Goal: Transaction & Acquisition: Purchase product/service

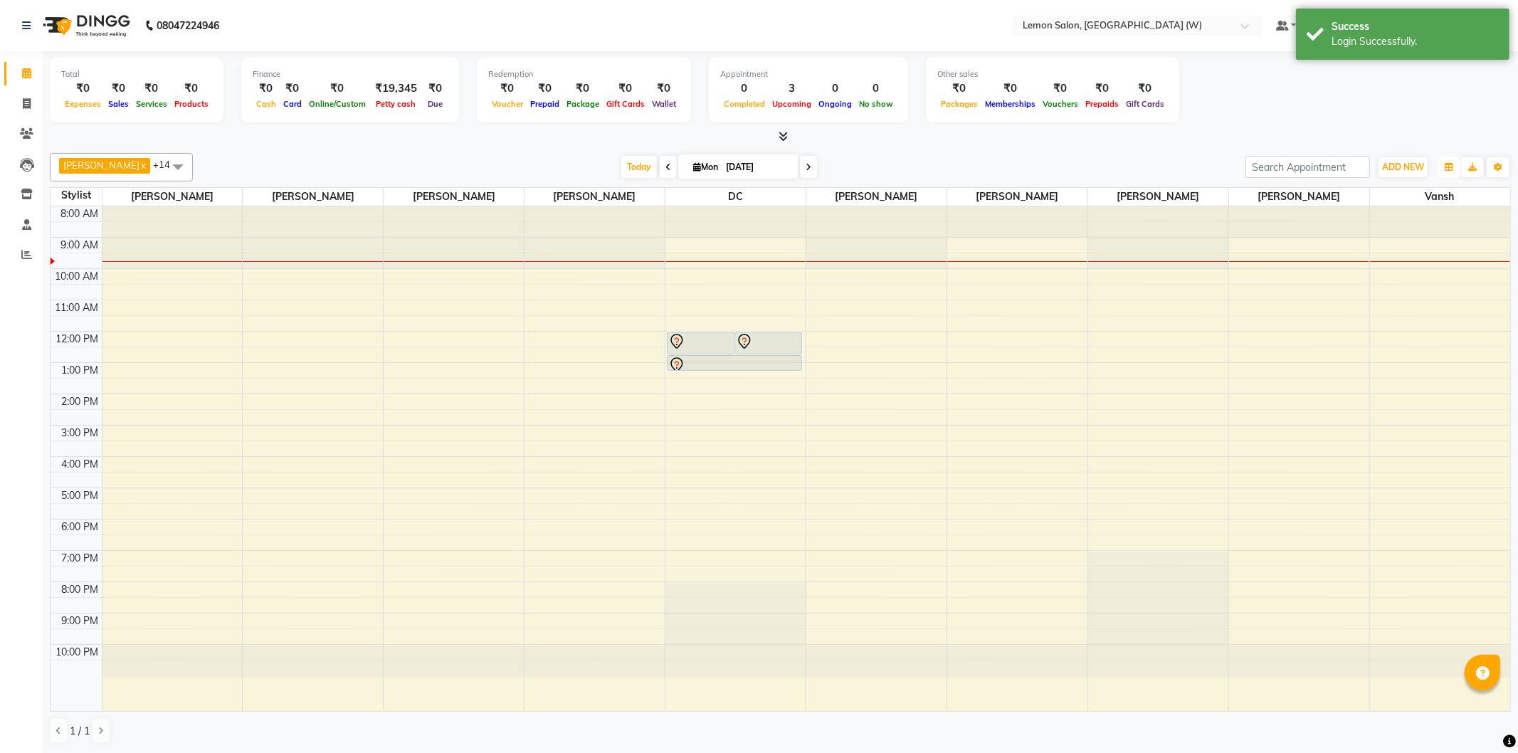
click at [1446, 165] on icon "button" at bounding box center [1449, 167] width 9 height 9
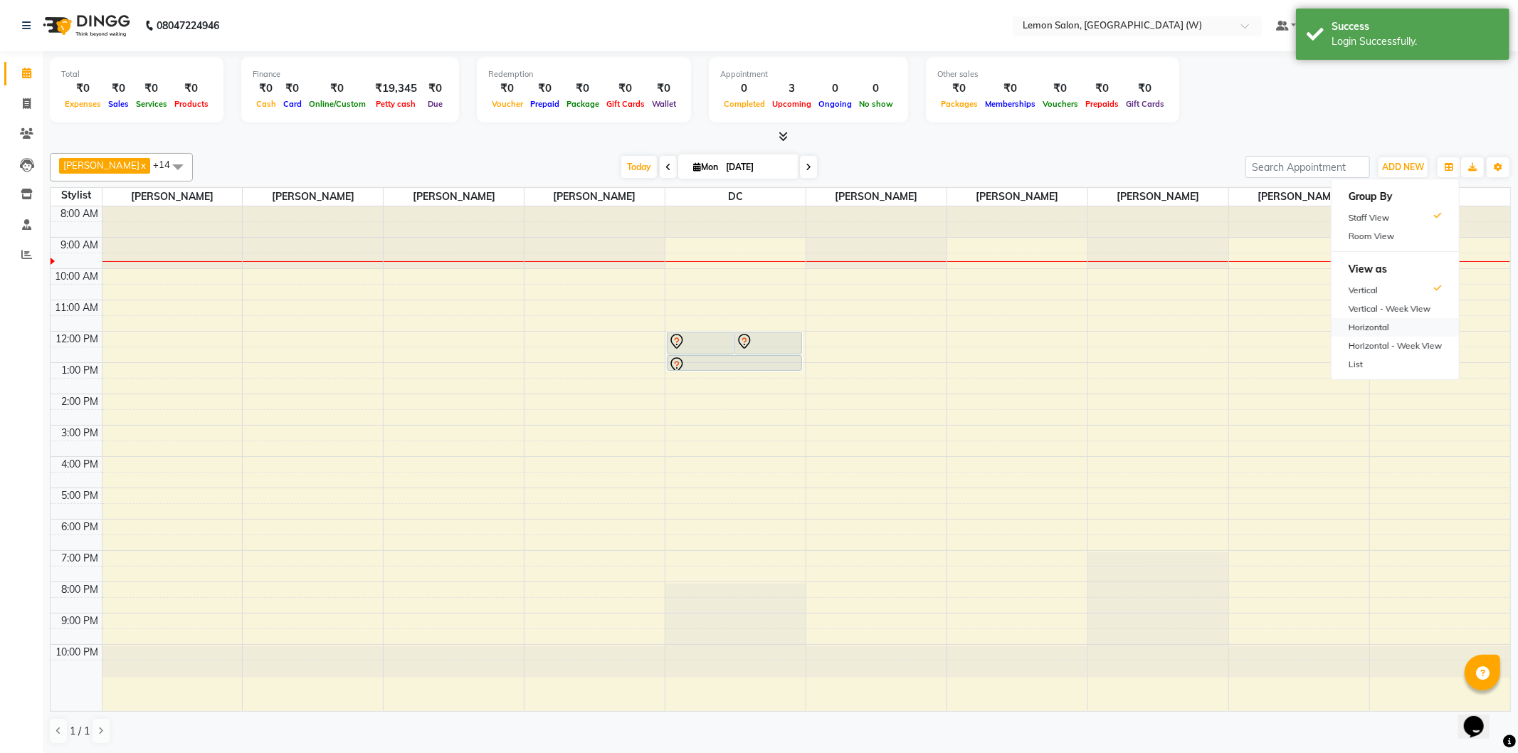
click at [1374, 330] on div "Horizontal" at bounding box center [1395, 327] width 127 height 19
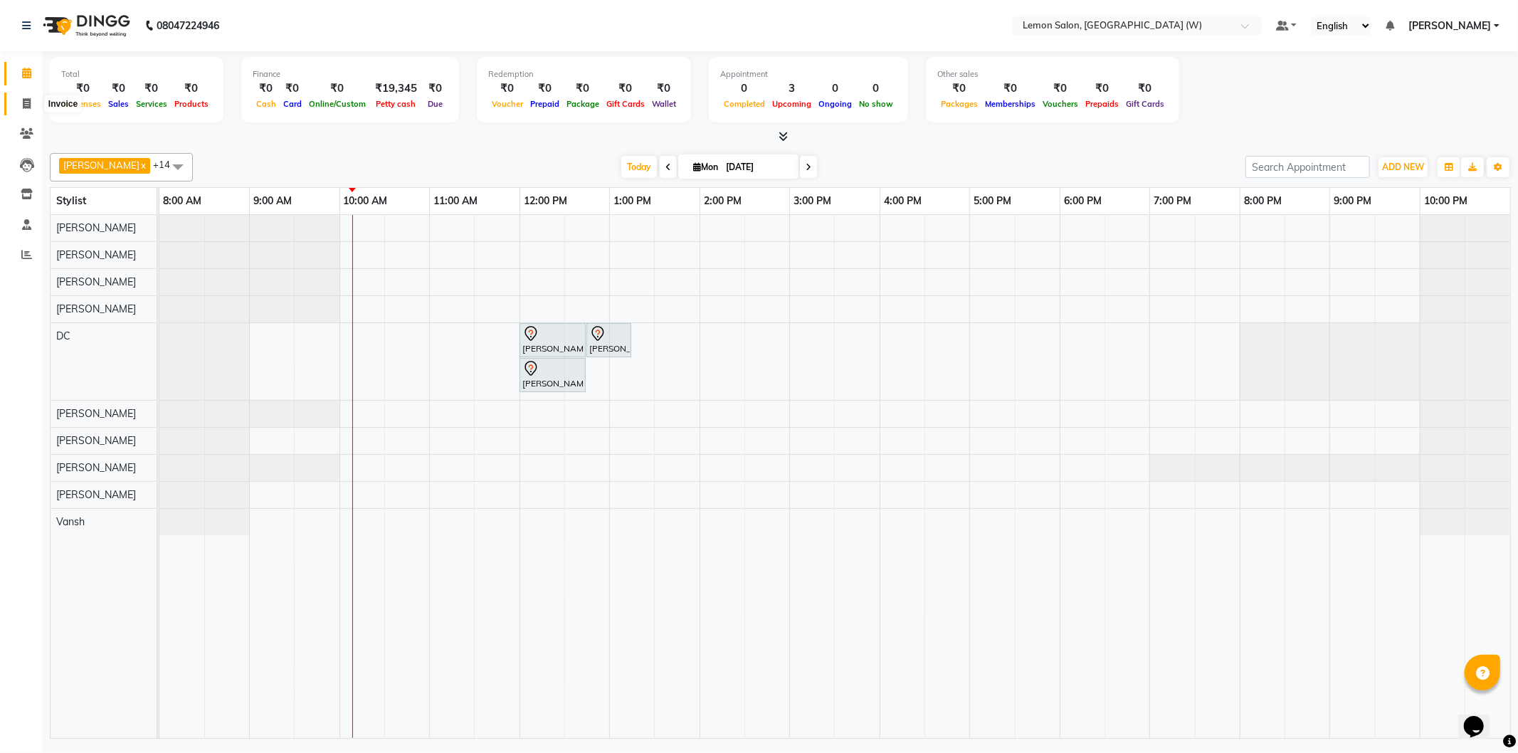
click at [33, 98] on span at bounding box center [26, 104] width 25 height 16
select select "8053"
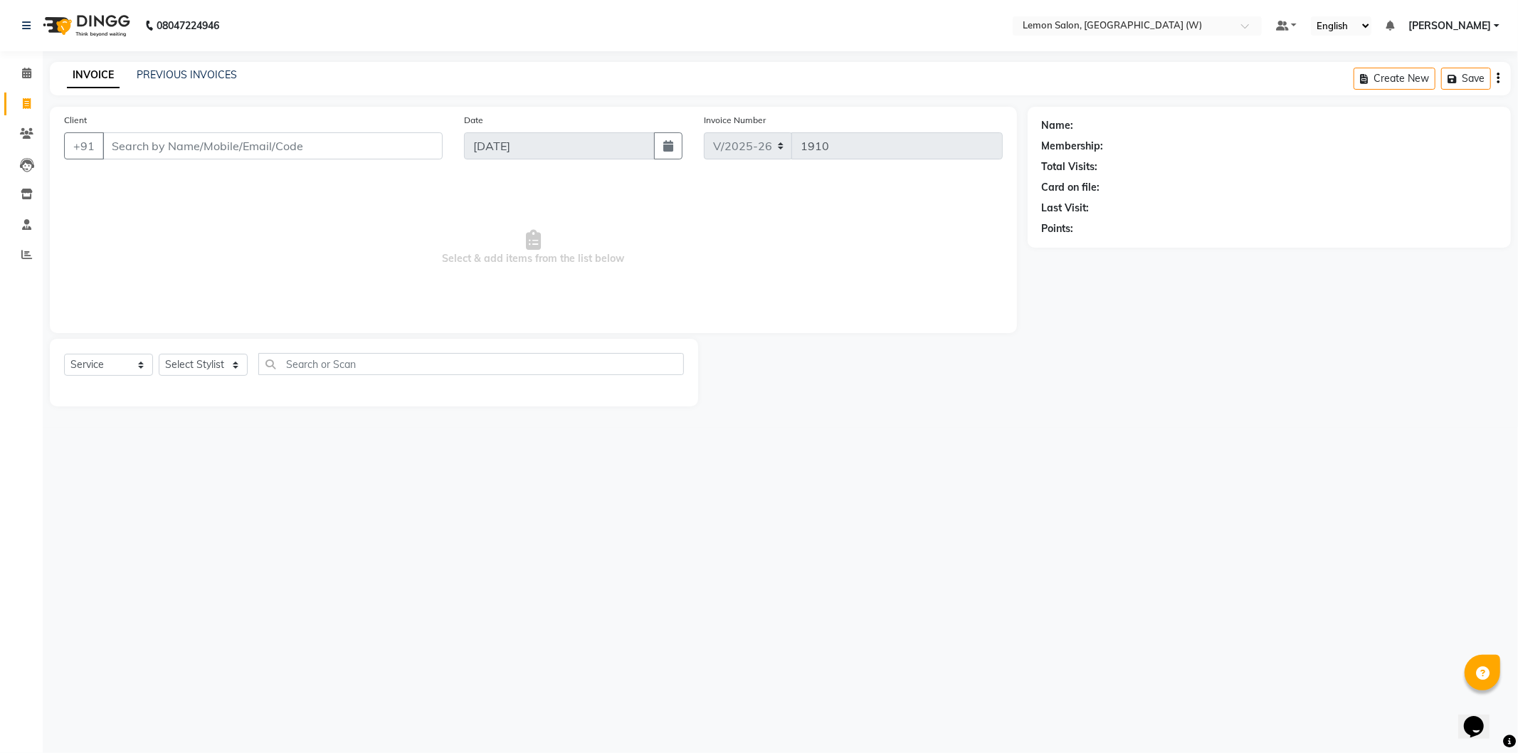
select select "membership"
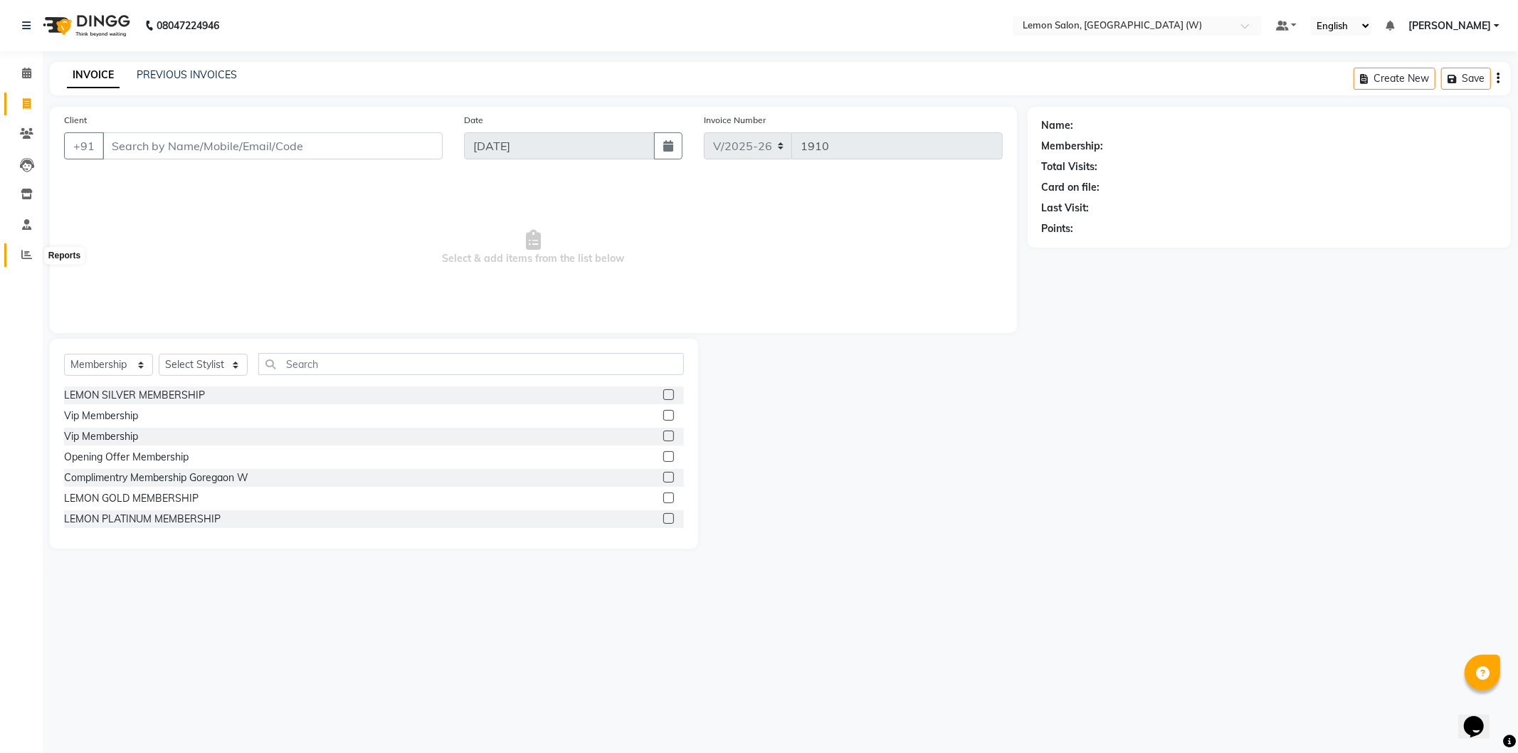
click at [27, 258] on icon at bounding box center [26, 254] width 11 height 11
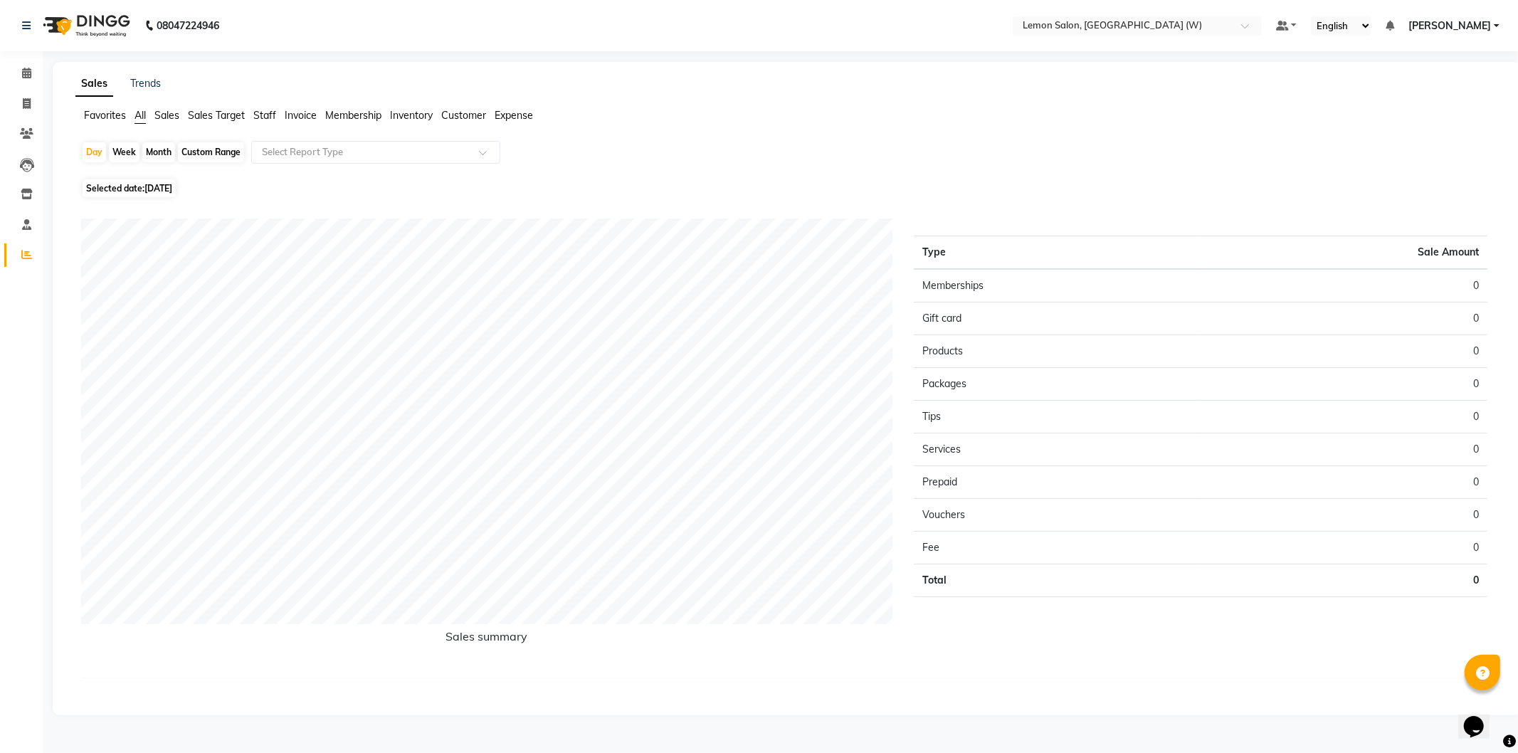
click at [253, 115] on span "Staff" at bounding box center [264, 115] width 23 height 13
click at [153, 151] on div "Month" at bounding box center [158, 152] width 33 height 20
select select "9"
select select "2025"
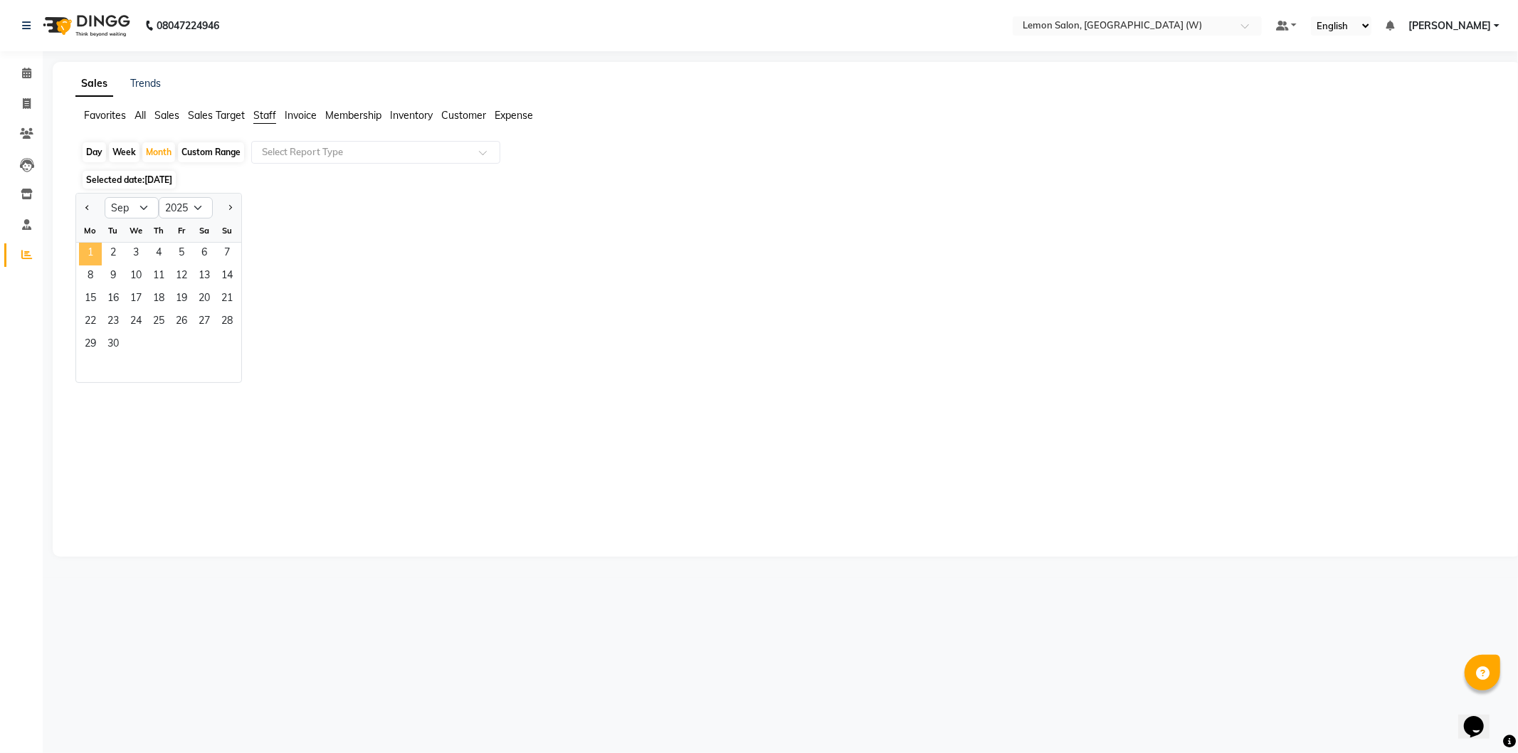
click at [93, 251] on span "1" at bounding box center [90, 254] width 23 height 23
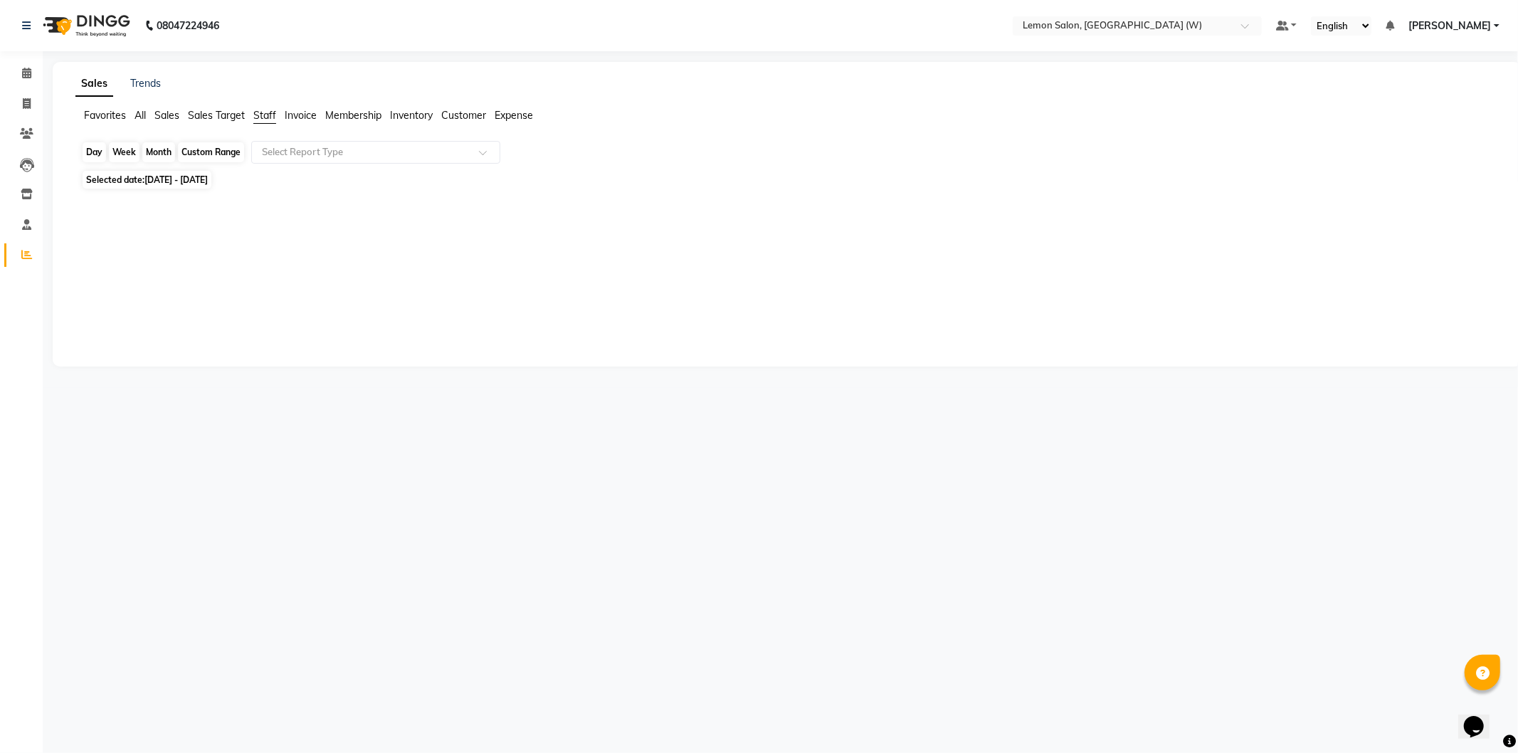
click at [168, 154] on div "Month" at bounding box center [158, 152] width 33 height 20
select select "9"
select select "2025"
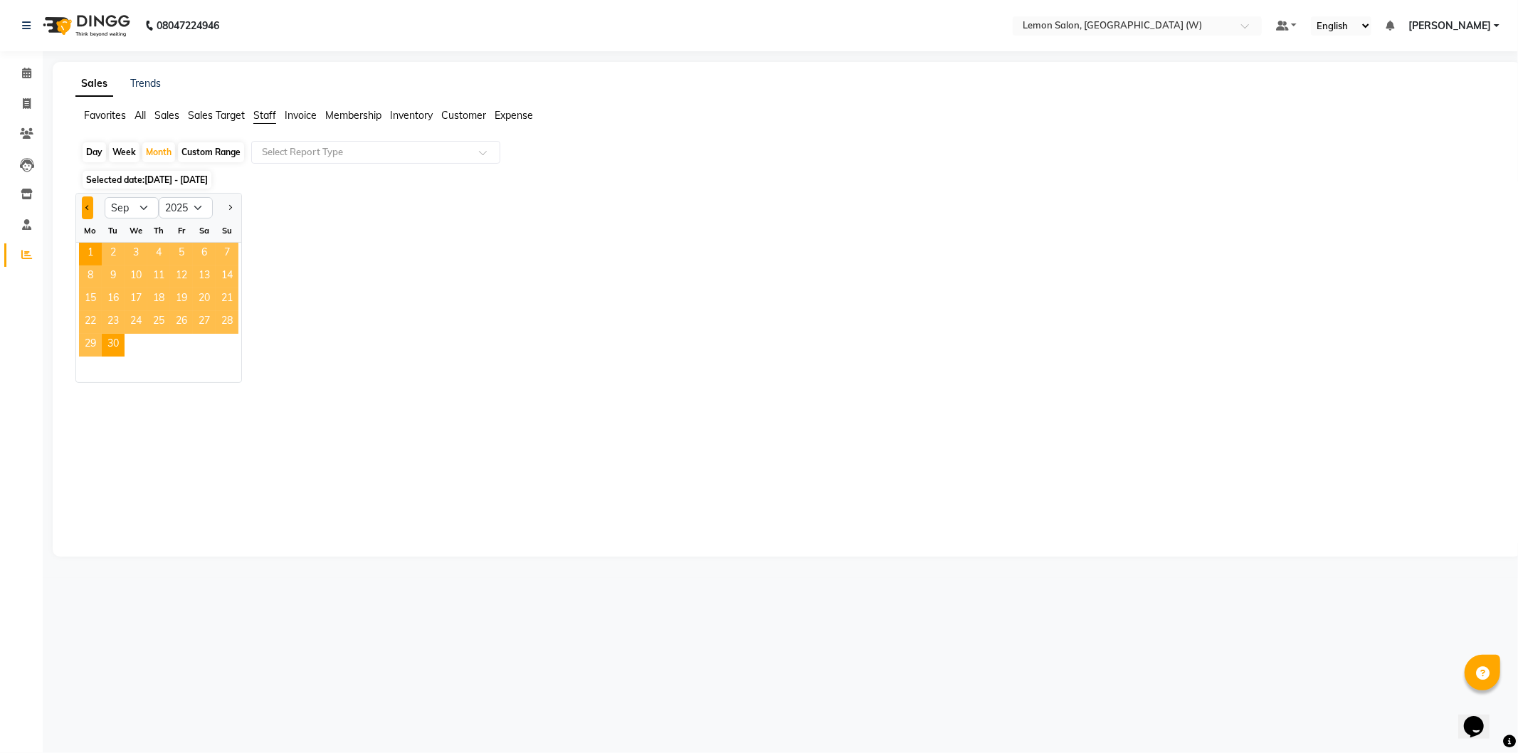
click at [90, 203] on button "Previous month" at bounding box center [87, 207] width 11 height 23
select select "8"
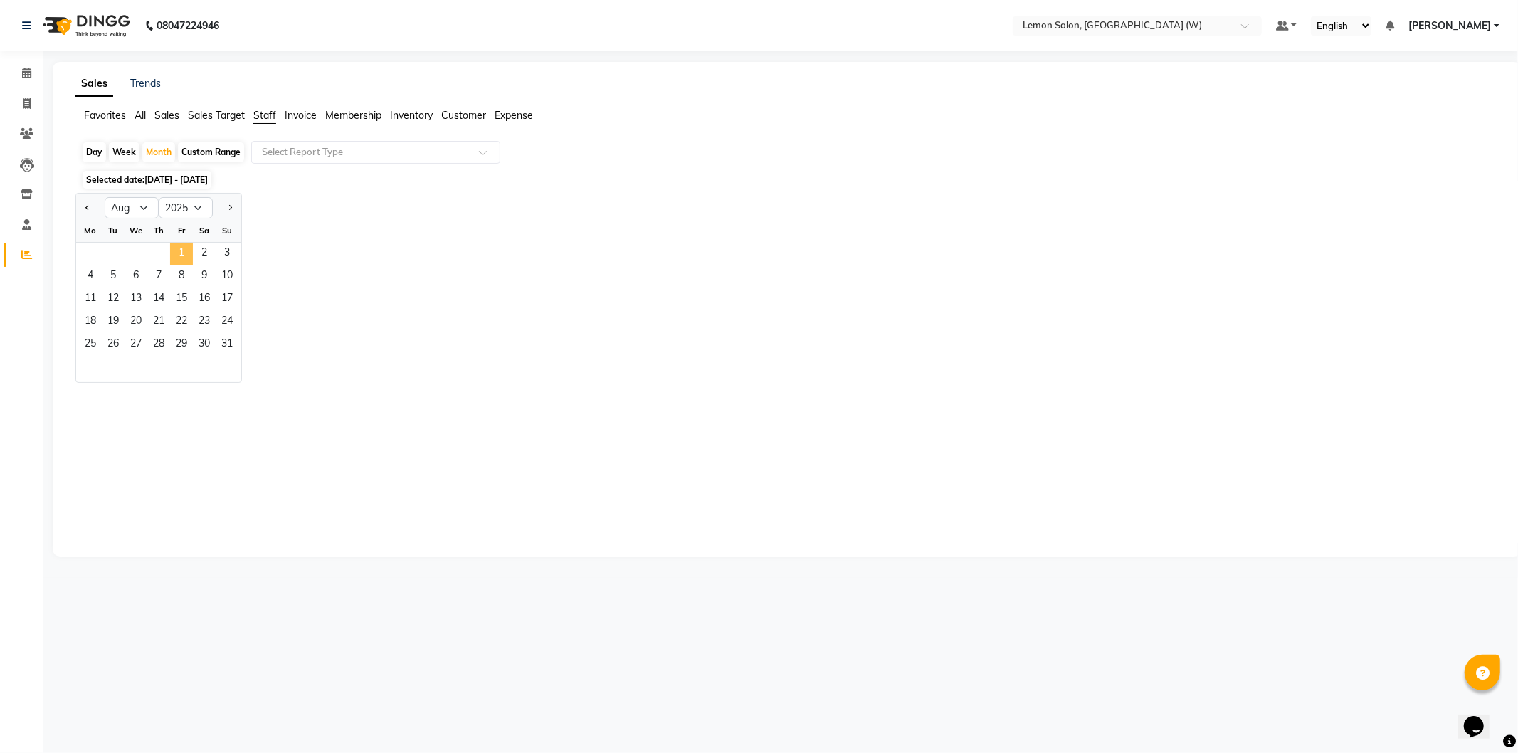
click at [184, 254] on span "1" at bounding box center [181, 254] width 23 height 23
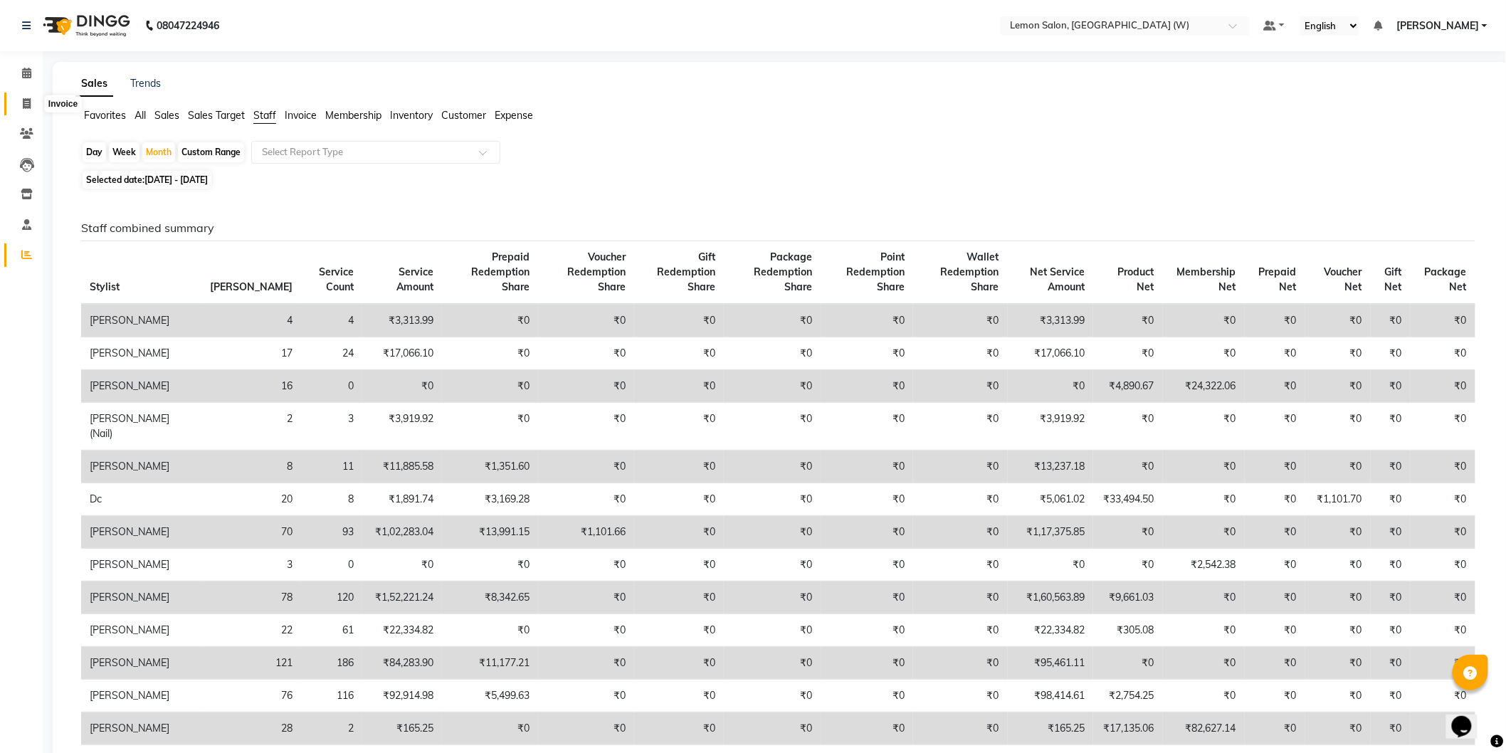
click at [30, 111] on span at bounding box center [26, 104] width 25 height 16
select select "8053"
select select "service"
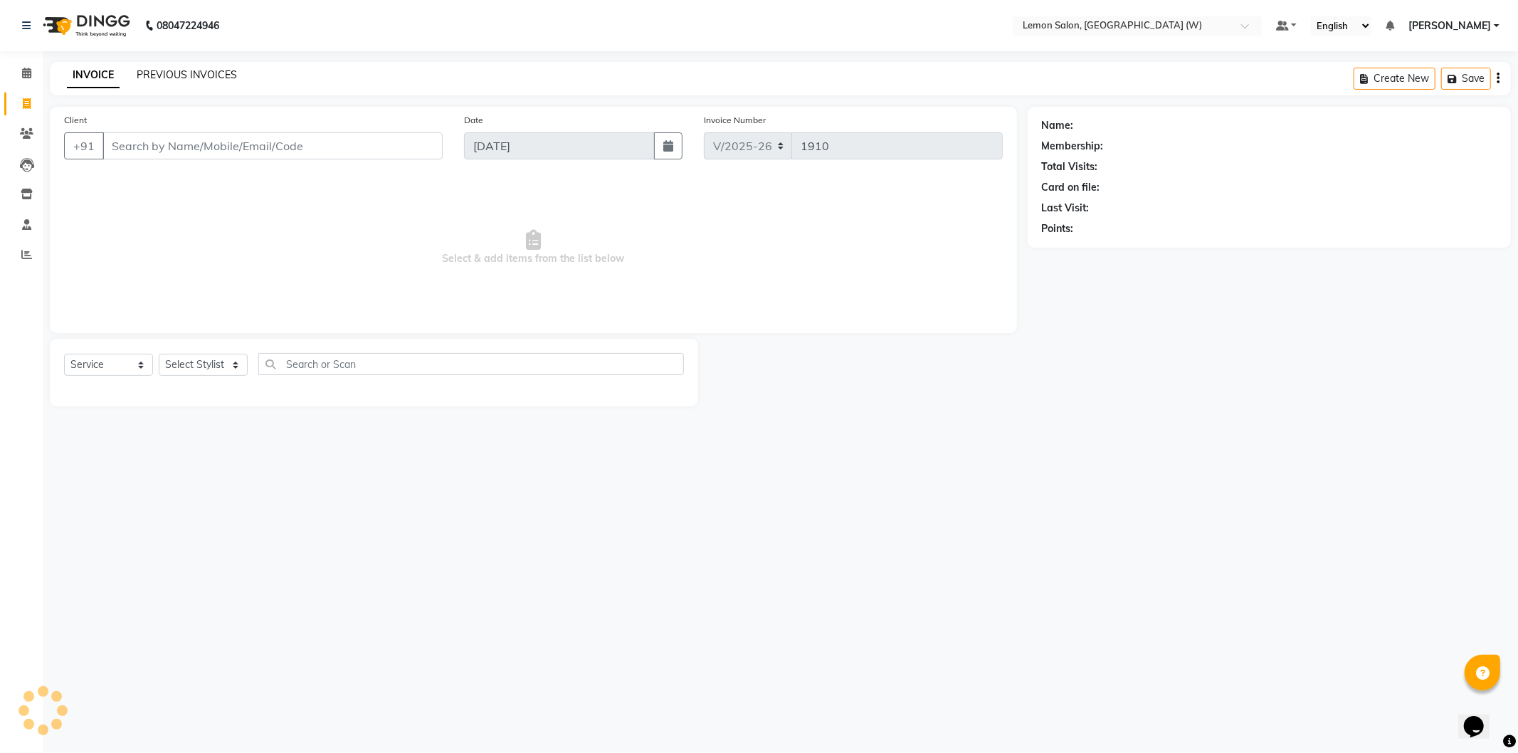
click at [209, 72] on link "PREVIOUS INVOICES" at bounding box center [187, 74] width 100 height 13
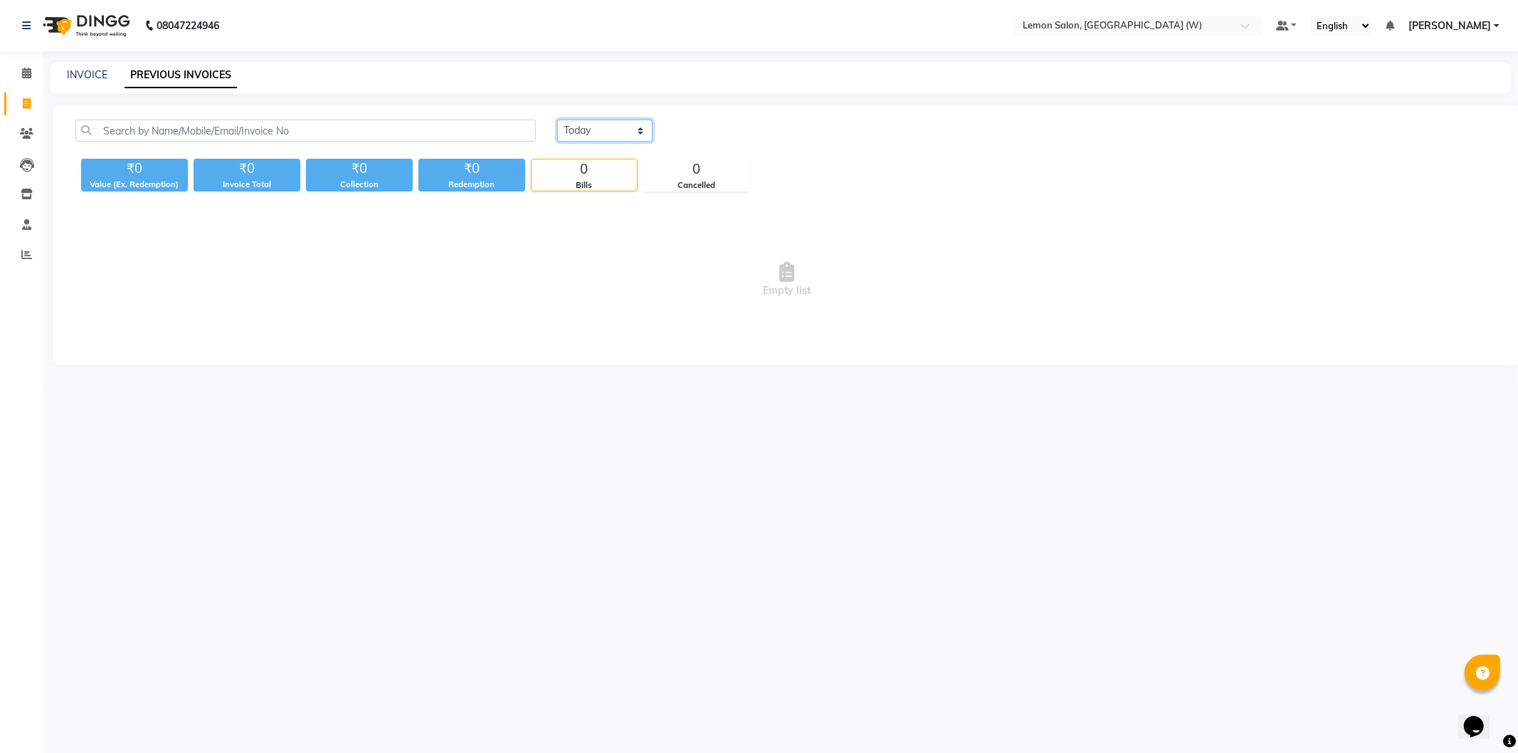
click at [578, 125] on select "Today Yesterday Custom Range" at bounding box center [604, 131] width 95 height 22
select select "yesterday"
click at [557, 120] on select "Today Yesterday Custom Range" at bounding box center [604, 131] width 95 height 22
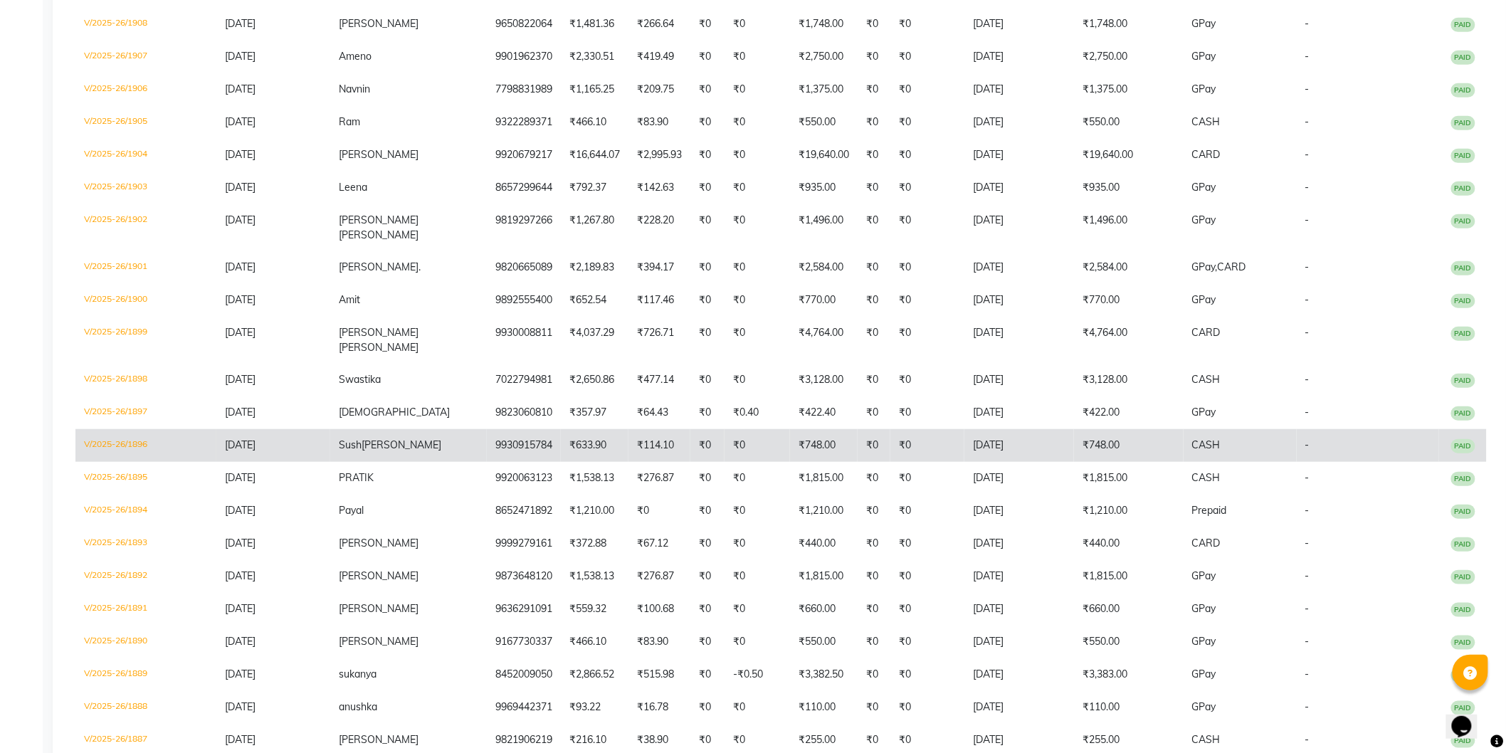
scroll to position [313, 0]
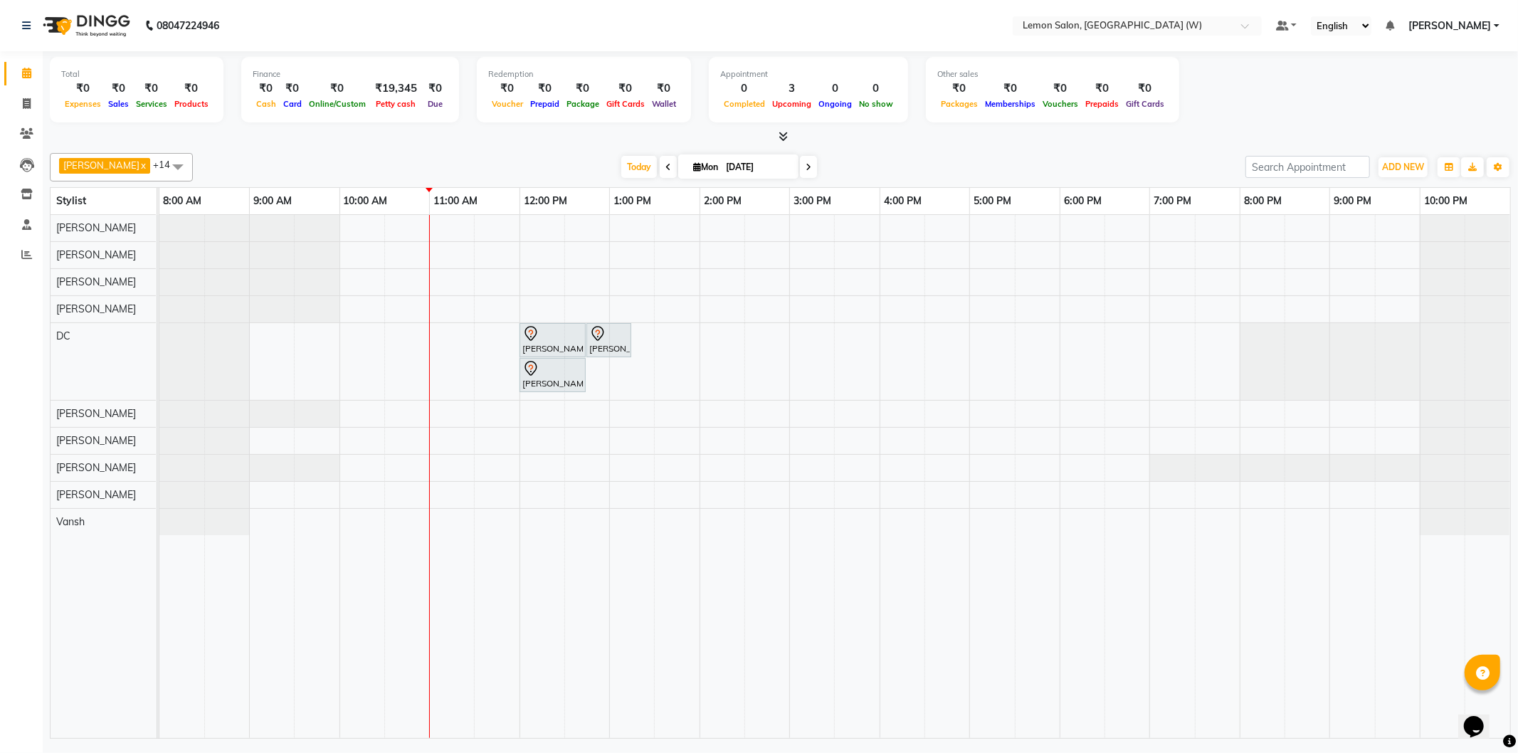
drag, startPoint x: 878, startPoint y: 314, endPoint x: 871, endPoint y: 365, distance: 51.6
click at [117, 202] on div "Stylist" at bounding box center [103, 201] width 105 height 26
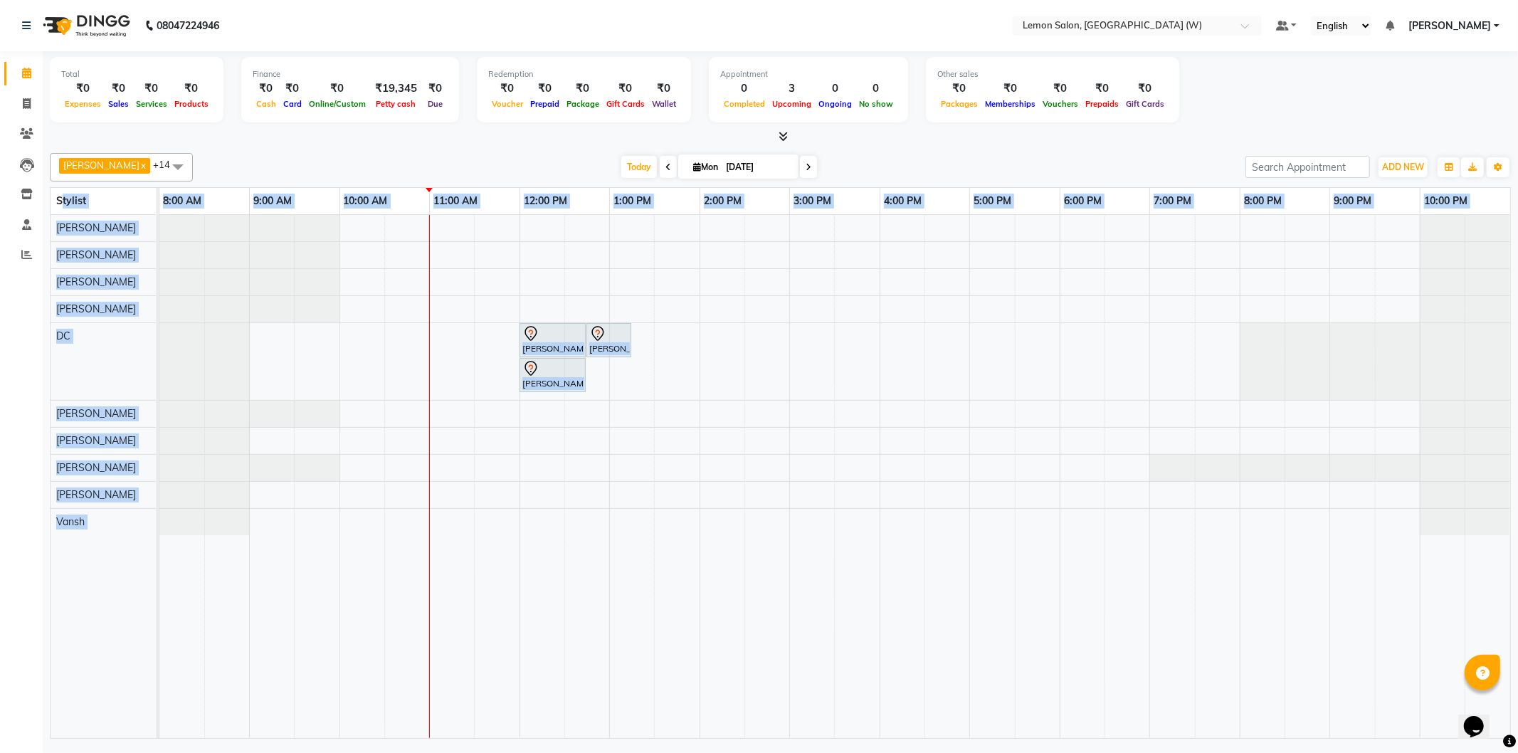
drag, startPoint x: 62, startPoint y: 206, endPoint x: 335, endPoint y: 406, distance: 337.7
click at [335, 406] on table "Stylist 8:00 AM 9:00 AM 10:00 AM 11:00 AM 12:00 PM 1:00 PM 2:00 PM 3:00 PM 4:00…" at bounding box center [780, 463] width 1461 height 552
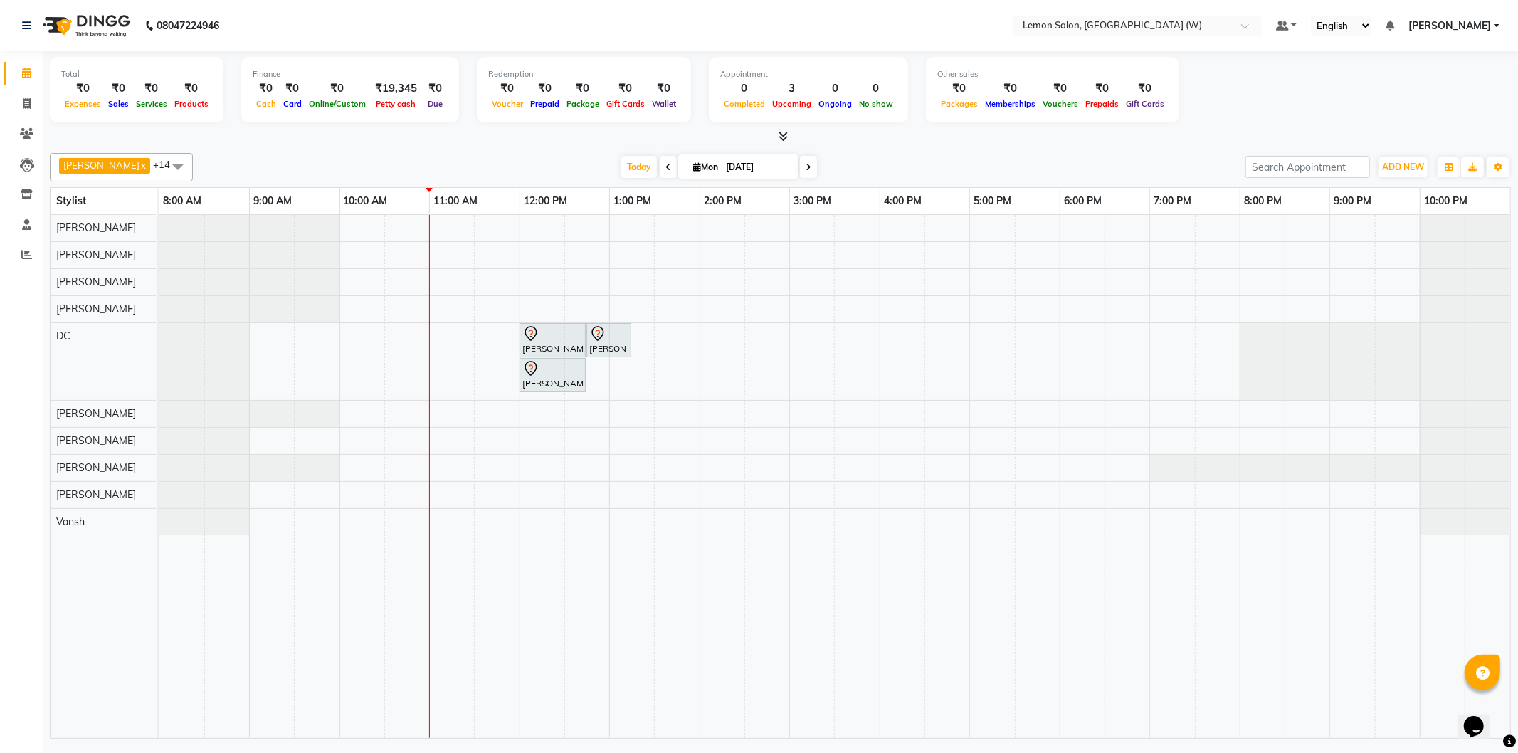
click at [128, 150] on div "Akansha Subba x Anamta Sayyed x DC x Faheem Shaikh x Ganesh Motewad x Jyoti Tho…" at bounding box center [780, 442] width 1461 height 591
click at [127, 165] on span "[PERSON_NAME]" at bounding box center [101, 164] width 76 height 11
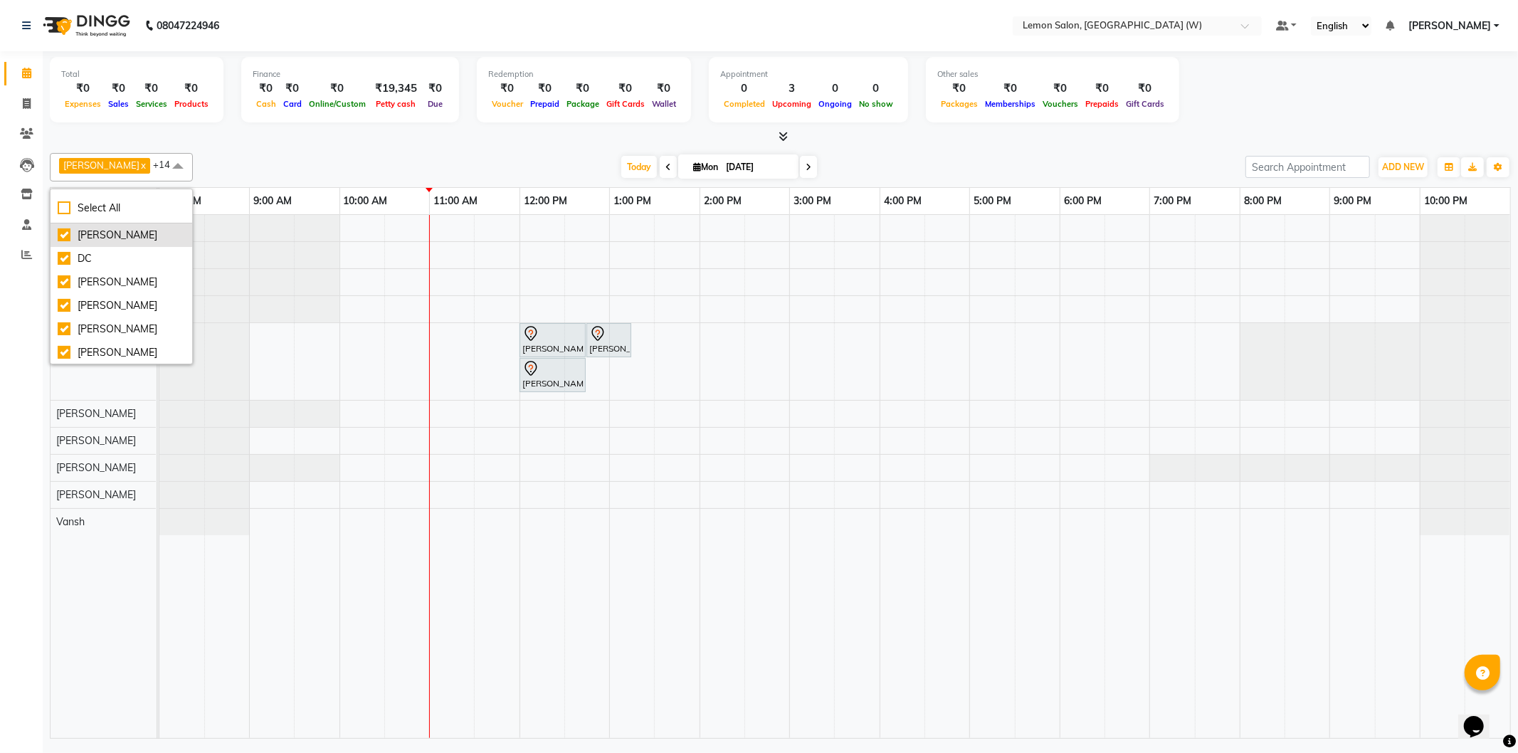
click at [117, 240] on div "[PERSON_NAME]" at bounding box center [121, 235] width 127 height 15
checkbox input "false"
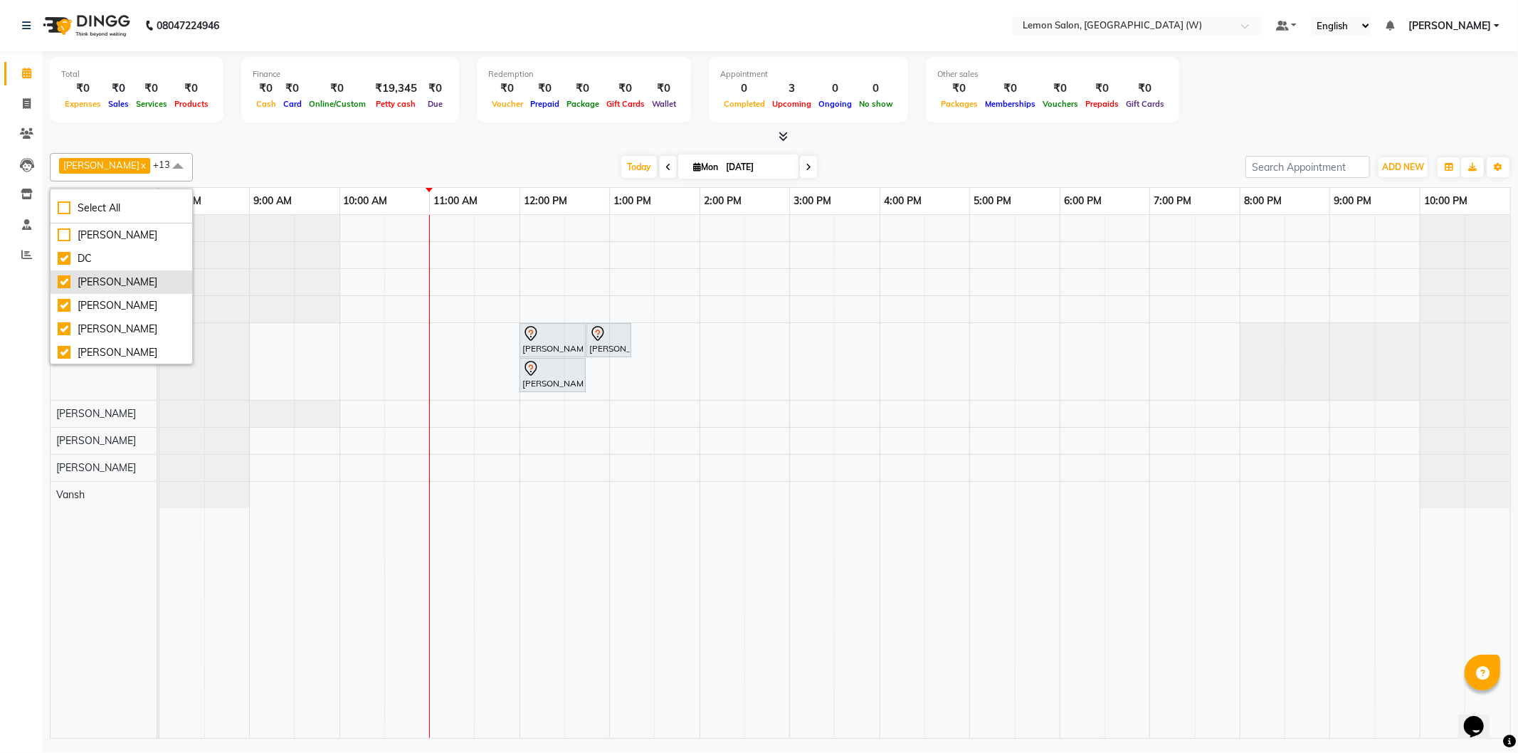
click at [117, 281] on div "[PERSON_NAME]" at bounding box center [121, 282] width 127 height 15
checkbox input "false"
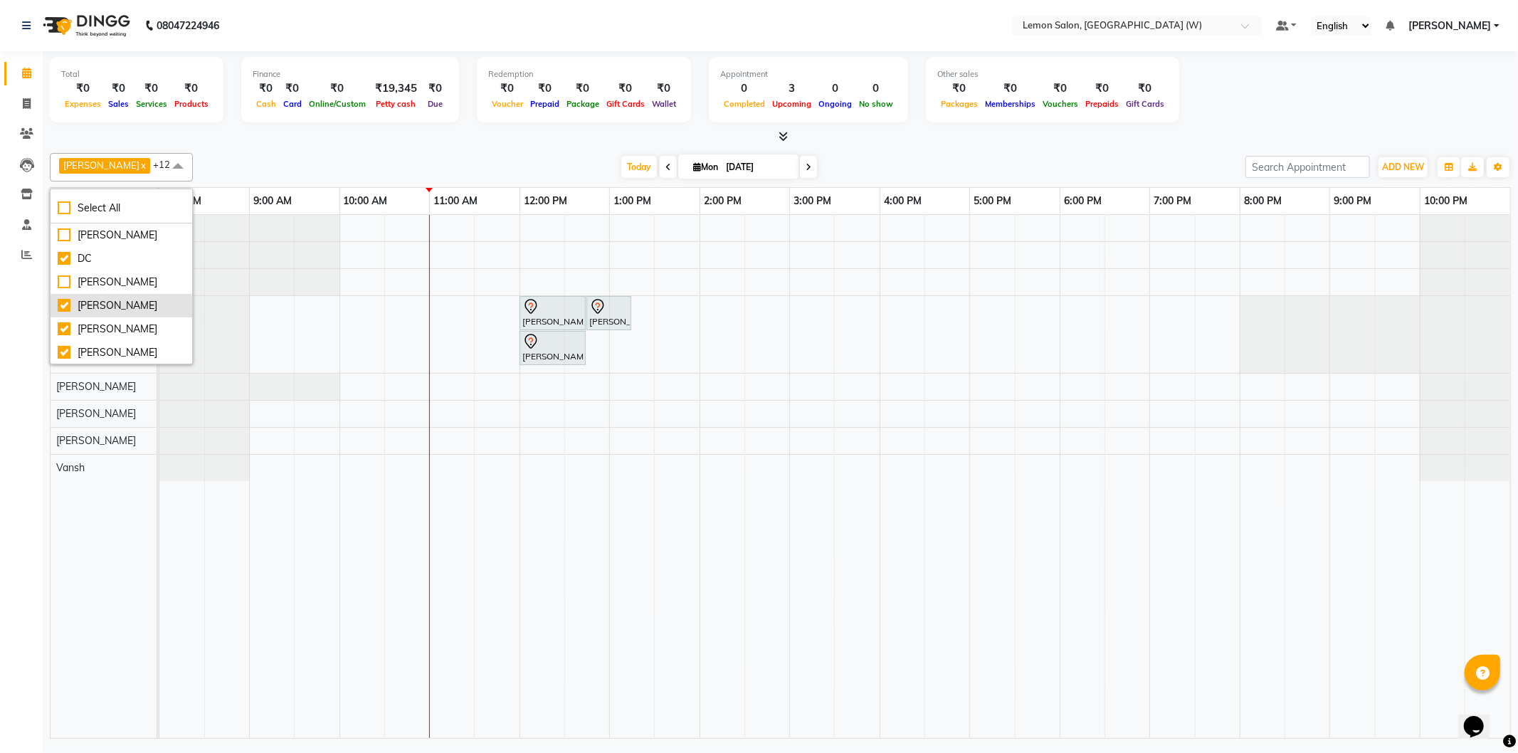
click at [125, 312] on div "[PERSON_NAME]" at bounding box center [121, 305] width 127 height 15
checkbox input "false"
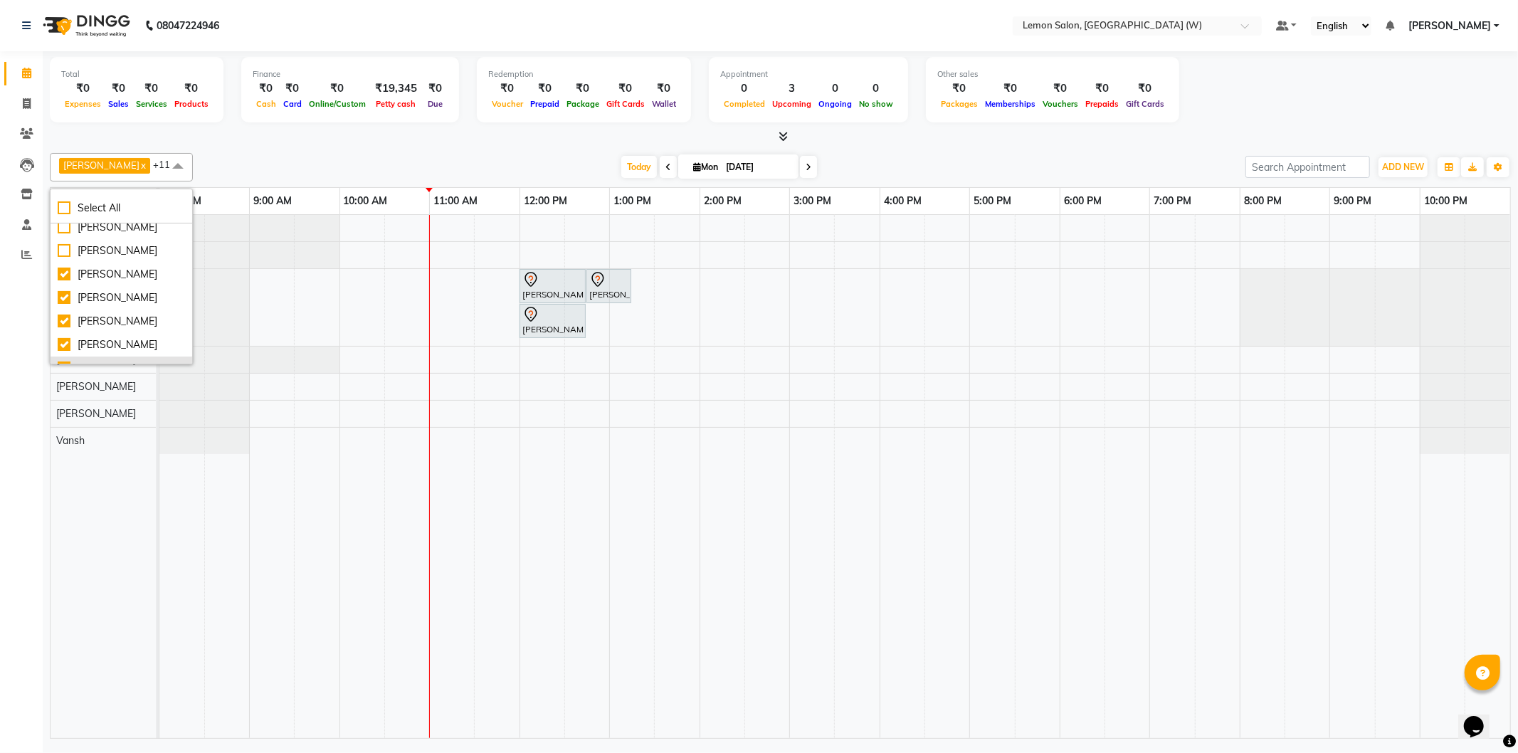
scroll to position [79, 0]
click at [119, 275] on div "[PERSON_NAME]" at bounding box center [121, 273] width 127 height 15
checkbox input "true"
checkbox input "false"
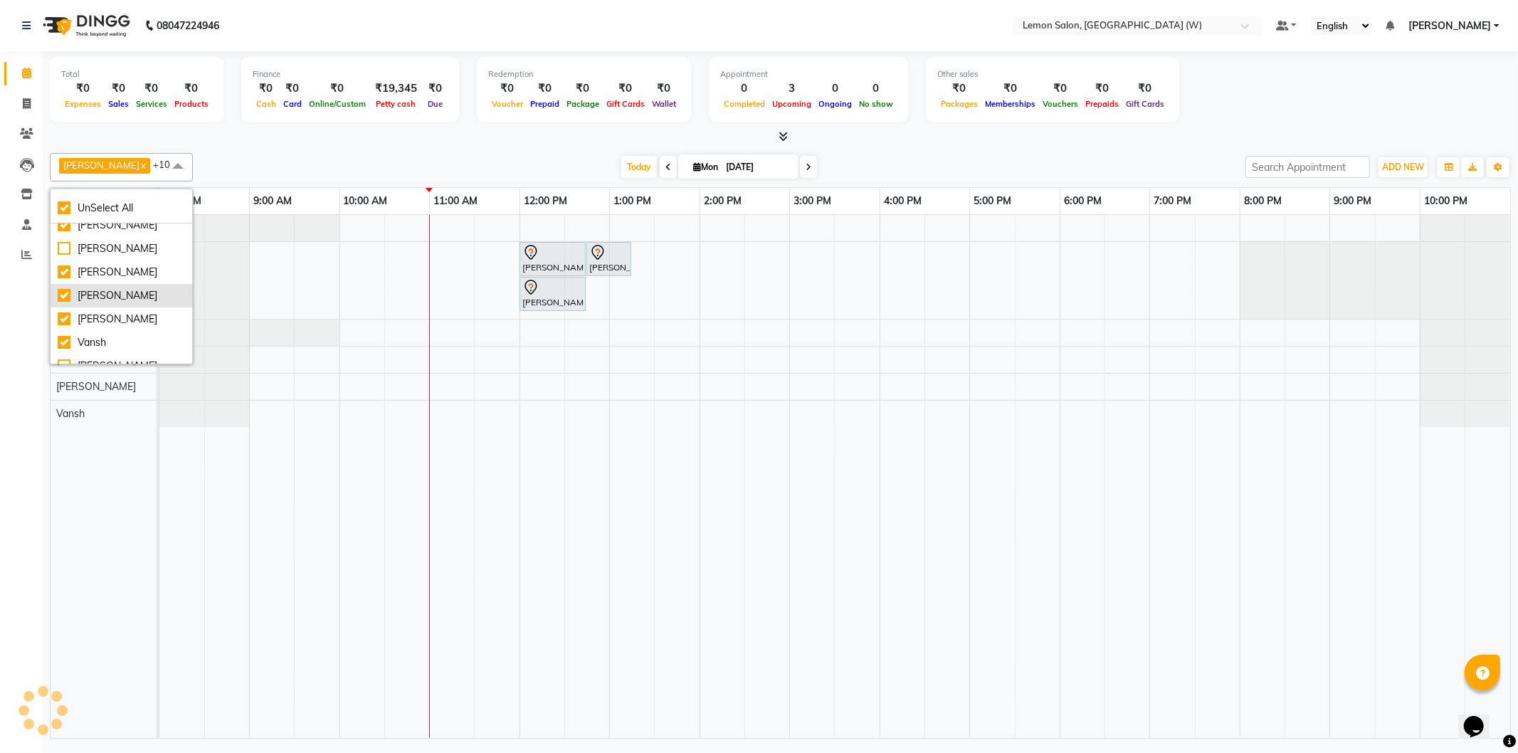
scroll to position [117, 0]
click at [423, 147] on div "Akansha Subba x DC x Faheem Shaikh x Ganesh Motewad x Nazim Ansari x Sana Shaik…" at bounding box center [780, 442] width 1461 height 591
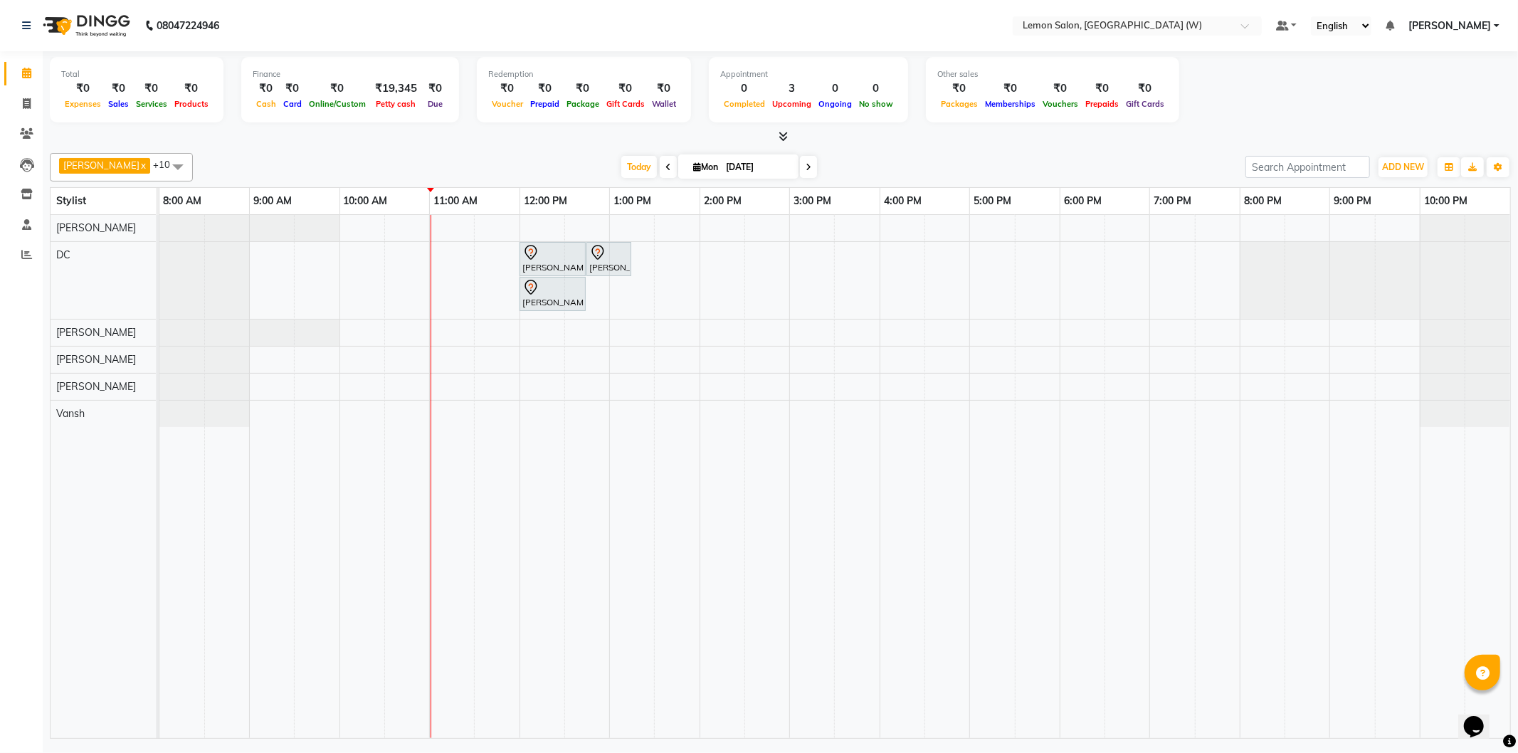
drag, startPoint x: 175, startPoint y: 178, endPoint x: 175, endPoint y: 168, distance: 10.0
click at [175, 171] on span at bounding box center [178, 166] width 28 height 27
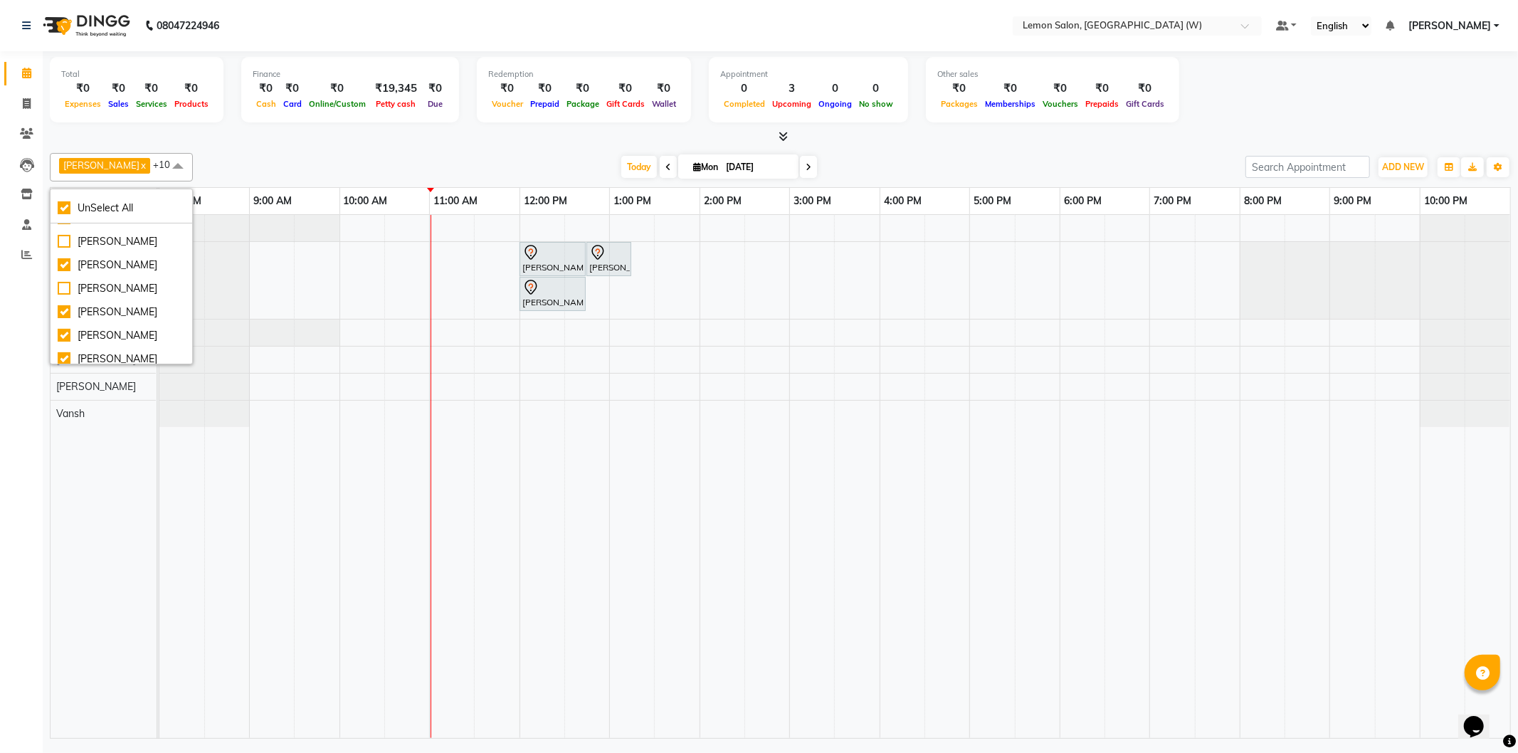
scroll to position [0, 0]
click at [66, 203] on div "UnSelect All" at bounding box center [121, 208] width 127 height 15
checkbox input "false"
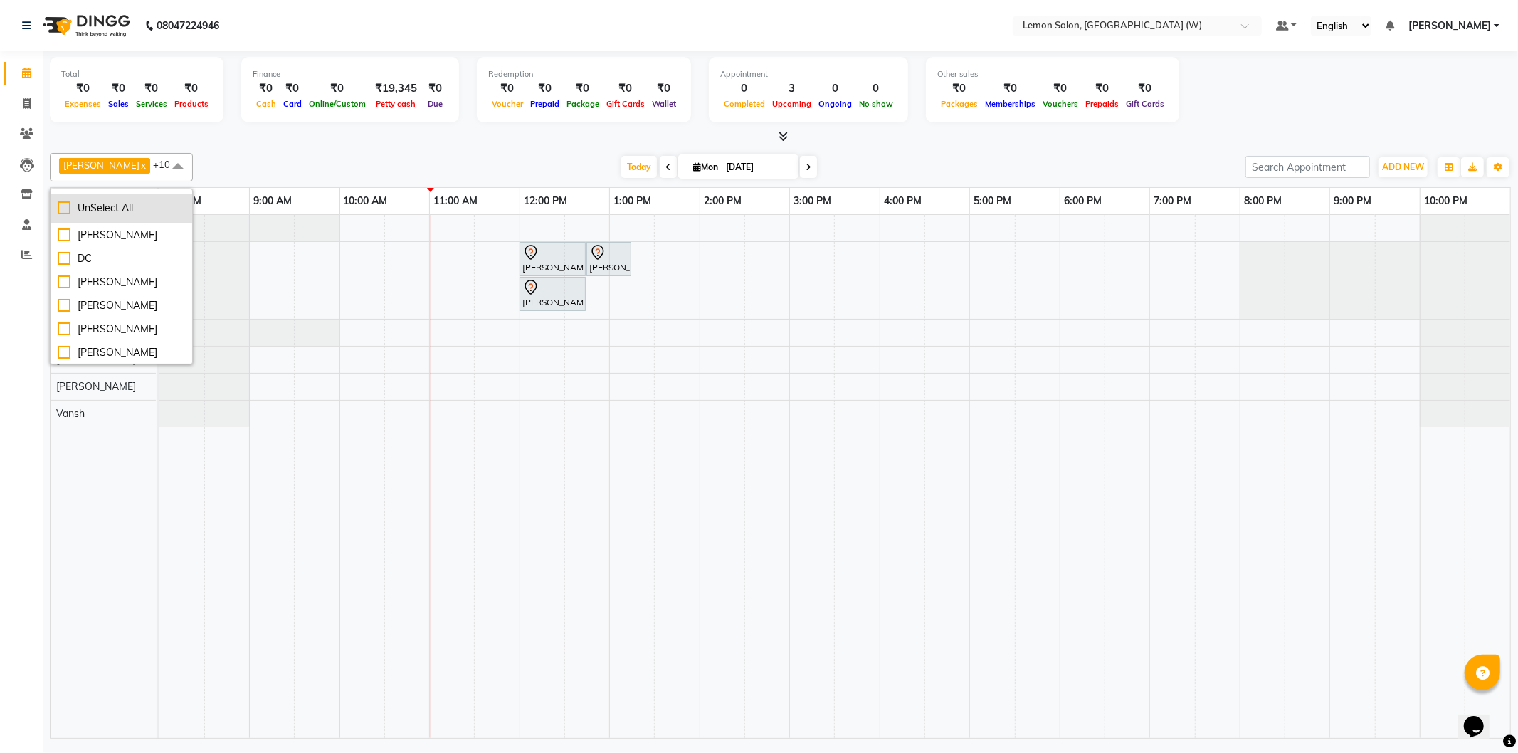
checkbox input "false"
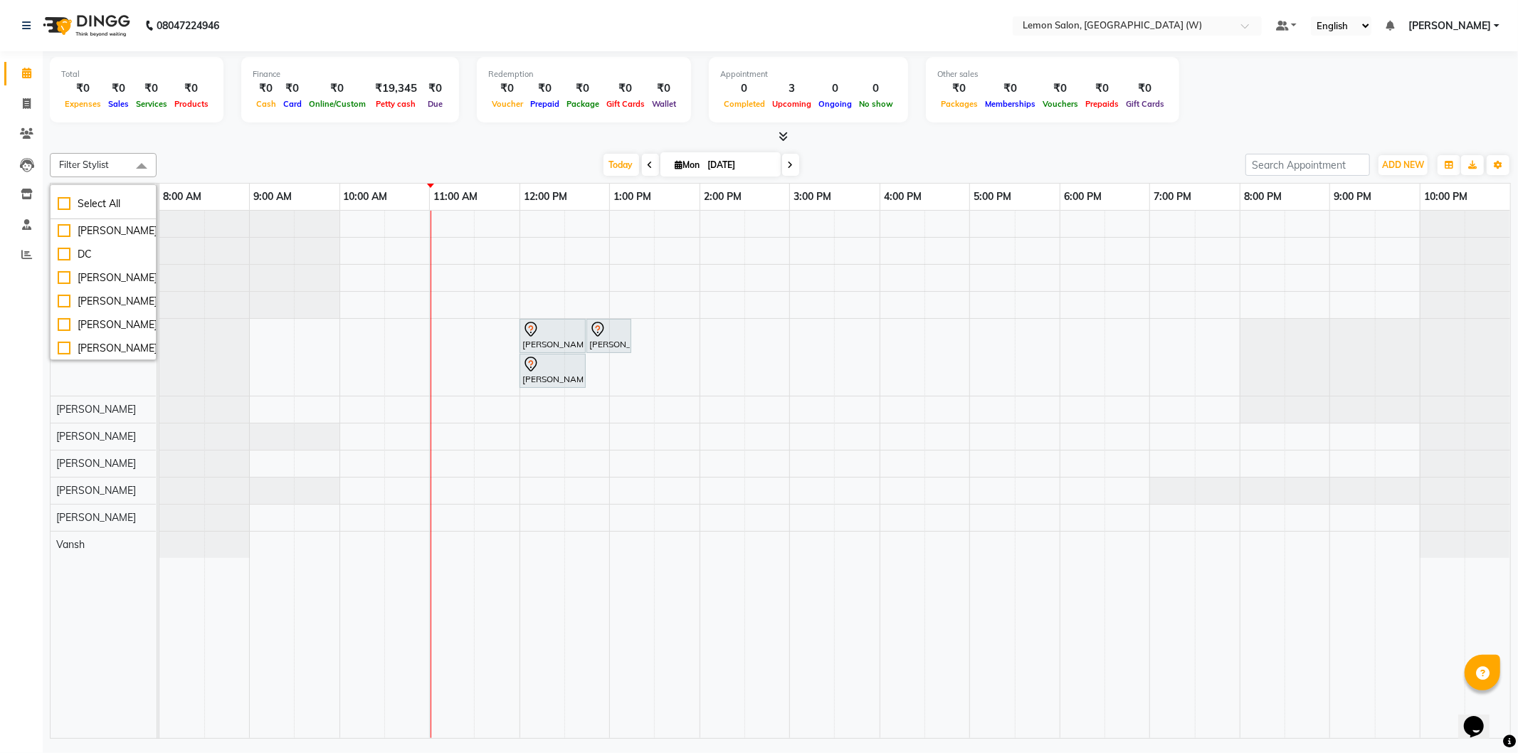
click at [373, 177] on div "Filter Stylist Select All Anamta Sayyed DC Jyoti Thorat Kassar Sahil Nazim Ansa…" at bounding box center [780, 442] width 1461 height 591
click at [111, 172] on span "Filter Stylist" at bounding box center [103, 165] width 107 height 24
click at [73, 262] on div "DC" at bounding box center [103, 254] width 91 height 15
checkbox input "true"
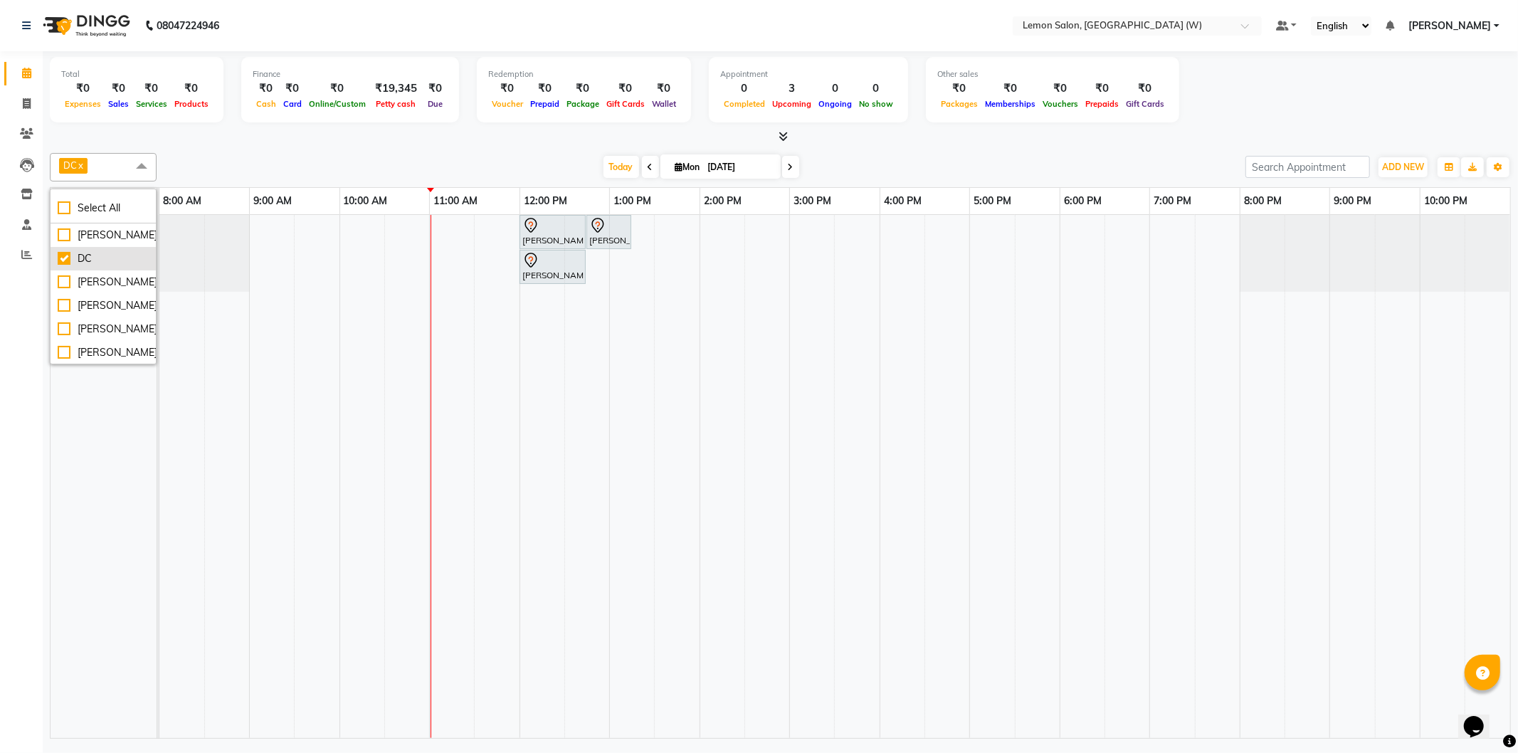
scroll to position [79, 0]
click at [93, 258] on div "[PERSON_NAME]" at bounding box center [103, 250] width 91 height 15
checkbox input "true"
click at [104, 265] on div "[PERSON_NAME]" at bounding box center [103, 258] width 91 height 15
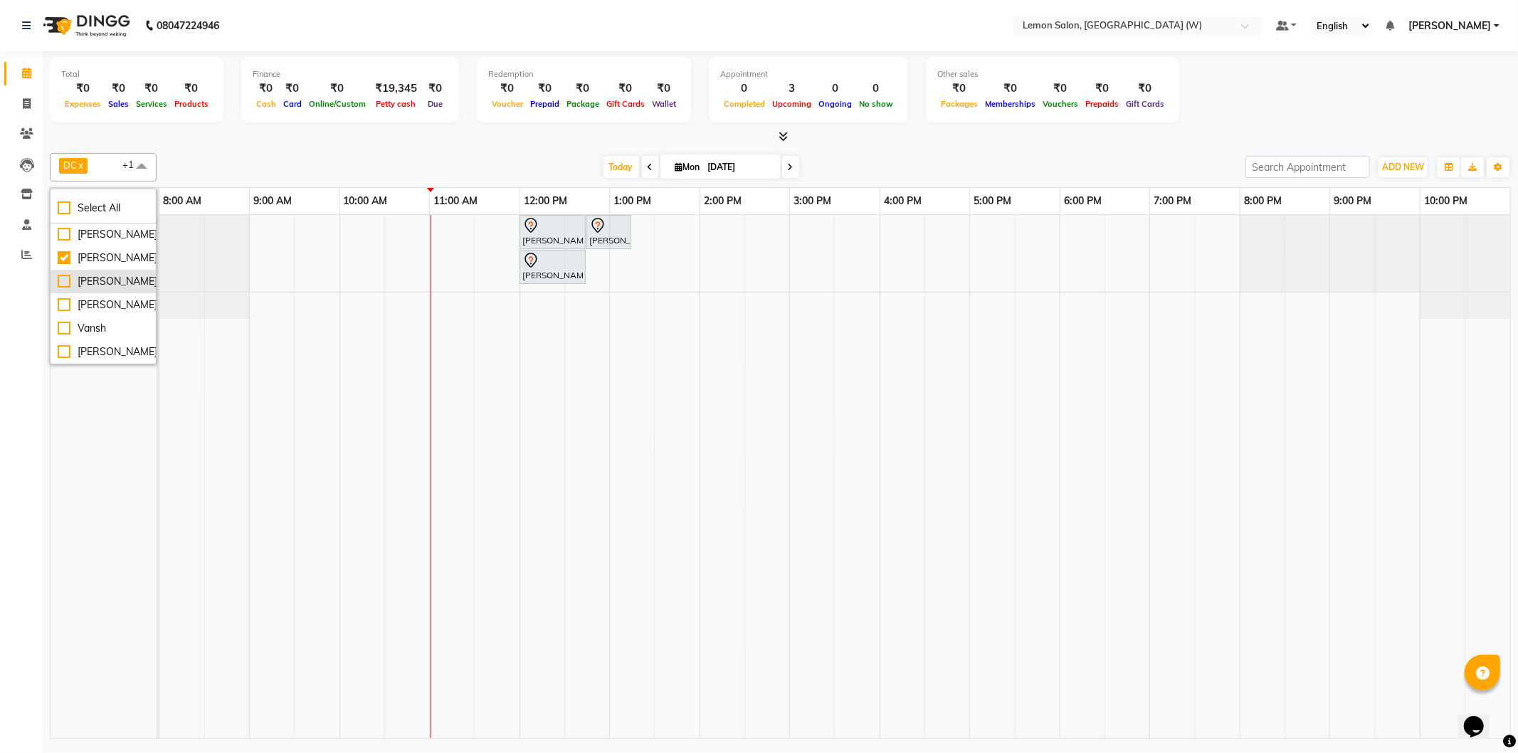
checkbox input "true"
click at [104, 289] on div "[PERSON_NAME]" at bounding box center [103, 281] width 91 height 15
checkbox input "true"
click at [89, 312] on div "[PERSON_NAME]" at bounding box center [103, 305] width 91 height 15
checkbox input "true"
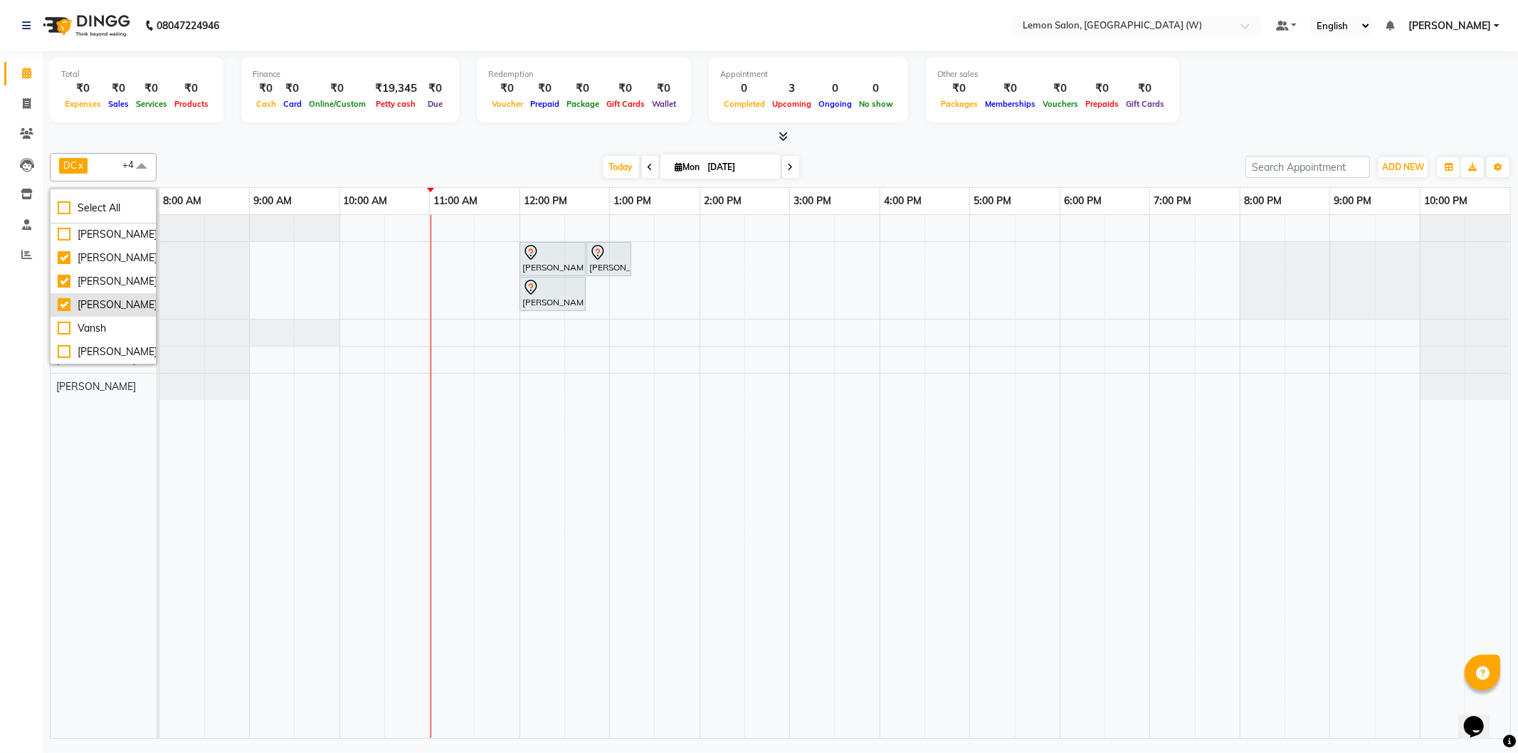
scroll to position [207, 0]
click at [347, 159] on div "Today Mon 01-09-2025" at bounding box center [701, 167] width 1075 height 21
click at [122, 167] on span "+4" at bounding box center [133, 164] width 22 height 11
click at [1451, 27] on span "[PERSON_NAME]" at bounding box center [1450, 26] width 83 height 15
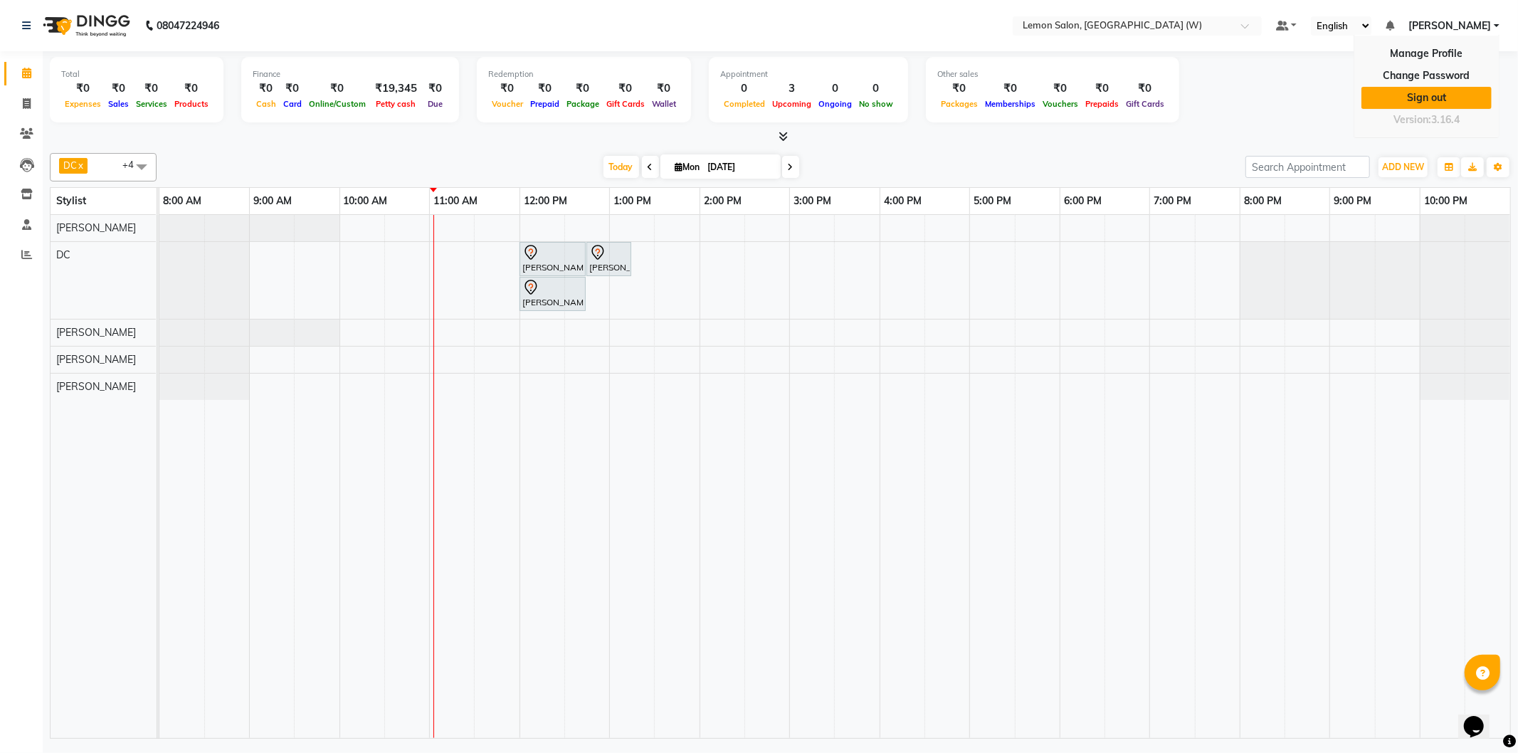
click at [1428, 100] on link "Sign out" at bounding box center [1427, 98] width 130 height 22
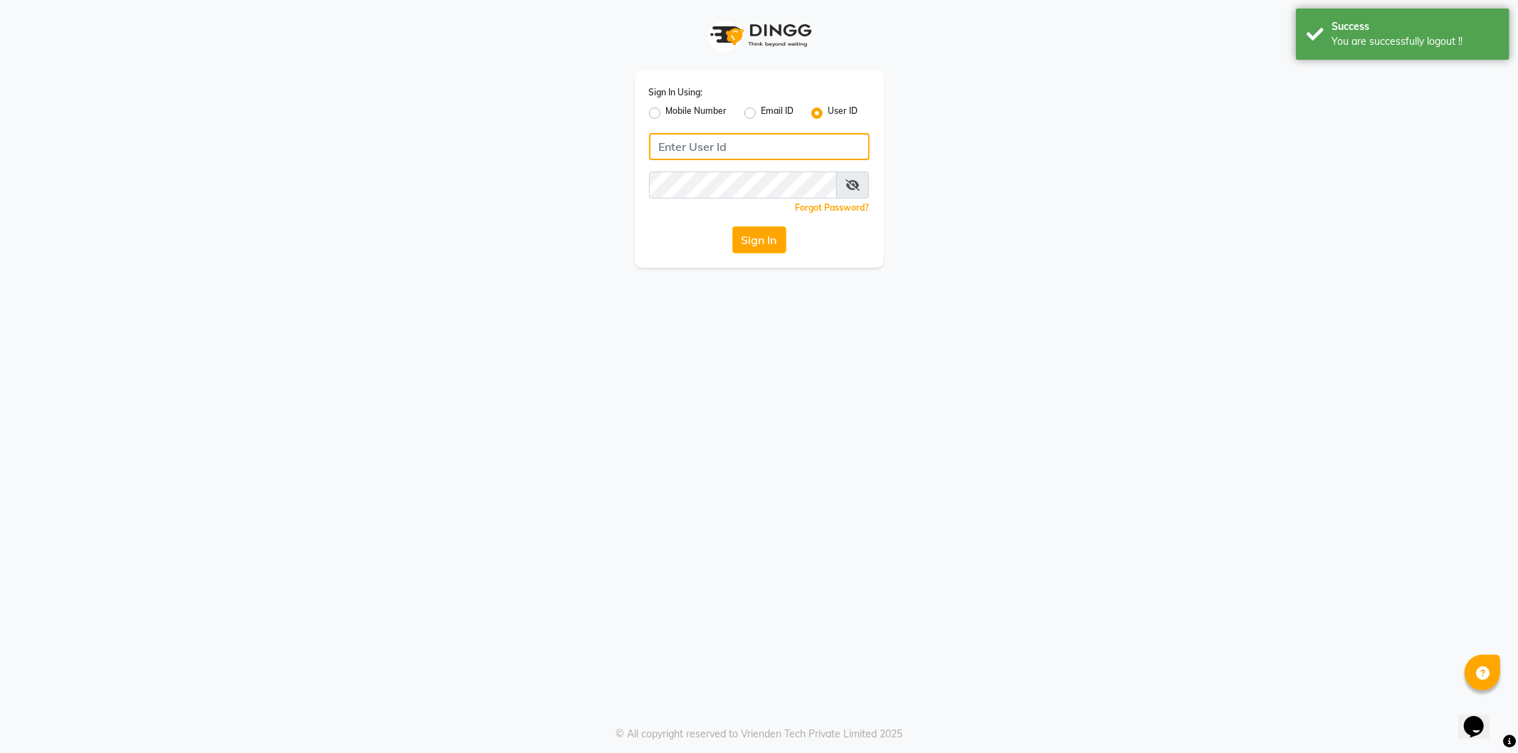
type input "9082030880"
click at [658, 107] on div "Mobile Number" at bounding box center [688, 113] width 78 height 17
click at [666, 111] on label "Mobile Number" at bounding box center [696, 113] width 61 height 17
click at [666, 111] on input "Mobile Number" at bounding box center [670, 109] width 9 height 9
radio input "true"
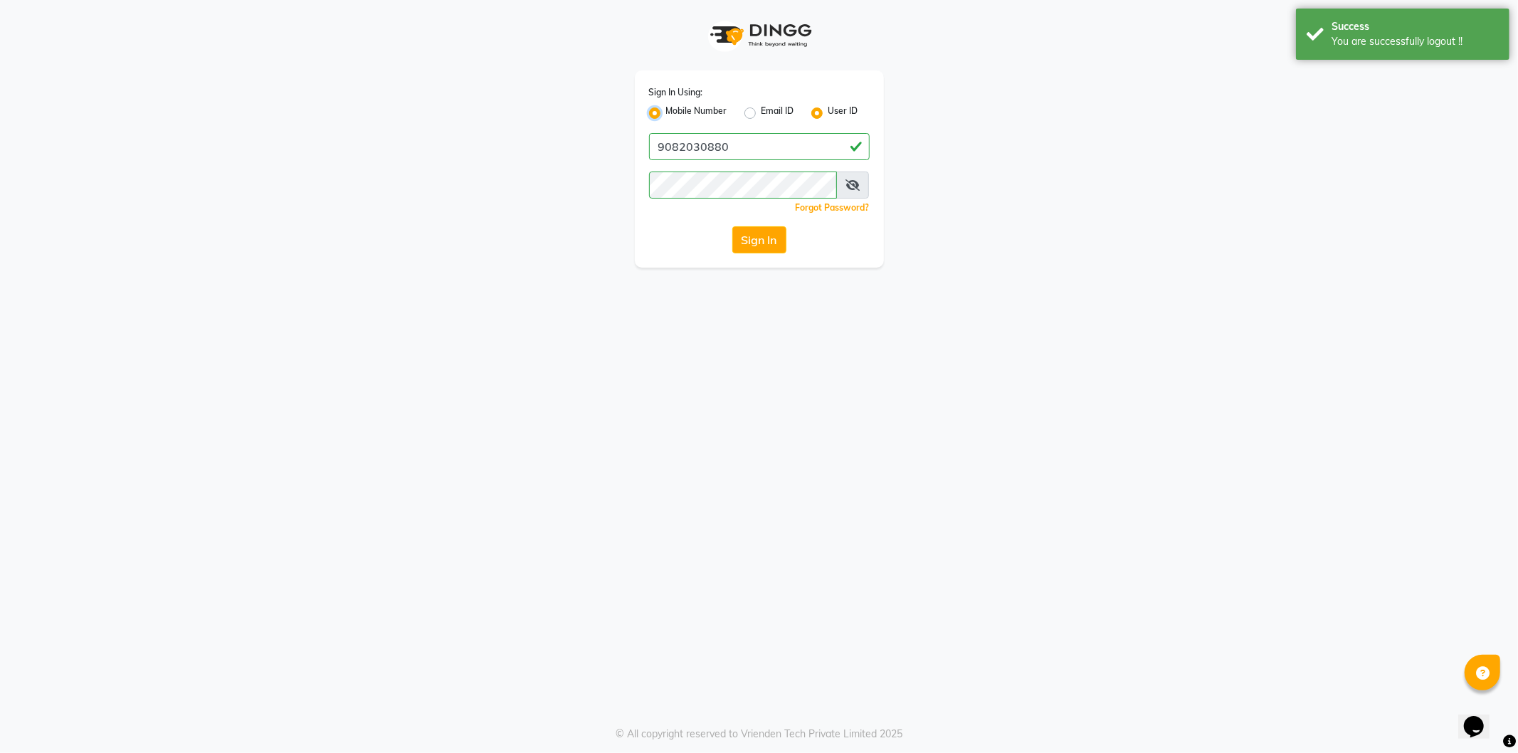
radio input "false"
click at [796, 162] on div "Sign In Using: Mobile Number Email ID User ID Country Code × +91 Remember me Fo…" at bounding box center [759, 168] width 249 height 197
click at [791, 145] on input "Username" at bounding box center [783, 146] width 173 height 27
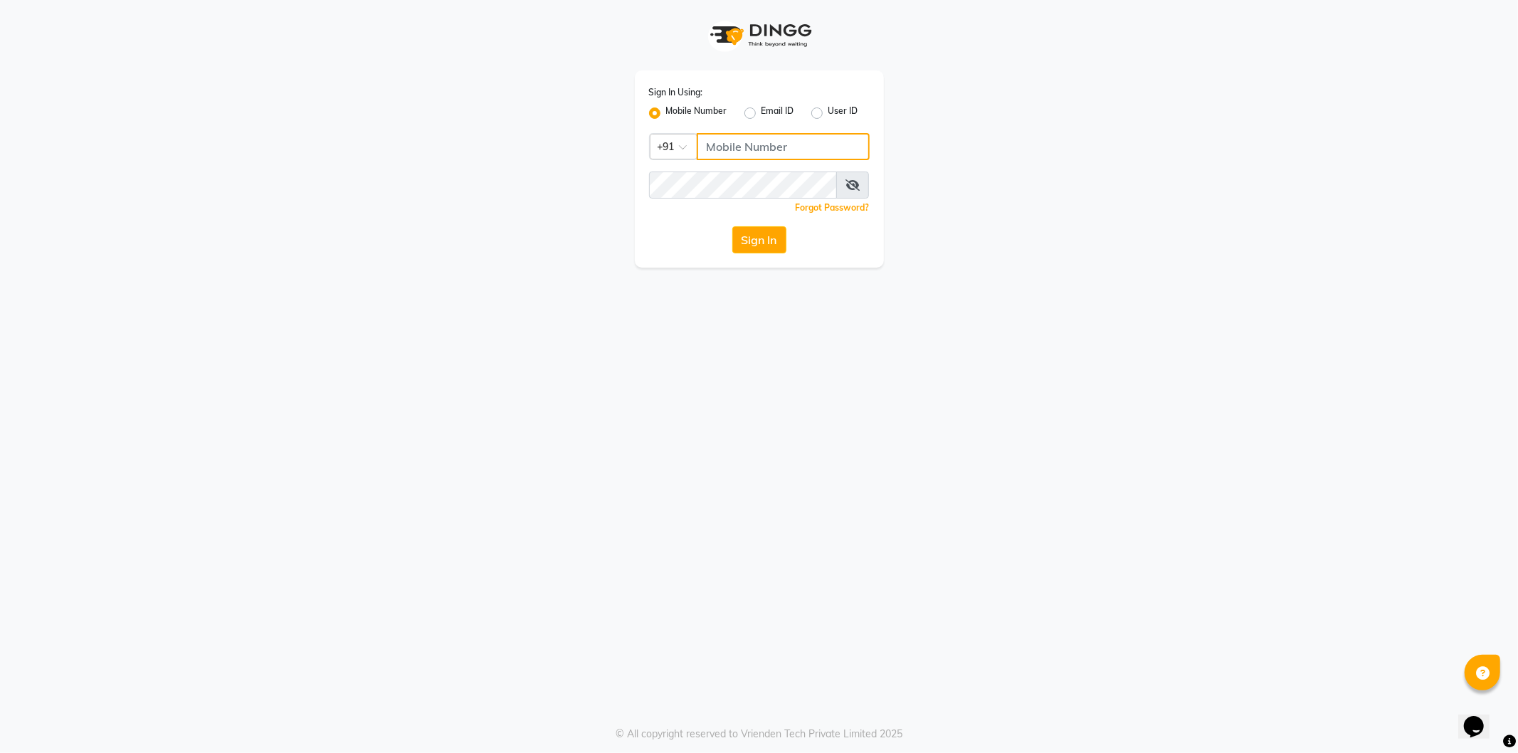
type input "9082030880"
click at [751, 239] on button "Sign In" at bounding box center [759, 239] width 54 height 27
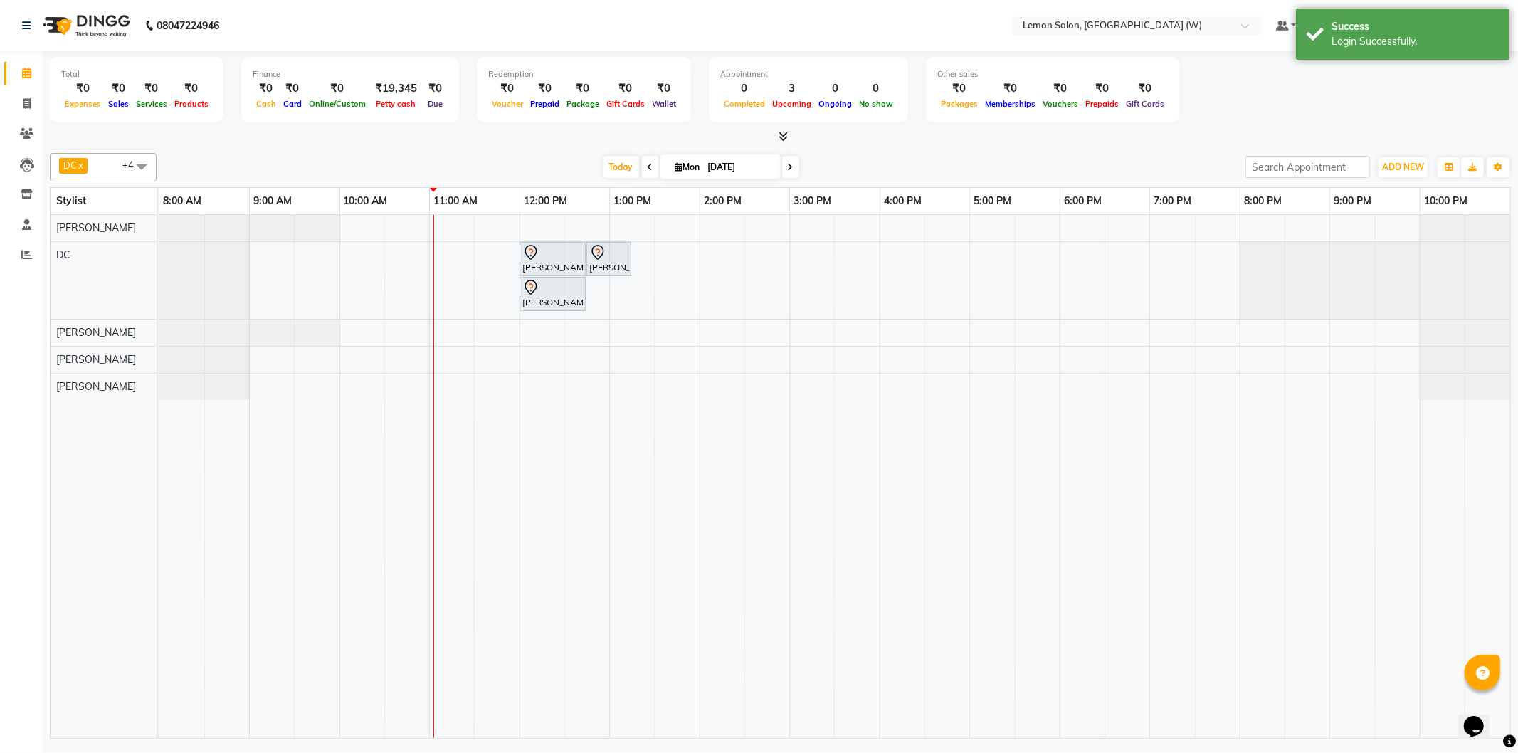
click at [139, 160] on span at bounding box center [141, 166] width 28 height 27
click at [359, 214] on div "10:00 AM" at bounding box center [385, 201] width 90 height 26
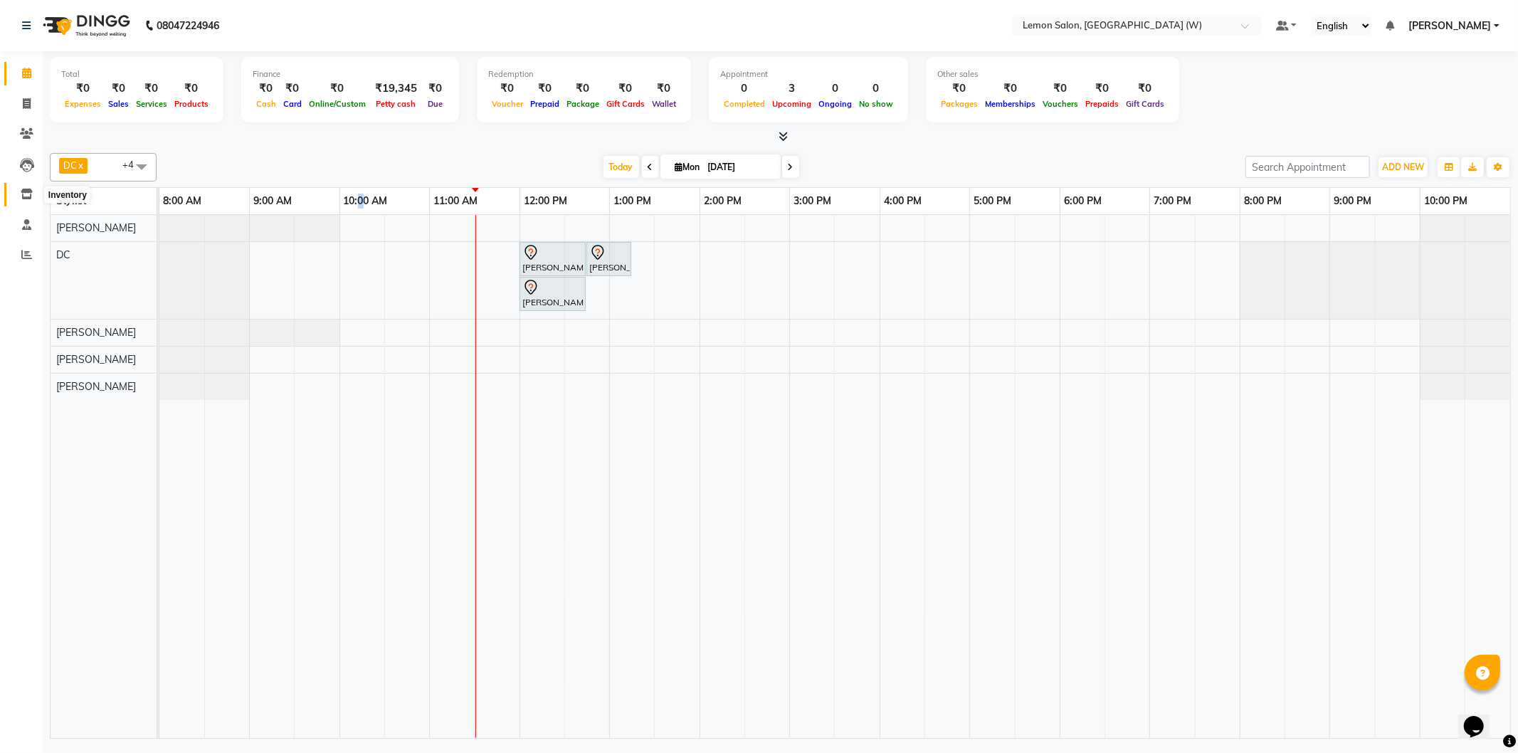
click at [21, 195] on icon at bounding box center [27, 194] width 12 height 11
select select
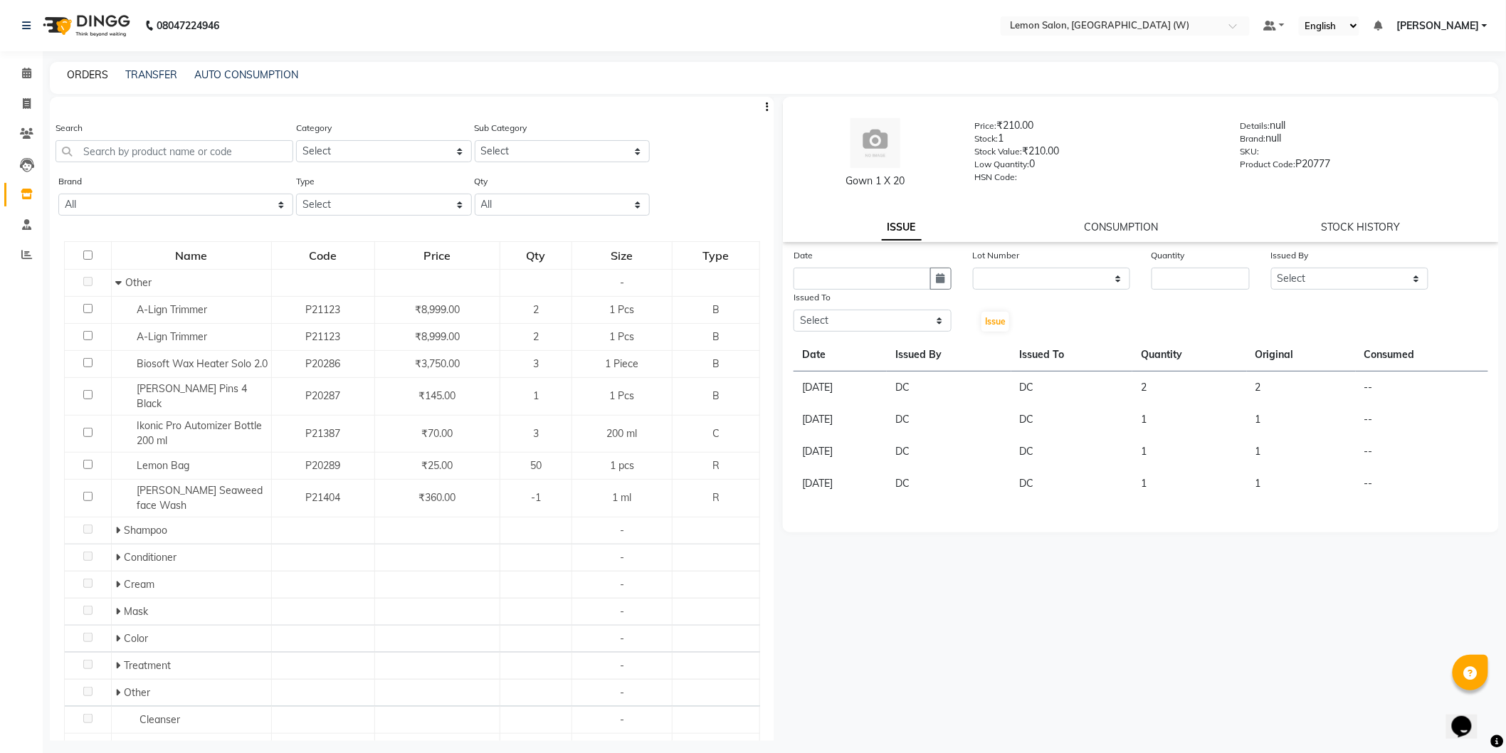
click at [100, 68] on link "ORDERS" at bounding box center [87, 74] width 41 height 13
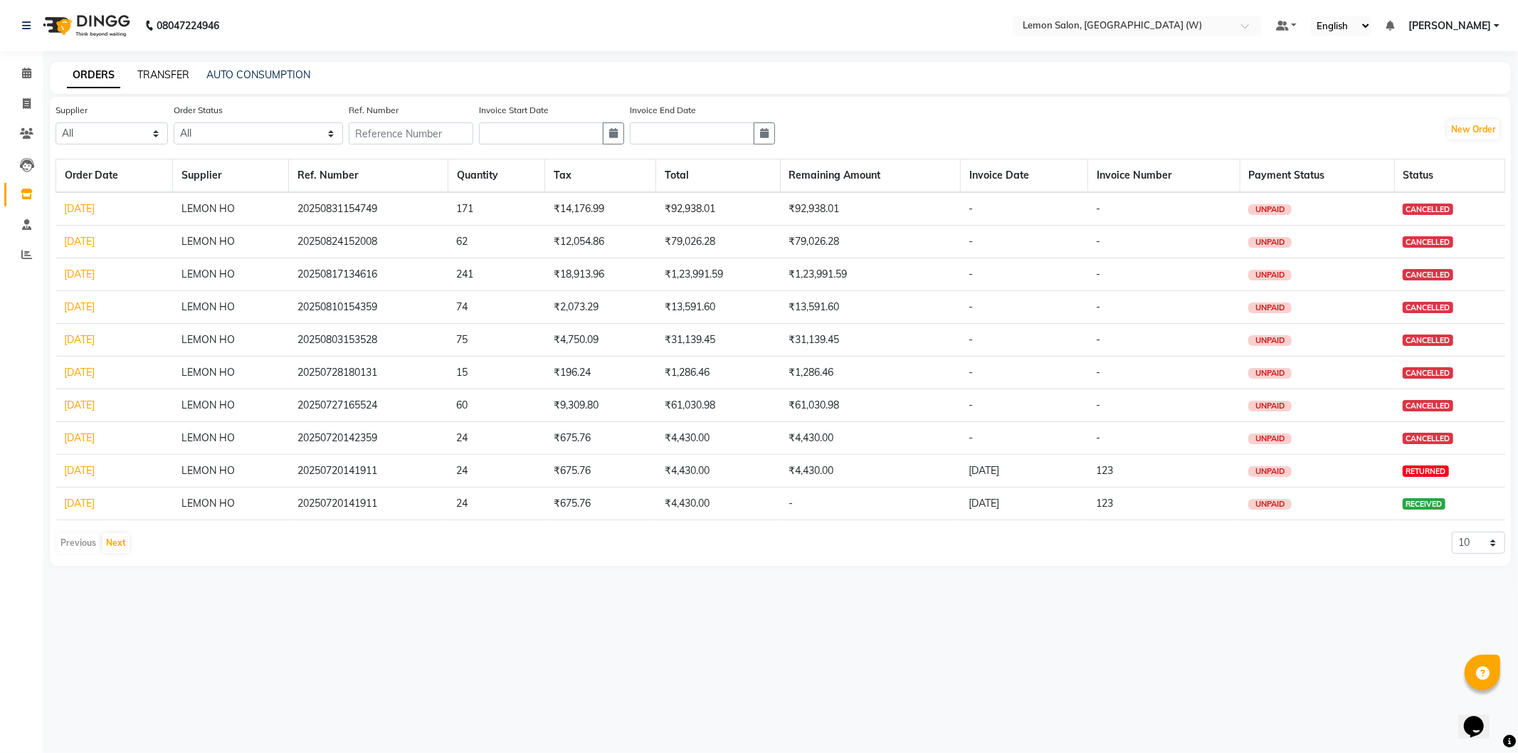
click at [139, 72] on link "TRANSFER" at bounding box center [163, 74] width 52 height 13
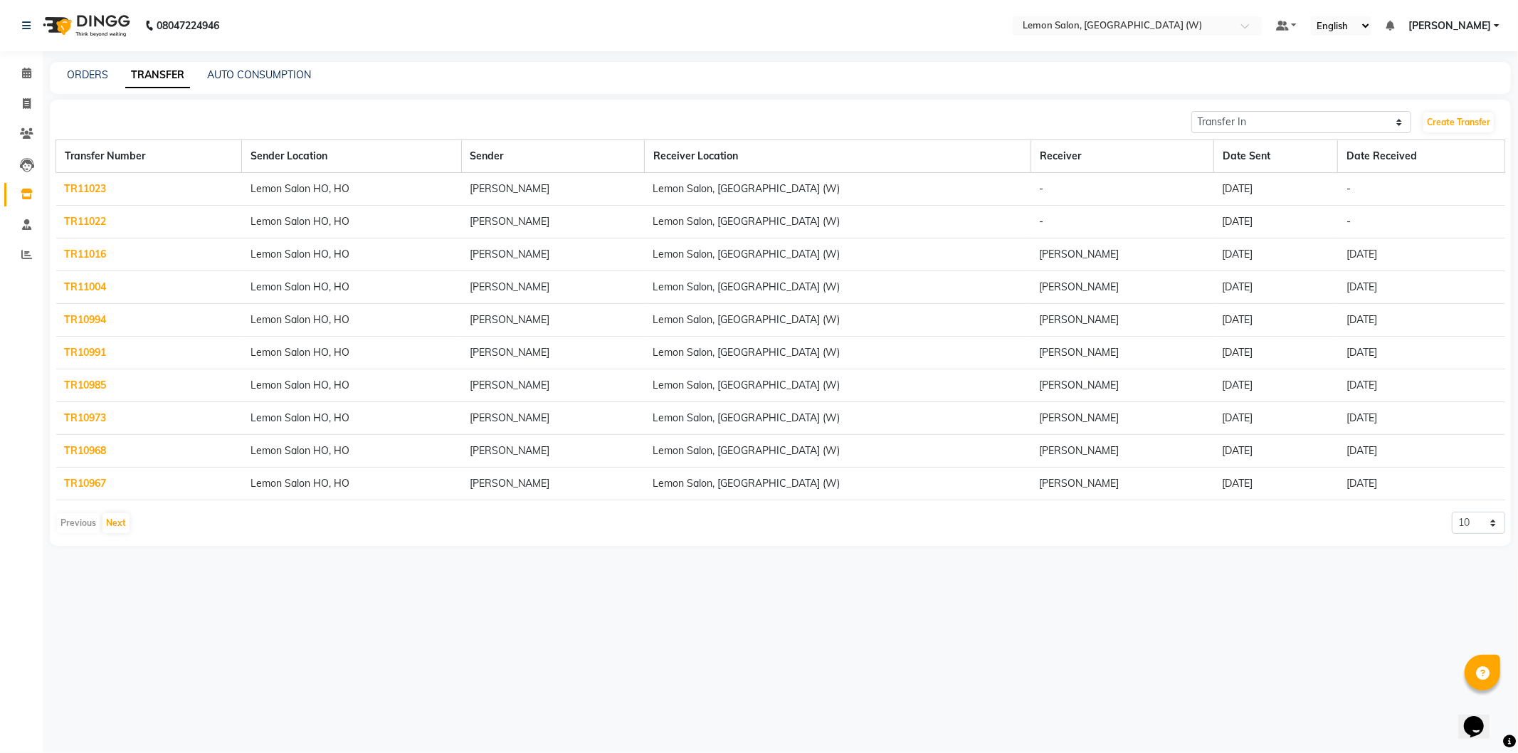
click at [73, 219] on link "TR11022" at bounding box center [86, 221] width 42 height 13
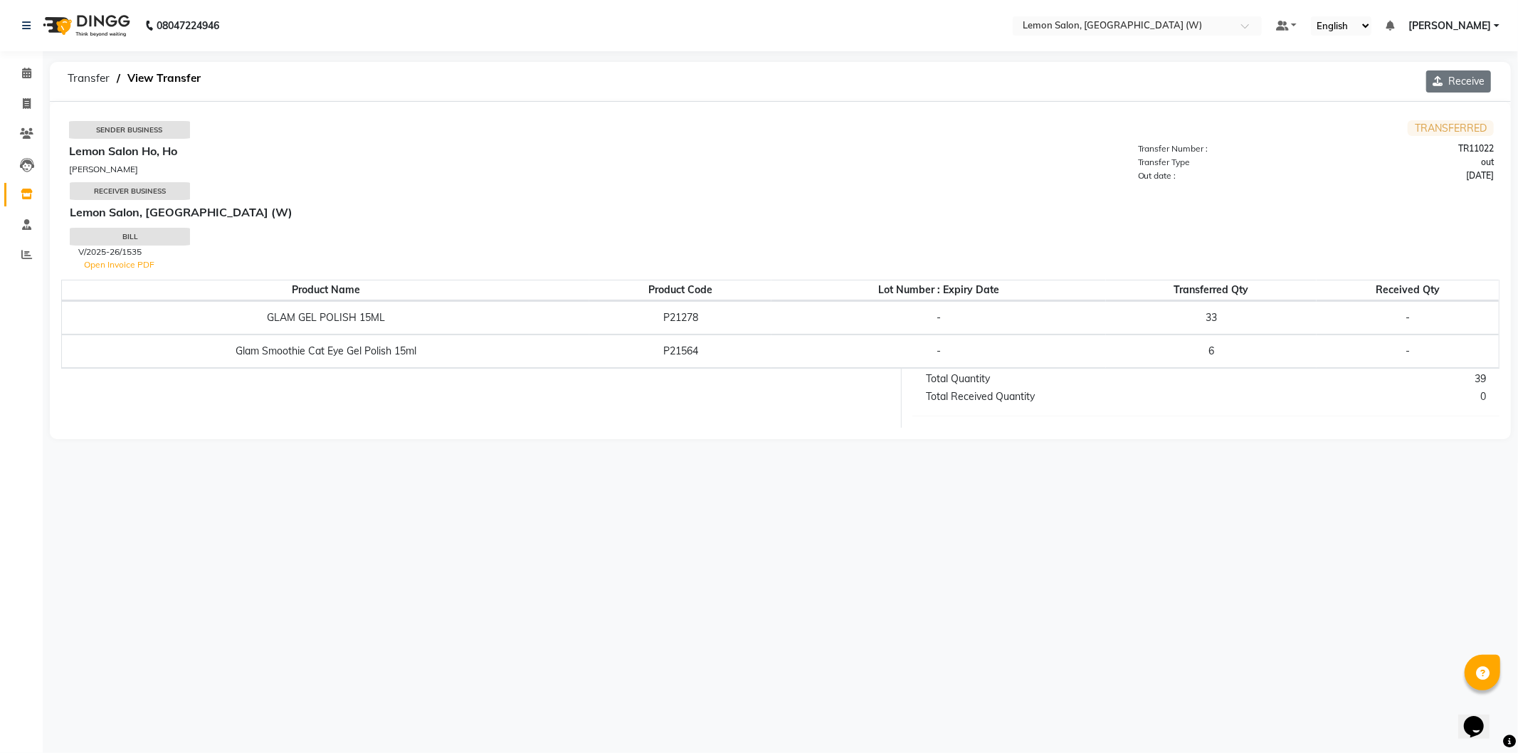
click at [1446, 88] on button "Receive" at bounding box center [1458, 81] width 65 height 22
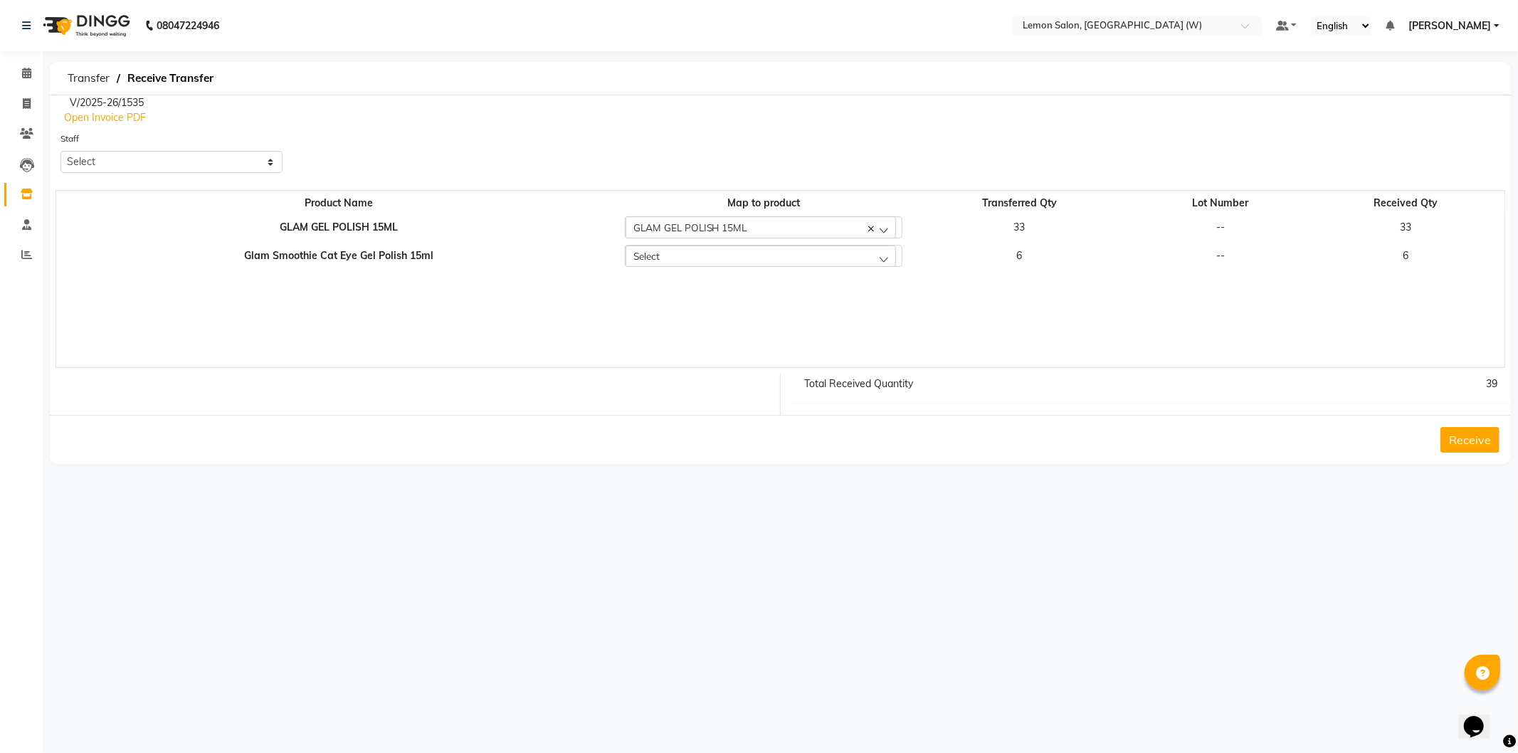
click at [734, 231] on span "GLAM GEL POLISH 15ML" at bounding box center [690, 227] width 114 height 12
click at [137, 155] on select "Select Anamta Sayyed DC Faizan Himanshu Jyoti Thorat Kassar Sahil Manisha Dugla…" at bounding box center [171, 162] width 222 height 22
select select "83416"
click at [60, 151] on select "Select Anamta Sayyed DC Faizan Himanshu Jyoti Thorat Kassar Sahil Manisha Dugla…" at bounding box center [171, 162] width 222 height 22
click at [1440, 432] on div "Receive" at bounding box center [780, 439] width 1461 height 49
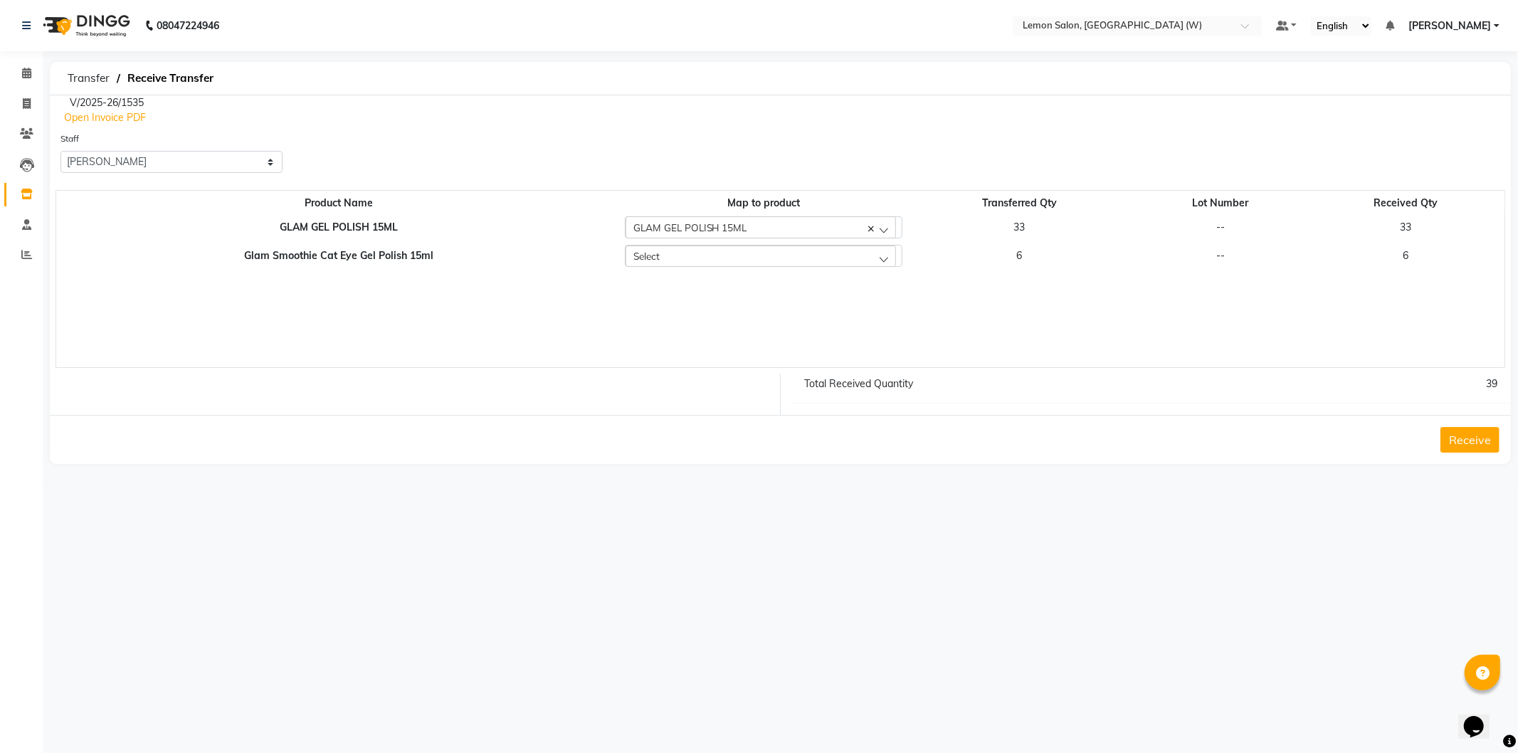
click at [1479, 439] on button "Receive" at bounding box center [1470, 440] width 59 height 26
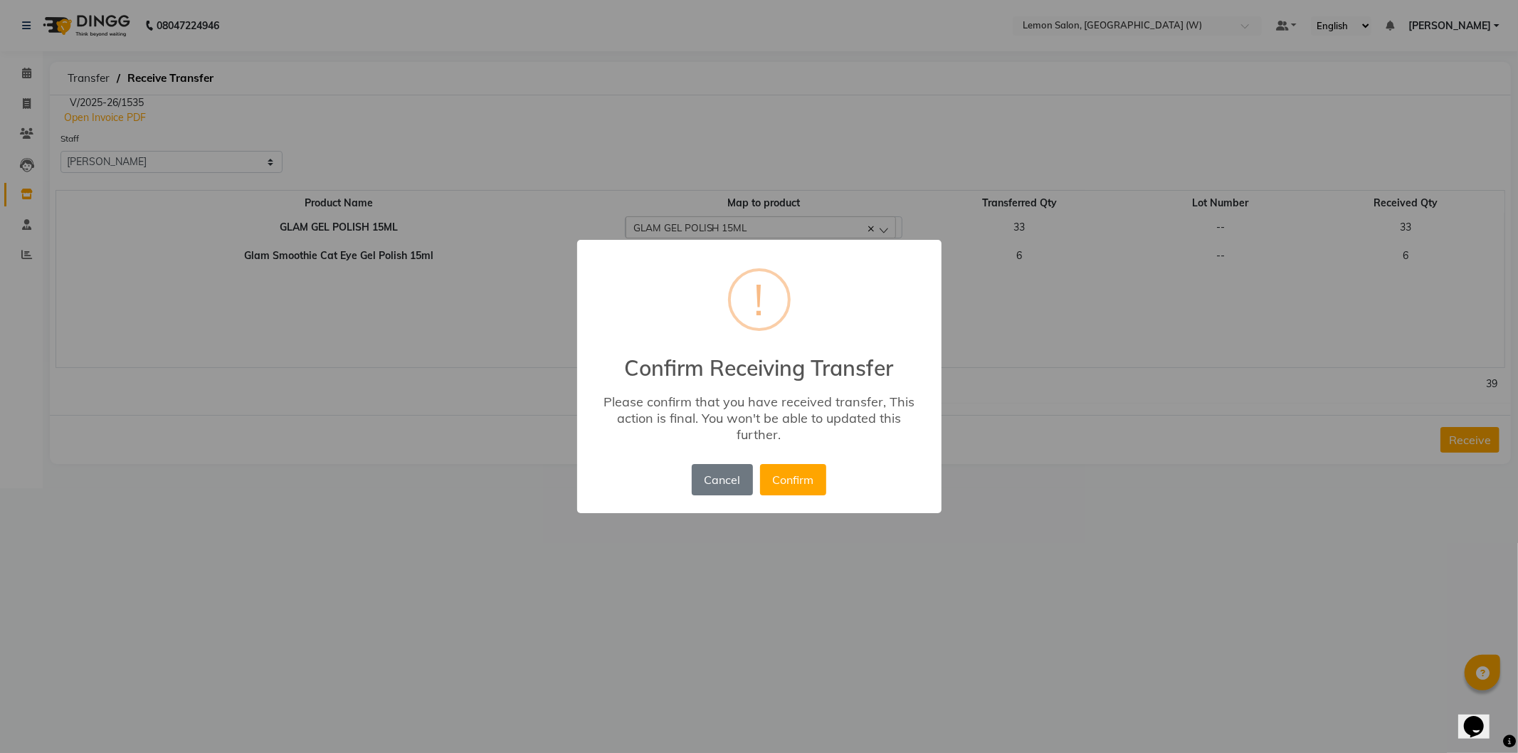
click at [826, 485] on div "Cancel No Confirm" at bounding box center [759, 479] width 142 height 38
click at [814, 485] on button "Confirm" at bounding box center [793, 479] width 66 height 31
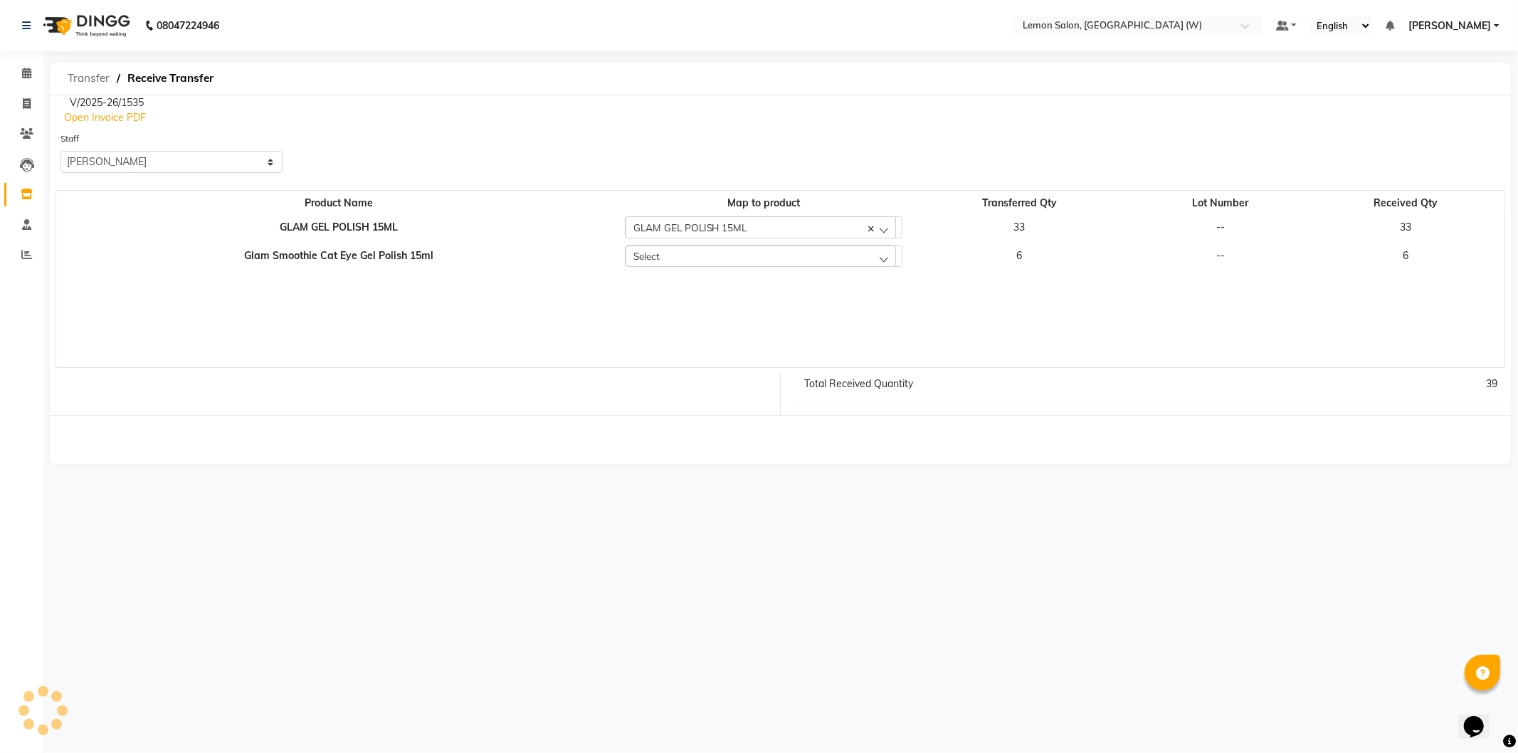
click at [77, 71] on span "Transfer" at bounding box center [88, 78] width 56 height 26
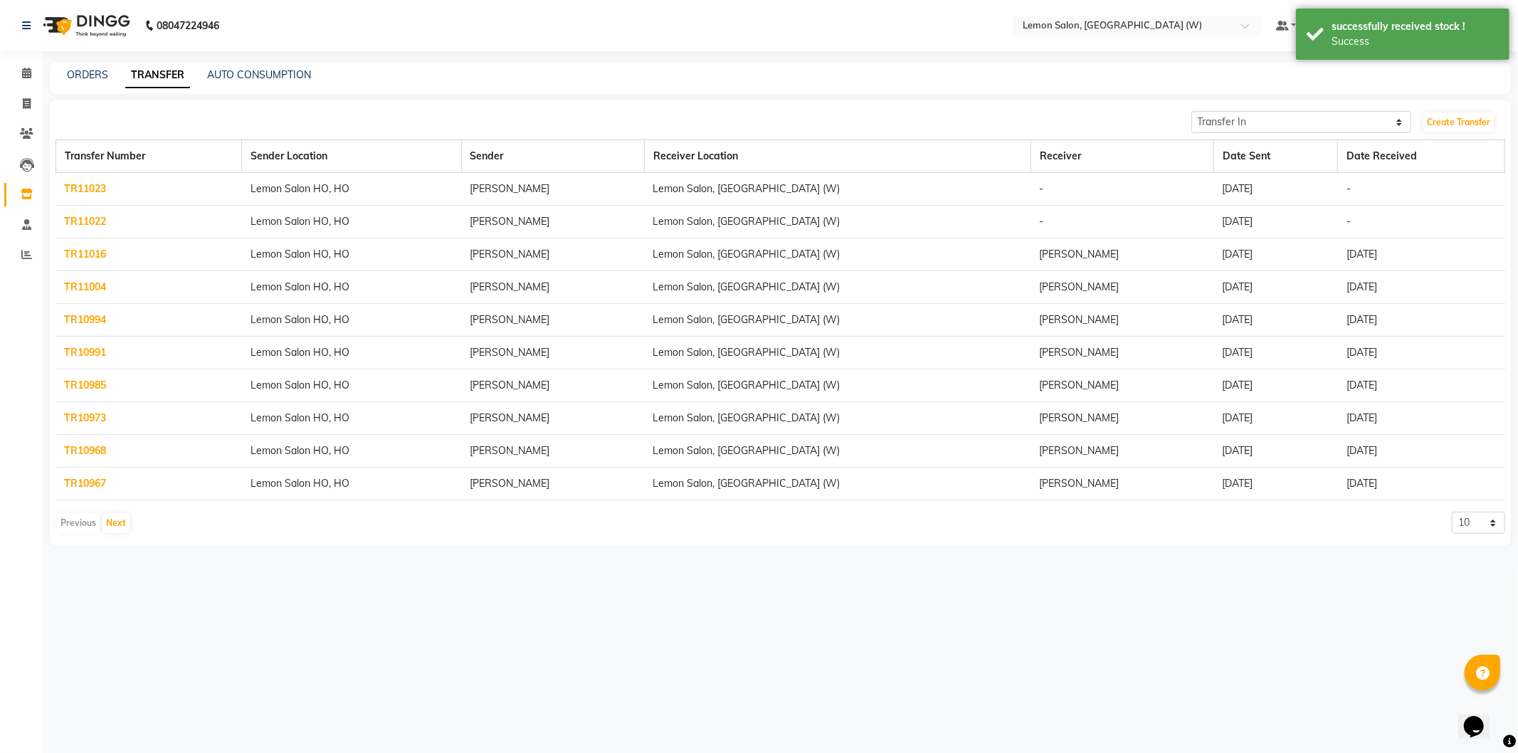
click at [111, 180] on td "TR11023" at bounding box center [149, 189] width 186 height 33
click at [96, 187] on link "TR11023" at bounding box center [86, 188] width 42 height 13
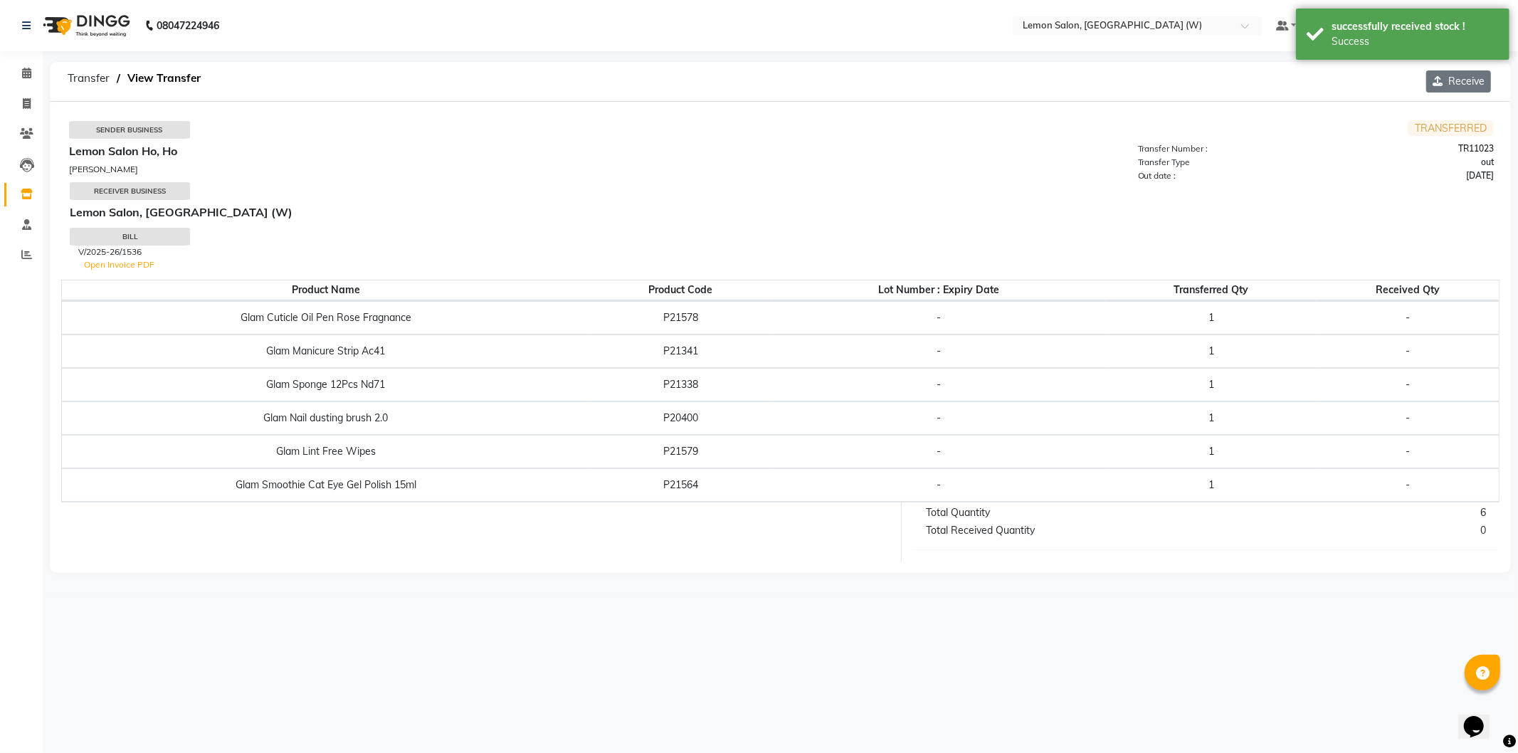
click at [1438, 70] on button "Receive" at bounding box center [1458, 81] width 65 height 22
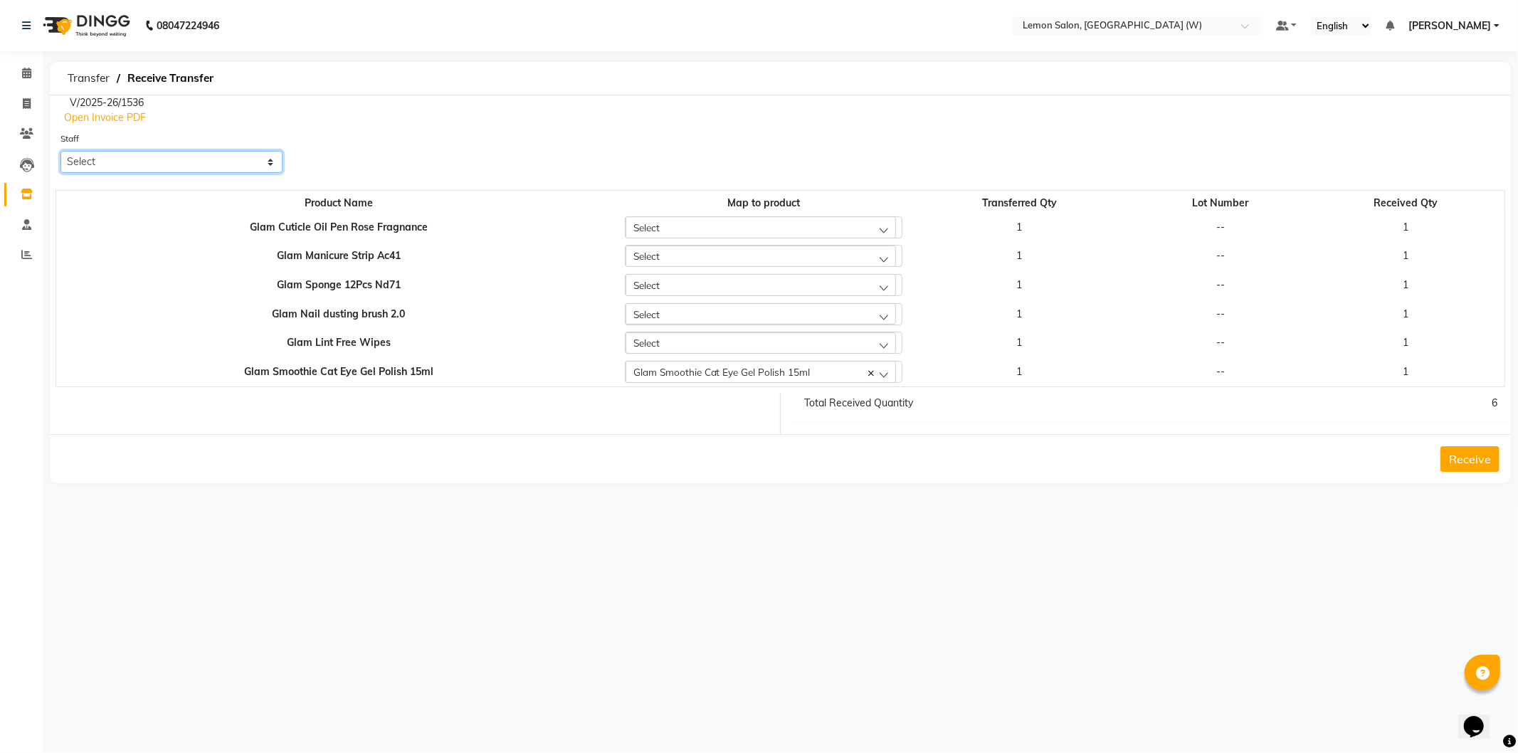
click at [143, 169] on select "Select Anamta Sayyed DC Faizan Himanshu Jyoti Thorat Kassar Sahil Manisha Dugla…" at bounding box center [171, 162] width 222 height 22
select select "83416"
click at [60, 151] on select "Select Anamta Sayyed DC Faizan Himanshu Jyoti Thorat Kassar Sahil Manisha Dugla…" at bounding box center [171, 162] width 222 height 22
click at [1468, 465] on button "Receive" at bounding box center [1470, 459] width 59 height 26
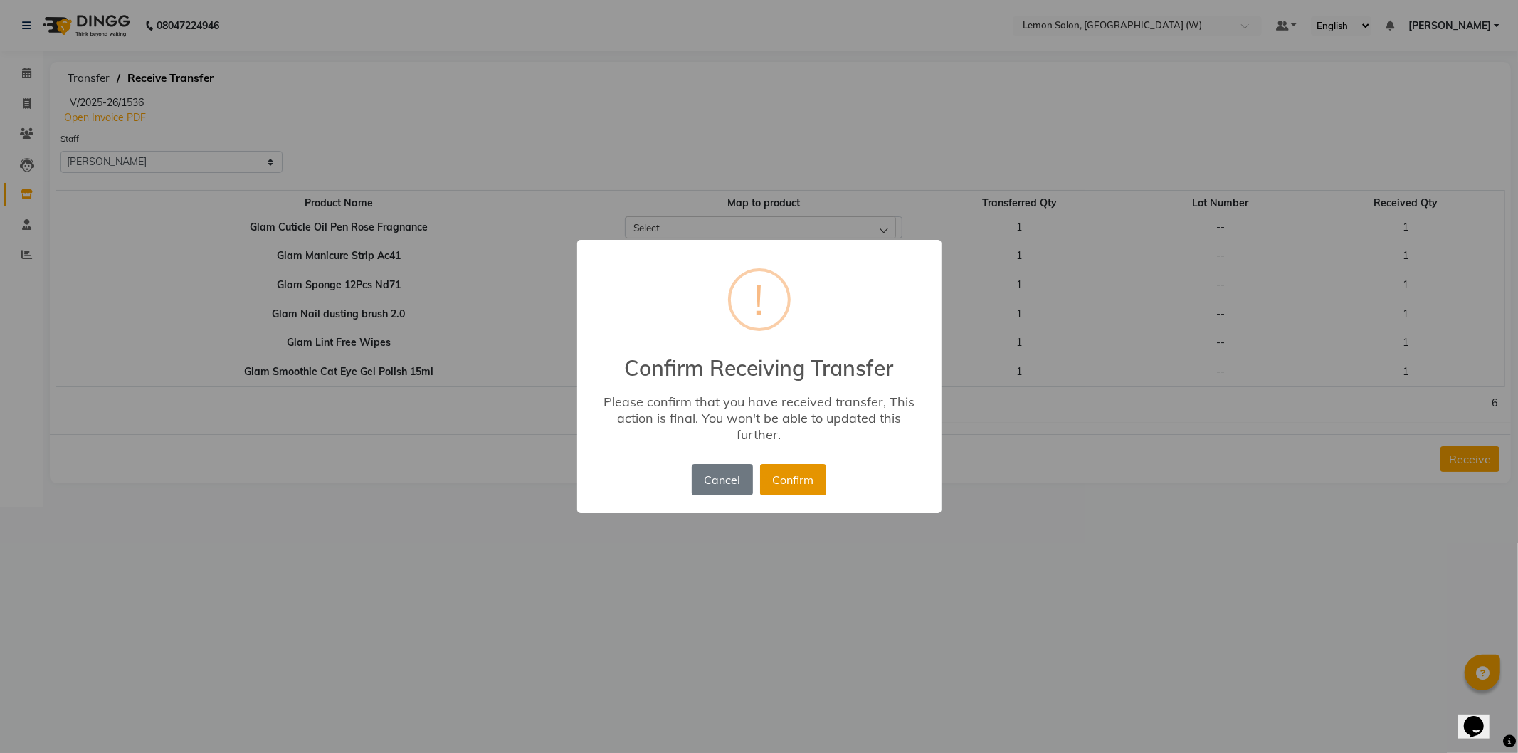
click at [795, 478] on button "Confirm" at bounding box center [793, 479] width 66 height 31
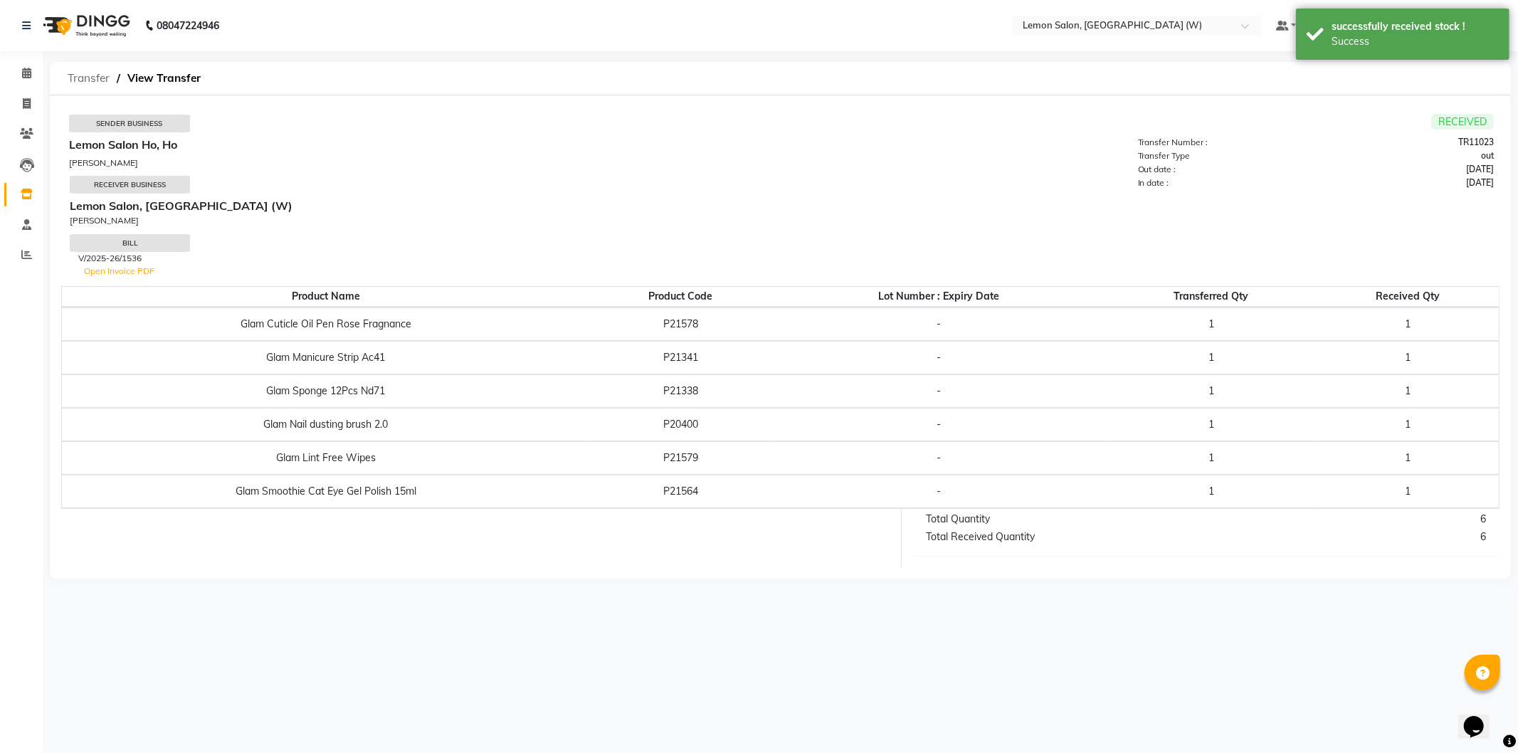
click at [64, 74] on span "Transfer" at bounding box center [88, 78] width 56 height 26
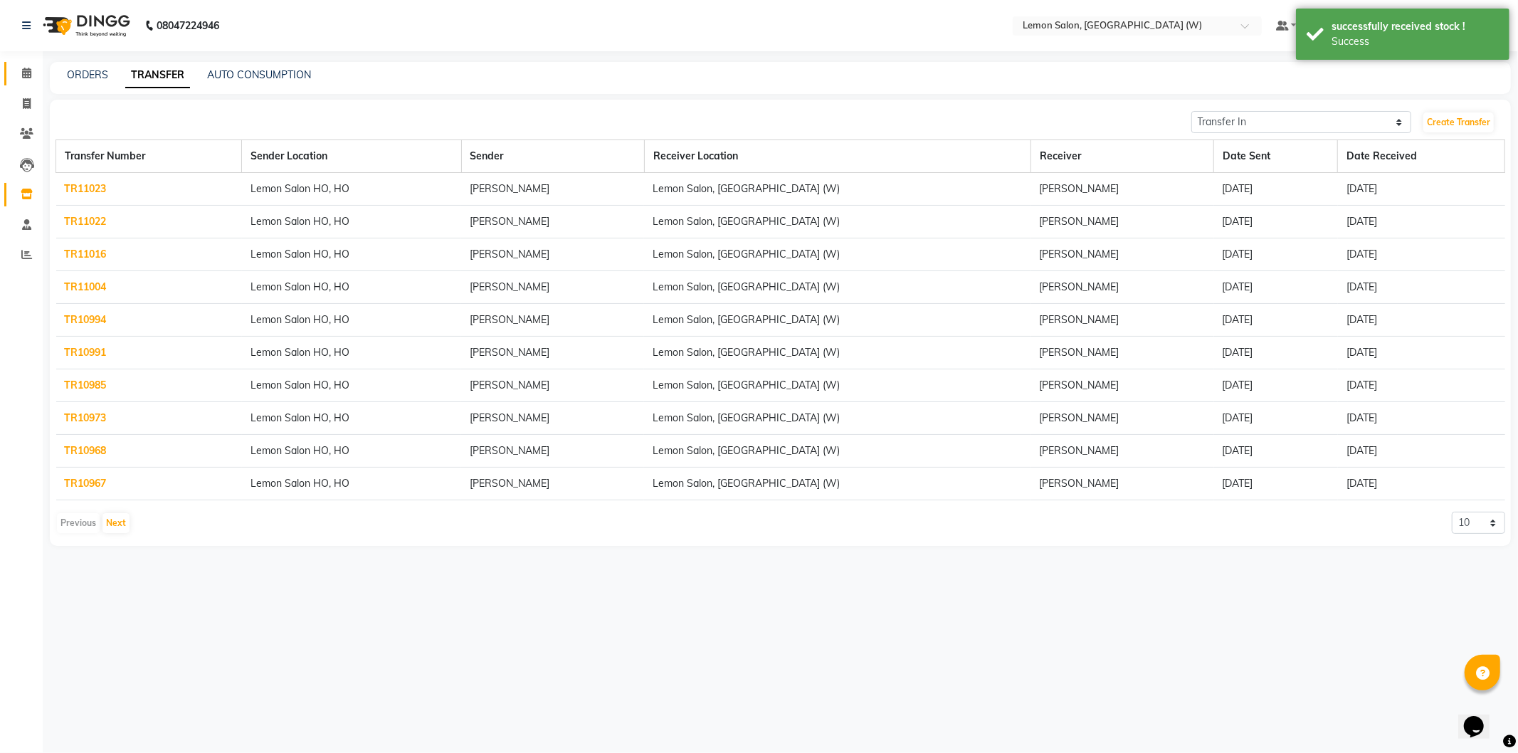
click at [19, 83] on link "Calendar" at bounding box center [21, 73] width 34 height 23
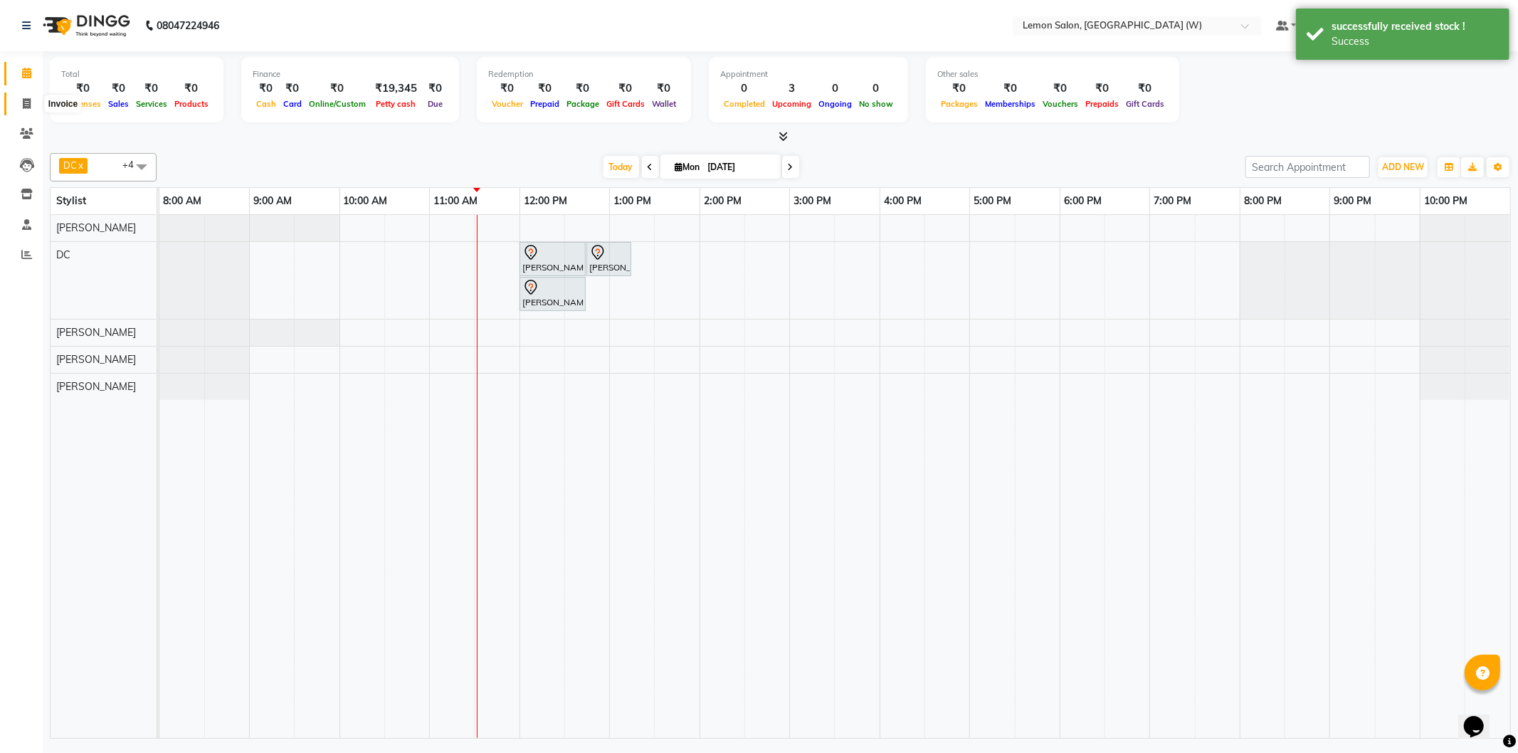
click at [32, 101] on span at bounding box center [26, 104] width 25 height 16
select select "8053"
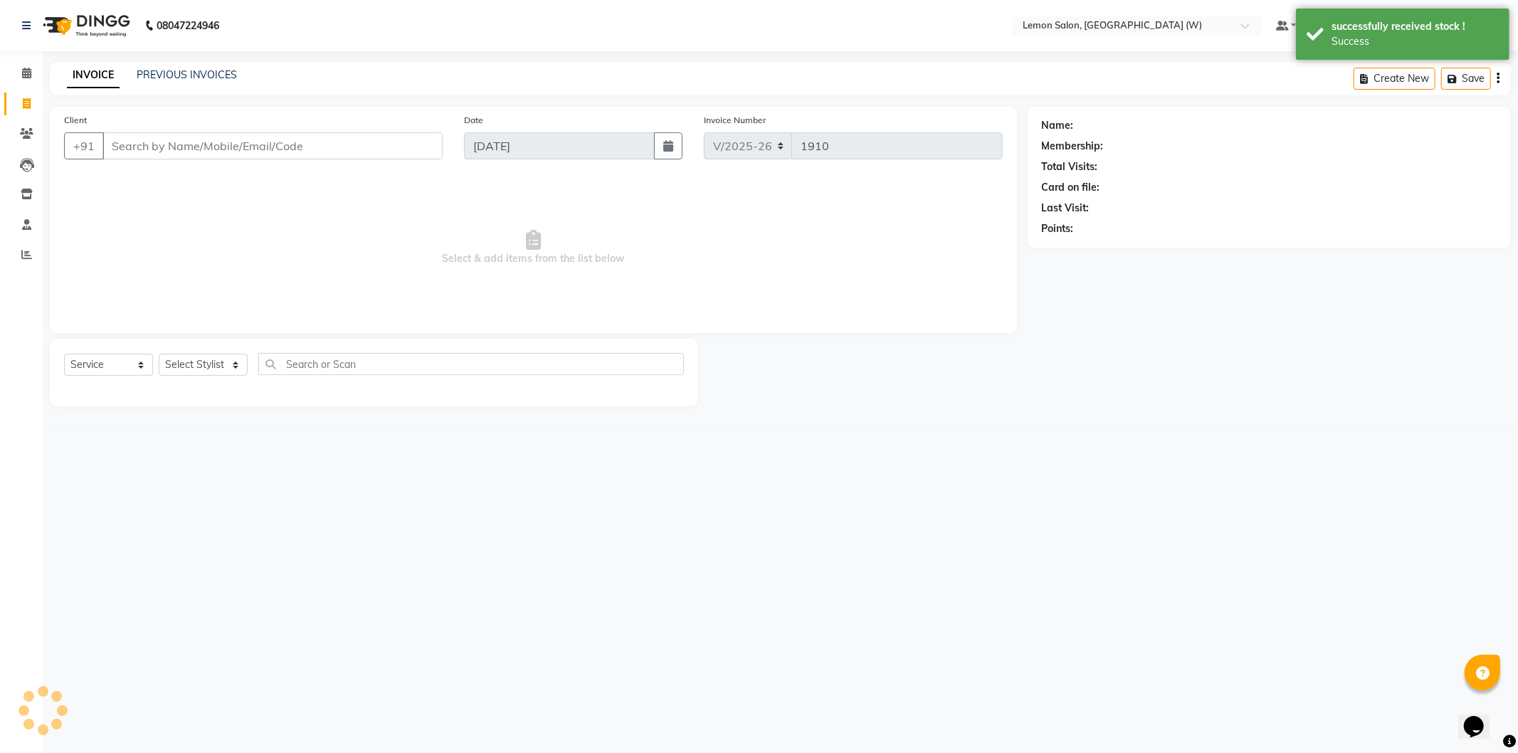
select select "membership"
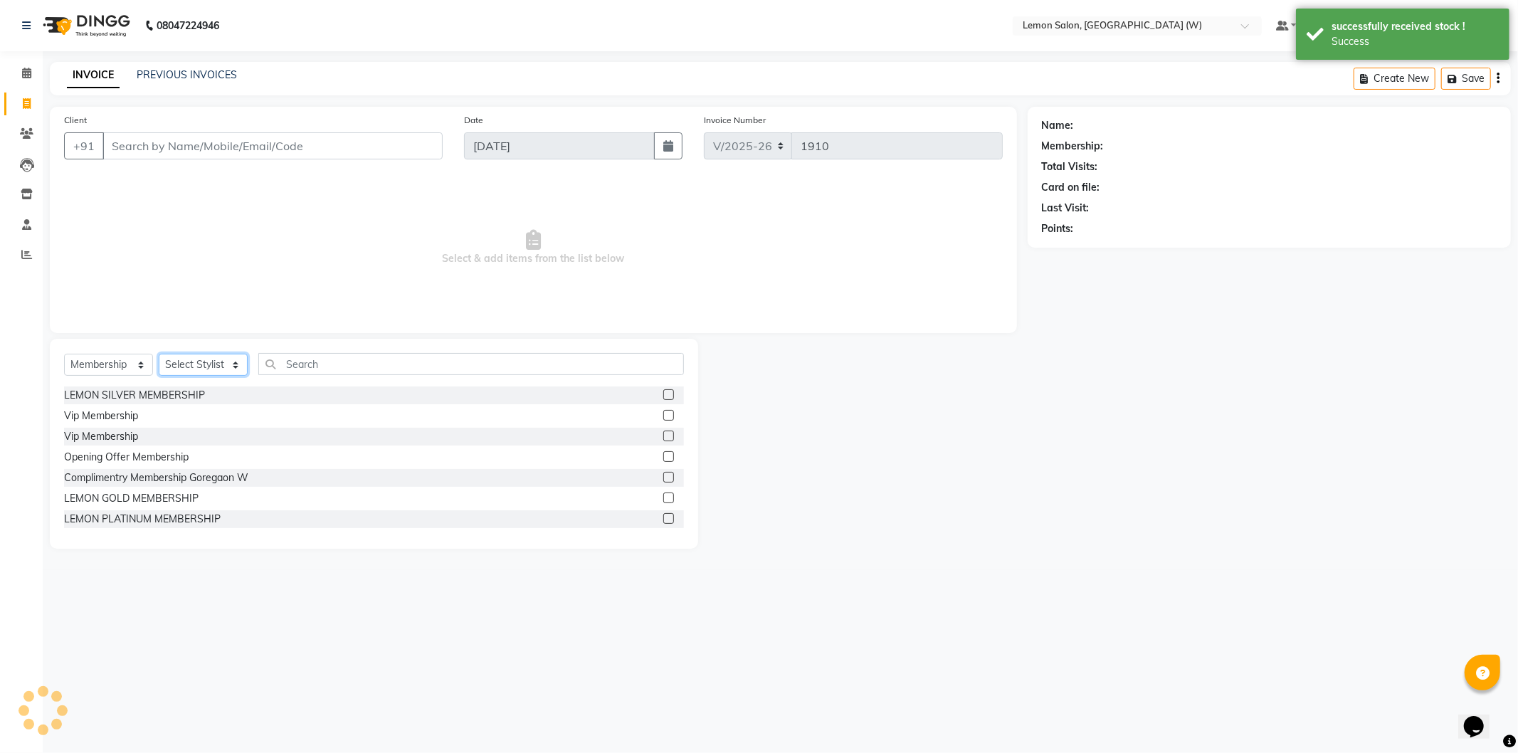
click at [177, 357] on select "Select Stylist [PERSON_NAME] DC [PERSON_NAME] [PERSON_NAME] [PERSON_NAME] [PERS…" at bounding box center [203, 365] width 89 height 22
select select "75738"
click at [159, 354] on select "Select Stylist [PERSON_NAME] DC [PERSON_NAME] [PERSON_NAME] [PERSON_NAME] [PERS…" at bounding box center [203, 365] width 89 height 22
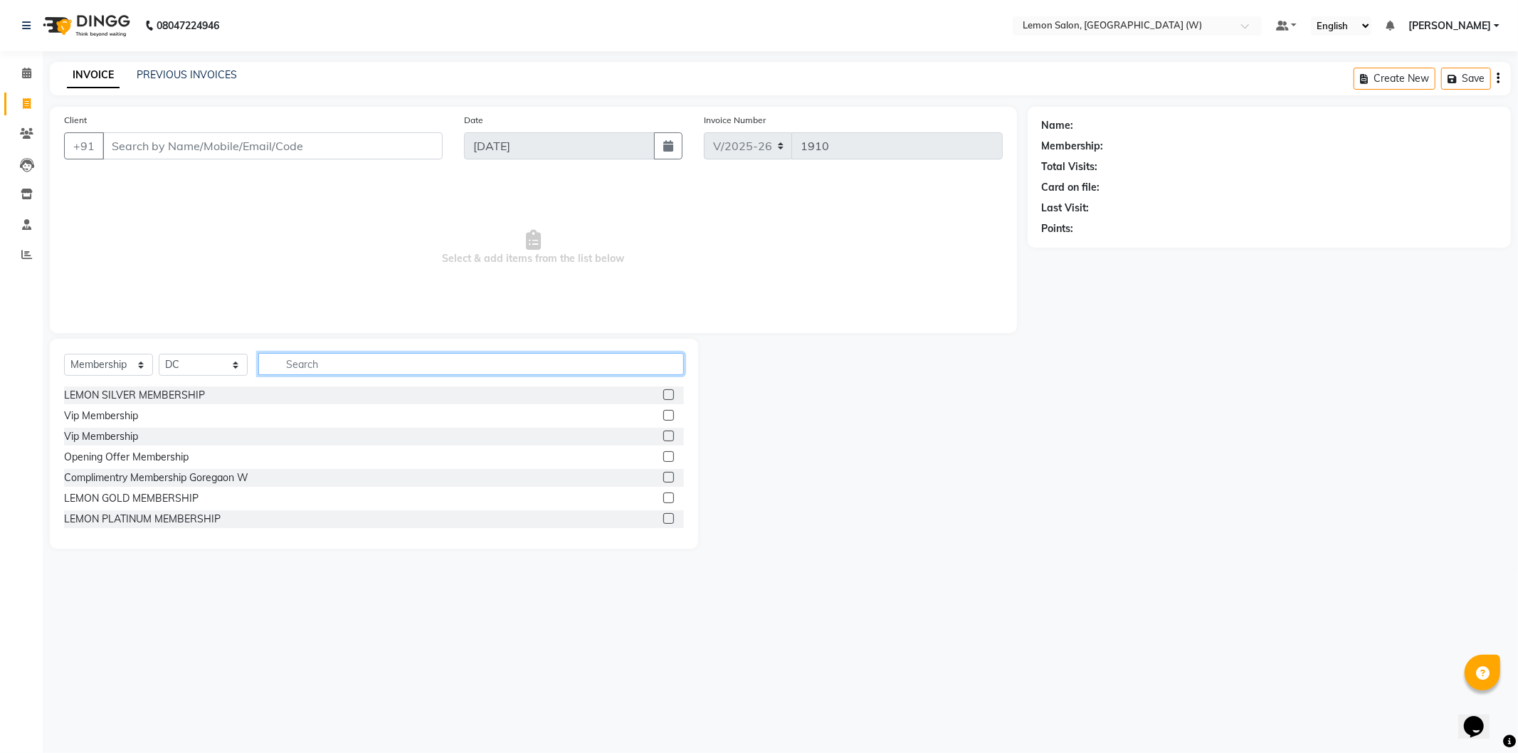
click at [300, 353] on input "text" at bounding box center [471, 364] width 426 height 22
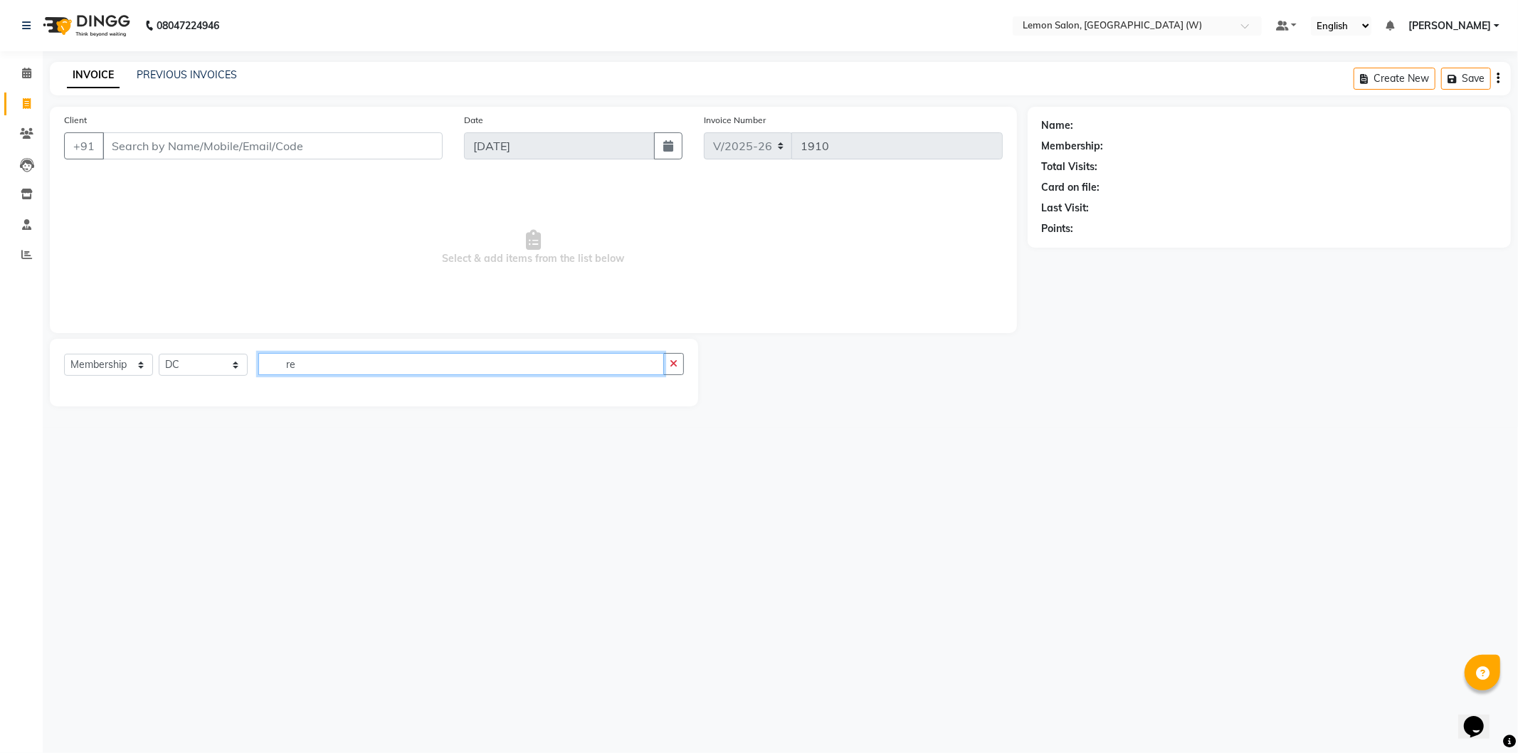
type input "r"
type input "remv"
click at [97, 364] on select "Select Service Product Membership Package Voucher Prepaid Gift Card" at bounding box center [108, 365] width 89 height 22
select select "service"
click at [64, 354] on select "Select Service Product Membership Package Voucher Prepaid Gift Card" at bounding box center [108, 365] width 89 height 22
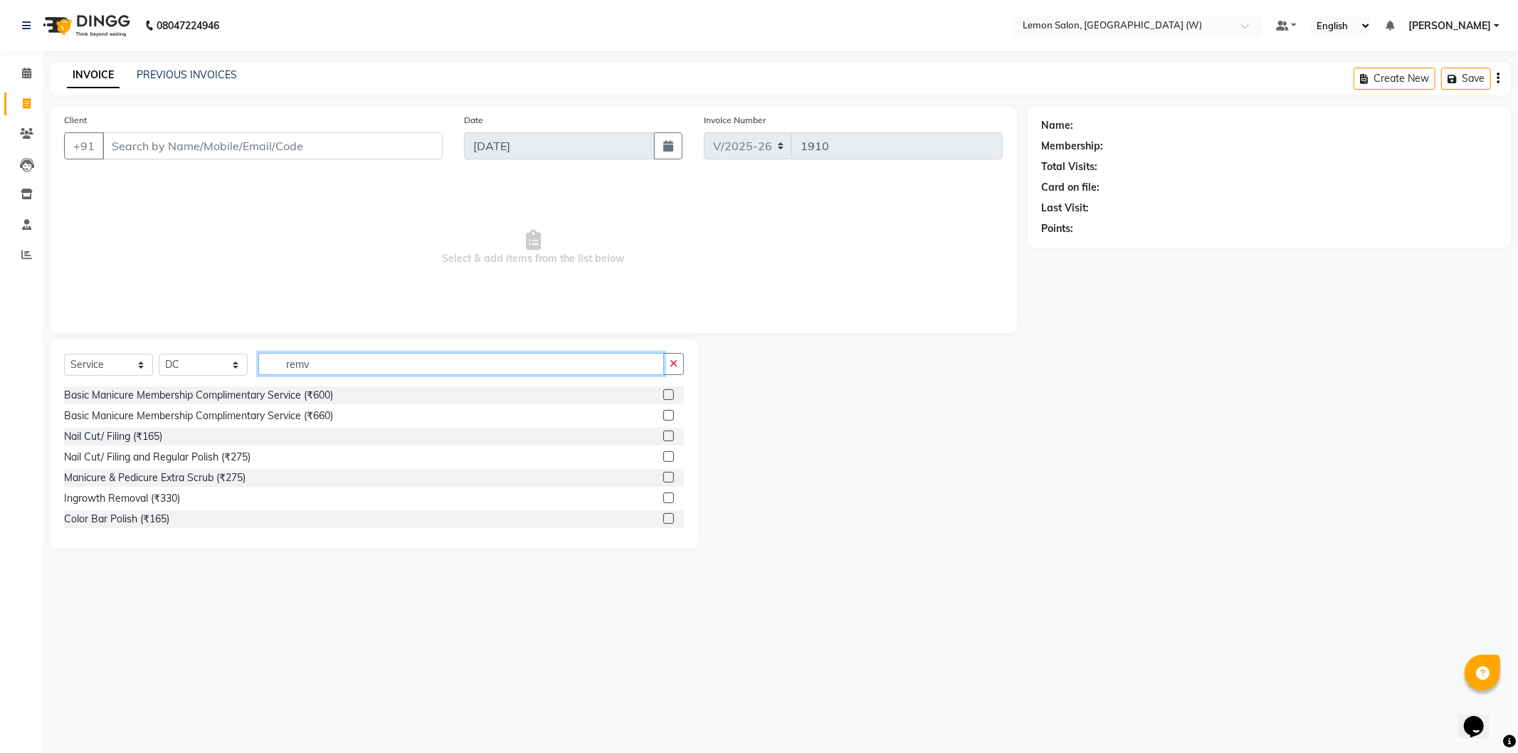
click at [359, 372] on input "remv" at bounding box center [461, 364] width 406 height 22
click at [373, 357] on input "remov" at bounding box center [461, 364] width 406 height 22
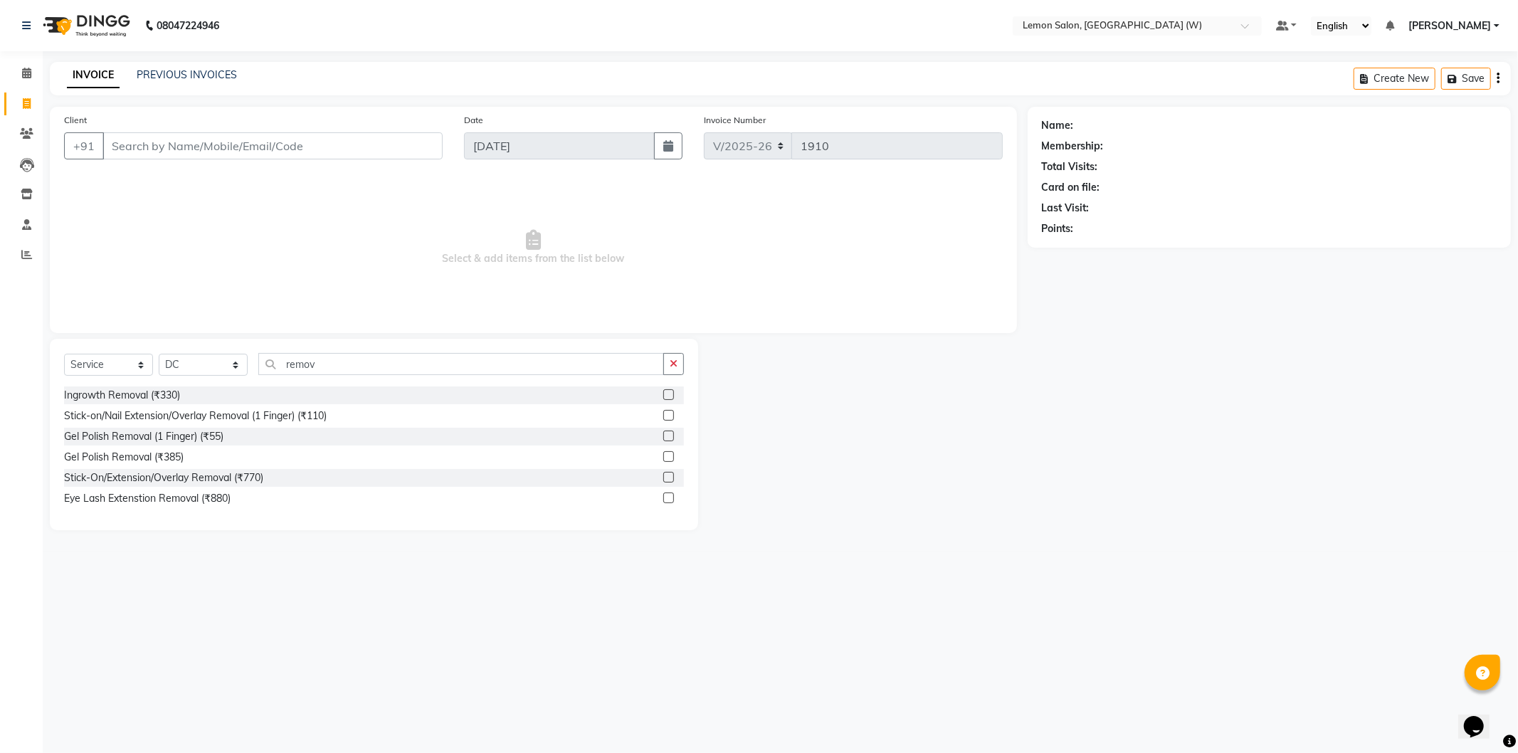
click at [512, 306] on span "Select & add items from the list below" at bounding box center [533, 248] width 939 height 142
drag, startPoint x: 293, startPoint y: 371, endPoint x: 300, endPoint y: 361, distance: 12.2
click at [295, 371] on input "remov" at bounding box center [461, 364] width 406 height 22
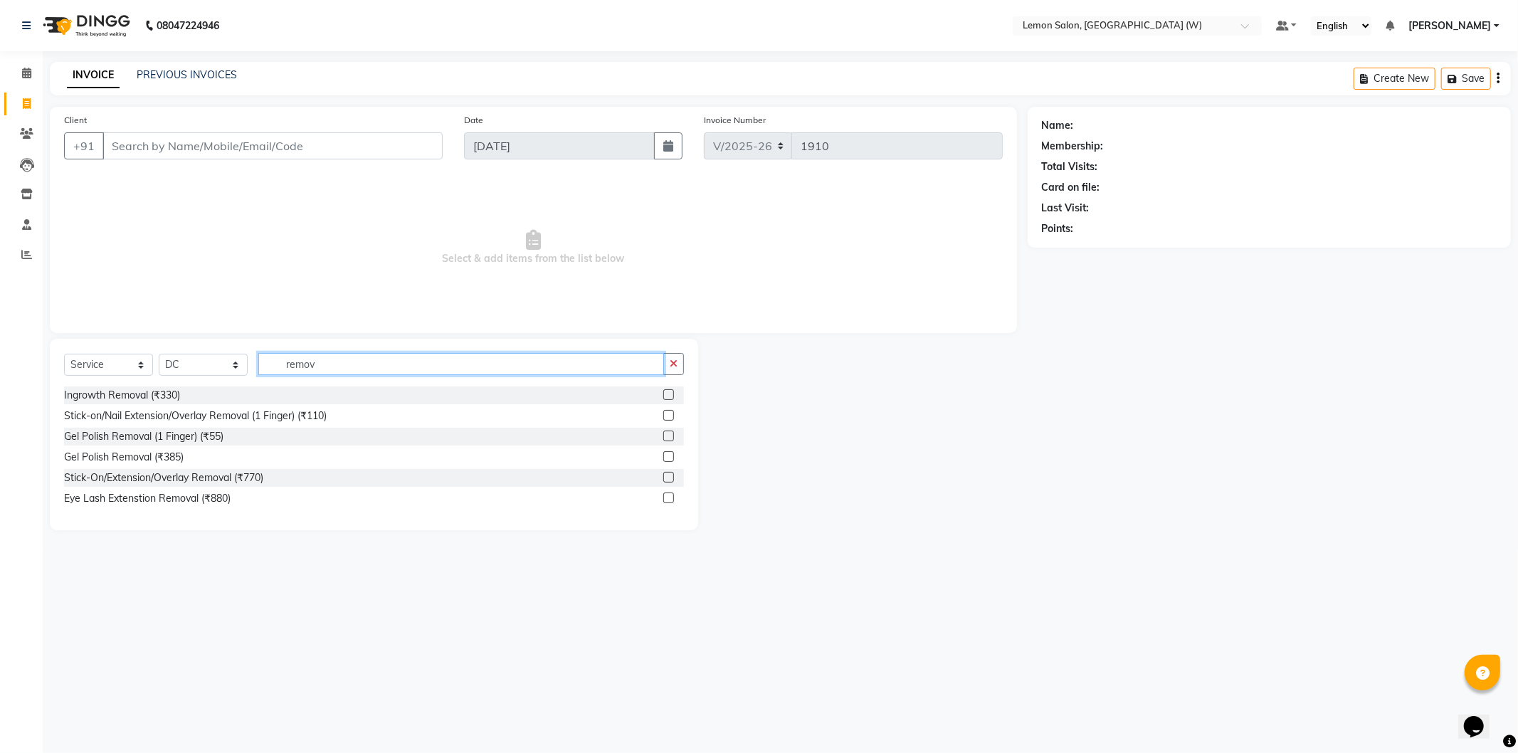
click at [300, 361] on input "remov" at bounding box center [461, 364] width 406 height 22
click at [300, 360] on input "remov" at bounding box center [461, 364] width 406 height 22
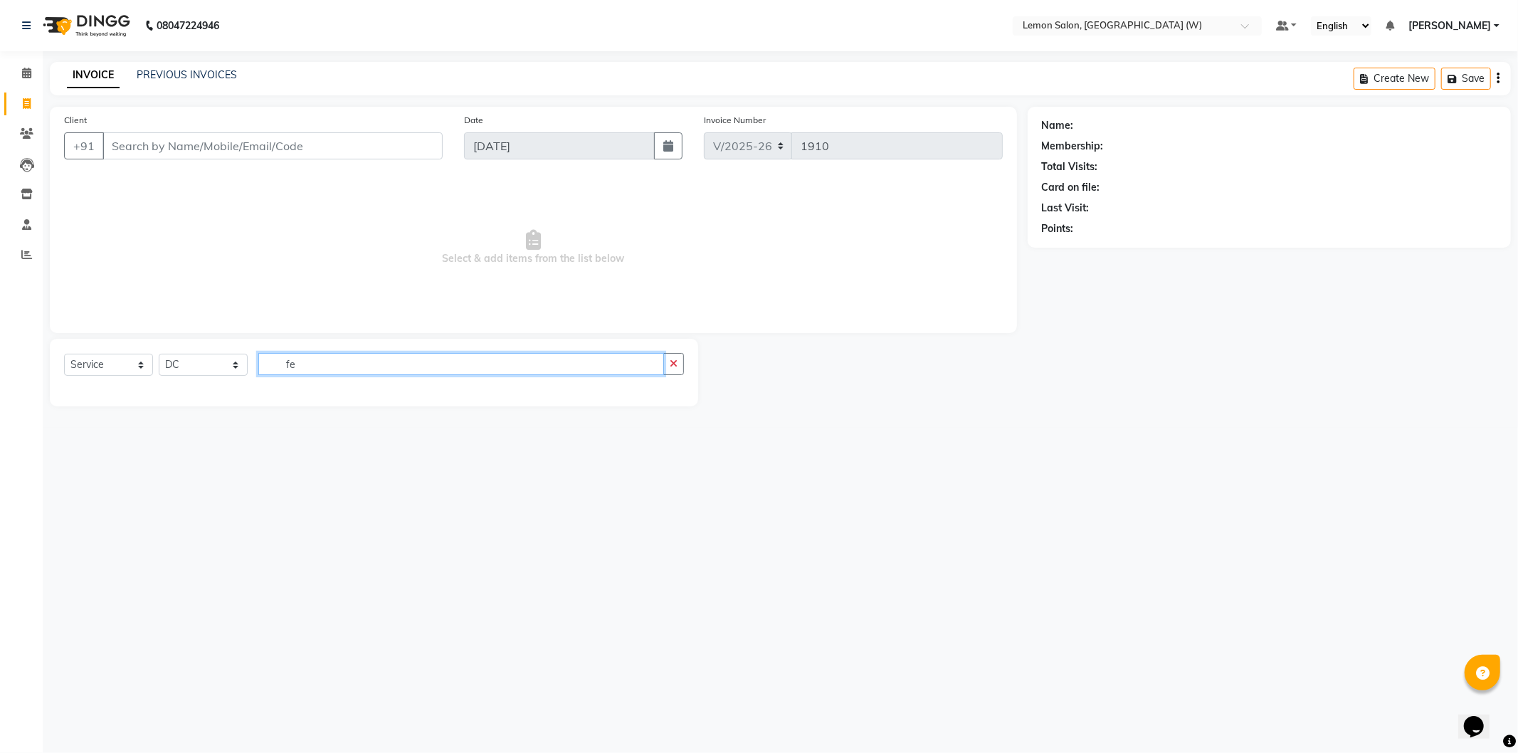
type input "f"
type input "refi"
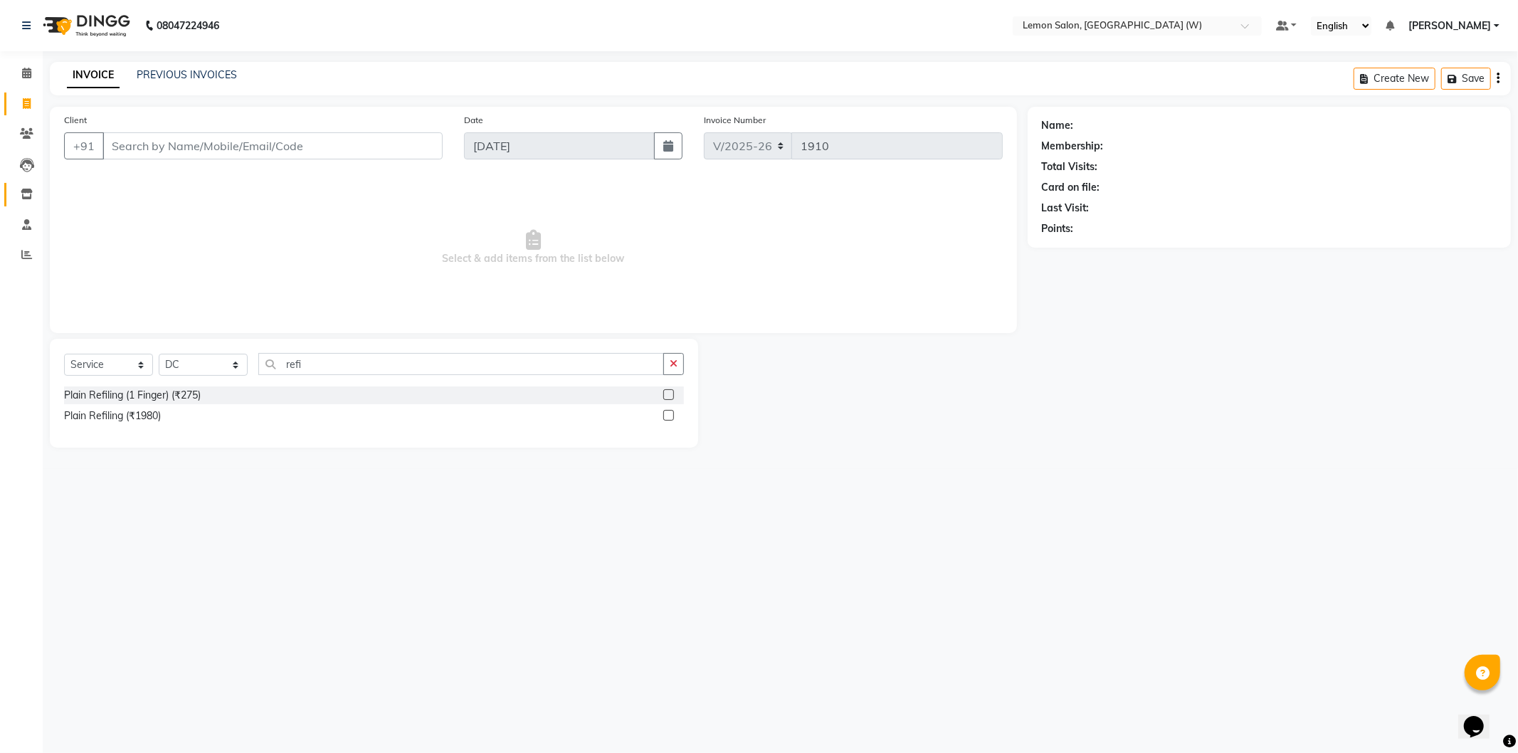
click at [12, 189] on link "Inventory" at bounding box center [21, 194] width 34 height 23
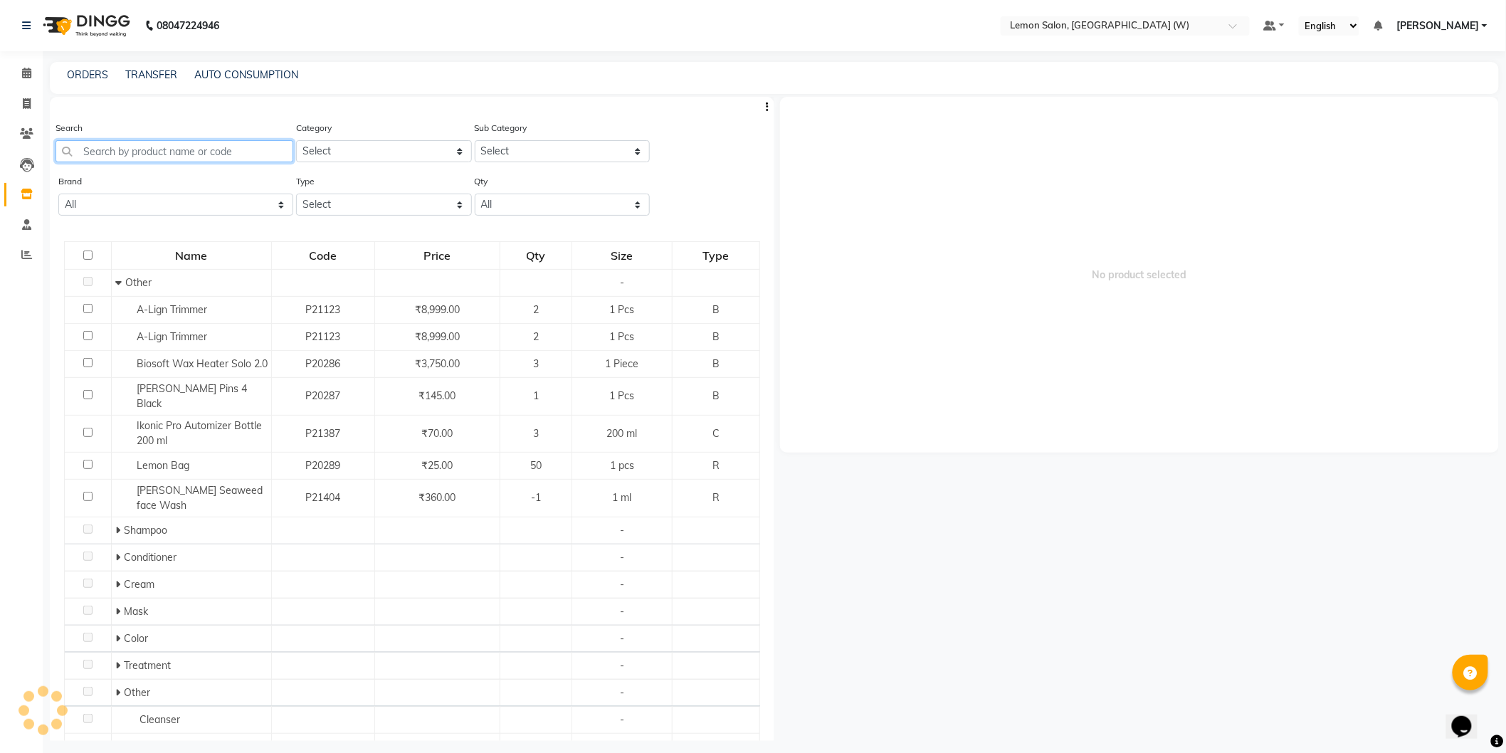
click at [208, 153] on input "text" at bounding box center [175, 151] width 238 height 22
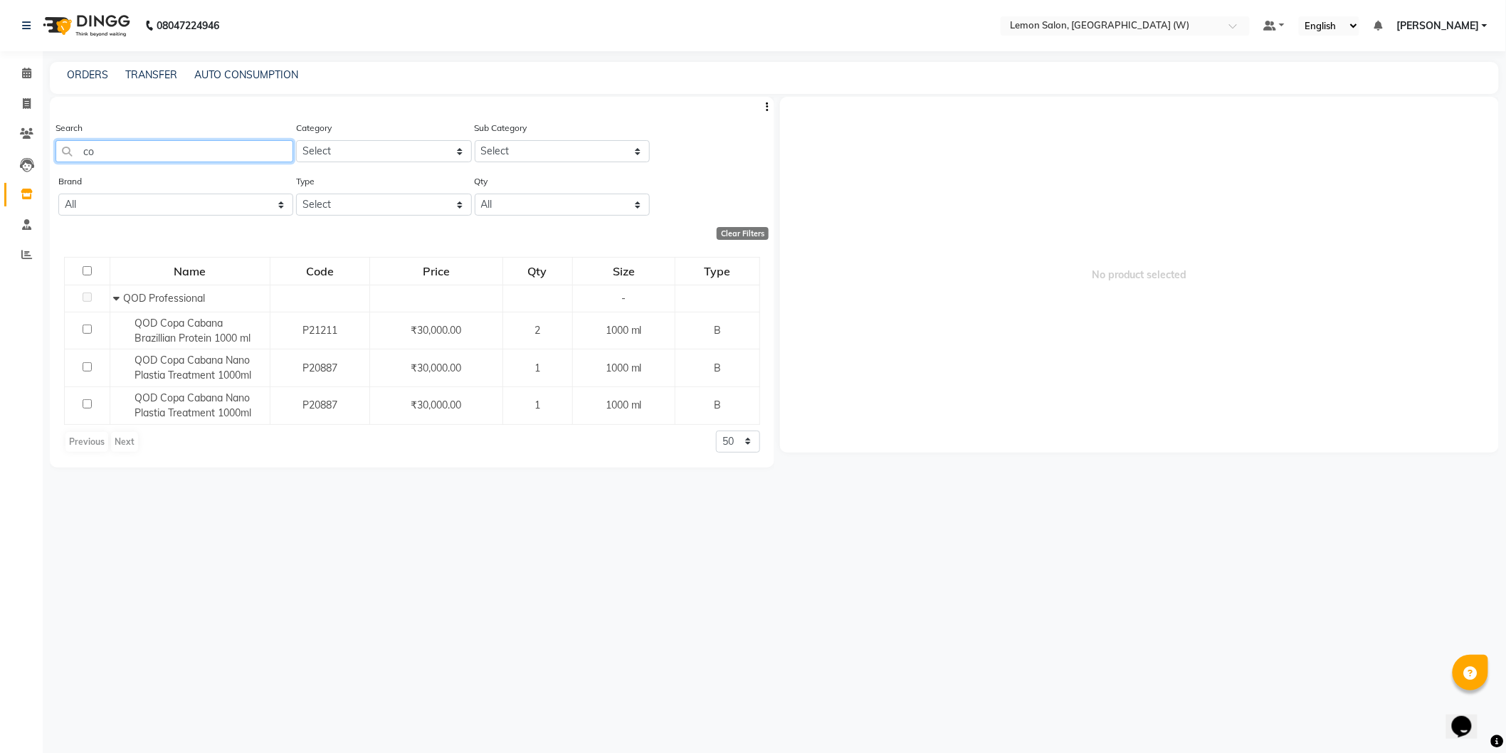
type input "c"
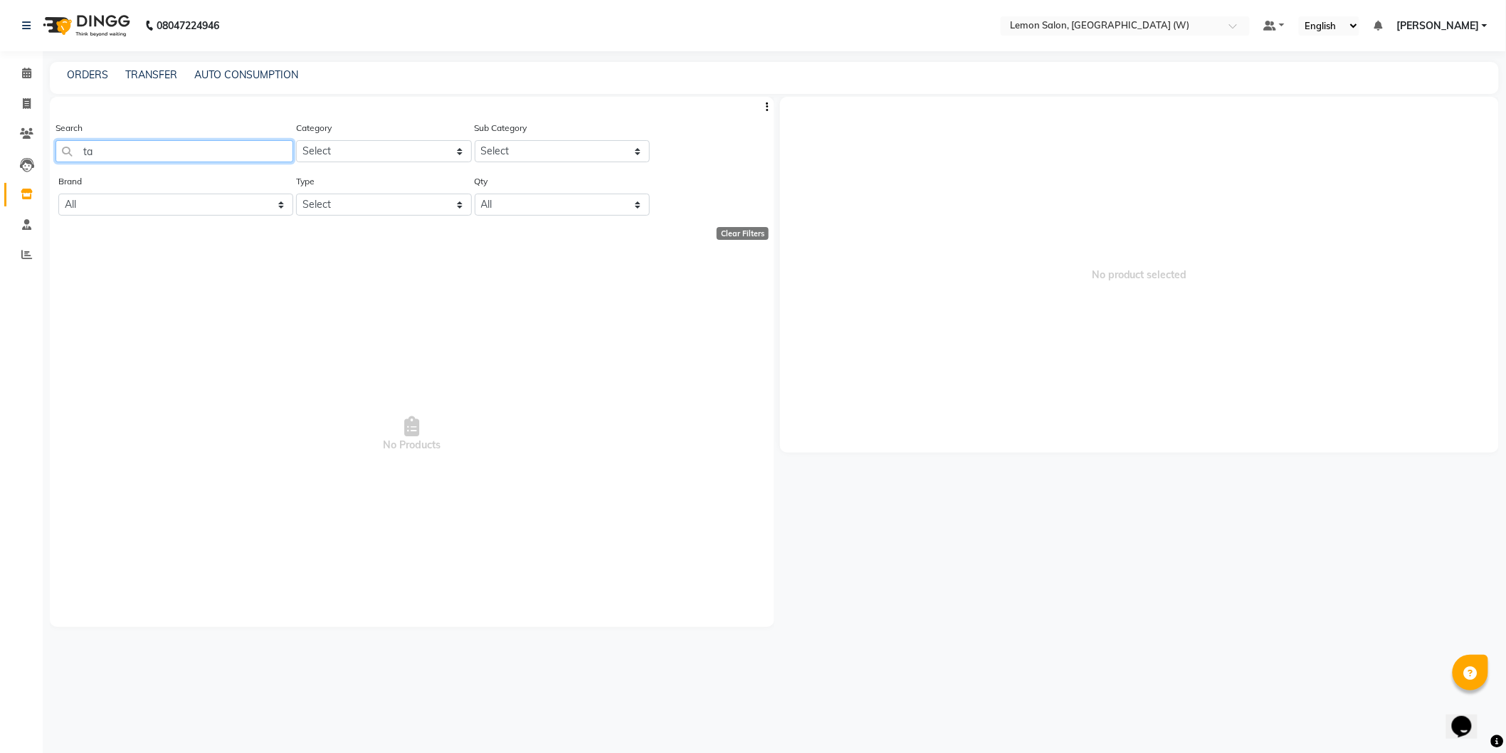
type input "t"
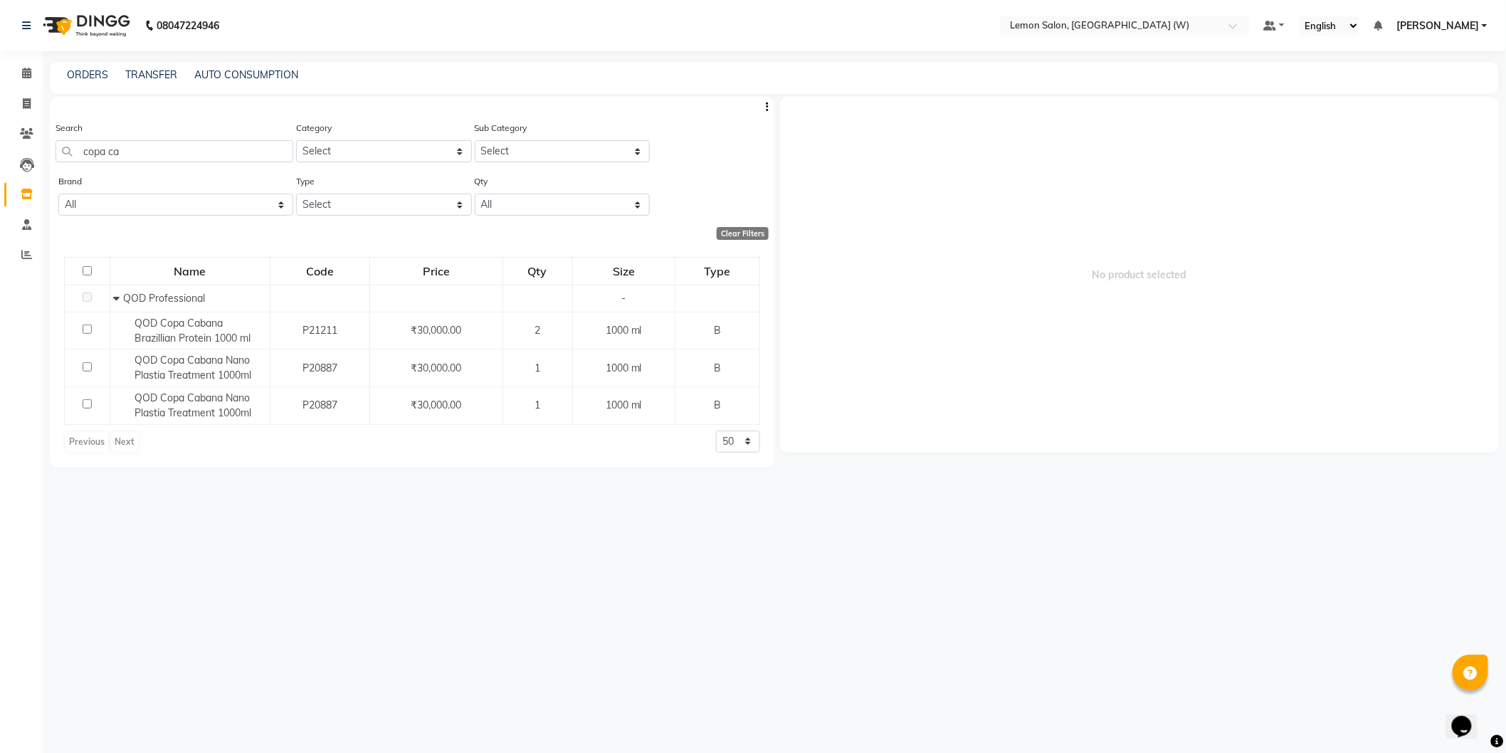
click at [241, 131] on div "Search copa ca" at bounding box center [175, 141] width 238 height 42
click at [232, 140] on div "Search copa ca" at bounding box center [175, 141] width 238 height 42
click at [230, 141] on input "copa ca" at bounding box center [175, 151] width 238 height 22
click at [230, 140] on input "copa ca" at bounding box center [175, 151] width 238 height 22
click at [230, 139] on div "Search copa ca" at bounding box center [175, 141] width 238 height 42
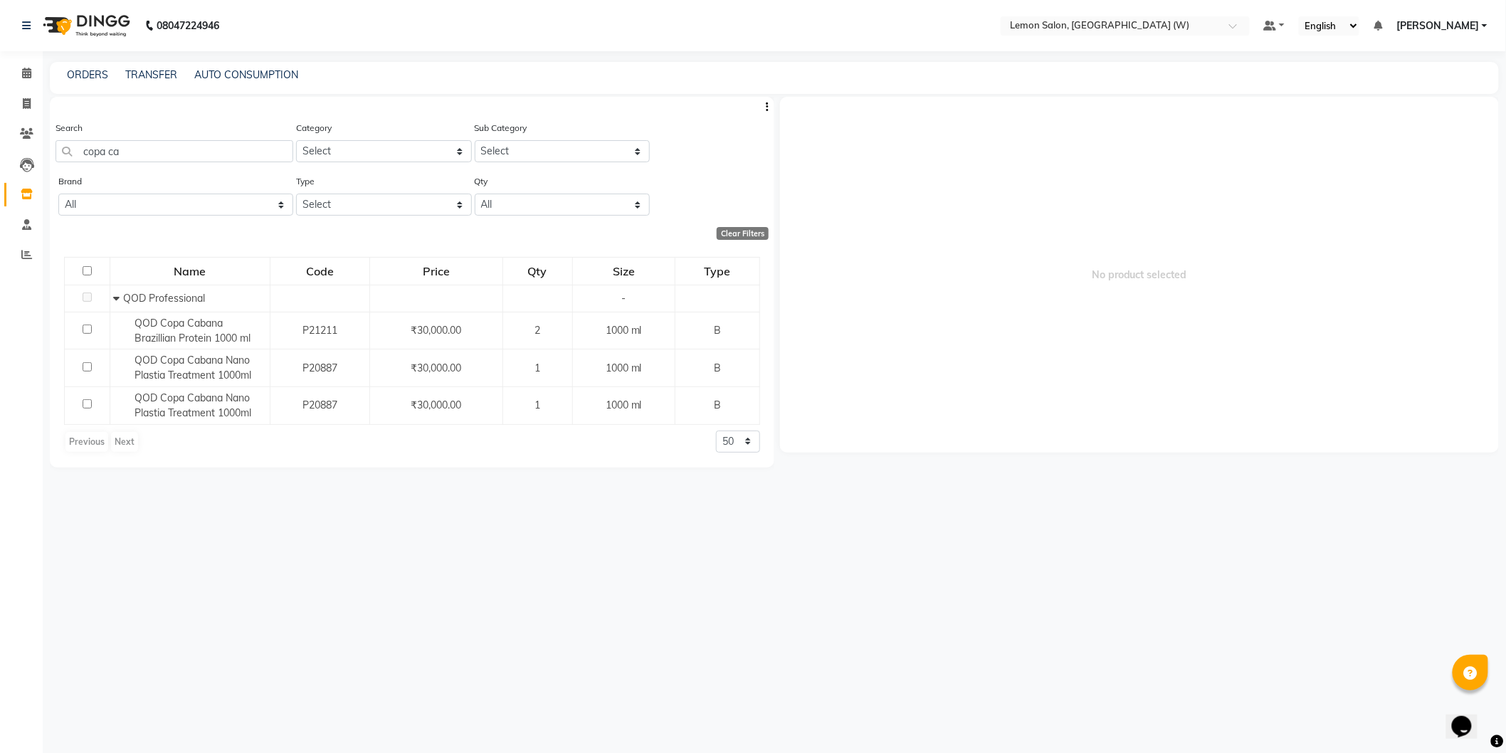
drag, startPoint x: 236, startPoint y: 137, endPoint x: 253, endPoint y: 134, distance: 17.3
click at [251, 135] on div "Search copa ca" at bounding box center [175, 141] width 238 height 42
drag, startPoint x: 253, startPoint y: 134, endPoint x: 238, endPoint y: 140, distance: 16.3
click at [250, 137] on div "Search copa ca" at bounding box center [175, 141] width 238 height 42
click at [208, 147] on input "copa ca" at bounding box center [175, 151] width 238 height 22
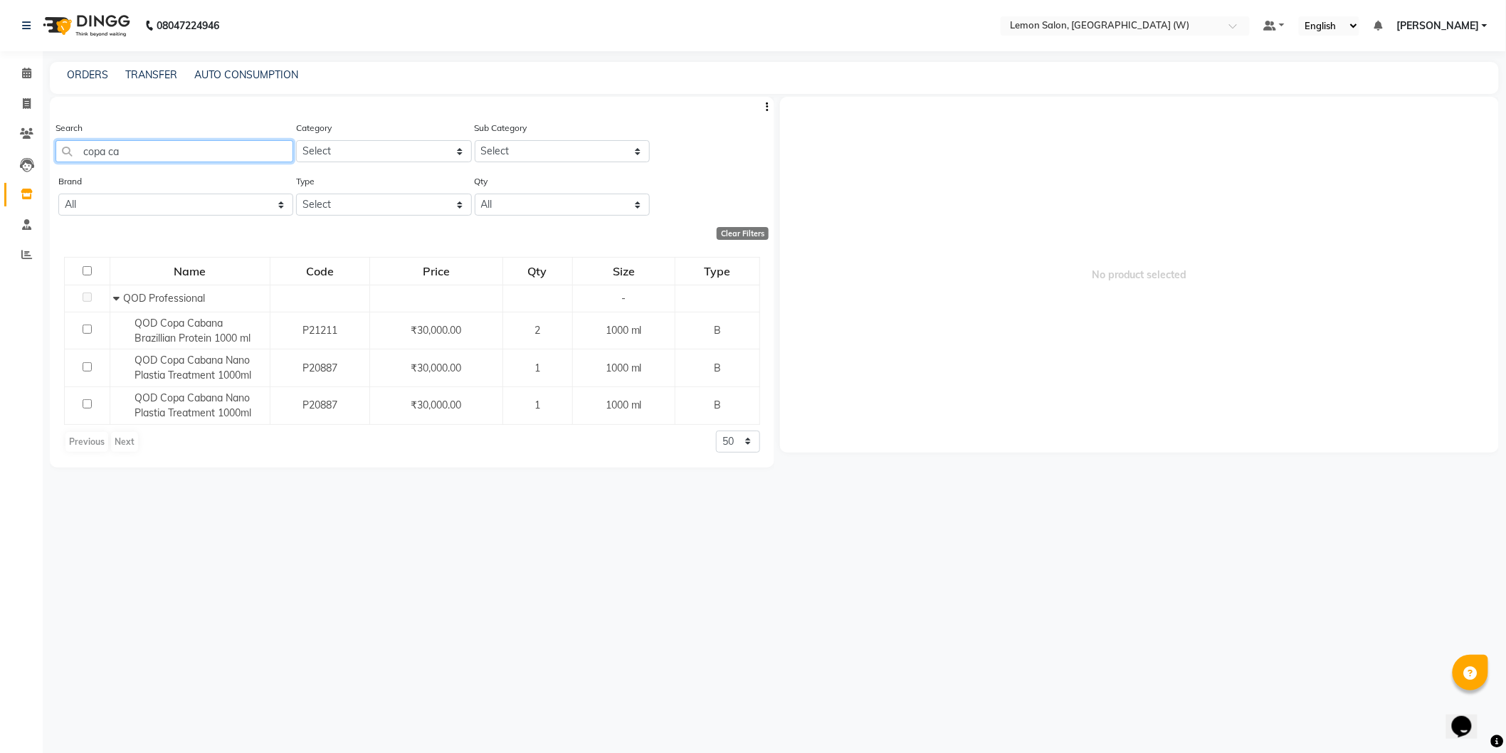
click at [208, 147] on input "copa ca" at bounding box center [175, 151] width 238 height 22
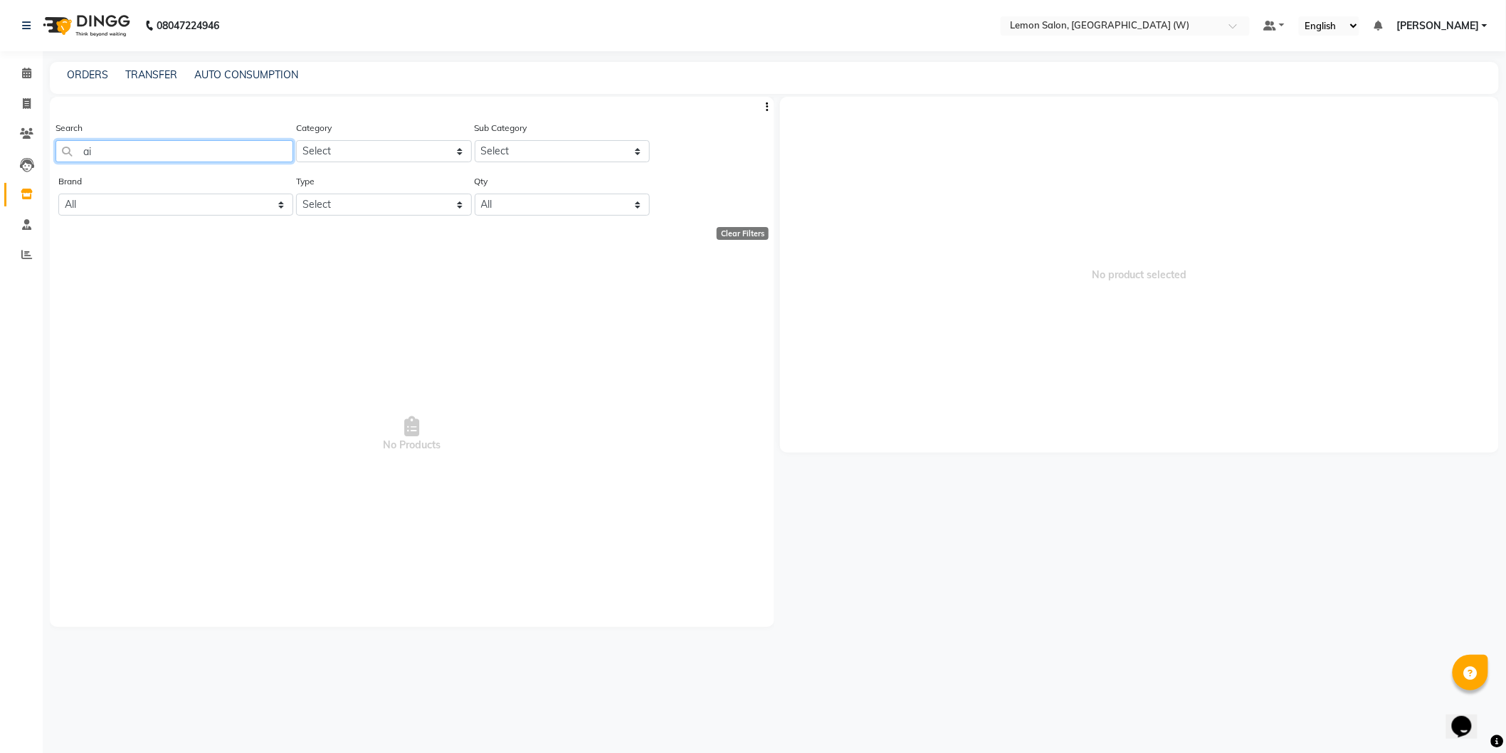
type input "a"
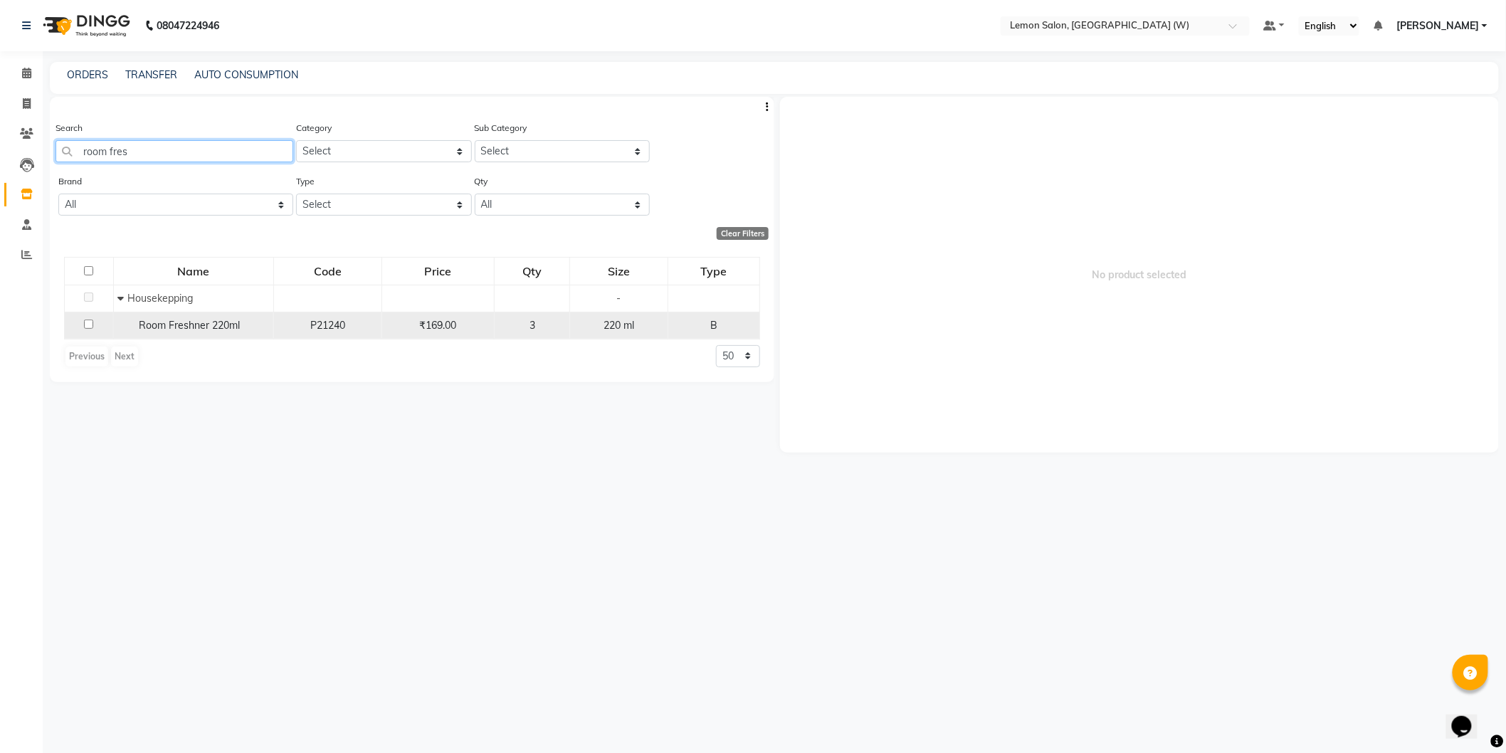
type input "room fres"
click at [121, 332] on div "Room Freshner 220ml" at bounding box center [193, 325] width 152 height 15
select select
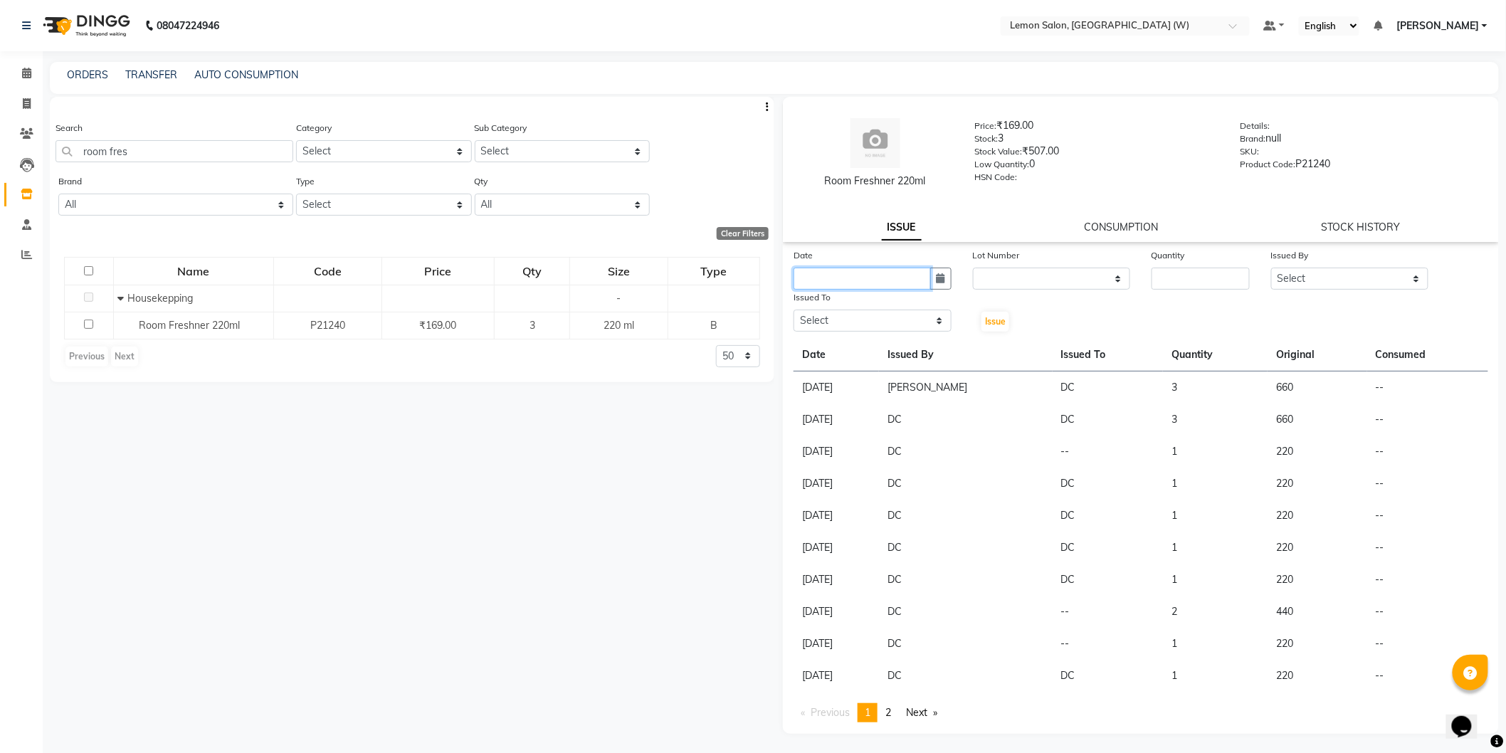
click at [914, 287] on input "text" at bounding box center [862, 279] width 137 height 22
select select "9"
select select "2025"
click at [811, 354] on div "1" at bounding box center [808, 352] width 23 height 23
type input "01-09-2025"
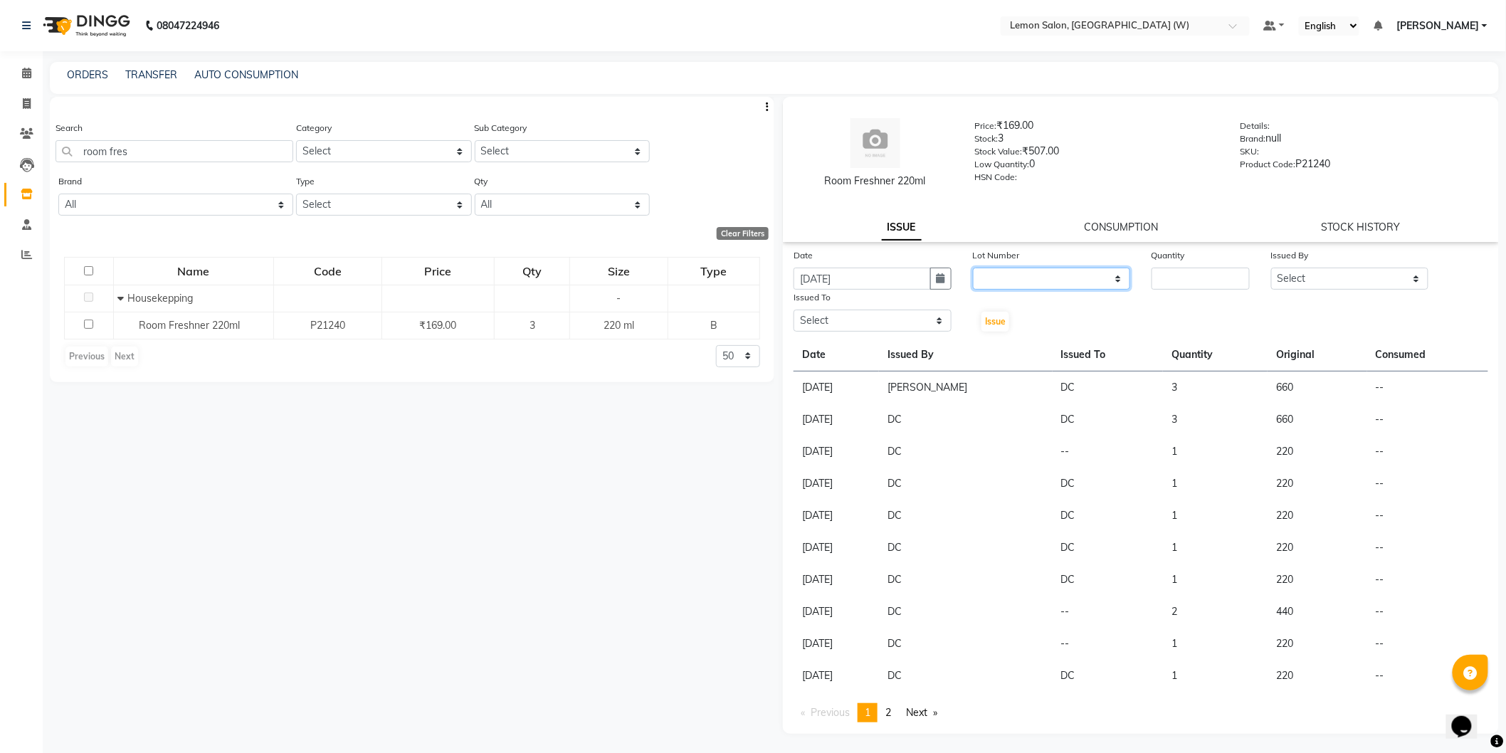
click at [1064, 270] on select "None" at bounding box center [1052, 279] width 158 height 22
click at [1170, 274] on input "number" at bounding box center [1201, 279] width 98 height 22
type input "2"
click at [1340, 283] on select "Select Anamta Sayyed DC Faizan Jyoti Thorat Kassar Sahil Manisha Duglaj Nazim A…" at bounding box center [1350, 279] width 158 height 22
select select "75738"
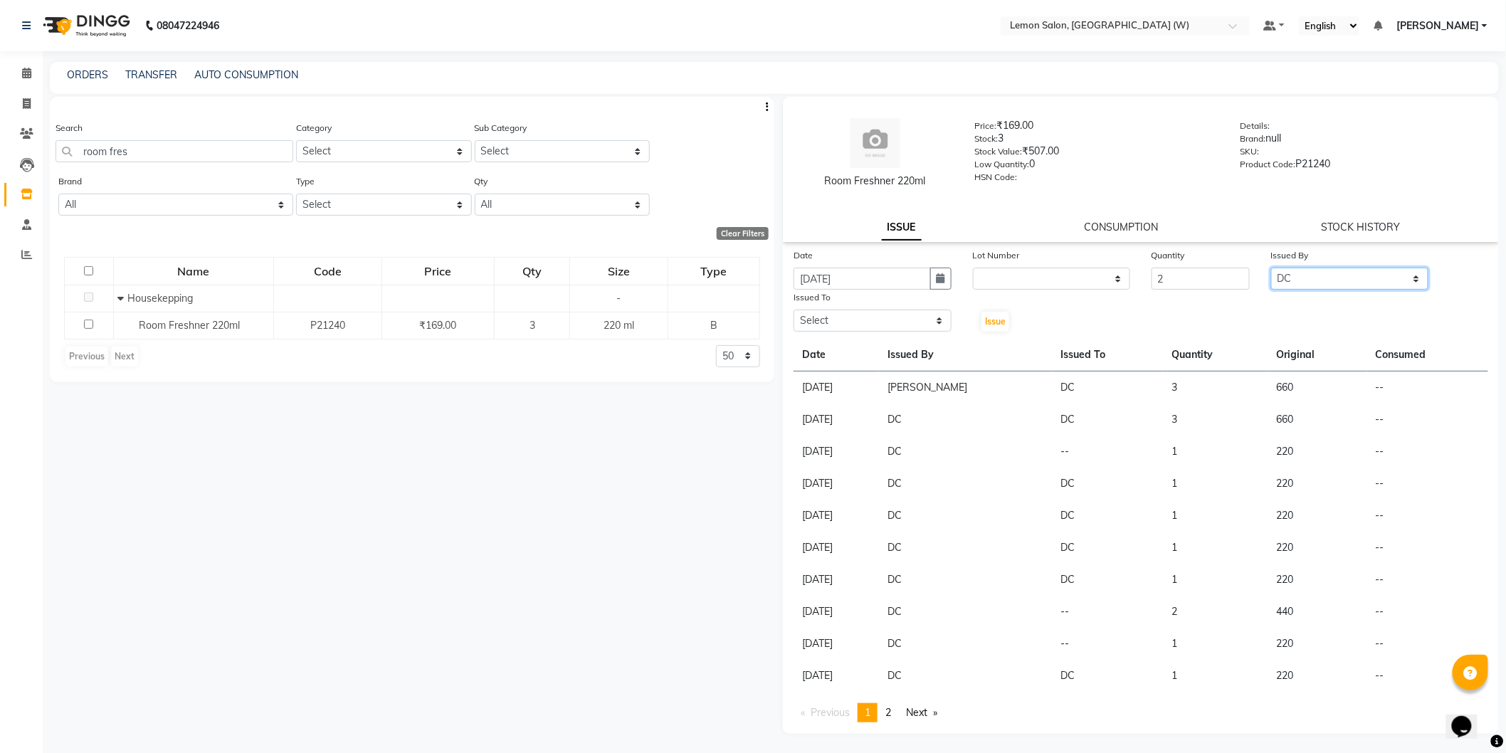
click at [1271, 268] on select "Select Anamta Sayyed DC Faizan Jyoti Thorat Kassar Sahil Manisha Duglaj Nazim A…" at bounding box center [1350, 279] width 158 height 22
click at [924, 328] on select "Select Anamta Sayyed DC Faizan Jyoti Thorat Kassar Sahil Manisha Duglaj Nazim A…" at bounding box center [873, 321] width 158 height 22
select select "75738"
click at [794, 310] on select "Select Anamta Sayyed DC Faizan Jyoti Thorat Kassar Sahil Manisha Duglaj Nazim A…" at bounding box center [873, 321] width 158 height 22
click at [988, 320] on span "Issue" at bounding box center [995, 321] width 21 height 11
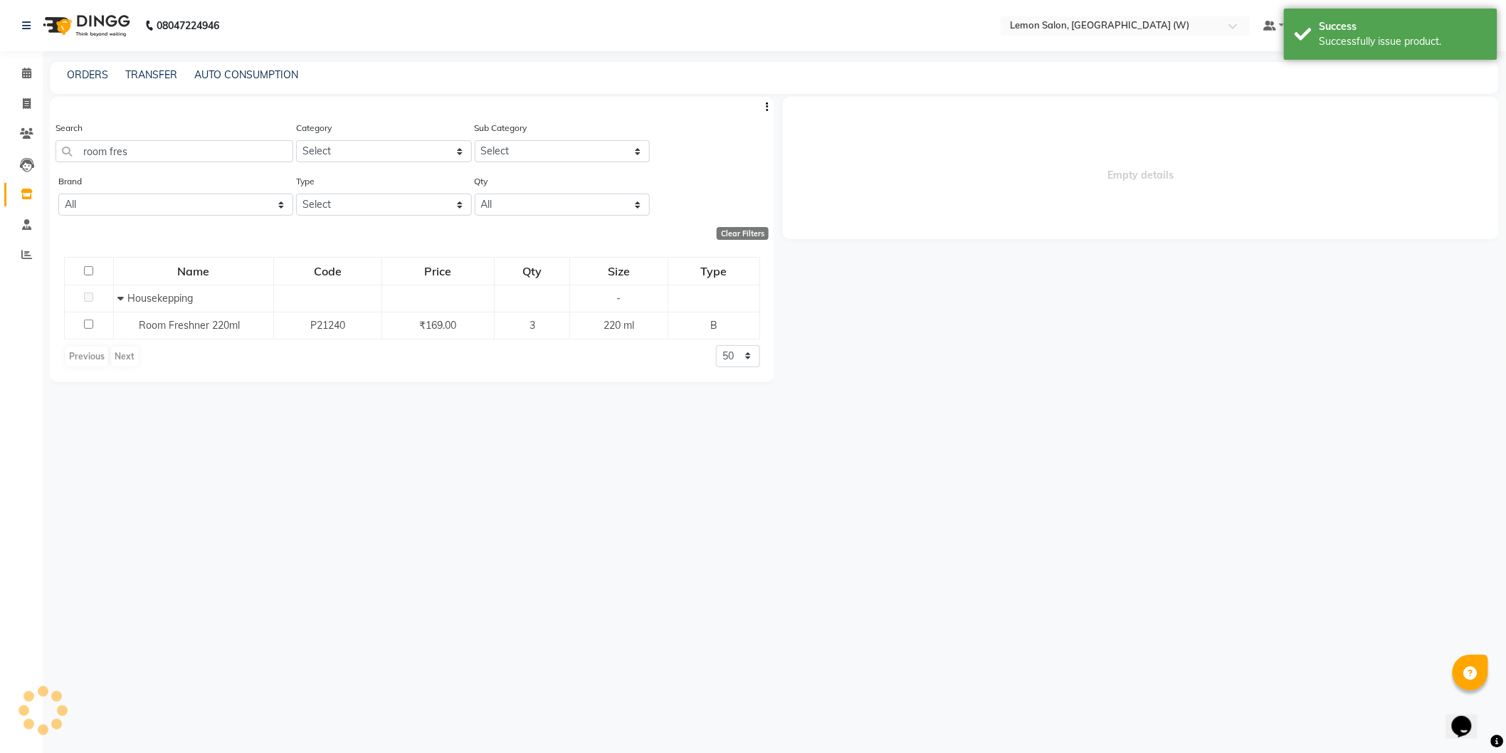
select select
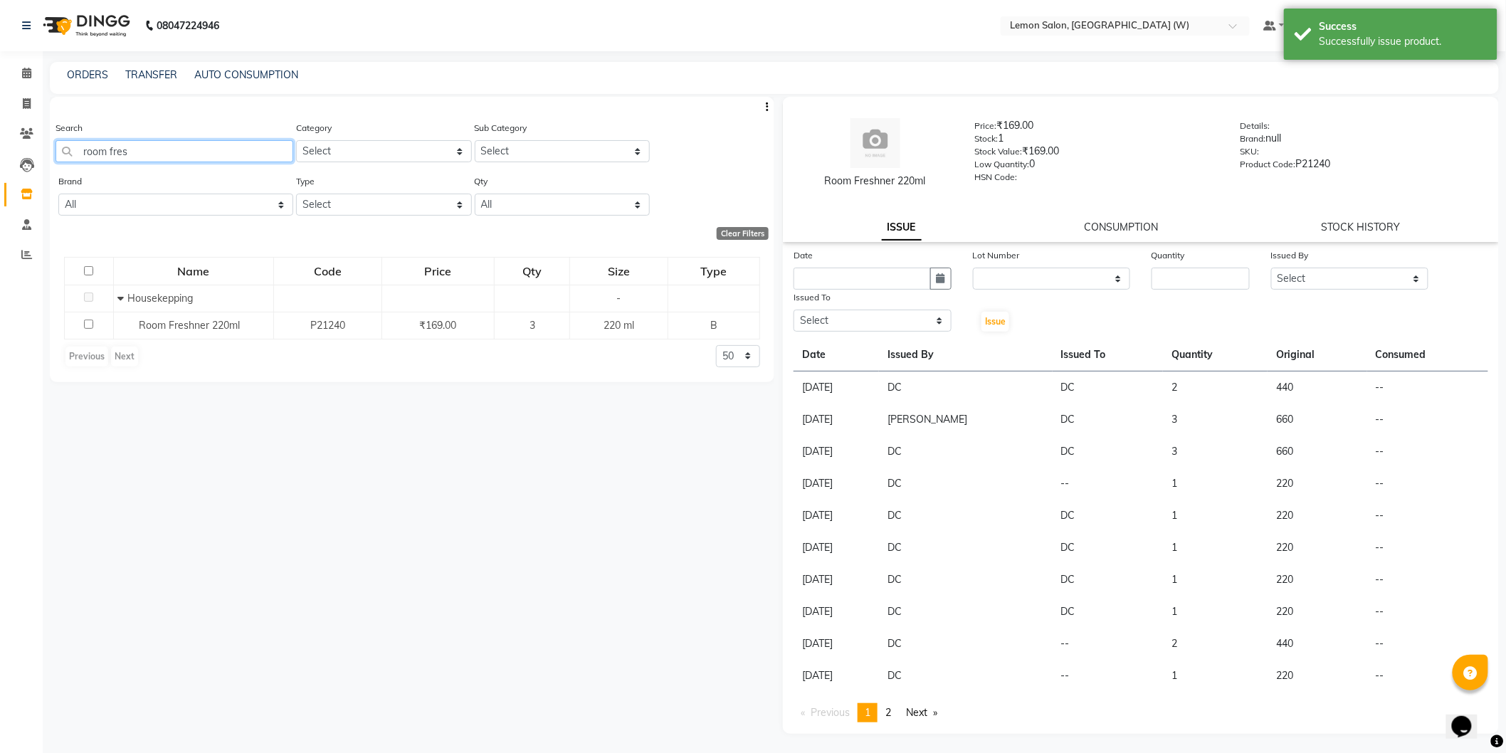
click at [151, 161] on input "room fres" at bounding box center [175, 151] width 238 height 22
click at [151, 159] on input "room fres" at bounding box center [175, 151] width 238 height 22
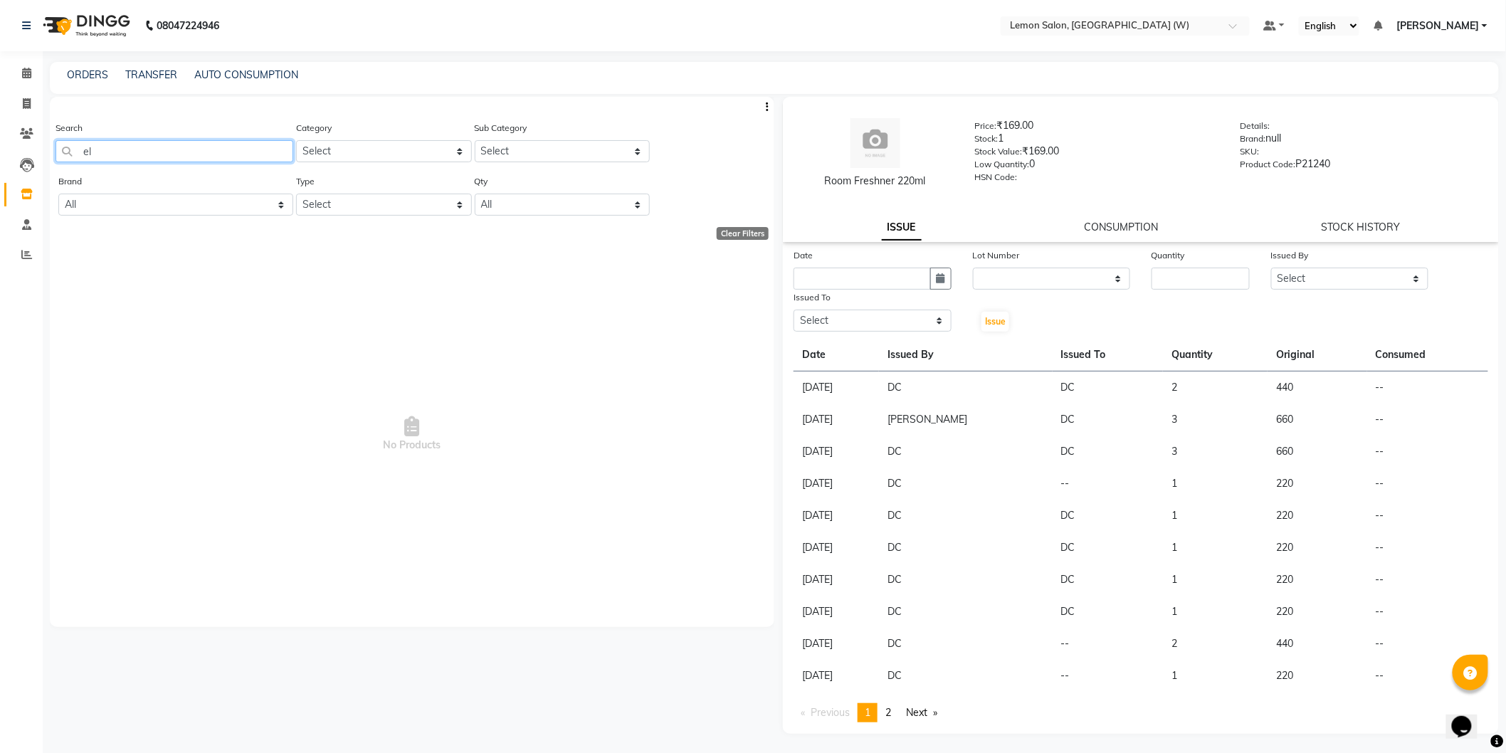
type input "e"
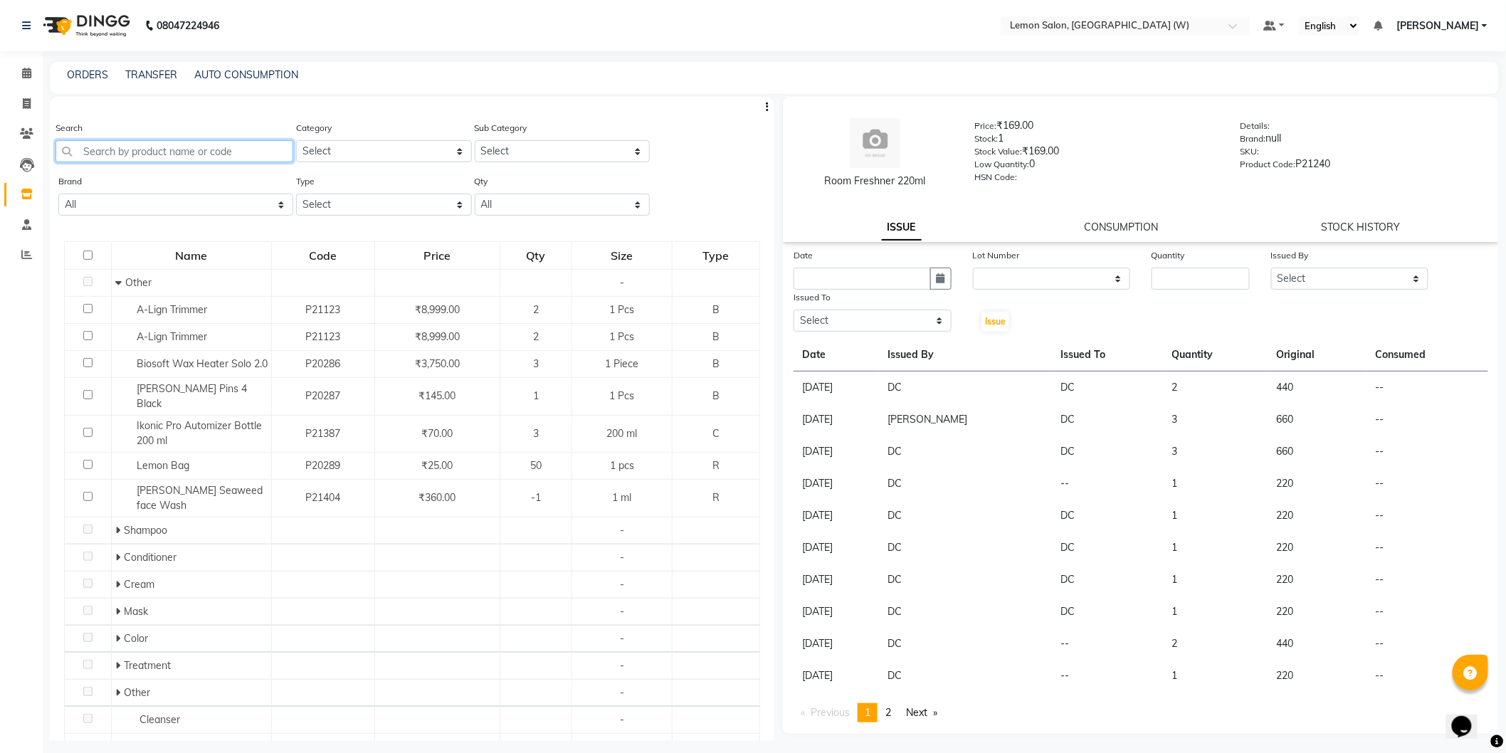
click at [196, 145] on input "text" at bounding box center [175, 151] width 238 height 22
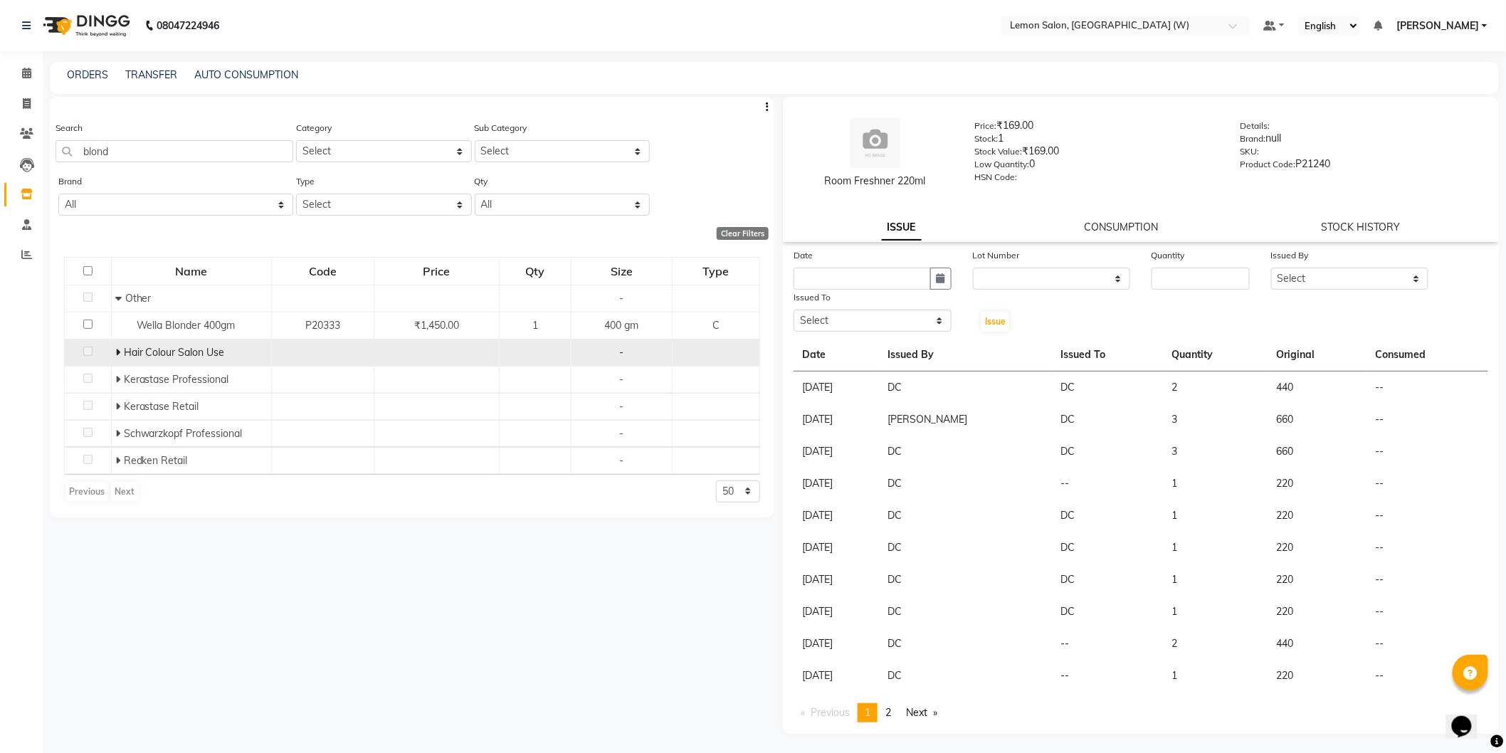
click at [118, 357] on icon at bounding box center [117, 352] width 5 height 10
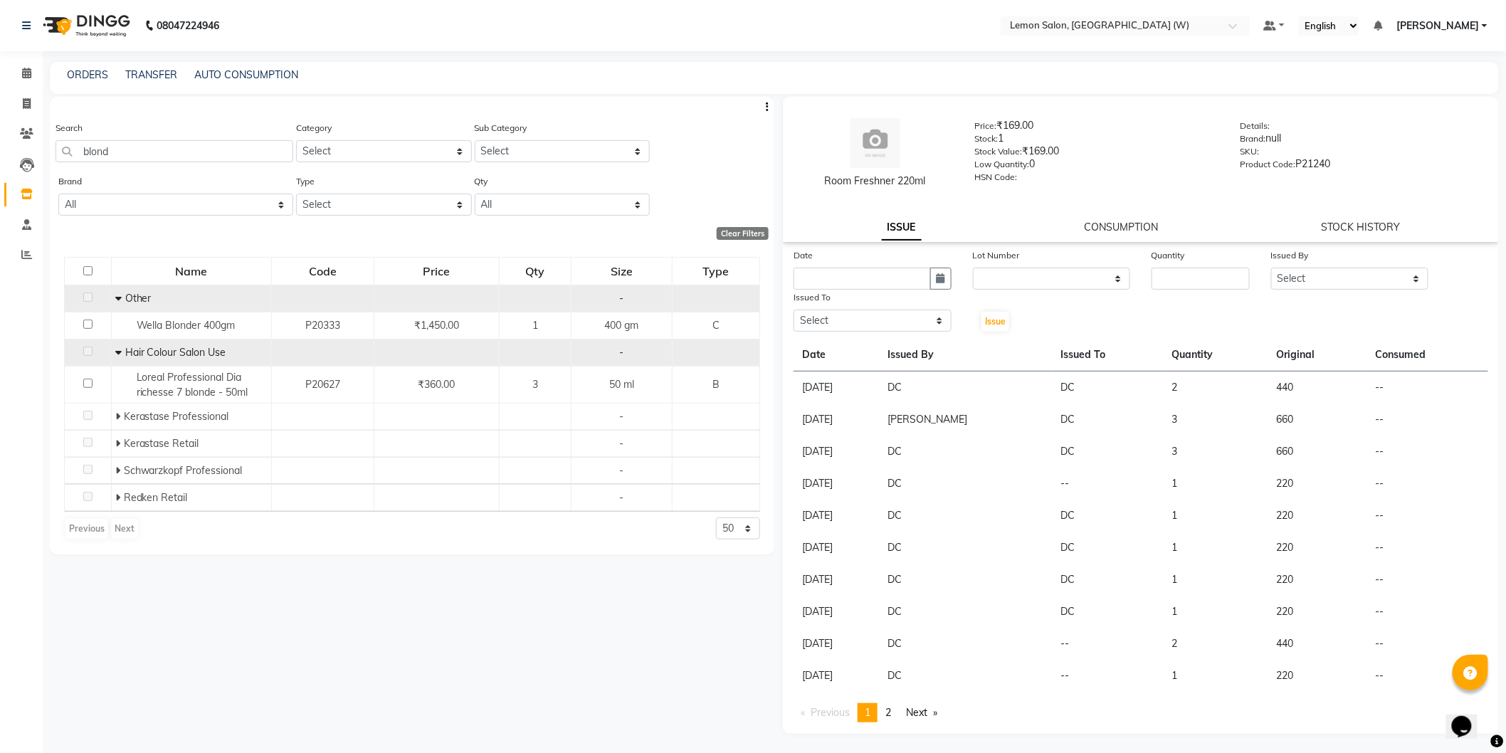
click at [116, 299] on icon at bounding box center [118, 298] width 6 height 10
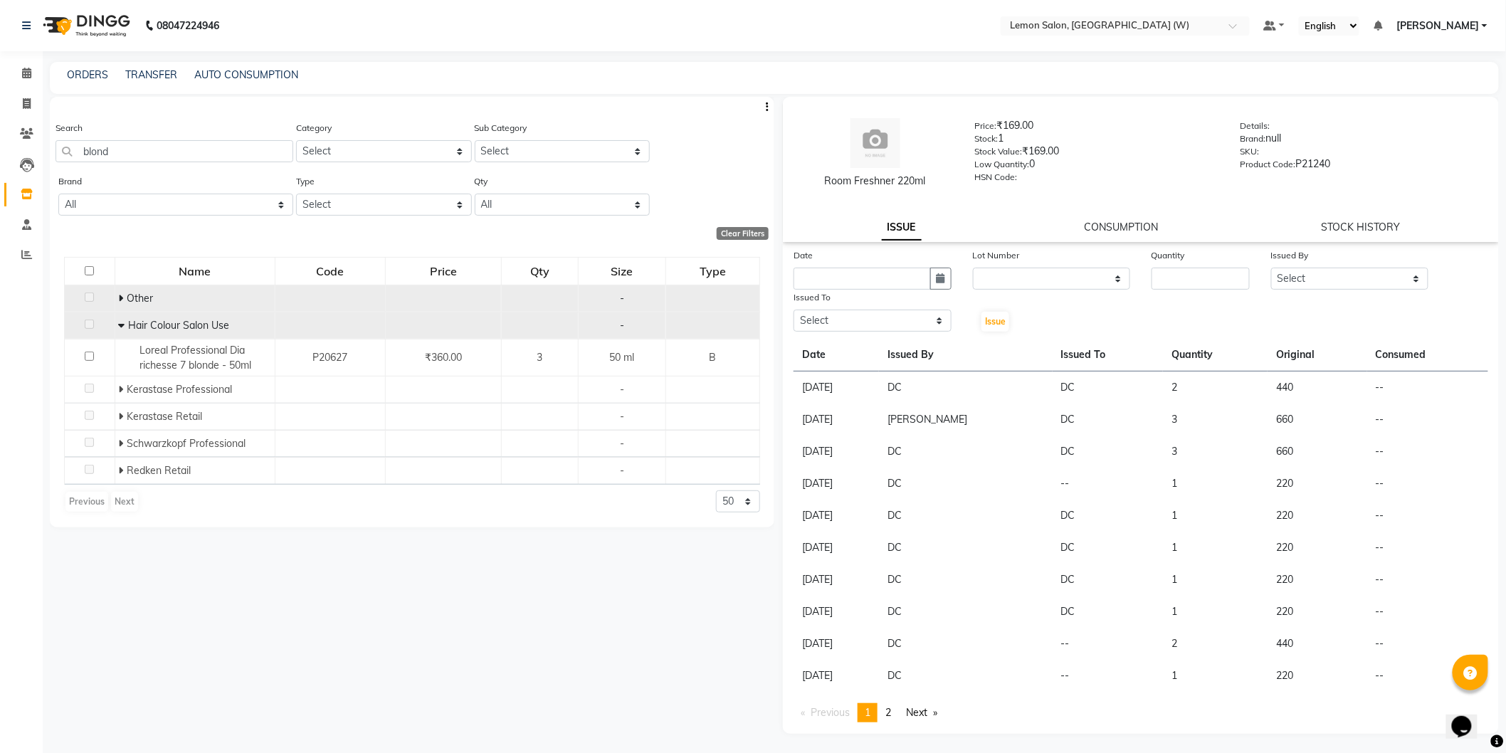
click at [117, 299] on td "Other" at bounding box center [195, 298] width 160 height 27
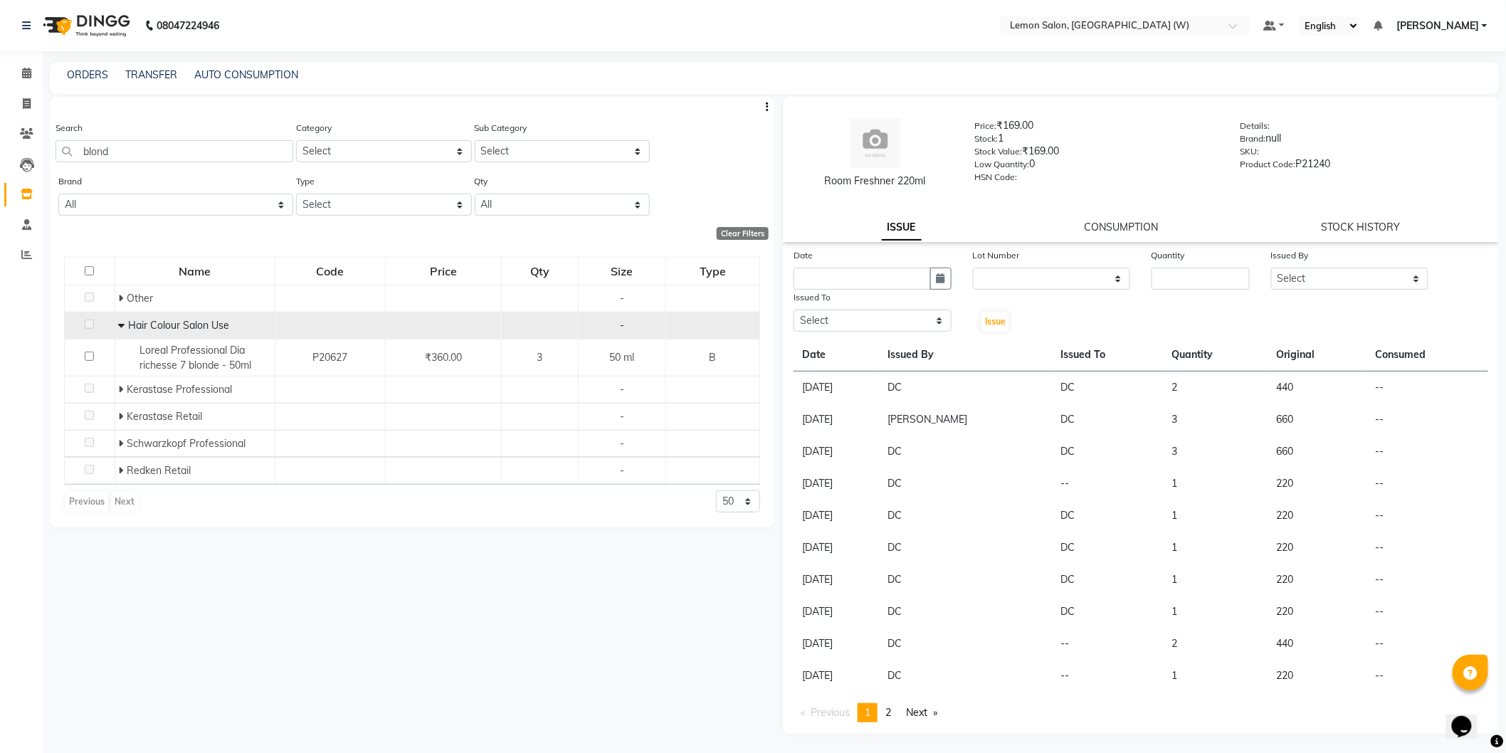
click at [126, 324] on span at bounding box center [124, 325] width 10 height 13
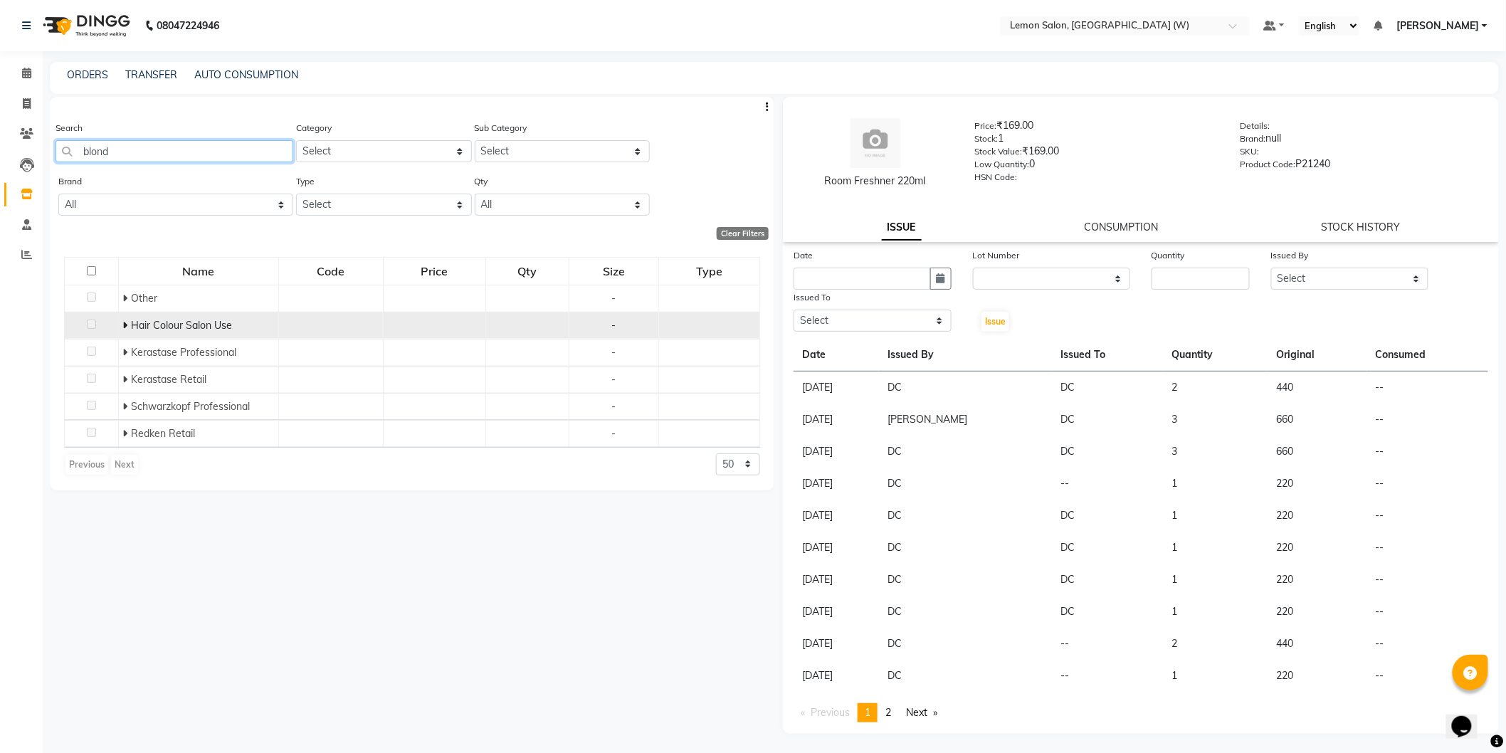
click at [143, 149] on input "blond" at bounding box center [175, 151] width 238 height 22
click at [139, 152] on input "blond" at bounding box center [175, 151] width 238 height 22
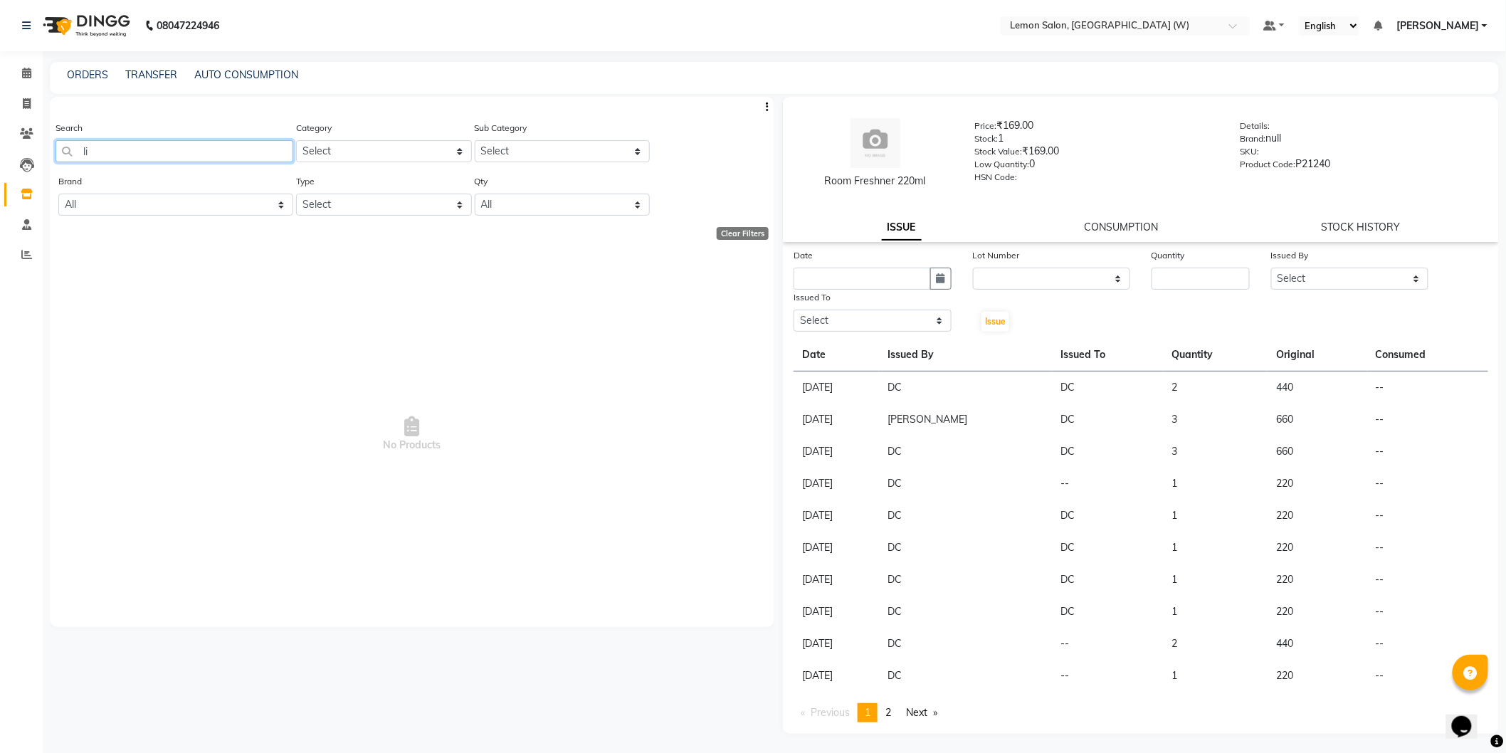
type input "l"
type input "9"
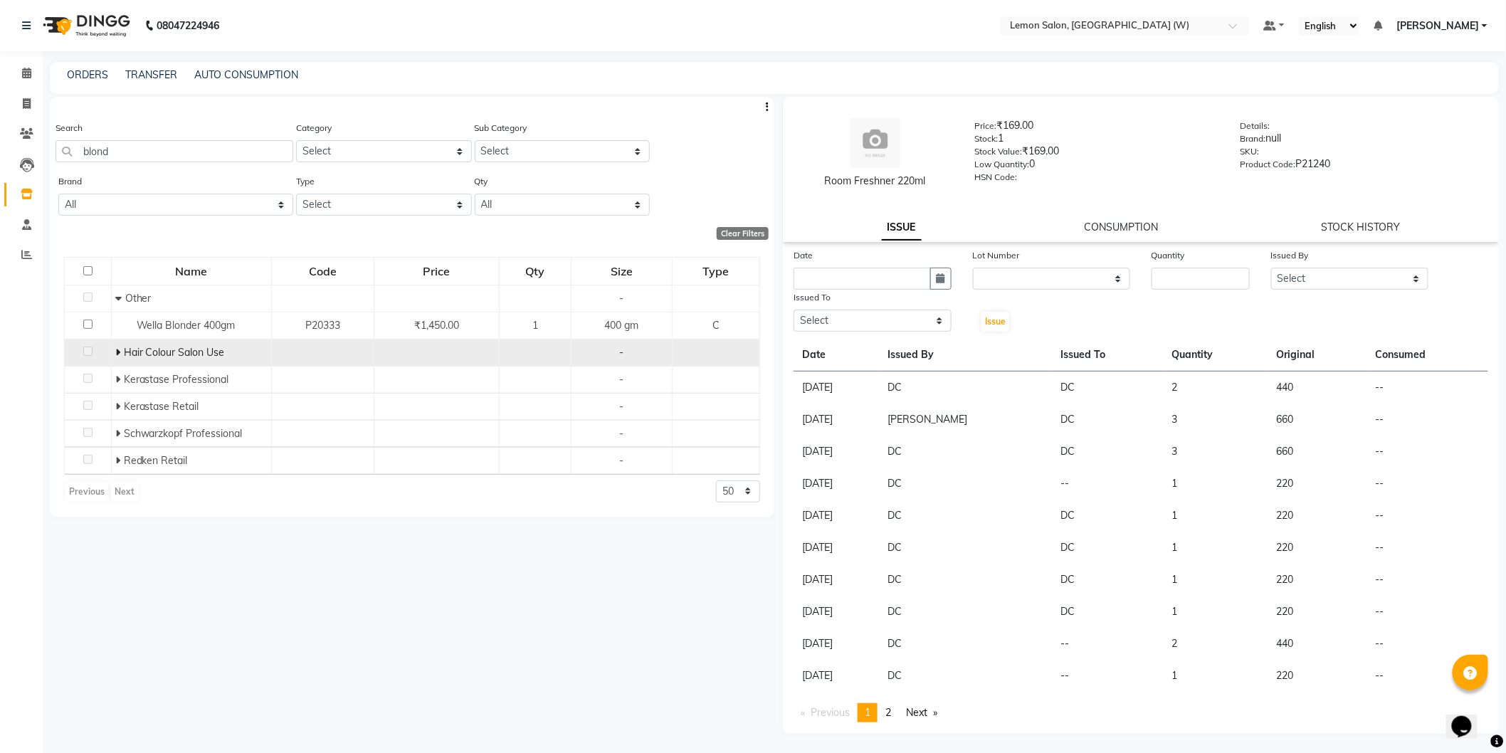
click at [123, 351] on div "Hair Colour Salon Use" at bounding box center [191, 352] width 152 height 15
click at [117, 354] on icon at bounding box center [117, 352] width 5 height 10
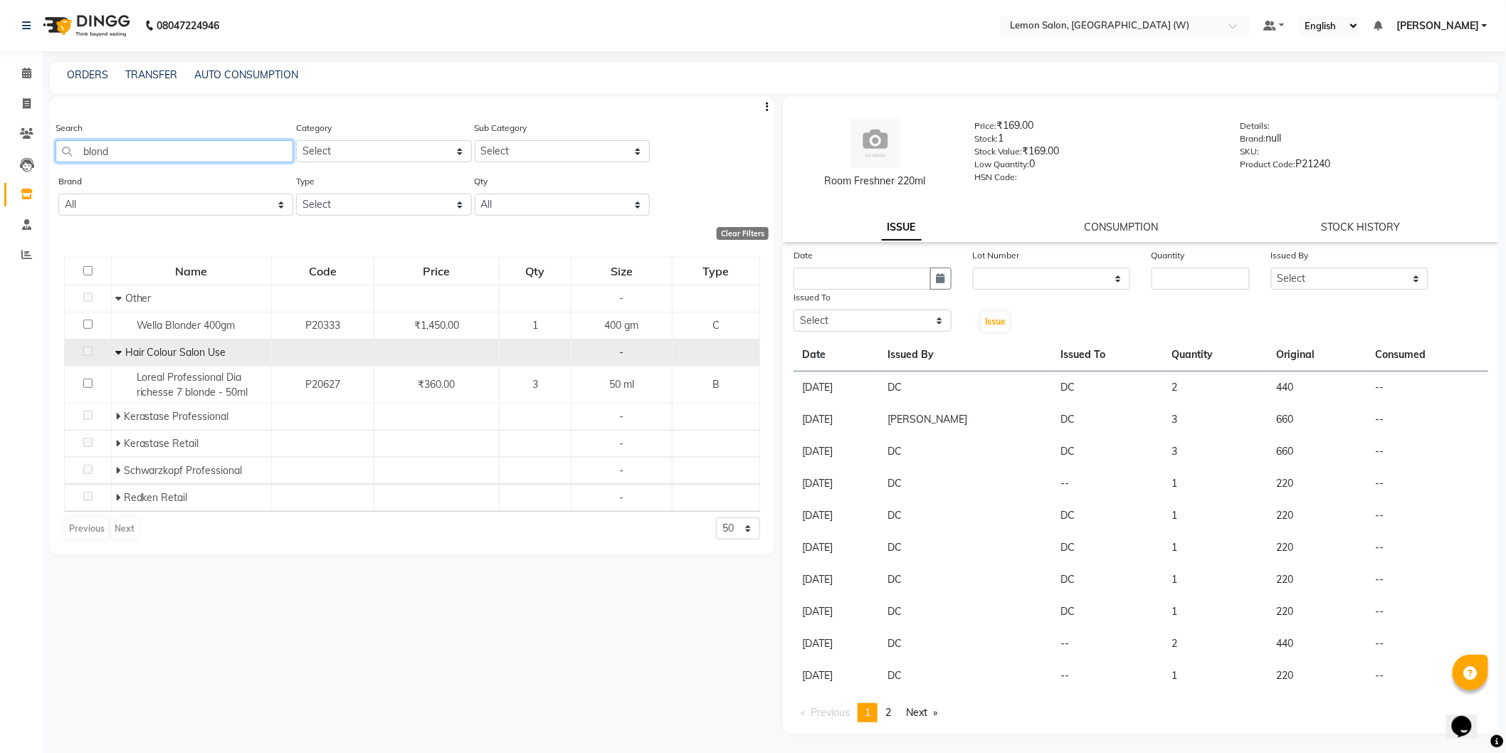
click at [135, 150] on input "blond" at bounding box center [175, 151] width 238 height 22
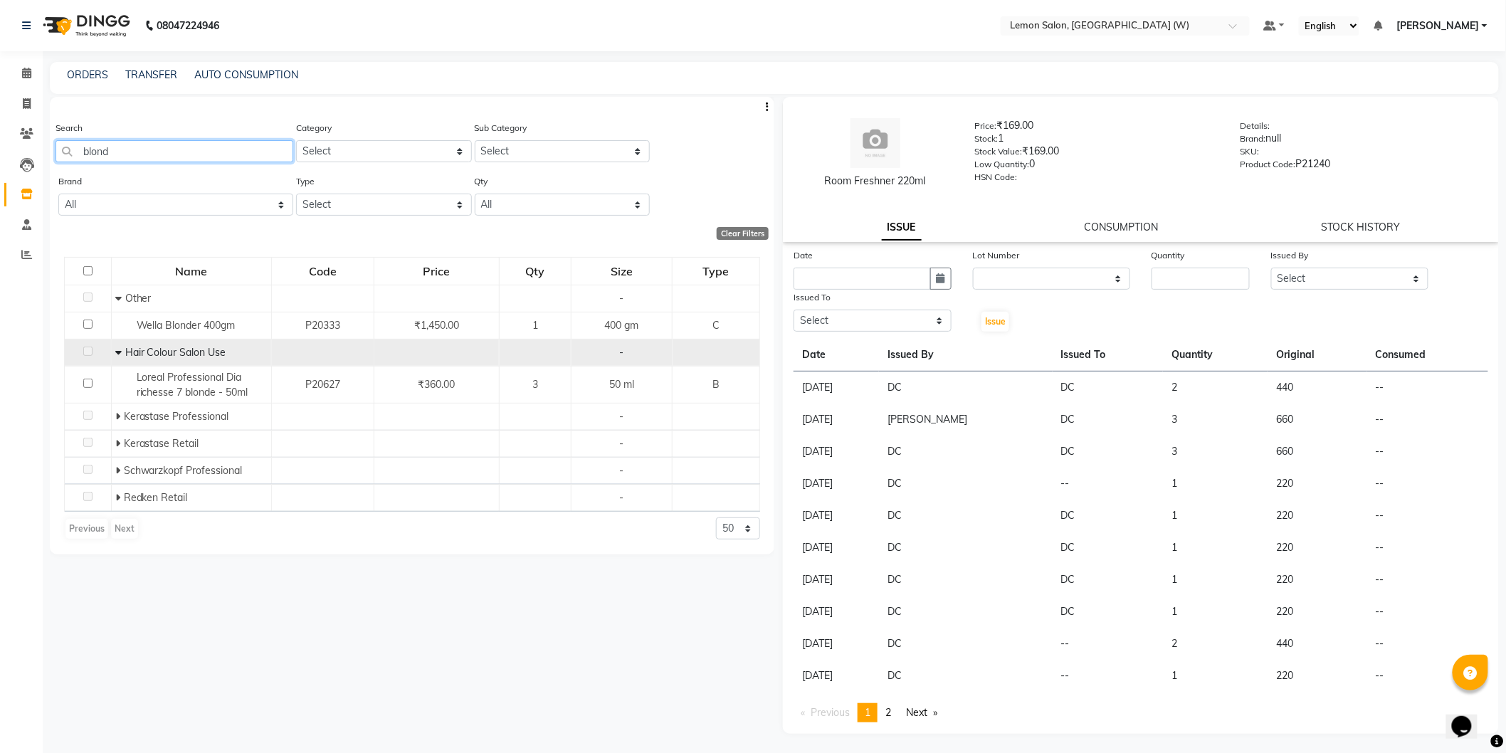
click at [135, 150] on input "blond" at bounding box center [175, 151] width 238 height 22
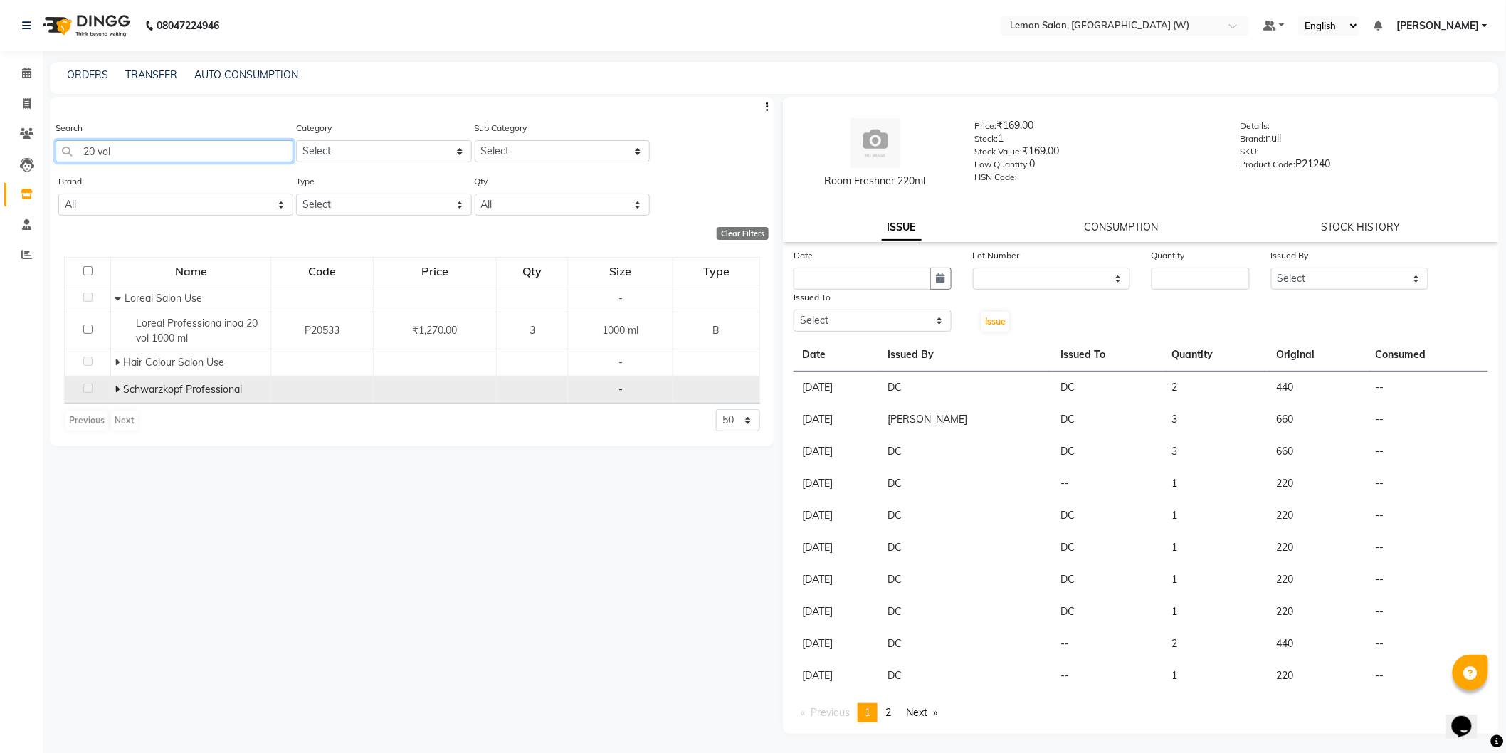
type input "20 vol"
click at [121, 391] on span at bounding box center [119, 389] width 9 height 13
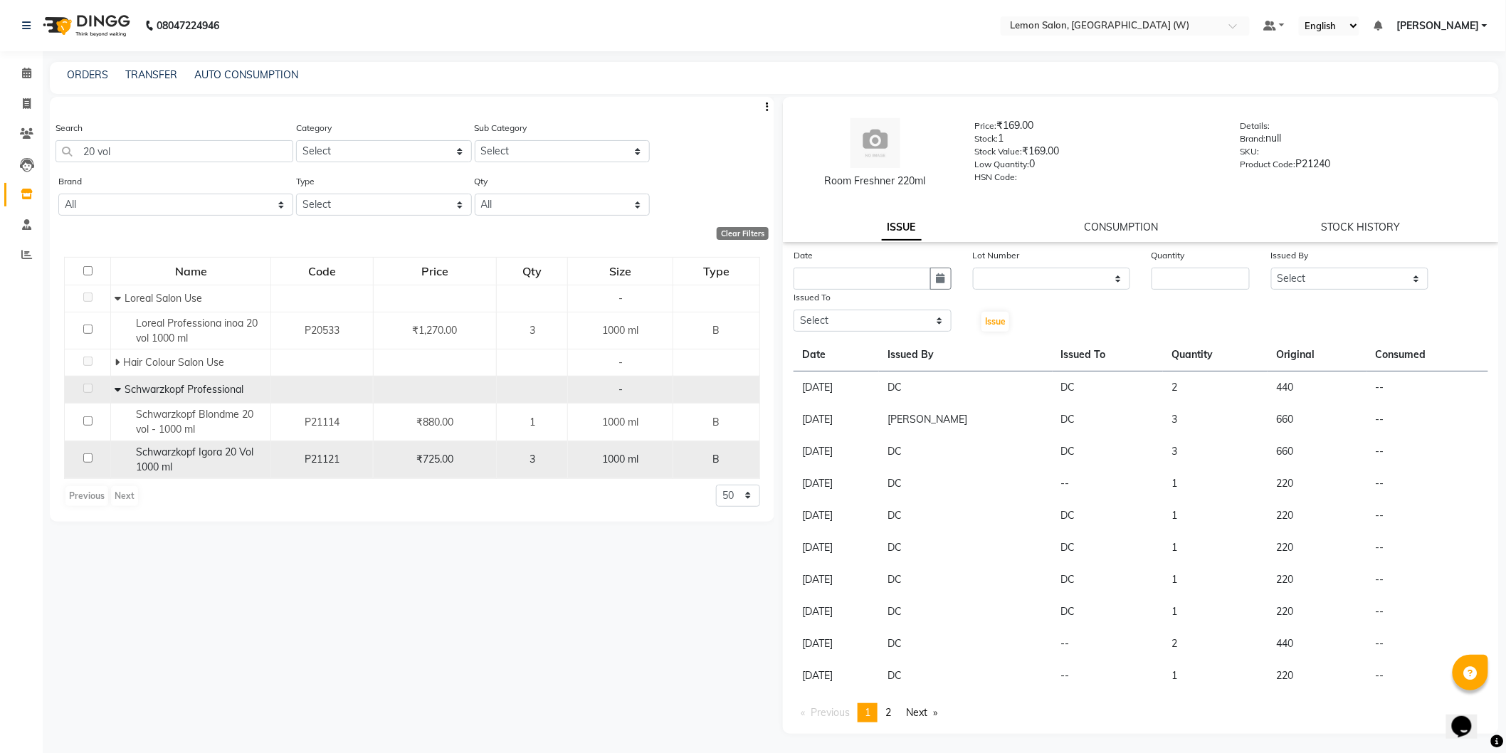
click at [214, 468] on div "Schwarzkopf Igora 20 Vol 1000 ml" at bounding box center [191, 460] width 152 height 30
select select
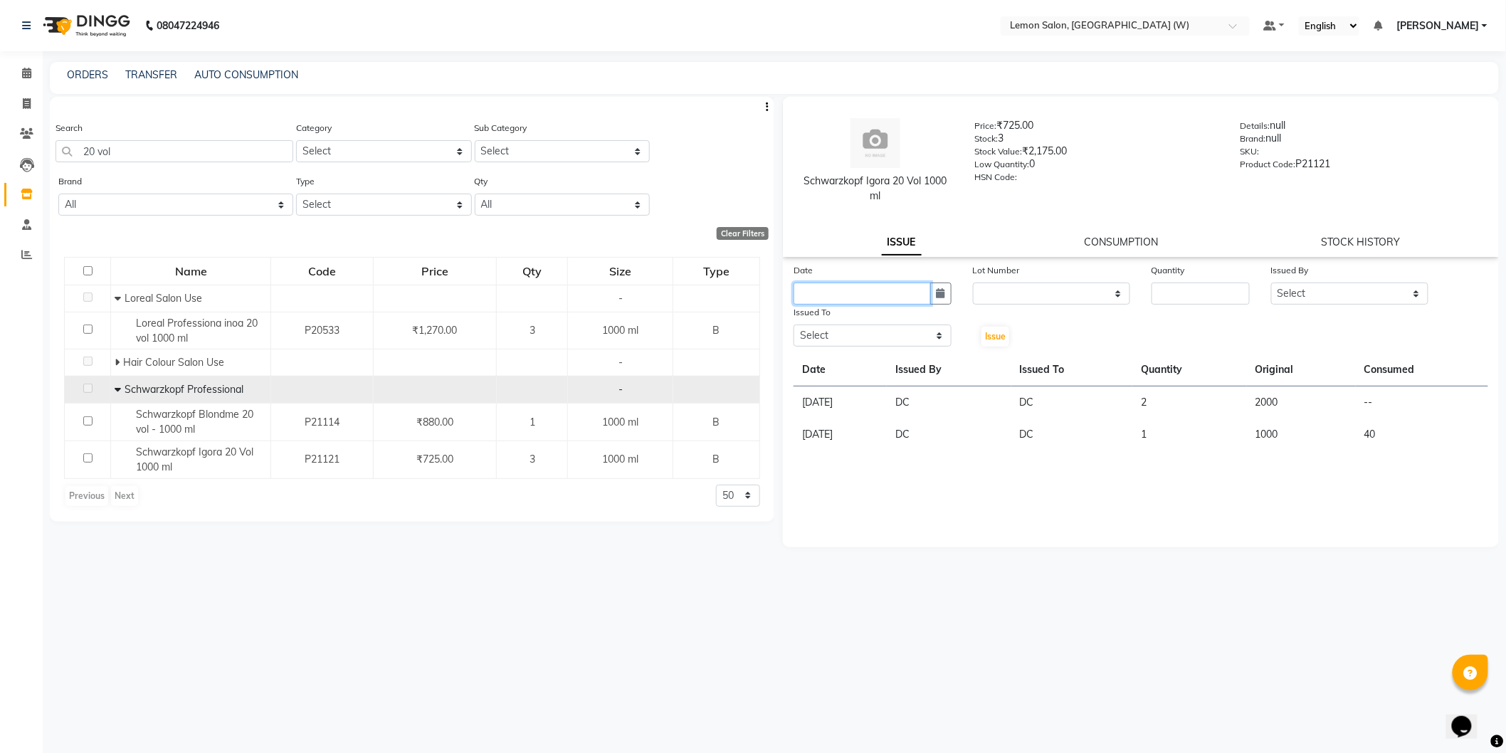
drag, startPoint x: 849, startPoint y: 300, endPoint x: 859, endPoint y: 304, distance: 10.6
click at [849, 300] on input "text" at bounding box center [862, 294] width 137 height 22
select select "9"
select select "2025"
click at [797, 371] on div "1" at bounding box center [808, 367] width 23 height 23
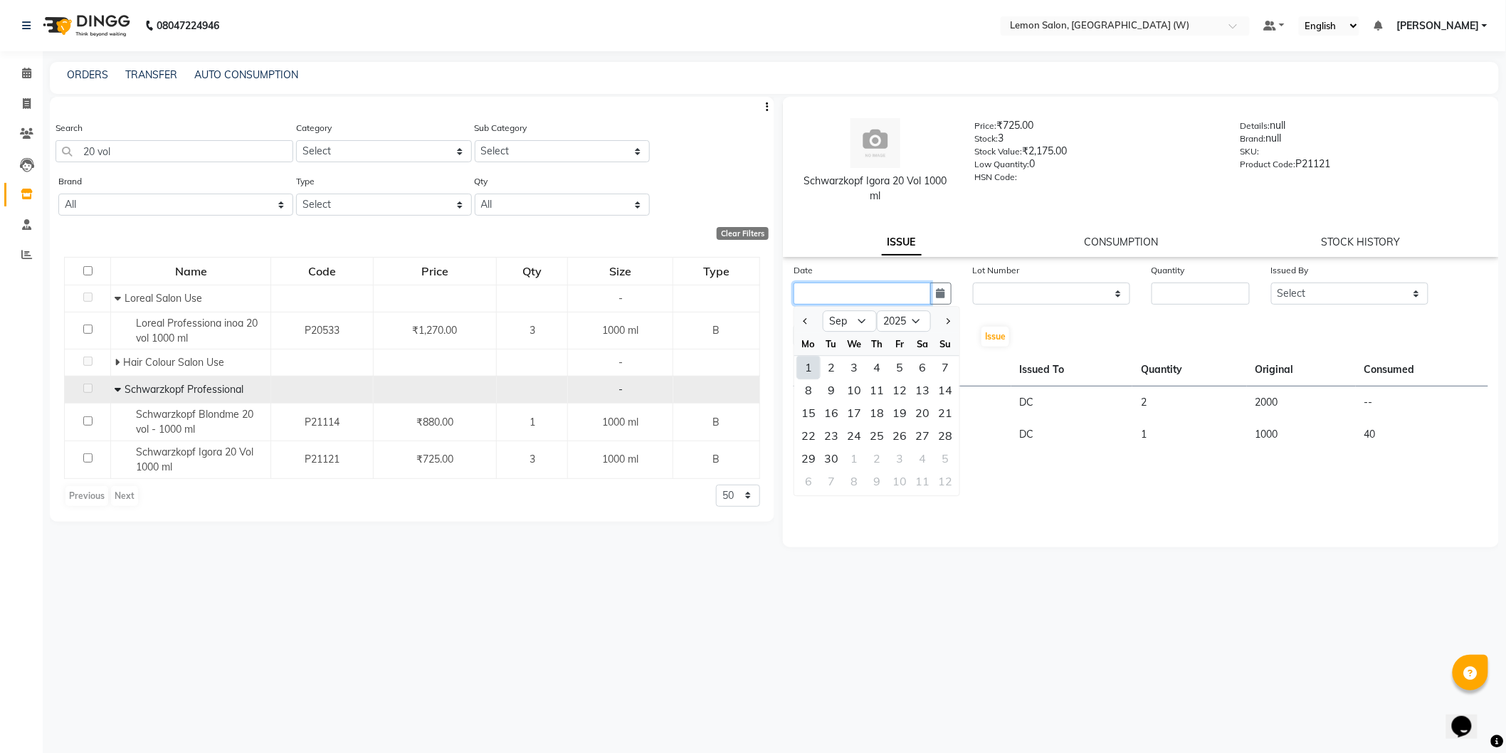
type input "01-09-2025"
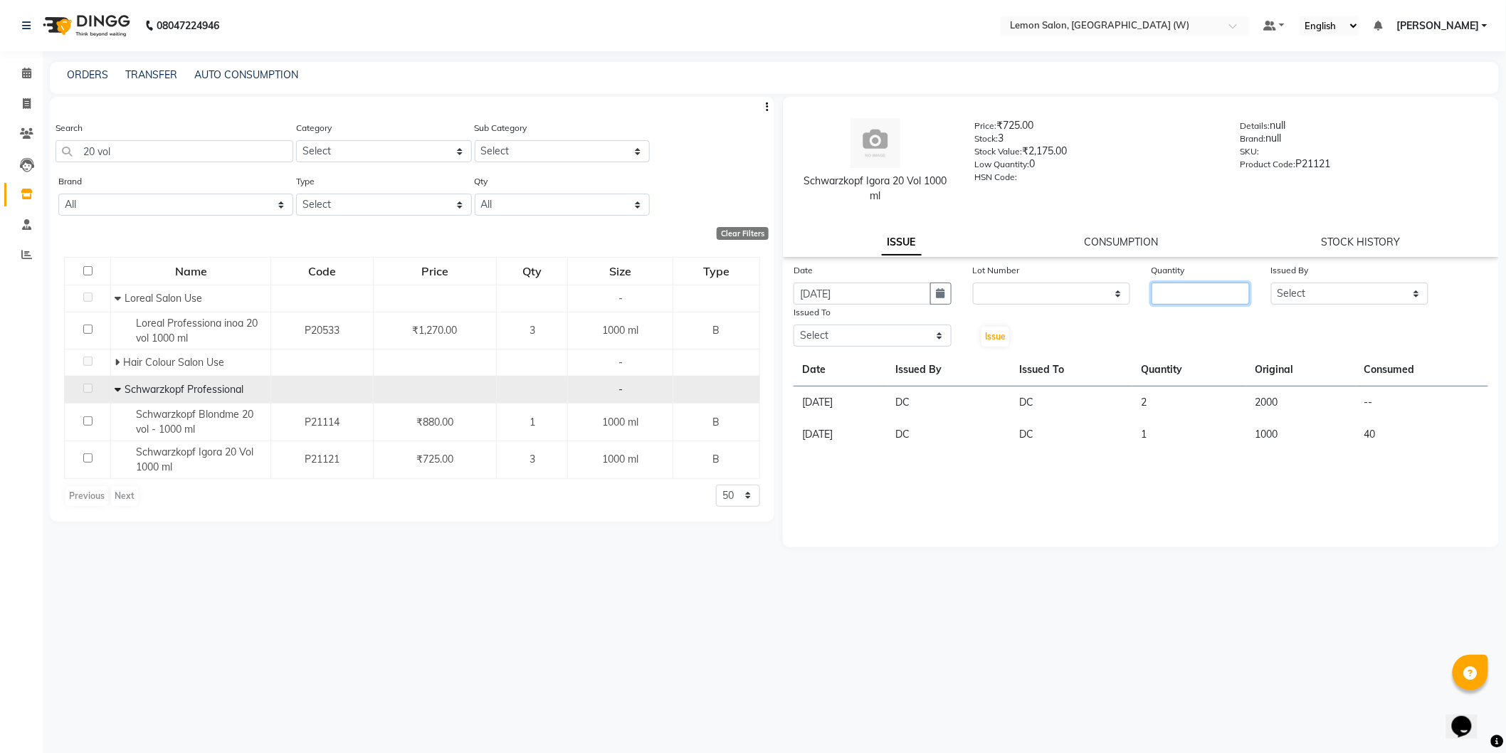
click at [1179, 288] on input "number" at bounding box center [1201, 294] width 98 height 22
type input "1"
click at [1369, 300] on select "Select Anamta Sayyed DC Faizan Jyoti Thorat Kassar Sahil Manisha Duglaj Nazim A…" at bounding box center [1350, 294] width 158 height 22
select select "75738"
click at [1271, 283] on select "Select Anamta Sayyed DC Faizan Jyoti Thorat Kassar Sahil Manisha Duglaj Nazim A…" at bounding box center [1350, 294] width 158 height 22
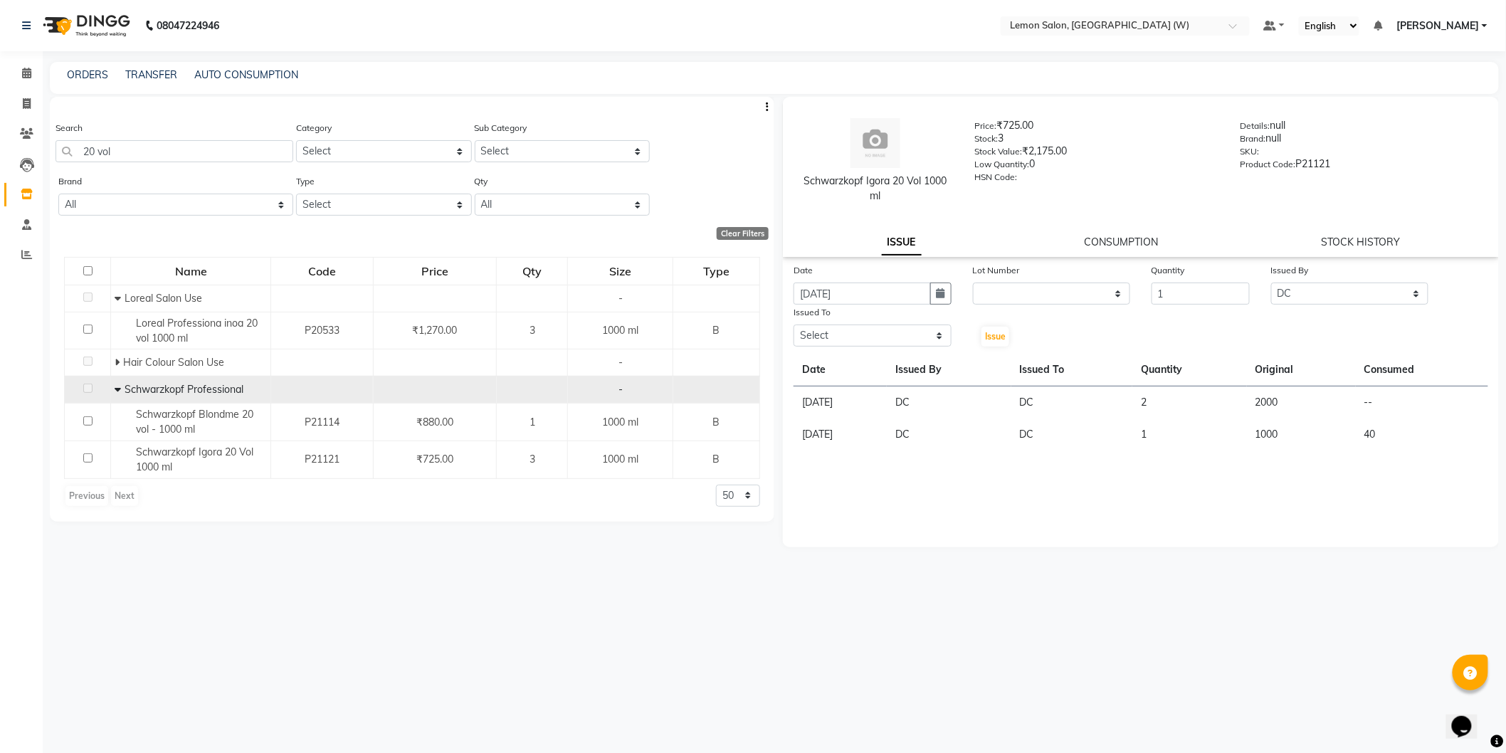
click at [895, 347] on div "Issued To Select Anamta Sayyed DC Faizan Jyoti Thorat Kassar Sahil Manisha Dugl…" at bounding box center [872, 326] width 179 height 43
drag, startPoint x: 895, startPoint y: 335, endPoint x: 900, endPoint y: 342, distance: 8.1
click at [900, 339] on select "Select Anamta Sayyed DC Faizan Jyoti Thorat Kassar Sahil Manisha Duglaj Nazim A…" at bounding box center [873, 336] width 158 height 22
select select "75738"
click at [794, 325] on select "Select Anamta Sayyed DC Faizan Jyoti Thorat Kassar Sahil Manisha Duglaj Nazim A…" at bounding box center [873, 336] width 158 height 22
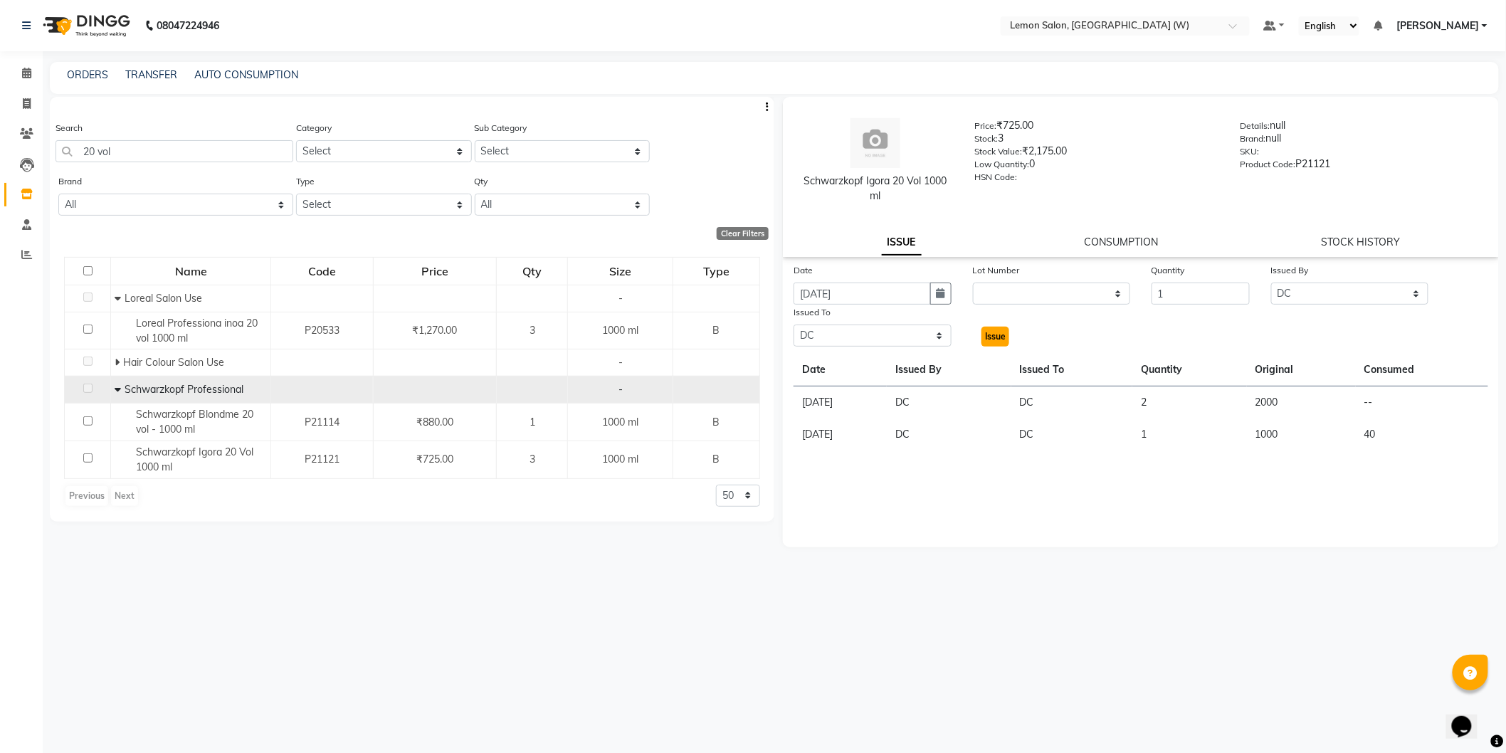
click at [993, 336] on span "Issue" at bounding box center [995, 336] width 21 height 11
select select
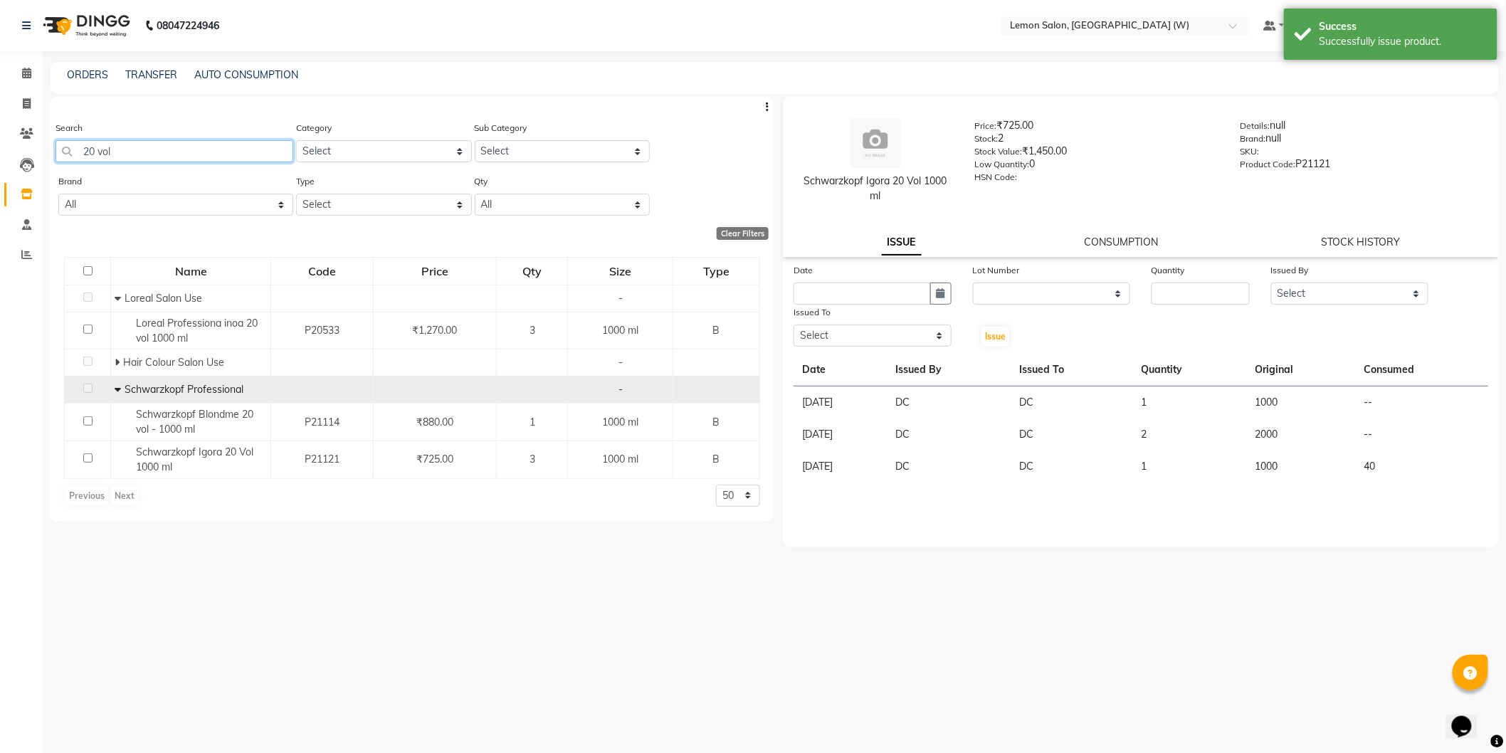
click at [196, 153] on input "20 vol" at bounding box center [175, 151] width 238 height 22
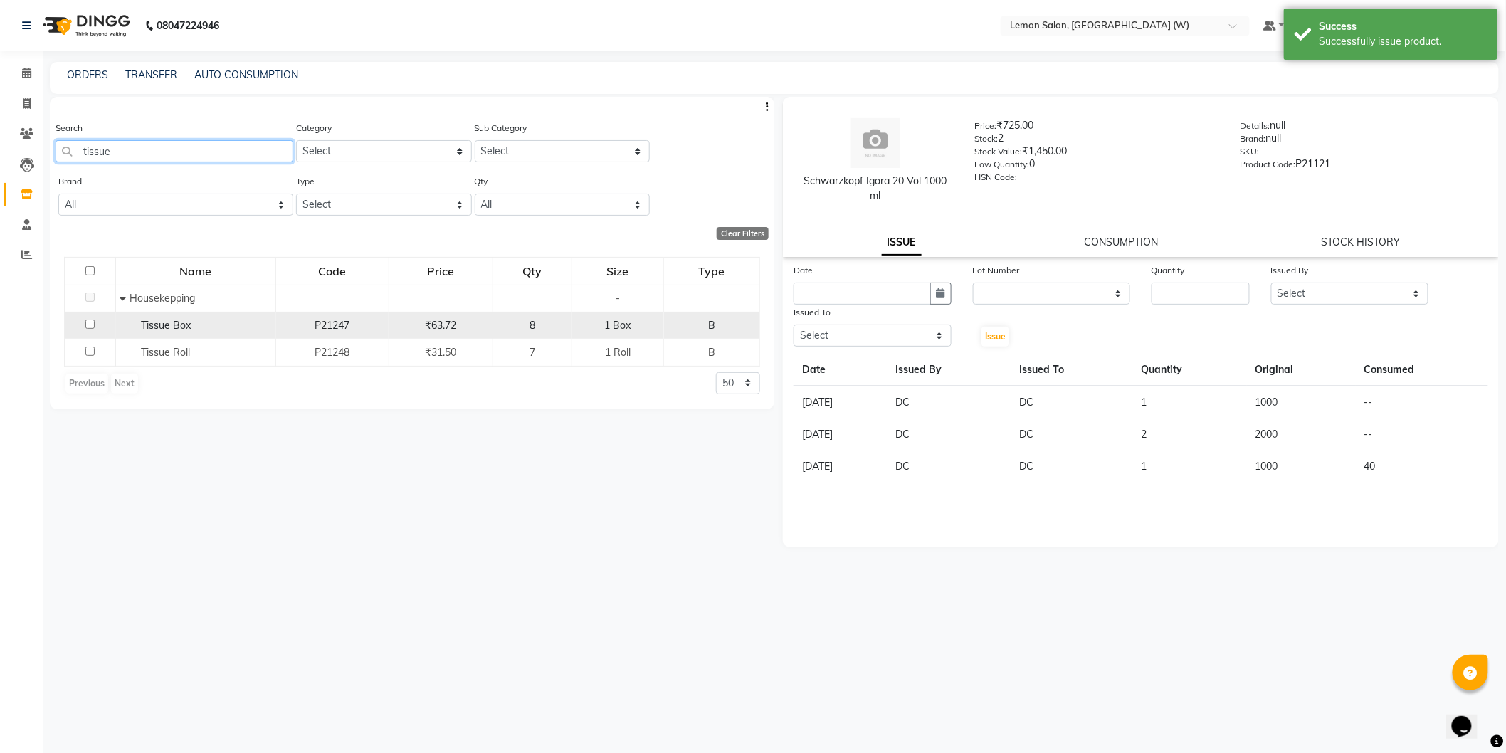
type input "tissue"
click at [186, 330] on span "Tissue Box" at bounding box center [166, 325] width 50 height 13
select select
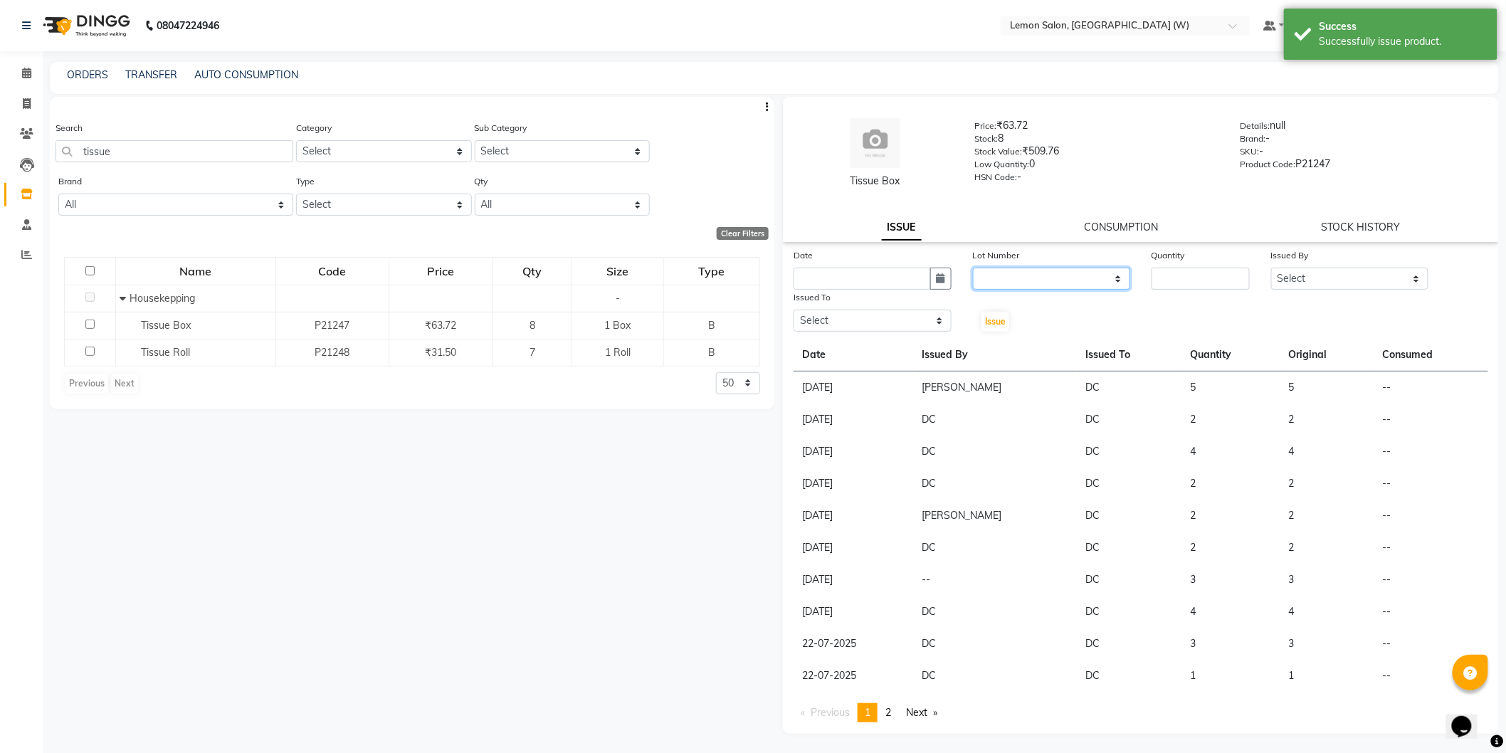
click at [1023, 278] on select "None" at bounding box center [1052, 279] width 158 height 22
click at [942, 276] on icon "button" at bounding box center [941, 278] width 9 height 10
select select "9"
select select "2025"
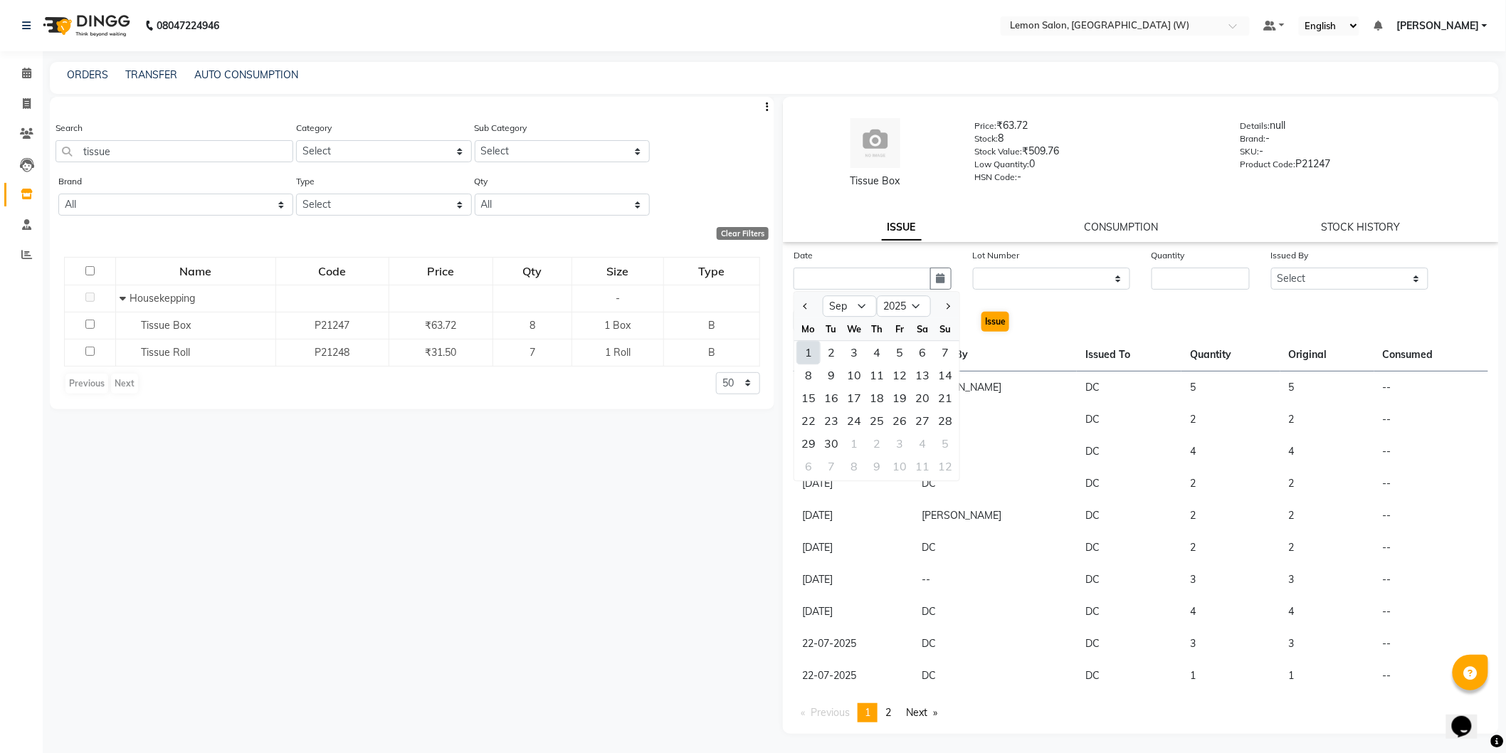
drag, startPoint x: 799, startPoint y: 349, endPoint x: 987, endPoint y: 319, distance: 190.3
click at [800, 347] on div "1" at bounding box center [808, 352] width 23 height 23
type input "01-09-2025"
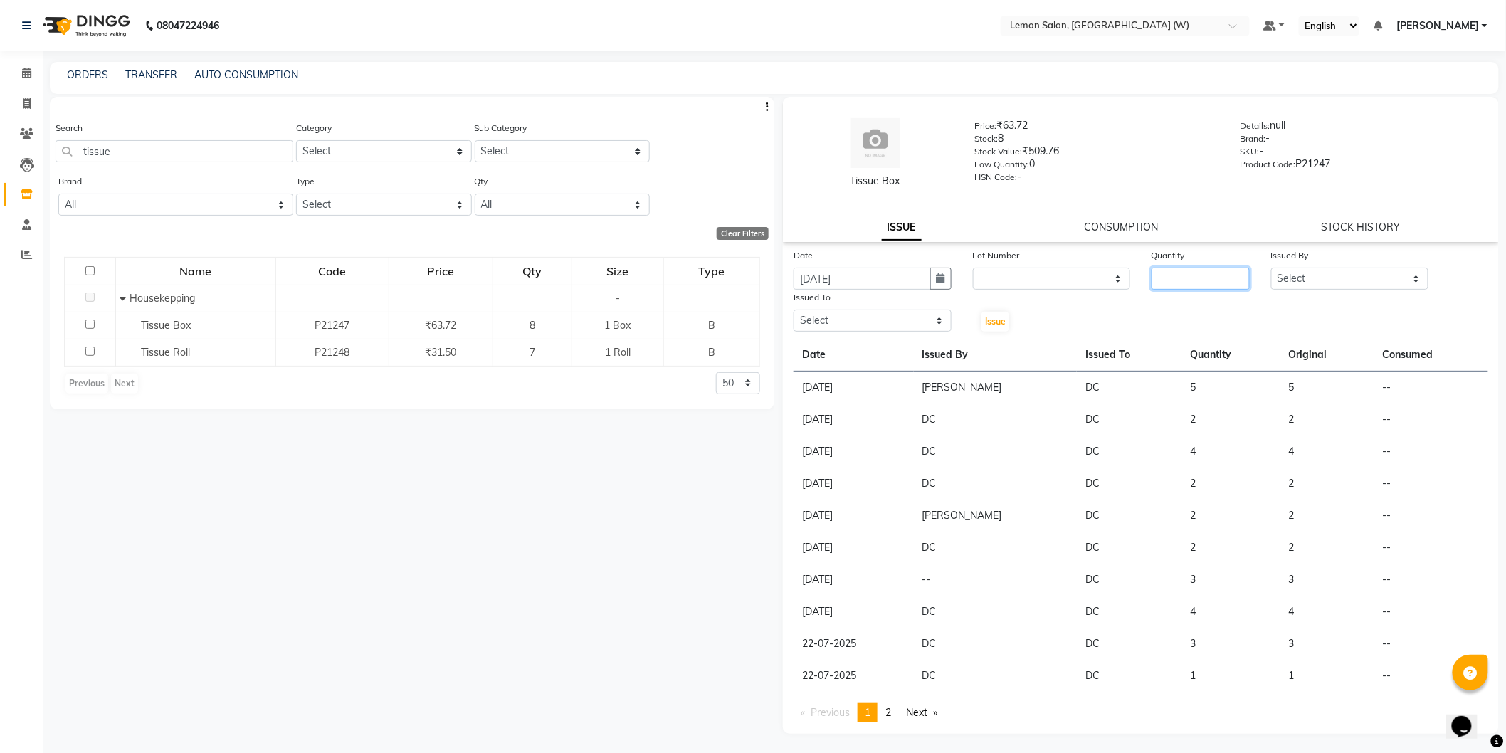
click at [1168, 286] on input "number" at bounding box center [1201, 279] width 98 height 22
type input "7"
click at [1293, 276] on select "Select Anamta Sayyed DC Faizan Jyoti Thorat Kassar Sahil Manisha Duglaj Nazim A…" at bounding box center [1350, 279] width 158 height 22
select select "75738"
click at [1271, 268] on select "Select Anamta Sayyed DC Faizan Jyoti Thorat Kassar Sahil Manisha Duglaj Nazim A…" at bounding box center [1350, 279] width 158 height 22
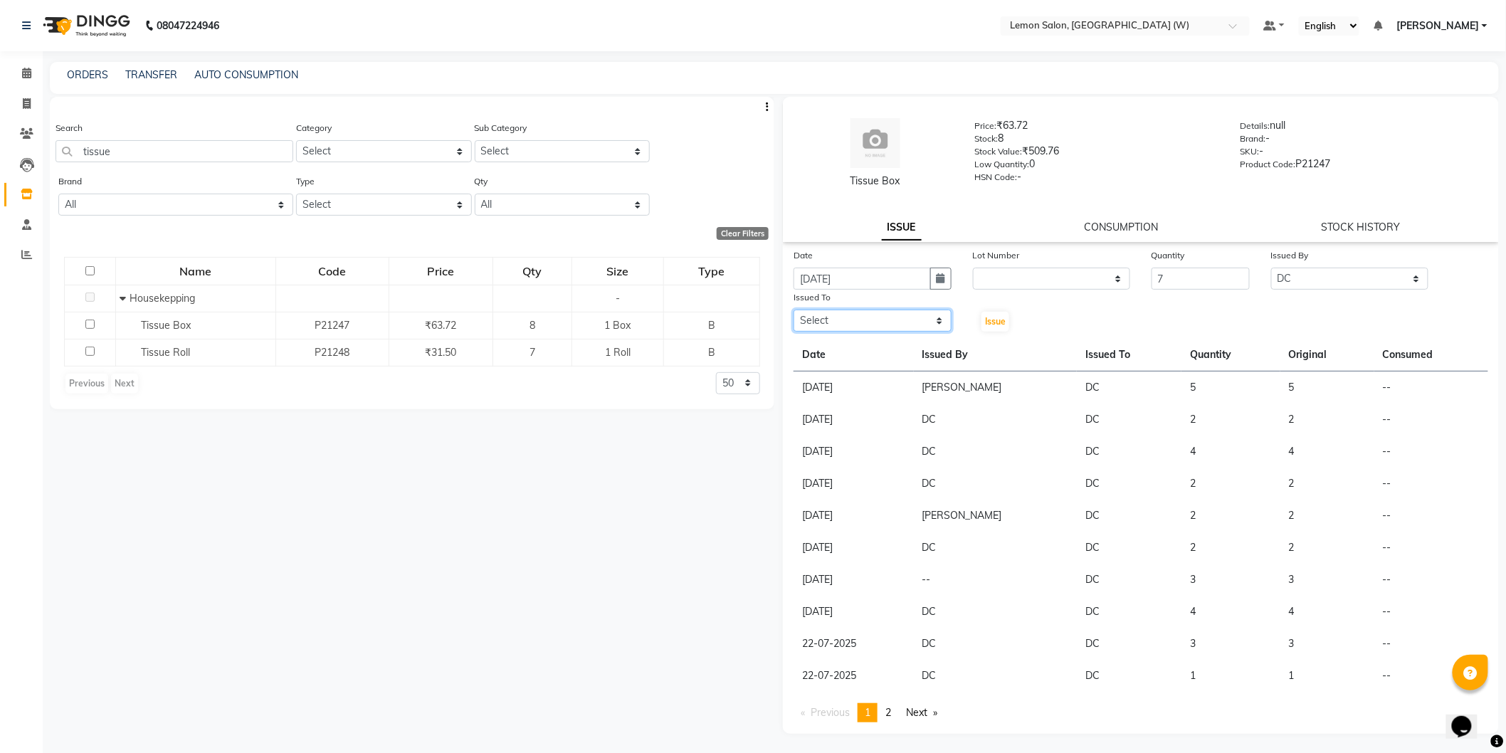
click at [860, 314] on select "Select Anamta Sayyed DC Faizan Jyoti Thorat Kassar Sahil Manisha Duglaj Nazim A…" at bounding box center [873, 321] width 158 height 22
select select "75738"
click at [794, 310] on select "Select Anamta Sayyed DC Faizan Jyoti Thorat Kassar Sahil Manisha Duglaj Nazim A…" at bounding box center [873, 321] width 158 height 22
click at [1005, 318] on span "Issue" at bounding box center [995, 321] width 21 height 11
select select
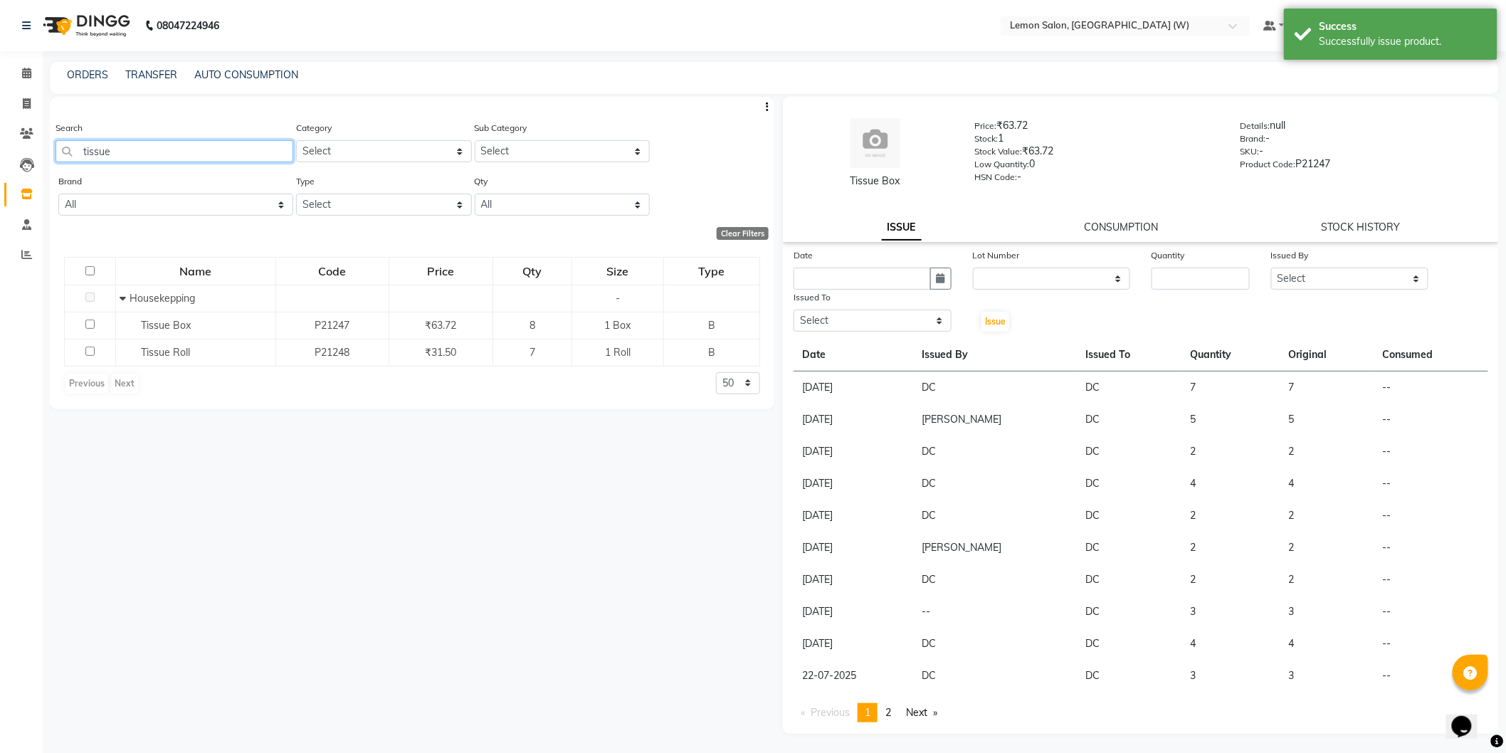
click at [250, 147] on input "tissue" at bounding box center [175, 151] width 238 height 22
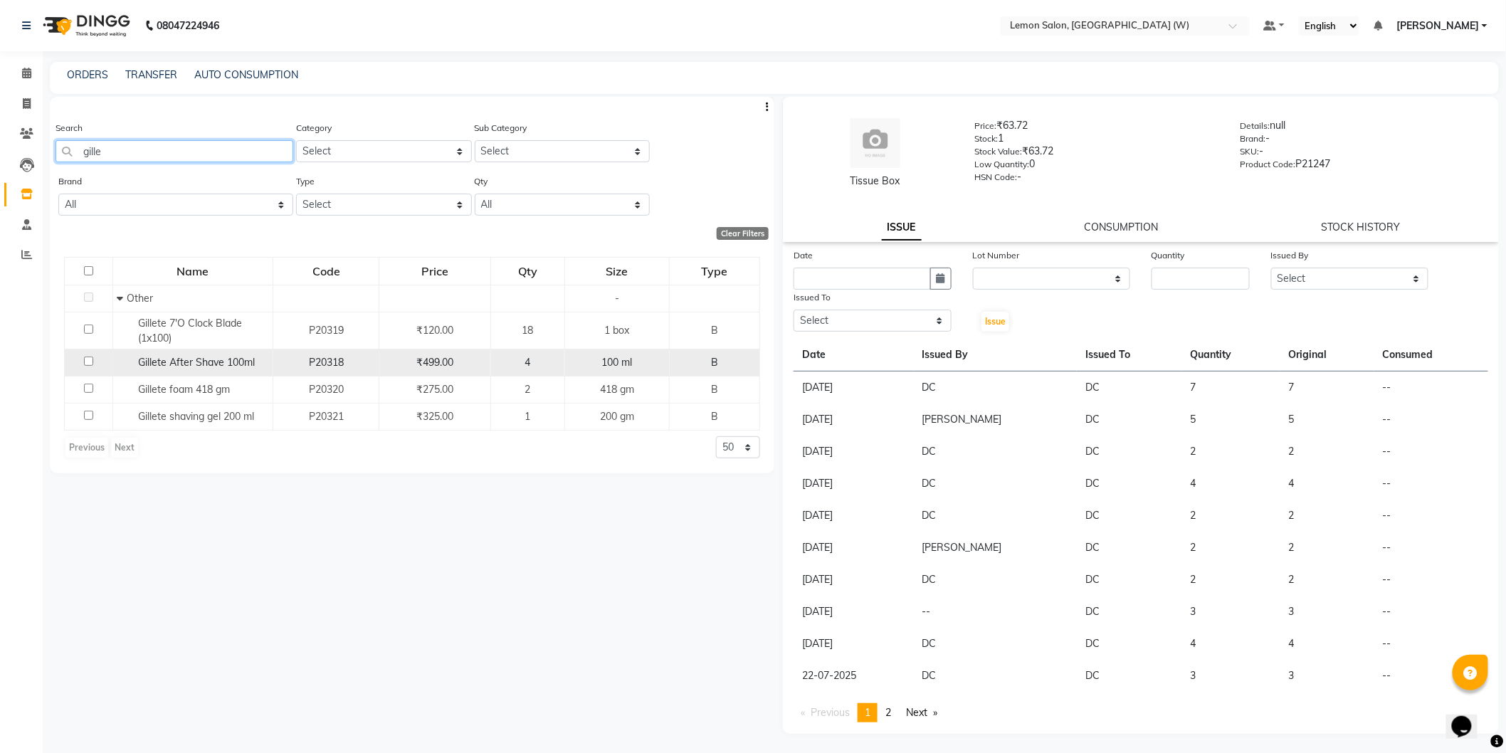
type input "gille"
click at [215, 360] on span "Gillete After Shave 100ml" at bounding box center [196, 362] width 117 height 13
select select
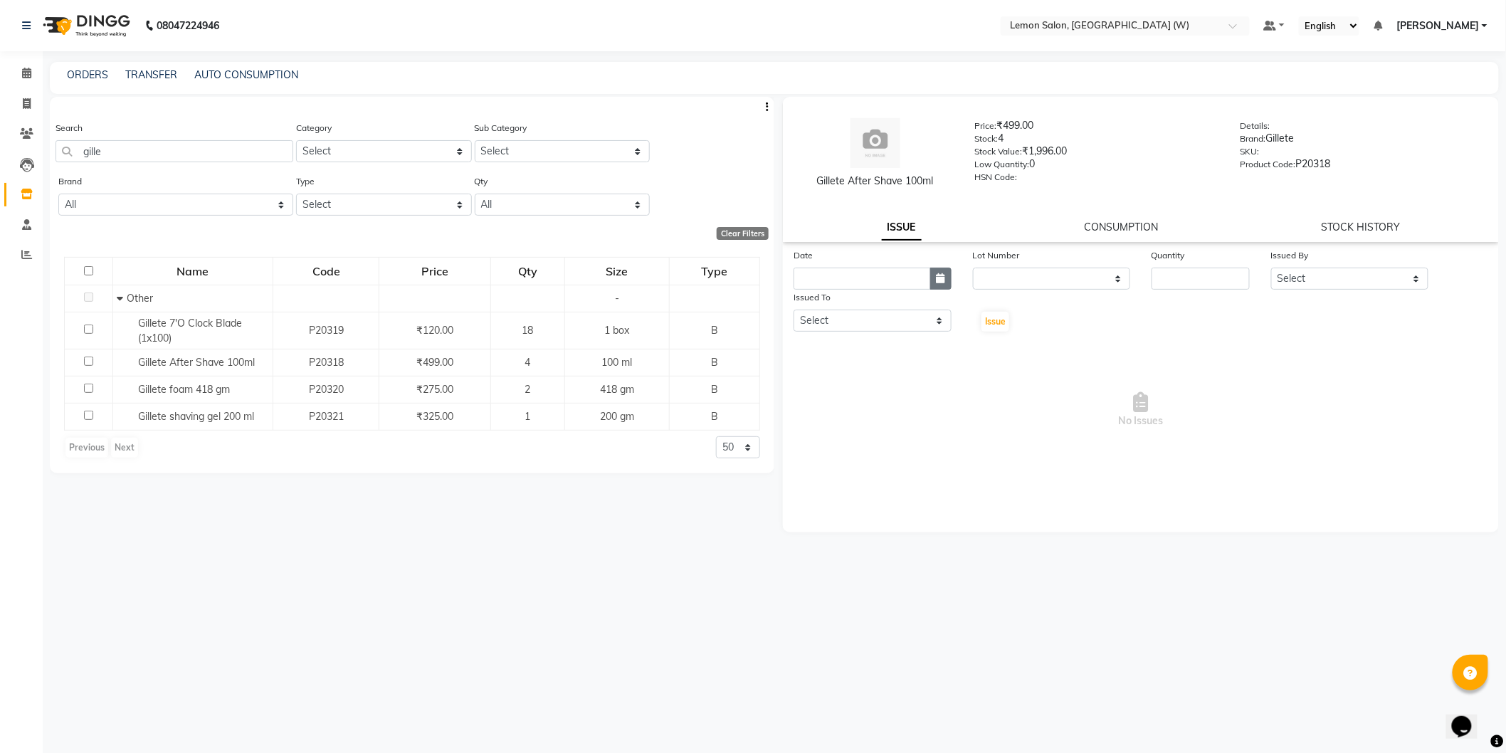
click at [938, 280] on icon "button" at bounding box center [941, 278] width 9 height 10
select select "9"
select select "2025"
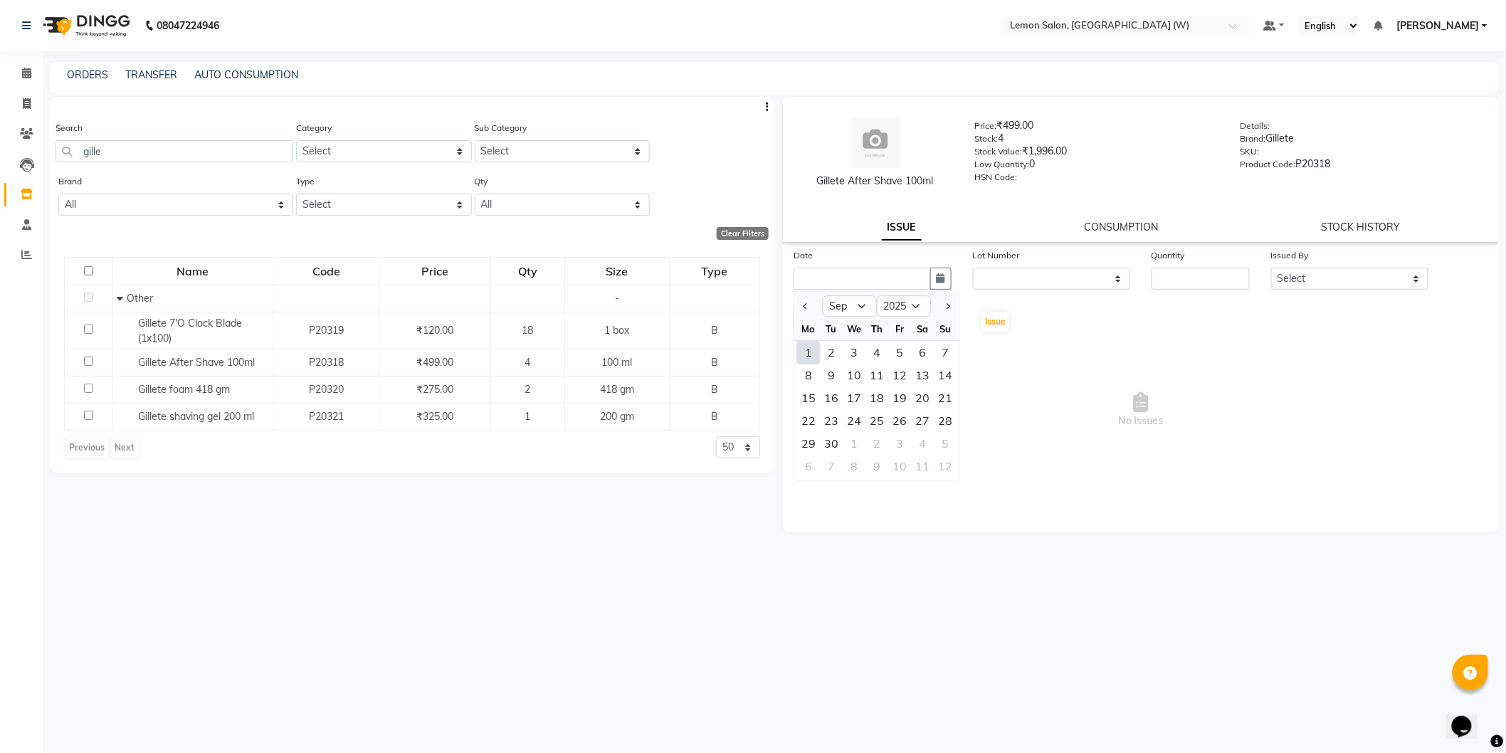
click at [814, 353] on div "1" at bounding box center [808, 352] width 23 height 23
type input "01-09-2025"
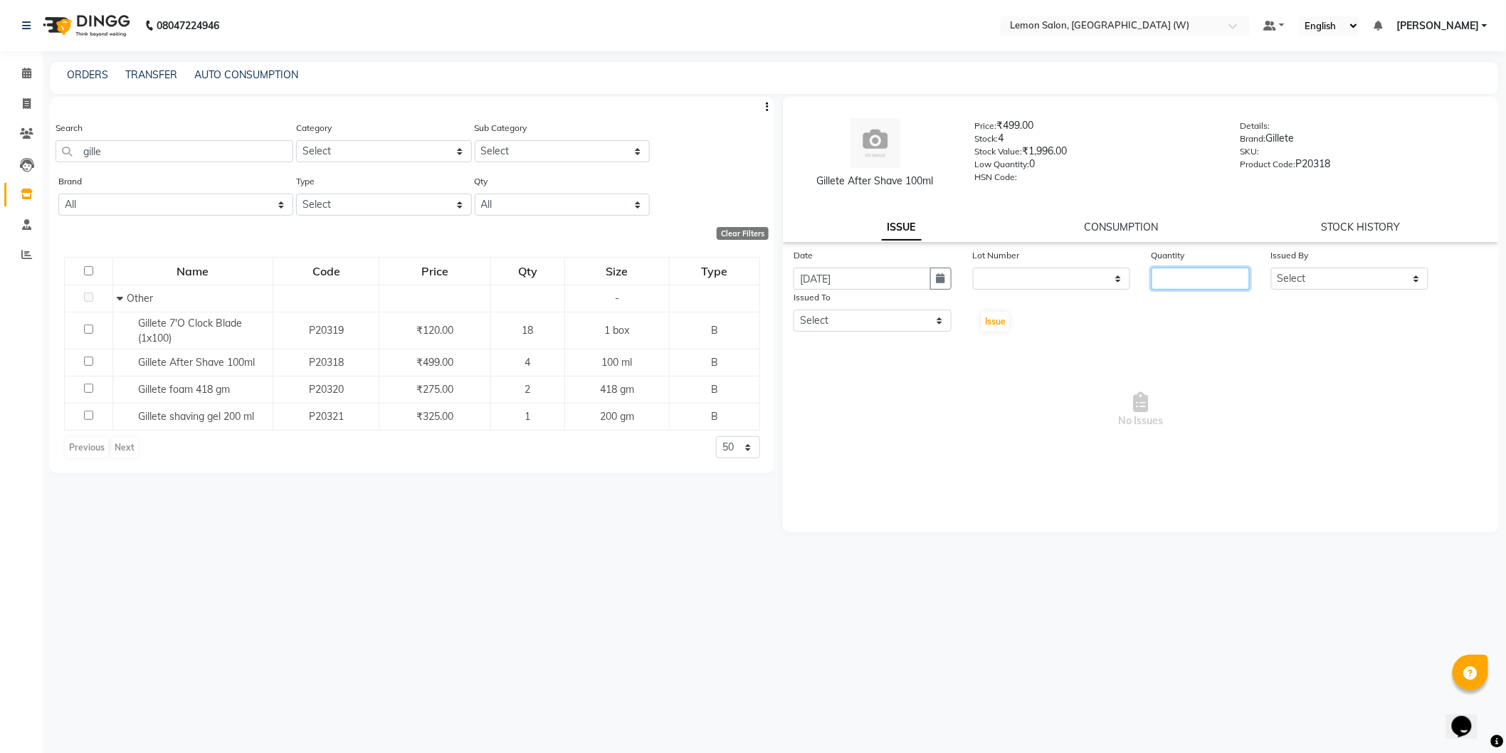
click at [1221, 276] on input "number" at bounding box center [1201, 279] width 98 height 22
type input "3"
click at [1293, 273] on select "Select Anamta Sayyed DC Faizan Jyoti Thorat Kassar Sahil Manisha Duglaj Nazim A…" at bounding box center [1350, 279] width 158 height 22
select select "75738"
click at [1271, 268] on select "Select Anamta Sayyed DC Faizan Jyoti Thorat Kassar Sahil Manisha Duglaj Nazim A…" at bounding box center [1350, 279] width 158 height 22
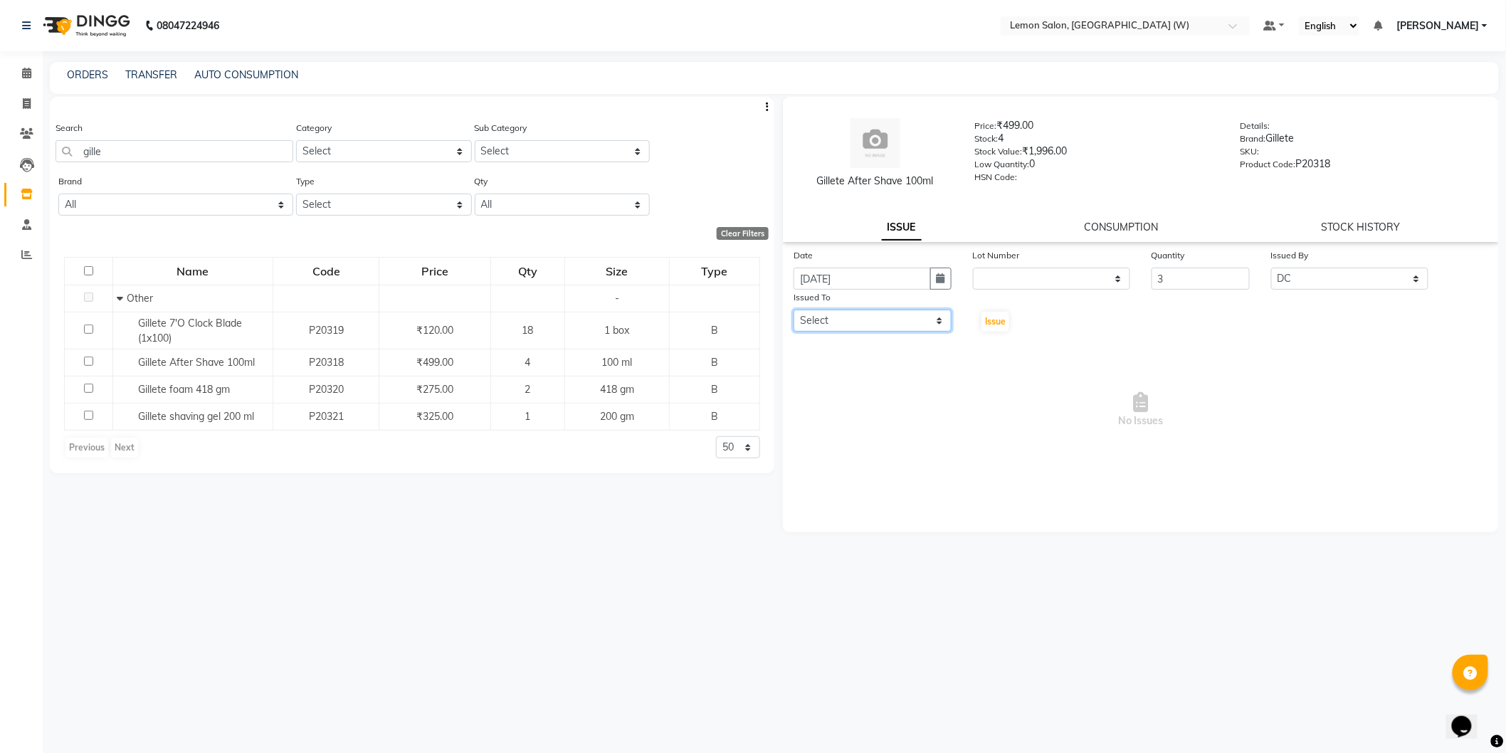
click at [916, 325] on select "Select Anamta Sayyed DC Faizan Jyoti Thorat Kassar Sahil Manisha Duglaj Nazim A…" at bounding box center [873, 321] width 158 height 22
select select "75738"
click at [794, 310] on select "Select Anamta Sayyed DC Faizan Jyoti Thorat Kassar Sahil Manisha Duglaj Nazim A…" at bounding box center [873, 321] width 158 height 22
click at [998, 321] on span "Issue" at bounding box center [995, 321] width 21 height 11
select select
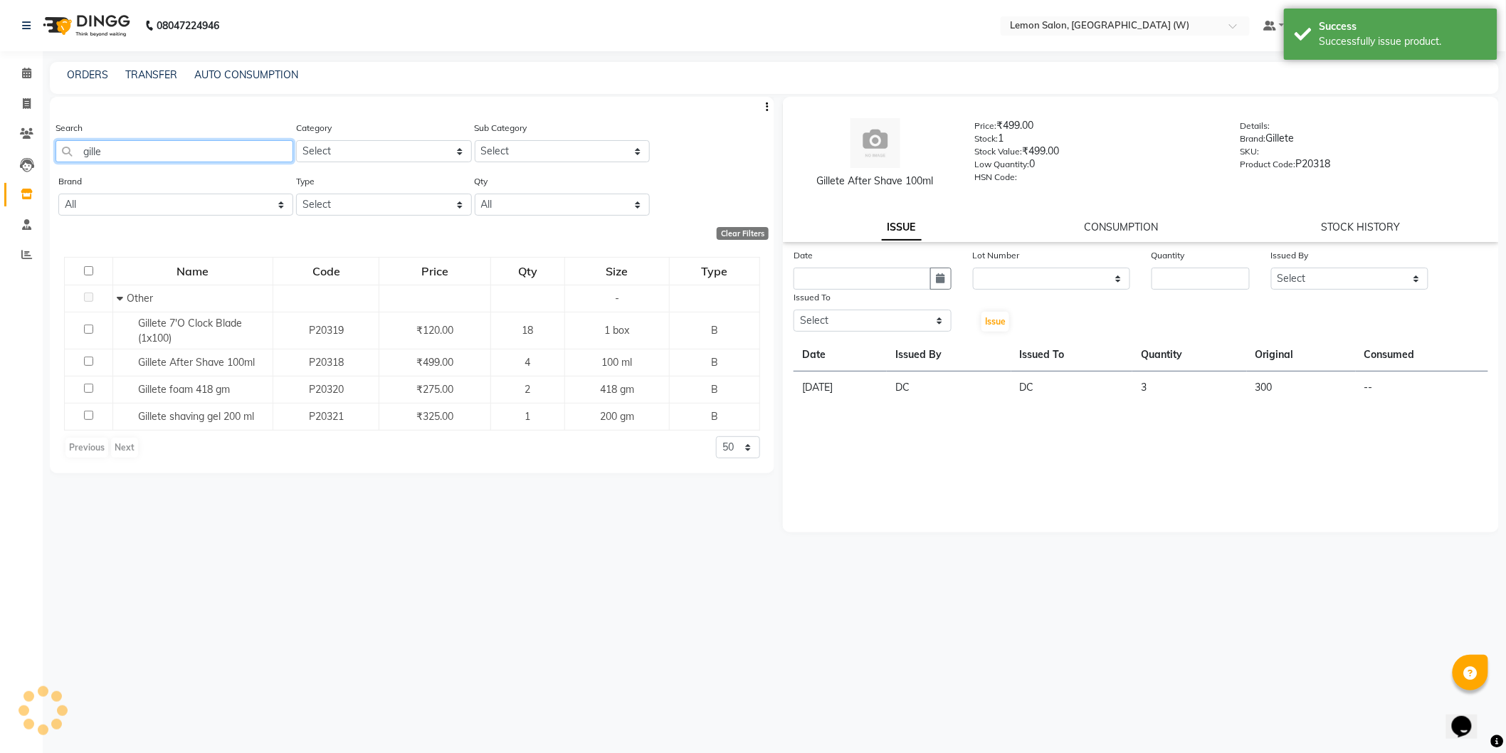
click at [137, 159] on input "gille" at bounding box center [175, 151] width 238 height 22
click at [135, 159] on input "gille" at bounding box center [175, 151] width 238 height 22
type input "t"
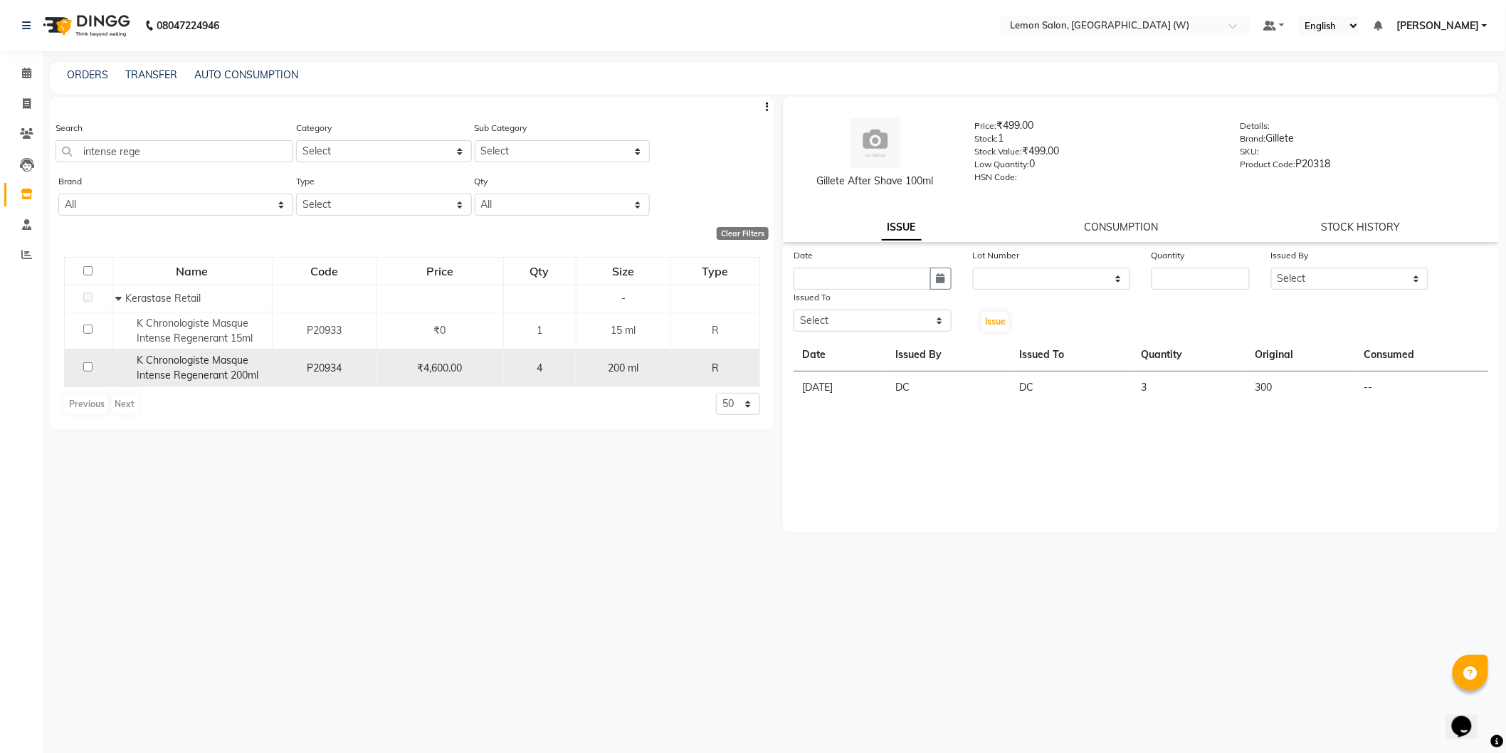
click at [228, 380] on span "K Chronologiste Masque Intense Regenerant 200ml" at bounding box center [198, 368] width 122 height 28
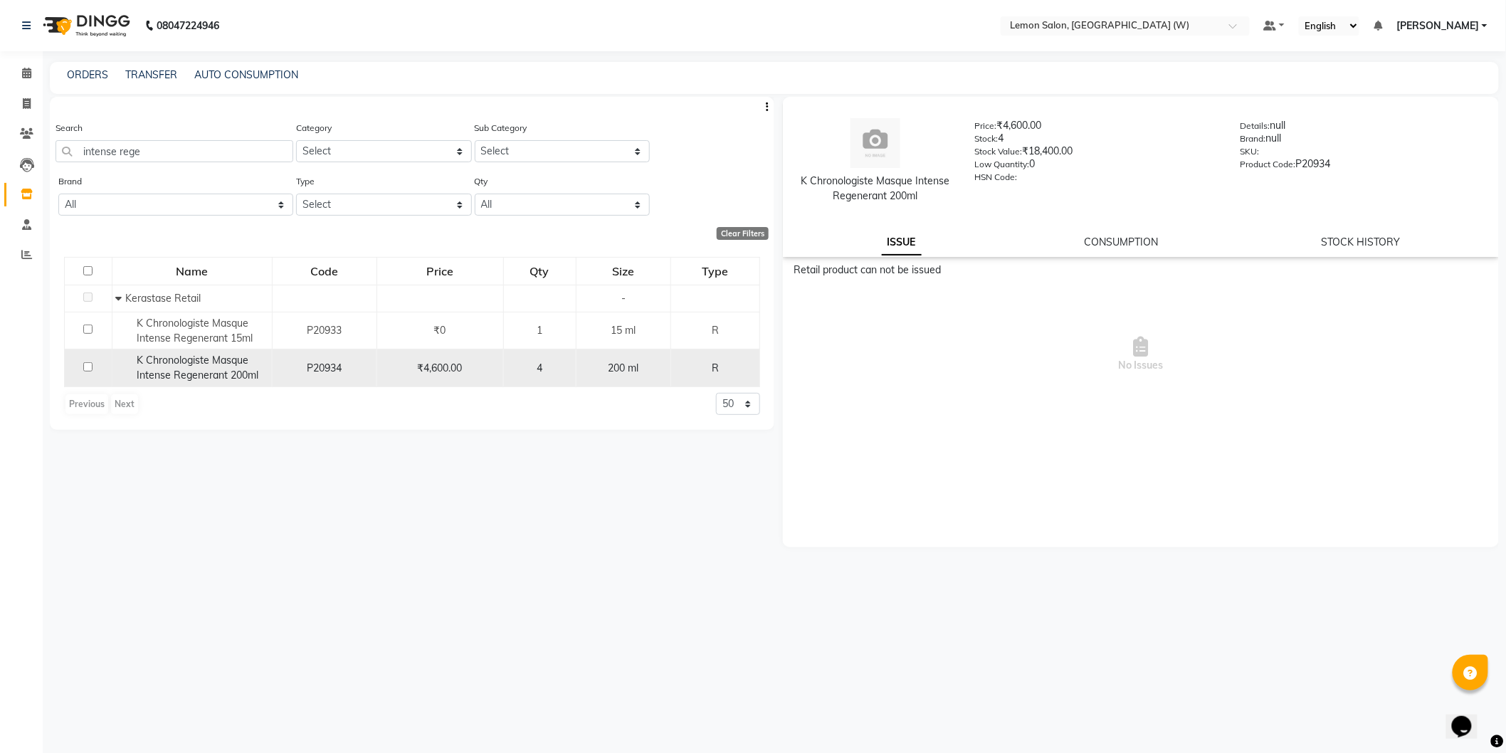
click at [194, 372] on span "K Chronologiste Masque Intense Regenerant 200ml" at bounding box center [198, 368] width 122 height 28
click at [195, 372] on span "K Chronologiste Masque Intense Regenerant 200ml" at bounding box center [198, 368] width 122 height 28
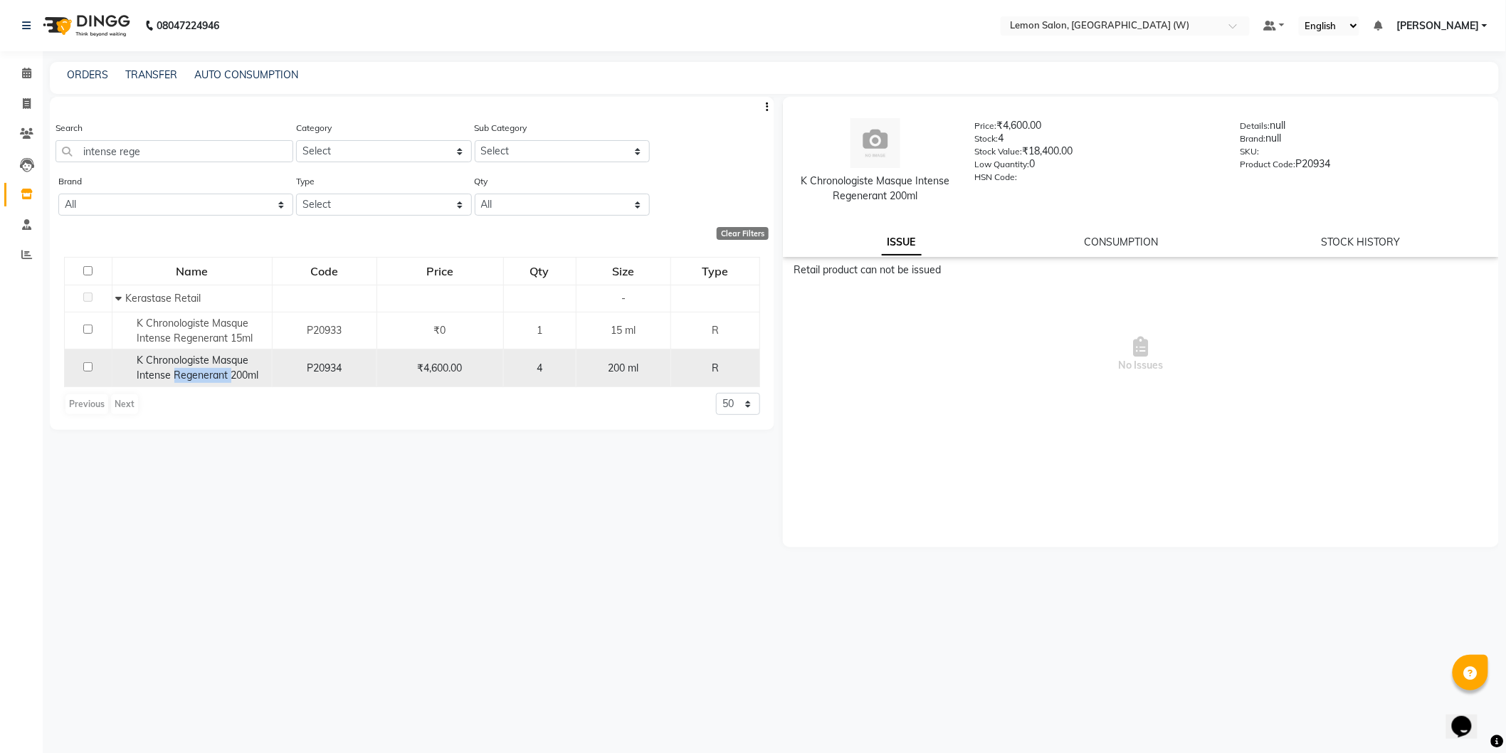
click at [196, 372] on span "K Chronologiste Masque Intense Regenerant 200ml" at bounding box center [198, 368] width 122 height 28
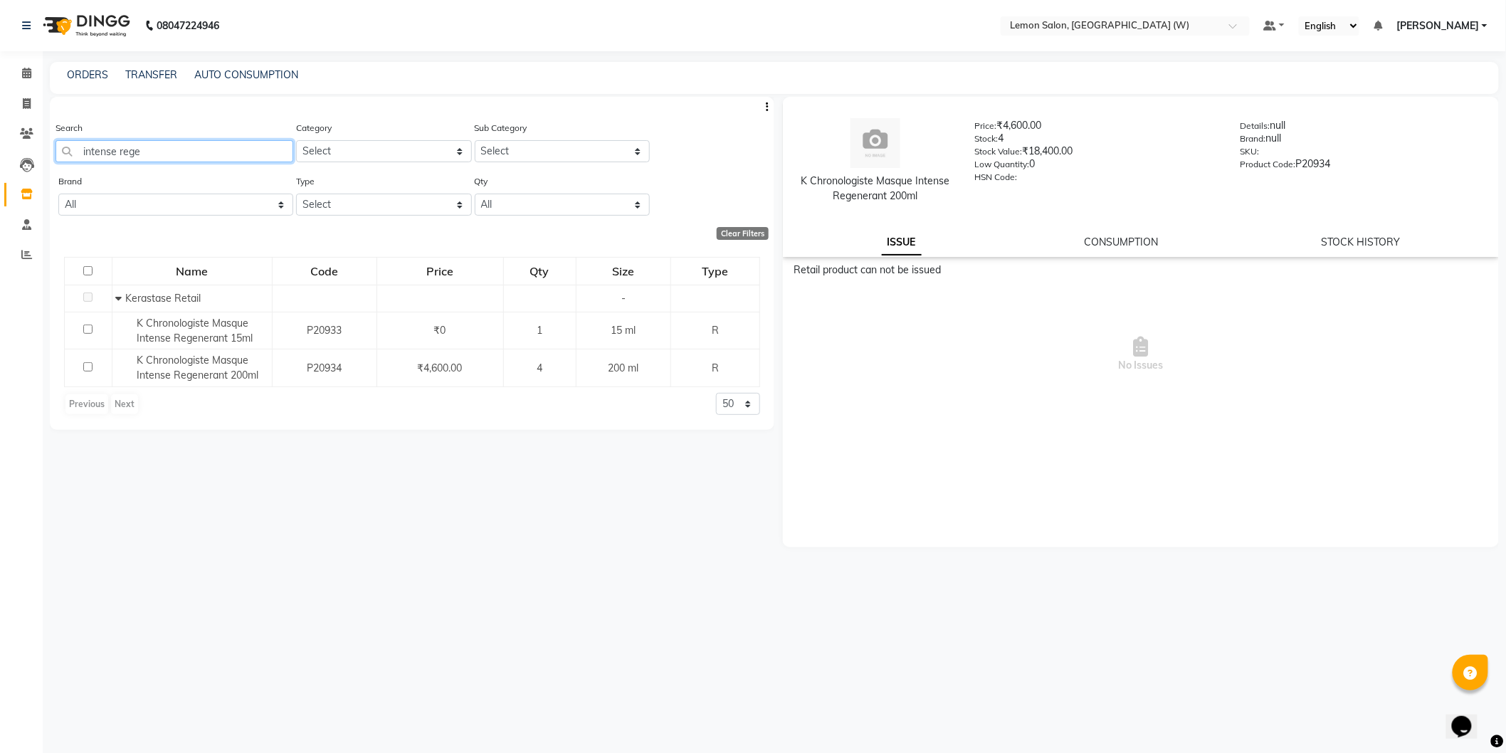
click at [146, 159] on input "intense rege" at bounding box center [175, 151] width 238 height 22
click at [147, 159] on input "intense rege" at bounding box center [175, 151] width 238 height 22
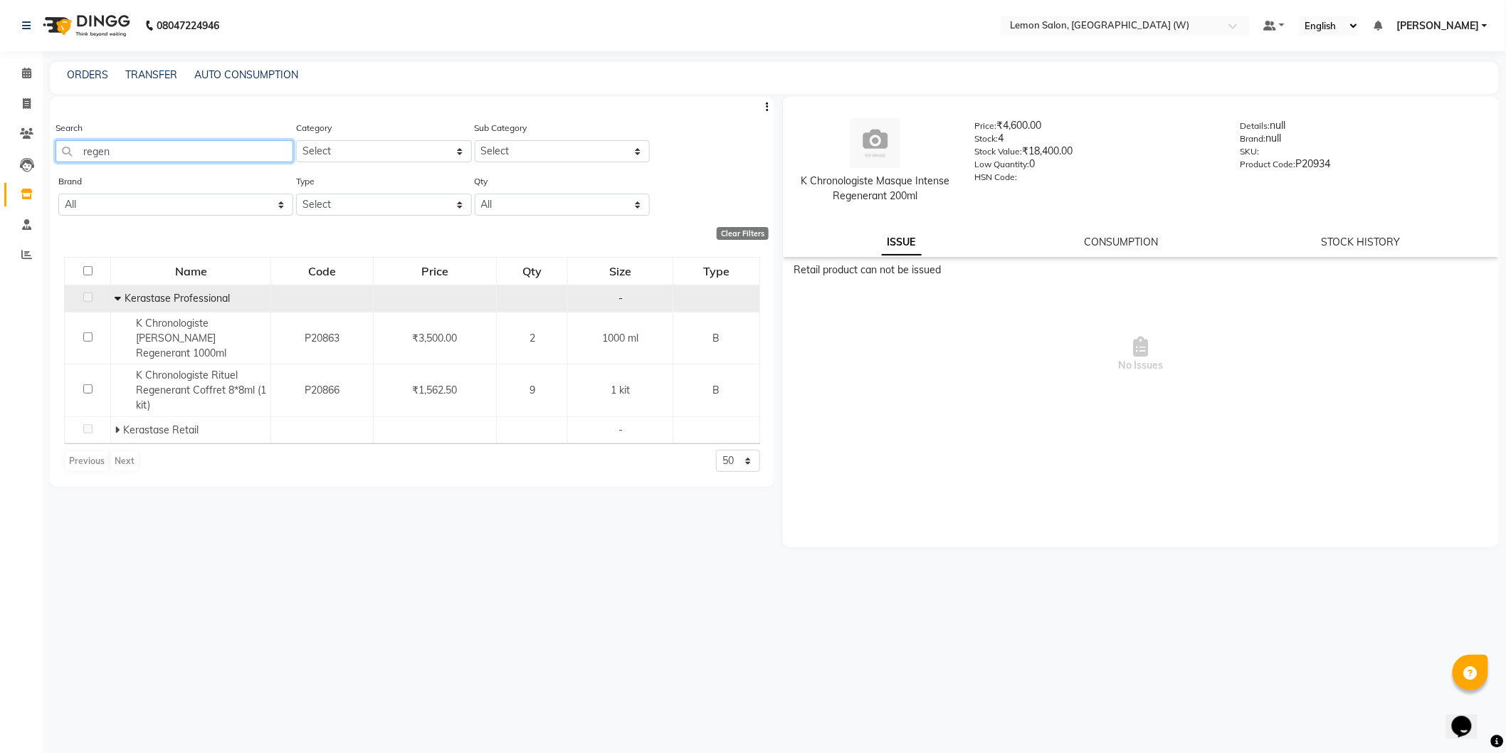
type input "regen"
click at [117, 298] on icon at bounding box center [118, 298] width 6 height 10
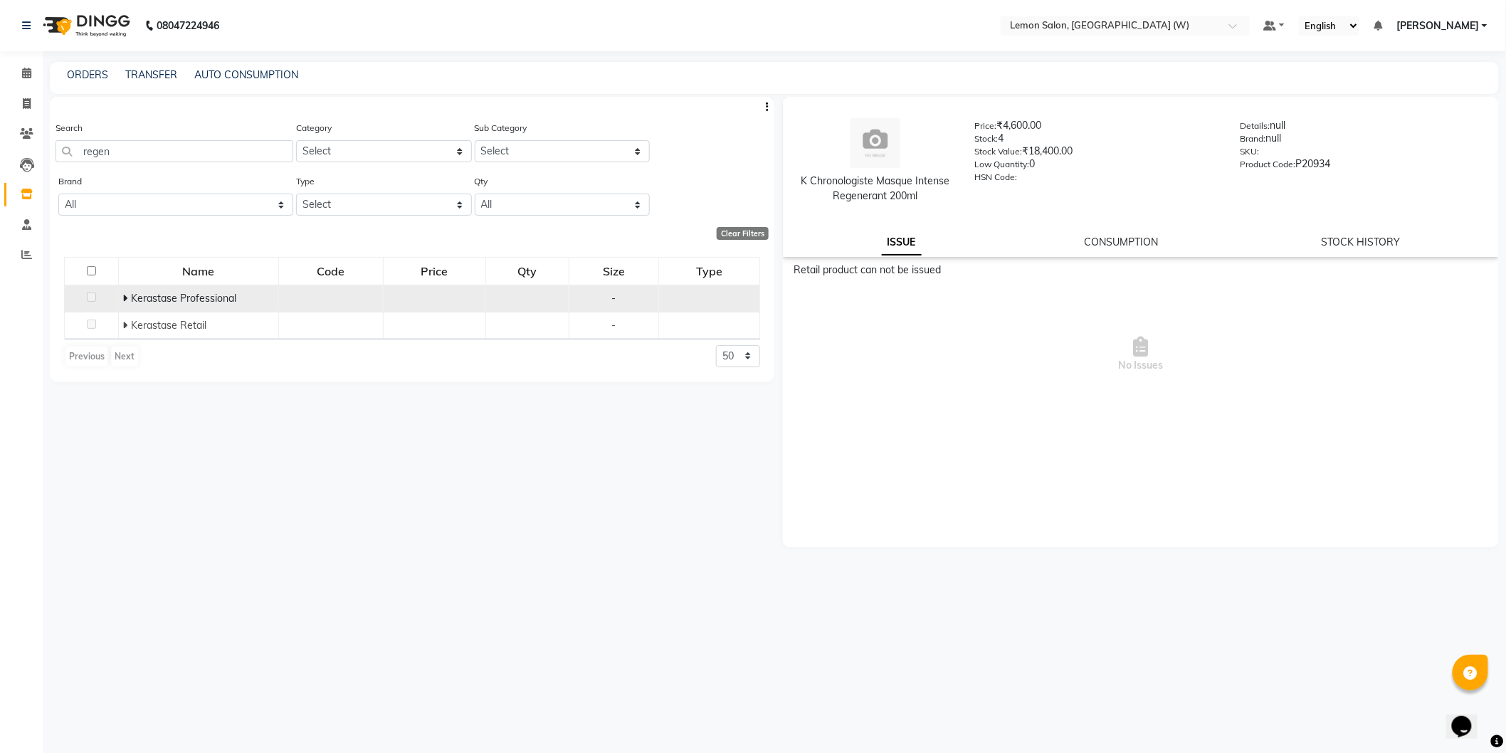
click at [124, 299] on icon at bounding box center [124, 298] width 5 height 10
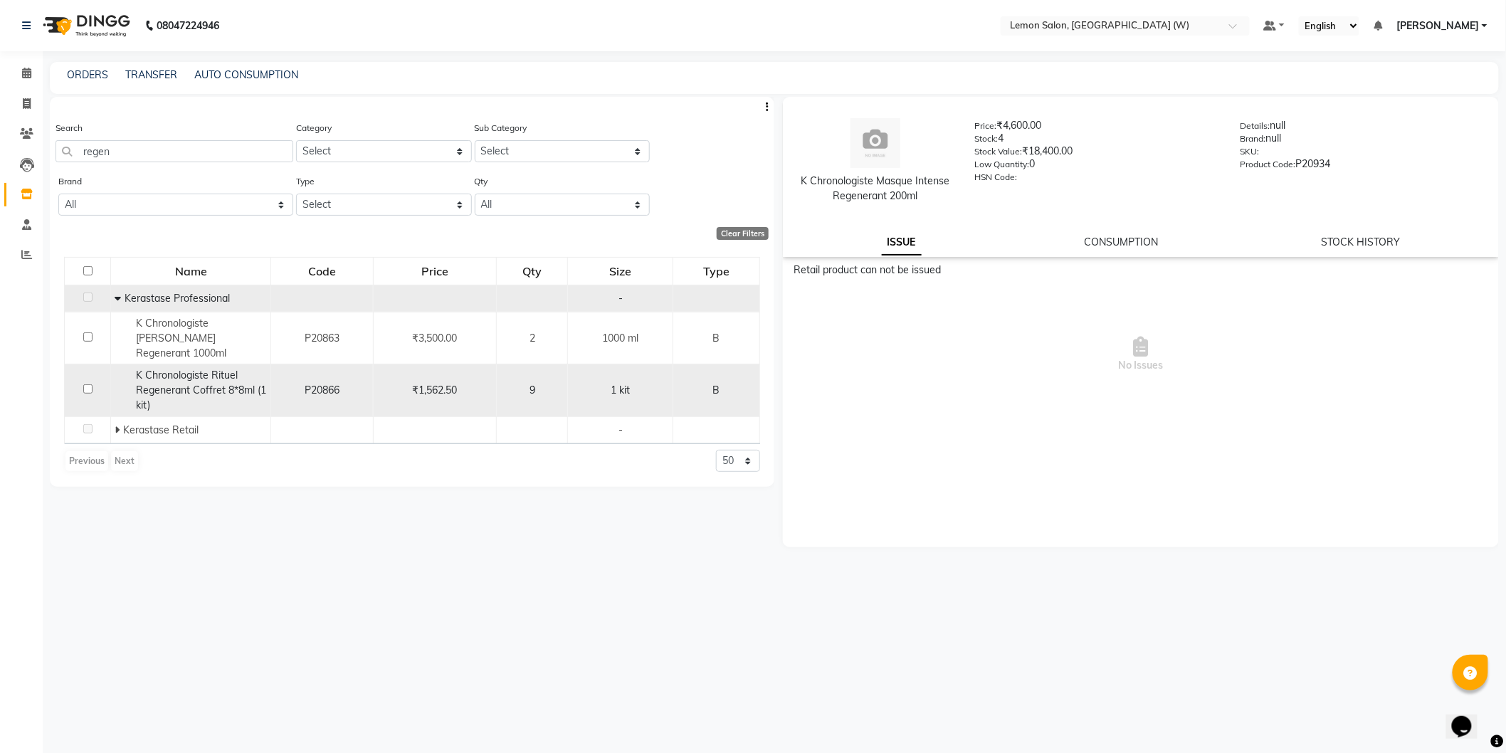
click at [268, 388] on td "K Chronologiste Rituel Regenerant Coffret 8*8ml (1 kit)" at bounding box center [191, 390] width 160 height 53
click at [177, 378] on span "K Chronologiste Rituel Regenerant Coffret 8*8ml (1 kit)" at bounding box center [201, 390] width 130 height 43
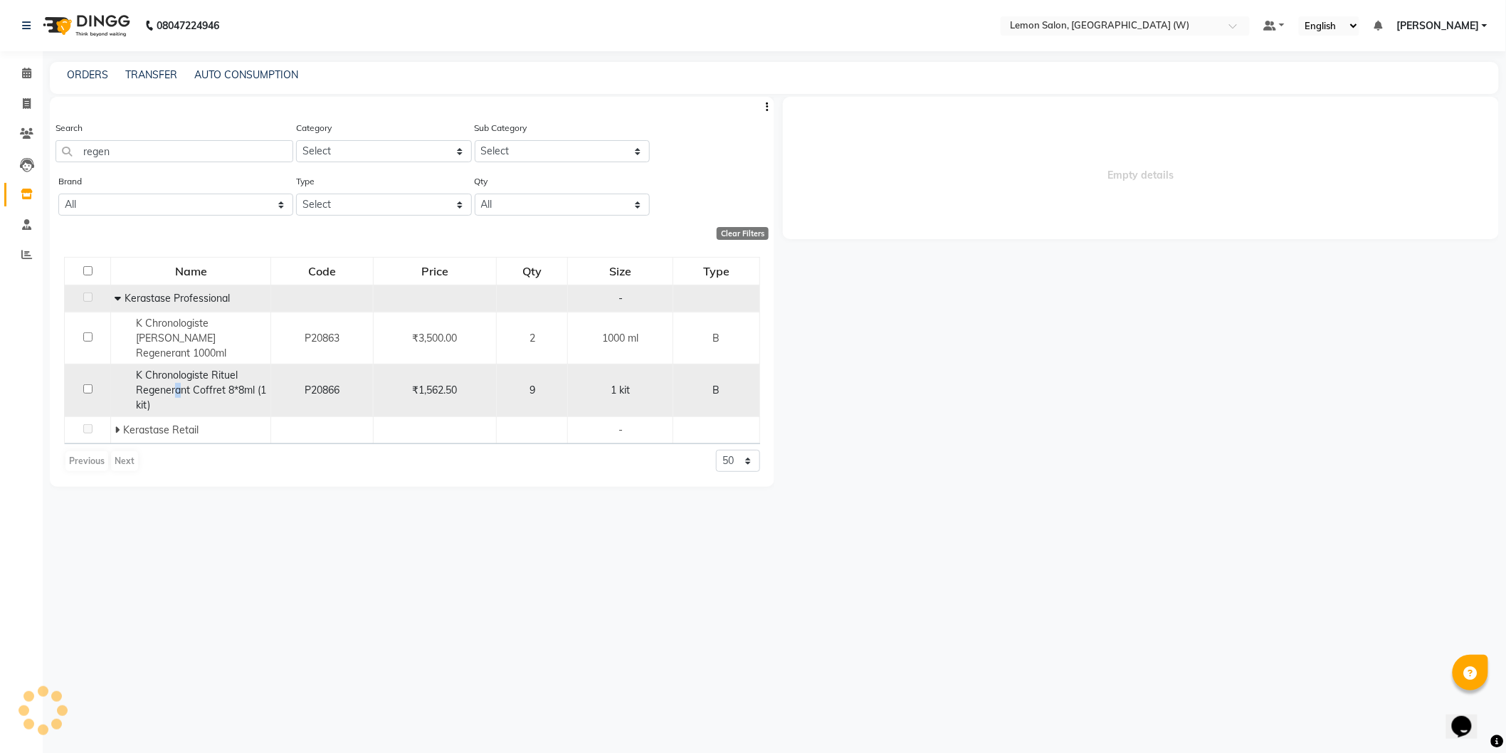
select select
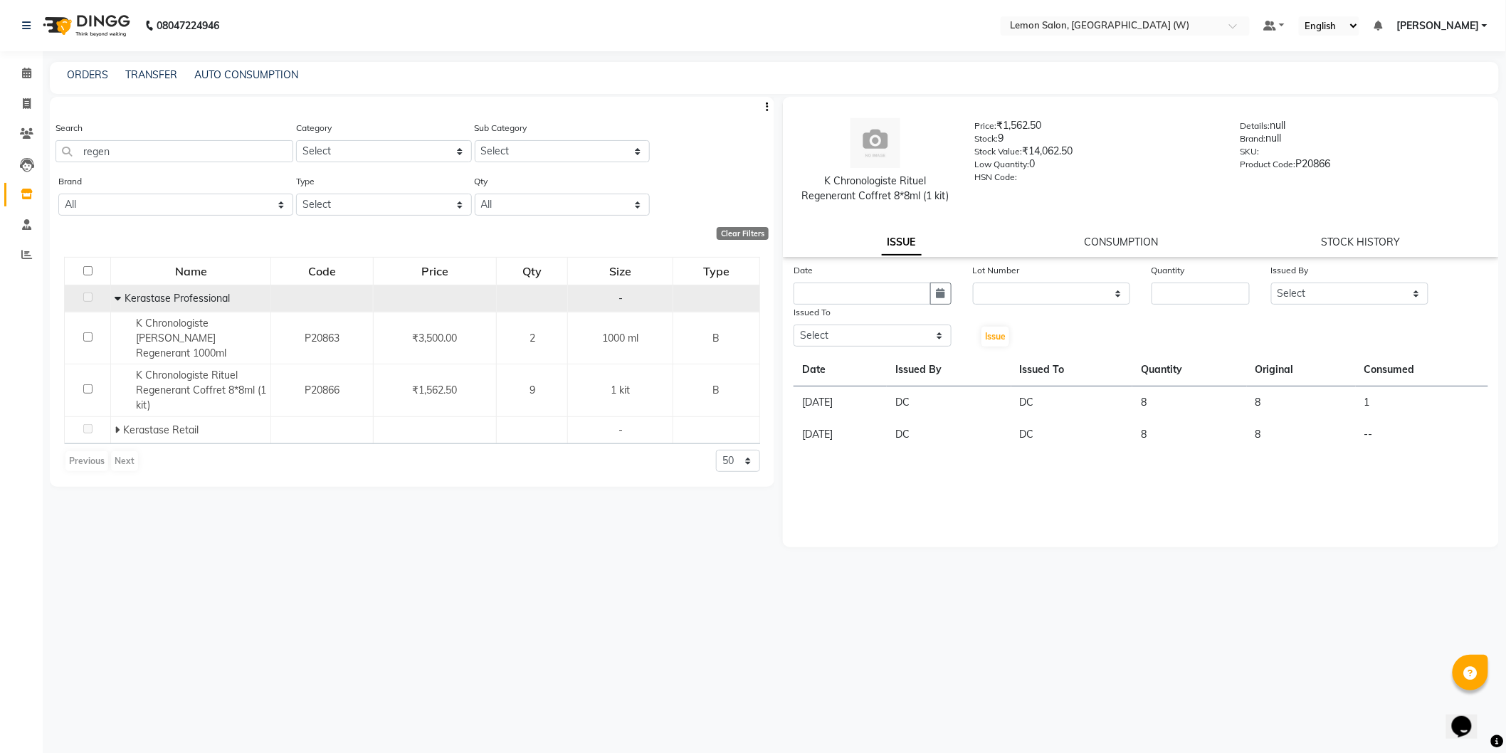
click at [857, 306] on div "Issued To" at bounding box center [873, 315] width 158 height 20
click at [858, 303] on input "text" at bounding box center [862, 294] width 137 height 22
select select "9"
select select "2025"
drag, startPoint x: 811, startPoint y: 364, endPoint x: 999, endPoint y: 322, distance: 192.0
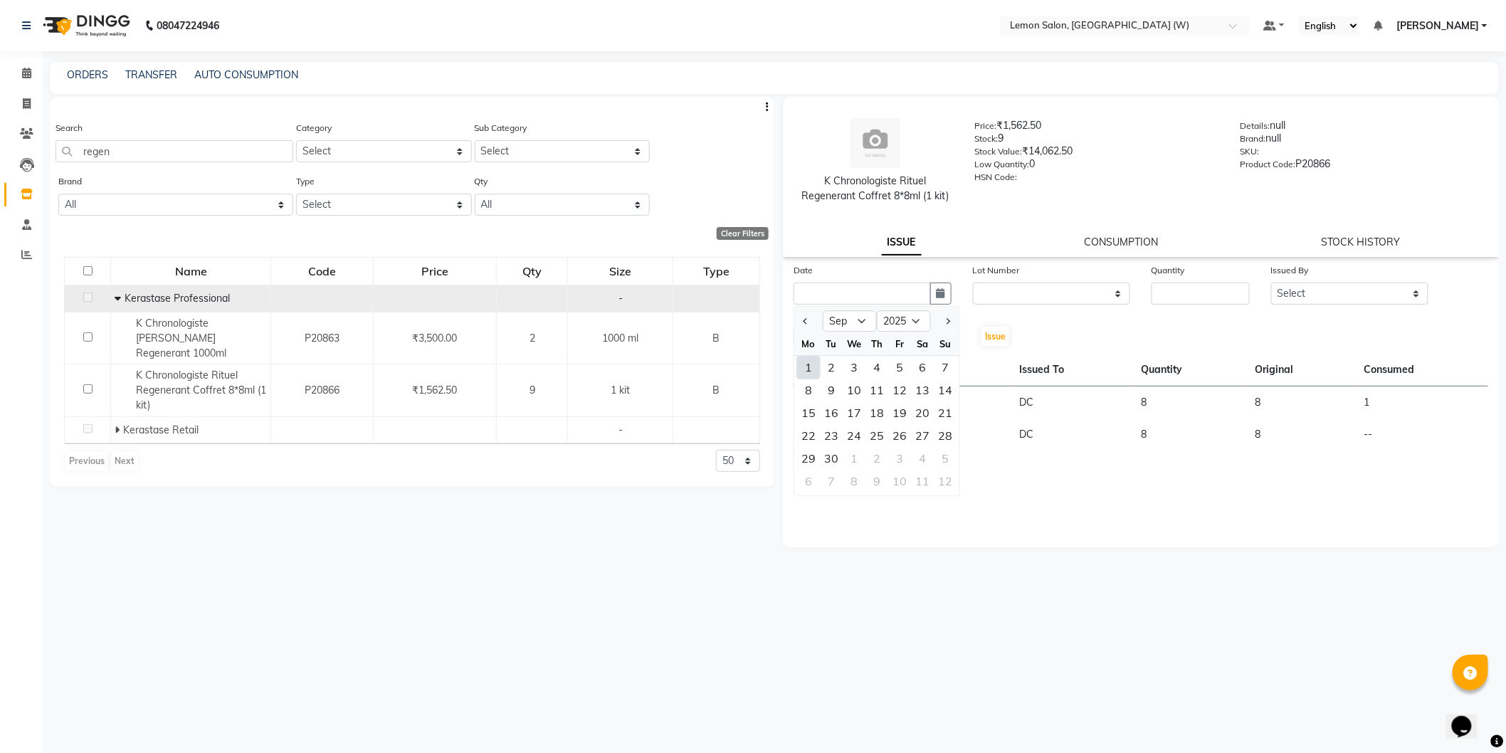
click at [824, 360] on div "1 2 3 4 5 6 7" at bounding box center [876, 367] width 165 height 23
drag, startPoint x: 196, startPoint y: 162, endPoint x: 192, endPoint y: 150, distance: 12.8
click at [196, 162] on div "Search regen" at bounding box center [175, 146] width 238 height 53
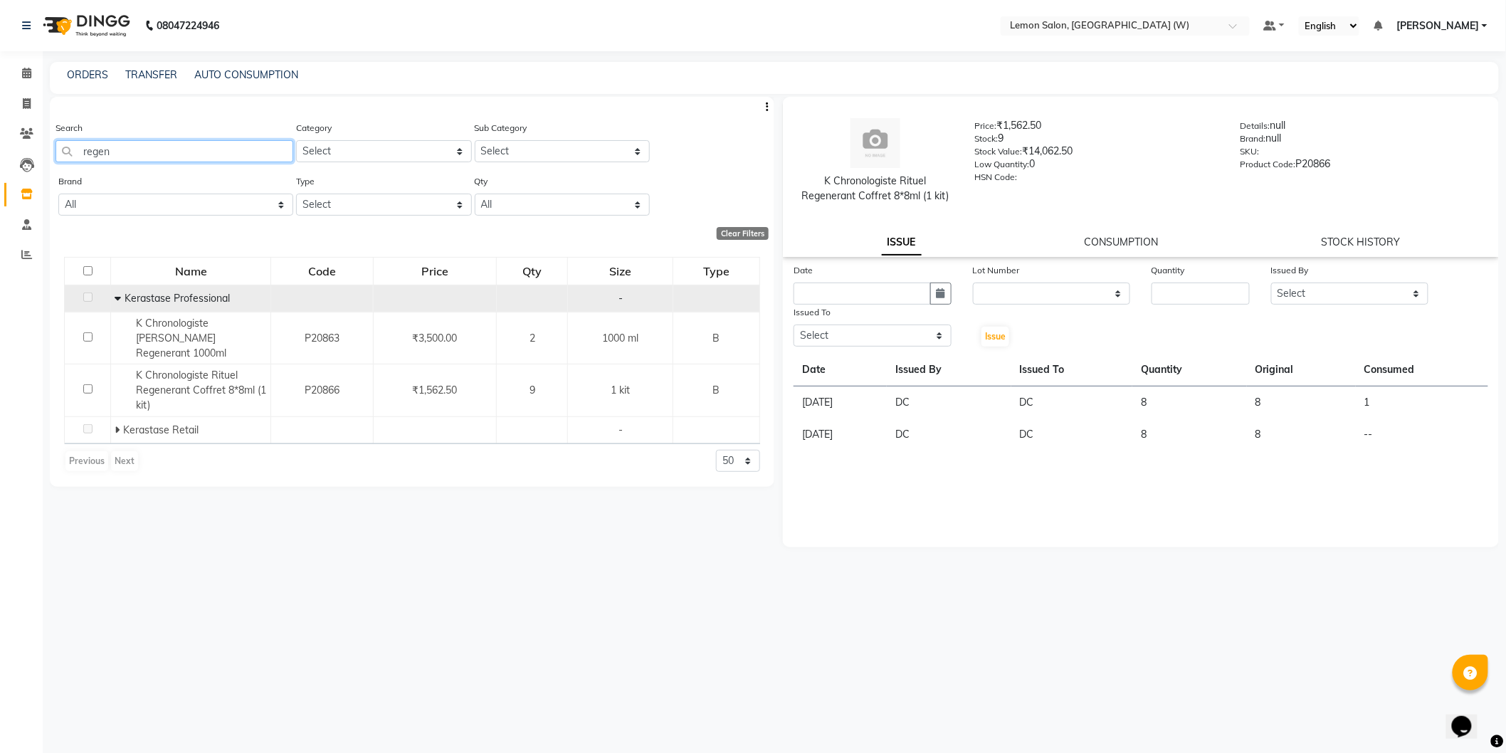
click at [192, 150] on input "regen" at bounding box center [175, 151] width 238 height 22
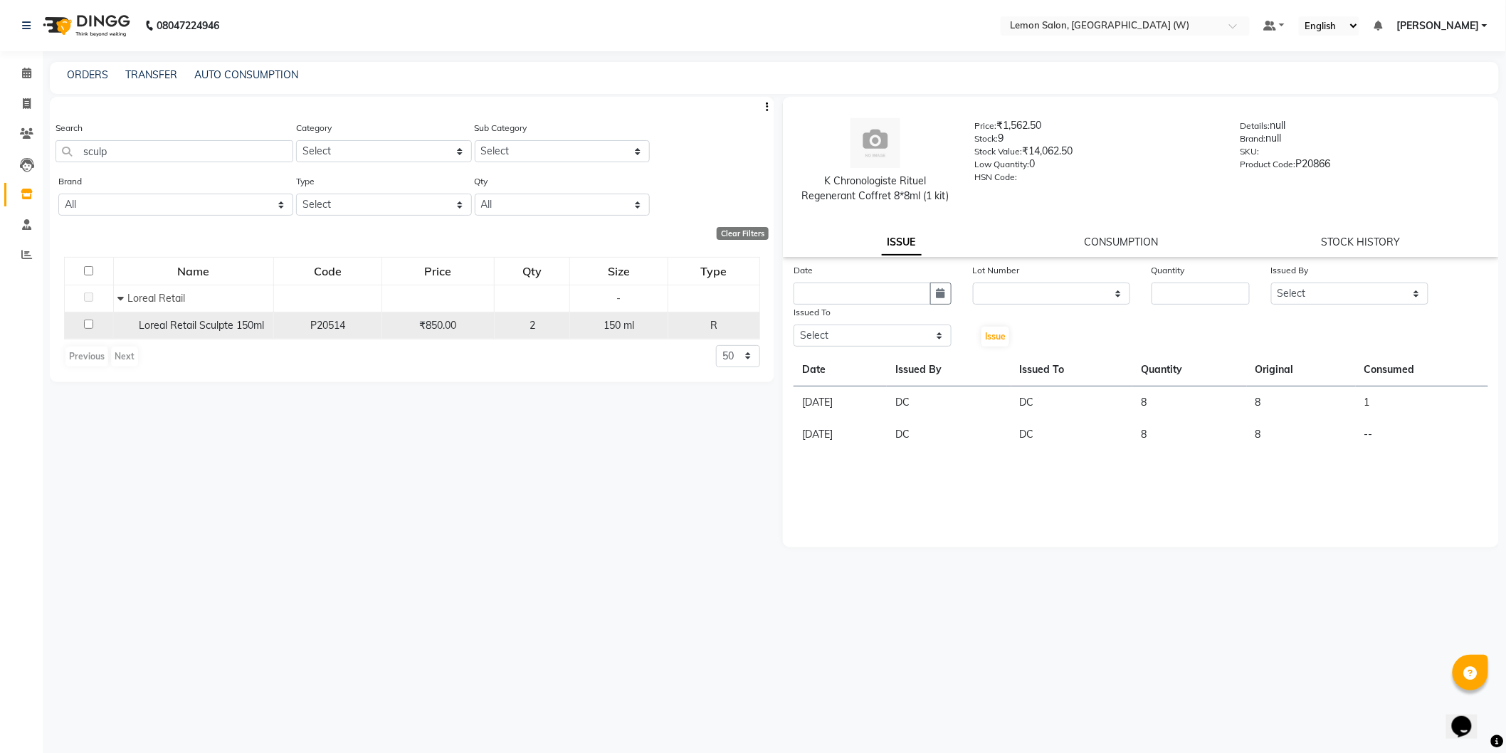
click at [295, 326] on div "P20514" at bounding box center [328, 325] width 96 height 15
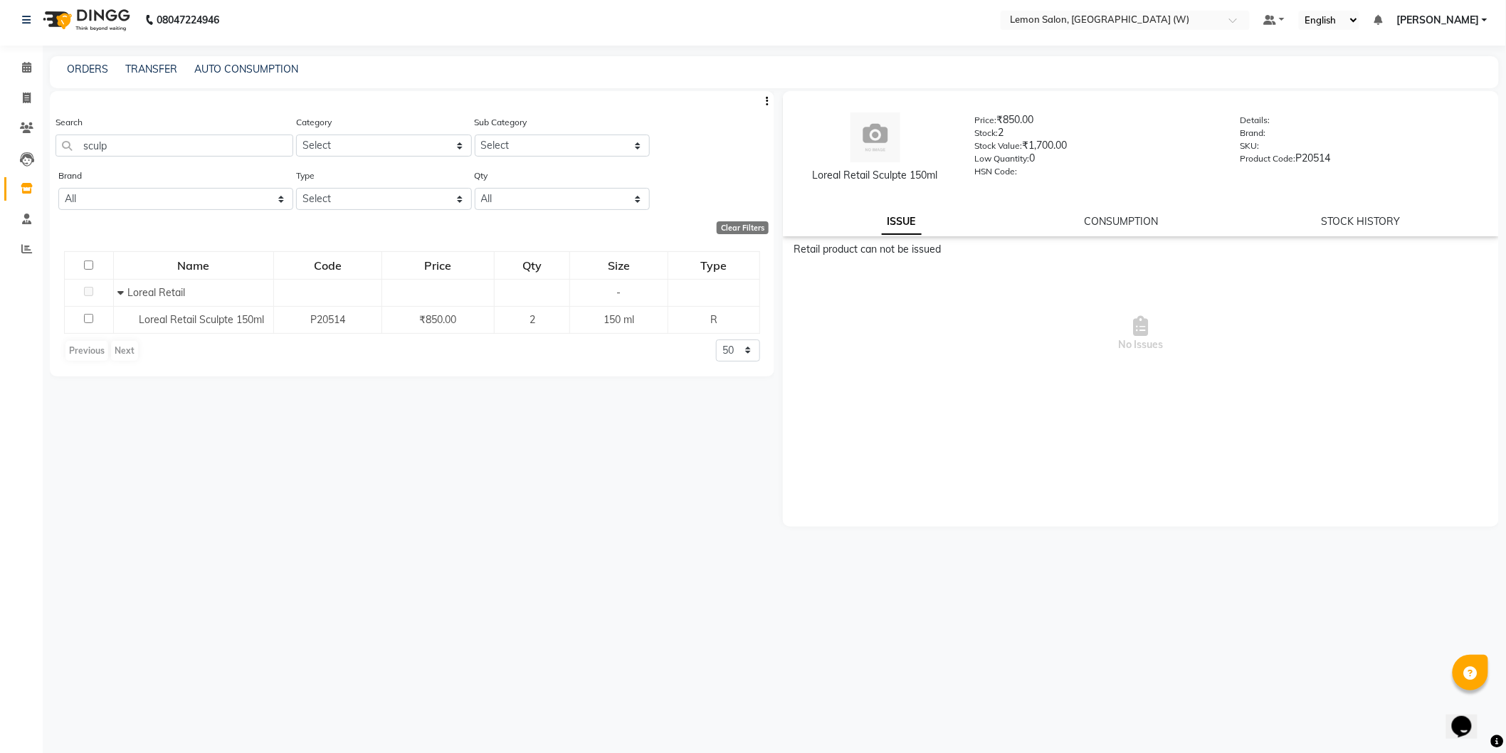
scroll to position [9, 0]
click at [157, 150] on input "sculp" at bounding box center [175, 143] width 238 height 22
click at [158, 149] on input "sculp" at bounding box center [175, 143] width 238 height 22
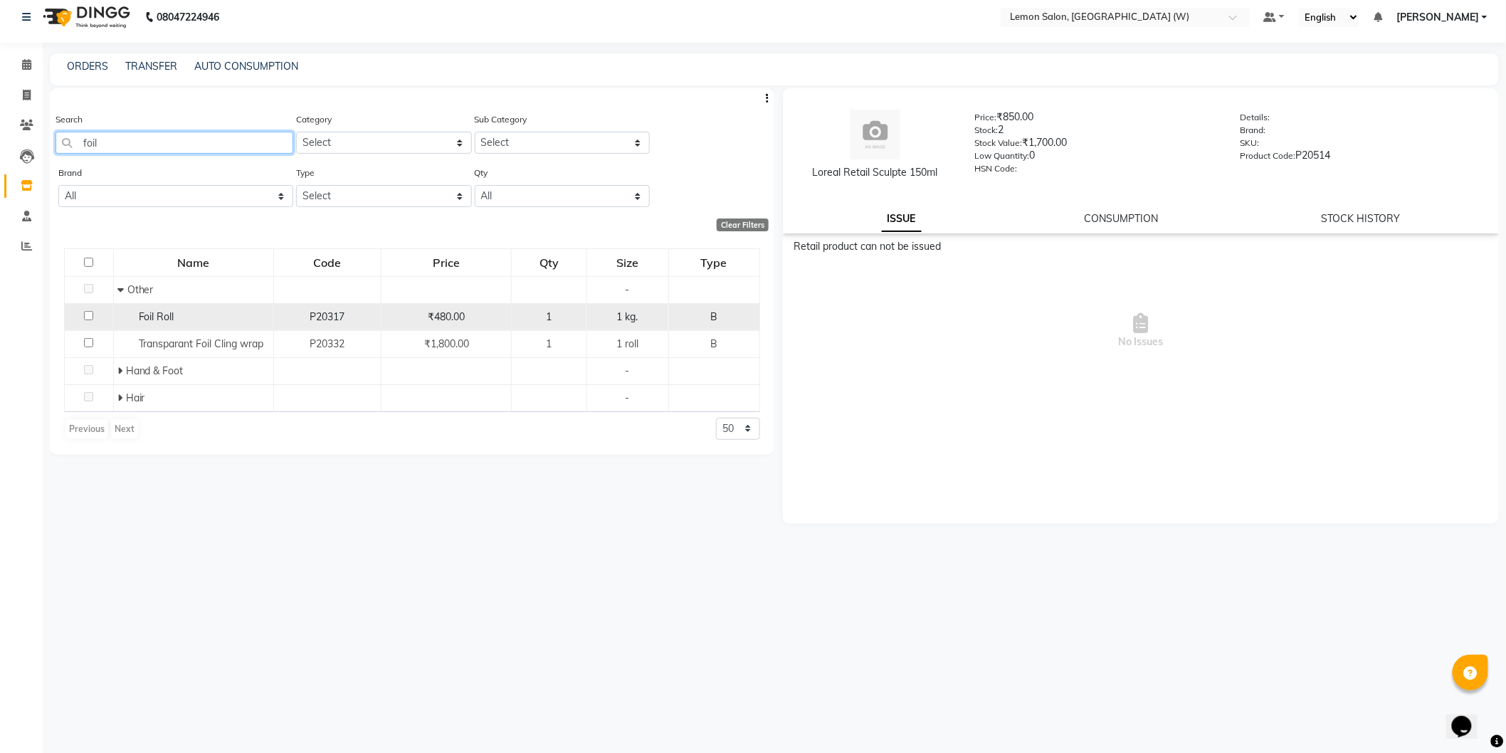
type input "foil"
click at [149, 324] on div "Foil Roll" at bounding box center [193, 317] width 152 height 15
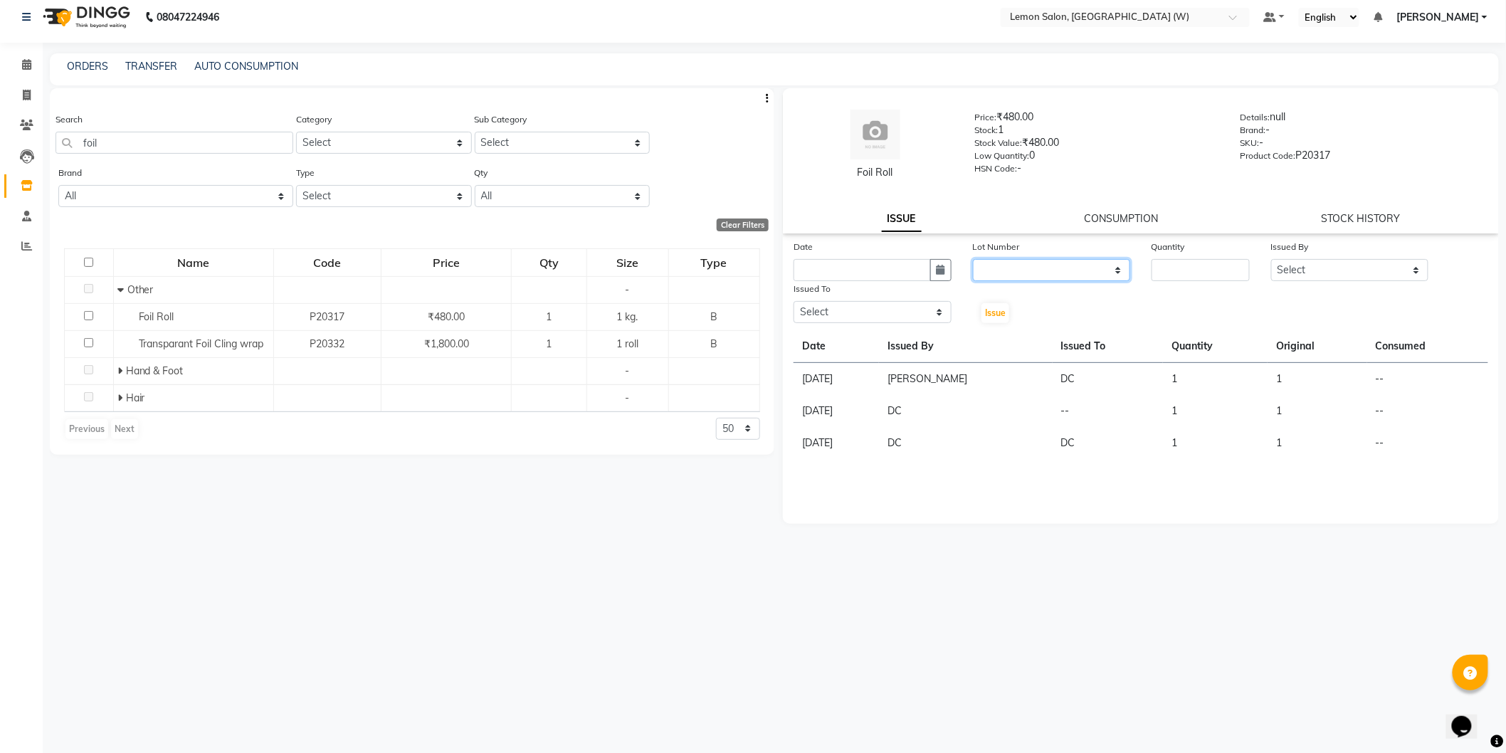
click at [1075, 268] on select "None" at bounding box center [1052, 270] width 158 height 22
select select "0: null"
click at [973, 259] on select "None" at bounding box center [1052, 270] width 158 height 22
click at [879, 250] on div "Date" at bounding box center [873, 249] width 158 height 20
drag, startPoint x: 883, startPoint y: 260, endPoint x: 885, endPoint y: 272, distance: 11.6
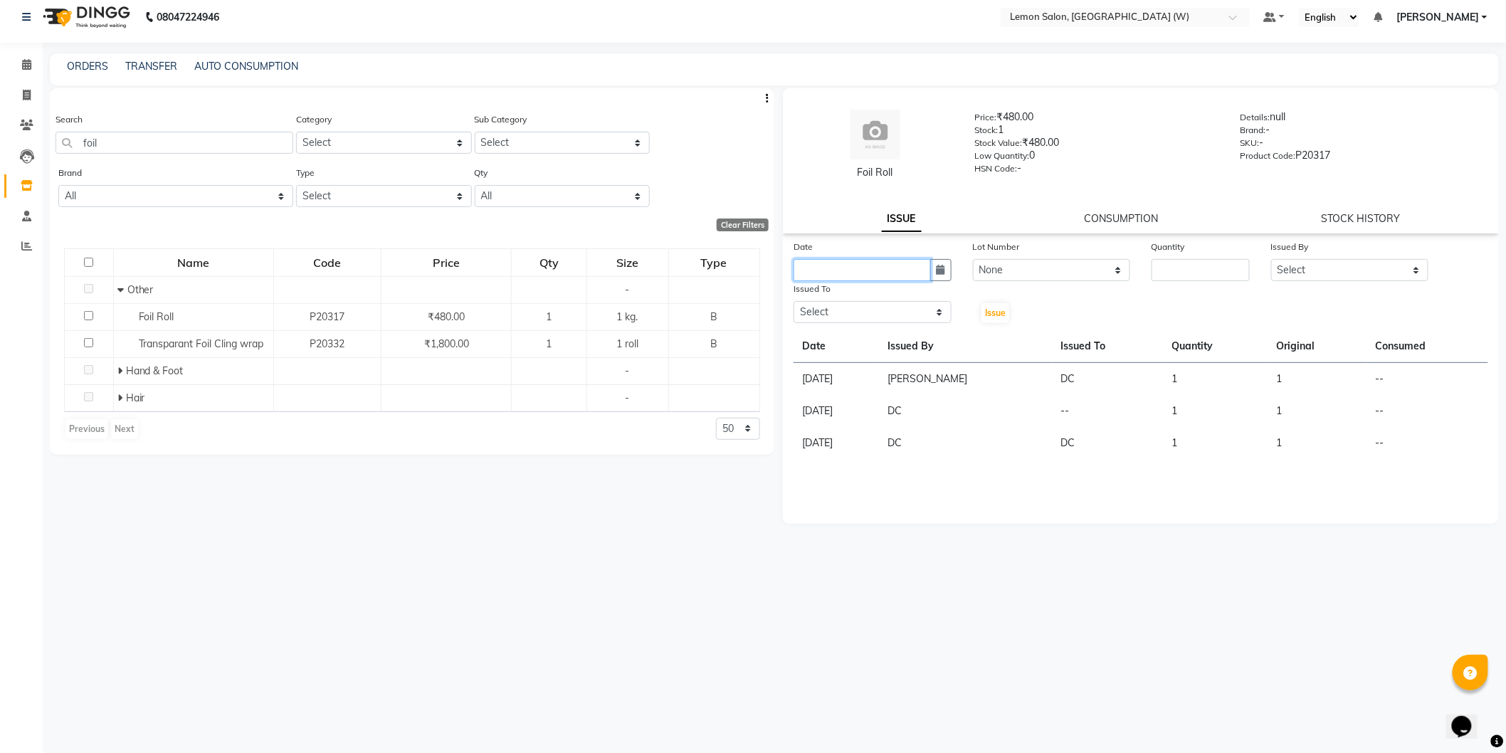
click at [885, 263] on input "text" at bounding box center [862, 270] width 137 height 22
select select "9"
select select "2025"
click at [814, 345] on div "1" at bounding box center [808, 343] width 23 height 23
type input "01-09-2025"
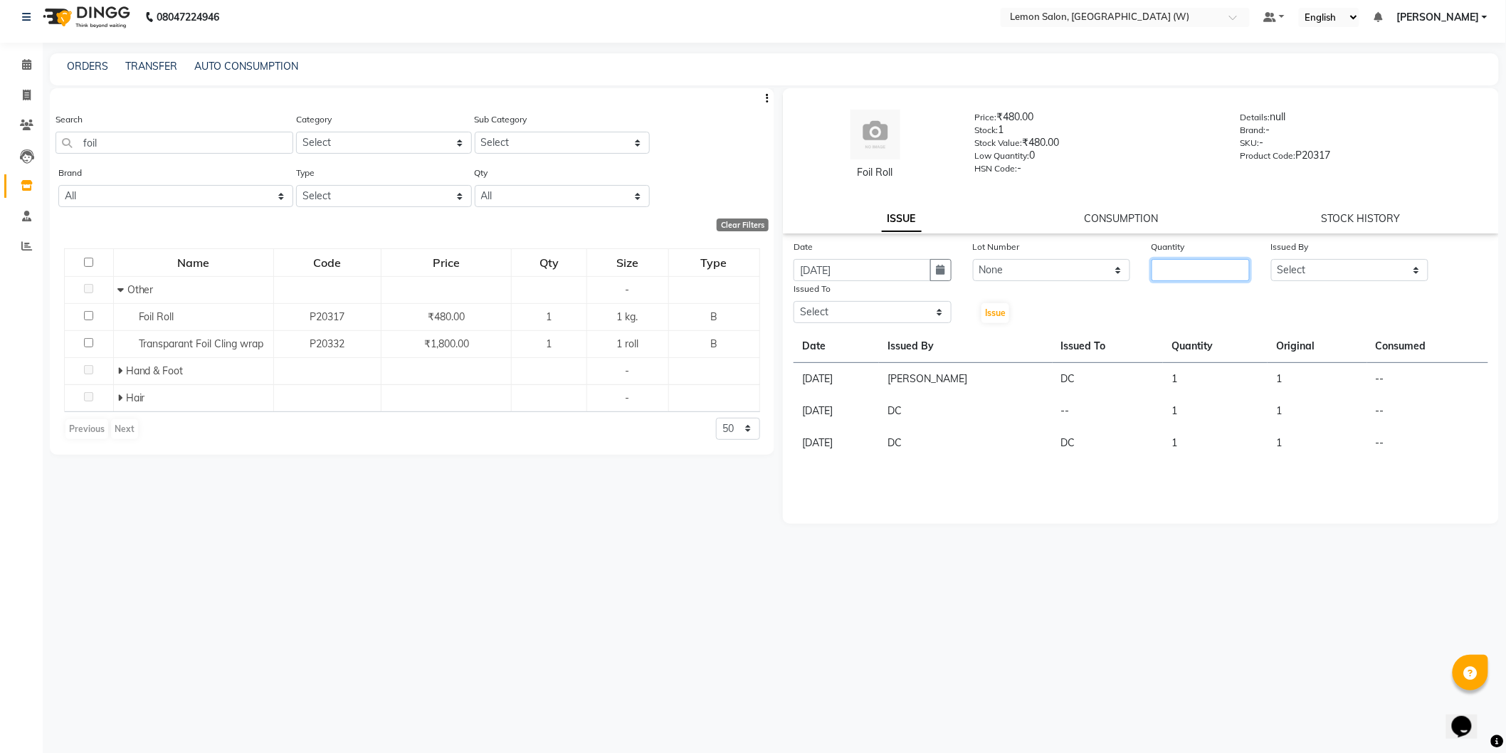
drag, startPoint x: 1244, startPoint y: 260, endPoint x: 1241, endPoint y: 270, distance: 10.6
click at [1243, 261] on input "number" at bounding box center [1201, 270] width 98 height 22
type input "1"
click at [1296, 280] on select "Select Anamta Sayyed DC Faizan Jyoti Thorat Kassar Sahil Manisha Duglaj Nazim A…" at bounding box center [1350, 270] width 158 height 22
select select "75738"
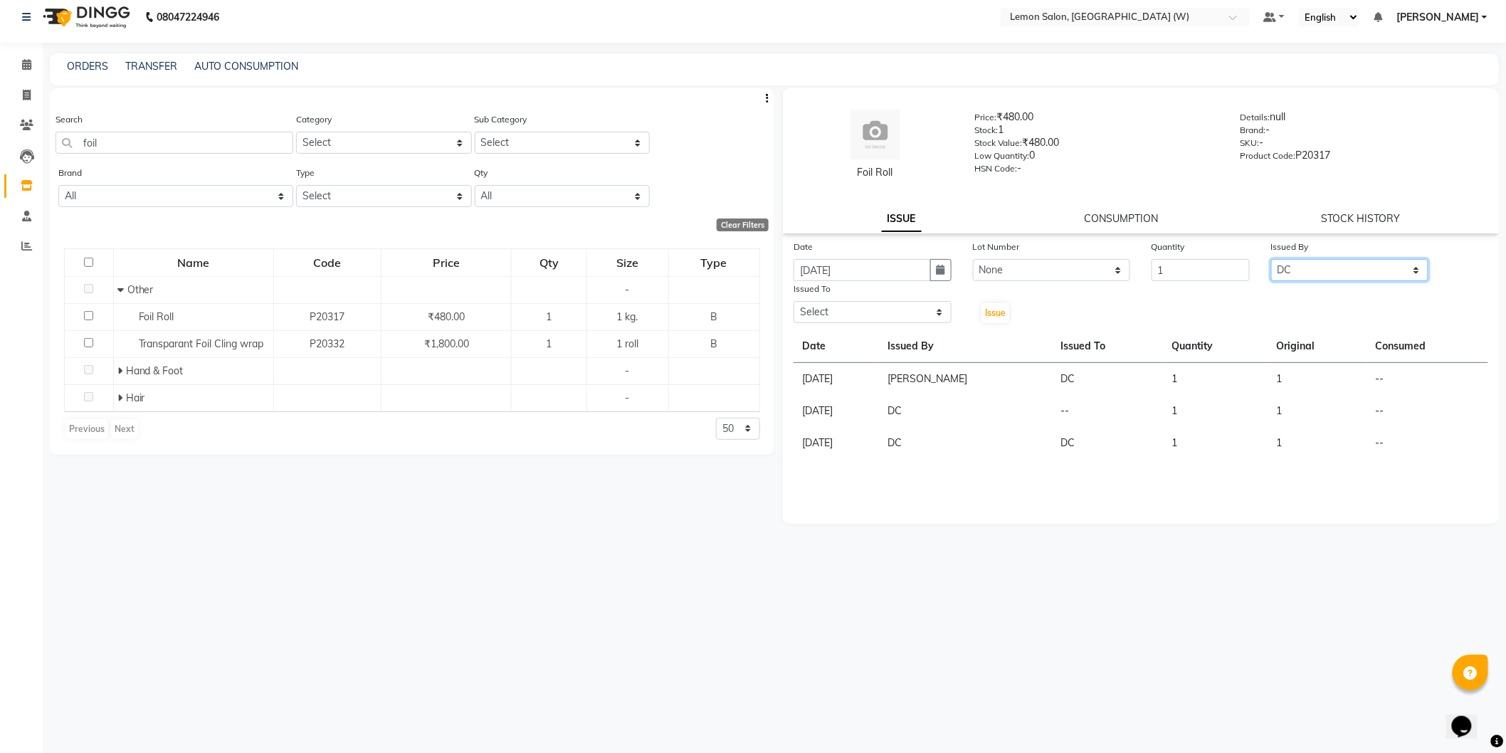
click at [1271, 259] on select "Select Anamta Sayyed DC Faizan Jyoti Thorat Kassar Sahil Manisha Duglaj Nazim A…" at bounding box center [1350, 270] width 158 height 22
click at [927, 314] on select "Select Anamta Sayyed DC Faizan Jyoti Thorat Kassar Sahil Manisha Duglaj Nazim A…" at bounding box center [873, 312] width 158 height 22
select select "75738"
click at [794, 301] on select "Select Anamta Sayyed DC Faizan Jyoti Thorat Kassar Sahil Manisha Duglaj Nazim A…" at bounding box center [873, 312] width 158 height 22
click at [994, 316] on span "Issue" at bounding box center [995, 312] width 21 height 11
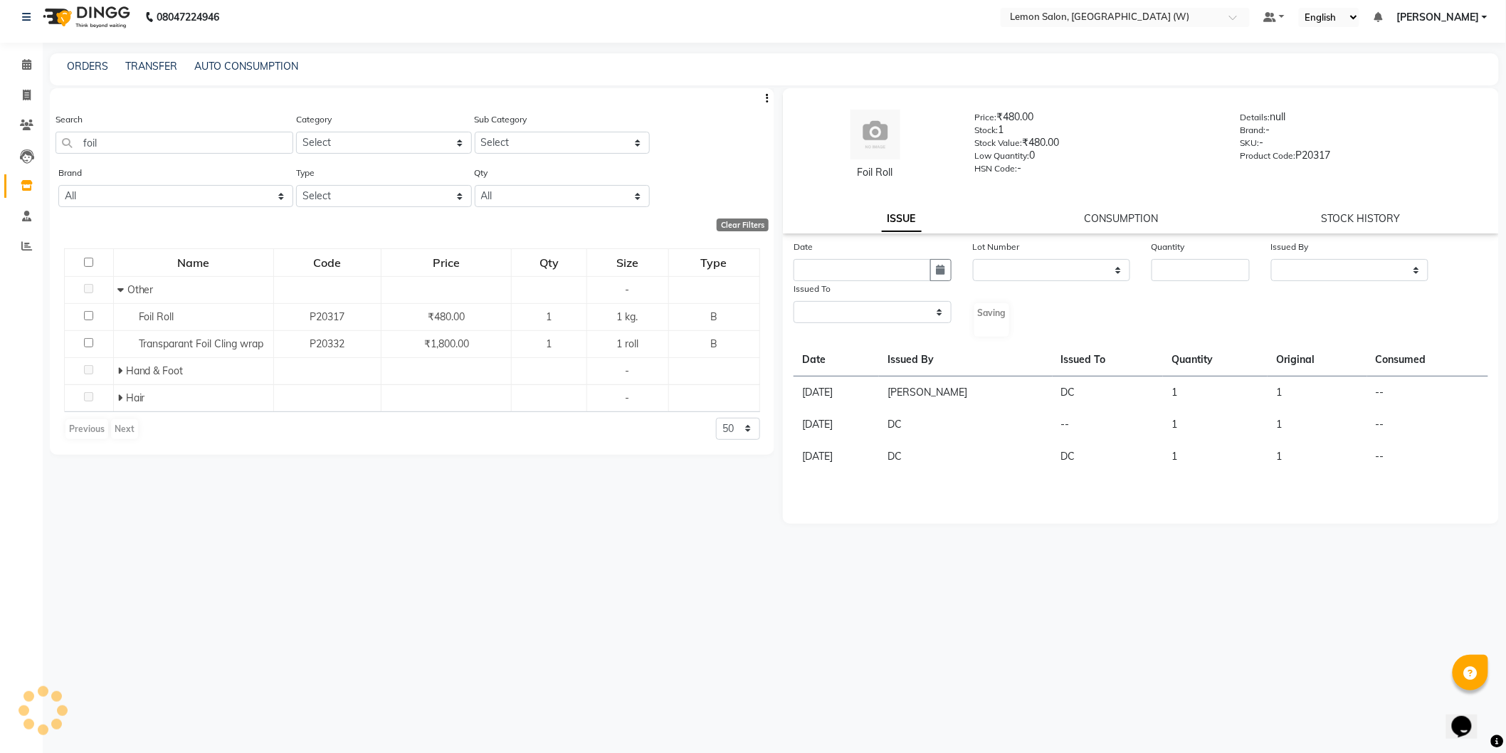
select select
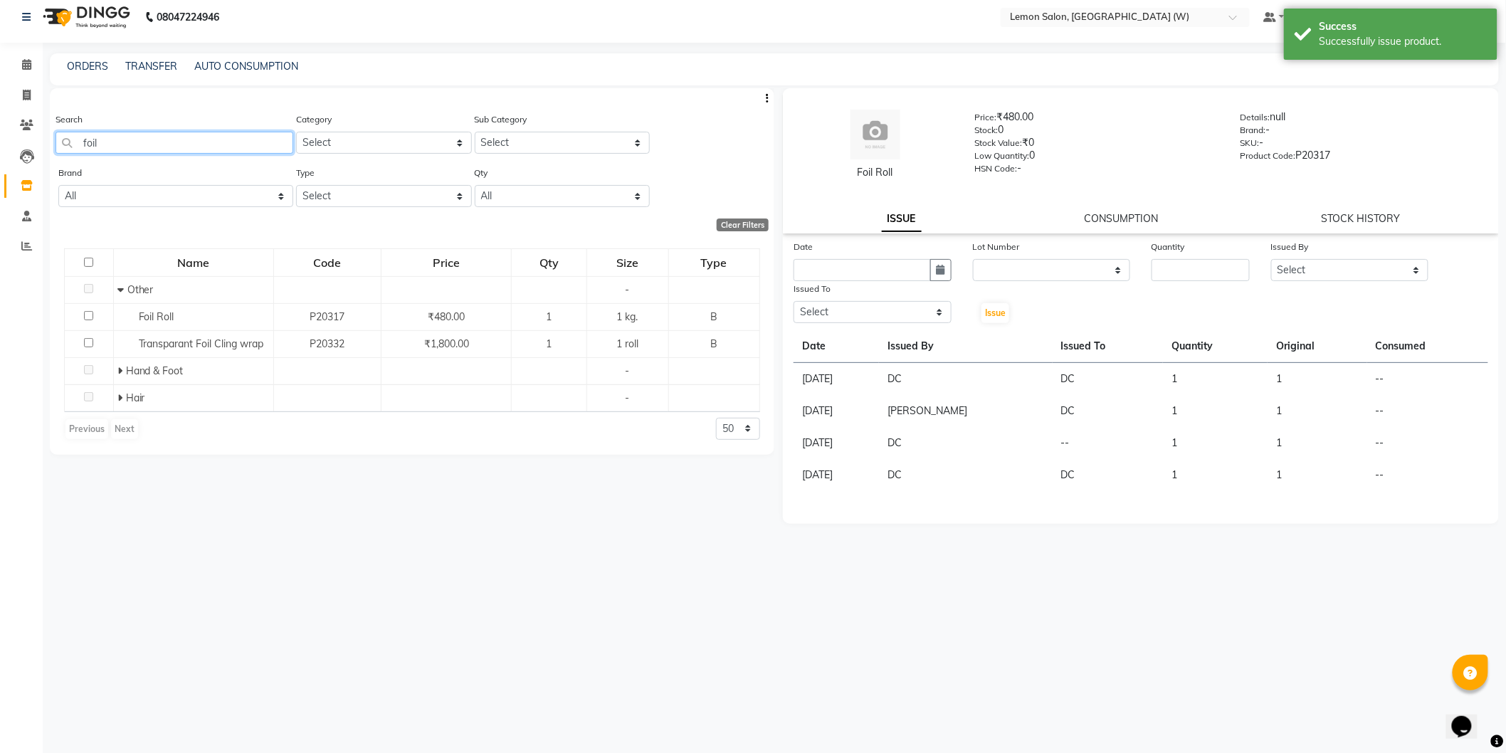
click at [108, 148] on input "foil" at bounding box center [175, 143] width 238 height 22
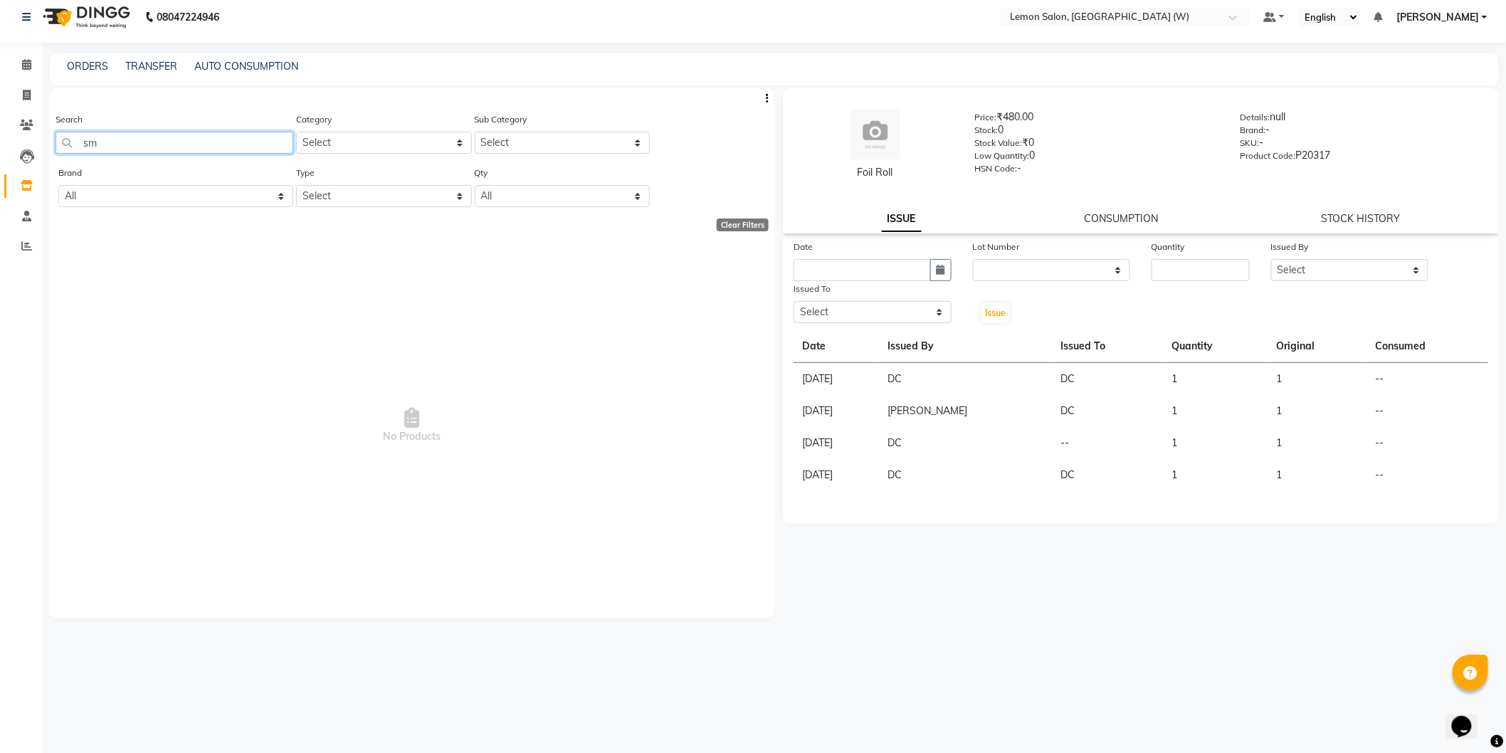
type input "s"
type input "a"
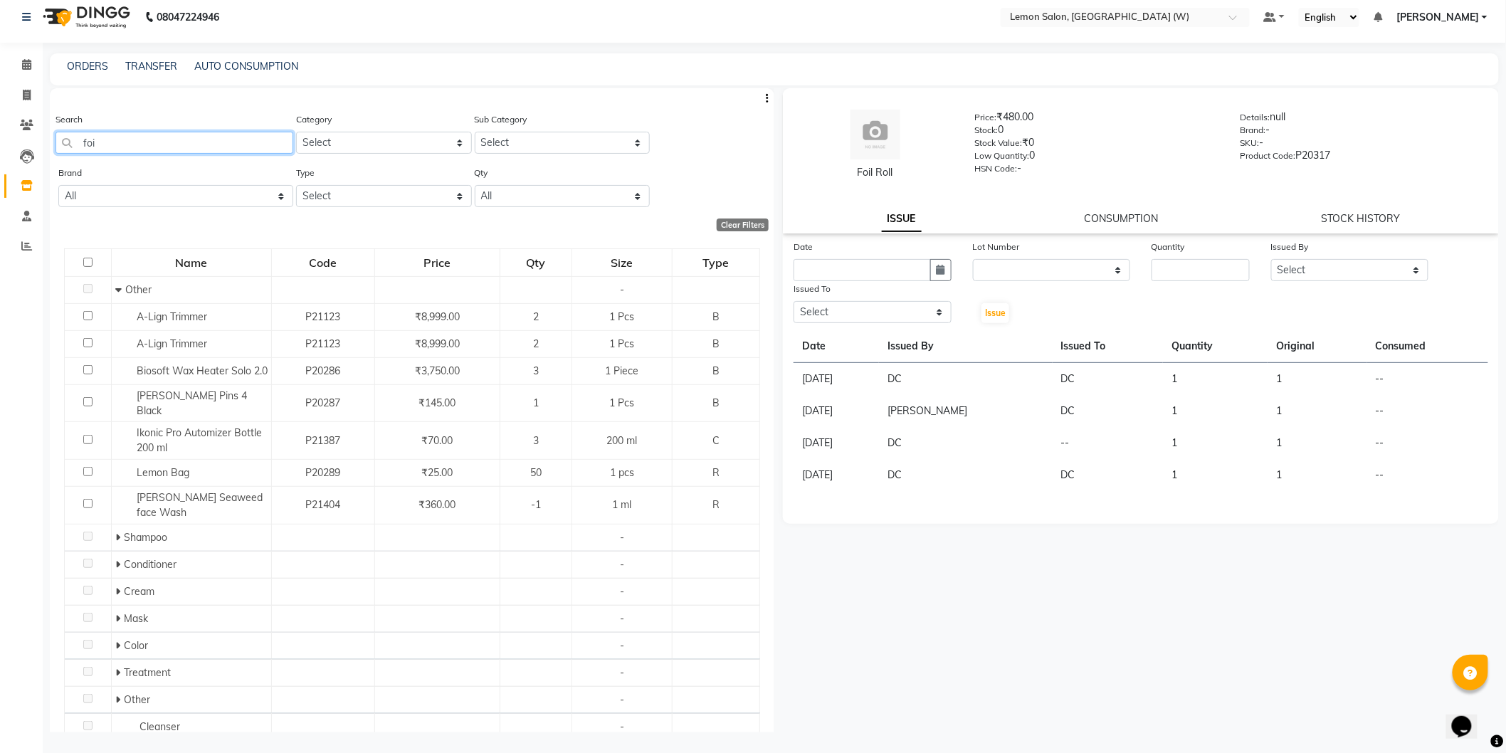
type input "foil"
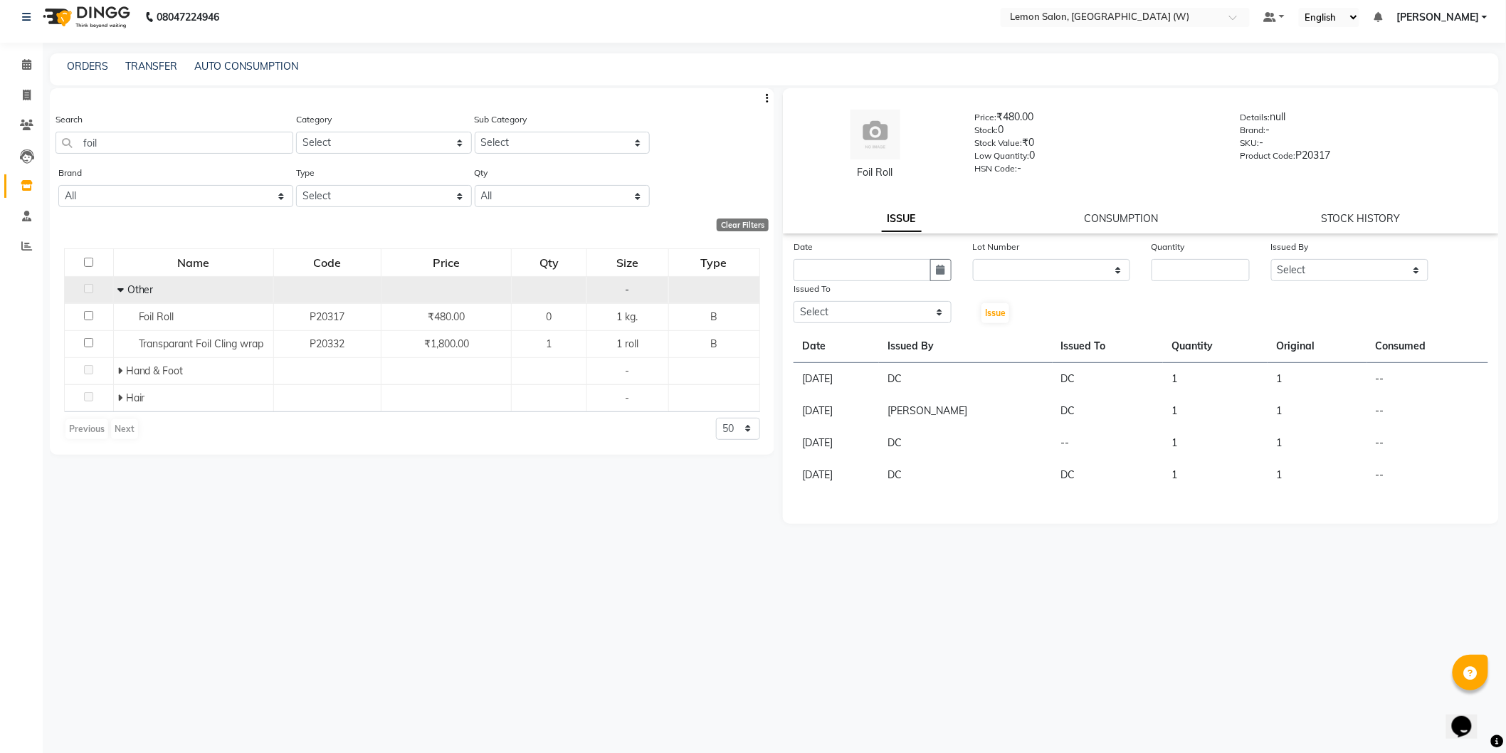
click at [121, 292] on icon at bounding box center [120, 290] width 6 height 10
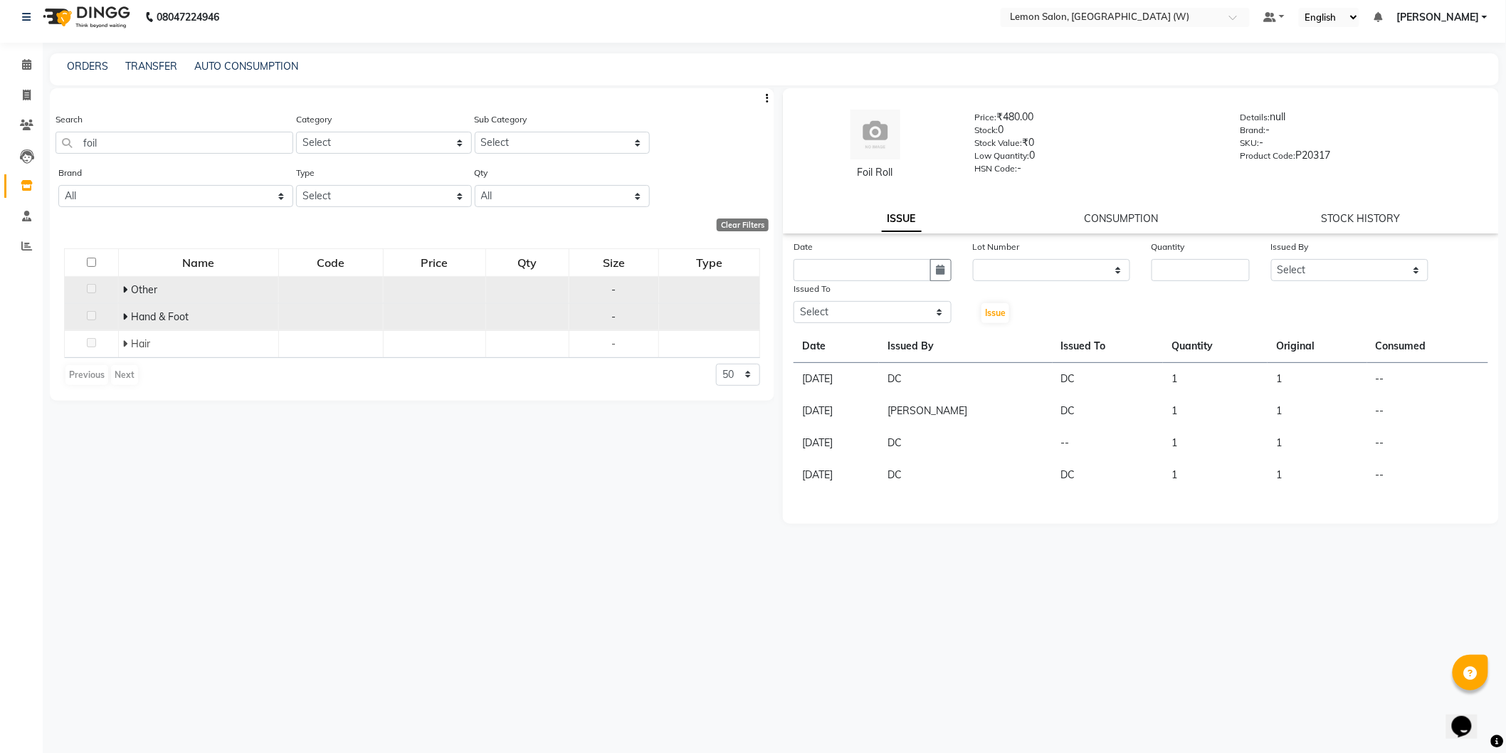
click at [125, 314] on icon at bounding box center [124, 317] width 5 height 10
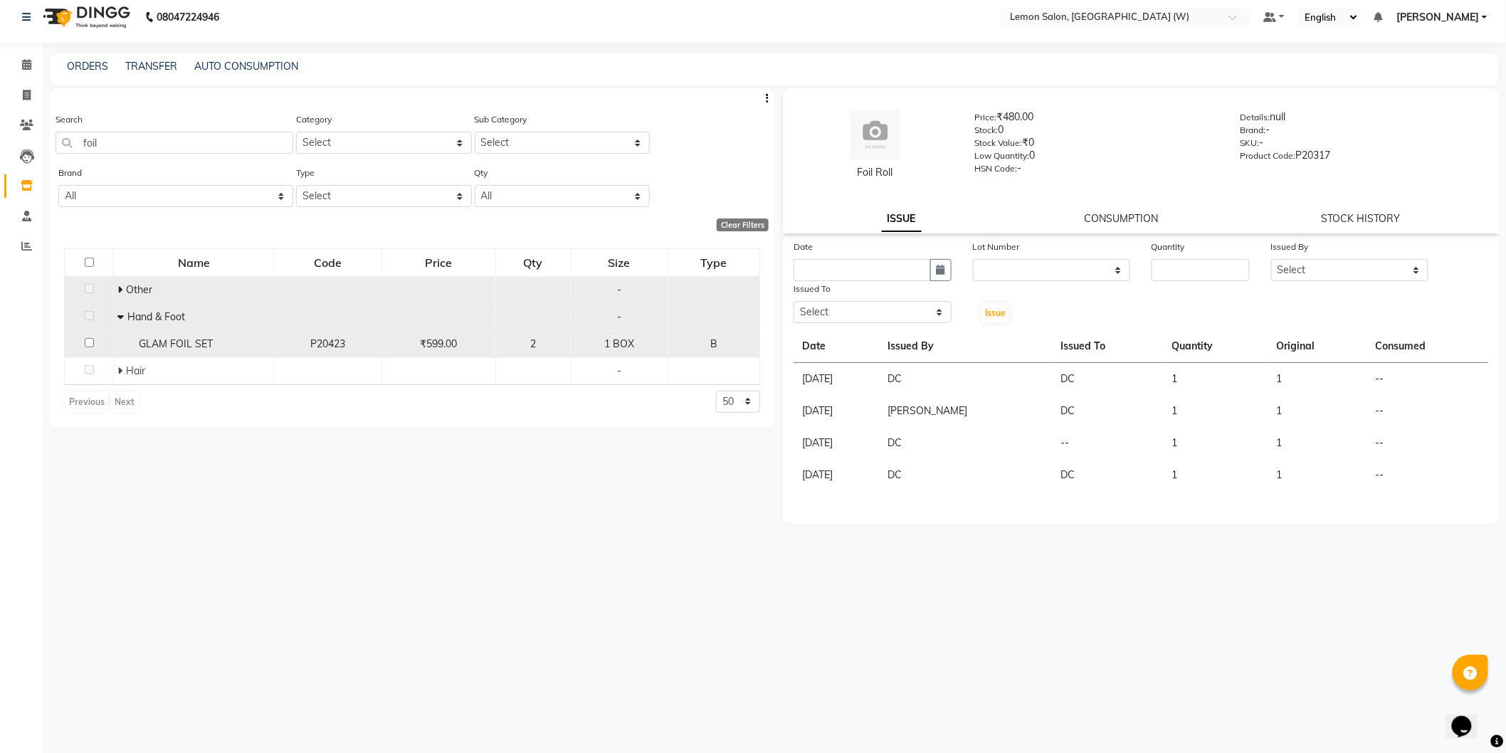
click at [173, 343] on span "GLAM FOIL SET" at bounding box center [176, 343] width 74 height 13
select select
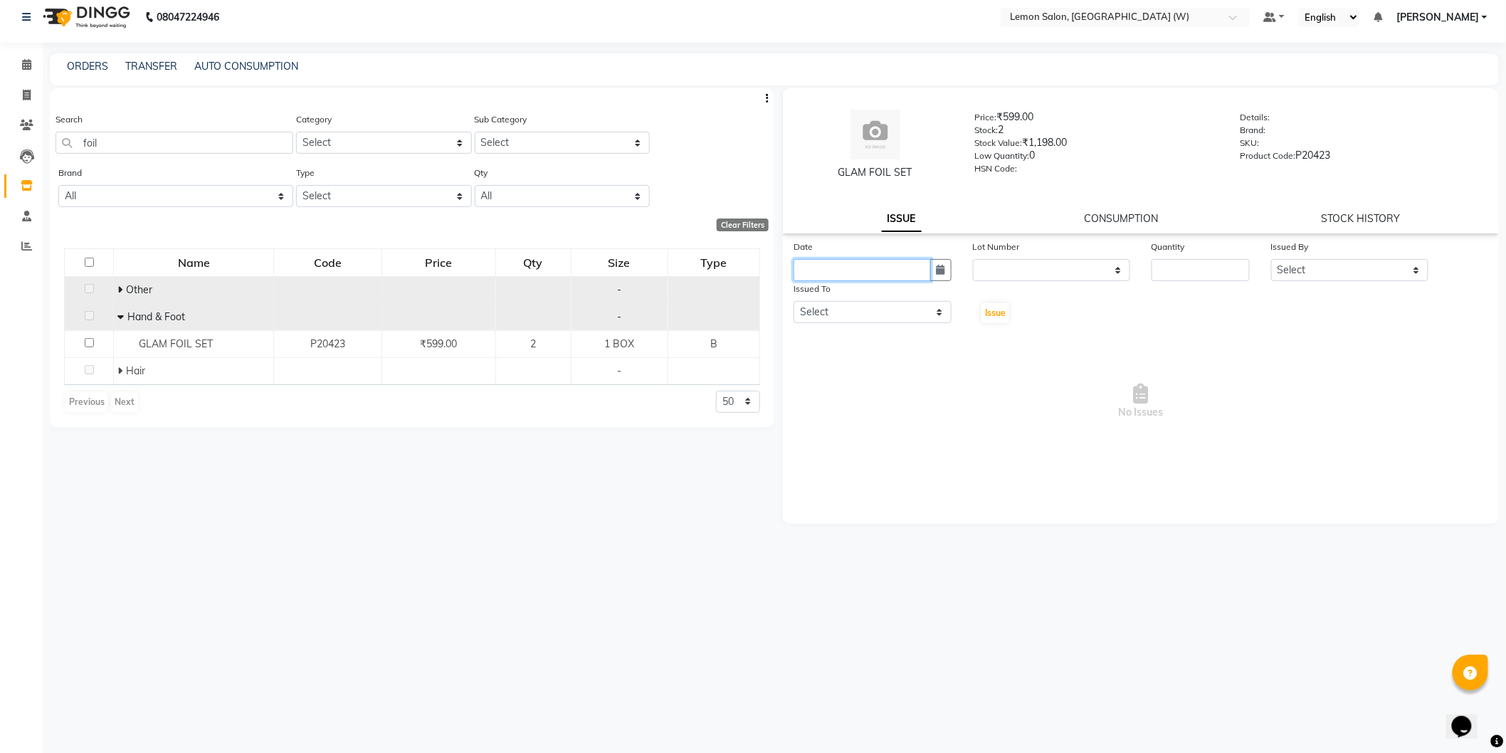
drag, startPoint x: 900, startPoint y: 278, endPoint x: 888, endPoint y: 276, distance: 12.2
click at [888, 276] on input "text" at bounding box center [862, 270] width 137 height 22
select select "9"
select select "2025"
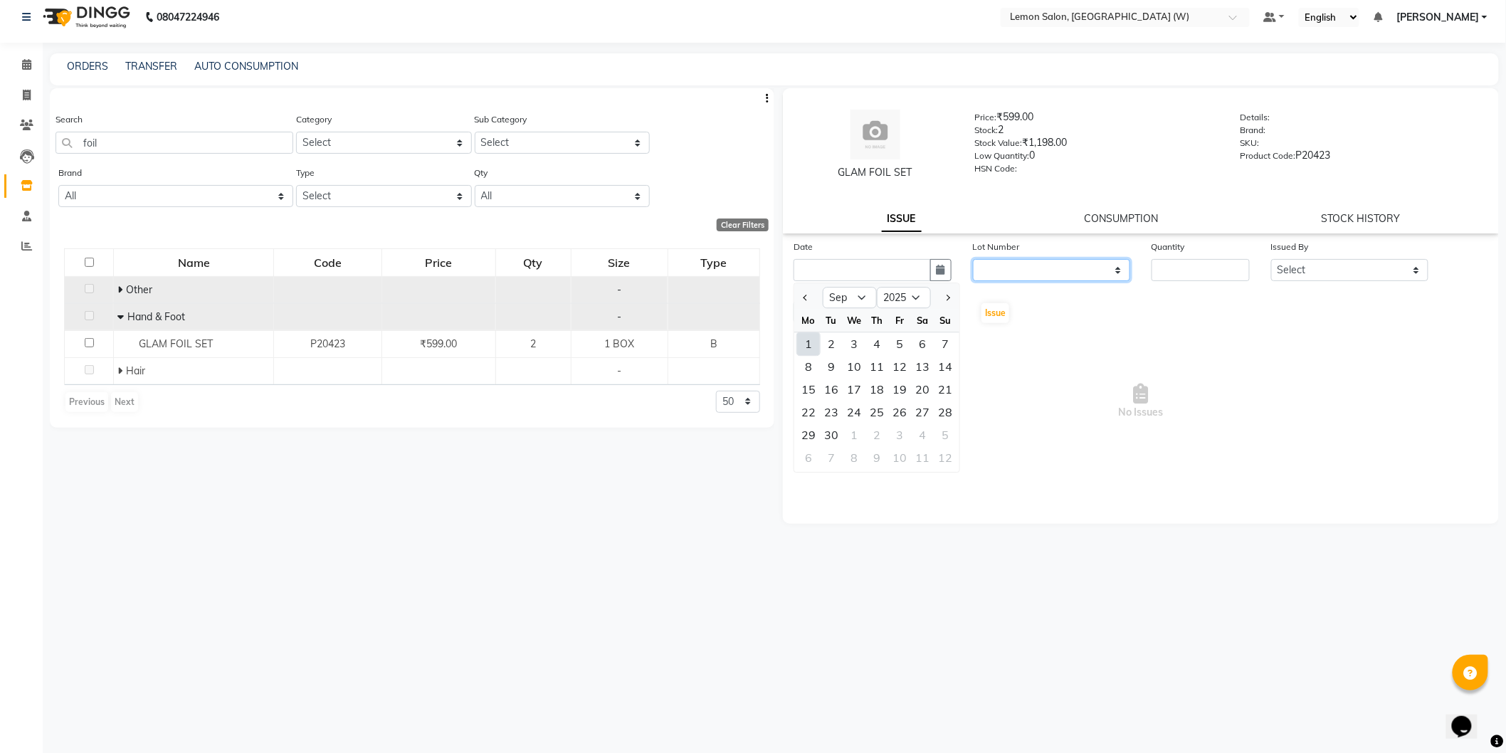
click at [1011, 278] on select "None" at bounding box center [1052, 270] width 158 height 22
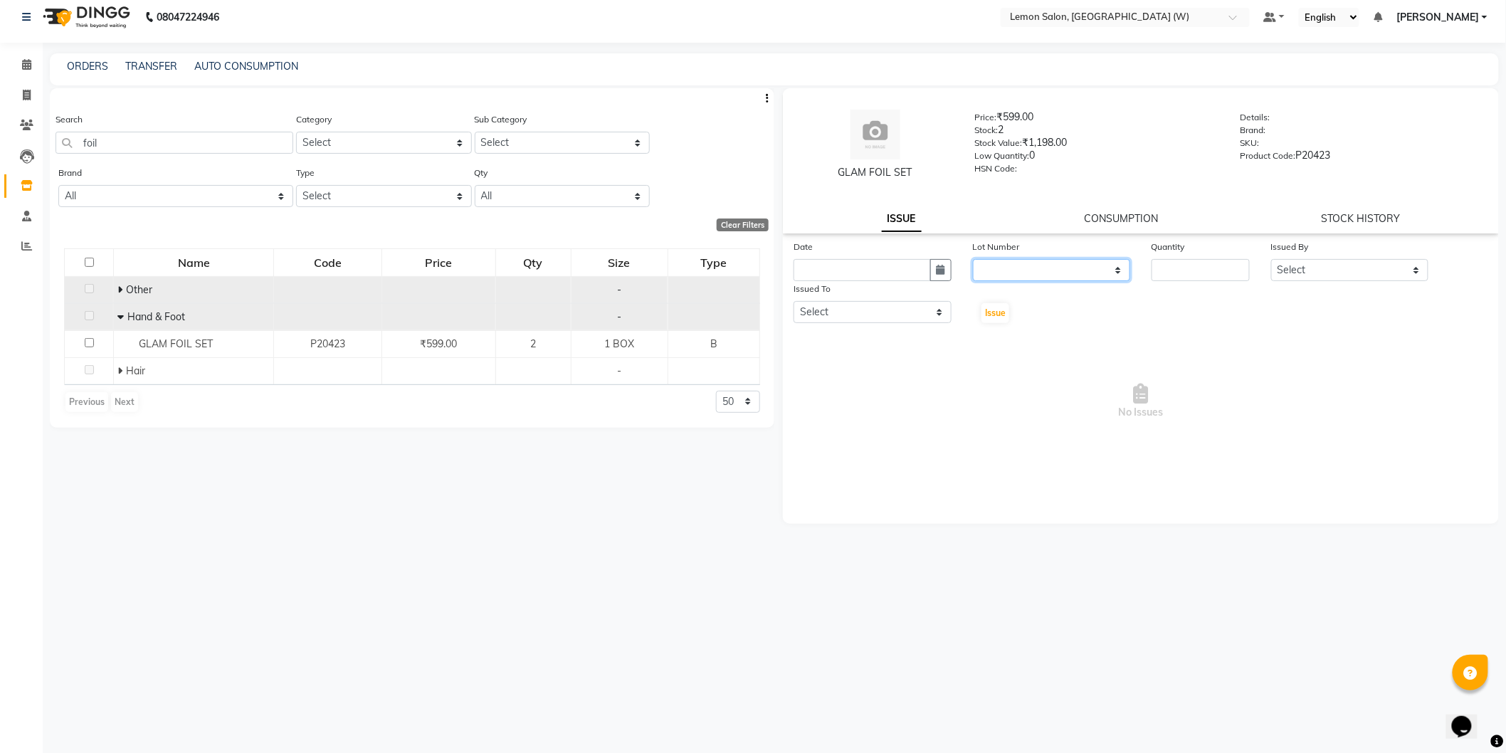
drag, startPoint x: 1018, startPoint y: 273, endPoint x: 1026, endPoint y: 273, distance: 7.8
click at [1021, 272] on select "None" at bounding box center [1052, 270] width 158 height 22
click at [927, 269] on input "text" at bounding box center [862, 270] width 137 height 22
select select "9"
select select "2025"
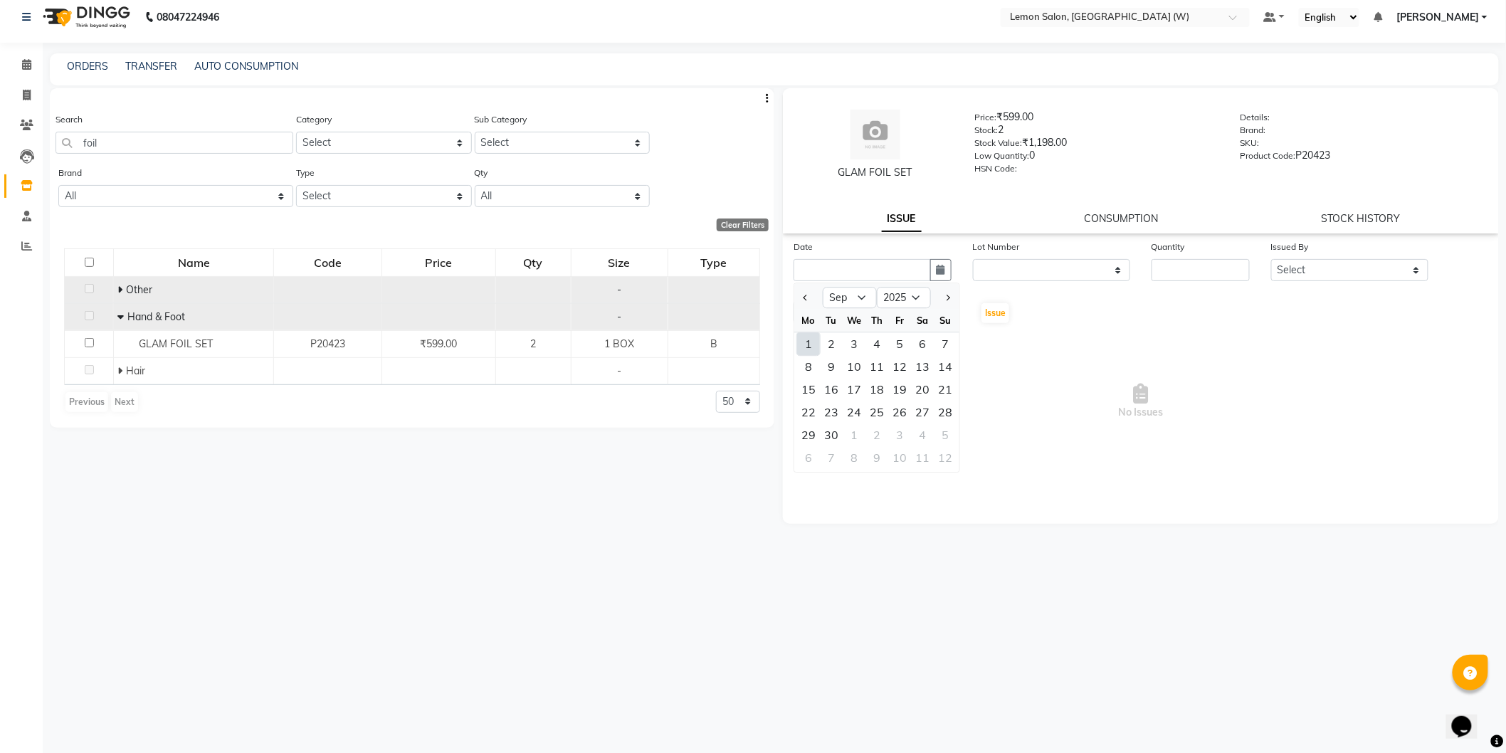
drag, startPoint x: 809, startPoint y: 339, endPoint x: 841, endPoint y: 335, distance: 32.2
click at [811, 339] on div "1" at bounding box center [808, 343] width 23 height 23
type input "01-09-2025"
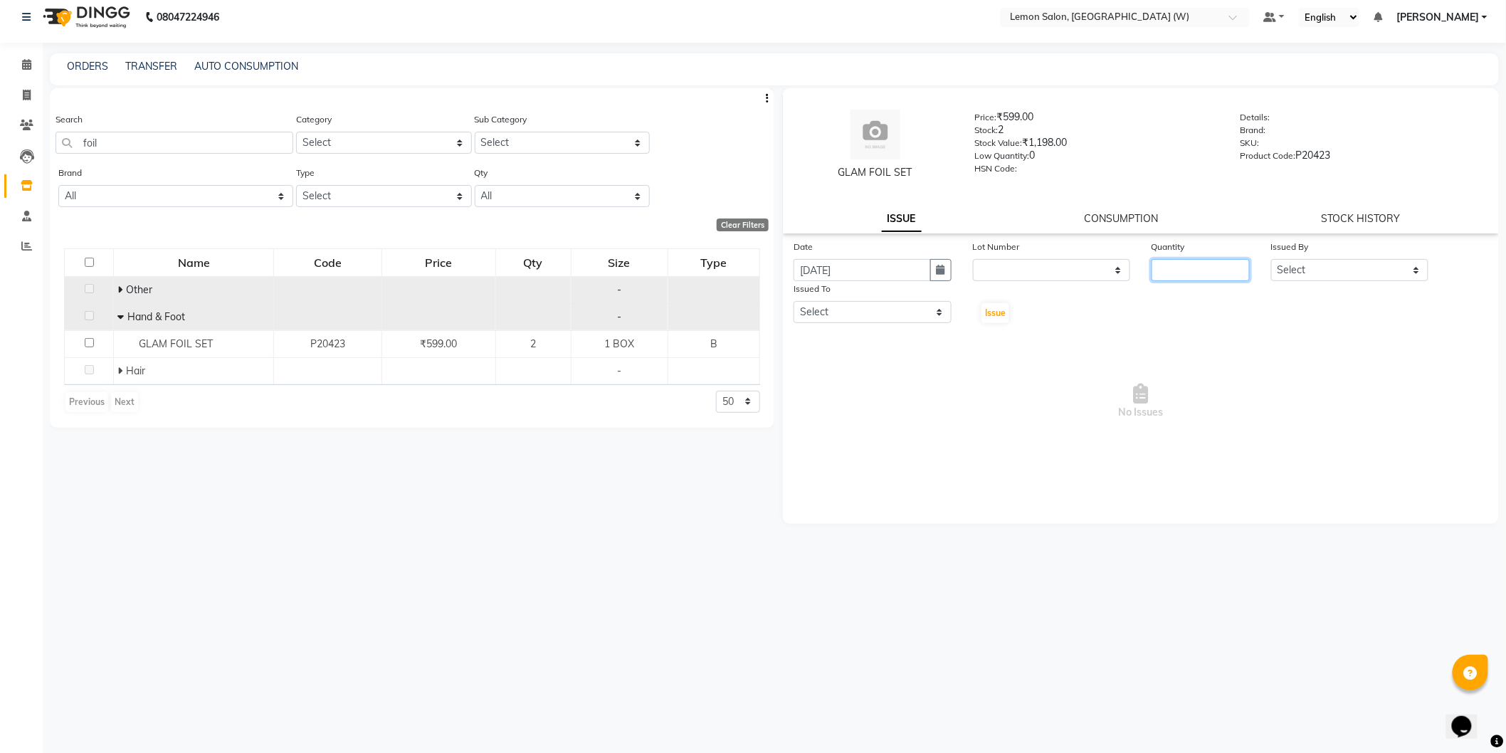
click at [1226, 272] on input "number" at bounding box center [1201, 270] width 98 height 22
type input "1"
click at [1290, 272] on select "Select Anamta Sayyed DC Faizan Jyoti Thorat Kassar Sahil Manisha Duglaj Nazim A…" at bounding box center [1350, 270] width 158 height 22
select select "75738"
click at [1271, 259] on select "Select Anamta Sayyed DC Faizan Jyoti Thorat Kassar Sahil Manisha Duglaj Nazim A…" at bounding box center [1350, 270] width 158 height 22
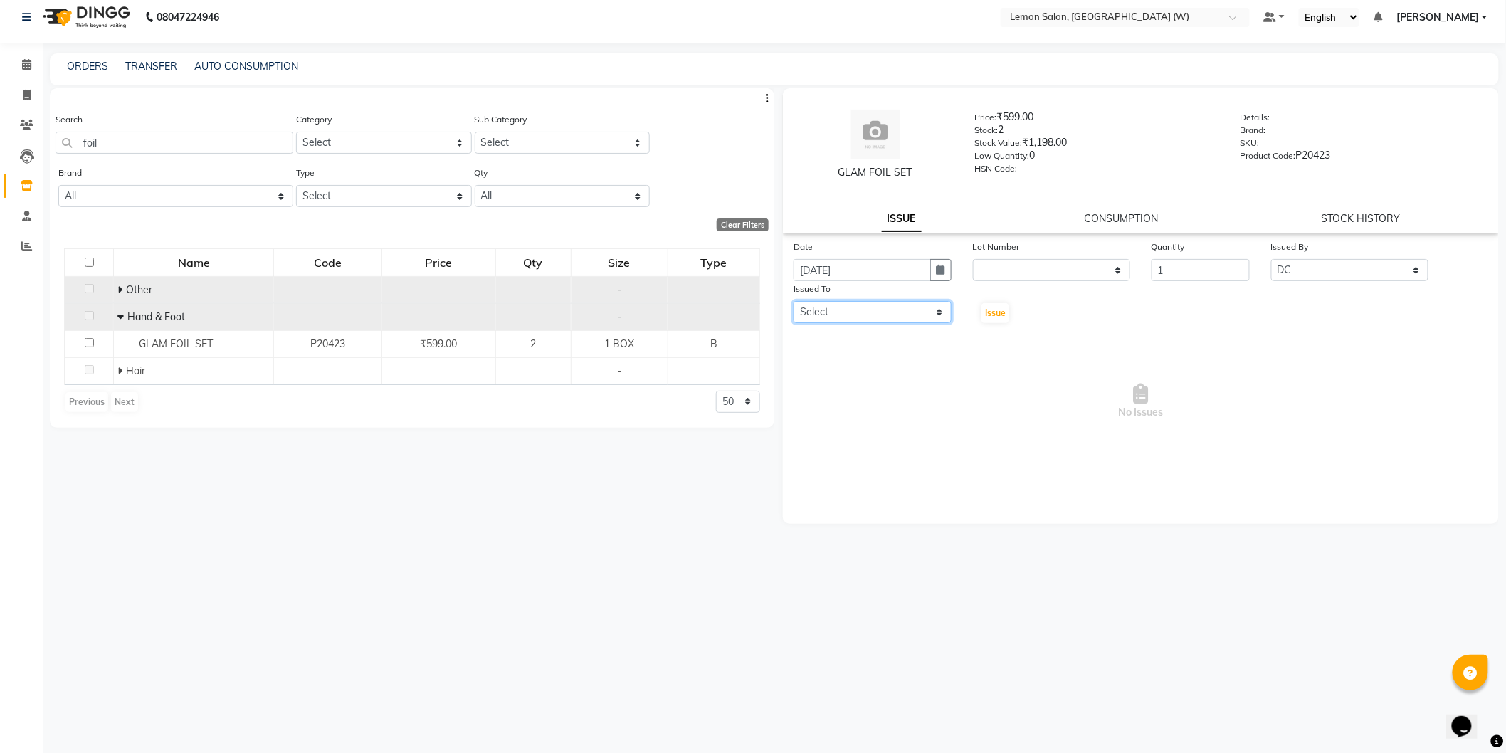
click at [873, 321] on select "Select Anamta Sayyed DC Faizan Jyoti Thorat Kassar Sahil Manisha Duglaj Nazim A…" at bounding box center [873, 312] width 158 height 22
select select "75738"
click at [794, 301] on select "Select Anamta Sayyed DC Faizan Jyoti Thorat Kassar Sahil Manisha Duglaj Nazim A…" at bounding box center [873, 312] width 158 height 22
click at [1002, 318] on button "Issue" at bounding box center [995, 313] width 28 height 20
select select
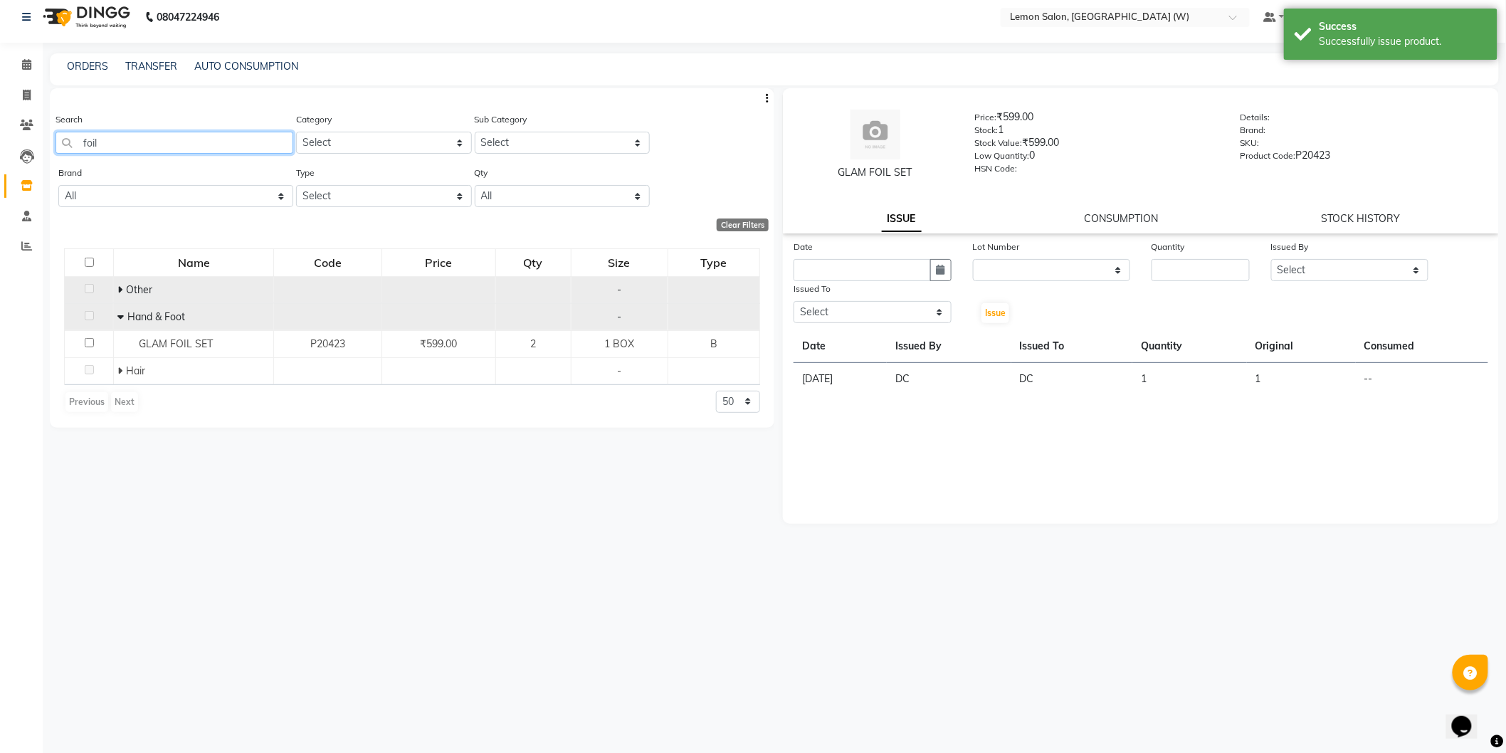
click at [221, 152] on input "foil" at bounding box center [175, 143] width 238 height 22
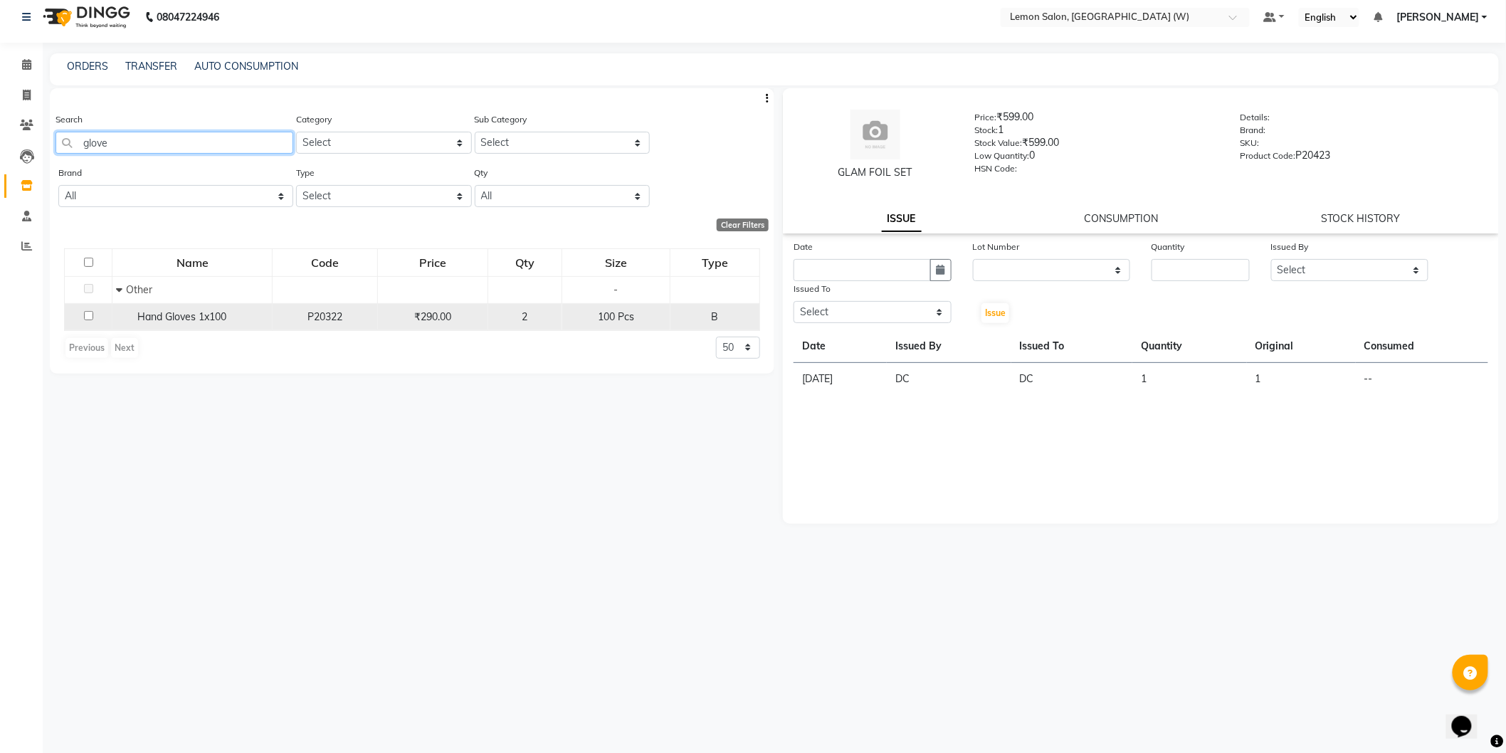
type input "glove"
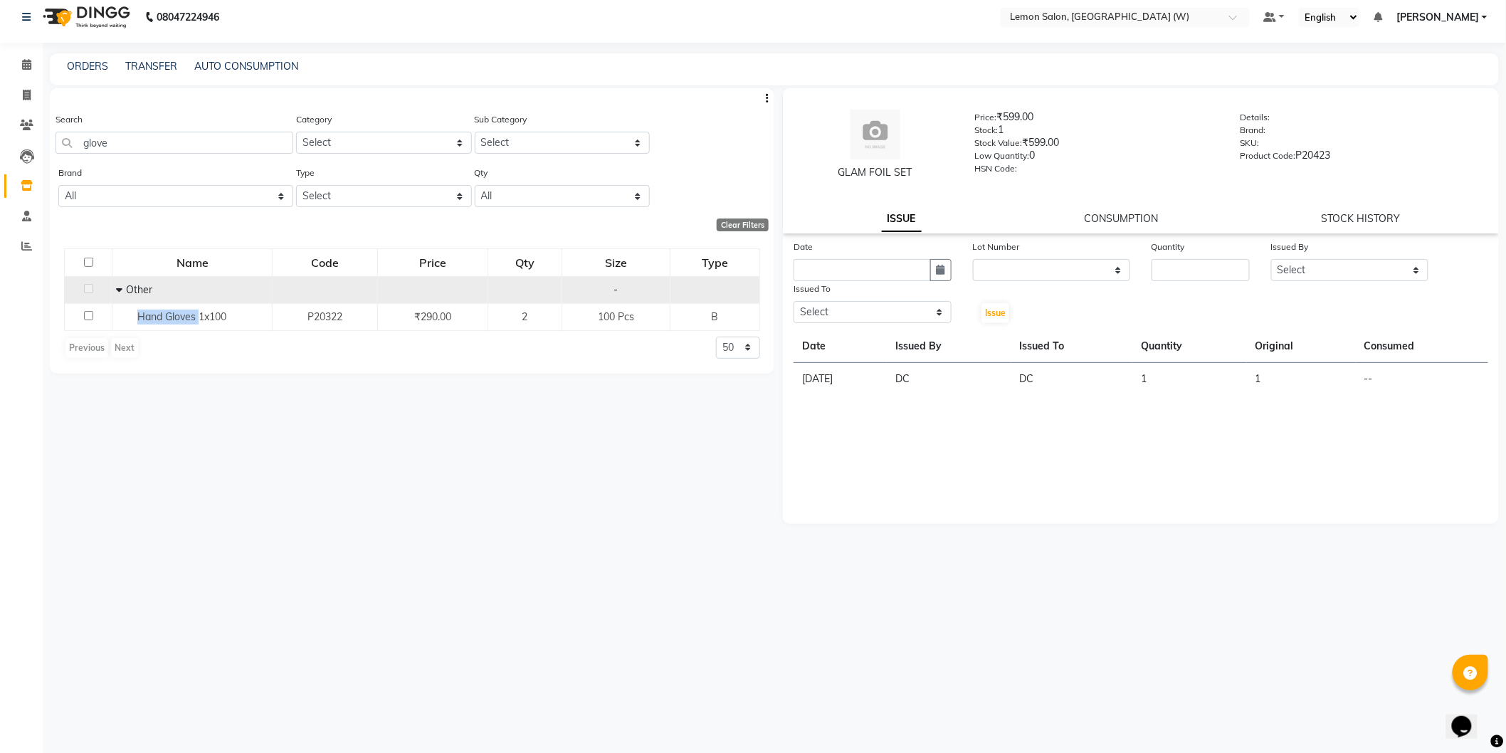
drag, startPoint x: 201, startPoint y: 317, endPoint x: 129, endPoint y: 302, distance: 73.4
click at [130, 303] on td "Hand Gloves 1x100" at bounding box center [192, 316] width 160 height 27
click at [120, 288] on icon at bounding box center [119, 290] width 6 height 10
click at [120, 288] on td "Other" at bounding box center [198, 289] width 160 height 27
click at [124, 285] on icon at bounding box center [124, 290] width 5 height 10
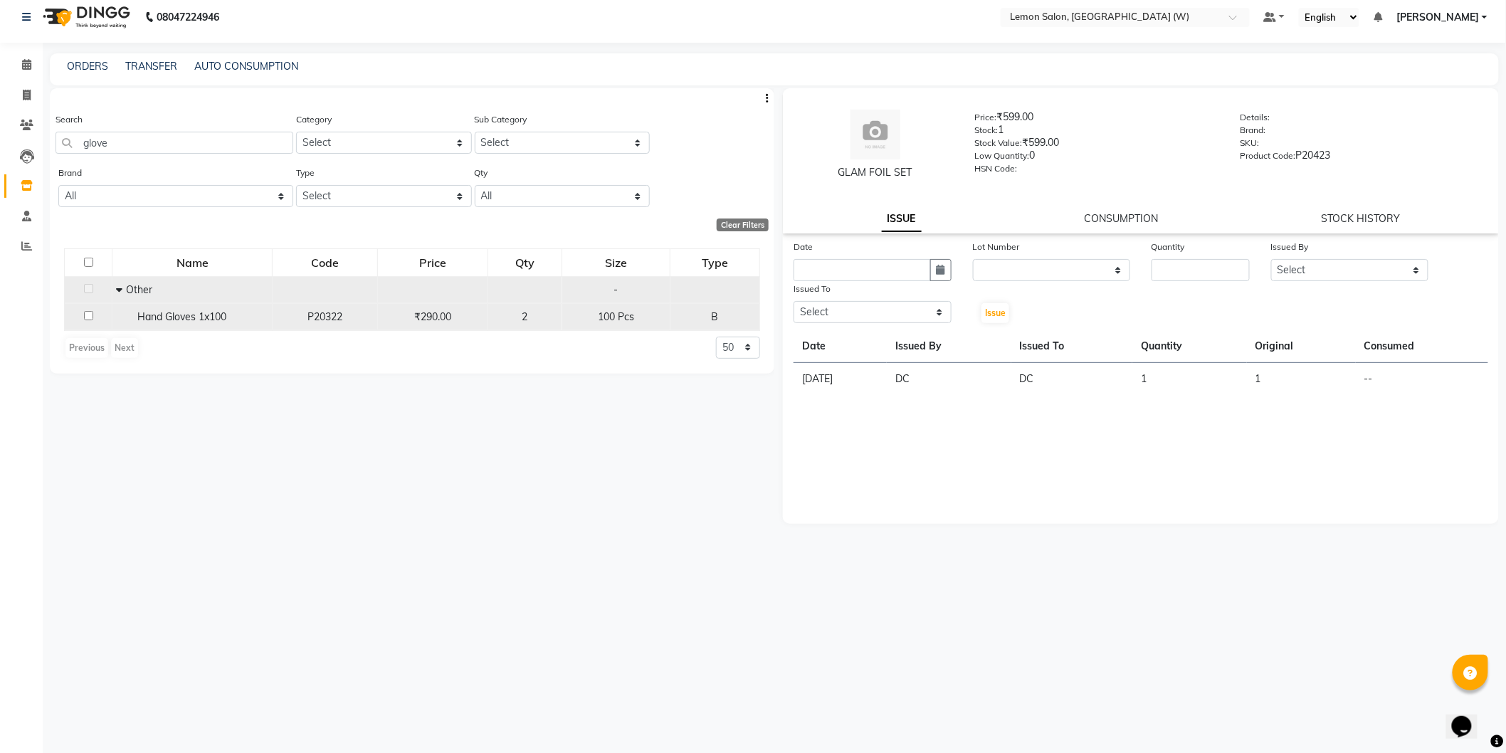
click at [141, 303] on td "Hand Gloves 1x100" at bounding box center [192, 316] width 160 height 27
click at [395, 317] on div "₹290.00" at bounding box center [433, 317] width 98 height 15
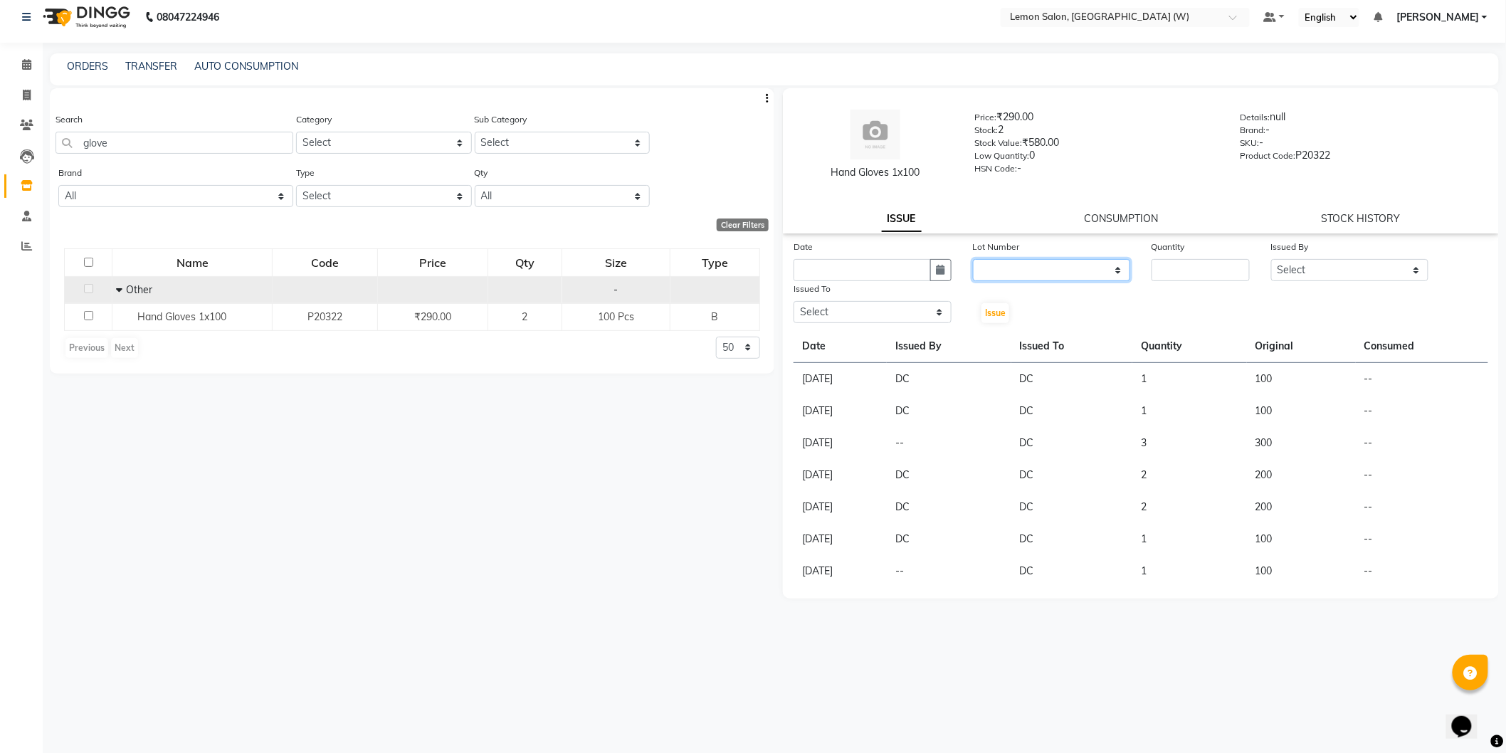
click at [1023, 273] on select "None" at bounding box center [1052, 270] width 158 height 22
select select "0: null"
click at [973, 259] on select "None" at bounding box center [1052, 270] width 158 height 22
click at [841, 266] on input "text" at bounding box center [862, 270] width 137 height 22
select select "9"
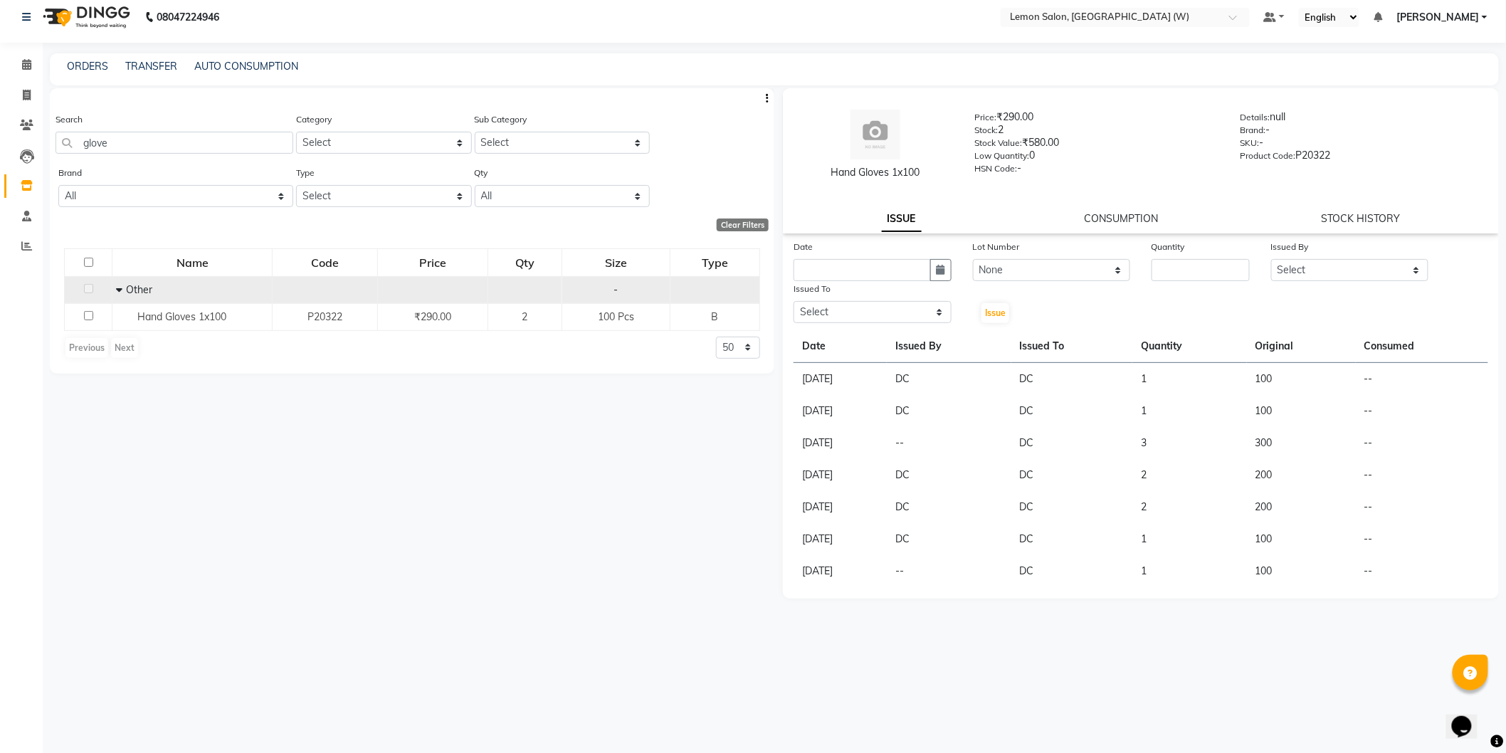
select select "2025"
drag, startPoint x: 814, startPoint y: 338, endPoint x: 902, endPoint y: 331, distance: 89.3
click at [814, 339] on div "1" at bounding box center [808, 343] width 23 height 23
type input "01-09-2025"
click at [1164, 268] on input "number" at bounding box center [1201, 270] width 98 height 22
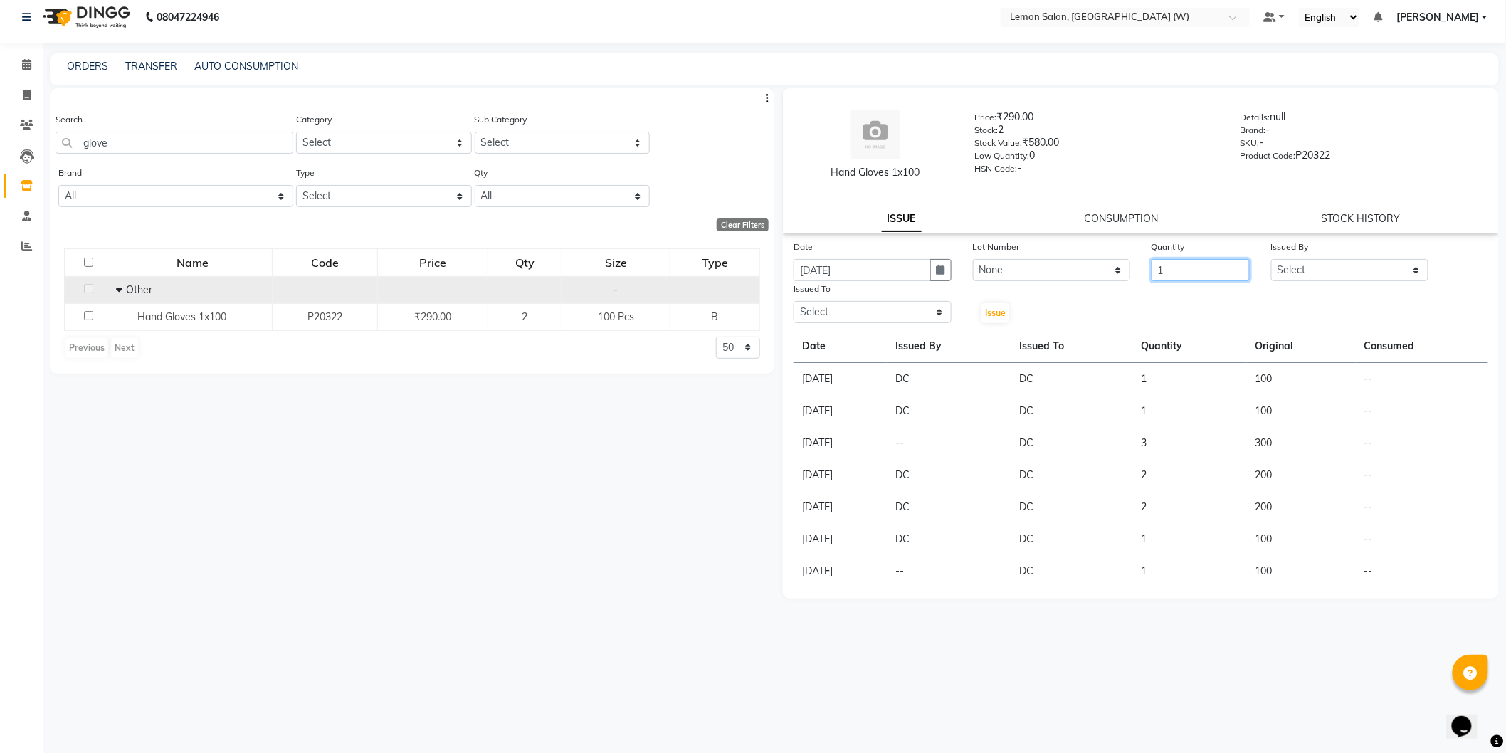
type input "1"
click at [1317, 282] on div "Date 01-09-2025 Lot Number None Quantity 1 Issued By Select Anamta Sayyed DC Fa…" at bounding box center [1141, 281] width 716 height 85
click at [1310, 280] on select "Select Anamta Sayyed DC Faizan Jyoti Thorat Kassar Sahil Manisha Duglaj Nazim A…" at bounding box center [1350, 270] width 158 height 22
select select "75738"
click at [1271, 259] on select "Select Anamta Sayyed DC Faizan Jyoti Thorat Kassar Sahil Manisha Duglaj Nazim A…" at bounding box center [1350, 270] width 158 height 22
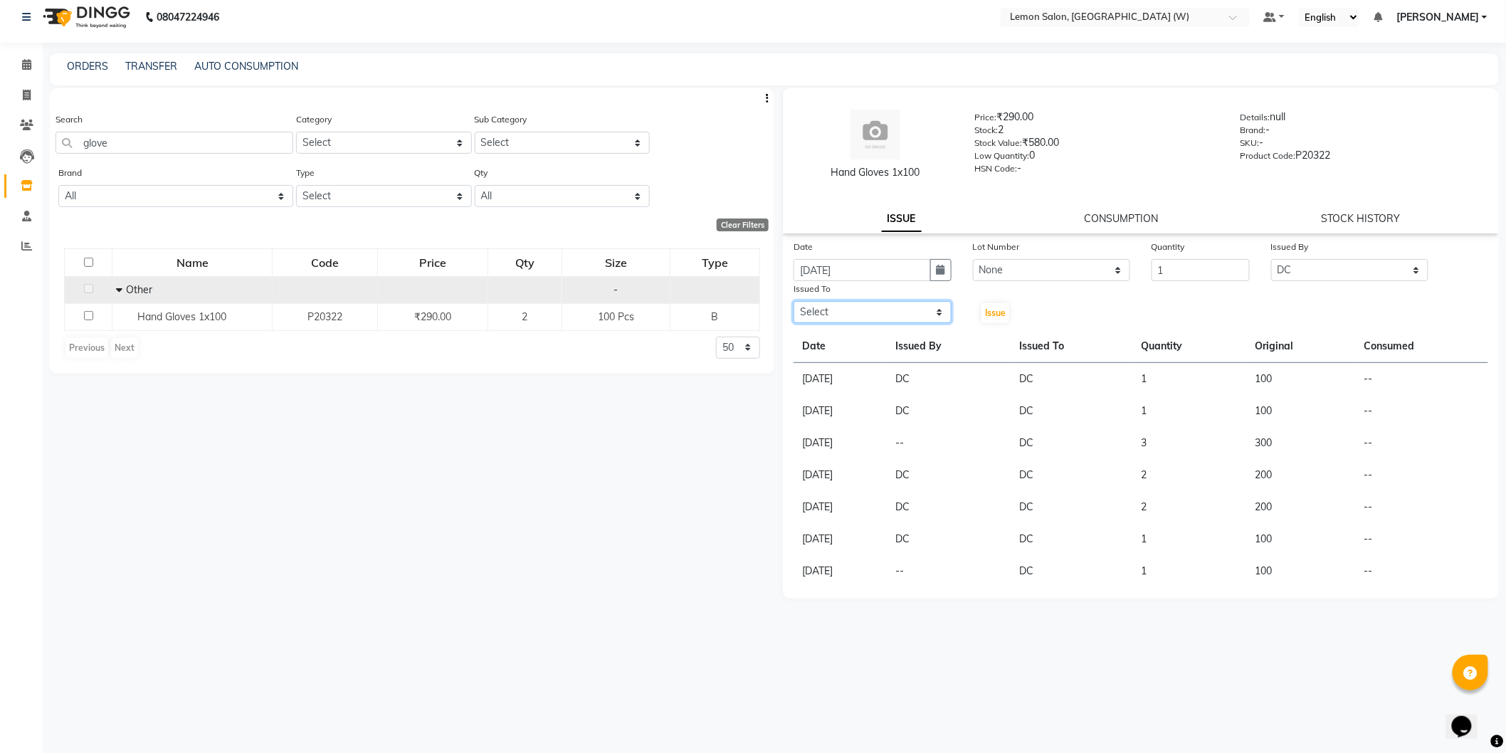
drag, startPoint x: 867, startPoint y: 314, endPoint x: 864, endPoint y: 322, distance: 9.0
click at [867, 314] on select "Select Anamta Sayyed DC Faizan Jyoti Thorat Kassar Sahil Manisha Duglaj Nazim A…" at bounding box center [873, 312] width 158 height 22
select select "75738"
click at [794, 301] on select "Select Anamta Sayyed DC Faizan Jyoti Thorat Kassar Sahil Manisha Duglaj Nazim A…" at bounding box center [873, 312] width 158 height 22
click at [1006, 320] on button "Issue" at bounding box center [995, 313] width 28 height 20
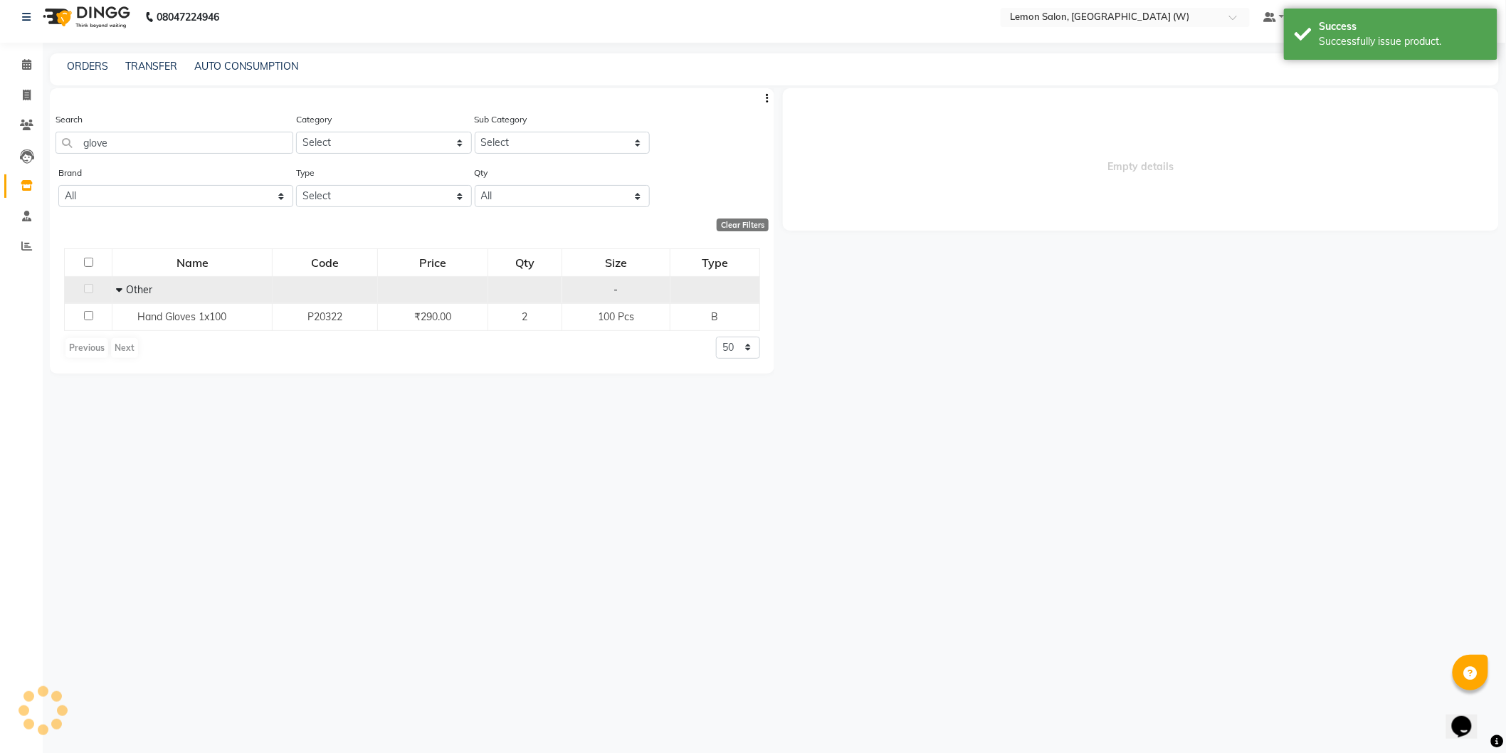
select select
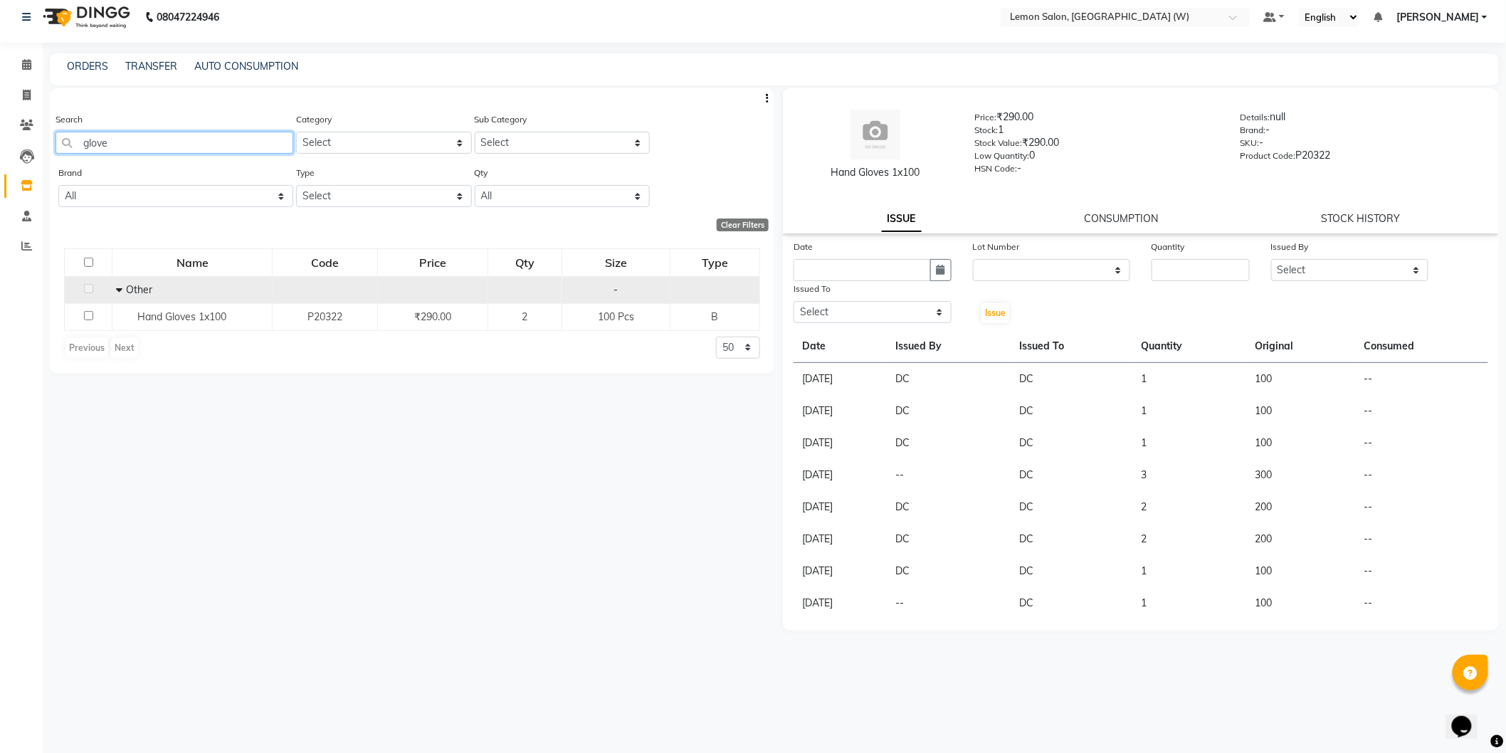
click at [184, 132] on input "glove" at bounding box center [175, 143] width 238 height 22
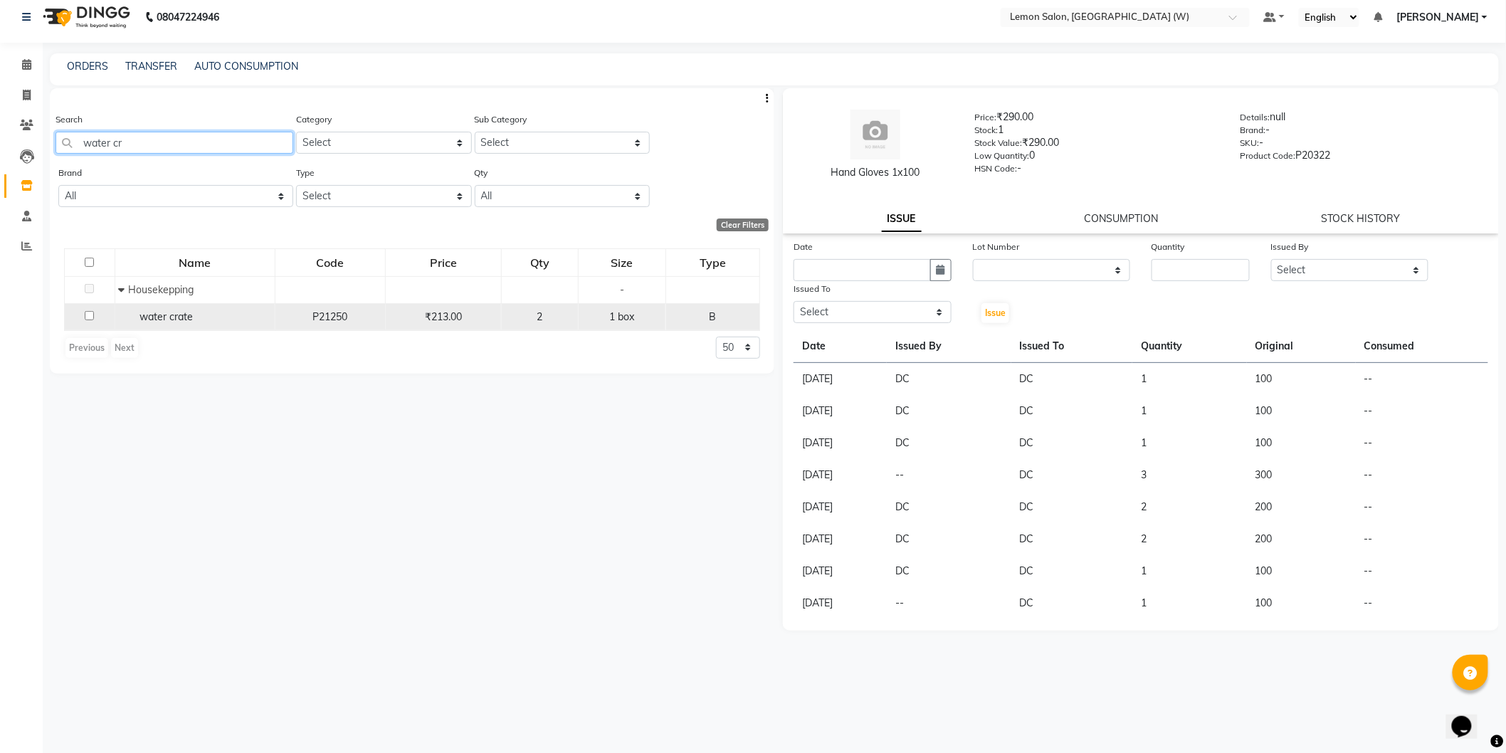
type input "water cr"
click at [267, 326] on td "water crate" at bounding box center [195, 316] width 160 height 27
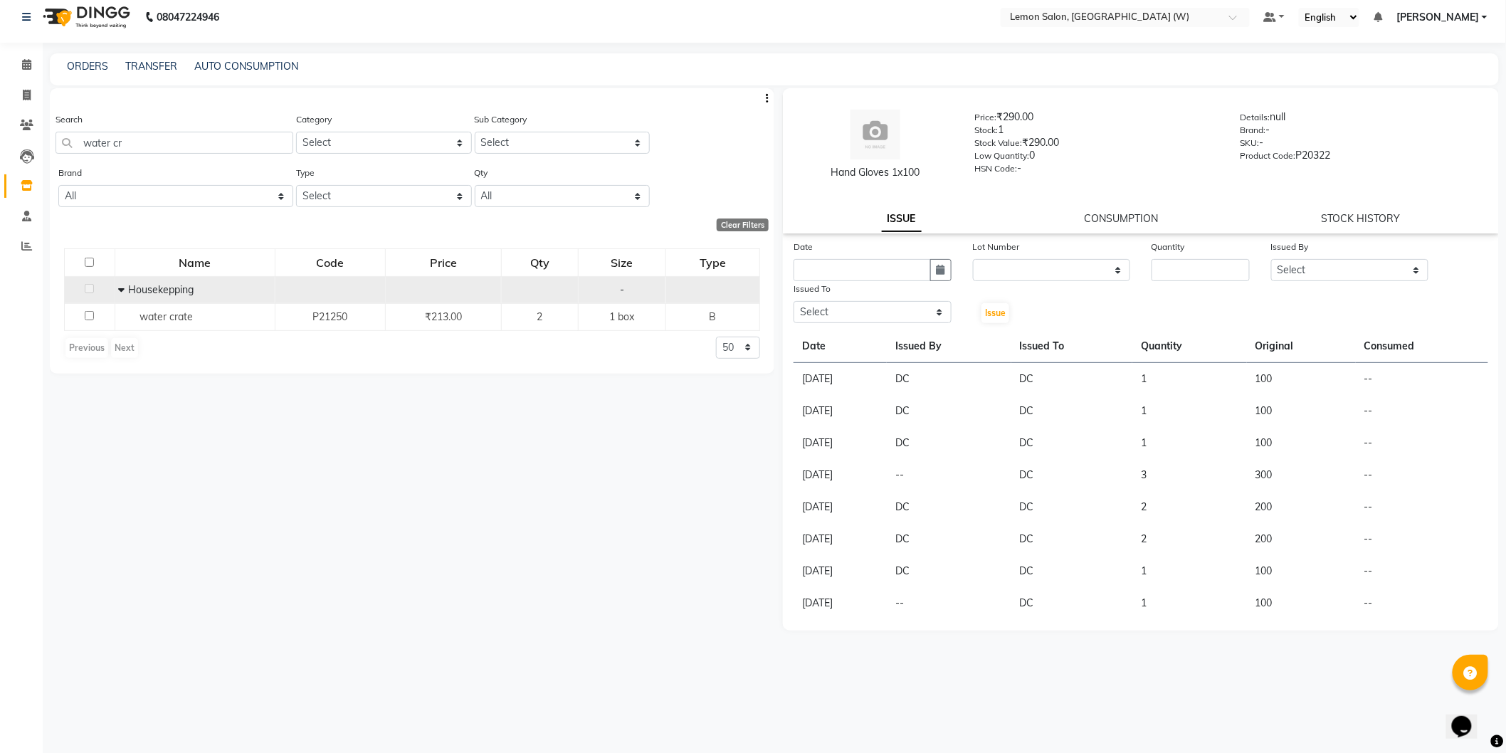
click at [186, 285] on span "Housekepping" at bounding box center [161, 289] width 65 height 13
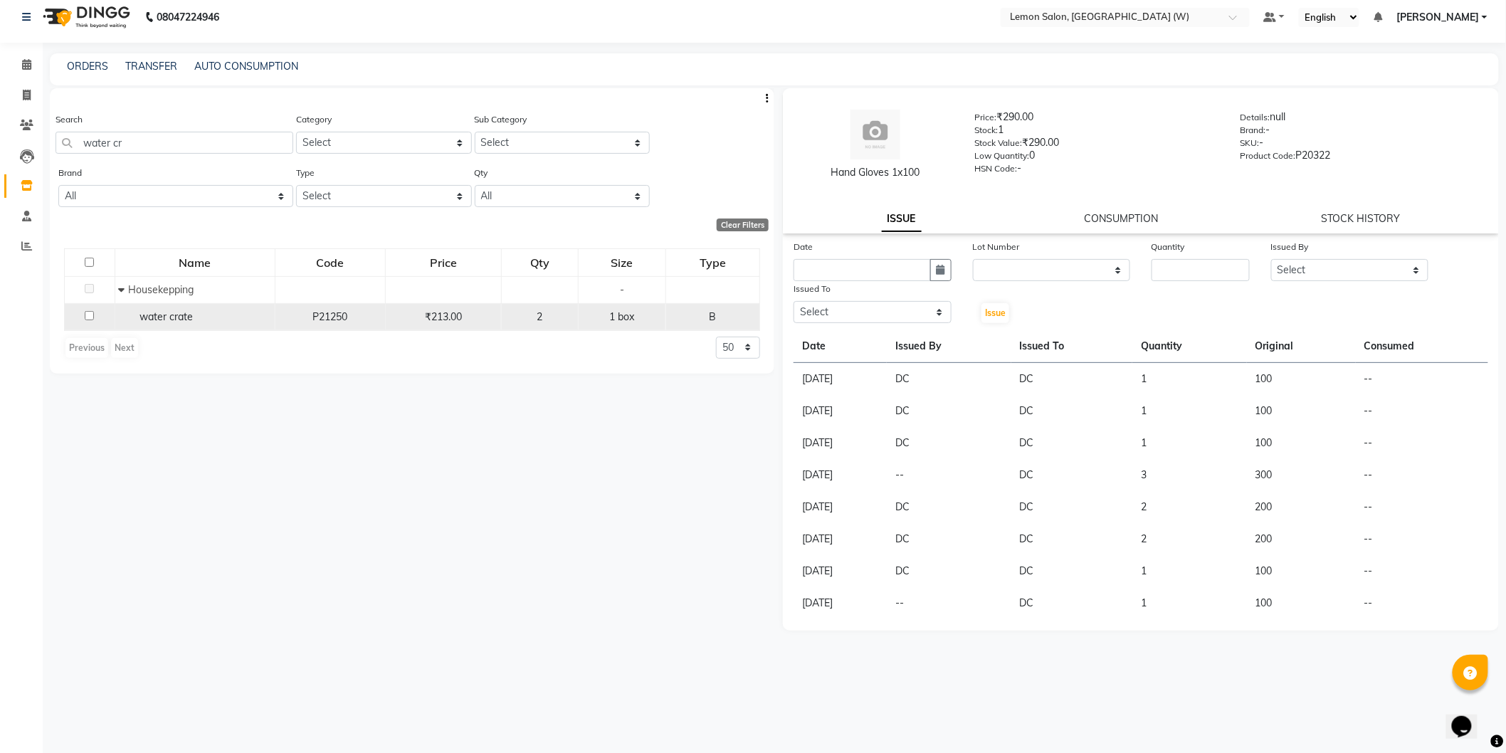
click at [186, 320] on span "water crate" at bounding box center [166, 316] width 53 height 13
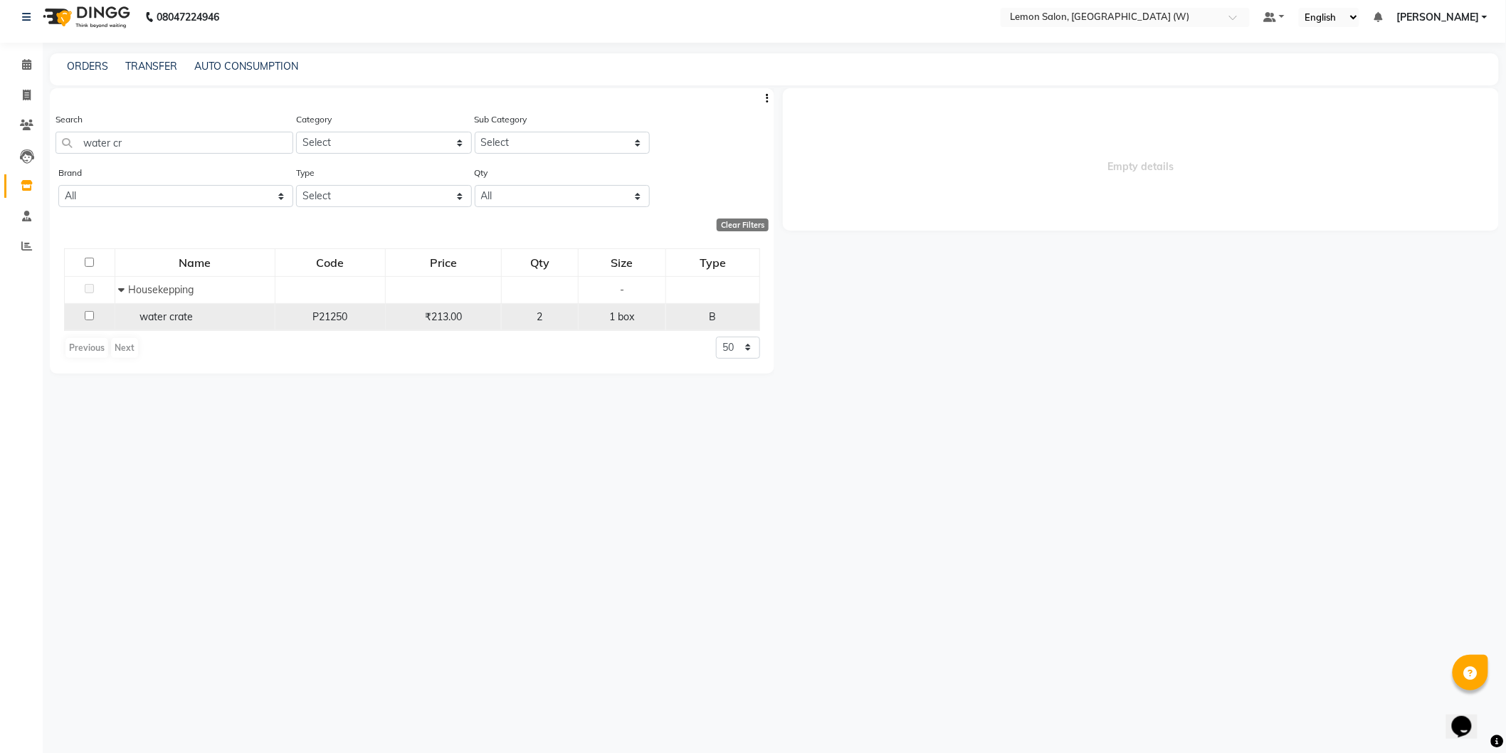
select select
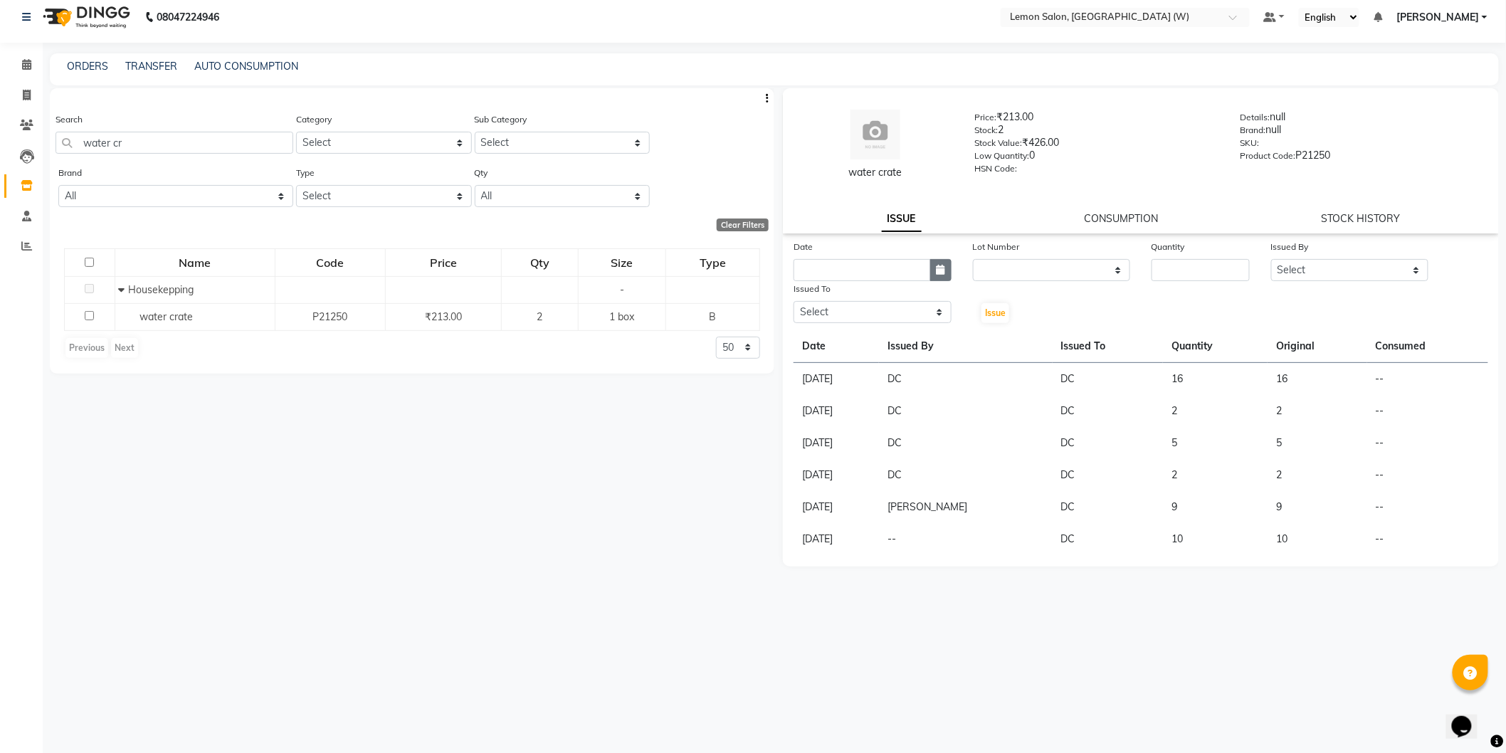
click at [930, 262] on button "button" at bounding box center [940, 270] width 21 height 22
select select "9"
select select "2025"
click at [810, 336] on div "1" at bounding box center [808, 343] width 23 height 23
type input "01-09-2025"
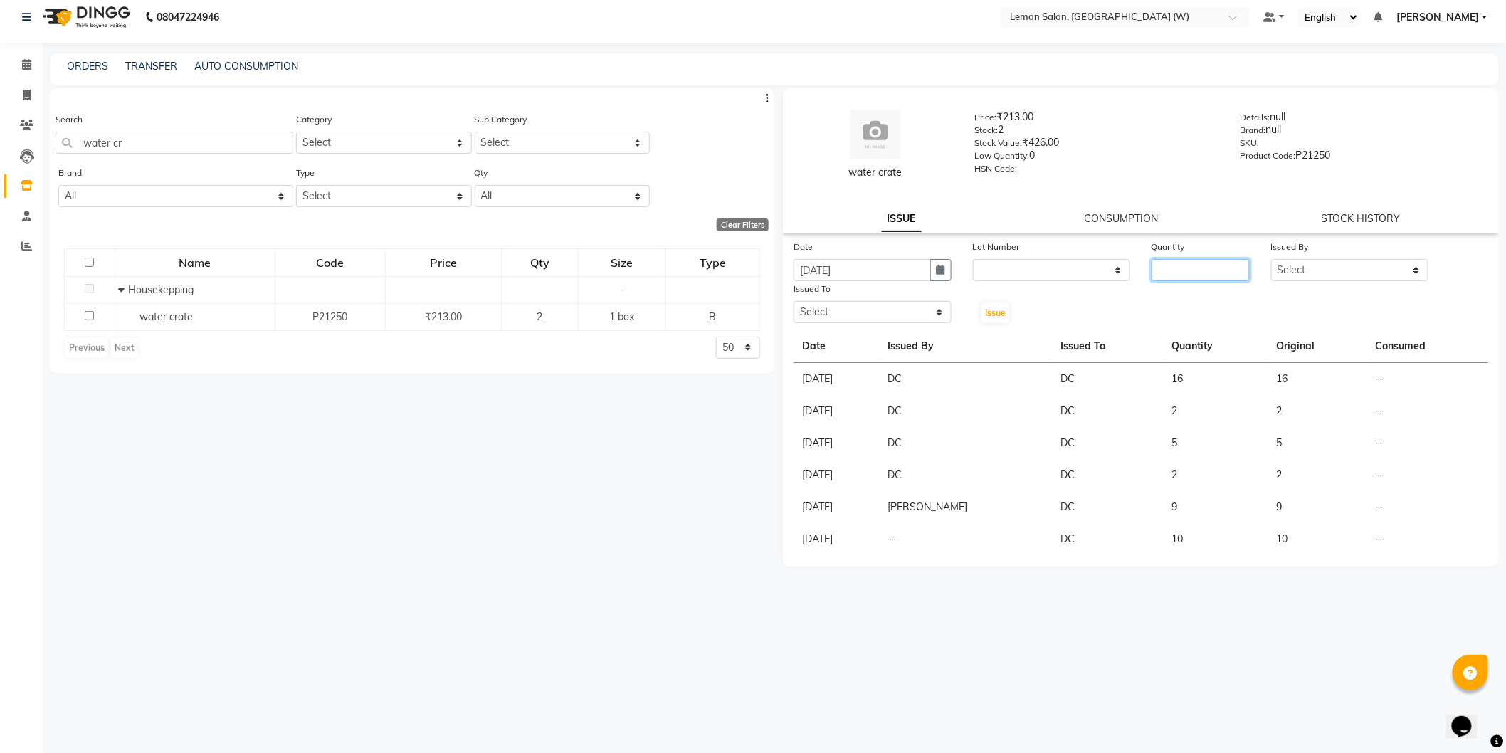
click at [1176, 280] on input "number" at bounding box center [1201, 270] width 98 height 22
type input "2"
click at [1339, 260] on select "Select Anamta Sayyed DC Faizan Jyoti Thorat Kassar Sahil Manisha Duglaj Nazim A…" at bounding box center [1350, 270] width 158 height 22
select select "75738"
click at [1271, 259] on select "Select Anamta Sayyed DC Faizan Jyoti Thorat Kassar Sahil Manisha Duglaj Nazim A…" at bounding box center [1350, 270] width 158 height 22
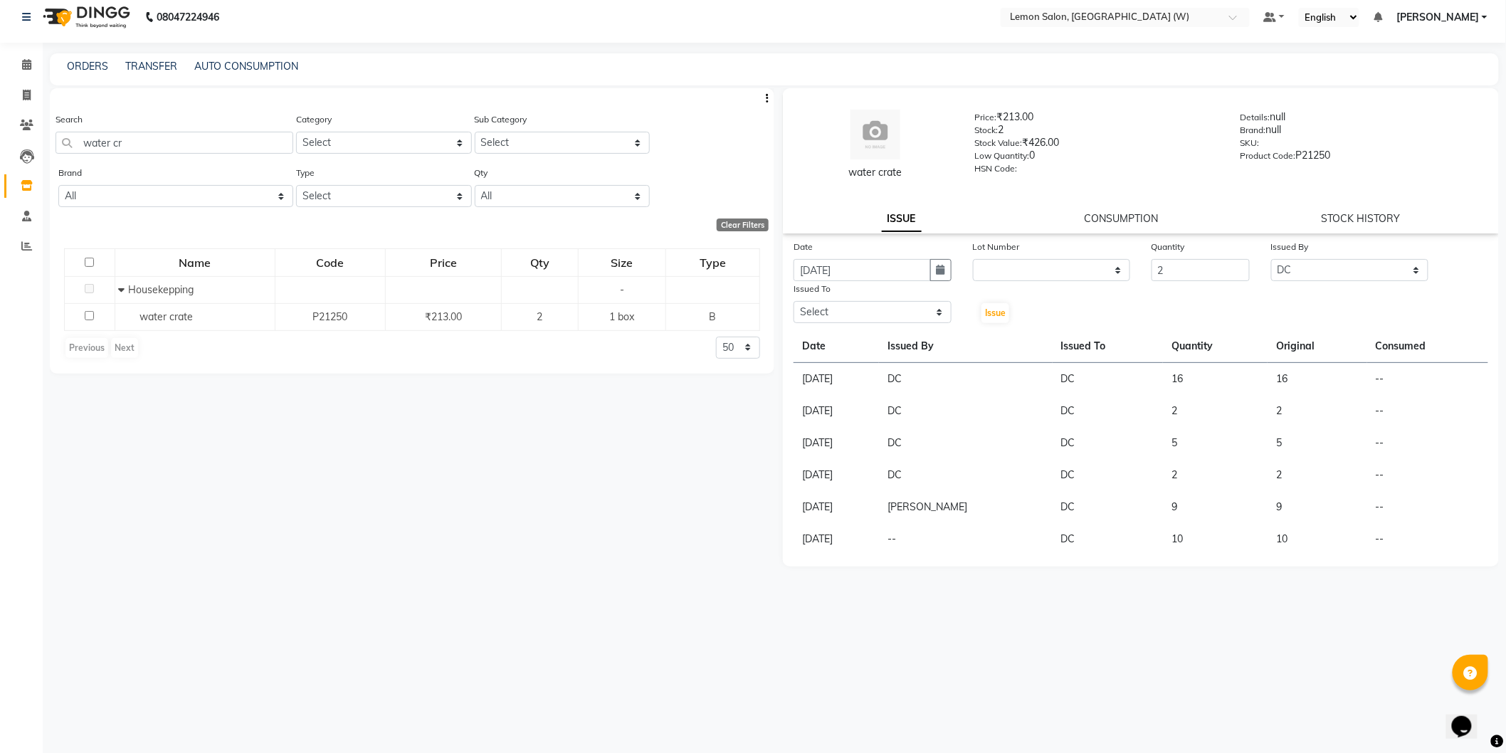
drag, startPoint x: 814, startPoint y: 299, endPoint x: 815, endPoint y: 318, distance: 19.2
click at [814, 302] on div "Issued To Select Anamta Sayyed DC Faizan Jyoti Thorat Kassar Sahil Manisha Dugl…" at bounding box center [872, 302] width 179 height 43
click at [815, 317] on select "Select Anamta Sayyed DC Faizan Jyoti Thorat Kassar Sahil Manisha Duglaj Nazim A…" at bounding box center [873, 312] width 158 height 22
select select "75738"
click at [794, 301] on select "Select Anamta Sayyed DC Faizan Jyoti Thorat Kassar Sahil Manisha Duglaj Nazim A…" at bounding box center [873, 312] width 158 height 22
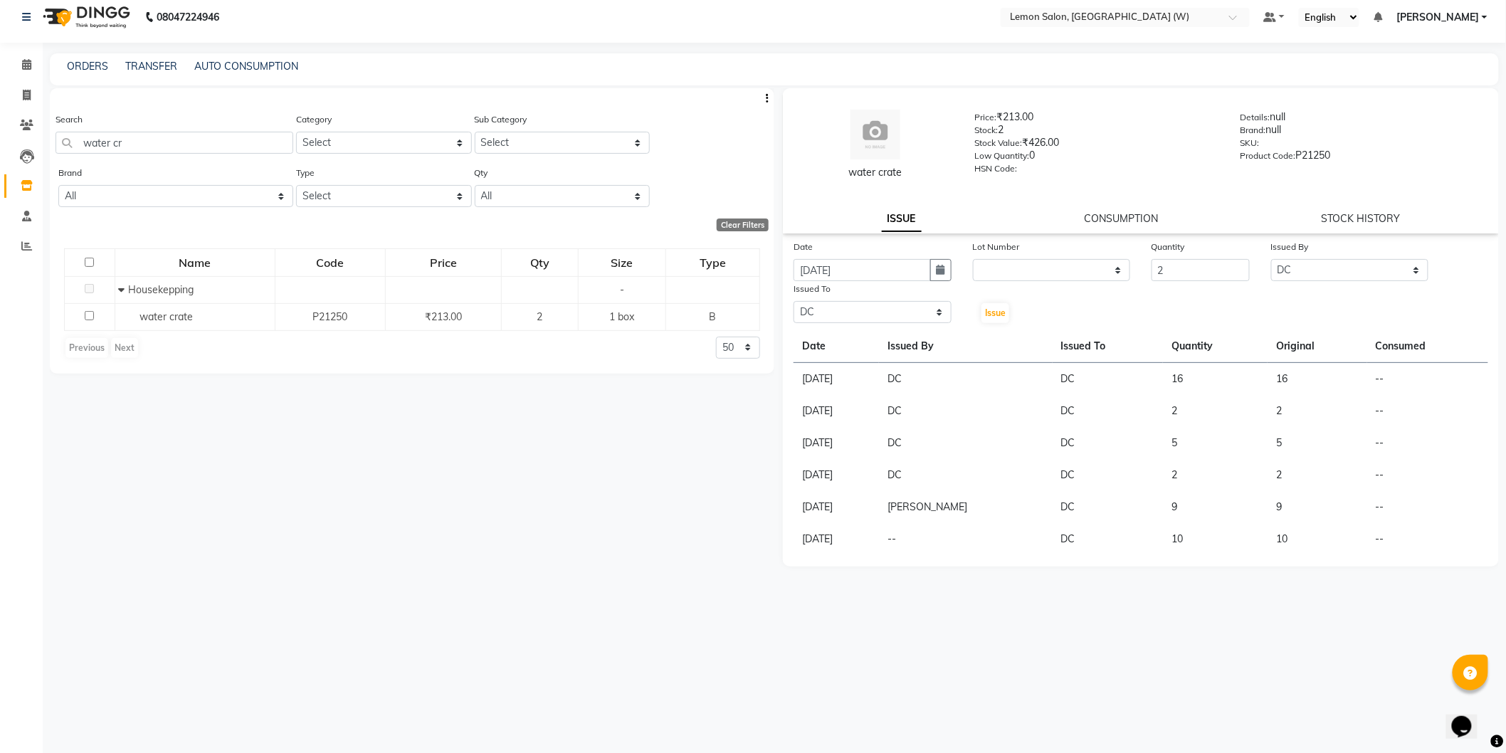
drag, startPoint x: 1033, startPoint y: 322, endPoint x: 1012, endPoint y: 313, distance: 23.0
click at [1018, 314] on div "Date 01-09-2025 Lot Number None Quantity 2 Issued By Select Anamta Sayyed DC Fa…" at bounding box center [1141, 281] width 716 height 85
drag, startPoint x: 1012, startPoint y: 313, endPoint x: 1004, endPoint y: 314, distance: 7.9
click at [1011, 313] on div "Issue" at bounding box center [992, 302] width 60 height 43
click at [1004, 314] on span "Issue" at bounding box center [995, 312] width 21 height 11
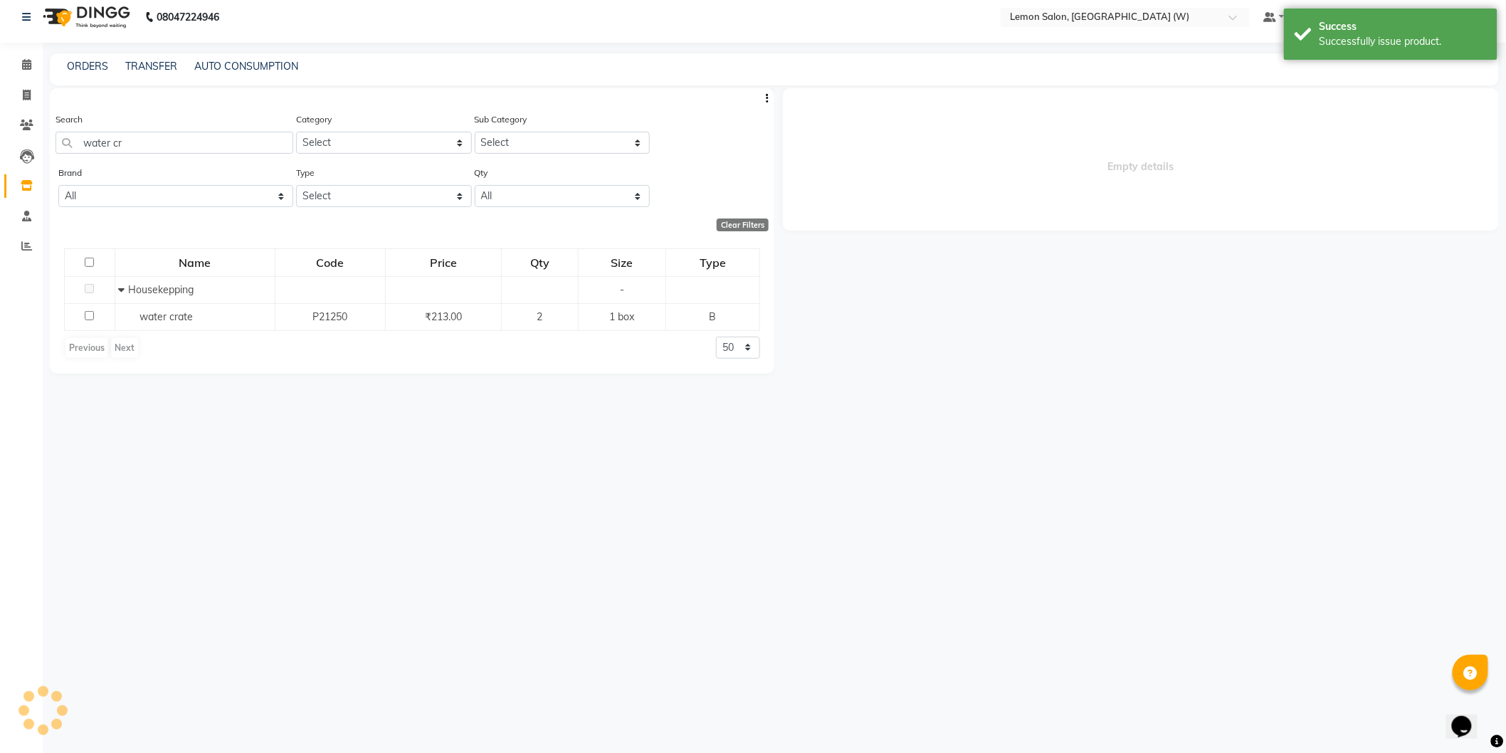
select select
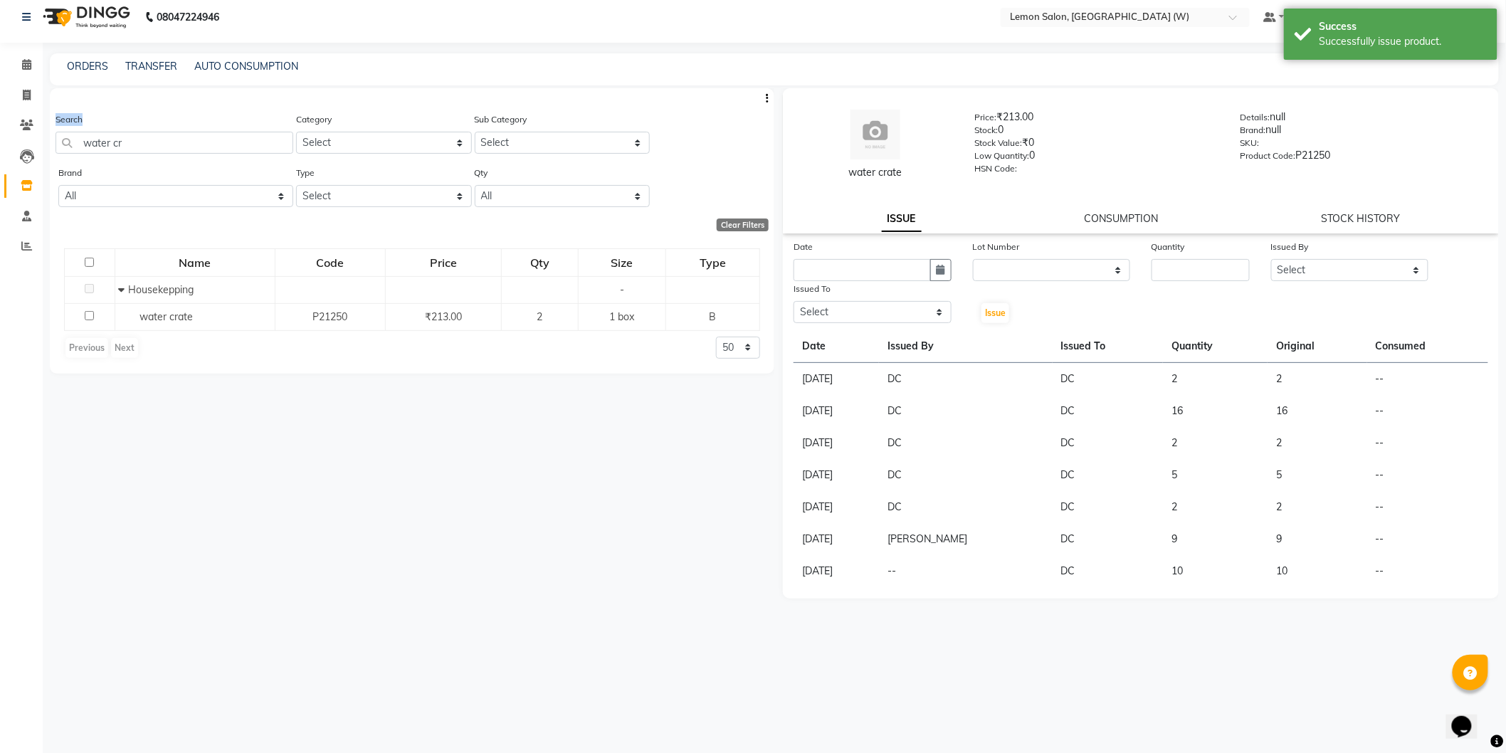
drag, startPoint x: 148, startPoint y: 115, endPoint x: 140, endPoint y: 130, distance: 17.5
click at [143, 127] on div "Search water cr Category Select Hair Skin Makeup Personal Care Appliances Beard…" at bounding box center [412, 230] width 725 height 285
click at [138, 139] on input "water cr" at bounding box center [175, 143] width 238 height 22
click at [138, 141] on input "water cr" at bounding box center [175, 143] width 238 height 22
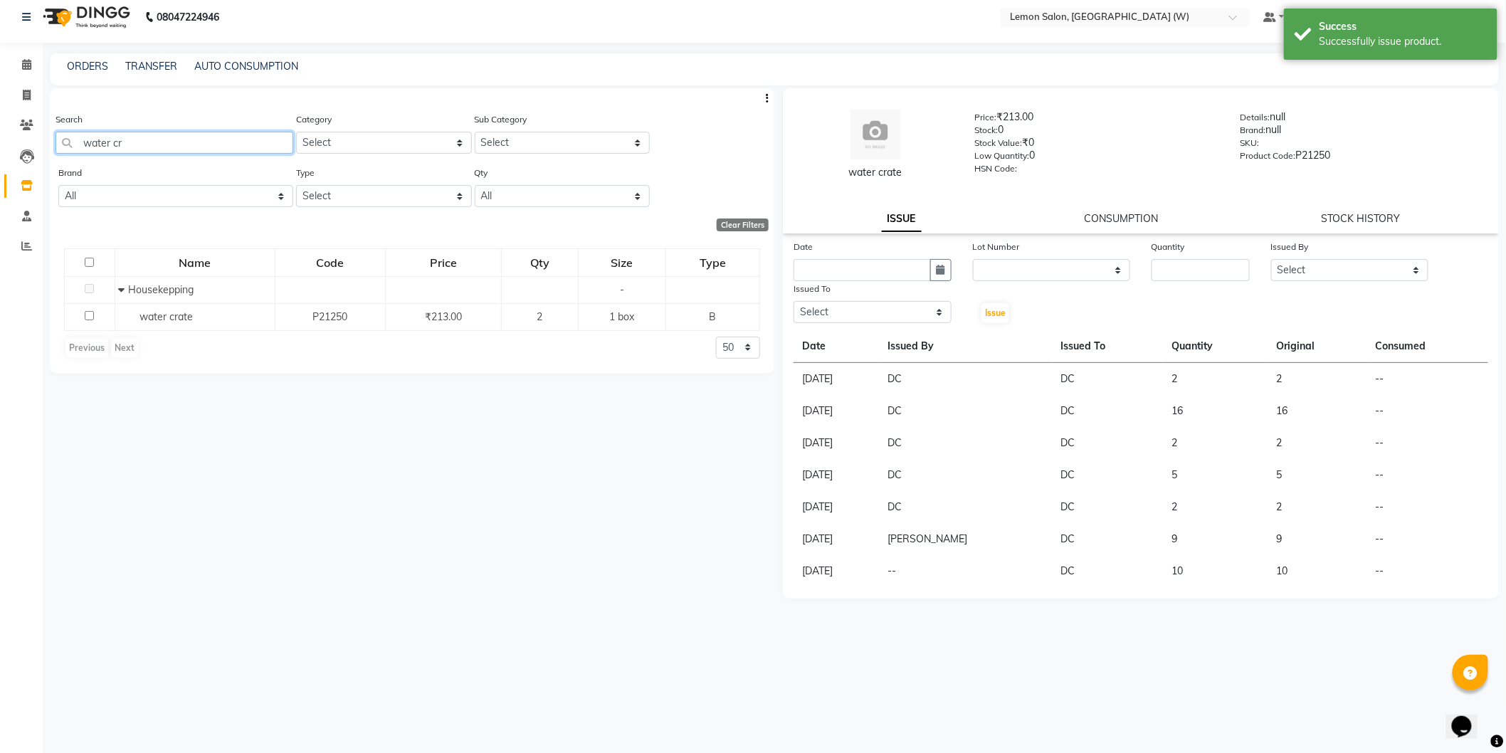
click at [139, 139] on input "water cr" at bounding box center [175, 143] width 238 height 22
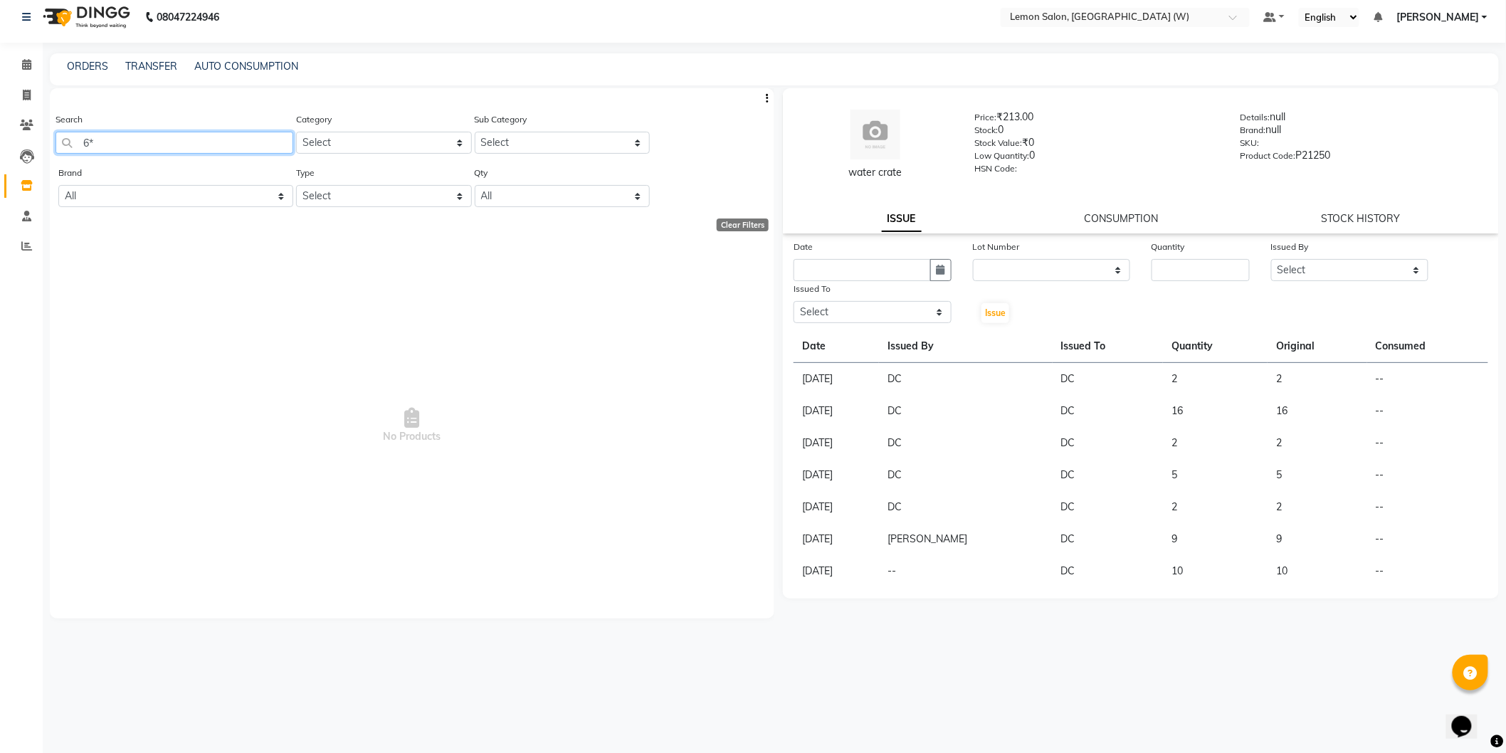
type input "6"
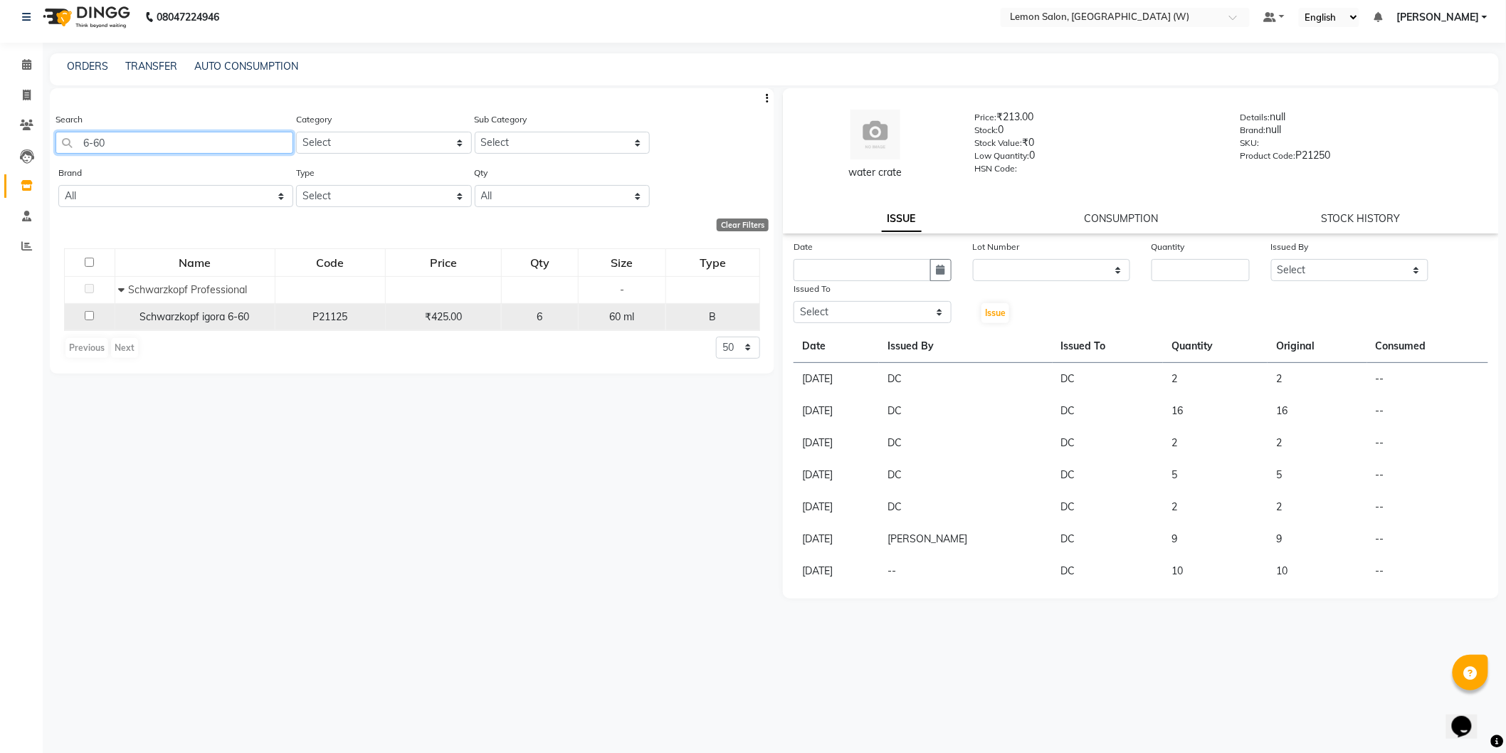
type input "6-60"
click at [228, 321] on span "Schwarzkopf igora 6-60" at bounding box center [195, 316] width 110 height 13
select select
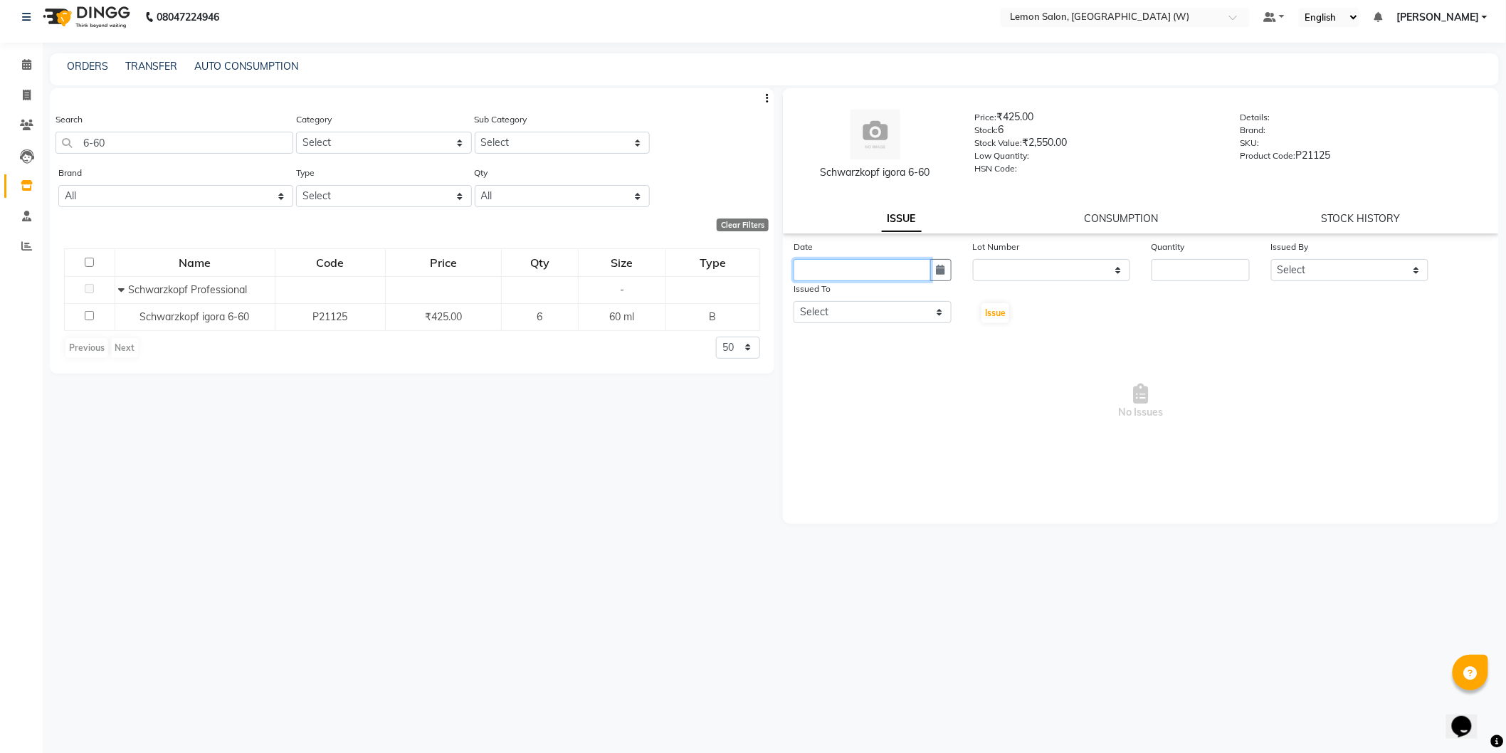
click at [851, 265] on input "text" at bounding box center [862, 270] width 137 height 22
select select "9"
select select "2025"
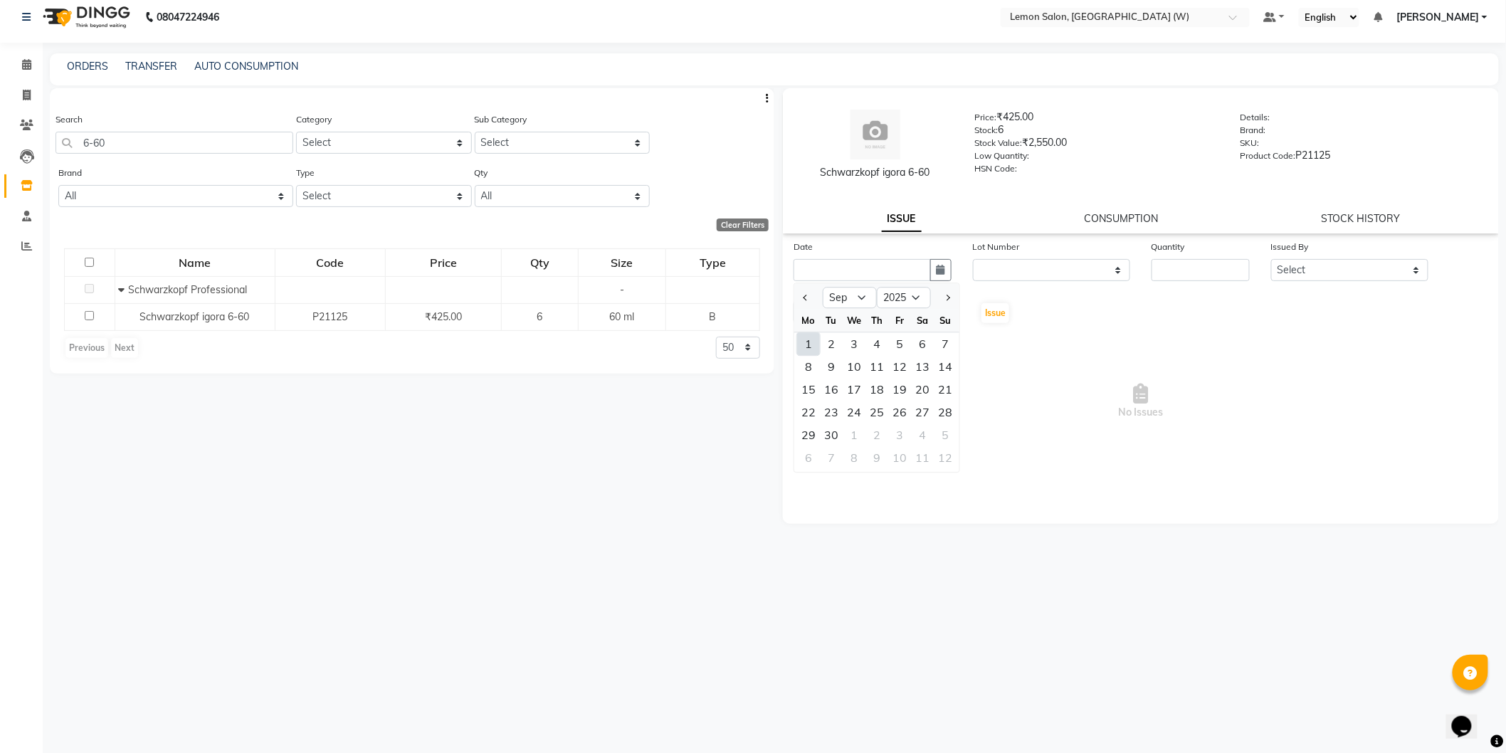
drag, startPoint x: 806, startPoint y: 339, endPoint x: 893, endPoint y: 310, distance: 91.4
click at [816, 338] on div "1" at bounding box center [808, 343] width 23 height 23
type input "01-09-2025"
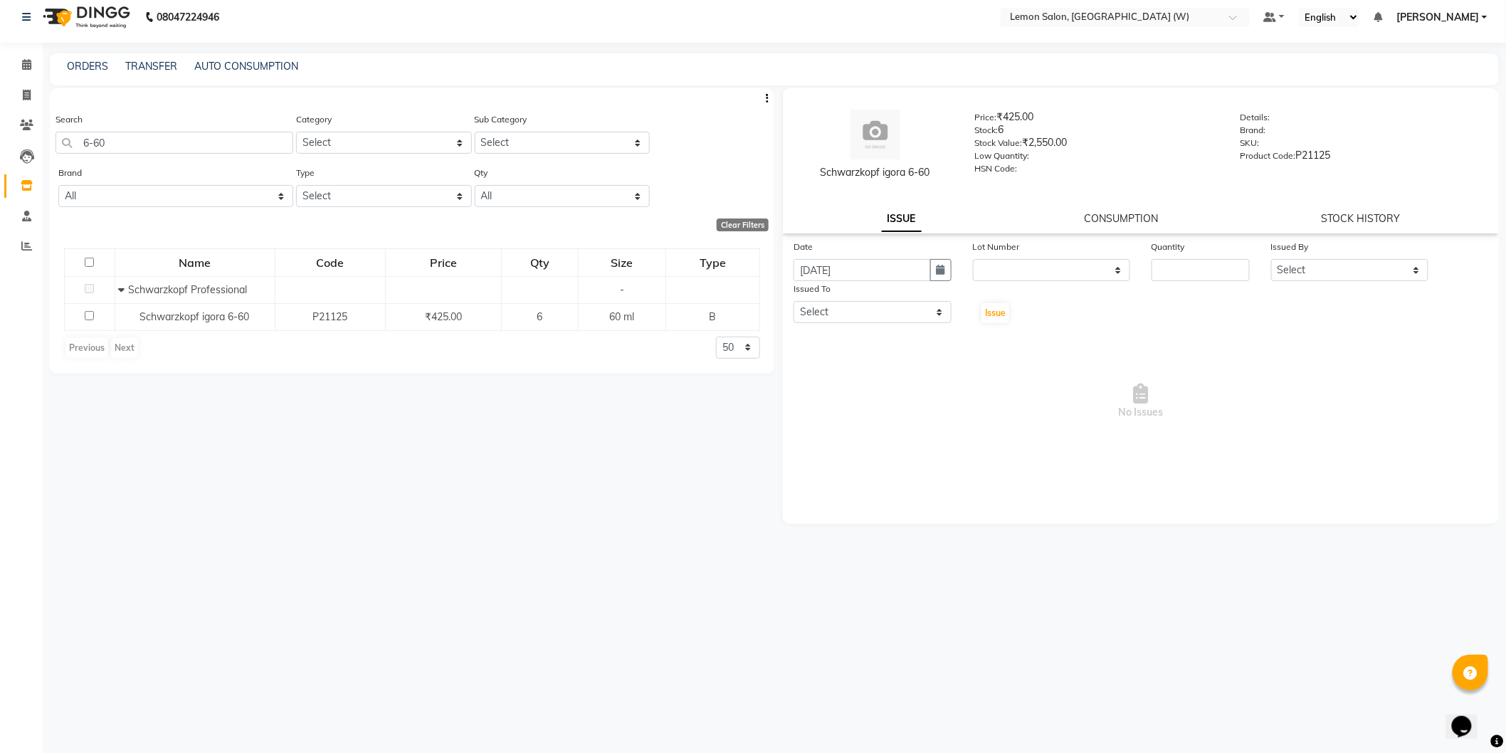
click at [1162, 258] on div "Quantity" at bounding box center [1201, 249] width 98 height 20
click at [1192, 275] on input "number" at bounding box center [1201, 270] width 98 height 22
type input "2"
click at [1301, 270] on select "Select Anamta Sayyed DC Faizan Jyoti Thorat Kassar Sahil Manisha Duglaj Nazim A…" at bounding box center [1350, 270] width 158 height 22
select select "75738"
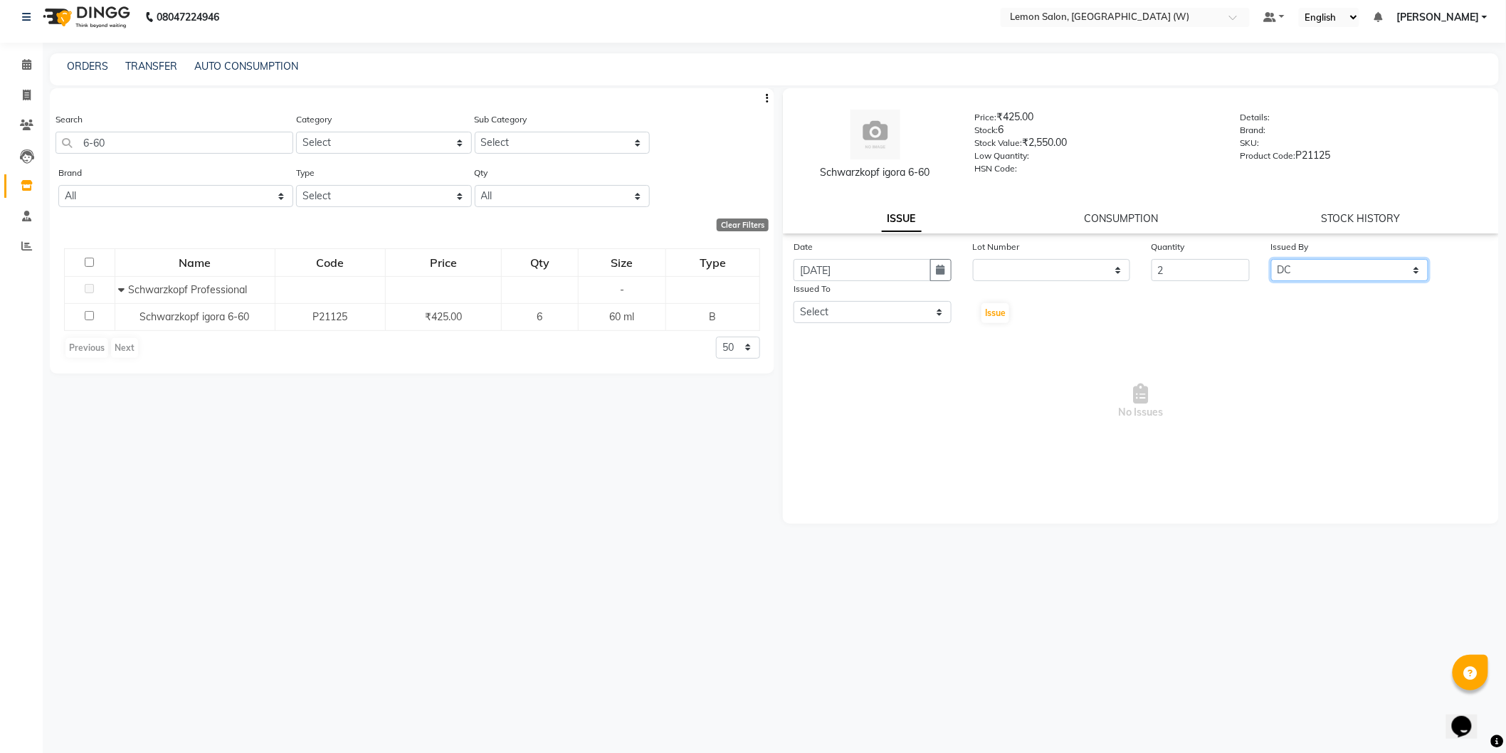
click at [1271, 259] on select "Select Anamta Sayyed DC Faizan Jyoti Thorat Kassar Sahil Manisha Duglaj Nazim A…" at bounding box center [1350, 270] width 158 height 22
click at [887, 323] on div "Issued To Select Anamta Sayyed DC Faizan Jyoti Thorat Kassar Sahil Manisha Dugl…" at bounding box center [872, 302] width 179 height 43
click at [881, 301] on div "Issued To Select Anamta Sayyed DC Faizan Jyoti Thorat Kassar Sahil Manisha Dugl…" at bounding box center [872, 302] width 179 height 43
click at [880, 317] on select "Select Anamta Sayyed DC Faizan Jyoti Thorat Kassar Sahil Manisha Duglaj Nazim A…" at bounding box center [873, 312] width 158 height 22
select select "75738"
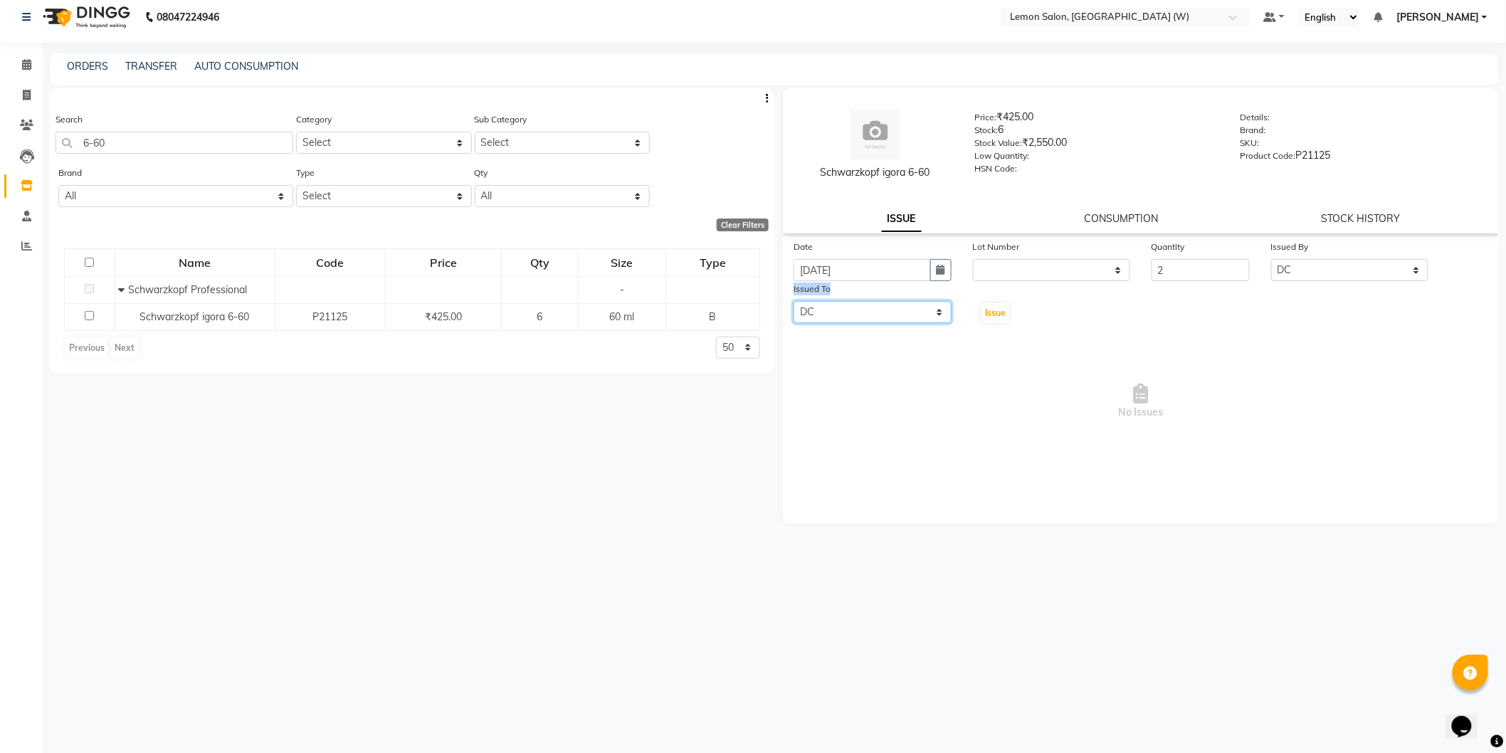
click at [794, 301] on select "Select Anamta Sayyed DC Faizan Jyoti Thorat Kassar Sahil Manisha Duglaj Nazim A…" at bounding box center [873, 312] width 158 height 22
click at [1001, 317] on span "Issue" at bounding box center [995, 312] width 21 height 11
select select
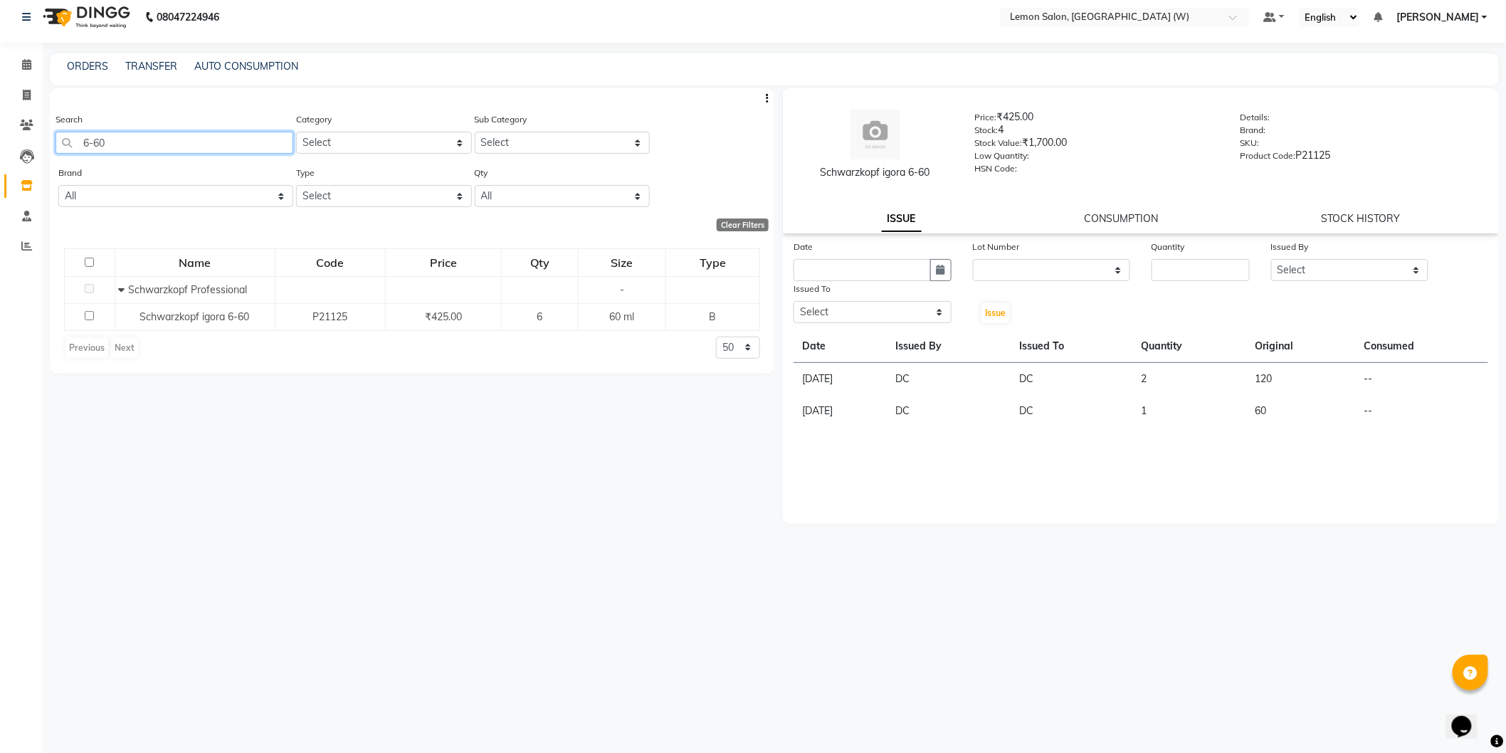
click at [112, 144] on input "6-60" at bounding box center [175, 143] width 238 height 22
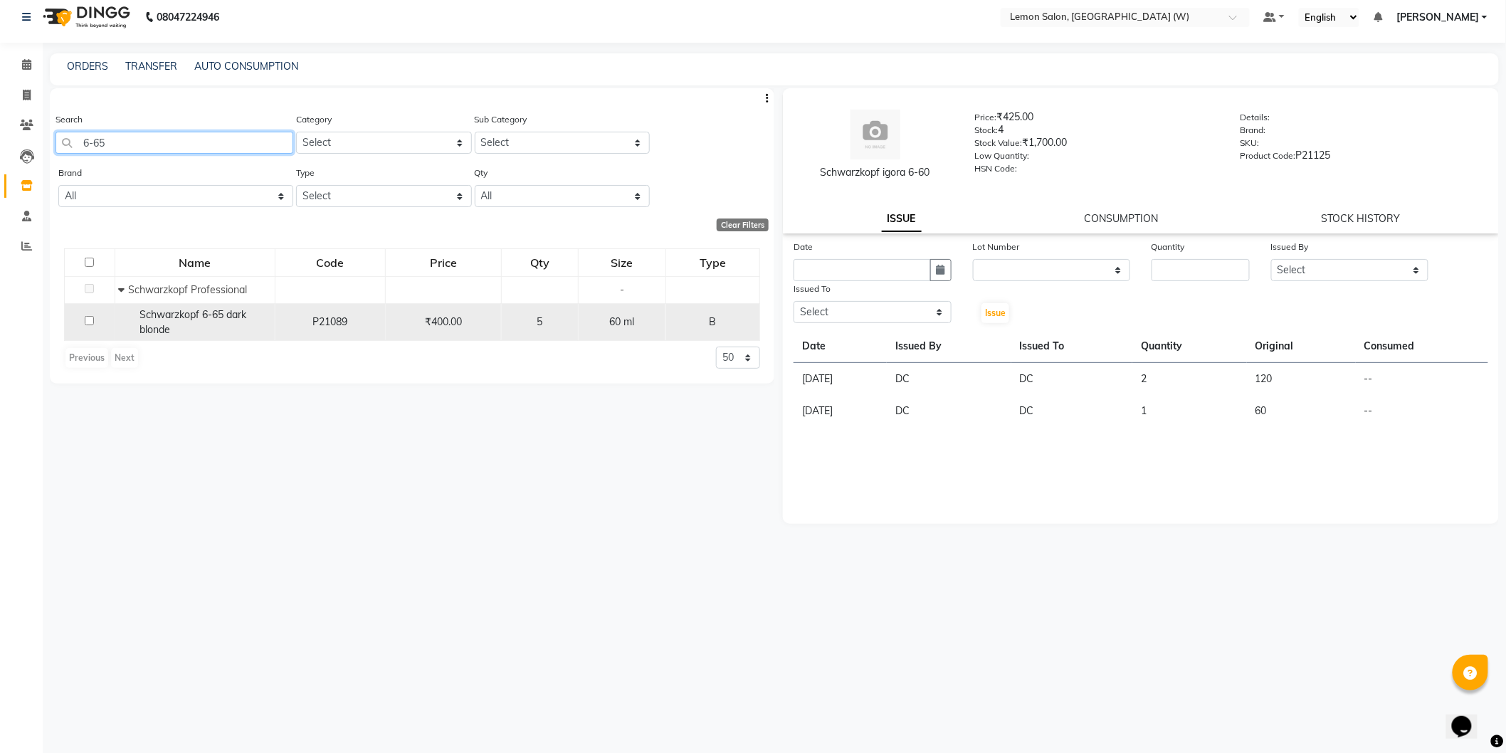
type input "6-65"
click at [236, 317] on span "Schwarzkopf 6-65 dark blonde" at bounding box center [193, 322] width 107 height 28
select select
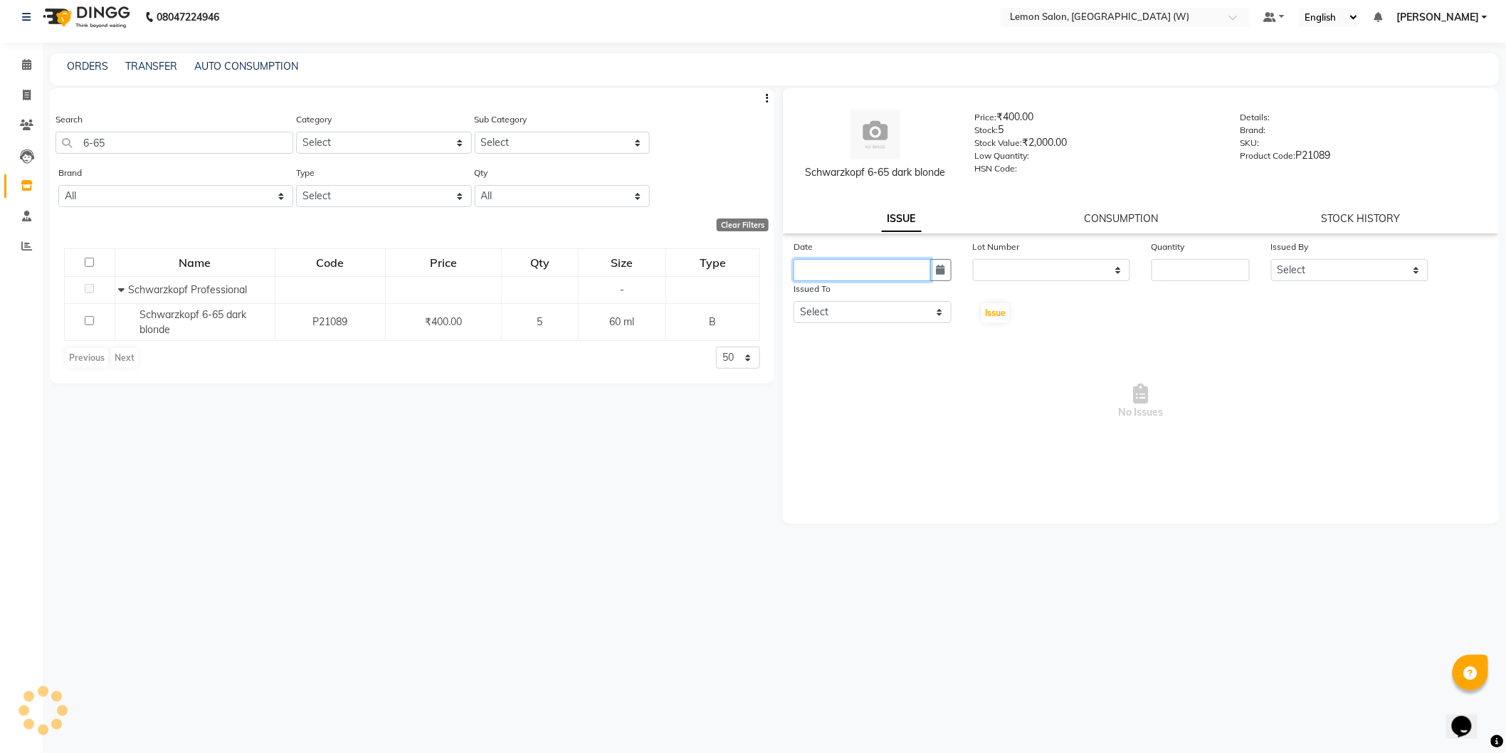
click at [823, 275] on input "text" at bounding box center [862, 270] width 137 height 22
select select "9"
select select "2025"
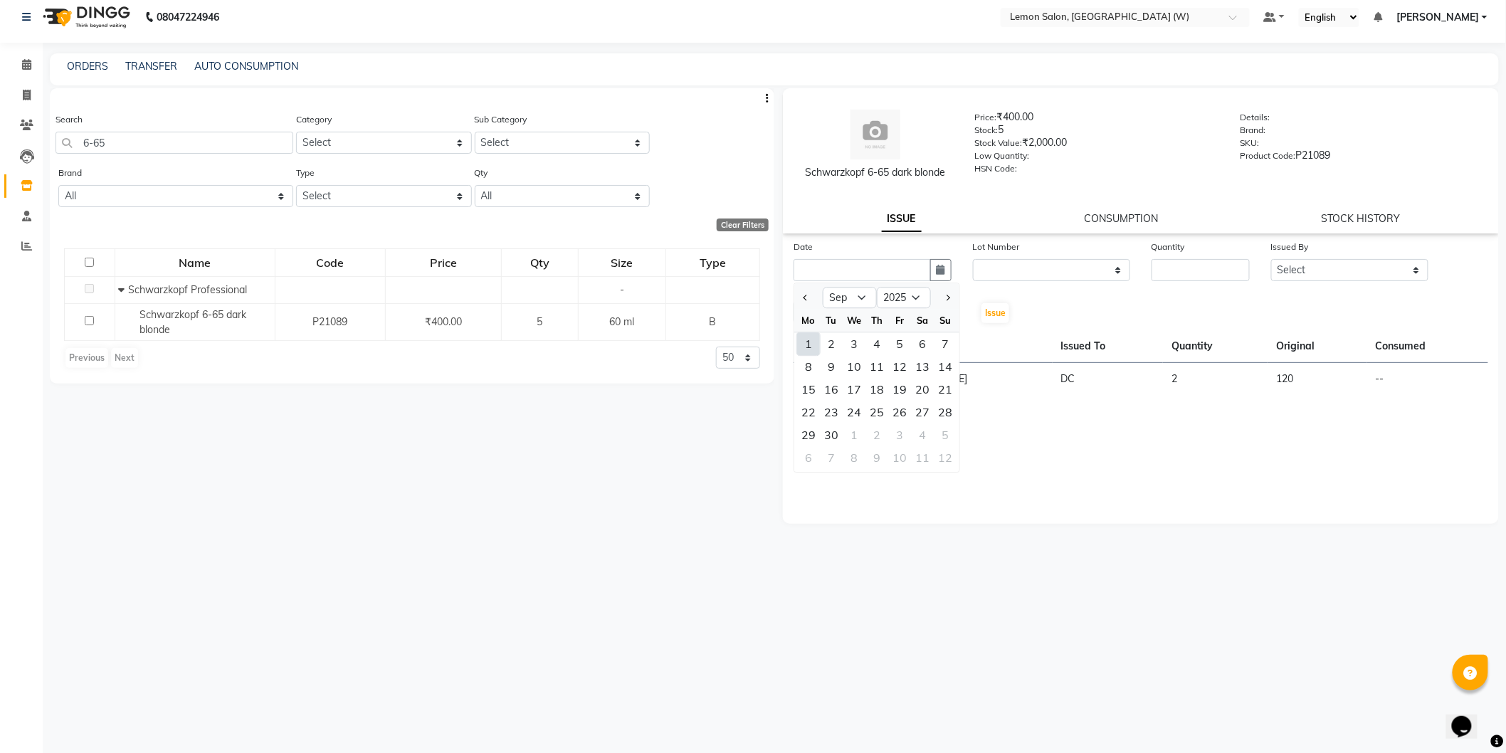
drag, startPoint x: 816, startPoint y: 344, endPoint x: 1030, endPoint y: 298, distance: 218.6
click at [816, 344] on div "1" at bounding box center [808, 343] width 23 height 23
type input "01-09-2025"
click at [1206, 285] on div "Date 01-09-2025 Lot Number None Quantity Issued By Select Anamta Sayyed DC Faiz…" at bounding box center [1141, 281] width 716 height 85
click at [1203, 272] on input "number" at bounding box center [1201, 270] width 98 height 22
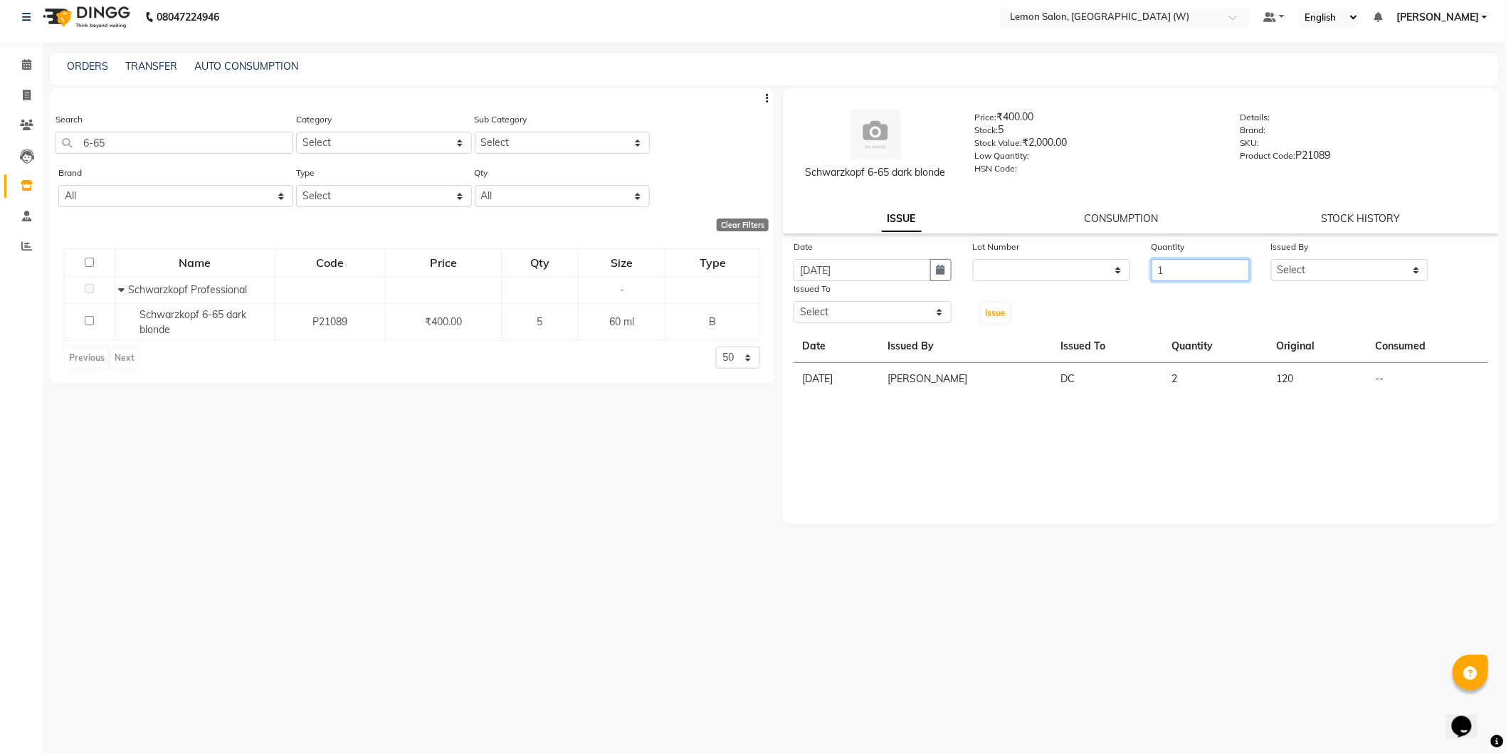
type input "1"
click at [1346, 279] on select "Select Anamta Sayyed DC Faizan Jyoti Thorat Kassar Sahil Manisha Duglaj Nazim A…" at bounding box center [1350, 270] width 158 height 22
select select "75738"
click at [1271, 259] on select "Select Anamta Sayyed DC Faizan Jyoti Thorat Kassar Sahil Manisha Duglaj Nazim A…" at bounding box center [1350, 270] width 158 height 22
click at [873, 316] on select "Select Anamta Sayyed DC Faizan Jyoti Thorat Kassar Sahil Manisha Duglaj Nazim A…" at bounding box center [873, 312] width 158 height 22
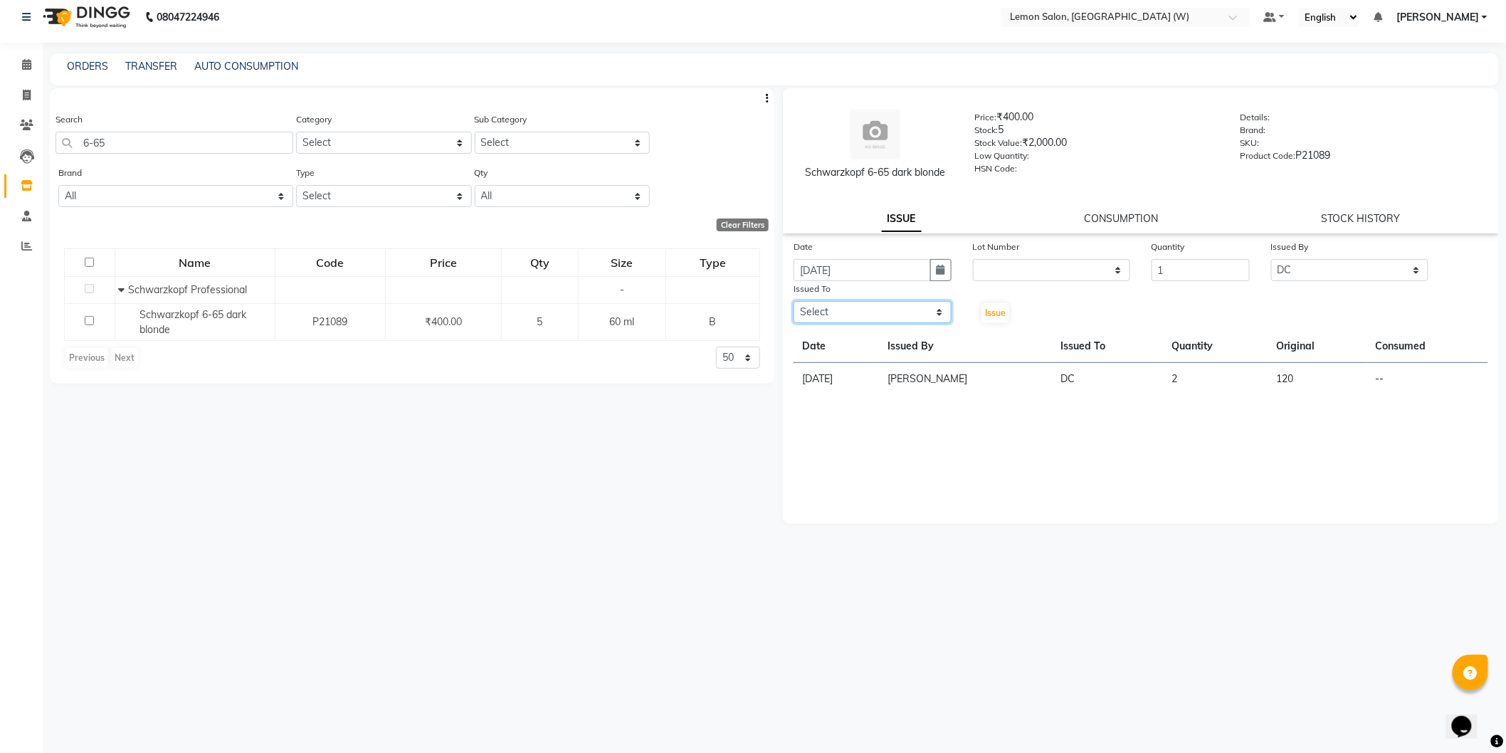
select select "75738"
click at [794, 301] on select "Select Anamta Sayyed DC Faizan Jyoti Thorat Kassar Sahil Manisha Duglaj Nazim A…" at bounding box center [873, 312] width 158 height 22
click at [986, 318] on button "Issue" at bounding box center [995, 313] width 28 height 20
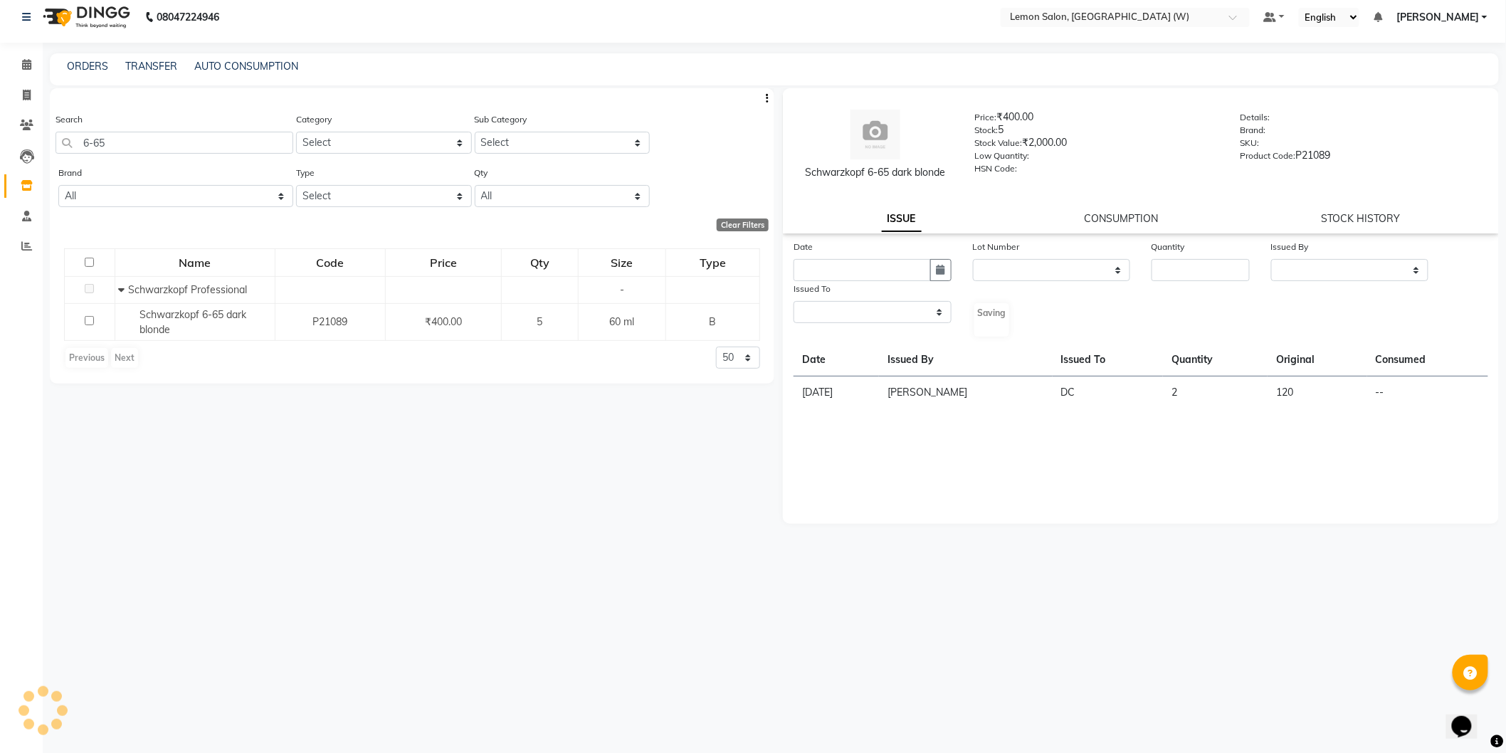
select select
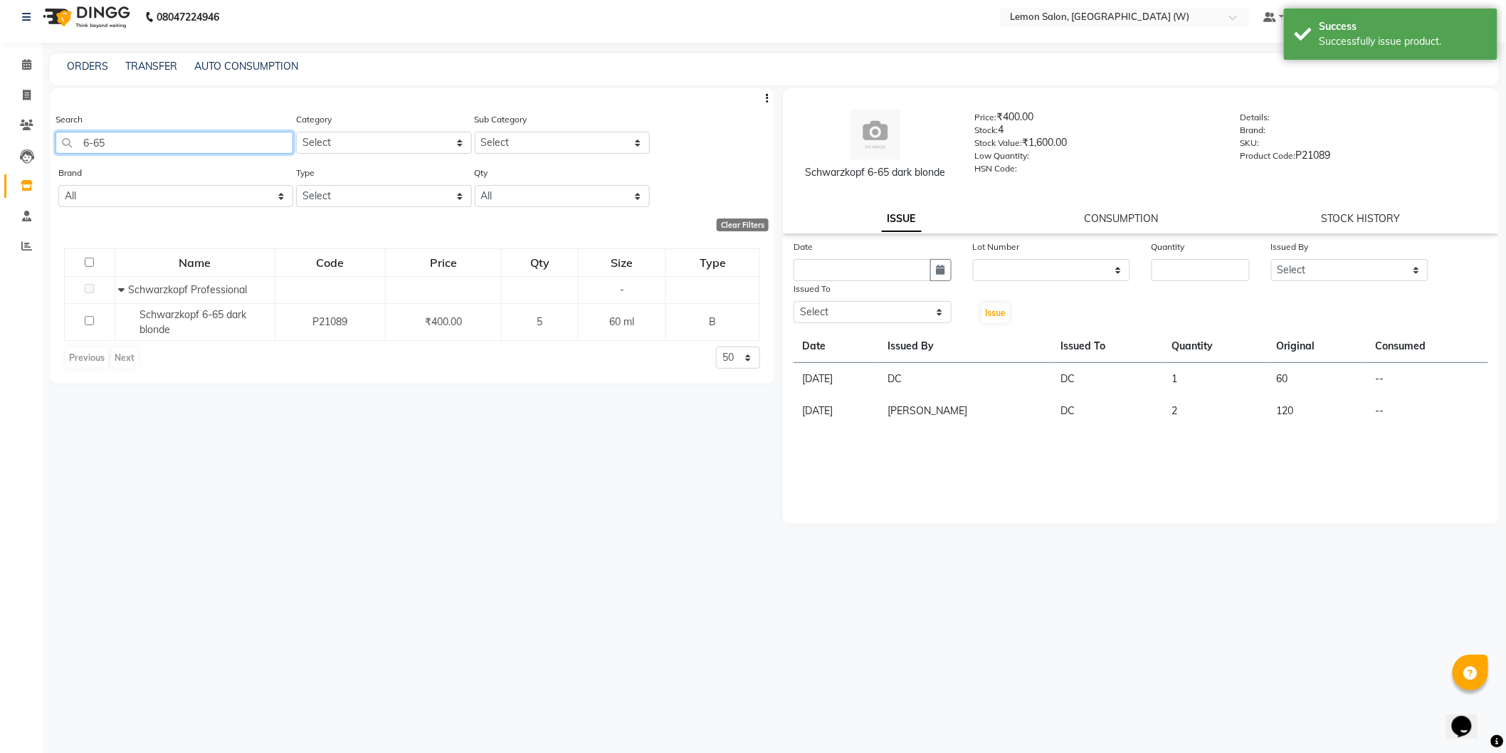
click at [134, 149] on input "6-65" at bounding box center [175, 143] width 238 height 22
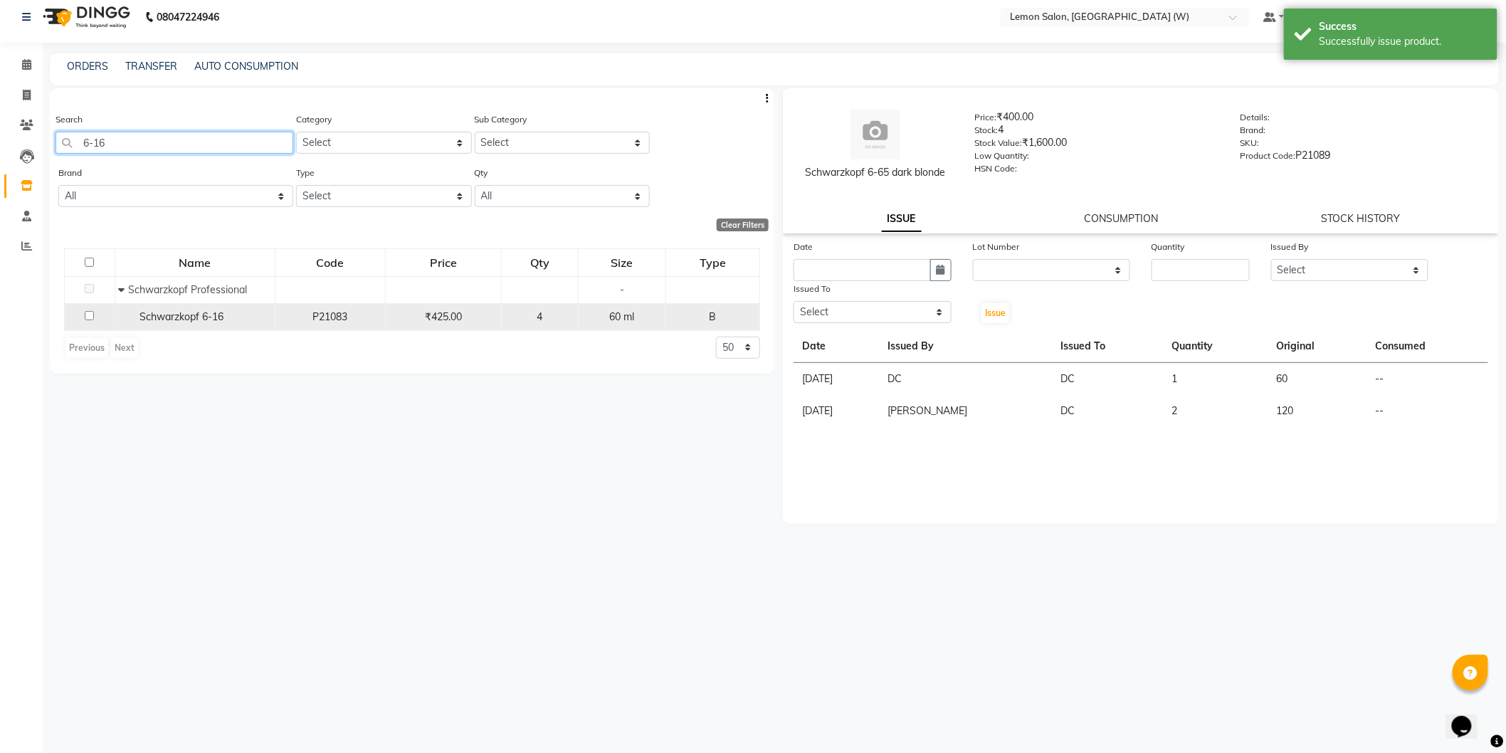
type input "6-16"
click at [207, 316] on span "Schwarzkopf 6-16" at bounding box center [182, 316] width 84 height 13
select select
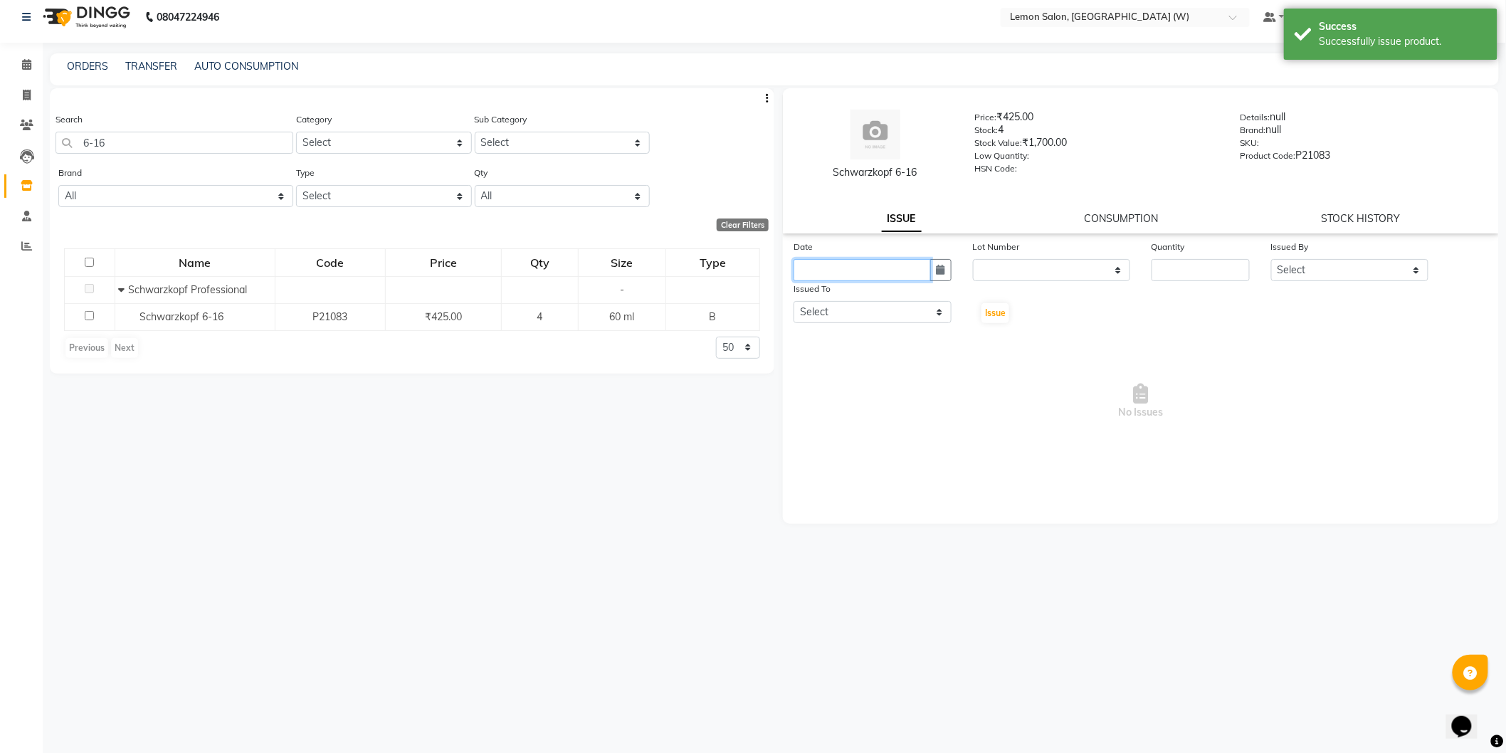
click at [915, 271] on input "text" at bounding box center [862, 270] width 137 height 22
select select "9"
select select "2025"
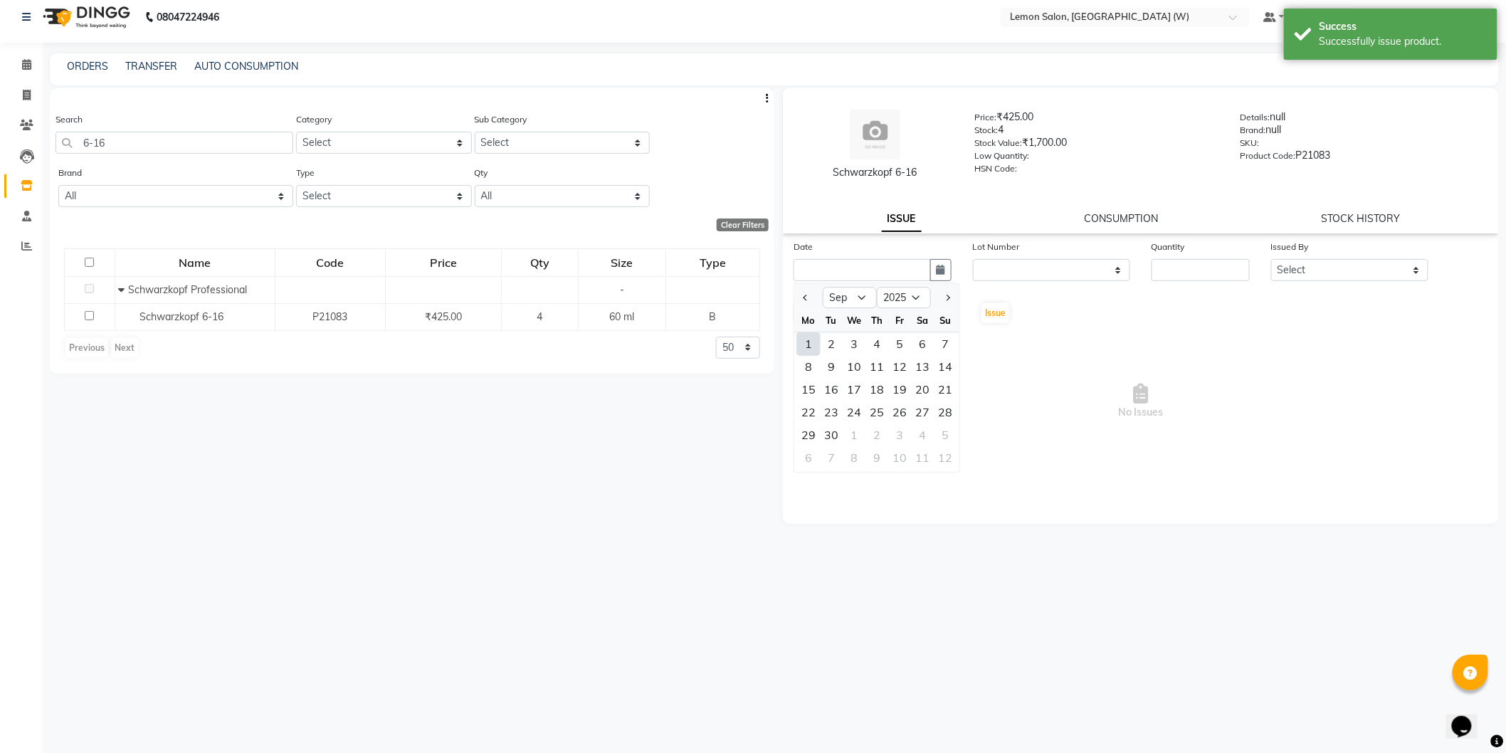
drag, startPoint x: 804, startPoint y: 344, endPoint x: 849, endPoint y: 347, distance: 44.9
click at [807, 345] on div "1" at bounding box center [808, 343] width 23 height 23
type input "01-09-2025"
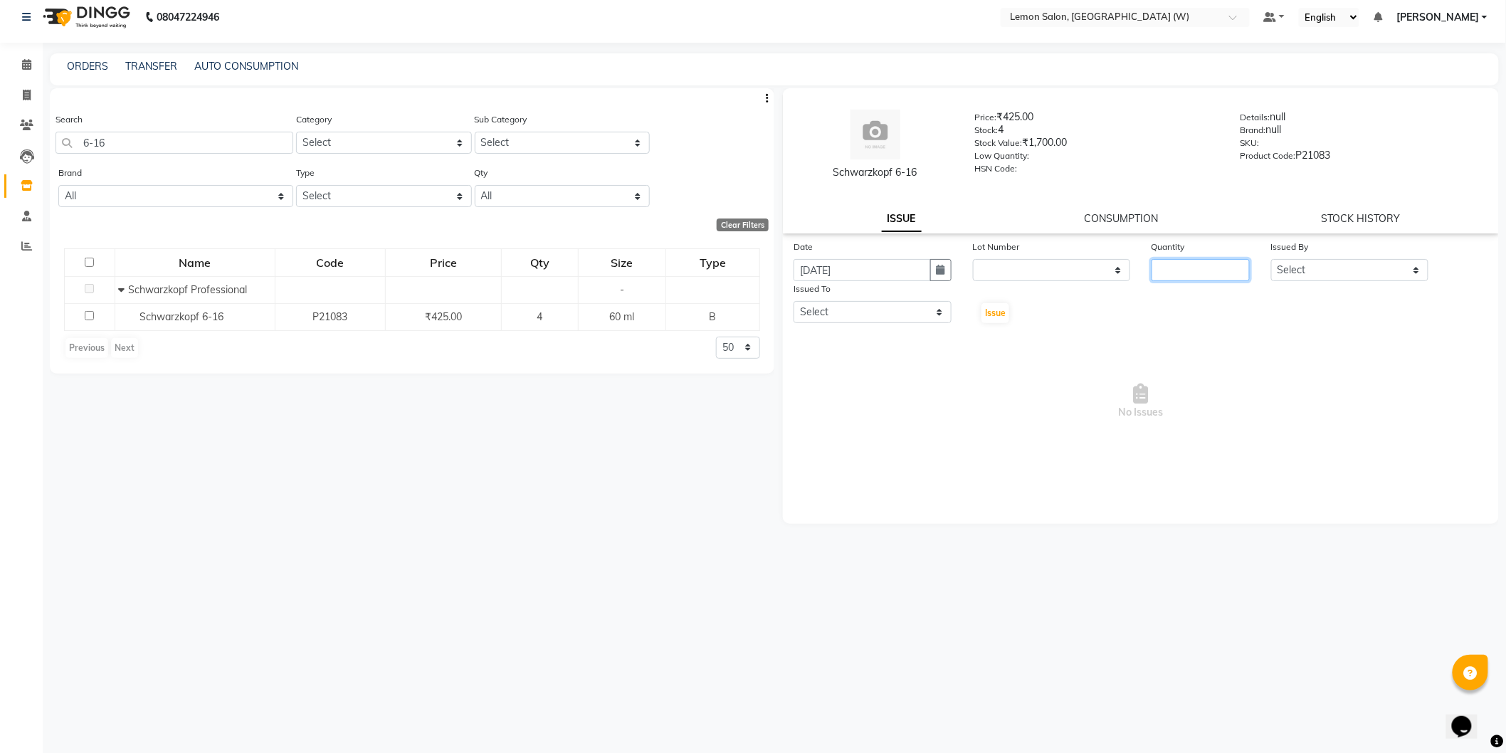
click at [1189, 270] on input "number" at bounding box center [1201, 270] width 98 height 22
type input "1"
drag, startPoint x: 1422, startPoint y: 270, endPoint x: 1406, endPoint y: 275, distance: 16.4
click at [1410, 273] on select "Select Anamta Sayyed DC Faizan Jyoti Thorat Kassar Sahil Manisha Duglaj Nazim A…" at bounding box center [1350, 270] width 158 height 22
select select "75738"
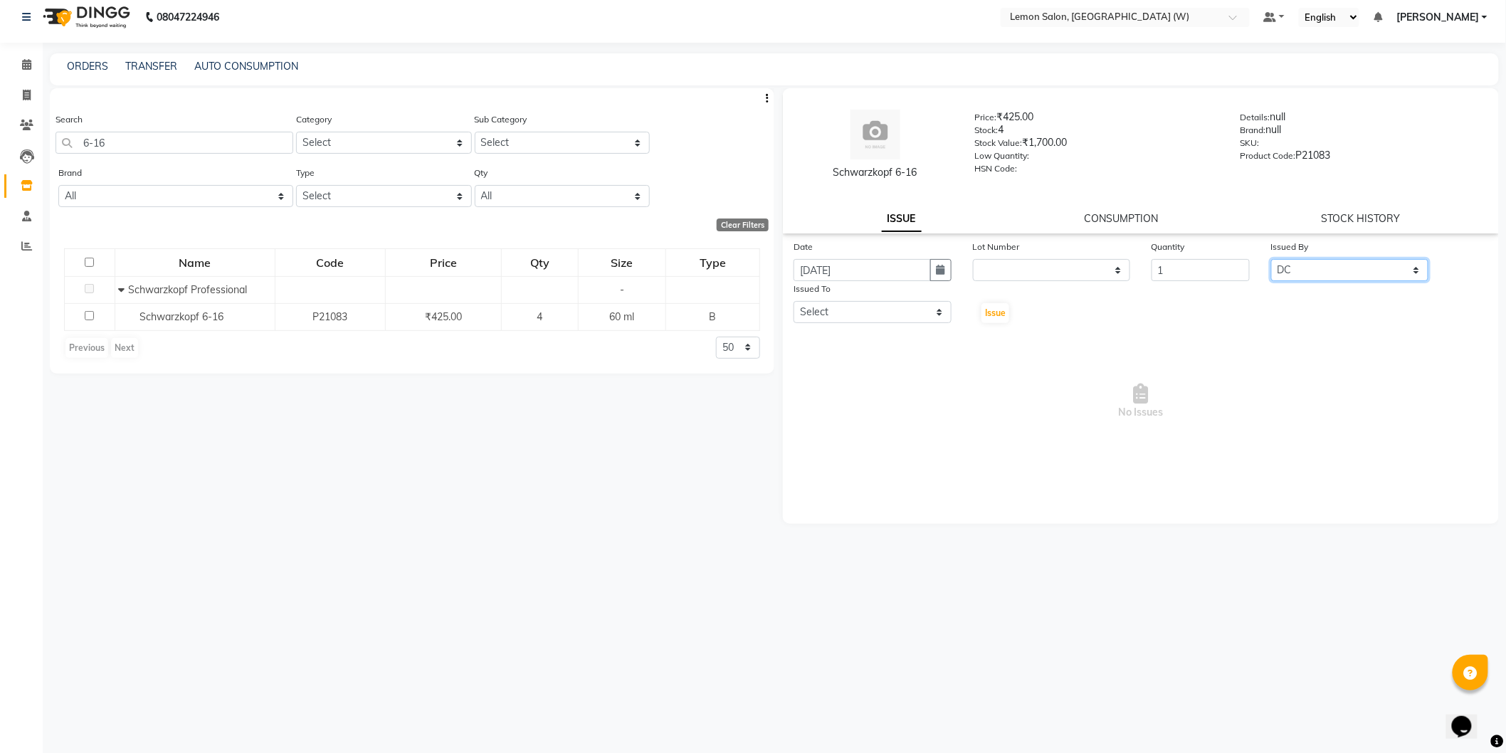
click at [1271, 259] on select "Select Anamta Sayyed DC Faizan Jyoti Thorat Kassar Sahil Manisha Duglaj Nazim A…" at bounding box center [1350, 270] width 158 height 22
click at [893, 315] on select "Select Anamta Sayyed DC Faizan Jyoti Thorat Kassar Sahil Manisha Duglaj Nazim A…" at bounding box center [873, 312] width 158 height 22
select select "75738"
click at [794, 301] on select "Select Anamta Sayyed DC Faizan Jyoti Thorat Kassar Sahil Manisha Duglaj Nazim A…" at bounding box center [873, 312] width 158 height 22
click at [1001, 306] on button "Issue" at bounding box center [995, 313] width 28 height 20
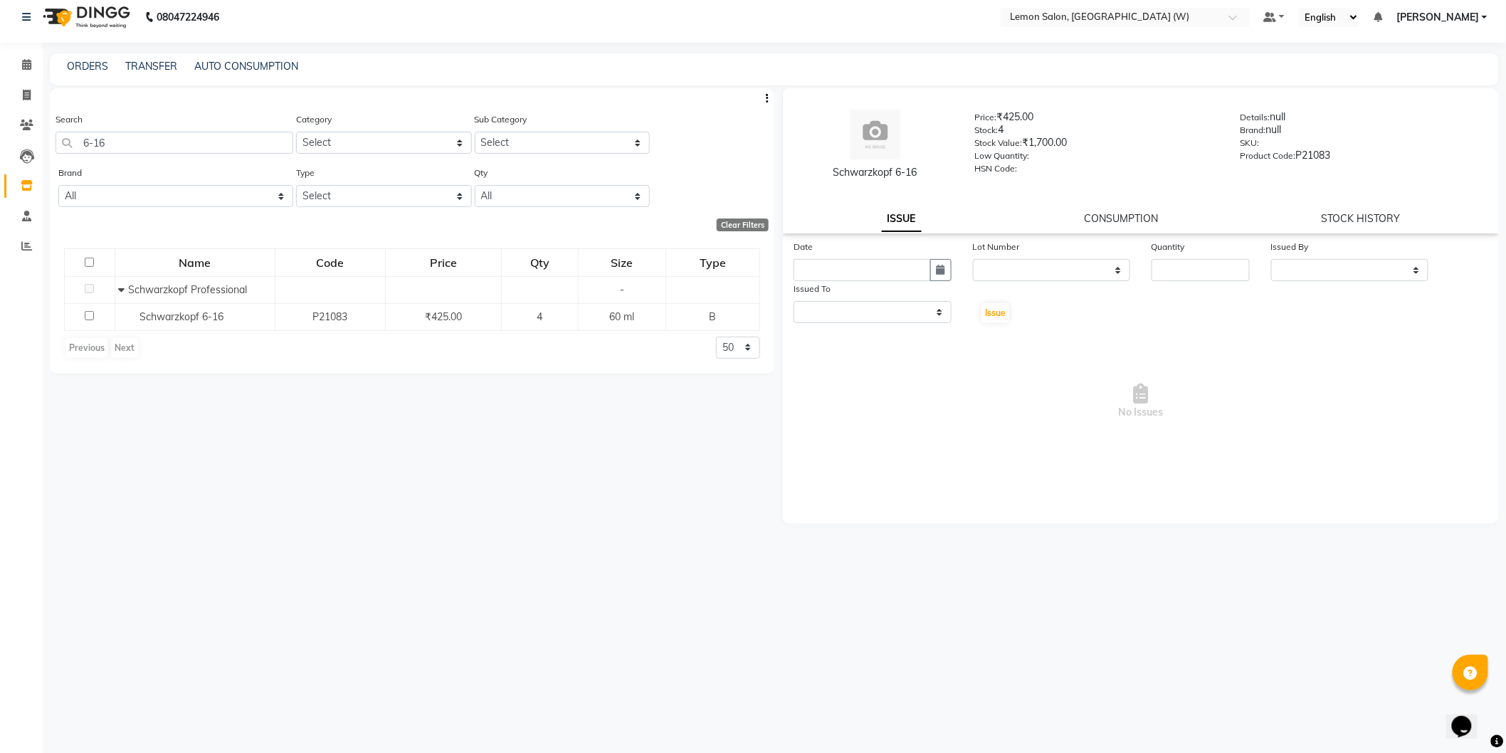
select select
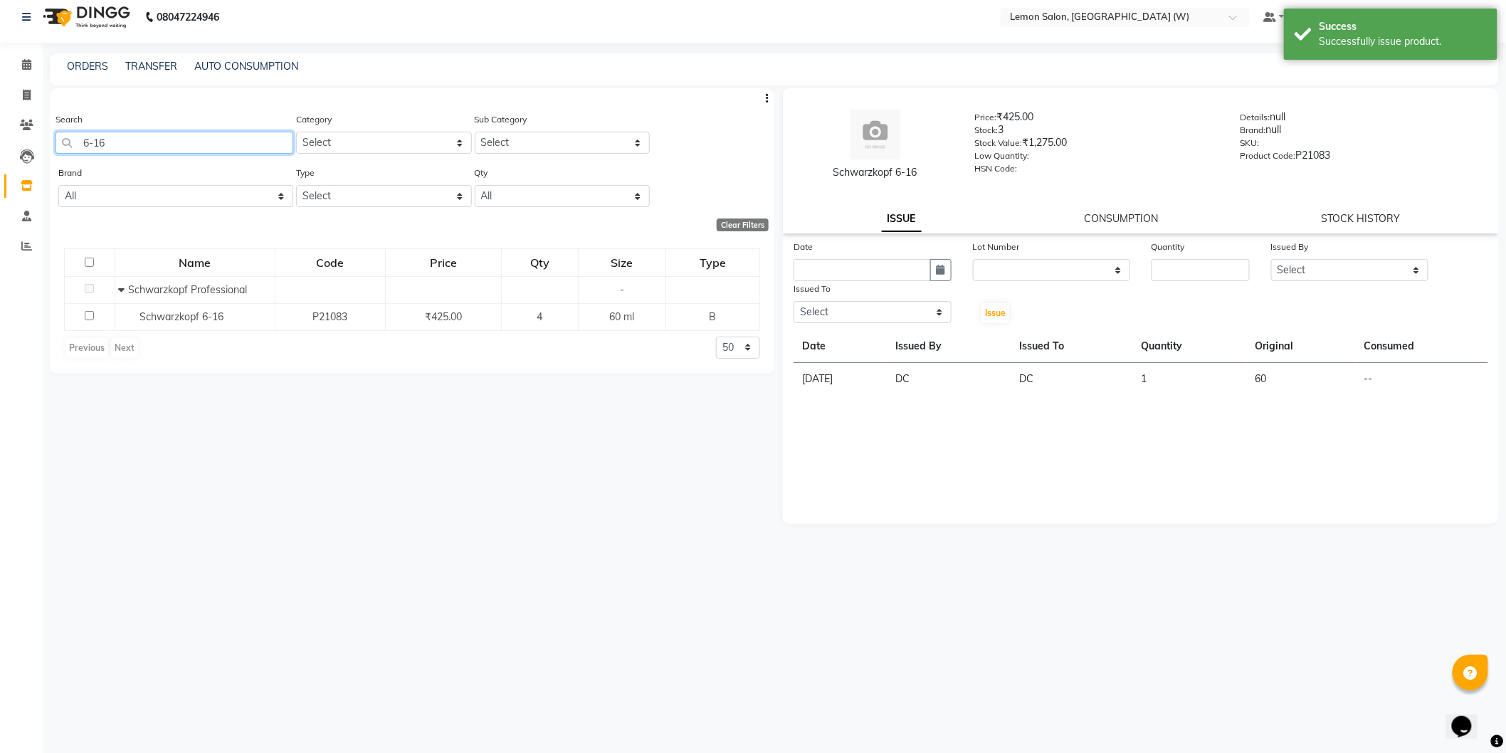
click at [120, 143] on input "6-16" at bounding box center [175, 143] width 238 height 22
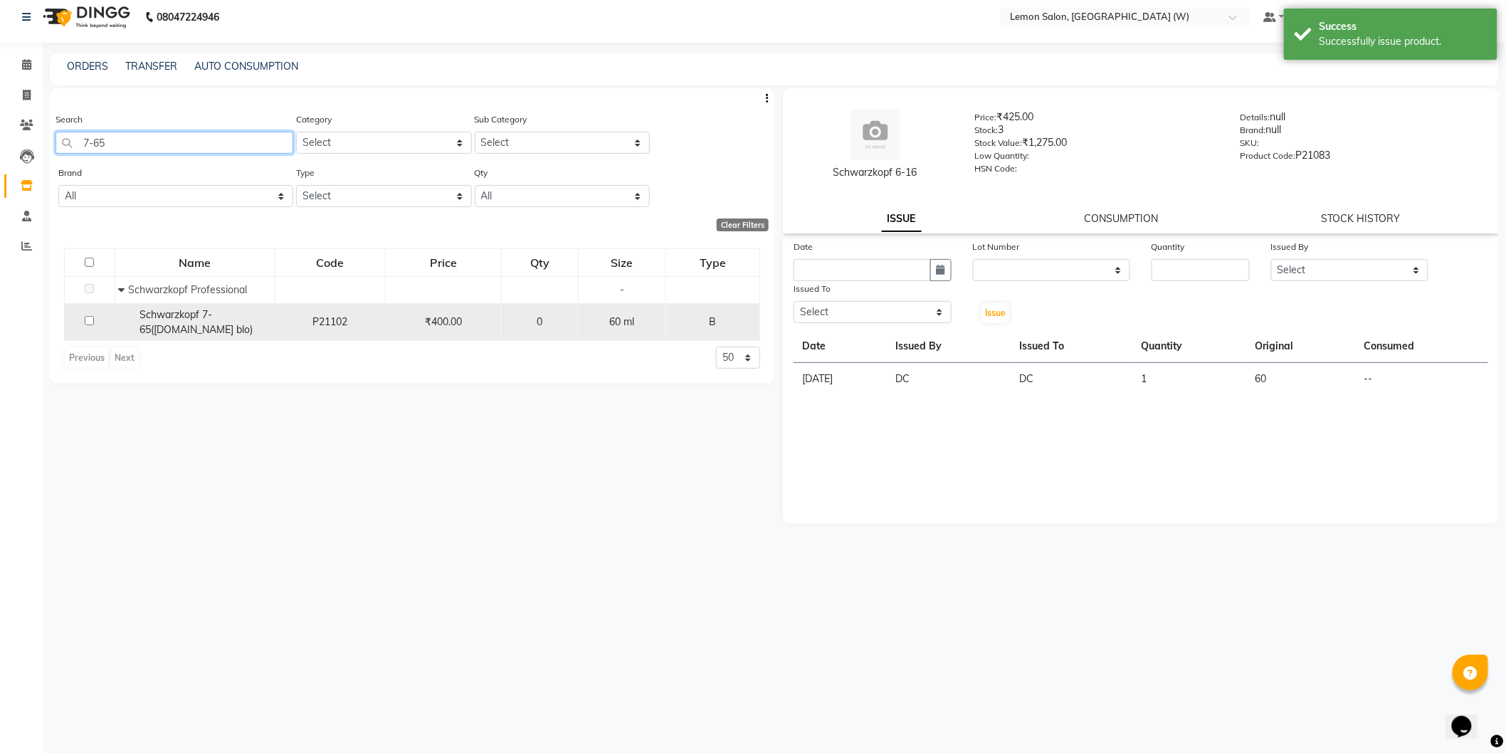
type input "7-65"
drag, startPoint x: 187, startPoint y: 304, endPoint x: 266, endPoint y: 302, distance: 79.0
click at [186, 304] on td "Schwarzkopf 7-65(r.med blo)" at bounding box center [195, 322] width 160 height 38
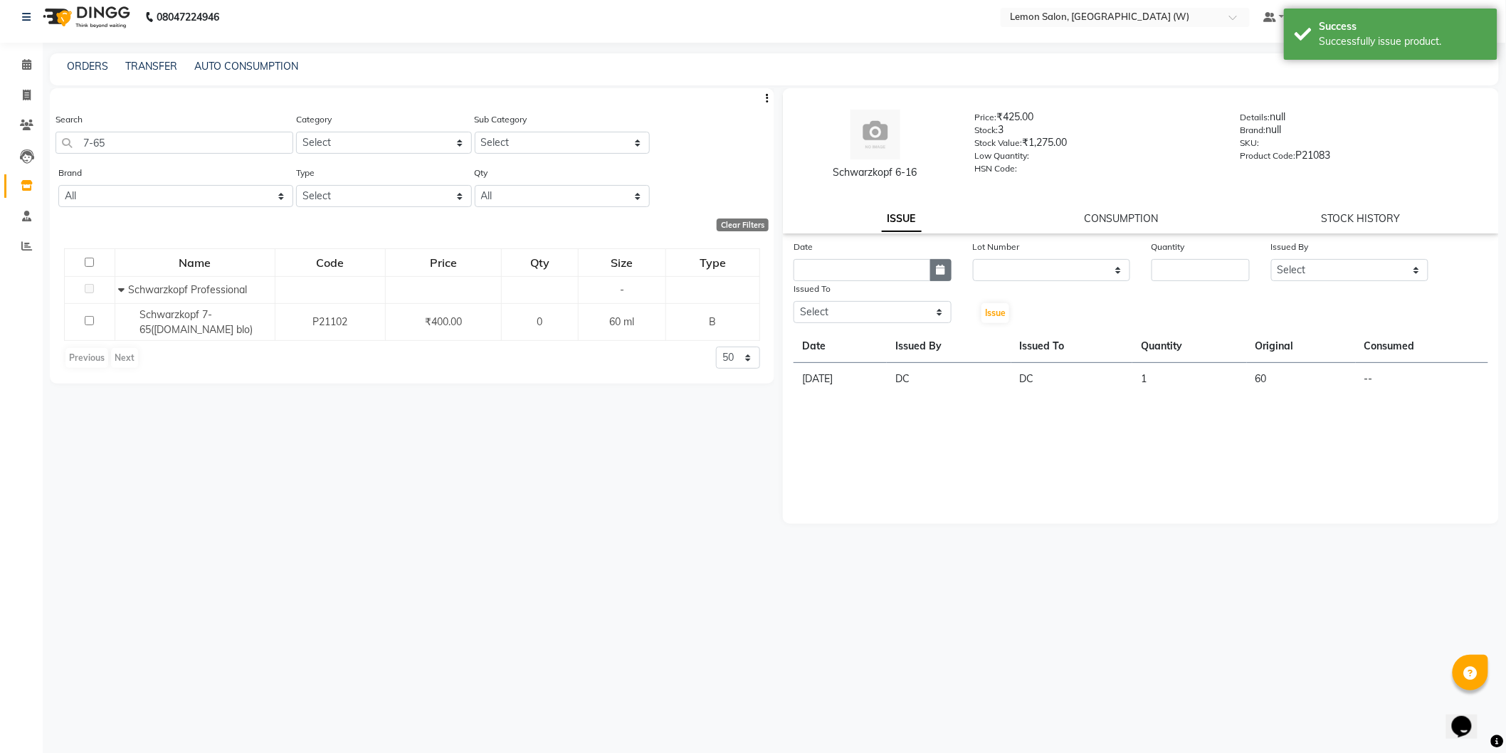
click at [939, 265] on icon "button" at bounding box center [941, 270] width 9 height 10
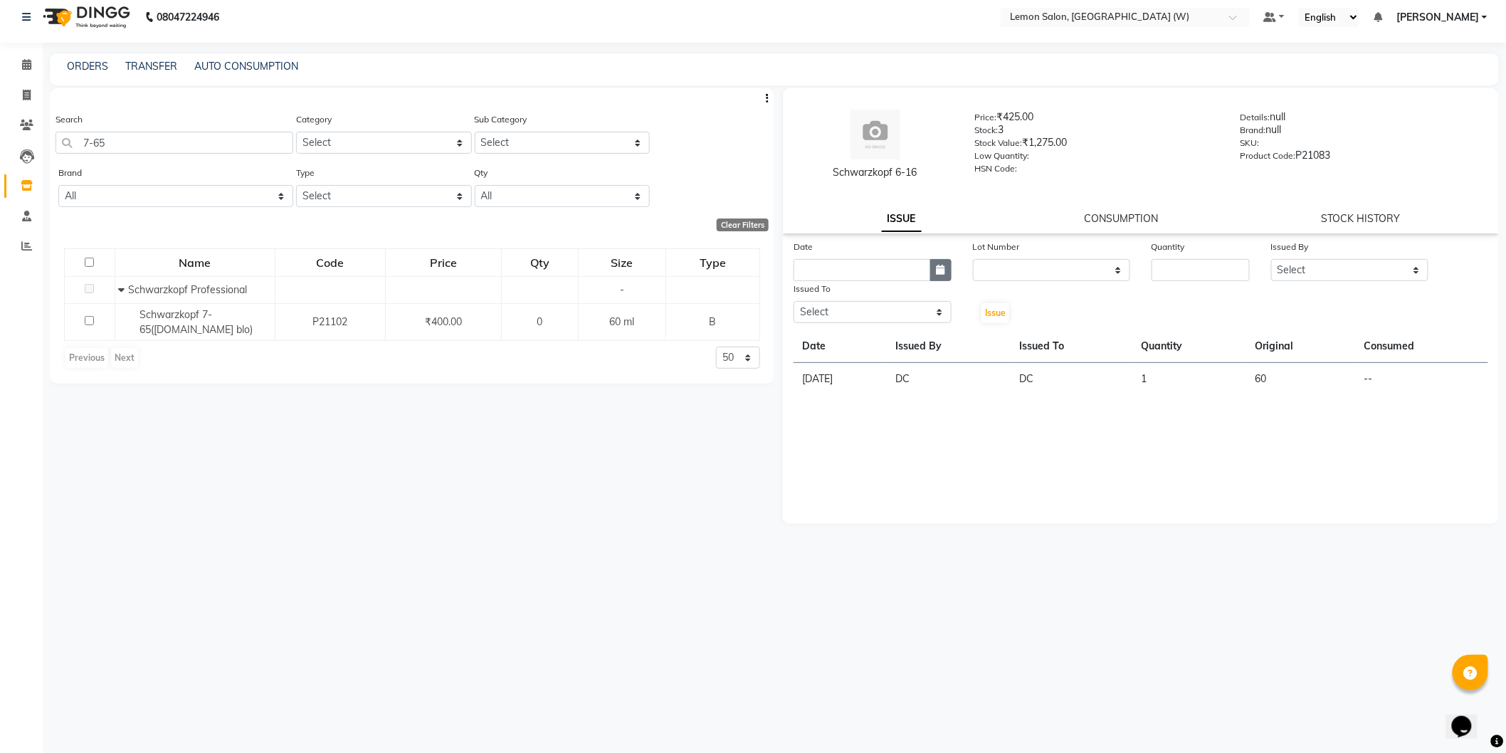
select select "9"
select select "2025"
click at [809, 339] on div "1" at bounding box center [808, 343] width 23 height 23
type input "01-09-2025"
click at [1183, 274] on input "number" at bounding box center [1201, 270] width 98 height 22
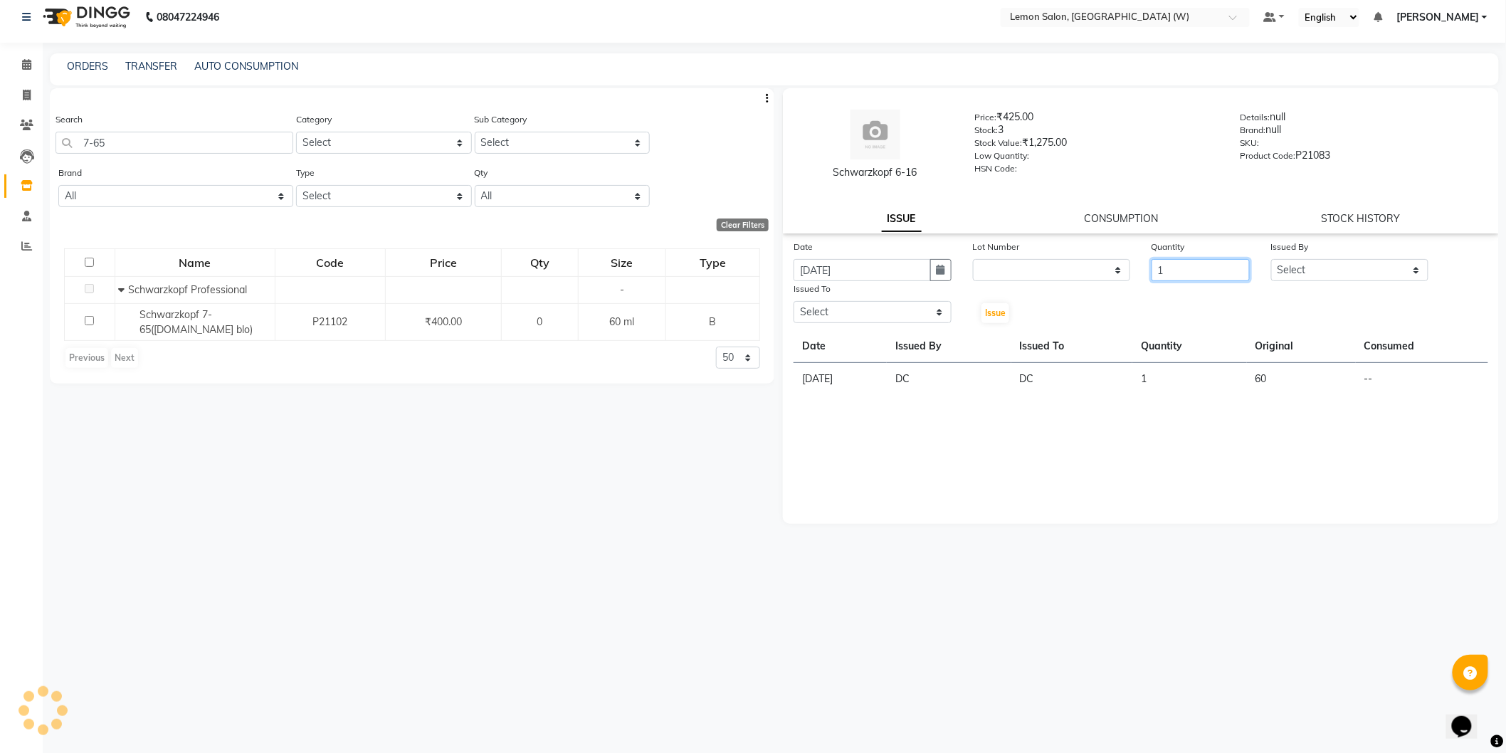
type input "1"
click at [1371, 261] on select "Select Anamta Sayyed DC Faizan Jyoti Thorat Kassar Sahil Manisha Duglaj Nazim A…" at bounding box center [1350, 270] width 158 height 22
select select "75738"
click at [1271, 259] on select "Select Anamta Sayyed DC Faizan Jyoti Thorat Kassar Sahil Manisha Duglaj Nazim A…" at bounding box center [1350, 270] width 158 height 22
click at [862, 307] on select "Select Anamta Sayyed DC Faizan Jyoti Thorat Kassar Sahil Manisha Duglaj Nazim A…" at bounding box center [873, 312] width 158 height 22
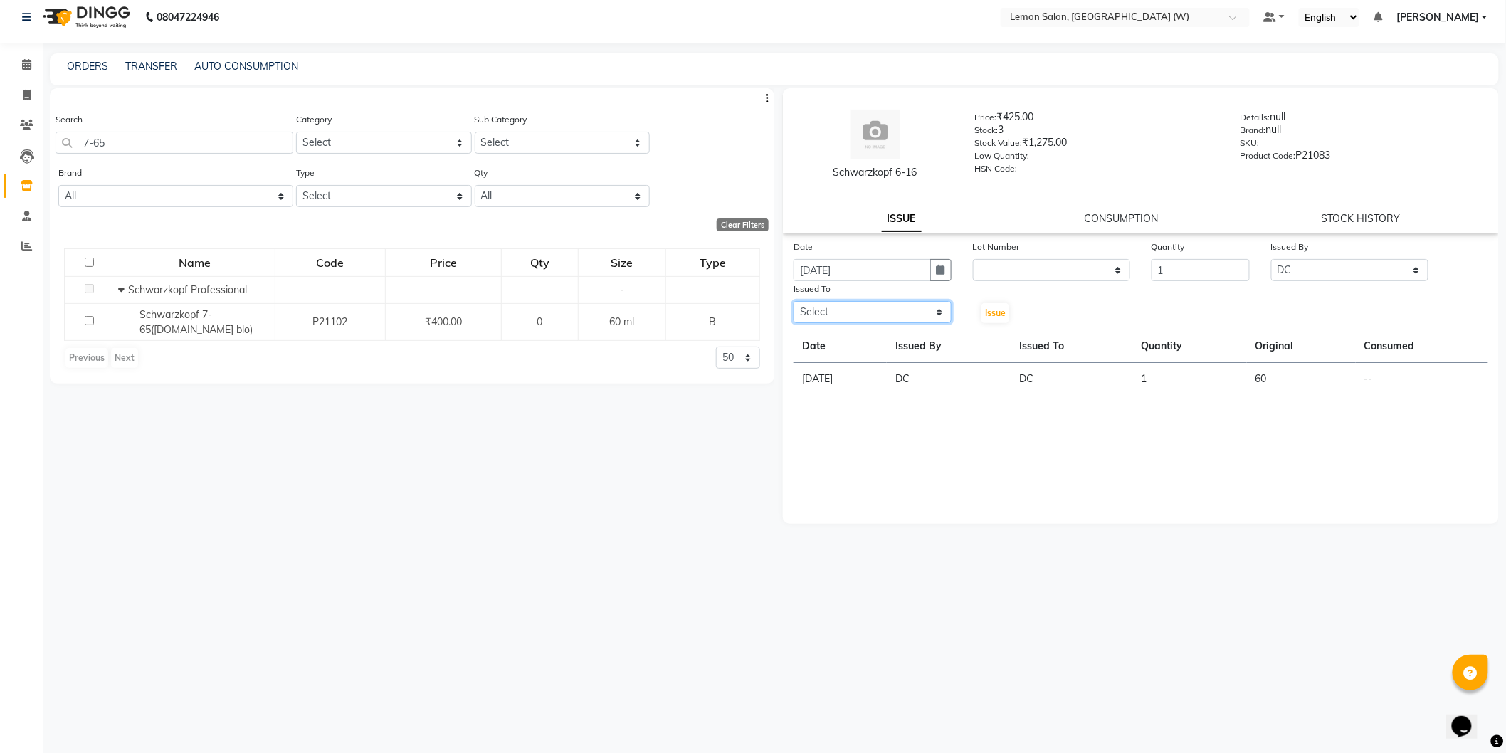
select select "75738"
click at [794, 301] on select "Select Anamta Sayyed DC Faizan Jyoti Thorat Kassar Sahil Manisha Duglaj Nazim A…" at bounding box center [873, 312] width 158 height 22
click at [1005, 320] on button "Issue" at bounding box center [995, 313] width 28 height 20
select select
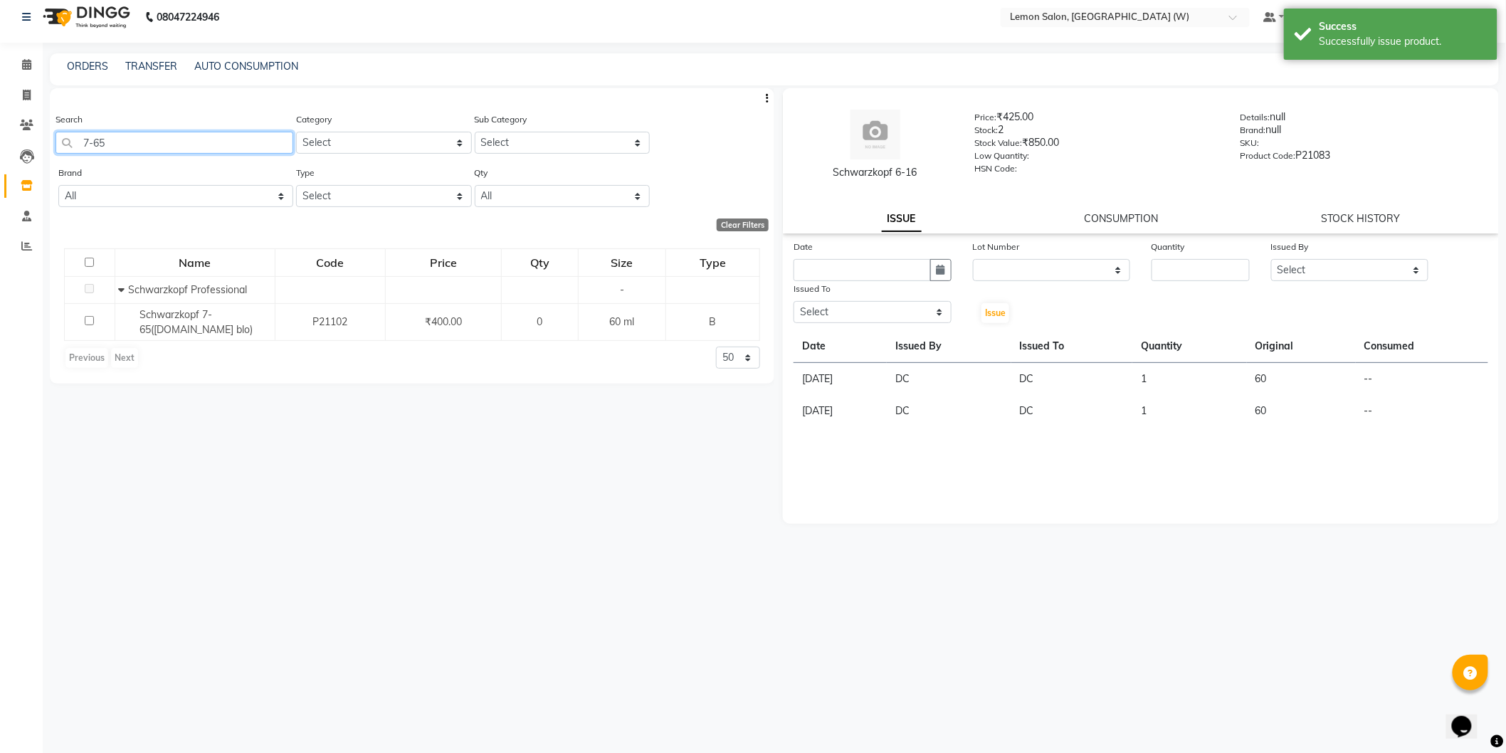
click at [210, 140] on input "7-65" at bounding box center [175, 143] width 238 height 22
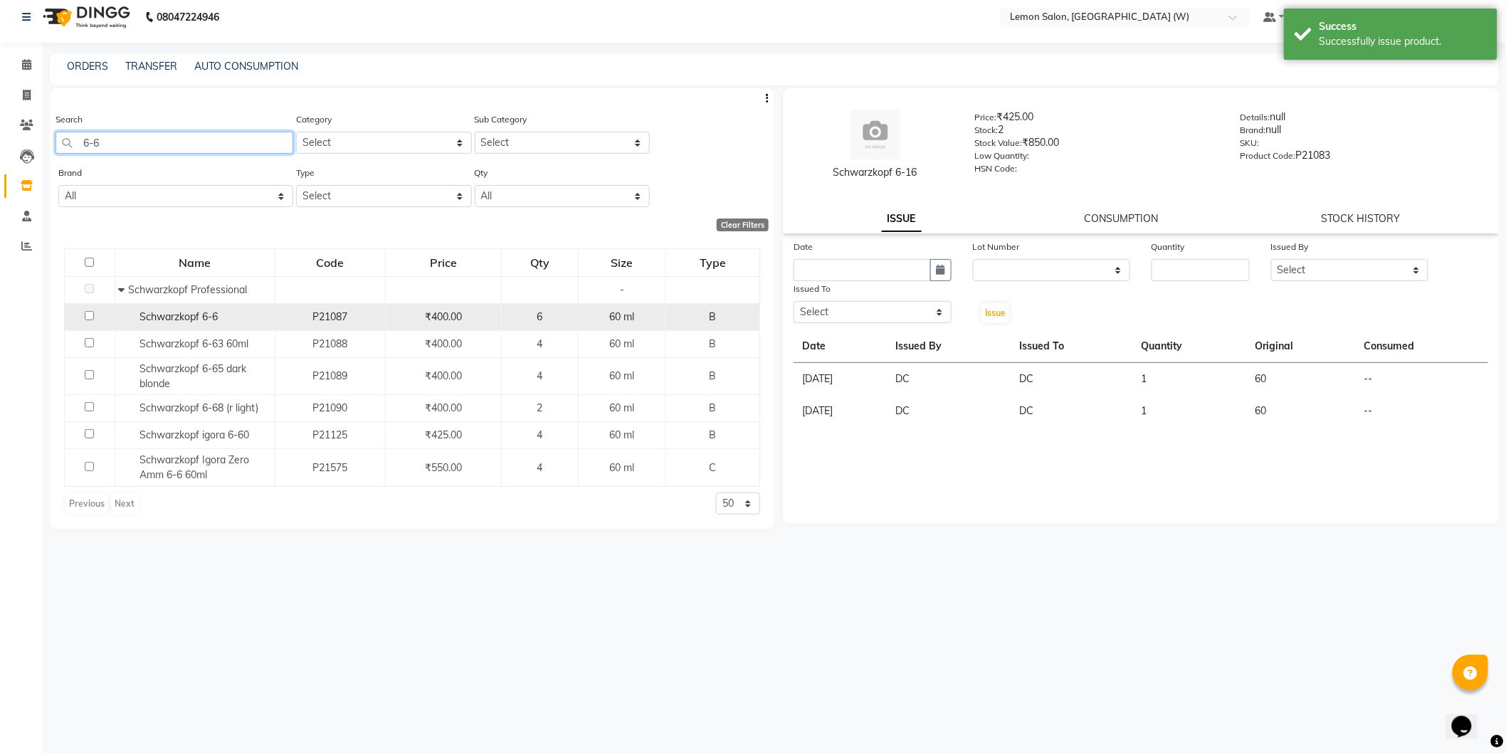
type input "6-6"
click at [233, 320] on div "Schwarzkopf 6-6" at bounding box center [195, 317] width 152 height 15
select select
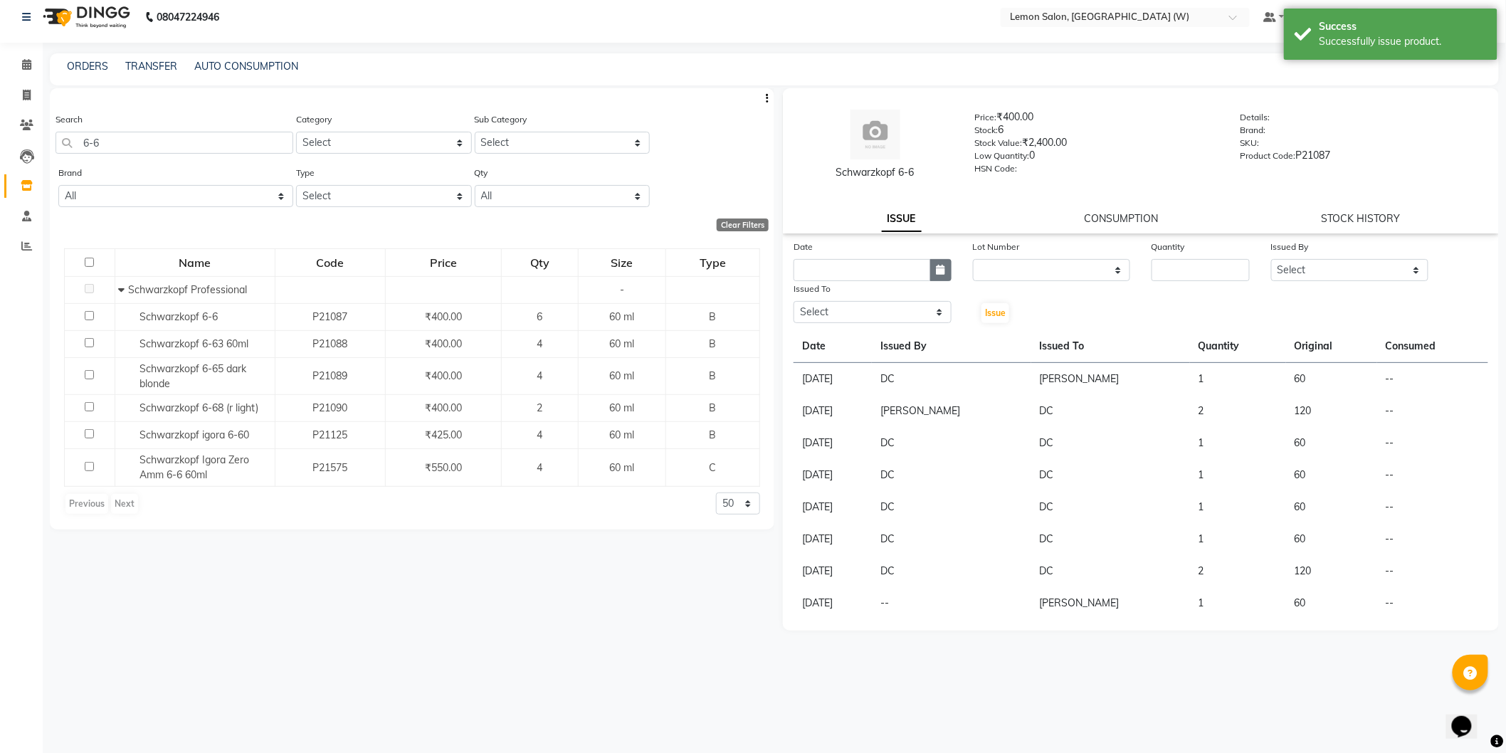
click at [941, 265] on icon "button" at bounding box center [941, 270] width 9 height 10
select select "9"
select select "2025"
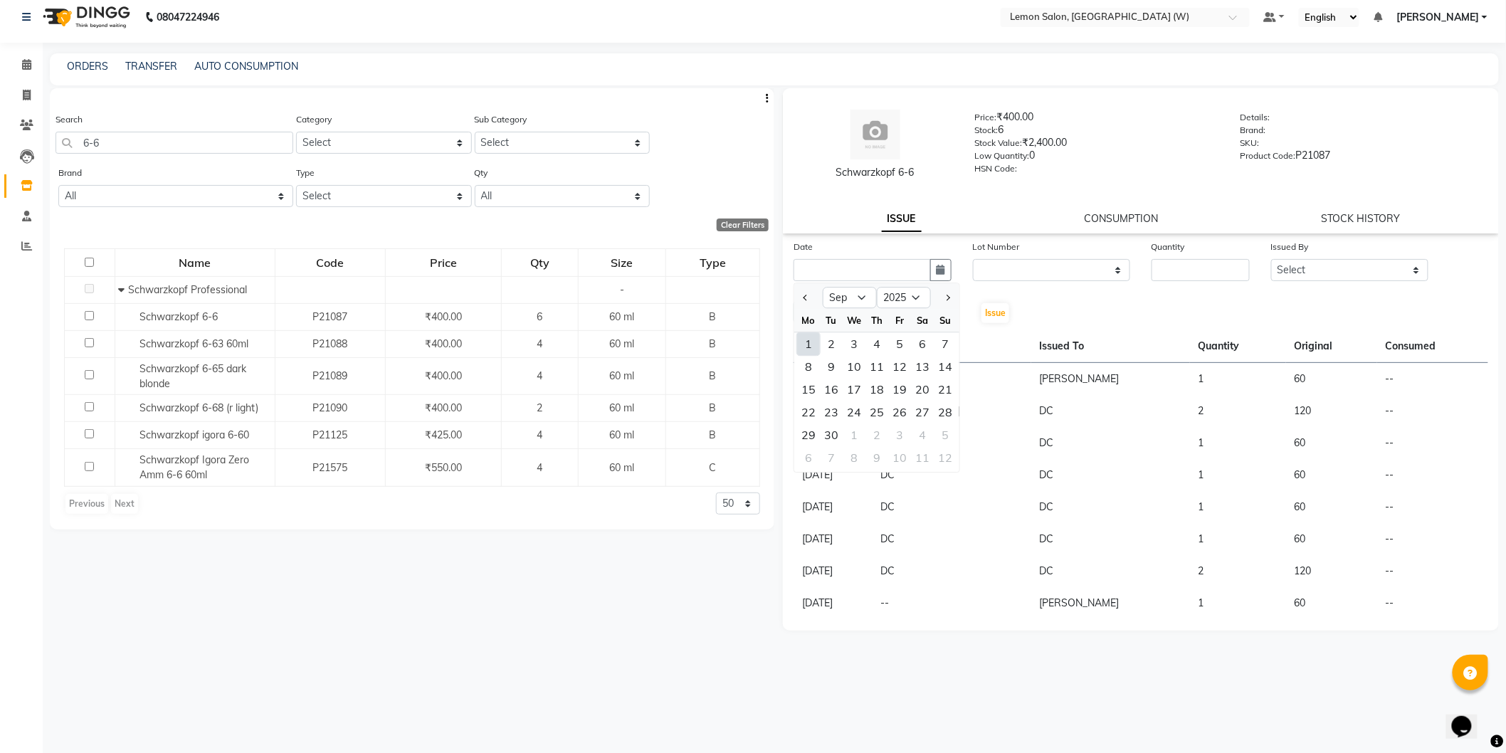
click at [810, 342] on div "1" at bounding box center [808, 343] width 23 height 23
type input "01-09-2025"
click at [1209, 265] on input "number" at bounding box center [1201, 270] width 98 height 22
type input "1"
click at [1326, 265] on select "Select Anamta Sayyed DC Faizan Jyoti Thorat Kassar Sahil Manisha Duglaj Nazim A…" at bounding box center [1350, 270] width 158 height 22
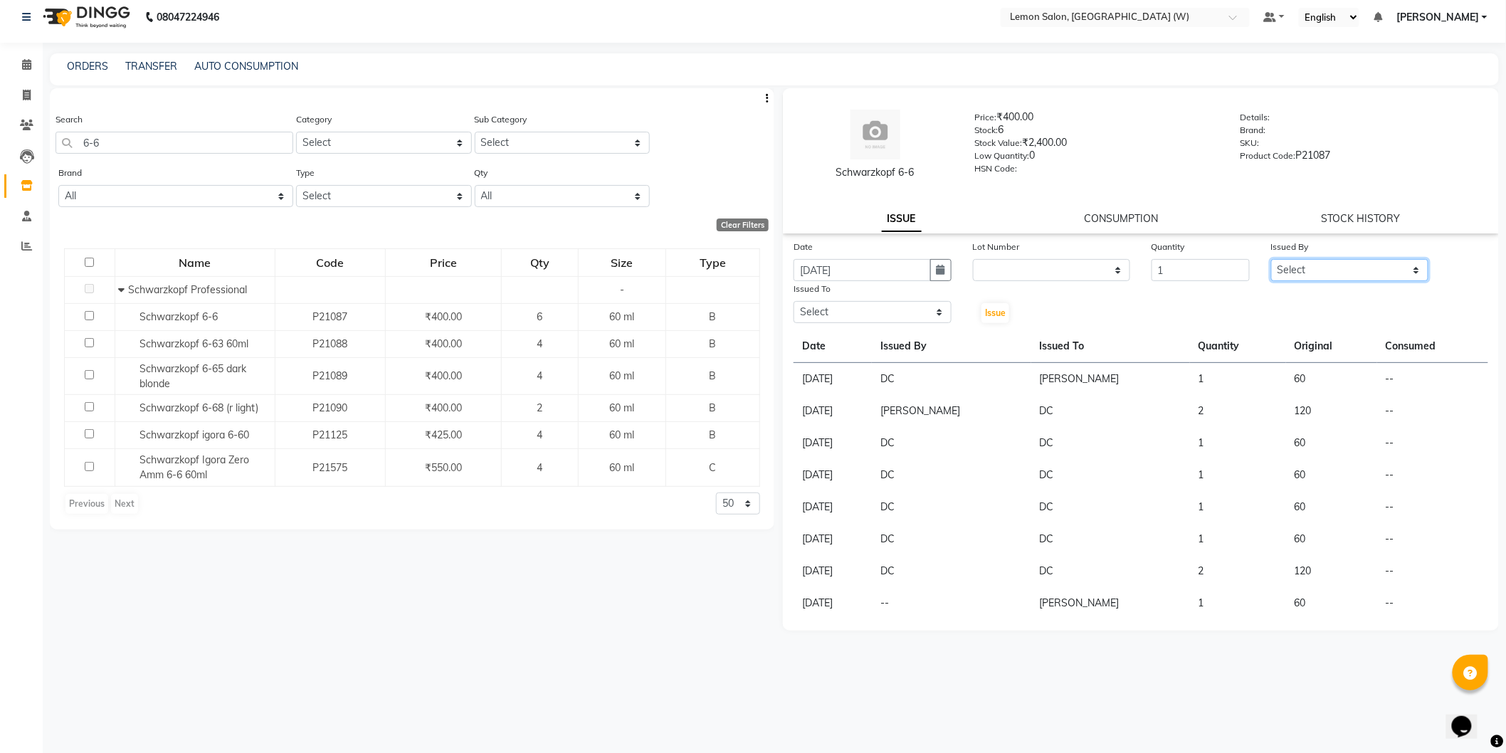
select select "75738"
click at [1271, 259] on select "Select Anamta Sayyed DC Faizan Jyoti Thorat Kassar Sahil Manisha Duglaj Nazim A…" at bounding box center [1350, 270] width 158 height 22
drag, startPoint x: 939, startPoint y: 301, endPoint x: 934, endPoint y: 307, distance: 8.1
click at [936, 303] on select "Select Anamta Sayyed DC Faizan Jyoti Thorat Kassar Sahil Manisha Duglaj Nazim A…" at bounding box center [873, 312] width 158 height 22
select select "75738"
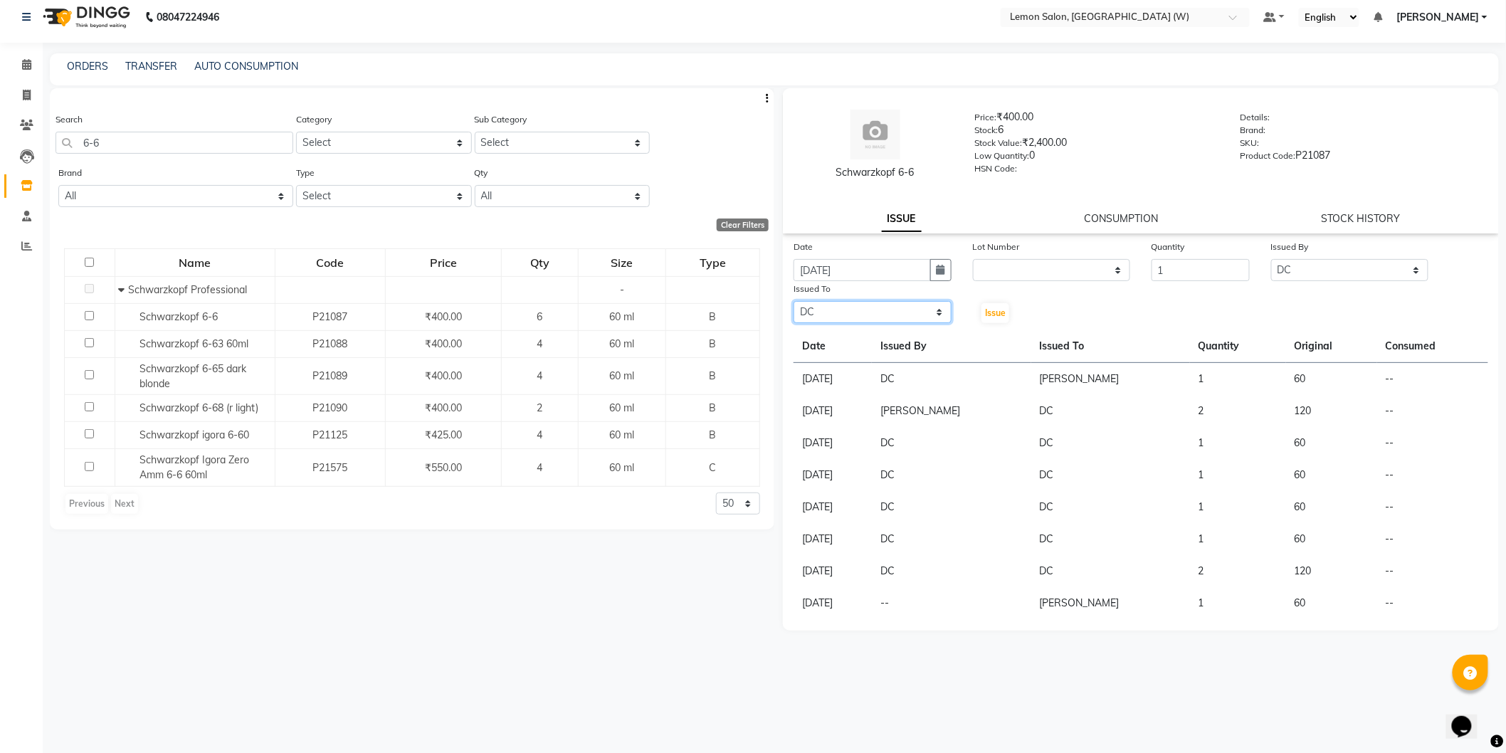
click at [794, 301] on select "Select Anamta Sayyed DC Faizan Jyoti Thorat Kassar Sahil Manisha Duglaj Nazim A…" at bounding box center [873, 312] width 158 height 22
click at [995, 308] on span "Issue" at bounding box center [995, 312] width 21 height 11
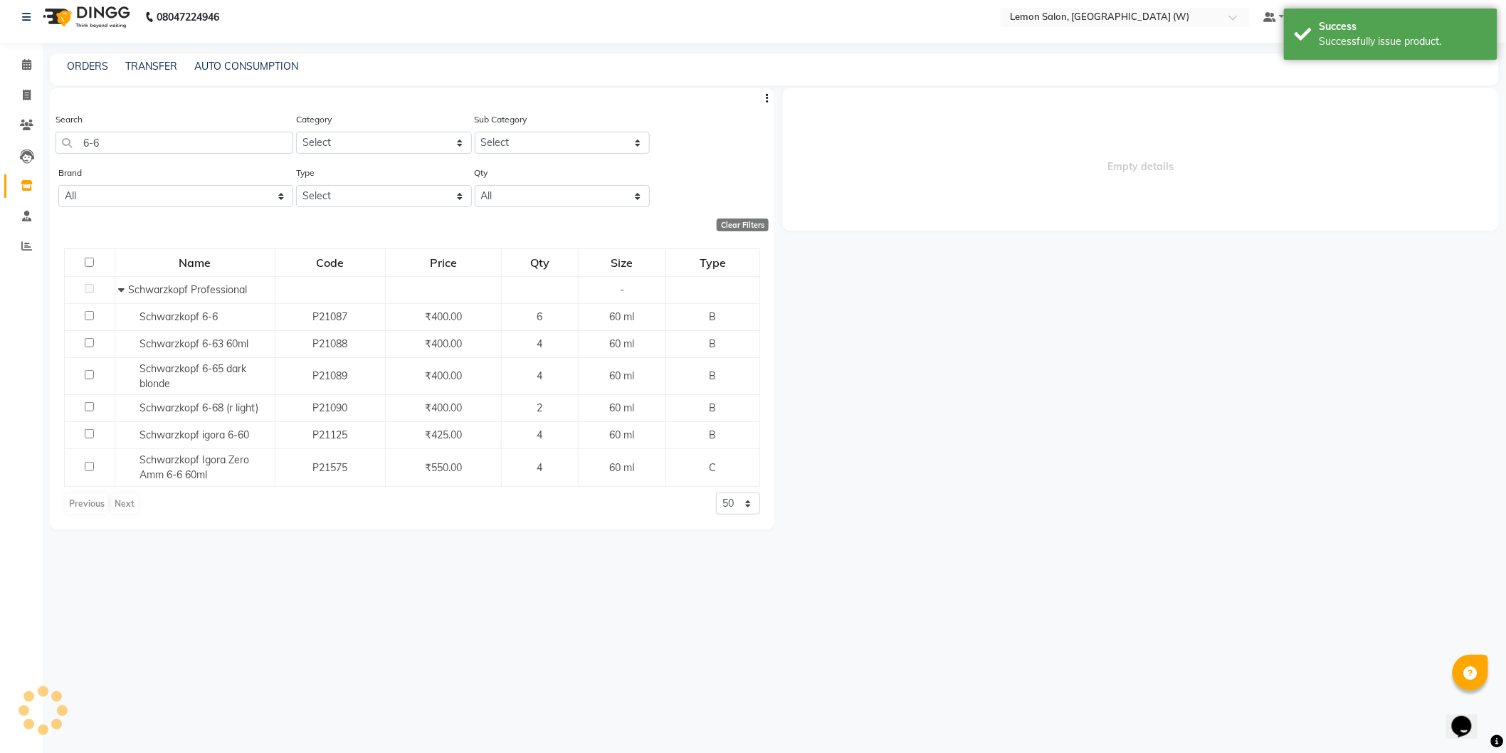
select select
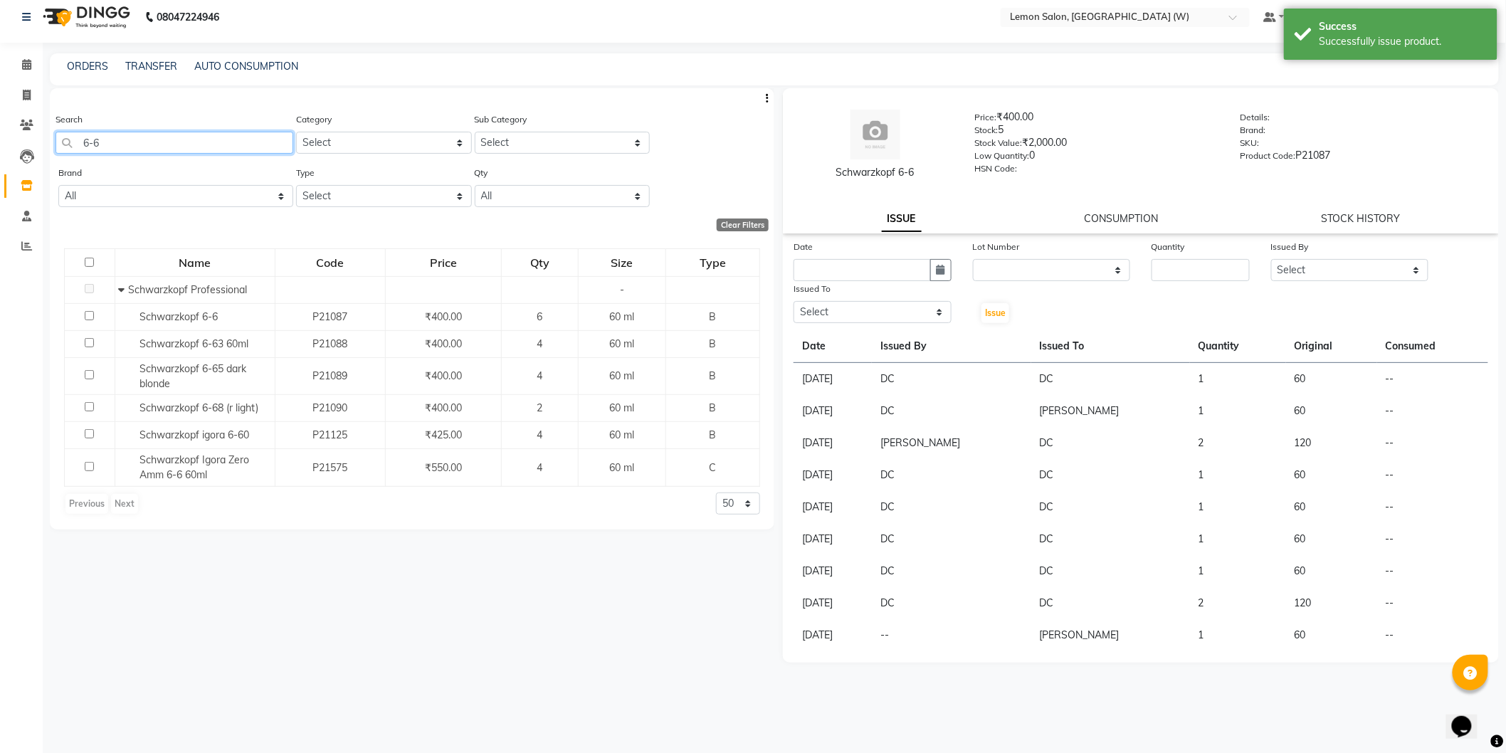
click at [232, 148] on input "6-6" at bounding box center [175, 143] width 238 height 22
click at [232, 147] on input "6-6" at bounding box center [175, 143] width 238 height 22
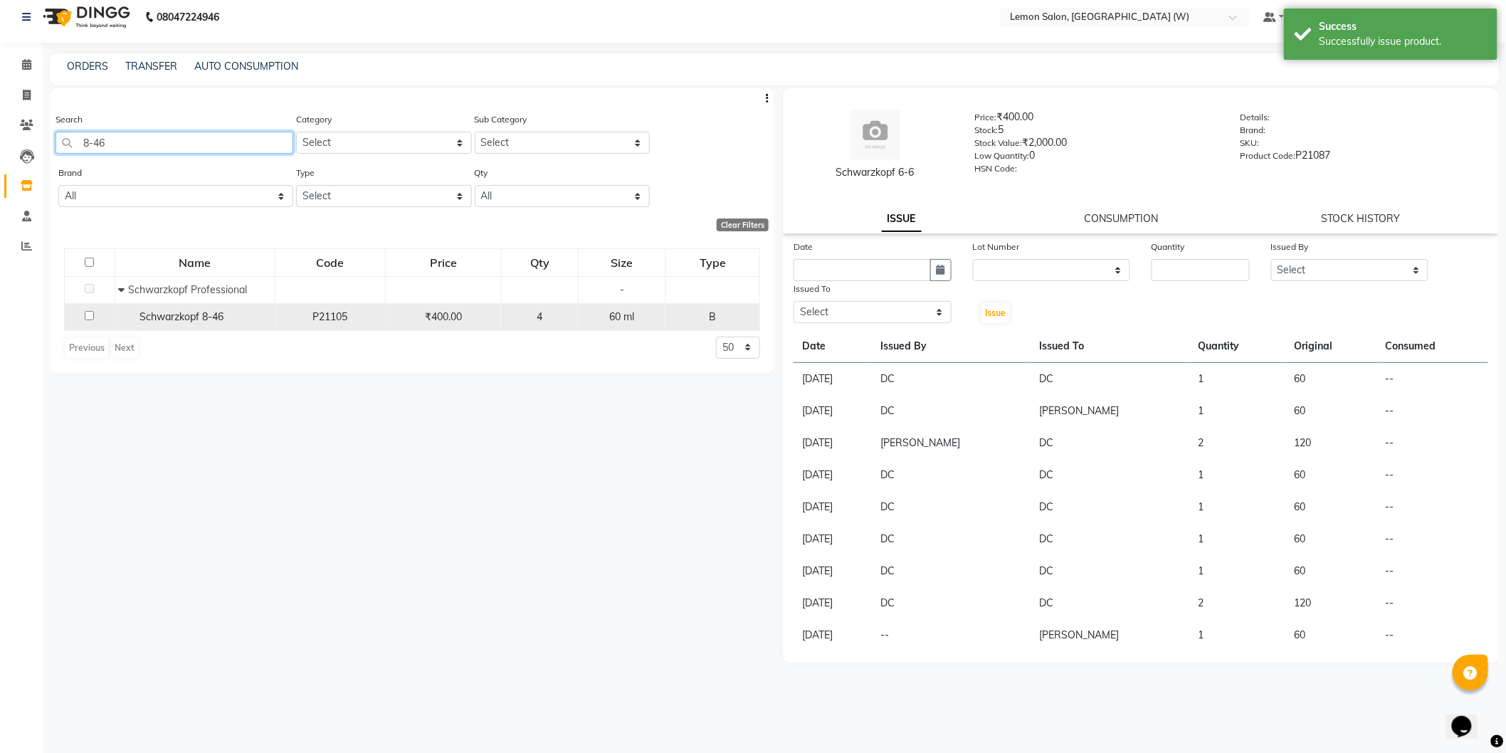
type input "8-46"
drag, startPoint x: 214, startPoint y: 321, endPoint x: 194, endPoint y: 311, distance: 22.3
click at [214, 321] on span "Schwarzkopf 8-46" at bounding box center [182, 316] width 84 height 13
select select
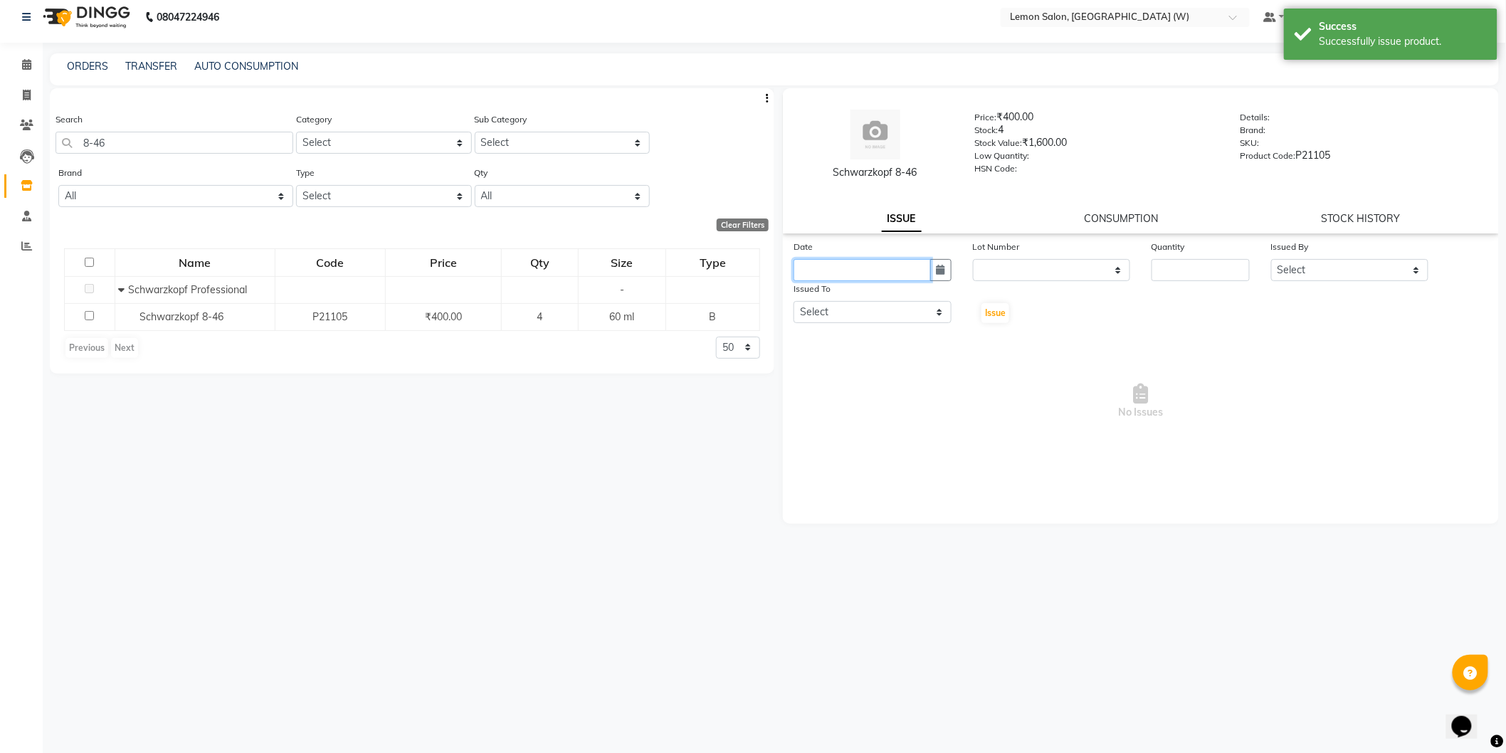
click at [906, 266] on input "text" at bounding box center [862, 270] width 137 height 22
select select "9"
select select "2025"
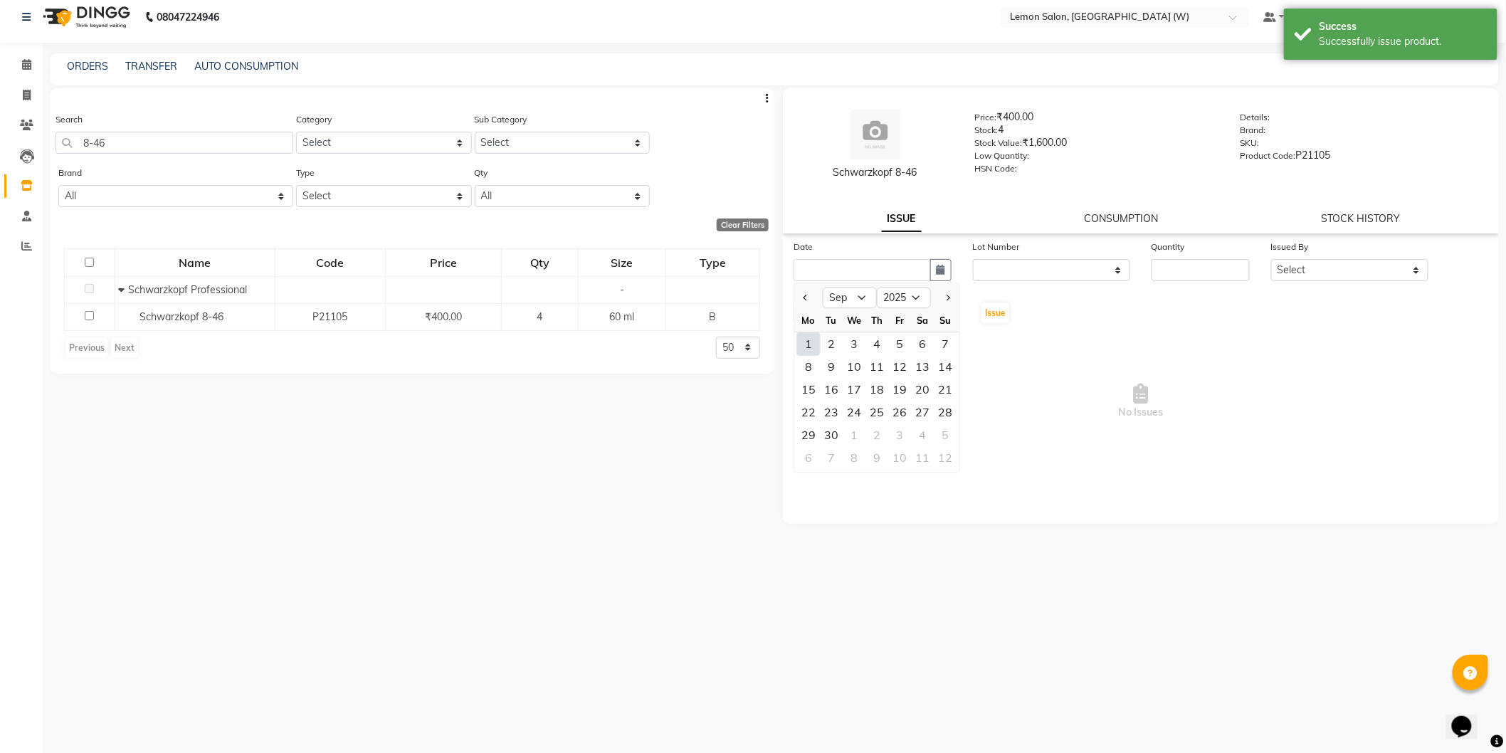
click at [797, 344] on div "1" at bounding box center [808, 343] width 23 height 23
type input "01-09-2025"
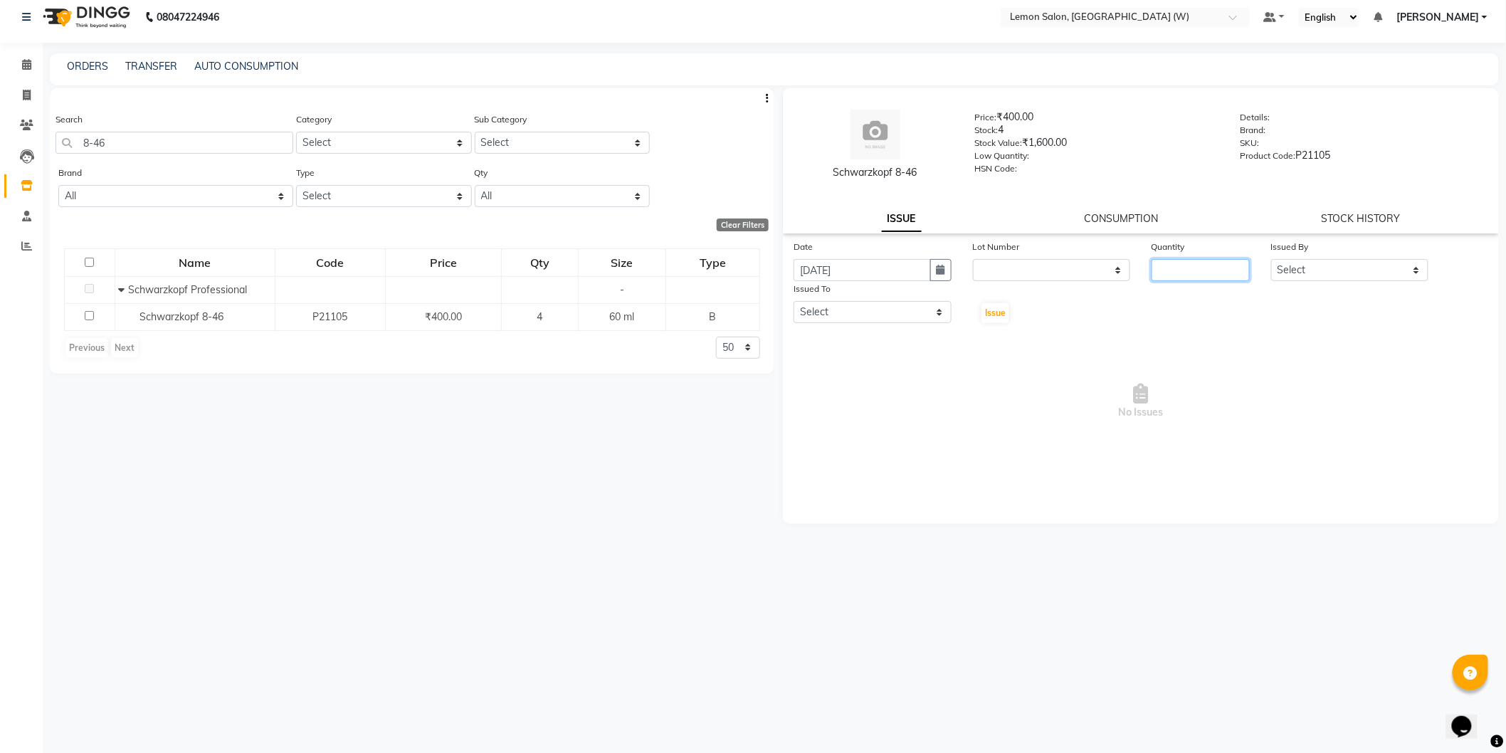
click at [1191, 263] on input "number" at bounding box center [1201, 270] width 98 height 22
type input "1"
click at [1391, 274] on select "Select Anamta Sayyed DC Faizan Jyoti Thorat Kassar Sahil Manisha Duglaj Nazim A…" at bounding box center [1350, 270] width 158 height 22
select select "75738"
click at [1271, 259] on select "Select Anamta Sayyed DC Faizan Jyoti Thorat Kassar Sahil Manisha Duglaj Nazim A…" at bounding box center [1350, 270] width 158 height 22
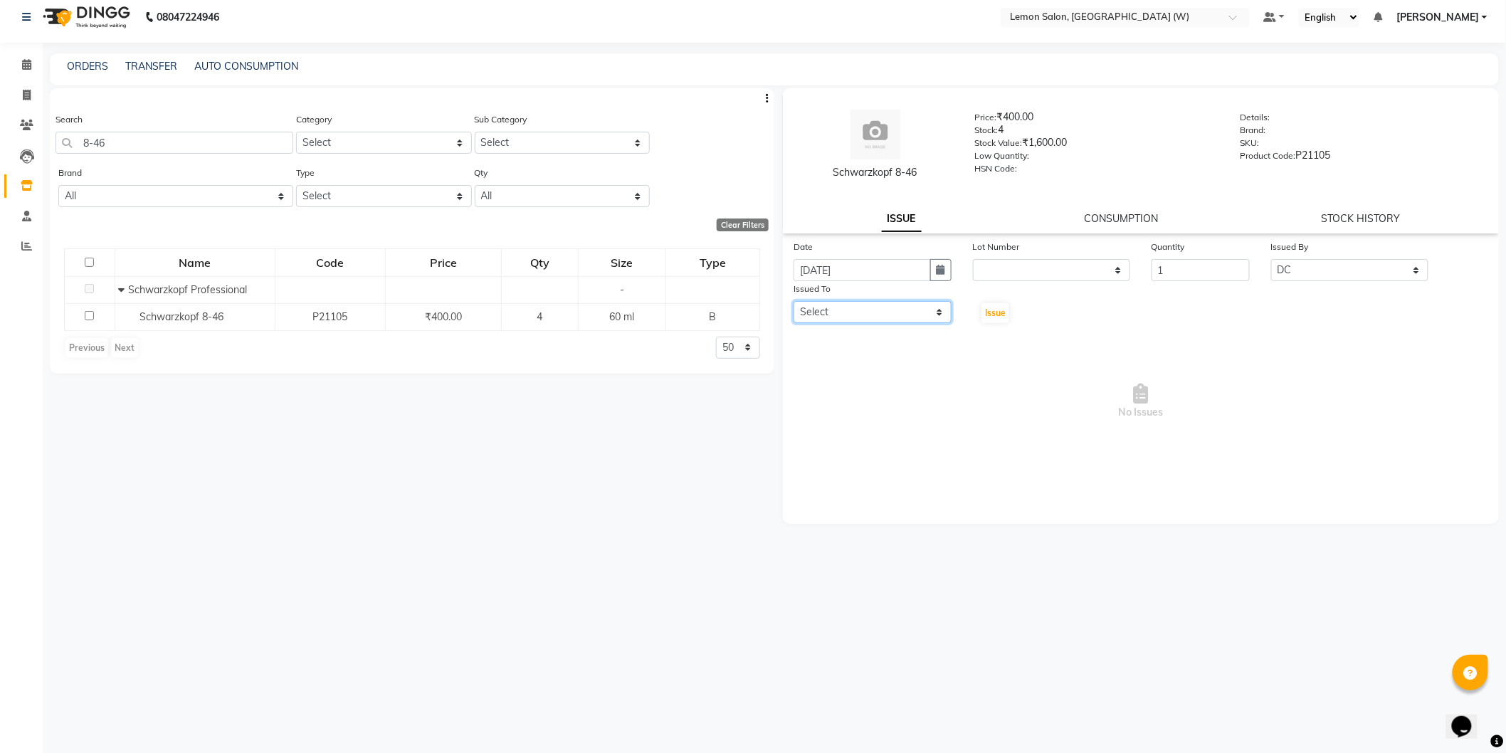
click at [815, 319] on select "Select Anamta Sayyed DC Faizan Jyoti Thorat Kassar Sahil Manisha Duglaj Nazim A…" at bounding box center [873, 312] width 158 height 22
select select "75738"
click at [794, 301] on select "Select Anamta Sayyed DC Faizan Jyoti Thorat Kassar Sahil Manisha Duglaj Nazim A…" at bounding box center [873, 312] width 158 height 22
click at [1012, 312] on div "Issue" at bounding box center [992, 302] width 60 height 43
click at [1004, 312] on span "Issue" at bounding box center [995, 312] width 21 height 11
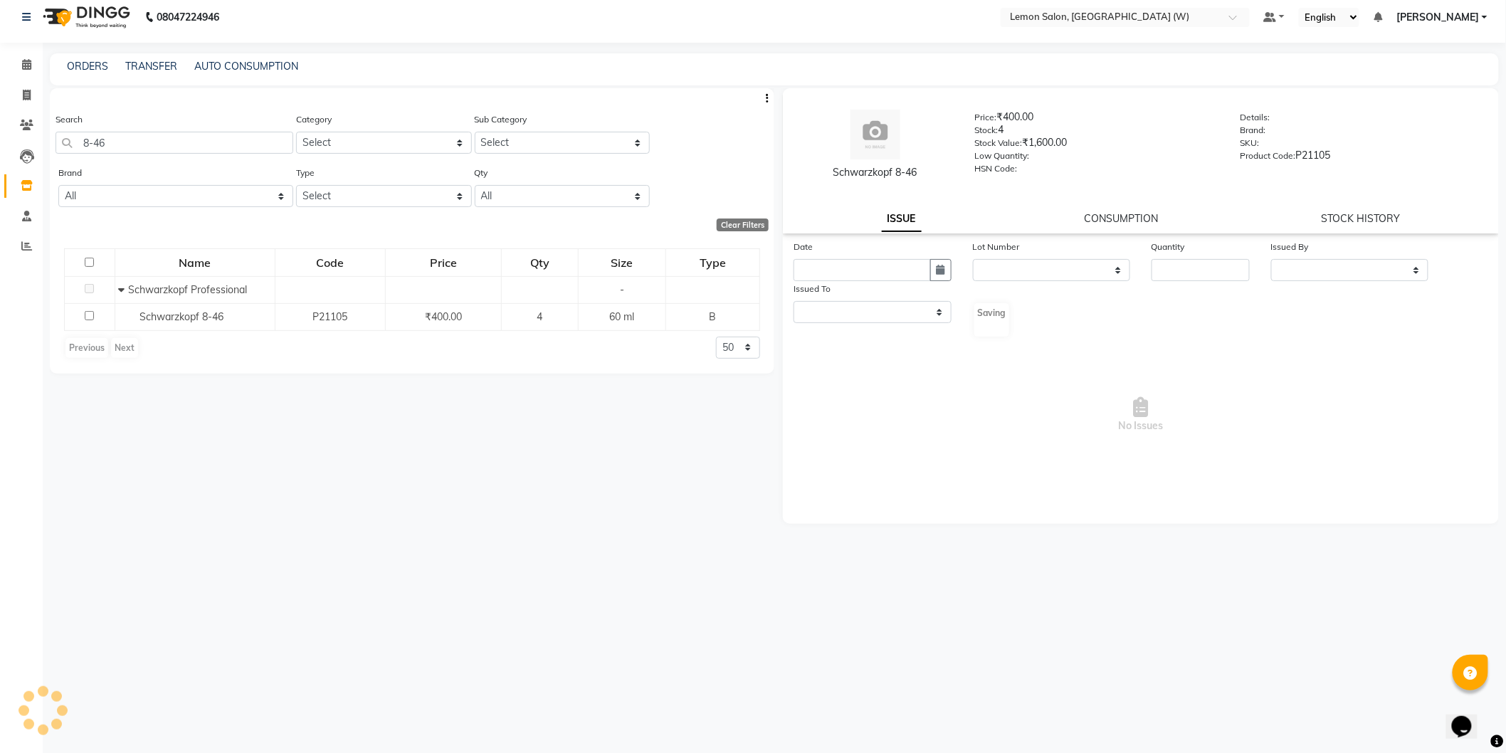
select select
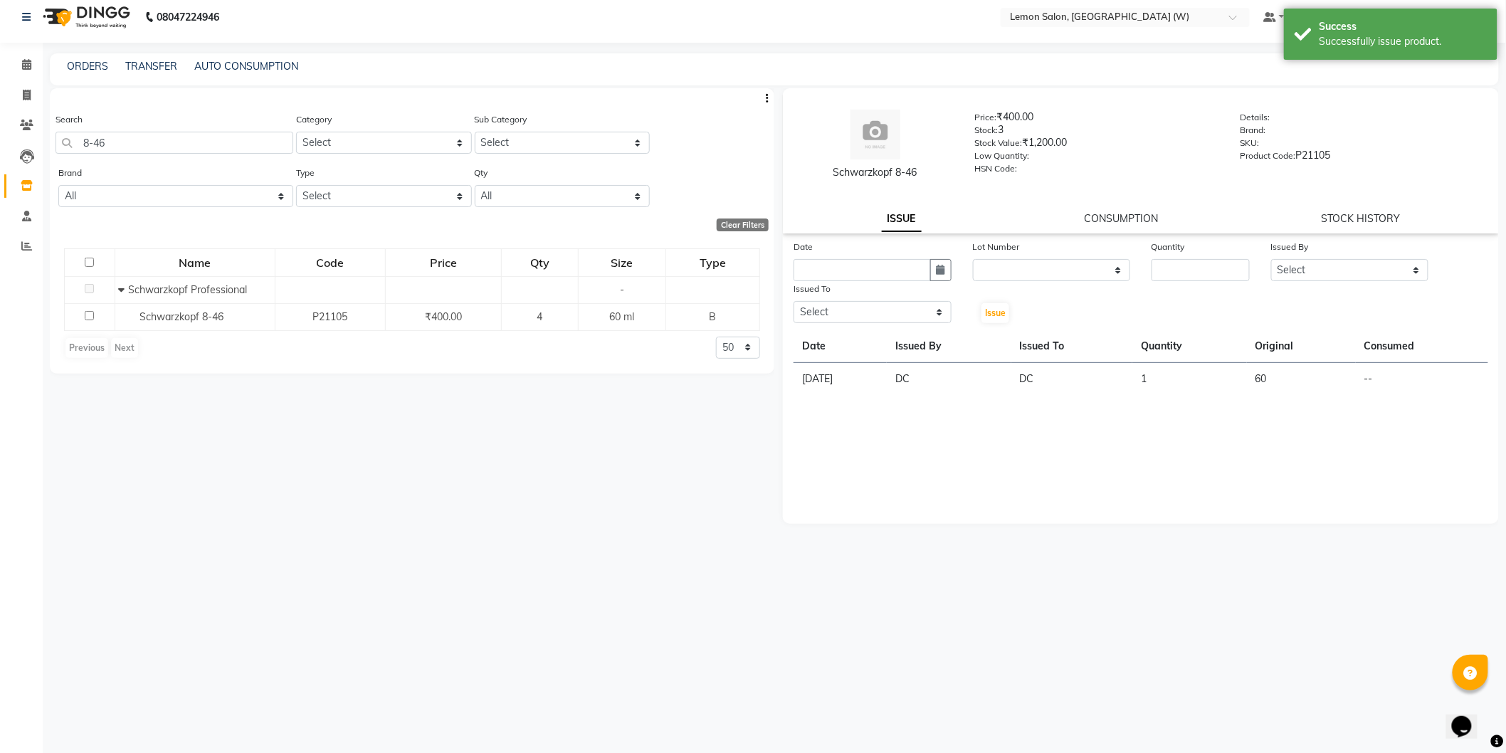
drag, startPoint x: 173, startPoint y: 162, endPoint x: 169, endPoint y: 147, distance: 15.4
click at [172, 162] on div "Search 8-46" at bounding box center [175, 138] width 238 height 53
click at [172, 143] on input "8-46" at bounding box center [175, 143] width 238 height 22
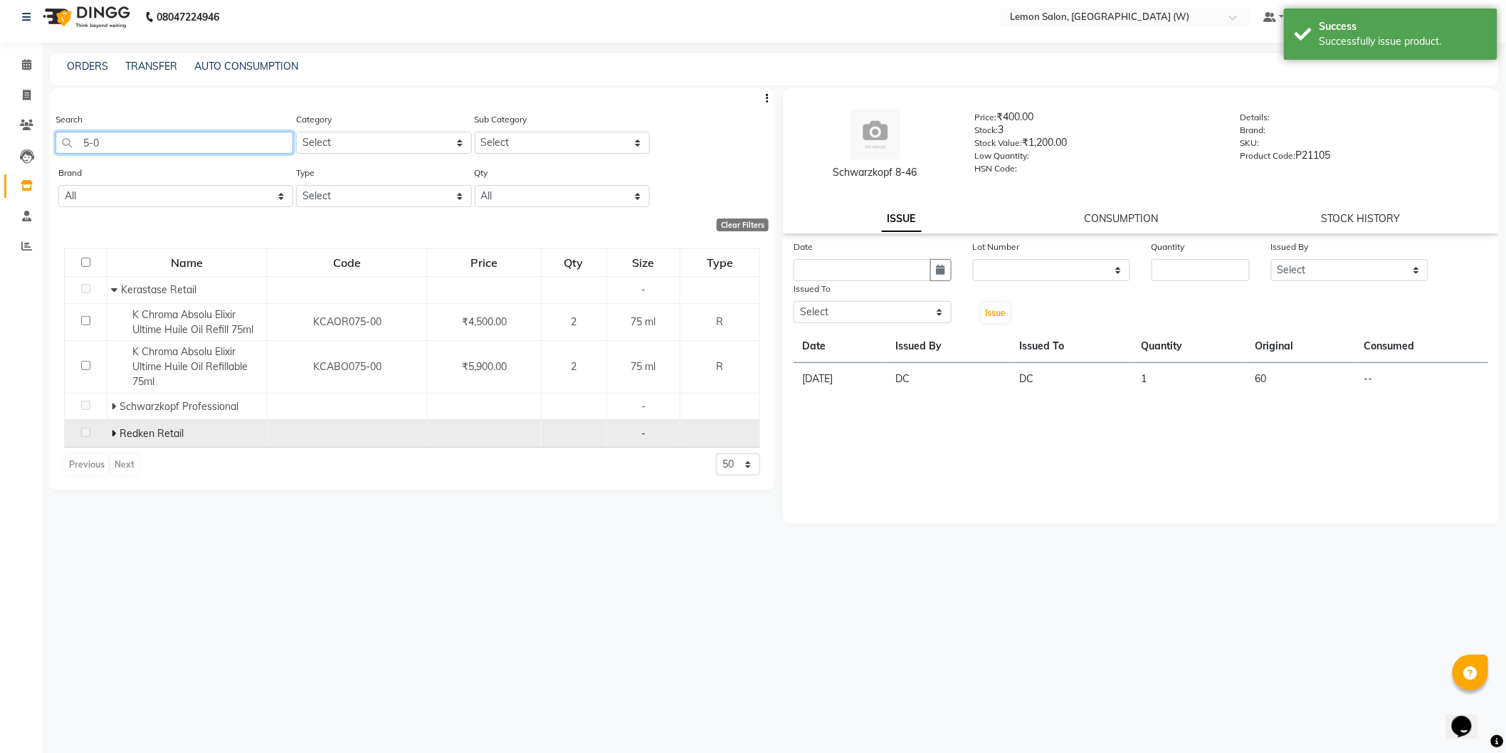
type input "5-0"
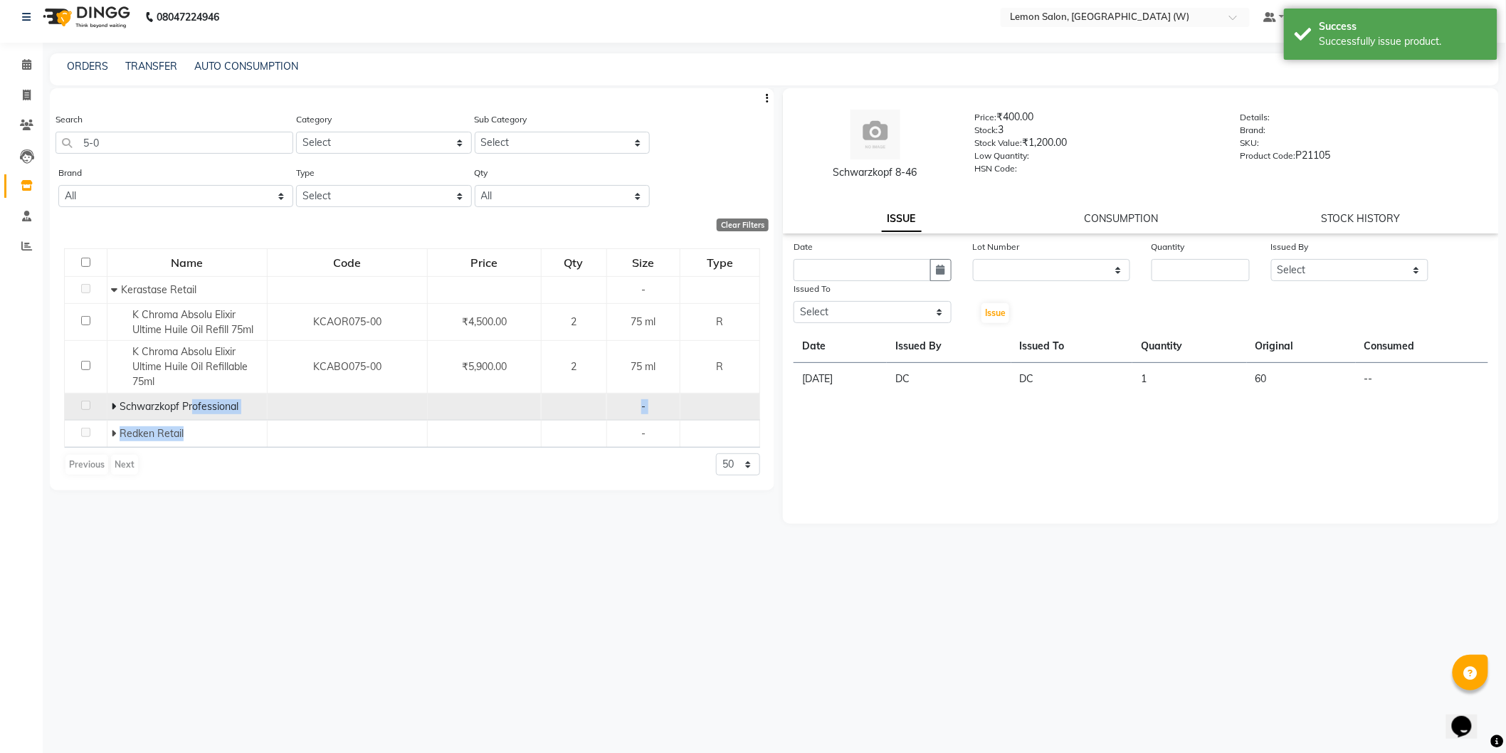
drag, startPoint x: 185, startPoint y: 431, endPoint x: 193, endPoint y: 418, distance: 15.6
click at [193, 418] on tbody "Kerastase Retail - K Chroma Absolu Elixir Ultime Huile Oil Refill 75ml KCAOR075…" at bounding box center [412, 361] width 695 height 171
click at [194, 404] on span "Schwarzkopf Professional" at bounding box center [179, 406] width 119 height 13
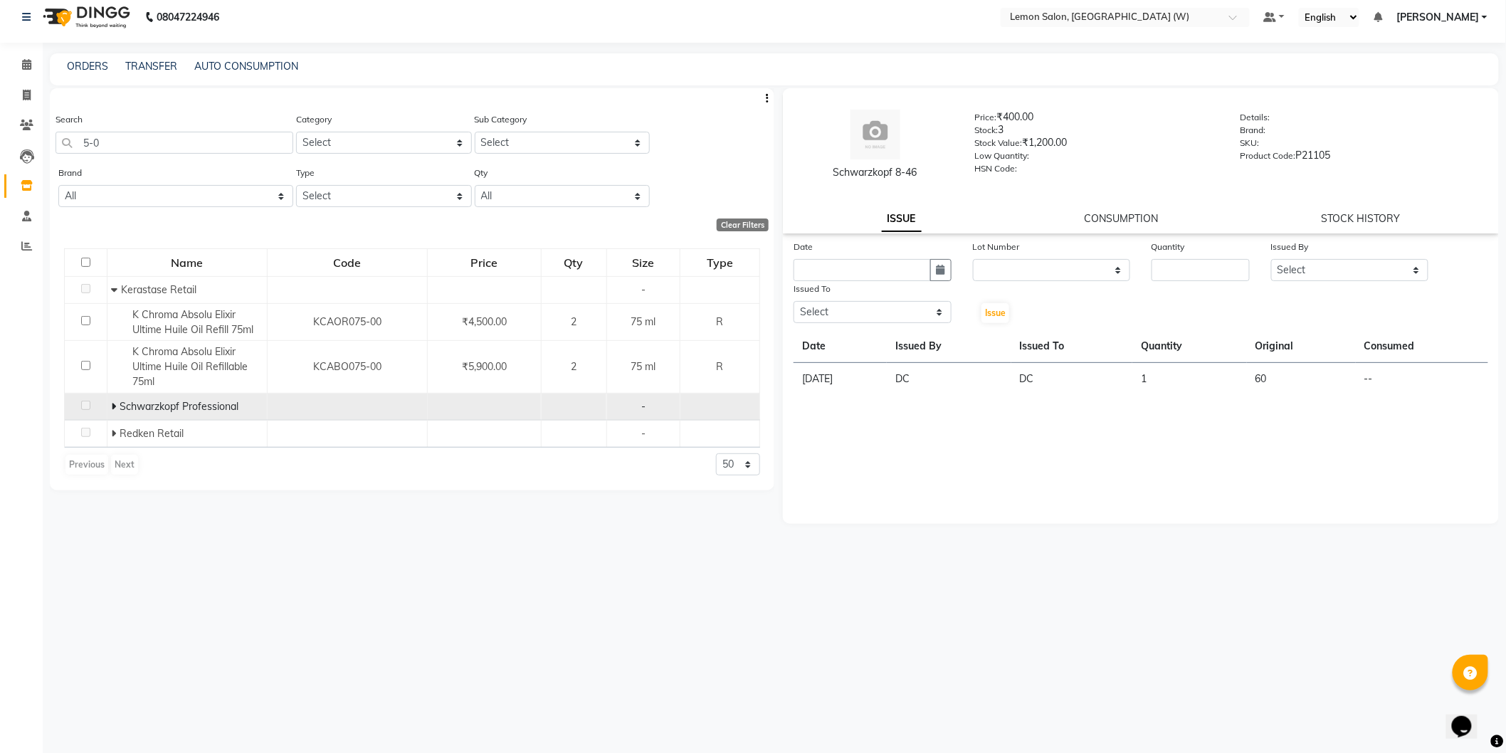
click at [117, 406] on span at bounding box center [115, 406] width 9 height 13
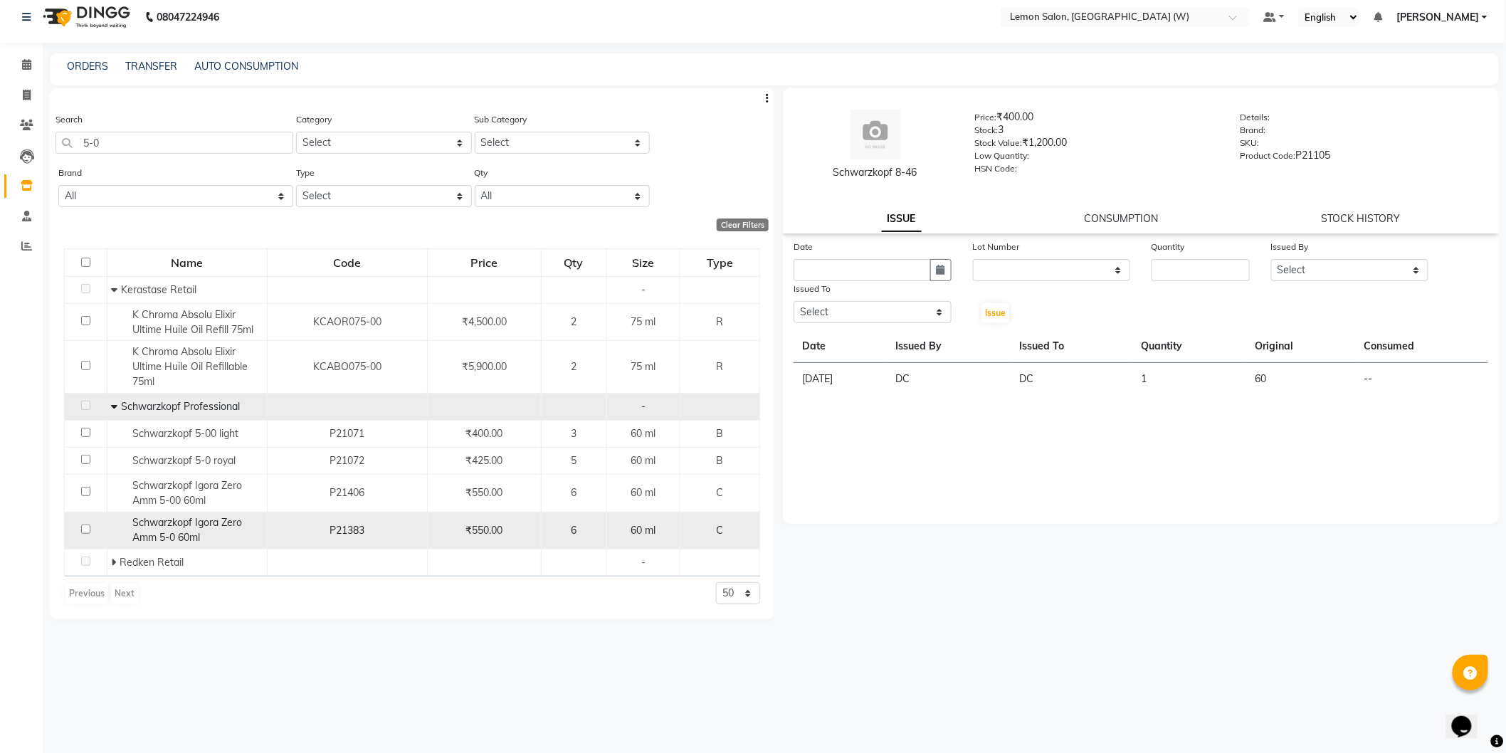
click at [233, 537] on div "Schwarzkopf Igora Zero Amm 5-0 60ml" at bounding box center [187, 530] width 152 height 30
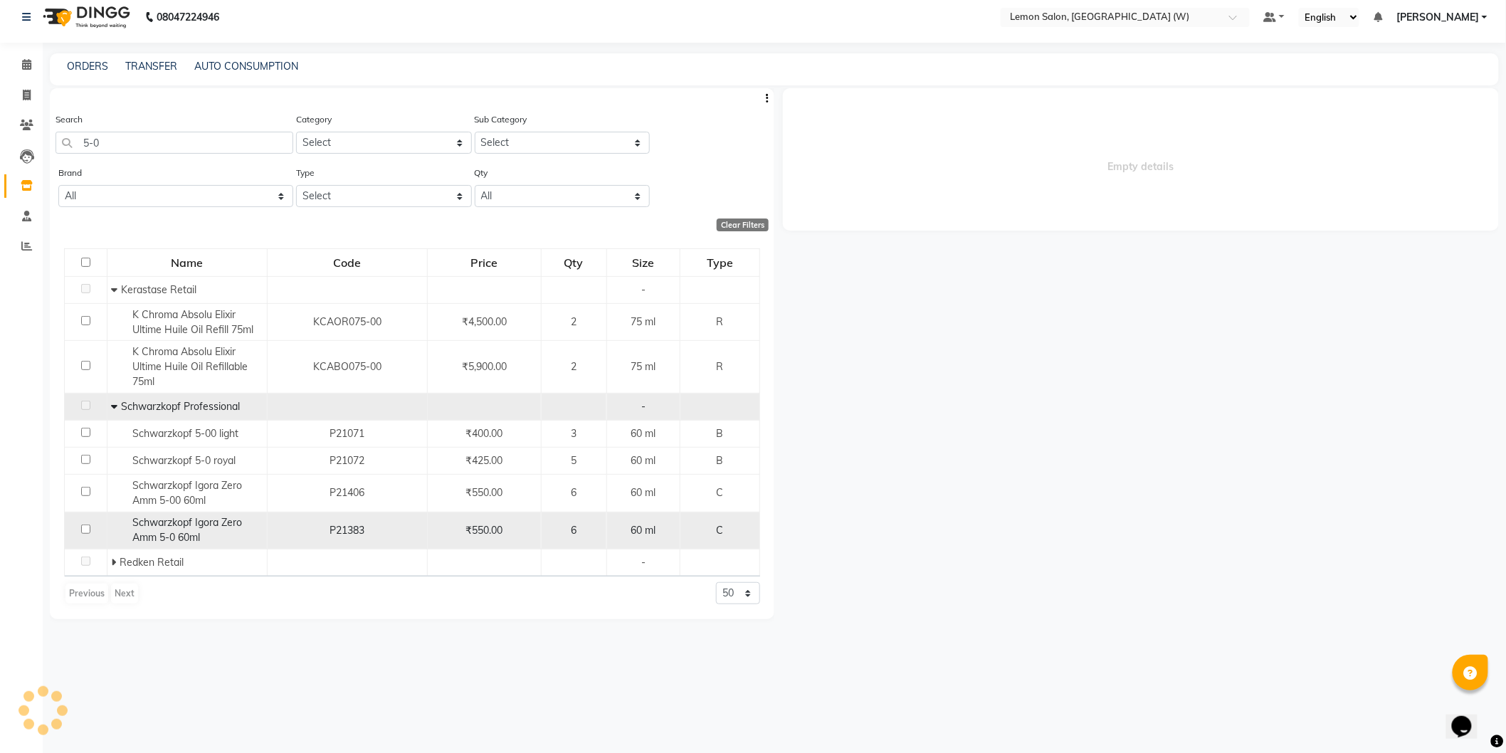
select select
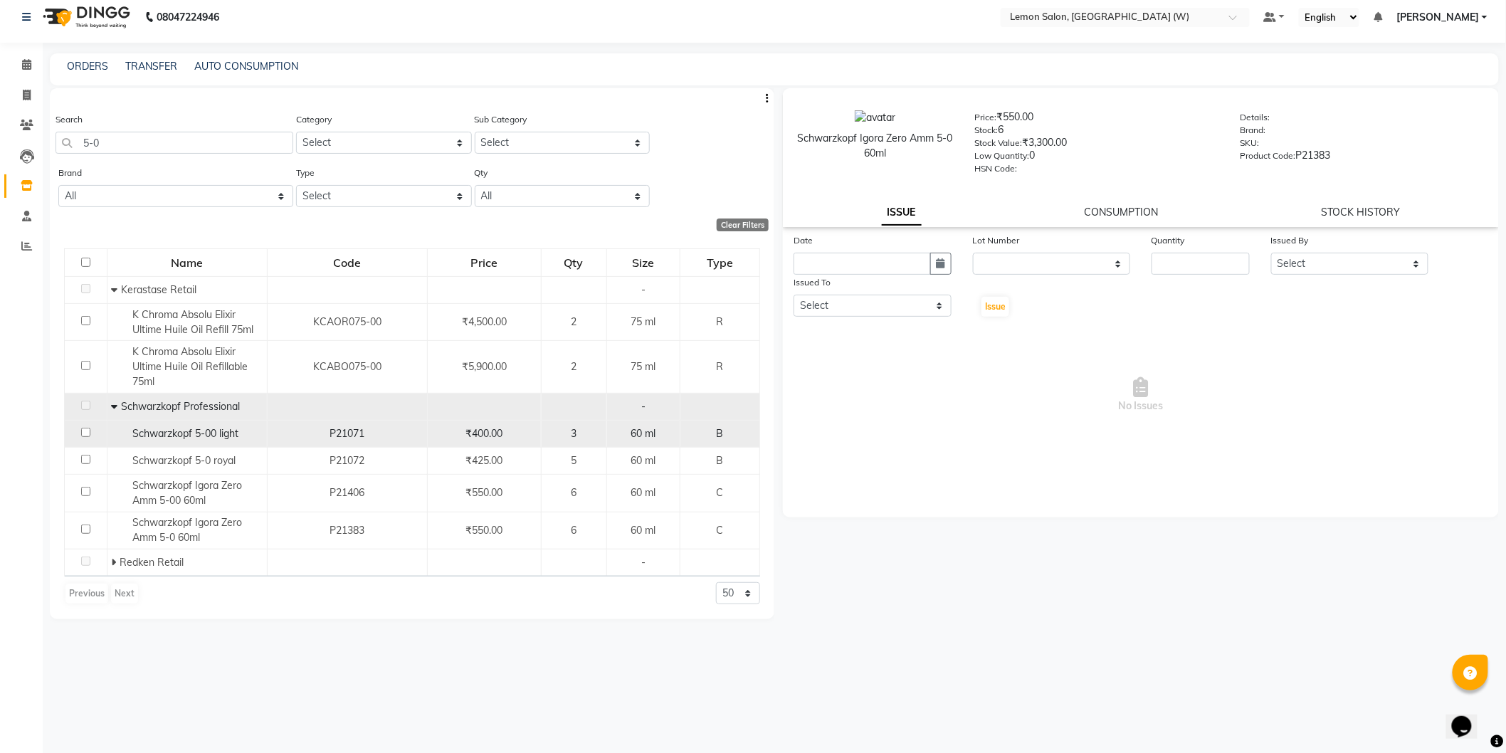
click at [179, 438] on span "Schwarzkopf 5-00 light" at bounding box center [185, 433] width 106 height 13
select select
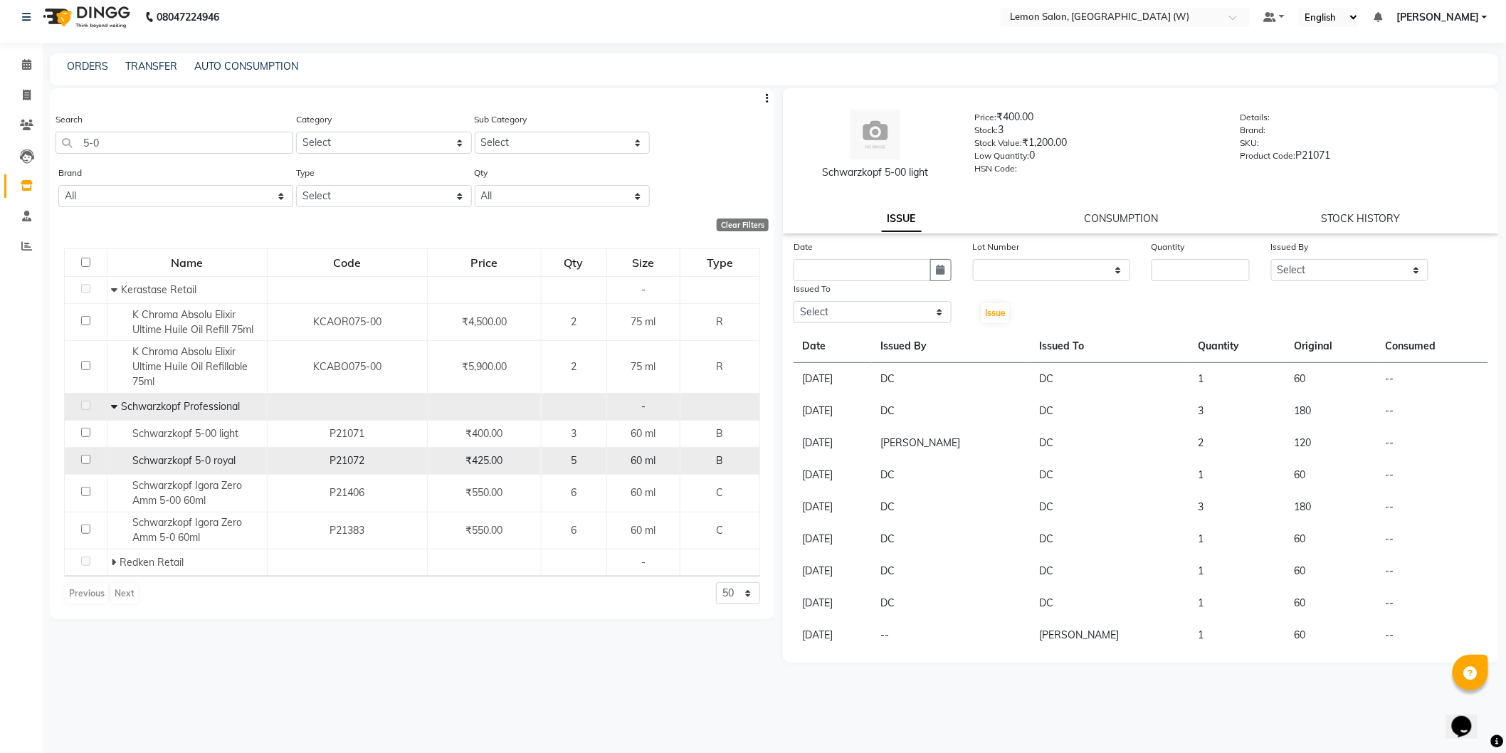
click at [192, 473] on td "Schwarzkopf 5-0 royal" at bounding box center [187, 461] width 160 height 27
click at [236, 457] on span "Schwarzkopf 5-0 royal" at bounding box center [183, 460] width 103 height 13
select select
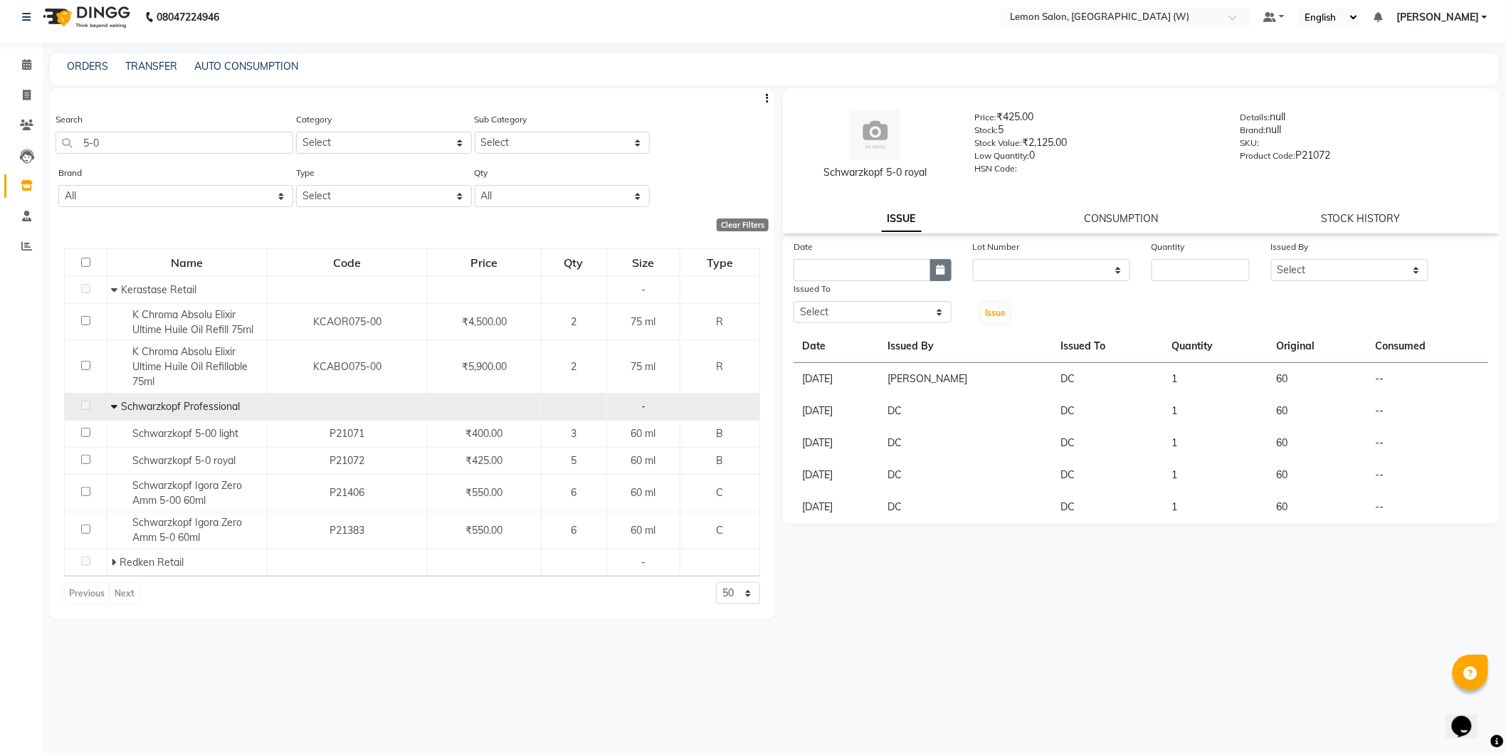
click at [930, 268] on button "button" at bounding box center [940, 270] width 21 height 22
select select "9"
select select "2025"
click at [803, 345] on div "1" at bounding box center [808, 343] width 23 height 23
type input "01-09-2025"
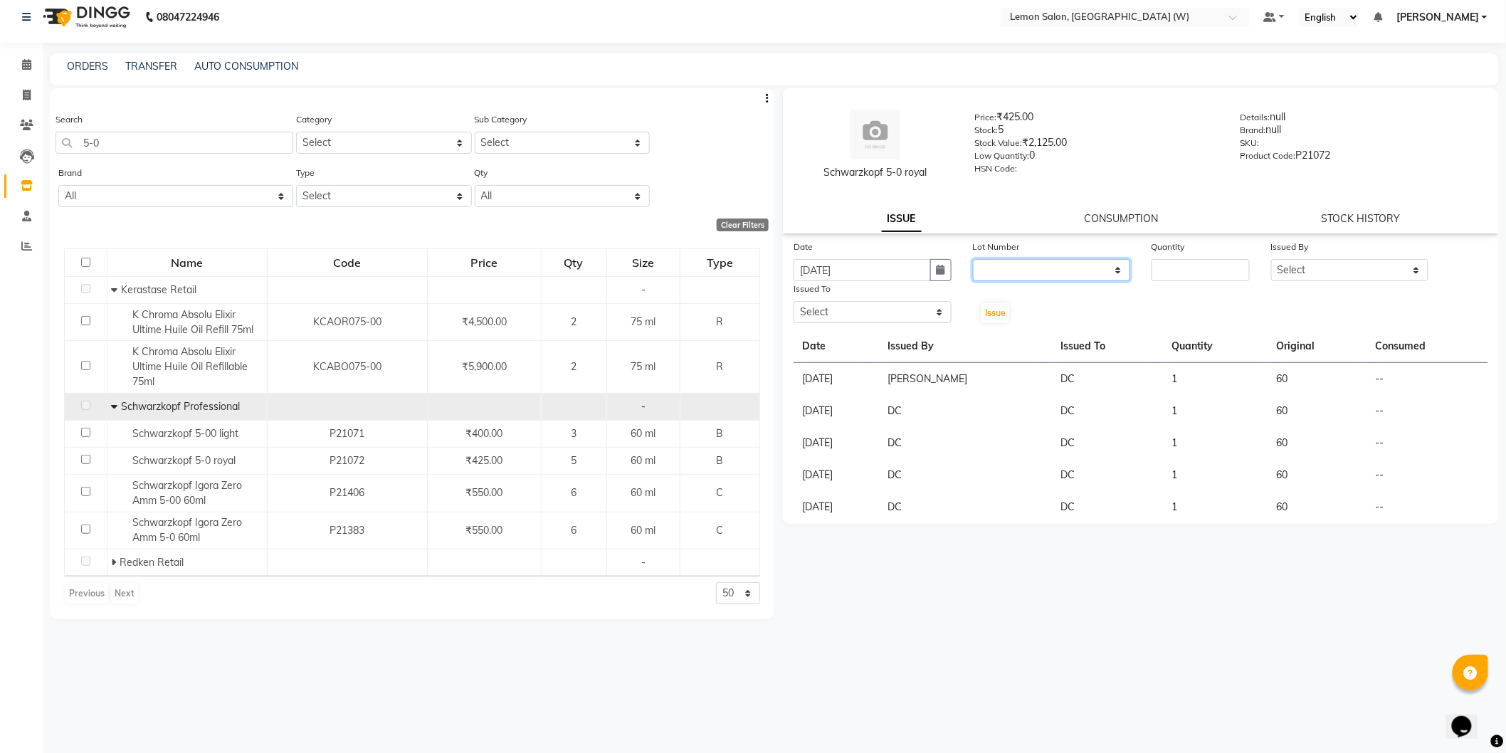
click at [1039, 268] on select "None" at bounding box center [1052, 270] width 158 height 22
click at [1239, 265] on input "number" at bounding box center [1201, 270] width 98 height 22
type input "1"
click at [1362, 275] on select "Select Anamta Sayyed DC Faizan Jyoti Thorat Kassar Sahil Manisha Duglaj Nazim A…" at bounding box center [1350, 270] width 158 height 22
select select "75738"
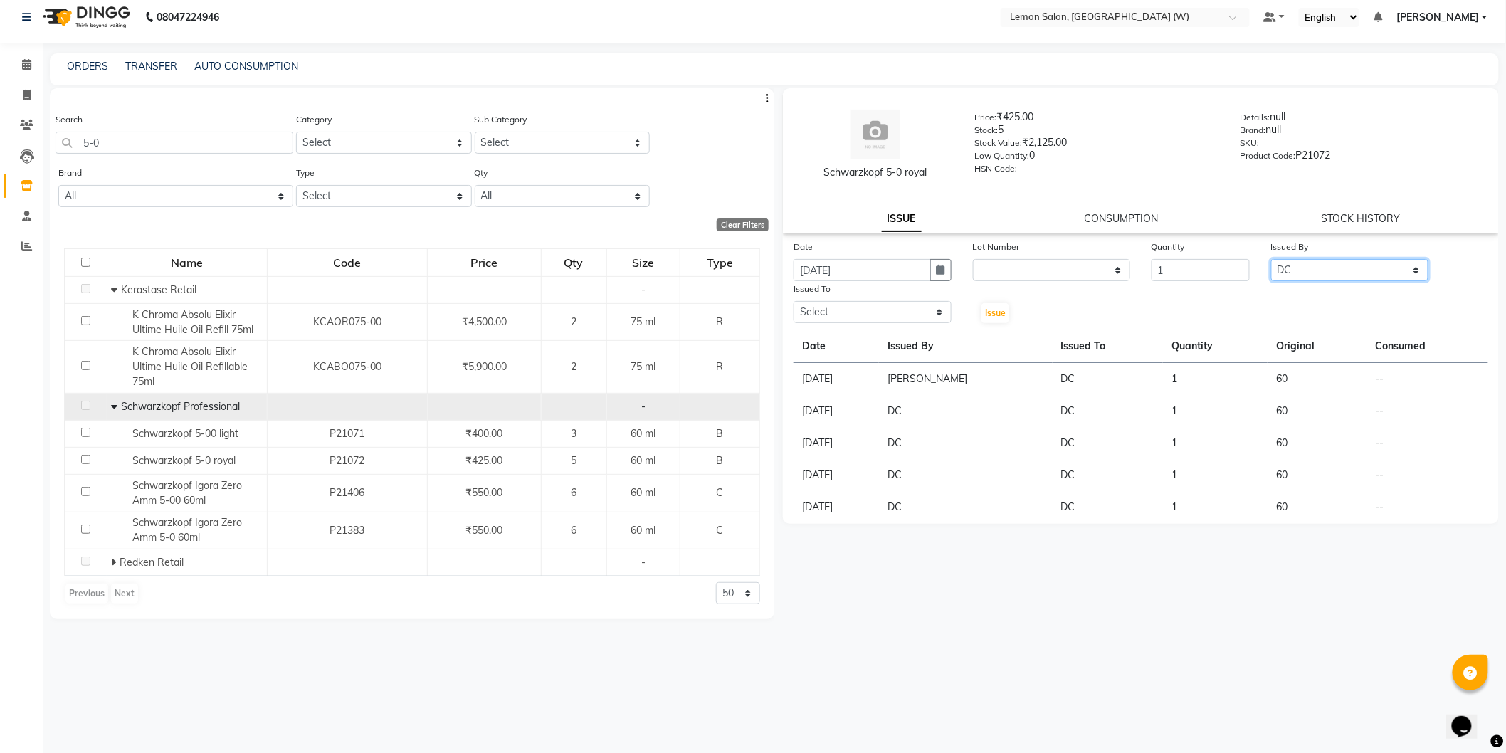
click at [1271, 259] on select "Select Anamta Sayyed DC Faizan Jyoti Thorat Kassar Sahil Manisha Duglaj Nazim A…" at bounding box center [1350, 270] width 158 height 22
drag, startPoint x: 851, startPoint y: 310, endPoint x: 855, endPoint y: 317, distance: 8.6
click at [852, 309] on select "Select Anamta Sayyed DC Faizan Jyoti Thorat Kassar Sahil Manisha Duglaj Nazim A…" at bounding box center [873, 312] width 158 height 22
select select "75738"
click at [794, 301] on select "Select Anamta Sayyed DC Faizan Jyoti Thorat Kassar Sahil Manisha Duglaj Nazim A…" at bounding box center [873, 312] width 158 height 22
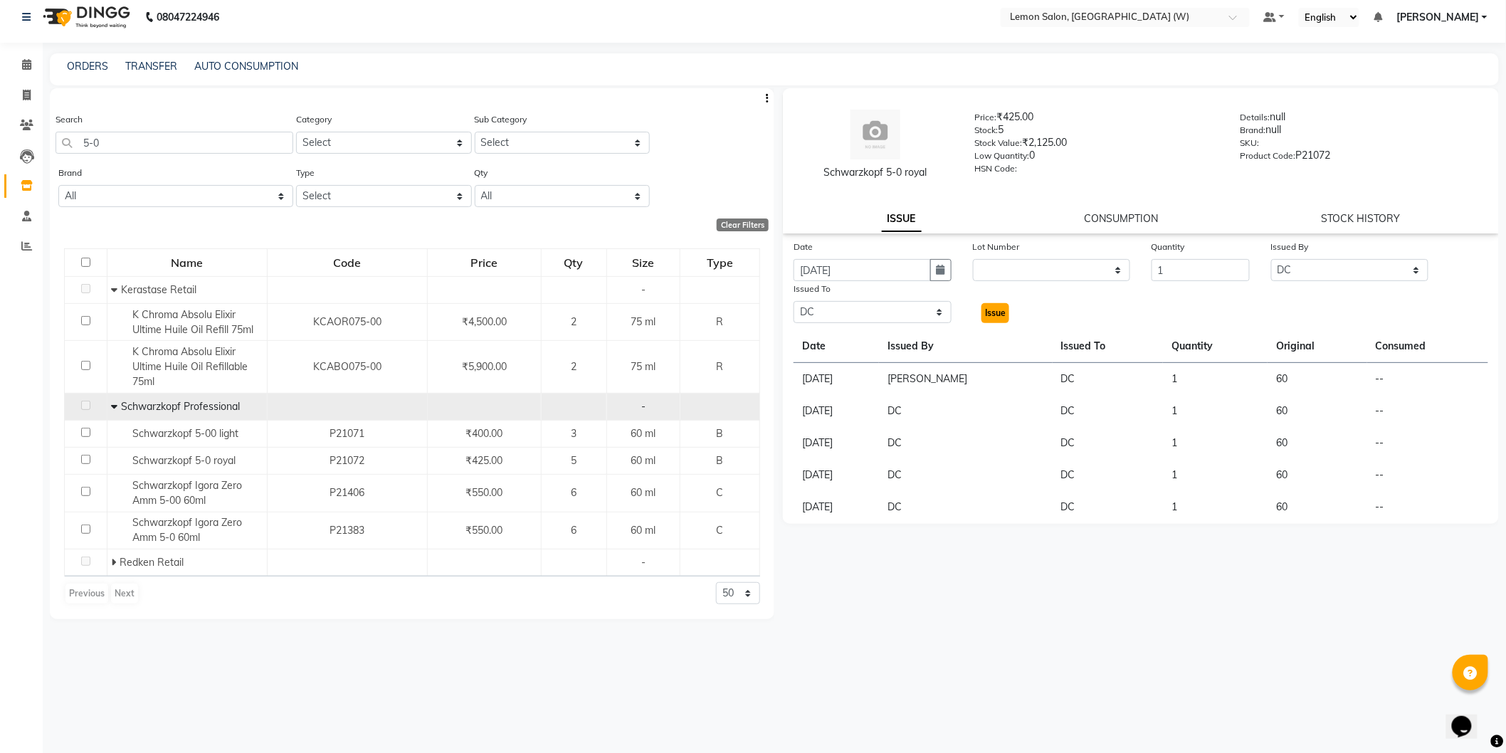
click at [1001, 309] on button "Issue" at bounding box center [995, 313] width 28 height 20
select select
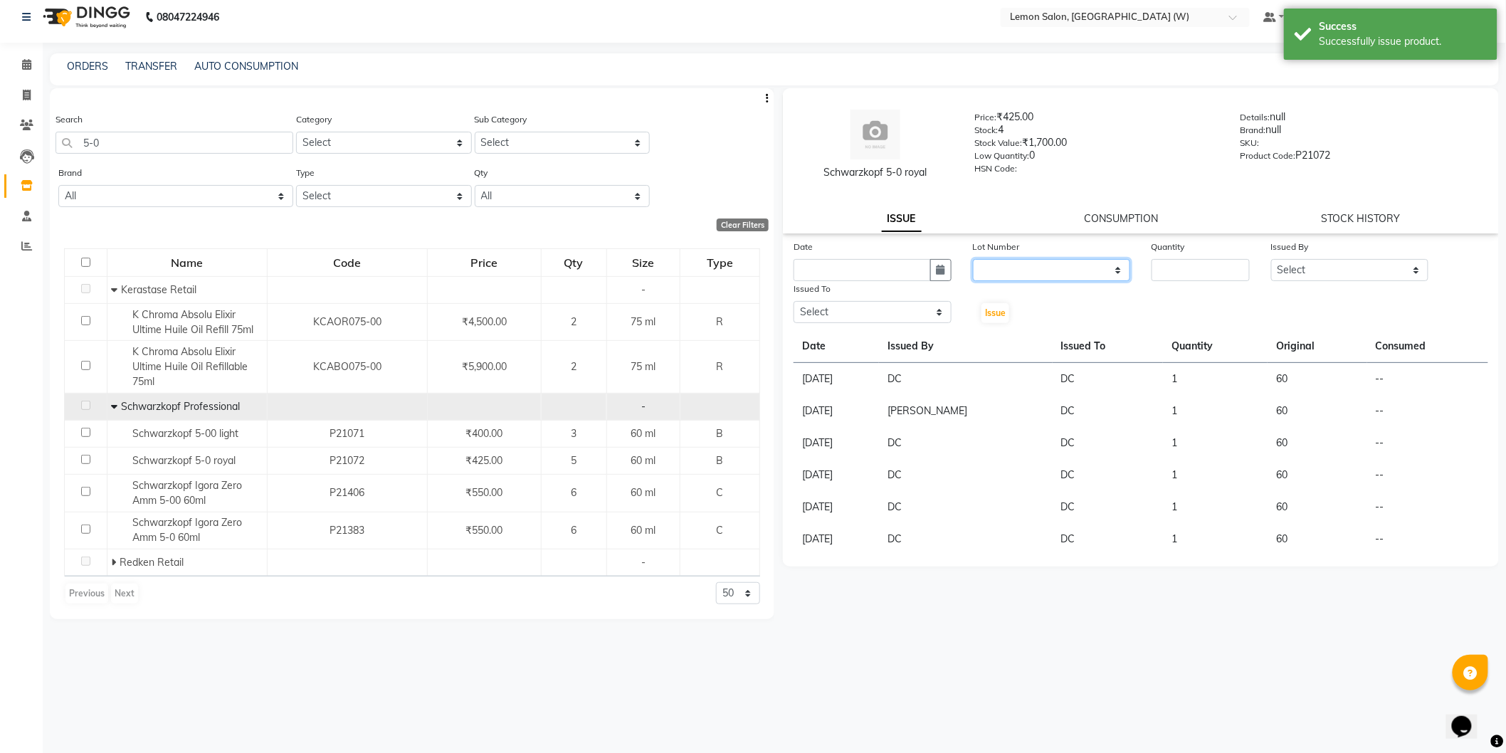
click at [1022, 274] on select "None" at bounding box center [1052, 270] width 158 height 22
click at [934, 278] on button "button" at bounding box center [940, 270] width 21 height 22
select select "9"
select select "2025"
click at [816, 347] on div "1" at bounding box center [808, 343] width 23 height 23
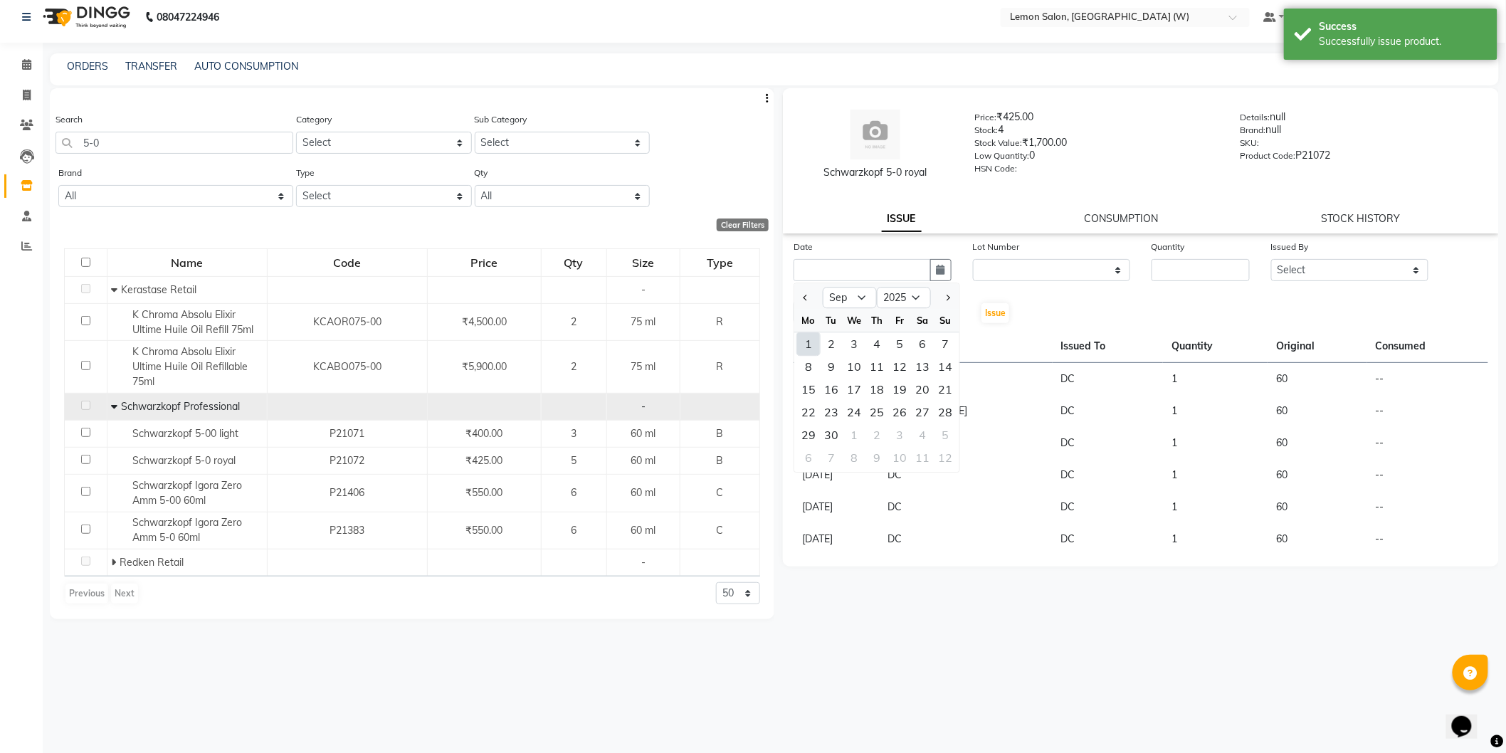
type input "01-09-2025"
click at [1182, 268] on input "number" at bounding box center [1201, 270] width 98 height 22
type input "1"
drag, startPoint x: 1349, startPoint y: 273, endPoint x: 1342, endPoint y: 280, distance: 10.1
click at [1349, 273] on select "Select Anamta Sayyed DC Faizan Jyoti Thorat Kassar Sahil Manisha Duglaj Nazim A…" at bounding box center [1350, 270] width 158 height 22
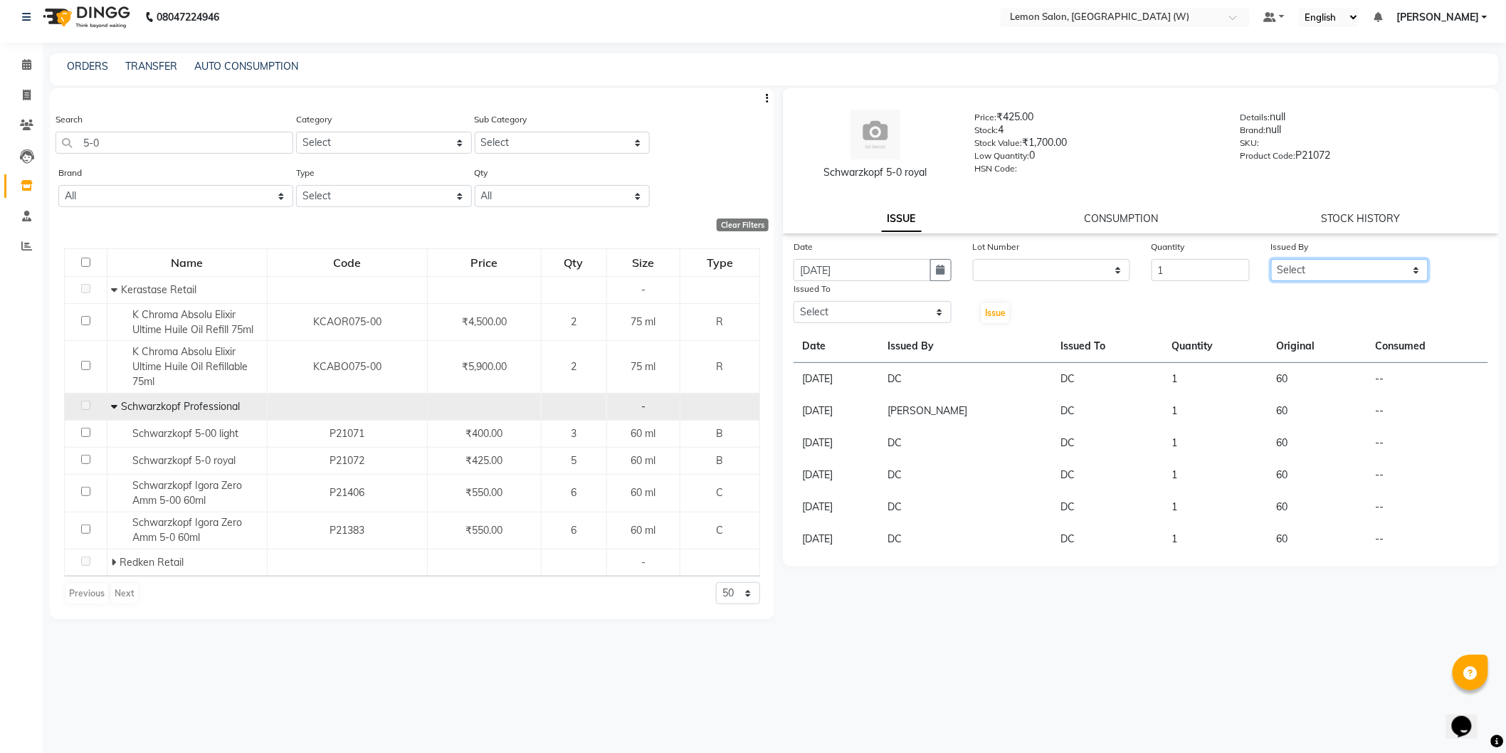
select select "75738"
click at [1271, 259] on select "Select Anamta Sayyed DC Faizan Jyoti Thorat Kassar Sahil Manisha Duglaj Nazim A…" at bounding box center [1350, 270] width 158 height 22
click at [861, 317] on select "Select Anamta Sayyed DC Faizan Jyoti Thorat Kassar Sahil Manisha Duglaj Nazim A…" at bounding box center [873, 312] width 158 height 22
select select "75738"
click at [794, 301] on select "Select Anamta Sayyed DC Faizan Jyoti Thorat Kassar Sahil Manisha Duglaj Nazim A…" at bounding box center [873, 312] width 158 height 22
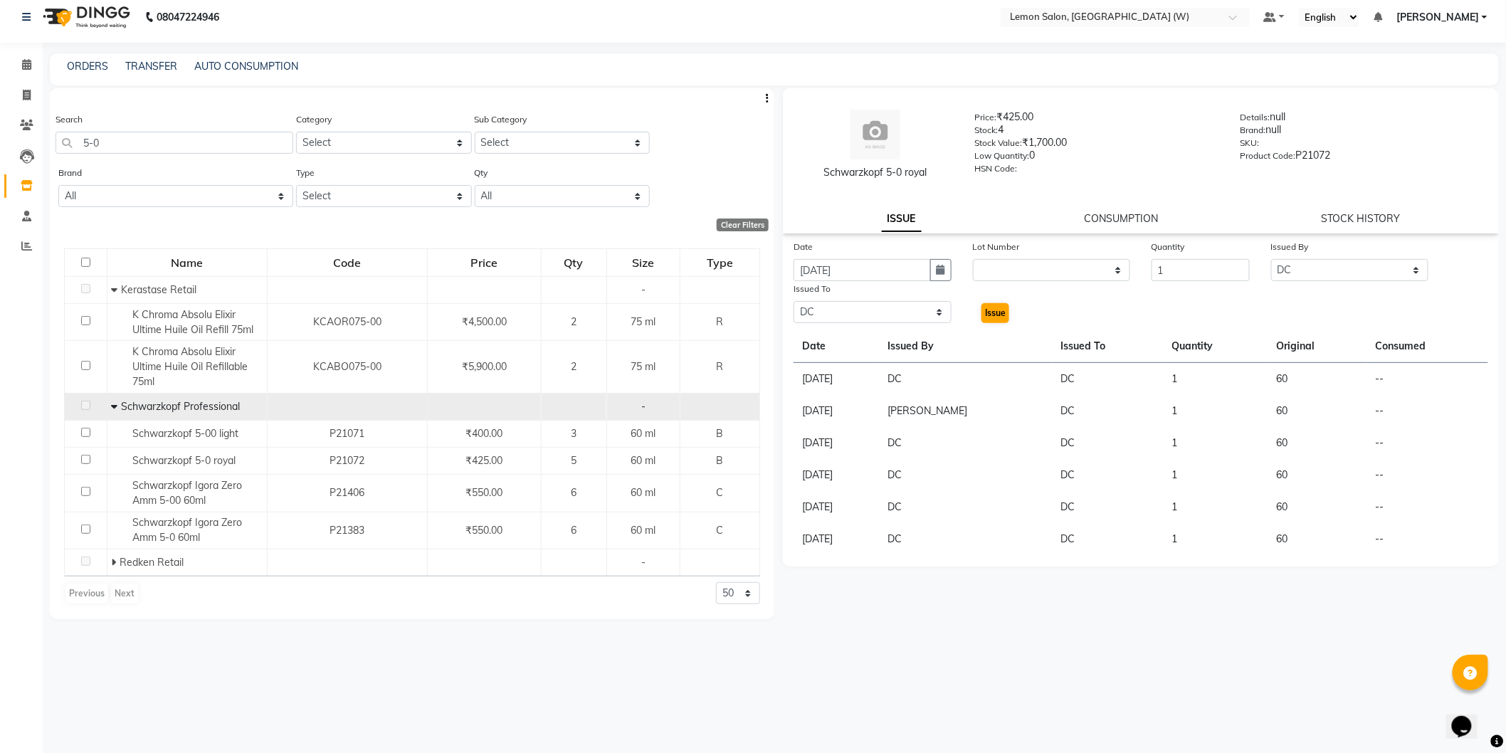
drag, startPoint x: 983, startPoint y: 296, endPoint x: 994, endPoint y: 305, distance: 14.2
click at [986, 299] on div "Issue" at bounding box center [992, 302] width 60 height 43
click at [994, 305] on button "Issue" at bounding box center [995, 313] width 28 height 20
select select
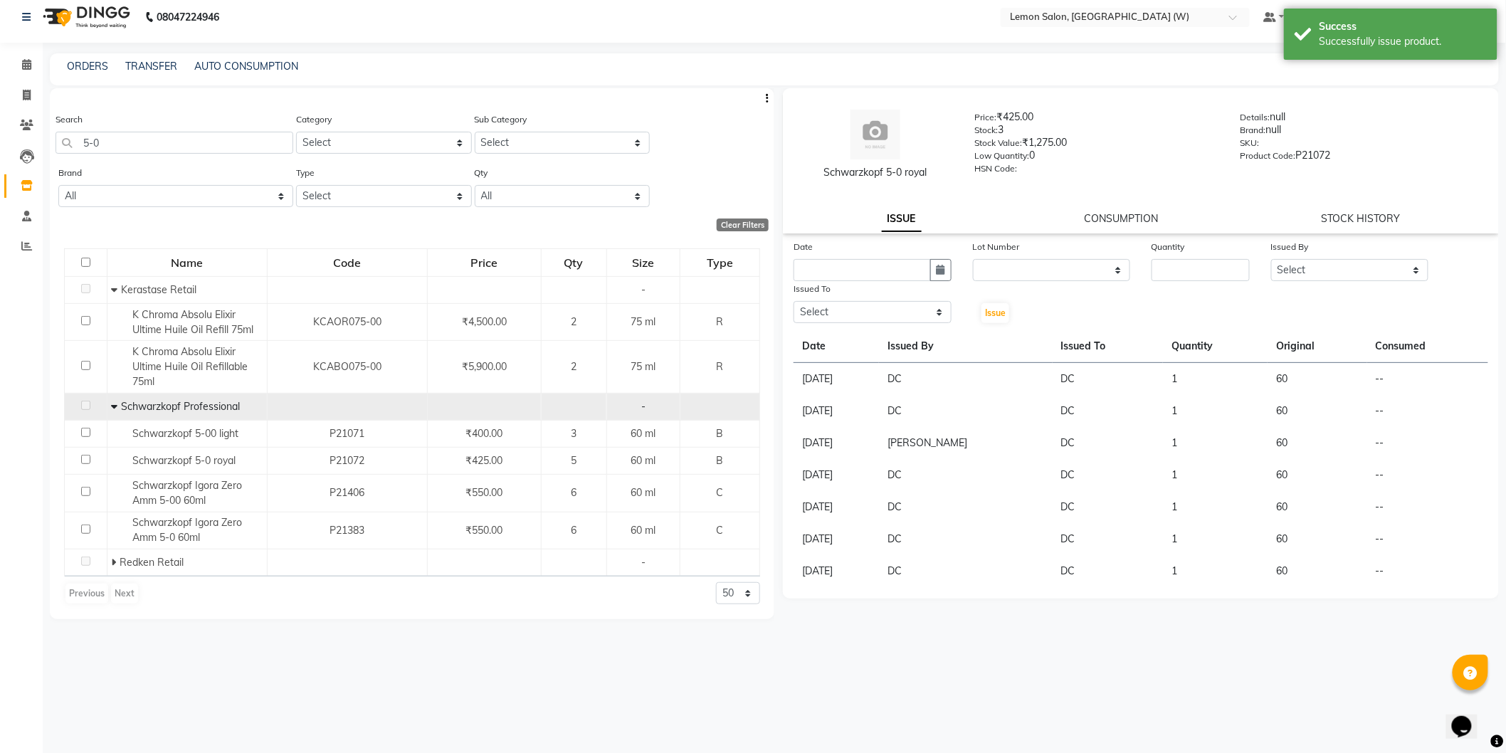
click at [206, 126] on div "Search 5-0" at bounding box center [175, 133] width 238 height 42
click at [202, 135] on input "5-0" at bounding box center [175, 143] width 238 height 22
click at [1046, 259] on select "None" at bounding box center [1052, 270] width 158 height 22
click at [1172, 261] on input "number" at bounding box center [1201, 270] width 98 height 22
click at [916, 274] on input "text" at bounding box center [862, 270] width 137 height 22
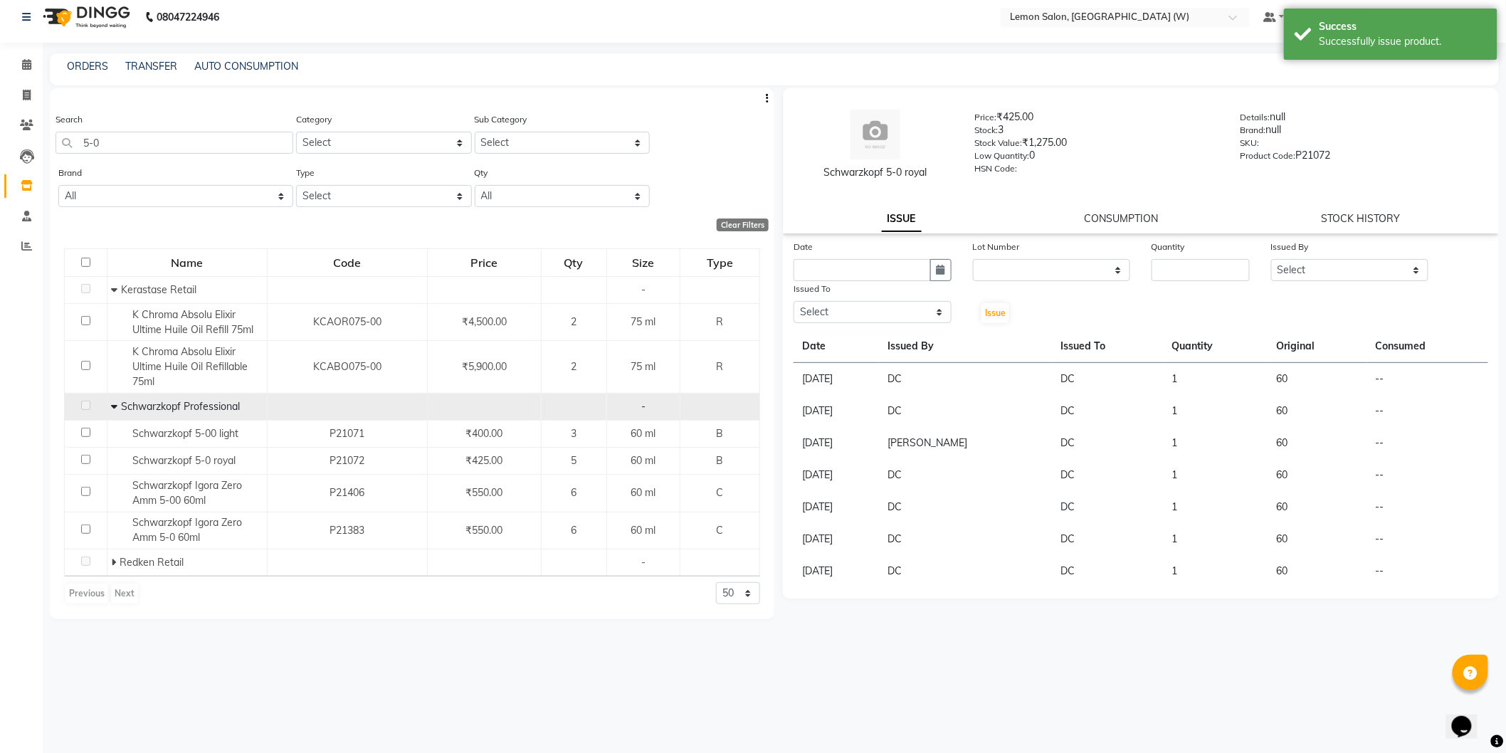
select select "9"
select select "2025"
click at [809, 338] on div "1" at bounding box center [808, 343] width 23 height 23
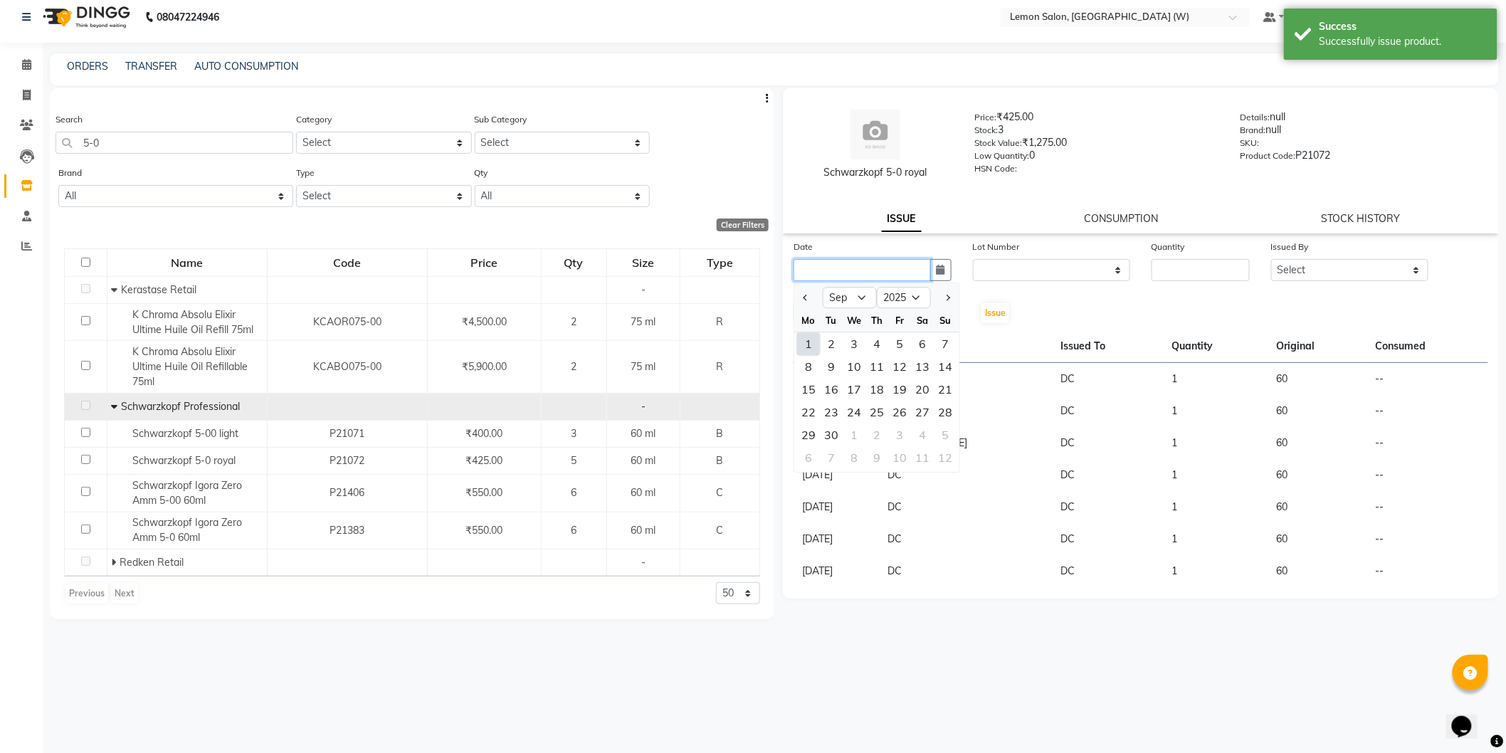
type input "01-09-2025"
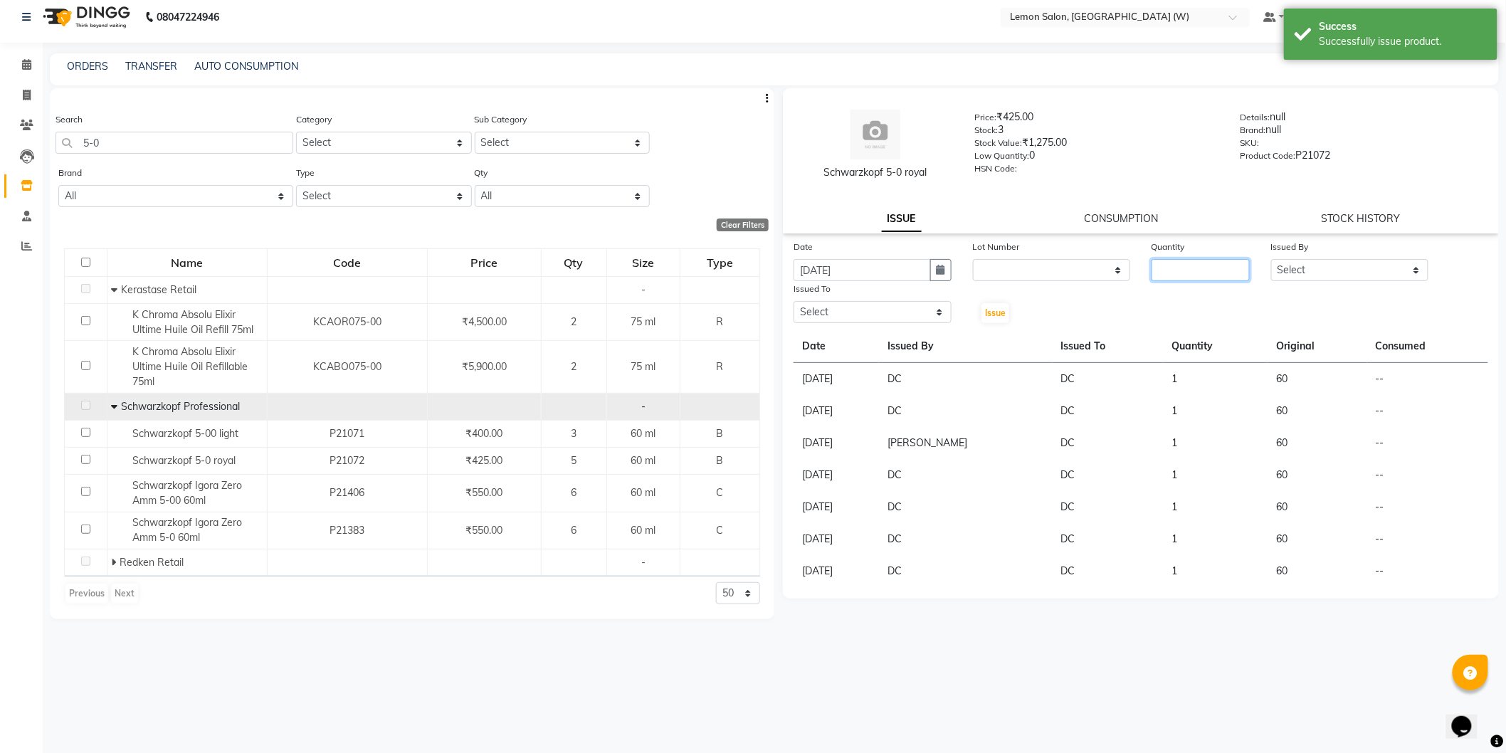
click at [1232, 265] on input "number" at bounding box center [1201, 270] width 98 height 22
type input "1"
click at [1354, 261] on select "Select Anamta Sayyed DC Faizan Jyoti Thorat Kassar Sahil Manisha Duglaj Nazim A…" at bounding box center [1350, 270] width 158 height 22
select select "75738"
click at [1271, 259] on select "Select Anamta Sayyed DC Faizan Jyoti Thorat Kassar Sahil Manisha Duglaj Nazim A…" at bounding box center [1350, 270] width 158 height 22
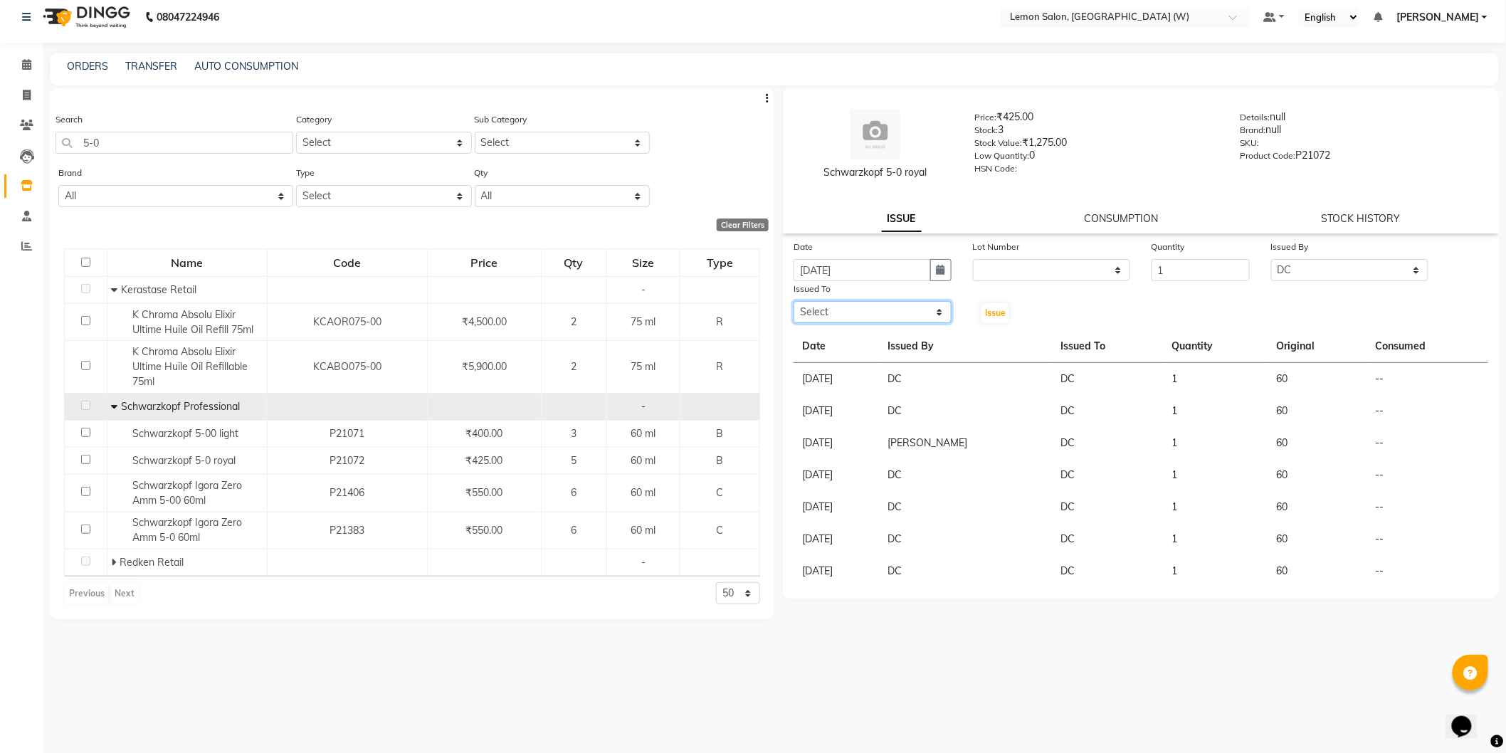
click at [797, 306] on select "Select Anamta Sayyed DC Faizan Jyoti Thorat Kassar Sahil Manisha Duglaj Nazim A…" at bounding box center [873, 312] width 158 height 22
select select "75738"
click at [794, 301] on select "Select Anamta Sayyed DC Faizan Jyoti Thorat Kassar Sahil Manisha Duglaj Nazim A…" at bounding box center [873, 312] width 158 height 22
click at [1004, 315] on span "Issue" at bounding box center [995, 312] width 21 height 11
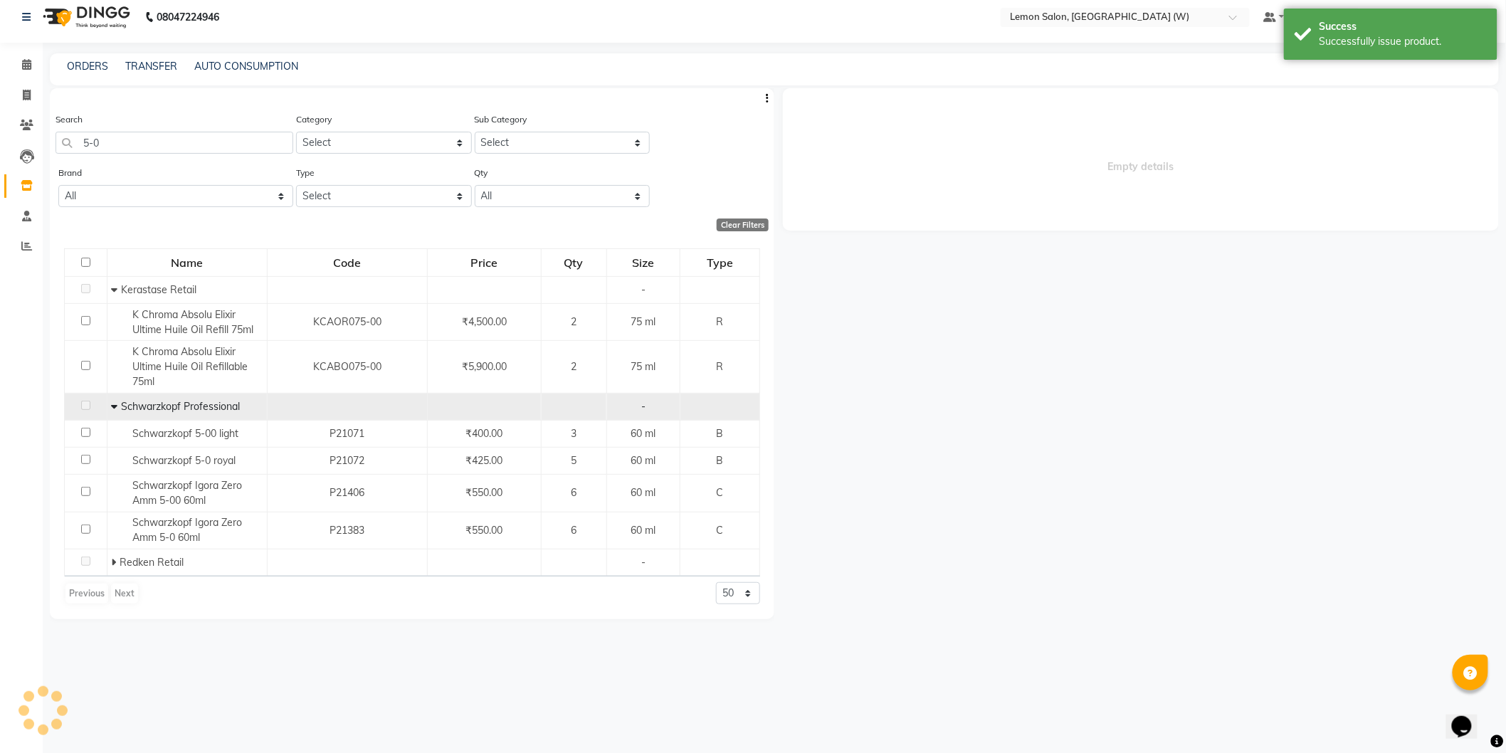
select select
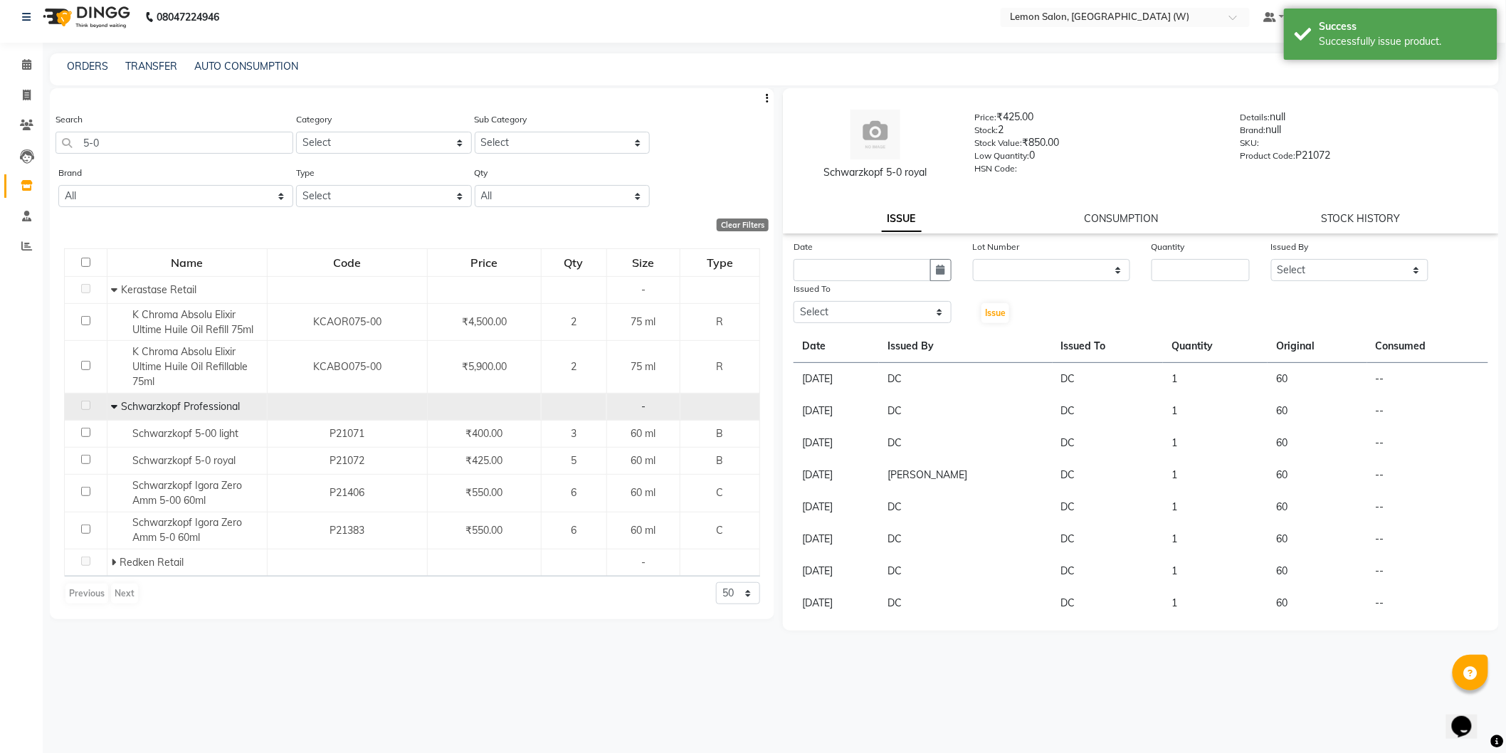
drag, startPoint x: 147, startPoint y: 158, endPoint x: 142, endPoint y: 152, distance: 8.1
click at [147, 158] on div "Search 5-0" at bounding box center [175, 138] width 238 height 53
click at [140, 148] on input "5-0" at bounding box center [175, 143] width 238 height 22
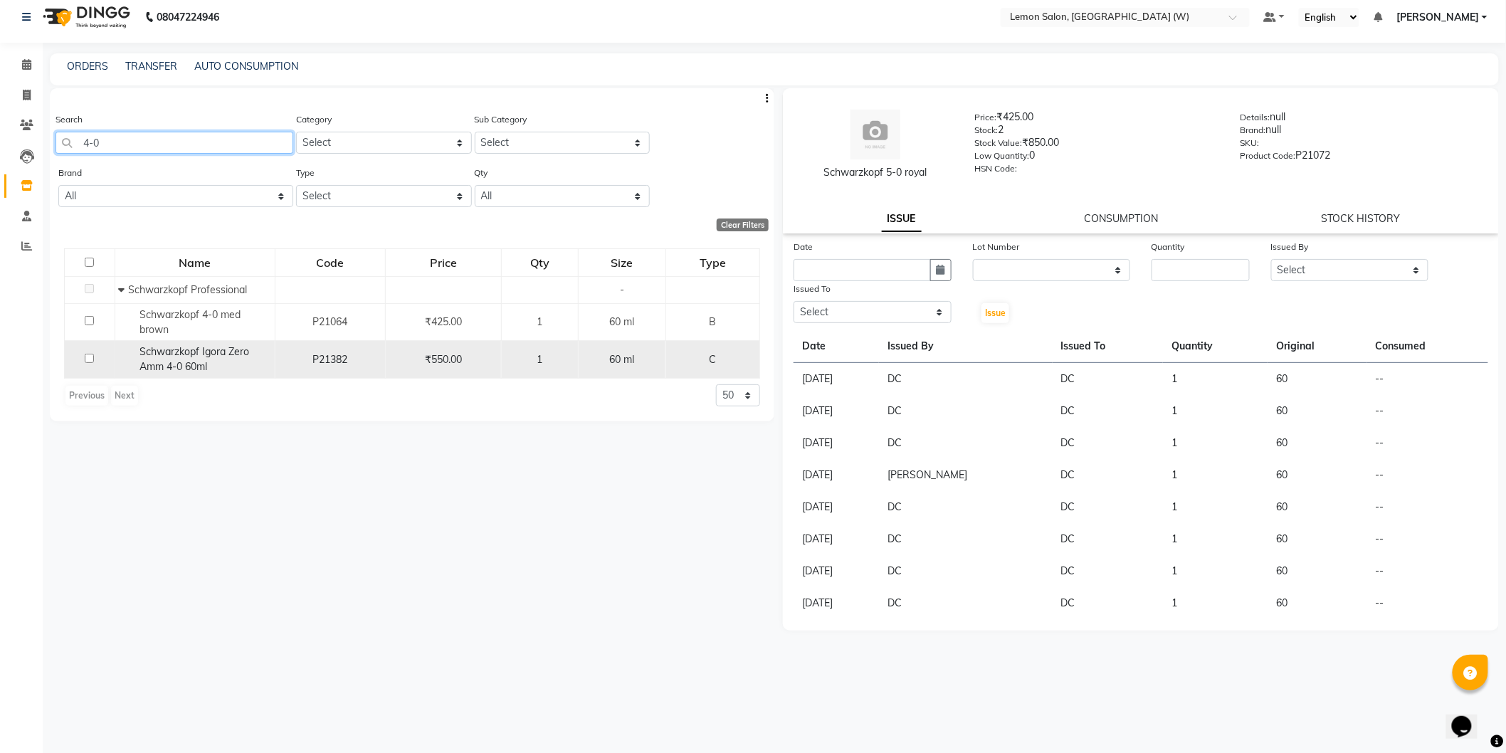
type input "4-0"
click at [256, 368] on div "Schwarzkopf Igora Zero Amm 4-0 60ml" at bounding box center [195, 359] width 152 height 30
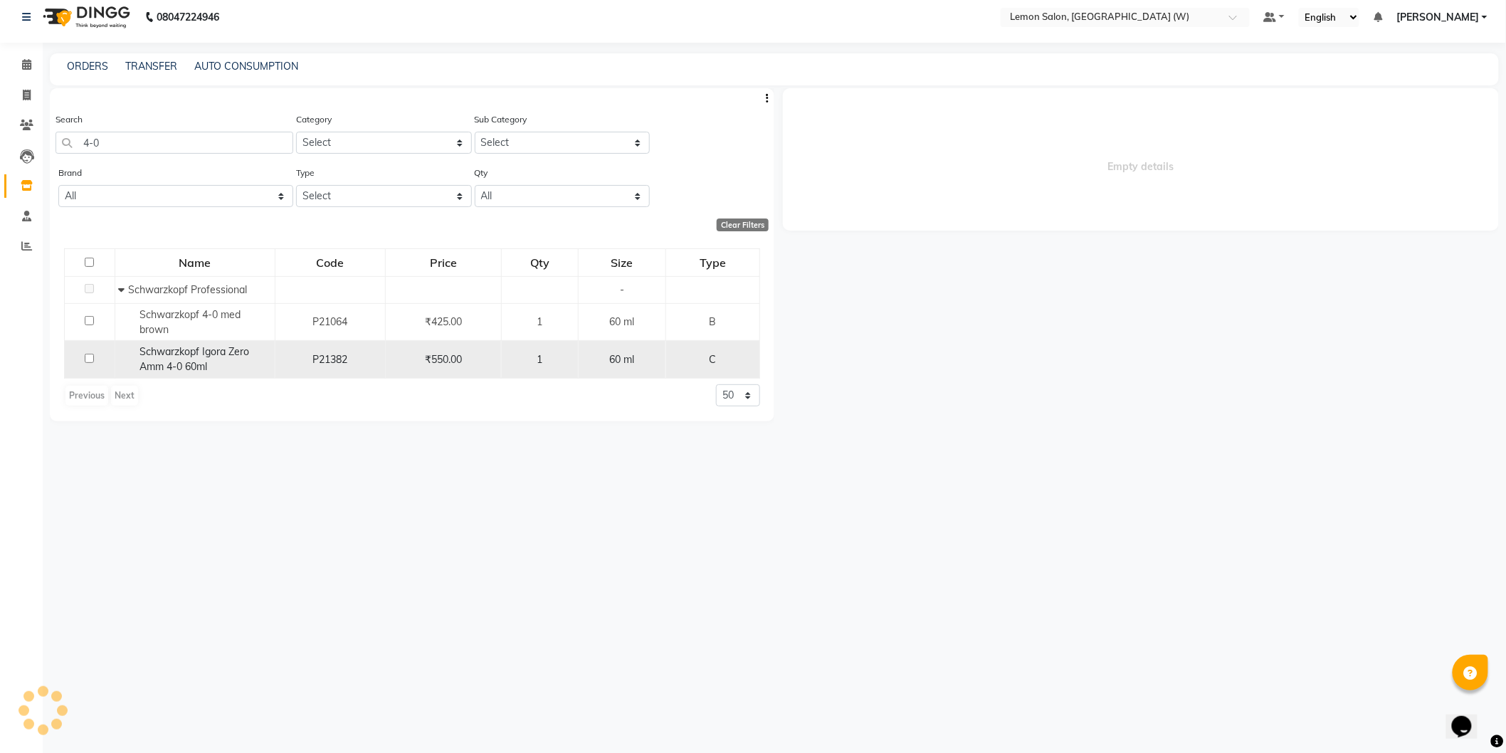
select select
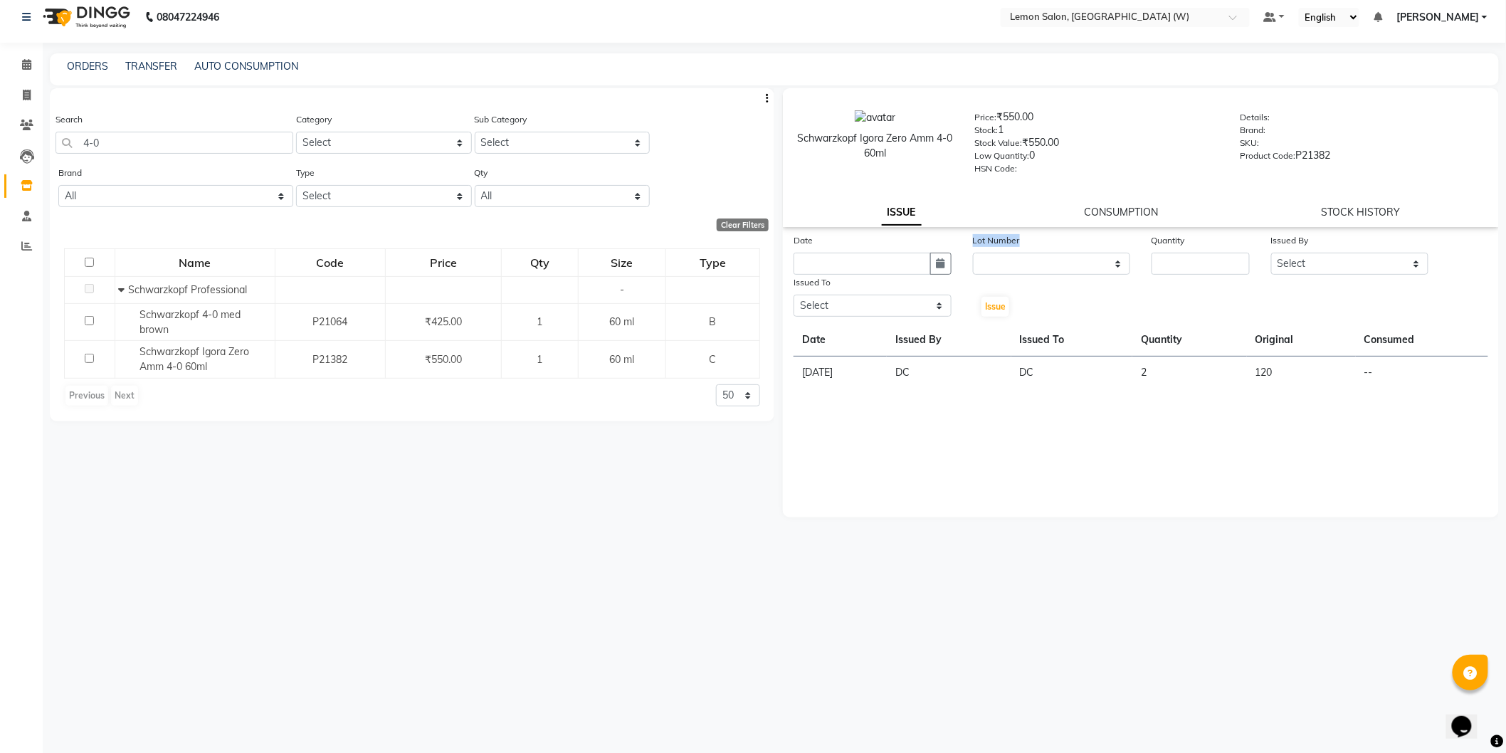
drag, startPoint x: 1058, startPoint y: 252, endPoint x: 1023, endPoint y: 265, distance: 37.4
click at [1050, 260] on div "Lot Number None" at bounding box center [1051, 254] width 179 height 42
click at [912, 268] on input "text" at bounding box center [862, 264] width 137 height 22
click at [786, 335] on div "Date Jan Feb Mar Apr May Jun Jul Aug Sep Oct Nov Dec 2015 2016 2017 2018 2019 2…" at bounding box center [1141, 311] width 716 height 156
click at [801, 335] on th "Date" at bounding box center [840, 340] width 93 height 33
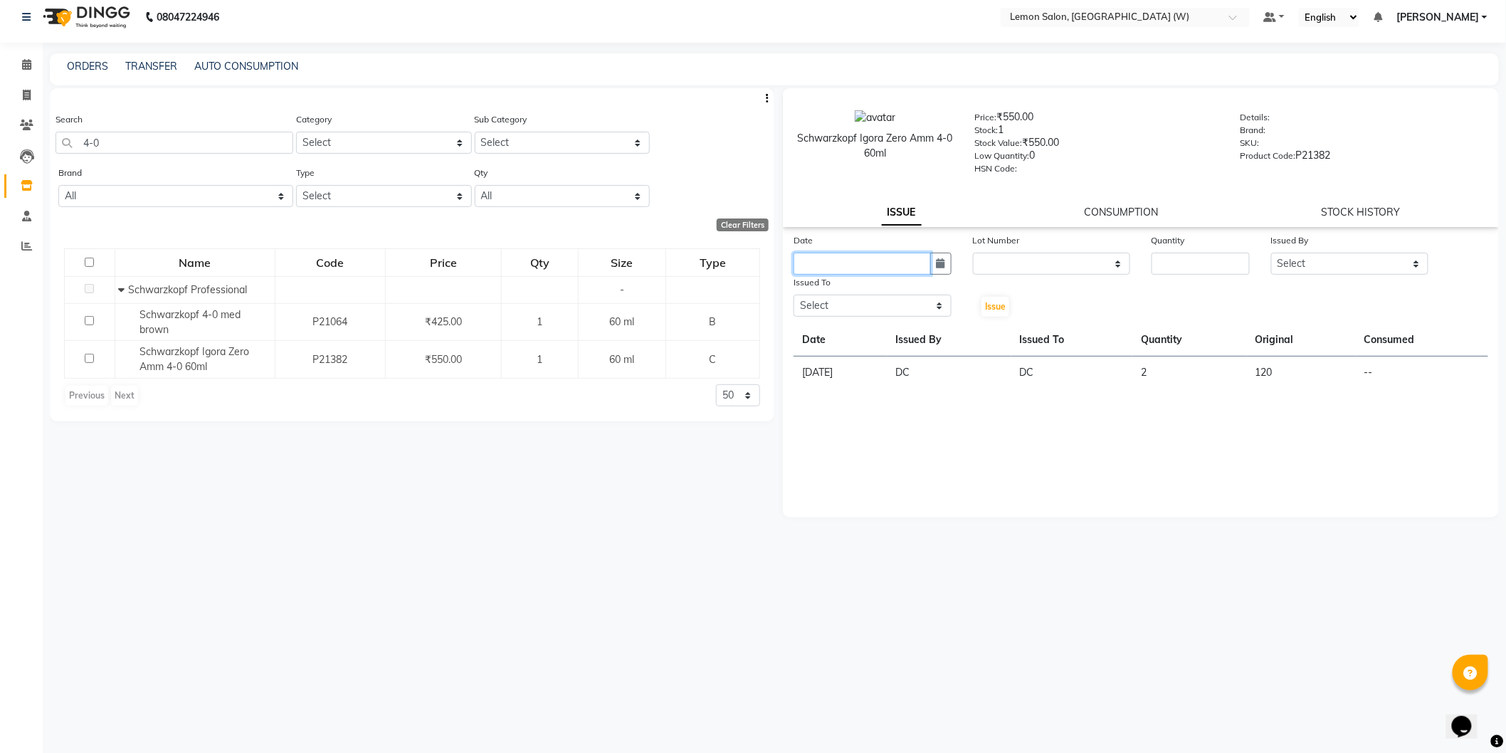
click at [848, 266] on input "text" at bounding box center [862, 264] width 137 height 22
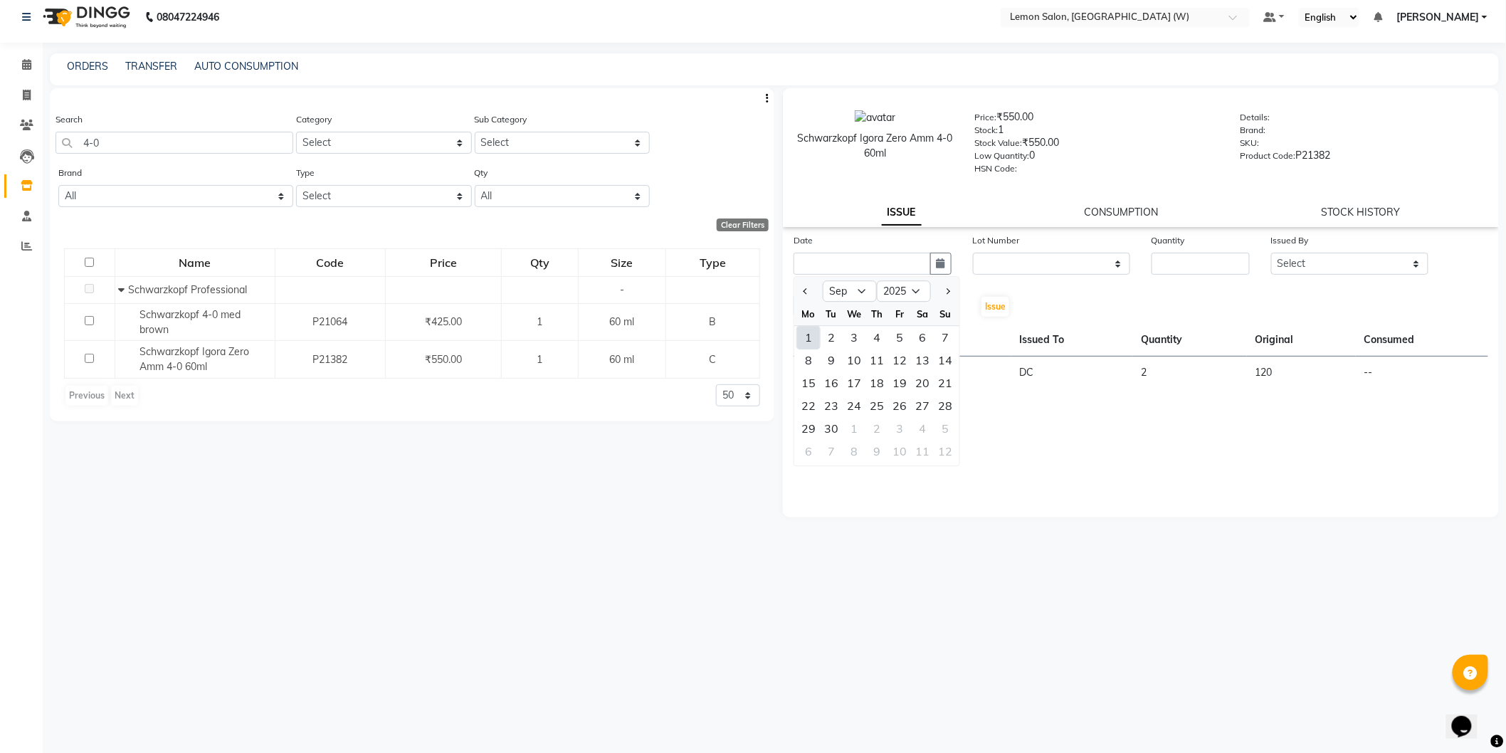
drag, startPoint x: 811, startPoint y: 333, endPoint x: 1049, endPoint y: 264, distance: 247.5
click at [812, 333] on div "1" at bounding box center [808, 337] width 23 height 23
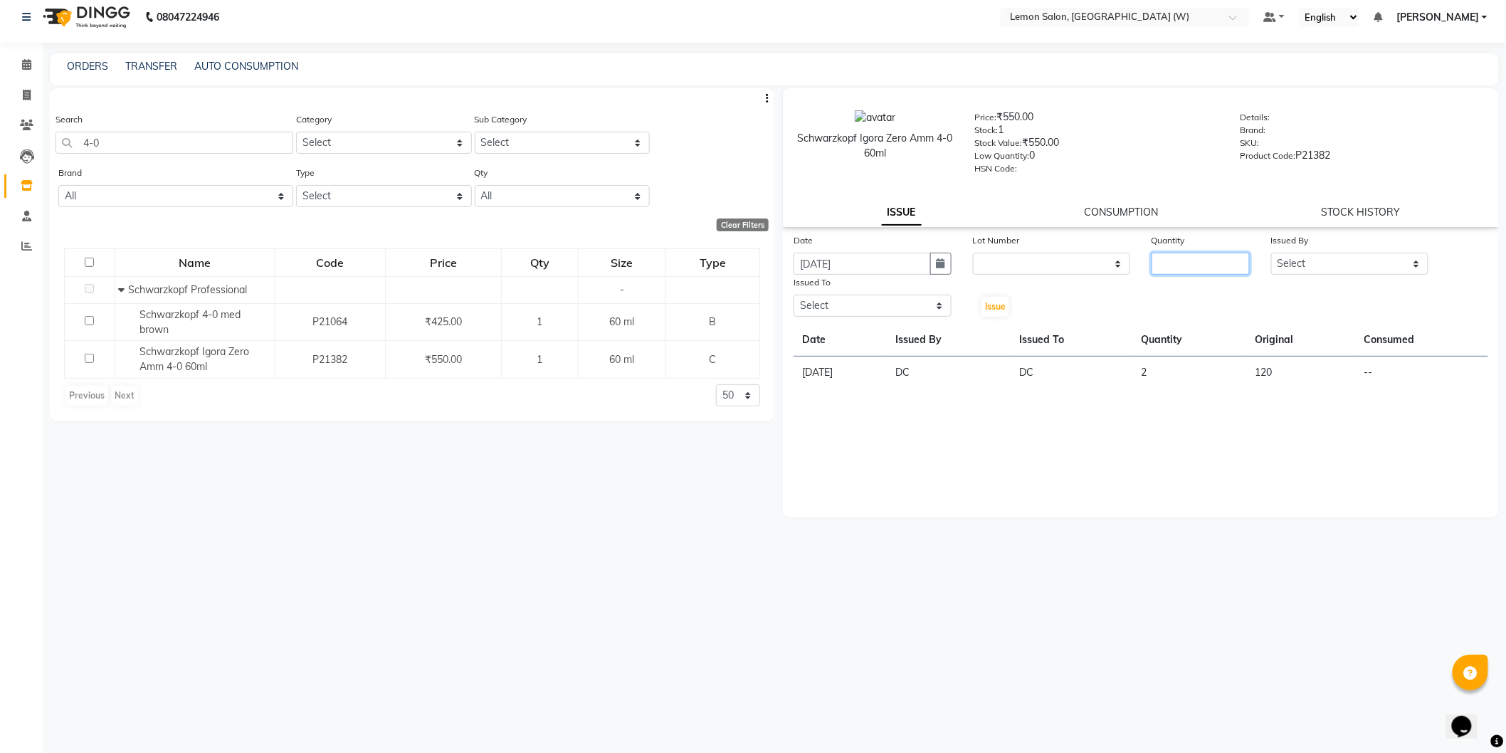
click at [1201, 258] on input "number" at bounding box center [1201, 264] width 98 height 22
click at [1312, 263] on select "Select Anamta Sayyed DC Faizan Jyoti Thorat Kassar Sahil Manisha Duglaj Nazim A…" at bounding box center [1350, 264] width 158 height 22
click at [1271, 253] on select "Select Anamta Sayyed DC Faizan Jyoti Thorat Kassar Sahil Manisha Duglaj Nazim A…" at bounding box center [1350, 264] width 158 height 22
click at [884, 313] on select "Select Anamta Sayyed DC Faizan Jyoti Thorat Kassar Sahil Manisha Duglaj Nazim A…" at bounding box center [873, 306] width 158 height 22
click at [794, 295] on select "Select Anamta Sayyed DC Faizan Jyoti Thorat Kassar Sahil Manisha Duglaj Nazim A…" at bounding box center [873, 306] width 158 height 22
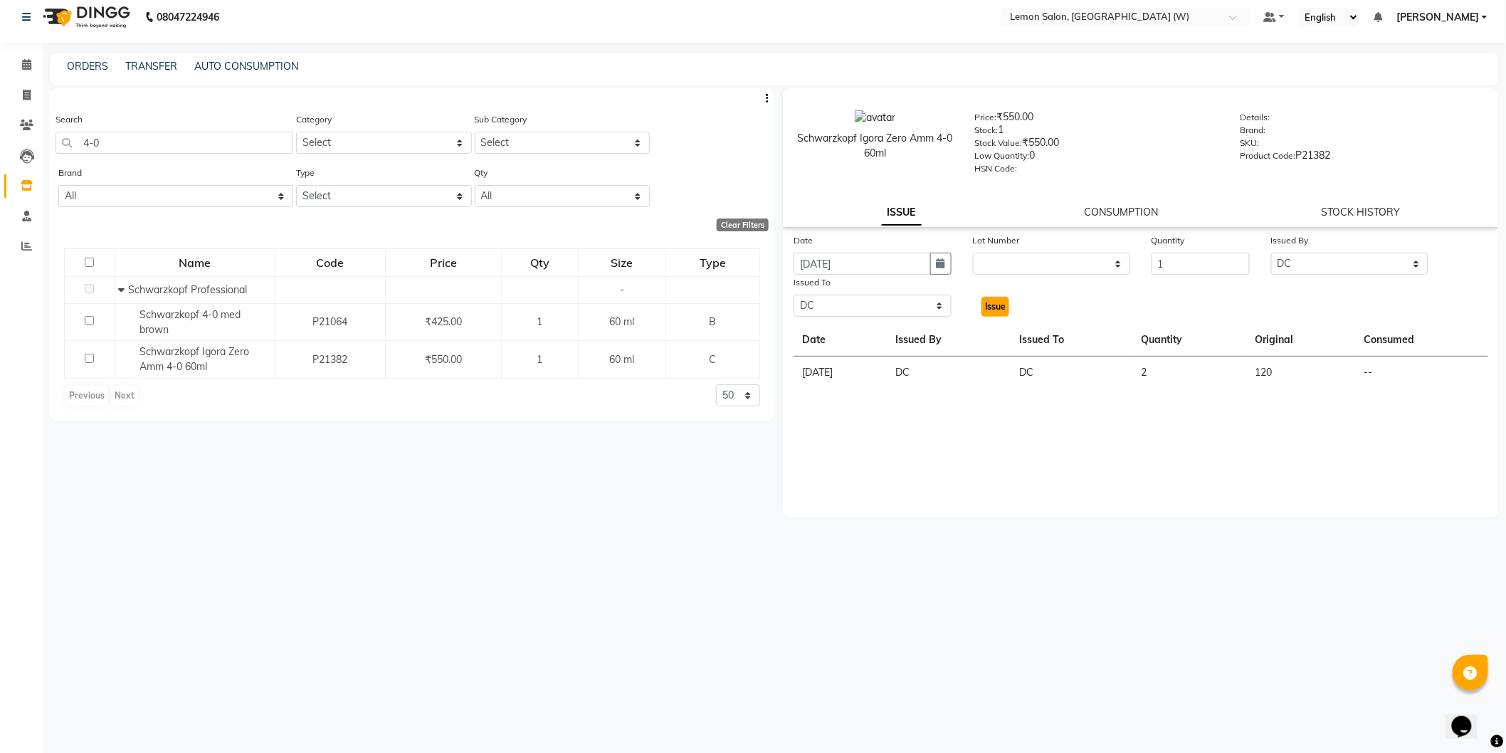
click at [983, 315] on button "Issue" at bounding box center [995, 307] width 28 height 20
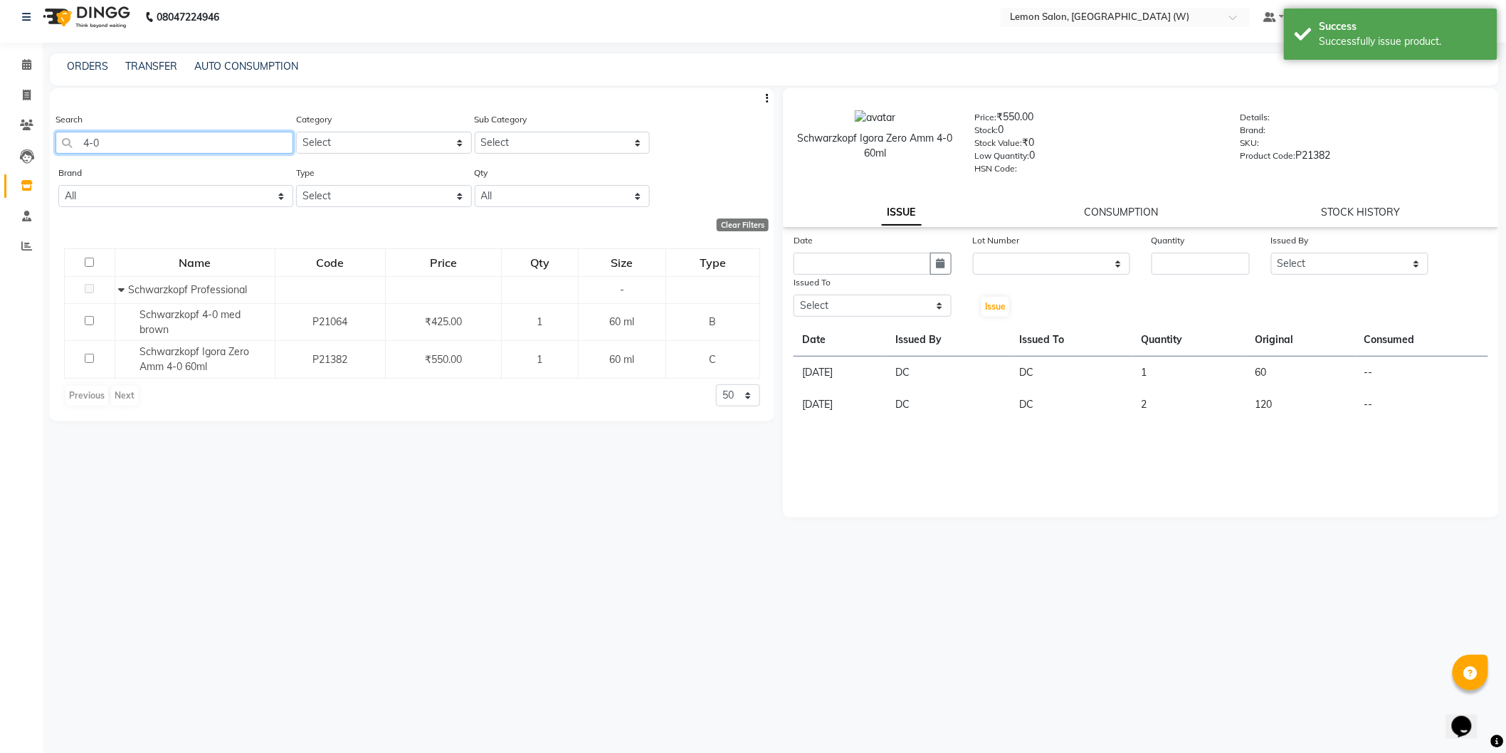
click at [212, 152] on input "4-0" at bounding box center [175, 143] width 238 height 22
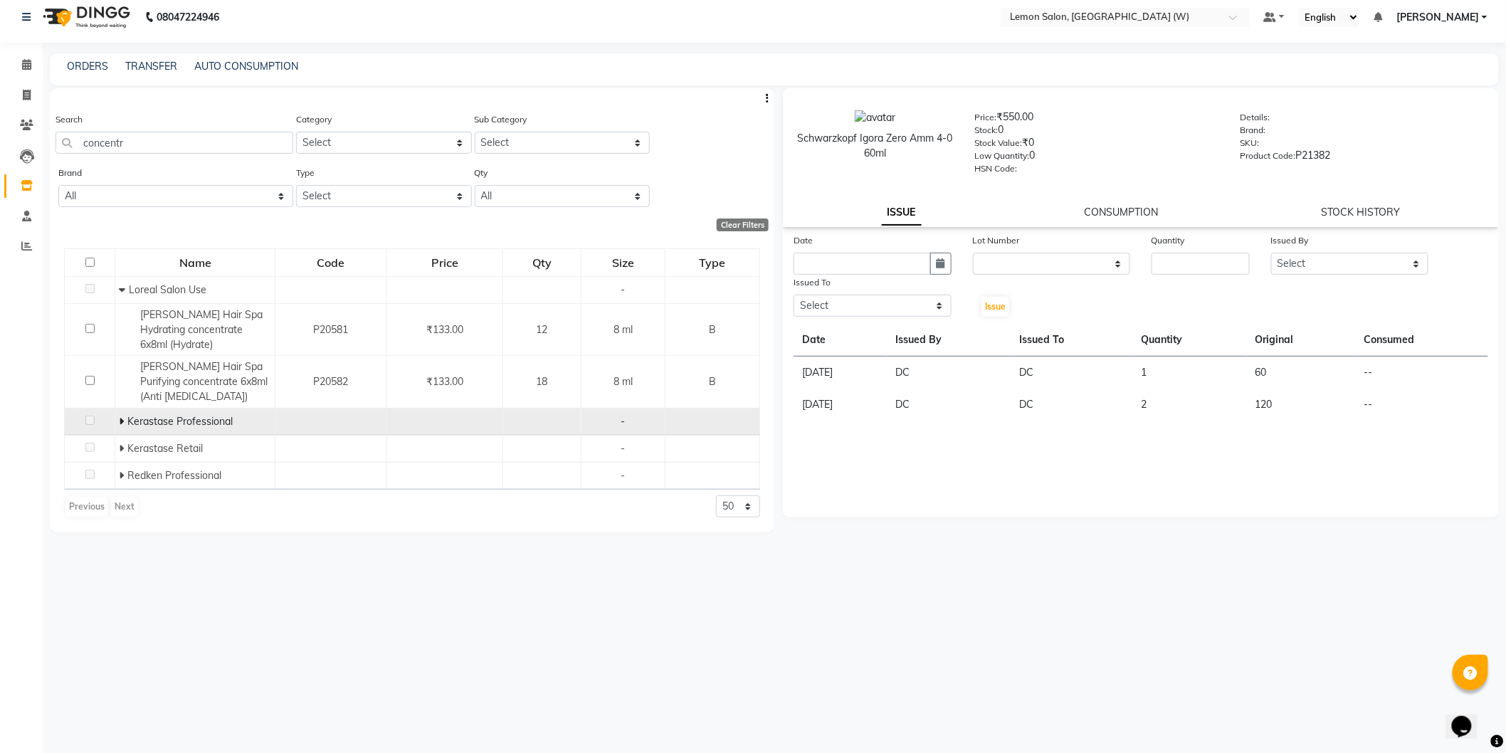
click at [122, 417] on icon at bounding box center [121, 421] width 5 height 10
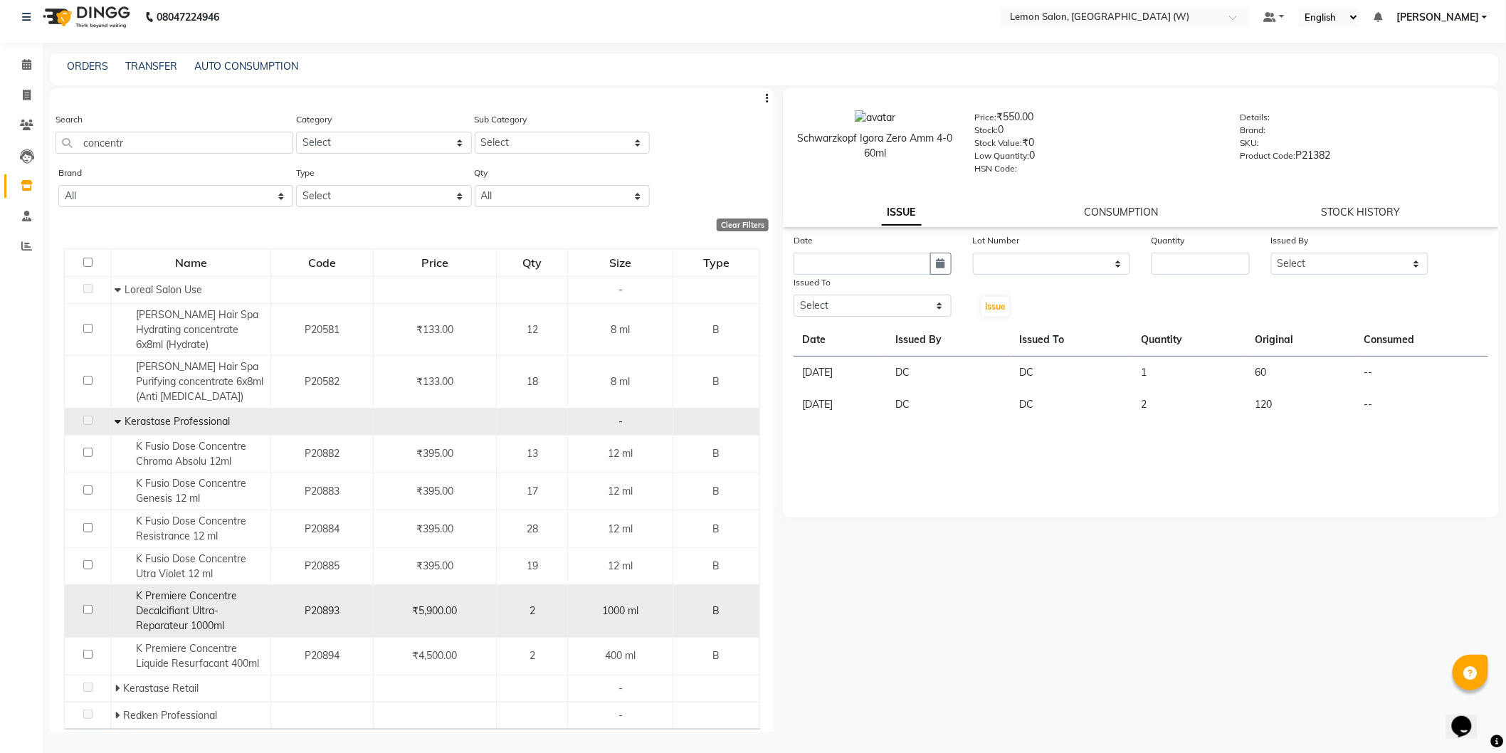
scroll to position [40, 0]
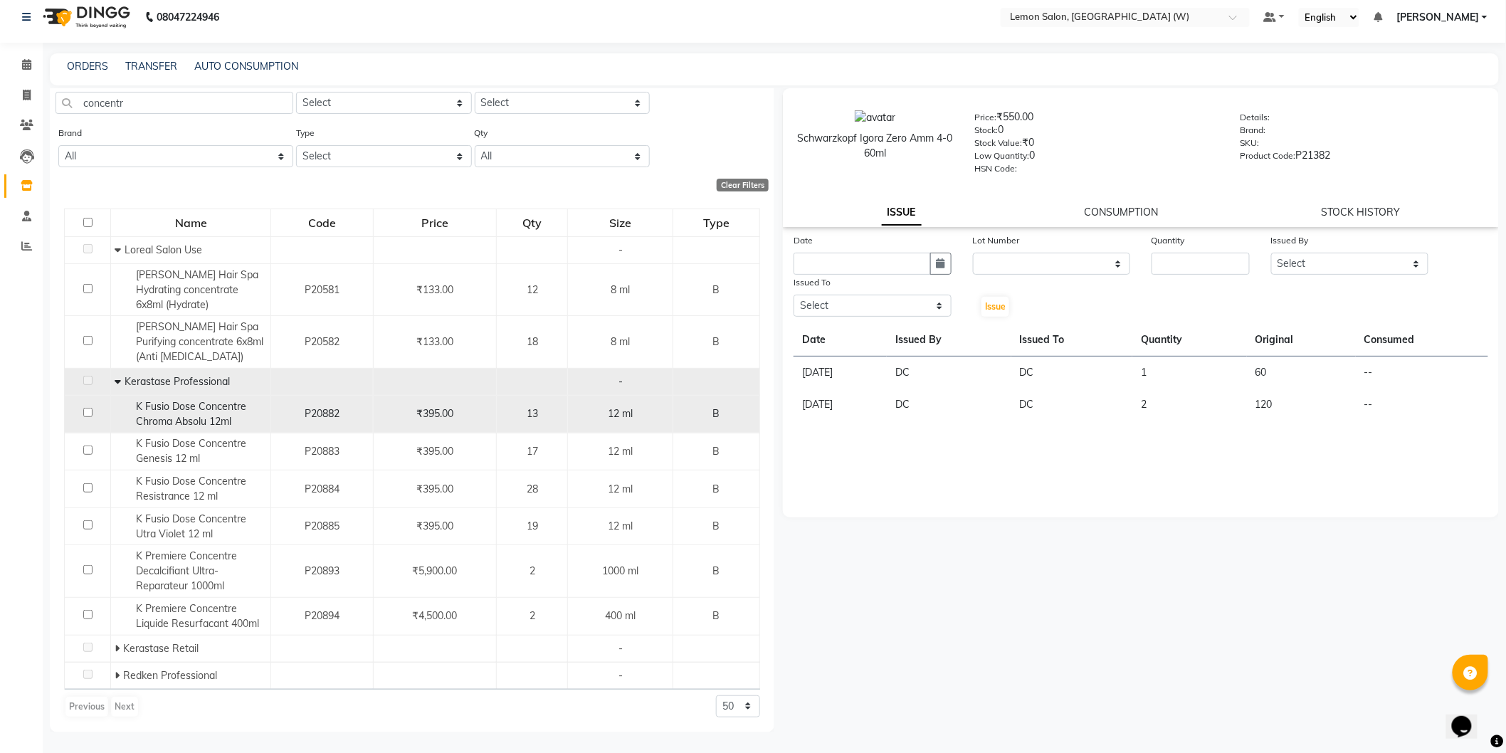
click at [198, 426] on span "K Fusio Dose Concentre Chroma Absolu 12ml" at bounding box center [191, 414] width 110 height 28
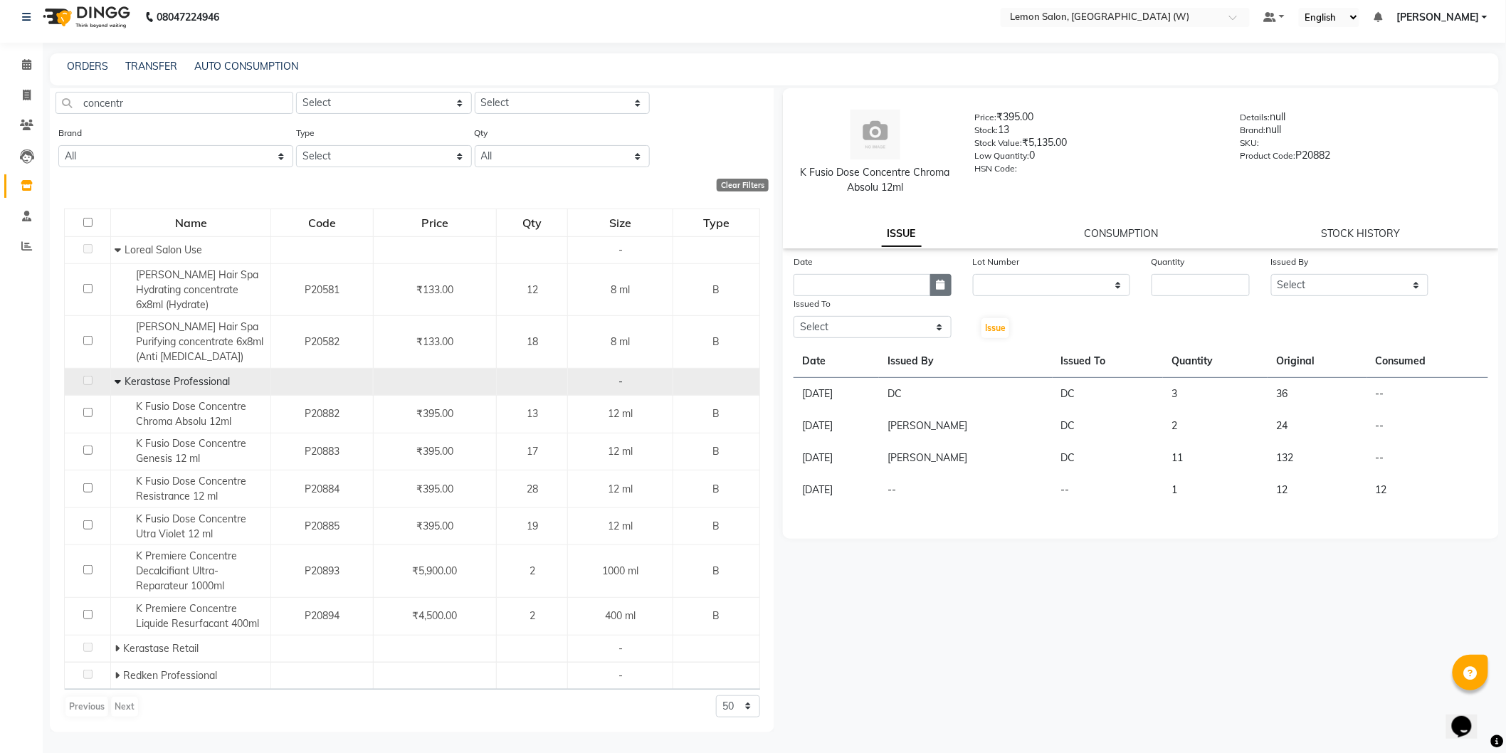
click at [934, 278] on button "button" at bounding box center [940, 285] width 21 height 22
click at [803, 359] on div "1" at bounding box center [808, 358] width 23 height 23
click at [1163, 275] on input "number" at bounding box center [1201, 285] width 98 height 22
drag, startPoint x: 1113, startPoint y: 278, endPoint x: 1121, endPoint y: 282, distance: 8.6
click at [1113, 280] on select "None" at bounding box center [1052, 285] width 158 height 22
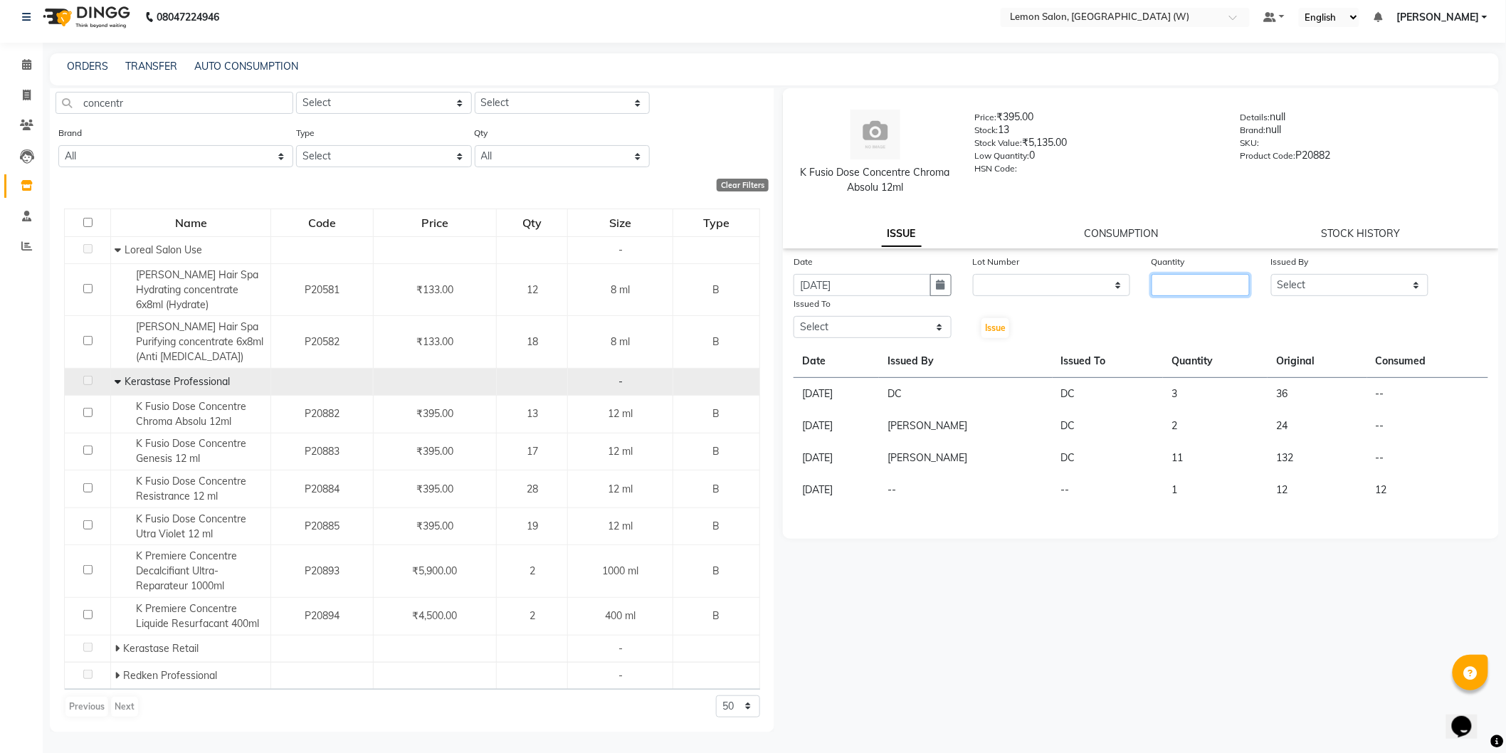
click at [1184, 286] on input "number" at bounding box center [1201, 285] width 98 height 22
click at [1342, 270] on div "Issued By" at bounding box center [1350, 264] width 158 height 20
click at [1345, 290] on select "Select Anamta Sayyed DC Faizan Jyoti Thorat Kassar Sahil Manisha Duglaj Nazim A…" at bounding box center [1350, 285] width 158 height 22
click at [1271, 274] on select "Select Anamta Sayyed DC Faizan Jyoti Thorat Kassar Sahil Manisha Duglaj Nazim A…" at bounding box center [1350, 285] width 158 height 22
click at [885, 329] on select "Select Anamta Sayyed DC Faizan Jyoti Thorat Kassar Sahil Manisha Duglaj Nazim A…" at bounding box center [873, 327] width 158 height 22
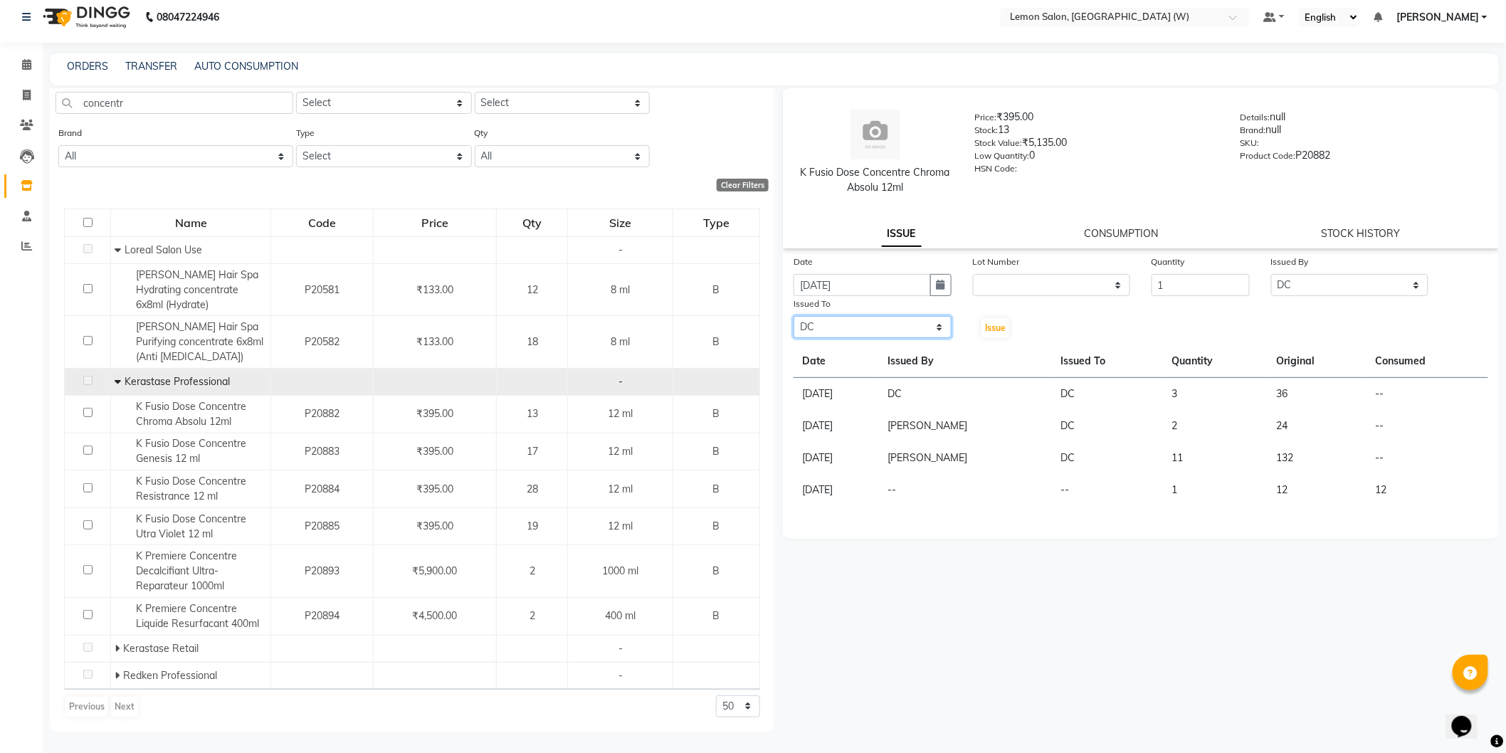
click at [794, 316] on select "Select Anamta Sayyed DC Faizan Jyoti Thorat Kassar Sahil Manisha Duglaj Nazim A…" at bounding box center [873, 327] width 158 height 22
click at [991, 328] on span "Issue" at bounding box center [995, 327] width 21 height 11
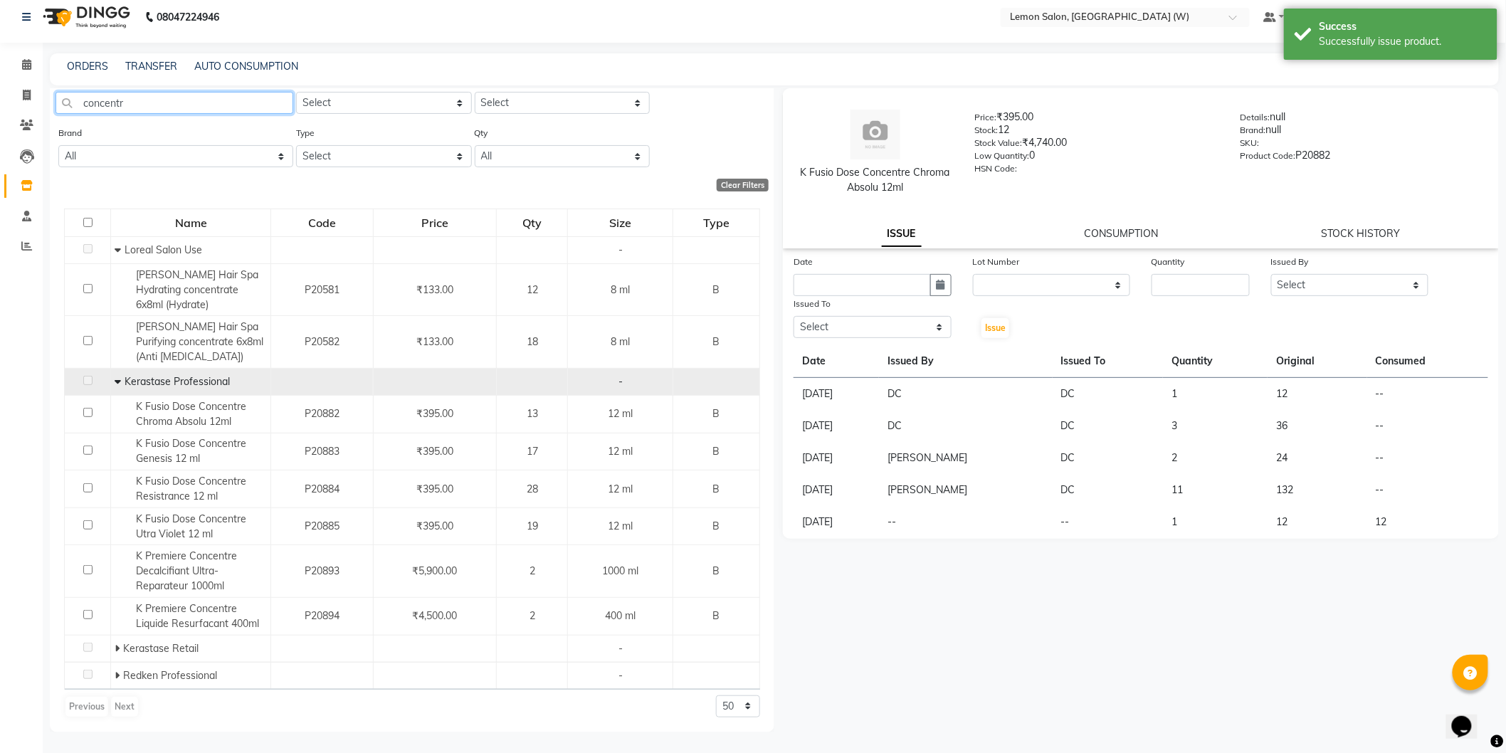
click at [103, 95] on input "concentr" at bounding box center [175, 103] width 238 height 22
drag, startPoint x: 103, startPoint y: 95, endPoint x: 100, endPoint y: 107, distance: 13.3
click at [103, 94] on input "concentr" at bounding box center [175, 103] width 238 height 22
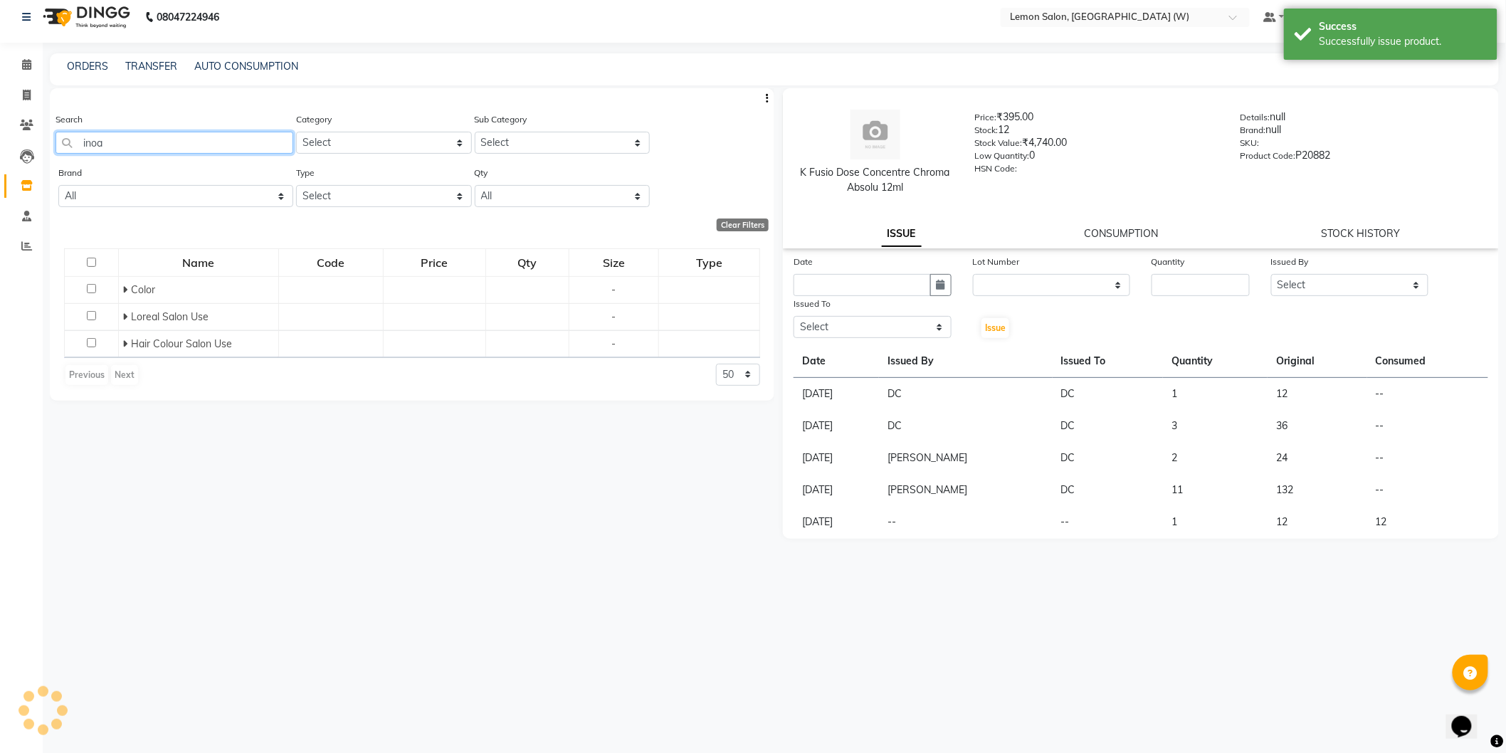
scroll to position [0, 0]
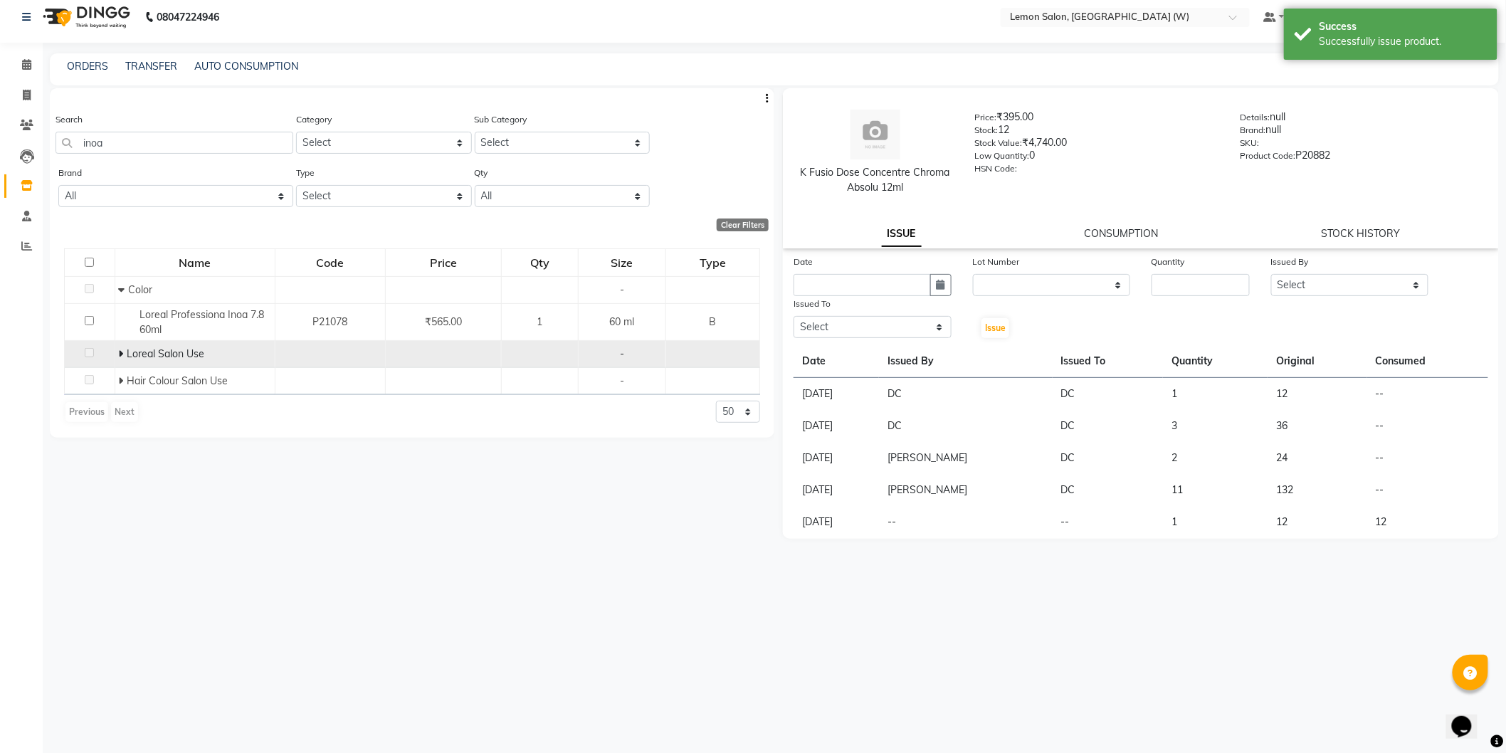
click at [127, 354] on span "Loreal Salon Use" at bounding box center [166, 353] width 78 height 13
click at [122, 354] on icon at bounding box center [121, 354] width 5 height 10
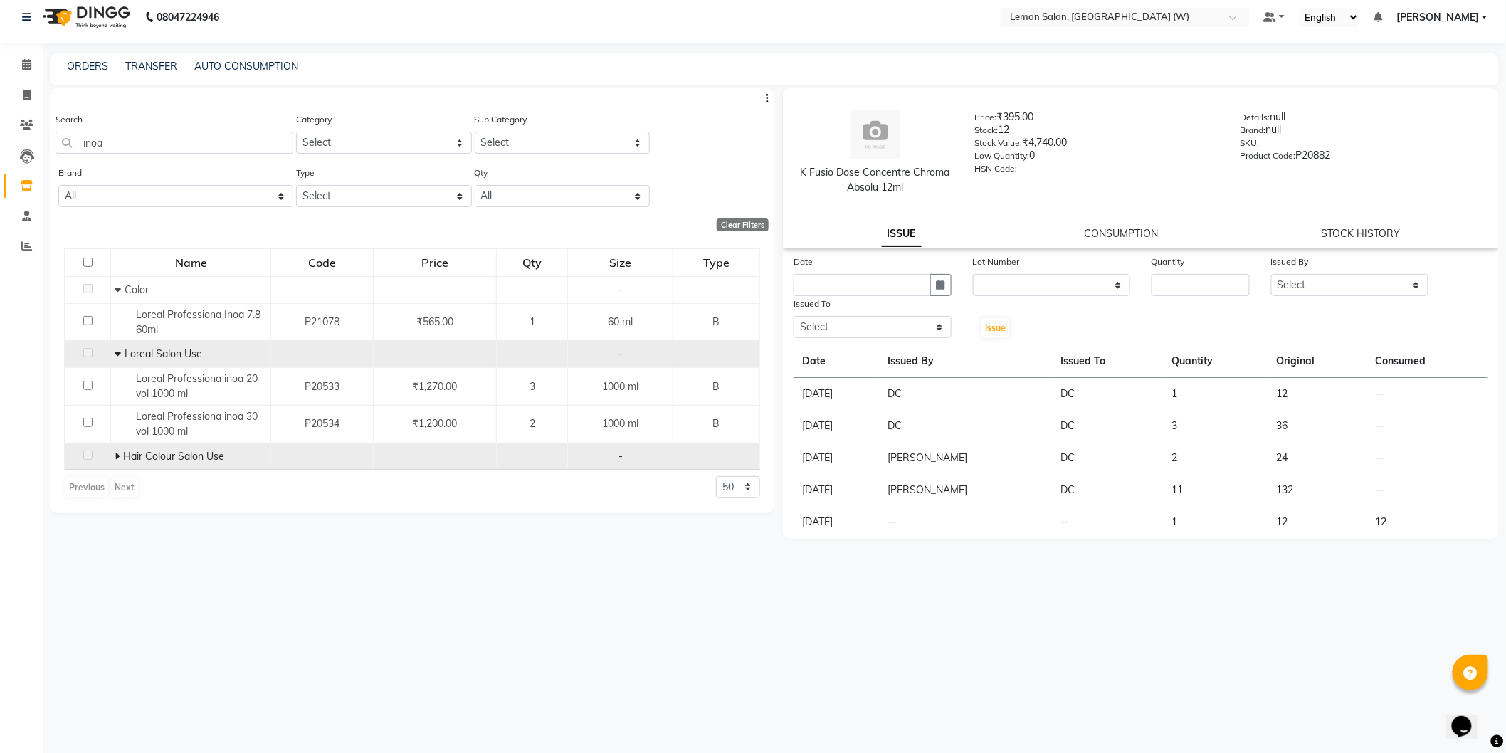
click at [125, 456] on span "Hair Colour Salon Use" at bounding box center [173, 456] width 101 height 13
click at [112, 454] on td "Hair Colour Salon Use" at bounding box center [191, 456] width 160 height 27
click at [116, 457] on icon at bounding box center [117, 456] width 5 height 10
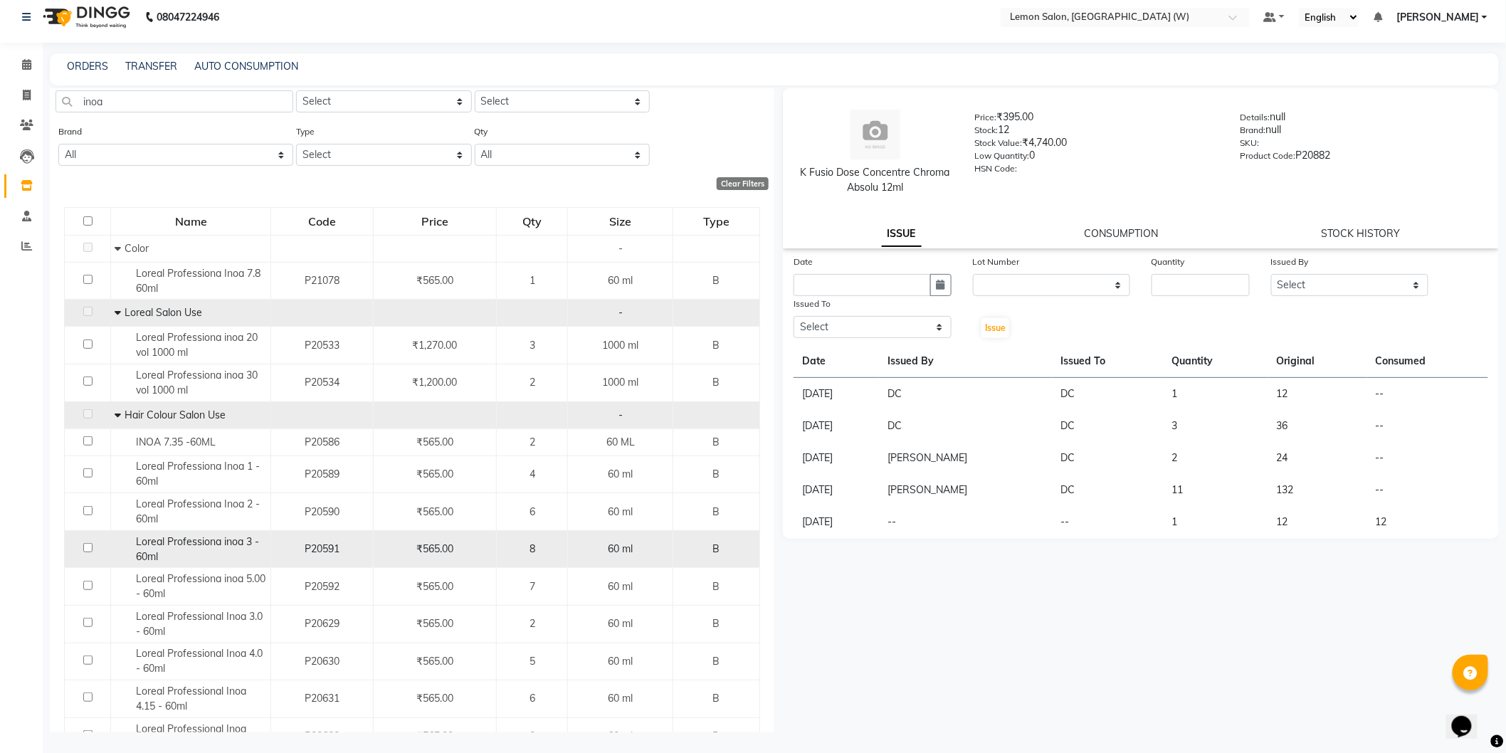
scroll to position [79, 0]
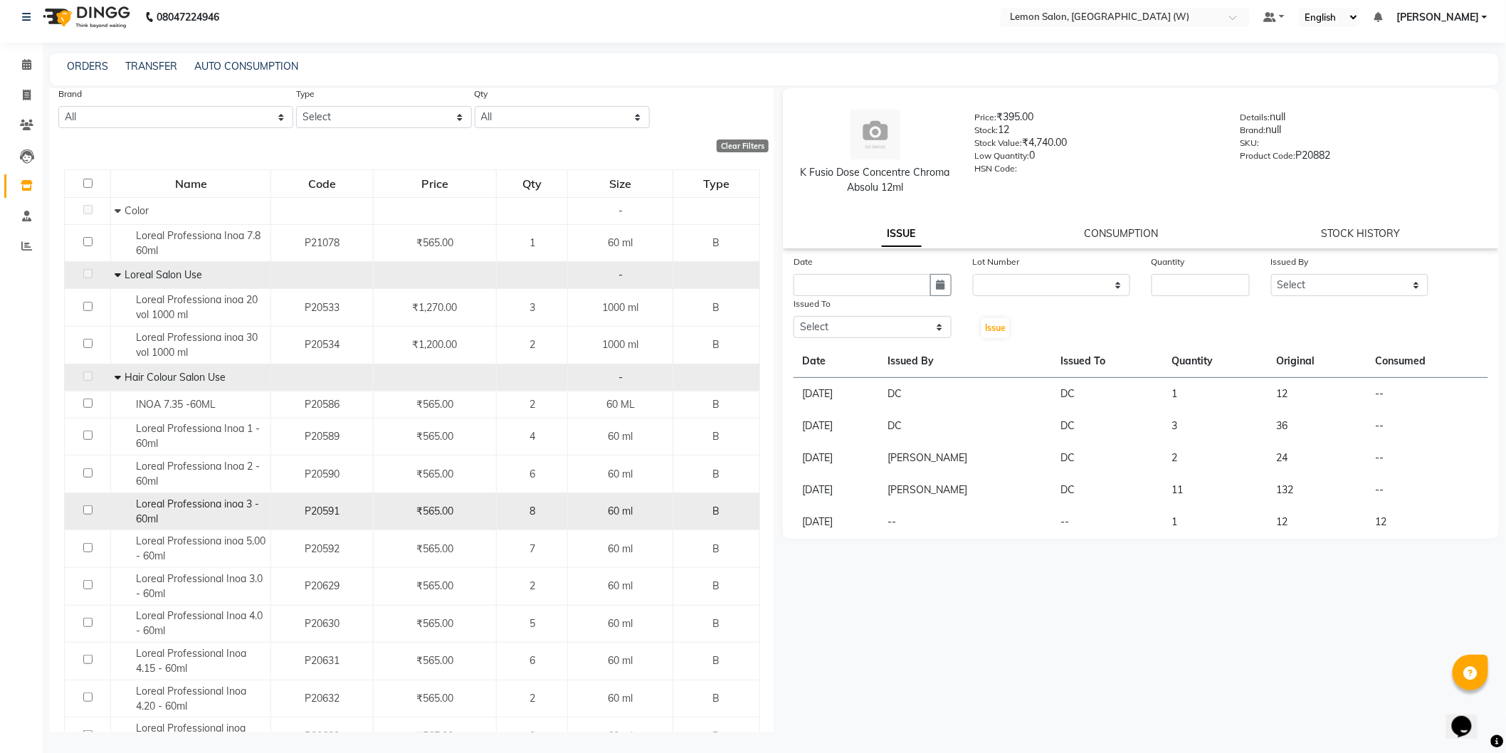
click at [204, 517] on div "Loreal Professiona inoa 3 - 60ml" at bounding box center [191, 512] width 152 height 30
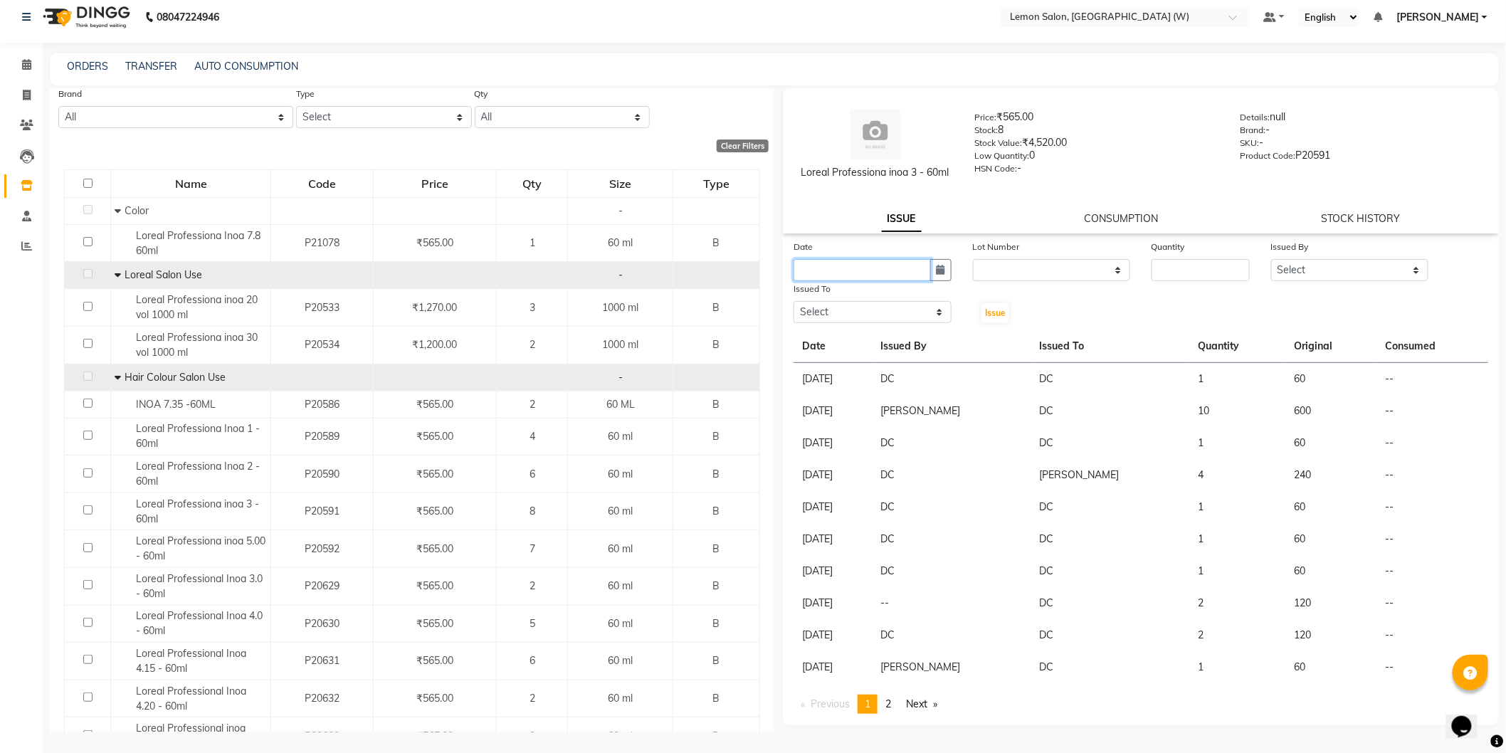
click at [854, 267] on input "text" at bounding box center [862, 270] width 137 height 22
click at [798, 344] on div "1" at bounding box center [808, 343] width 23 height 23
click at [1189, 260] on input "number" at bounding box center [1201, 270] width 98 height 22
drag, startPoint x: 1407, startPoint y: 257, endPoint x: 1399, endPoint y: 268, distance: 14.2
click at [1407, 258] on div "Issued By" at bounding box center [1350, 249] width 158 height 20
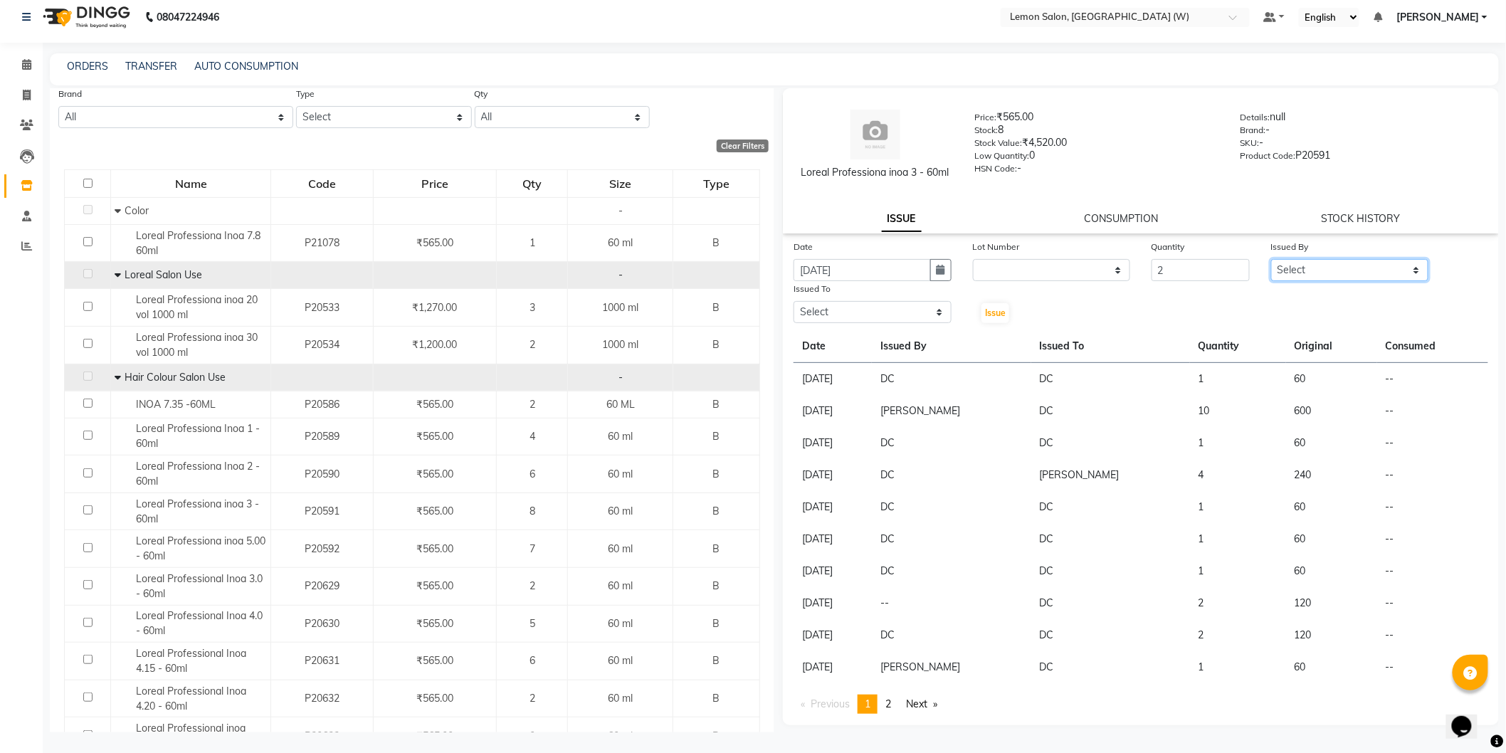
click at [1400, 268] on select "Select Anamta Sayyed DC Faizan Jyoti Thorat Kassar Sahil Manisha Duglaj Nazim A…" at bounding box center [1350, 270] width 158 height 22
click at [1271, 259] on select "Select Anamta Sayyed DC Faizan Jyoti Thorat Kassar Sahil Manisha Duglaj Nazim A…" at bounding box center [1350, 270] width 158 height 22
drag, startPoint x: 890, startPoint y: 306, endPoint x: 883, endPoint y: 313, distance: 9.6
click at [888, 307] on select "Select Anamta Sayyed DC Faizan Jyoti Thorat Kassar Sahil Manisha Duglaj Nazim A…" at bounding box center [873, 312] width 158 height 22
click at [794, 301] on select "Select Anamta Sayyed DC Faizan Jyoti Thorat Kassar Sahil Manisha Duglaj Nazim A…" at bounding box center [873, 312] width 158 height 22
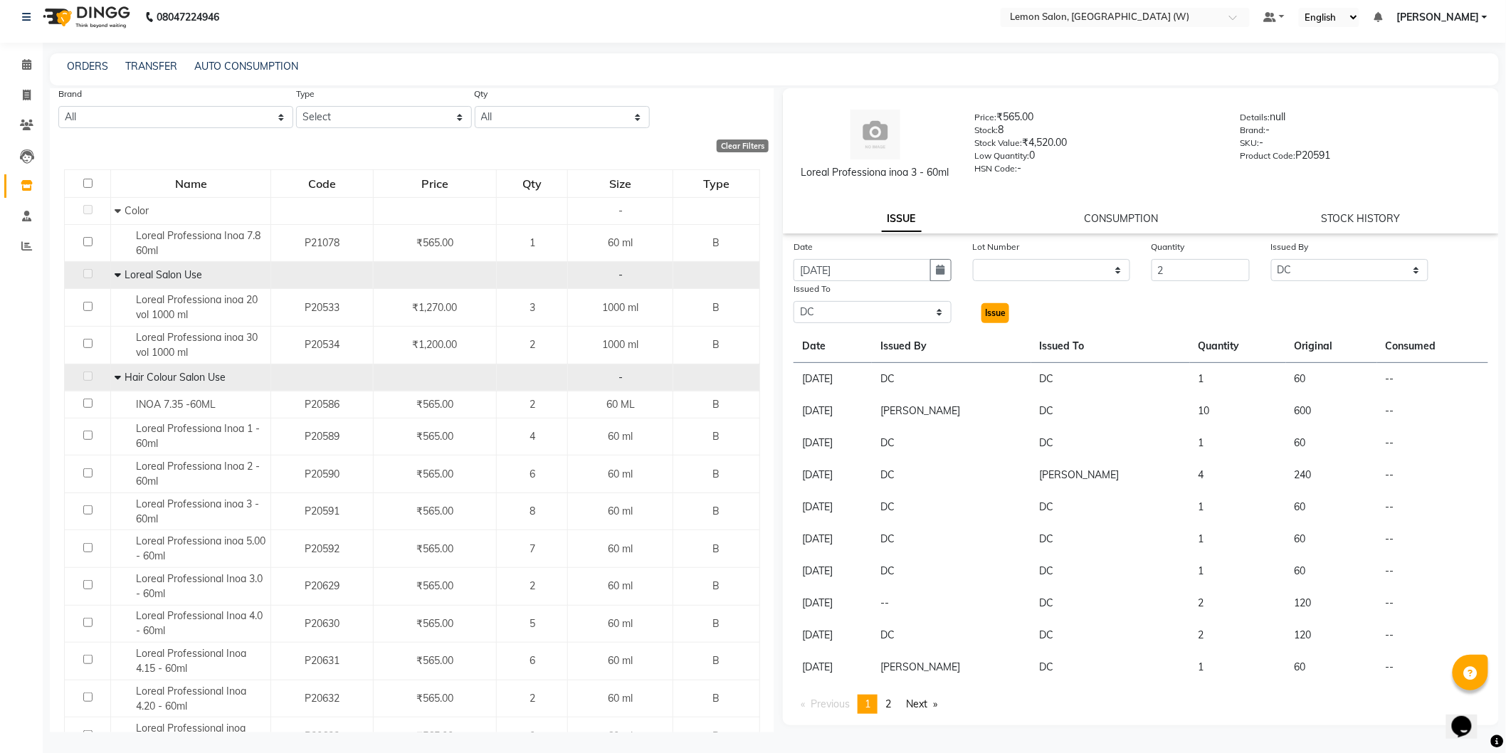
click at [999, 311] on span "Issue" at bounding box center [995, 312] width 21 height 11
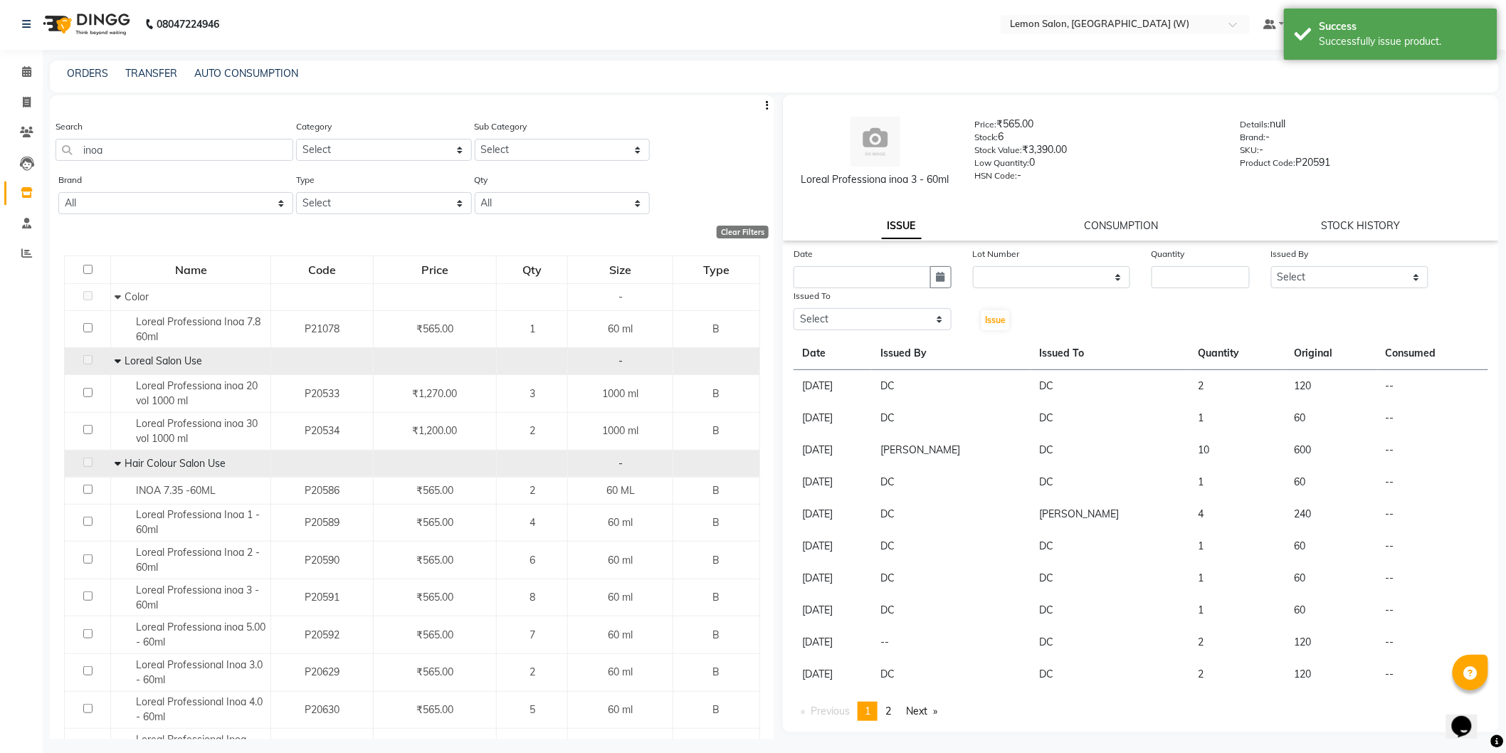
scroll to position [0, 0]
click at [105, 144] on input "inoa" at bounding box center [175, 151] width 238 height 22
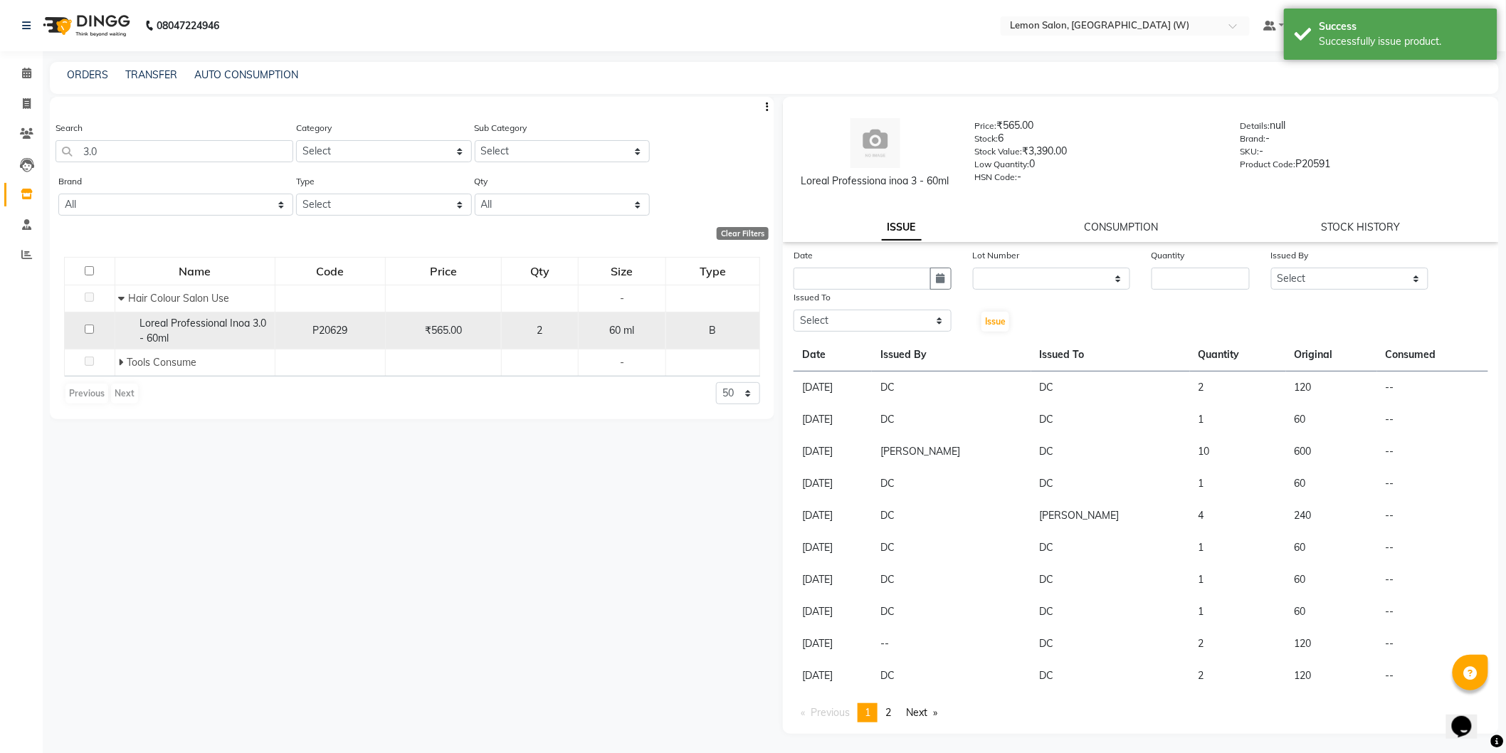
click at [243, 326] on span "Loreal Professional Inoa 3.0 - 60ml" at bounding box center [203, 331] width 127 height 28
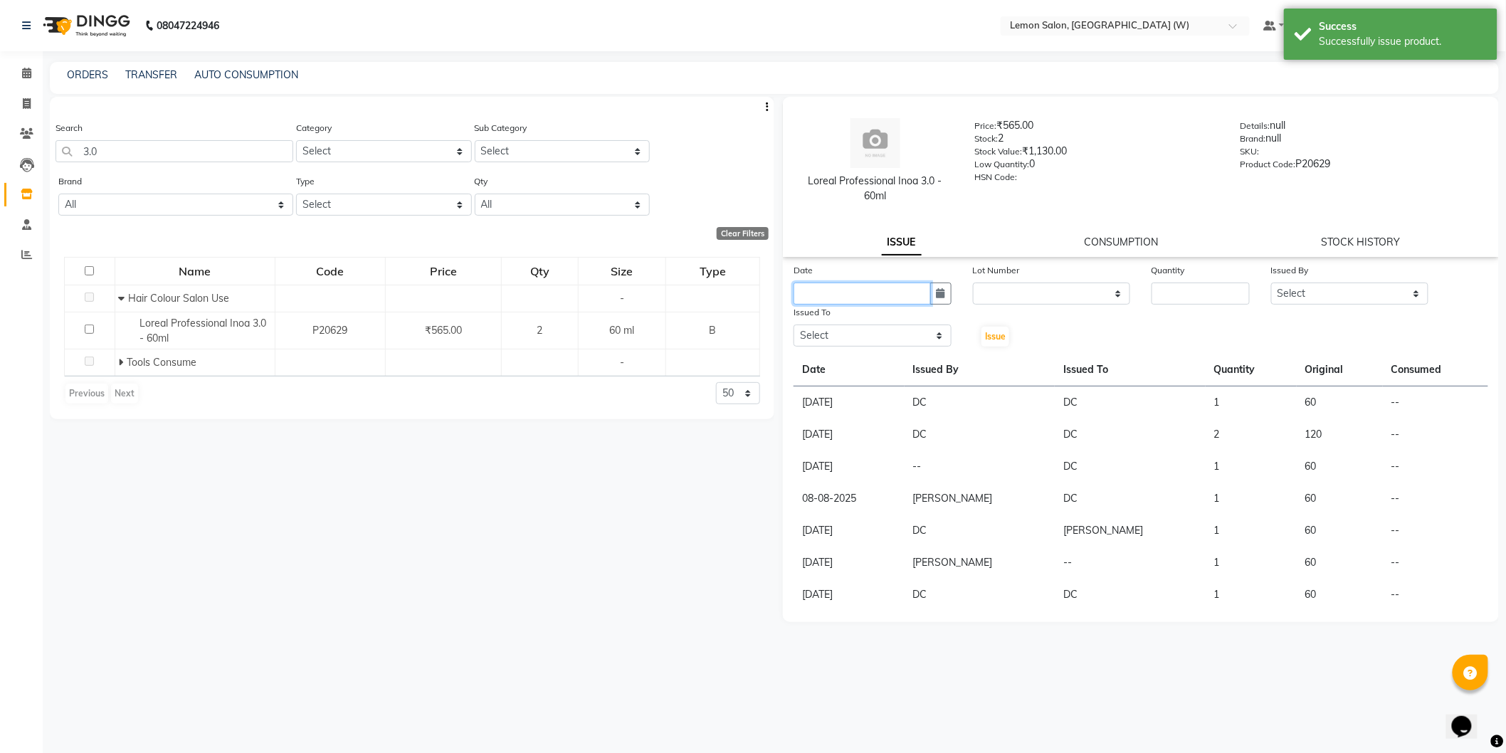
click at [925, 283] on input "text" at bounding box center [862, 294] width 137 height 22
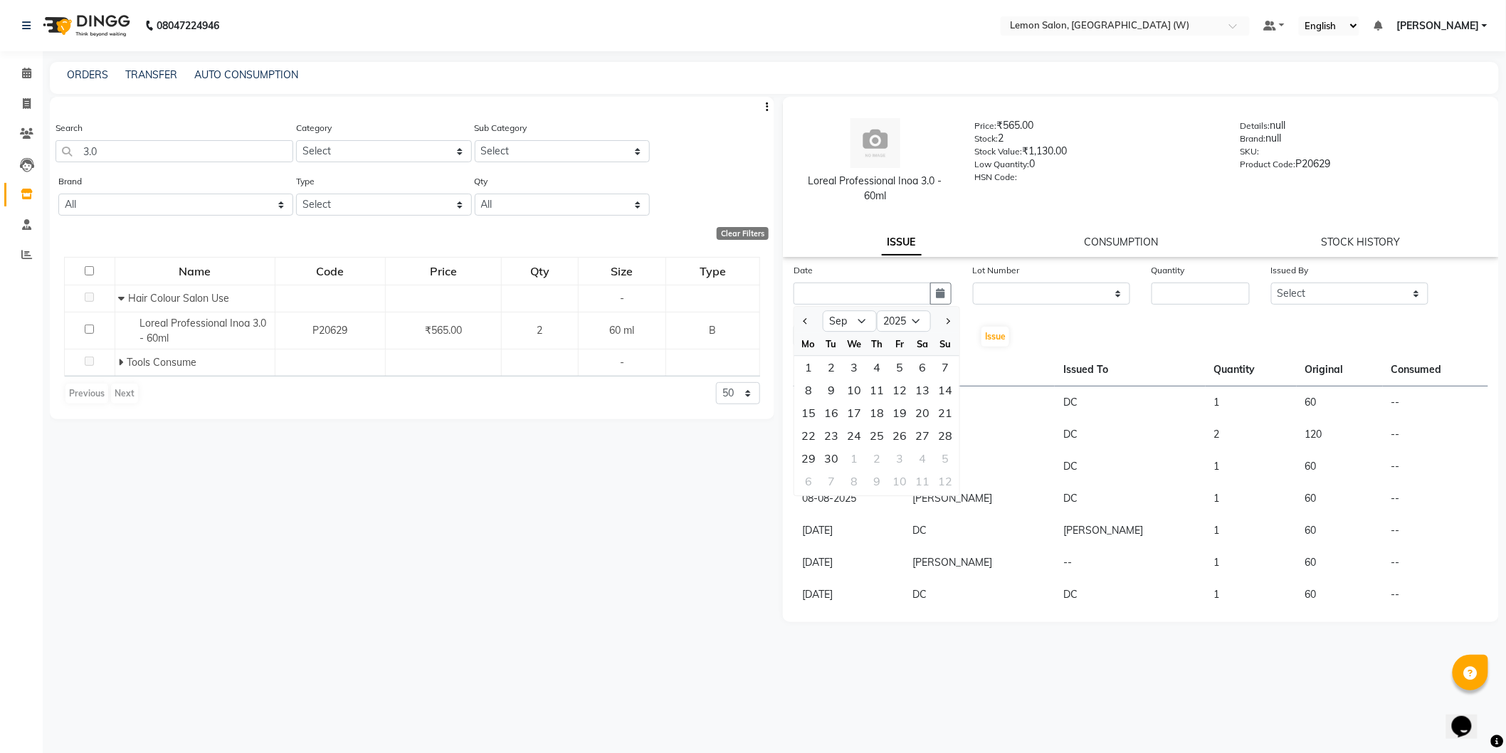
click at [789, 368] on div "Date Jan Feb Mar Apr May Jun Jul Aug Sep Oct Nov Dec 2015 2016 2017 2018 2019 2…" at bounding box center [1141, 437] width 716 height 348
click at [823, 300] on input "text" at bounding box center [862, 294] width 137 height 22
click at [809, 362] on div "1" at bounding box center [808, 367] width 23 height 23
drag, startPoint x: 1207, startPoint y: 297, endPoint x: 1218, endPoint y: 306, distance: 14.1
click at [1206, 297] on input "number" at bounding box center [1201, 294] width 98 height 22
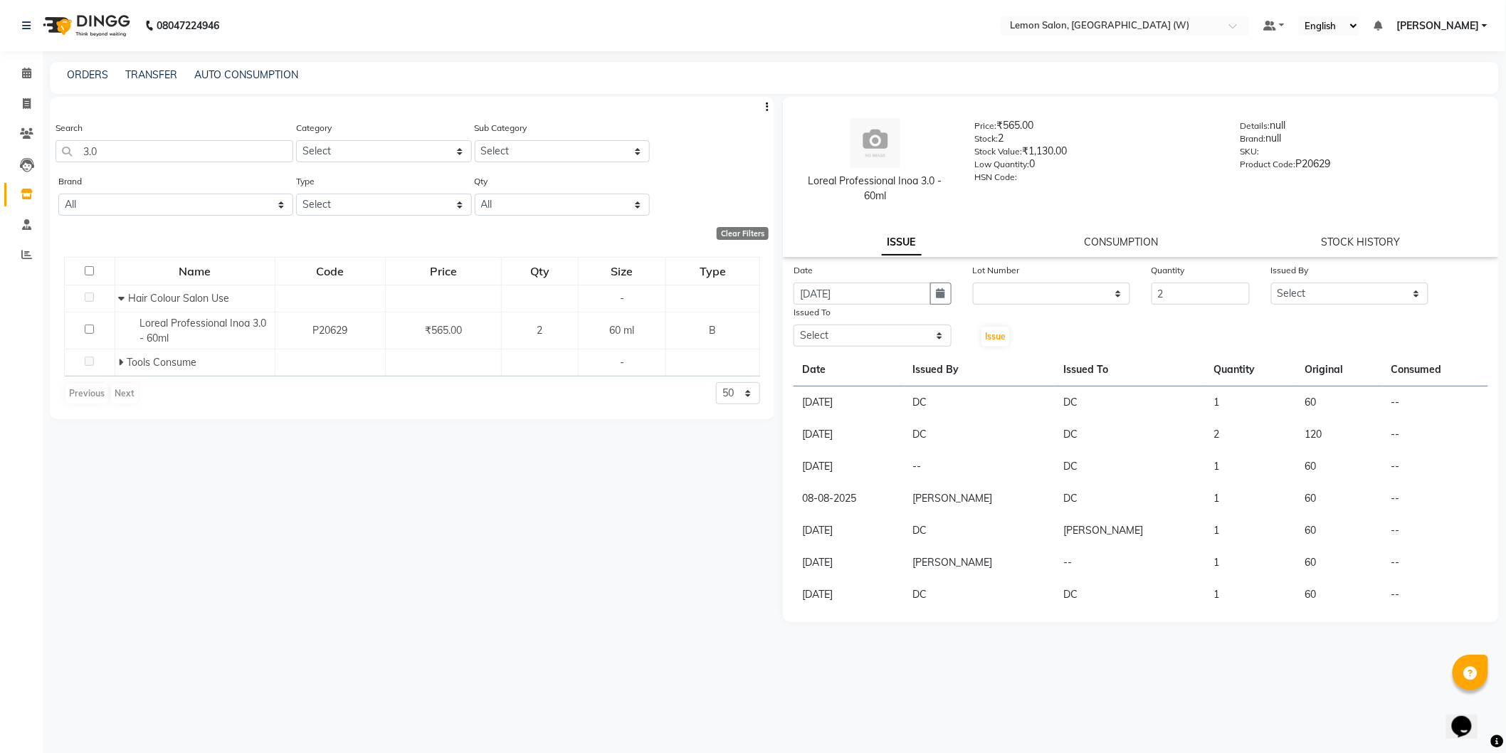
drag, startPoint x: 1349, startPoint y: 225, endPoint x: 1344, endPoint y: 264, distance: 39.5
click at [1345, 264] on div "Loreal Professional Inoa 3.0 - 60ml Price: ₹565.00 Stock: 2 Stock Value: ₹1,130…" at bounding box center [1141, 359] width 716 height 525
click at [1335, 300] on select "Select Anamta Sayyed DC Faizan Jyoti Thorat Kassar Sahil Manisha Duglaj Nazim A…" at bounding box center [1350, 294] width 158 height 22
click at [1271, 283] on select "Select Anamta Sayyed DC Faizan Jyoti Thorat Kassar Sahil Manisha Duglaj Nazim A…" at bounding box center [1350, 294] width 158 height 22
click at [891, 344] on select "Select Anamta Sayyed DC Faizan Jyoti Thorat Kassar Sahil Manisha Duglaj Nazim A…" at bounding box center [873, 336] width 158 height 22
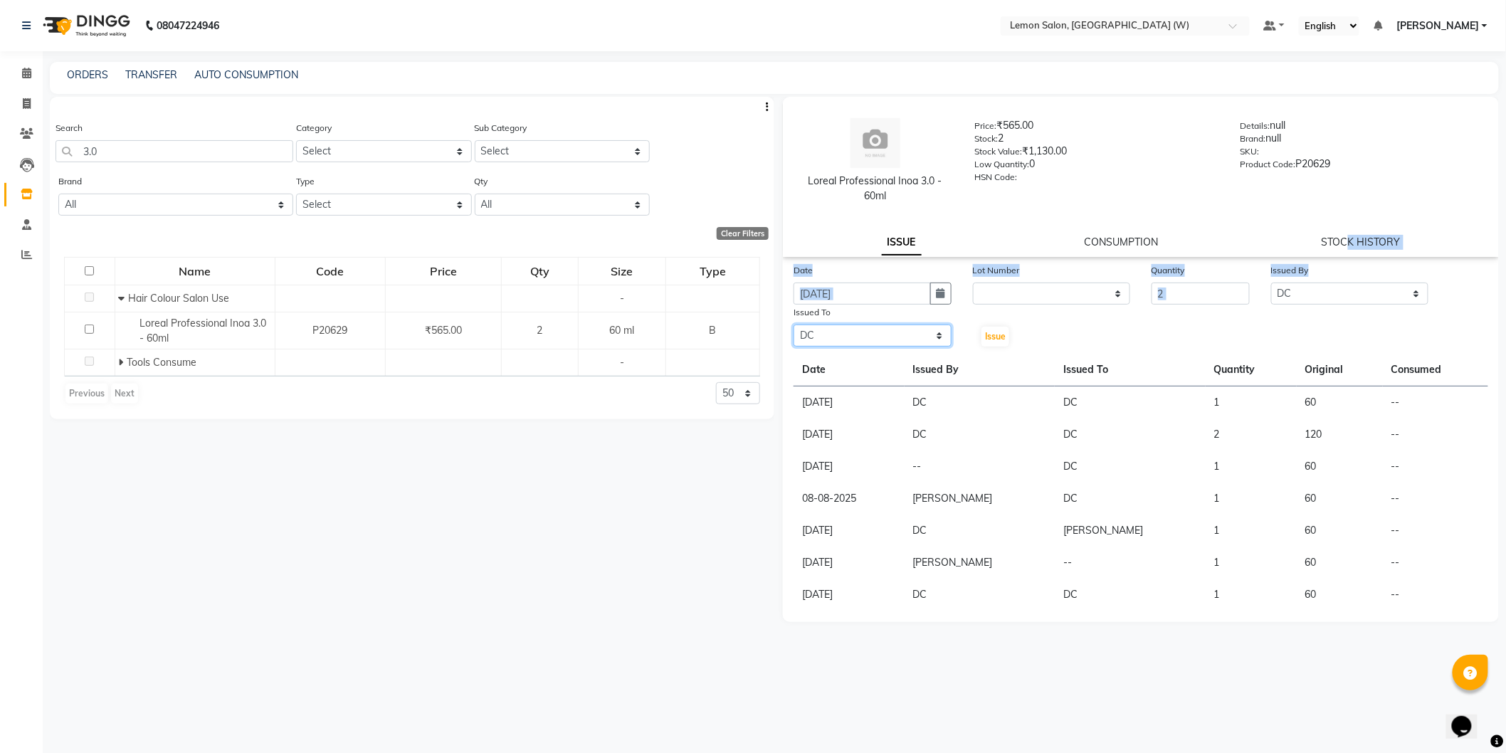
click at [794, 325] on select "Select Anamta Sayyed DC Faizan Jyoti Thorat Kassar Sahil Manisha Duglaj Nazim A…" at bounding box center [873, 336] width 158 height 22
click at [1009, 332] on button "Issue" at bounding box center [995, 337] width 28 height 20
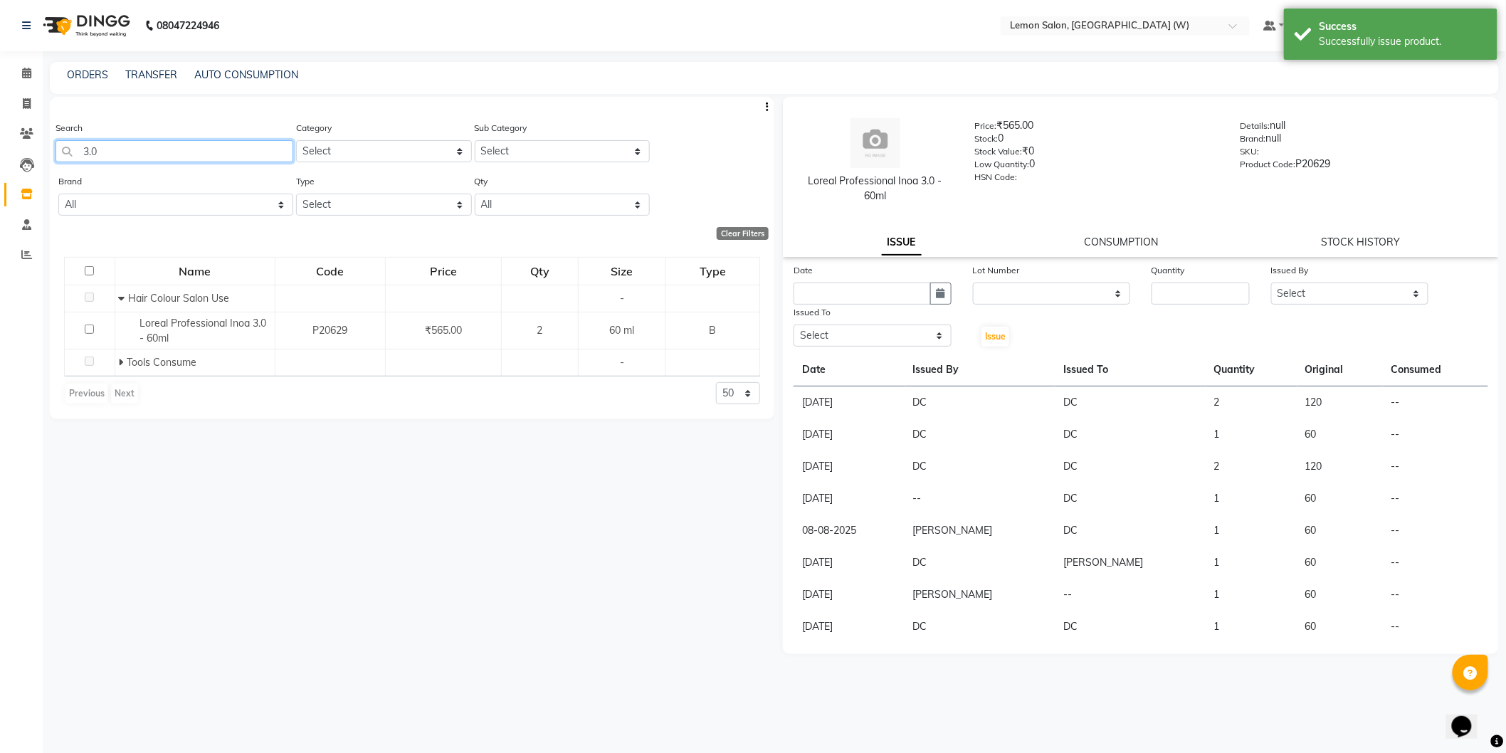
click at [209, 159] on input "3.0" at bounding box center [175, 151] width 238 height 22
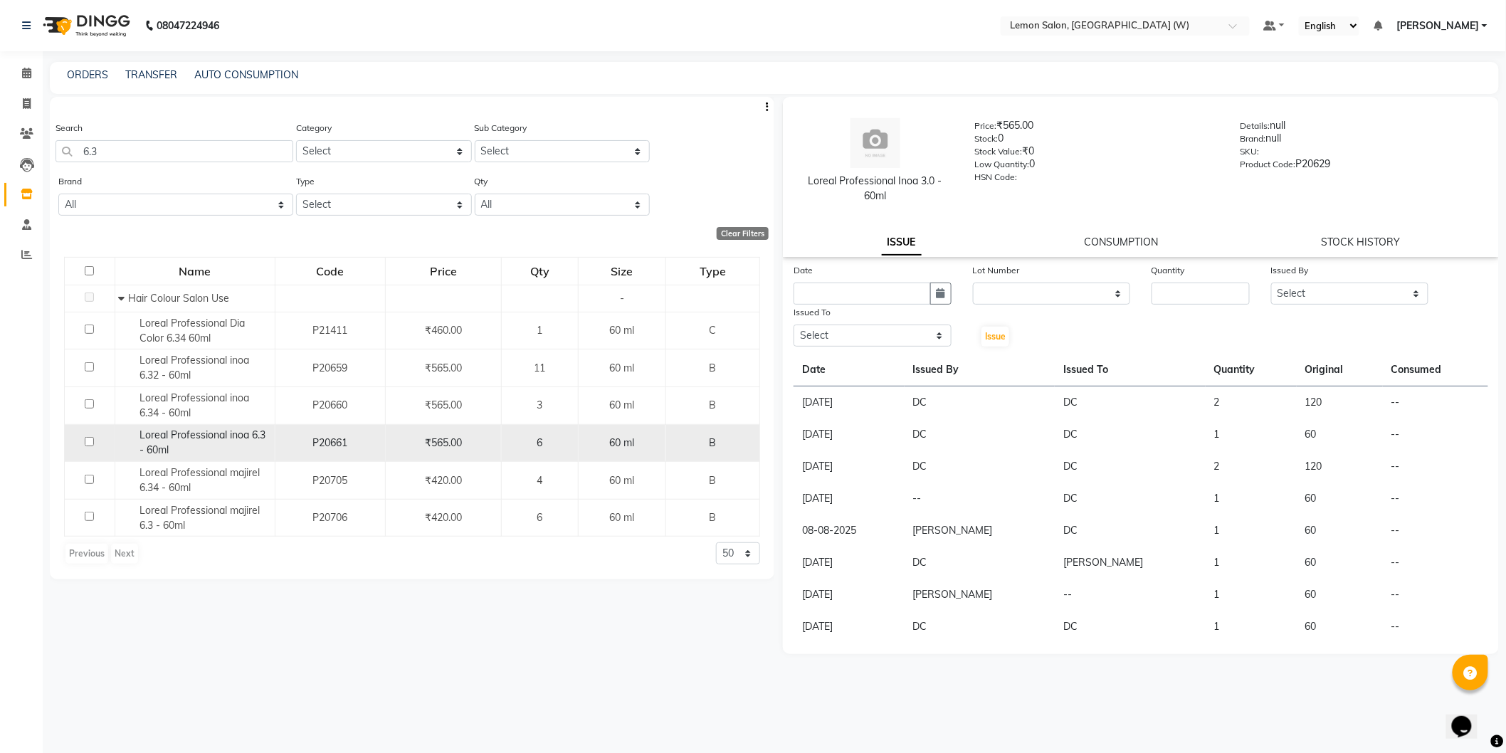
click at [243, 444] on div "Loreal Professional inoa 6.3 - 60ml" at bounding box center [195, 443] width 152 height 30
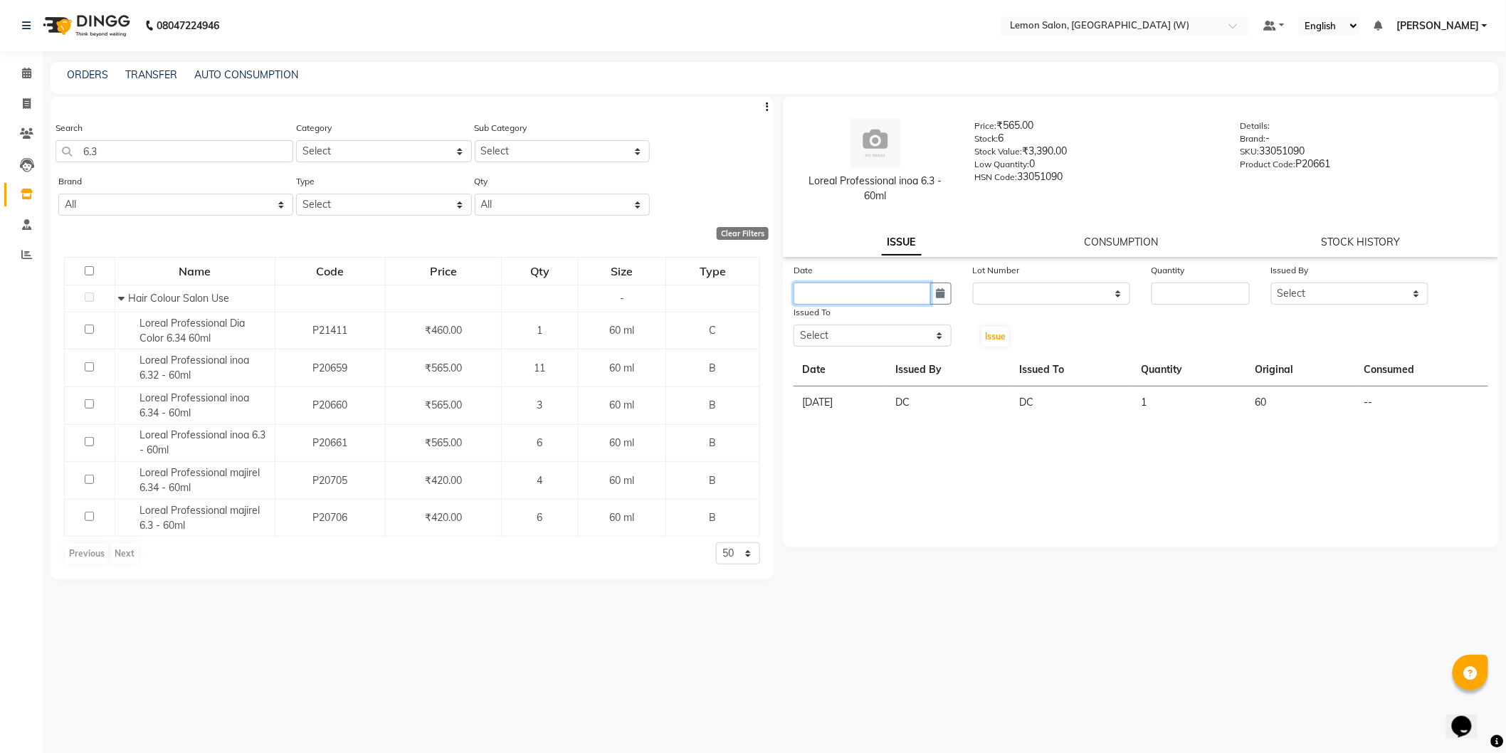
click at [883, 294] on input "text" at bounding box center [862, 294] width 137 height 22
click at [811, 367] on div "1" at bounding box center [808, 367] width 23 height 23
click at [1170, 286] on input "number" at bounding box center [1201, 294] width 98 height 22
click at [1383, 300] on select "Select Anamta Sayyed DC Faizan Jyoti Thorat Kassar Sahil Manisha Duglaj Nazim A…" at bounding box center [1350, 294] width 158 height 22
click at [1271, 283] on select "Select Anamta Sayyed DC Faizan Jyoti Thorat Kassar Sahil Manisha Duglaj Nazim A…" at bounding box center [1350, 294] width 158 height 22
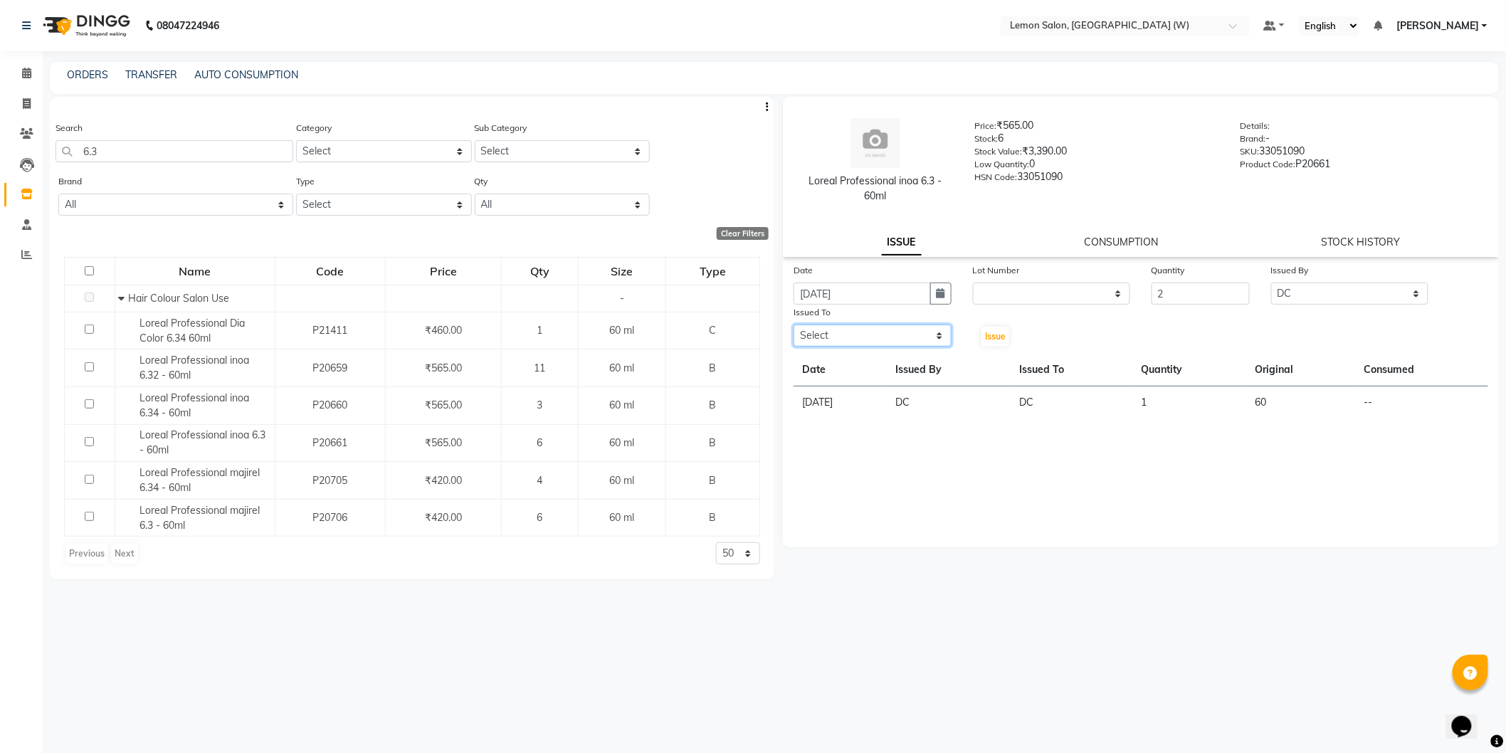
click at [922, 346] on select "Select Anamta Sayyed DC Faizan Jyoti Thorat Kassar Sahil Manisha Duglaj Nazim A…" at bounding box center [873, 336] width 158 height 22
click at [794, 325] on select "Select Anamta Sayyed DC Faizan Jyoti Thorat Kassar Sahil Manisha Duglaj Nazim A…" at bounding box center [873, 336] width 158 height 22
click at [985, 345] on button "Issue" at bounding box center [995, 337] width 28 height 20
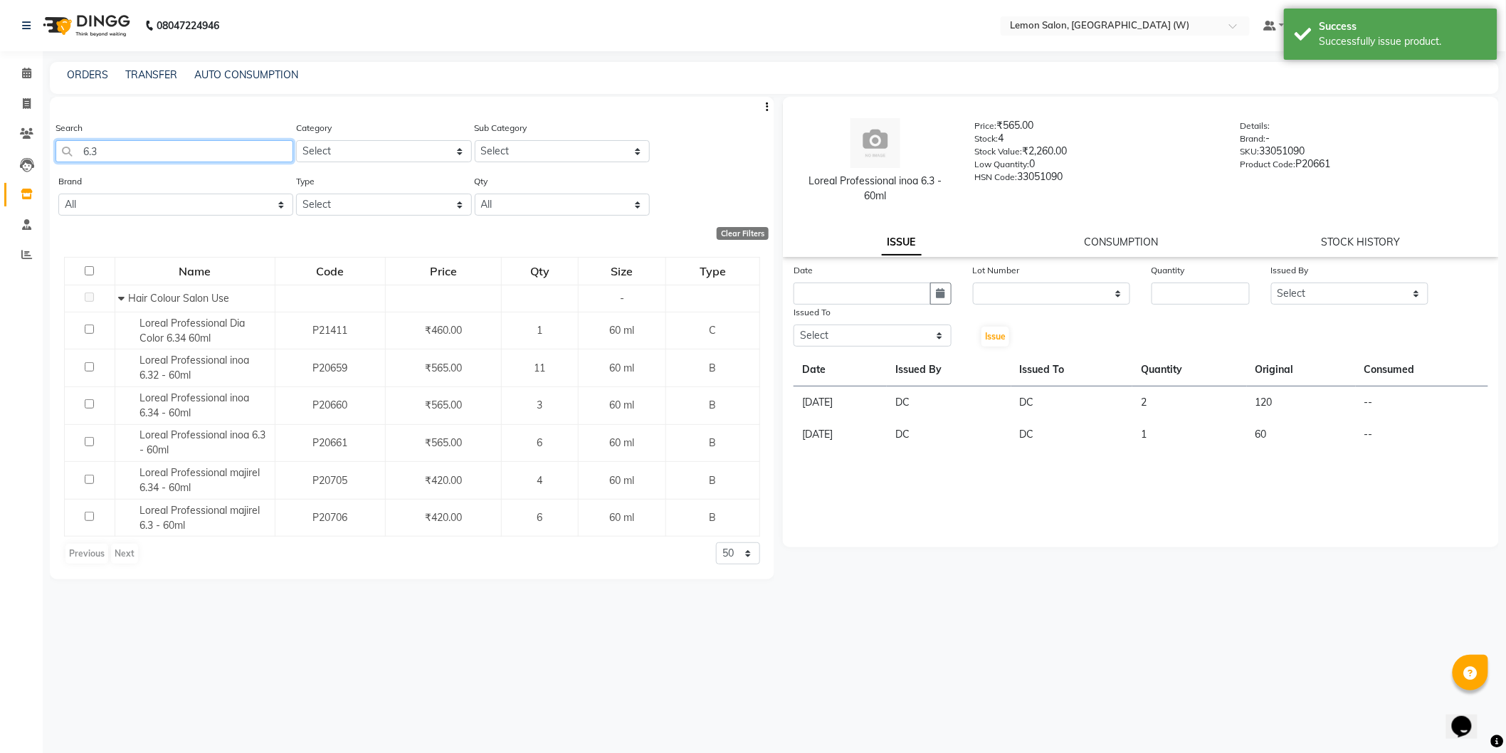
click at [162, 143] on input "6.3" at bounding box center [175, 151] width 238 height 22
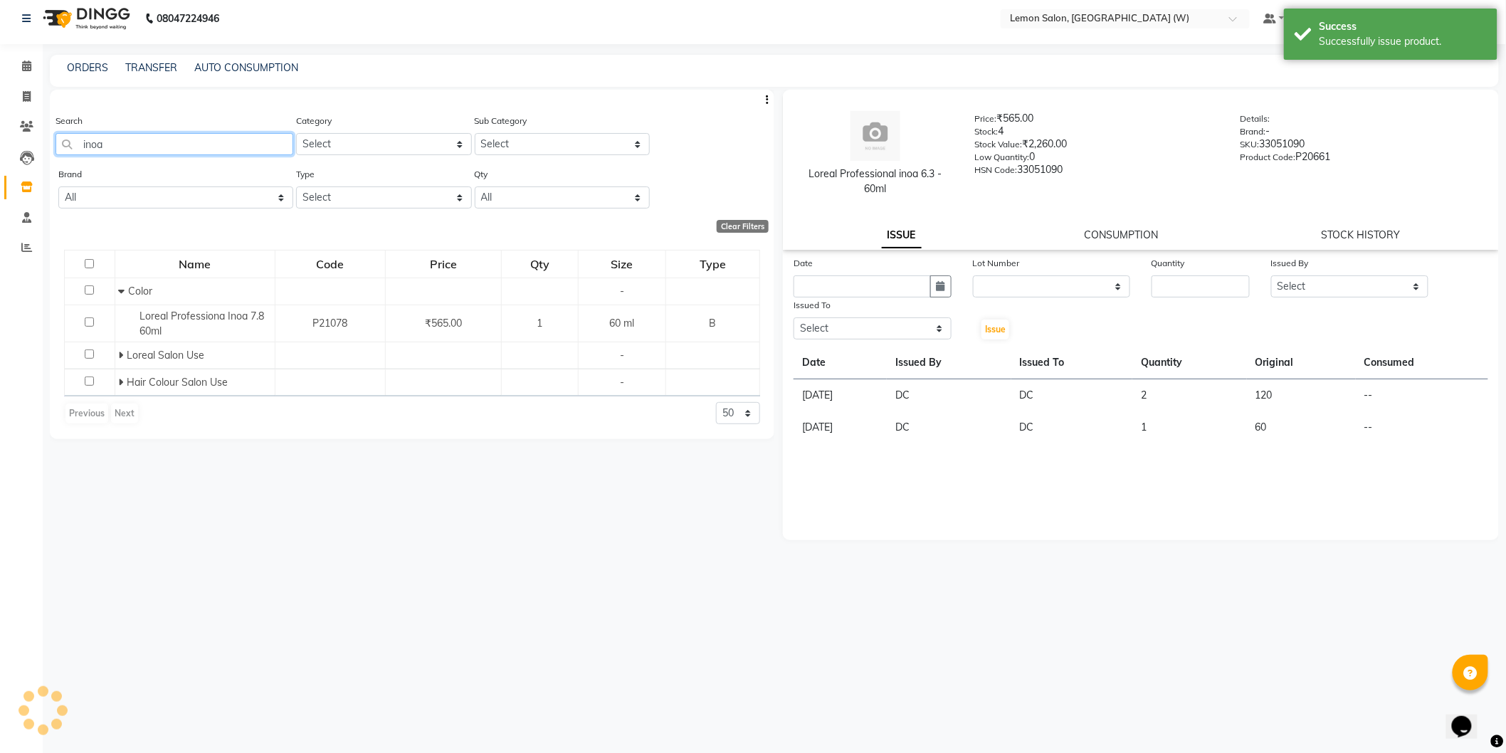
scroll to position [9, 0]
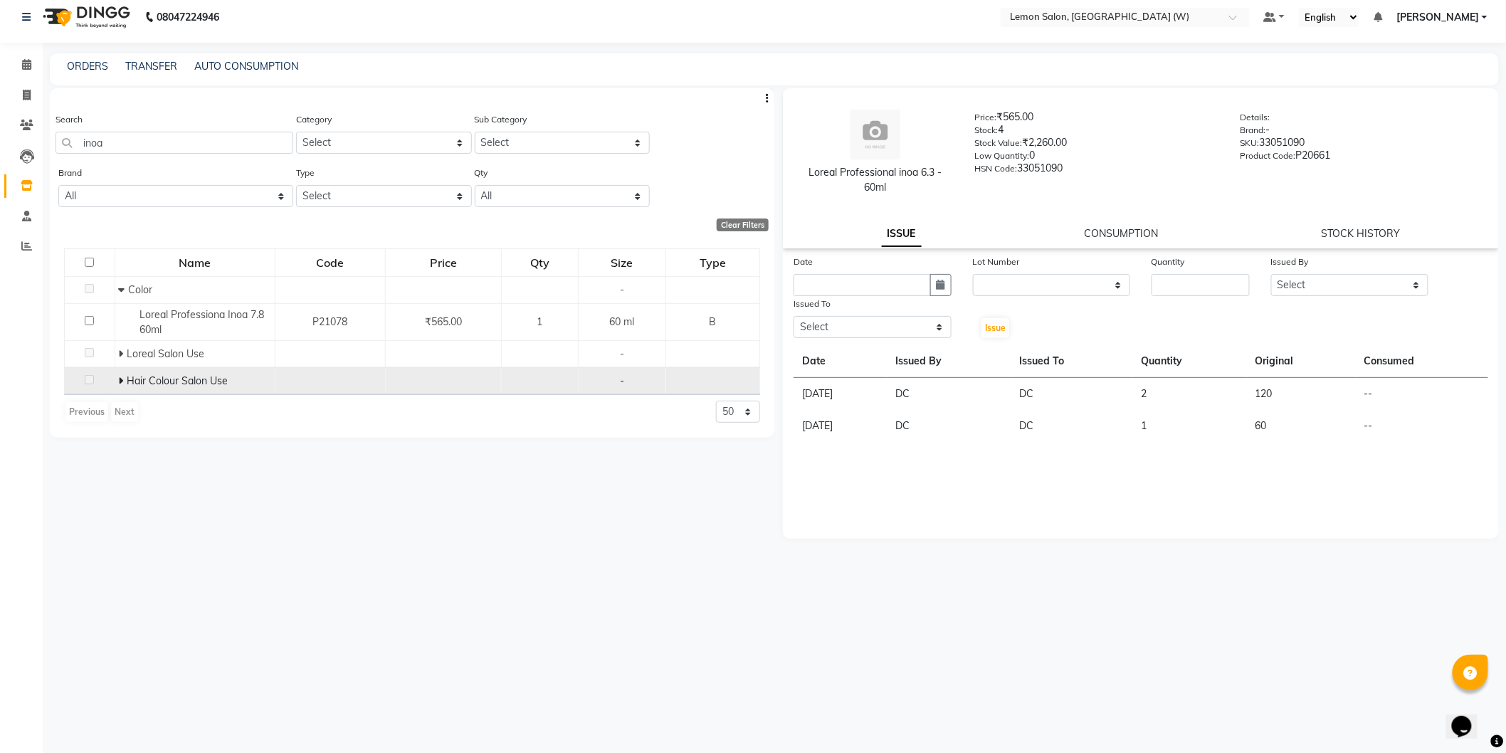
click at [123, 379] on span at bounding box center [123, 380] width 9 height 13
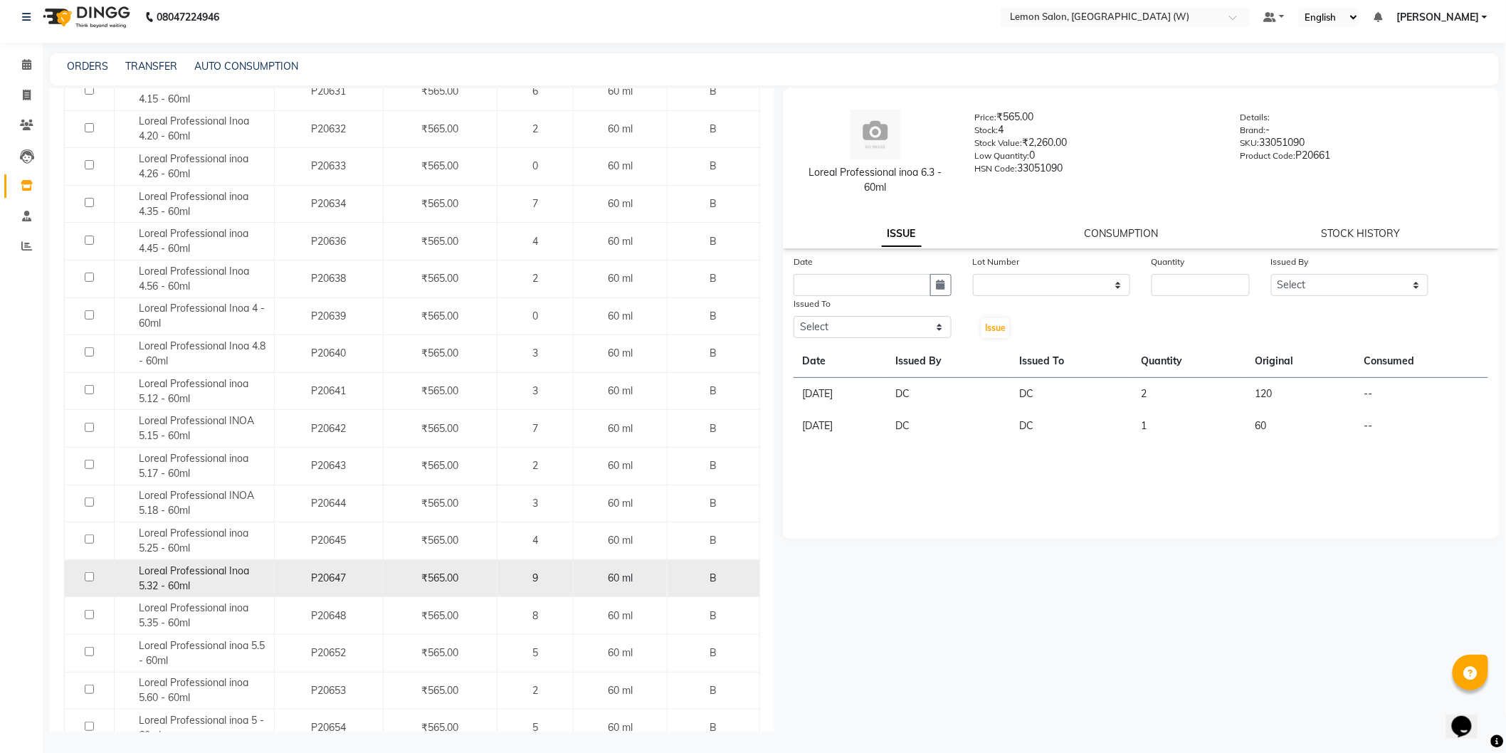
scroll to position [632, 0]
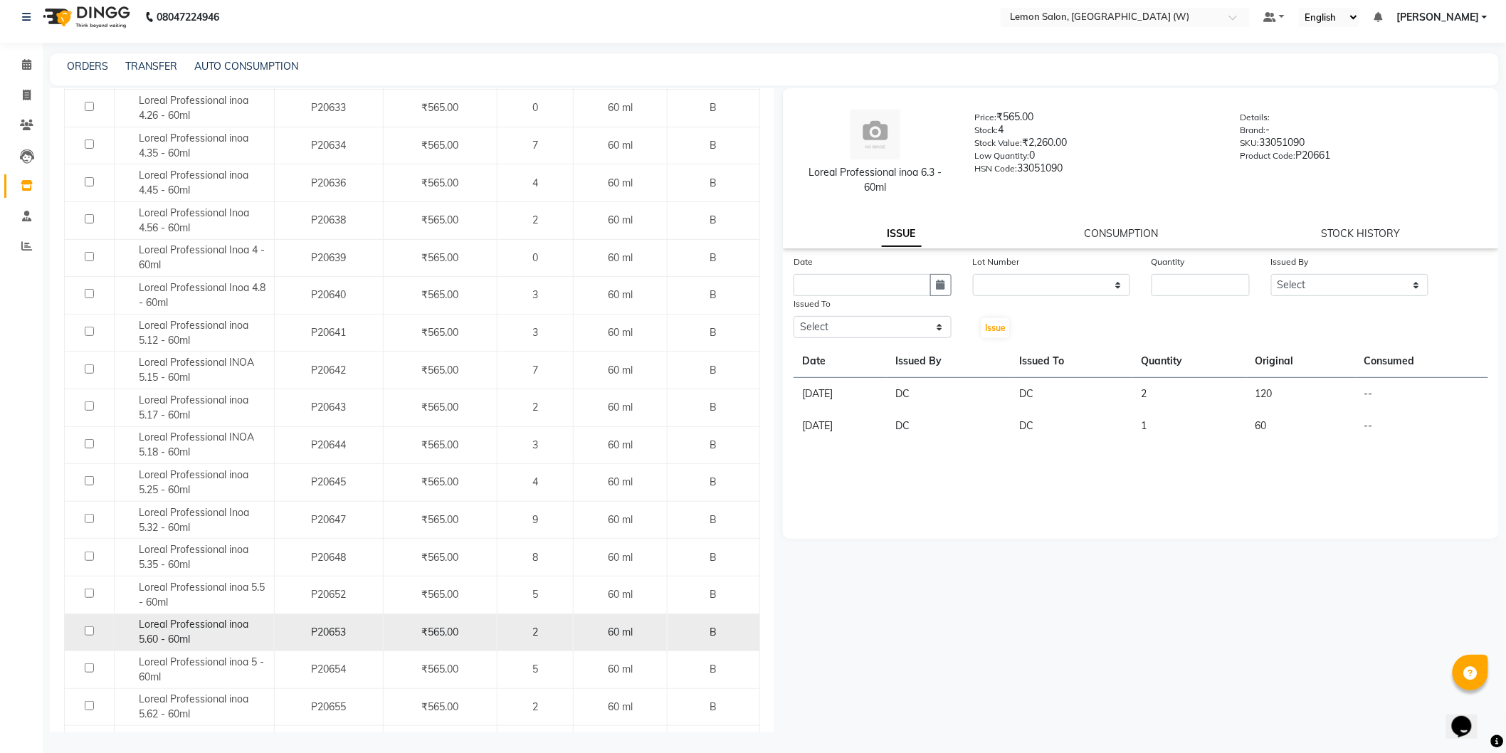
drag, startPoint x: 210, startPoint y: 663, endPoint x: 216, endPoint y: 642, distance: 21.4
click at [210, 658] on span "Loreal Professional inoa 5 - 60ml" at bounding box center [201, 670] width 125 height 28
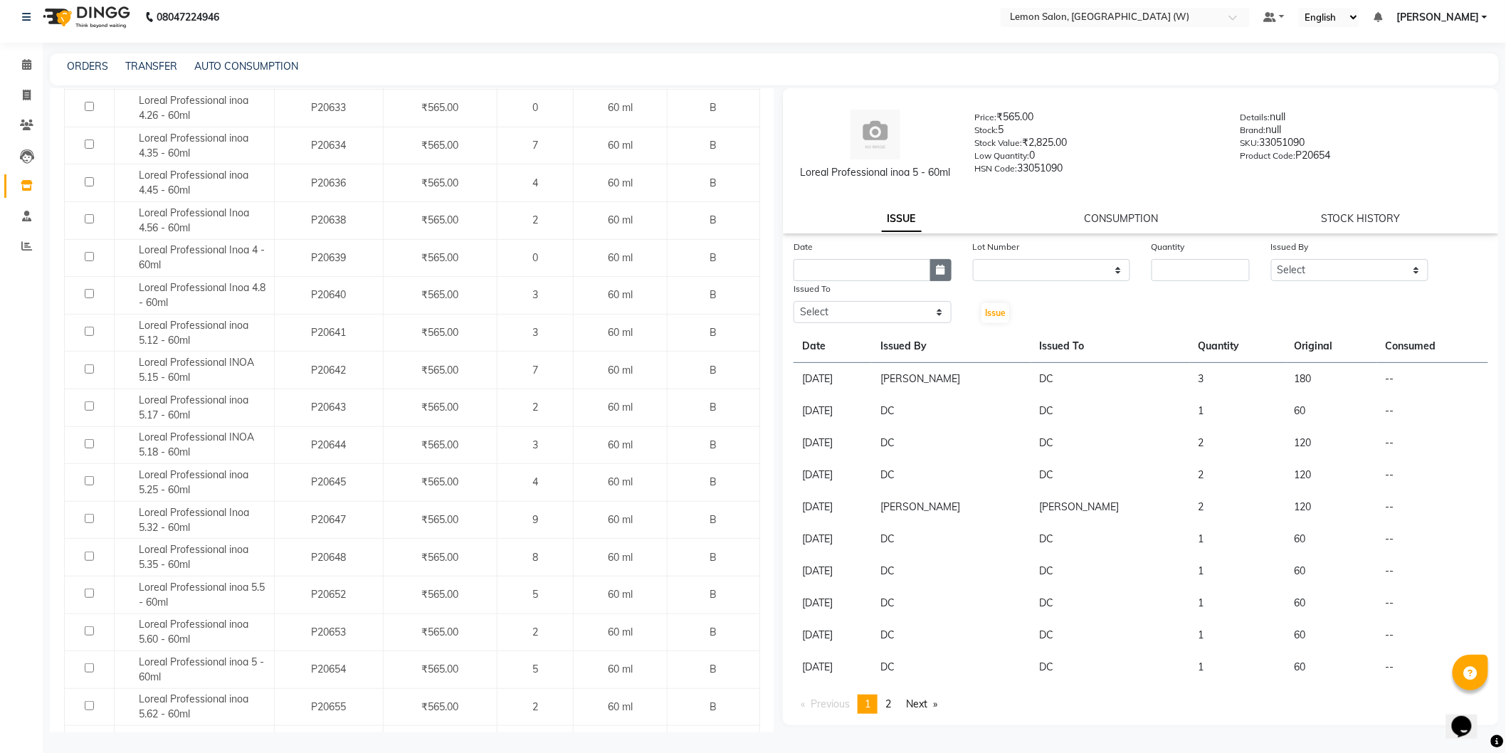
click at [932, 274] on button "button" at bounding box center [940, 270] width 21 height 22
click at [814, 351] on div "1" at bounding box center [808, 343] width 23 height 23
drag, startPoint x: 1228, startPoint y: 244, endPoint x: 1218, endPoint y: 254, distance: 14.1
click at [1218, 254] on div "Quantity" at bounding box center [1201, 249] width 98 height 20
click at [1184, 275] on input "number" at bounding box center [1201, 270] width 98 height 22
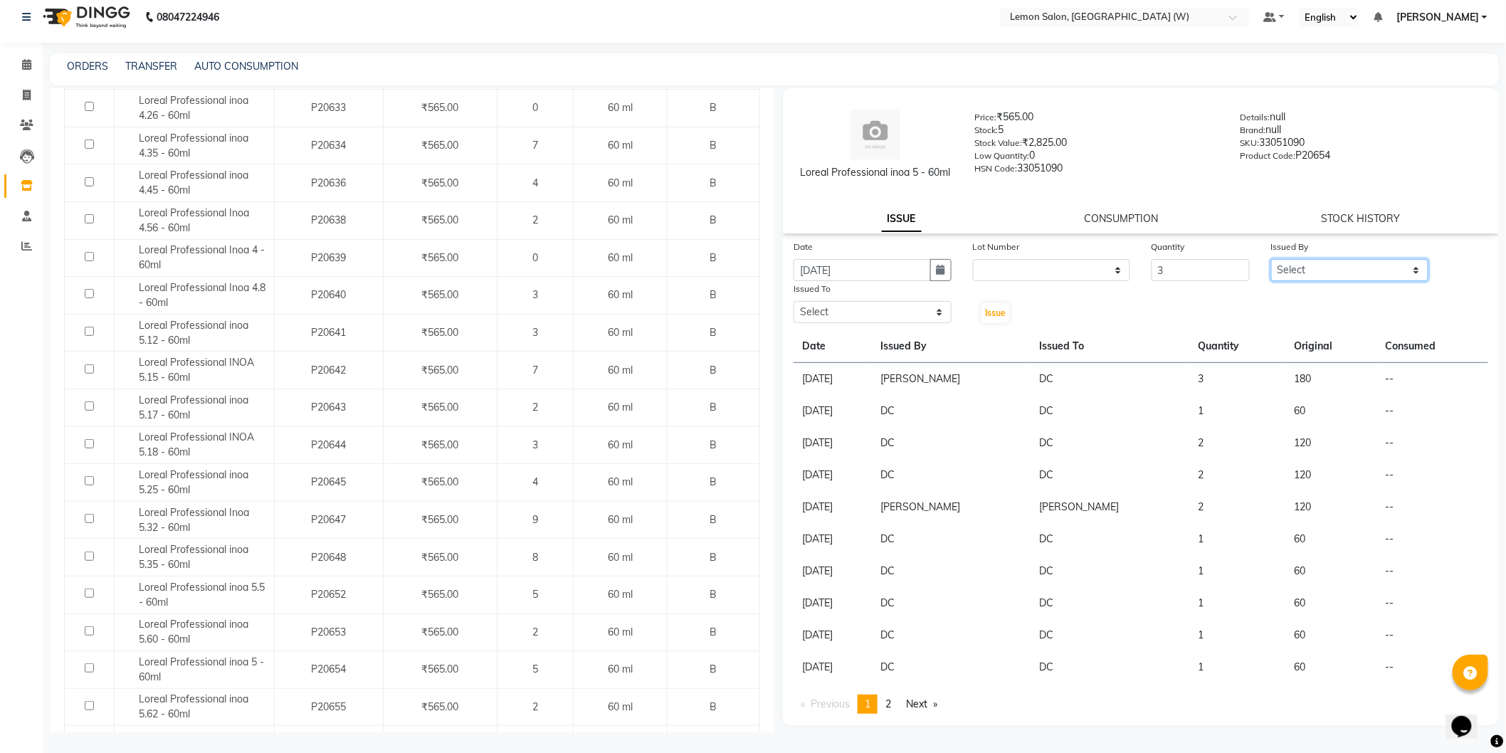
drag, startPoint x: 1322, startPoint y: 267, endPoint x: 1315, endPoint y: 273, distance: 9.6
click at [1320, 268] on select "Select Anamta Sayyed DC Faizan Jyoti Thorat Kassar Sahil Manisha Duglaj Nazim A…" at bounding box center [1350, 270] width 158 height 22
click at [1271, 259] on select "Select Anamta Sayyed DC Faizan Jyoti Thorat Kassar Sahil Manisha Duglaj Nazim A…" at bounding box center [1350, 270] width 158 height 22
drag, startPoint x: 900, startPoint y: 310, endPoint x: 898, endPoint y: 320, distance: 10.9
click at [900, 310] on select "Select Anamta Sayyed DC Faizan Jyoti Thorat Kassar Sahil Manisha Duglaj Nazim A…" at bounding box center [873, 312] width 158 height 22
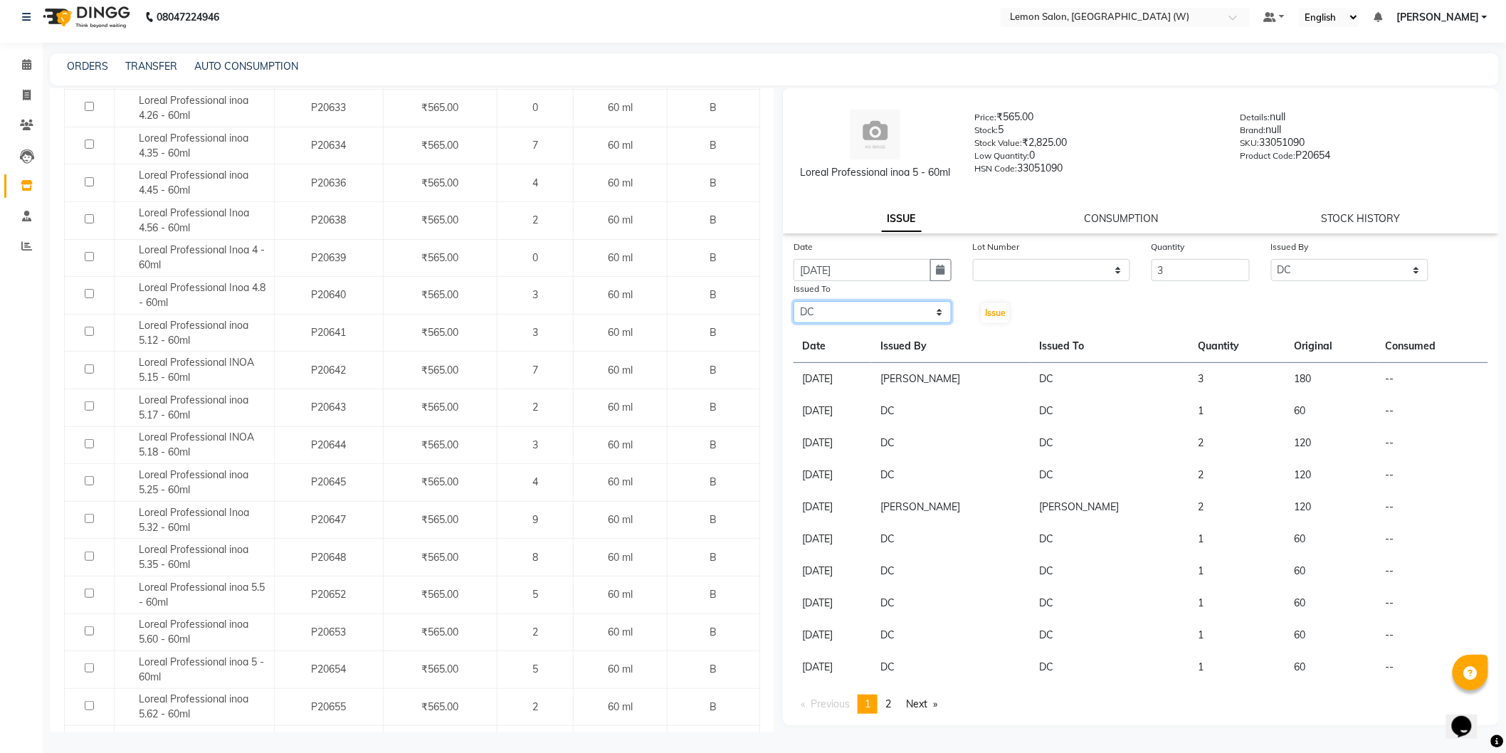
click at [794, 301] on select "Select Anamta Sayyed DC Faizan Jyoti Thorat Kassar Sahil Manisha Duglaj Nazim A…" at bounding box center [873, 312] width 158 height 22
drag, startPoint x: 1001, startPoint y: 312, endPoint x: 951, endPoint y: 333, distance: 54.2
click at [999, 312] on span "Issue" at bounding box center [995, 312] width 21 height 11
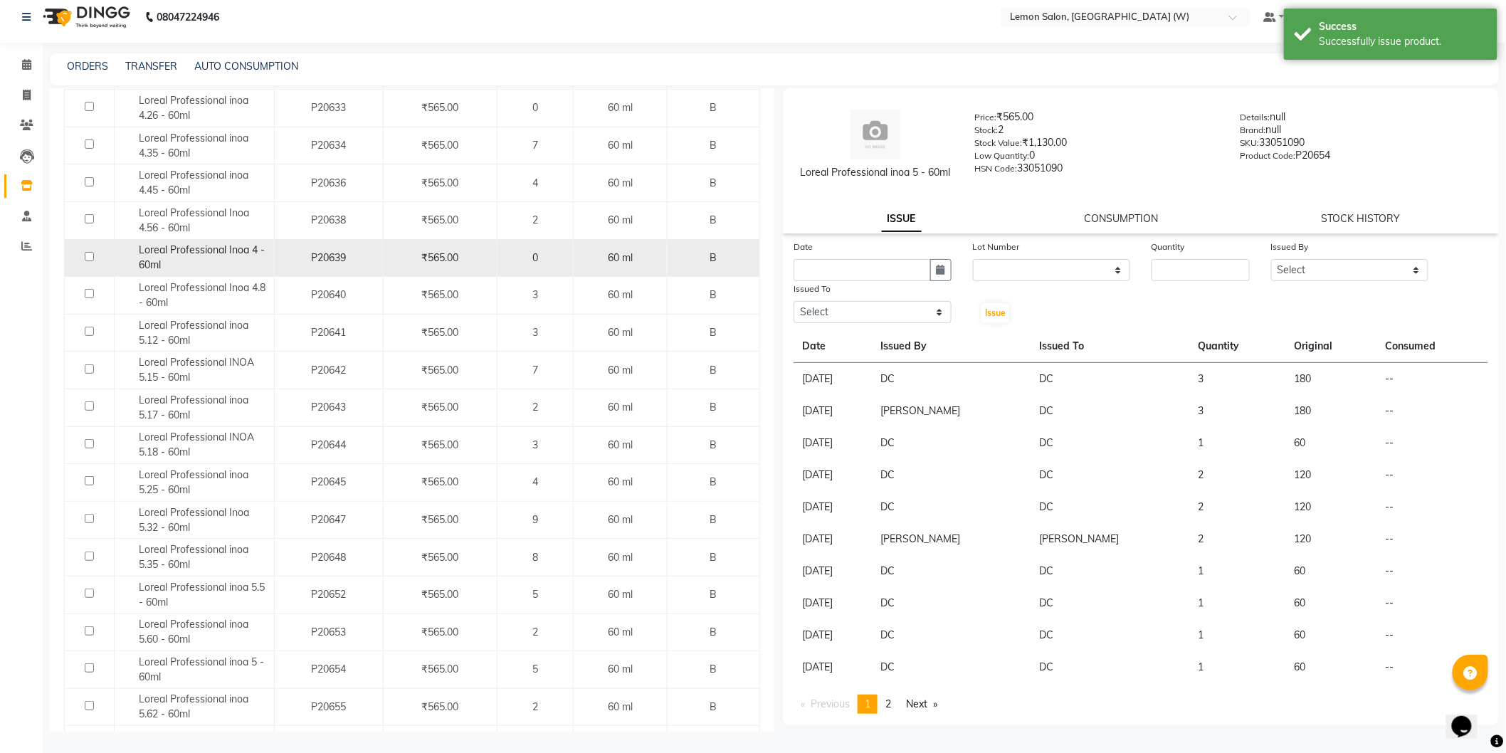
click at [211, 258] on div "Loreal Professional Inoa 4 - 60ml" at bounding box center [193, 258] width 152 height 30
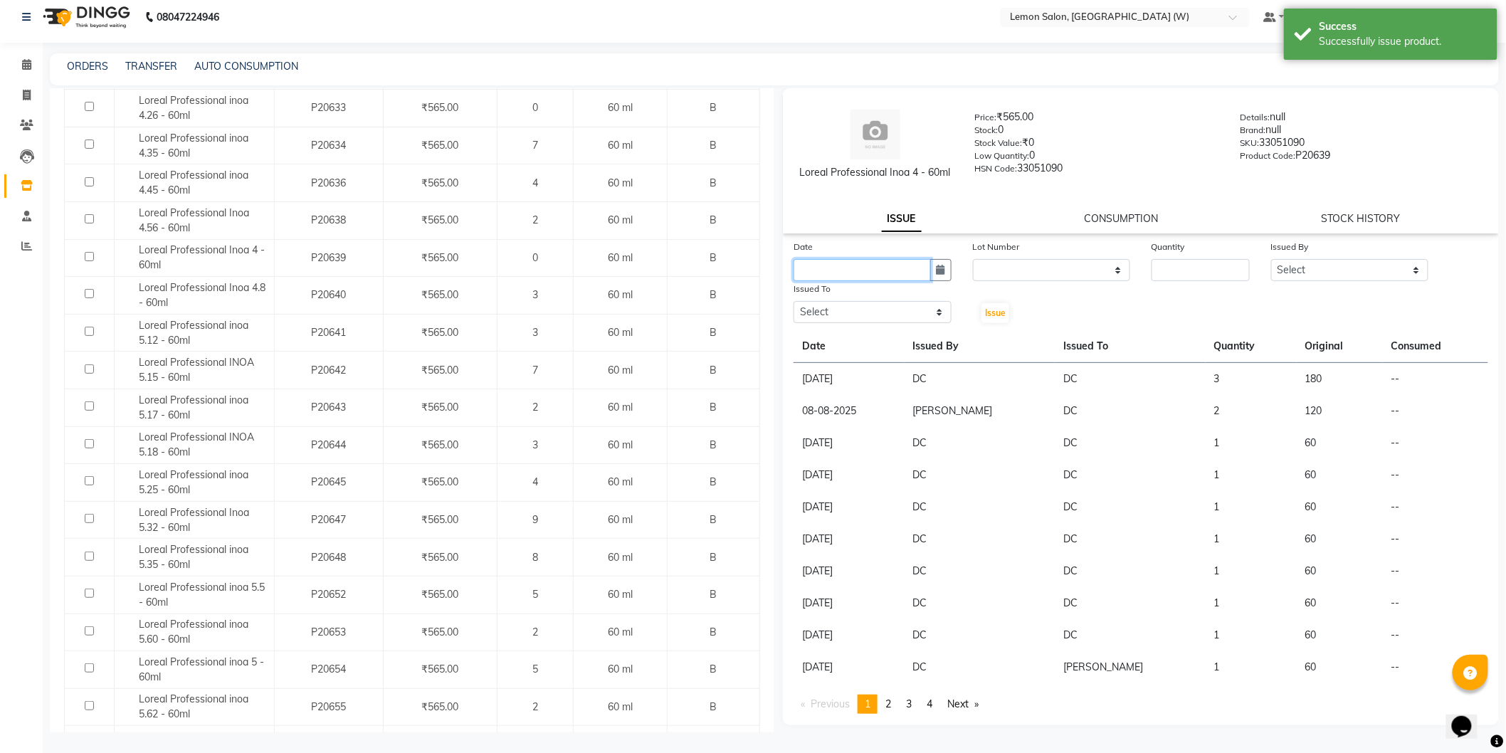
click at [912, 271] on input "text" at bounding box center [862, 270] width 137 height 22
drag, startPoint x: 803, startPoint y: 337, endPoint x: 814, endPoint y: 339, distance: 11.6
click at [806, 337] on div "1" at bounding box center [808, 343] width 23 height 23
click at [1180, 257] on div "Quantity" at bounding box center [1201, 249] width 98 height 20
click at [1178, 268] on input "number" at bounding box center [1201, 270] width 98 height 22
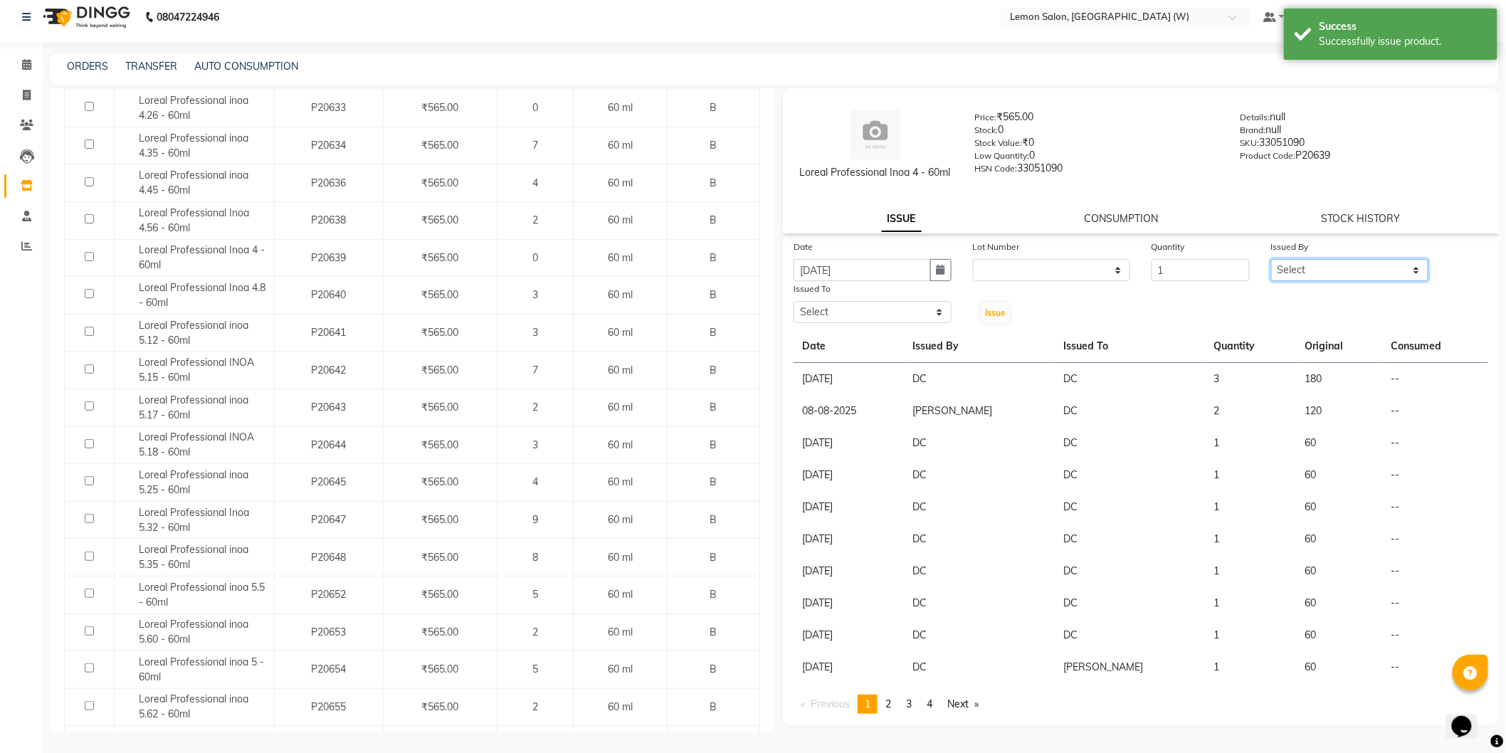
click at [1313, 265] on select "Select Anamta Sayyed DC Faizan Jyoti Thorat Kassar Sahil Manisha Duglaj Nazim A…" at bounding box center [1350, 270] width 158 height 22
click at [1271, 259] on select "Select Anamta Sayyed DC Faizan Jyoti Thorat Kassar Sahil Manisha Duglaj Nazim A…" at bounding box center [1350, 270] width 158 height 22
click at [823, 302] on select "Select Anamta Sayyed DC Faizan Jyoti Thorat Kassar Sahil Manisha Duglaj Nazim A…" at bounding box center [873, 312] width 158 height 22
click at [794, 301] on select "Select Anamta Sayyed DC Faizan Jyoti Thorat Kassar Sahil Manisha Duglaj Nazim A…" at bounding box center [873, 312] width 158 height 22
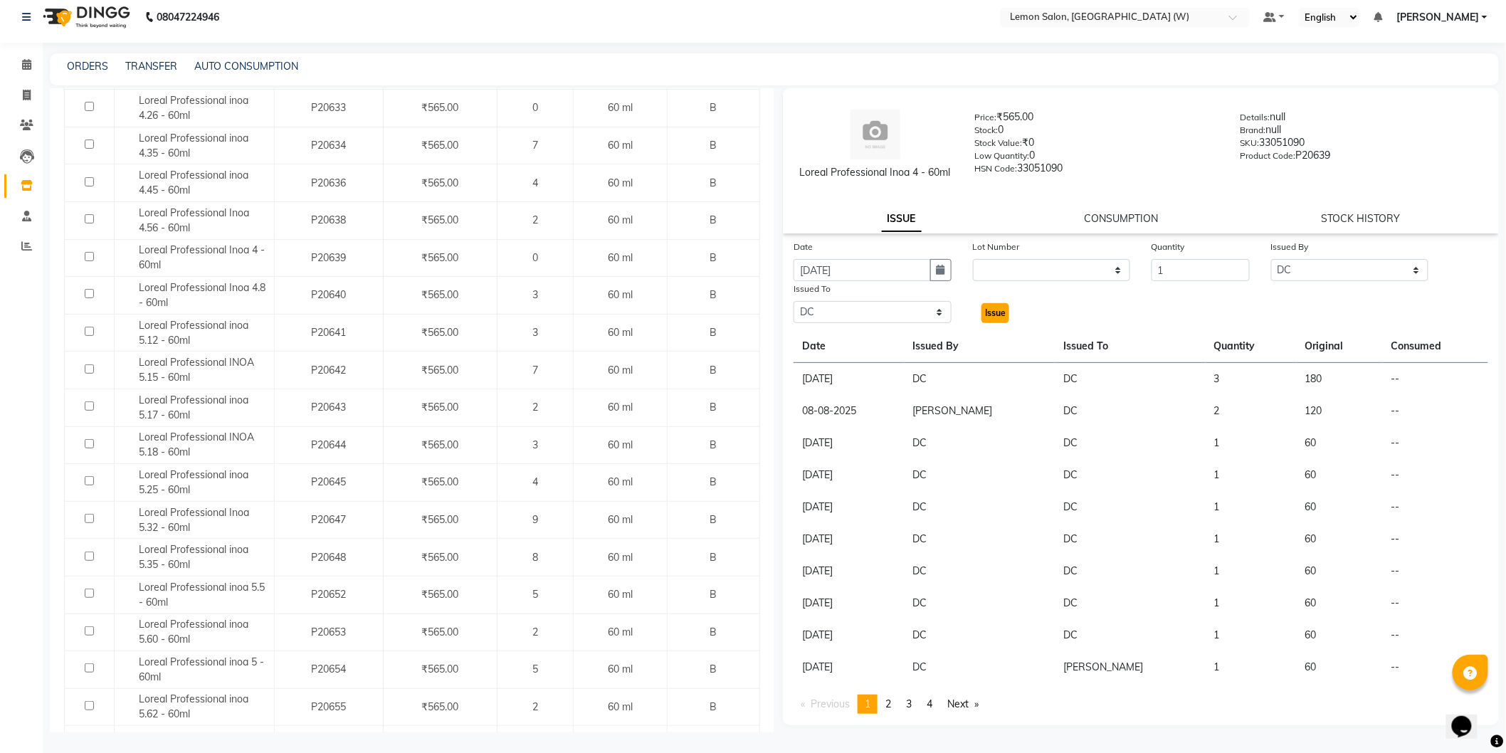
click at [1006, 308] on span "Issue" at bounding box center [995, 312] width 21 height 11
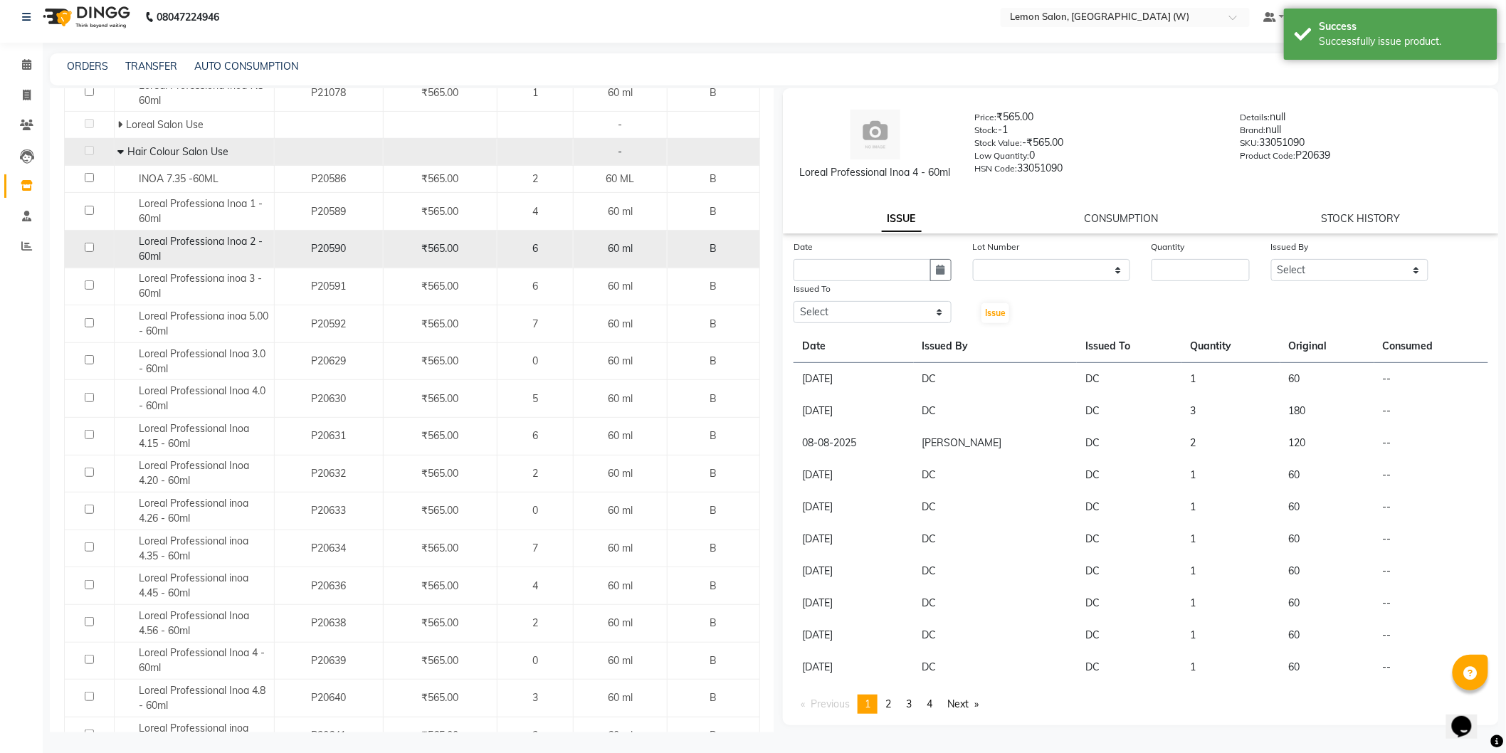
scroll to position [316, 0]
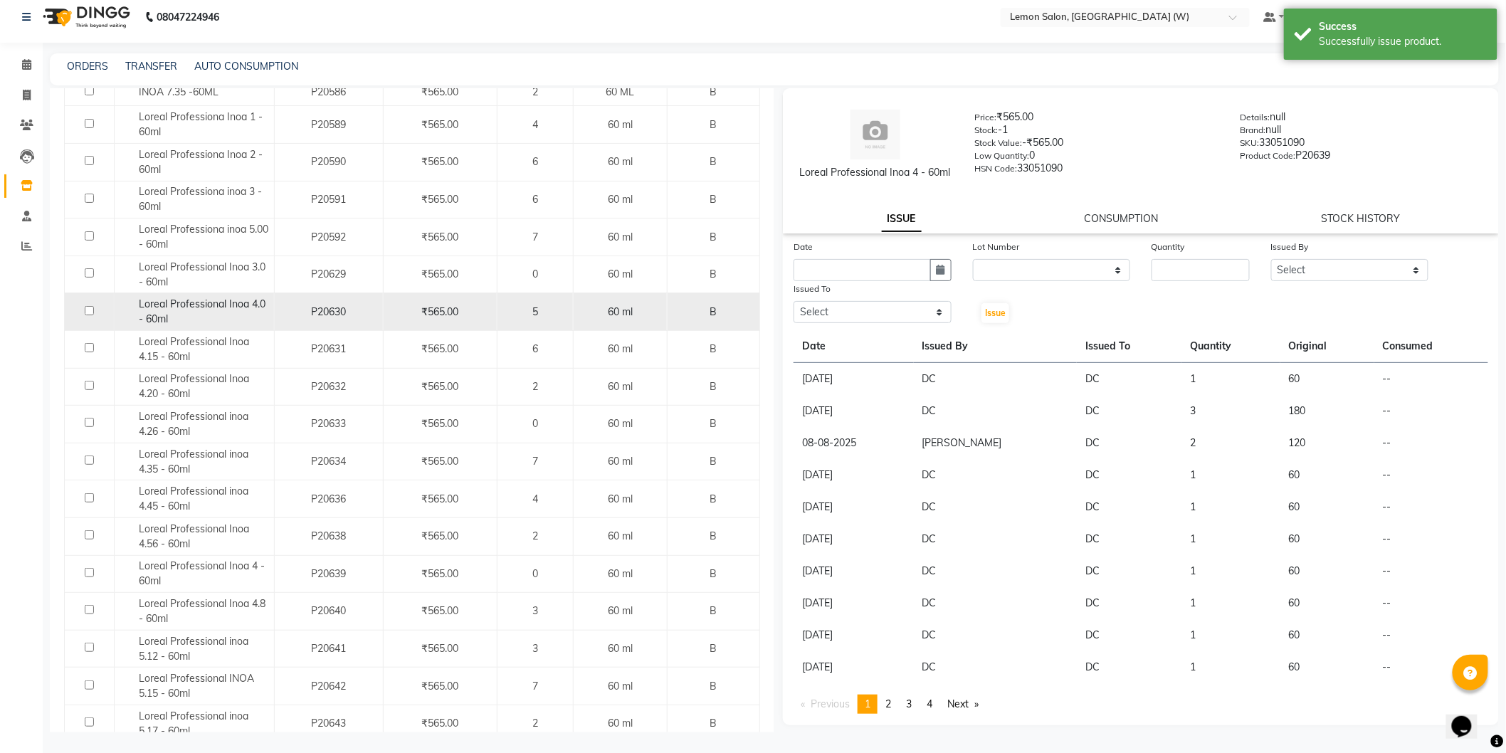
click at [244, 317] on div "Loreal Professional Inoa 4.0 - 60ml" at bounding box center [193, 312] width 152 height 30
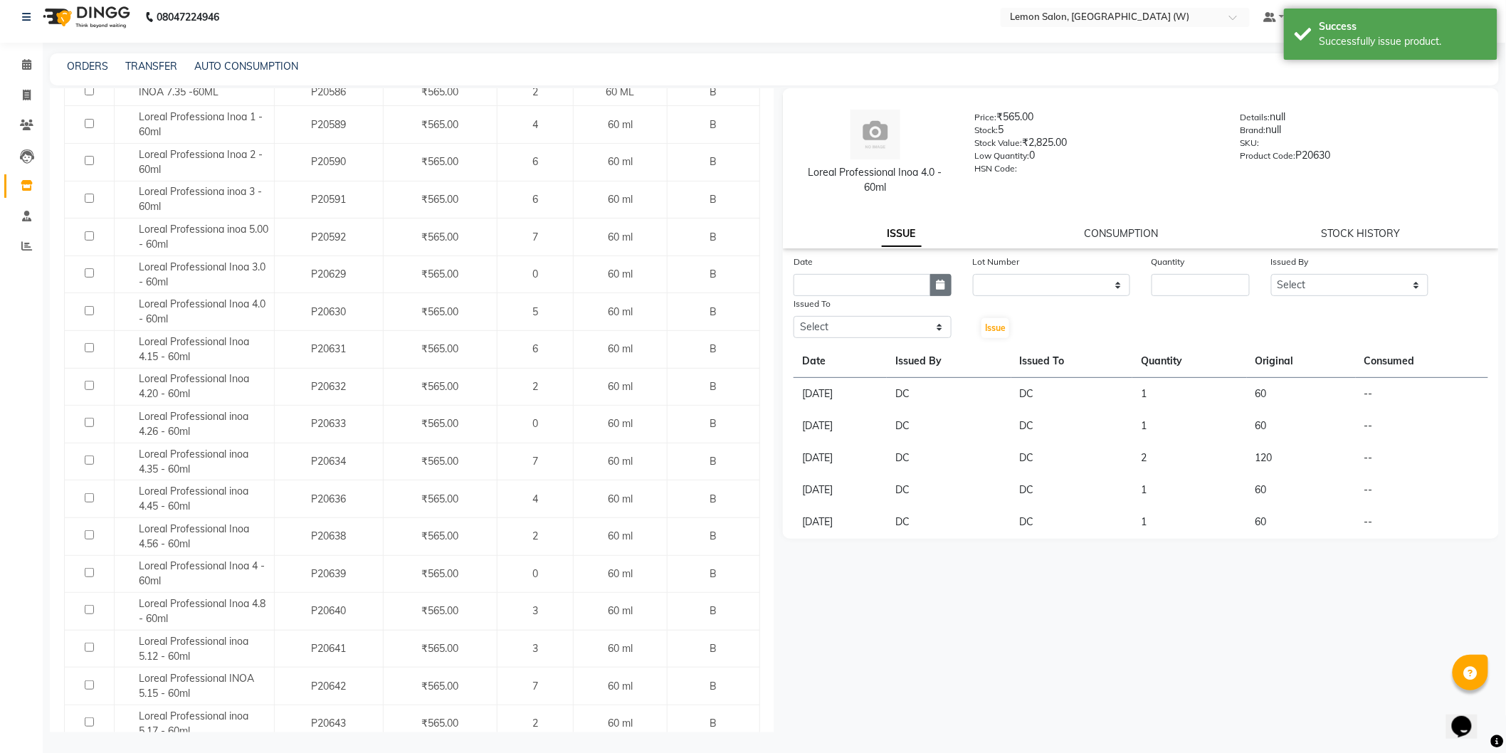
click at [942, 288] on icon "button" at bounding box center [941, 285] width 9 height 10
click at [801, 357] on div "1" at bounding box center [808, 358] width 23 height 23
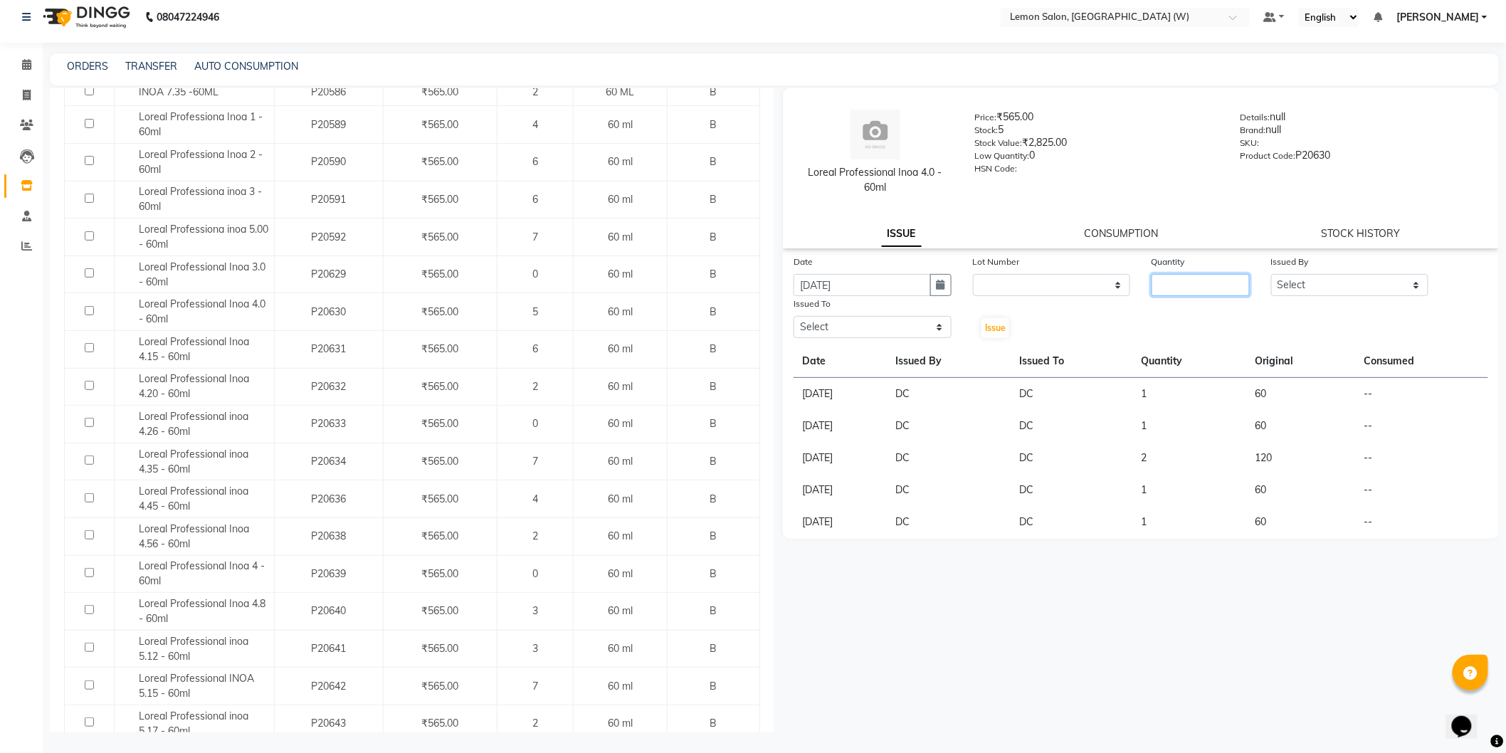
click at [1157, 280] on input "number" at bounding box center [1201, 285] width 98 height 22
click at [1343, 287] on select "Select Anamta Sayyed DC Faizan Jyoti Thorat Kassar Sahil Manisha Duglaj Nazim A…" at bounding box center [1350, 285] width 158 height 22
click at [1271, 274] on select "Select Anamta Sayyed DC Faizan Jyoti Thorat Kassar Sahil Manisha Duglaj Nazim A…" at bounding box center [1350, 285] width 158 height 22
drag, startPoint x: 842, startPoint y: 329, endPoint x: 842, endPoint y: 337, distance: 8.5
click at [842, 330] on select "Select Anamta Sayyed DC Faizan Jyoti Thorat Kassar Sahil Manisha Duglaj Nazim A…" at bounding box center [873, 327] width 158 height 22
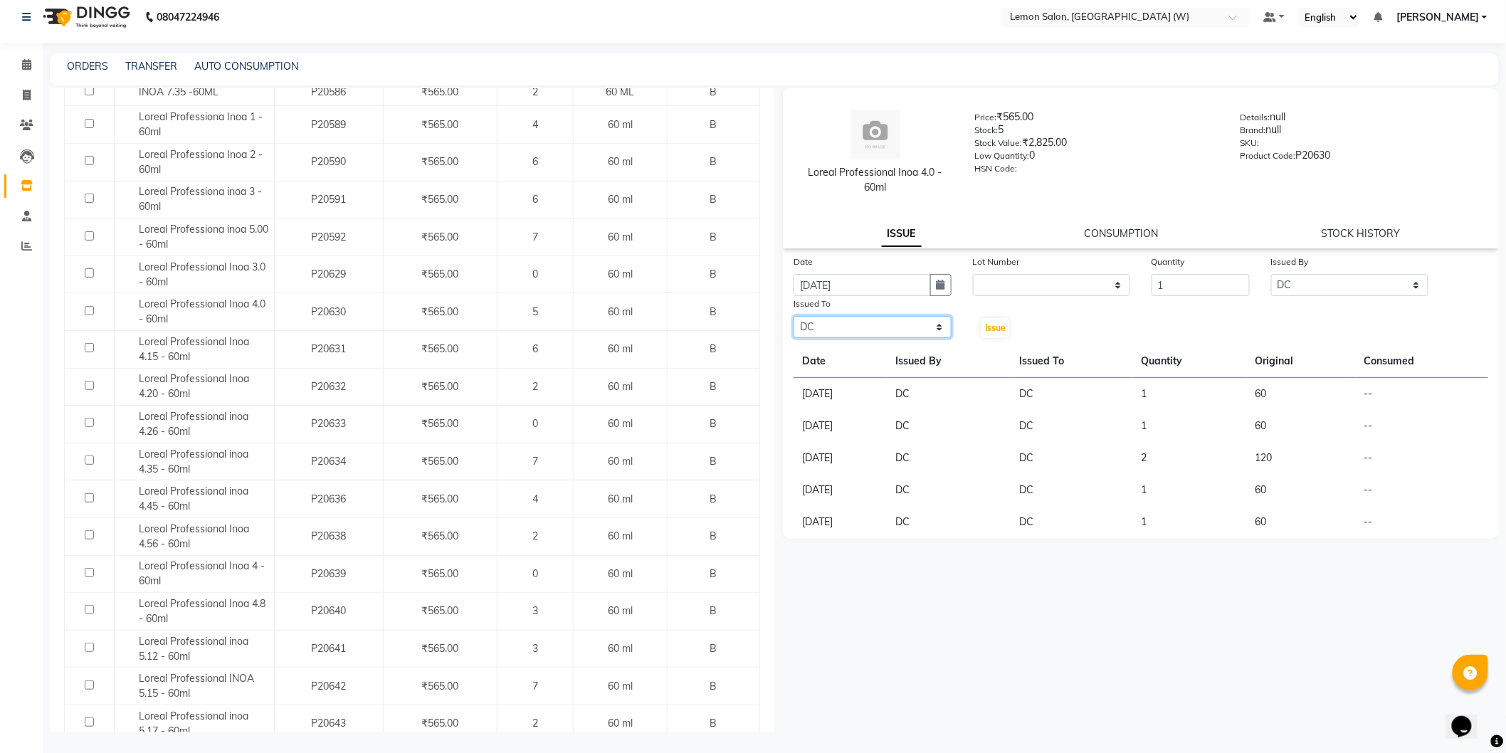
click at [794, 316] on select "Select Anamta Sayyed DC Faizan Jyoti Thorat Kassar Sahil Manisha Duglaj Nazim A…" at bounding box center [873, 327] width 158 height 22
click at [1000, 327] on span "Issue" at bounding box center [995, 327] width 21 height 11
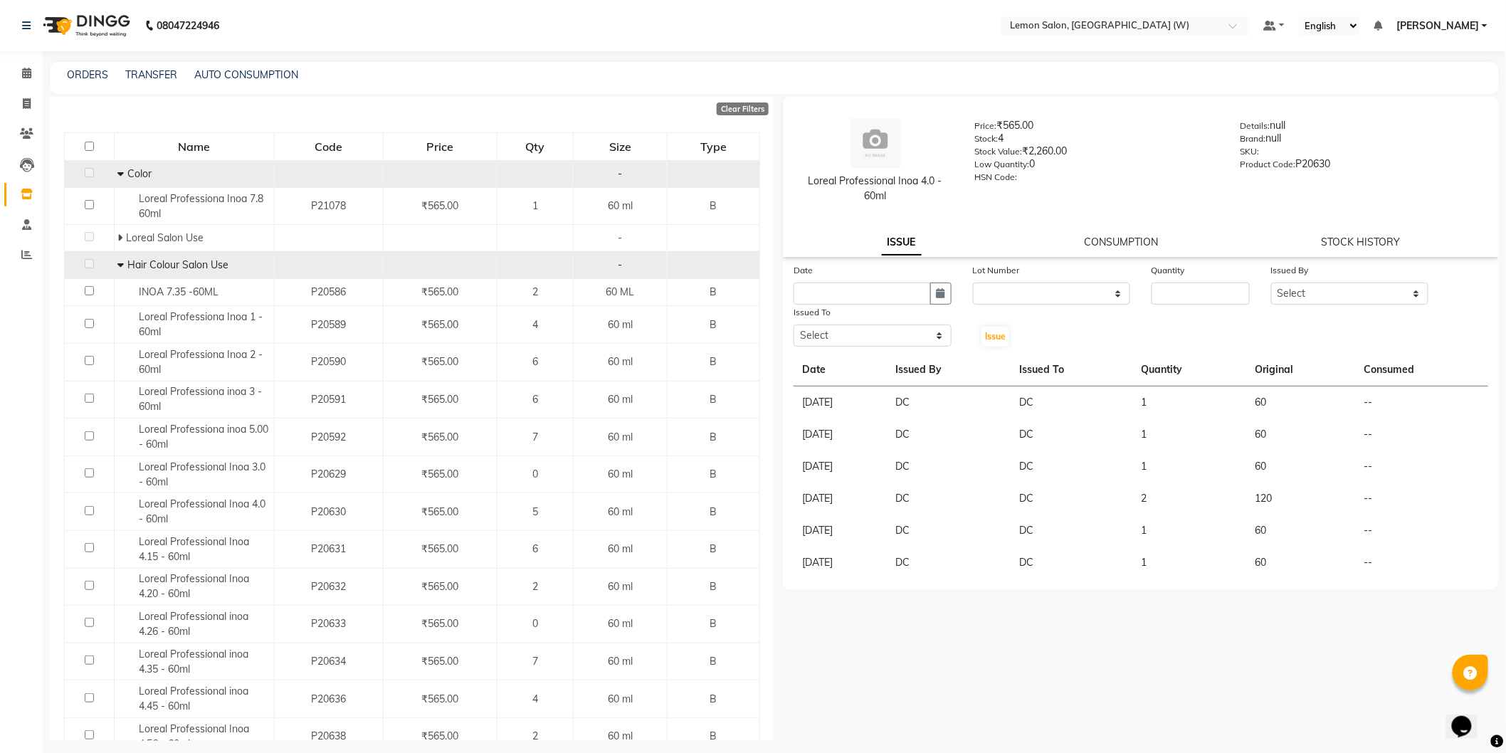
scroll to position [0, 0]
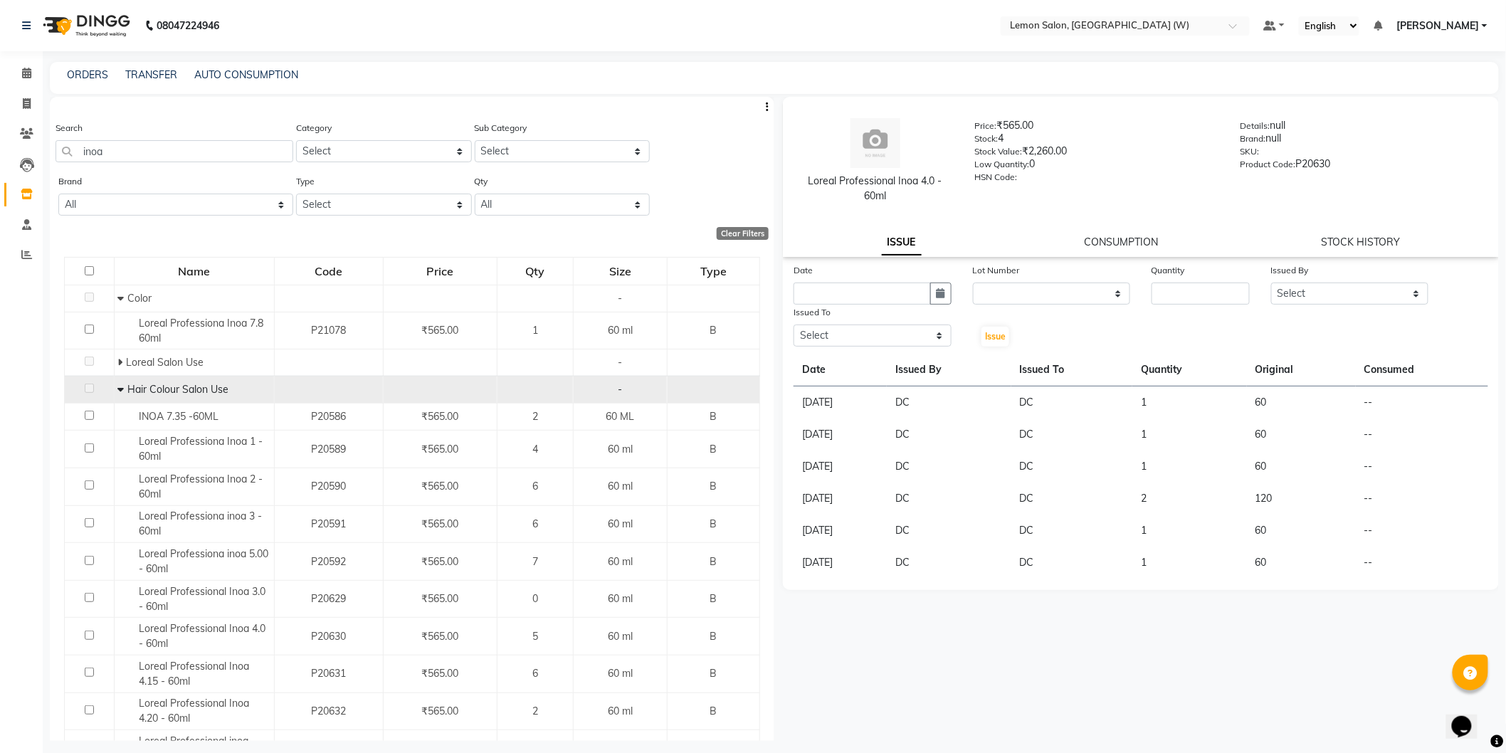
click at [164, 167] on div "Search inoa" at bounding box center [175, 146] width 238 height 53
click at [159, 160] on input "inoa" at bounding box center [175, 151] width 238 height 22
click at [159, 159] on input "inoa" at bounding box center [175, 151] width 238 height 22
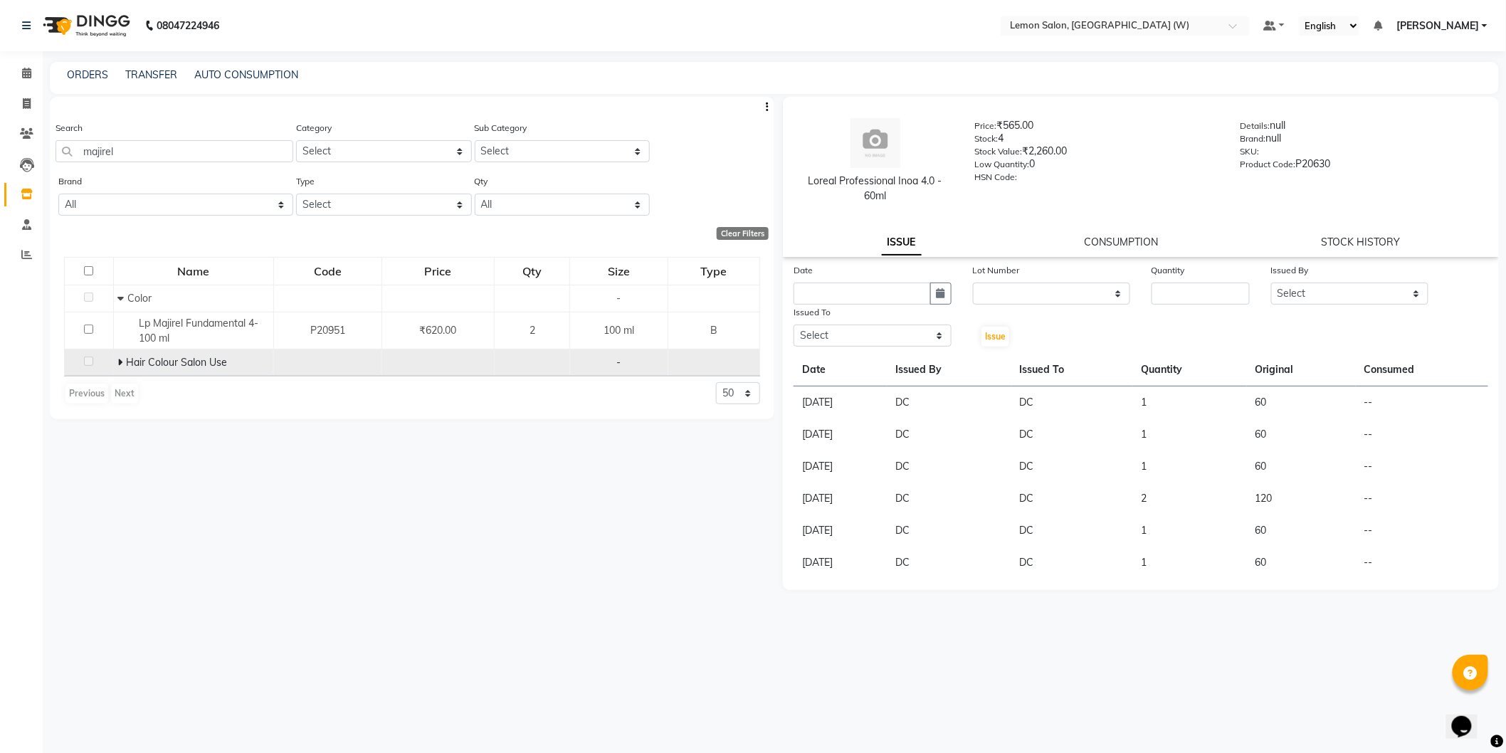
click at [110, 359] on td at bounding box center [89, 362] width 49 height 27
click at [117, 362] on icon at bounding box center [119, 362] width 5 height 10
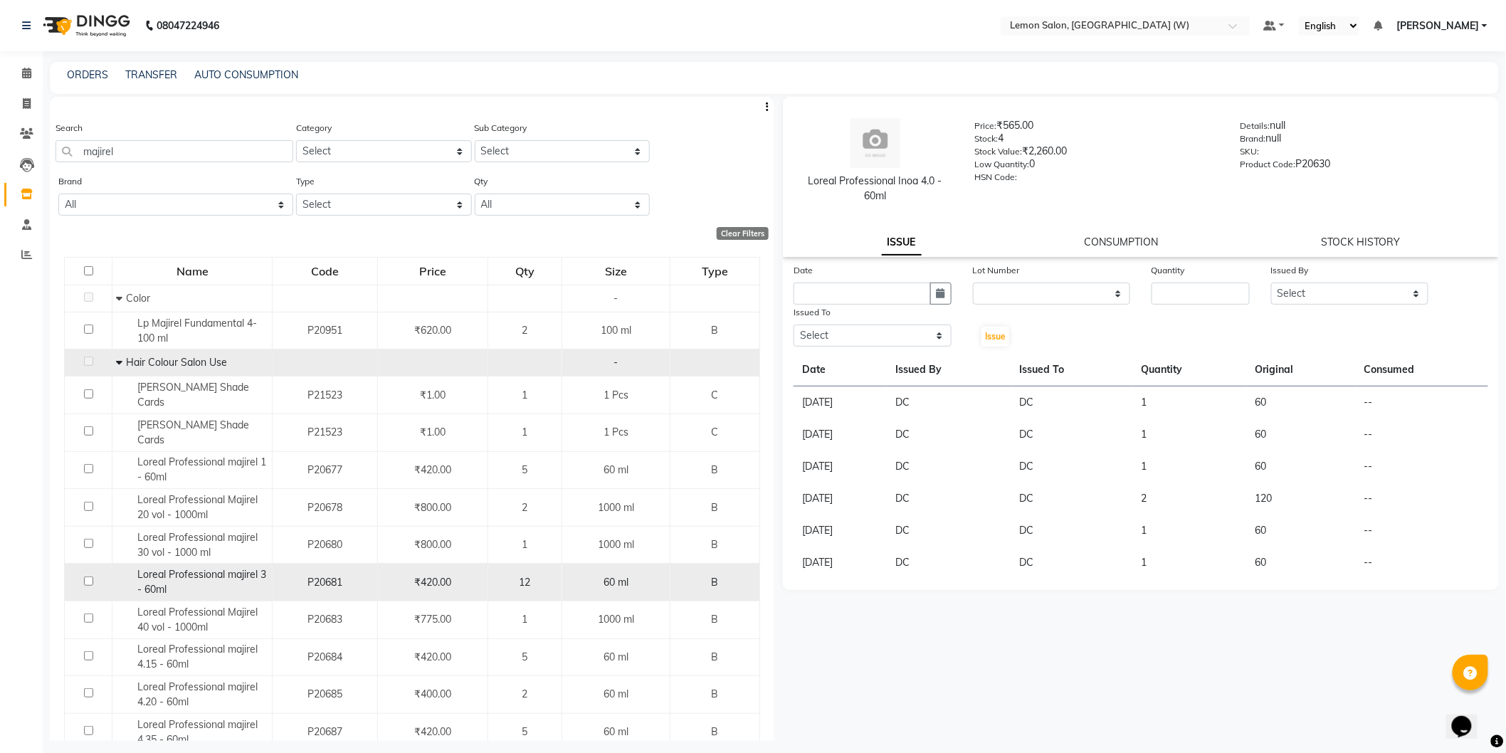
click at [223, 567] on div "Loreal Professional majirel 3 - 60ml" at bounding box center [192, 582] width 152 height 30
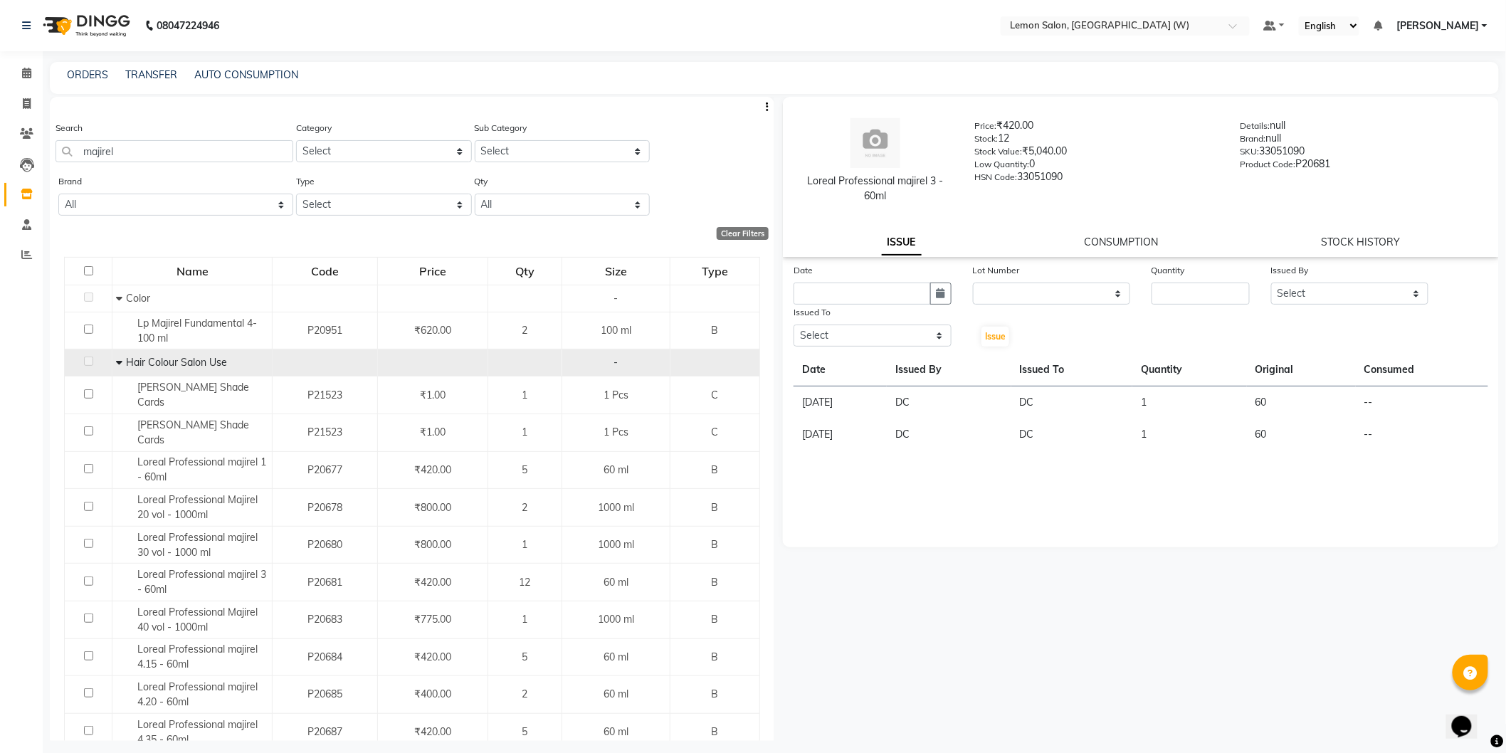
drag, startPoint x: 940, startPoint y: 286, endPoint x: 912, endPoint y: 305, distance: 33.4
click at [939, 287] on button "button" at bounding box center [940, 294] width 21 height 22
drag, startPoint x: 805, startPoint y: 368, endPoint x: 927, endPoint y: 324, distance: 130.1
click at [804, 366] on div "1" at bounding box center [808, 367] width 23 height 23
click at [1164, 287] on input "number" at bounding box center [1201, 294] width 98 height 22
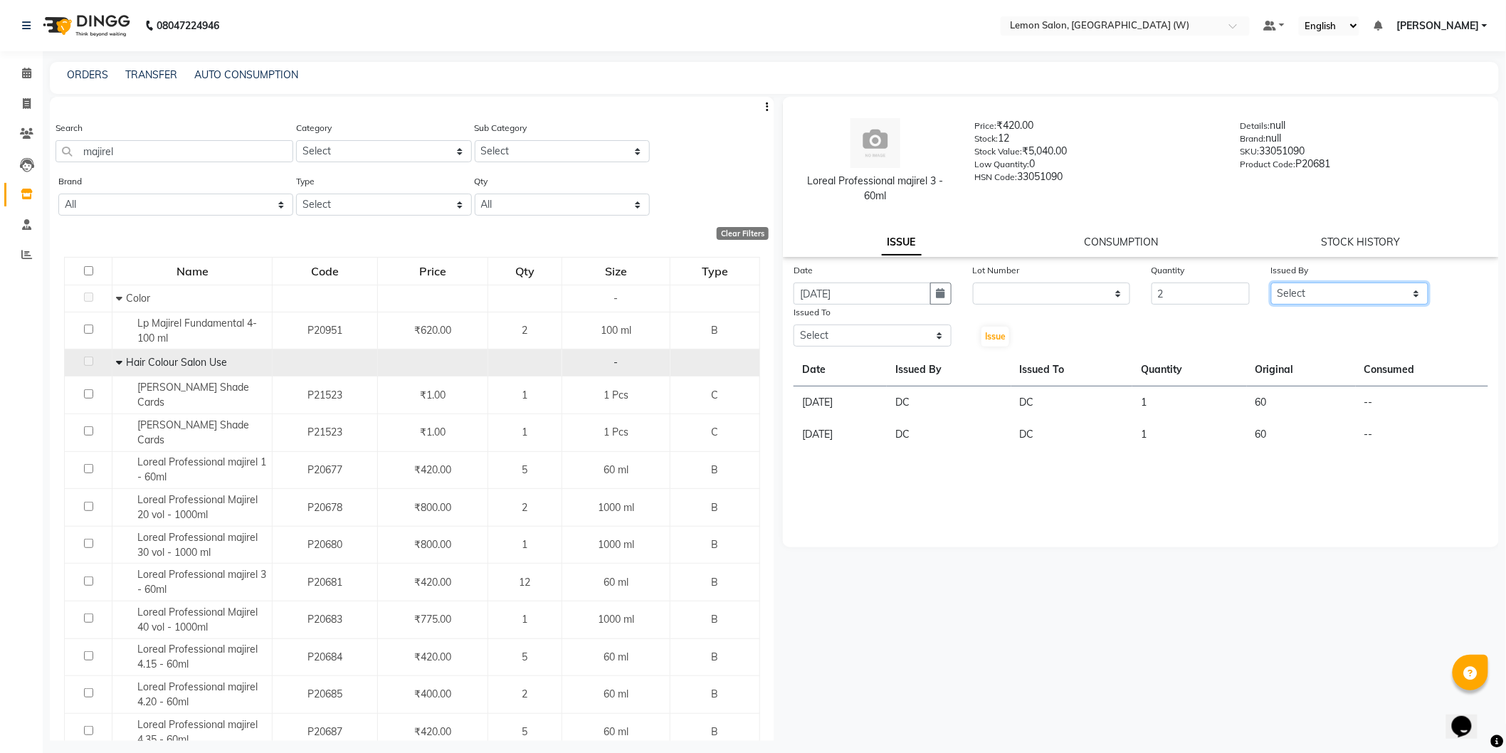
click at [1376, 292] on select "Select Anamta Sayyed DC Faizan Jyoti Thorat Kassar Sahil Manisha Duglaj Nazim A…" at bounding box center [1350, 294] width 158 height 22
click at [1271, 283] on select "Select Anamta Sayyed DC Faizan Jyoti Thorat Kassar Sahil Manisha Duglaj Nazim A…" at bounding box center [1350, 294] width 158 height 22
click at [940, 340] on select "Select Anamta Sayyed DC Faizan Jyoti Thorat Kassar Sahil Manisha Duglaj Nazim A…" at bounding box center [873, 336] width 158 height 22
click at [794, 325] on select "Select Anamta Sayyed DC Faizan Jyoti Thorat Kassar Sahil Manisha Duglaj Nazim A…" at bounding box center [873, 336] width 158 height 22
click at [998, 332] on span "Issue" at bounding box center [995, 336] width 21 height 11
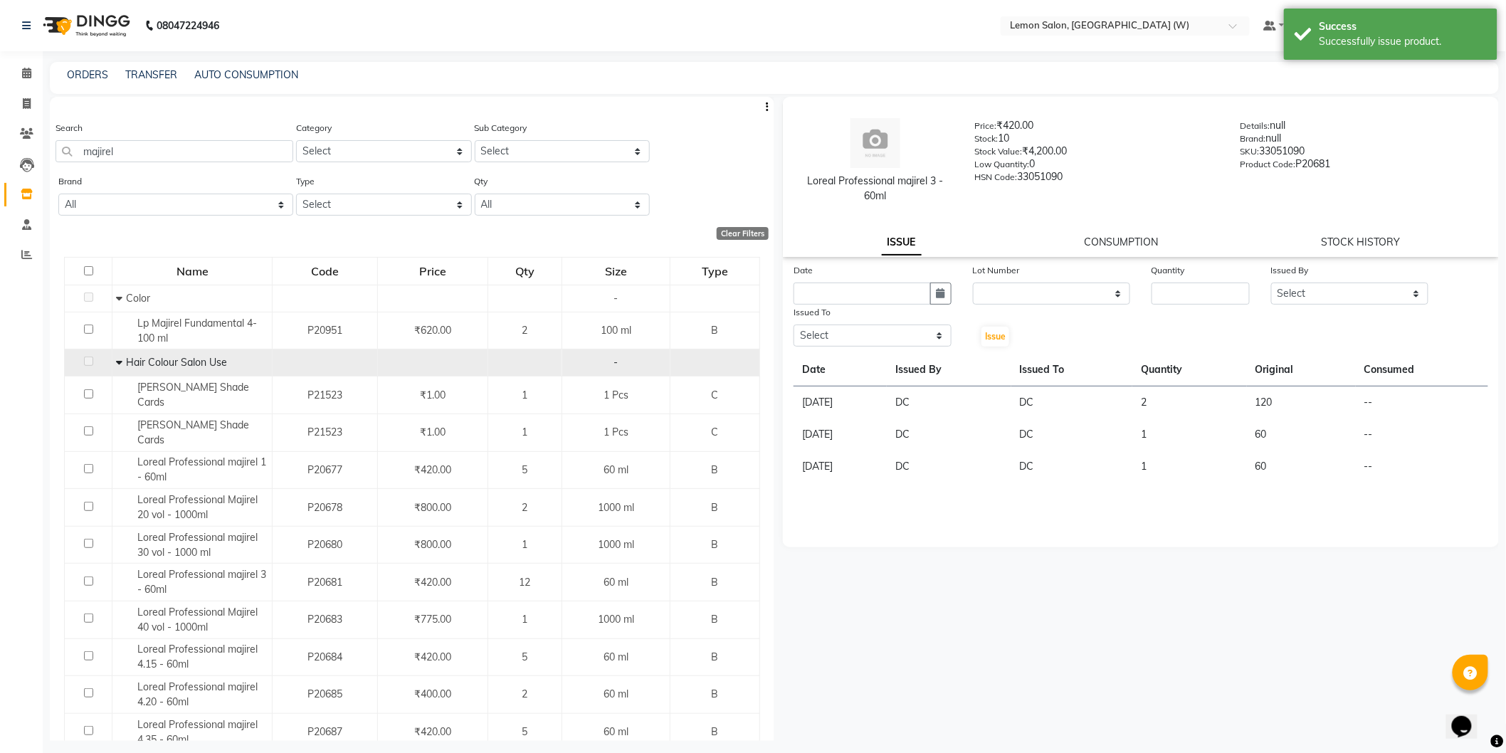
drag, startPoint x: 233, startPoint y: 180, endPoint x: 236, endPoint y: 161, distance: 19.3
click at [233, 174] on div "Brand All - Biosoft Gillete Kerastase Loreal Null Redked Redken" at bounding box center [175, 195] width 235 height 42
click at [236, 161] on input "majirel" at bounding box center [175, 151] width 238 height 22
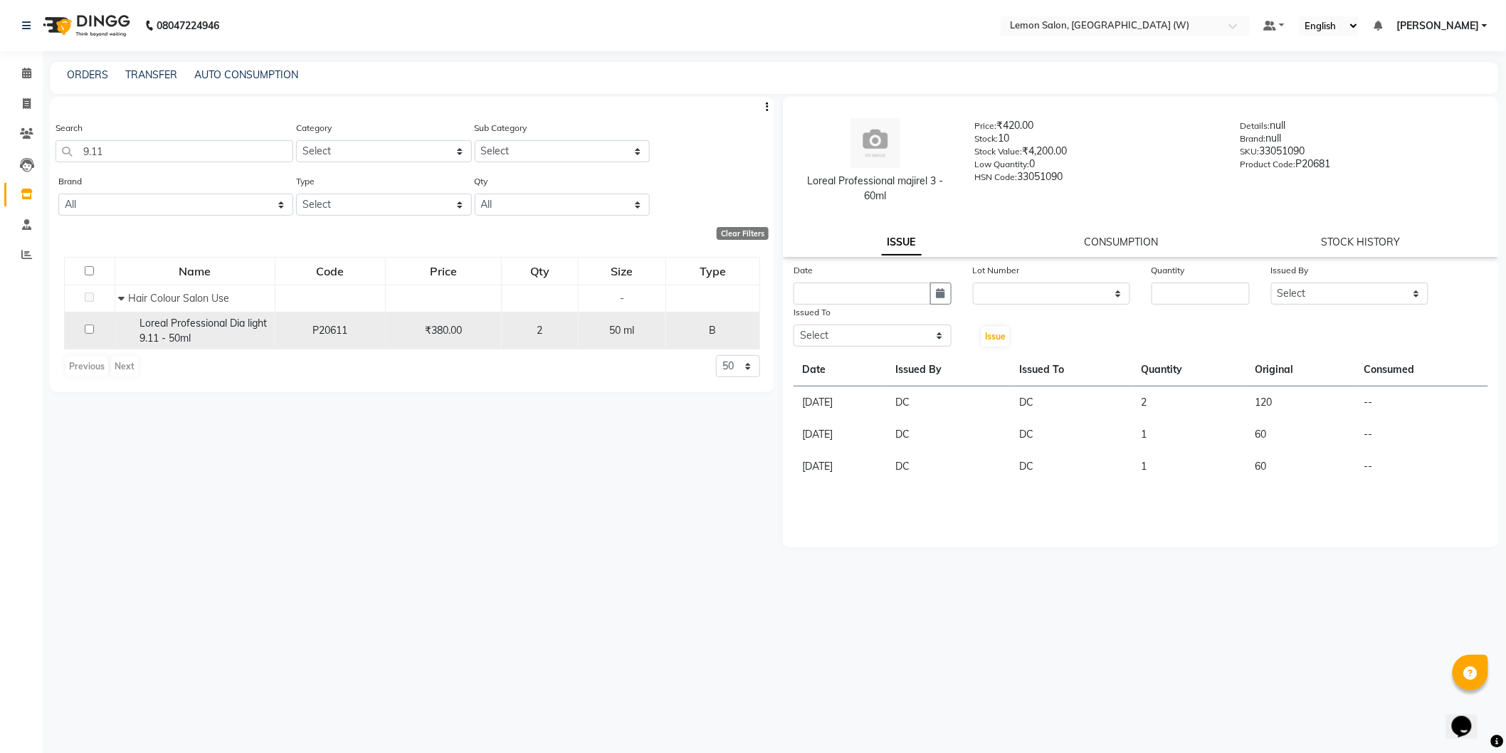
click at [169, 345] on div "Loreal Professional Dia light 9.11 - 50ml" at bounding box center [195, 331] width 152 height 30
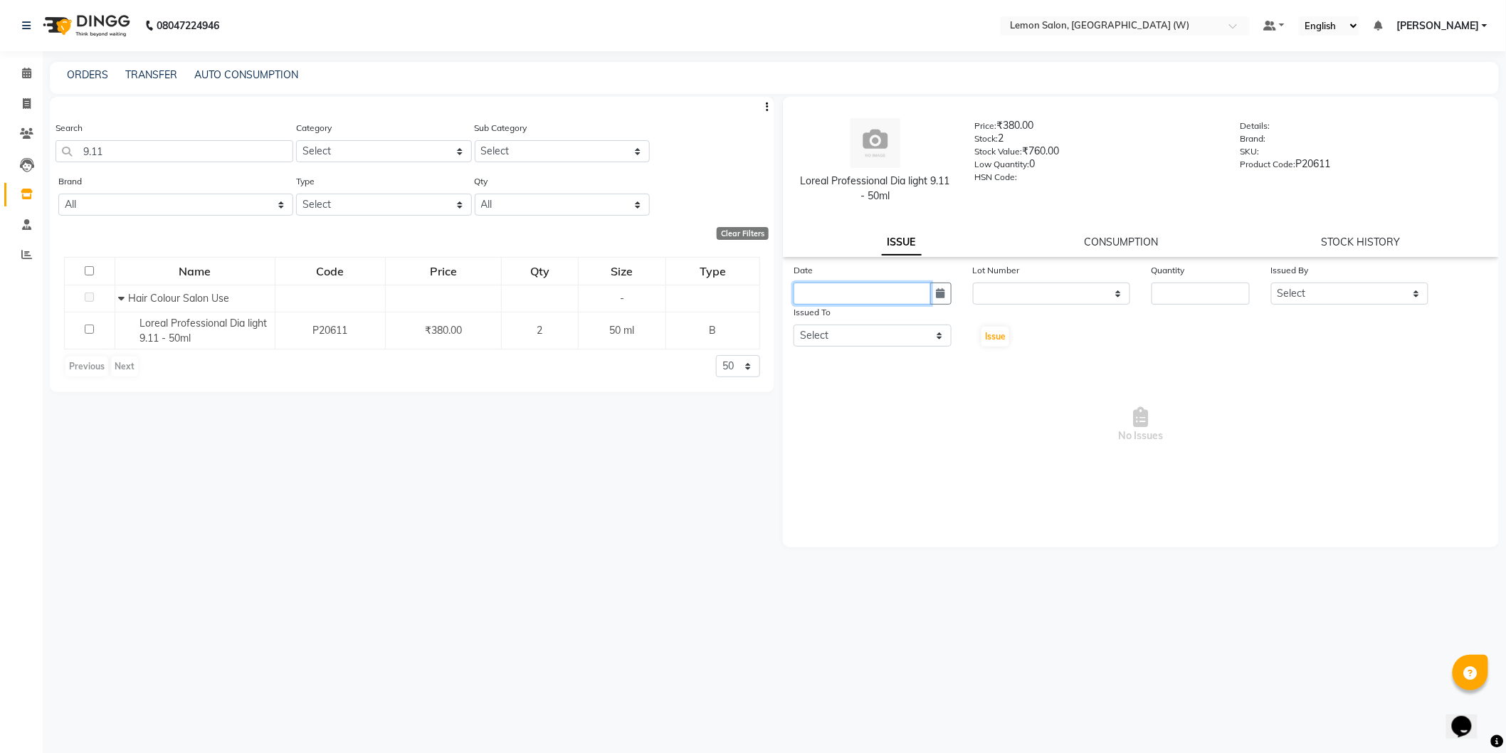
click at [899, 283] on input "text" at bounding box center [862, 294] width 137 height 22
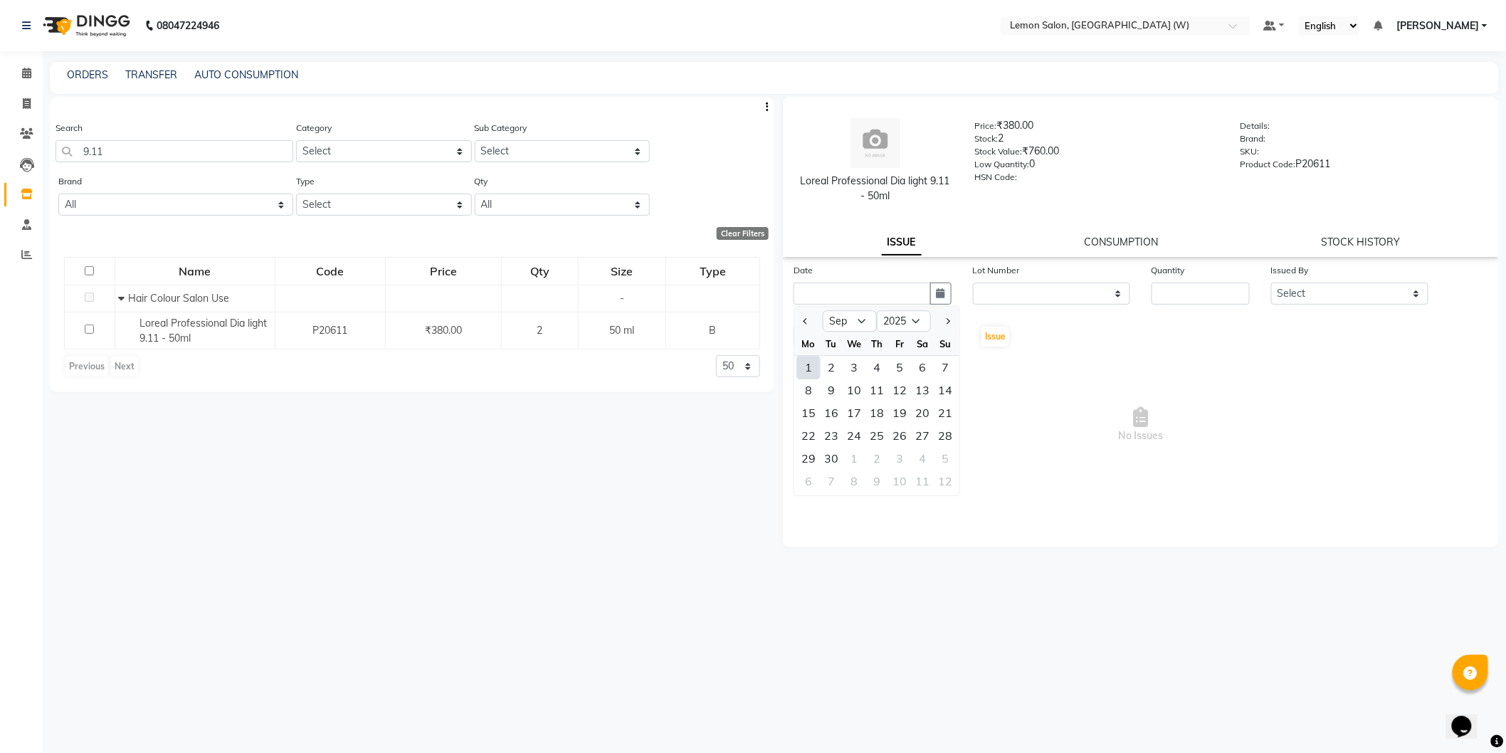
drag, startPoint x: 810, startPoint y: 362, endPoint x: 820, endPoint y: 359, distance: 10.4
click at [811, 362] on div "1" at bounding box center [808, 367] width 23 height 23
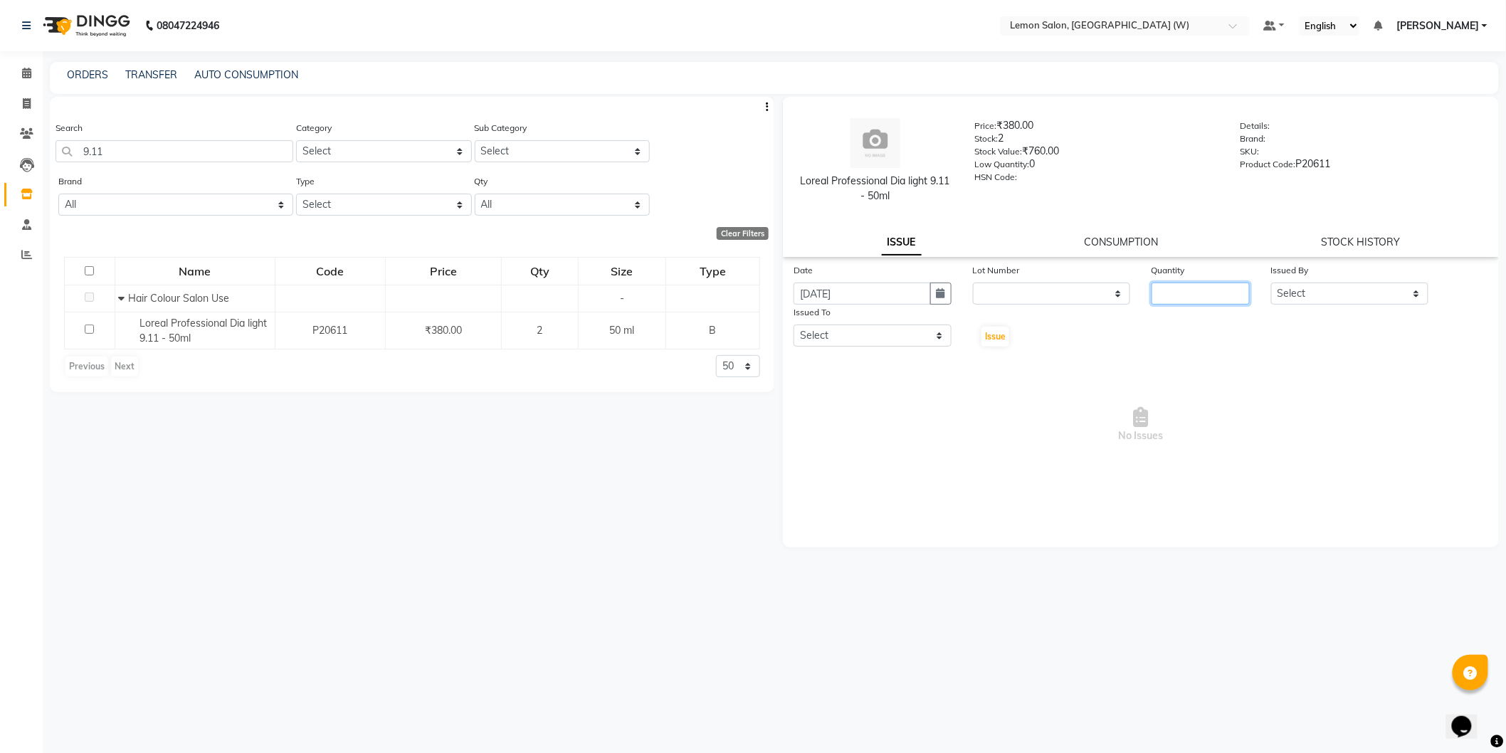
click at [1181, 297] on input "number" at bounding box center [1201, 294] width 98 height 22
click at [1342, 285] on select "Select Anamta Sayyed DC Faizan Jyoti Thorat Kassar Sahil Manisha Duglaj Nazim A…" at bounding box center [1350, 294] width 158 height 22
click at [1271, 283] on select "Select Anamta Sayyed DC Faizan Jyoti Thorat Kassar Sahil Manisha Duglaj Nazim A…" at bounding box center [1350, 294] width 158 height 22
click at [873, 330] on select "Select Anamta Sayyed DC Faizan Jyoti Thorat Kassar Sahil Manisha Duglaj Nazim A…" at bounding box center [873, 336] width 158 height 22
click at [794, 325] on select "Select Anamta Sayyed DC Faizan Jyoti Thorat Kassar Sahil Manisha Duglaj Nazim A…" at bounding box center [873, 336] width 158 height 22
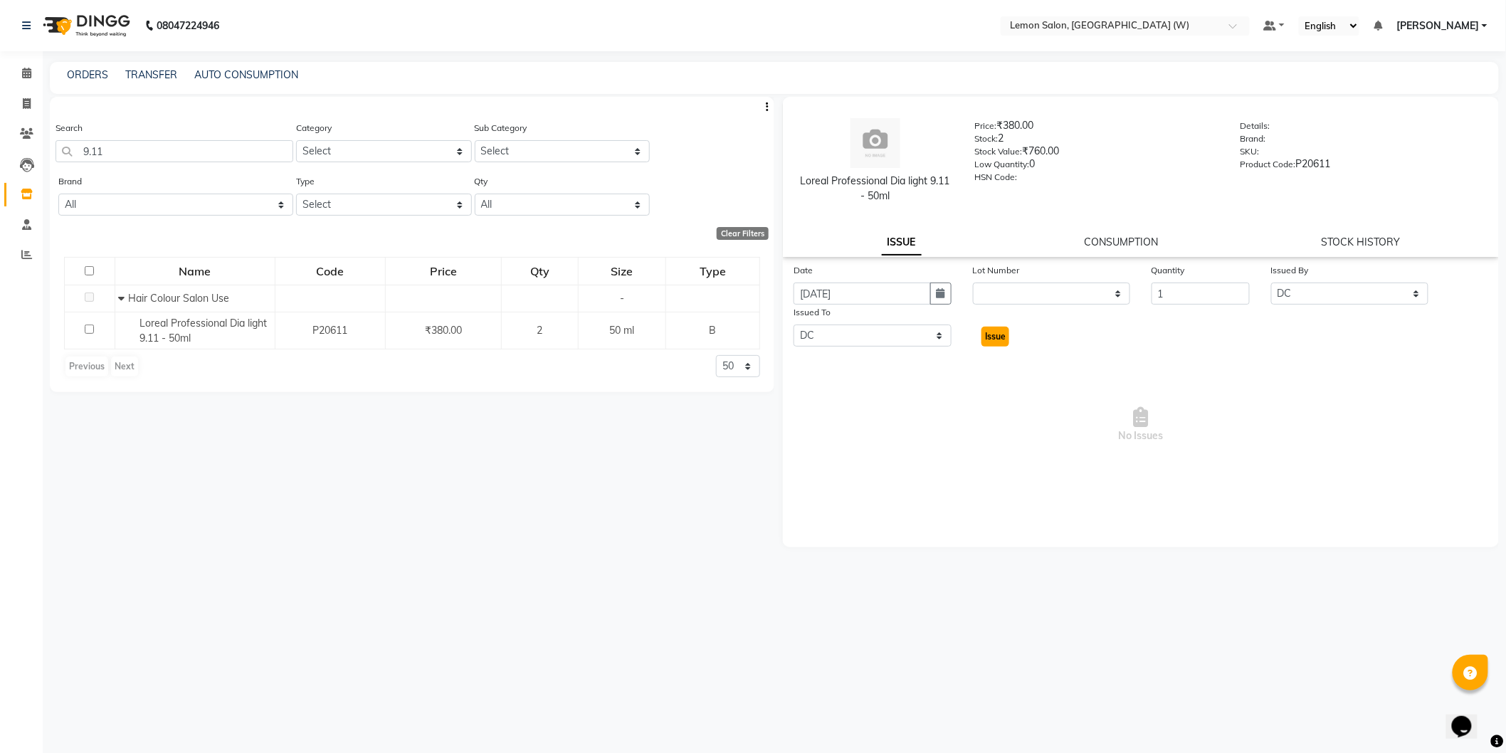
click at [988, 339] on span "Issue" at bounding box center [995, 336] width 21 height 11
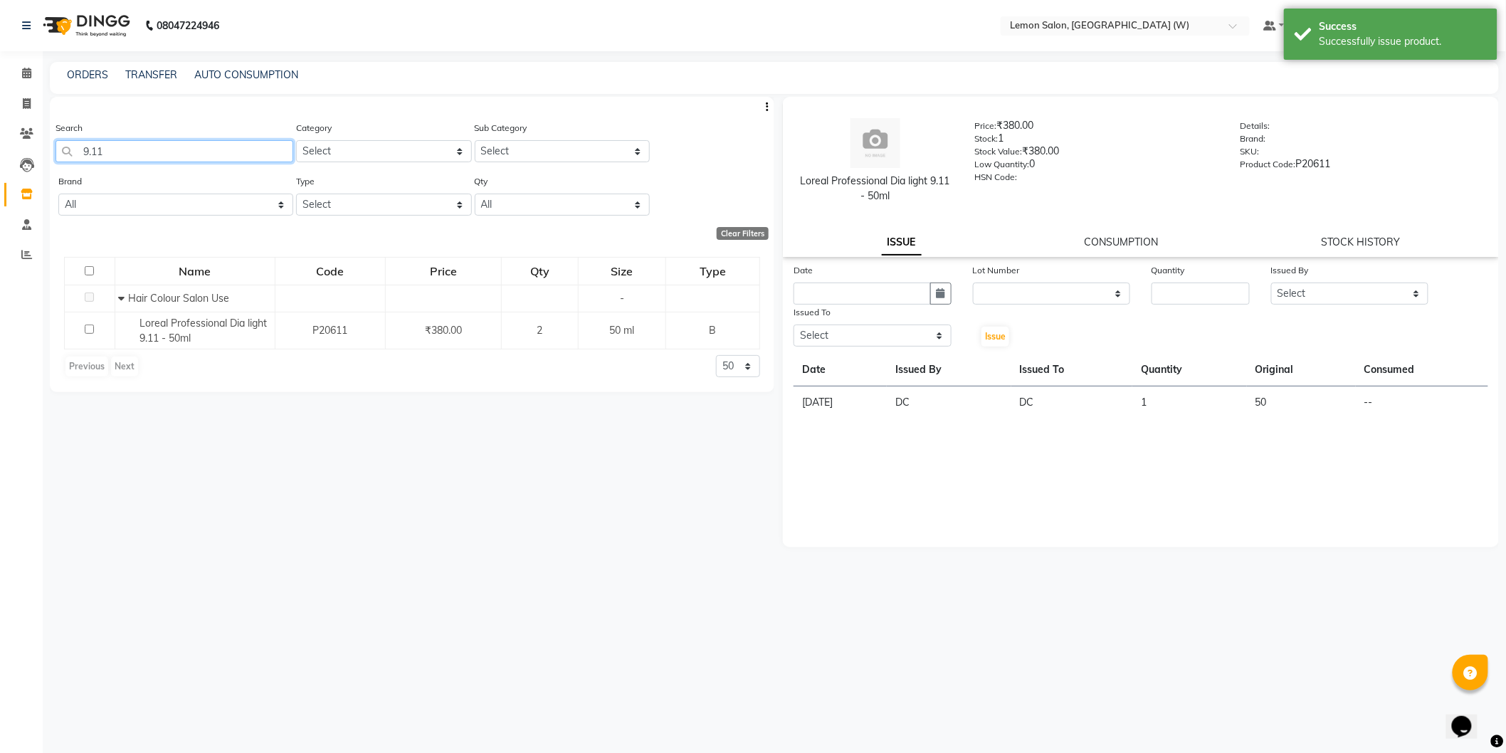
click at [175, 159] on input "9.11" at bounding box center [175, 151] width 238 height 22
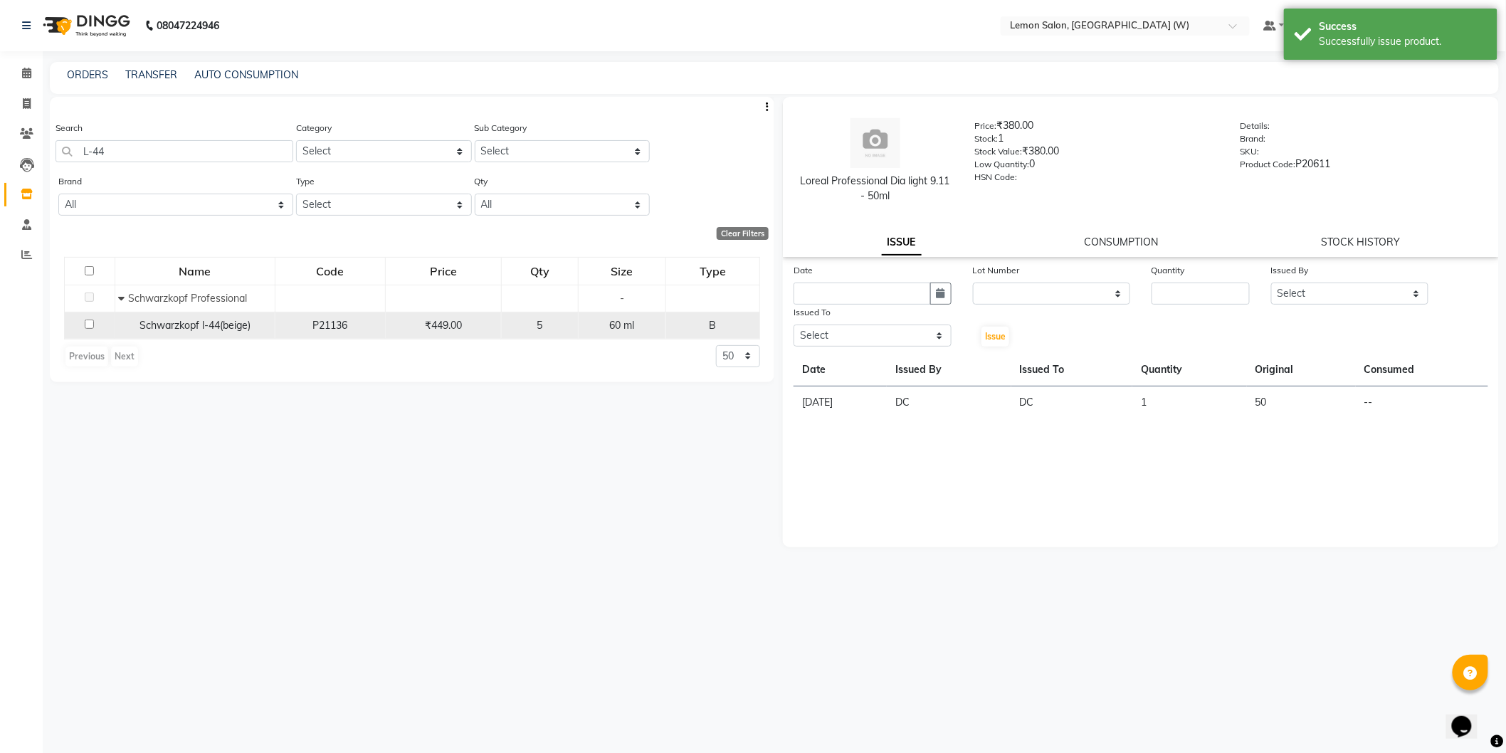
click at [202, 319] on span "Schwarzkopf l-44(beige)" at bounding box center [195, 325] width 111 height 13
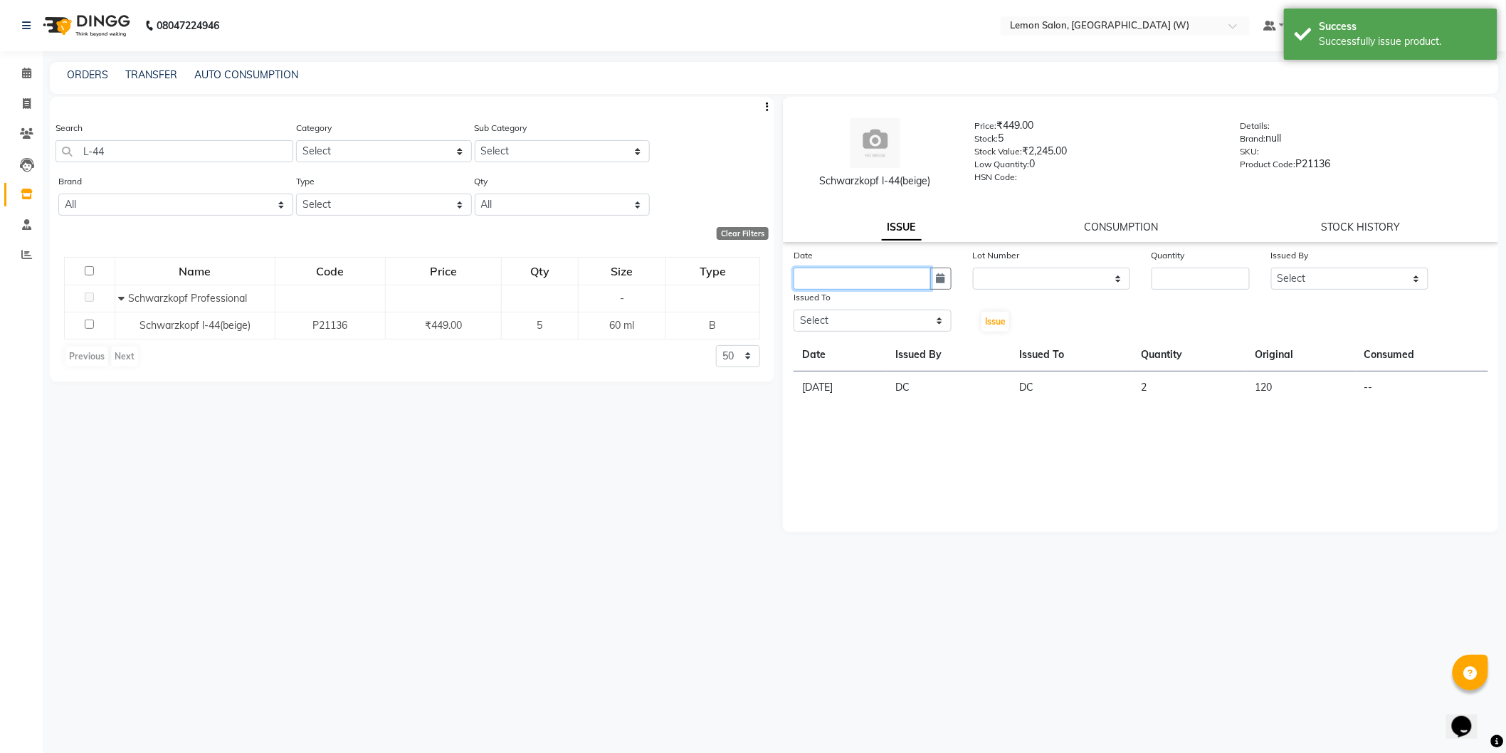
click at [915, 273] on input "text" at bounding box center [862, 279] width 137 height 22
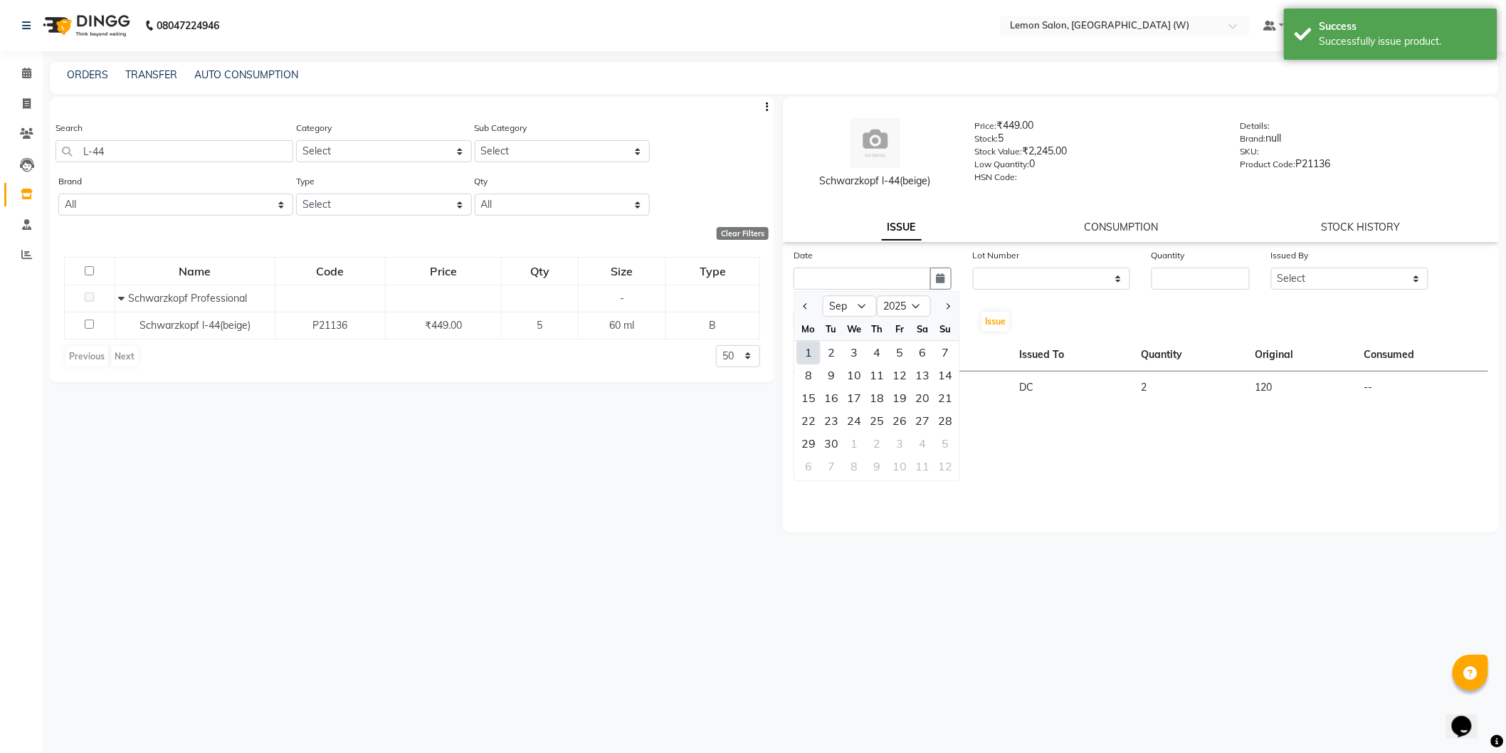
click at [811, 354] on div "1" at bounding box center [808, 352] width 23 height 23
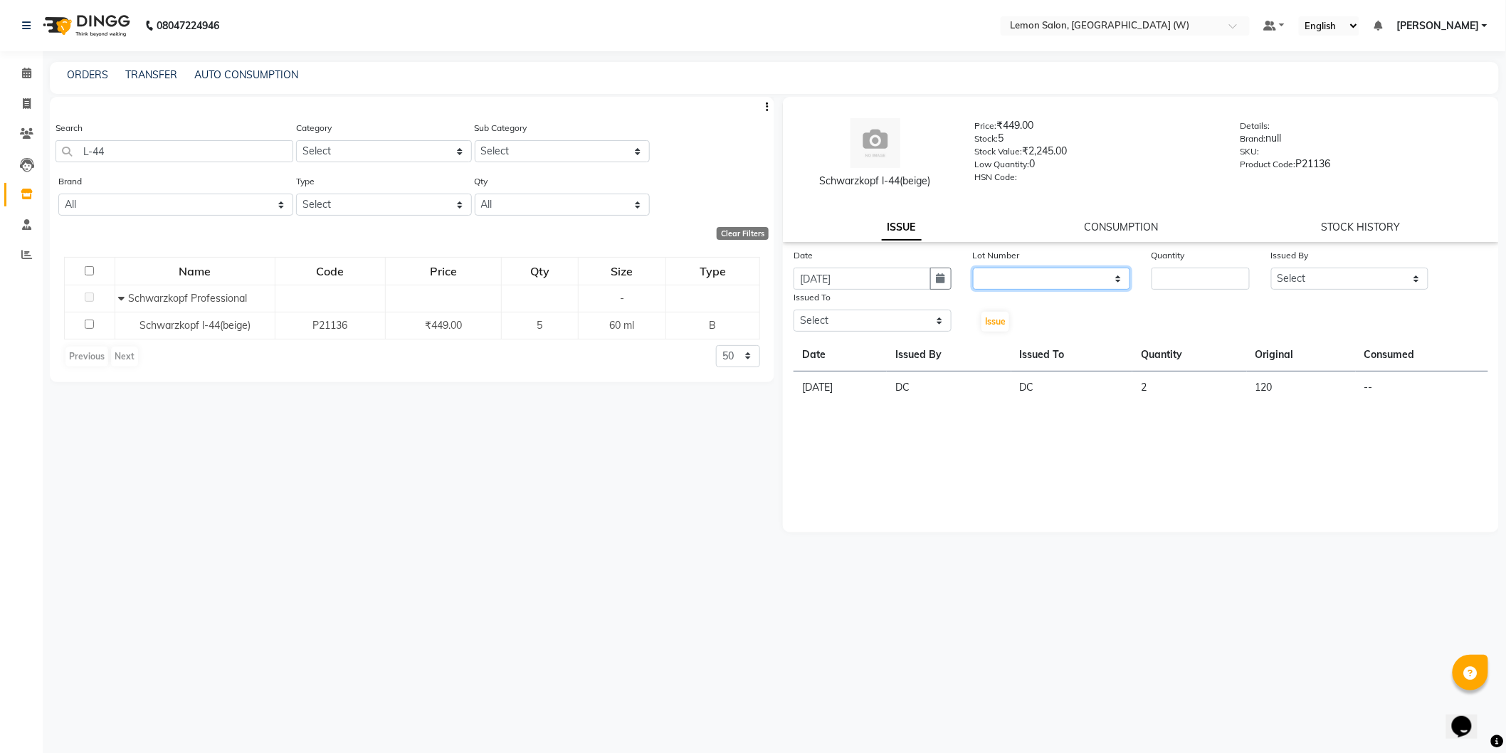
click at [1086, 276] on select "None" at bounding box center [1052, 279] width 158 height 22
click at [973, 268] on select "None" at bounding box center [1052, 279] width 158 height 22
drag, startPoint x: 1233, startPoint y: 260, endPoint x: 1220, endPoint y: 275, distance: 19.2
click at [1233, 260] on div "Quantity" at bounding box center [1201, 258] width 98 height 20
drag, startPoint x: 1220, startPoint y: 275, endPoint x: 1112, endPoint y: 325, distance: 118.5
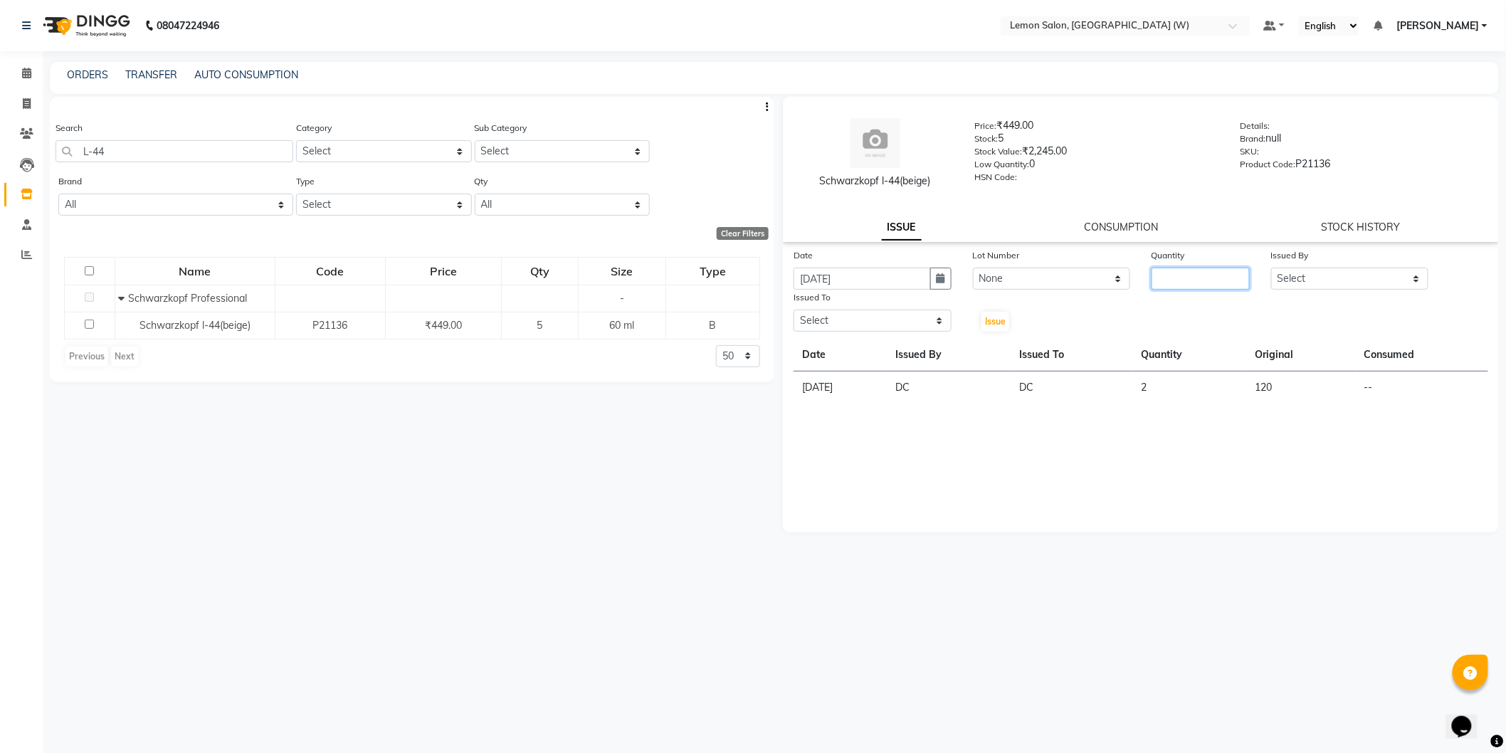
click at [1219, 275] on input "number" at bounding box center [1201, 279] width 98 height 22
drag, startPoint x: 1425, startPoint y: 262, endPoint x: 1404, endPoint y: 280, distance: 27.3
click at [1418, 266] on div "Issued By" at bounding box center [1350, 258] width 158 height 20
drag, startPoint x: 1404, startPoint y: 280, endPoint x: 1397, endPoint y: 288, distance: 10.6
click at [1404, 282] on select "Select Anamta Sayyed DC Faizan Jyoti Thorat Kassar Sahil Manisha Duglaj Nazim A…" at bounding box center [1350, 279] width 158 height 22
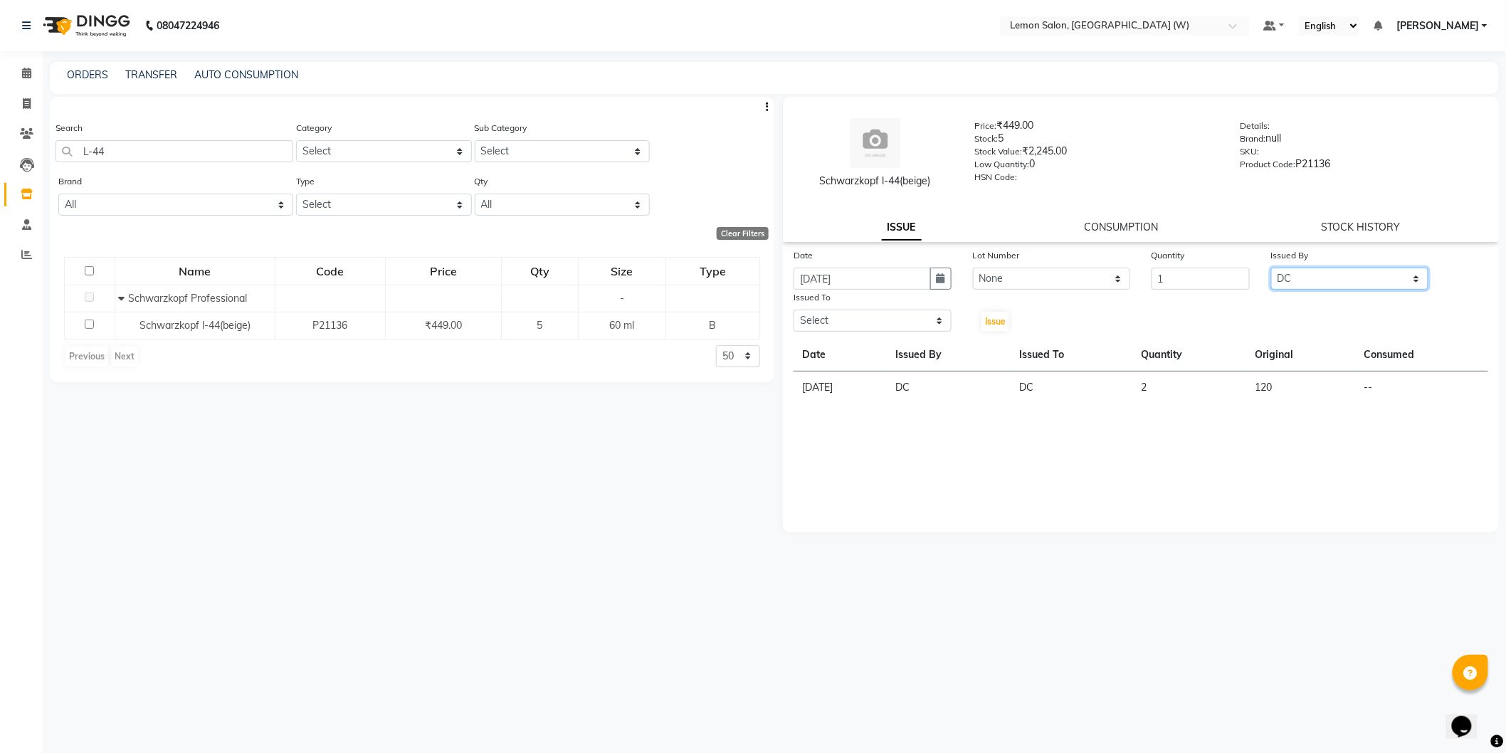
click at [1271, 268] on select "Select Anamta Sayyed DC Faizan Jyoti Thorat Kassar Sahil Manisha Duglaj Nazim A…" at bounding box center [1350, 279] width 158 height 22
click at [927, 327] on select "Select Anamta Sayyed DC Faizan Jyoti Thorat Kassar Sahil Manisha Duglaj Nazim A…" at bounding box center [873, 321] width 158 height 22
click at [794, 310] on select "Select Anamta Sayyed DC Faizan Jyoti Thorat Kassar Sahil Manisha Duglaj Nazim A…" at bounding box center [873, 321] width 158 height 22
click at [1001, 317] on span "Issue" at bounding box center [995, 321] width 21 height 11
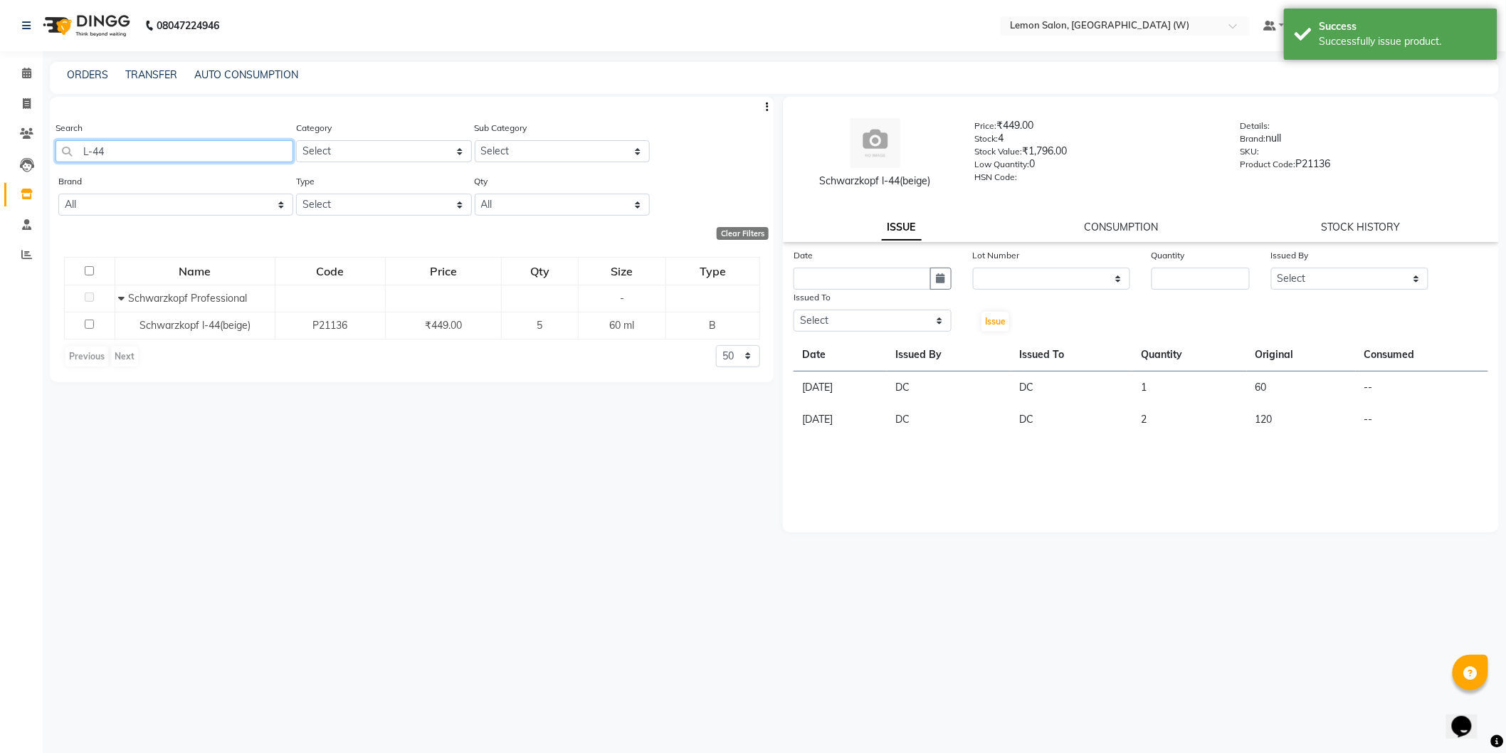
click at [98, 145] on input "L-44" at bounding box center [175, 151] width 238 height 22
click at [98, 144] on input "L-44" at bounding box center [175, 151] width 238 height 22
click at [101, 144] on input "L-44" at bounding box center [175, 151] width 238 height 22
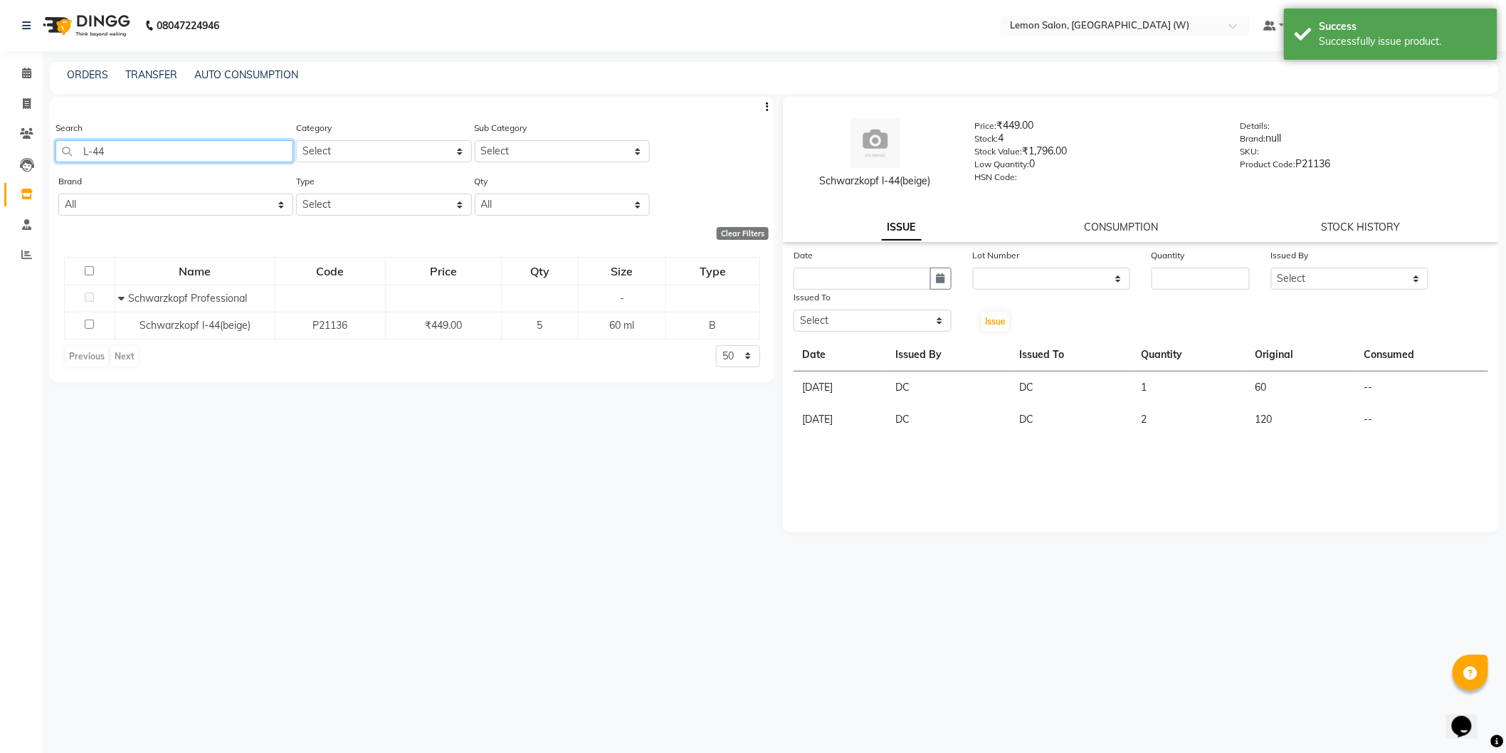
click at [101, 144] on input "L-44" at bounding box center [175, 151] width 238 height 22
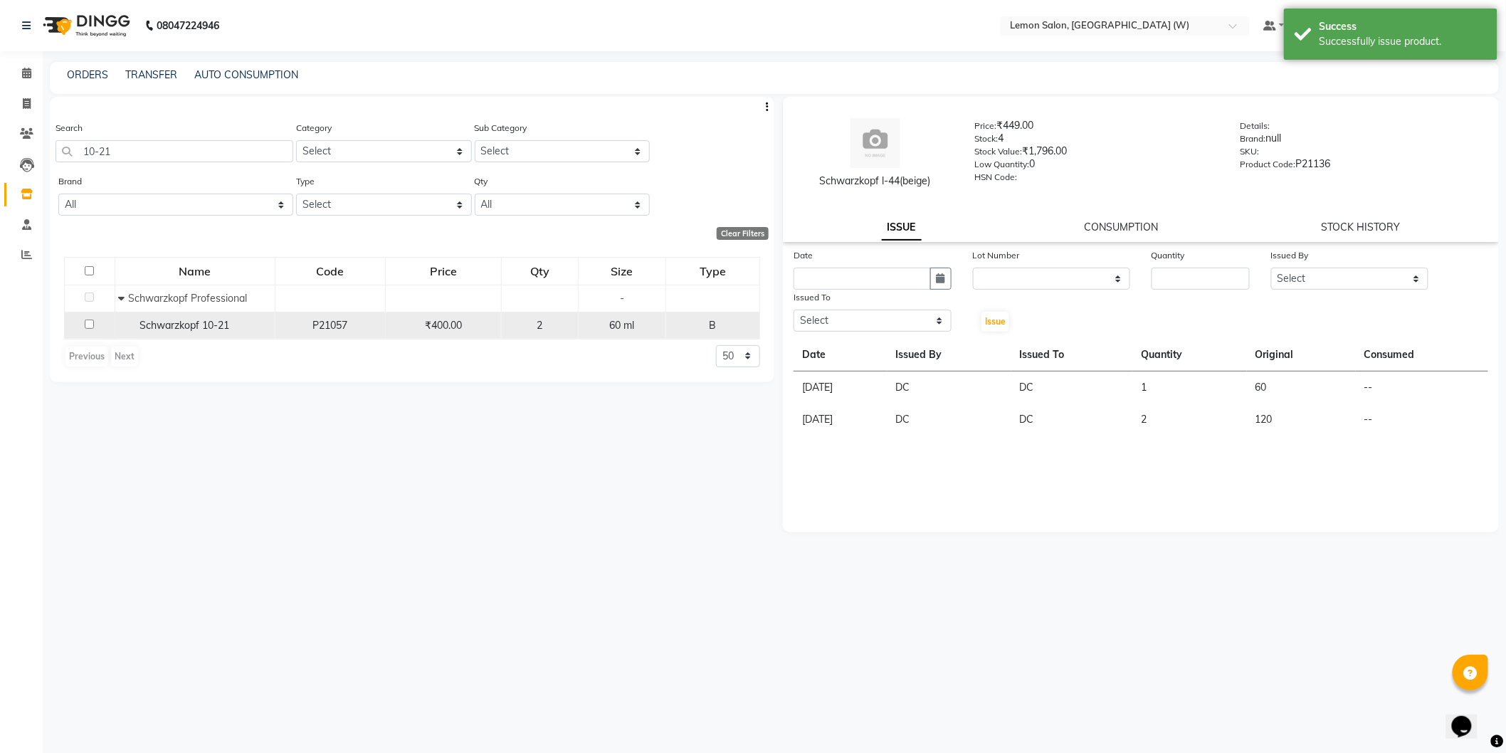
click at [243, 335] on td "Schwarzkopf 10-21" at bounding box center [195, 325] width 160 height 27
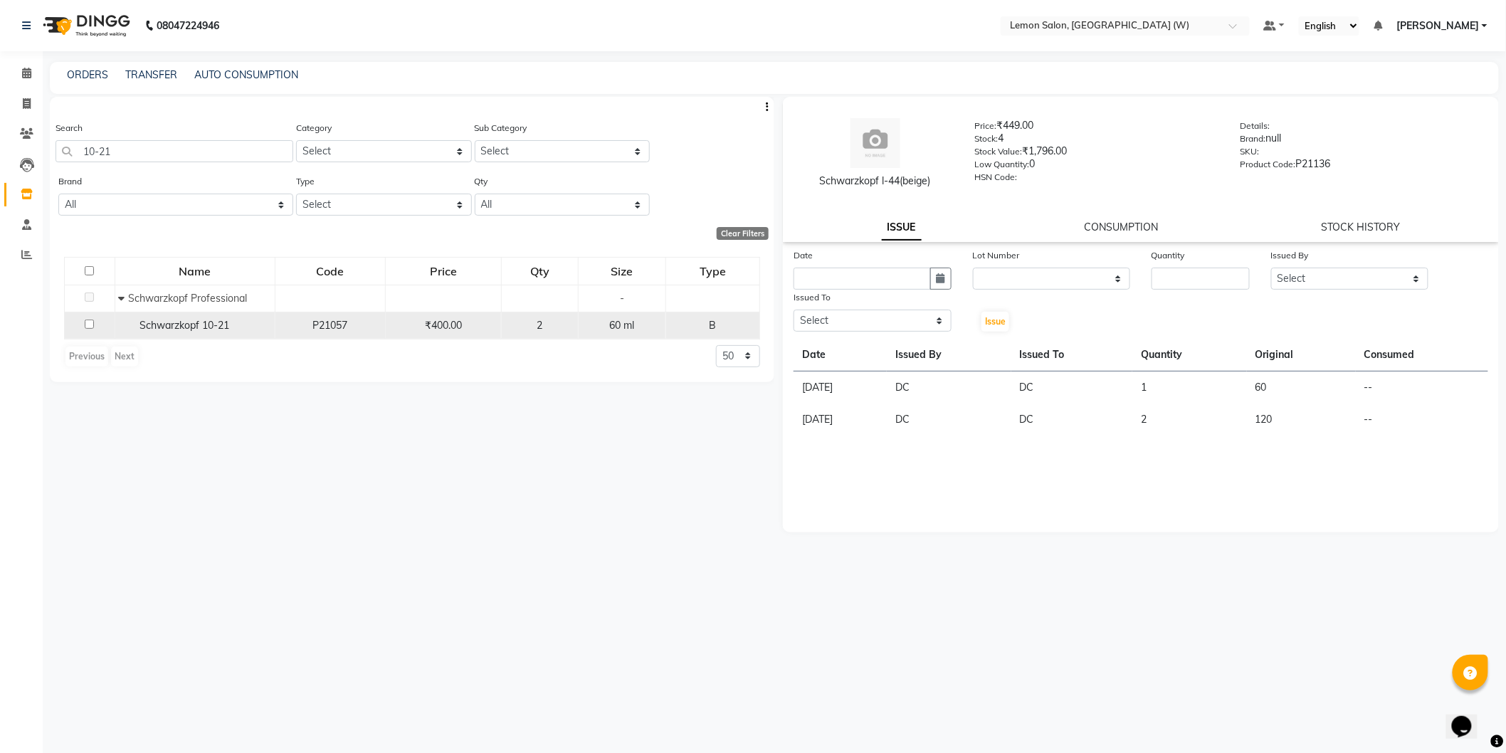
click at [230, 321] on span "Schwarzkopf 10-21" at bounding box center [185, 325] width 90 height 13
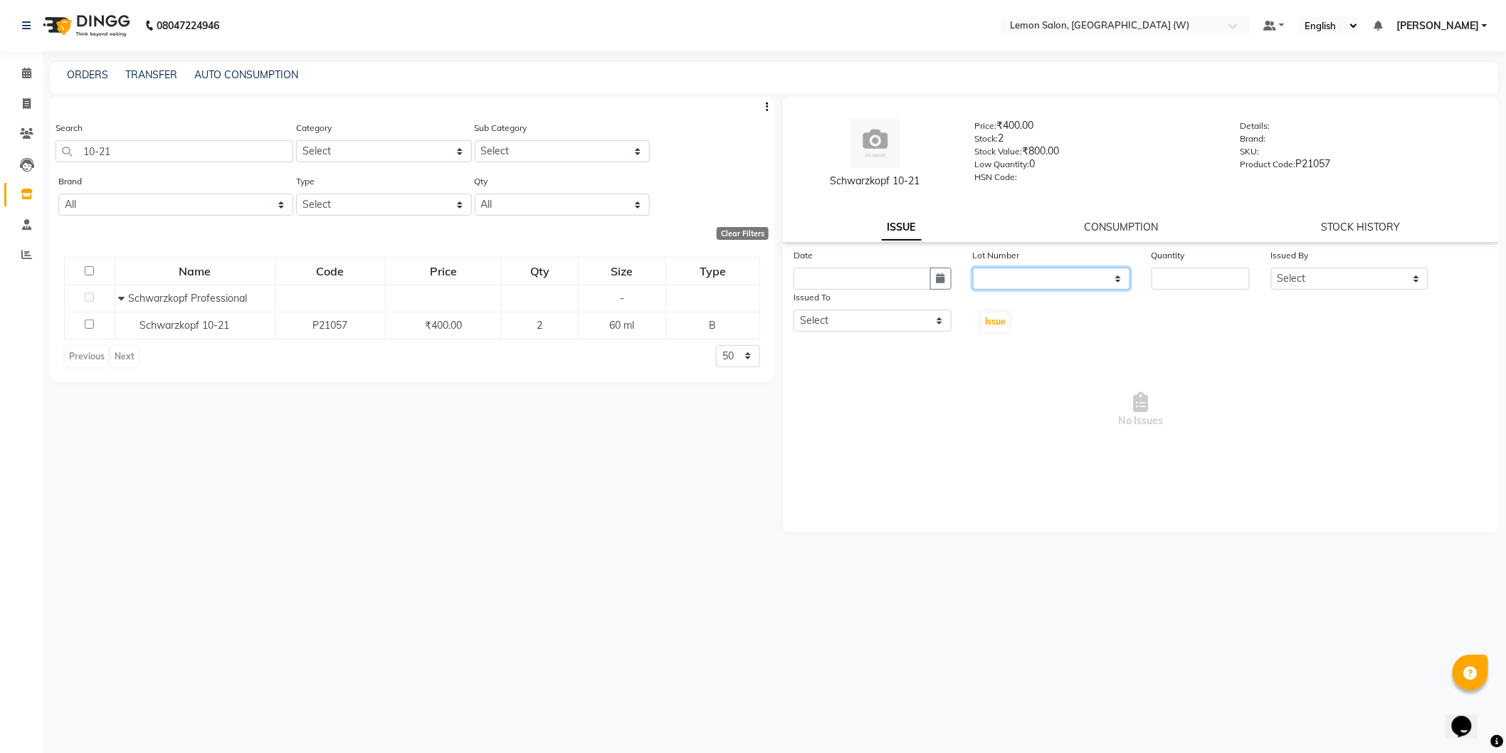
drag, startPoint x: 1028, startPoint y: 268, endPoint x: 994, endPoint y: 273, distance: 34.5
click at [1028, 268] on select "None" at bounding box center [1052, 279] width 158 height 22
click at [940, 282] on icon "button" at bounding box center [941, 278] width 9 height 10
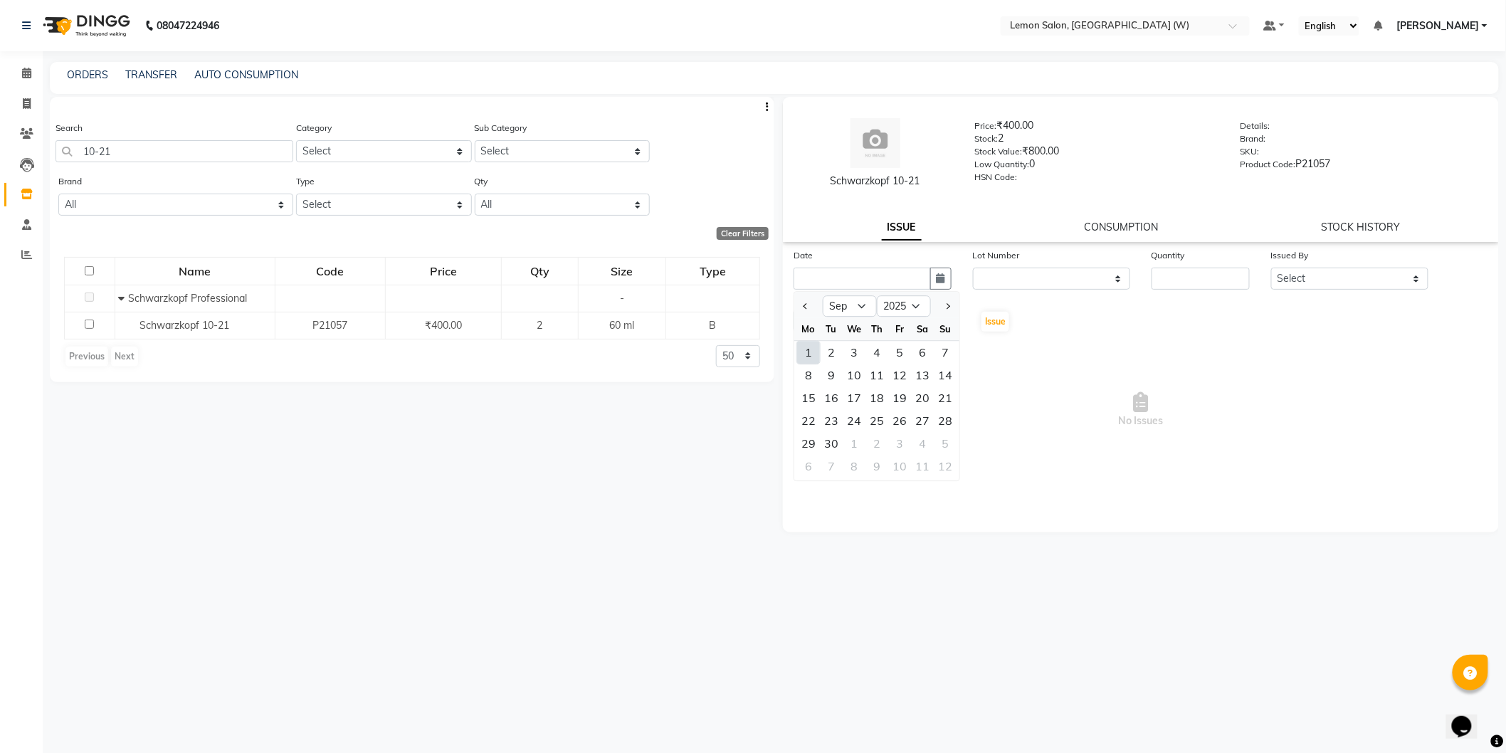
click at [805, 357] on div "1" at bounding box center [808, 352] width 23 height 23
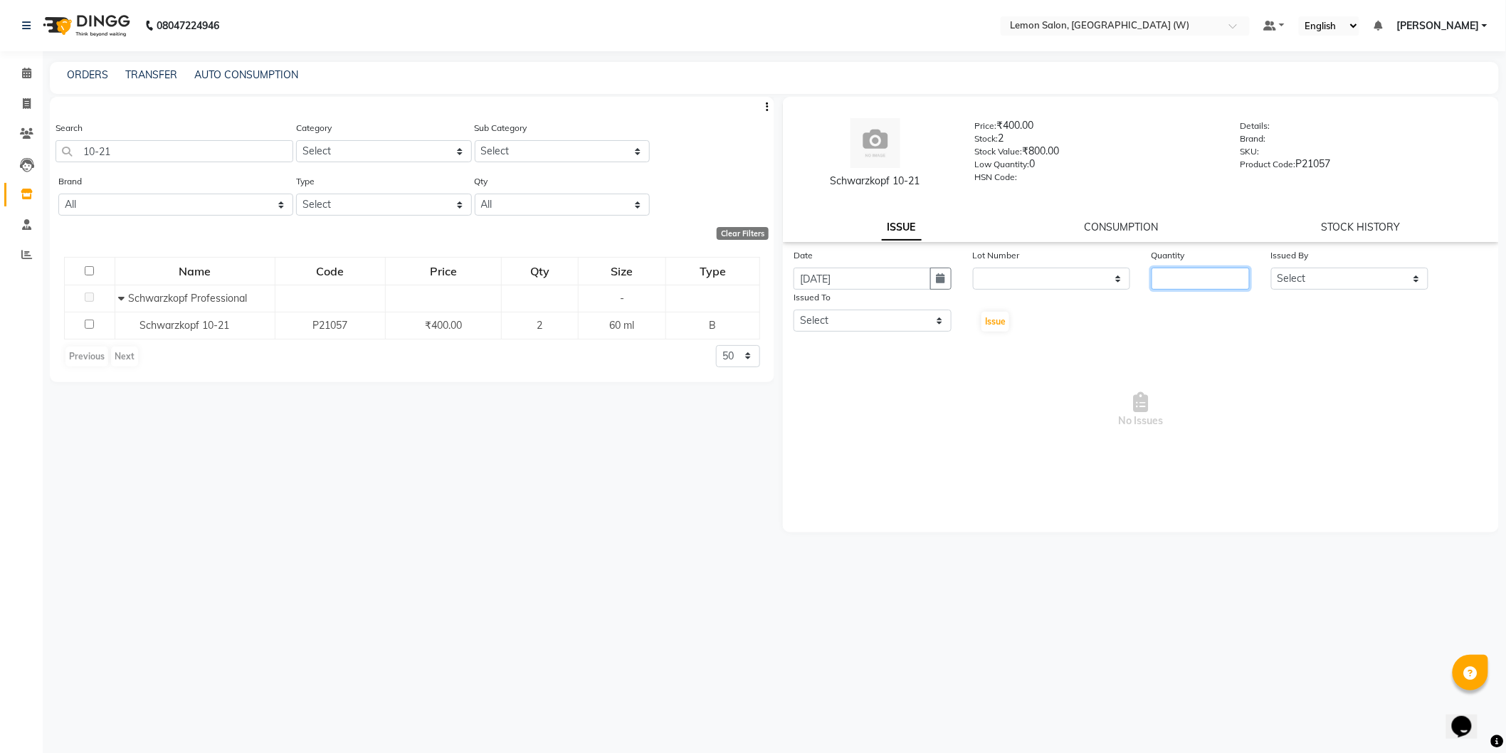
click at [1186, 285] on input "number" at bounding box center [1201, 279] width 98 height 22
drag, startPoint x: 1312, startPoint y: 265, endPoint x: 1313, endPoint y: 273, distance: 8.6
click at [1313, 265] on div "Issued By" at bounding box center [1350, 258] width 158 height 20
click at [1313, 273] on select "Select Anamta Sayyed DC Faizan Jyoti Thorat Kassar Sahil Manisha Duglaj Nazim A…" at bounding box center [1350, 279] width 158 height 22
click at [1271, 268] on select "Select Anamta Sayyed DC Faizan Jyoti Thorat Kassar Sahil Manisha Duglaj Nazim A…" at bounding box center [1350, 279] width 158 height 22
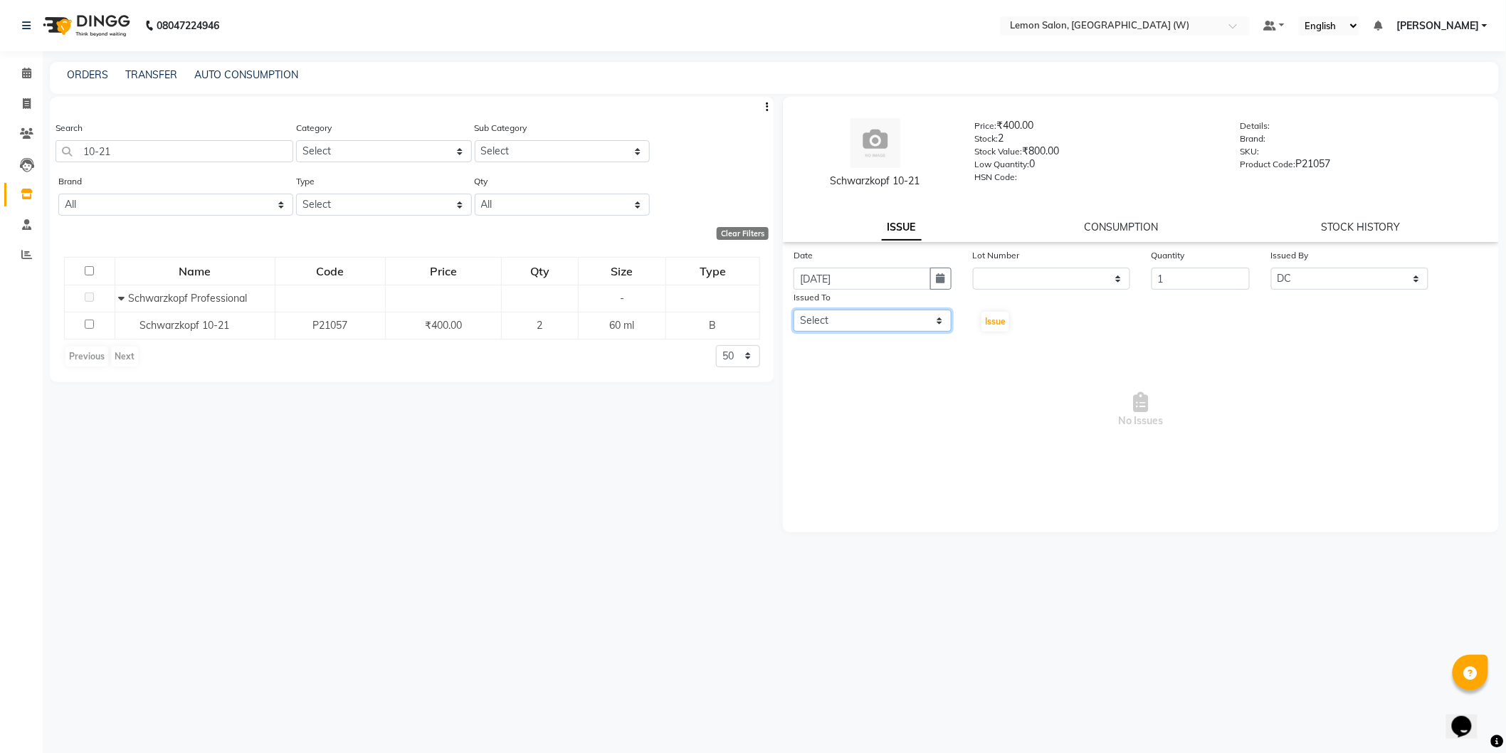
click at [883, 321] on select "Select Anamta Sayyed DC Faizan Jyoti Thorat Kassar Sahil Manisha Duglaj Nazim A…" at bounding box center [873, 321] width 158 height 22
click at [794, 310] on select "Select Anamta Sayyed DC Faizan Jyoti Thorat Kassar Sahil Manisha Duglaj Nazim A…" at bounding box center [873, 321] width 158 height 22
click at [1004, 321] on span "Issue" at bounding box center [995, 321] width 21 height 11
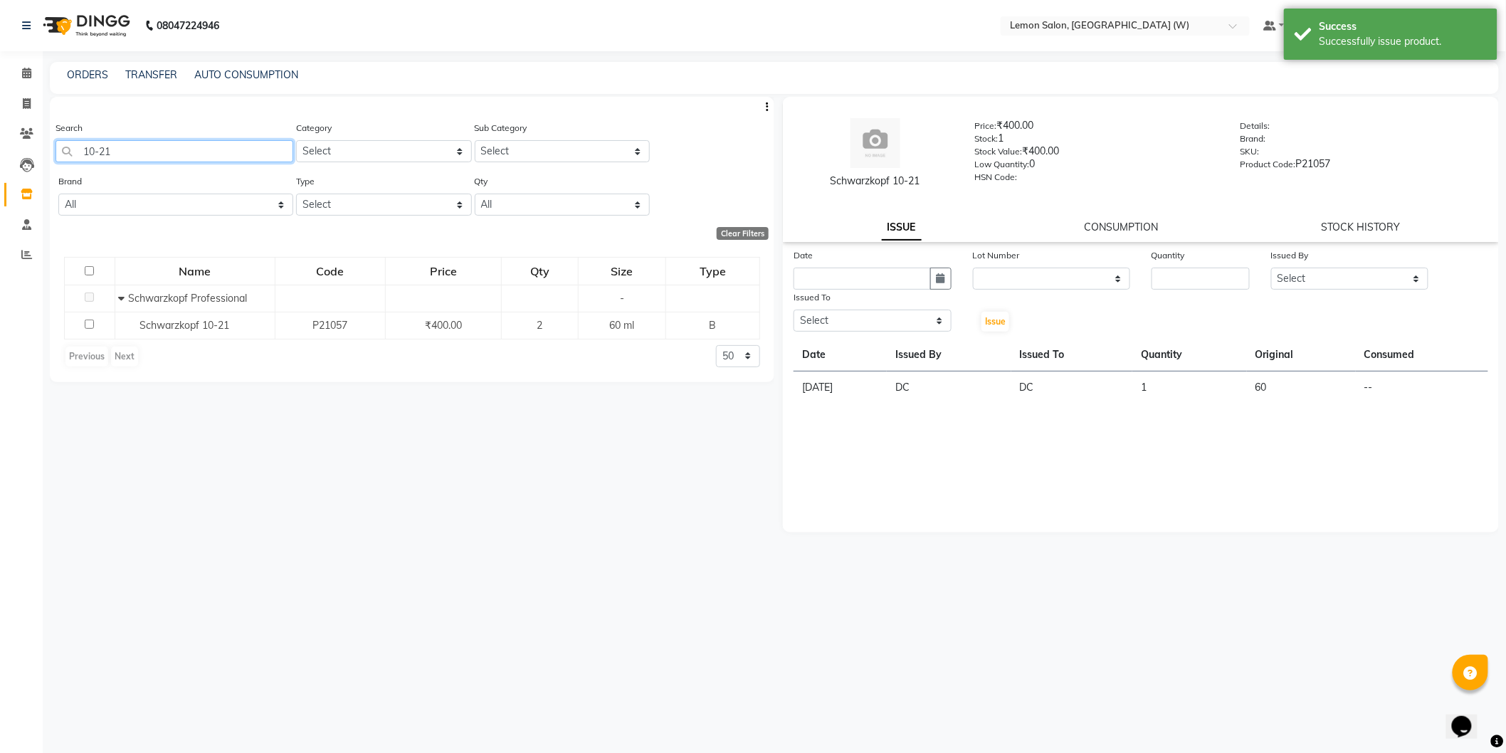
click at [145, 140] on input "10-21" at bounding box center [175, 151] width 238 height 22
click at [143, 141] on input "10-21" at bounding box center [175, 151] width 238 height 22
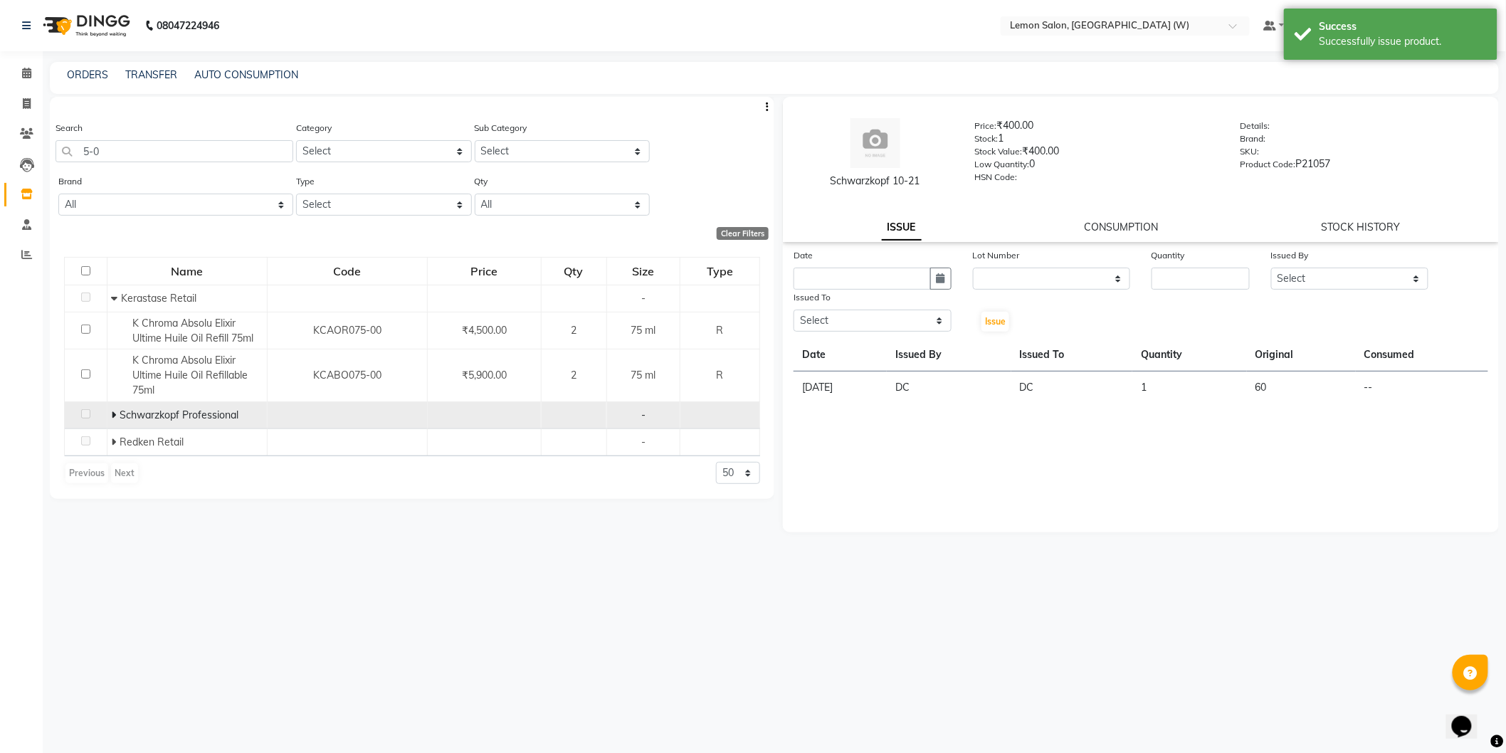
click at [117, 421] on div "Schwarzkopf Professional" at bounding box center [187, 415] width 152 height 15
click at [109, 415] on td "Schwarzkopf Professional" at bounding box center [187, 415] width 160 height 27
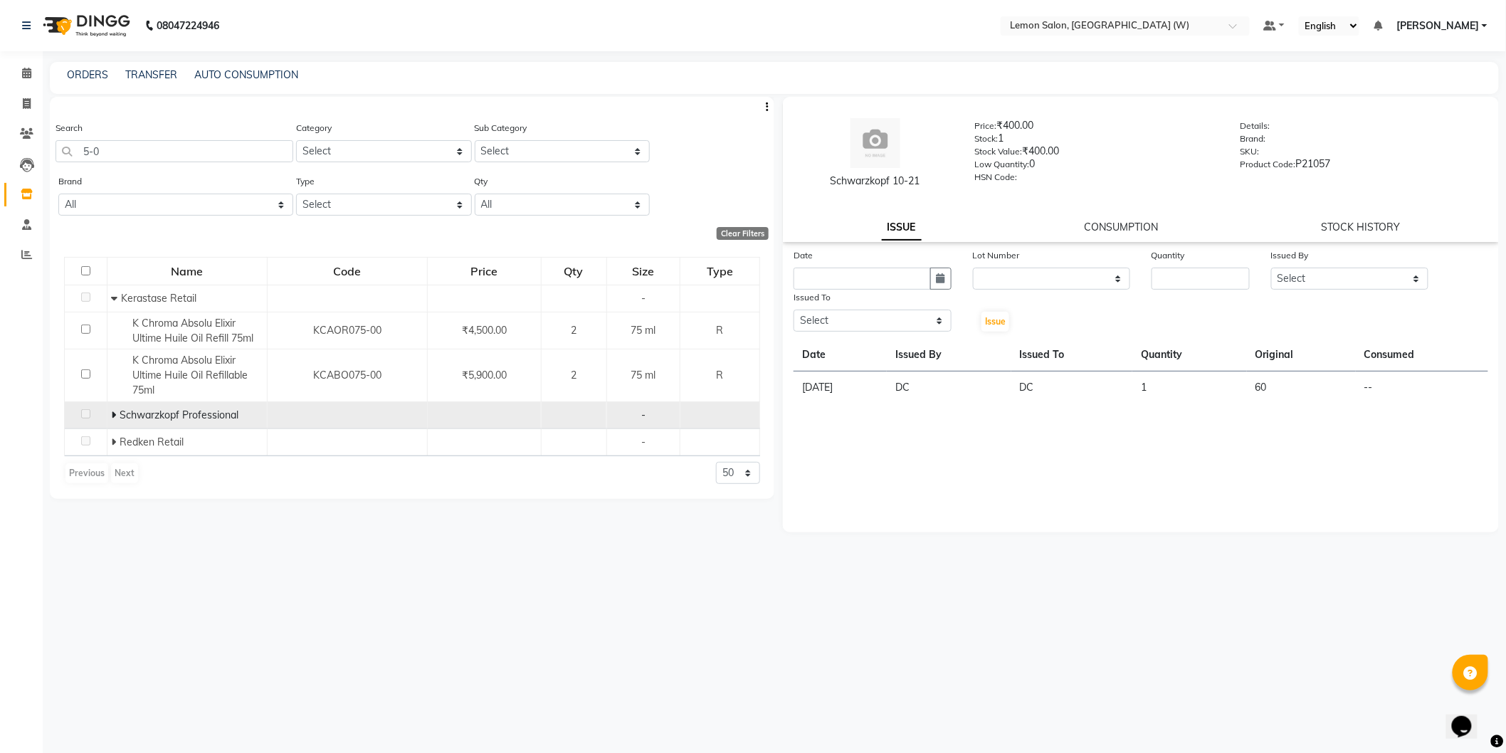
click at [112, 411] on icon at bounding box center [113, 415] width 5 height 10
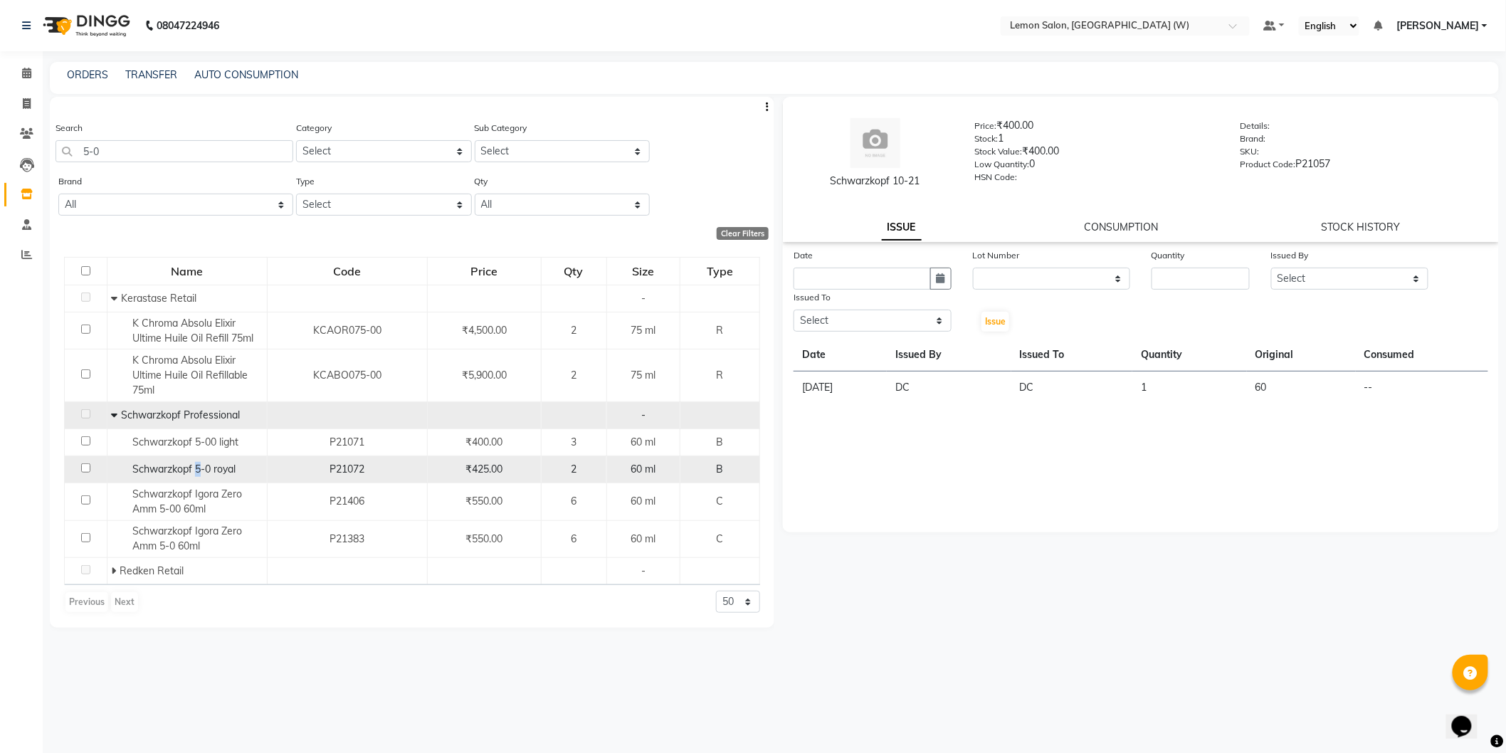
click at [199, 473] on span "Schwarzkopf 5-0 royal" at bounding box center [183, 469] width 103 height 13
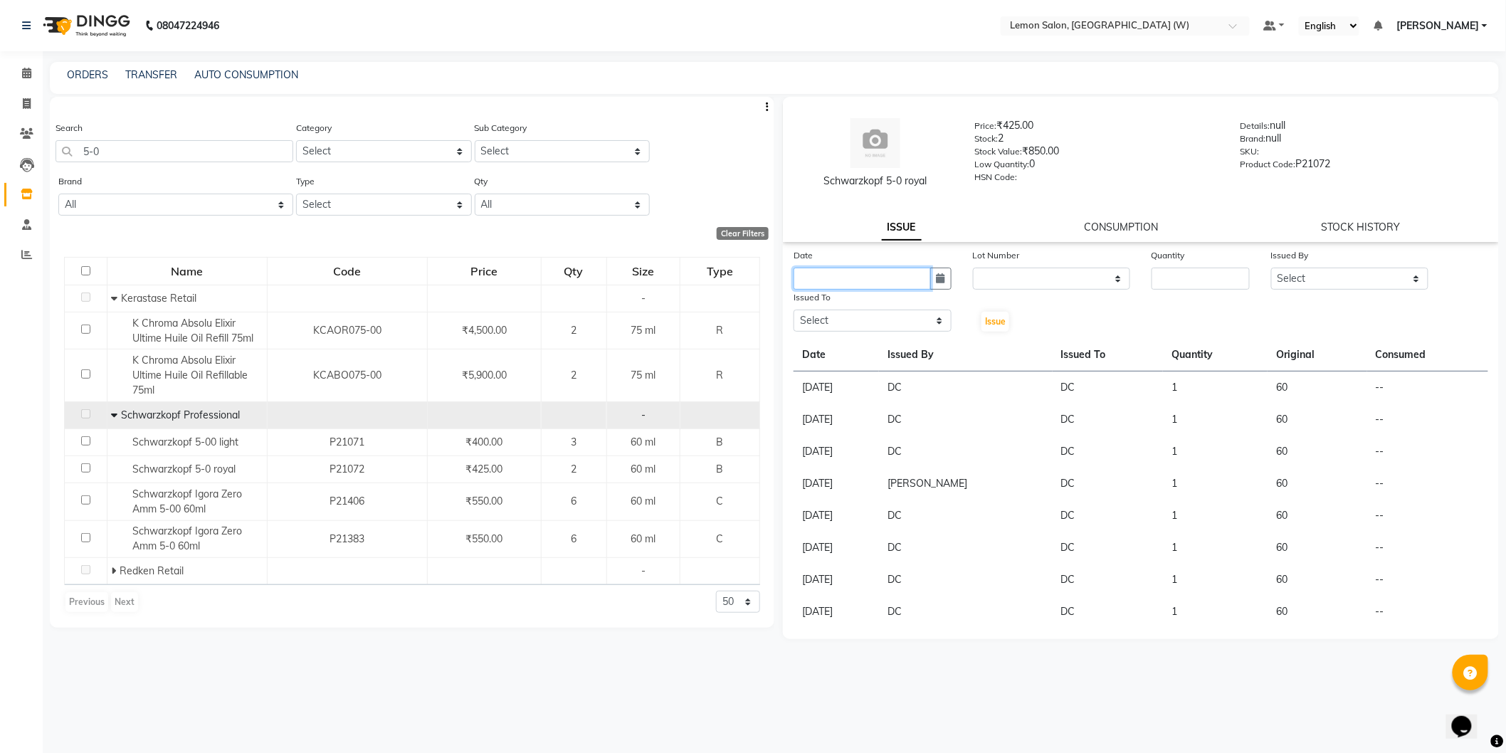
click at [897, 283] on input "text" at bounding box center [862, 279] width 137 height 22
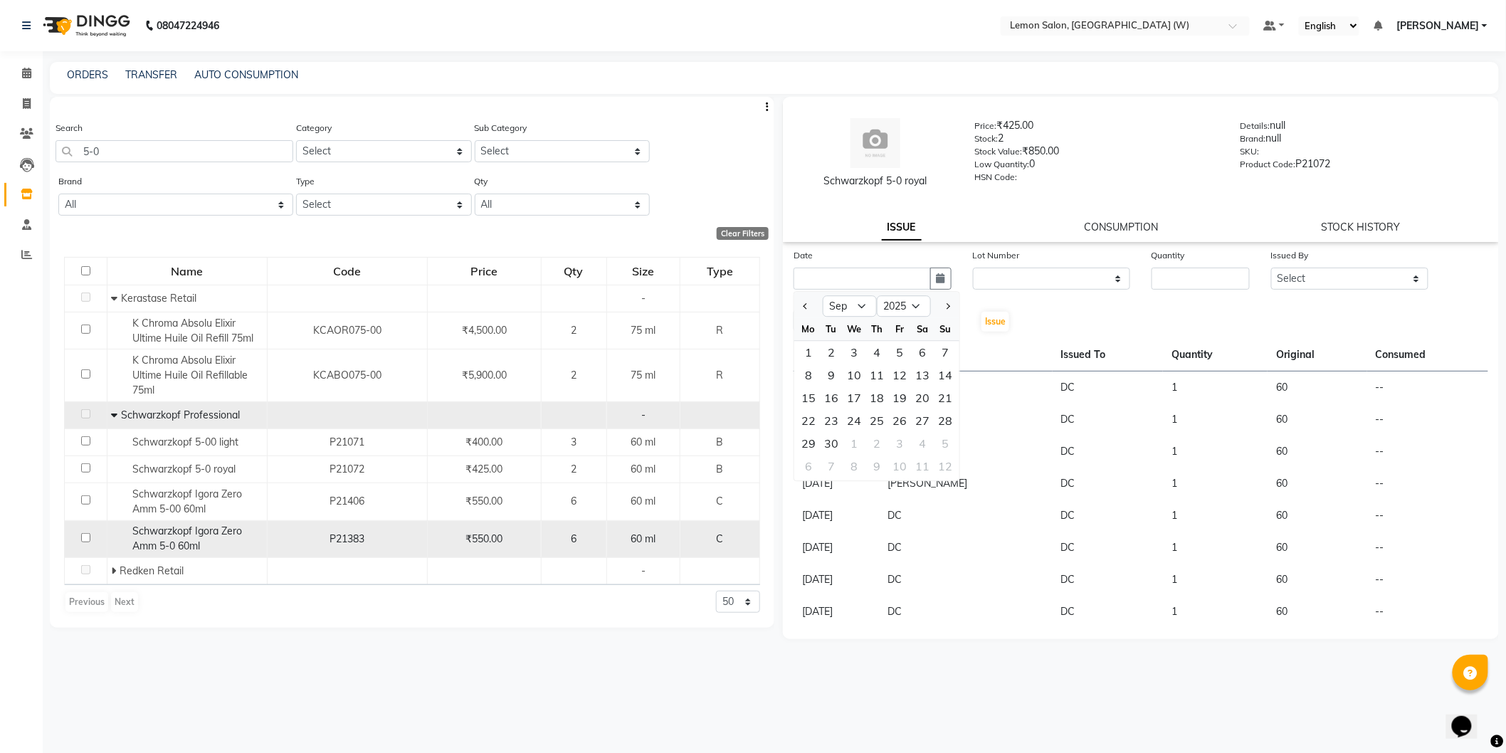
click at [219, 542] on div "Schwarzkopf Igora Zero Amm 5-0 60ml" at bounding box center [187, 539] width 152 height 30
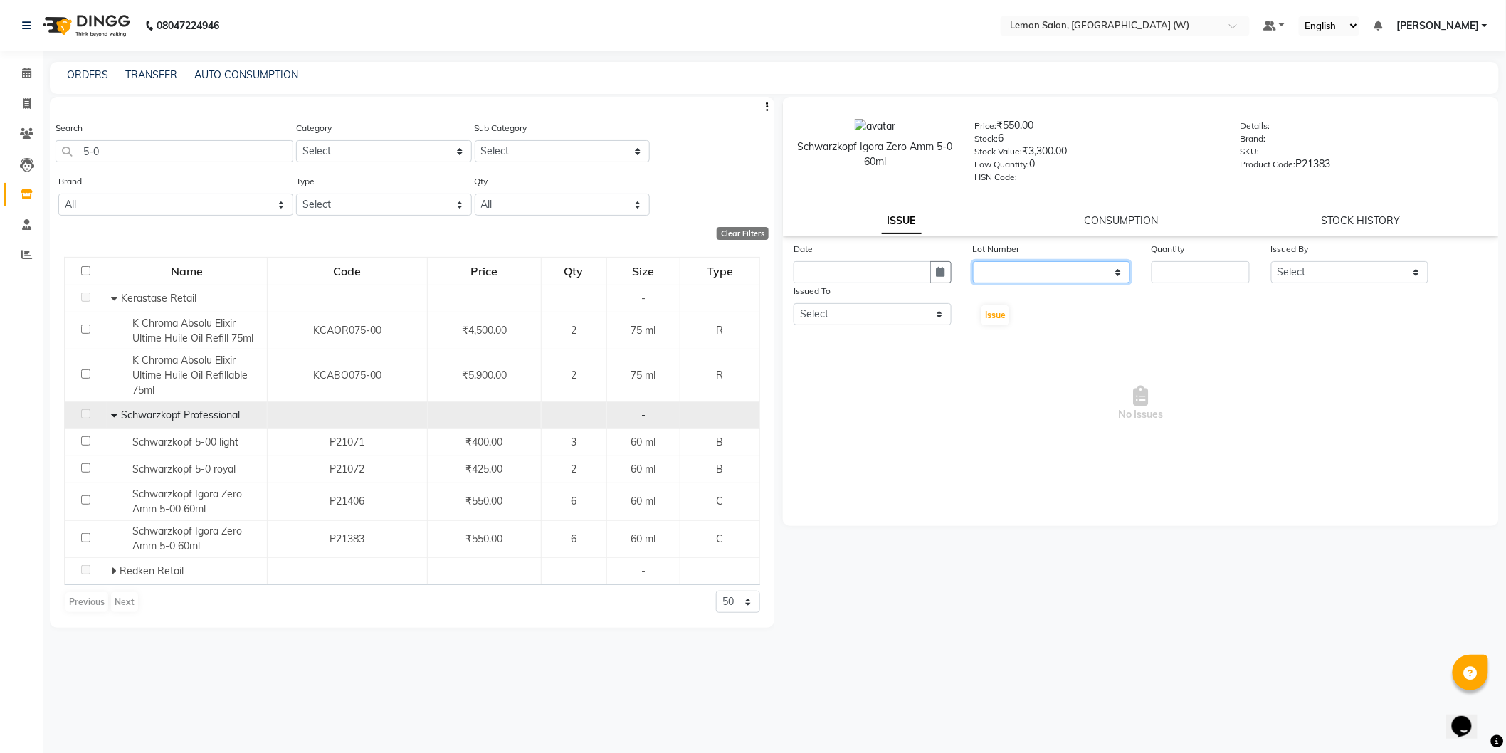
click at [1018, 278] on select "None" at bounding box center [1052, 272] width 158 height 22
click at [973, 262] on select "None" at bounding box center [1052, 272] width 158 height 22
click at [1191, 272] on input "number" at bounding box center [1201, 272] width 98 height 22
click at [880, 274] on input "text" at bounding box center [862, 272] width 137 height 22
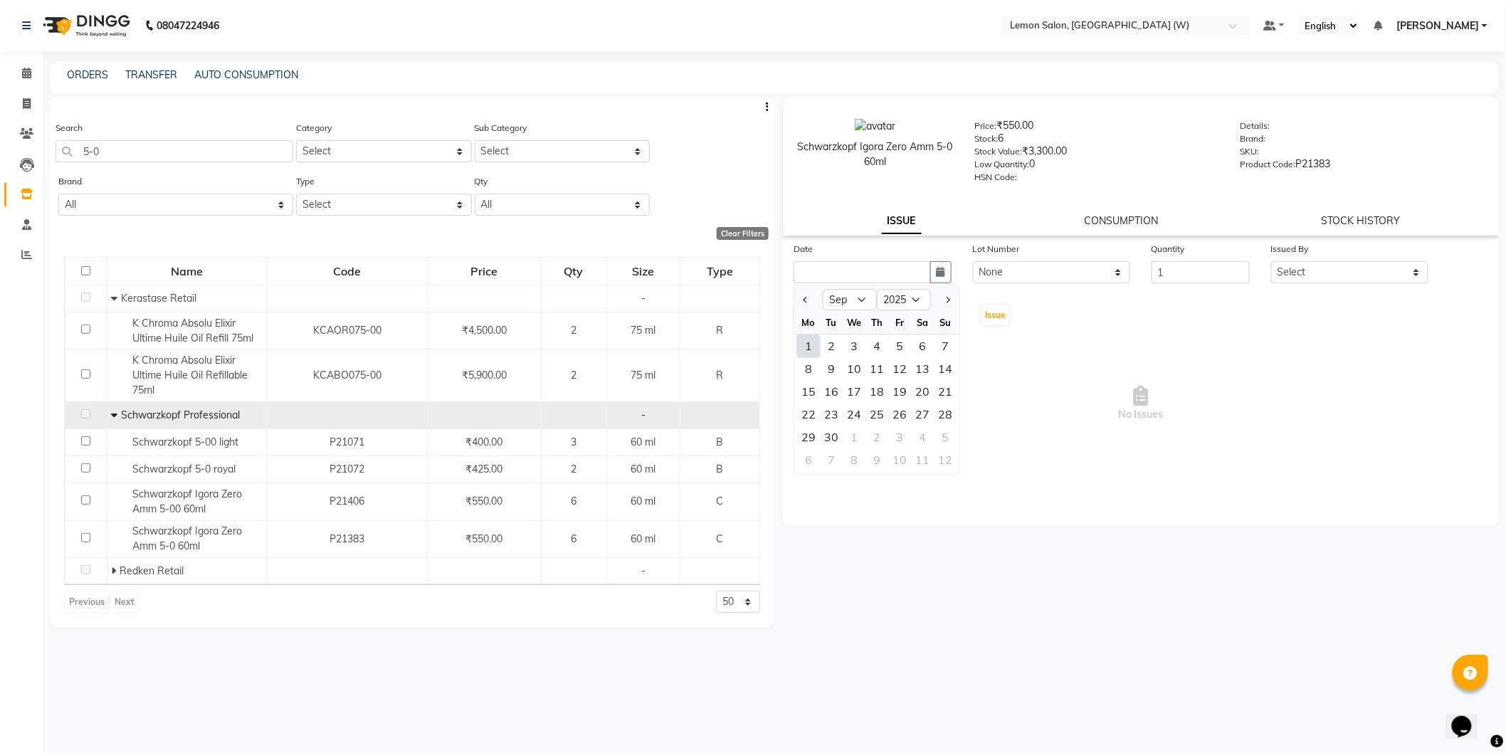
click at [816, 347] on div "1" at bounding box center [808, 346] width 23 height 23
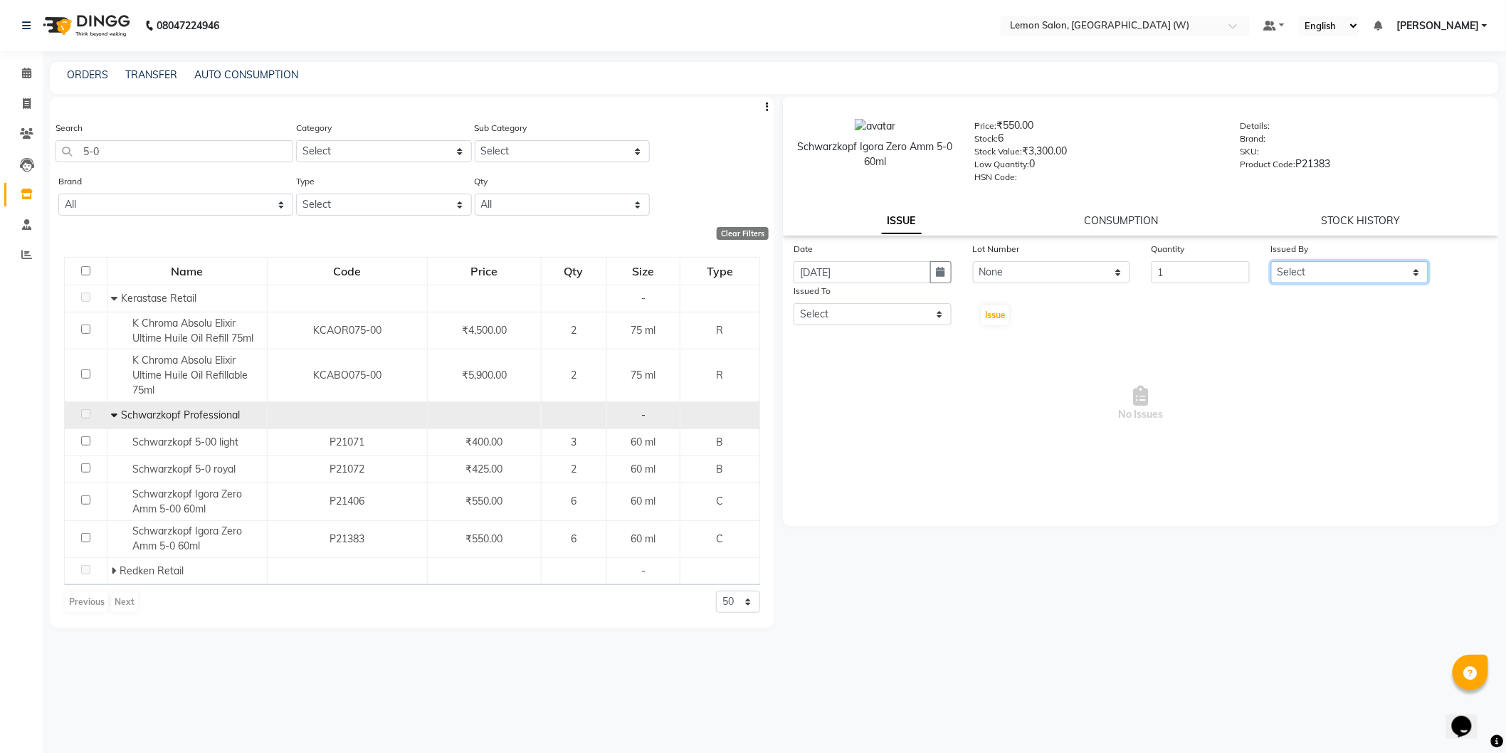
click at [1386, 273] on select "Select Anamta Sayyed DC Faizan Jyoti Thorat Kassar Sahil Manisha Duglaj Nazim A…" at bounding box center [1350, 272] width 158 height 22
click at [1271, 262] on select "Select Anamta Sayyed DC Faizan Jyoti Thorat Kassar Sahil Manisha Duglaj Nazim A…" at bounding box center [1350, 272] width 158 height 22
click at [930, 305] on select "Select Anamta Sayyed DC Faizan Jyoti Thorat Kassar Sahil Manisha Duglaj Nazim A…" at bounding box center [873, 314] width 158 height 22
click at [794, 304] on select "Select Anamta Sayyed DC Faizan Jyoti Thorat Kassar Sahil Manisha Duglaj Nazim A…" at bounding box center [873, 314] width 158 height 22
click at [935, 314] on select "Select Anamta Sayyed DC Faizan Jyoti Thorat Kassar Sahil Manisha Duglaj Nazim A…" at bounding box center [873, 314] width 158 height 22
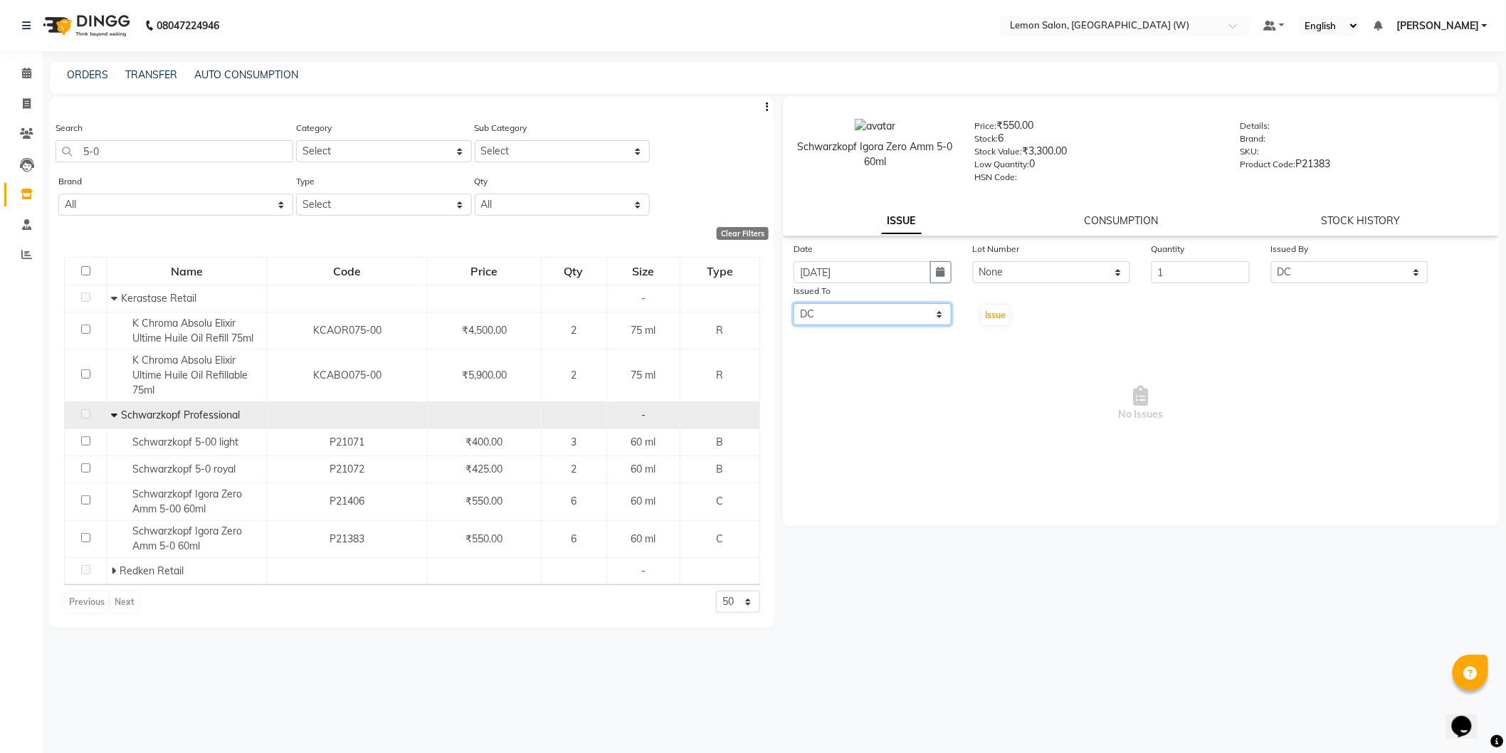
click at [794, 304] on select "Select Anamta Sayyed DC Faizan Jyoti Thorat Kassar Sahil Manisha Duglaj Nazim A…" at bounding box center [873, 314] width 158 height 22
click at [999, 315] on span "Issue" at bounding box center [995, 315] width 21 height 11
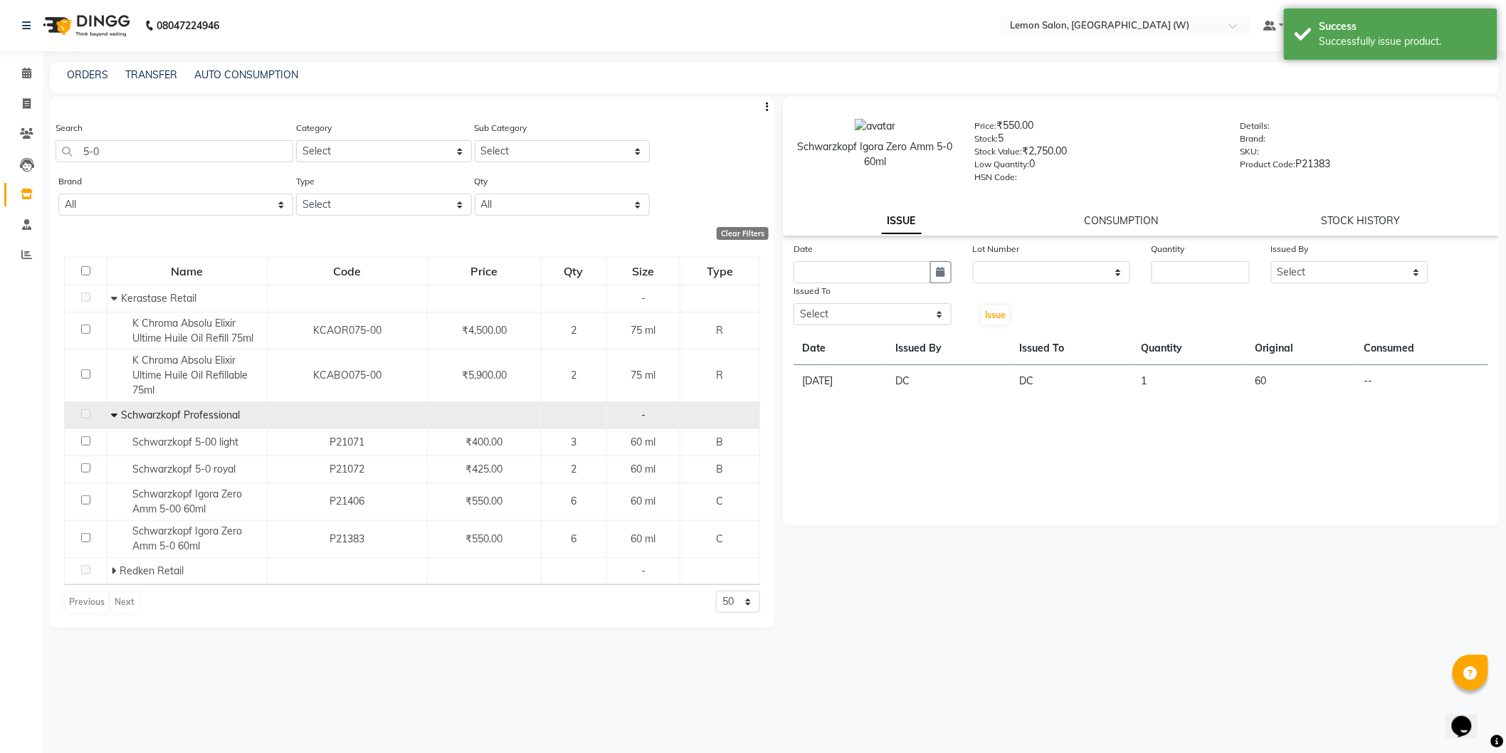
scroll to position [9, 0]
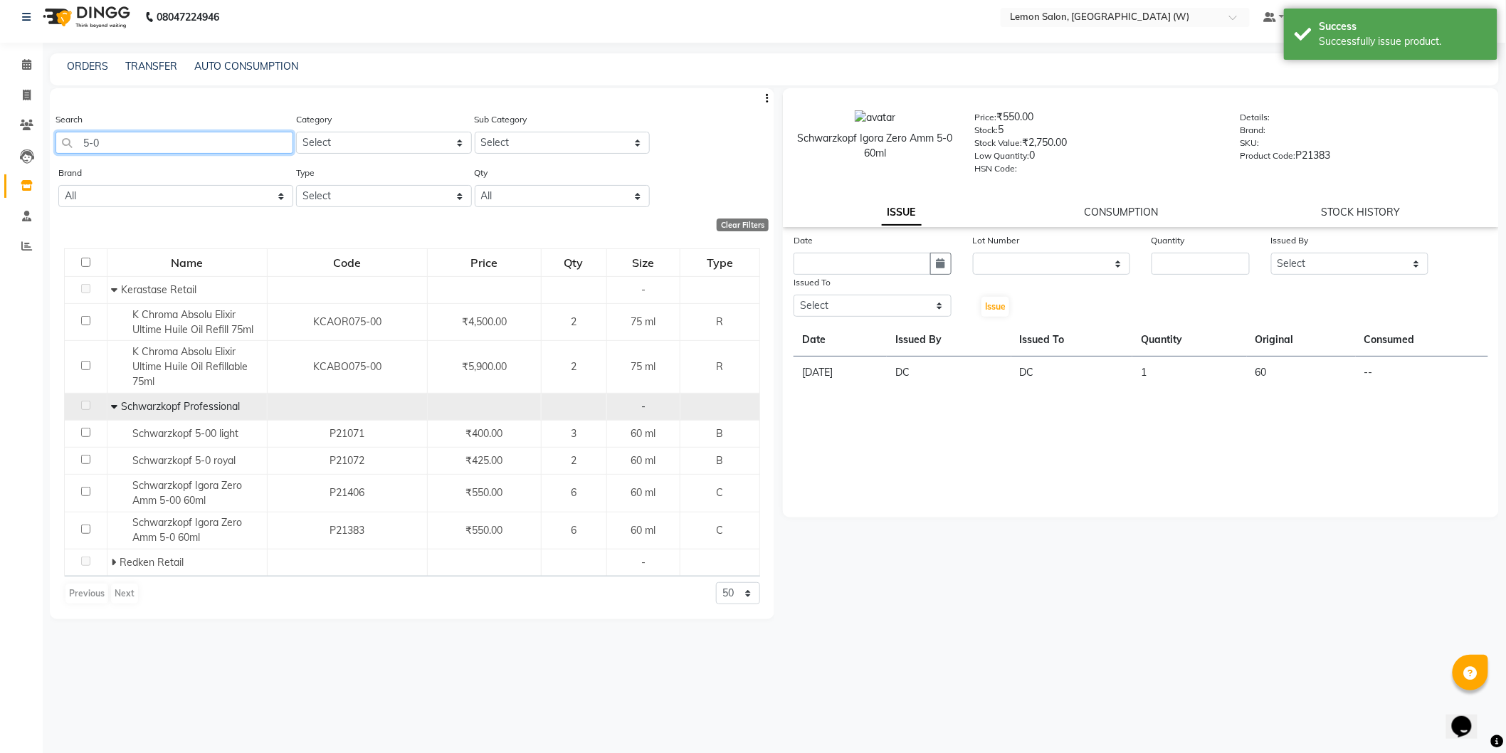
click at [189, 133] on input "5-0" at bounding box center [175, 143] width 238 height 22
click at [186, 132] on input "5-0" at bounding box center [175, 143] width 238 height 22
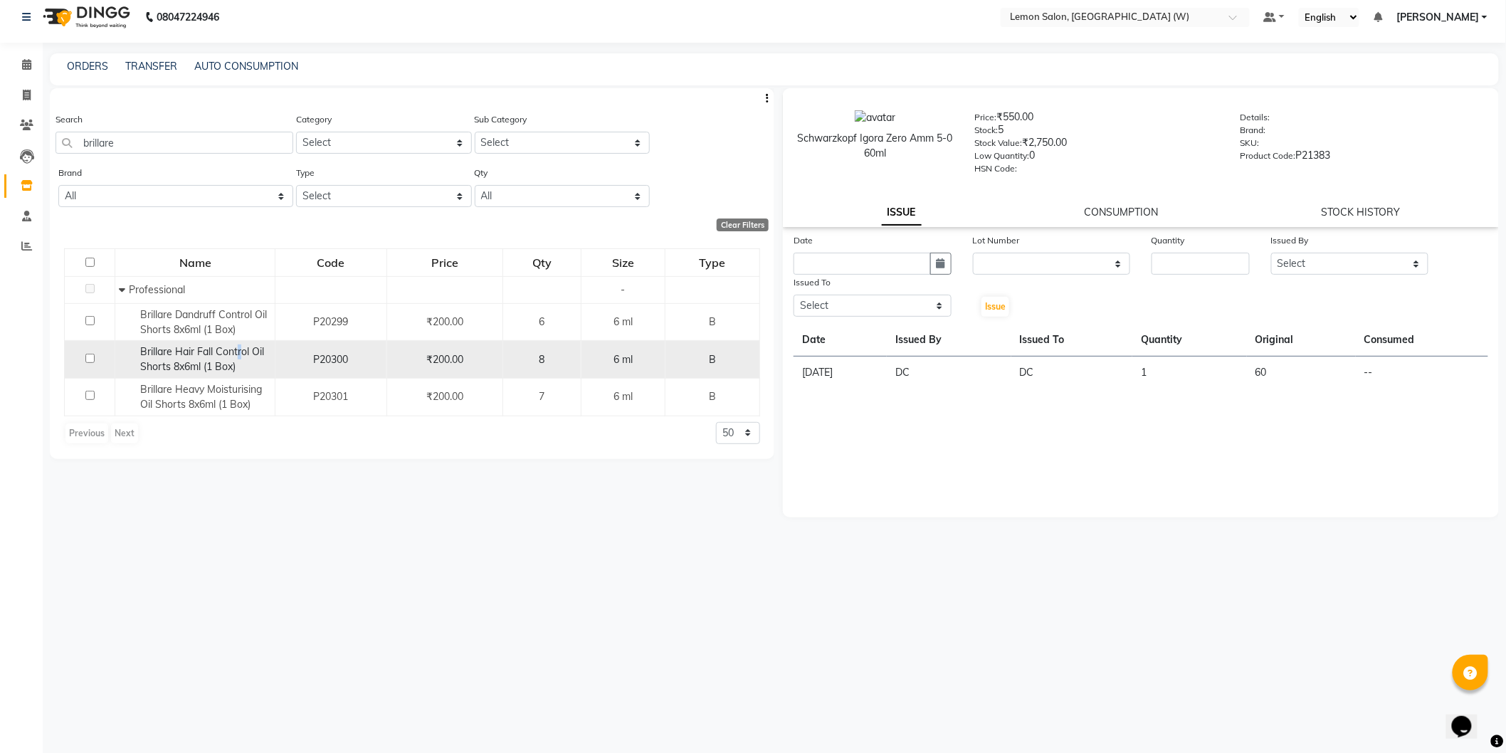
click at [239, 357] on span "Brillare Hair Fall Control Oil Shorts 8x6ml (1 Box)" at bounding box center [202, 359] width 124 height 28
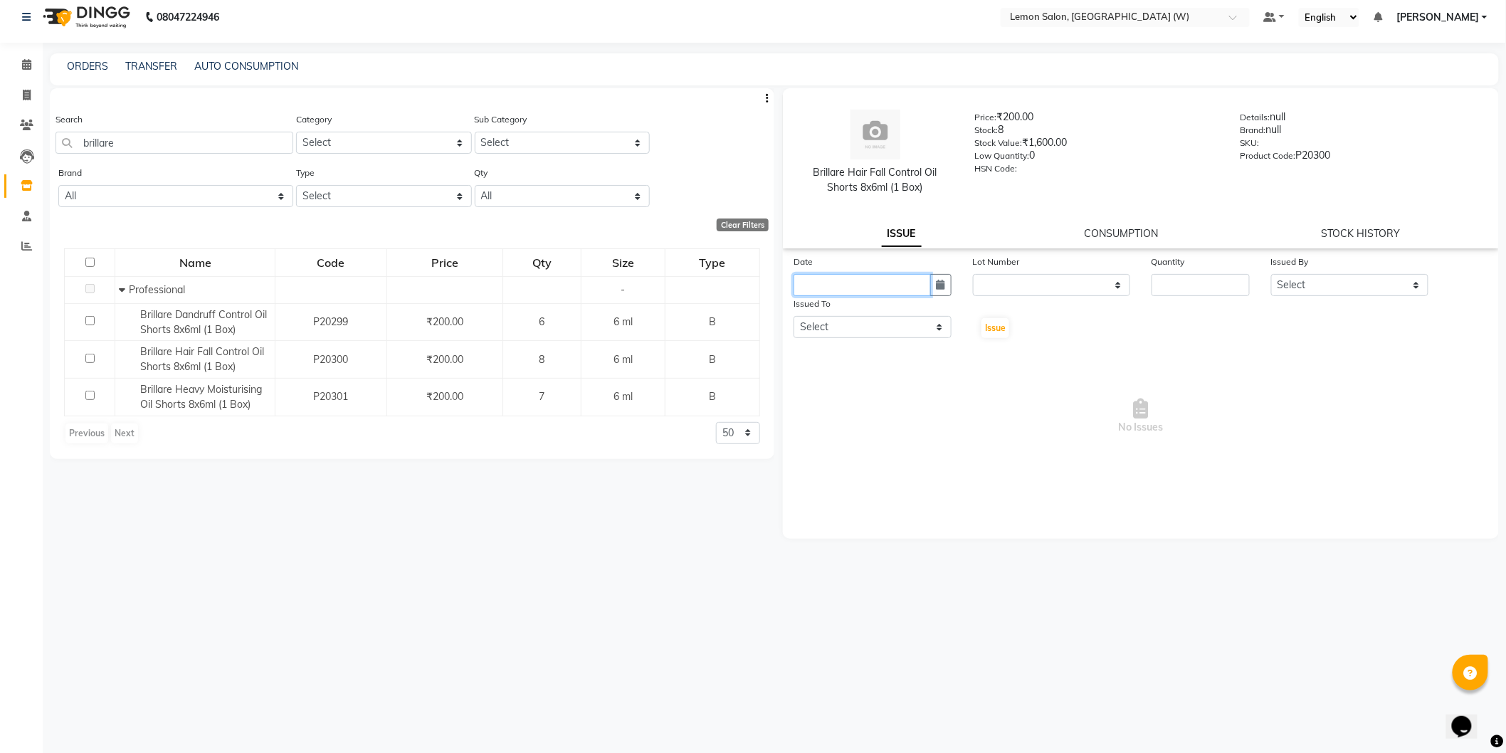
click at [899, 275] on input "text" at bounding box center [862, 285] width 137 height 22
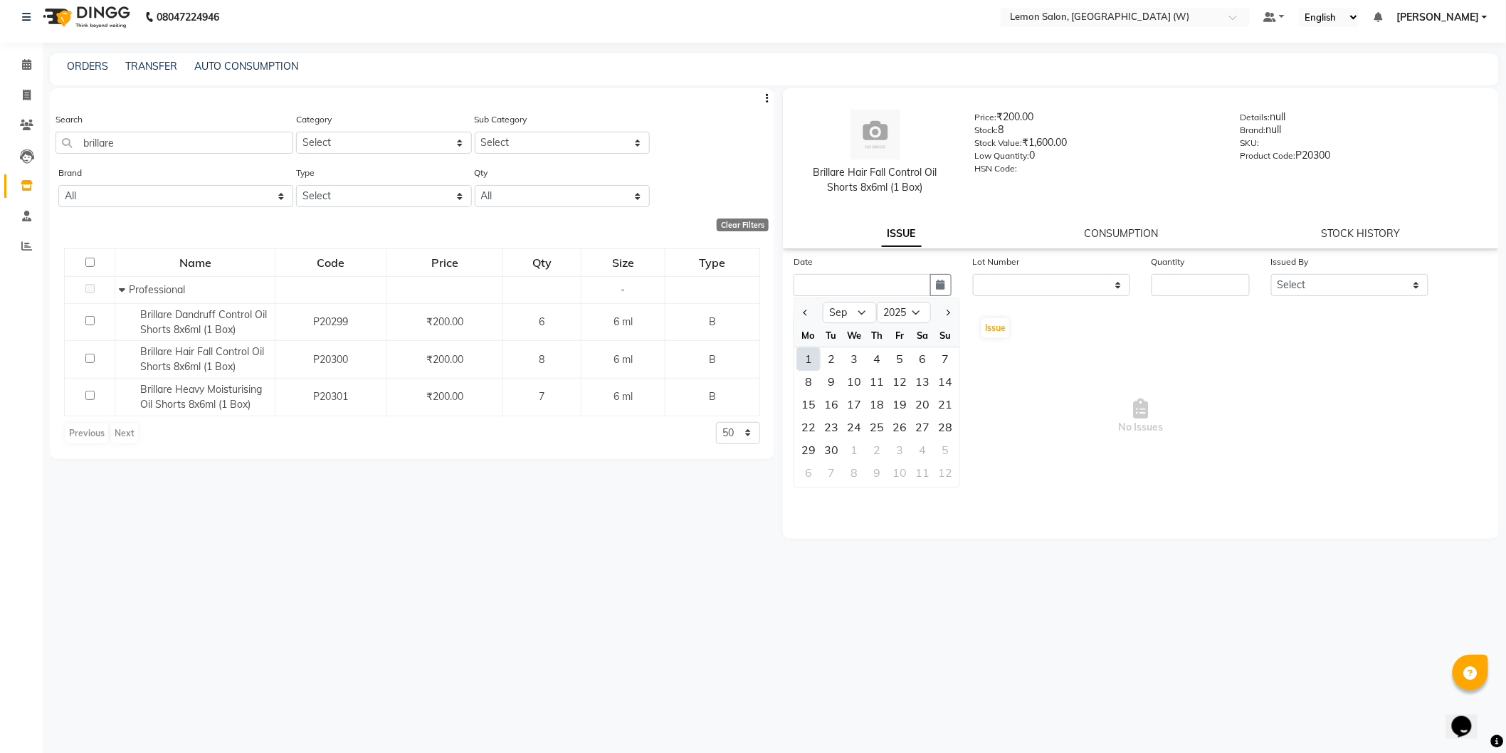
click at [811, 365] on div "1" at bounding box center [808, 358] width 23 height 23
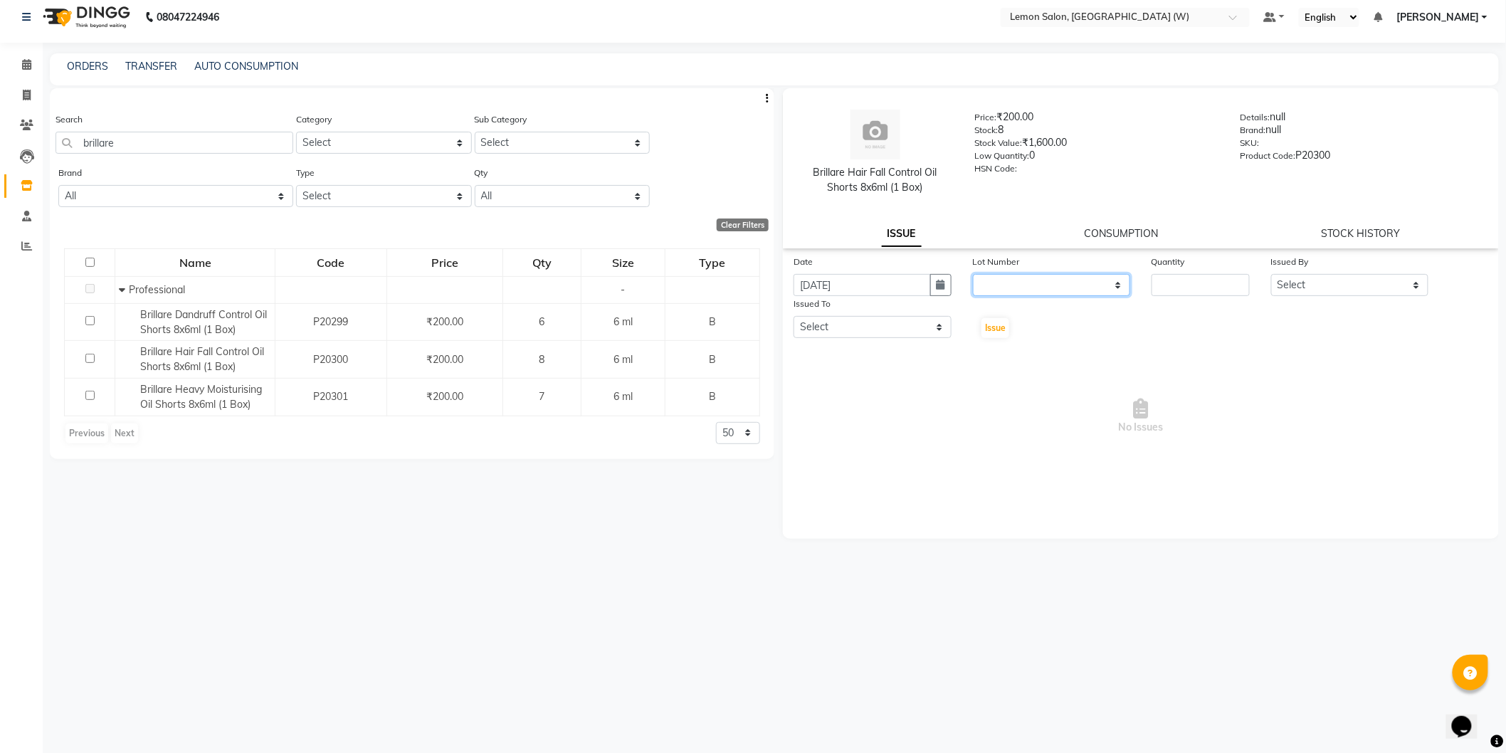
drag, startPoint x: 1044, startPoint y: 275, endPoint x: 1043, endPoint y: 293, distance: 17.9
click at [1045, 276] on select "None" at bounding box center [1052, 285] width 158 height 22
click at [973, 274] on select "None" at bounding box center [1052, 285] width 158 height 22
click at [1161, 278] on input "number" at bounding box center [1201, 285] width 98 height 22
click at [1377, 286] on select "Select Anamta Sayyed DC Faizan Jyoti Thorat Kassar Sahil Manisha Duglaj Nazim A…" at bounding box center [1350, 285] width 158 height 22
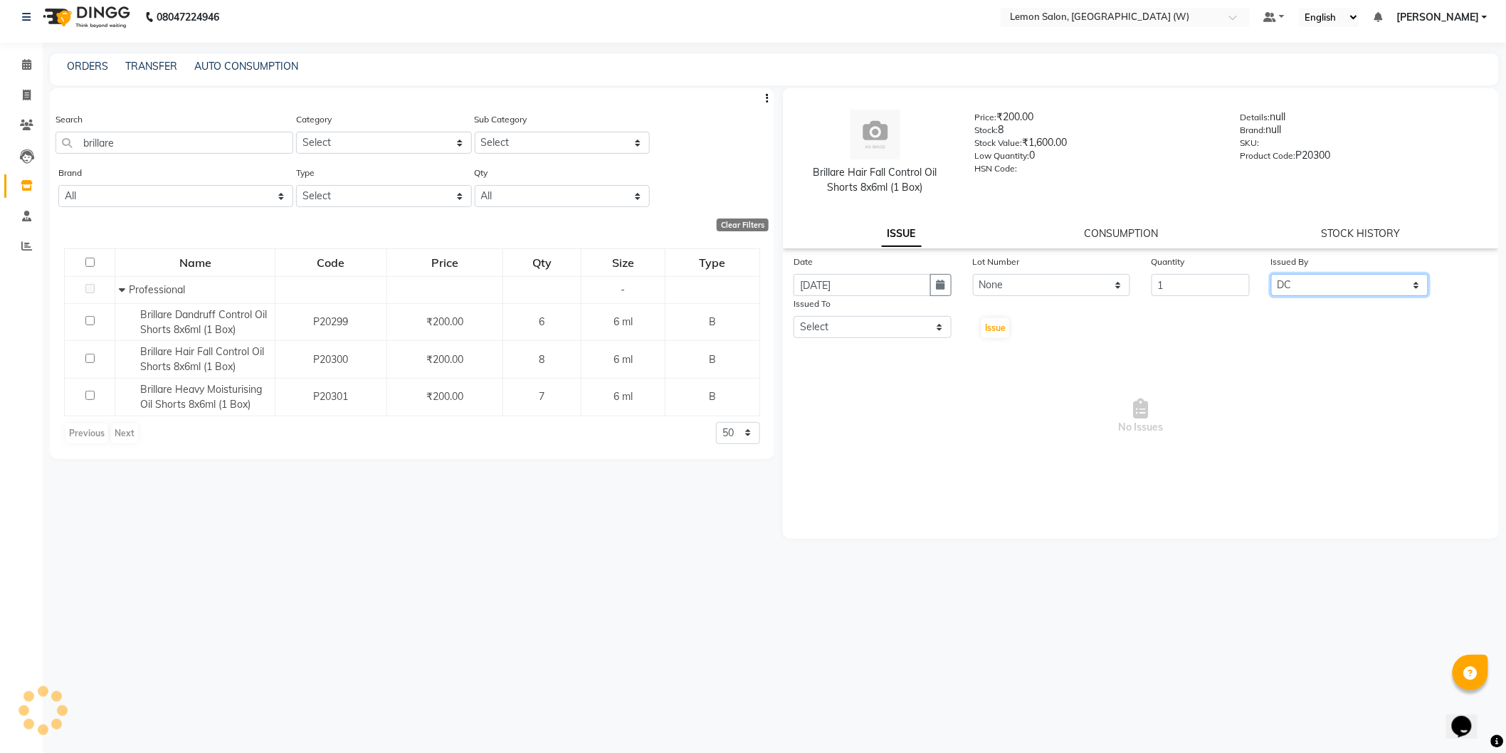
click at [1271, 274] on select "Select Anamta Sayyed DC Faizan Jyoti Thorat Kassar Sahil Manisha Duglaj Nazim A…" at bounding box center [1350, 285] width 158 height 22
click at [920, 325] on select "Select Anamta Sayyed DC Faizan Jyoti Thorat Kassar Sahil Manisha Duglaj Nazim A…" at bounding box center [873, 327] width 158 height 22
click at [794, 316] on select "Select Anamta Sayyed DC Faizan Jyoti Thorat Kassar Sahil Manisha Duglaj Nazim A…" at bounding box center [873, 327] width 158 height 22
drag, startPoint x: 972, startPoint y: 331, endPoint x: 983, endPoint y: 332, distance: 11.4
click at [976, 330] on div "Issue" at bounding box center [992, 317] width 60 height 43
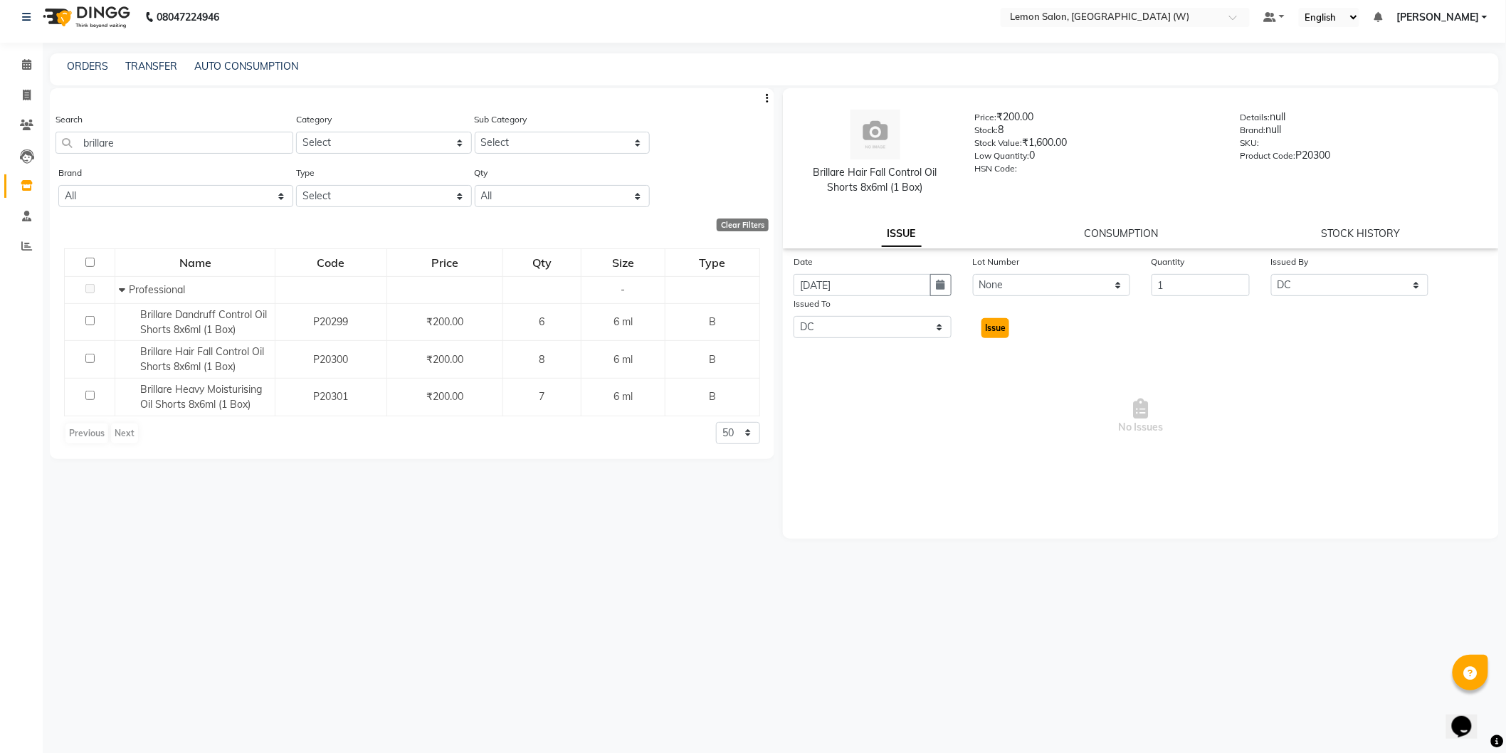
click at [984, 332] on button "Issue" at bounding box center [995, 328] width 28 height 20
click at [25, 65] on icon at bounding box center [26, 64] width 9 height 11
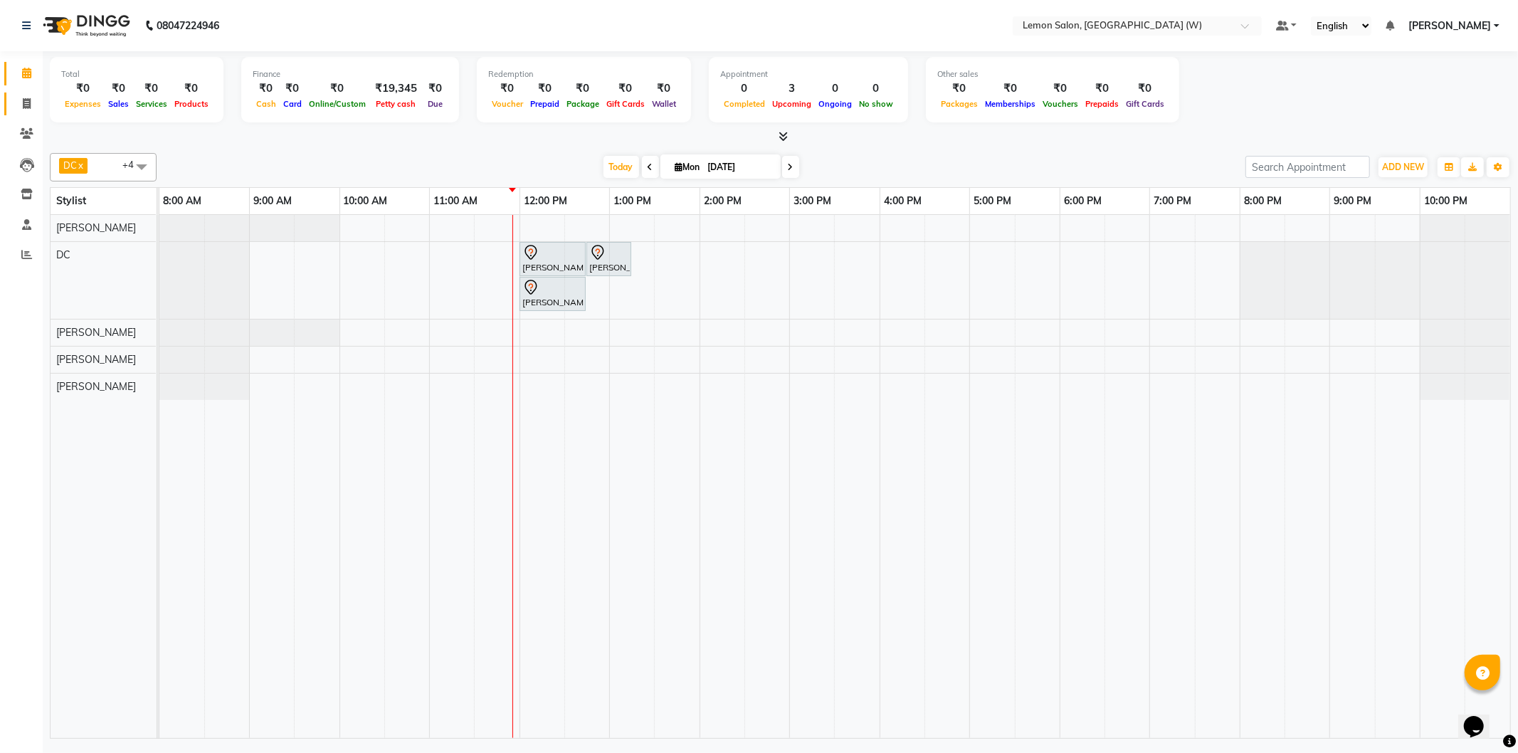
drag, startPoint x: 40, startPoint y: 100, endPoint x: 25, endPoint y: 103, distance: 15.4
click at [27, 103] on li "Invoice" at bounding box center [21, 104] width 43 height 31
click at [25, 103] on icon at bounding box center [27, 103] width 8 height 11
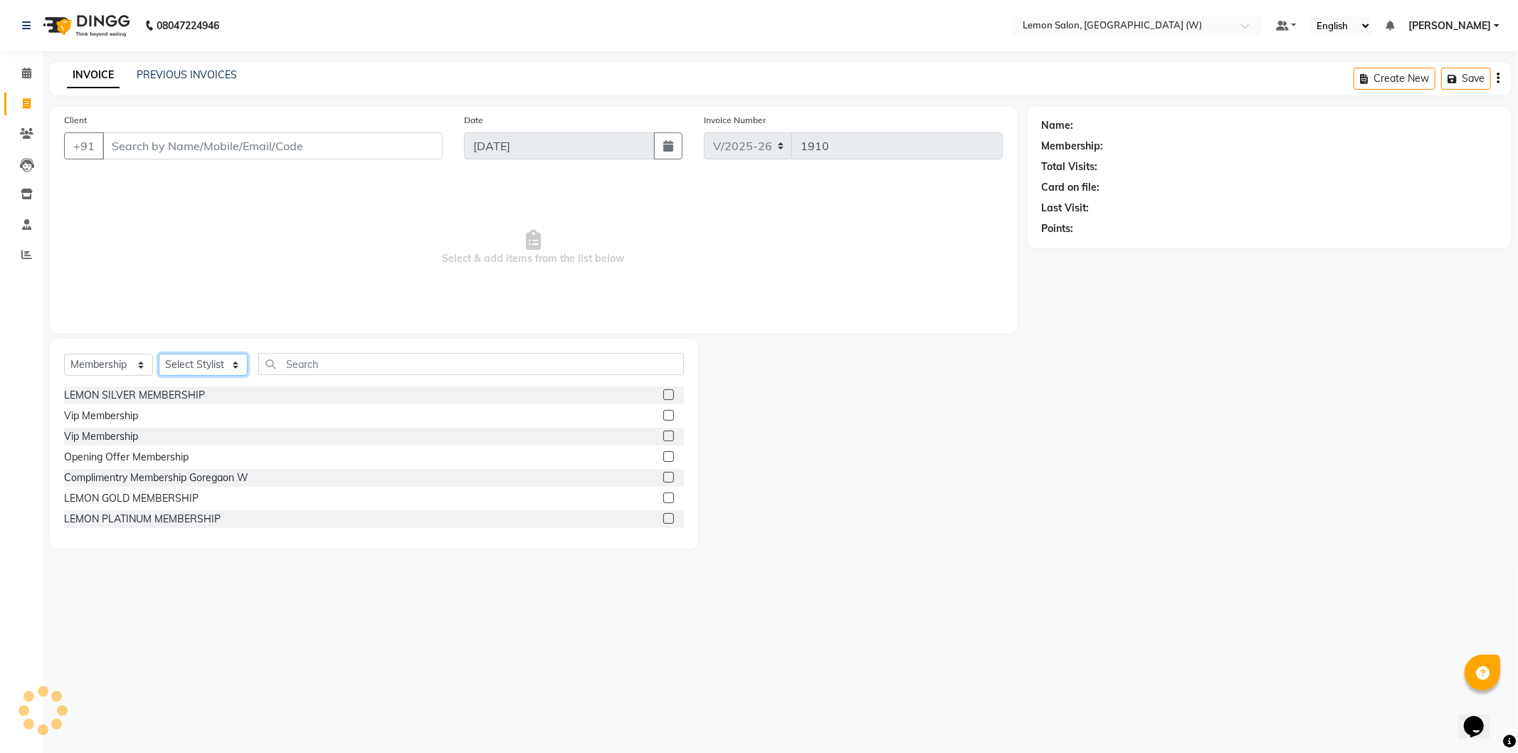
drag, startPoint x: 178, startPoint y: 369, endPoint x: 172, endPoint y: 375, distance: 8.6
click at [178, 371] on select "Select Stylist Anamta Sayyed DC Faizan Jyoti Thorat Kassar Sahil Manisha Duglaj…" at bounding box center [203, 365] width 89 height 22
click at [159, 354] on select "Select Stylist Anamta Sayyed DC Faizan Jyoti Thorat Kassar Sahil Manisha Duglaj…" at bounding box center [203, 365] width 89 height 22
click at [333, 344] on div "Select Service Product Membership Package Voucher Prepaid Gift Card Select Styl…" at bounding box center [374, 444] width 648 height 210
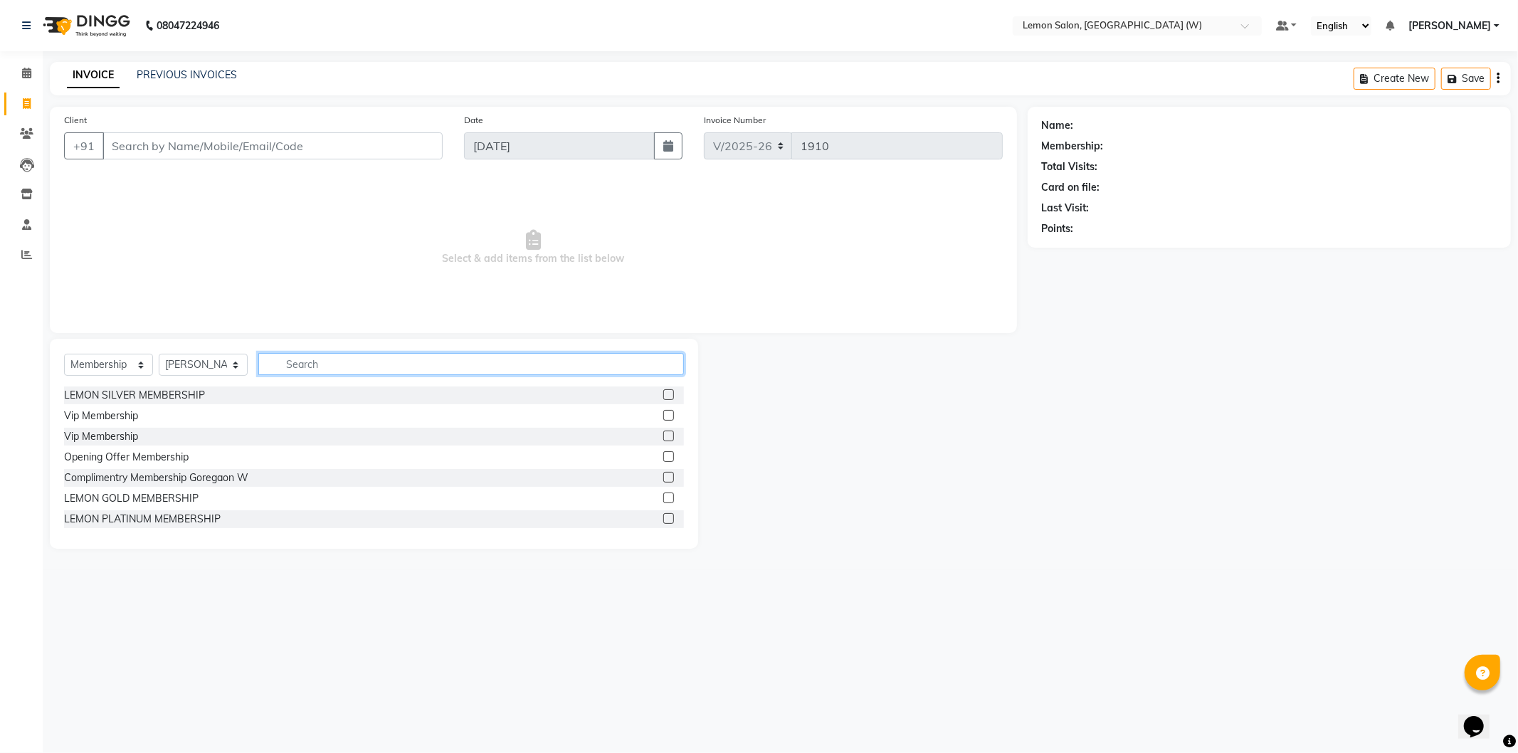
click at [332, 358] on input "text" at bounding box center [471, 364] width 426 height 22
click at [98, 374] on select "Select Service Product Membership Package Voucher Prepaid Gift Card" at bounding box center [108, 365] width 89 height 22
click at [64, 354] on select "Select Service Product Membership Package Voucher Prepaid Gift Card" at bounding box center [108, 365] width 89 height 22
click at [344, 364] on input "text" at bounding box center [471, 364] width 426 height 22
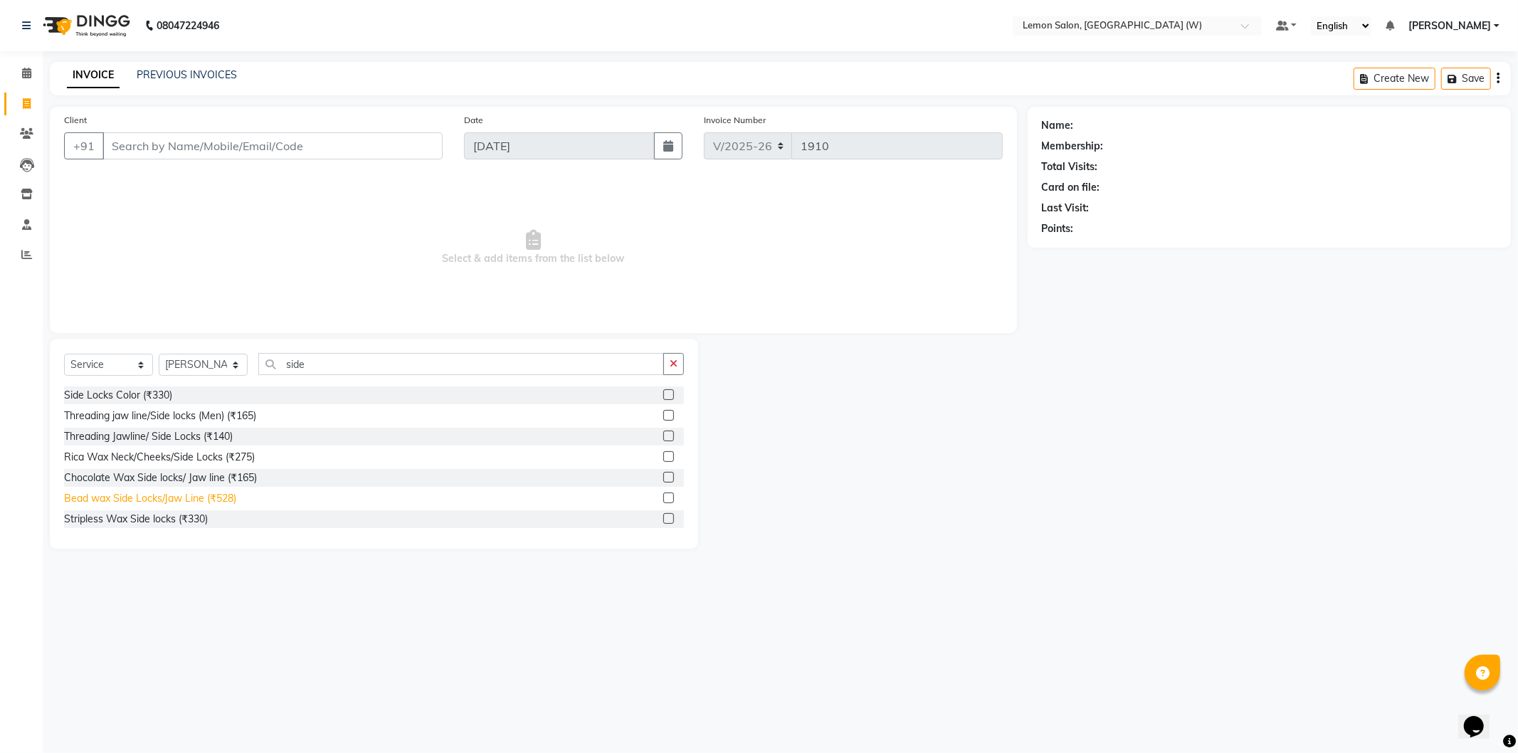
click at [179, 500] on div "Bead wax Side Locks/Jaw Line (₹528)" at bounding box center [150, 498] width 172 height 15
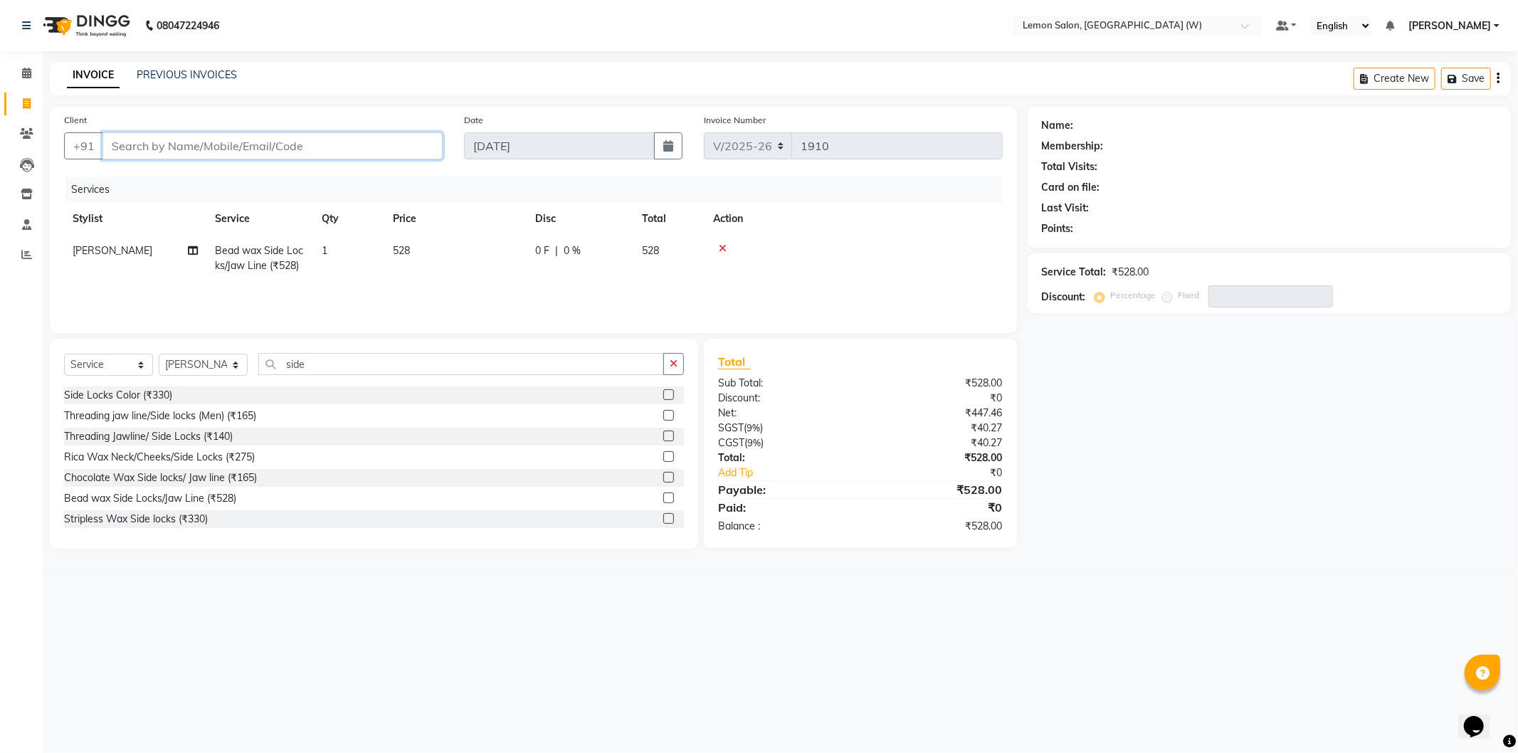
click at [273, 152] on input "Client" at bounding box center [272, 145] width 340 height 27
click at [287, 369] on input "side" at bounding box center [461, 364] width 406 height 22
click at [167, 460] on div "Bead wax Side Locks/Jaw Line (₹528)" at bounding box center [150, 457] width 172 height 15
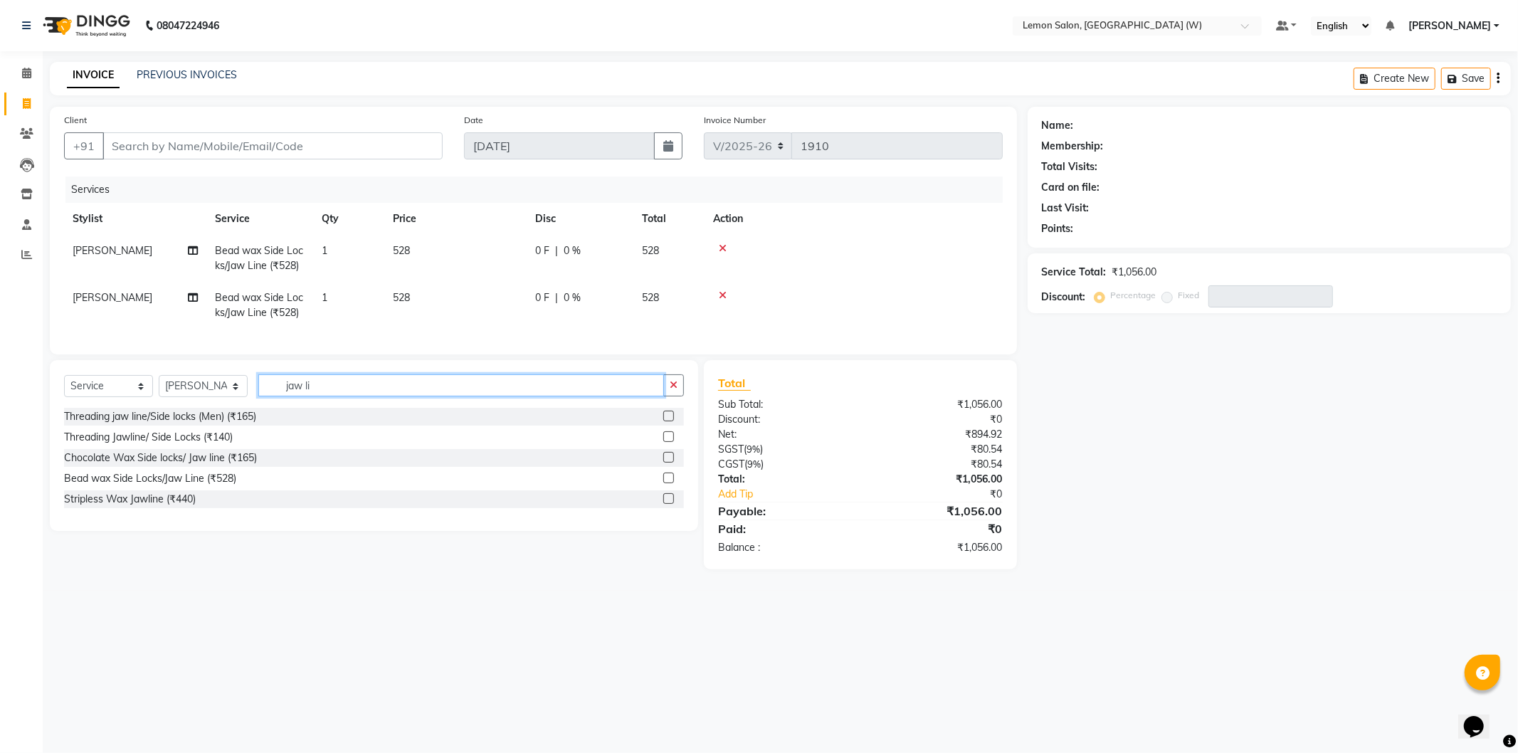
click at [302, 395] on input "jaw li" at bounding box center [461, 385] width 406 height 22
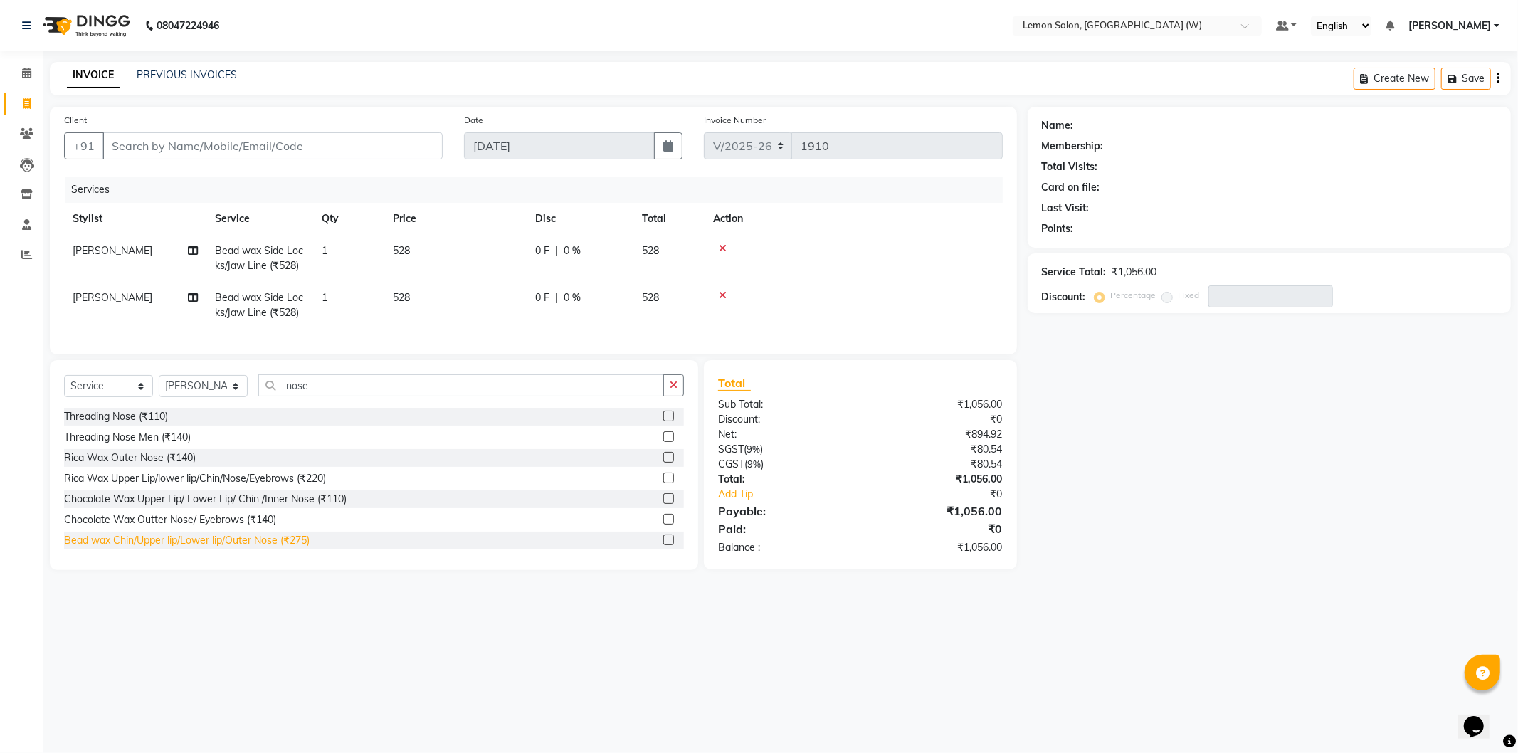
click at [161, 548] on div "Bead wax Chin/Upper lip/Lower lip/Outer Nose (₹275)" at bounding box center [187, 540] width 246 height 15
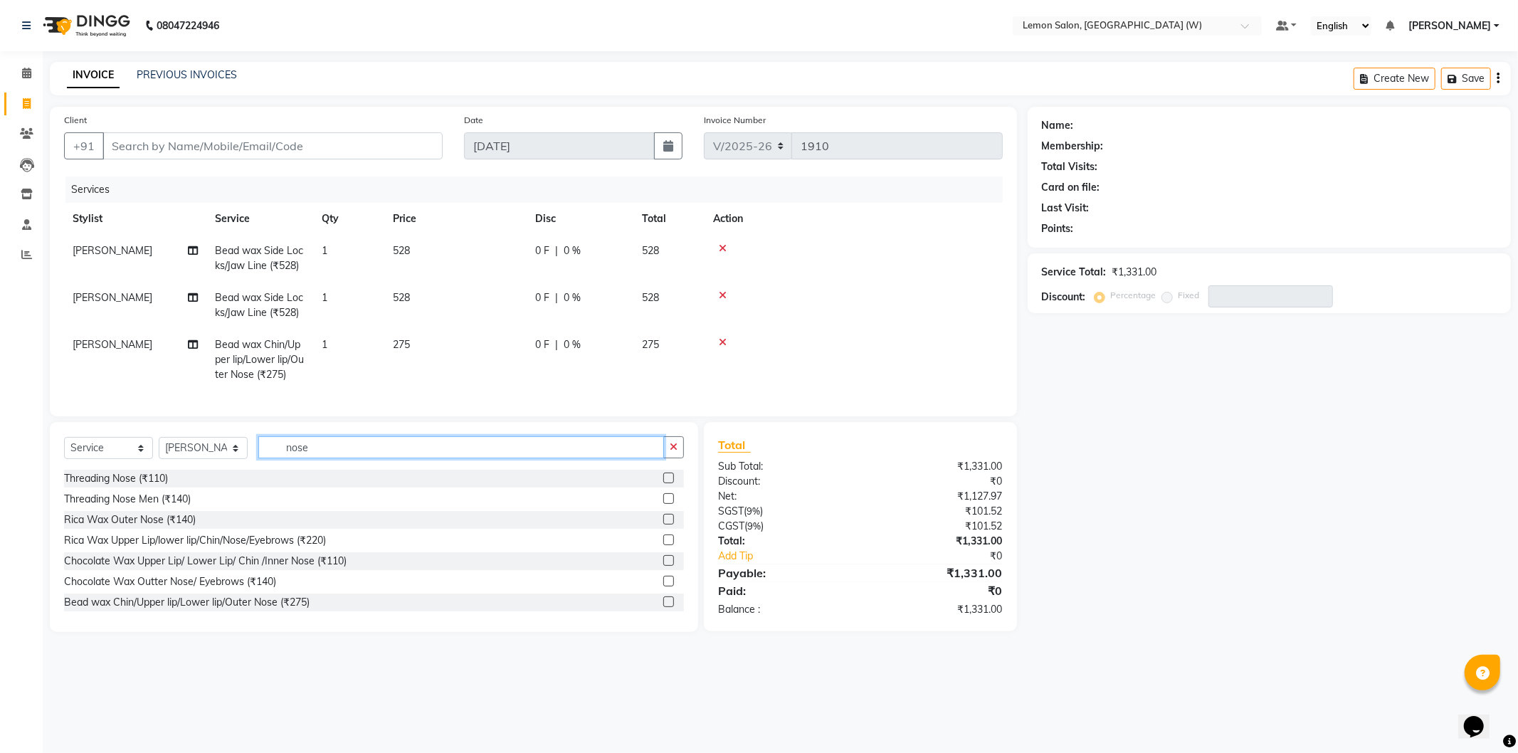
click at [289, 456] on input "nose" at bounding box center [461, 447] width 406 height 22
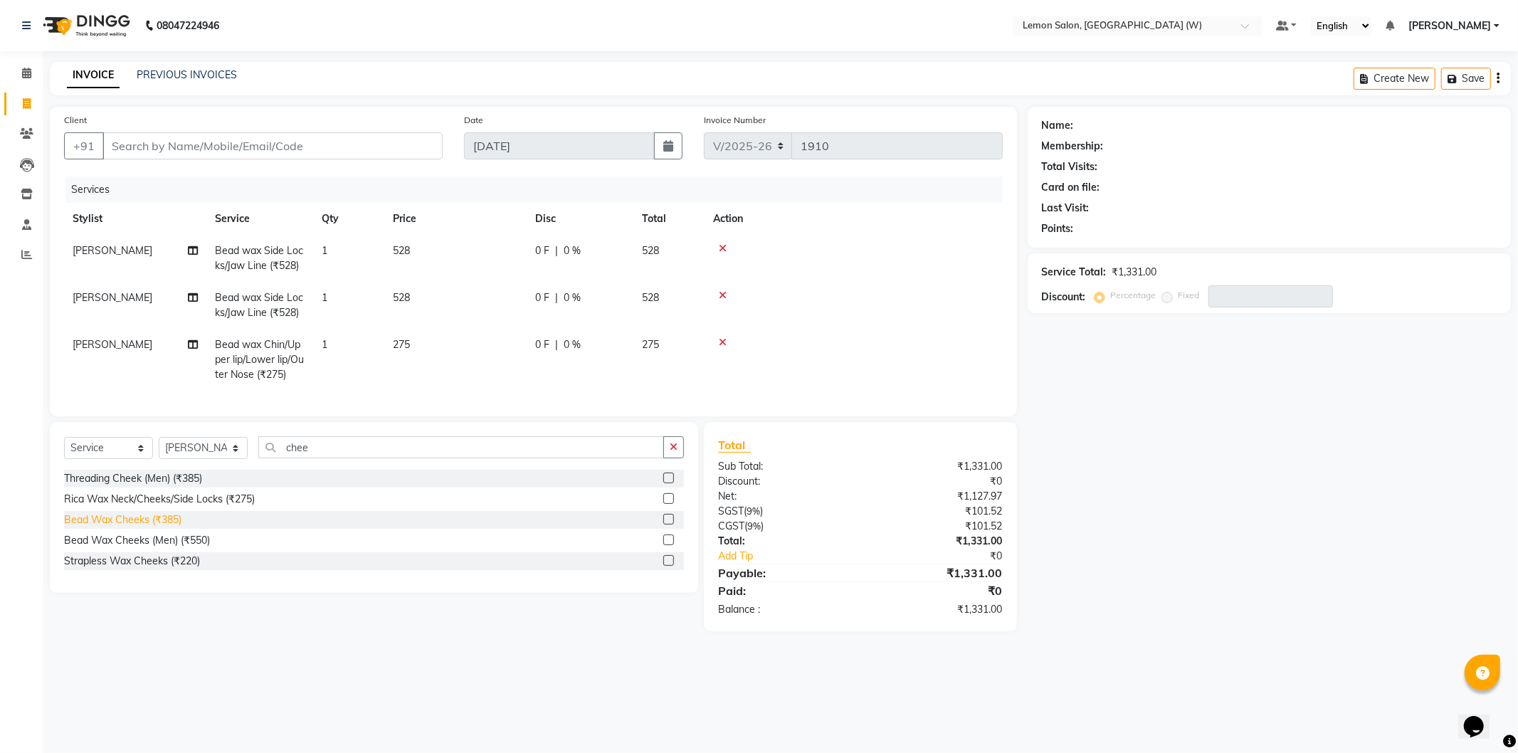
click at [114, 527] on div "Bead Wax Cheeks (₹385)" at bounding box center [122, 519] width 117 height 15
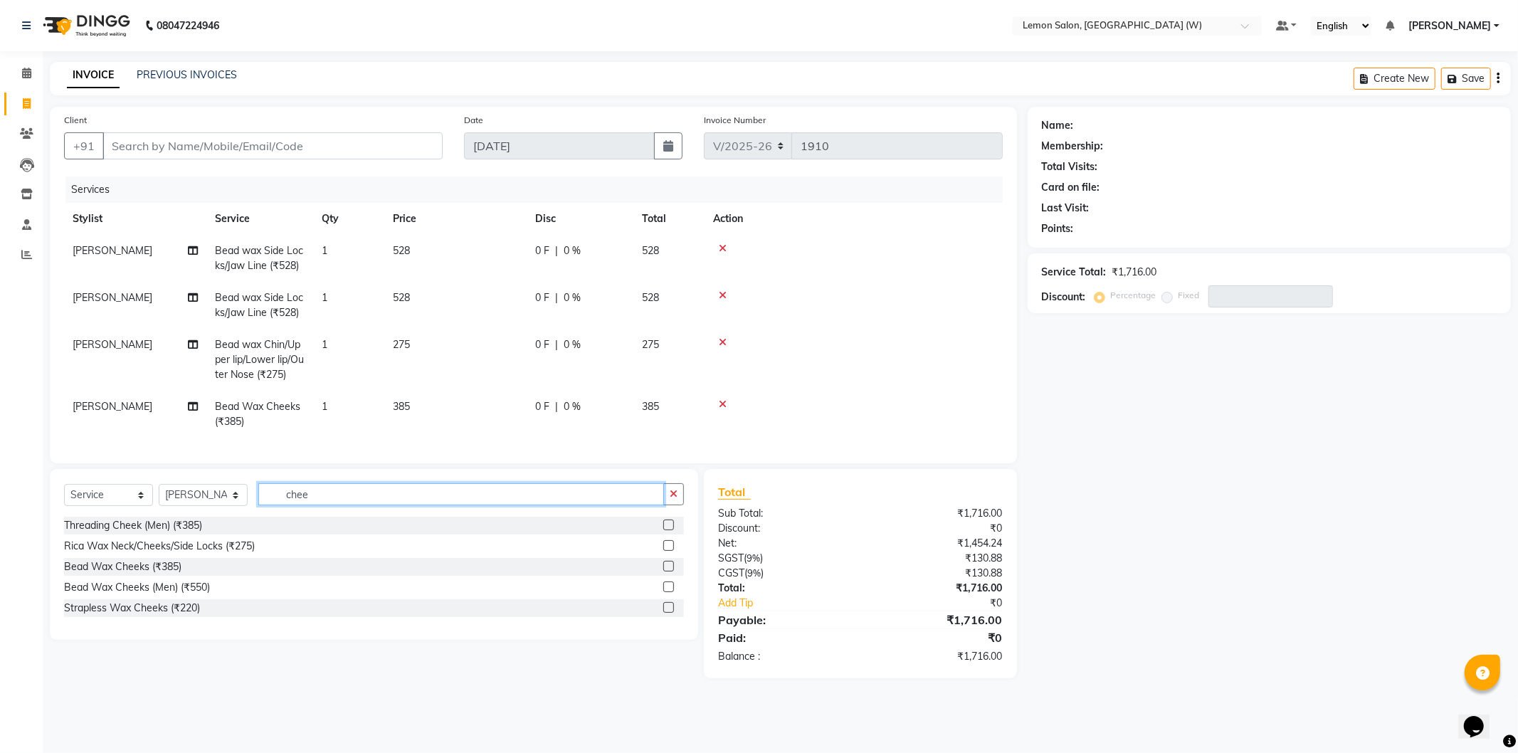
click at [310, 505] on input "chee" at bounding box center [461, 494] width 406 height 22
click at [309, 505] on input "chee" at bounding box center [461, 494] width 406 height 22
click at [307, 505] on input "chee" at bounding box center [461, 494] width 406 height 22
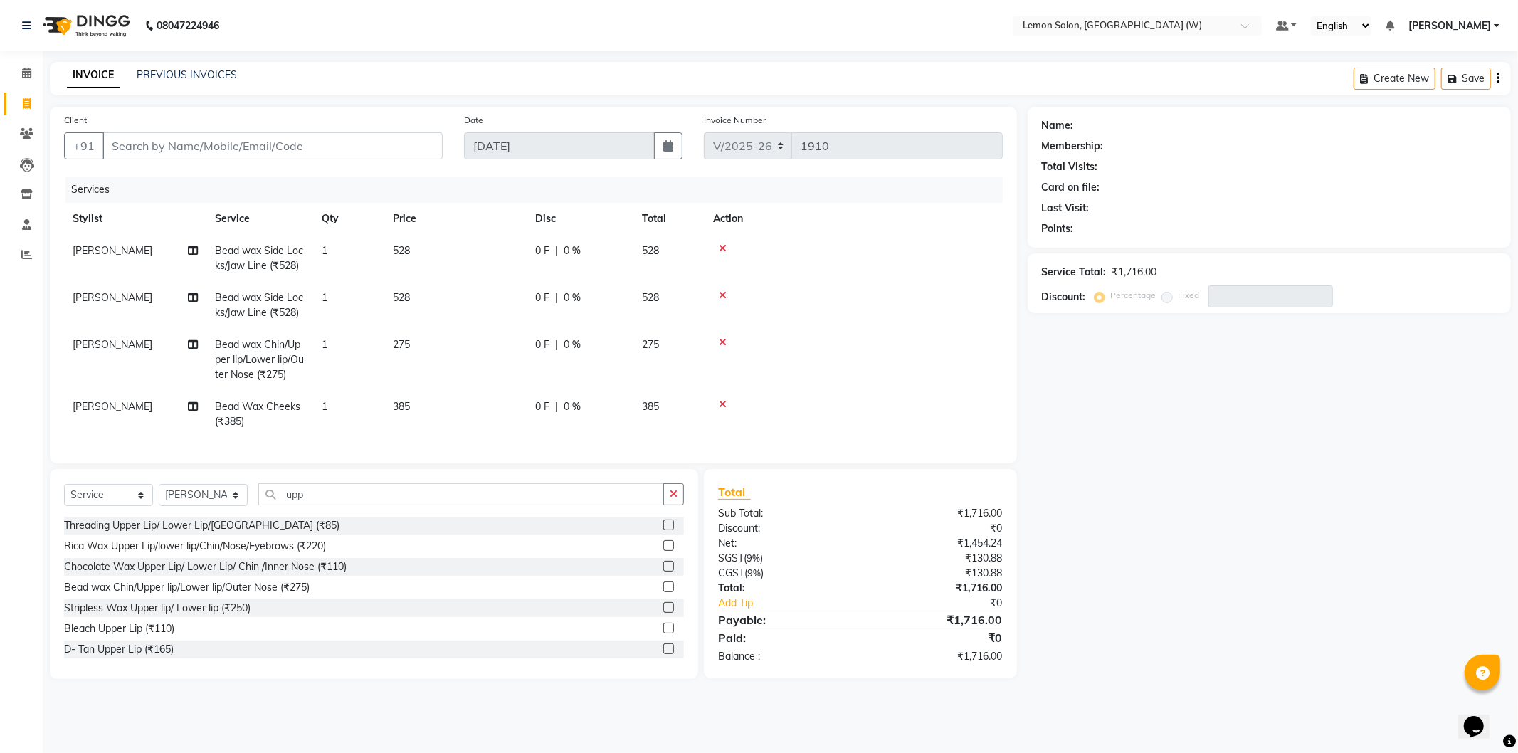
click at [188, 535] on div "Threading Upper Lip/ Lower Lip/Chin (₹85)" at bounding box center [374, 526] width 620 height 18
click at [192, 533] on div "Threading Upper Lip/ Lower Lip/Chin (₹85)" at bounding box center [201, 525] width 275 height 15
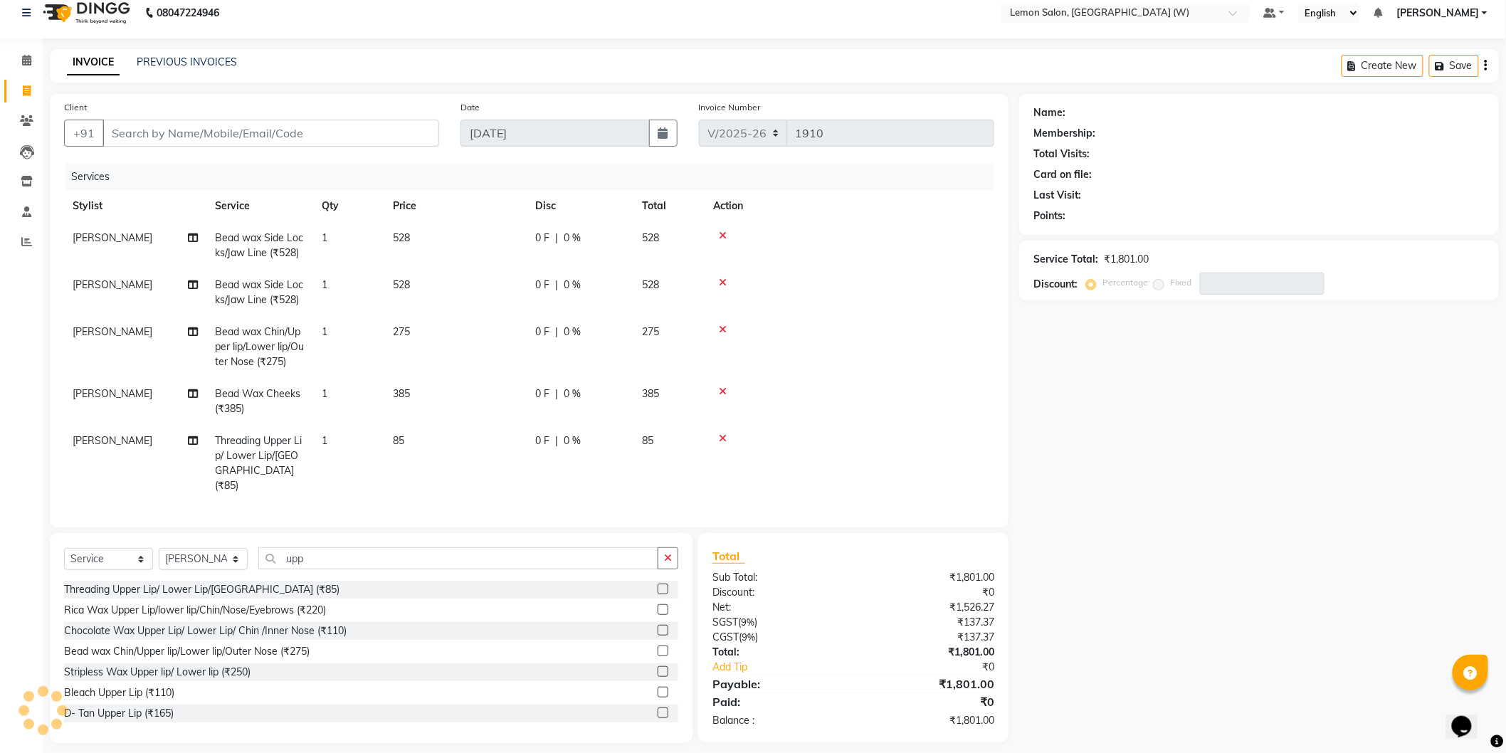
scroll to position [20, 0]
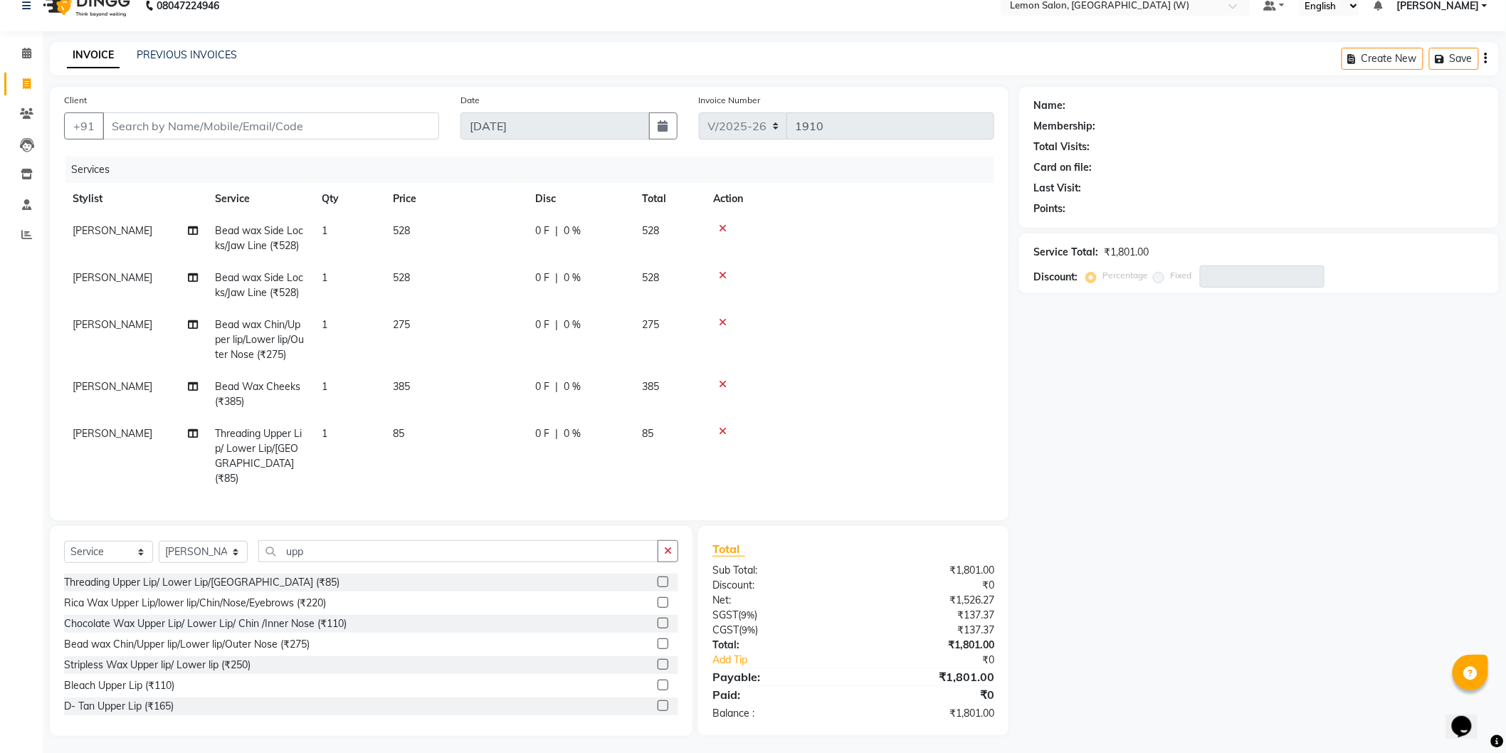
click at [251, 146] on div "Client +91" at bounding box center [251, 122] width 396 height 58
click at [272, 135] on input "Client" at bounding box center [270, 125] width 337 height 27
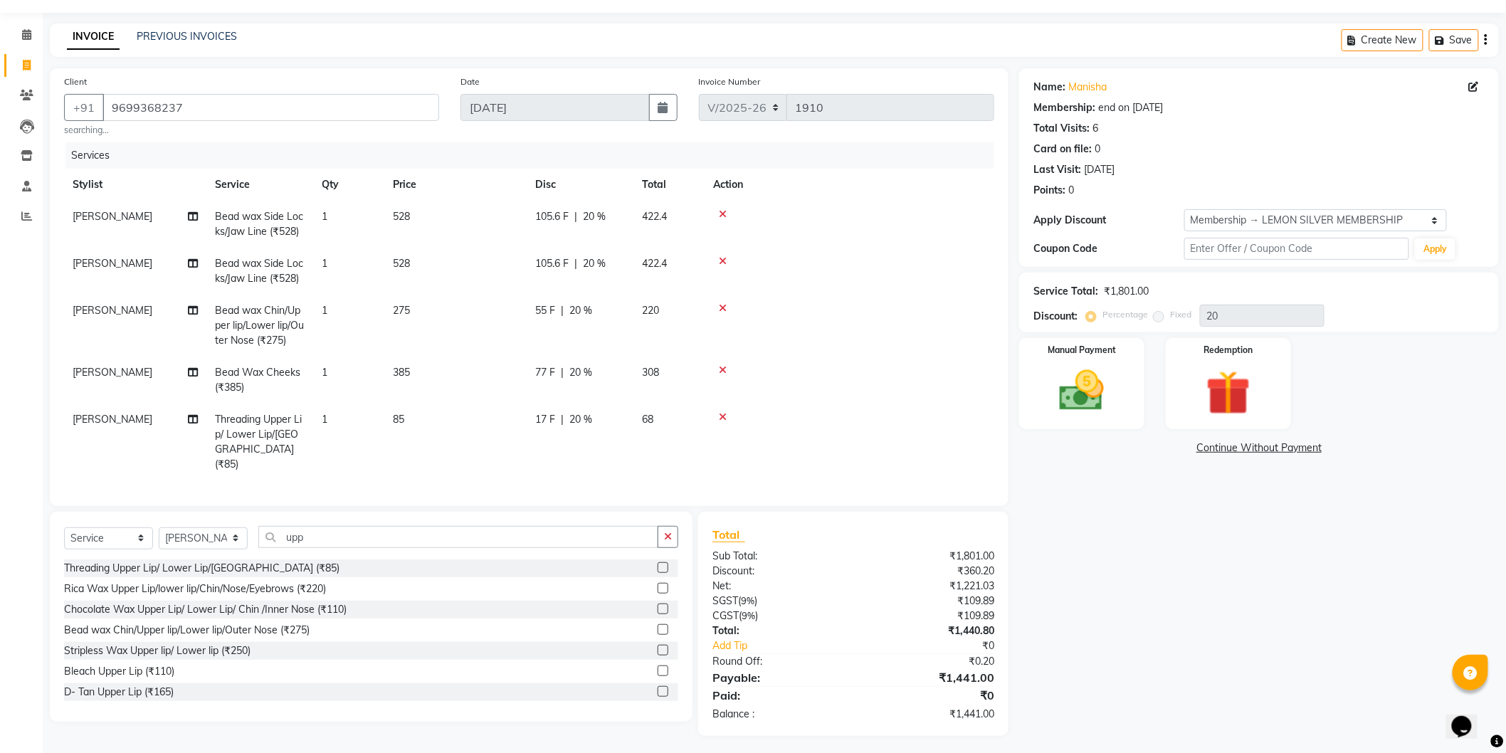
scroll to position [39, 0]
click at [1112, 386] on img at bounding box center [1081, 390] width 75 height 53
click at [1142, 446] on span "CASH" at bounding box center [1137, 448] width 31 height 16
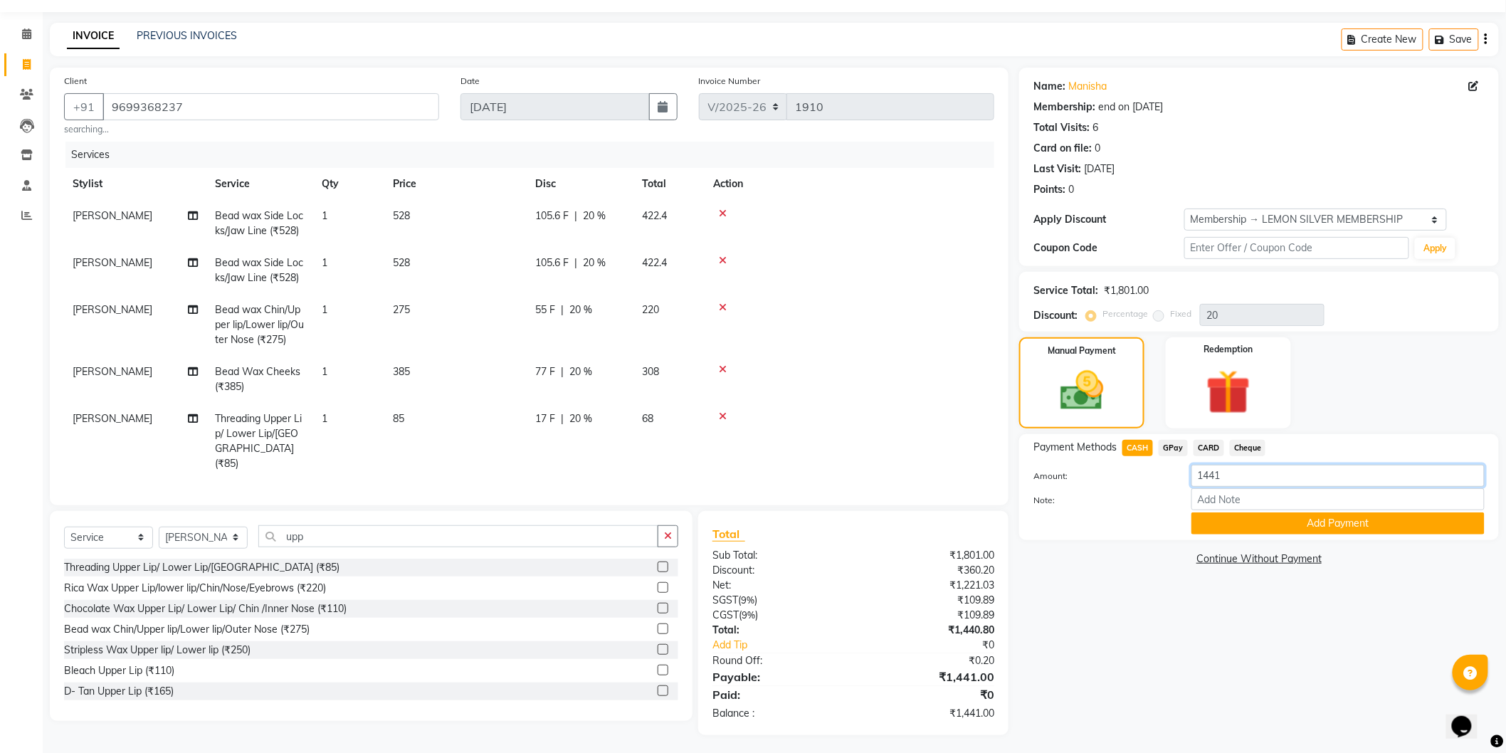
click at [1351, 475] on input "1441" at bounding box center [1337, 476] width 293 height 22
click at [1291, 524] on button "Add Payment" at bounding box center [1337, 523] width 293 height 22
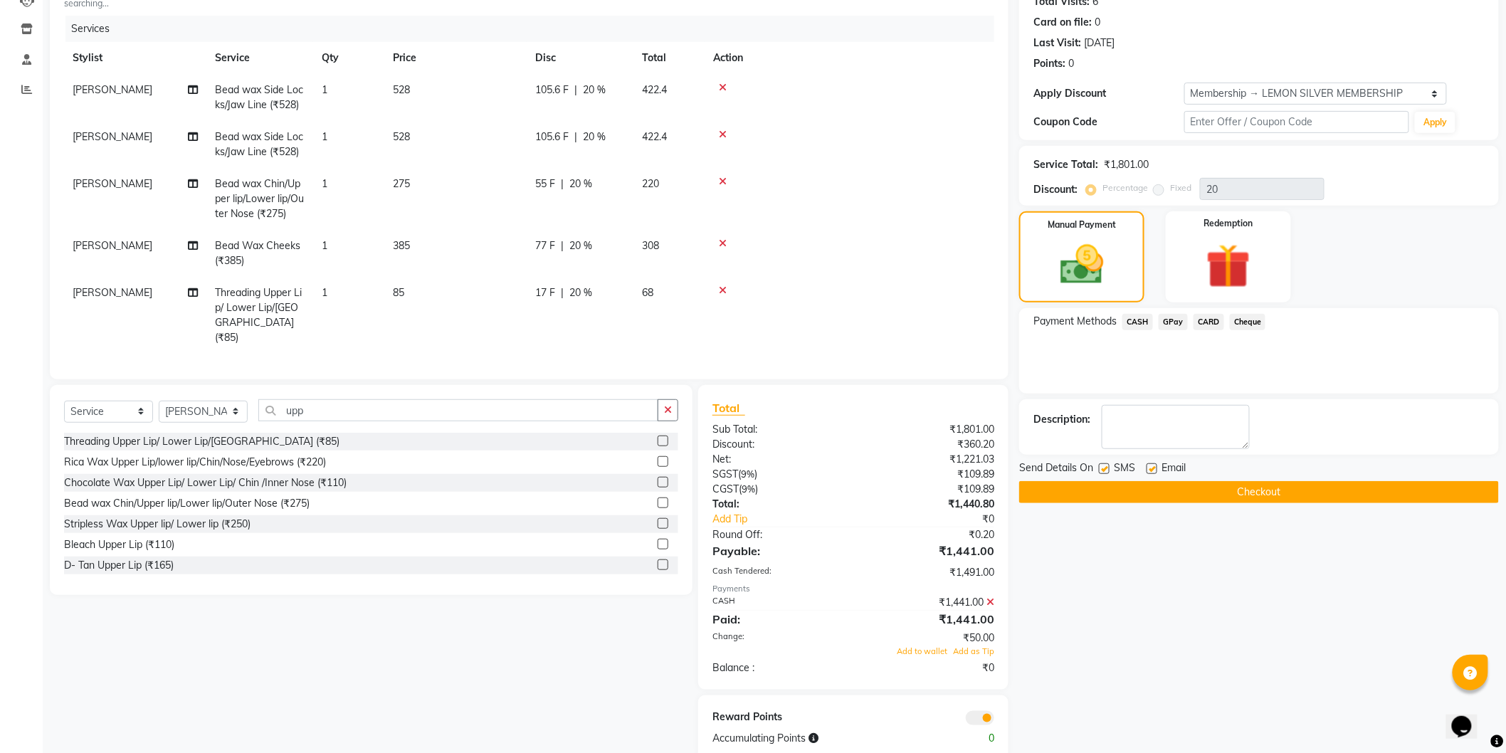
scroll to position [190, 0]
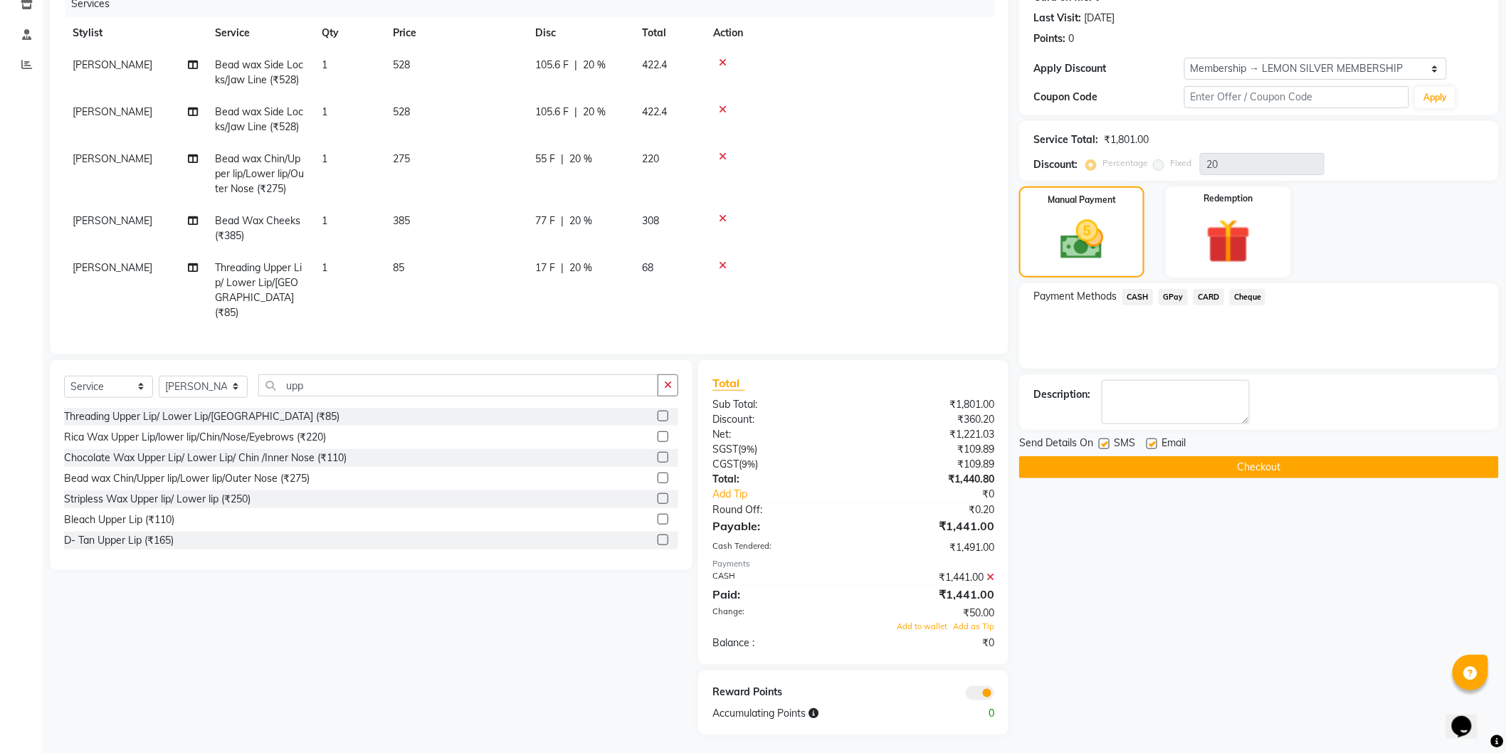
click at [988, 572] on icon at bounding box center [990, 577] width 8 height 10
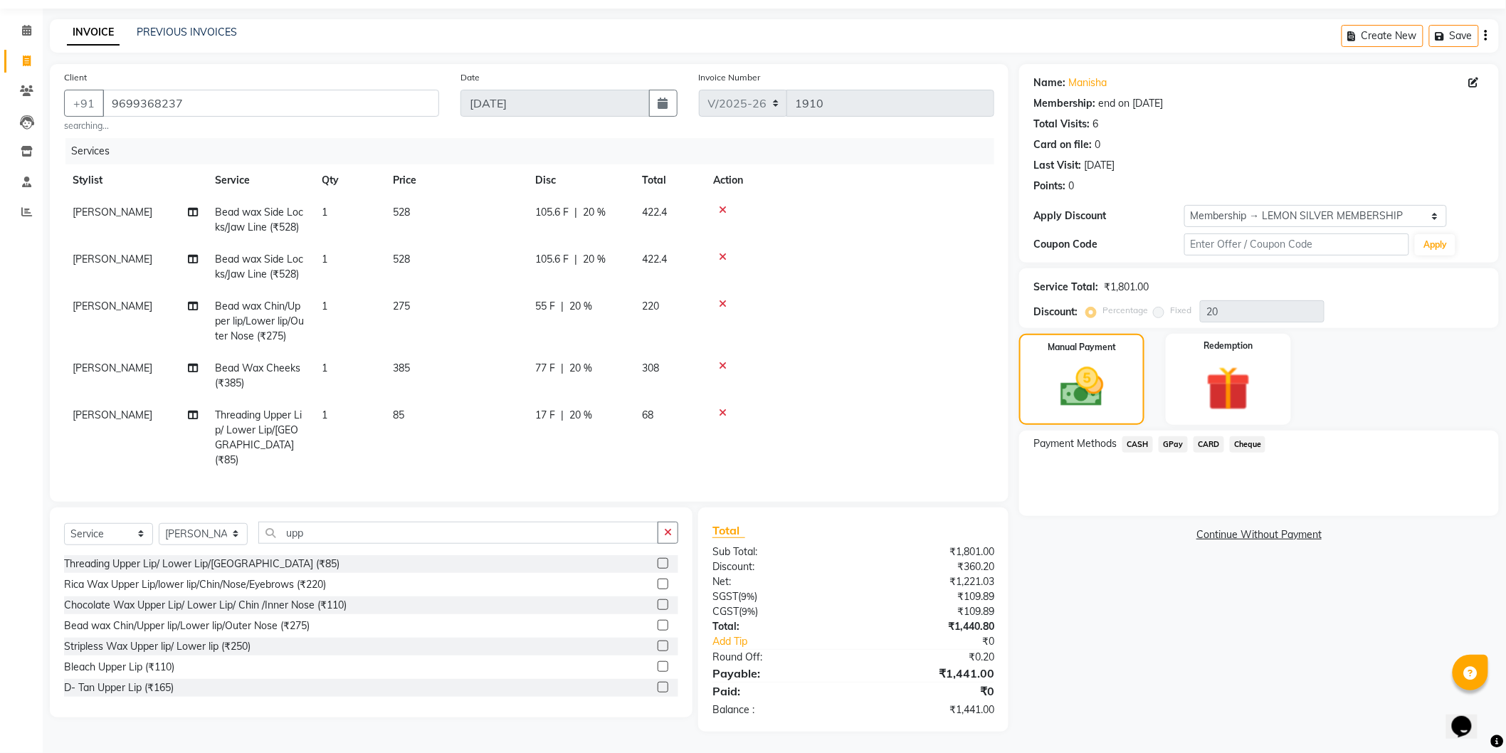
scroll to position [39, 0]
click at [1141, 440] on span "CASH" at bounding box center [1137, 448] width 31 height 16
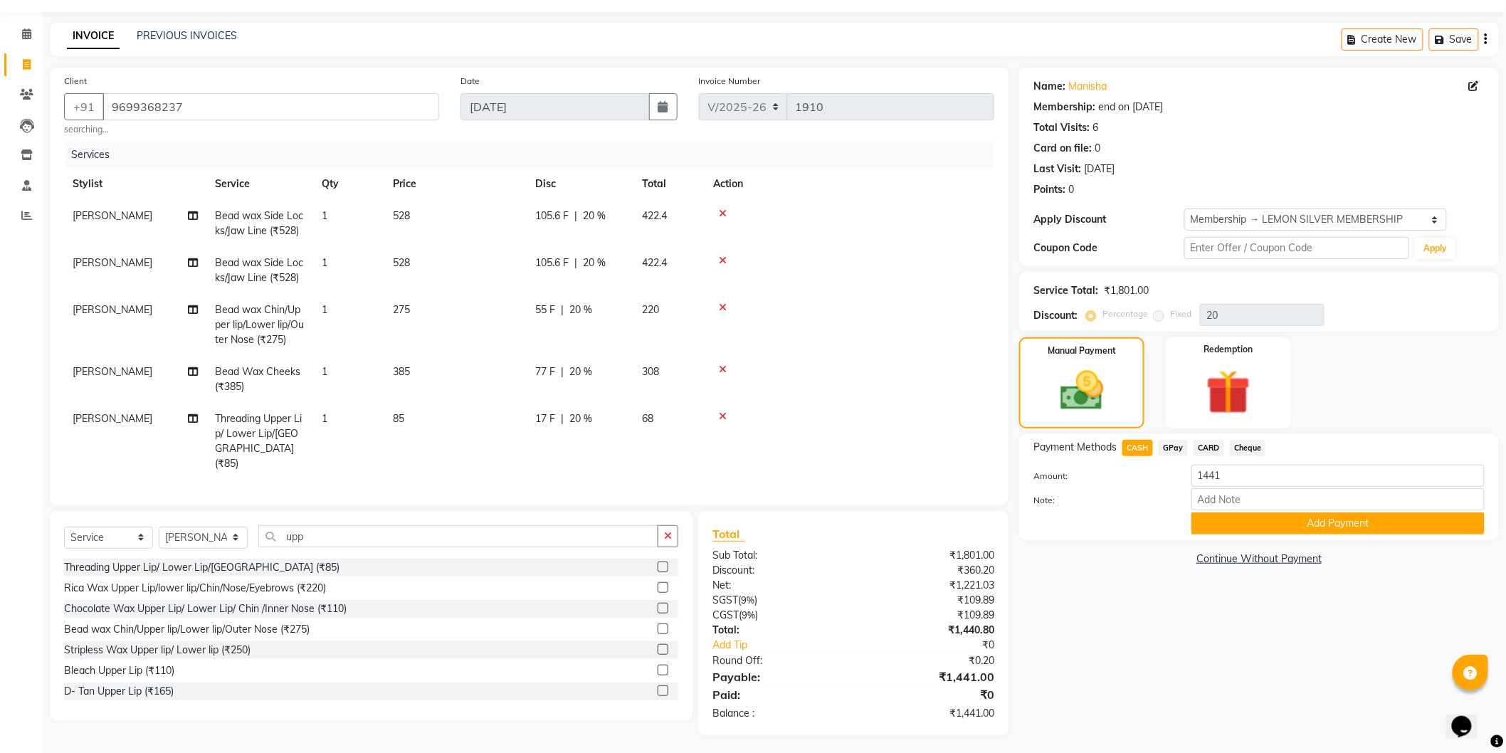
click at [1226, 457] on div "Cheque" at bounding box center [1245, 449] width 42 height 19
drag, startPoint x: 1226, startPoint y: 457, endPoint x: 1227, endPoint y: 466, distance: 9.4
click at [1227, 466] on div "Payment Methods CASH GPay CARD Cheque Amount: 1441 Note: Add Payment" at bounding box center [1258, 487] width 451 height 95
click at [1229, 473] on input "1441" at bounding box center [1337, 476] width 293 height 22
click at [1229, 474] on input "1441" at bounding box center [1337, 476] width 293 height 22
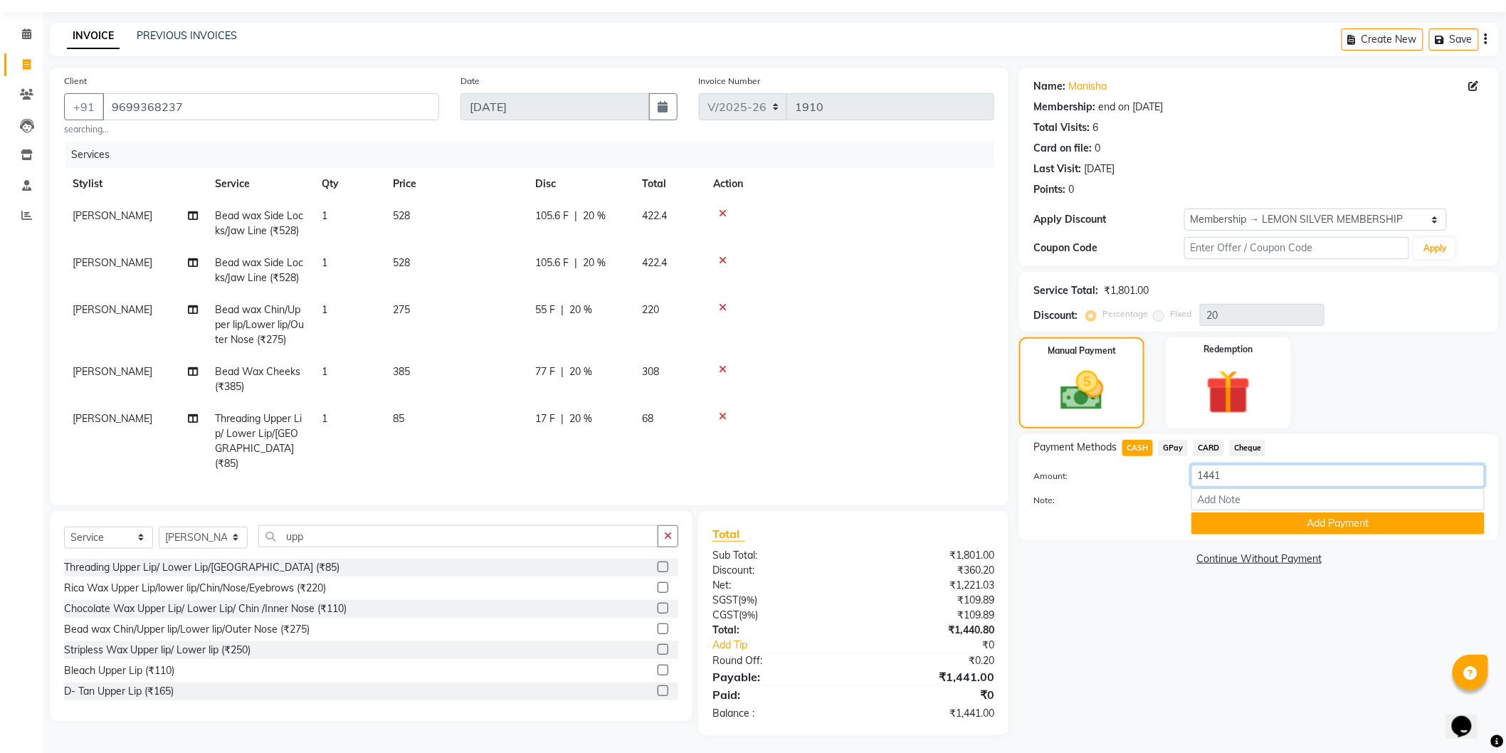
click at [1229, 474] on input "1441" at bounding box center [1337, 476] width 293 height 22
click at [1251, 525] on button "Add Payment" at bounding box center [1337, 523] width 293 height 22
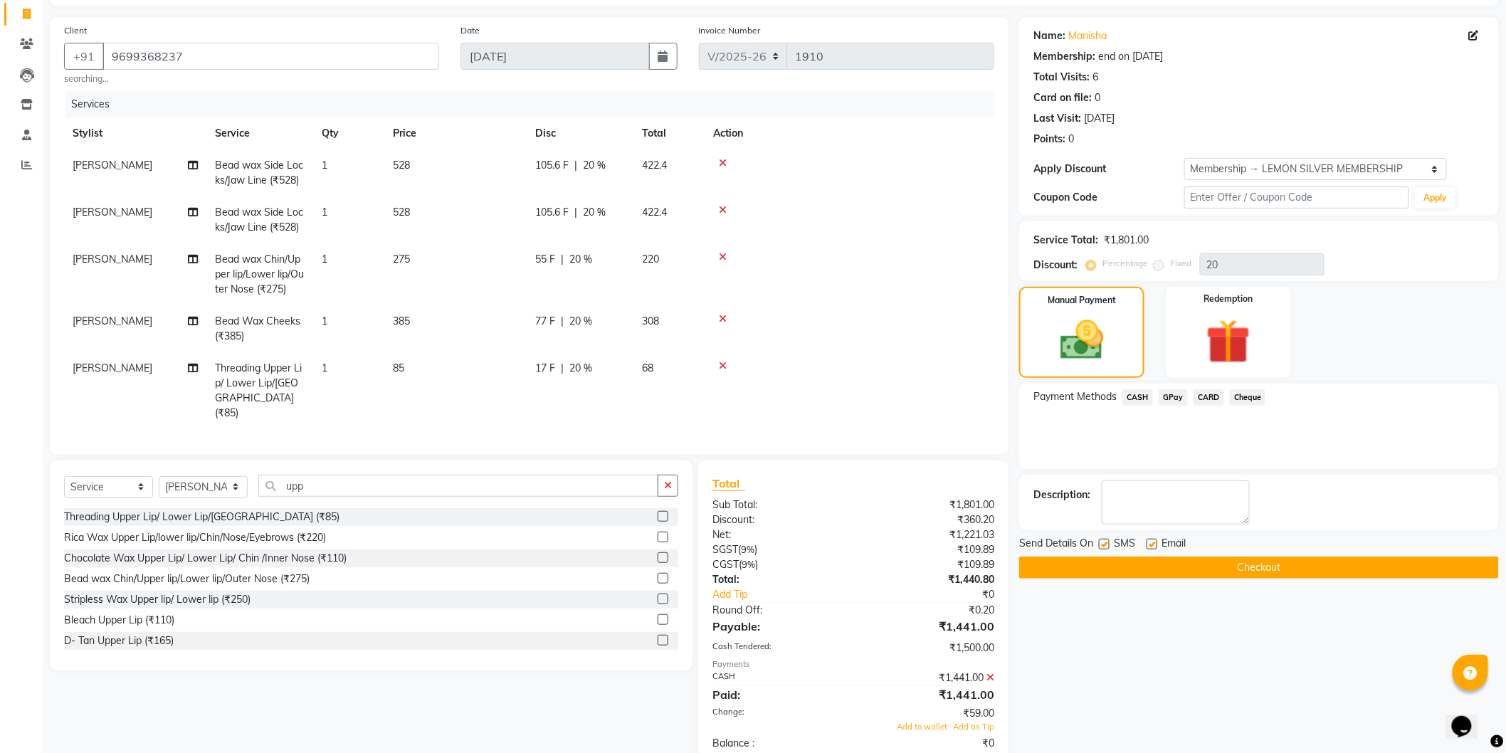
scroll to position [118, 0]
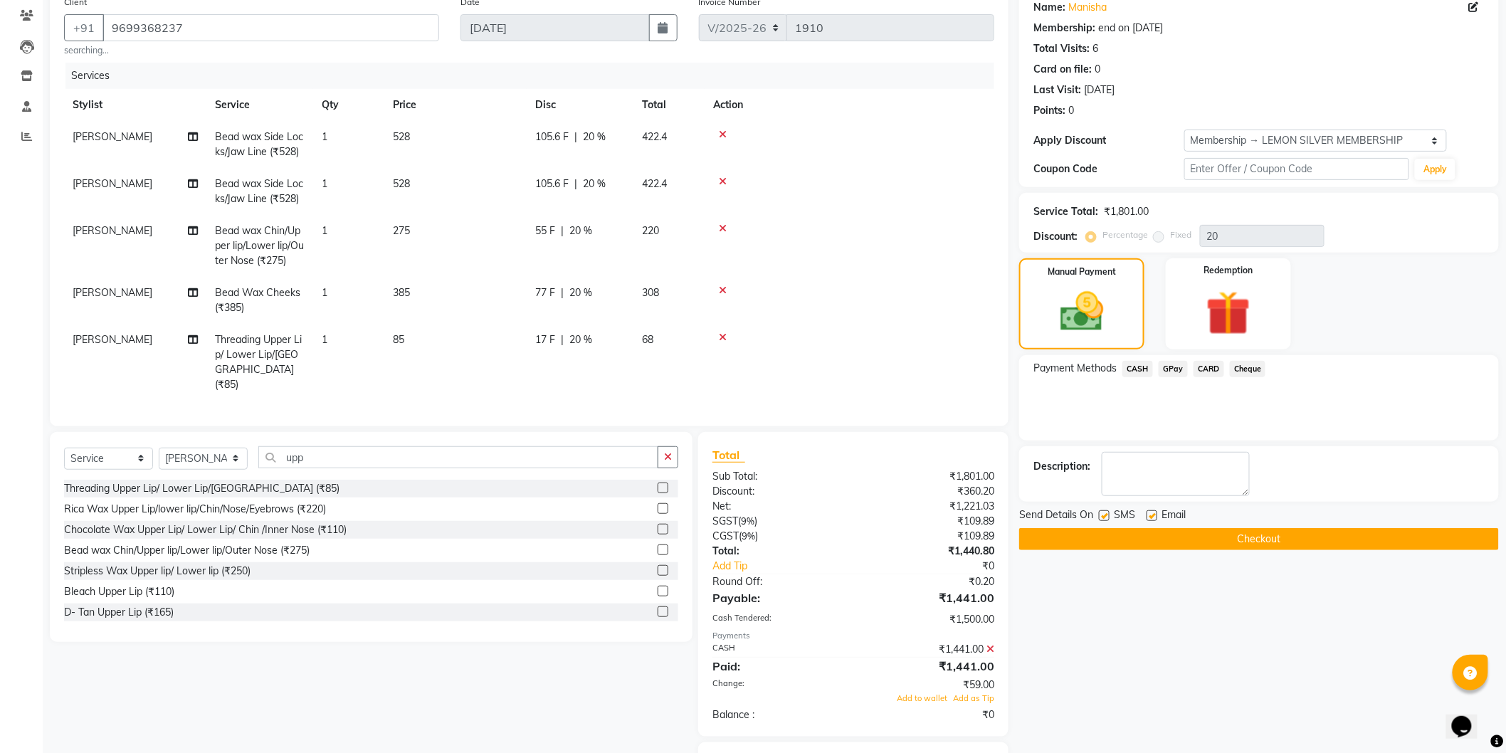
click at [986, 643] on div "₹1,441.00" at bounding box center [929, 649] width 152 height 15
click at [991, 644] on icon at bounding box center [990, 649] width 8 height 10
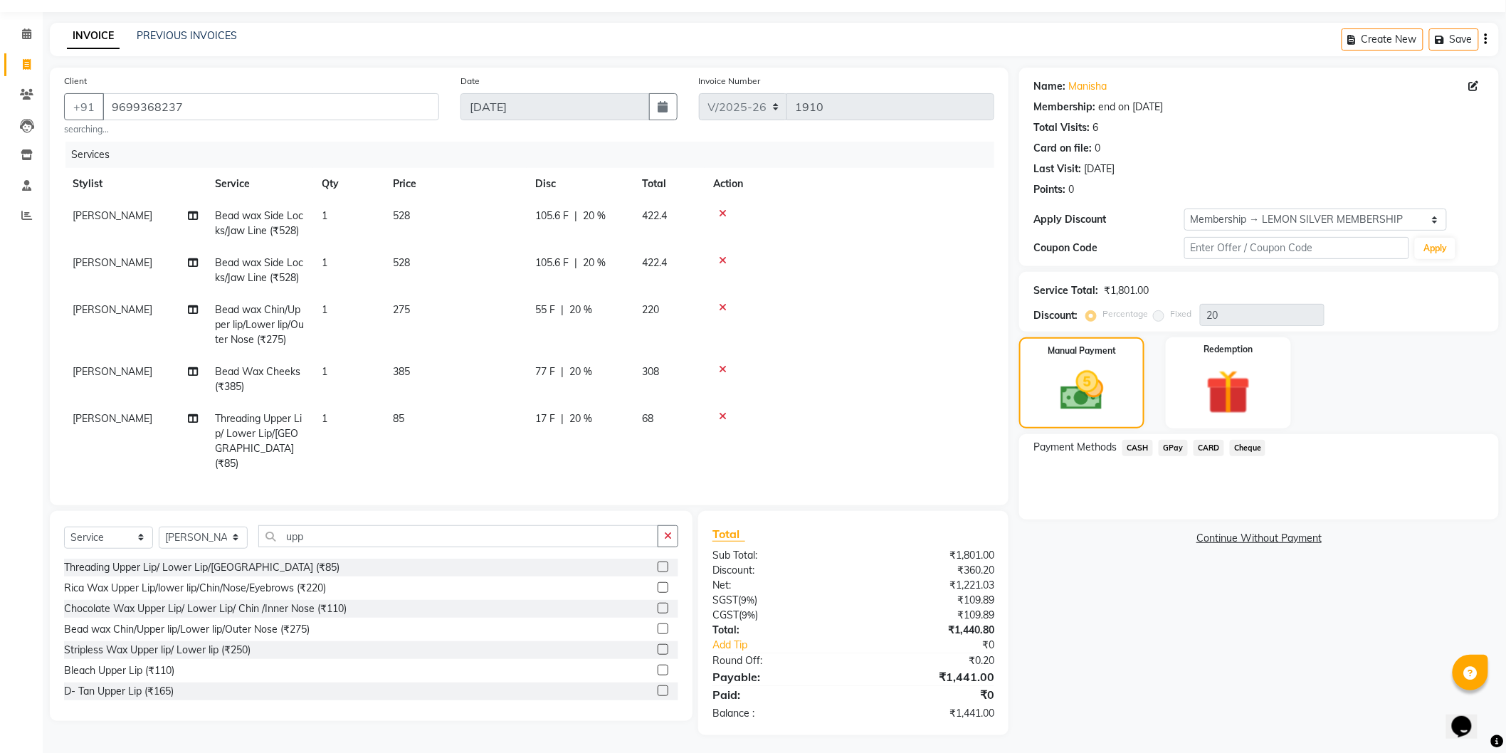
click at [1137, 446] on span "CASH" at bounding box center [1137, 448] width 31 height 16
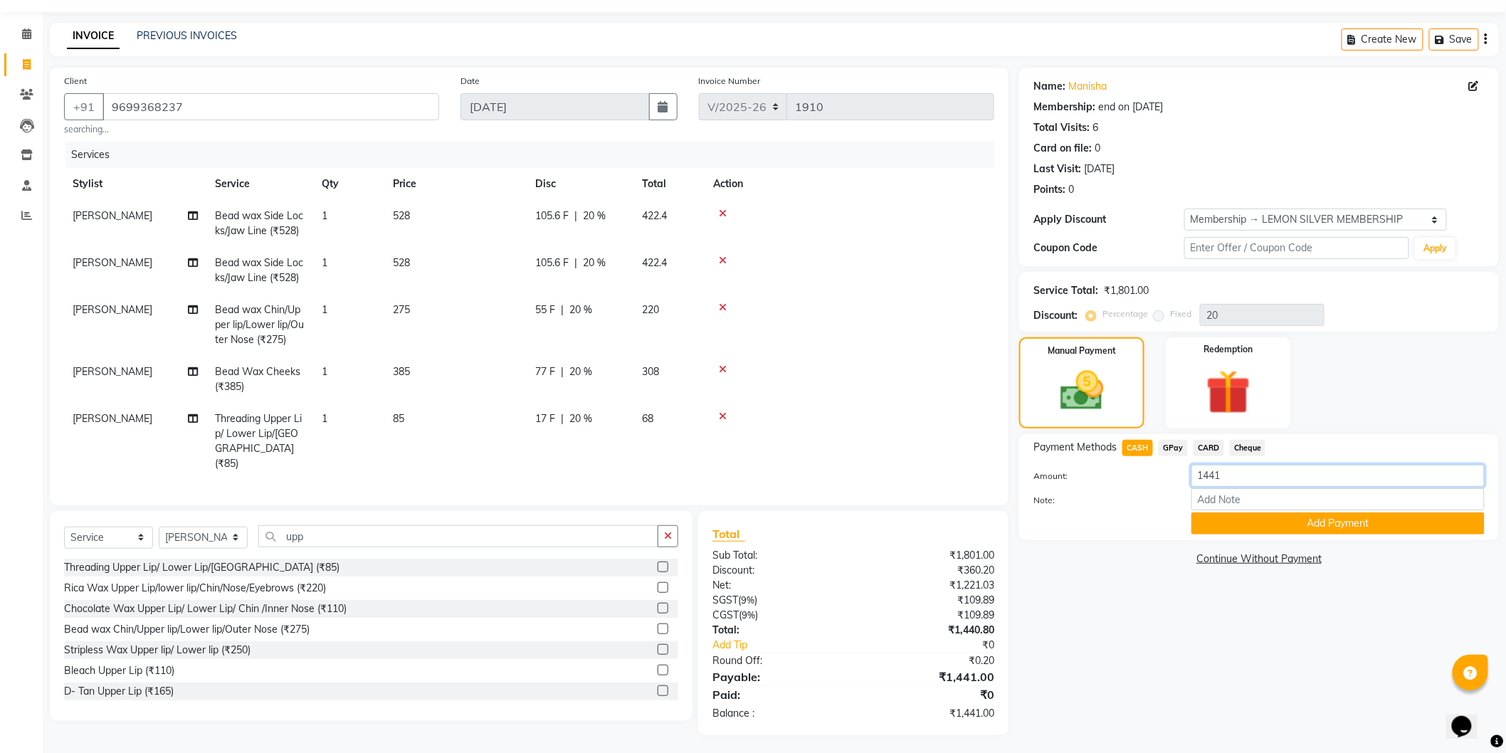
click at [1210, 473] on input "1441" at bounding box center [1337, 476] width 293 height 22
click at [1211, 473] on input "1441" at bounding box center [1337, 476] width 293 height 22
click at [1317, 527] on button "Add Payment" at bounding box center [1337, 523] width 293 height 22
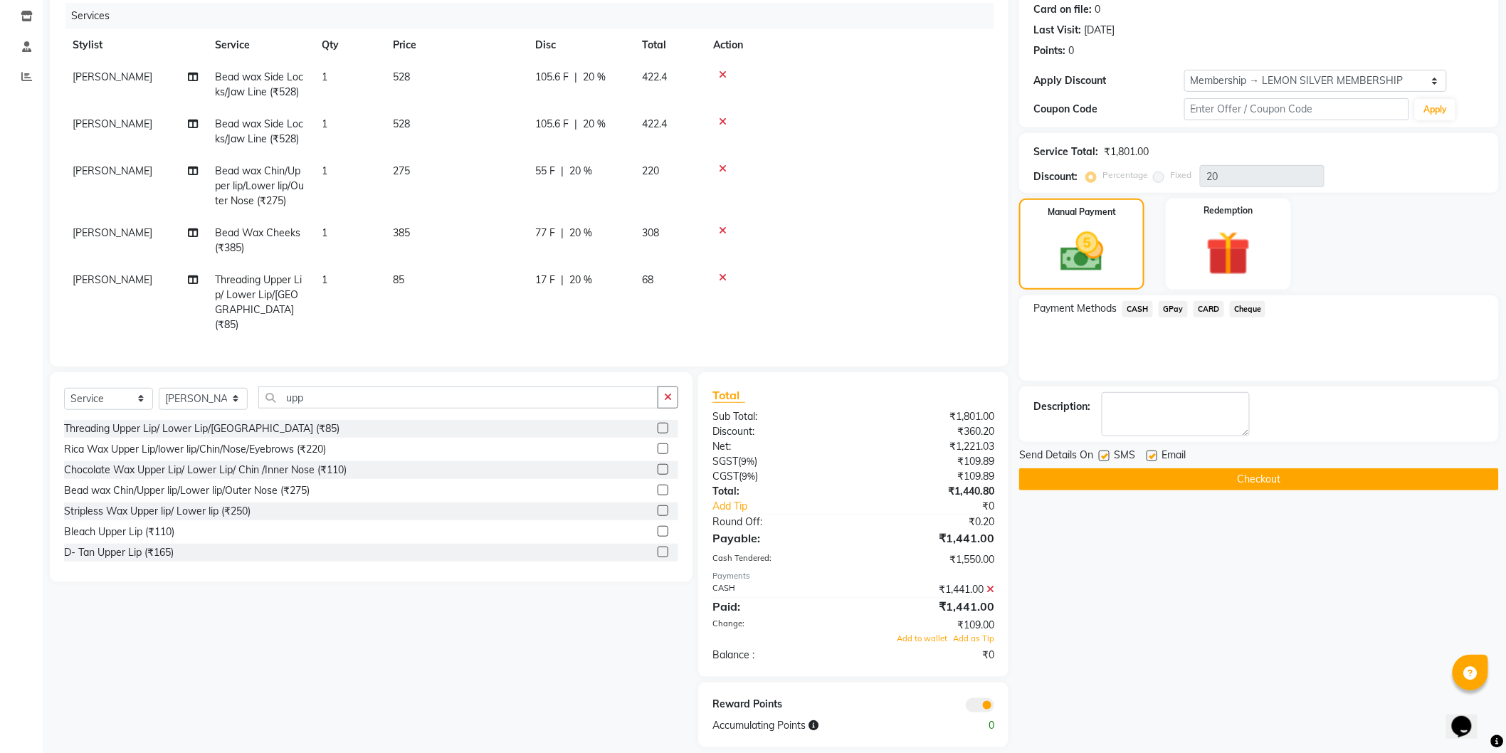
scroll to position [190, 0]
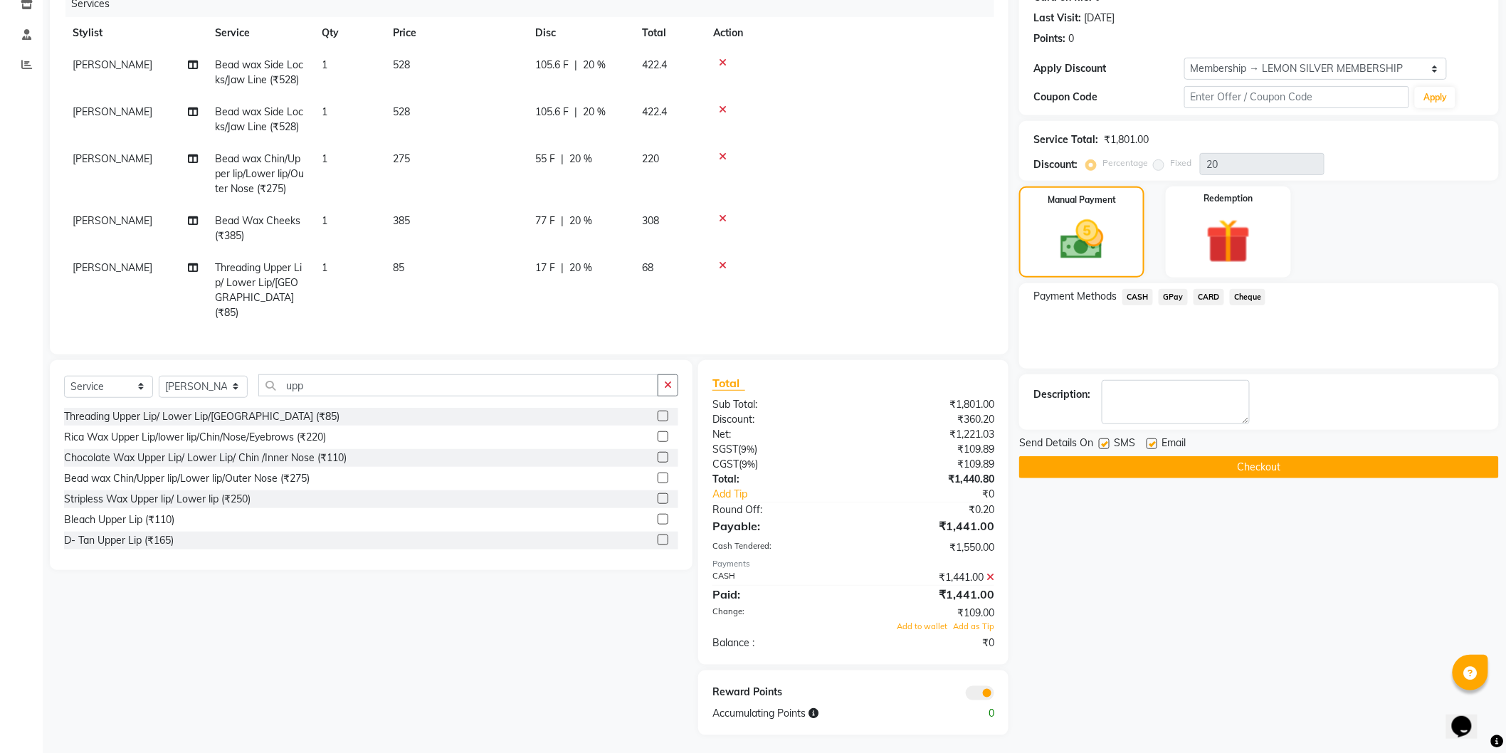
click at [991, 575] on icon at bounding box center [990, 577] width 8 height 10
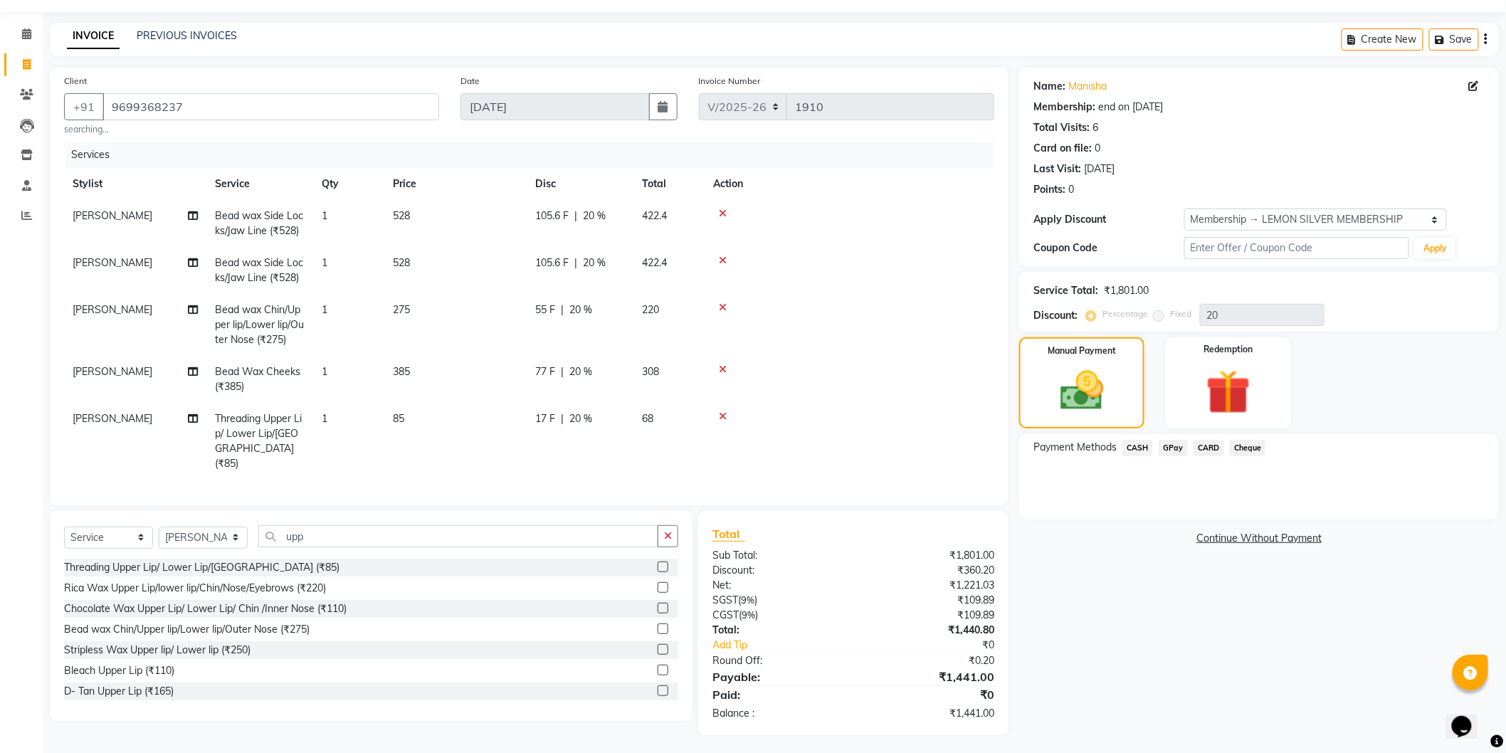
click at [1147, 440] on span "CASH" at bounding box center [1137, 448] width 31 height 16
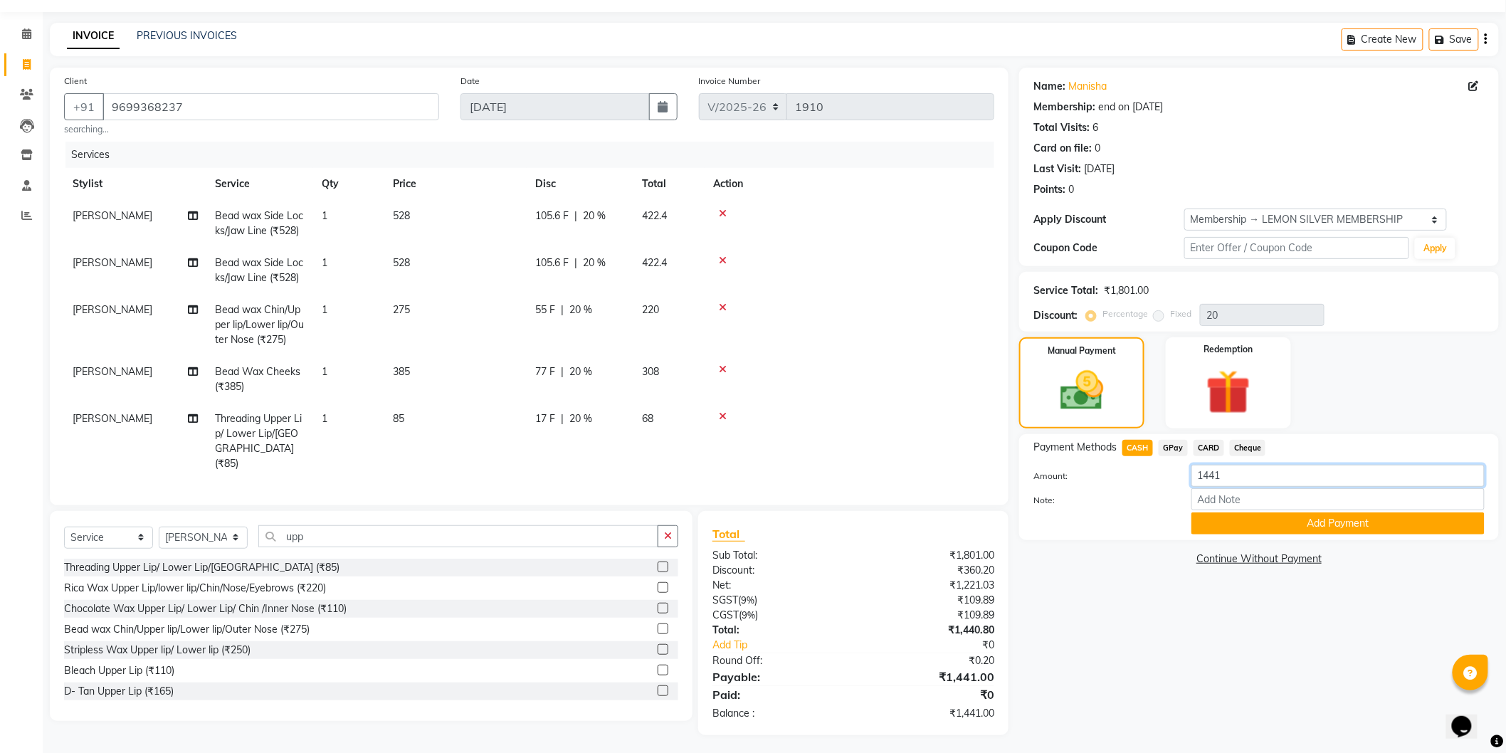
click at [1211, 479] on input "1441" at bounding box center [1337, 476] width 293 height 22
click at [1319, 528] on button "Add Payment" at bounding box center [1337, 523] width 293 height 22
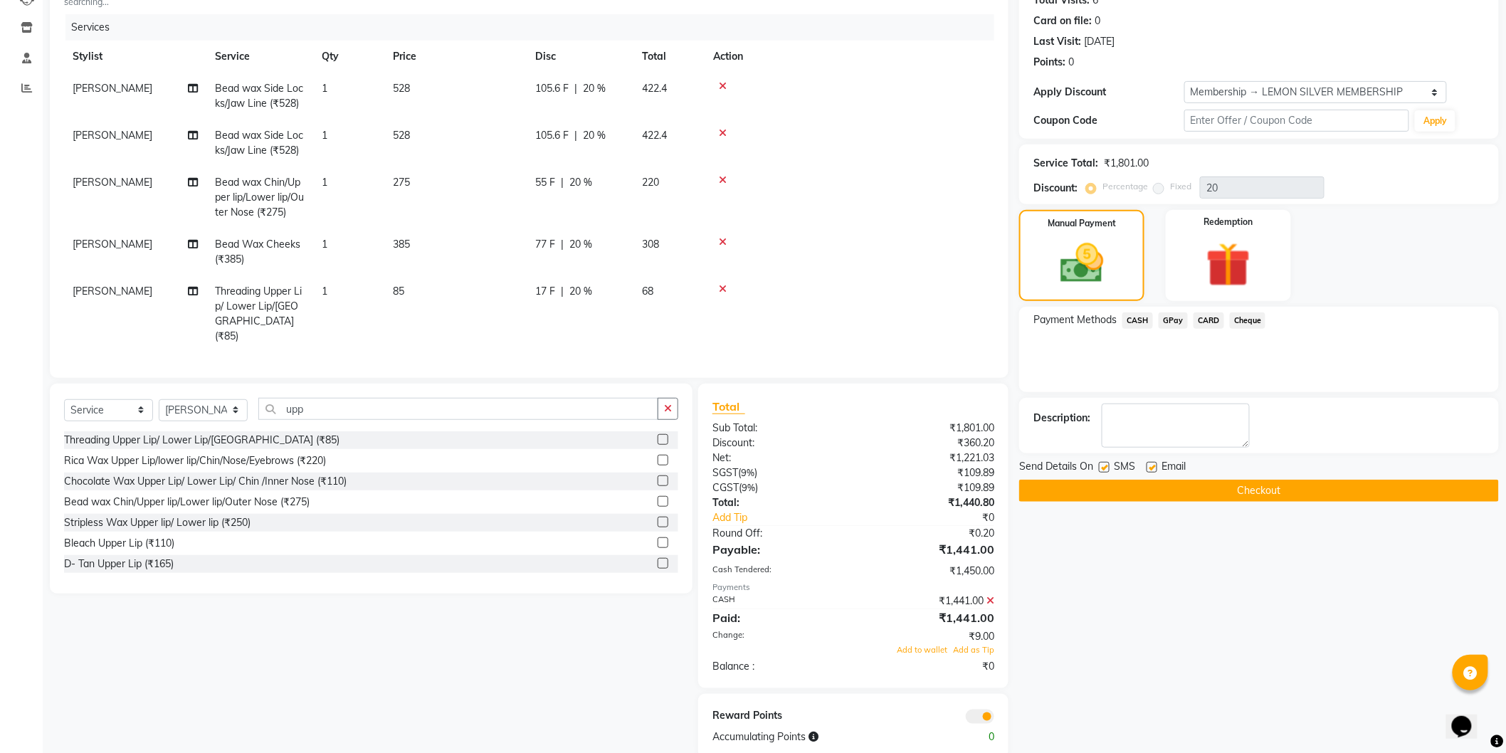
scroll to position [190, 0]
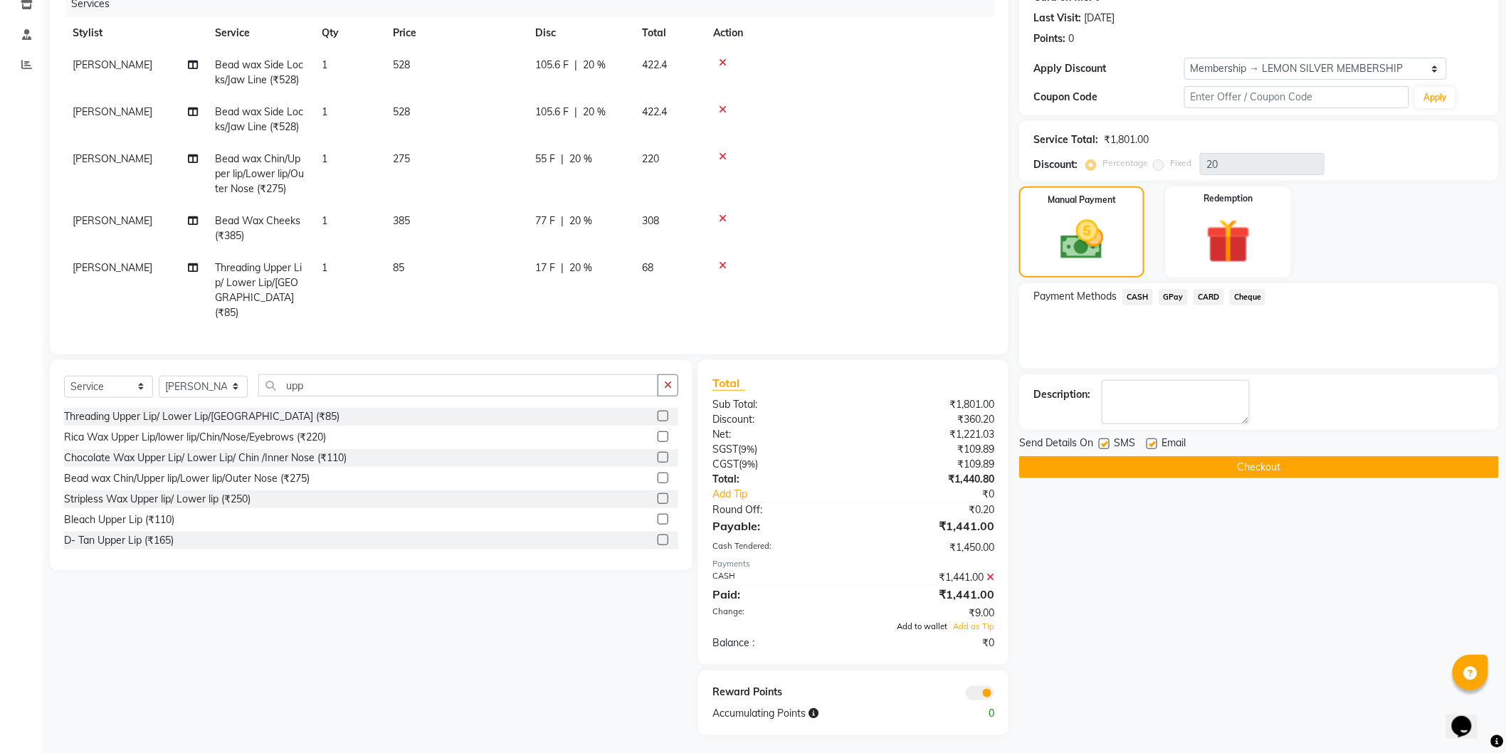
click at [930, 623] on span "Add to wallet" at bounding box center [922, 626] width 51 height 10
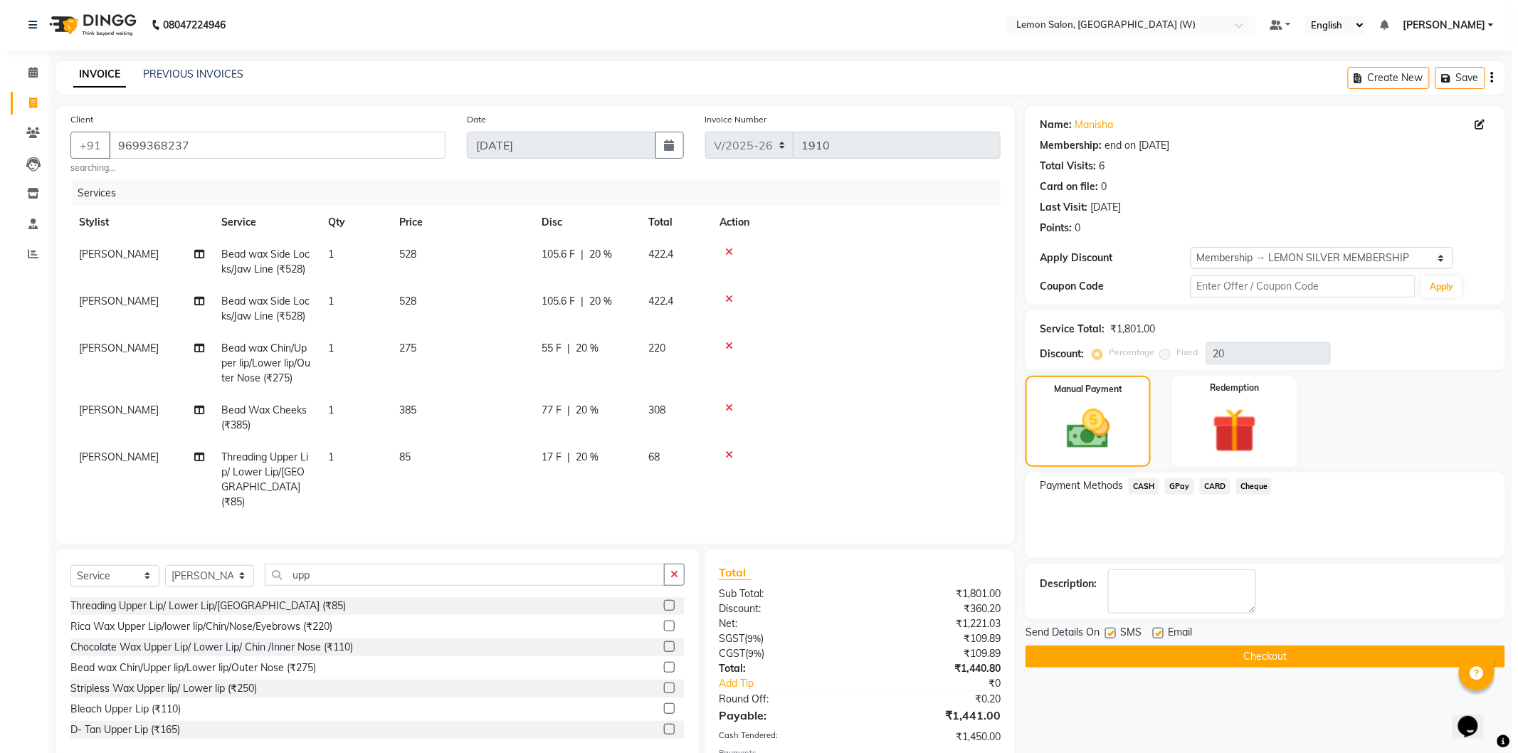
scroll to position [0, 0]
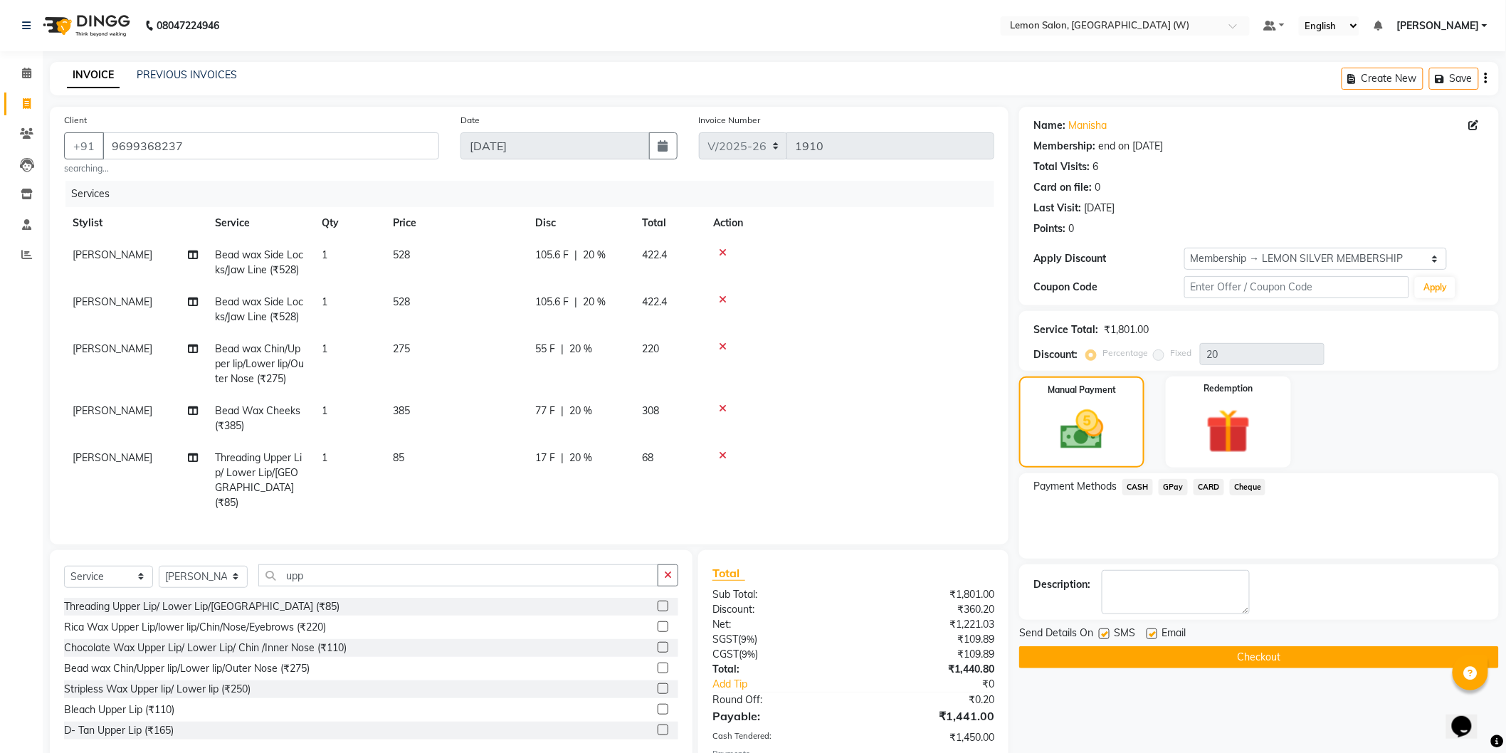
click at [1180, 650] on button "Checkout" at bounding box center [1259, 657] width 480 height 22
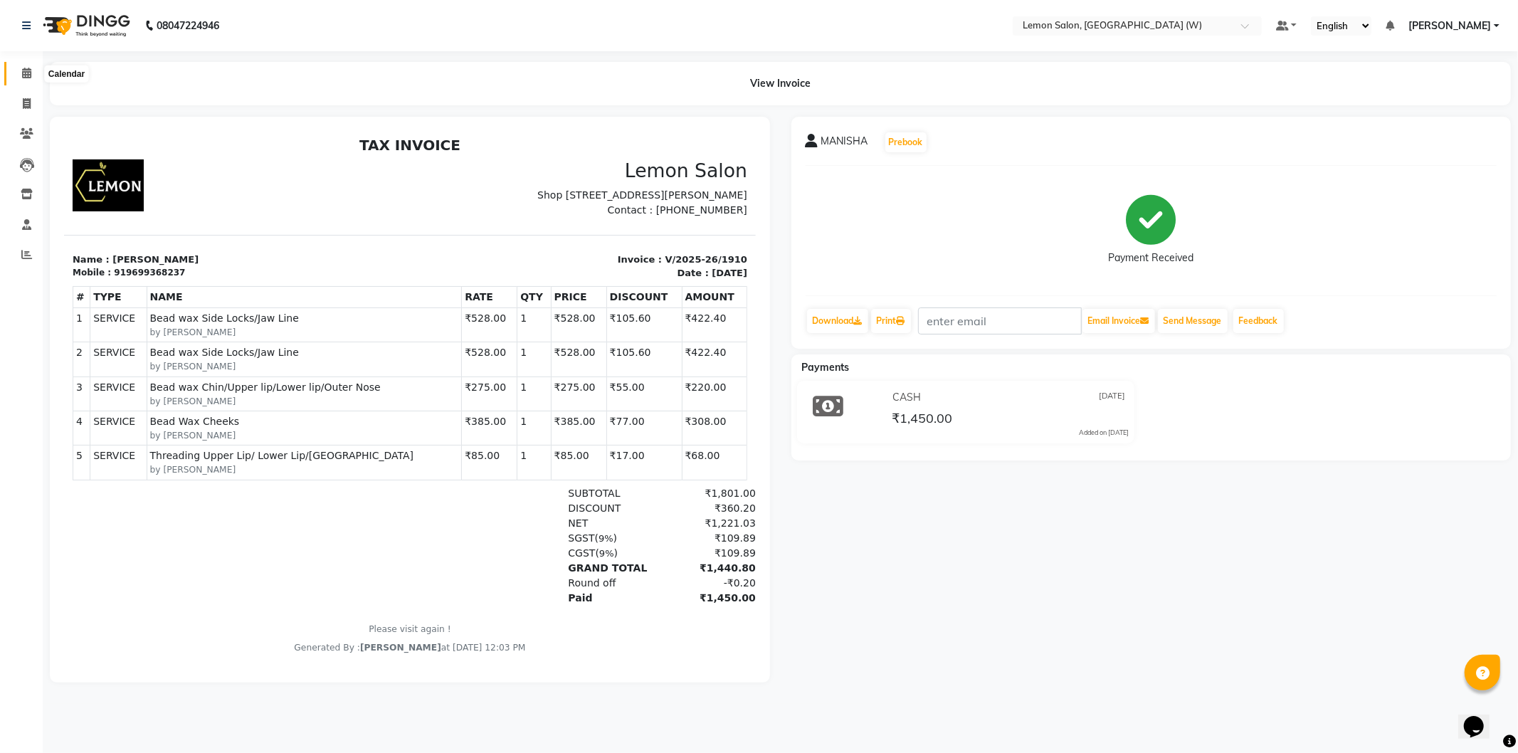
click at [17, 75] on span at bounding box center [26, 73] width 25 height 16
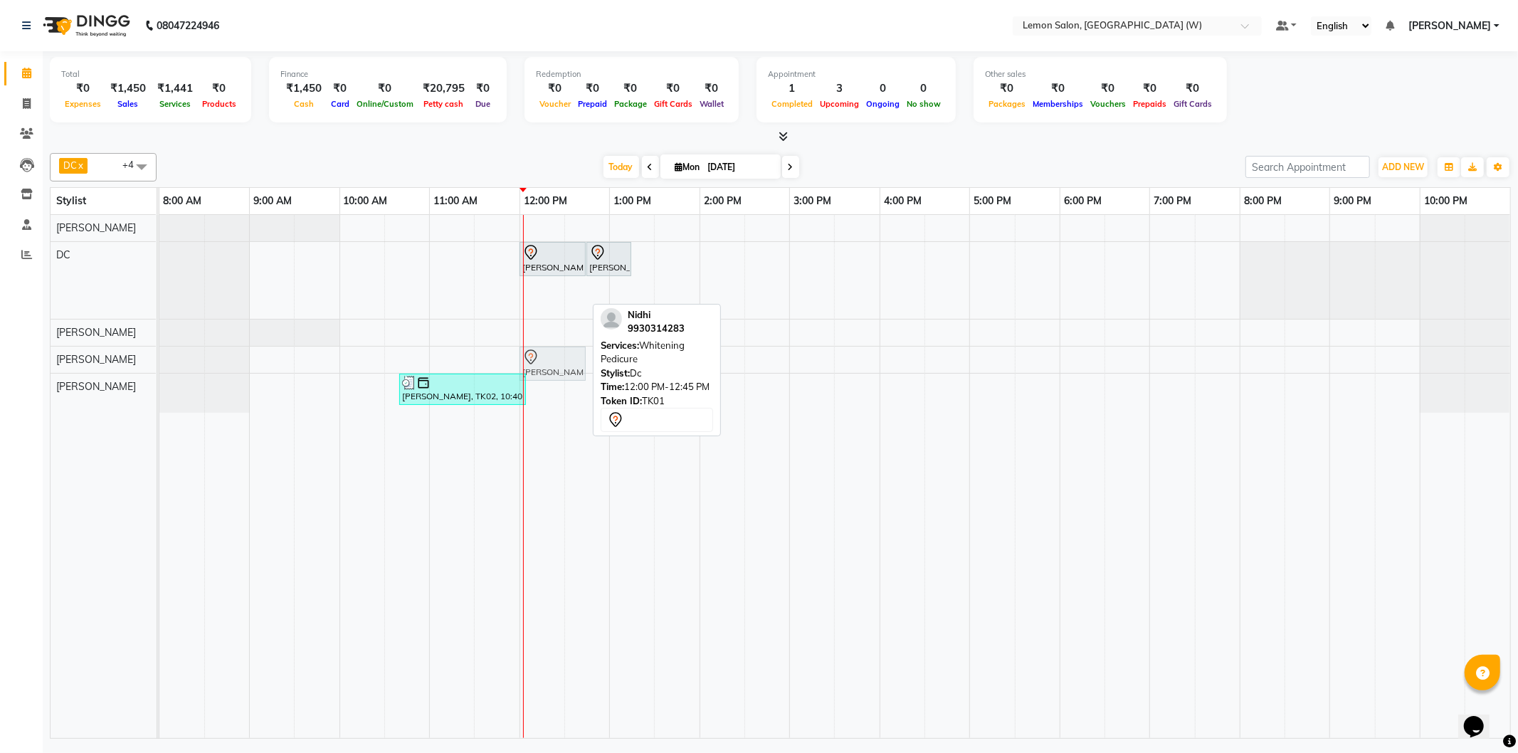
drag, startPoint x: 539, startPoint y: 300, endPoint x: 544, endPoint y: 352, distance: 52.8
click at [544, 352] on tbody "Nidhi, TK01, 12:00 PM-12:45 PM, Whitening Pedicure Nidhi, TK01, 12:45 PM-01:15 …" at bounding box center [834, 314] width 1351 height 198
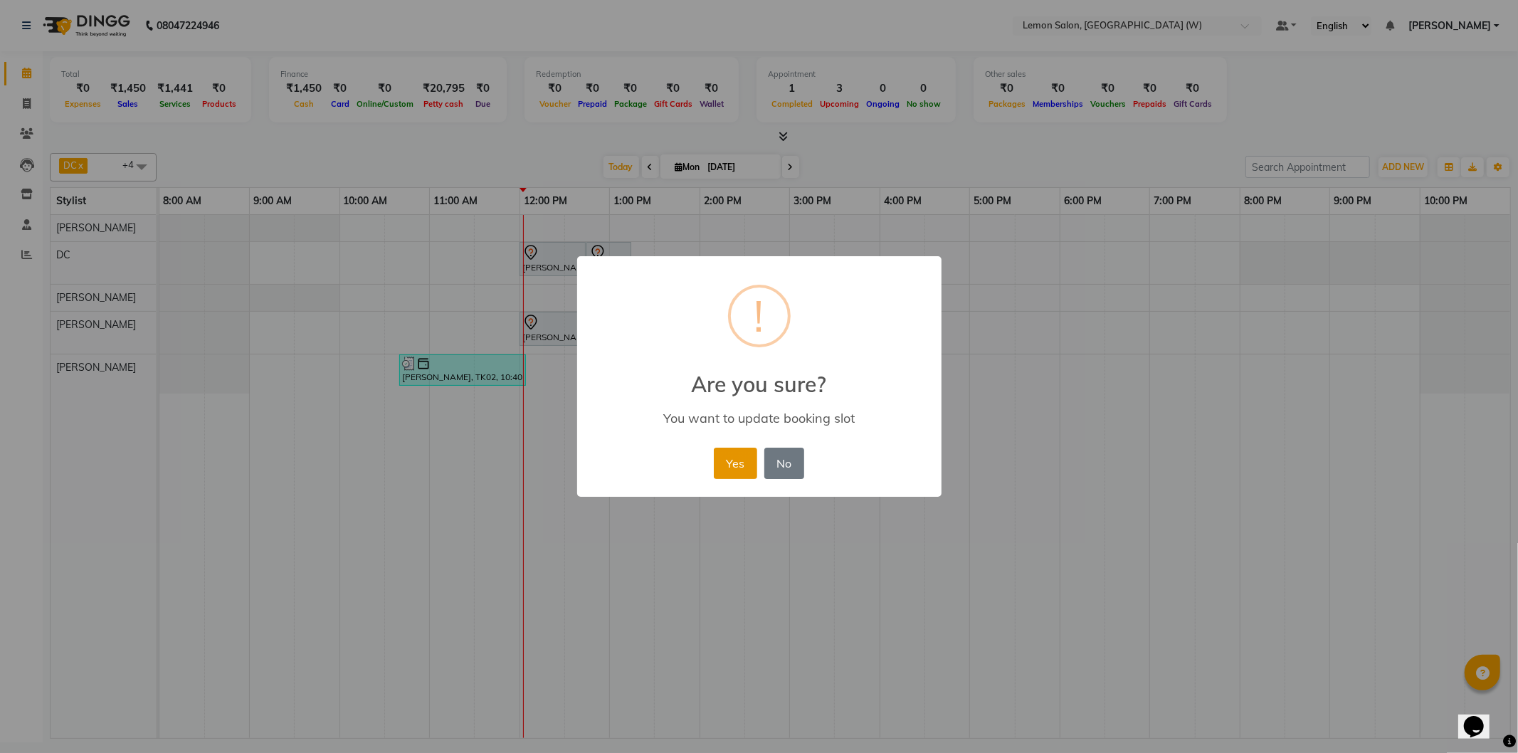
click at [737, 460] on button "Yes" at bounding box center [735, 463] width 43 height 31
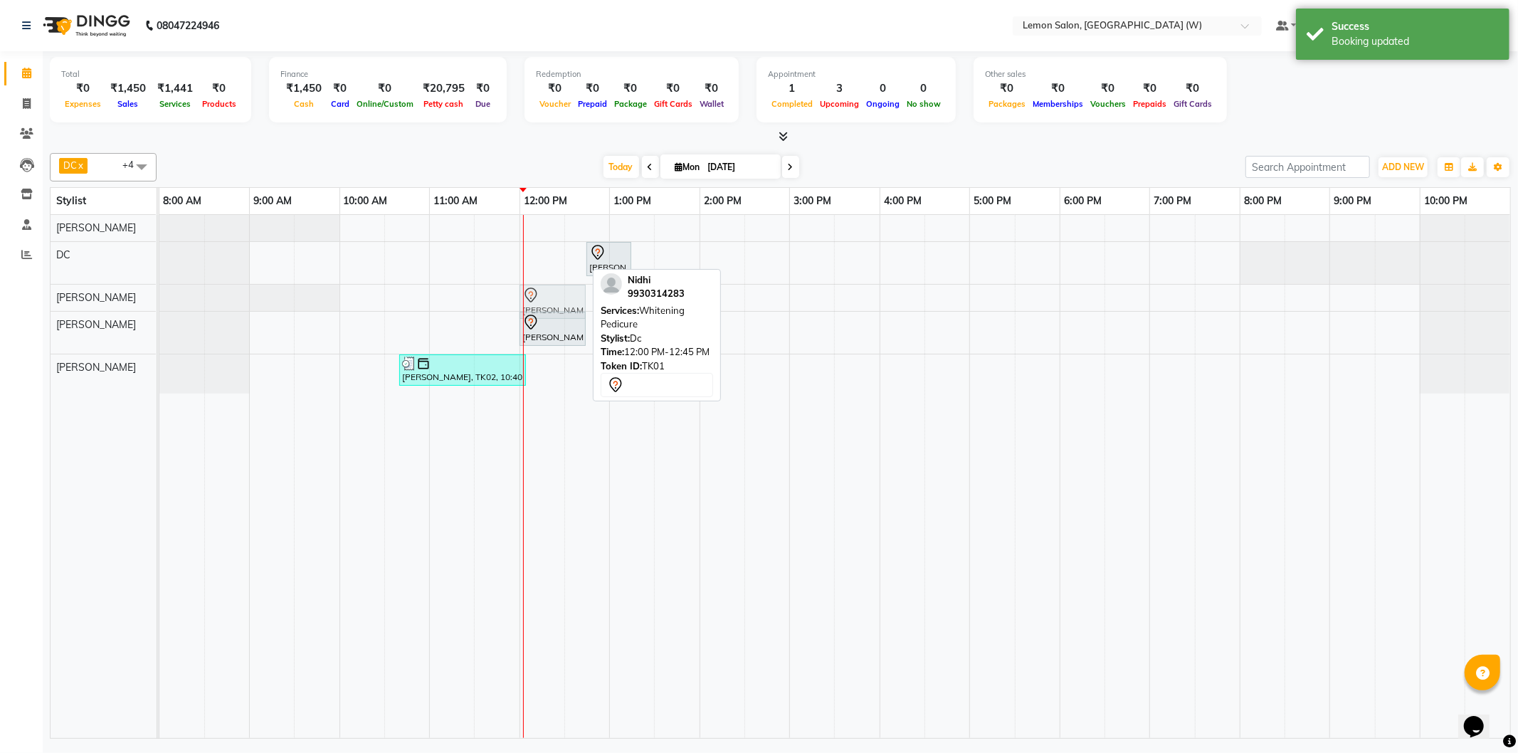
drag, startPoint x: 563, startPoint y: 253, endPoint x: 565, endPoint y: 288, distance: 34.9
click at [565, 288] on tbody "Nidhi, TK01, 12:00 PM-12:45 PM, Whitening Pedicure Nidhi, TK01, 12:45 PM-01:15 …" at bounding box center [834, 304] width 1351 height 179
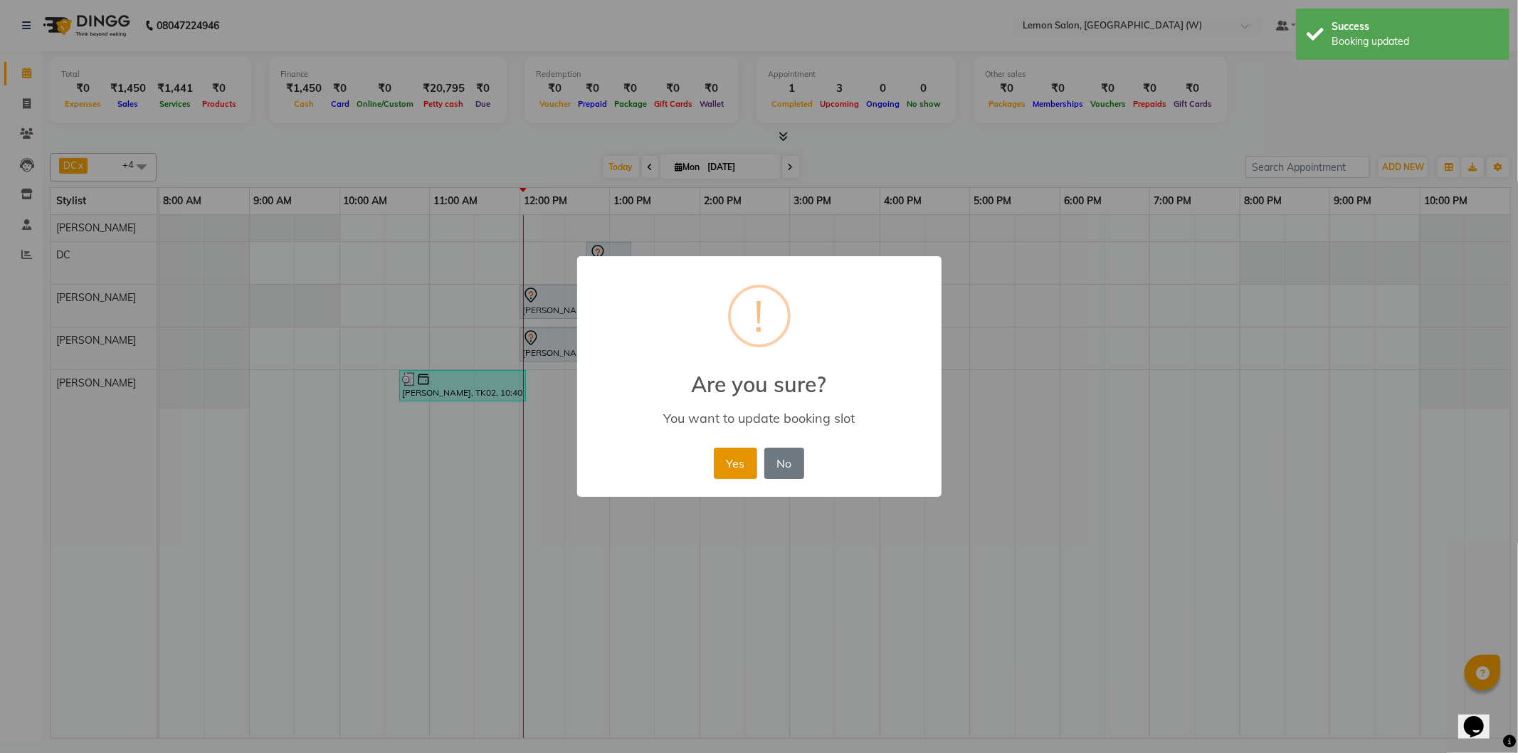
drag, startPoint x: 737, startPoint y: 457, endPoint x: 715, endPoint y: 442, distance: 26.1
click at [736, 457] on button "Yes" at bounding box center [735, 463] width 43 height 31
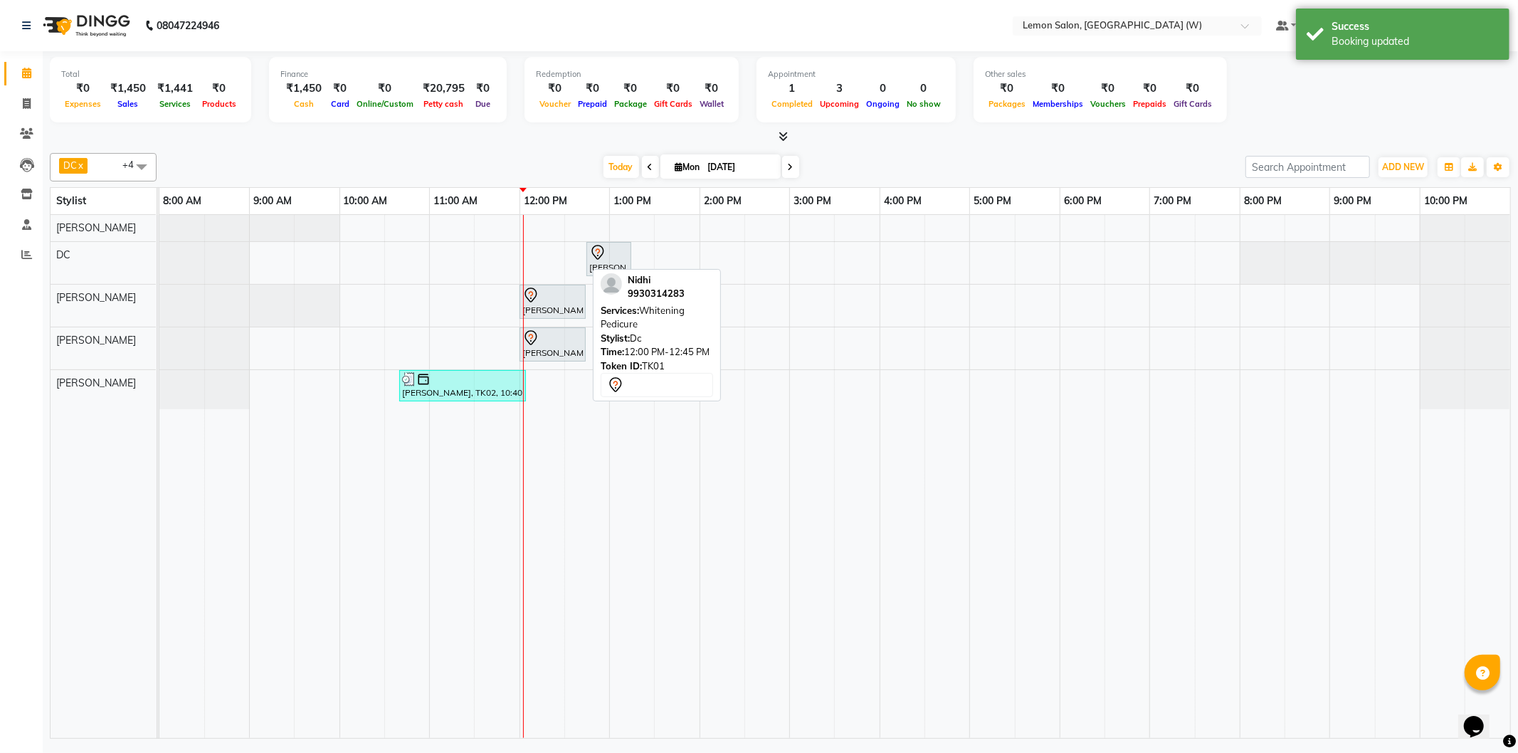
click at [97, 177] on span "DC x Nazim Ansari x Shahrukh Mansoori x Shweta Murudkar x Simran Singh x +4" at bounding box center [103, 167] width 107 height 28
click at [268, 149] on div "DC x Nazim Ansari x Shahrukh Mansoori x Shweta Murudkar x Simran Singh x +4 Sel…" at bounding box center [780, 442] width 1461 height 591
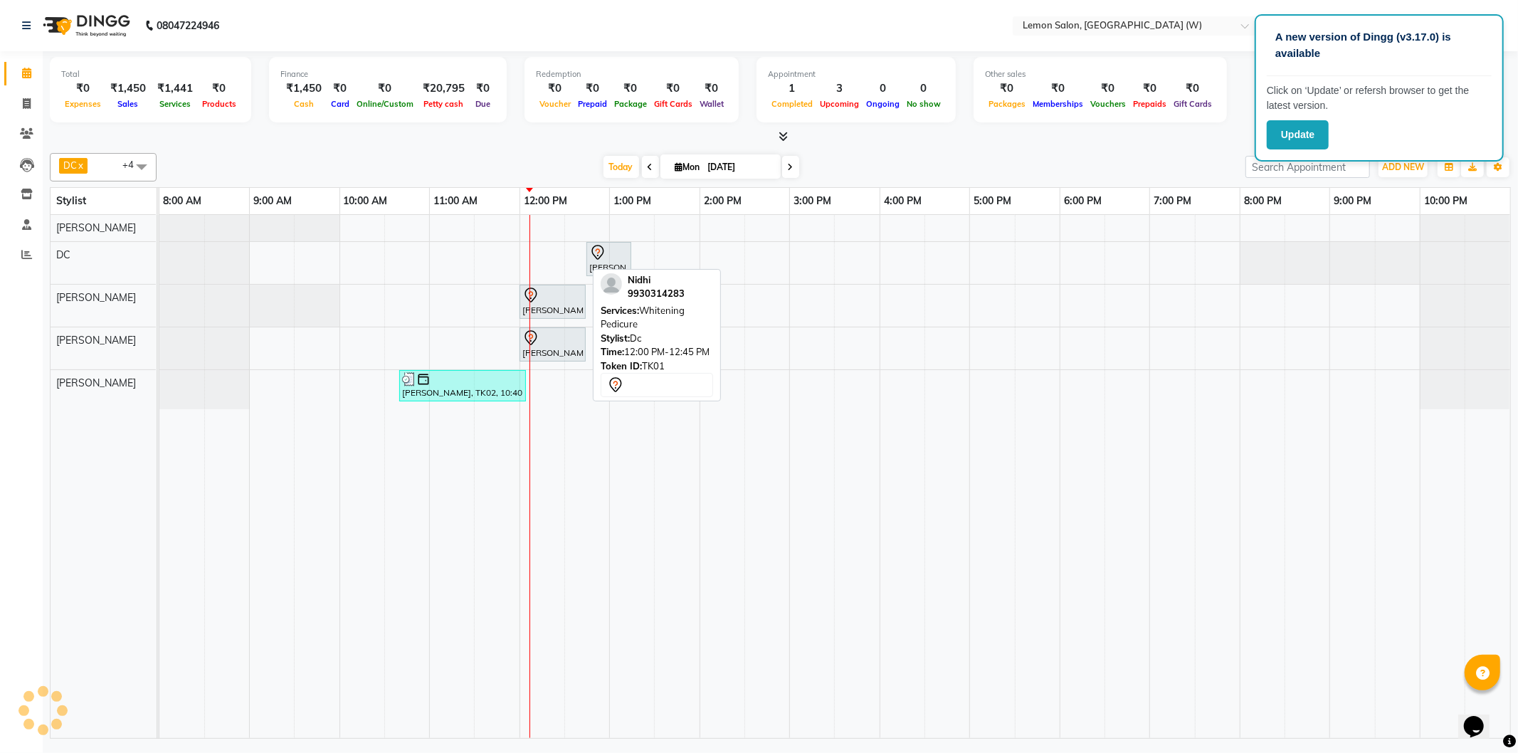
drag, startPoint x: 399, startPoint y: 204, endPoint x: 391, endPoint y: 211, distance: 10.1
drag, startPoint x: 395, startPoint y: 240, endPoint x: 443, endPoint y: 266, distance: 54.5
click at [429, 280] on div "Nidhi, TK01, 12:45 PM-01:15 PM, Plain Gel Polish Nidhi, TK01, 12:00 PM-12:45 PM…" at bounding box center [834, 476] width 1351 height 523
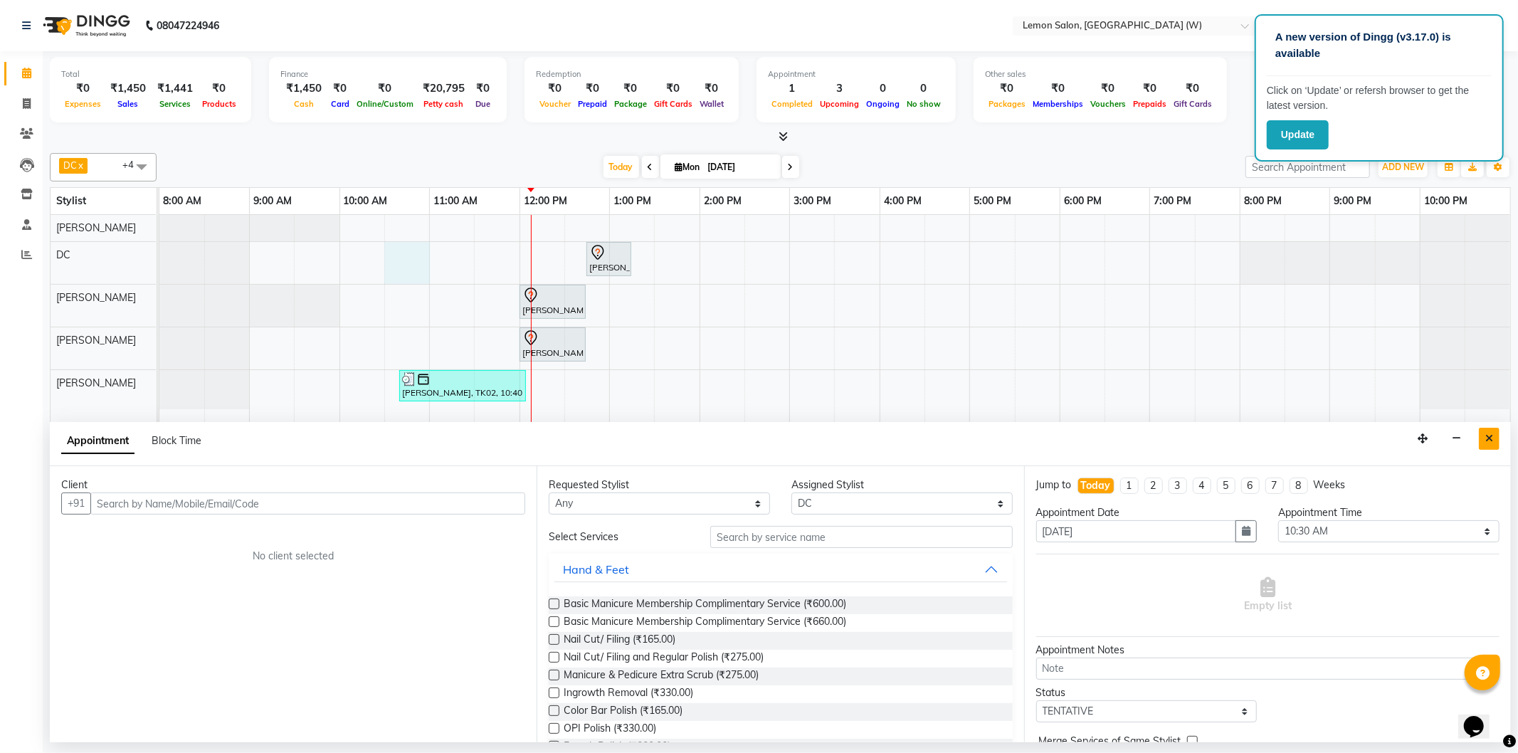
click at [1492, 435] on icon "Close" at bounding box center [1489, 438] width 8 height 10
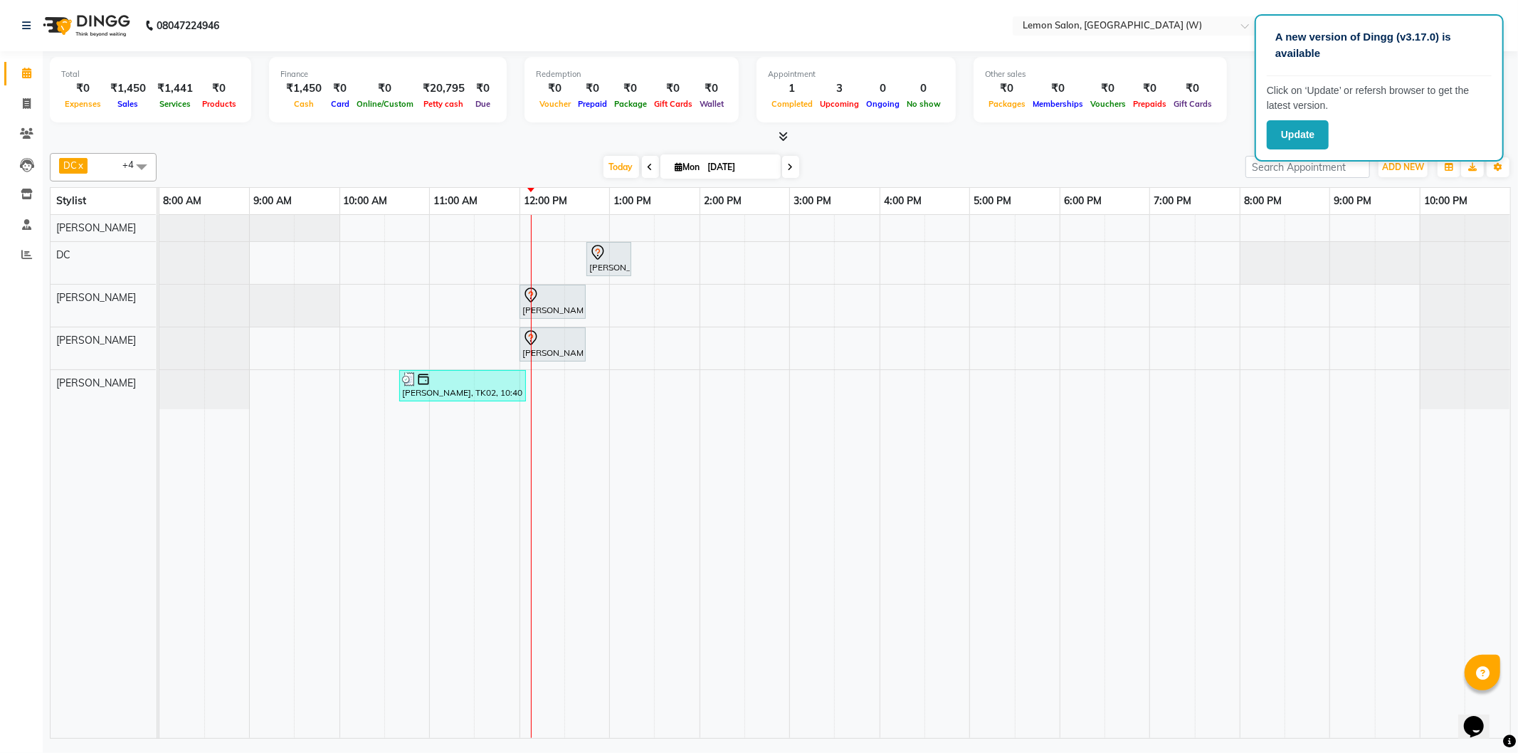
click at [986, 157] on div "Today Mon 01-09-2025" at bounding box center [701, 167] width 1075 height 21
click at [1413, 173] on button "ADD NEW Toggle Dropdown" at bounding box center [1403, 167] width 49 height 20
click at [1367, 228] on link "Add Expense" at bounding box center [1371, 230] width 112 height 19
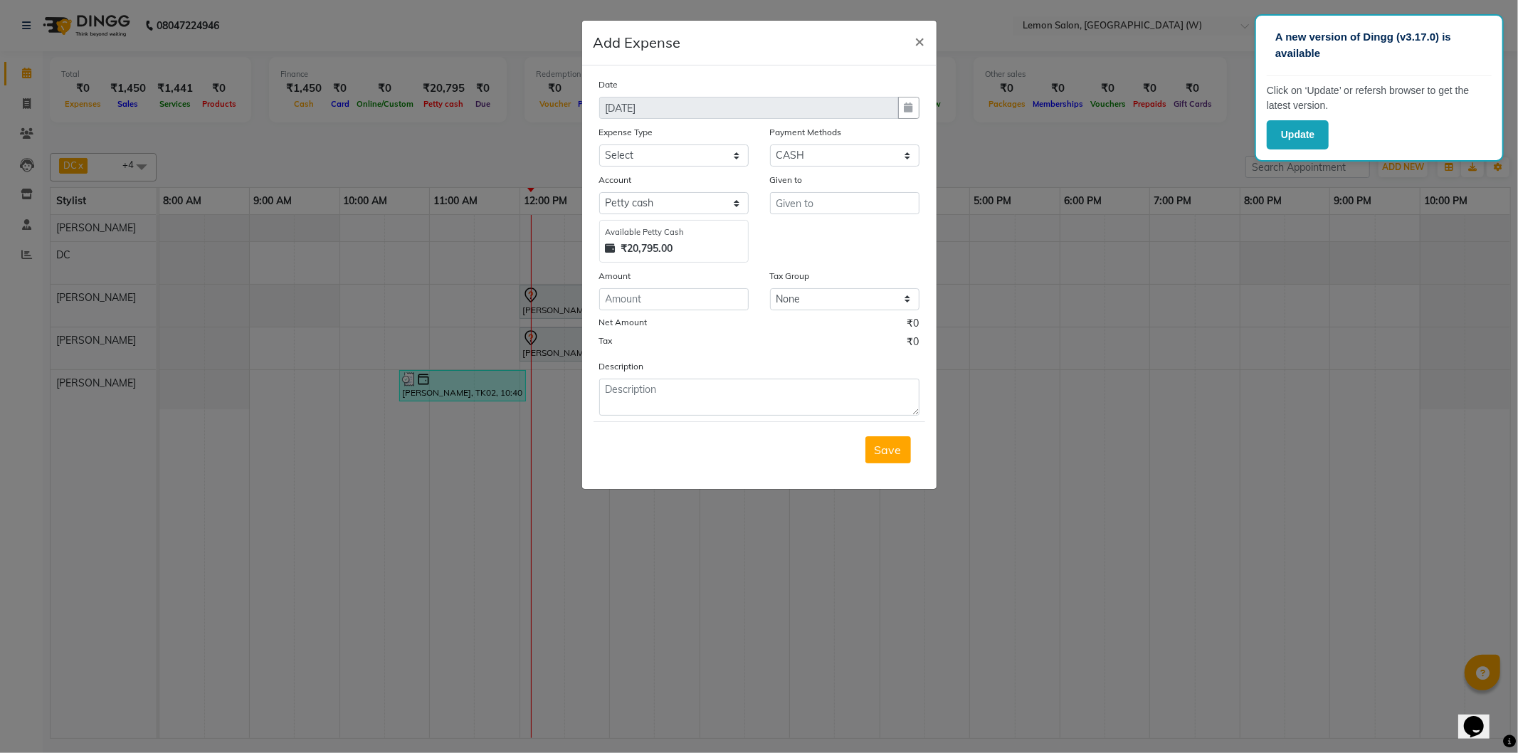
click at [660, 169] on div "Date 01-09-2025 Expense Type Select Advance Cash transfer to hub Laundry Loan M…" at bounding box center [759, 246] width 320 height 339
click at [662, 157] on select "Select Advance Cash transfer to hub Laundry Loan Membership Milk Miscellaneous …" at bounding box center [673, 155] width 149 height 22
click at [599, 144] on select "Select Advance Cash transfer to hub Laundry Loan Membership Milk Miscellaneous …" at bounding box center [673, 155] width 149 height 22
click at [781, 214] on input "text" at bounding box center [844, 203] width 149 height 22
click at [800, 245] on button "Fai zan" at bounding box center [826, 233] width 112 height 23
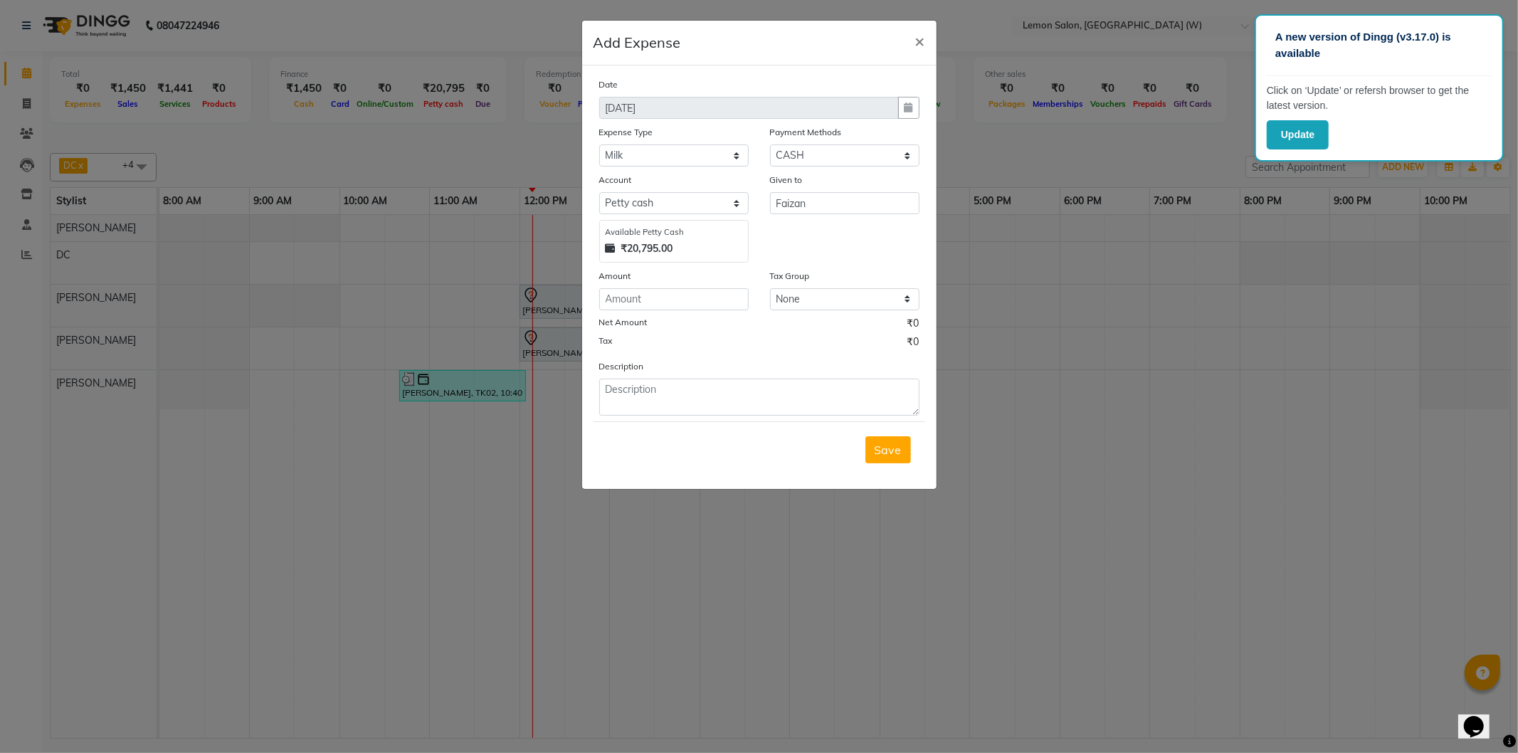
click at [721, 285] on div "Amount" at bounding box center [673, 278] width 149 height 20
click at [703, 311] on div "Date 01-09-2025 Expense Type Select Advance Cash transfer to hub Laundry Loan M…" at bounding box center [759, 246] width 320 height 339
click at [707, 293] on input "number" at bounding box center [673, 299] width 149 height 22
click at [689, 400] on textarea at bounding box center [759, 397] width 320 height 37
click at [684, 147] on select "Select Advance Cash transfer to hub Laundry Loan Membership Milk Miscellaneous …" at bounding box center [673, 155] width 149 height 22
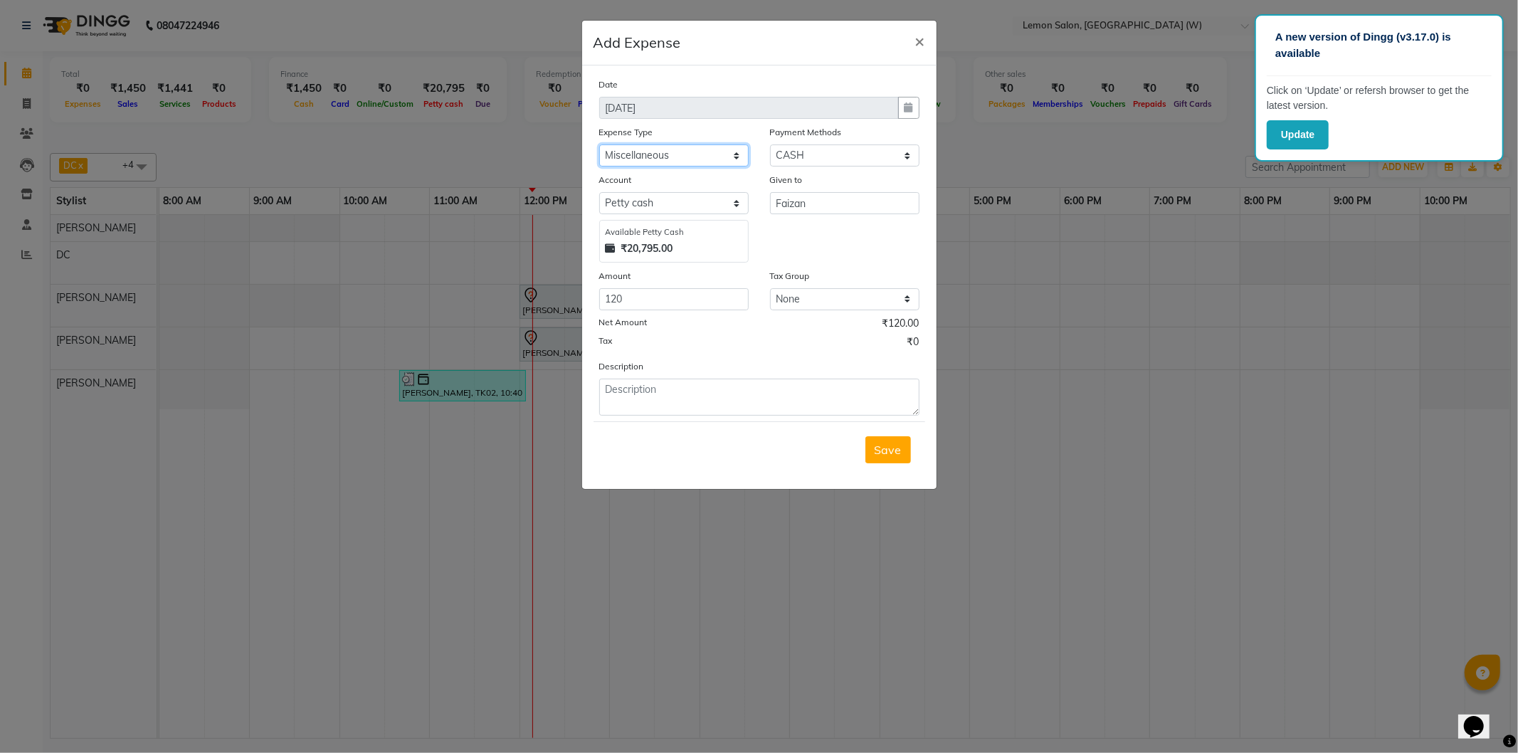
click at [599, 144] on select "Select Advance Cash transfer to hub Laundry Loan Membership Milk Miscellaneous …" at bounding box center [673, 155] width 149 height 22
click at [710, 414] on textarea at bounding box center [759, 397] width 320 height 37
click at [905, 460] on button "Save" at bounding box center [888, 449] width 46 height 27
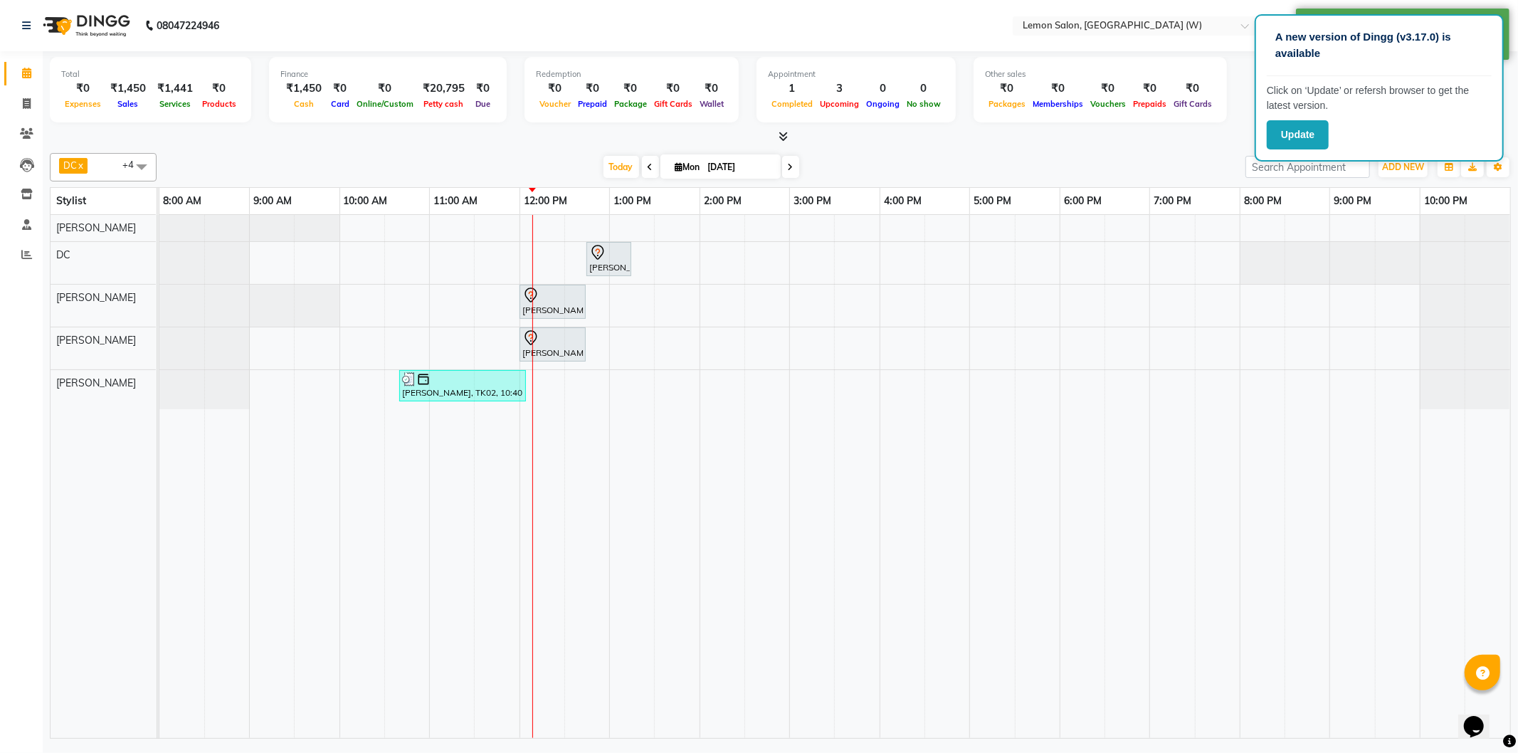
click at [648, 169] on icon at bounding box center [651, 167] width 6 height 9
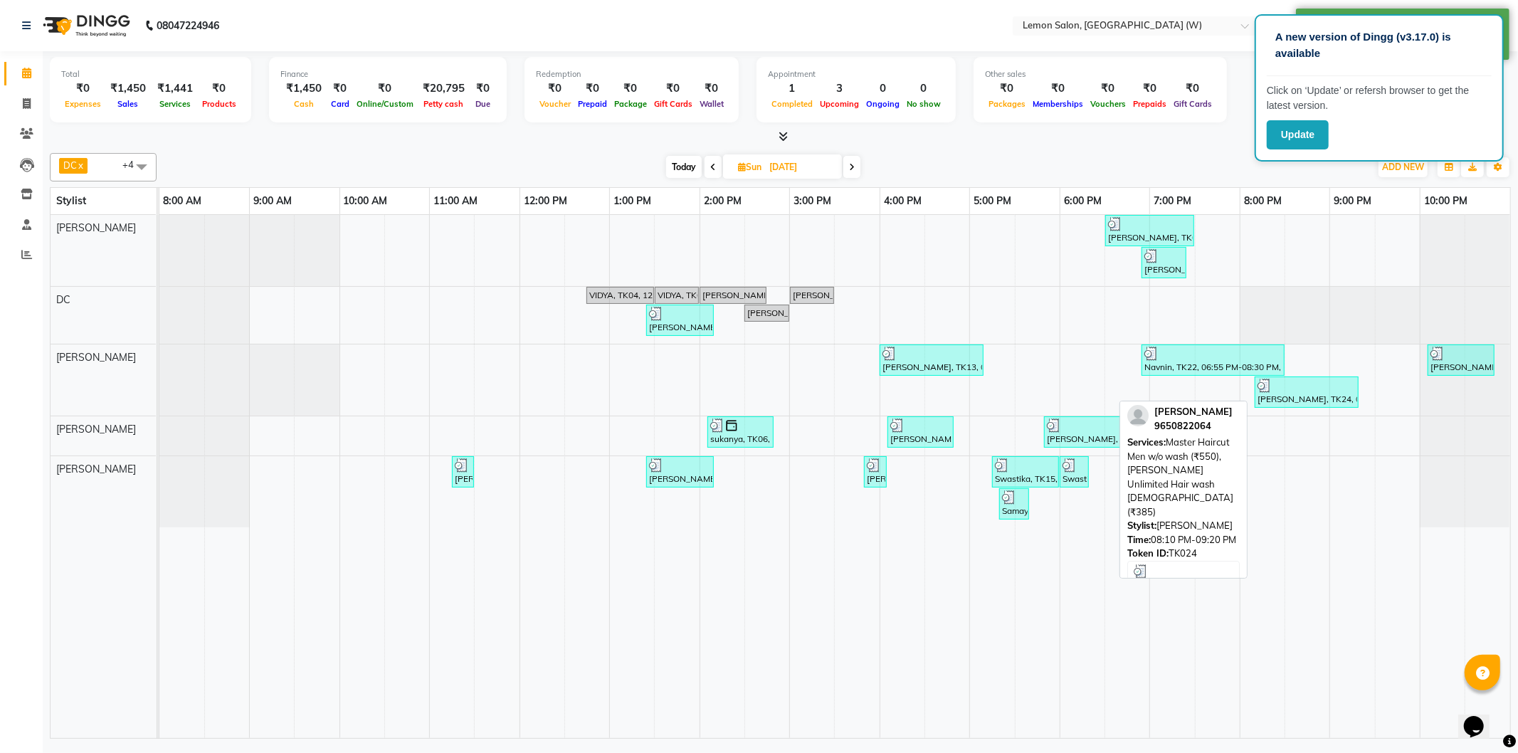
click at [1297, 402] on div "pragya, TK24, 08:10 PM-09:20 PM, Master Haircut Men w/o wash (₹550),Loreal Liss…" at bounding box center [1306, 392] width 101 height 27
click at [1262, 393] on div "pragya, TK24, 08:10 PM-09:20 PM, Master Haircut Men w/o wash (₹550),Loreal Liss…" at bounding box center [1306, 392] width 101 height 27
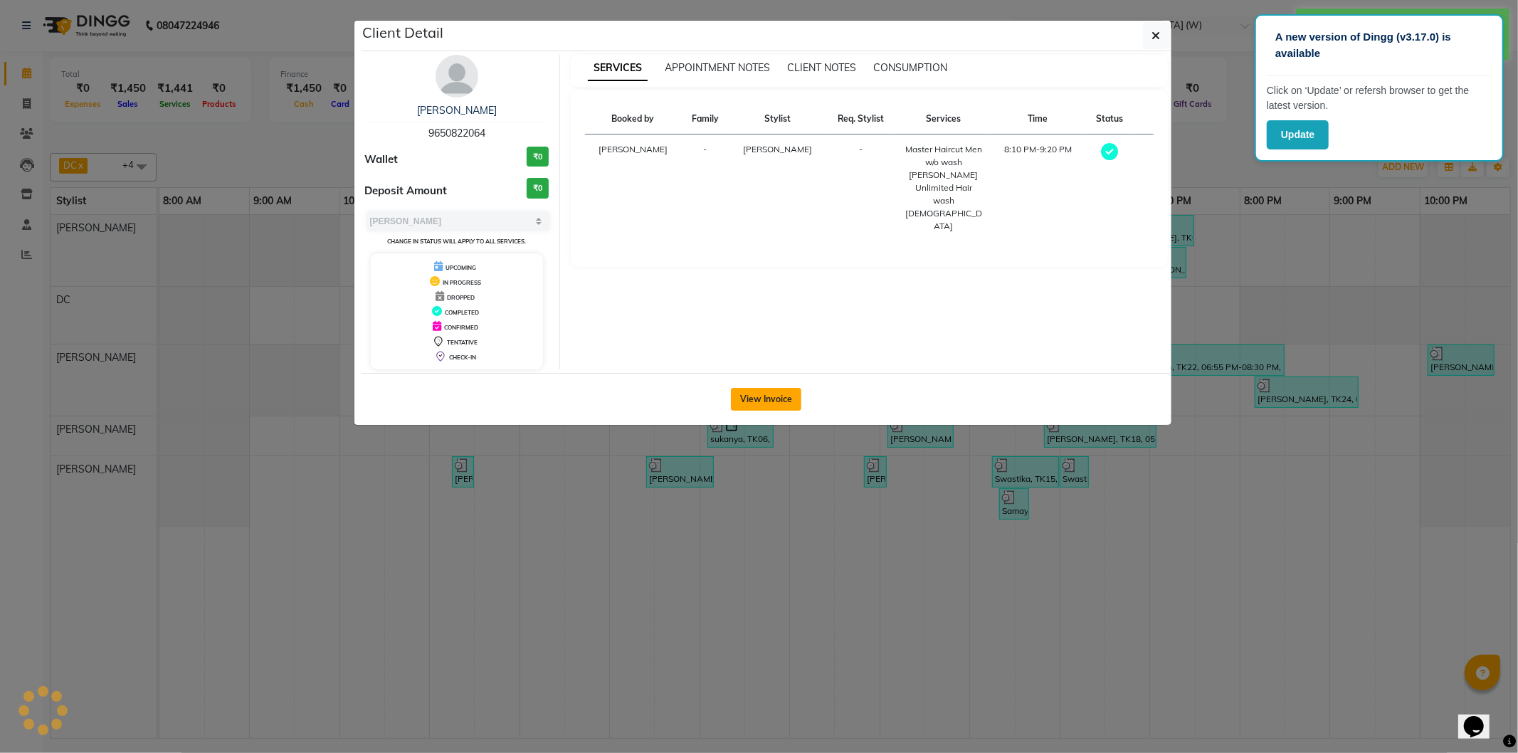
click at [753, 409] on div "View Invoice" at bounding box center [767, 399] width 810 height 52
click at [753, 408] on button "View Invoice" at bounding box center [766, 399] width 70 height 23
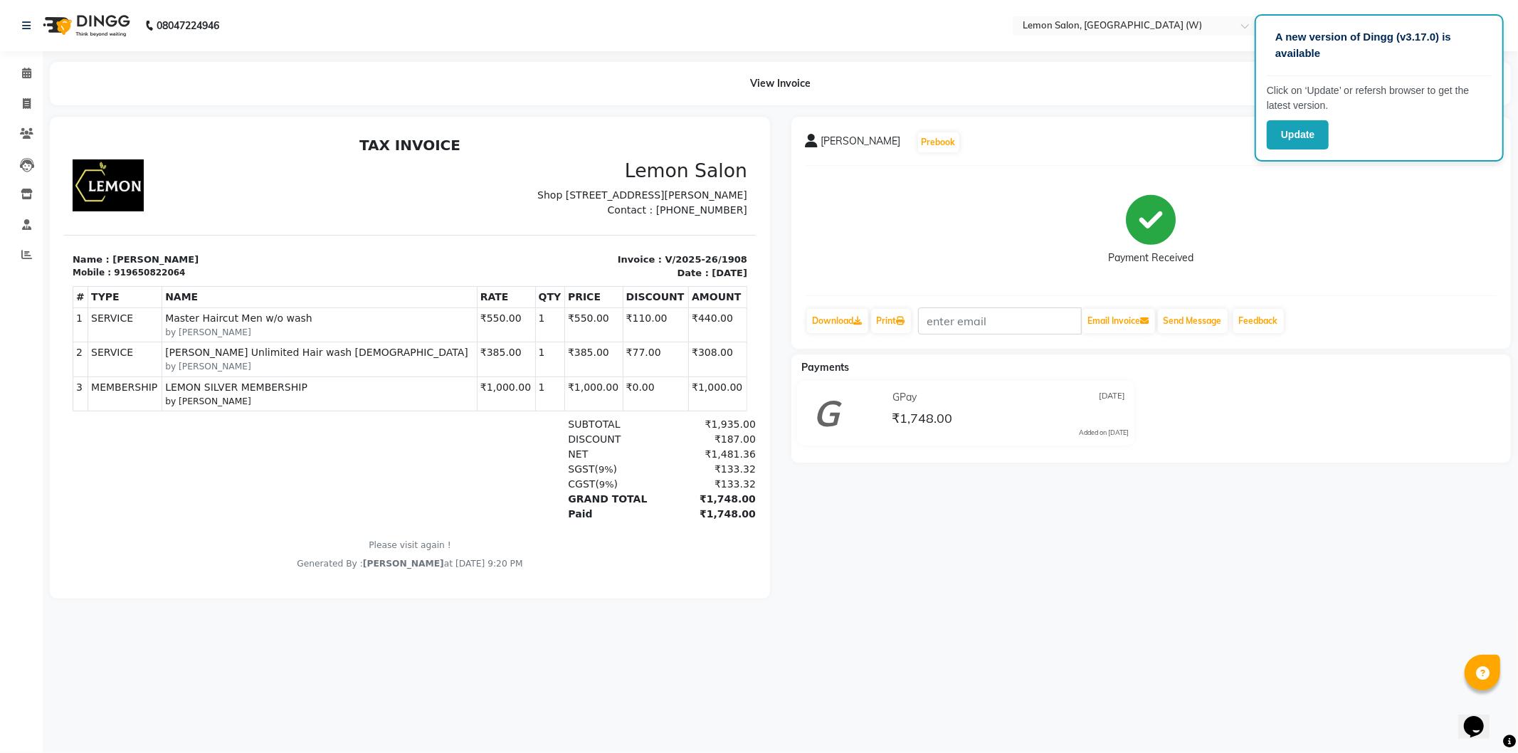
click at [674, 266] on p "Invoice : V/2025-26/1908" at bounding box center [582, 259] width 329 height 14
copy div "Invoice : V/2025-26/1908"
click at [31, 70] on span at bounding box center [26, 73] width 25 height 16
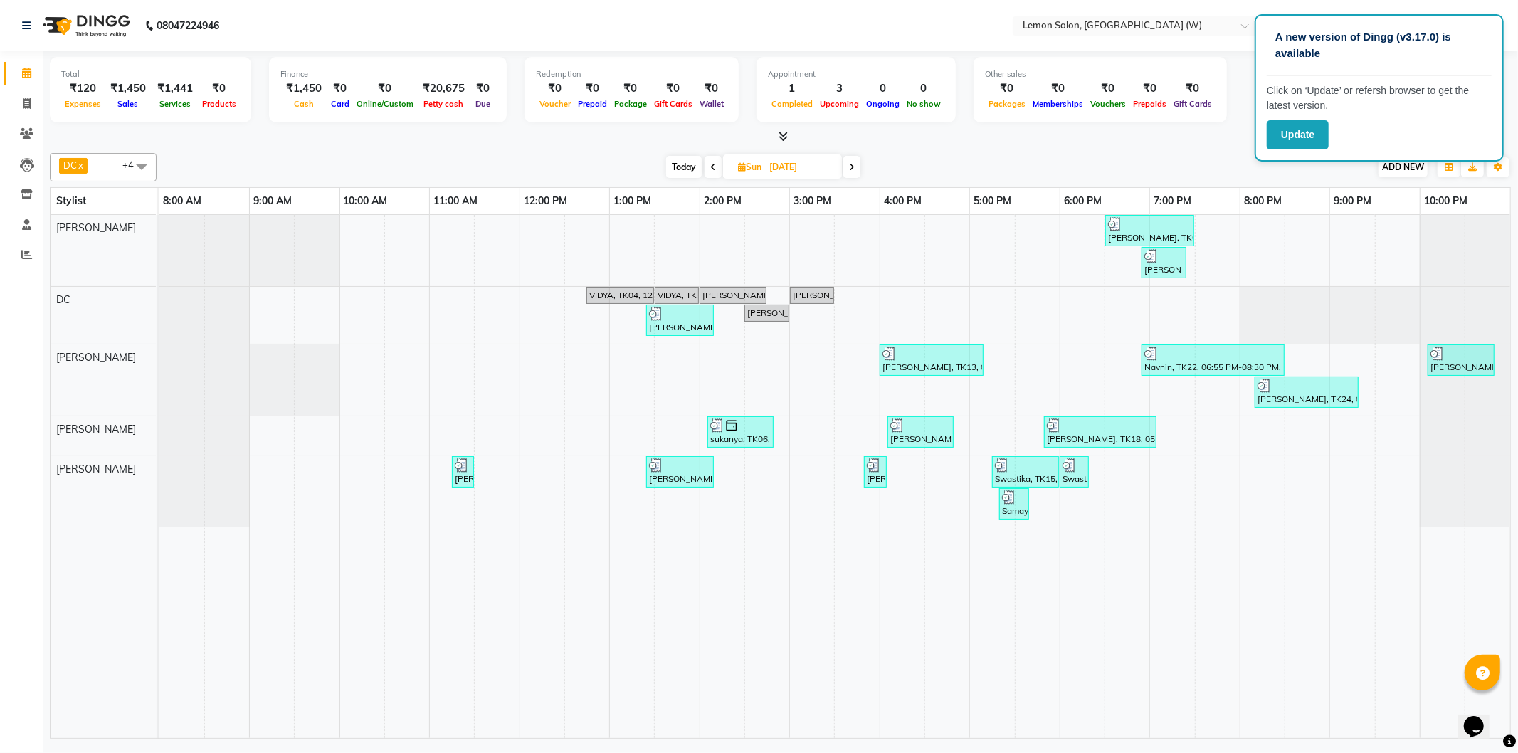
click at [1385, 171] on div "DC x Nazim Ansari x Shahrukh Mansoori x Shweta Murudkar x Simran Singh x +4 Sel…" at bounding box center [780, 167] width 1461 height 28
click at [681, 166] on span "Today" at bounding box center [684, 167] width 36 height 22
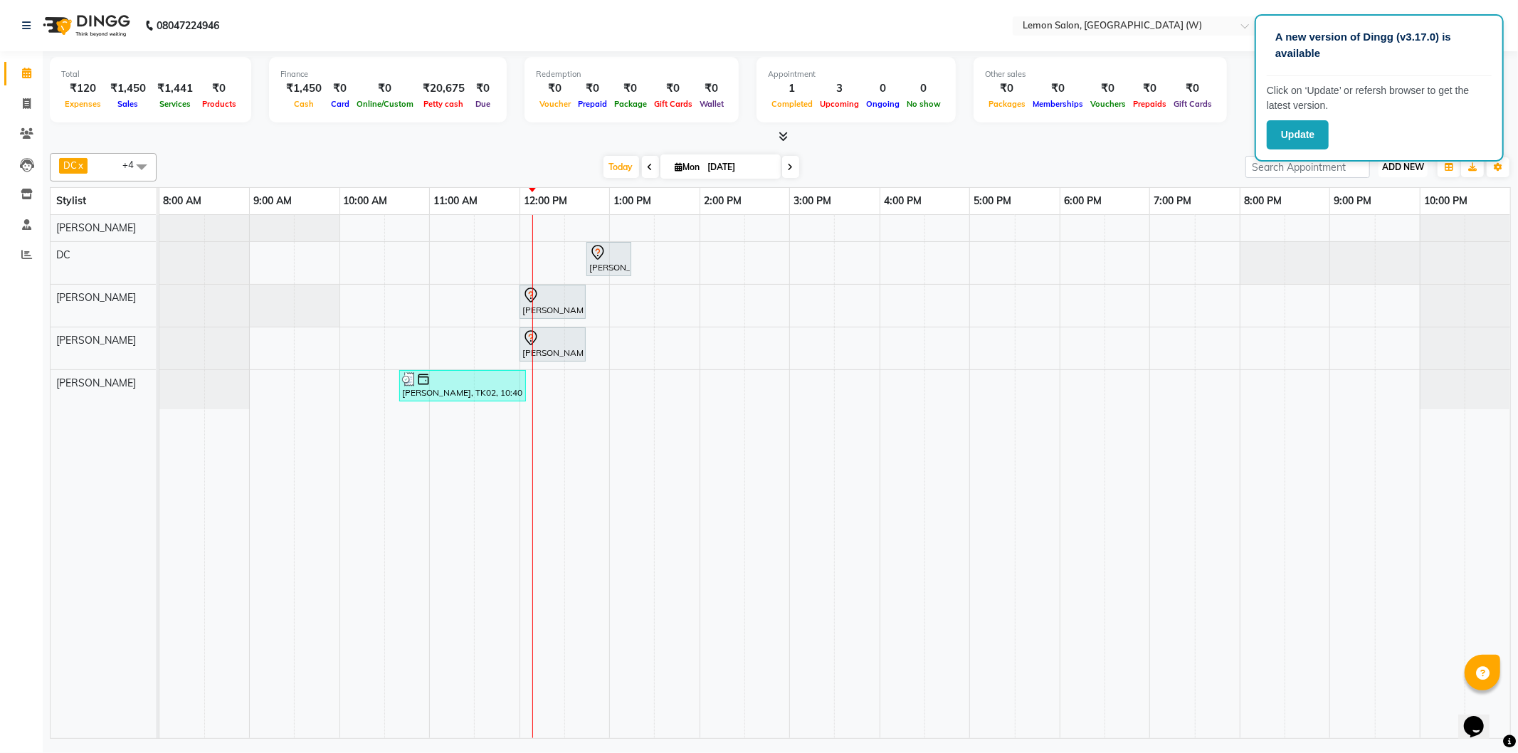
click at [1411, 168] on span "ADD NEW" at bounding box center [1403, 167] width 42 height 11
click at [1349, 225] on link "Add Expense" at bounding box center [1371, 230] width 112 height 19
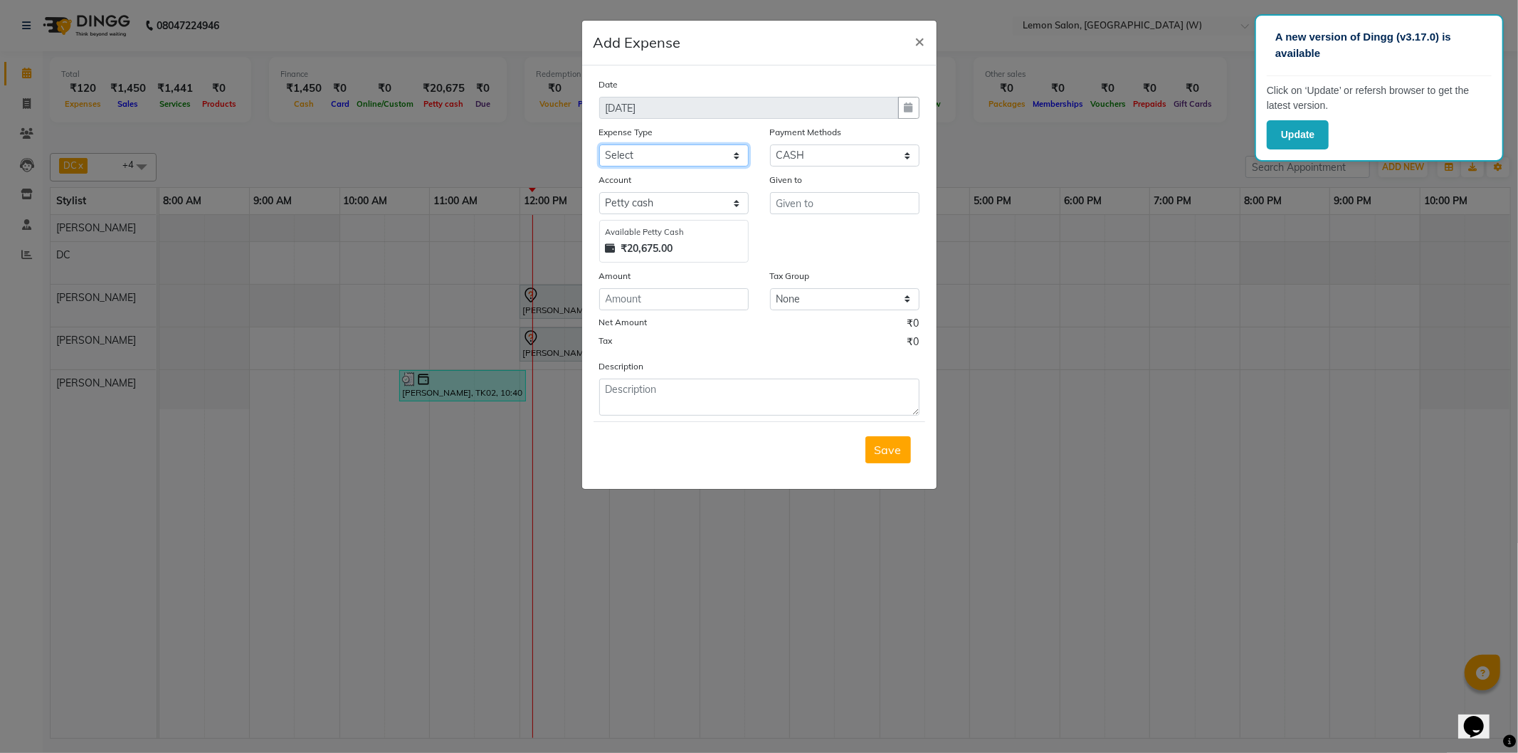
click at [671, 157] on select "Select Advance Cash transfer to hub Laundry Loan Membership Milk Miscellaneous …" at bounding box center [673, 155] width 149 height 22
click at [599, 144] on select "Select Advance Cash transfer to hub Laundry Loan Membership Milk Miscellaneous …" at bounding box center [673, 155] width 149 height 22
click at [797, 208] on input "text" at bounding box center [844, 203] width 149 height 22
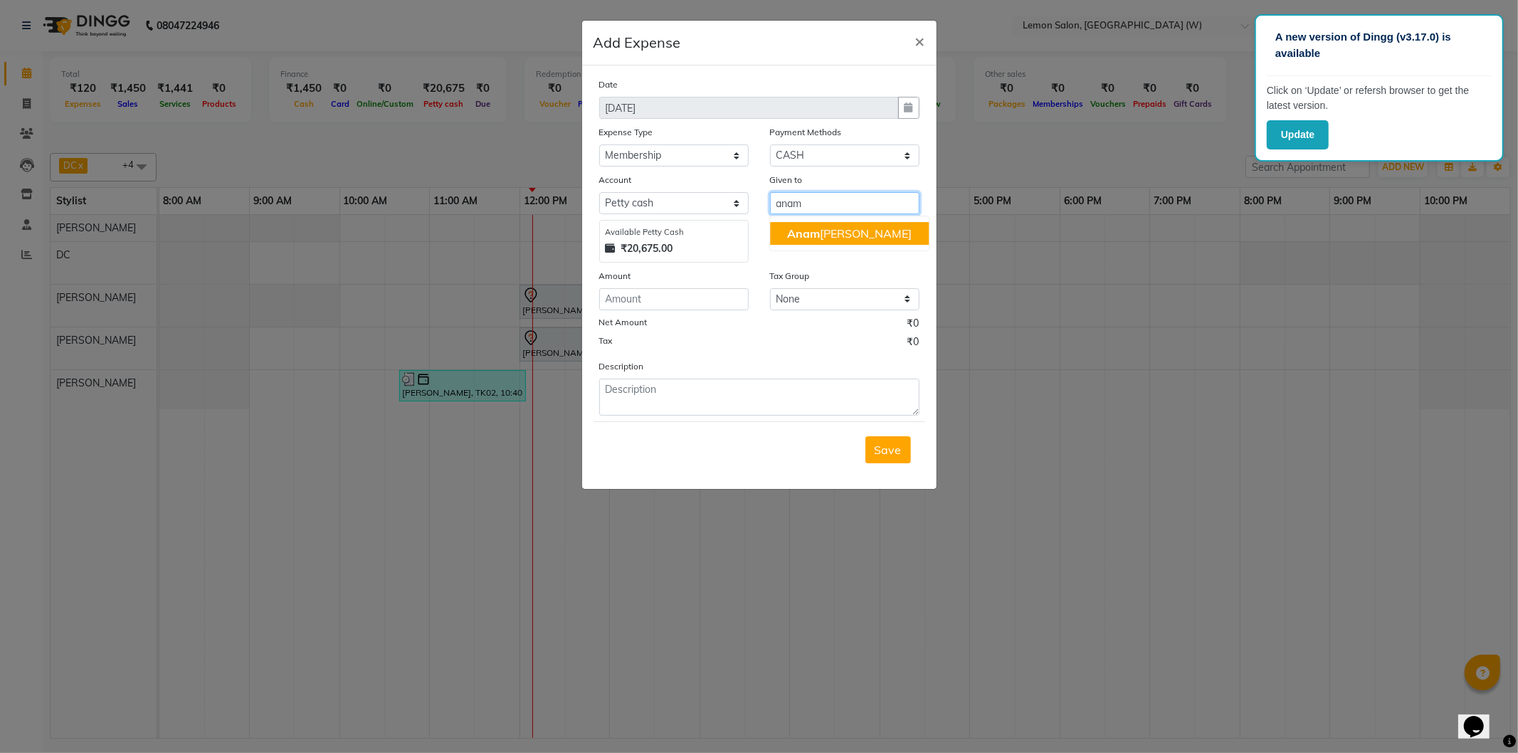
click at [833, 228] on ngb-highlight "Anam ta Sayyed" at bounding box center [849, 233] width 125 height 14
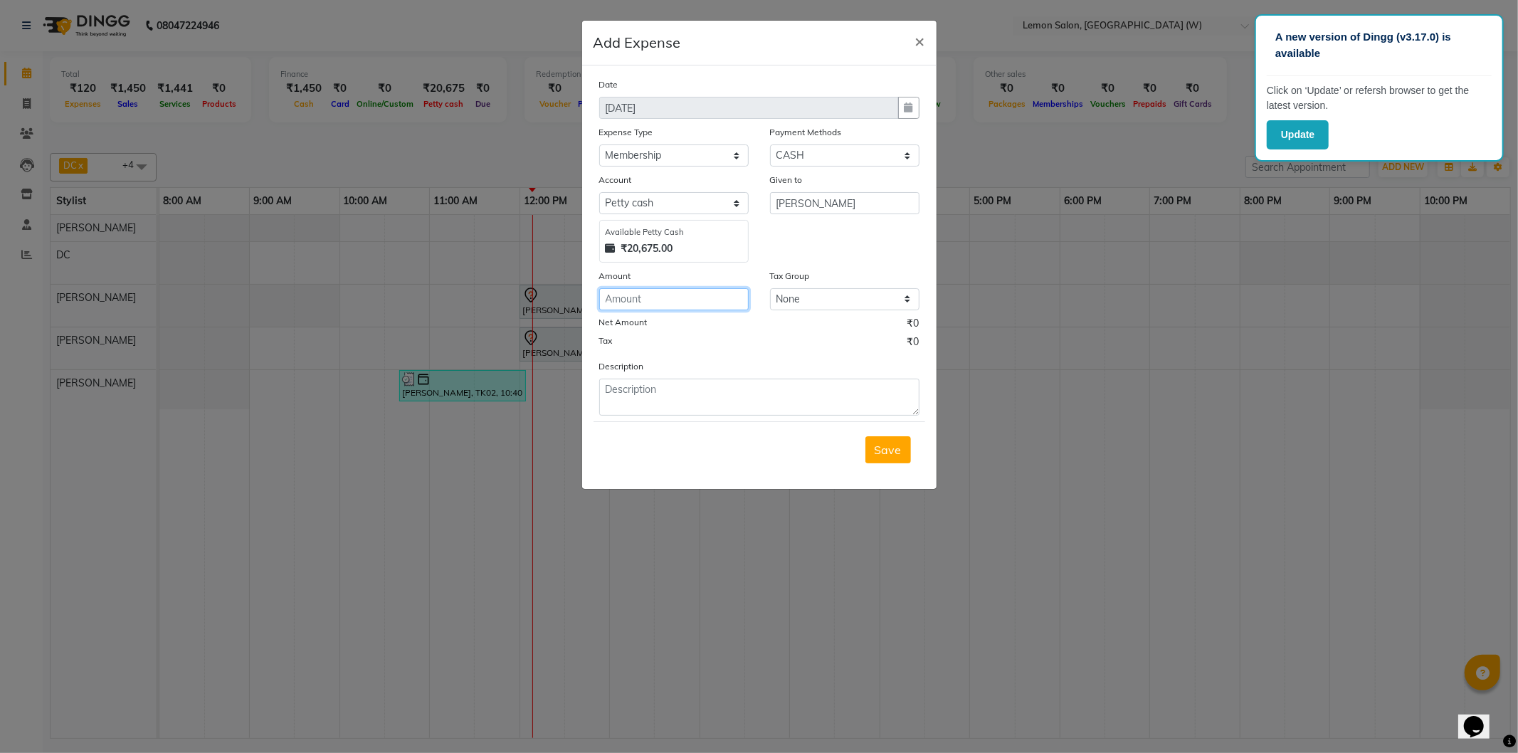
click at [664, 301] on input "number" at bounding box center [673, 299] width 149 height 22
click at [648, 400] on textarea at bounding box center [759, 397] width 320 height 37
paste textarea "Invoice : V/2025-26/1908"
click at [883, 453] on span "Save" at bounding box center [888, 450] width 27 height 14
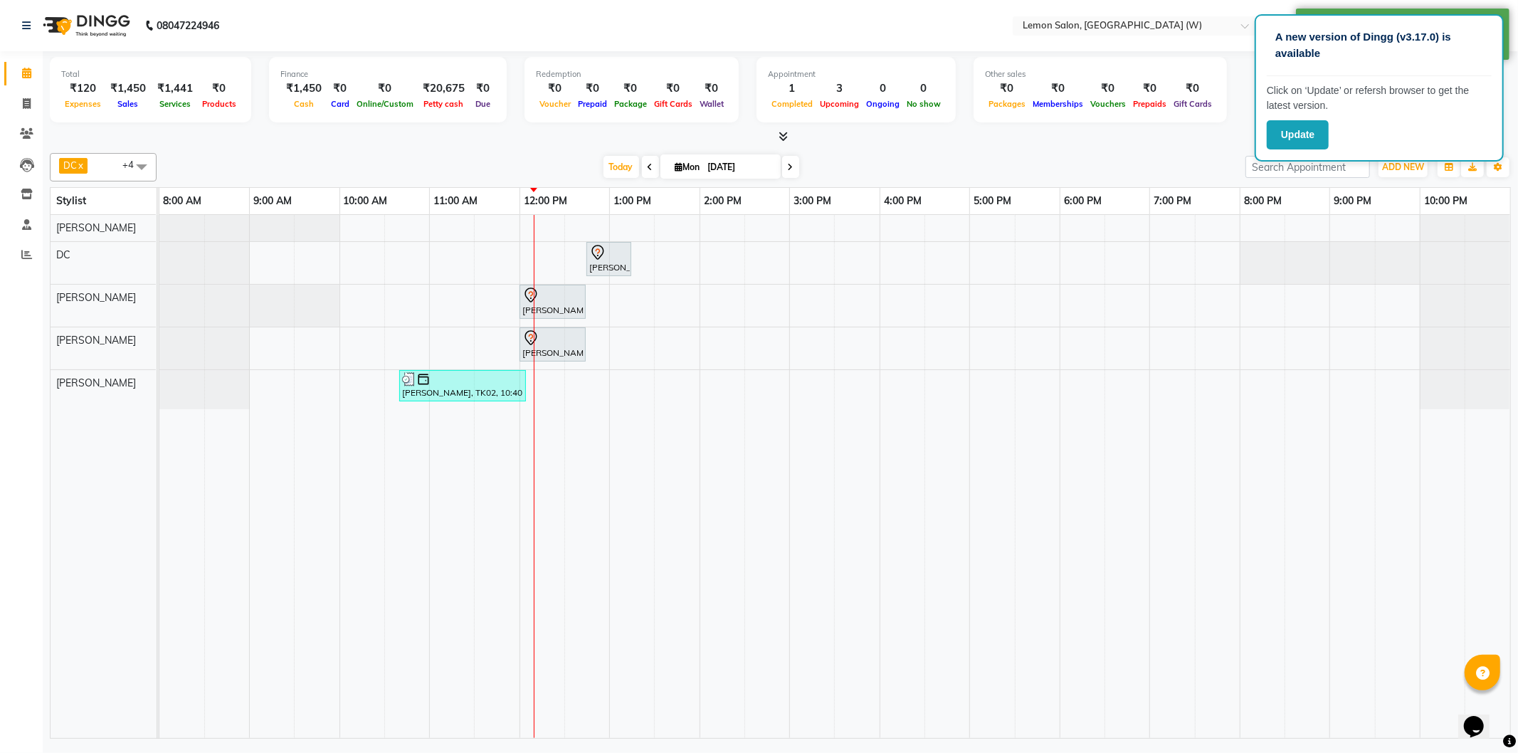
click at [642, 168] on span at bounding box center [650, 167] width 17 height 22
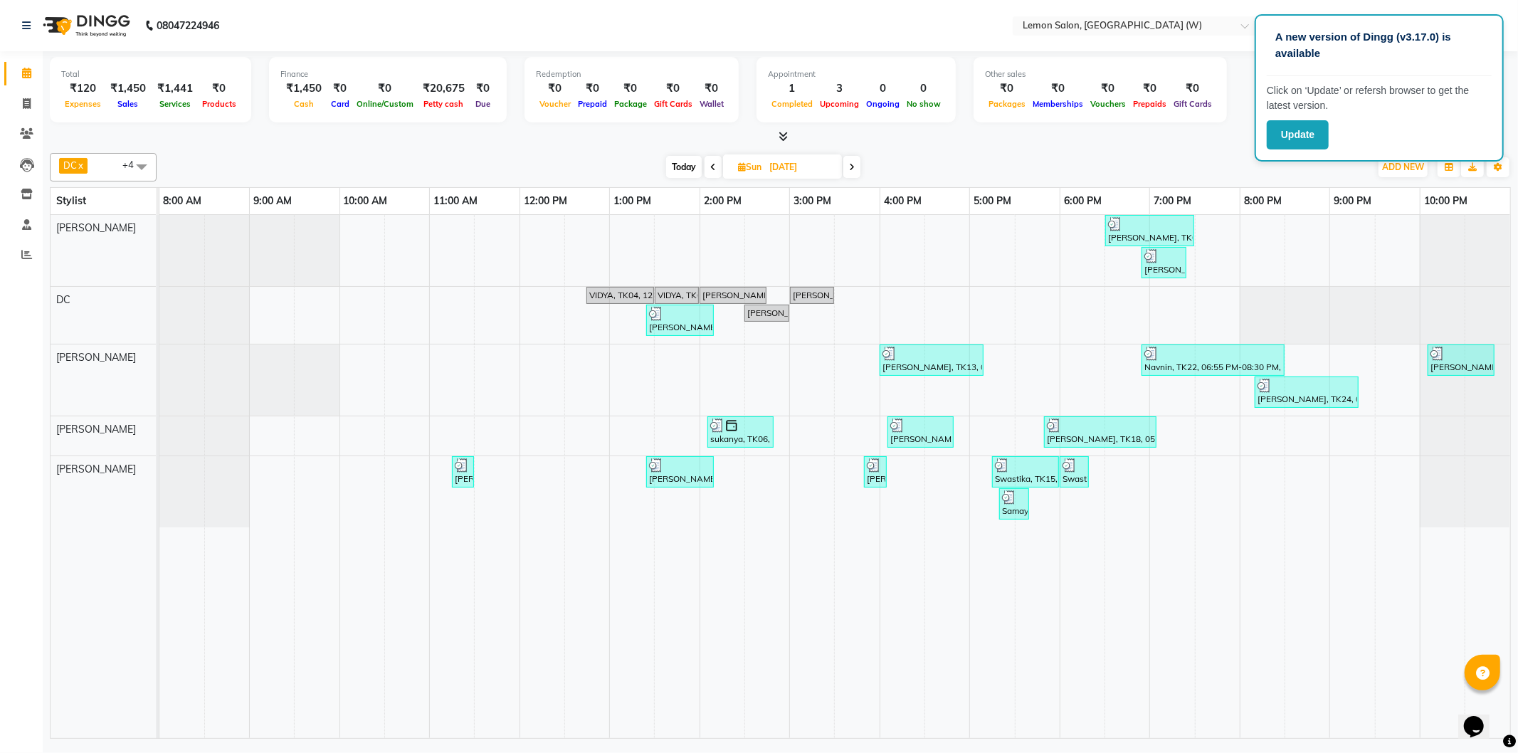
click at [117, 164] on span "DC x Nazim Ansari x Shahrukh Mansoori x Shweta Murudkar x Simran Singh x +4" at bounding box center [103, 167] width 107 height 28
click at [98, 298] on div "[PERSON_NAME]" at bounding box center [103, 305] width 91 height 15
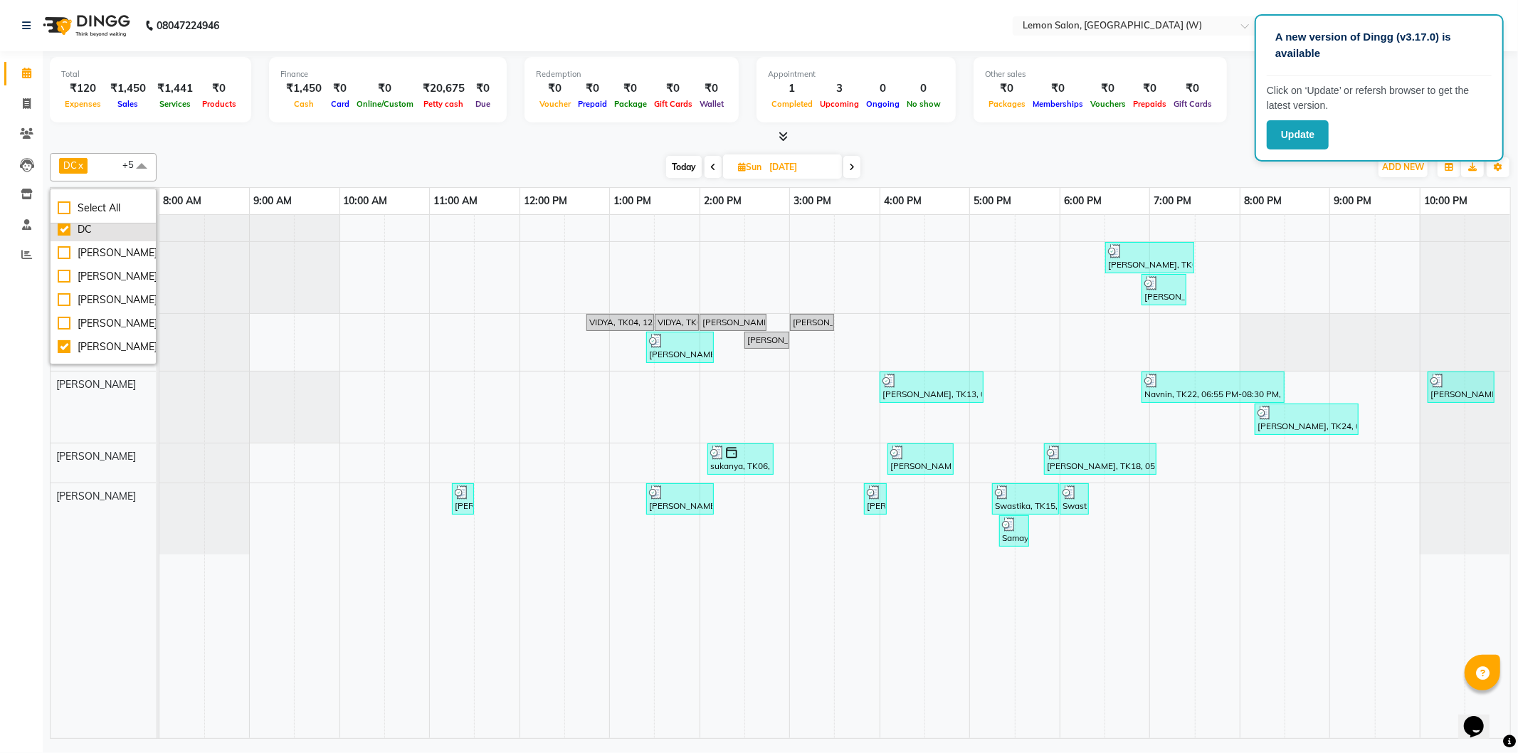
scroll to position [79, 0]
click at [90, 234] on div "[PERSON_NAME]" at bounding box center [103, 226] width 91 height 15
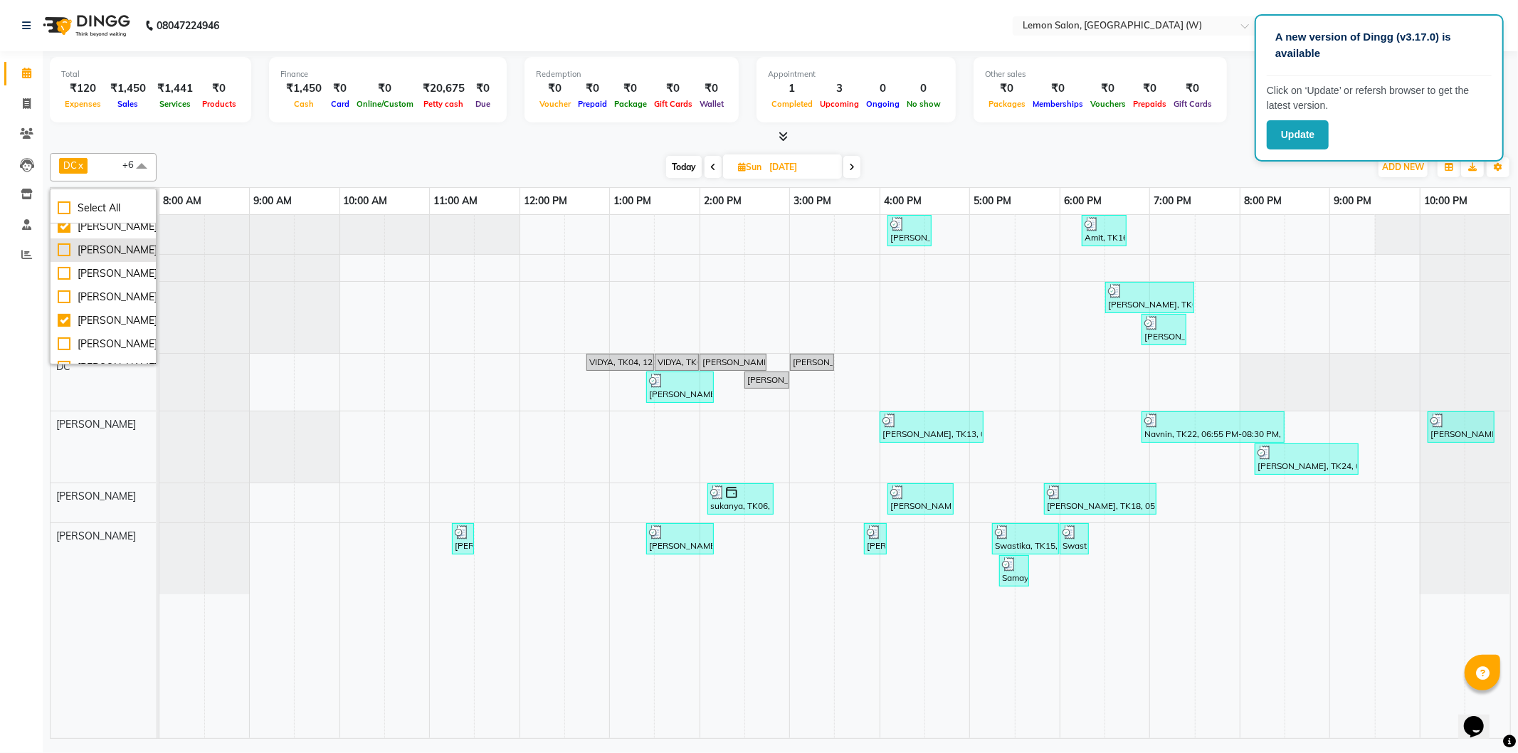
click at [95, 258] on div "[PERSON_NAME]" at bounding box center [103, 250] width 91 height 15
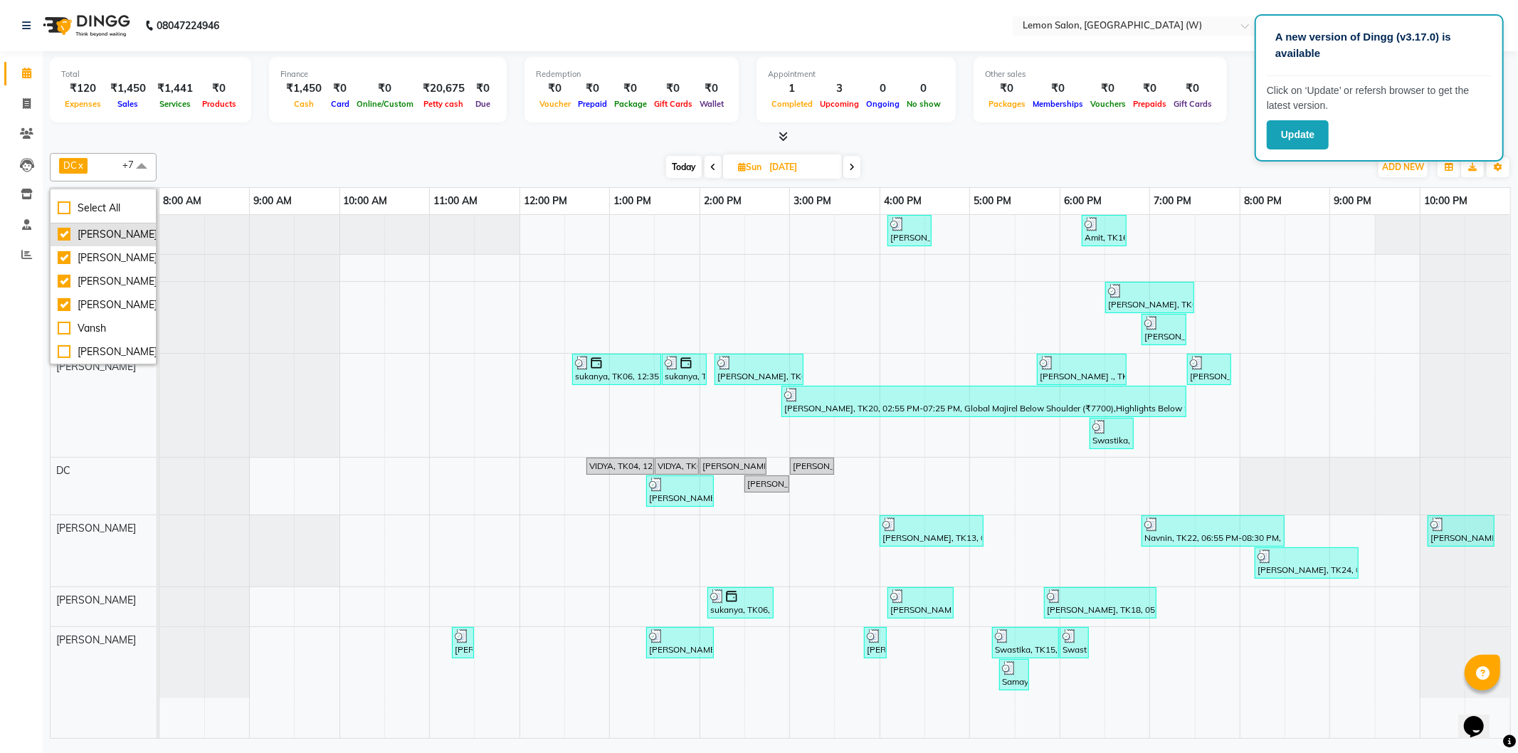
scroll to position [316, 0]
click at [281, 200] on link "9:00 AM" at bounding box center [273, 201] width 46 height 21
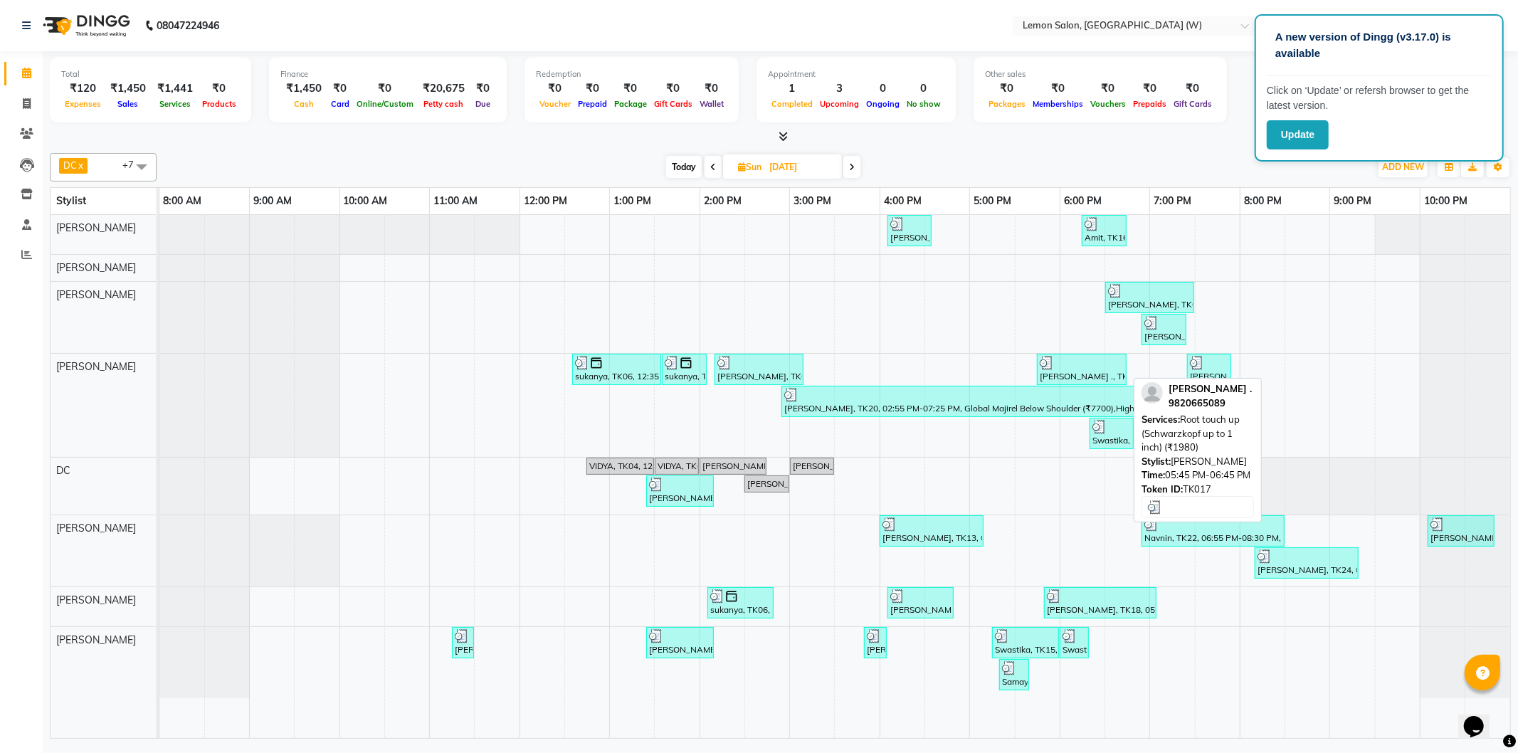
click at [1080, 372] on div "jinisha ., TK17, 05:45 PM-06:45 PM, Root touch up (Schwarzkopf up to 1 inch) (₹…" at bounding box center [1081, 369] width 87 height 27
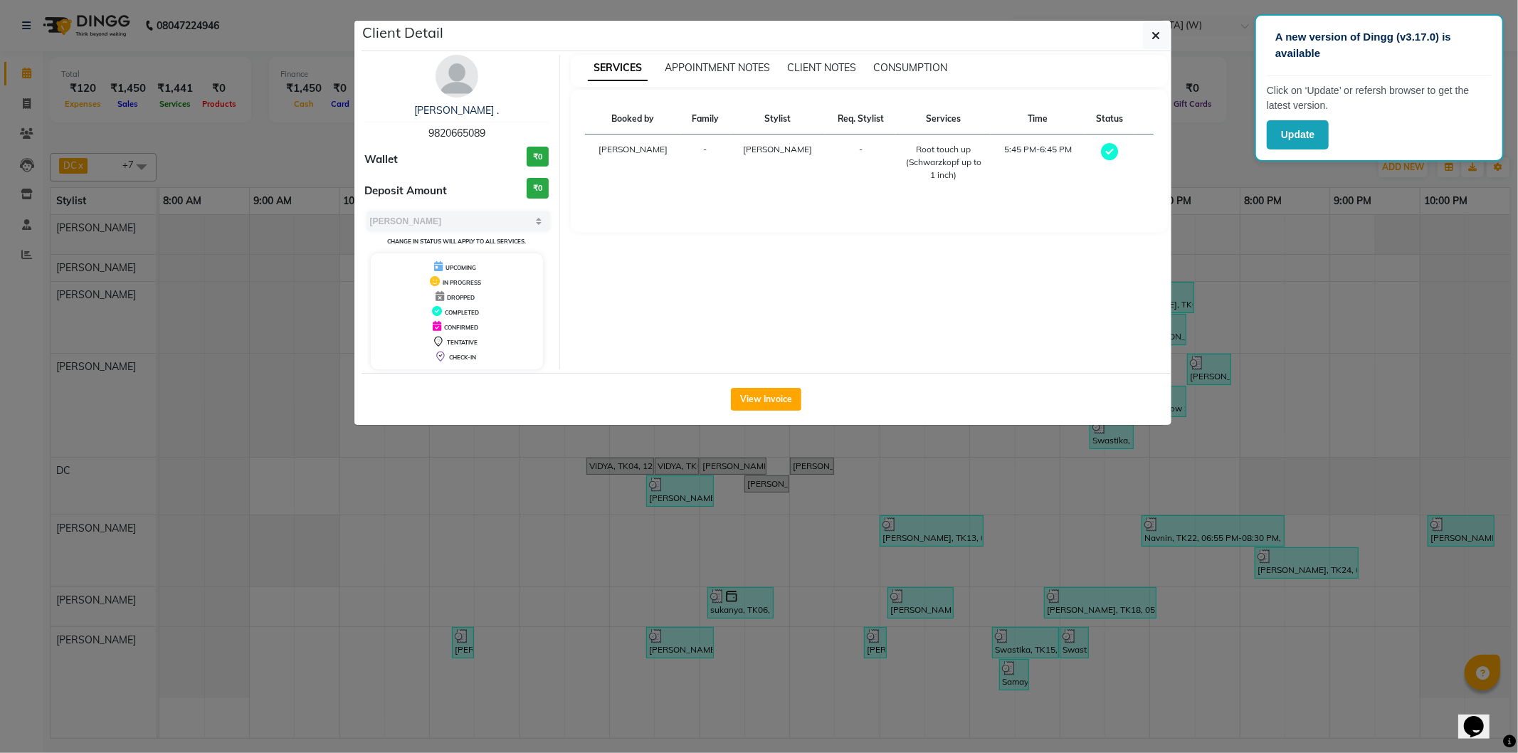
drag, startPoint x: 1157, startPoint y: 367, endPoint x: 1176, endPoint y: 367, distance: 19.2
click at [1157, 367] on div "SERVICES APPOINTMENT NOTES CLIENT NOTES CONSUMPTION Booked by Family Stylist Re…" at bounding box center [869, 212] width 618 height 315
click at [1160, 23] on button "button" at bounding box center [1156, 35] width 27 height 27
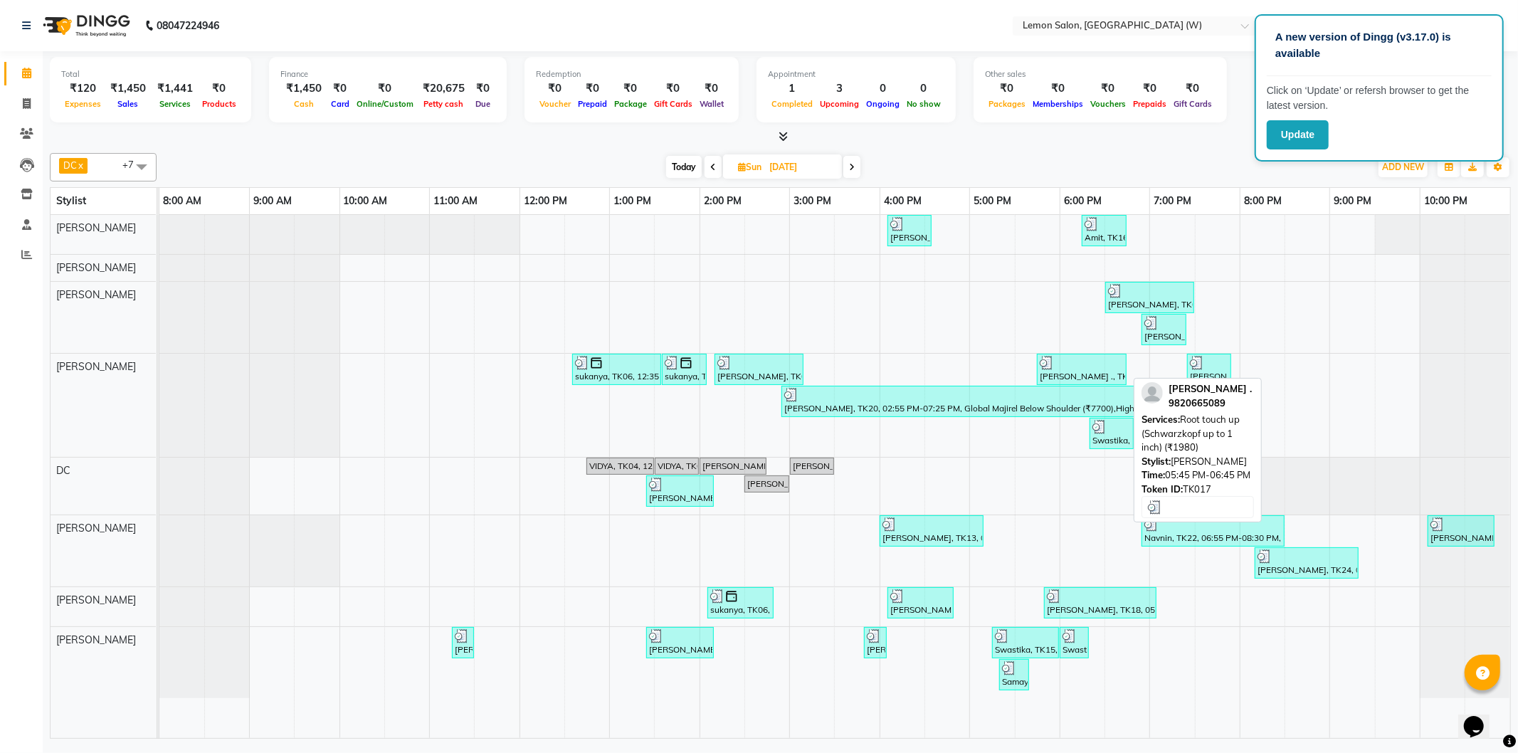
click at [1089, 378] on div "jinisha ., TK17, 05:45 PM-06:45 PM, Root touch up (Schwarzkopf up to 1 inch) (₹…" at bounding box center [1081, 369] width 87 height 27
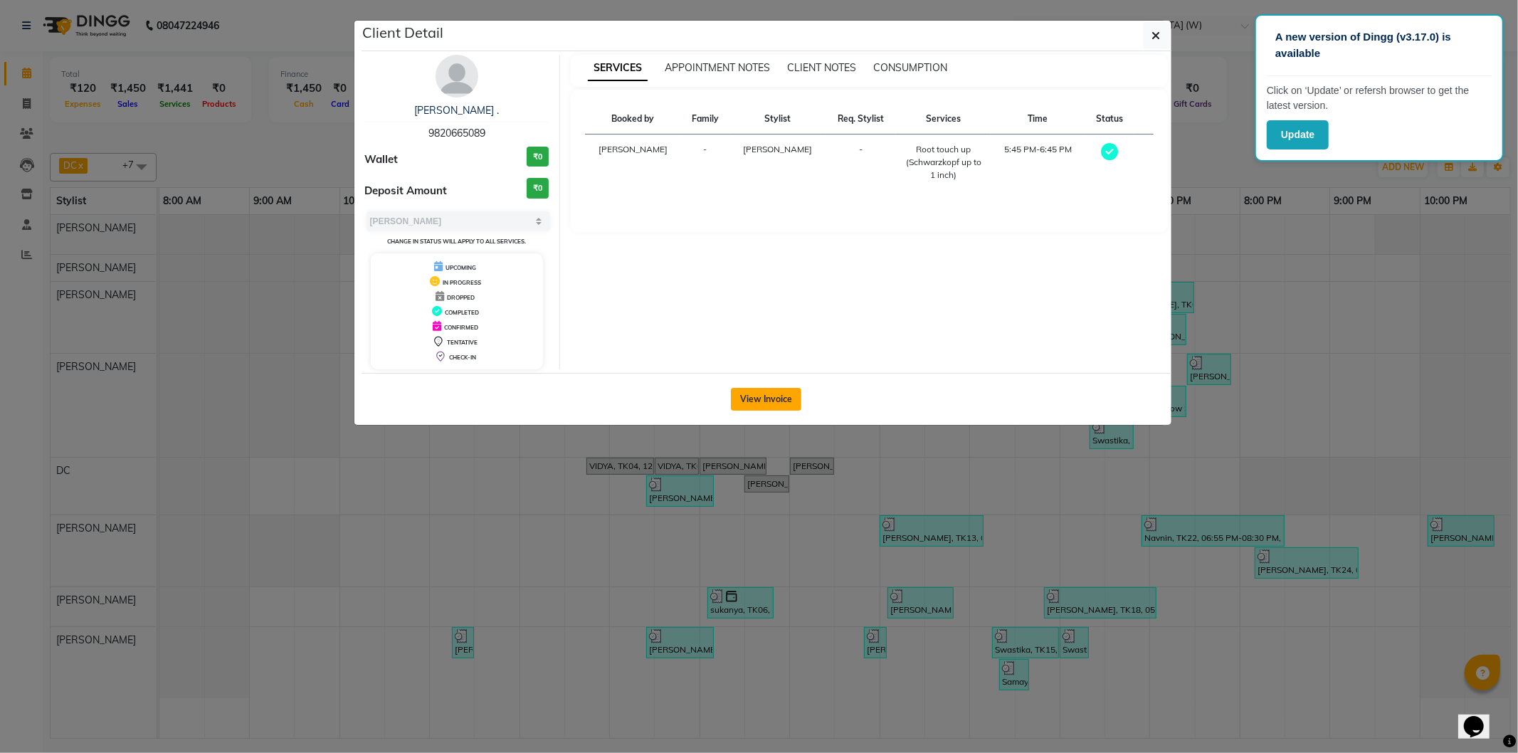
click at [792, 396] on button "View Invoice" at bounding box center [766, 399] width 70 height 23
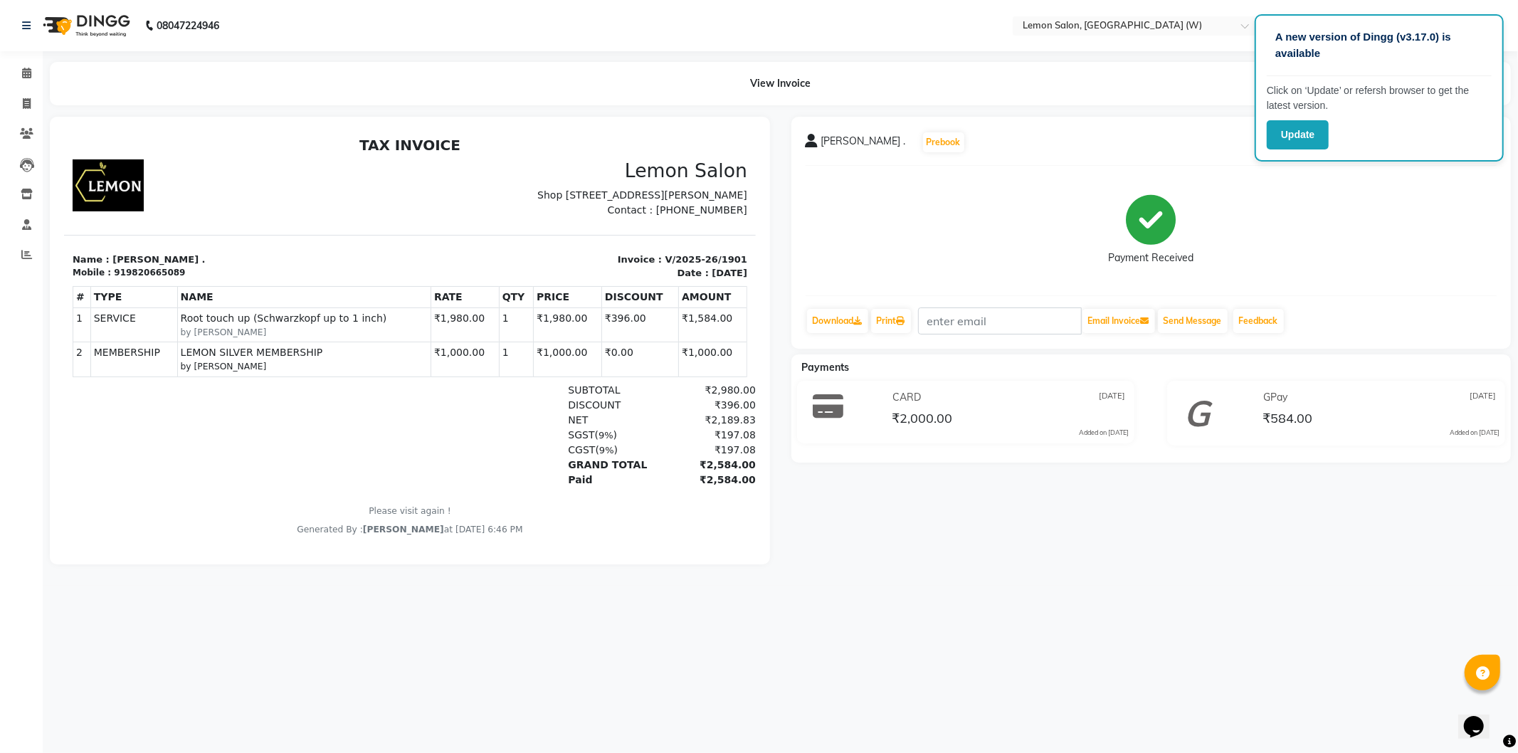
click at [664, 266] on p "Invoice : V/2025-26/1901" at bounding box center [582, 259] width 329 height 14
copy div "Invoice : V/2025-26/1901"
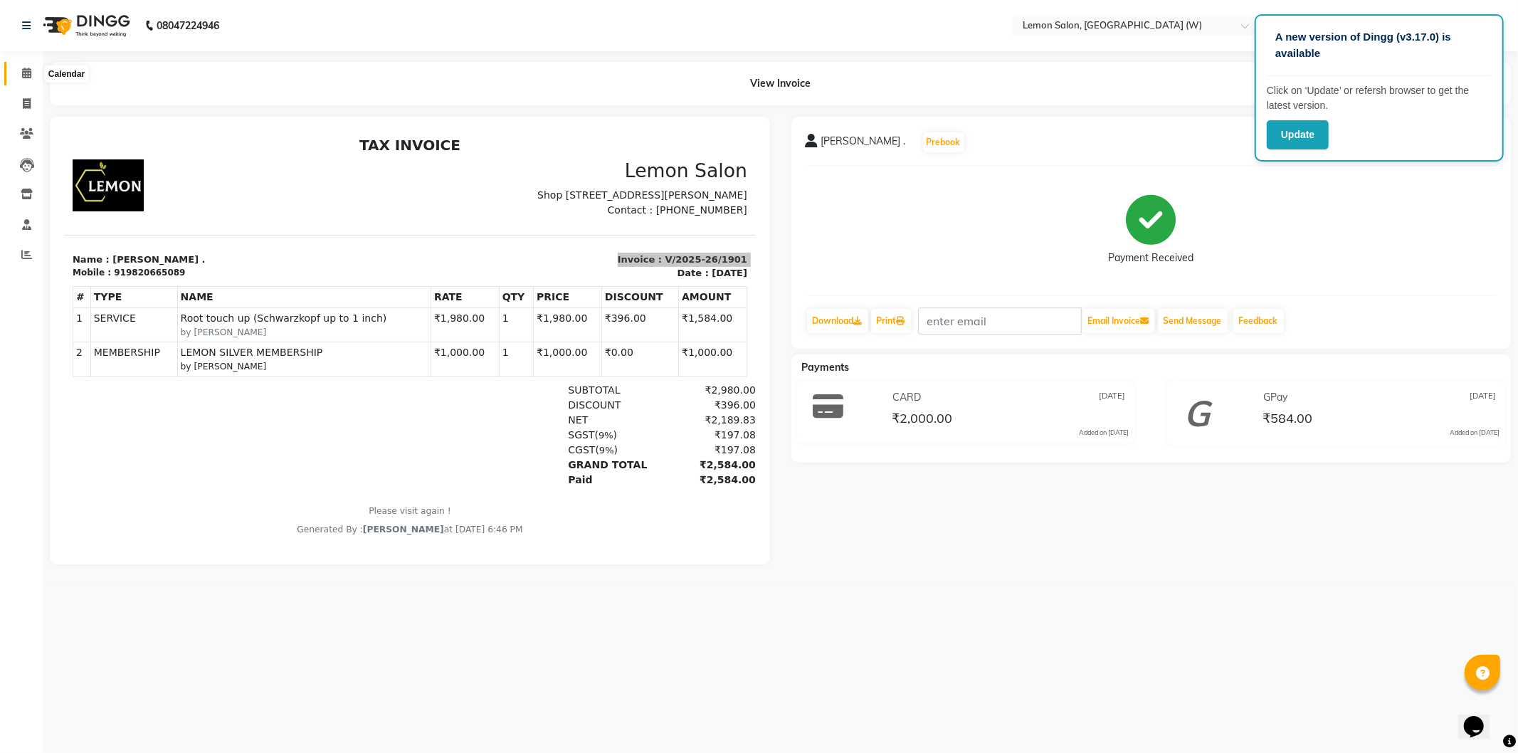
click at [25, 75] on icon at bounding box center [26, 73] width 9 height 11
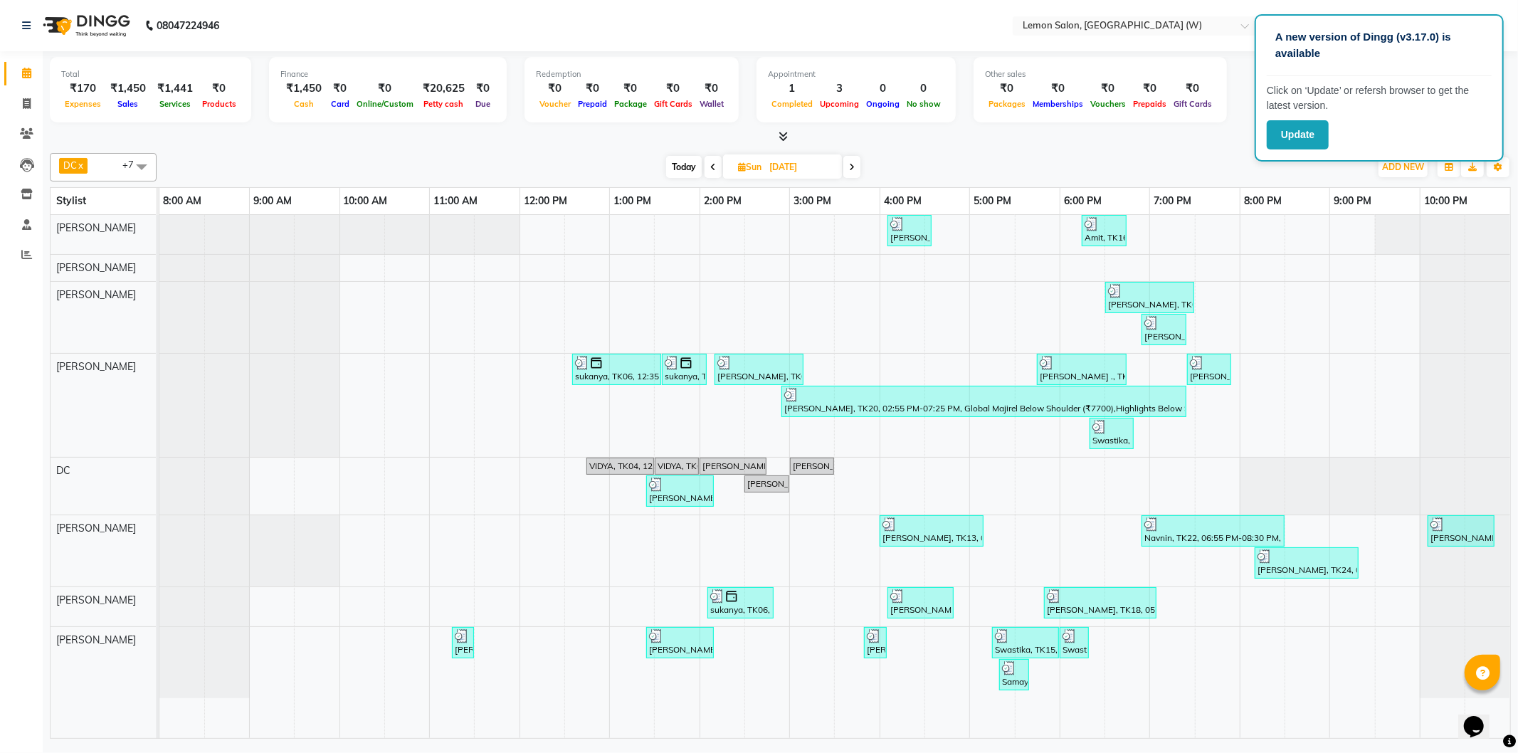
click at [688, 164] on span "Today" at bounding box center [684, 167] width 36 height 22
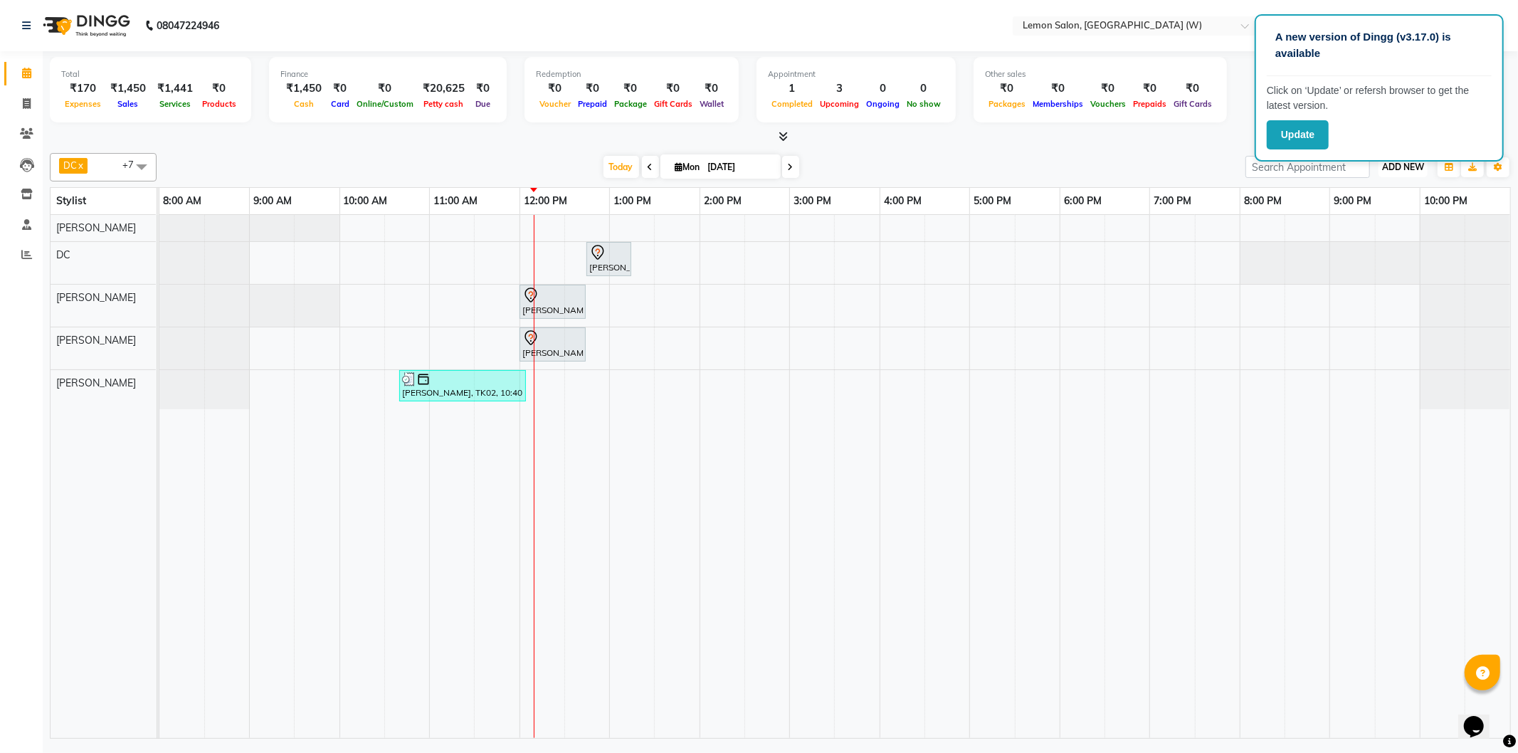
drag, startPoint x: 1415, startPoint y: 165, endPoint x: 1408, endPoint y: 167, distance: 7.4
click at [1414, 165] on span "ADD NEW" at bounding box center [1403, 167] width 42 height 11
click at [1368, 232] on link "Add Expense" at bounding box center [1371, 230] width 112 height 19
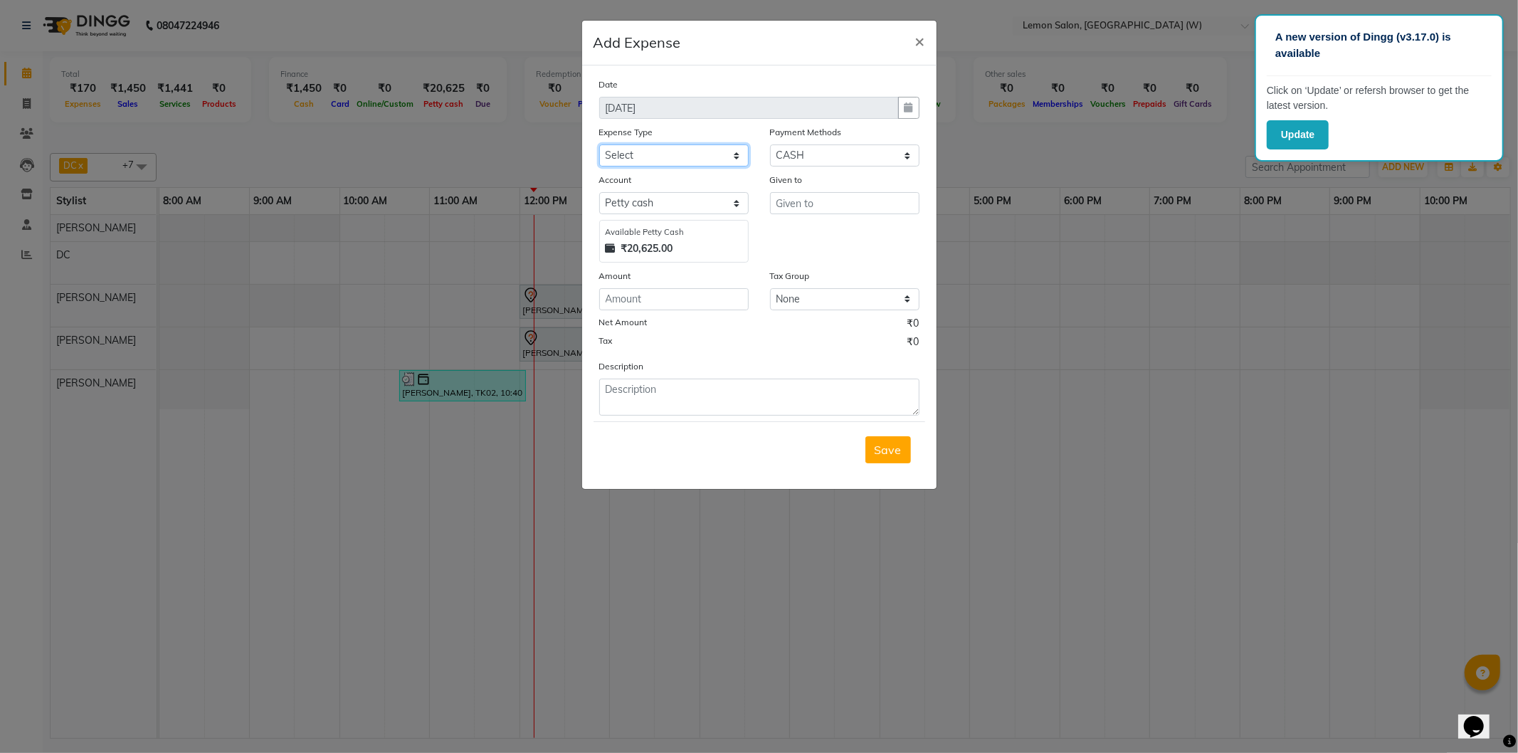
click at [693, 159] on select "Select Advance Cash transfer to hub Laundry Loan Membership Milk Miscellaneous …" at bounding box center [673, 155] width 149 height 22
click at [599, 144] on select "Select Advance Cash transfer to hub Laundry Loan Membership Milk Miscellaneous …" at bounding box center [673, 155] width 149 height 22
click at [819, 211] on input "text" at bounding box center [844, 203] width 149 height 22
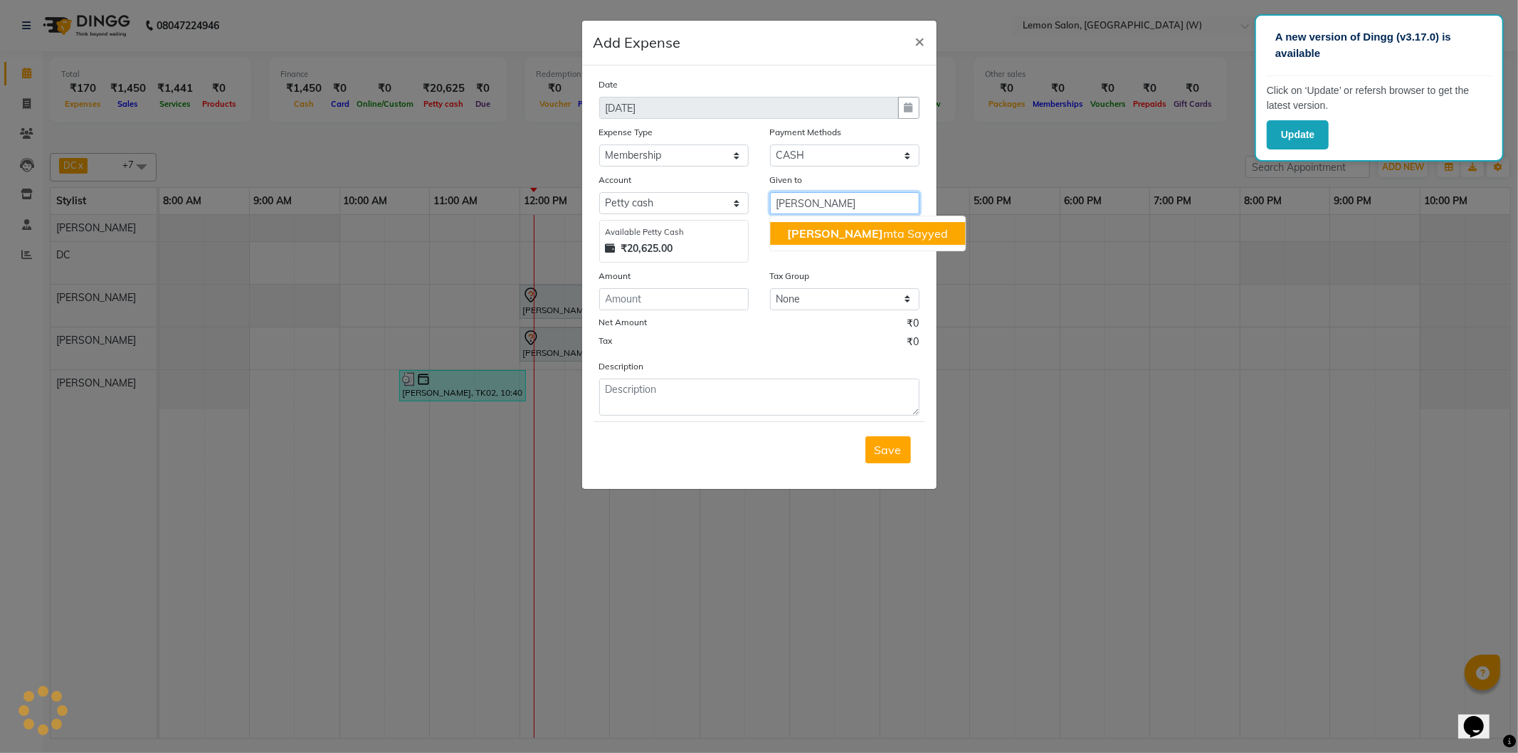
click at [819, 231] on ngb-highlight "Ana mta Sayyed" at bounding box center [867, 233] width 161 height 14
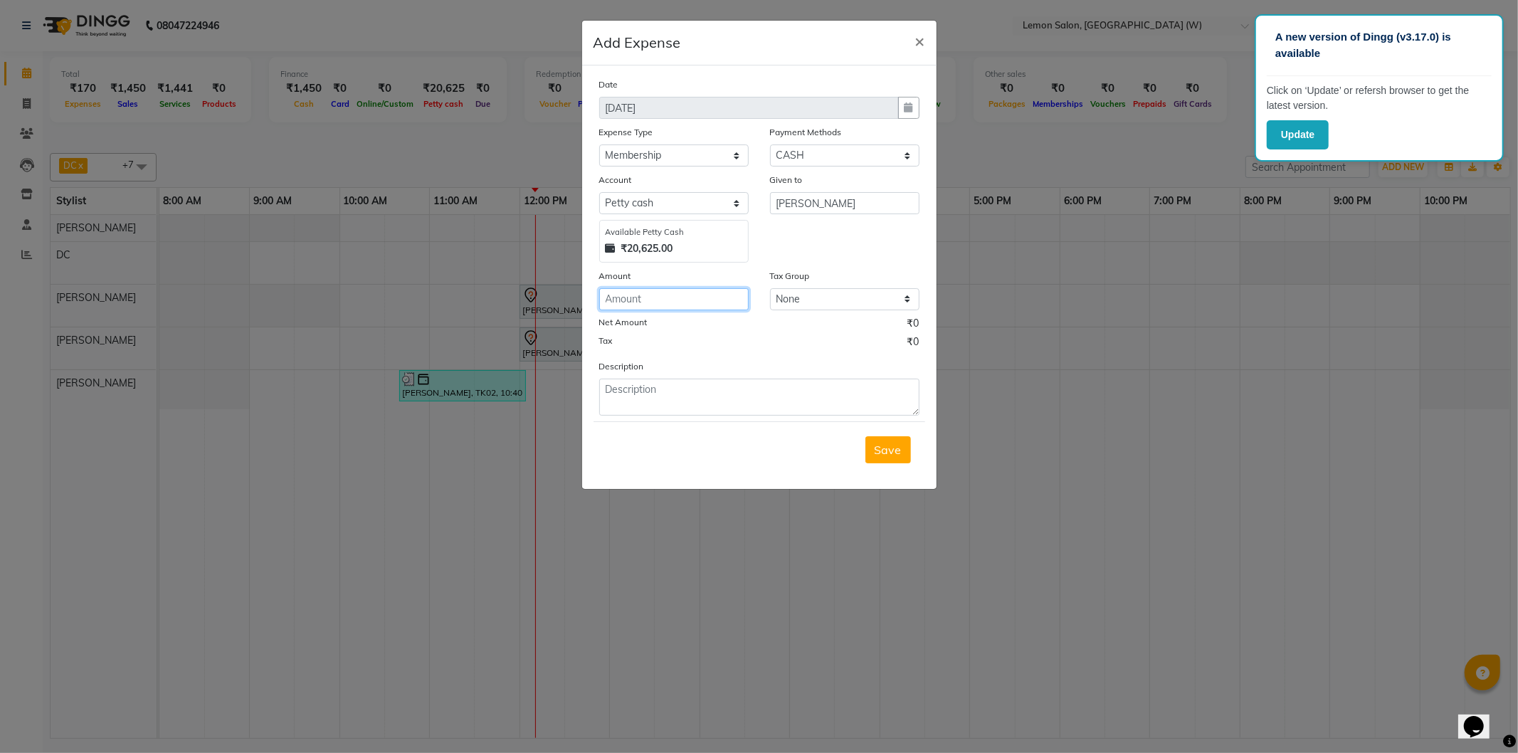
click at [730, 293] on input "number" at bounding box center [673, 299] width 149 height 22
click at [735, 403] on textarea at bounding box center [759, 397] width 320 height 37
paste textarea "Invoice : V/2025-26/1901"
click at [883, 449] on span "Save" at bounding box center [888, 450] width 27 height 14
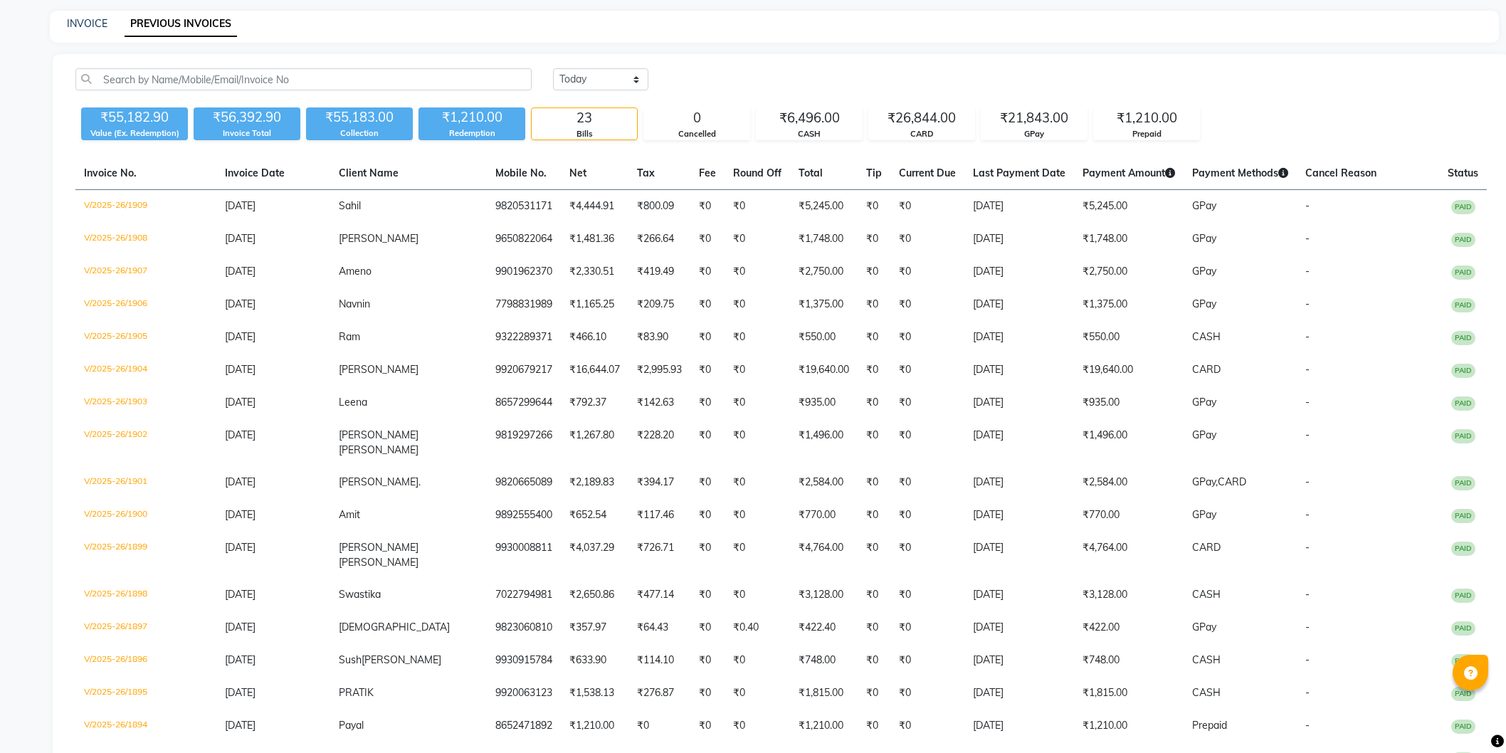
select select "yesterday"
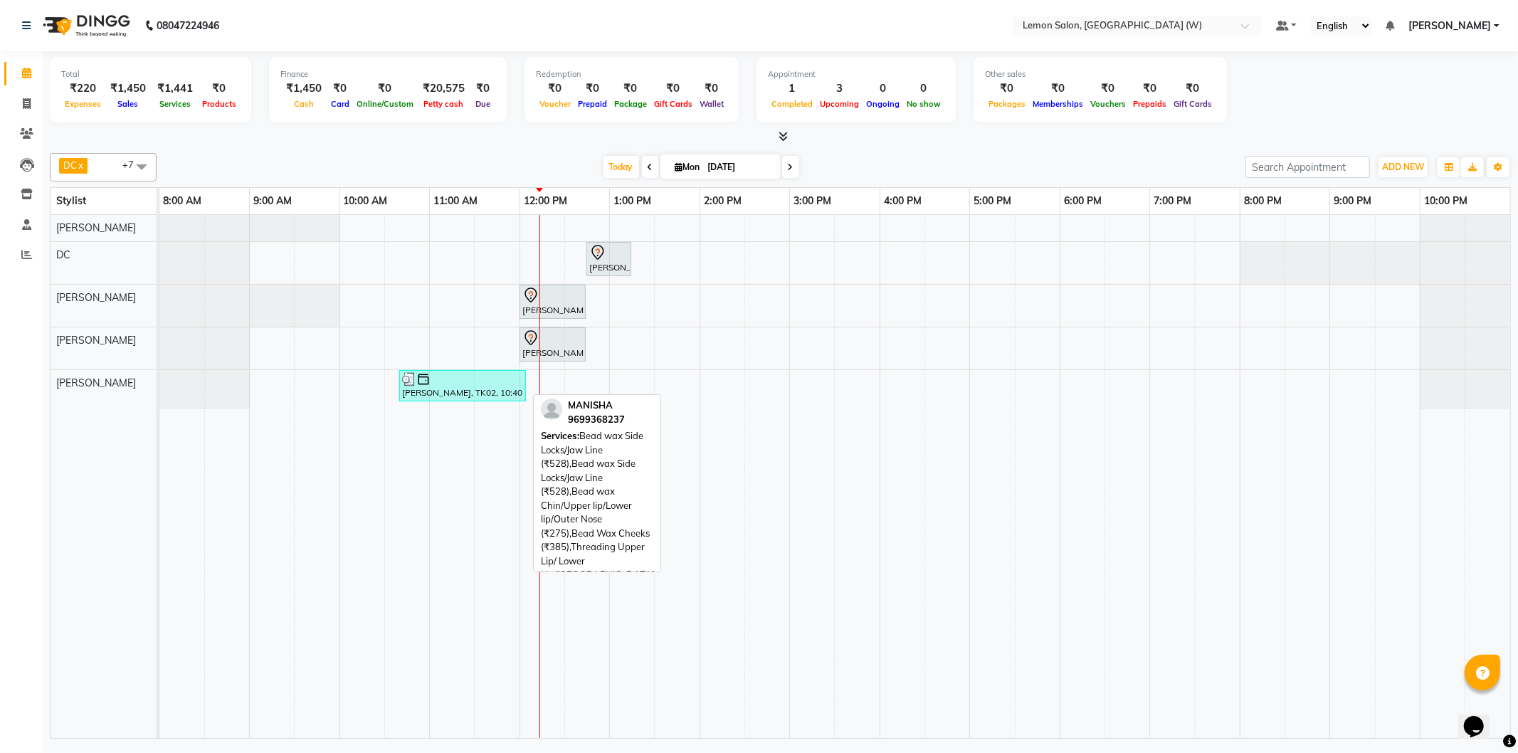
click at [458, 393] on div "[PERSON_NAME], TK02, 10:40 AM-12:05 PM, Bead wax Side Locks/Jaw Line (₹528),Bea…" at bounding box center [463, 385] width 124 height 27
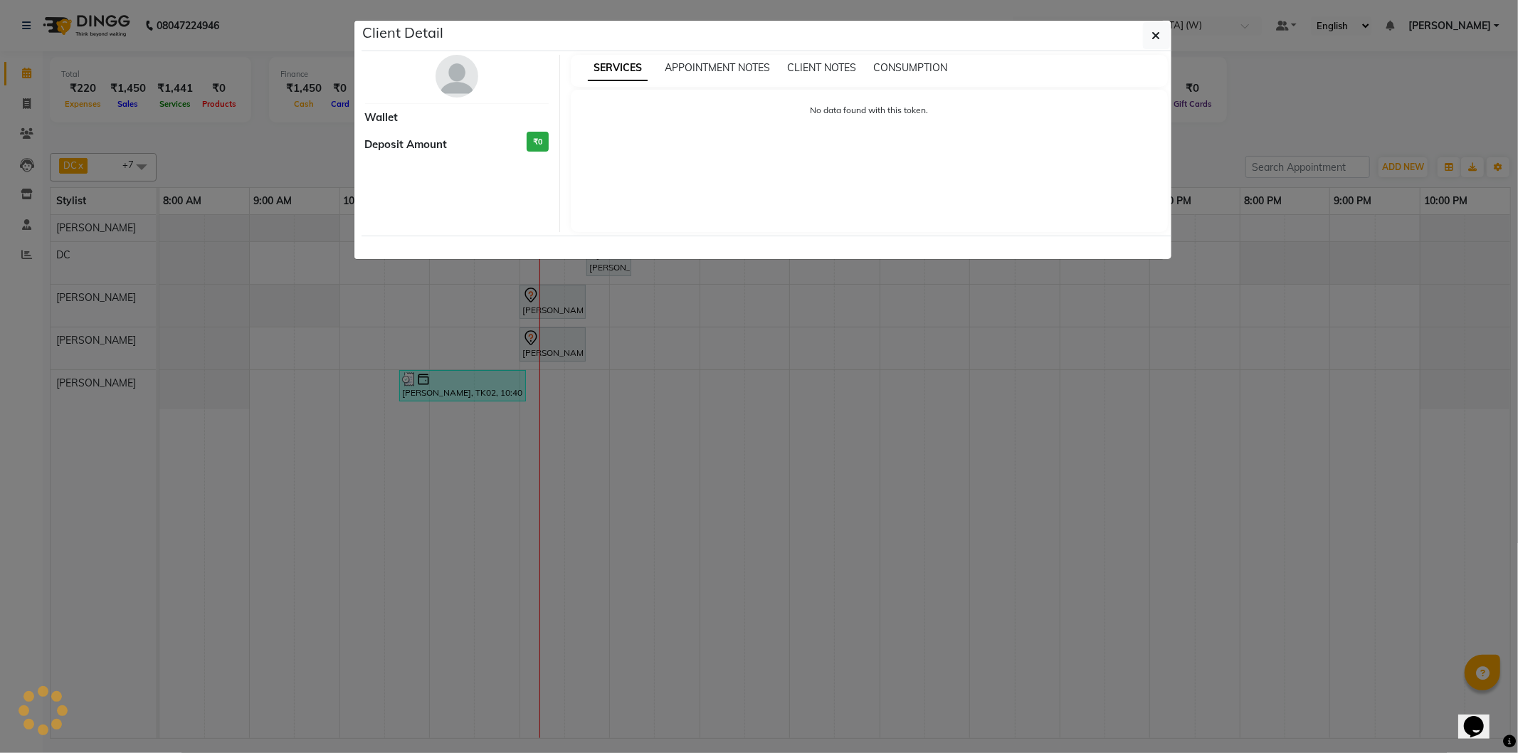
select select "3"
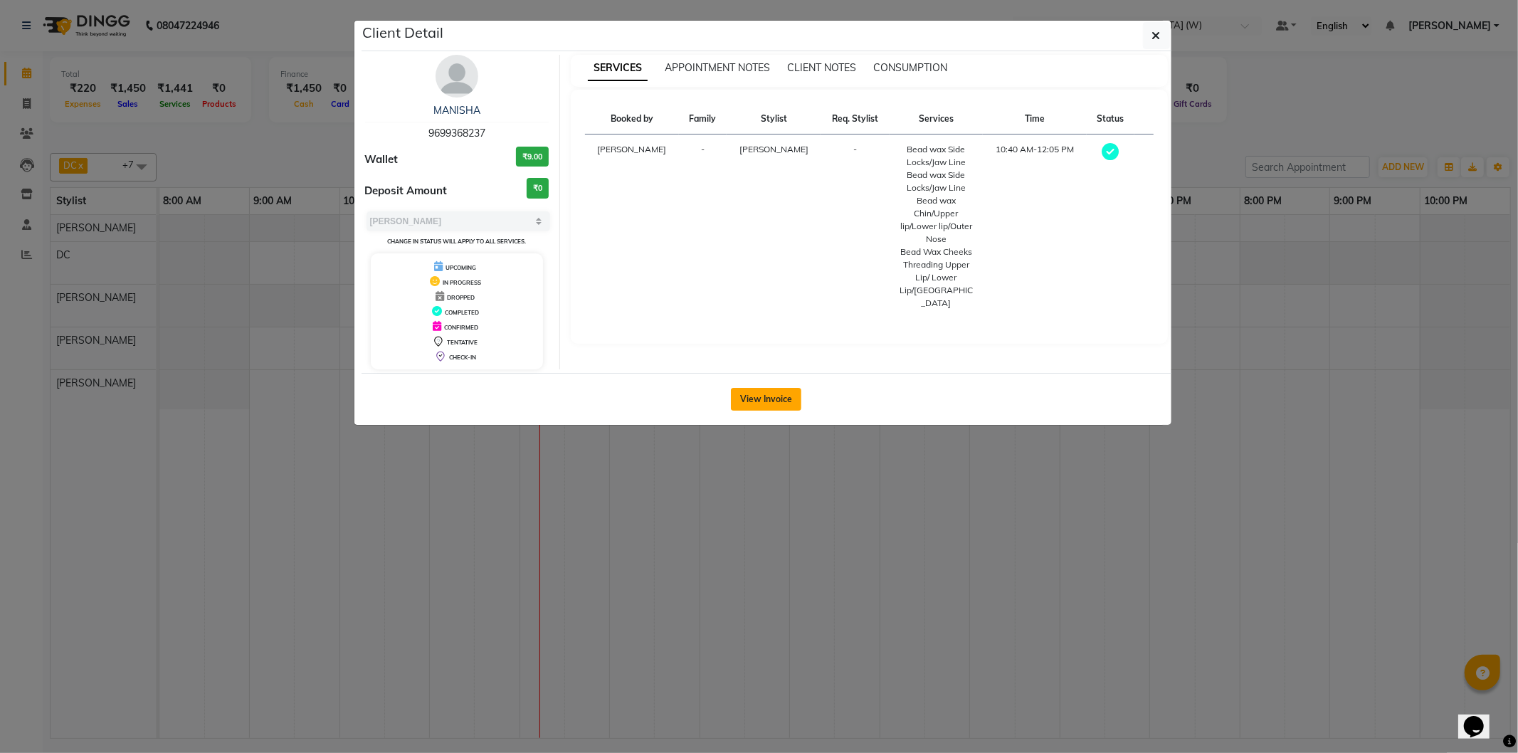
click at [767, 390] on button "View Invoice" at bounding box center [766, 399] width 70 height 23
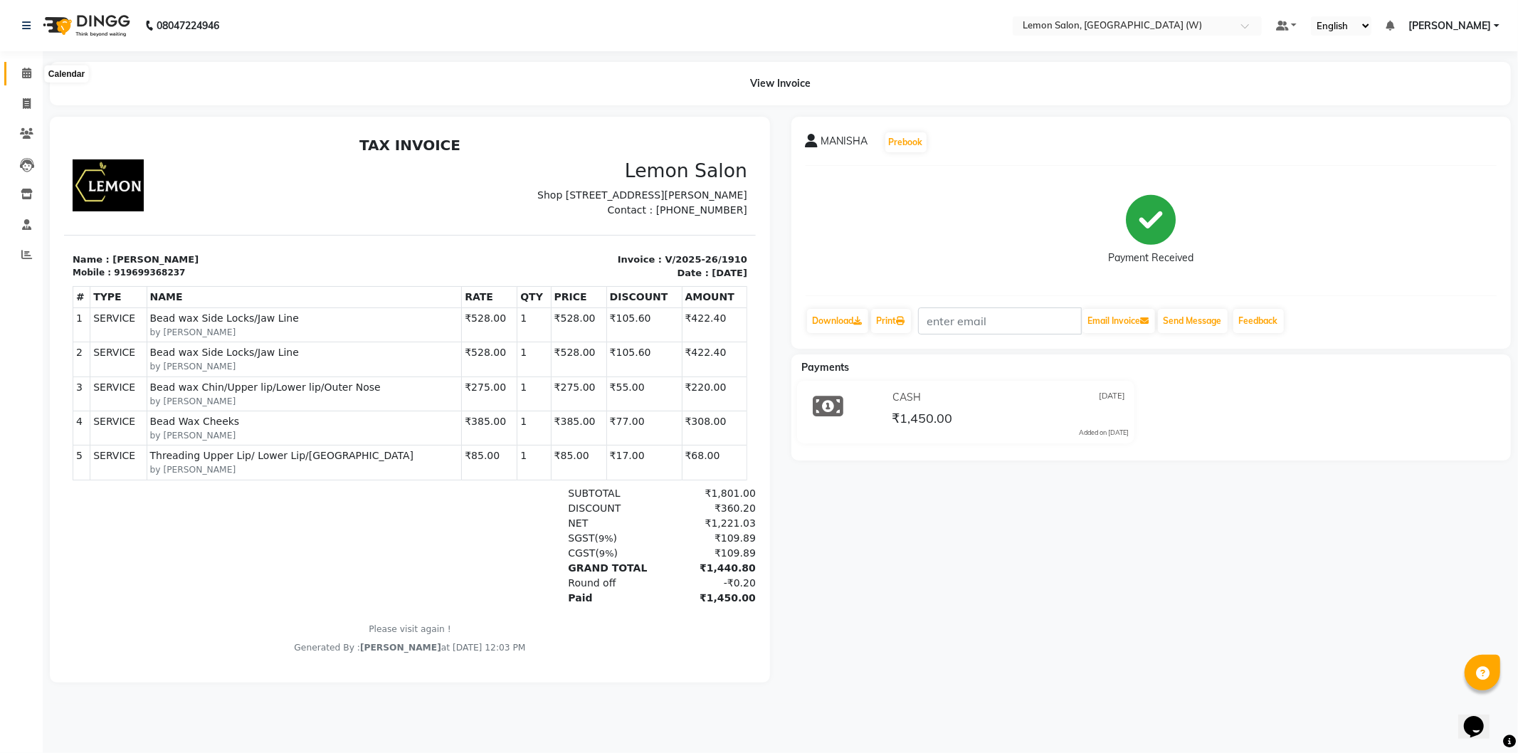
click at [23, 73] on icon at bounding box center [26, 73] width 9 height 11
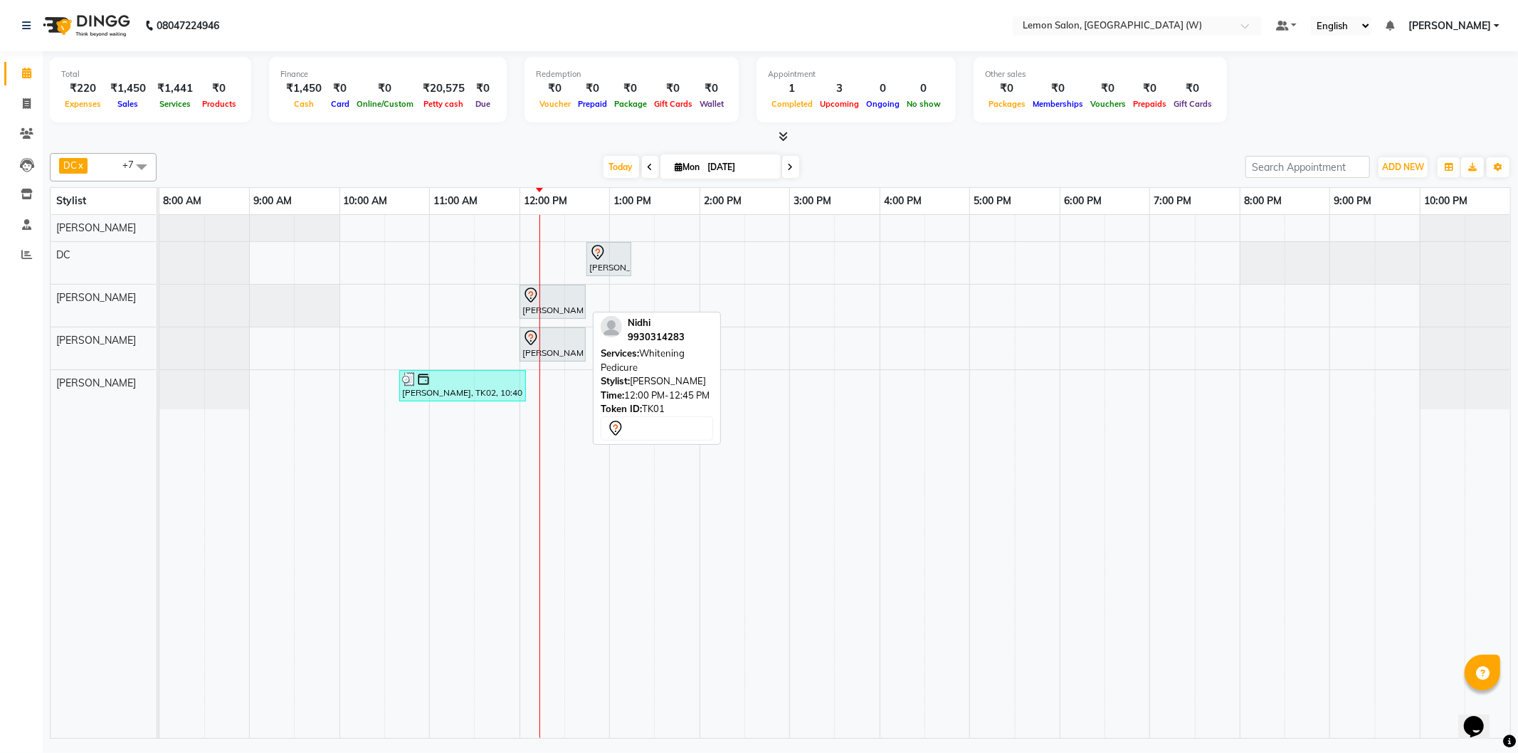
click at [572, 311] on div "[PERSON_NAME], TK01, 12:00 PM-12:45 PM, [MEDICAL_DATA] Pedicure" at bounding box center [552, 302] width 63 height 30
select select "7"
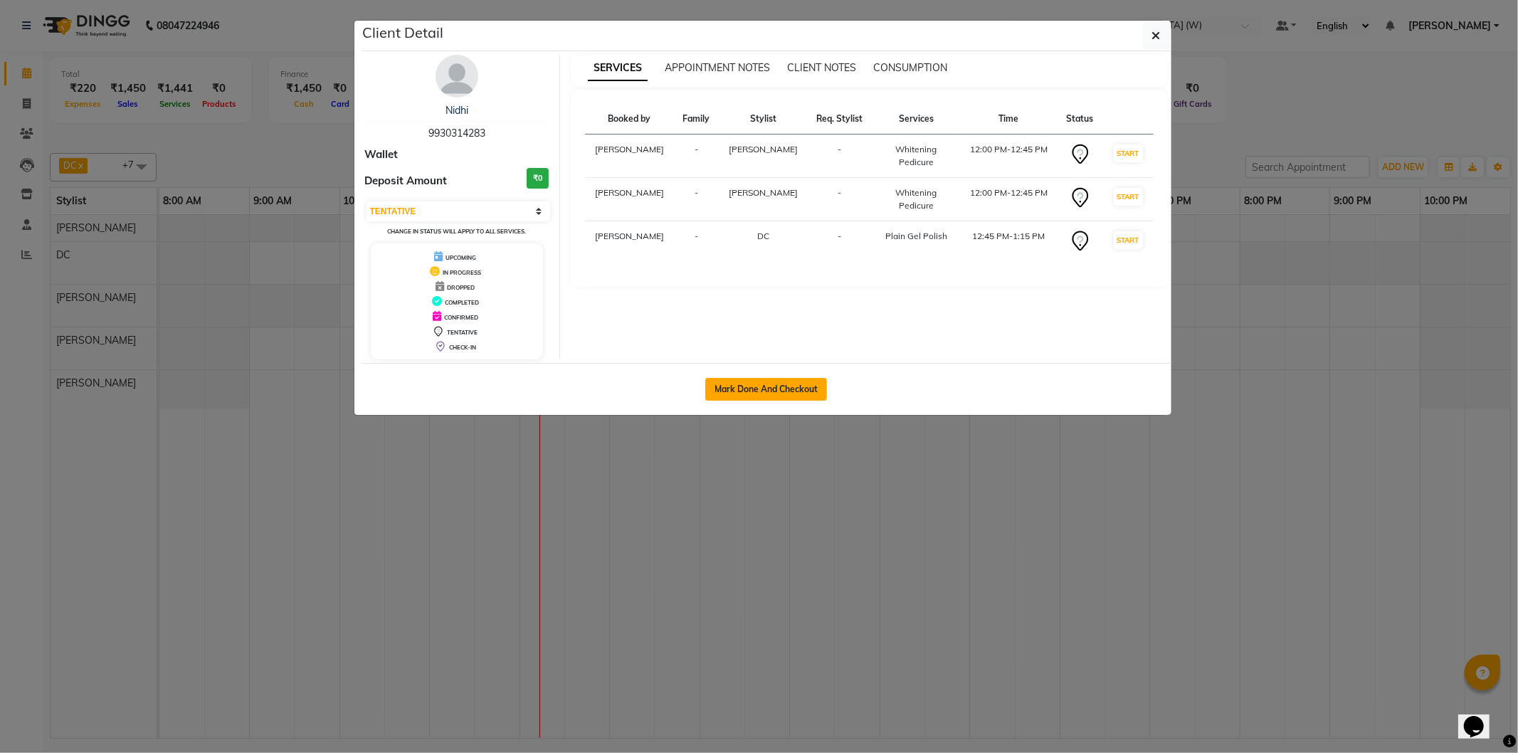
click at [777, 380] on button "Mark Done And Checkout" at bounding box center [766, 389] width 122 height 23
select select "8053"
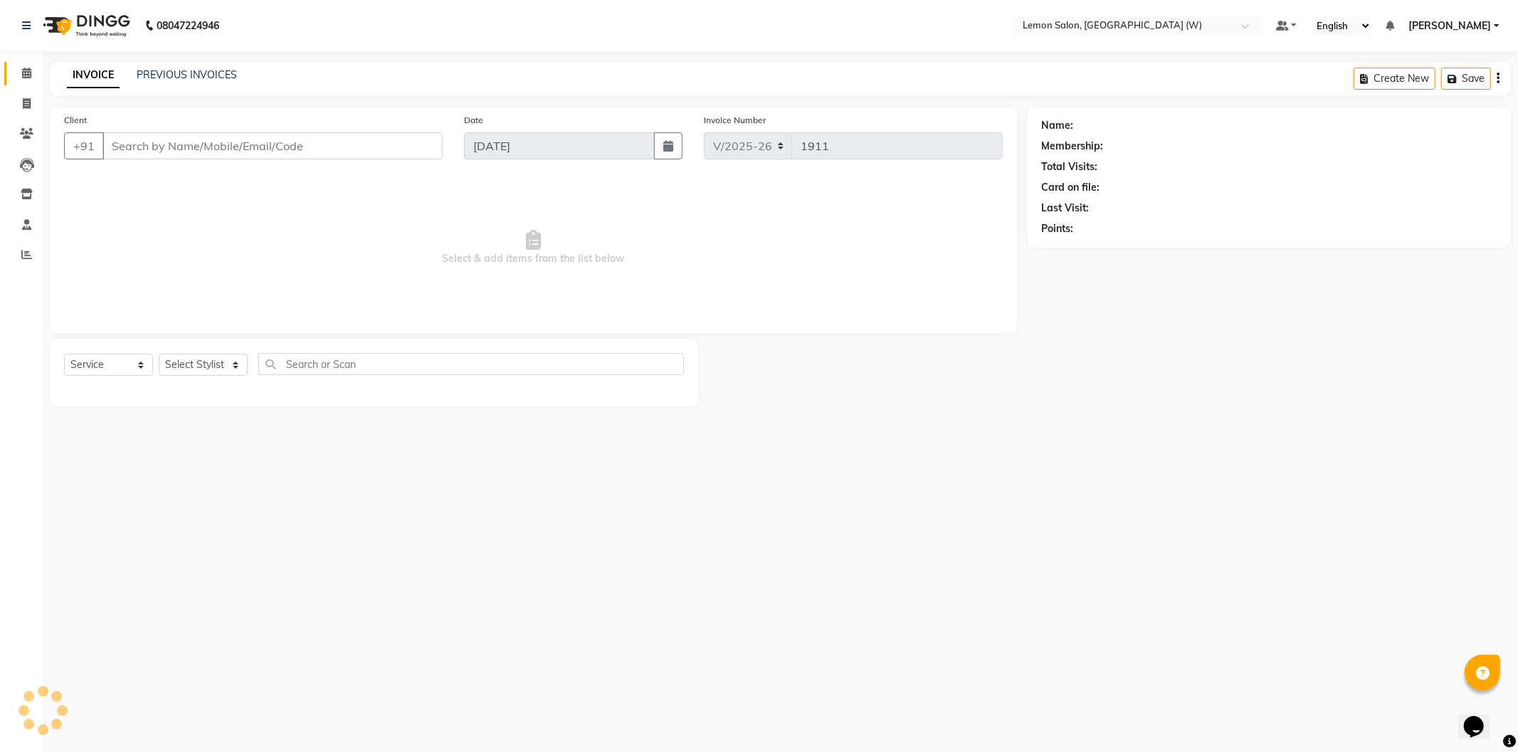
select select "membership"
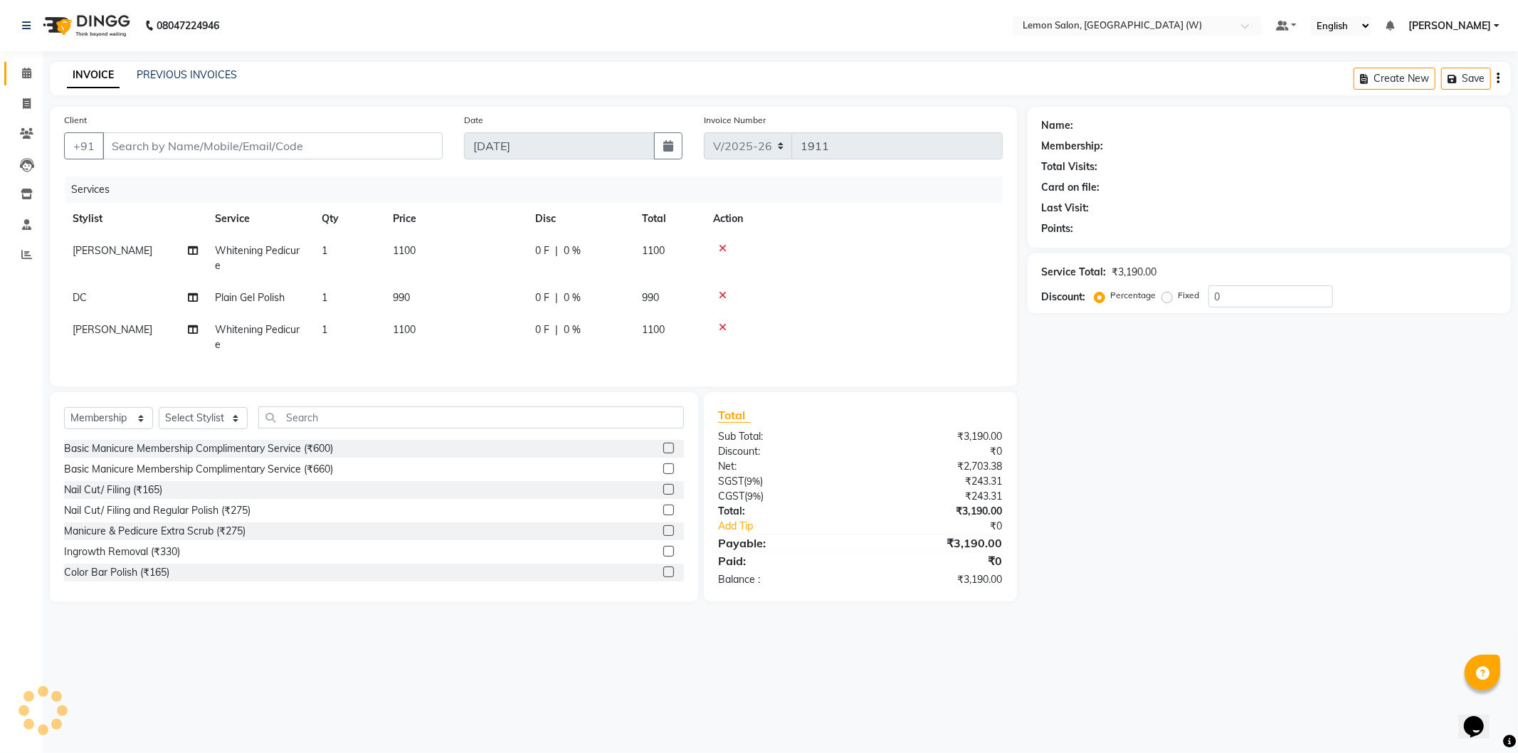
type input "9930314283"
select select "82570"
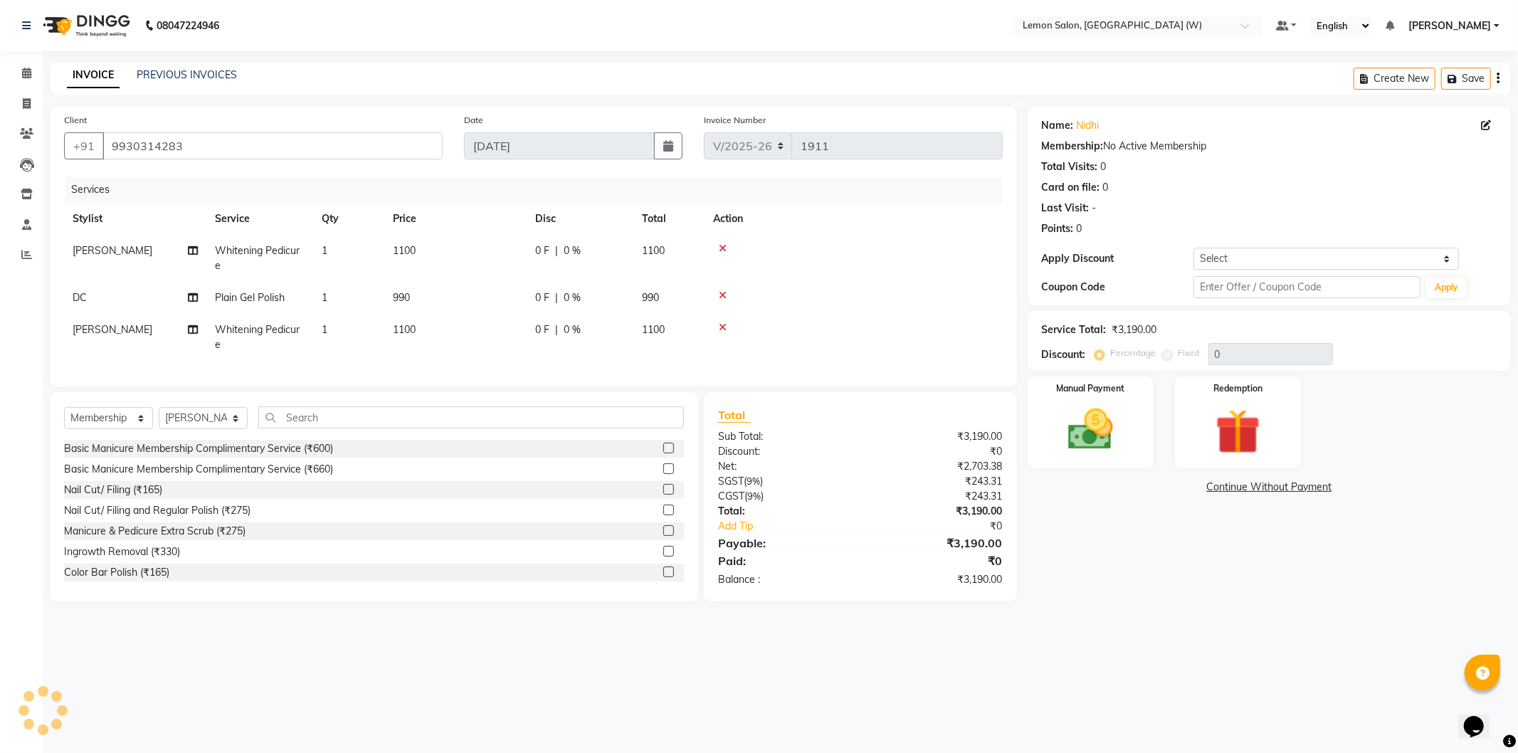
click at [214, 251] on td "Whitening Pedicure" at bounding box center [259, 258] width 107 height 47
select select "83362"
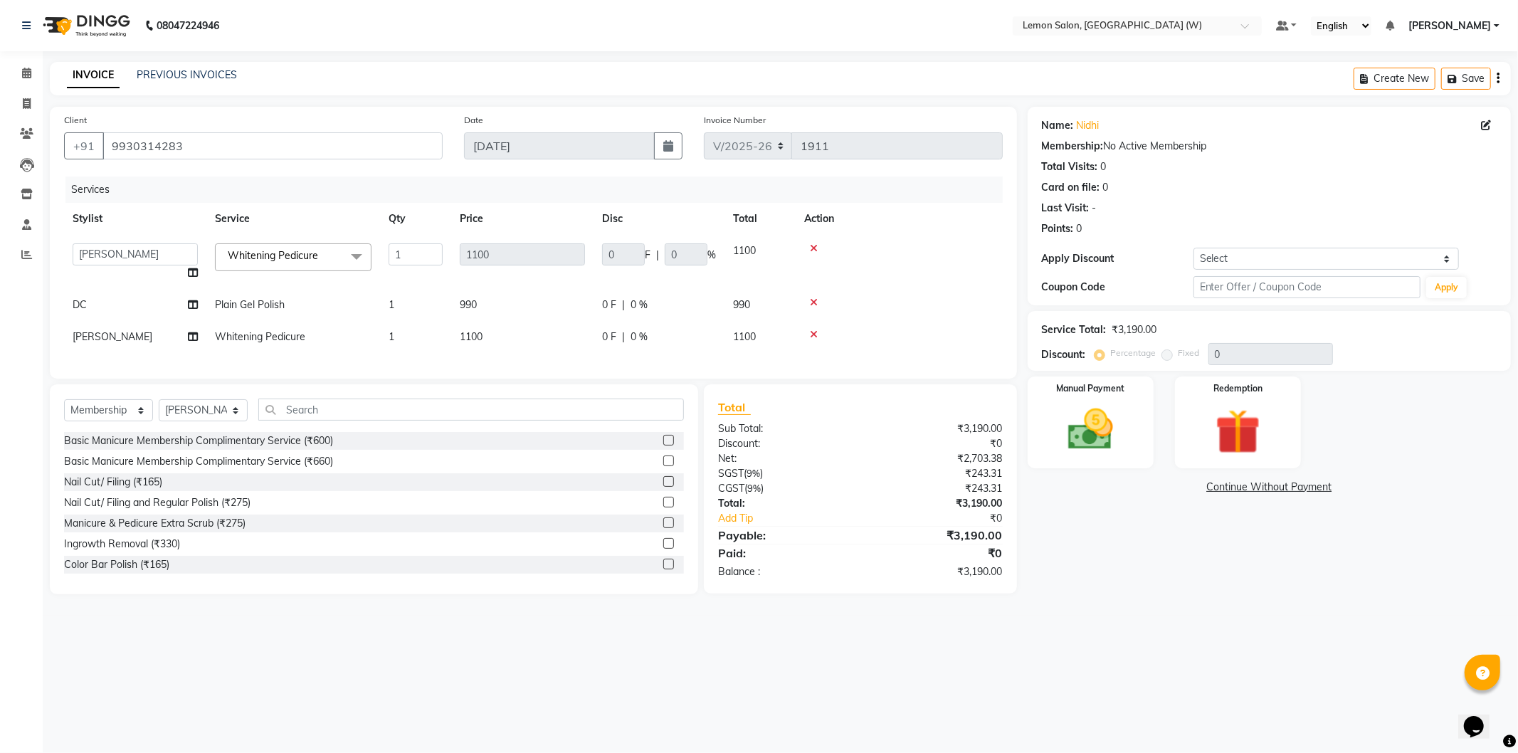
click at [258, 257] on span "Whitening Pedicure" at bounding box center [273, 255] width 90 height 13
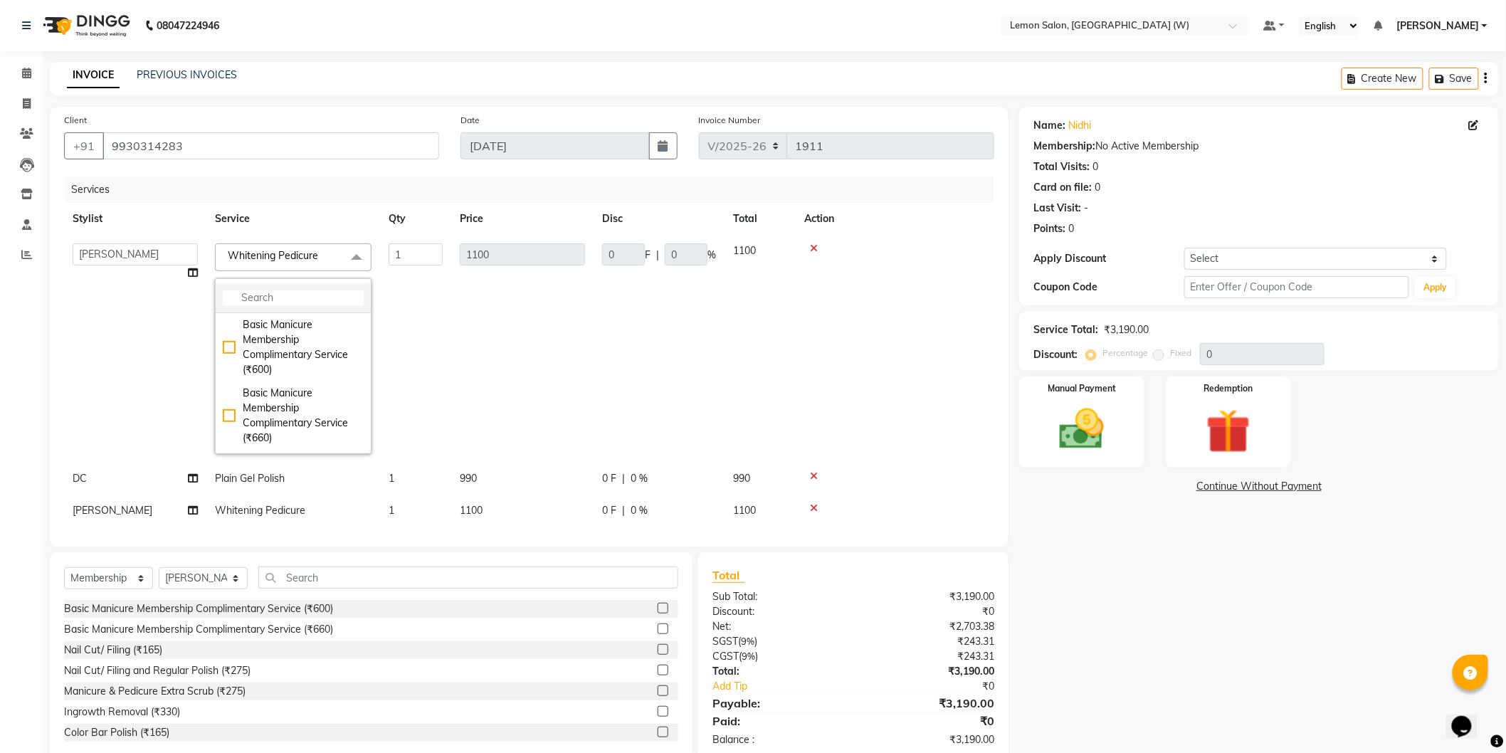
click at [280, 300] on input "multiselect-search" at bounding box center [293, 297] width 141 height 15
type input "sugar"
click at [288, 360] on div "Sugar Peel Pedicure (₹2475)" at bounding box center [293, 371] width 141 height 30
checkbox input "true"
type input "2475"
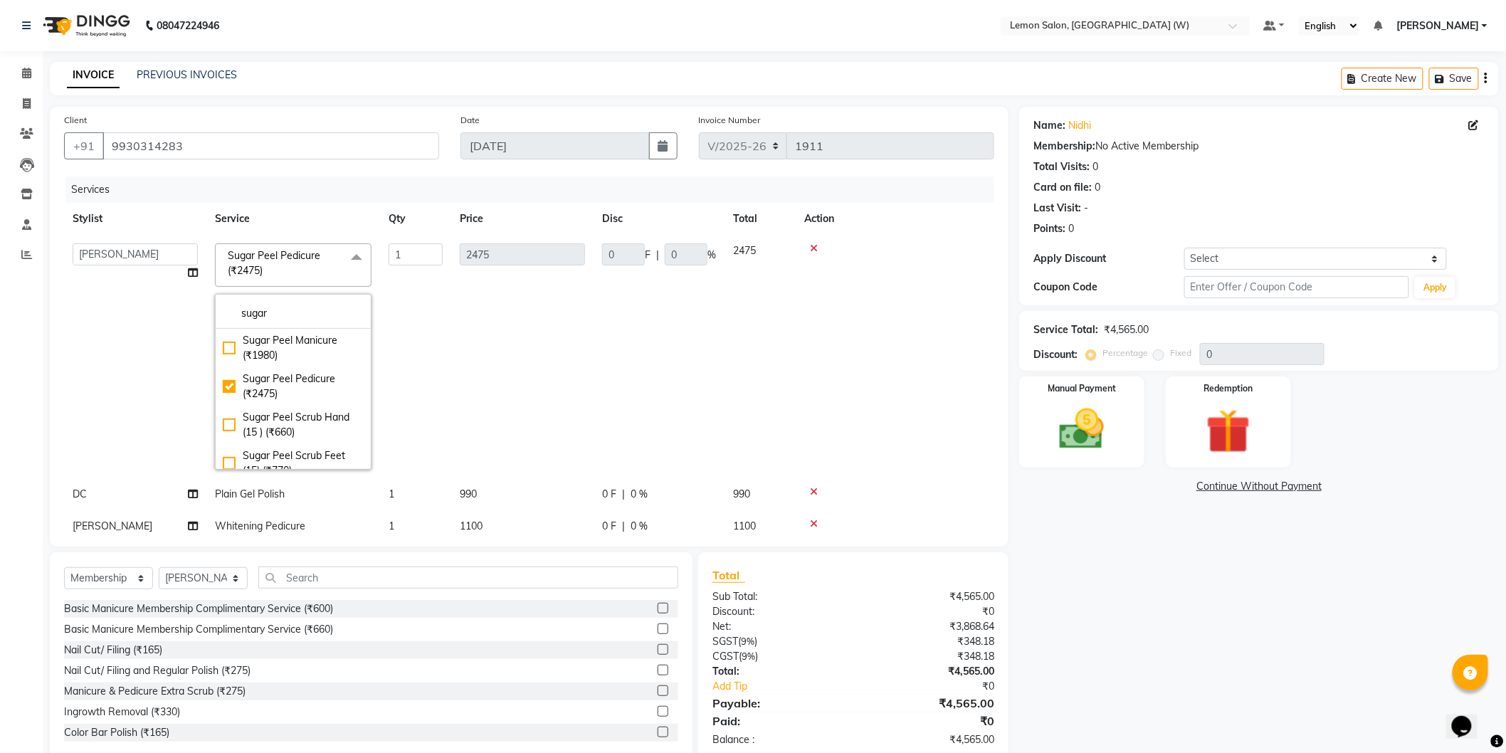
click at [515, 390] on td "2475" at bounding box center [522, 356] width 142 height 243
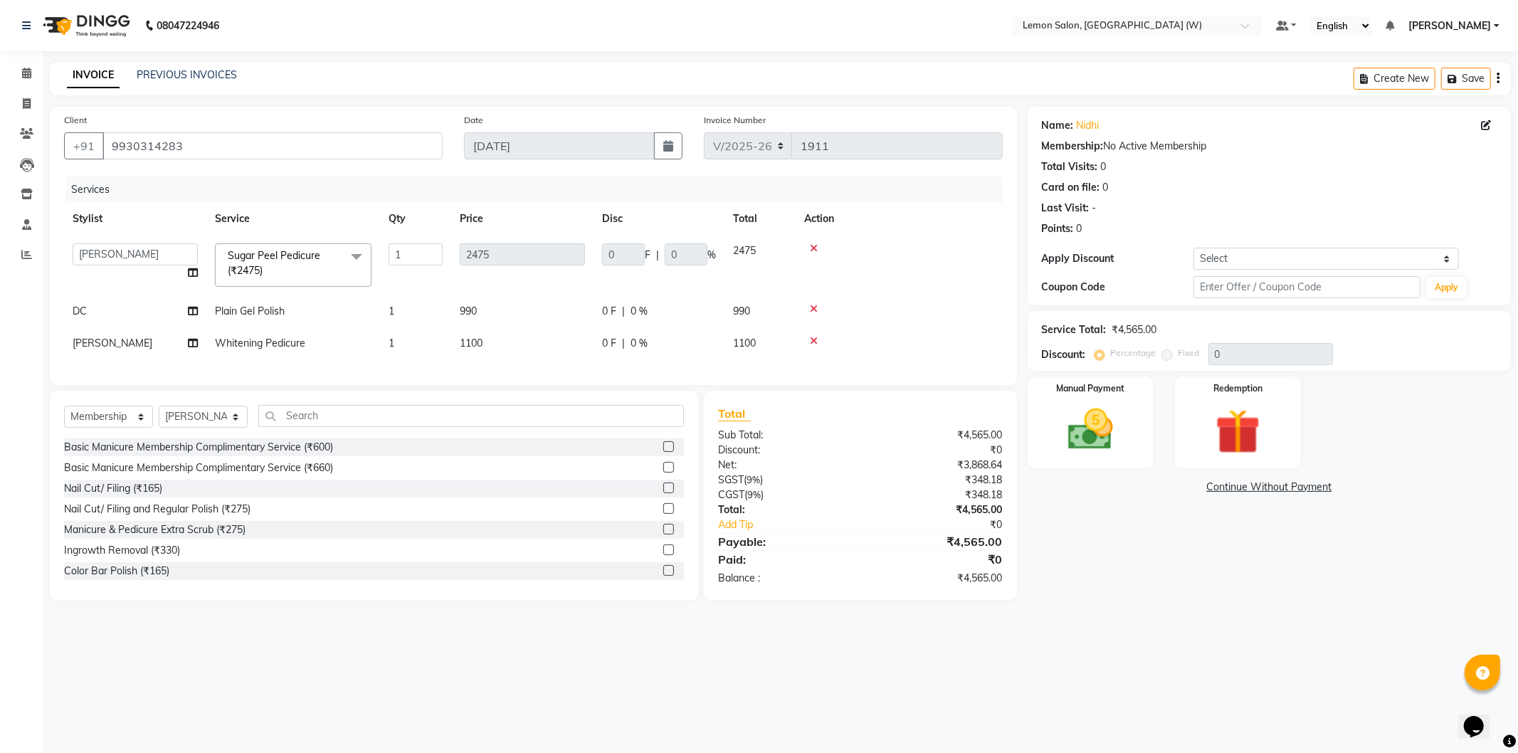
click at [103, 343] on span "[PERSON_NAME]" at bounding box center [113, 343] width 80 height 13
select select "82570"
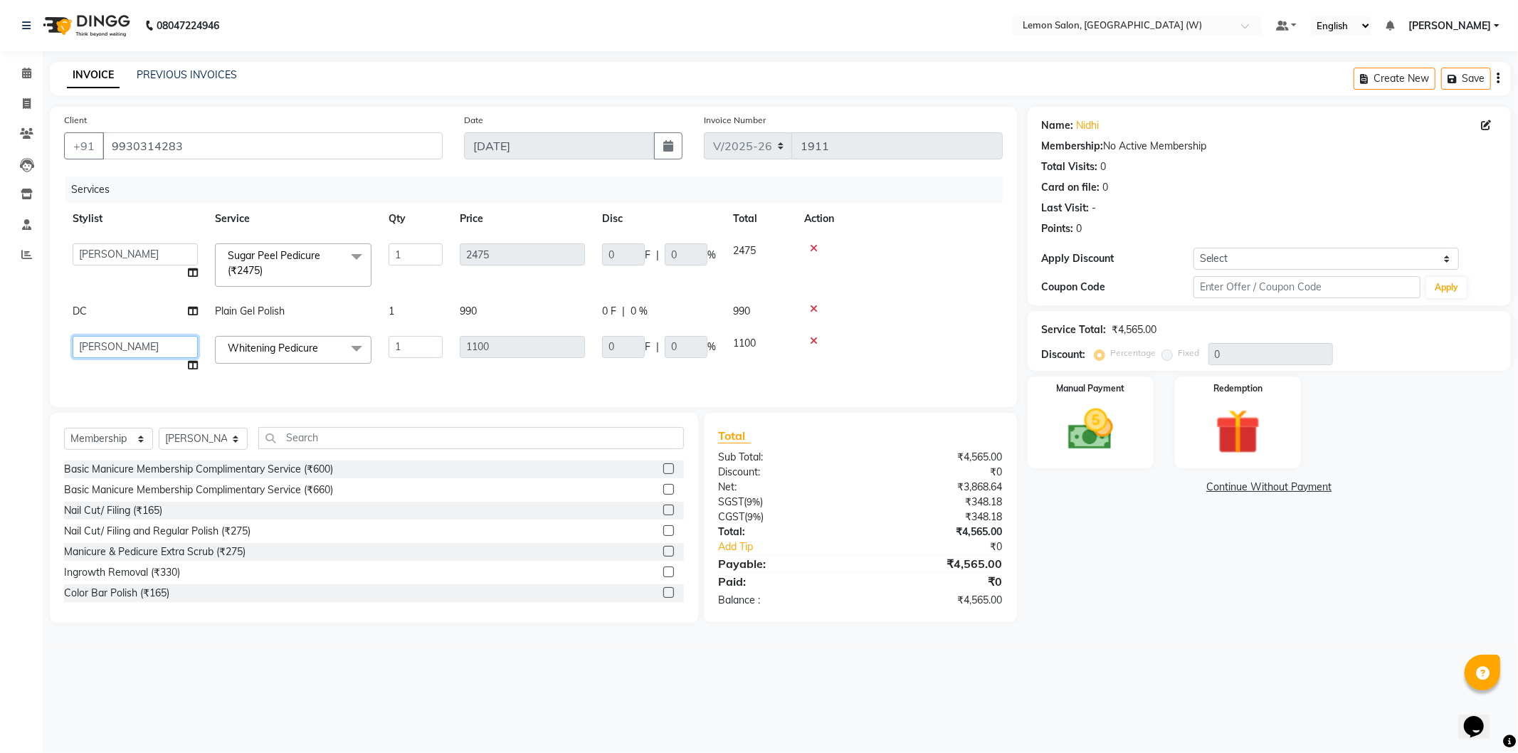
click at [105, 343] on select "[PERSON_NAME] DC [PERSON_NAME] [PERSON_NAME] [PERSON_NAME] [PERSON_NAME] Duglaj…" at bounding box center [135, 347] width 125 height 22
select select "75738"
click at [316, 362] on span "Whitening Pedicure x" at bounding box center [293, 350] width 157 height 28
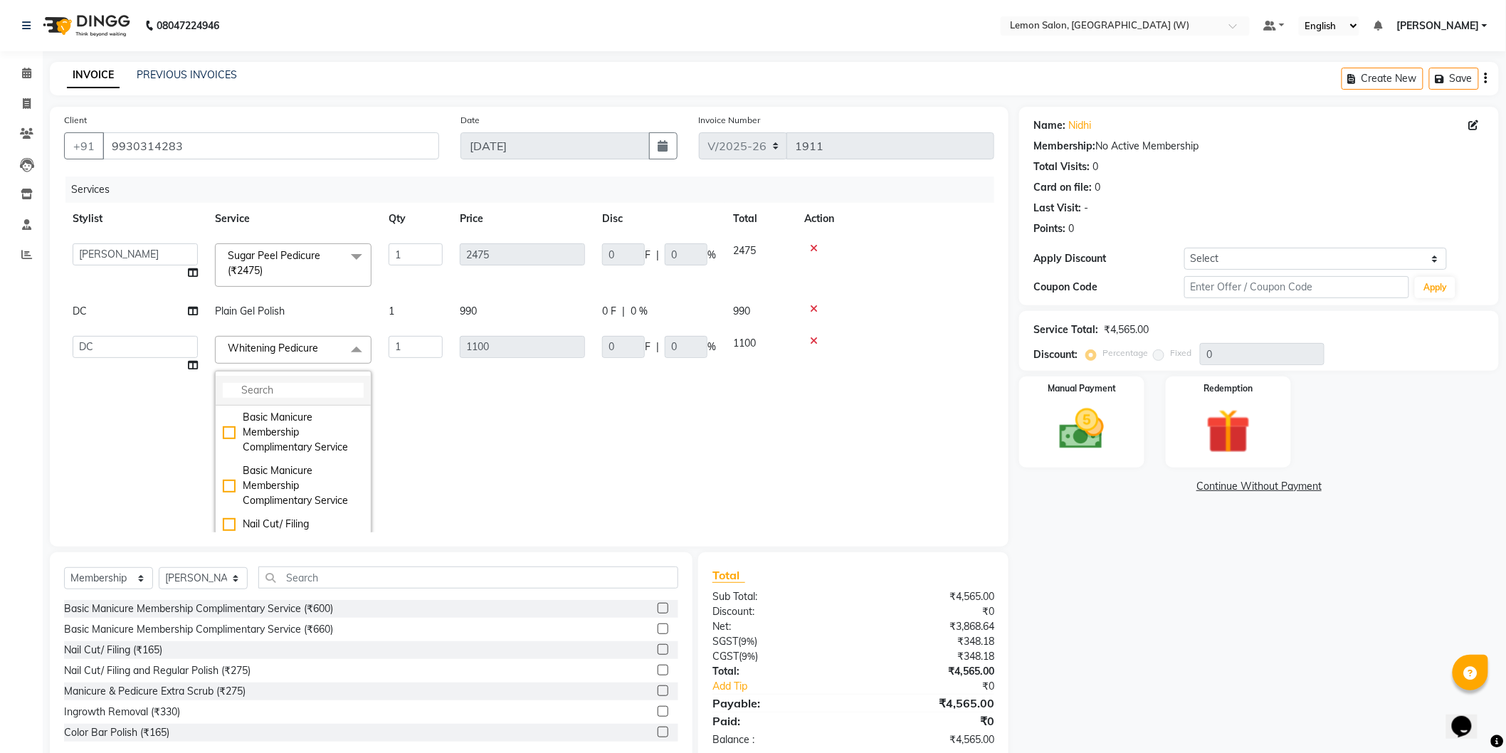
click at [306, 388] on input "multiselect-search" at bounding box center [293, 390] width 141 height 15
type input "sugar pee"
click at [253, 440] on div "Sugar Peel Pedicure" at bounding box center [293, 440] width 141 height 15
checkbox input "true"
type input "2475"
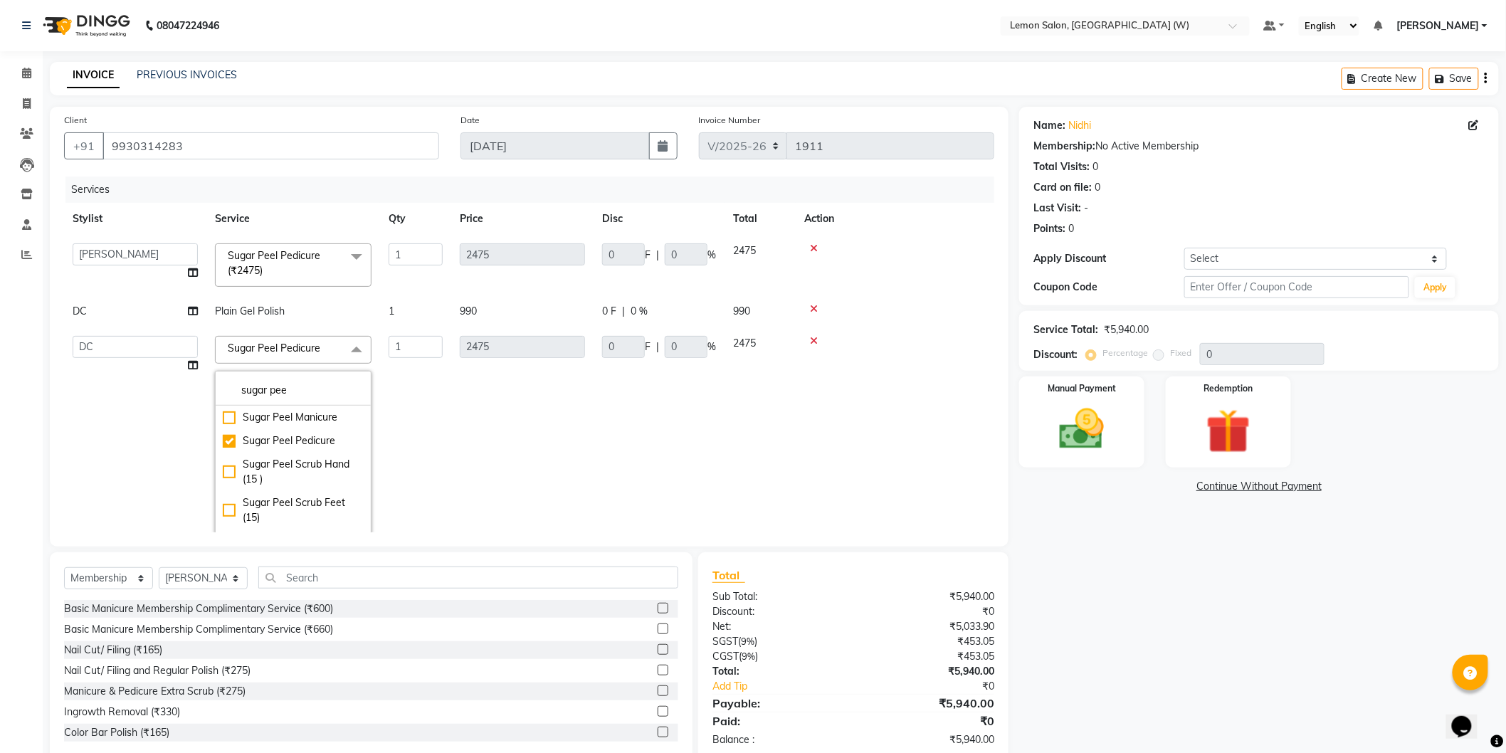
click at [185, 311] on td "DC" at bounding box center [135, 311] width 142 height 32
select select "75738"
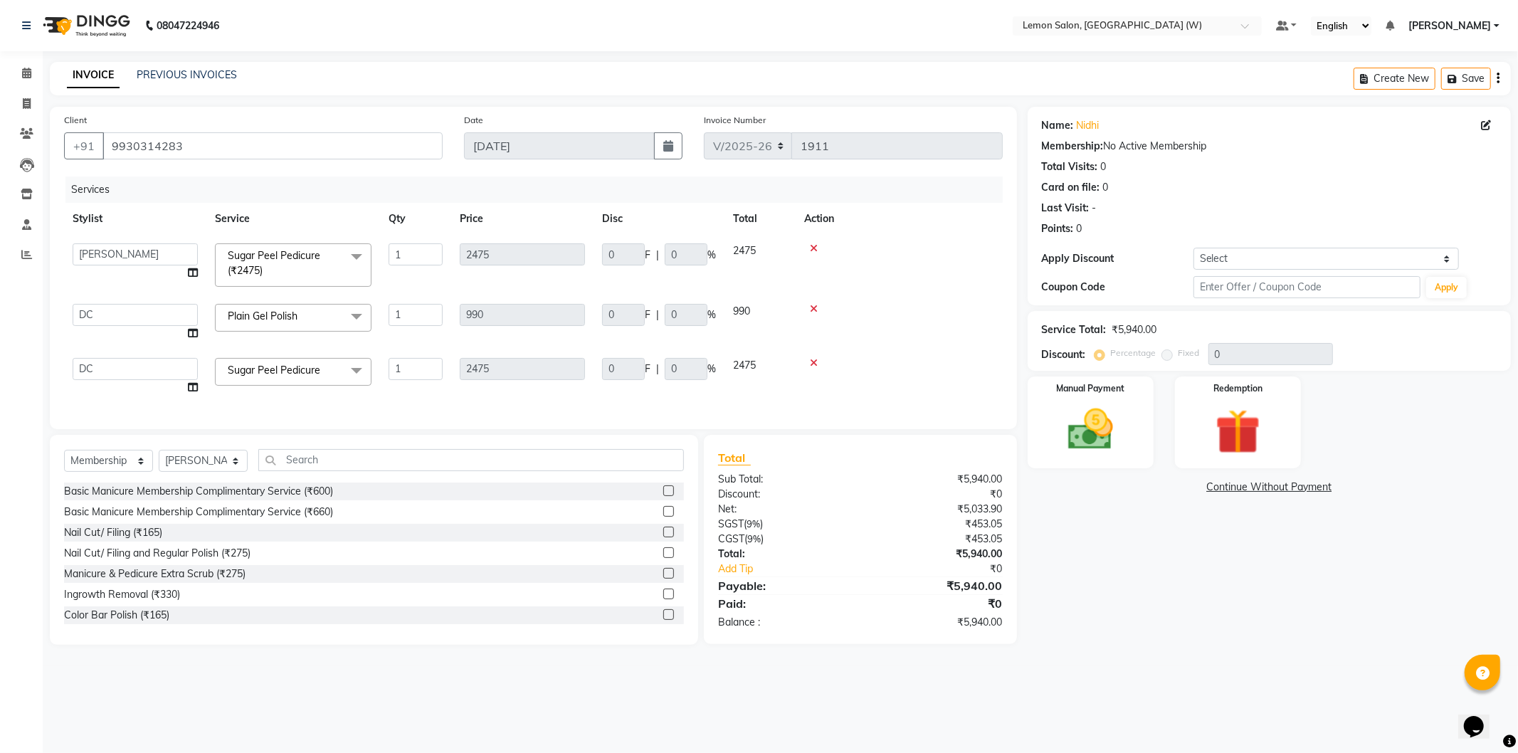
click at [812, 310] on icon at bounding box center [814, 309] width 8 height 10
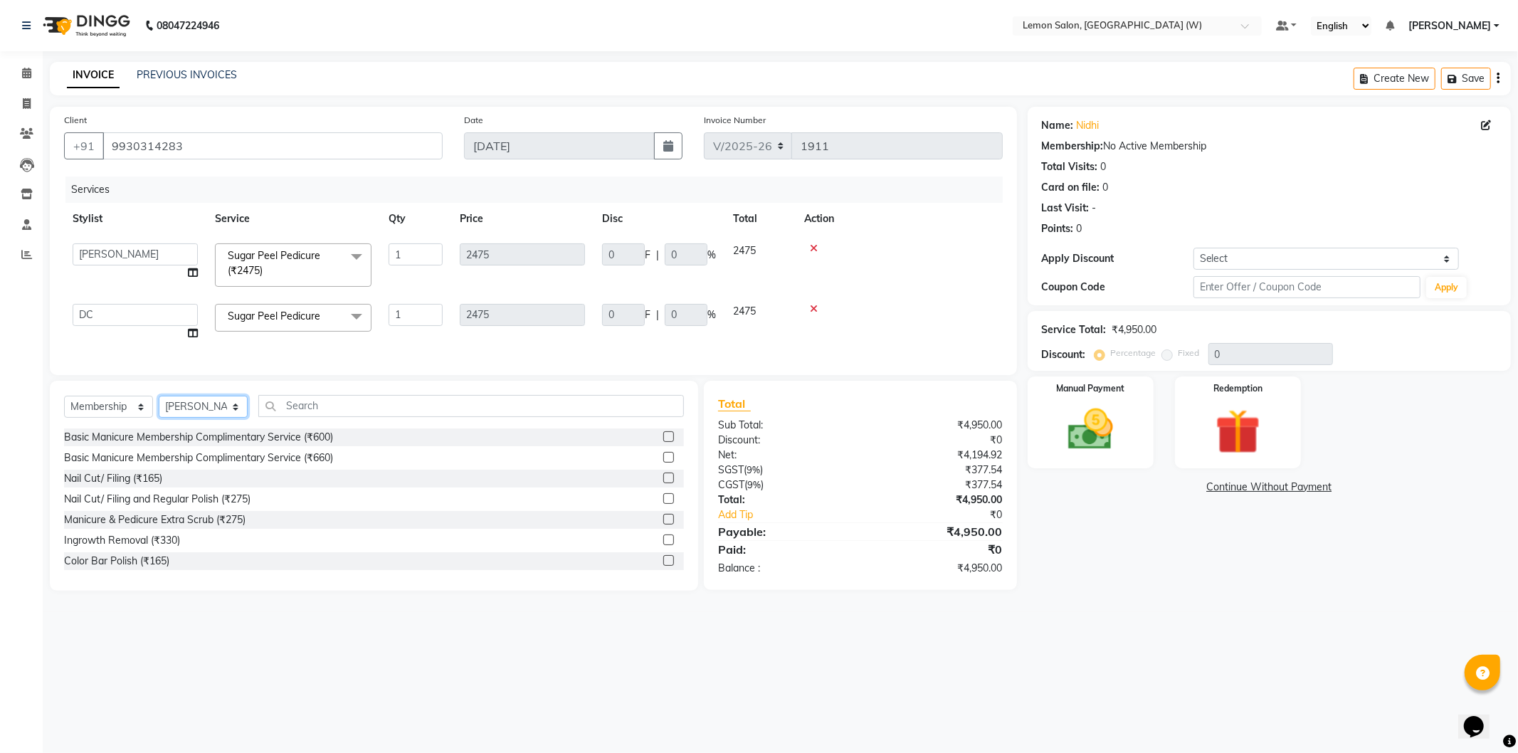
click at [195, 418] on select "Select Stylist [PERSON_NAME] DC [PERSON_NAME] [PERSON_NAME] [PERSON_NAME] [PERS…" at bounding box center [203, 407] width 89 height 22
click at [131, 418] on select "Select Service Product Membership Package Voucher Prepaid Gift Card" at bounding box center [108, 407] width 89 height 22
click at [178, 418] on select "Select Stylist [PERSON_NAME] DC [PERSON_NAME] [PERSON_NAME] [PERSON_NAME] [PERS…" at bounding box center [203, 407] width 89 height 22
click at [107, 417] on select "Select Service Product Membership Package Voucher Prepaid Gift Card" at bounding box center [108, 407] width 89 height 22
select select "service"
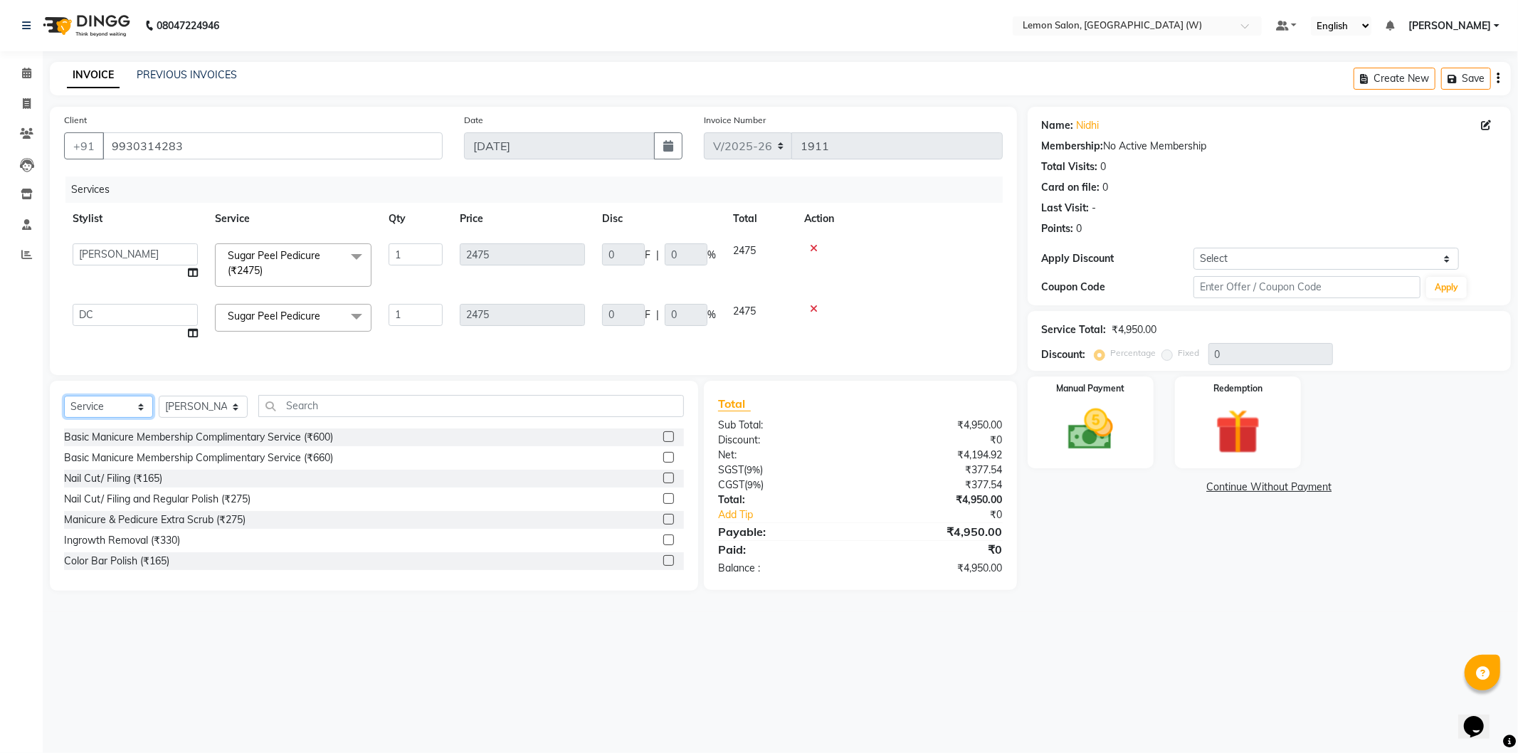
click at [64, 408] on select "Select Service Product Membership Package Voucher Prepaid Gift Card" at bounding box center [108, 407] width 89 height 22
click at [212, 418] on select "Select Stylist [PERSON_NAME] DC [PERSON_NAME] [PERSON_NAME] [PERSON_NAME] [PERS…" at bounding box center [203, 407] width 89 height 22
select select "75738"
click at [159, 408] on select "Select Stylist [PERSON_NAME] DC [PERSON_NAME] [PERSON_NAME] [PERSON_NAME] [PERS…" at bounding box center [203, 407] width 89 height 22
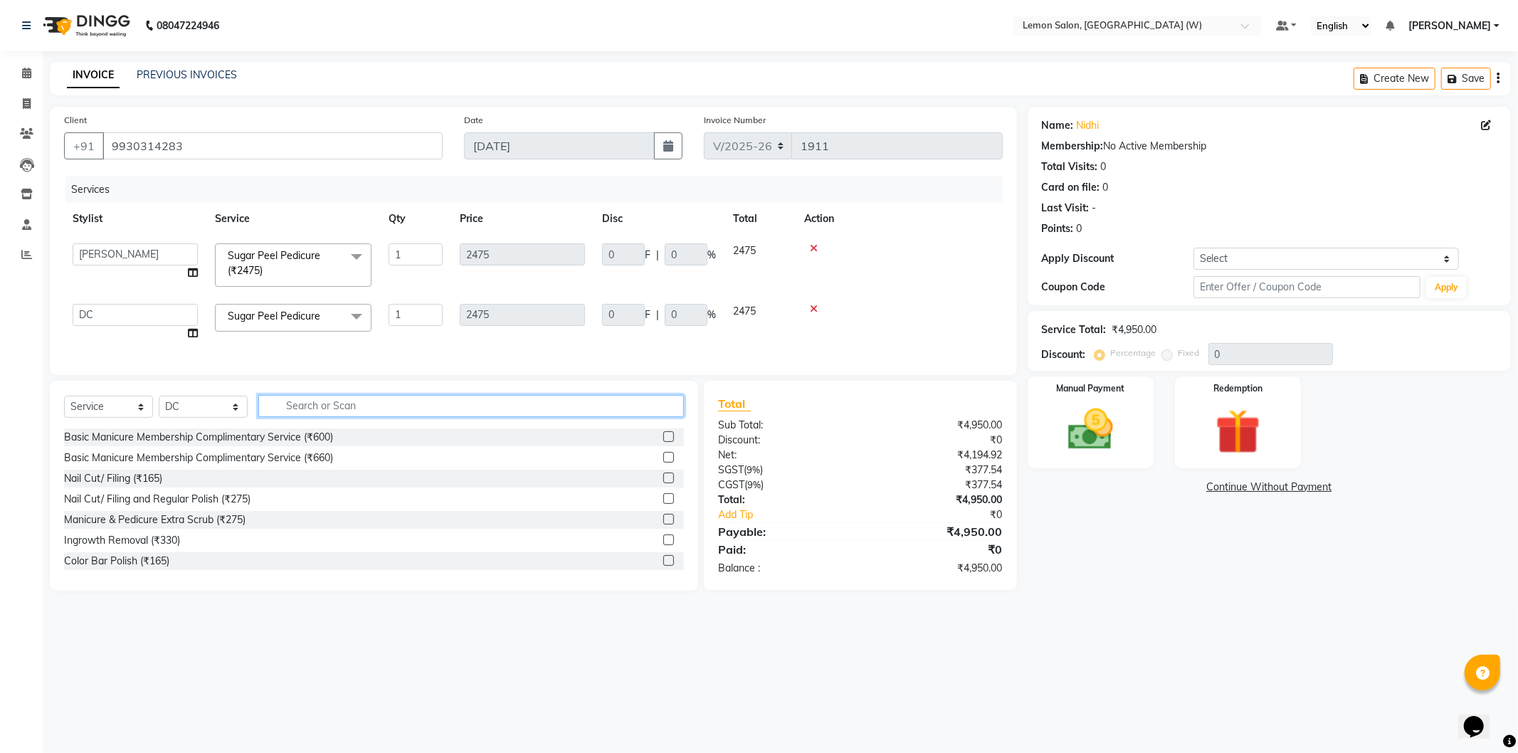
click at [317, 417] on input "text" at bounding box center [471, 406] width 426 height 22
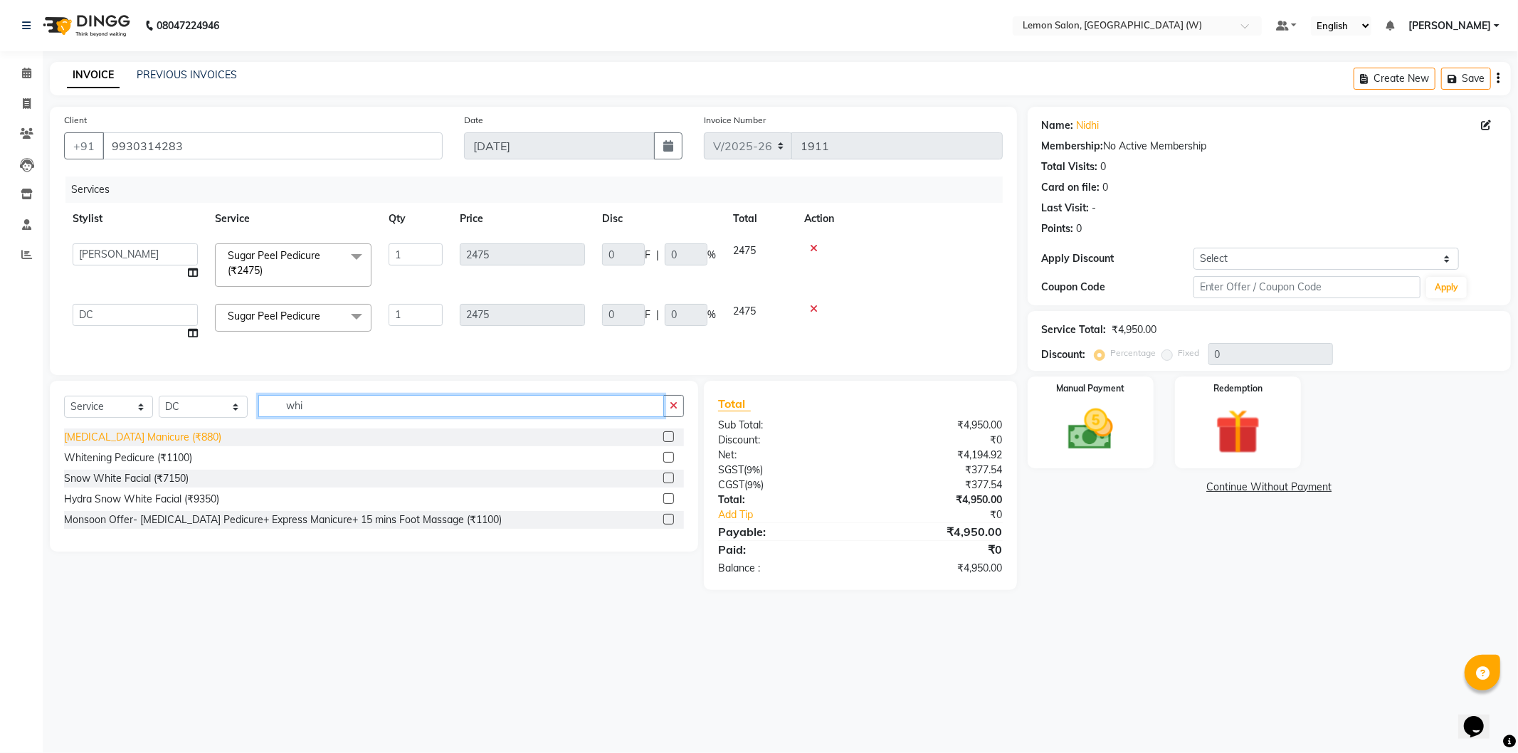
type input "whi"
click at [145, 445] on div "[MEDICAL_DATA] Manicure (₹880)" at bounding box center [142, 437] width 157 height 15
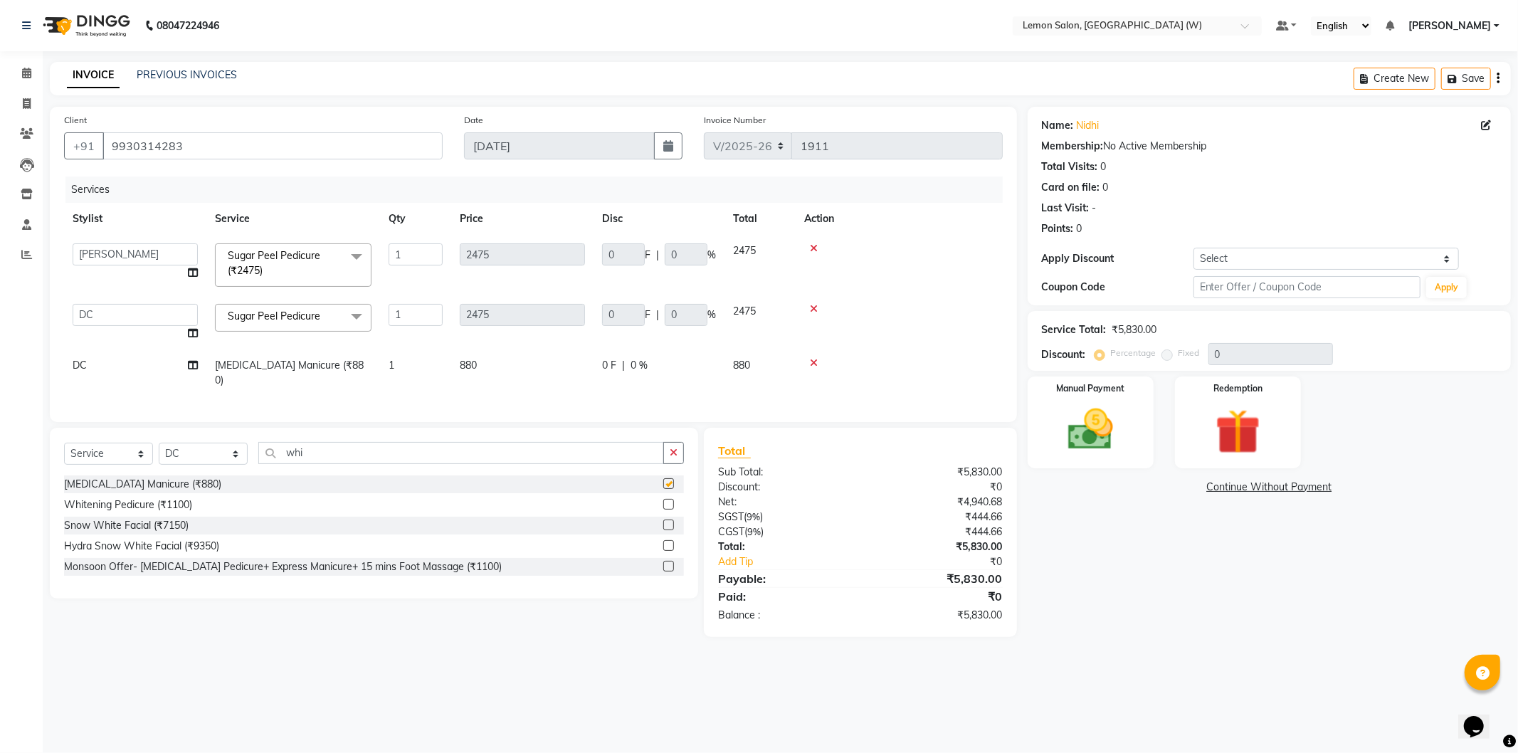
checkbox input "false"
click at [225, 454] on select "Select Stylist [PERSON_NAME] DC [PERSON_NAME] [PERSON_NAME] [PERSON_NAME] [PERS…" at bounding box center [203, 454] width 89 height 22
select select "83362"
click at [159, 443] on select "Select Stylist [PERSON_NAME] DC [PERSON_NAME] [PERSON_NAME] [PERSON_NAME] [PERS…" at bounding box center [203, 454] width 89 height 22
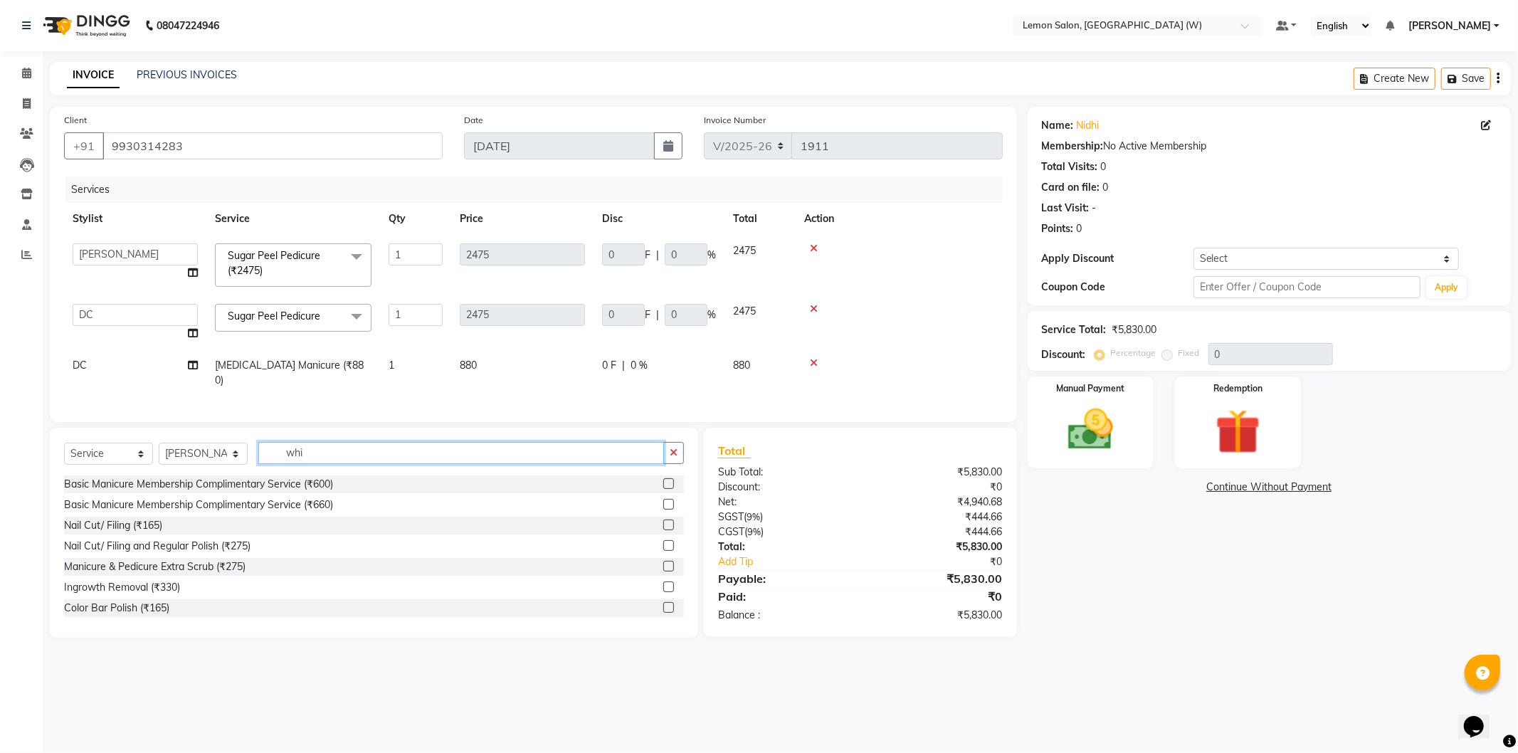
click at [315, 453] on input "whi" at bounding box center [461, 453] width 406 height 22
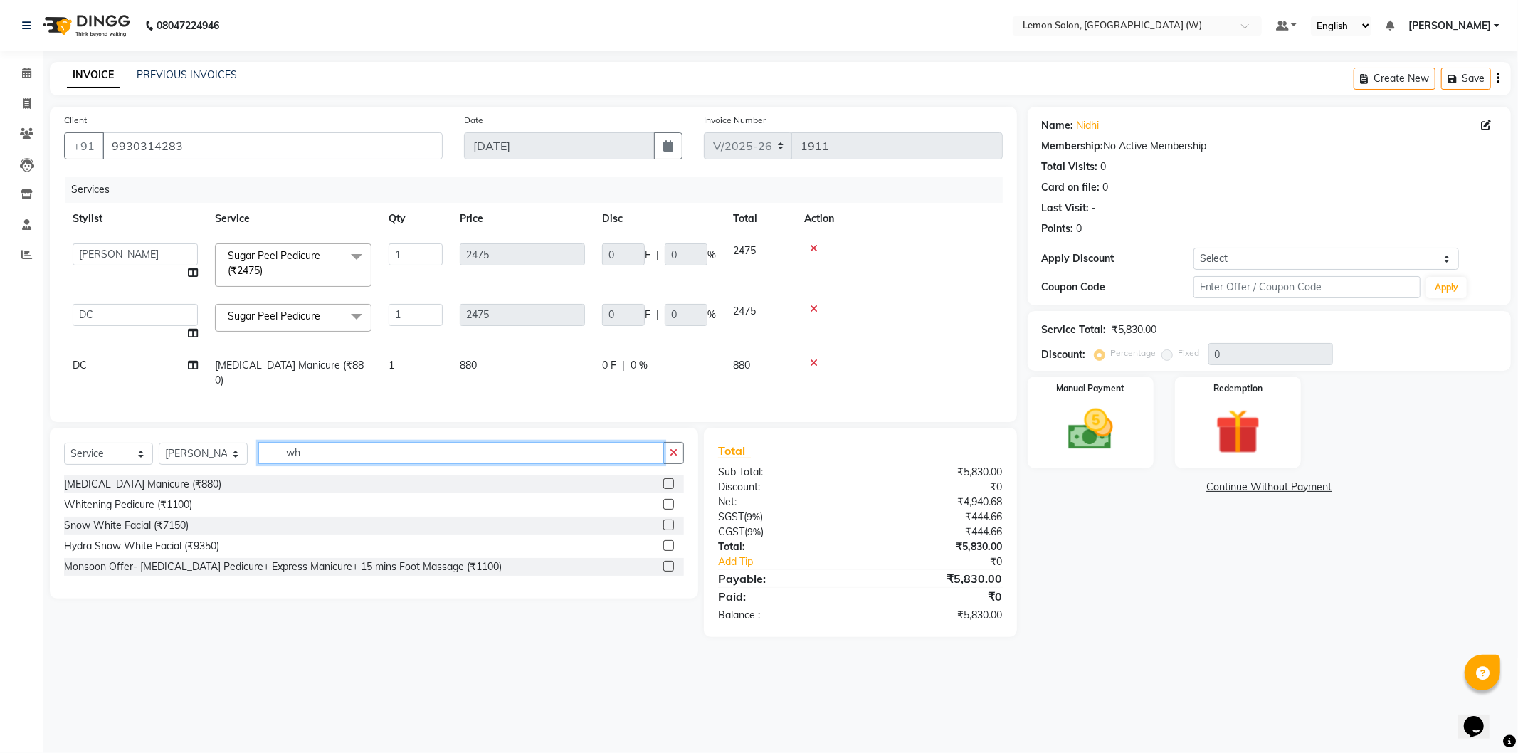
type input "whi"
click at [164, 477] on div "[MEDICAL_DATA] Manicure (₹880)" at bounding box center [142, 484] width 157 height 15
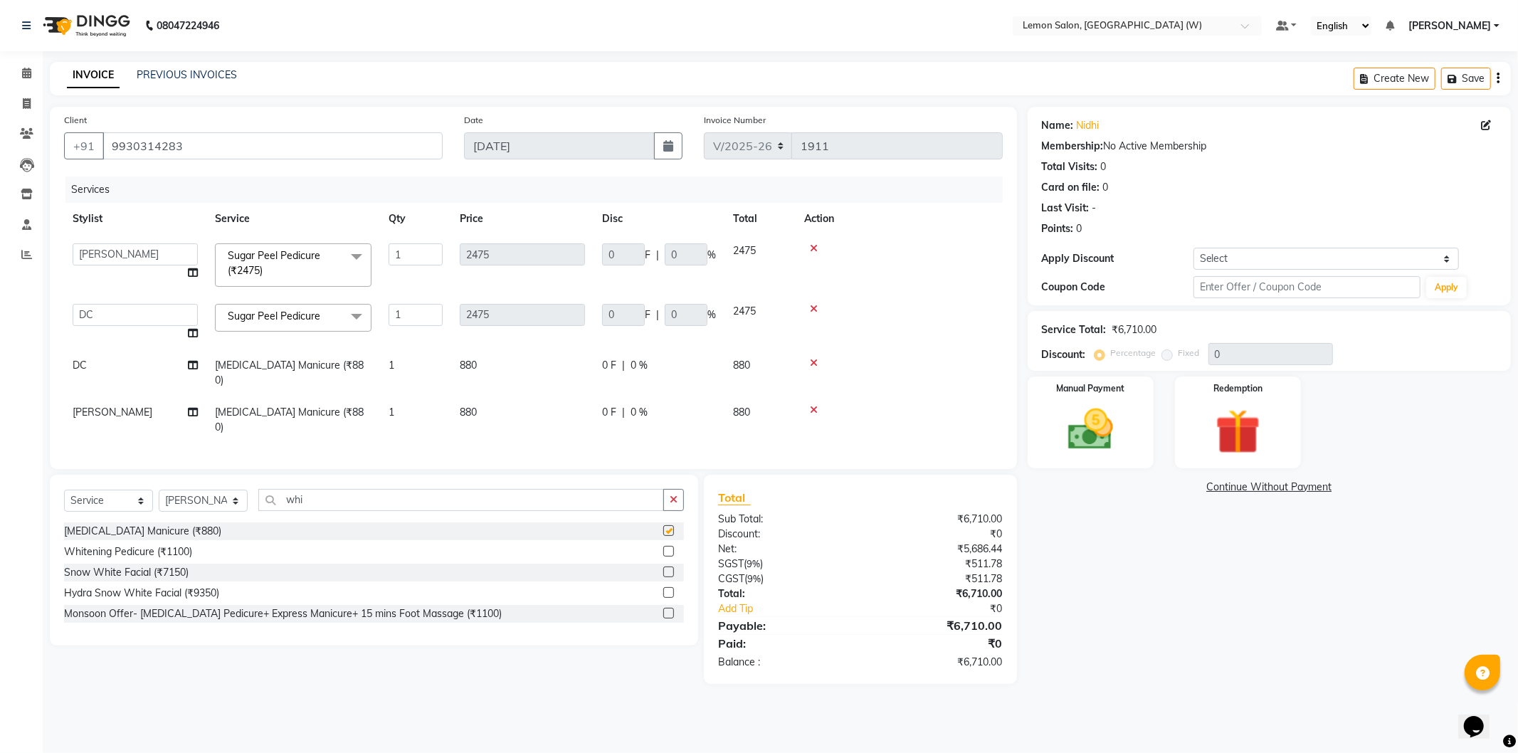
checkbox input "false"
click at [1440, 75] on div "Create New Save" at bounding box center [1432, 78] width 157 height 33
click at [1454, 77] on icon "button" at bounding box center [1455, 79] width 14 height 10
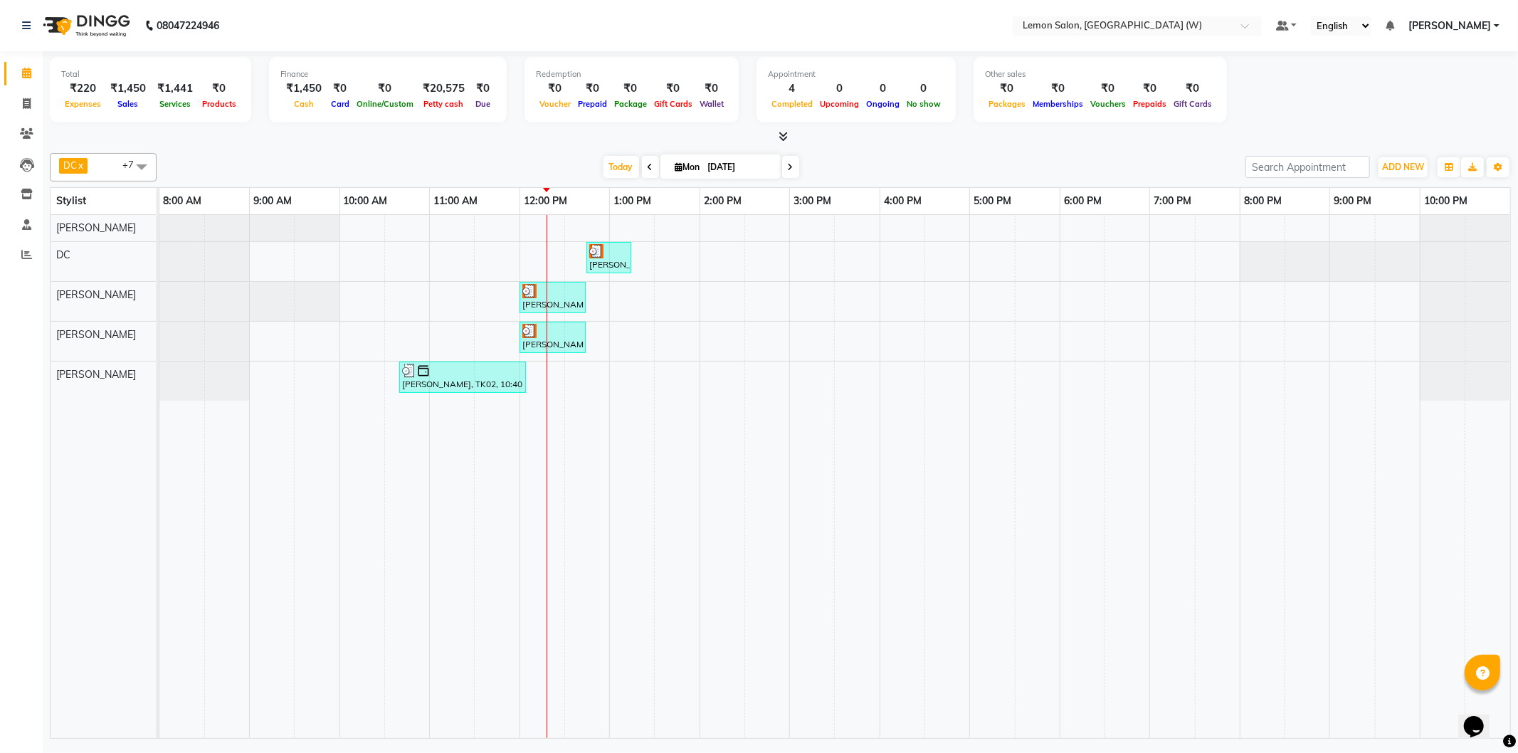
click at [651, 169] on span at bounding box center [650, 167] width 17 height 22
type input "[DATE]"
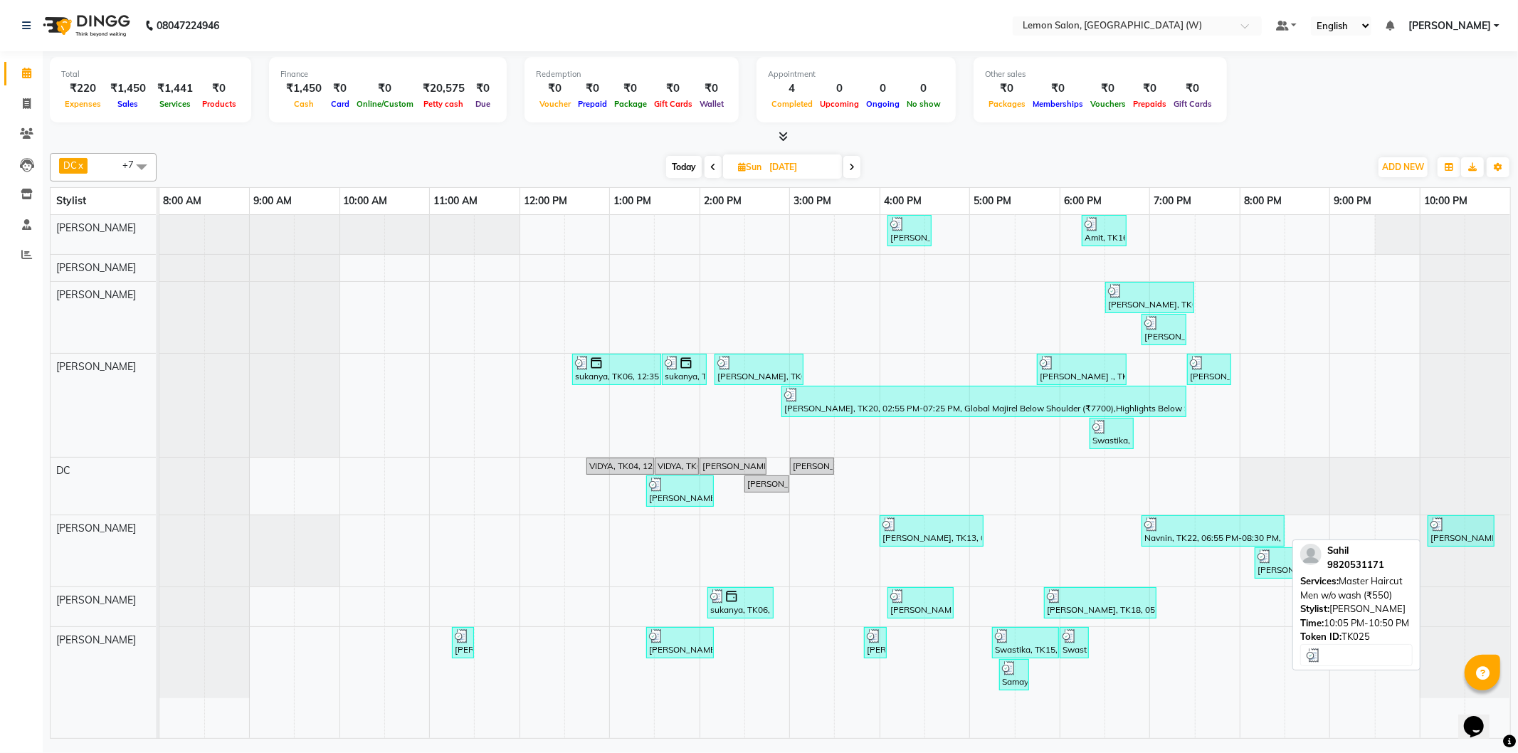
click at [1468, 529] on div at bounding box center [1461, 524] width 61 height 14
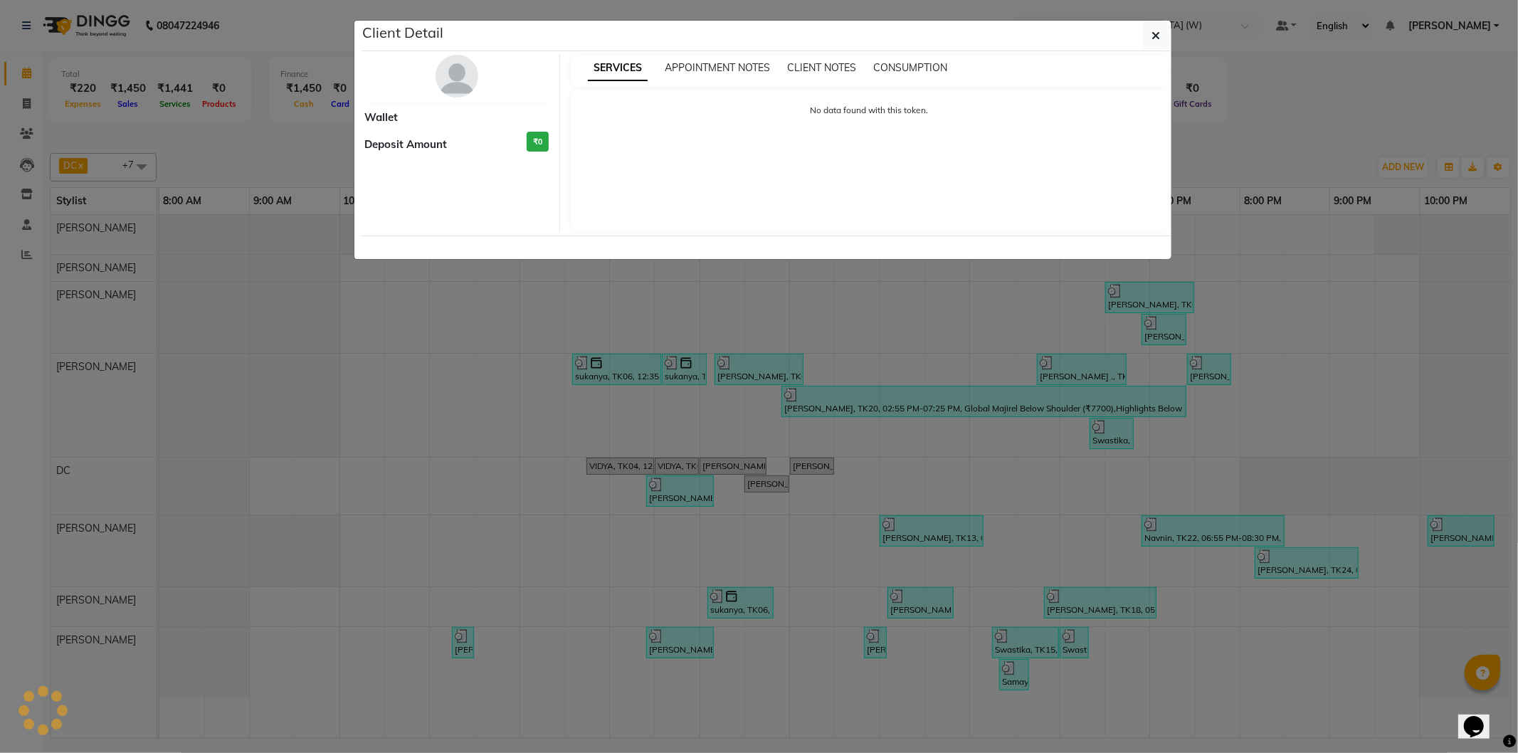
select select "3"
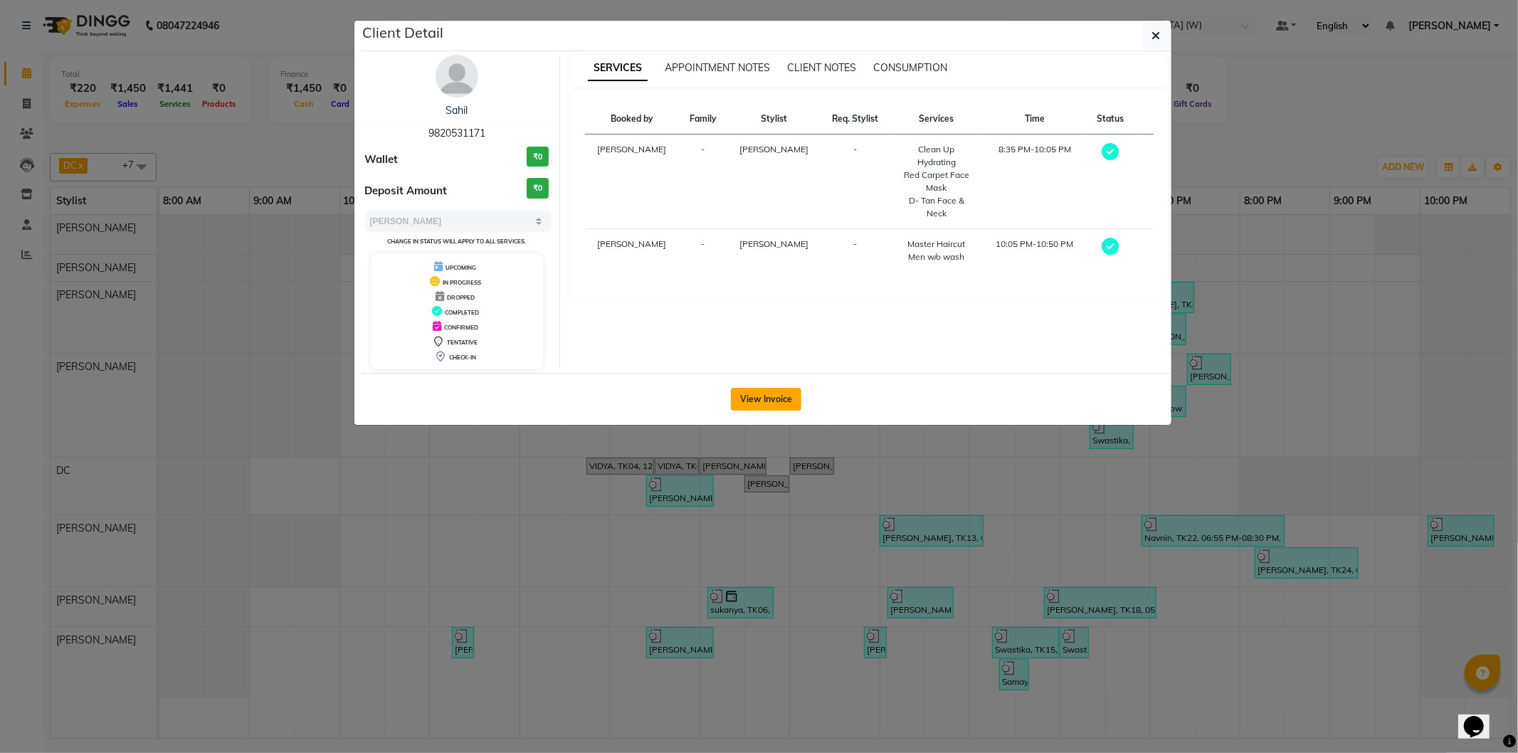
click at [781, 404] on button "View Invoice" at bounding box center [766, 399] width 70 height 23
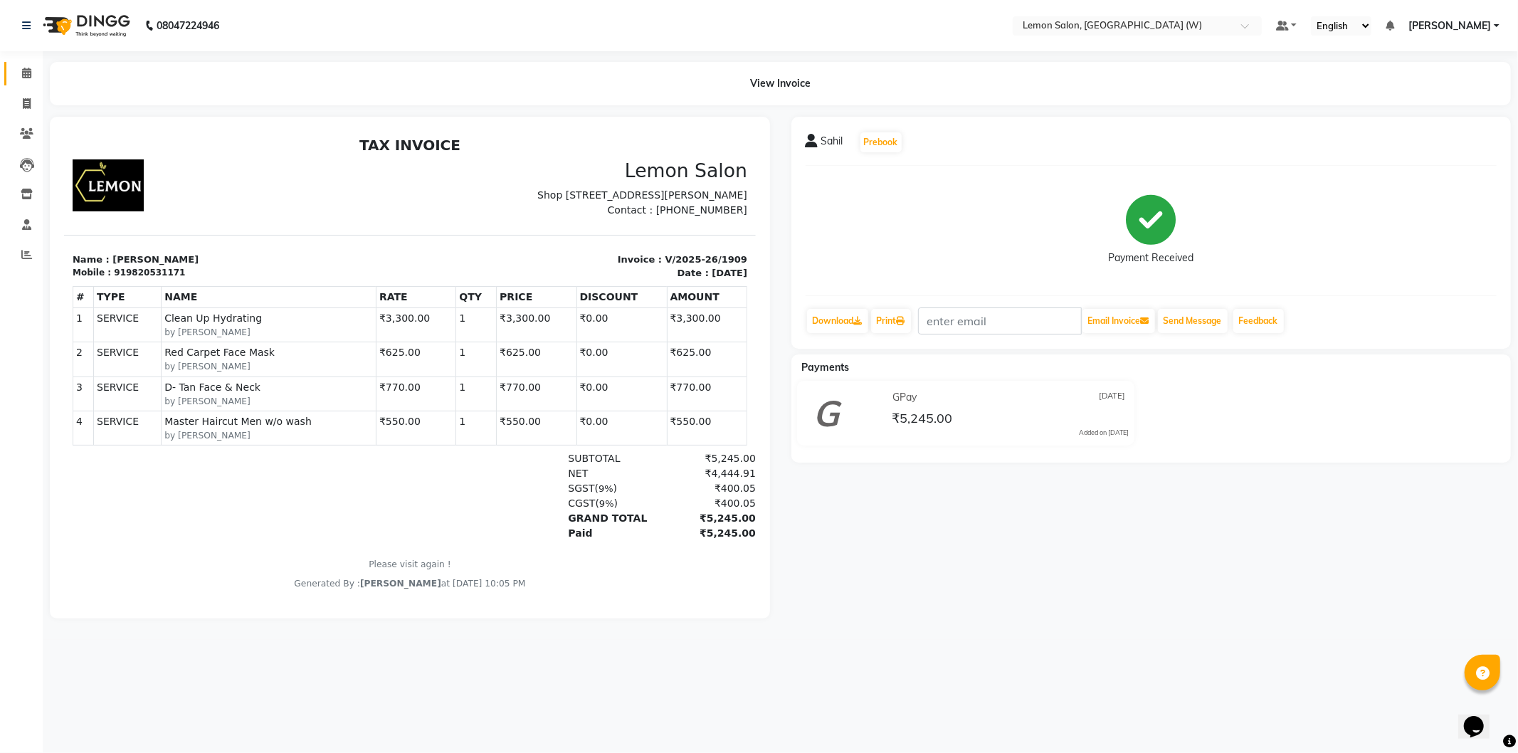
click at [10, 73] on link "Calendar" at bounding box center [21, 73] width 34 height 23
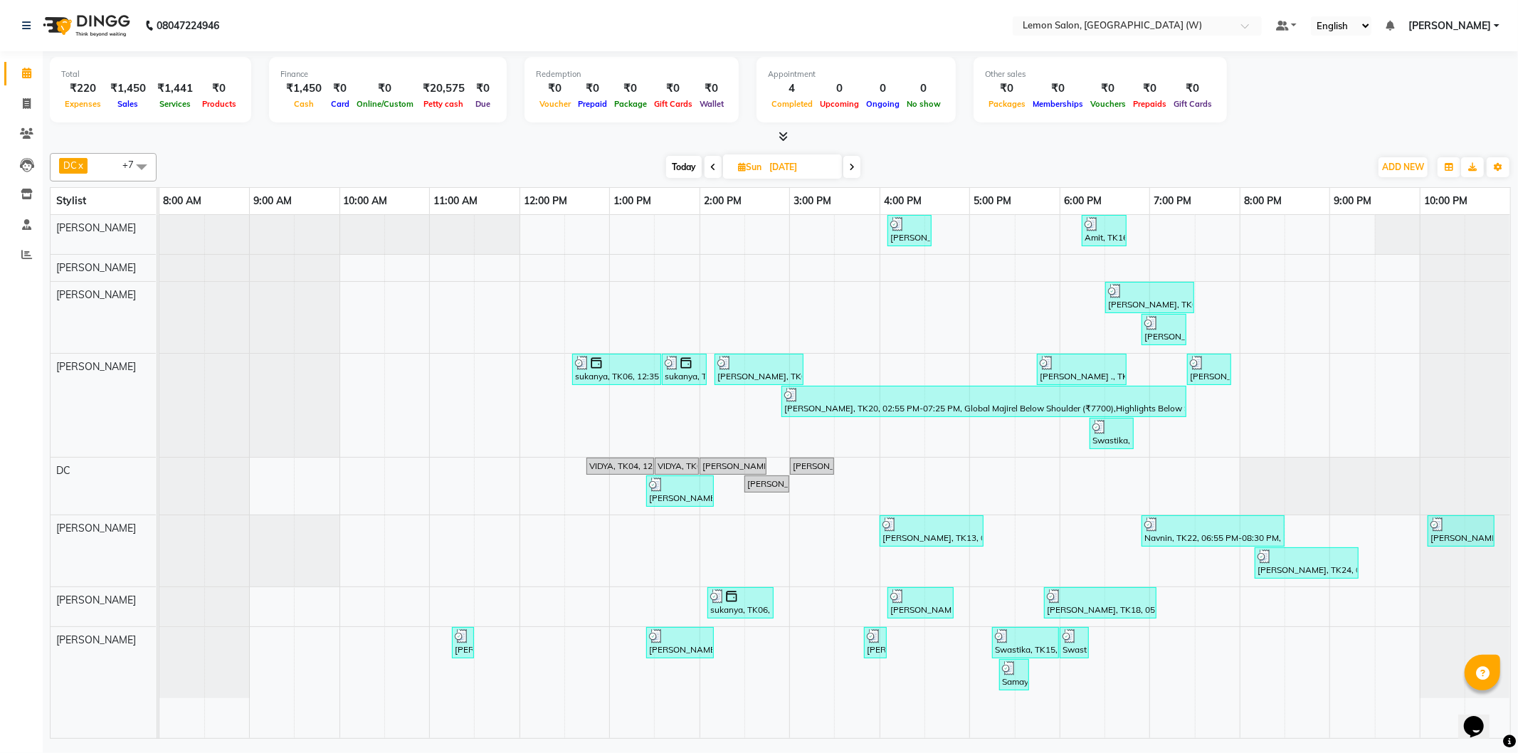
click at [145, 166] on span at bounding box center [141, 166] width 28 height 27
click at [147, 189] on div "Select All [PERSON_NAME] [PERSON_NAME] DC [PERSON_NAME] [PERSON_NAME] [PERSON_N…" at bounding box center [103, 277] width 107 height 176
click at [33, 73] on span at bounding box center [26, 73] width 25 height 16
click at [682, 165] on span "Today" at bounding box center [684, 167] width 36 height 22
type input "[DATE]"
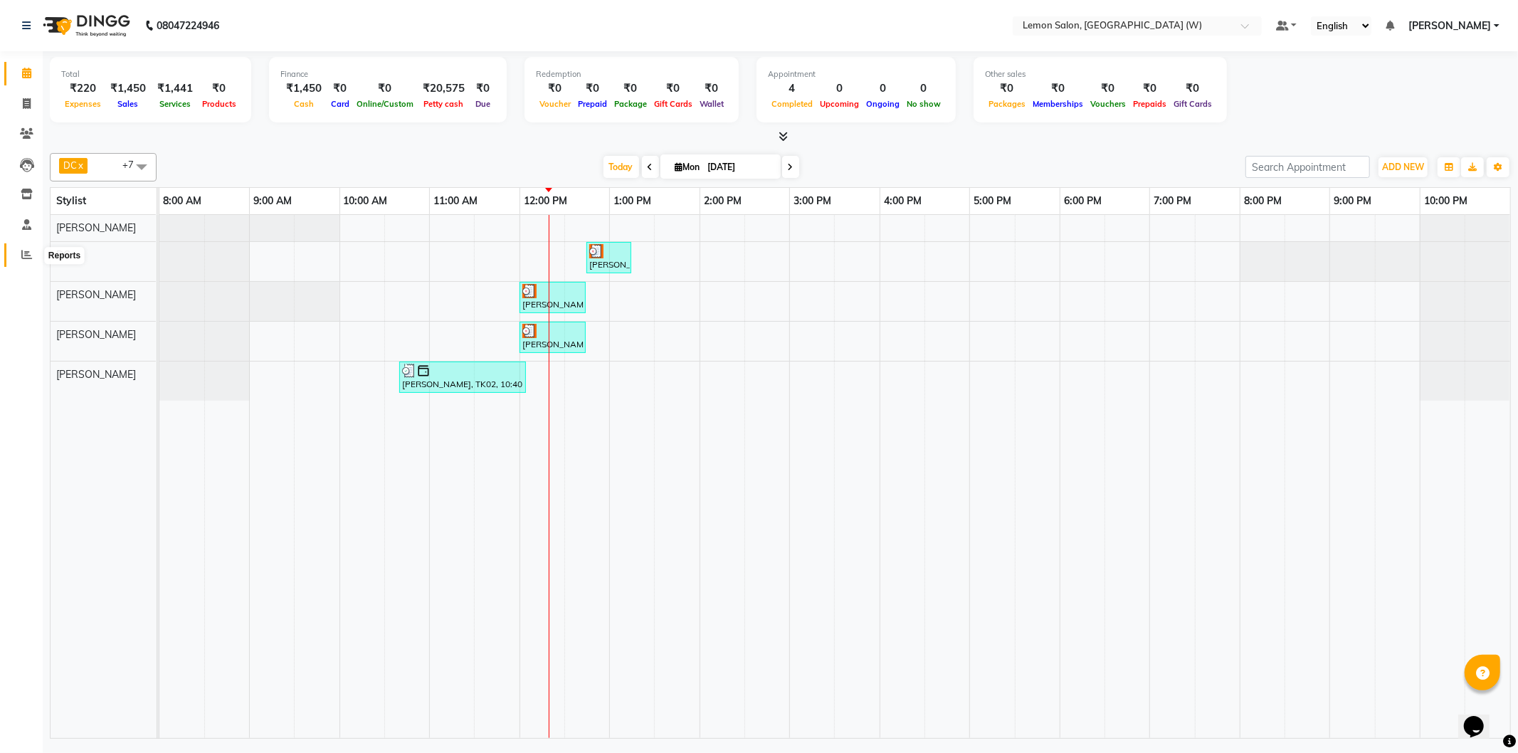
click at [29, 251] on icon at bounding box center [26, 254] width 11 height 11
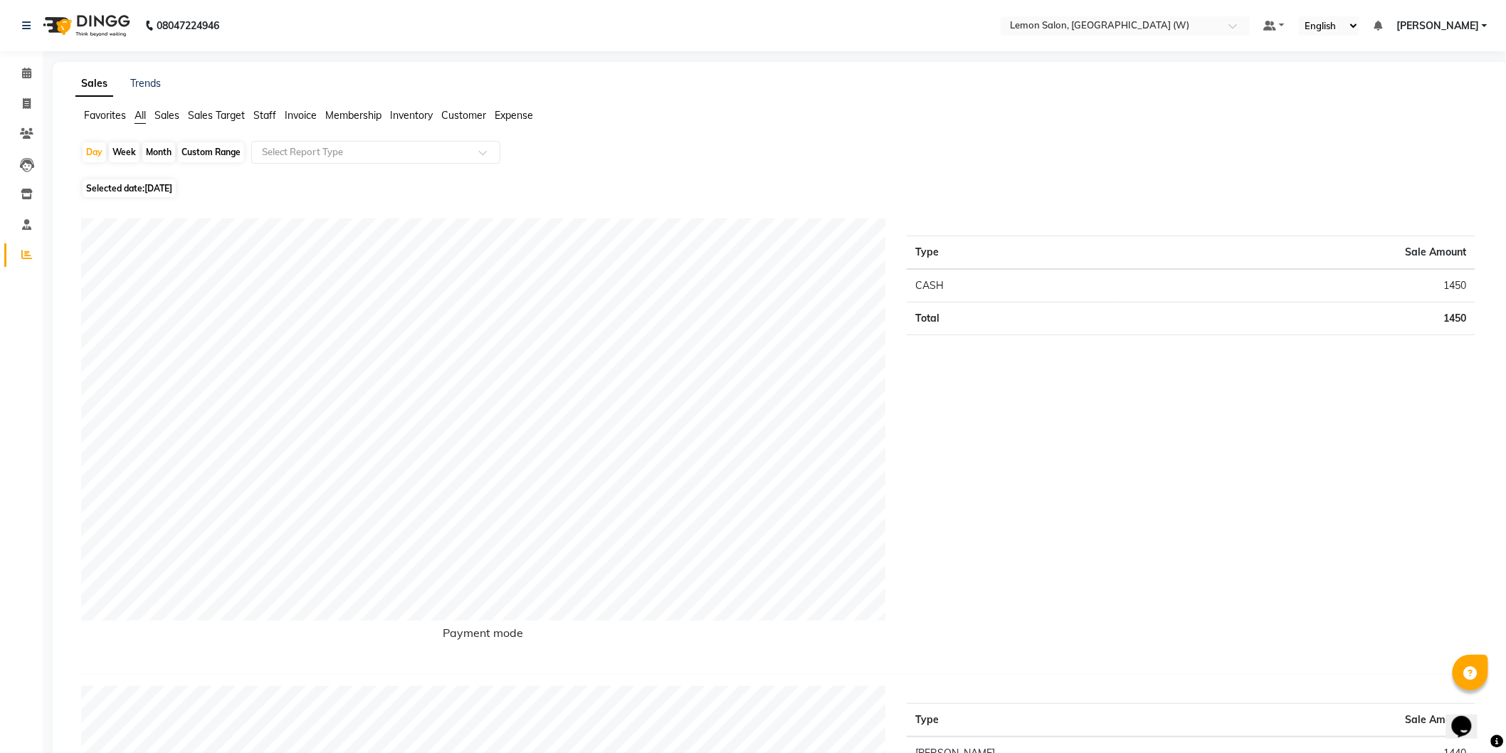
click at [164, 152] on div "Month" at bounding box center [158, 152] width 33 height 20
select select "9"
select select "2025"
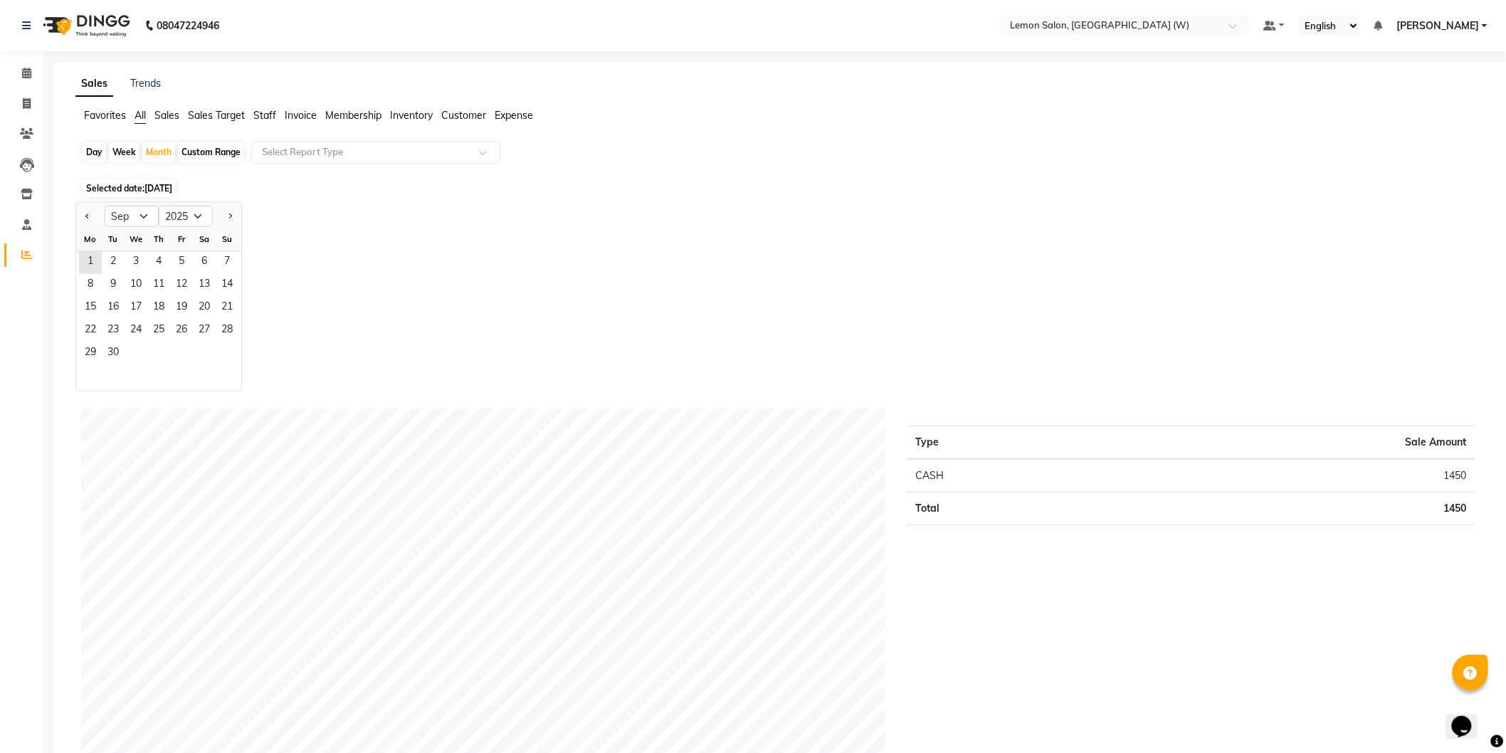
click at [81, 224] on div at bounding box center [90, 216] width 28 height 23
click at [82, 219] on button "Previous month" at bounding box center [87, 216] width 11 height 23
select select "8"
click at [181, 258] on span "1" at bounding box center [181, 262] width 23 height 23
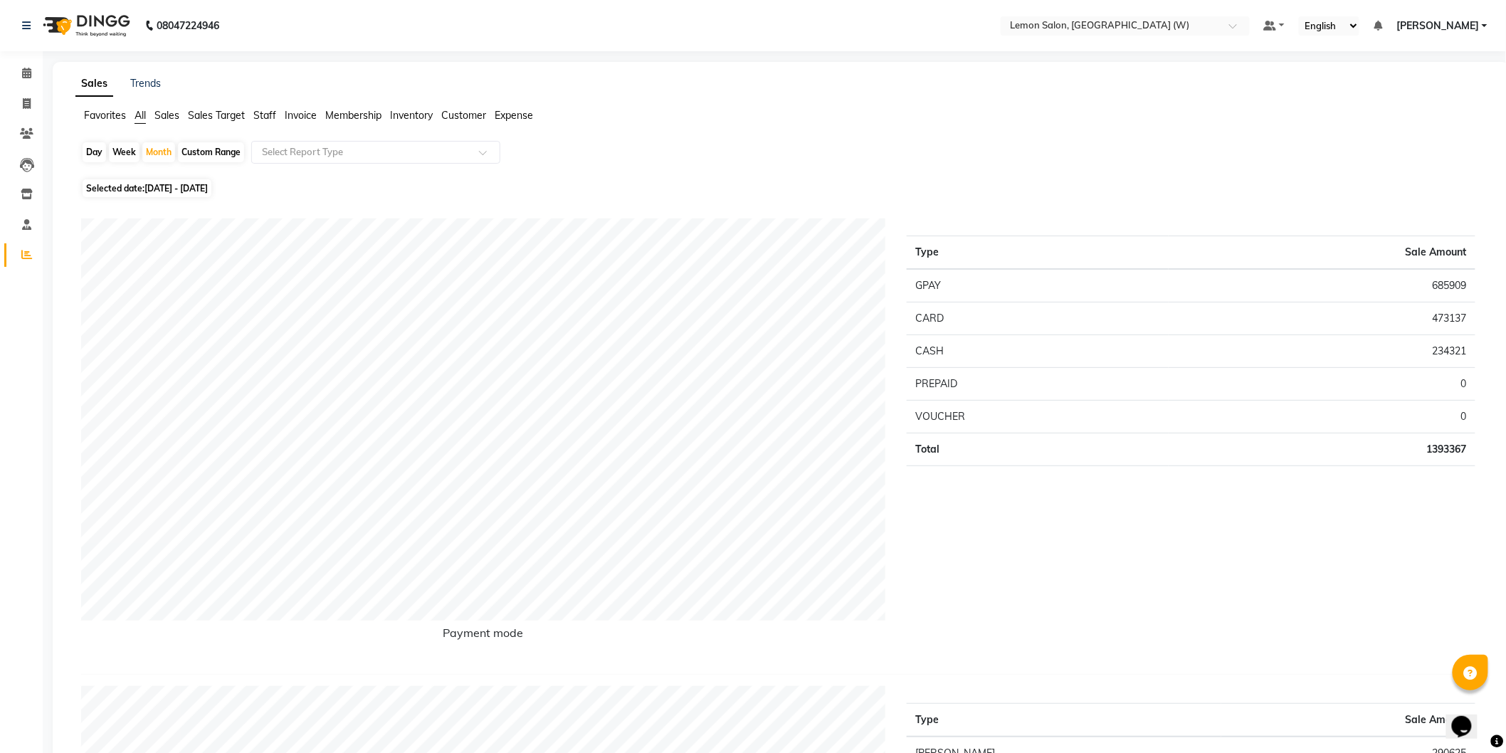
click at [221, 119] on span "Sales Target" at bounding box center [216, 115] width 57 height 13
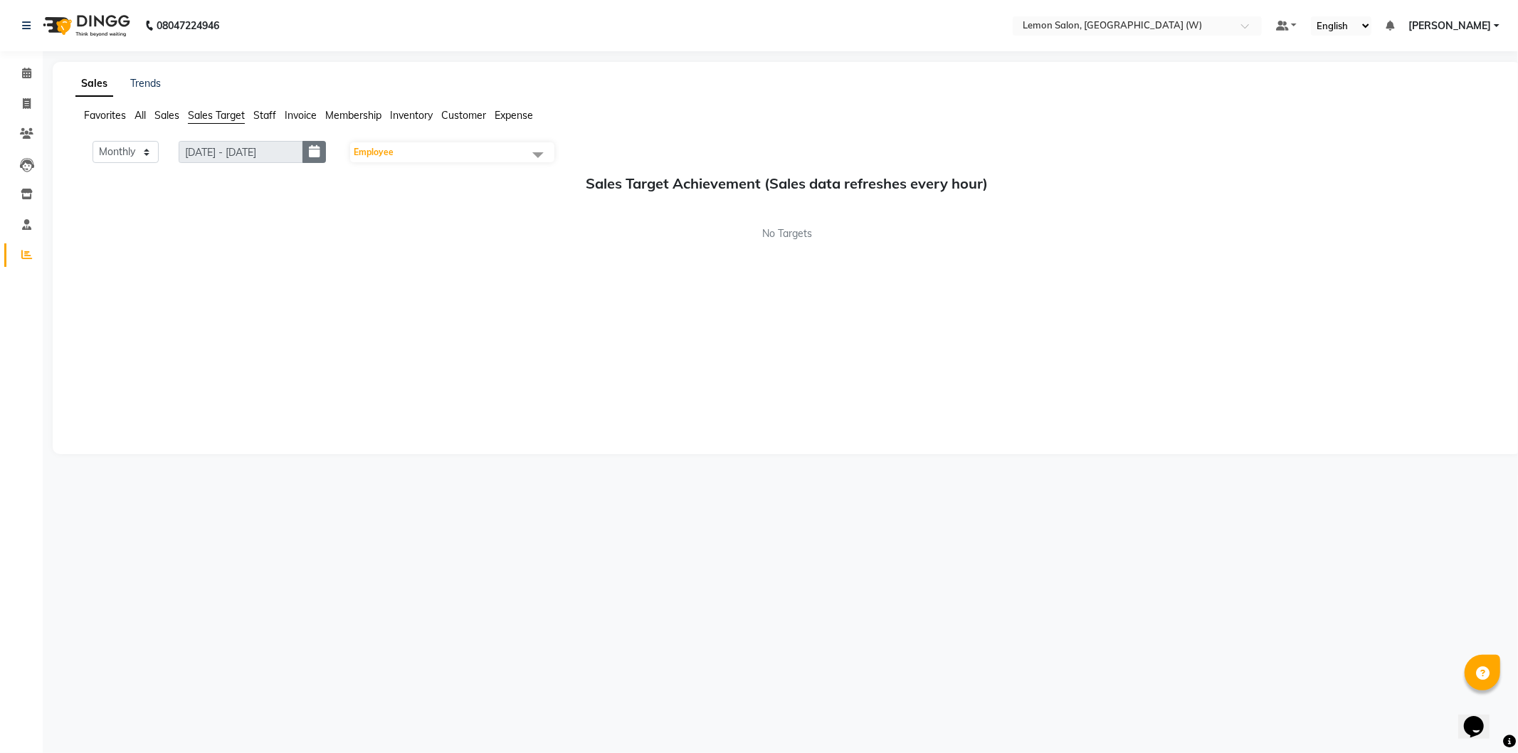
click at [320, 152] on icon "button" at bounding box center [314, 152] width 11 height 1
select select "9"
select select "2025"
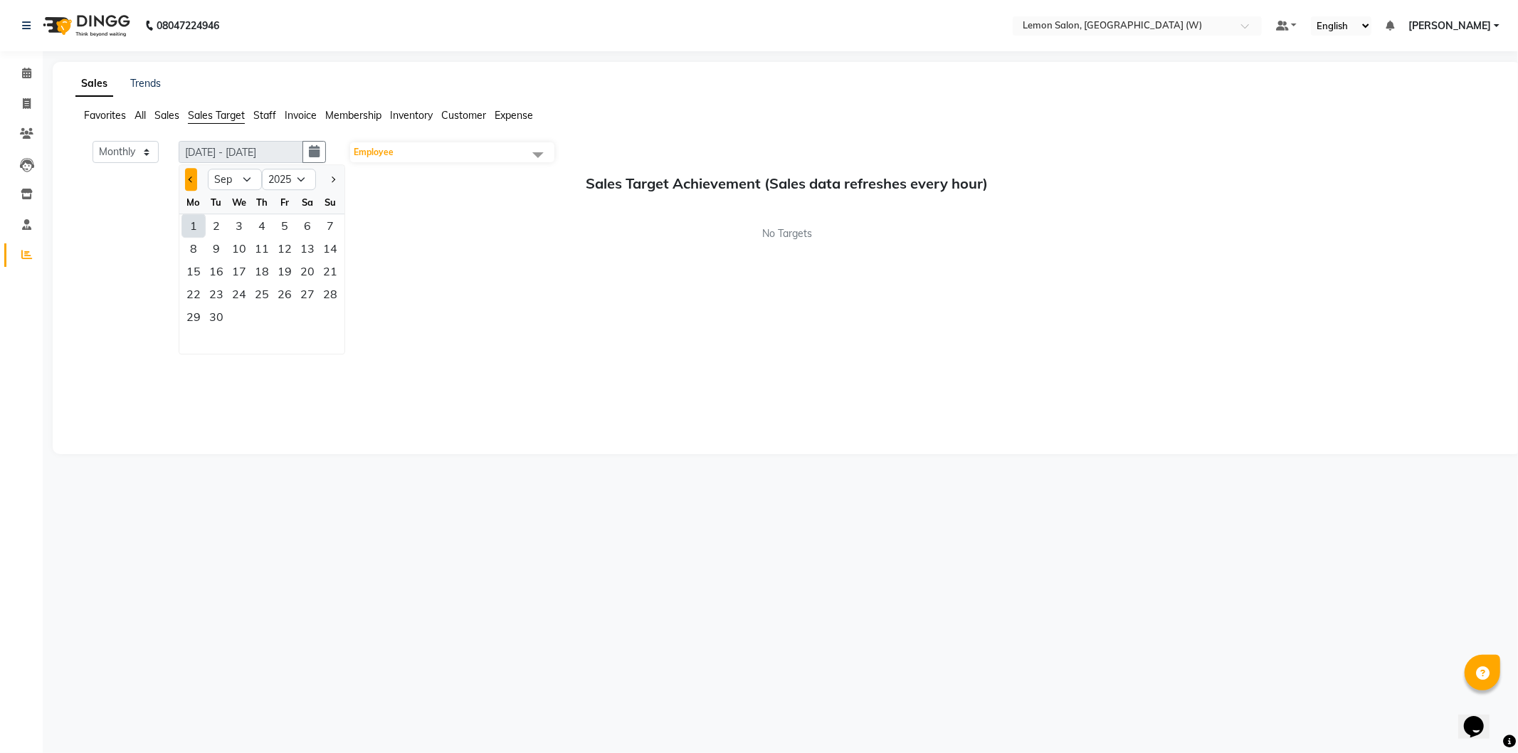
click at [193, 175] on button "Previous month" at bounding box center [191, 179] width 12 height 23
select select "8"
click at [280, 223] on div "1" at bounding box center [284, 225] width 23 height 23
type input "01-08-2025 - 31-08-2025"
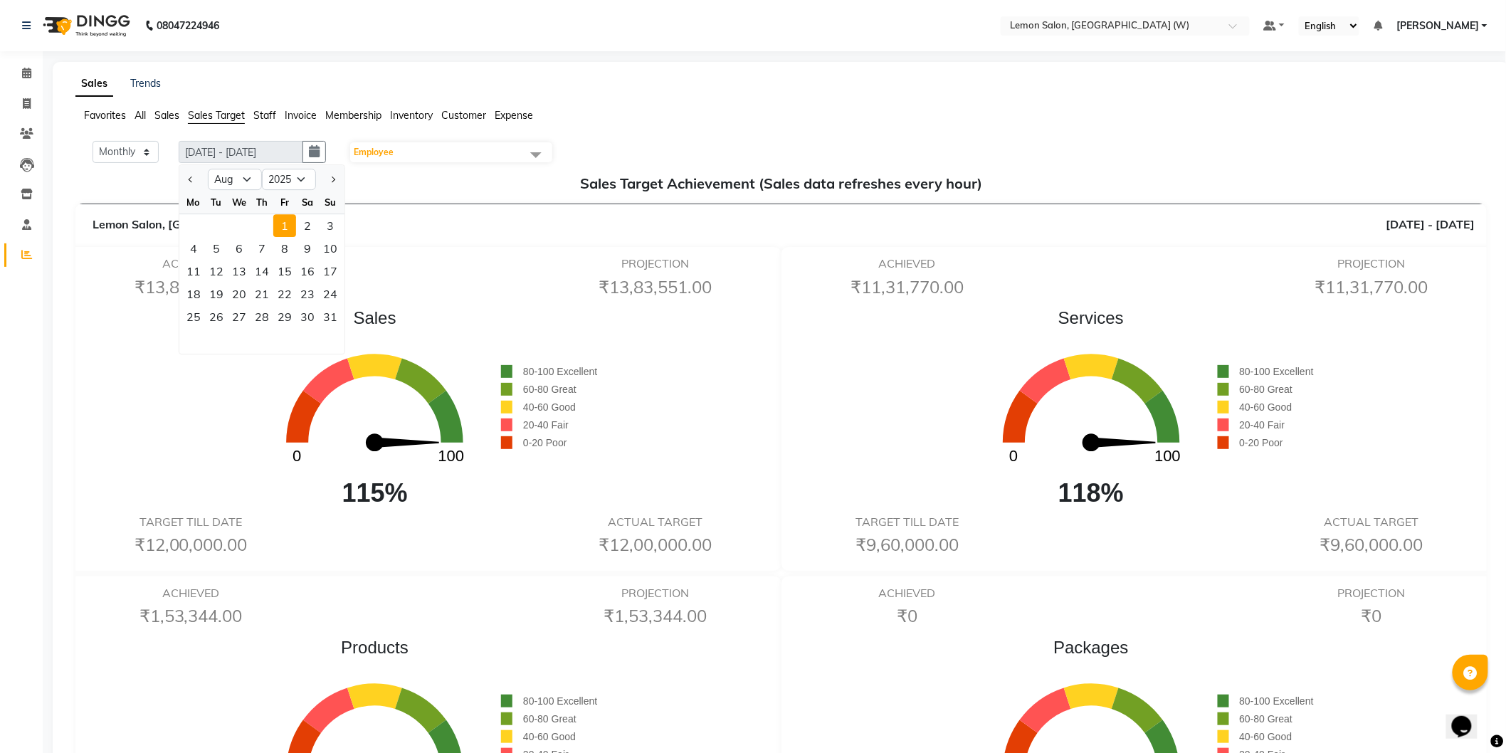
click at [680, 463] on div "Sales 0 100 115% 80-100 Excellent 60-80 Great 40-60 Good 20-40 Fair 0-20 Poor" at bounding box center [423, 408] width 702 height 207
click at [267, 115] on span "Staff" at bounding box center [264, 115] width 23 height 13
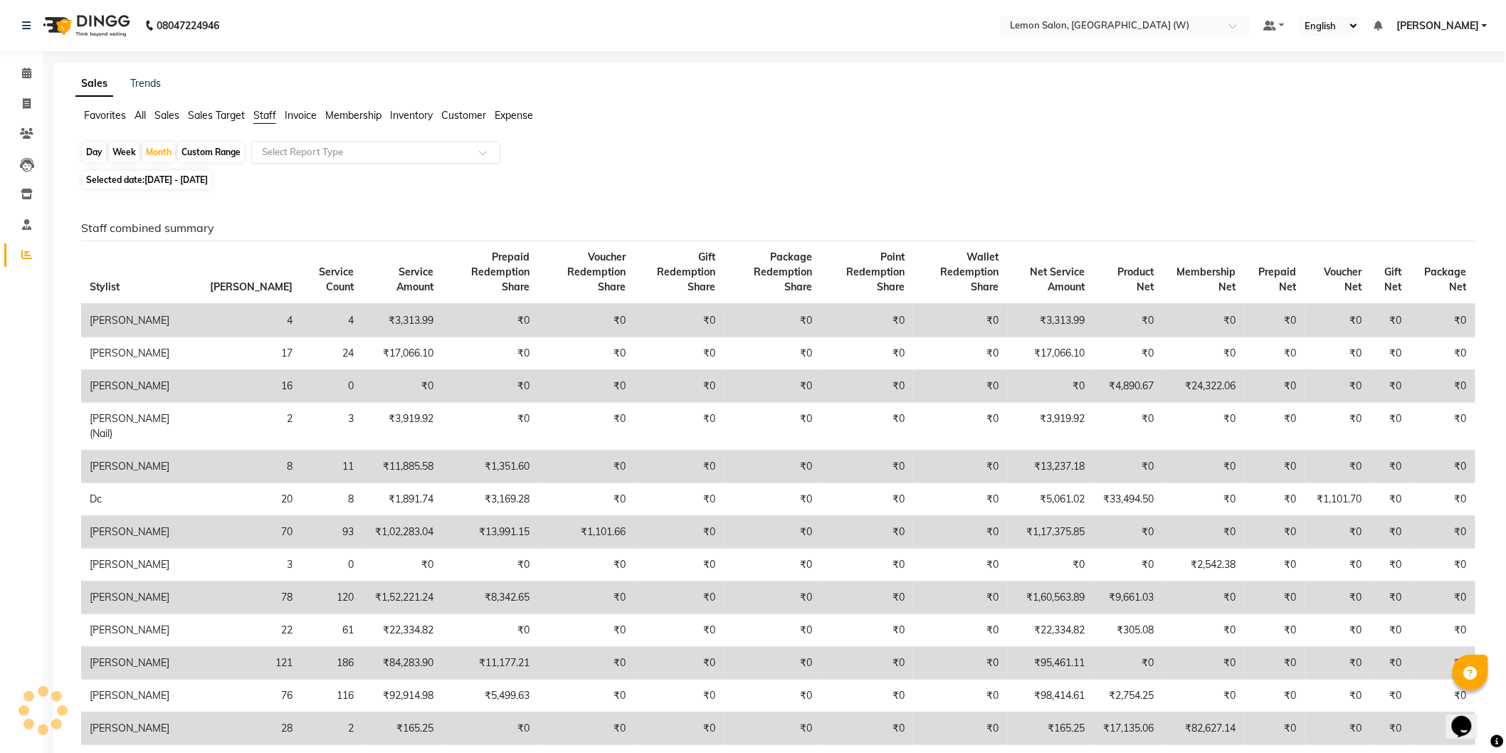
click at [309, 153] on input "text" at bounding box center [361, 152] width 205 height 14
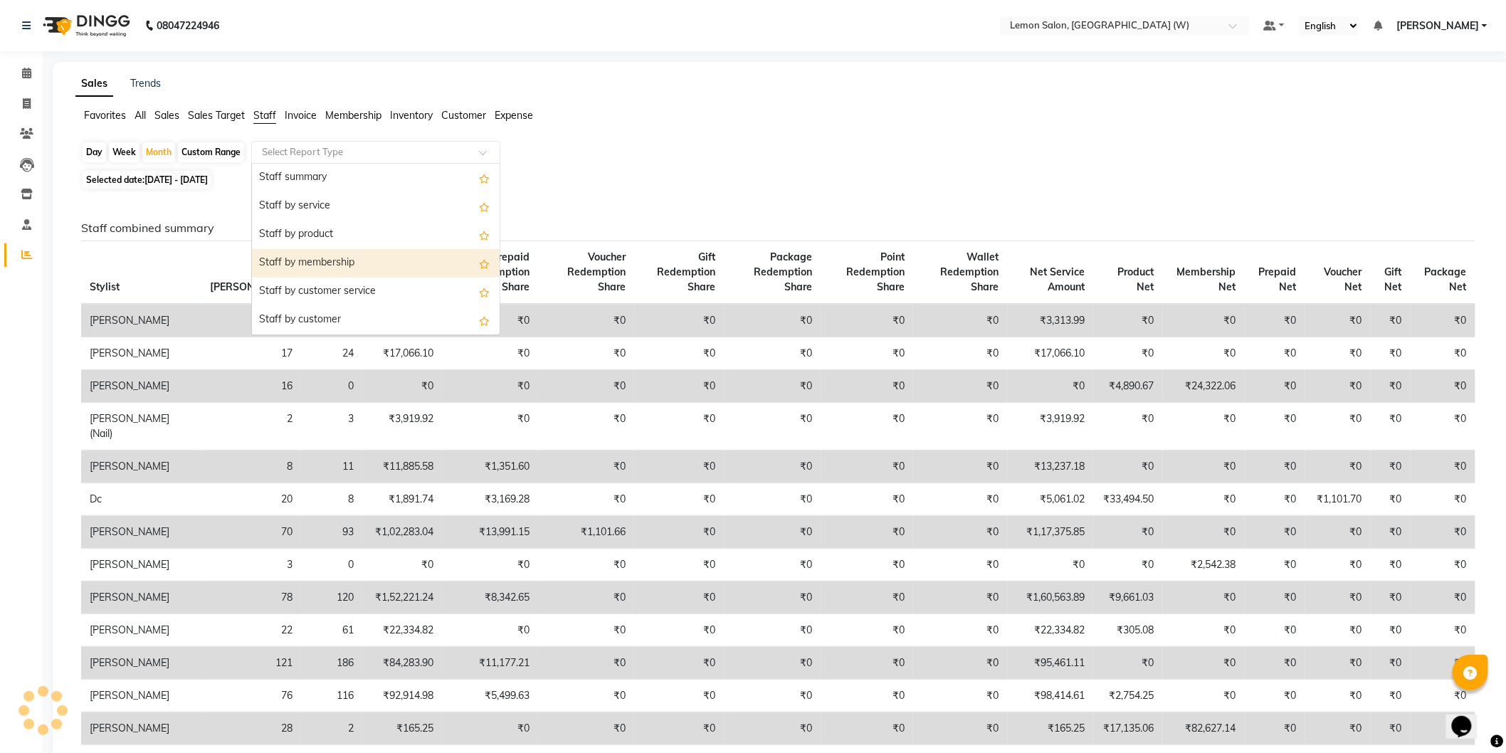
click at [322, 267] on div "Staff by membership" at bounding box center [376, 263] width 248 height 28
select select "csv"
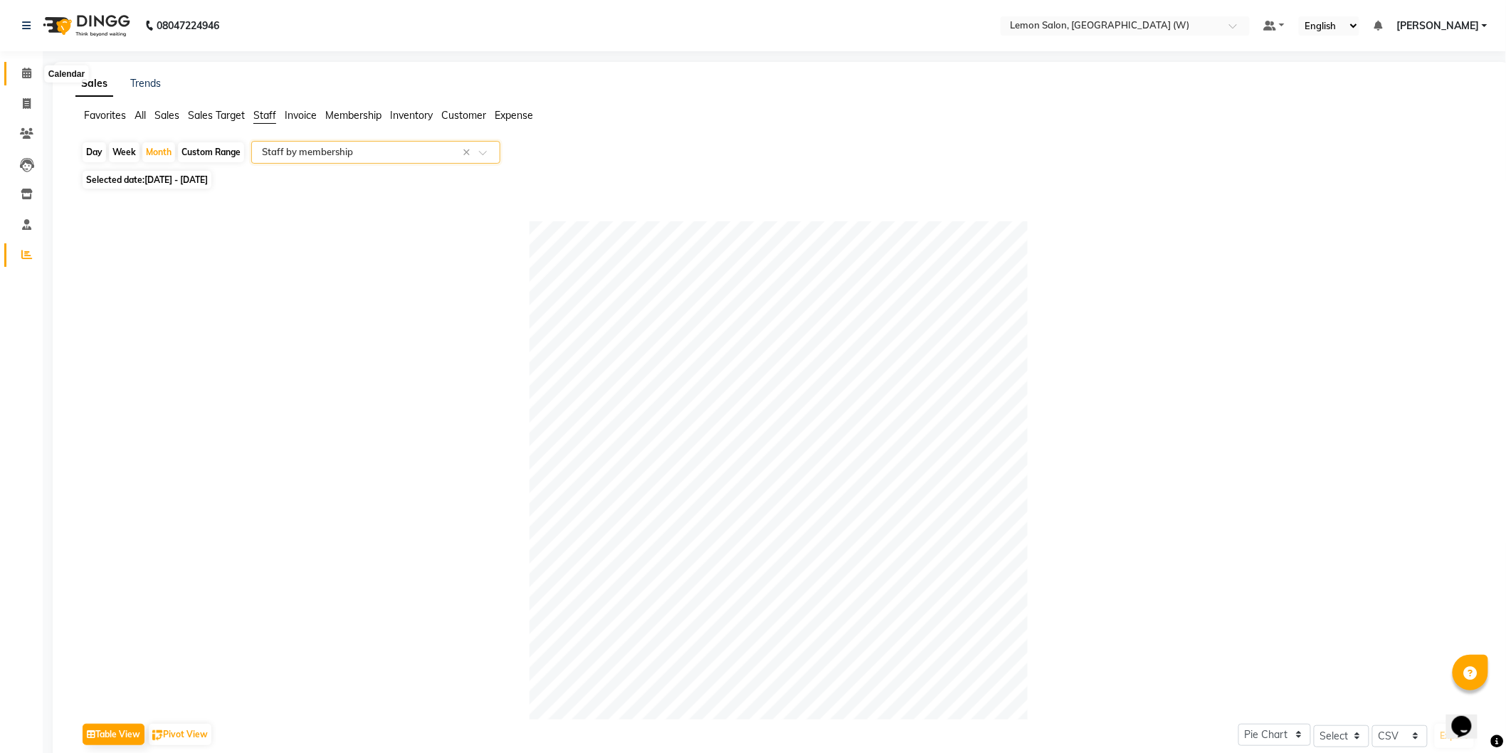
click at [24, 75] on icon at bounding box center [26, 73] width 9 height 11
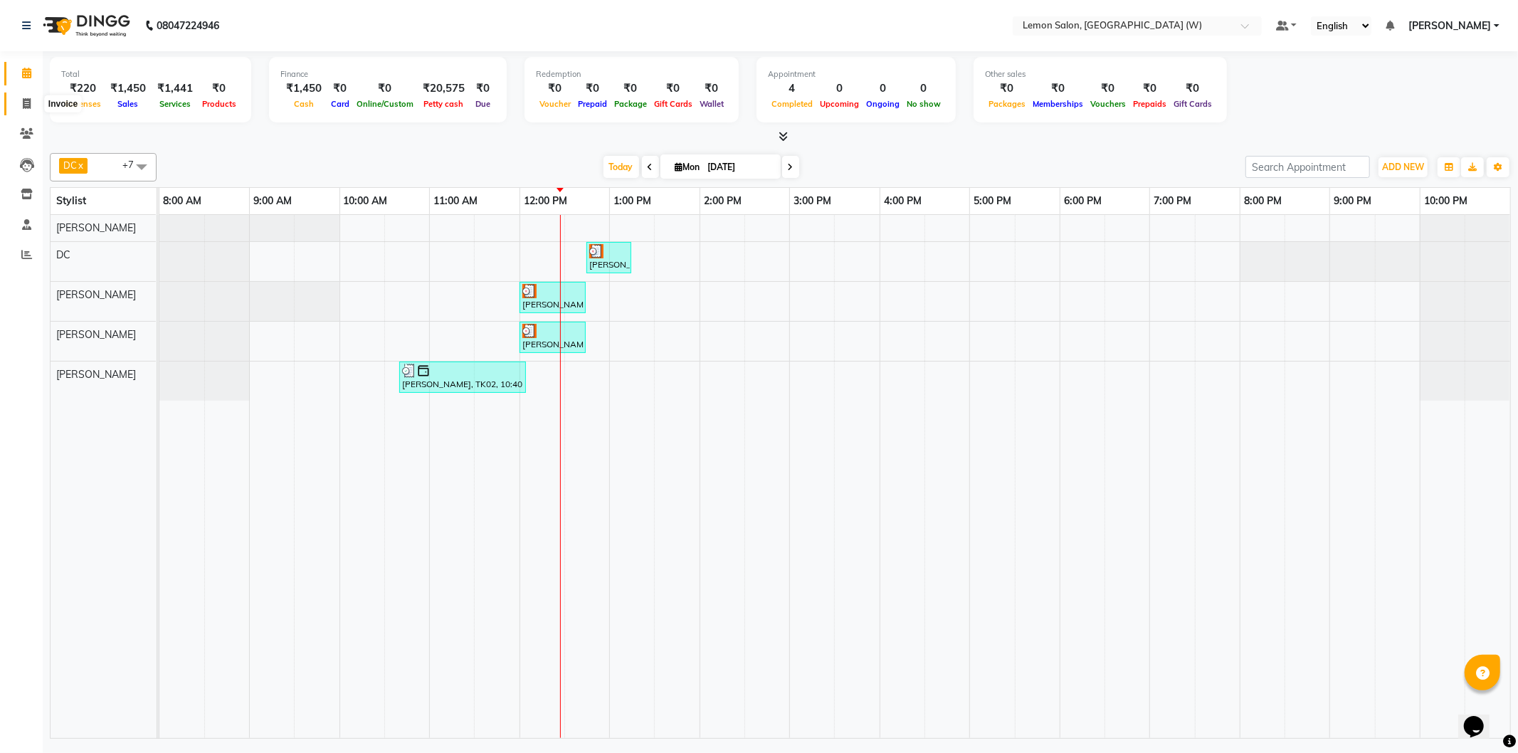
click at [16, 111] on span at bounding box center [26, 104] width 25 height 16
select select "8053"
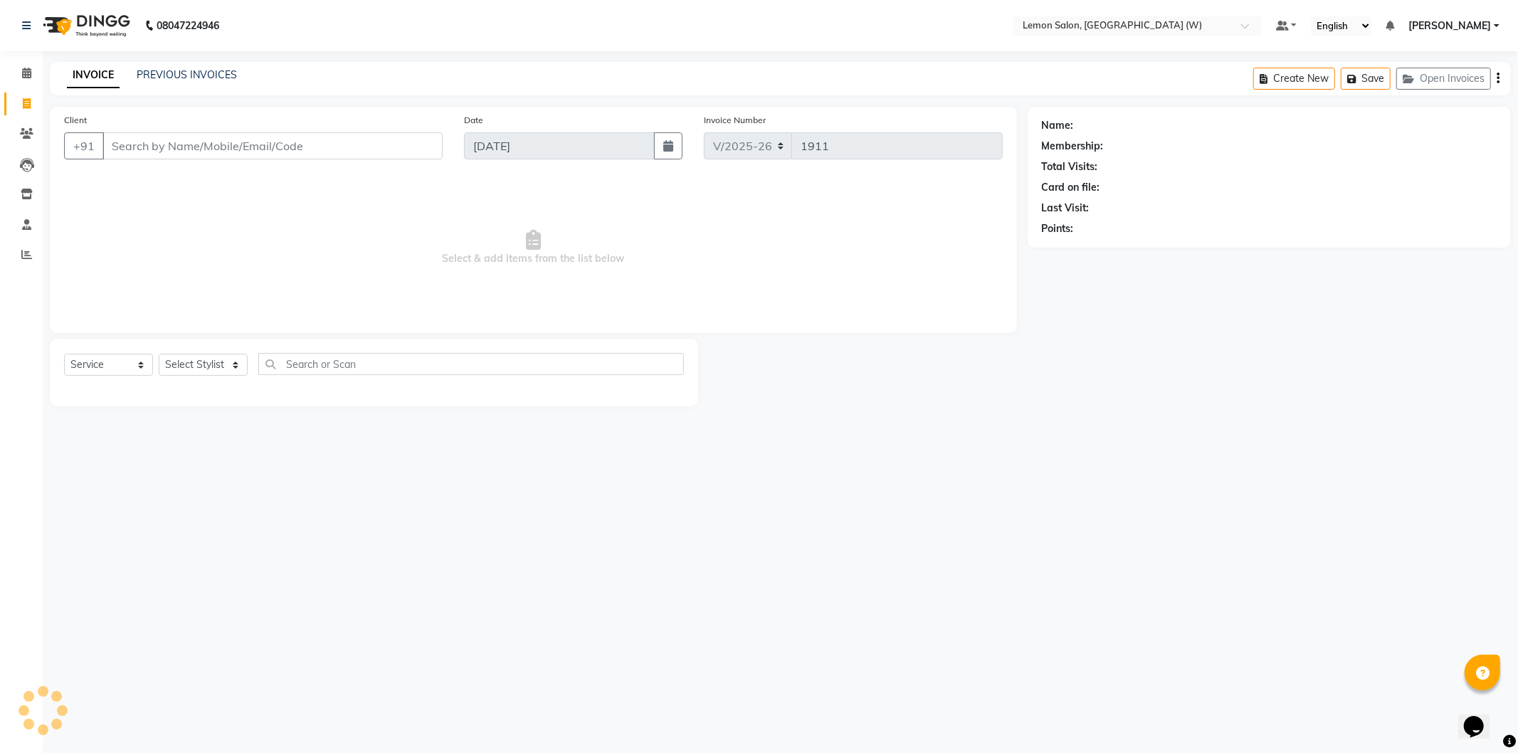
click at [150, 157] on input "Client" at bounding box center [272, 145] width 340 height 27
select select "membership"
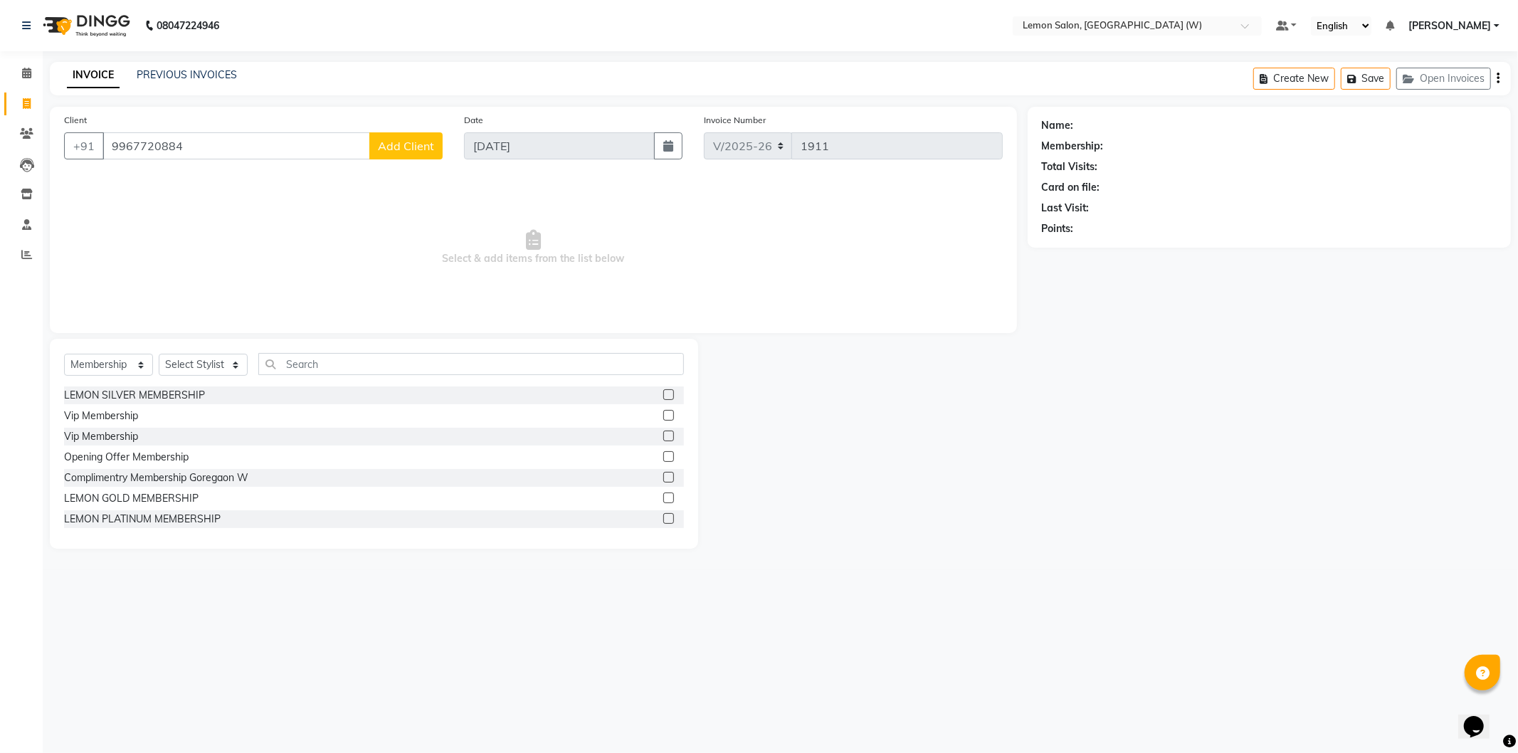
type input "9967720884"
click at [110, 364] on select "Select Service Product Membership Package Voucher Prepaid Gift Card" at bounding box center [108, 365] width 89 height 22
select select "service"
click at [64, 354] on select "Select Service Product Membership Package Voucher Prepaid Gift Card" at bounding box center [108, 365] width 89 height 22
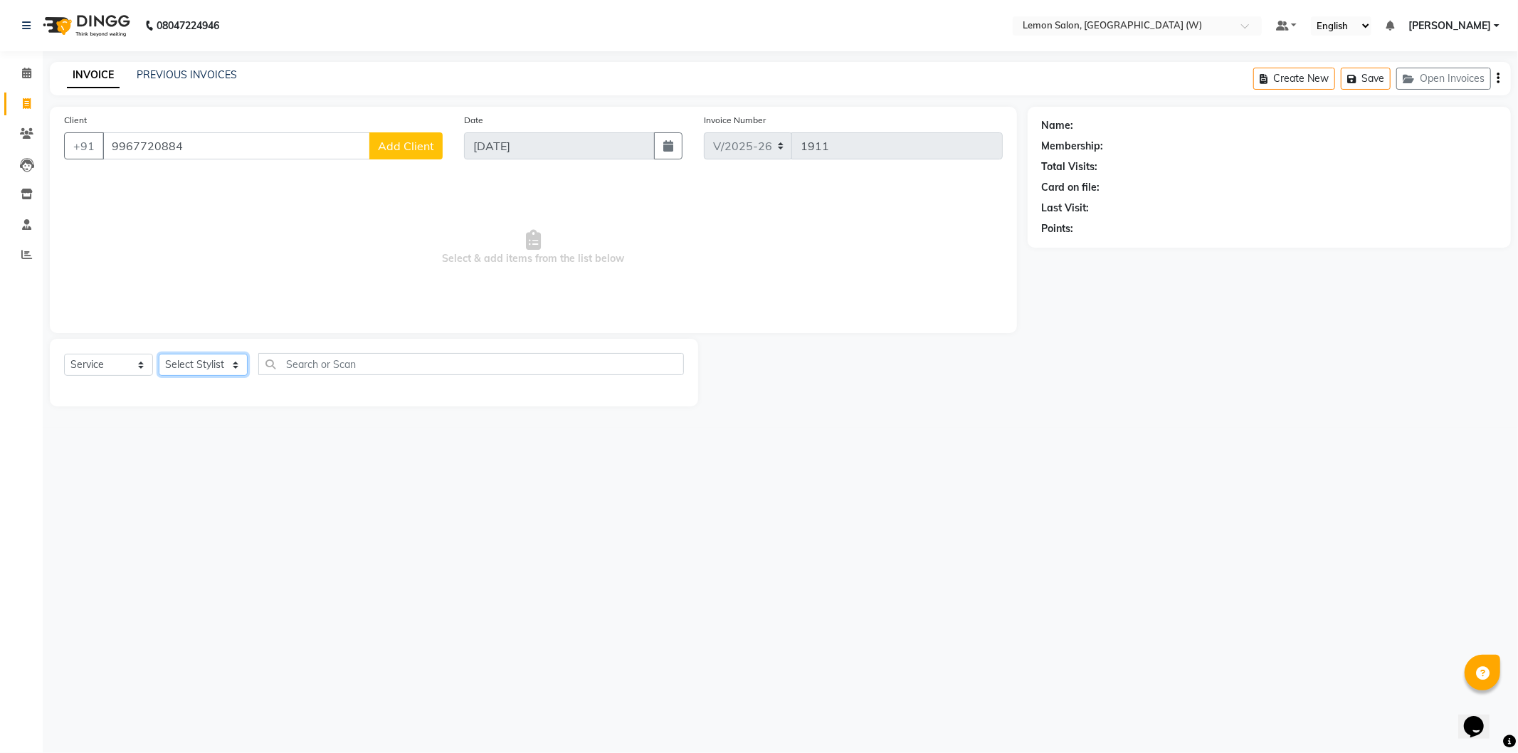
drag, startPoint x: 240, startPoint y: 358, endPoint x: 214, endPoint y: 366, distance: 26.8
click at [239, 357] on select "Select Stylist [PERSON_NAME] DC [PERSON_NAME] [PERSON_NAME] [PERSON_NAME] [PERS…" at bounding box center [203, 365] width 89 height 22
select select "82570"
click at [159, 354] on select "Select Stylist [PERSON_NAME] DC [PERSON_NAME] [PERSON_NAME] [PERSON_NAME] [PERS…" at bounding box center [203, 365] width 89 height 22
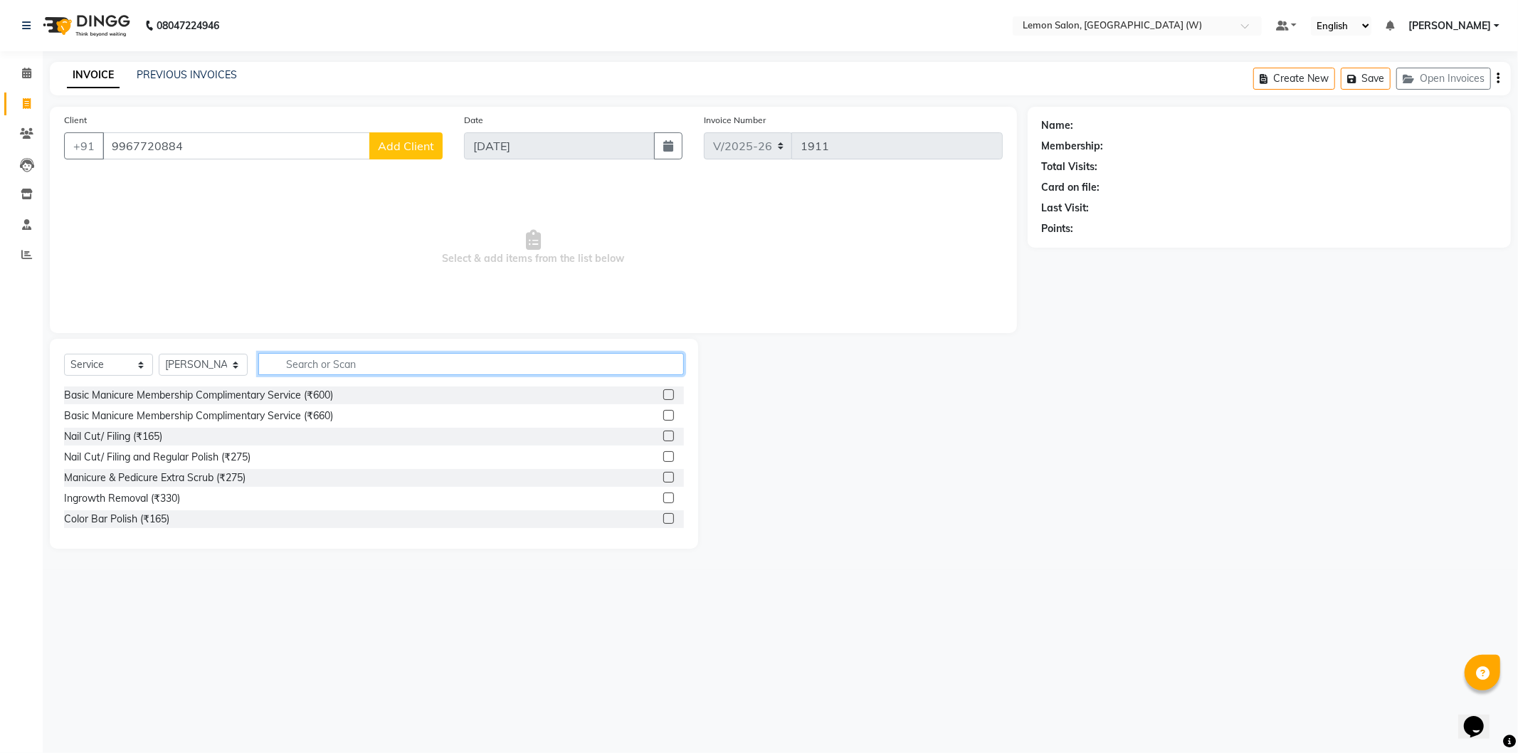
drag, startPoint x: 448, startPoint y: 374, endPoint x: 449, endPoint y: 359, distance: 14.3
click at [448, 367] on input "text" at bounding box center [471, 364] width 426 height 22
type input "hair cut"
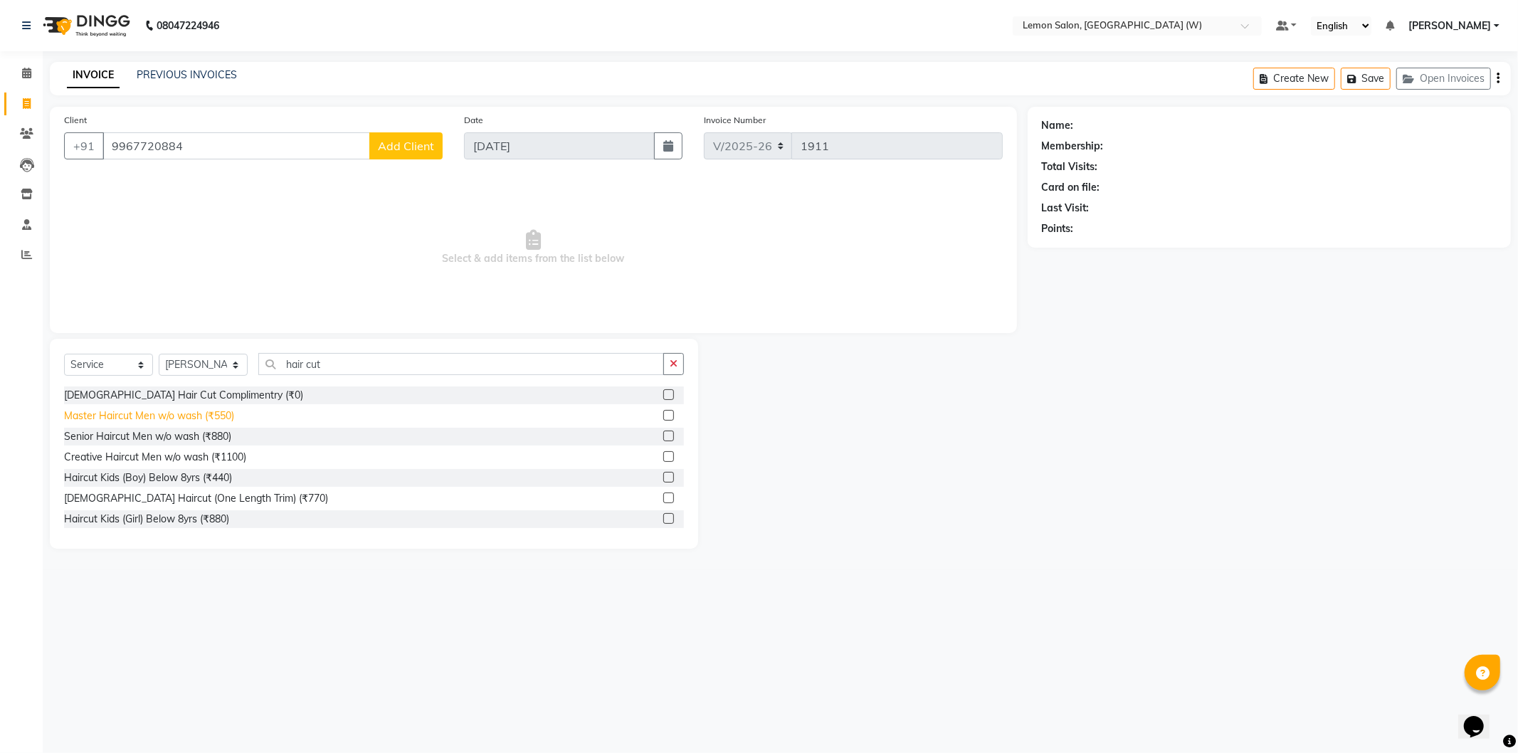
click at [199, 414] on div "Master Haircut Men w/o wash (₹550)" at bounding box center [149, 416] width 170 height 15
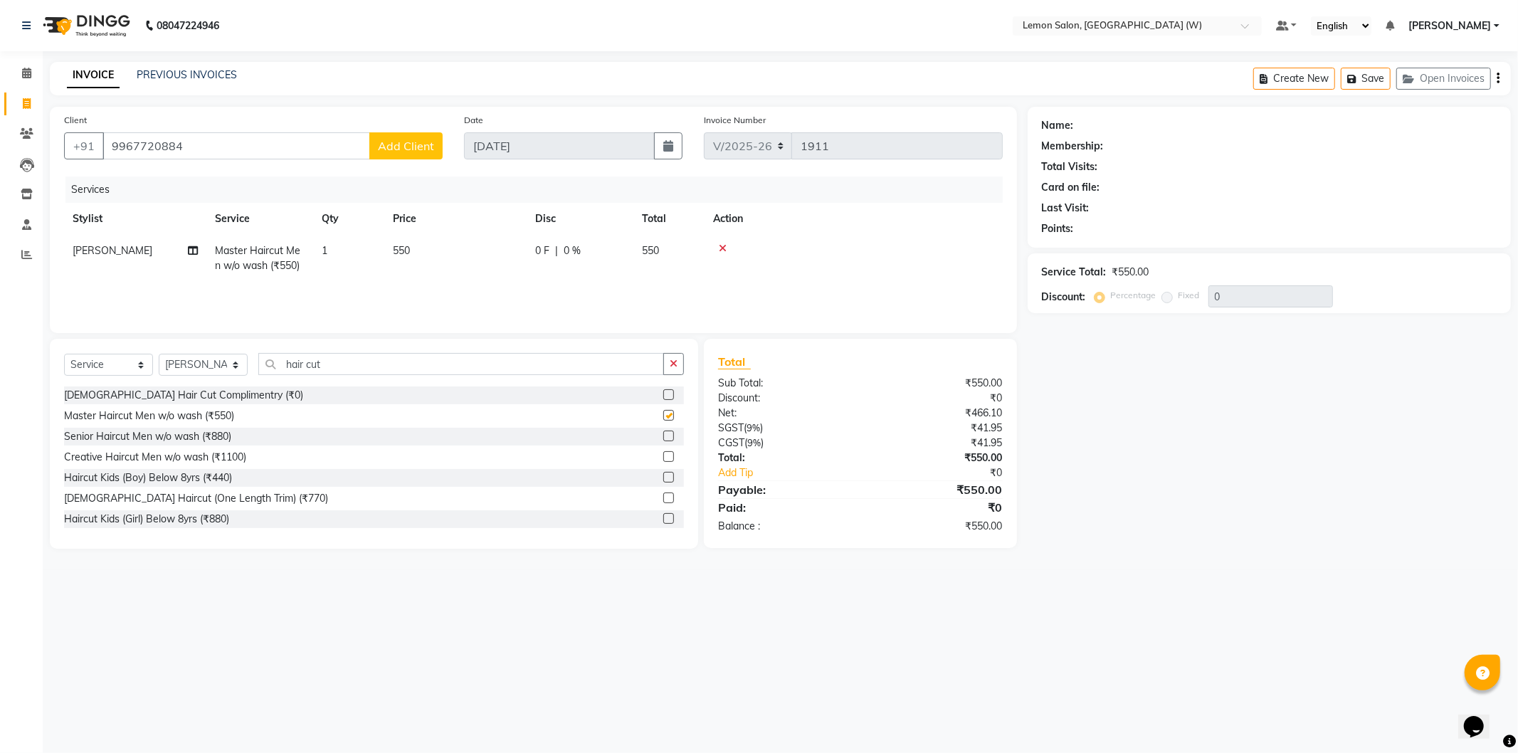
checkbox input "false"
click at [357, 361] on input "hair cut" at bounding box center [461, 364] width 406 height 22
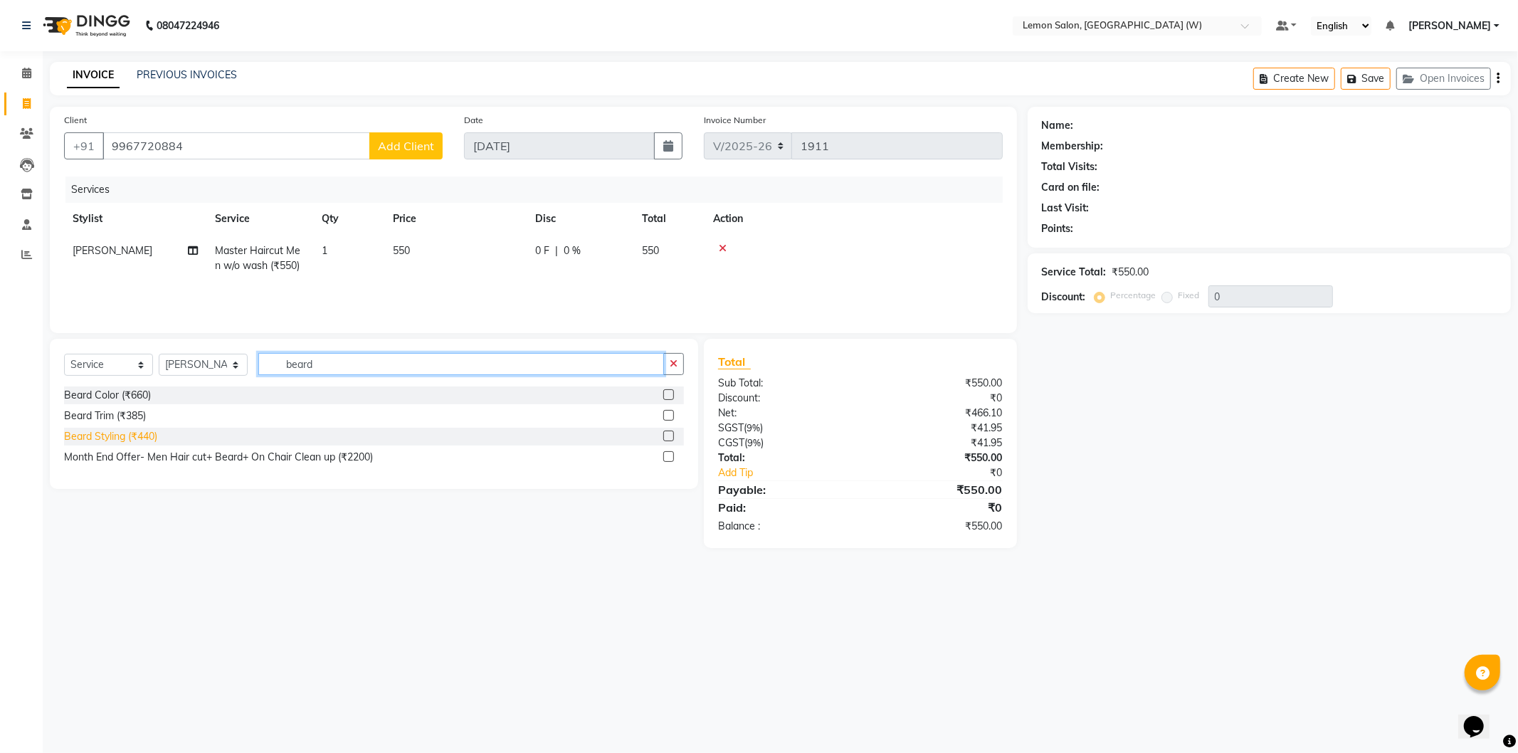
type input "beard"
click at [93, 431] on div "Beard Styling (₹440)" at bounding box center [110, 436] width 93 height 15
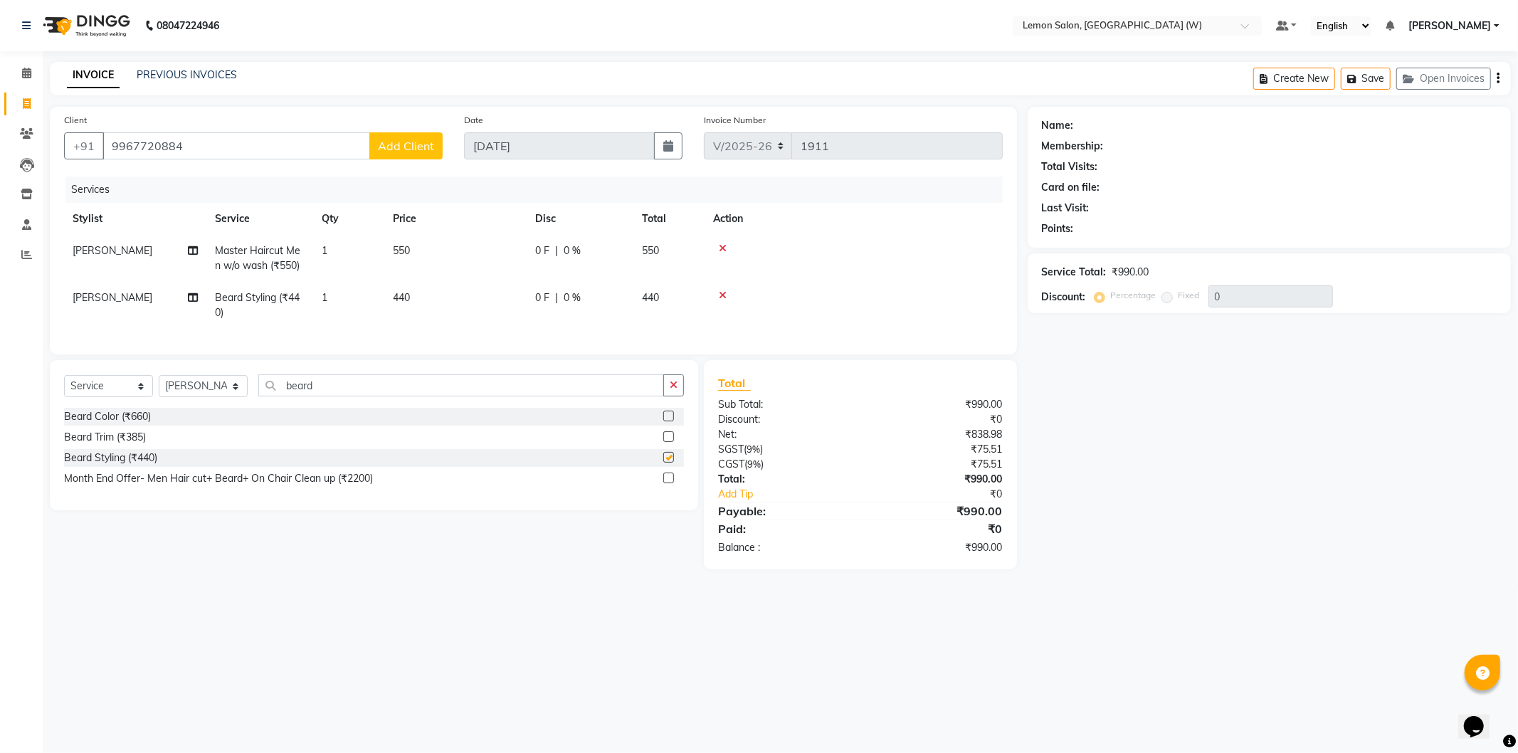
checkbox input "false"
click at [365, 396] on input "beard" at bounding box center [461, 385] width 406 height 22
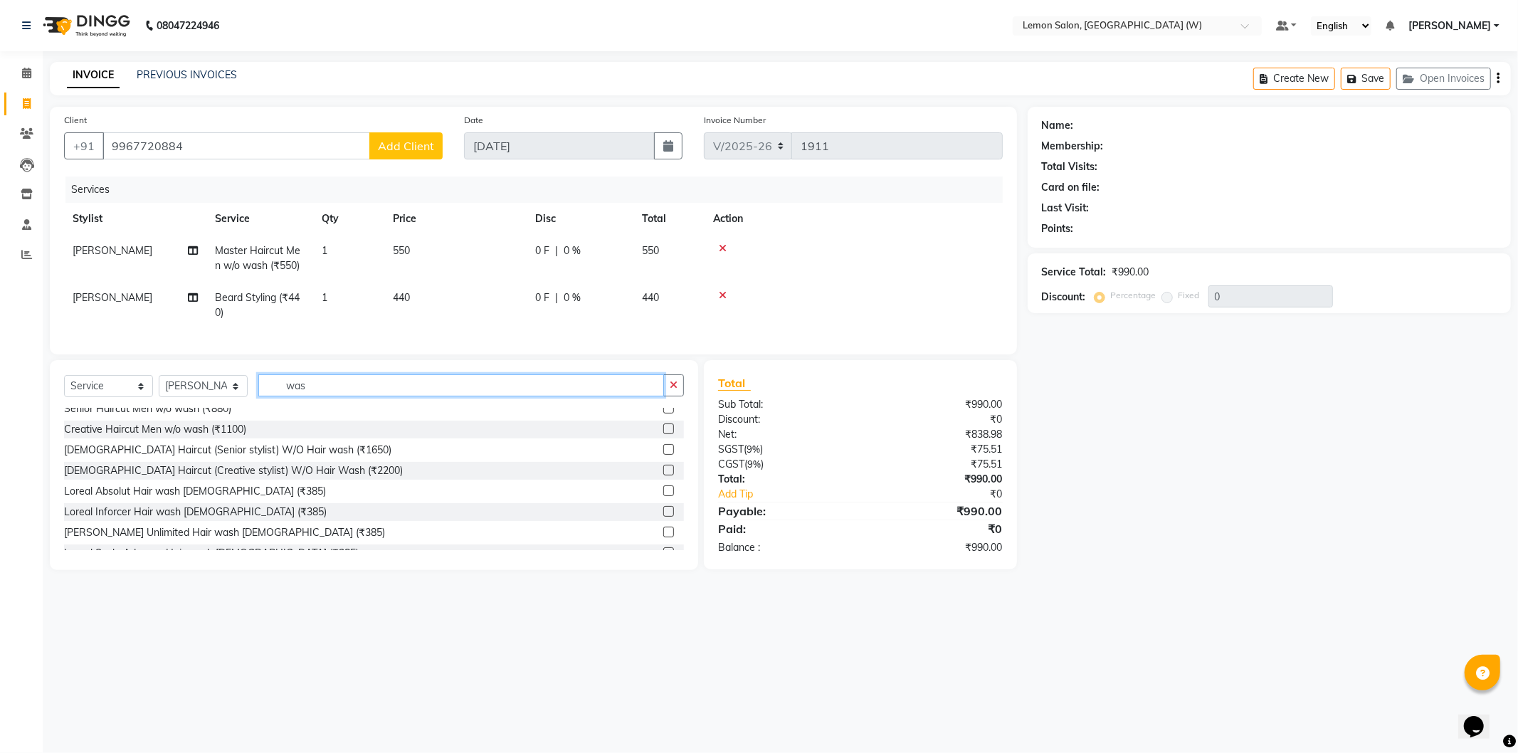
scroll to position [316, 0]
type input "was"
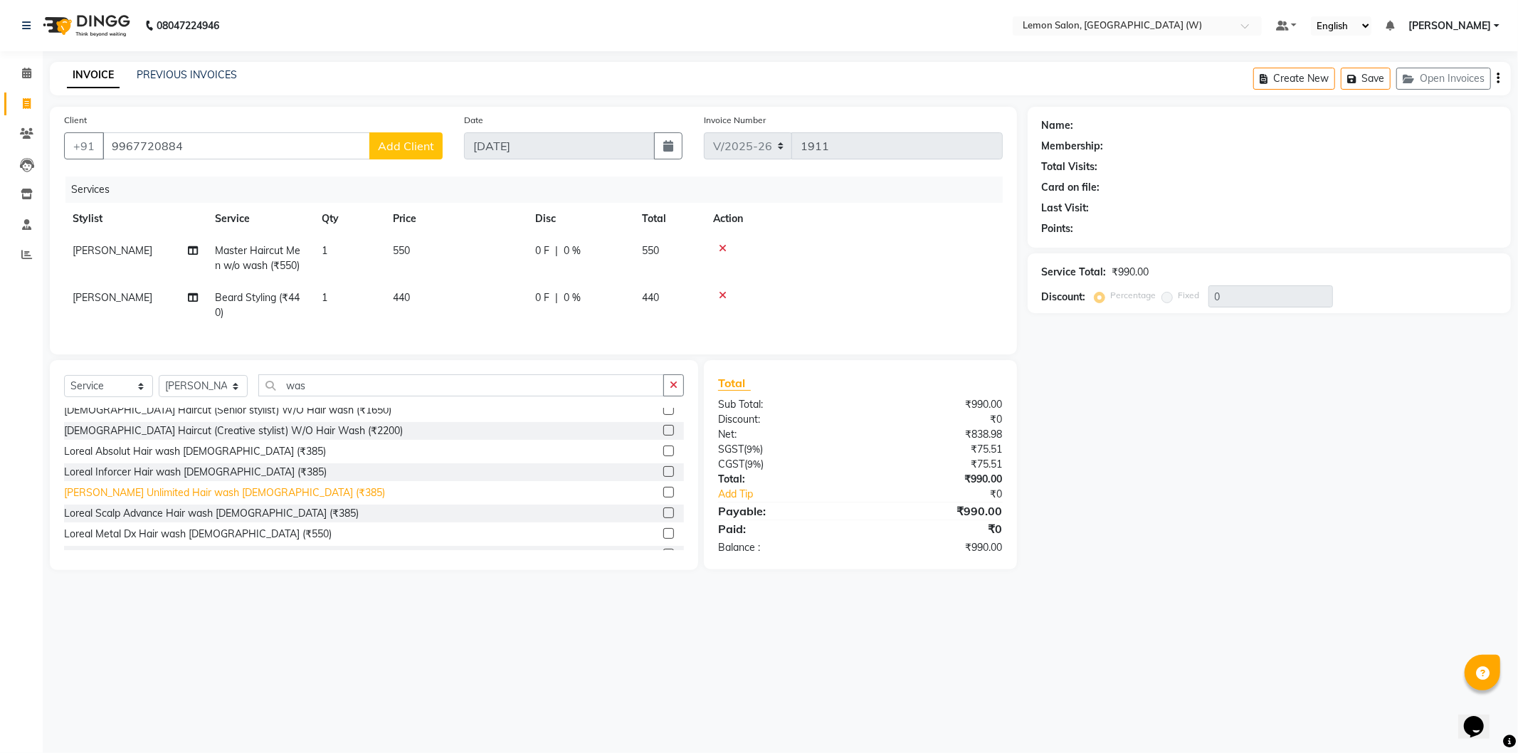
click at [200, 500] on div "[PERSON_NAME] Unlimited Hair wash [DEMOGRAPHIC_DATA] (₹385)" at bounding box center [224, 492] width 321 height 15
checkbox input "false"
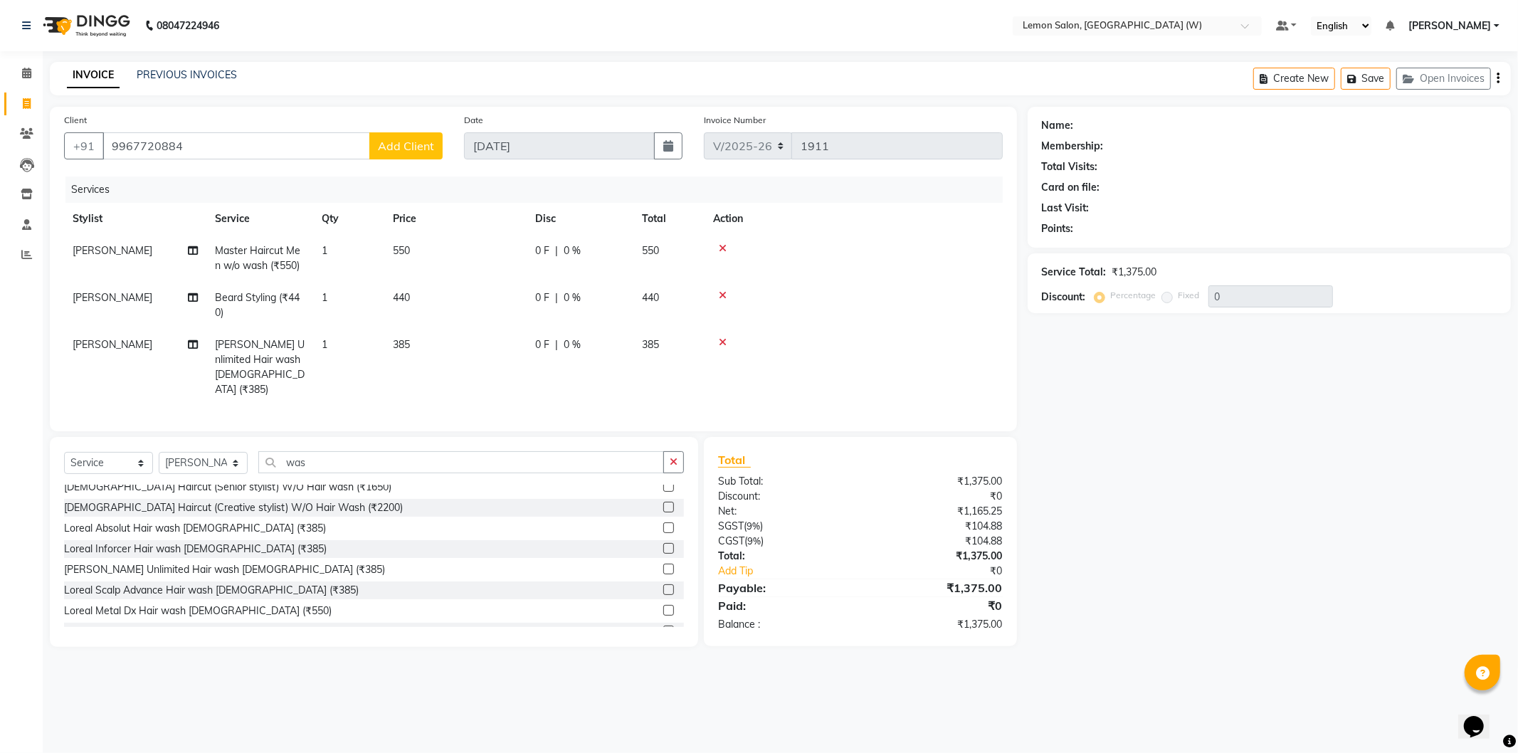
scroll to position [395, 0]
click at [394, 148] on span "Add Client" at bounding box center [406, 146] width 56 height 14
select select "22"
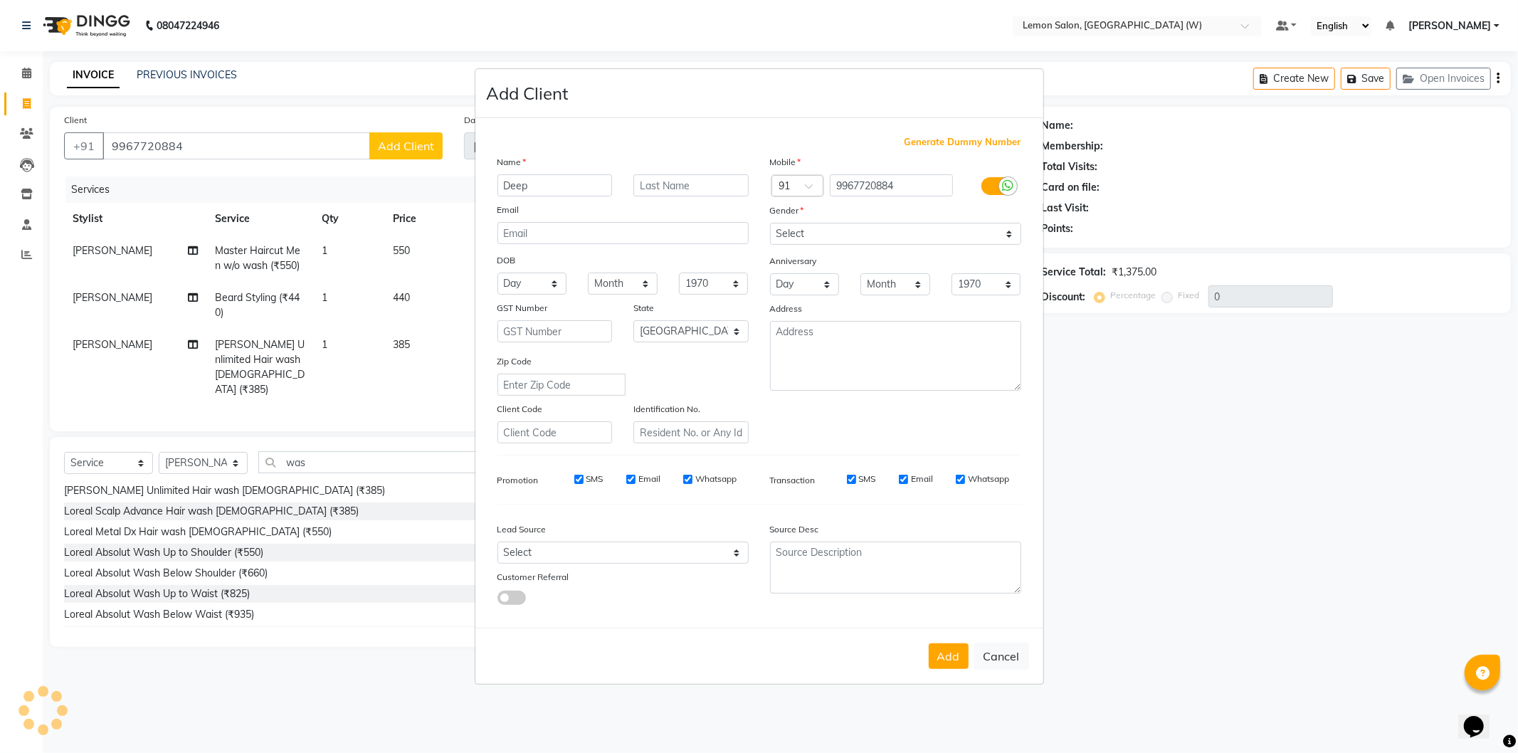
type input "Deep"
click at [814, 241] on select "Select Male Female Other Prefer Not To Say" at bounding box center [895, 234] width 251 height 22
select select "male"
click at [770, 223] on select "Select Male Female Other Prefer Not To Say" at bounding box center [895, 234] width 251 height 22
click at [969, 657] on div "Add Cancel" at bounding box center [759, 656] width 568 height 56
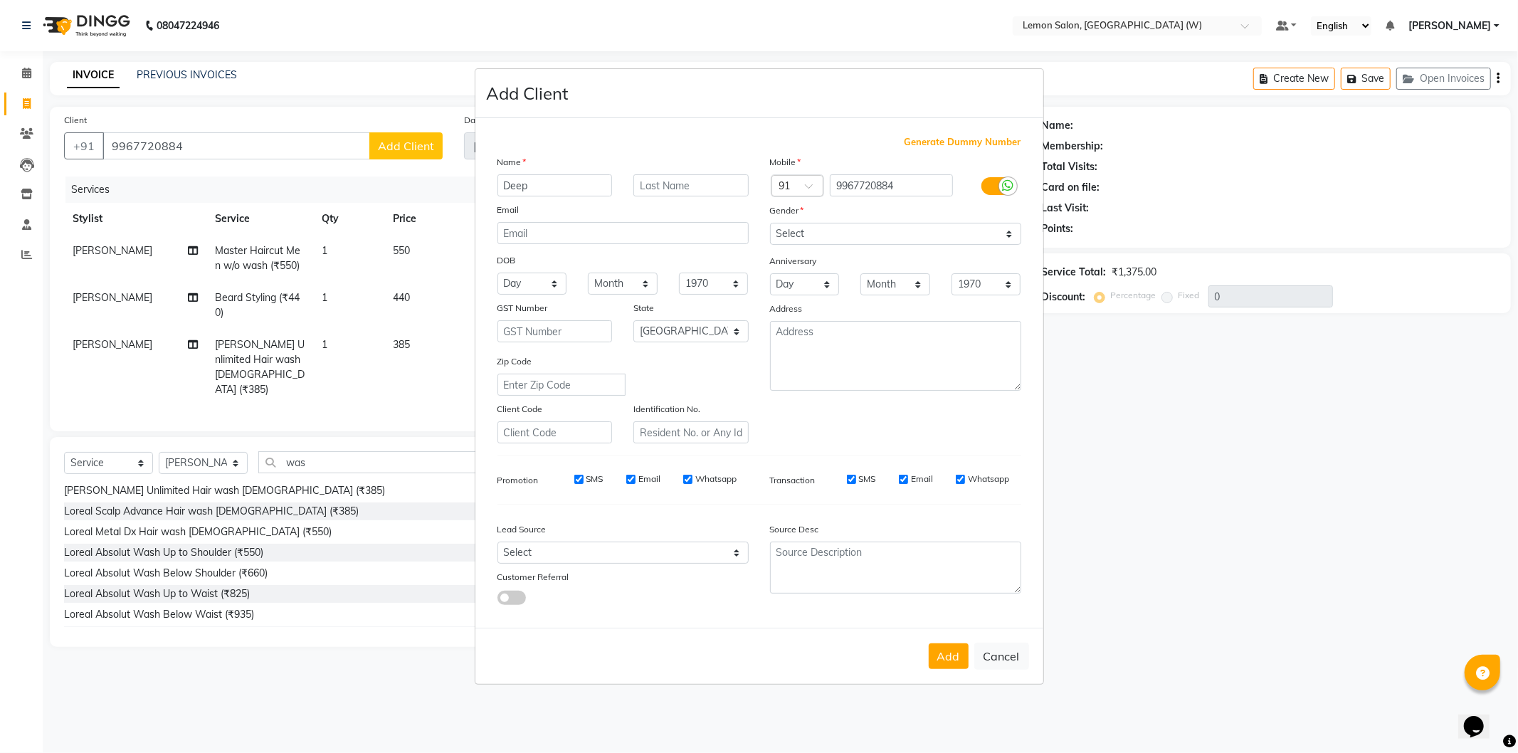
click at [955, 652] on button "Add" at bounding box center [949, 656] width 40 height 26
select select
select select "null"
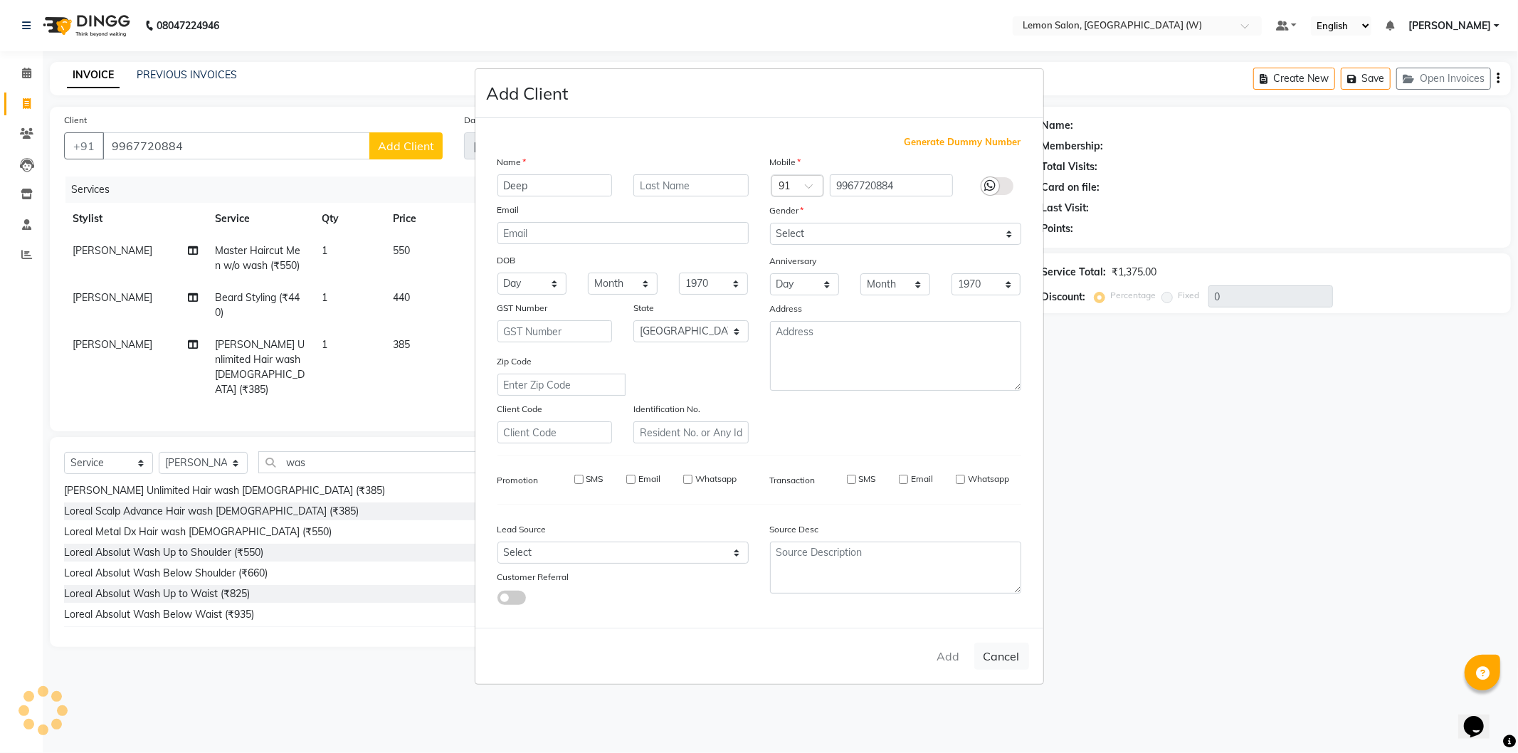
select select
checkbox input "false"
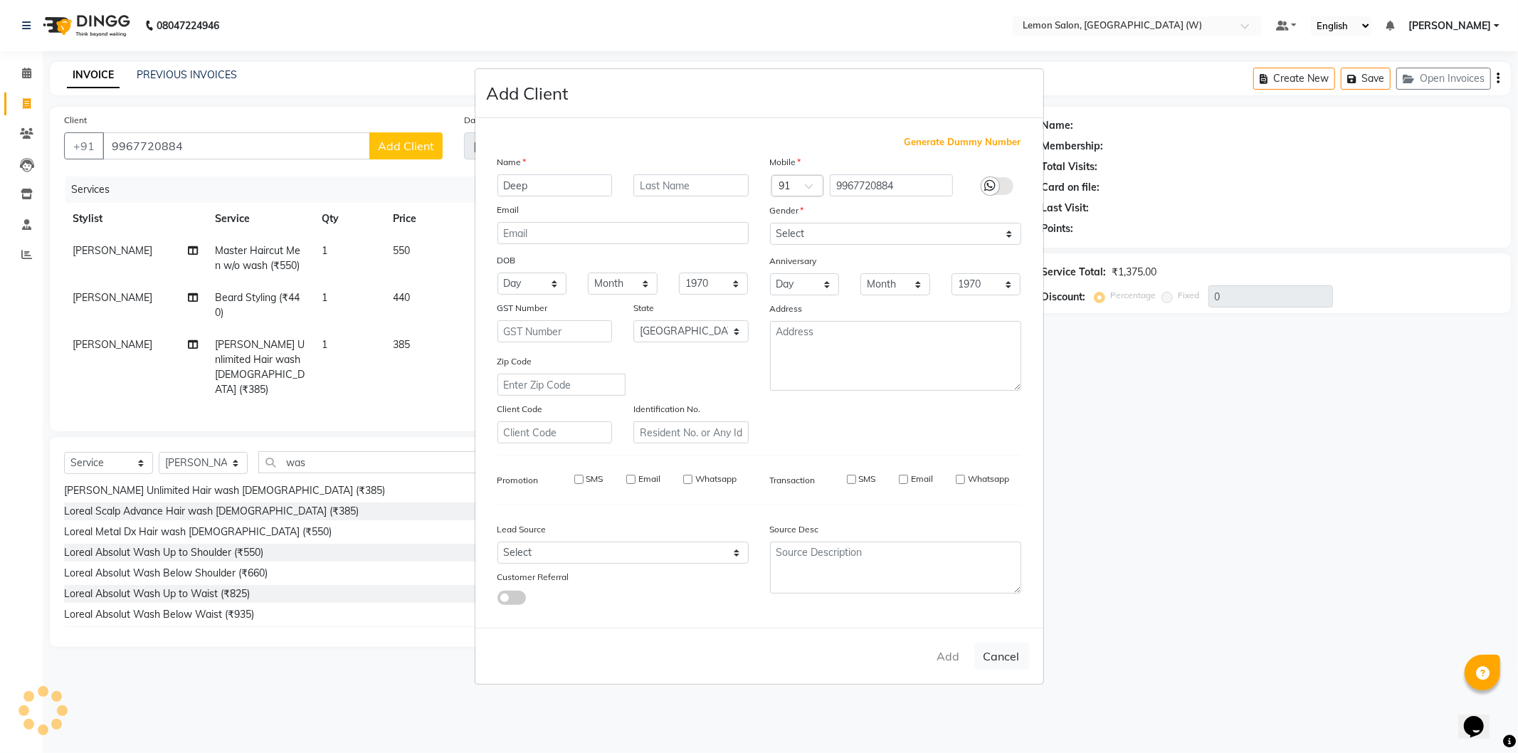
checkbox input "false"
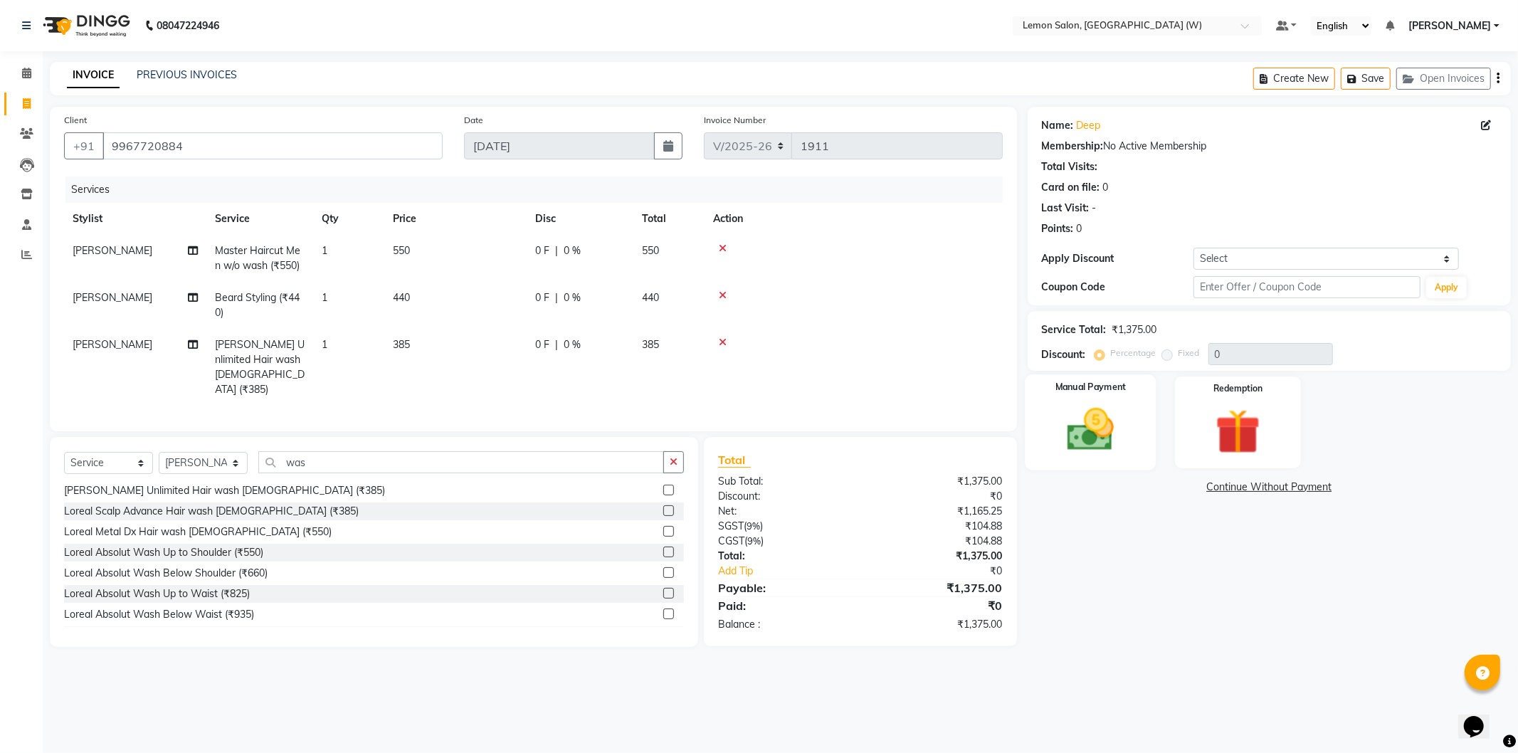
click at [1132, 445] on div "Manual Payment" at bounding box center [1090, 421] width 131 height 95
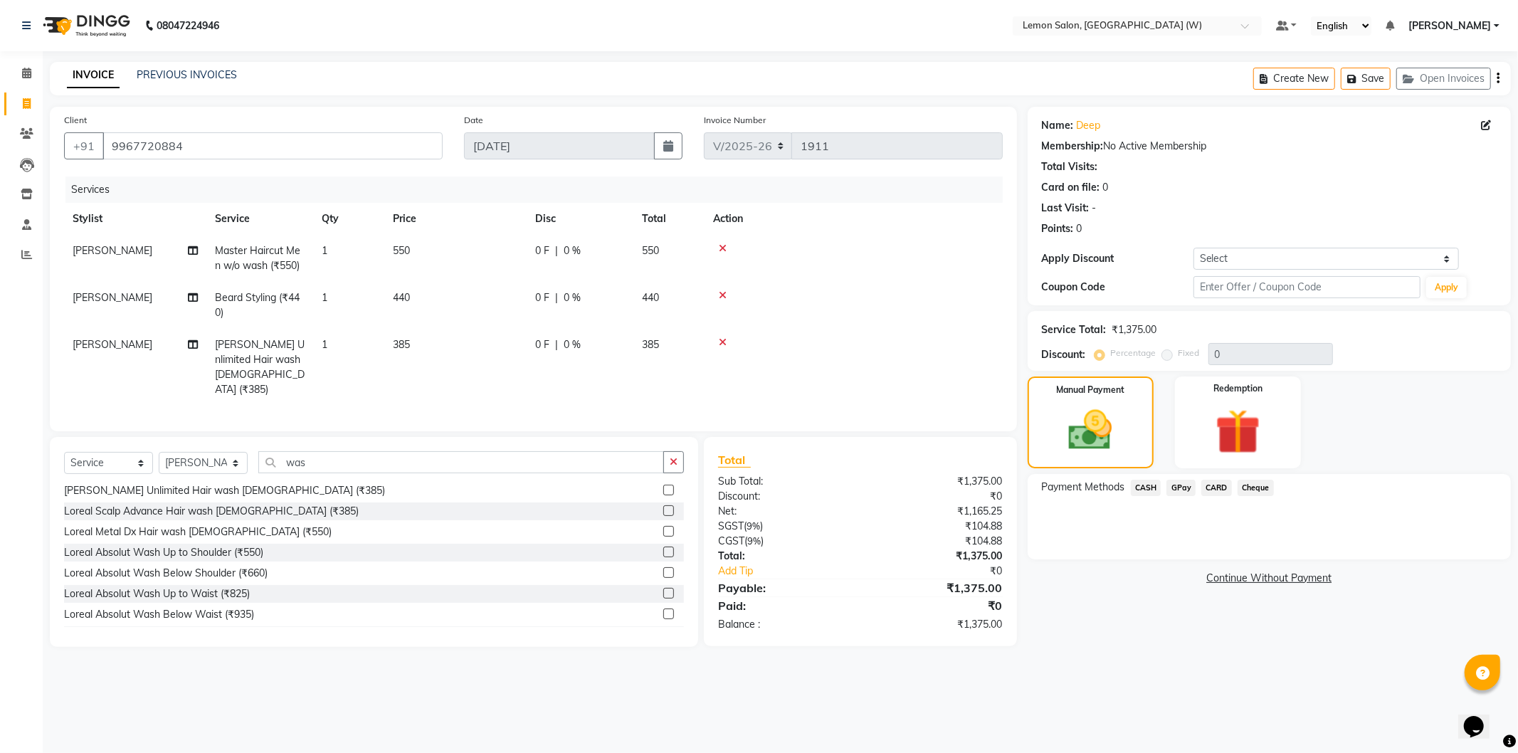
click at [1176, 486] on span "GPay" at bounding box center [1181, 488] width 29 height 16
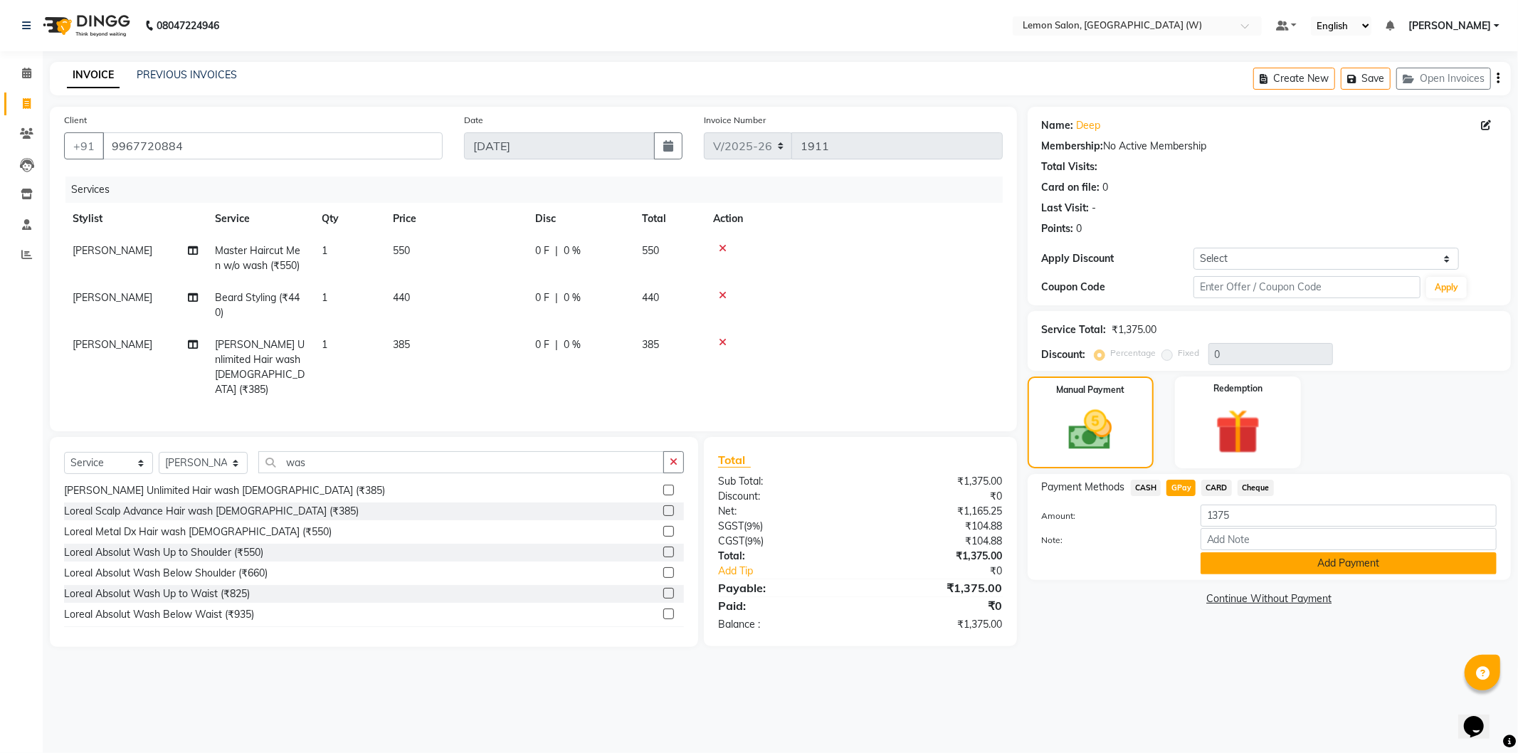
click at [1268, 559] on button "Add Payment" at bounding box center [1349, 563] width 296 height 22
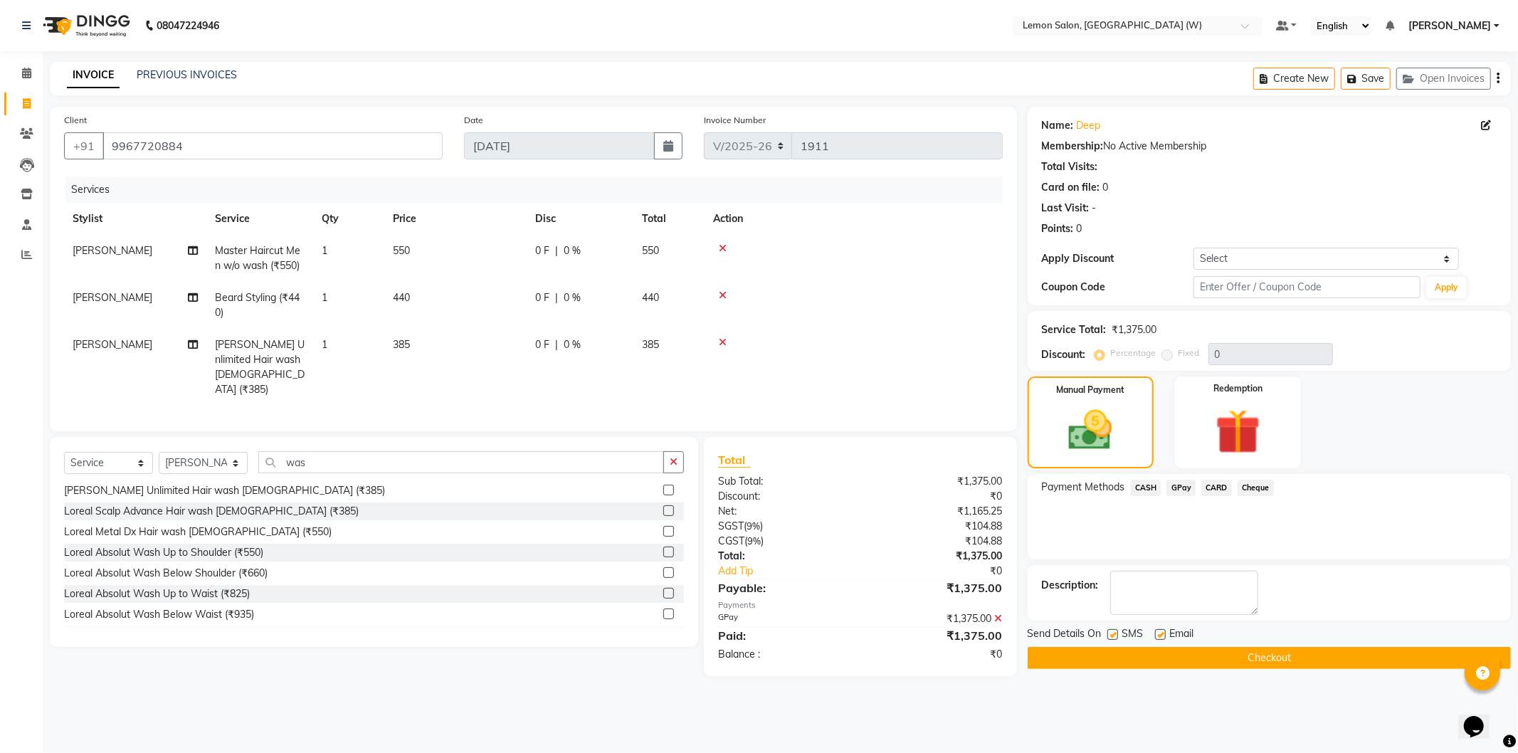
click at [1263, 655] on button "Checkout" at bounding box center [1269, 658] width 483 height 22
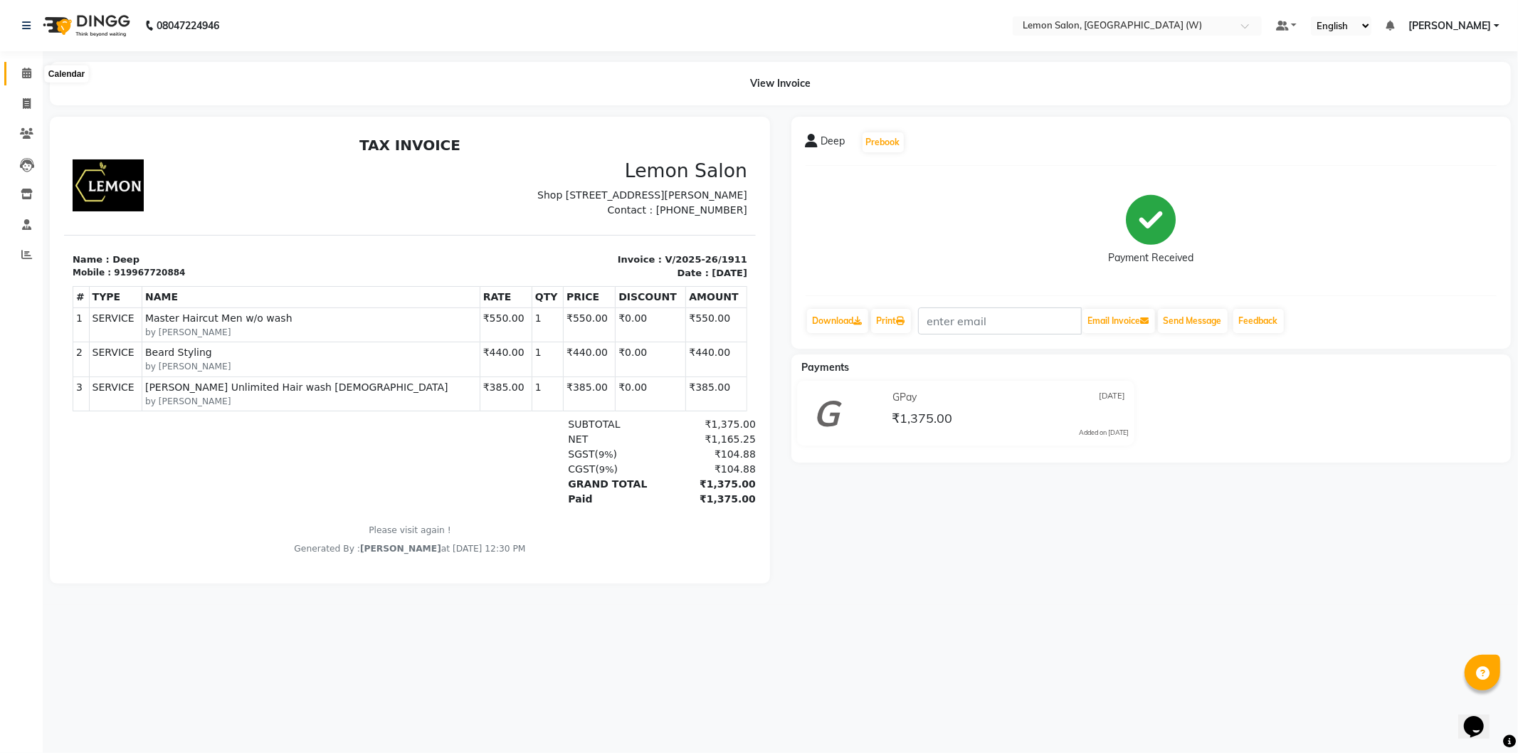
click at [18, 80] on span at bounding box center [26, 73] width 25 height 16
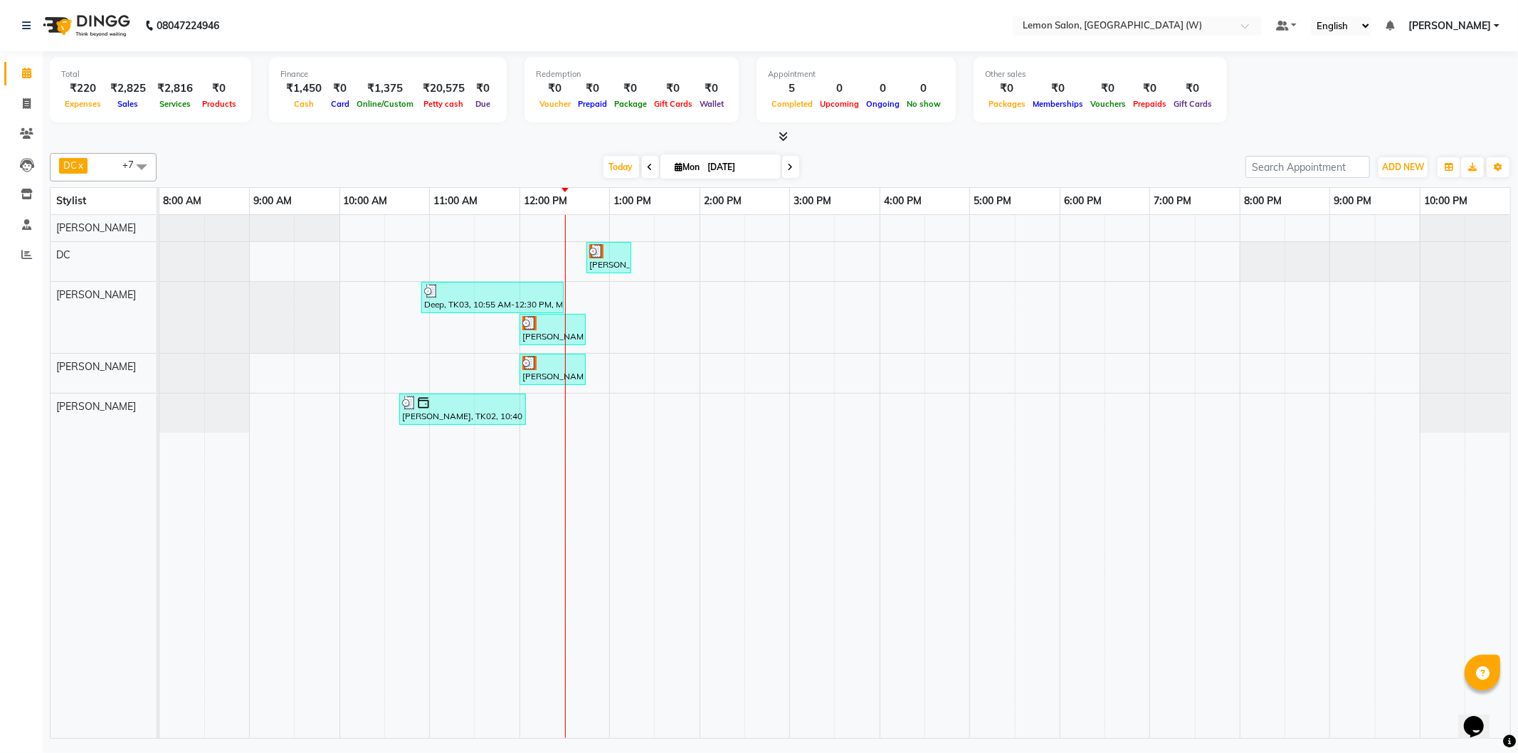
drag, startPoint x: 574, startPoint y: 331, endPoint x: 578, endPoint y: 351, distance: 20.4
click at [578, 351] on div "Nidhi, TK01, 12:45 PM-01:15 PM, Plain Gel Polish Deep, TK03, 10:55 AM-12:30 PM,…" at bounding box center [834, 476] width 1351 height 523
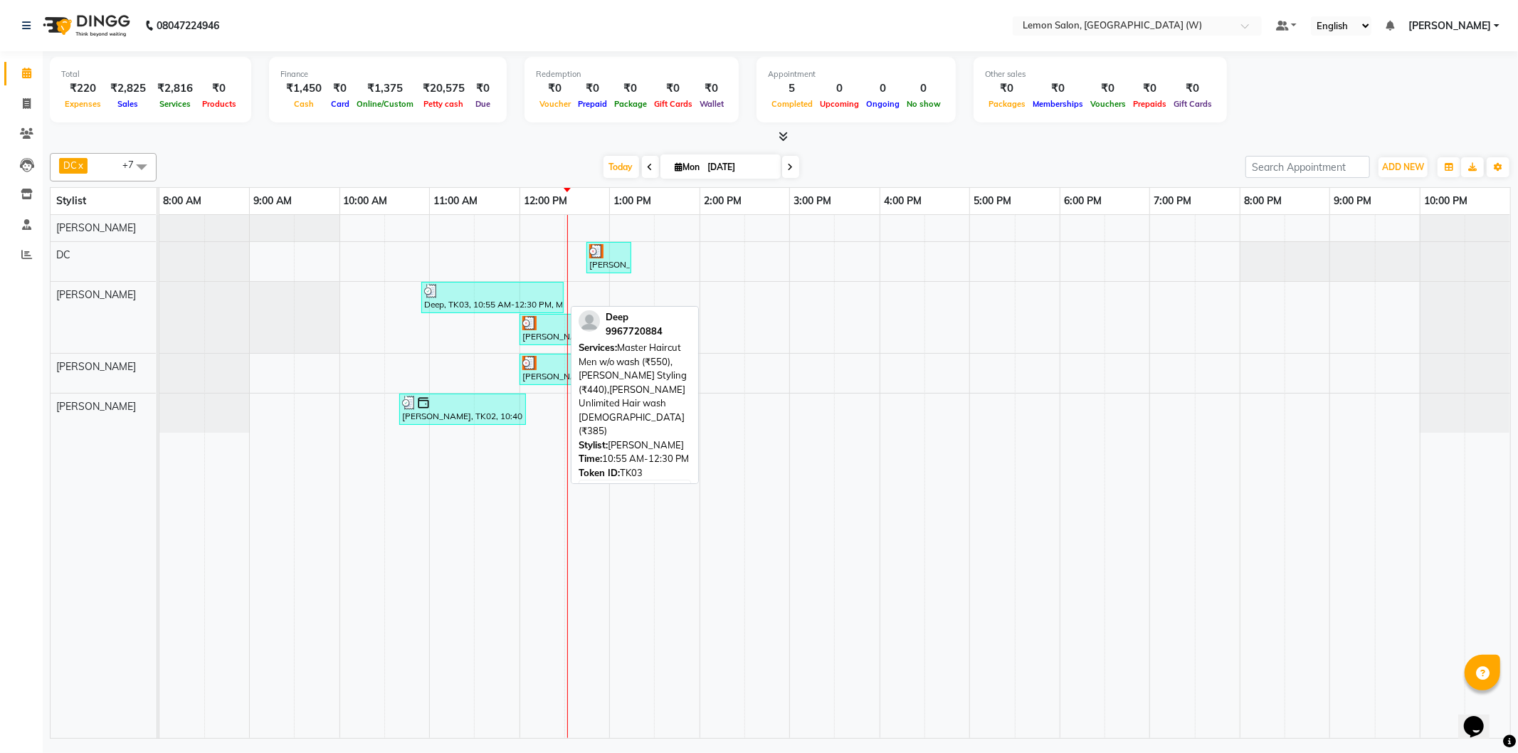
drag, startPoint x: 475, startPoint y: 301, endPoint x: 429, endPoint y: 308, distance: 46.8
click at [429, 308] on div "Deep, TK03, 10:55 AM-12:30 PM, Master Haircut Men w/o wash (₹550),[PERSON_NAME]…" at bounding box center [492, 297] width 139 height 27
select select "3"
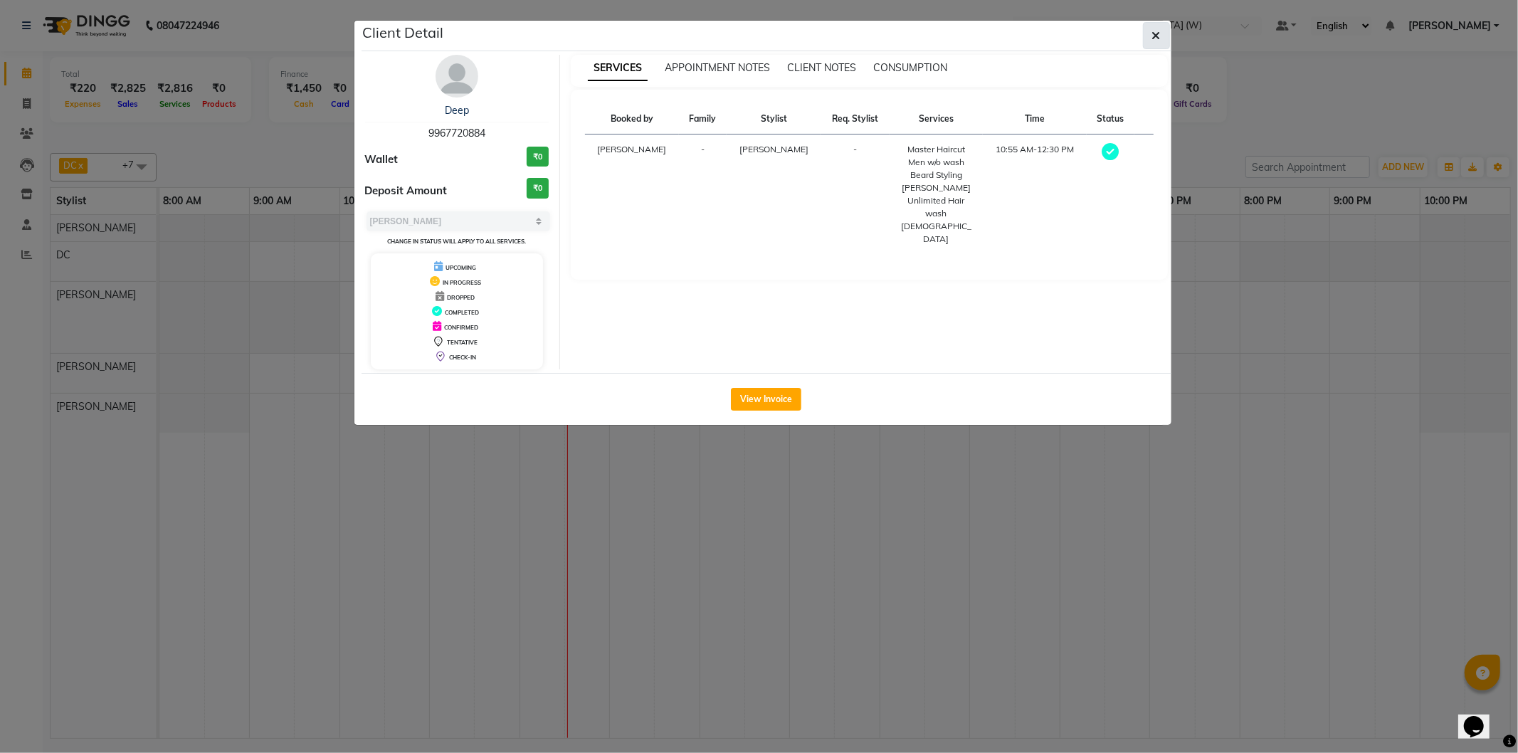
click at [1146, 33] on button "button" at bounding box center [1156, 35] width 27 height 27
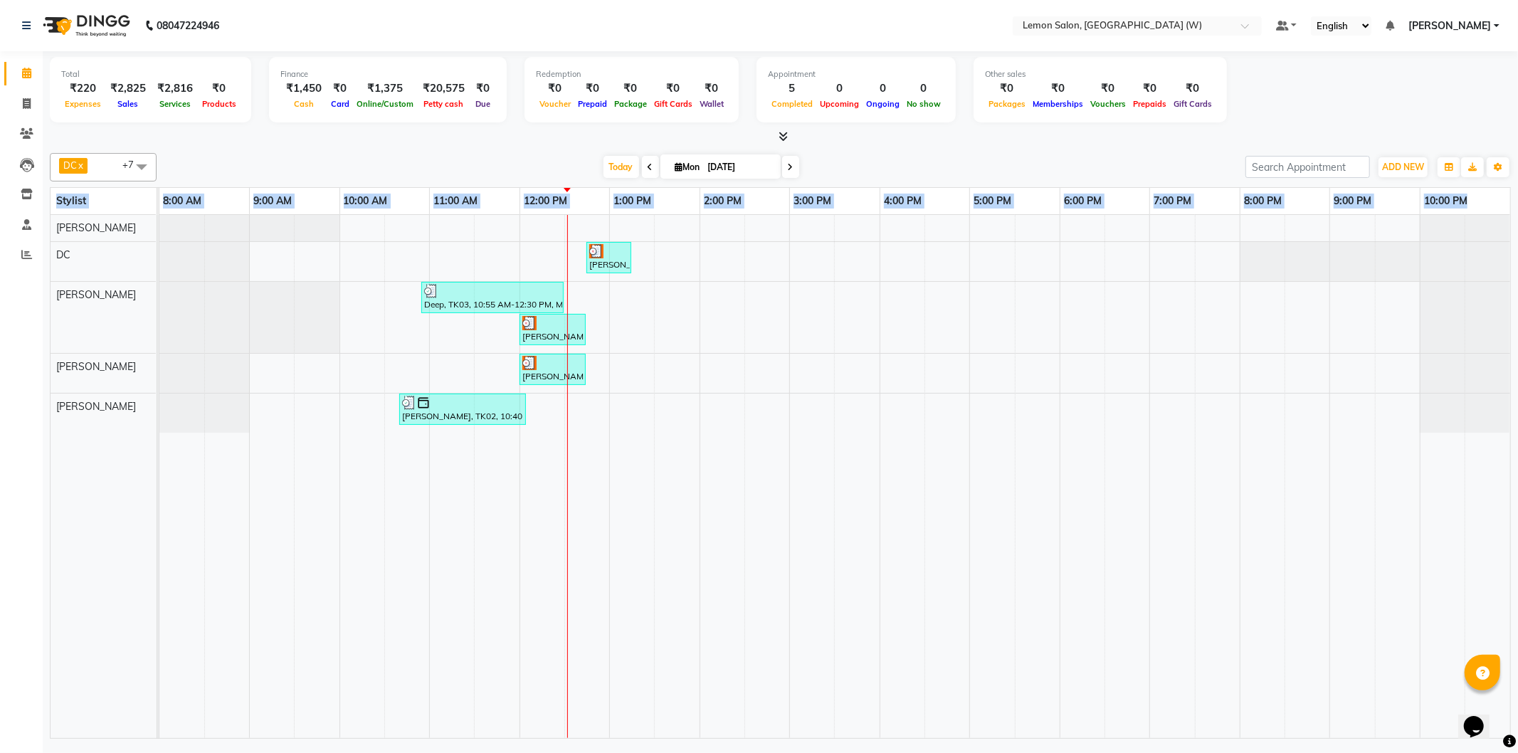
drag, startPoint x: 46, startPoint y: 212, endPoint x: 144, endPoint y: 543, distance: 345.4
click at [145, 544] on div "Total ₹220 Expenses ₹2,825 Sales ₹2,816 Services ₹0 Products Finance ₹1,450 Cas…" at bounding box center [780, 396] width 1475 height 691
click at [93, 253] on div "DC" at bounding box center [103, 255] width 105 height 26
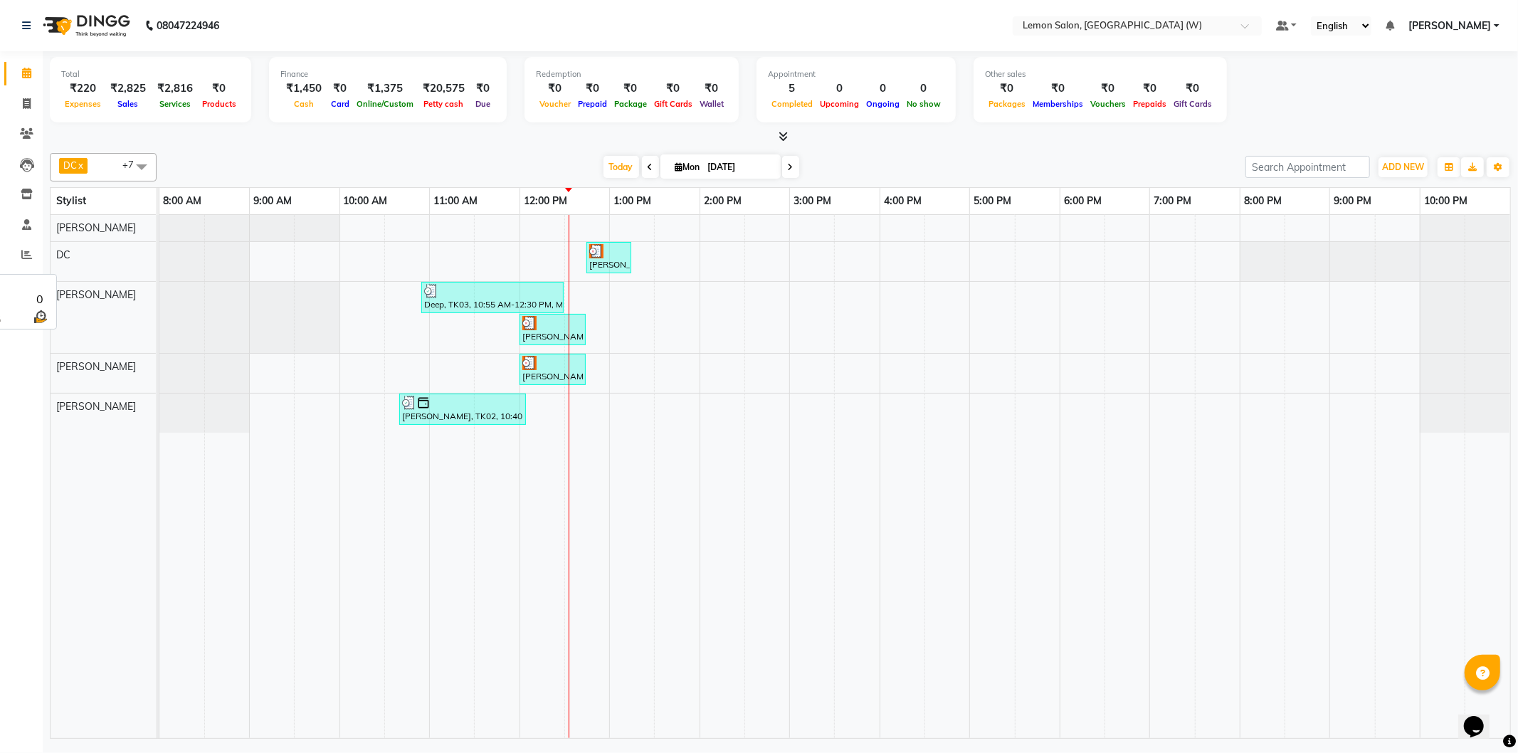
click at [93, 253] on div "DC" at bounding box center [103, 255] width 105 height 26
click at [20, 110] on span at bounding box center [26, 104] width 25 height 16
select select "8053"
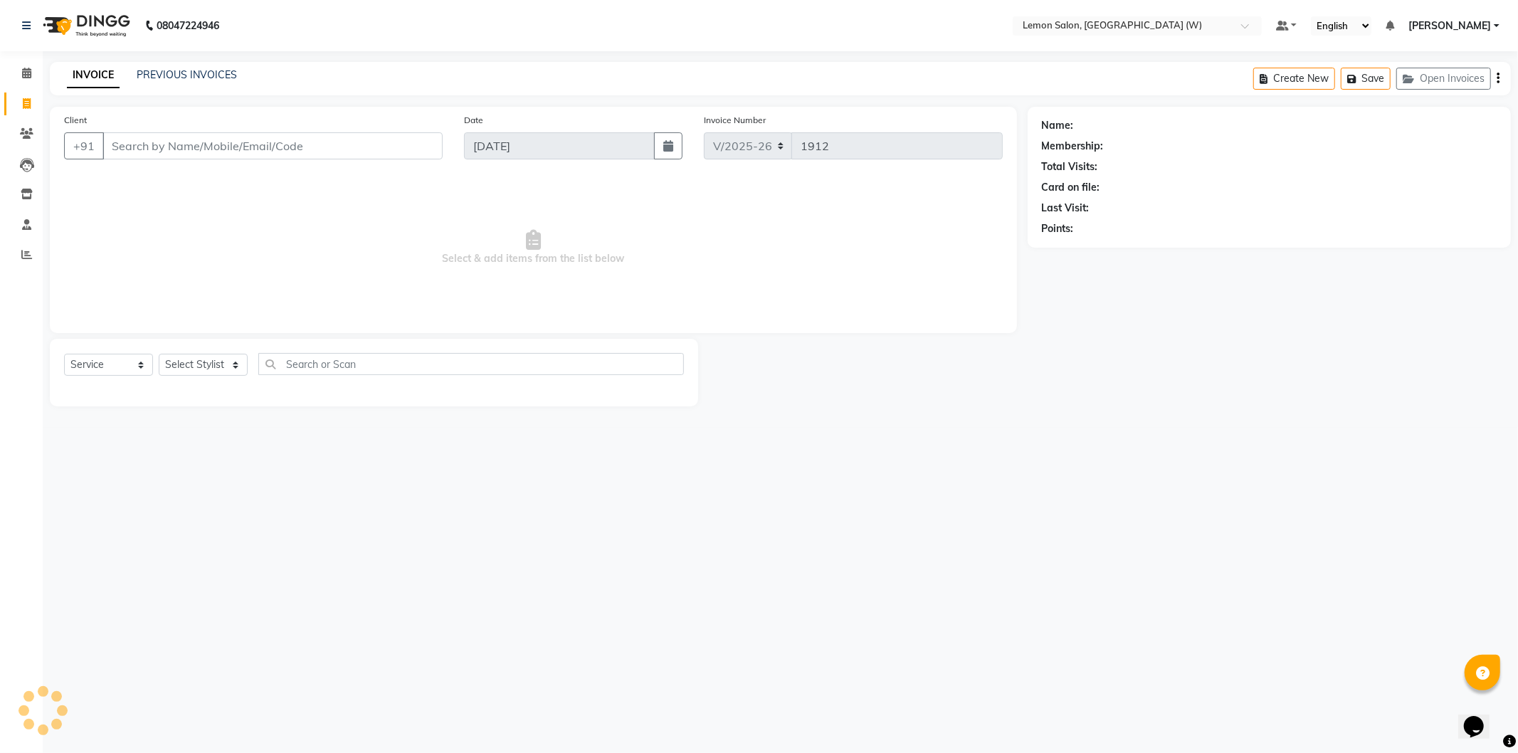
select select "membership"
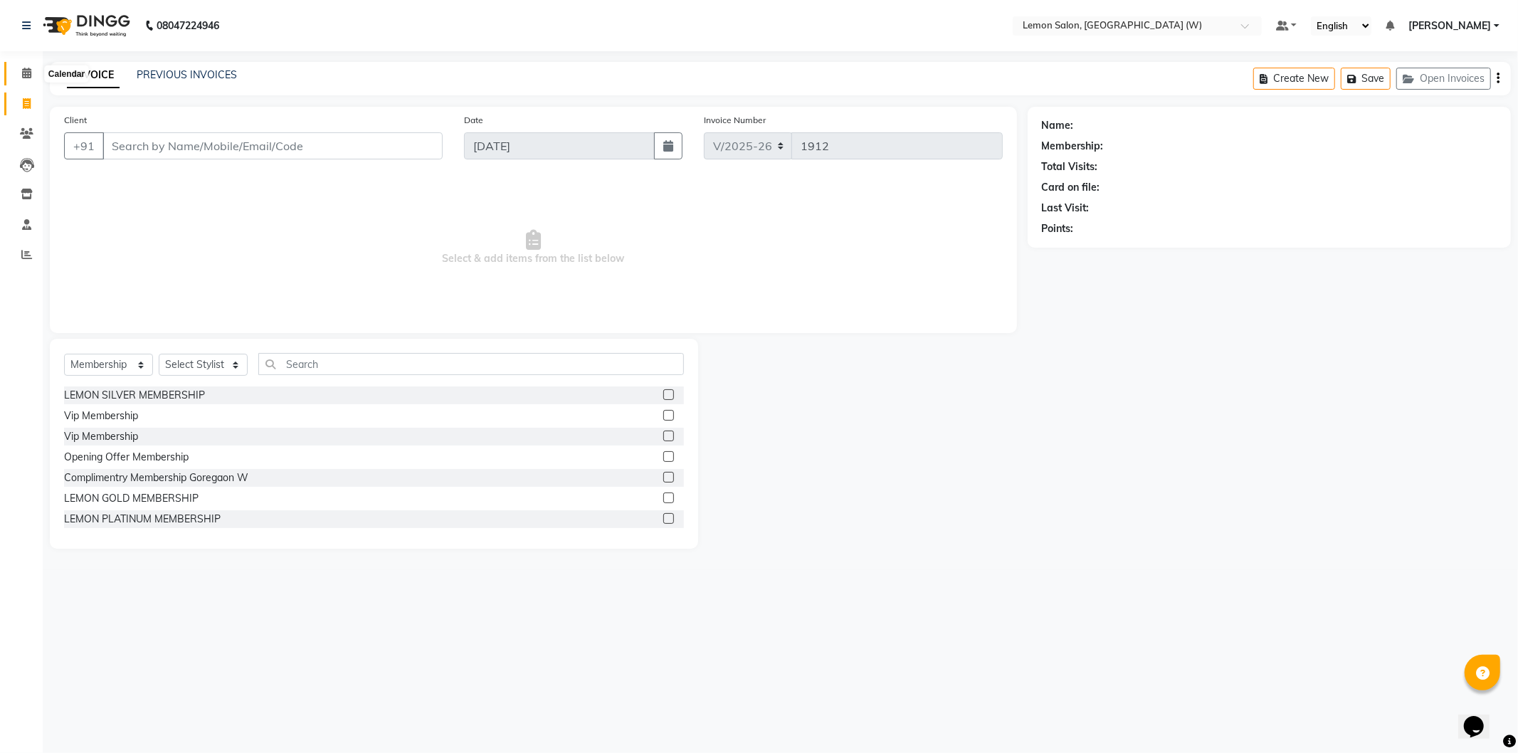
click at [30, 67] on span at bounding box center [26, 73] width 25 height 16
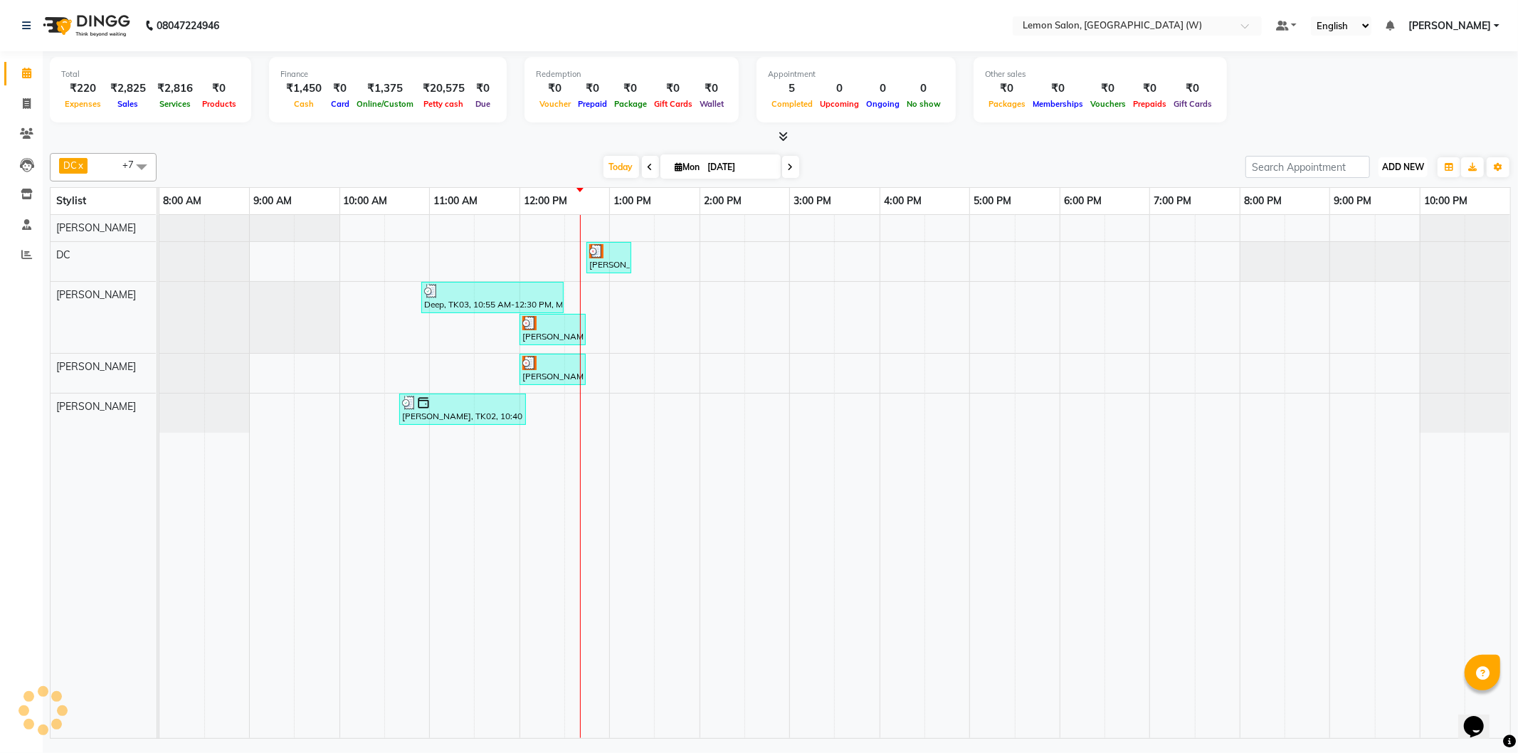
click at [1391, 162] on span "ADD NEW" at bounding box center [1403, 167] width 42 height 11
click at [1361, 253] on link "Add Attendance" at bounding box center [1371, 249] width 112 height 19
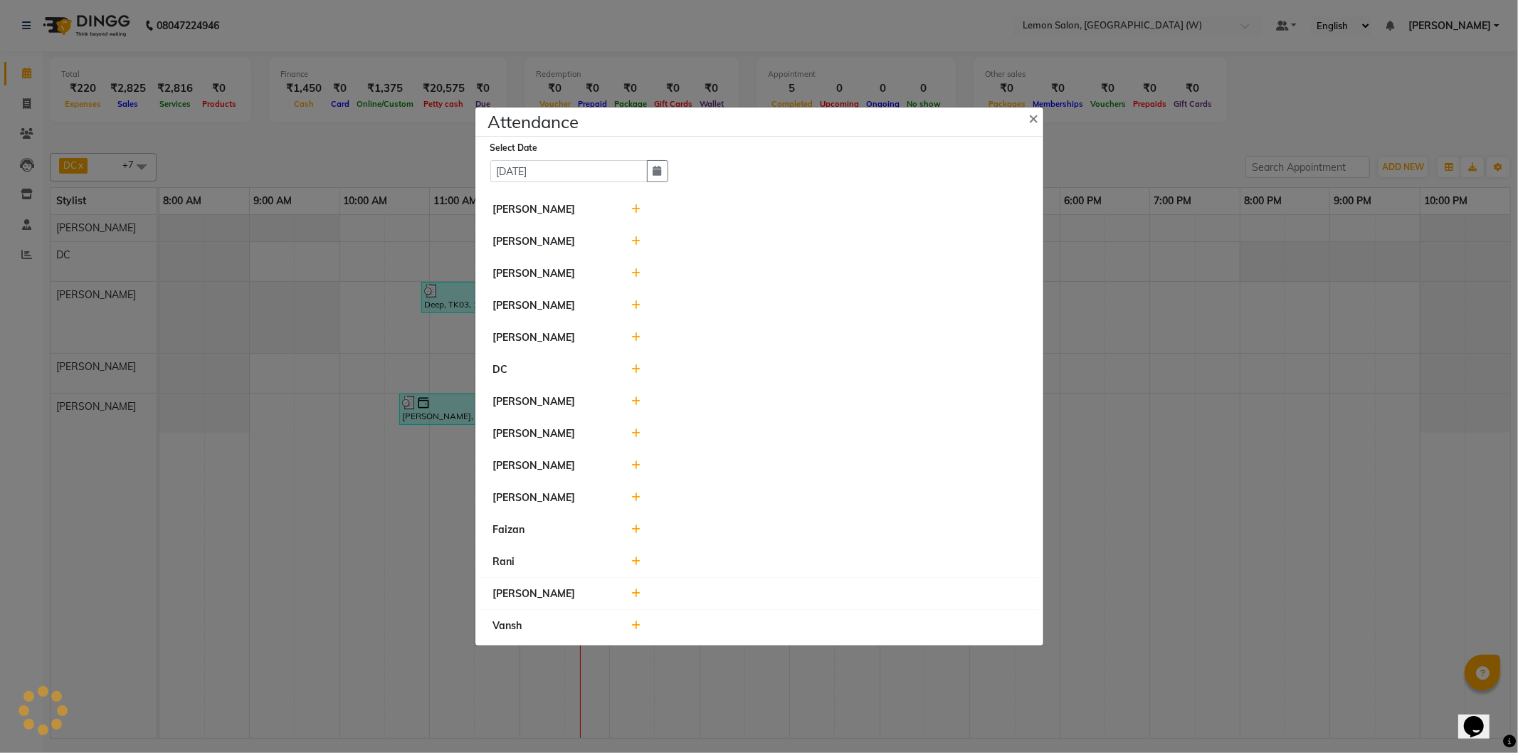
click at [633, 532] on icon at bounding box center [635, 530] width 9 height 10
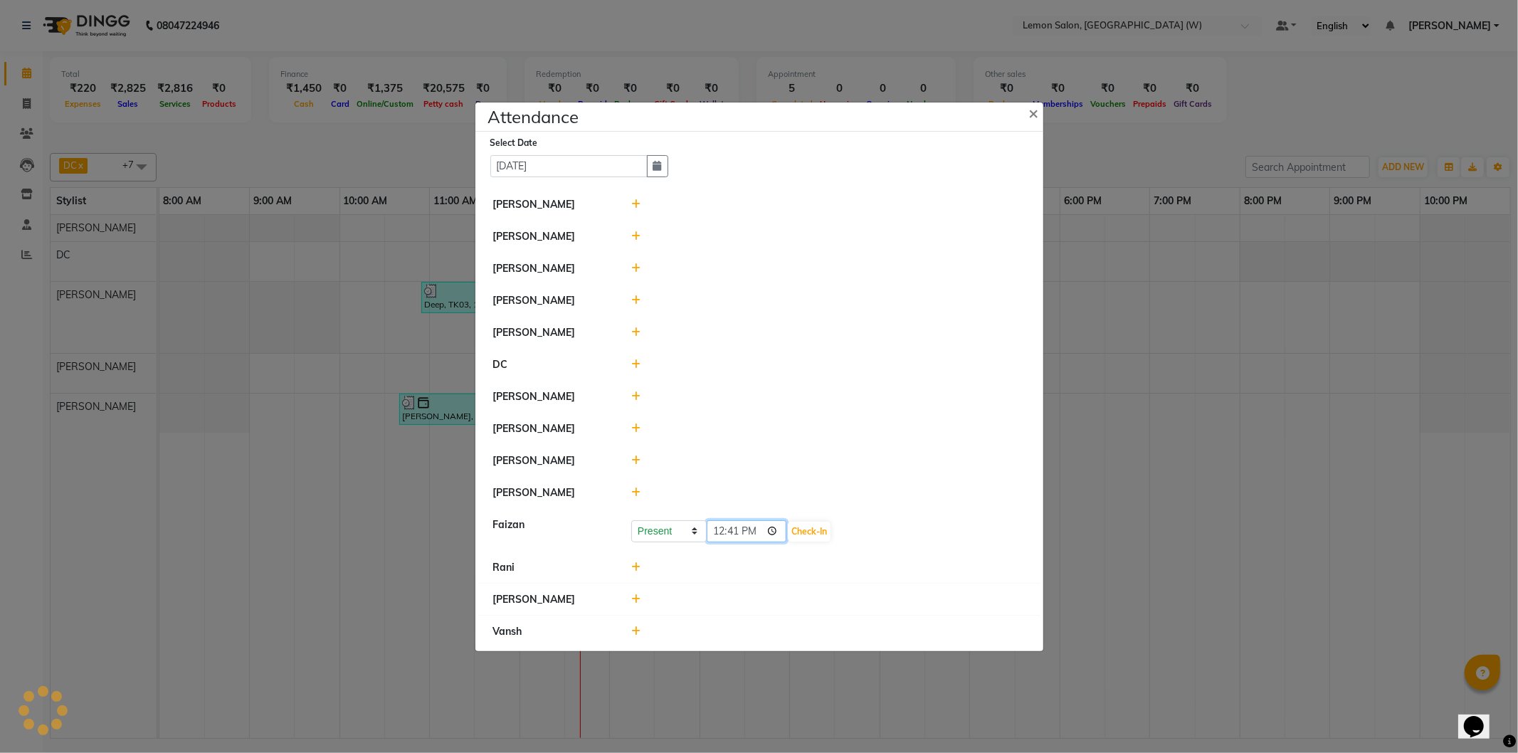
click at [726, 537] on input "12:41" at bounding box center [747, 531] width 80 height 22
type input "22:01"
click at [821, 525] on button "Check-In" at bounding box center [809, 532] width 43 height 20
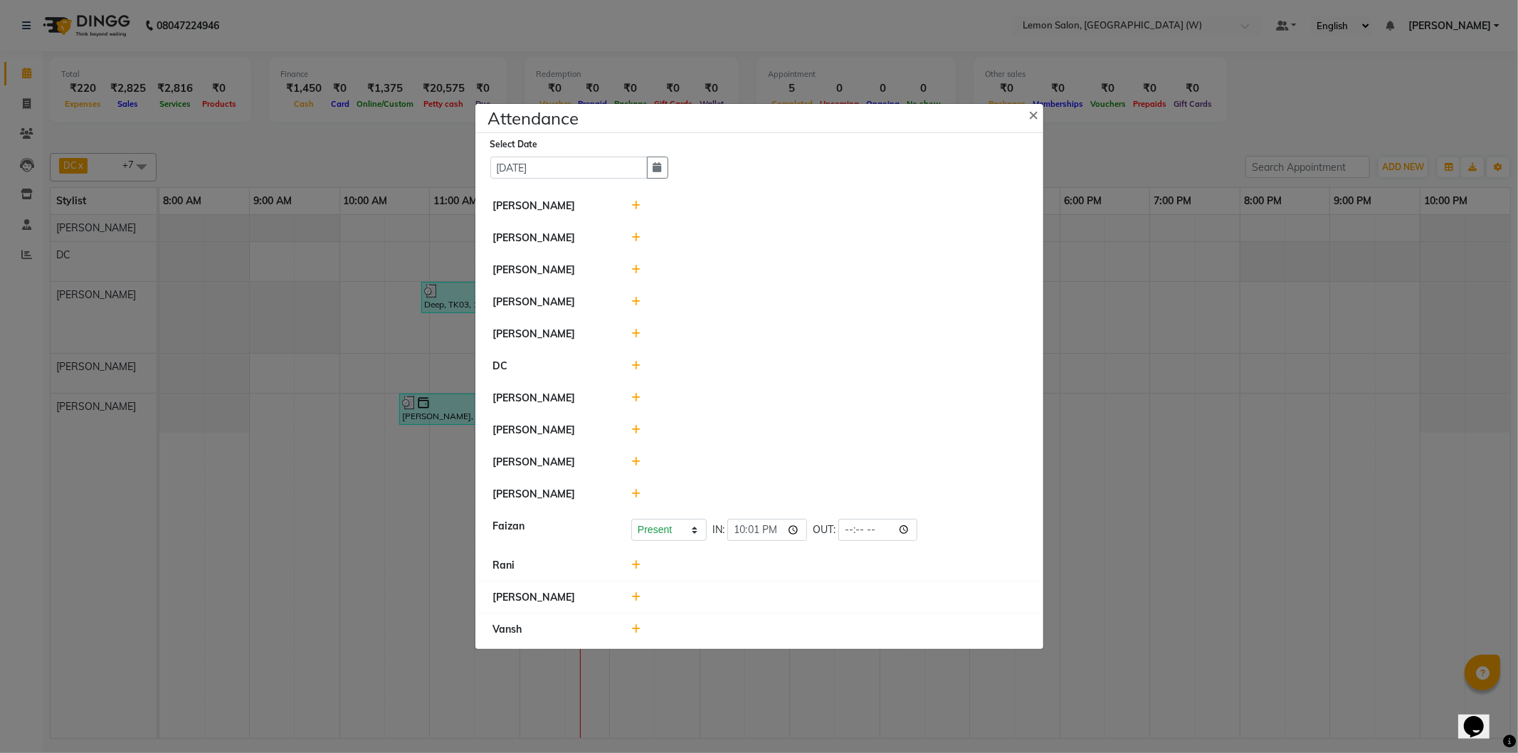
click at [637, 428] on icon at bounding box center [635, 430] width 9 height 10
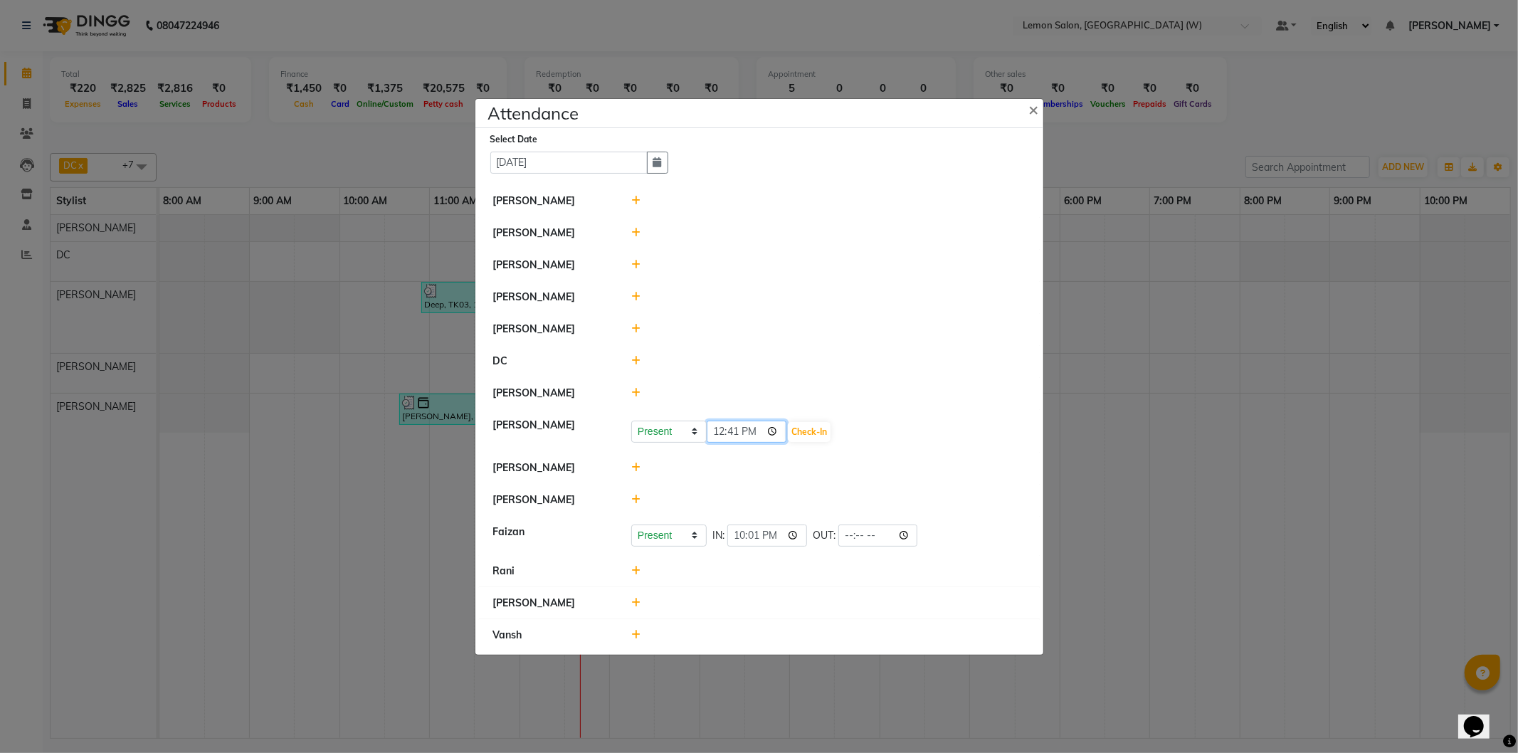
click at [719, 433] on input "12:41" at bounding box center [747, 432] width 80 height 22
type input "22:12"
click at [809, 430] on button "Check-In" at bounding box center [809, 432] width 43 height 20
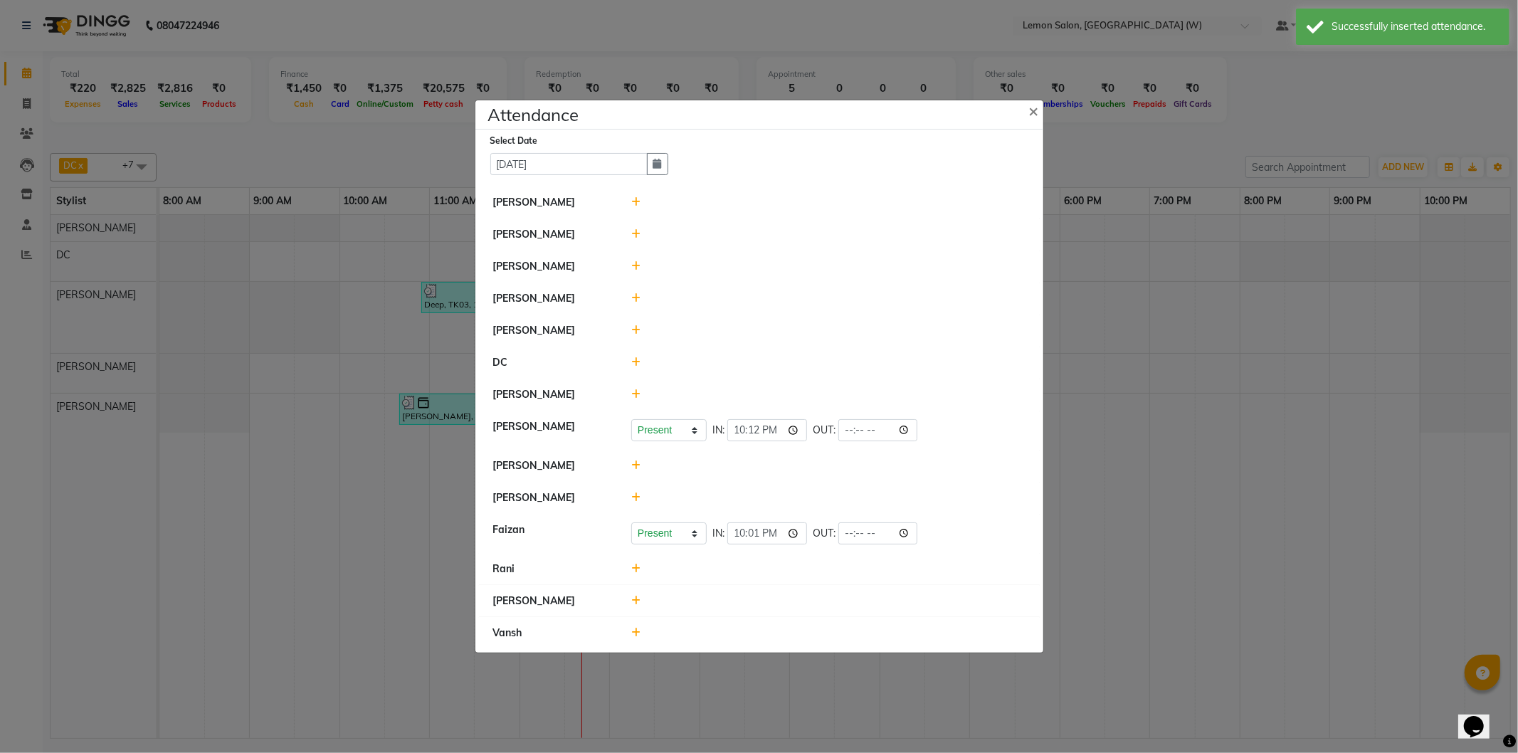
click at [637, 497] on icon at bounding box center [635, 498] width 9 height 10
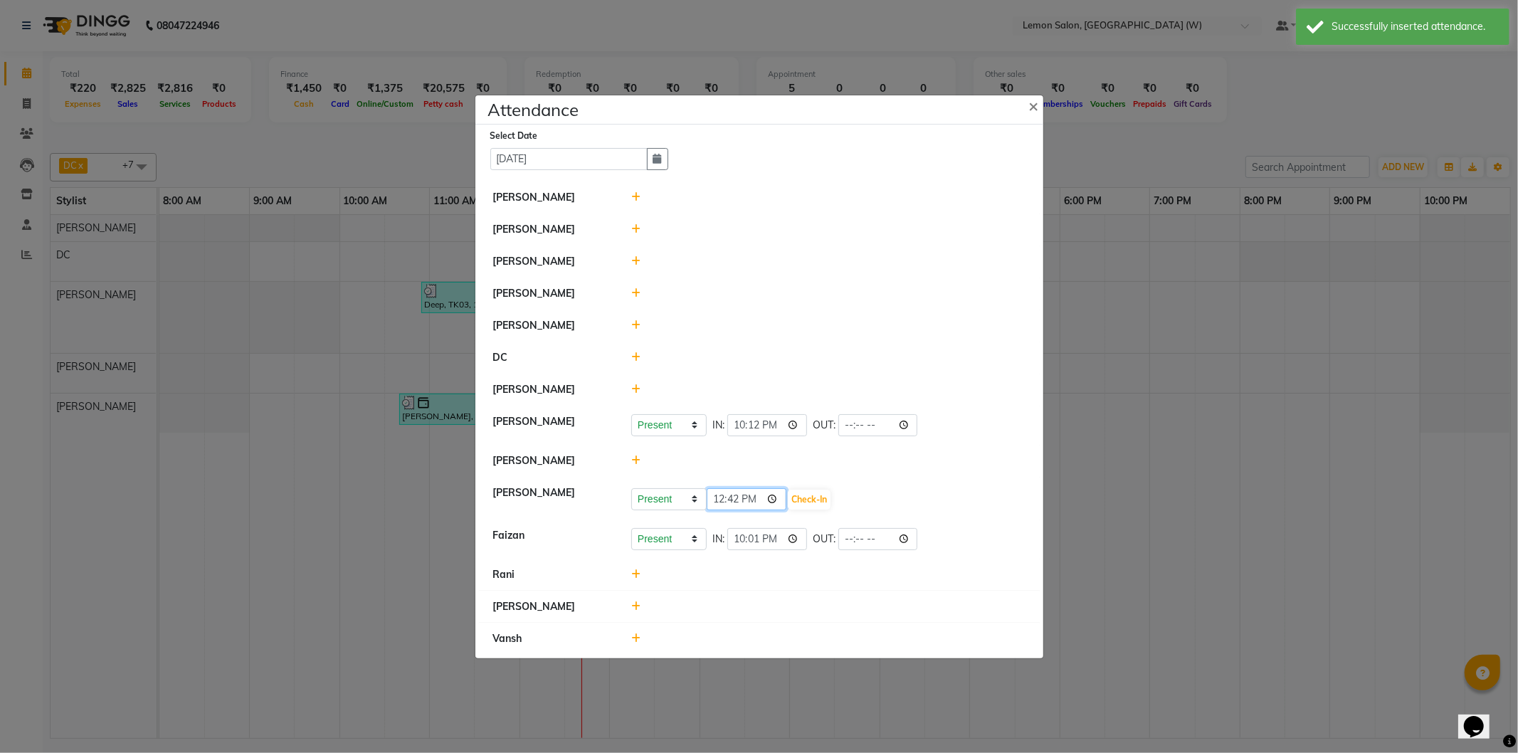
click at [720, 504] on input "12:42" at bounding box center [747, 499] width 80 height 22
type input "23:38"
click at [630, 458] on div at bounding box center [829, 460] width 416 height 15
click at [633, 458] on icon at bounding box center [635, 461] width 9 height 10
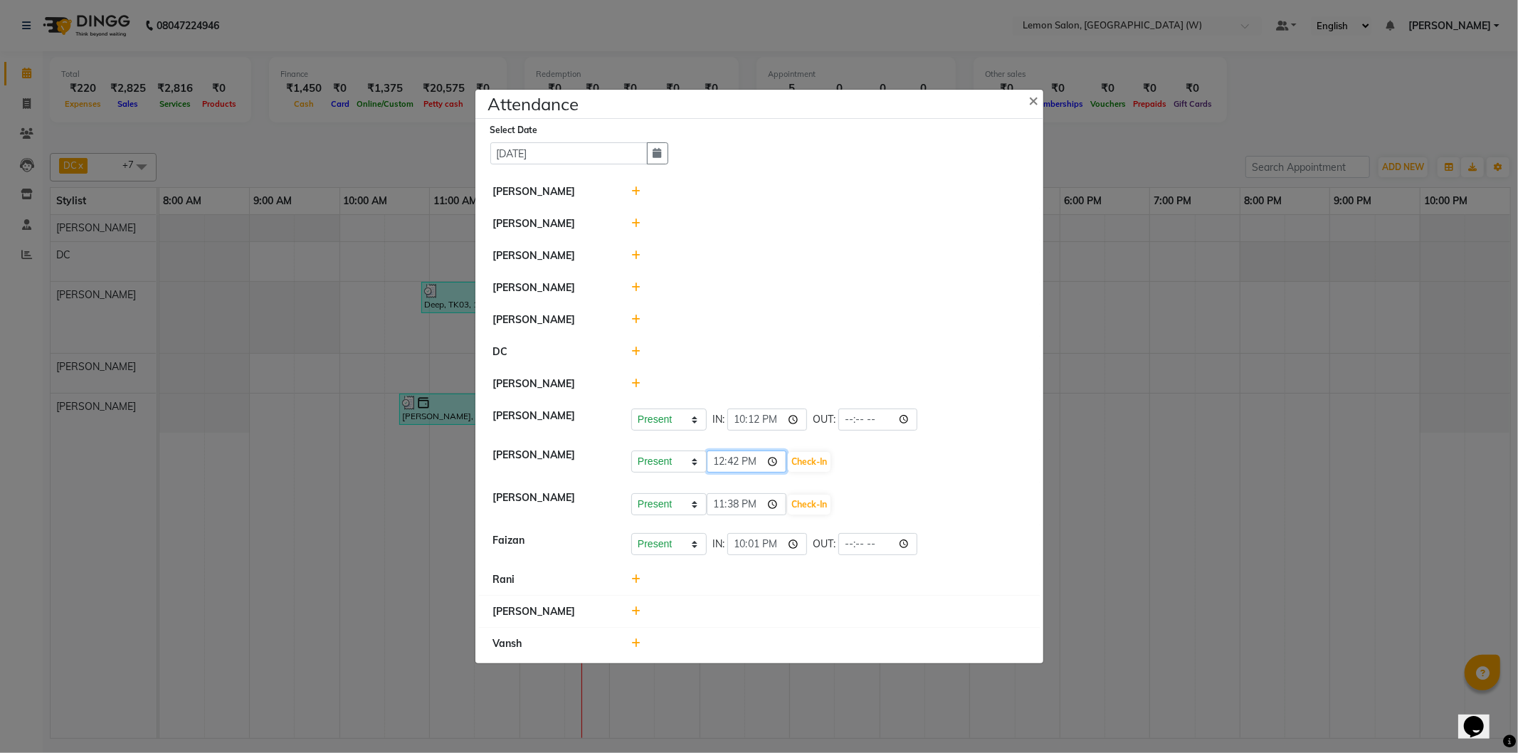
click at [717, 463] on input "12:42" at bounding box center [747, 462] width 80 height 22
type input "23:38"
click at [817, 464] on button "Check-In" at bounding box center [809, 462] width 43 height 20
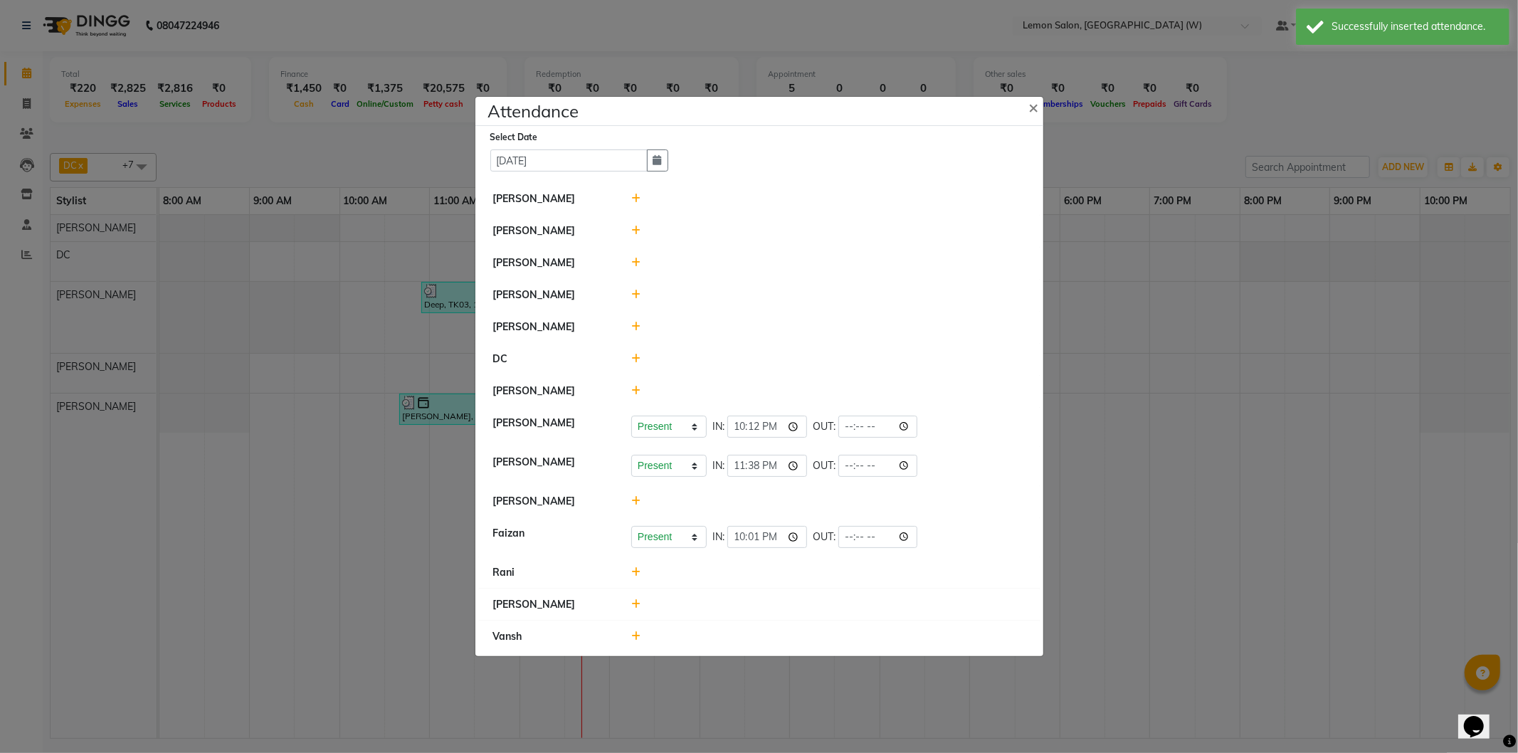
click at [628, 233] on div at bounding box center [829, 230] width 416 height 15
click at [633, 232] on icon at bounding box center [635, 231] width 9 height 10
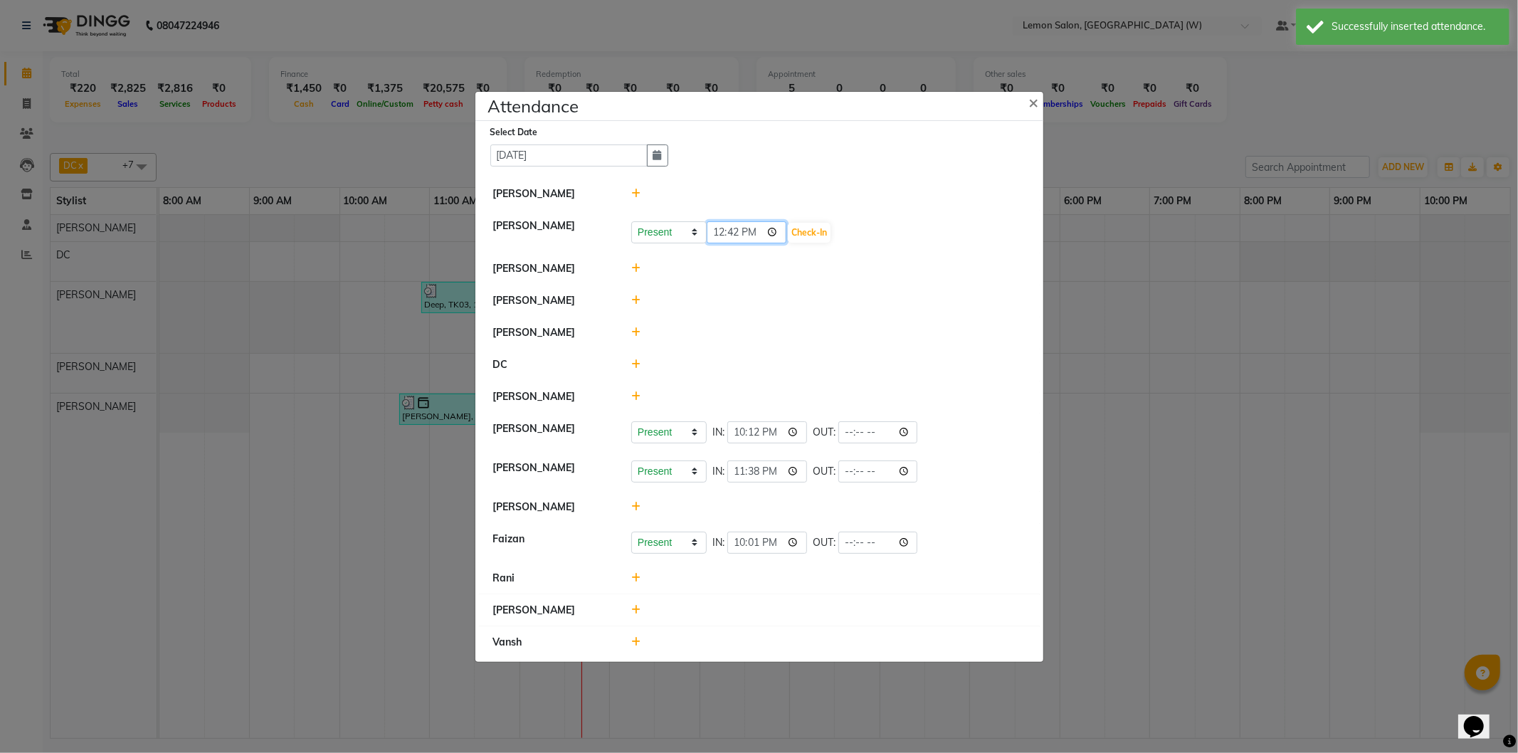
click at [726, 233] on input "12:42" at bounding box center [747, 232] width 80 height 22
click at [731, 233] on input "12:42" at bounding box center [747, 232] width 80 height 22
type input "12:34"
click at [807, 233] on button "Check-In" at bounding box center [809, 233] width 43 height 20
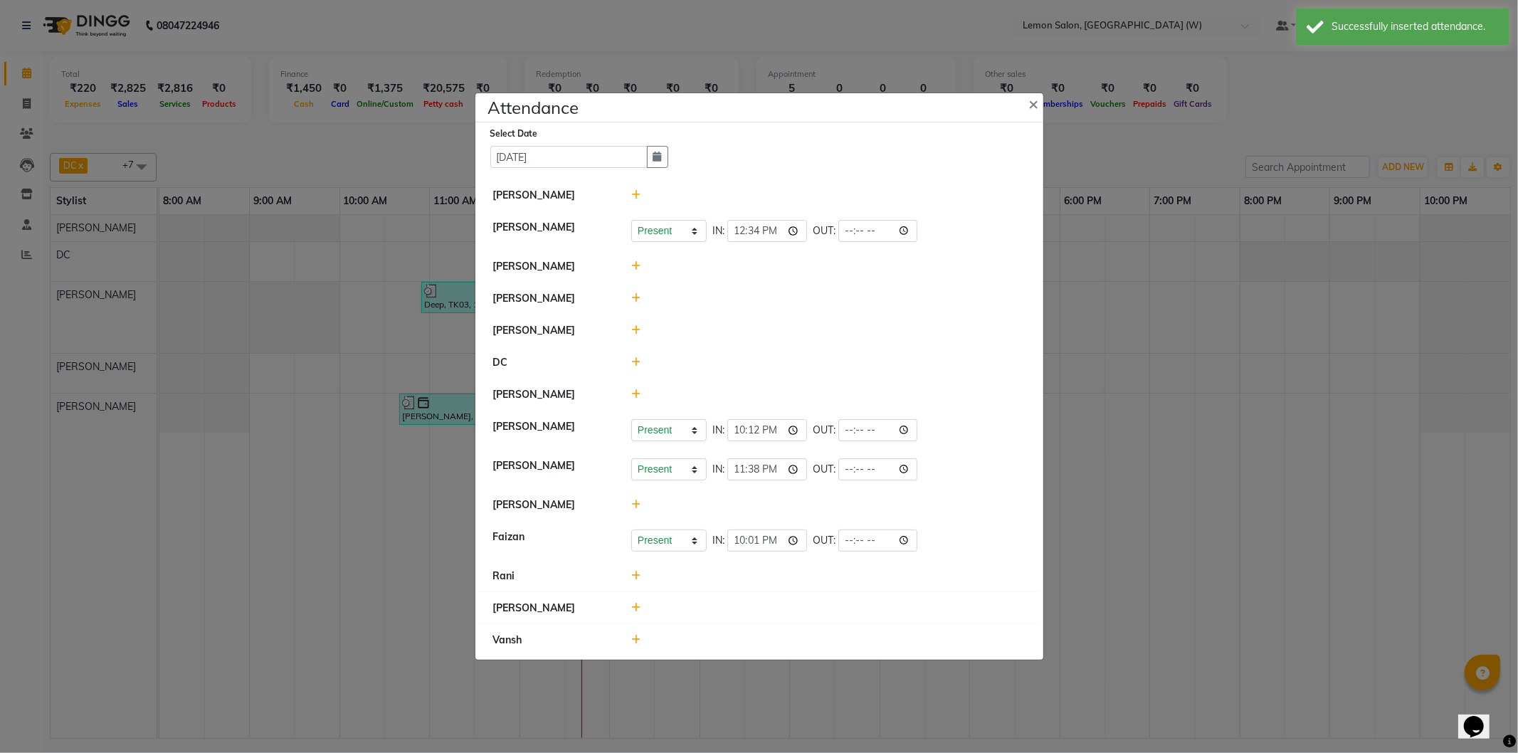
click at [638, 332] on icon at bounding box center [635, 330] width 9 height 10
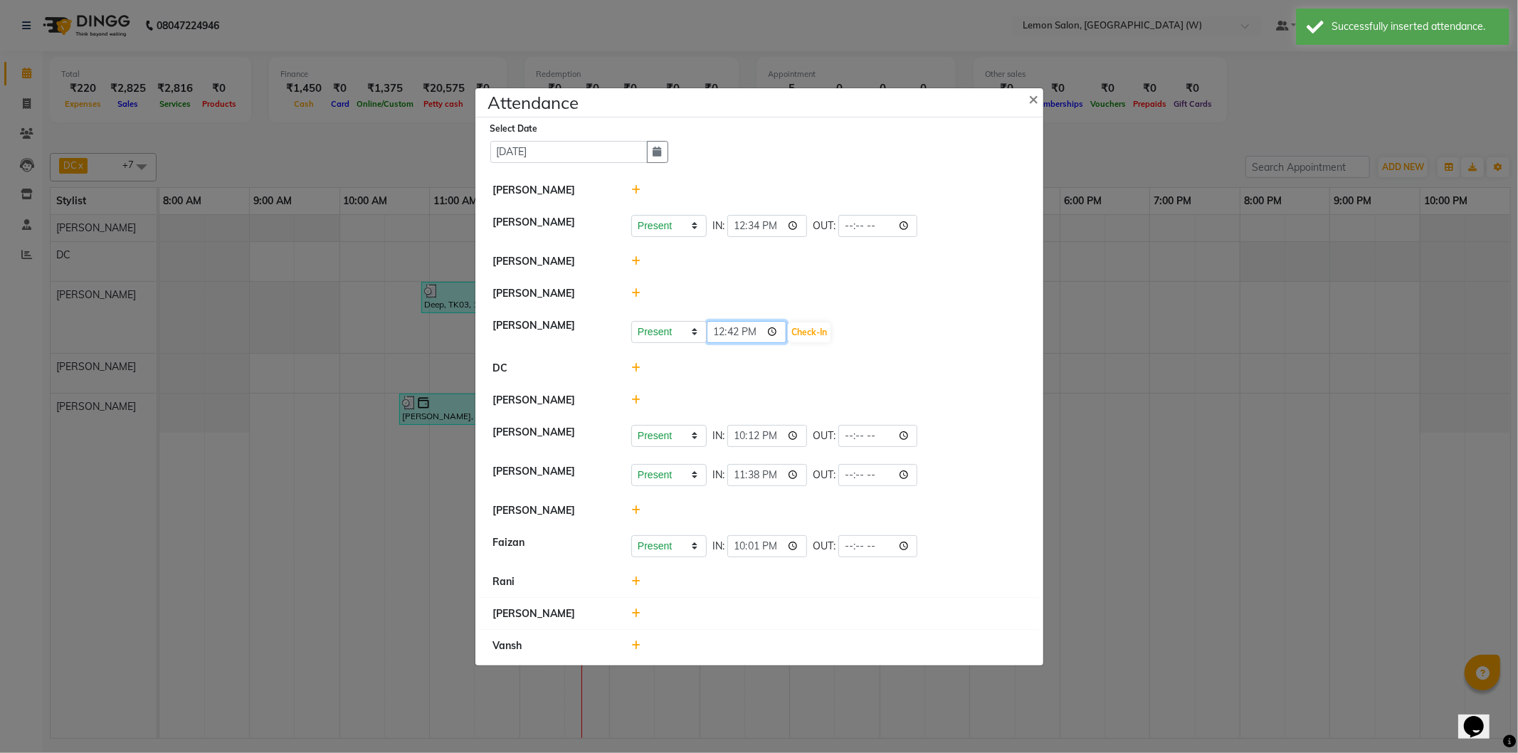
click at [729, 332] on input "12:42" at bounding box center [747, 332] width 80 height 22
click at [714, 338] on input "12:42" at bounding box center [747, 332] width 80 height 22
click at [716, 331] on input "12:42" at bounding box center [747, 332] width 80 height 22
type input "22:05"
click at [814, 331] on button "Check-In" at bounding box center [809, 332] width 43 height 20
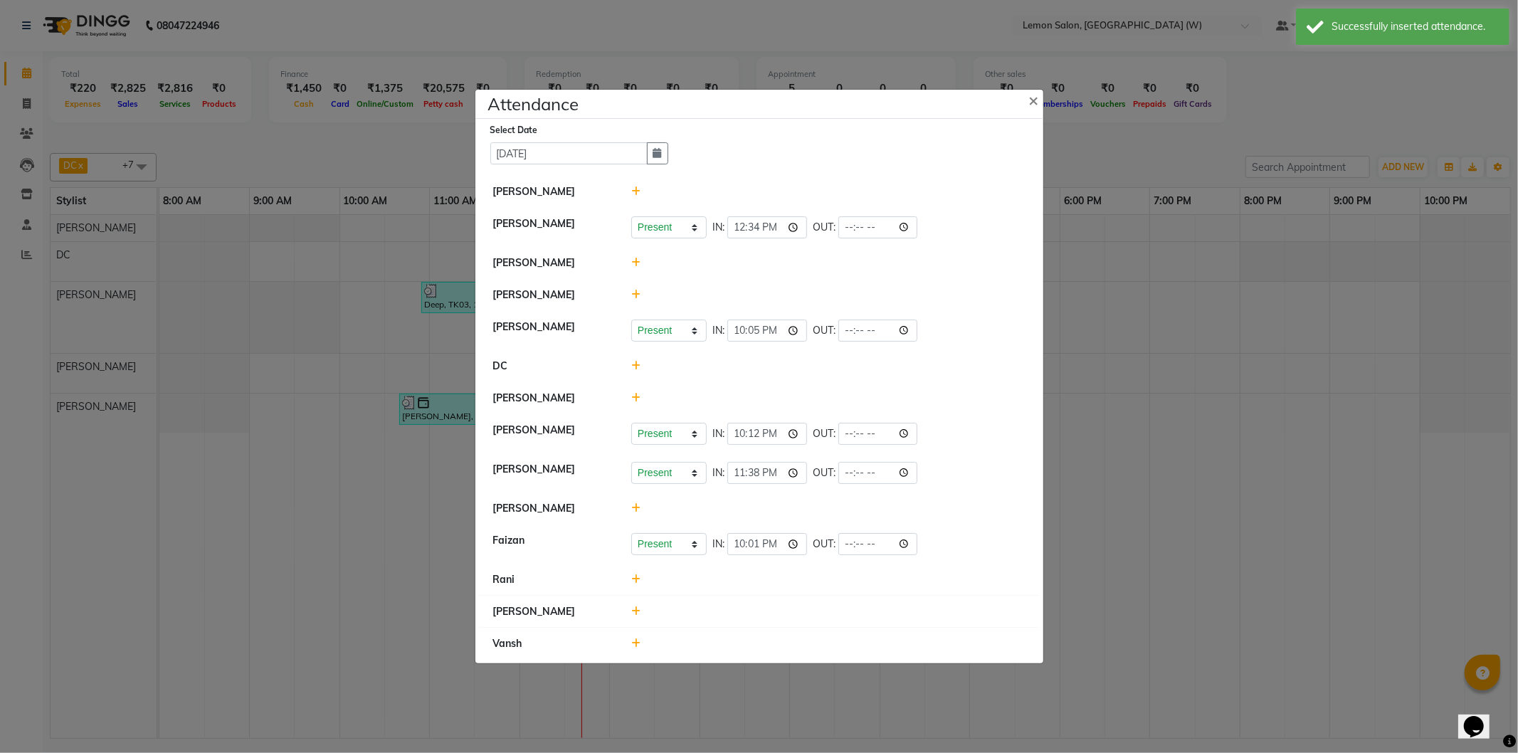
click at [638, 513] on icon at bounding box center [635, 508] width 9 height 10
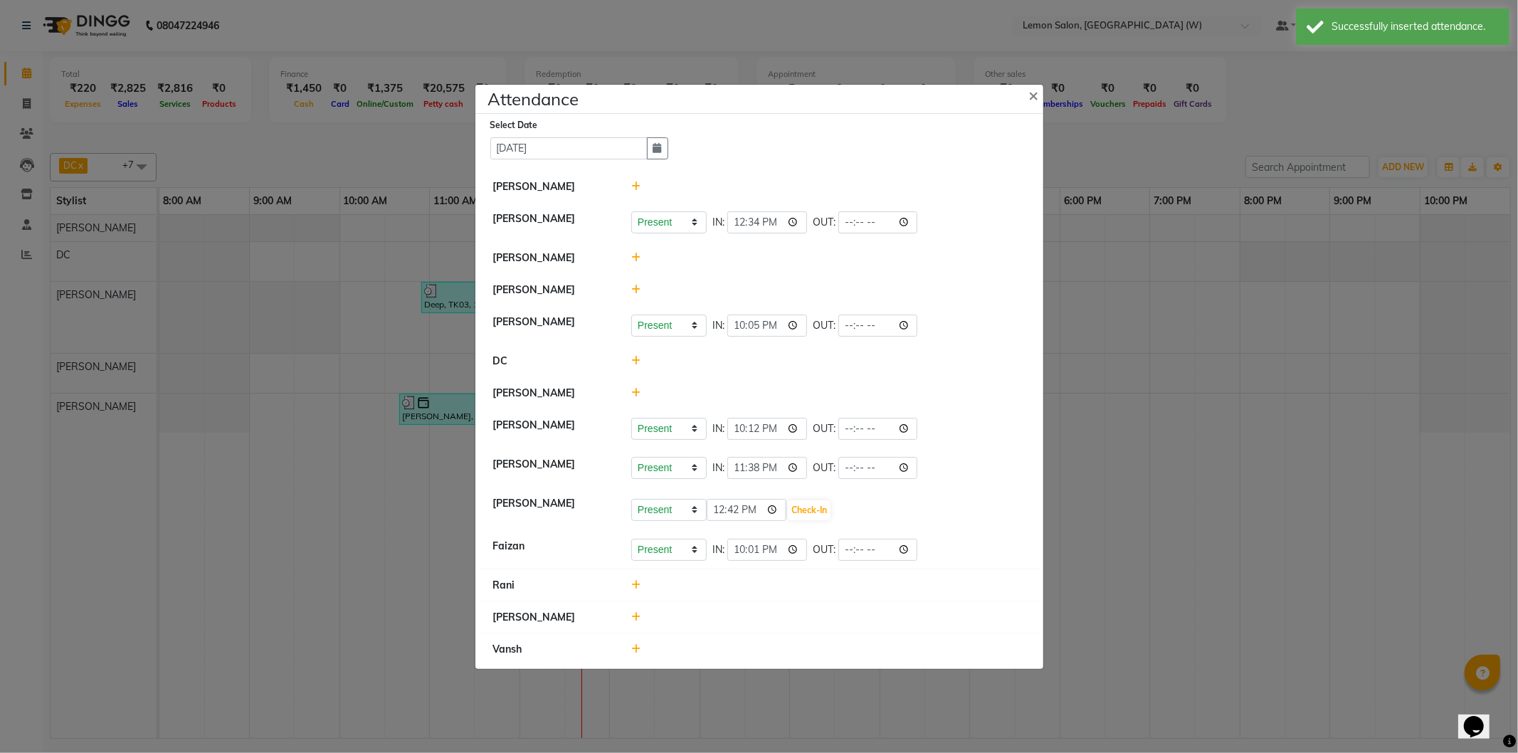
click at [641, 618] on div at bounding box center [829, 617] width 416 height 15
click at [638, 617] on icon at bounding box center [635, 617] width 9 height 10
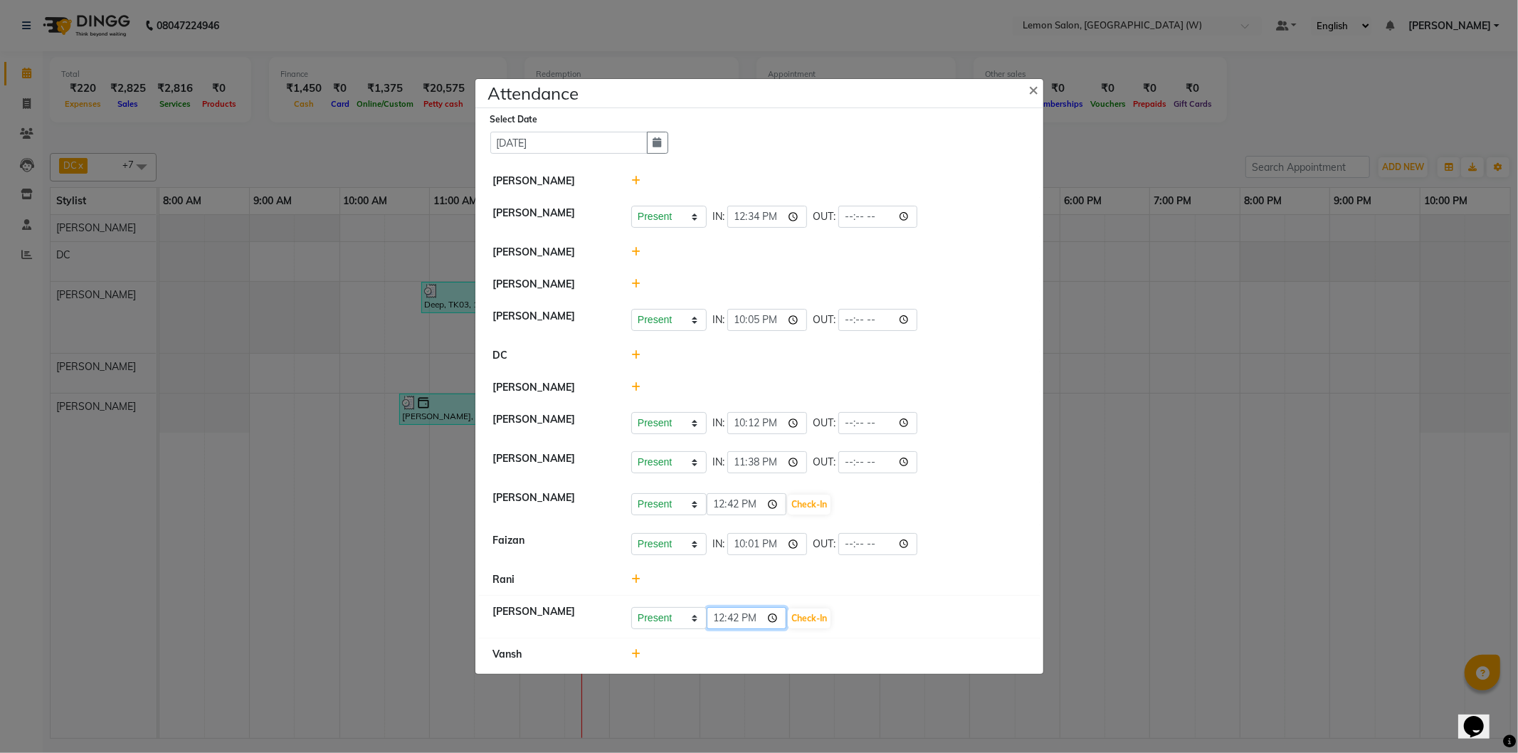
click at [716, 618] on input "12:42" at bounding box center [747, 618] width 80 height 22
click at [751, 616] on input "22:13" at bounding box center [747, 618] width 80 height 22
click at [752, 616] on input "22:13" at bounding box center [747, 618] width 80 height 22
click at [776, 614] on input "22:13" at bounding box center [747, 618] width 80 height 22
type input "10:13"
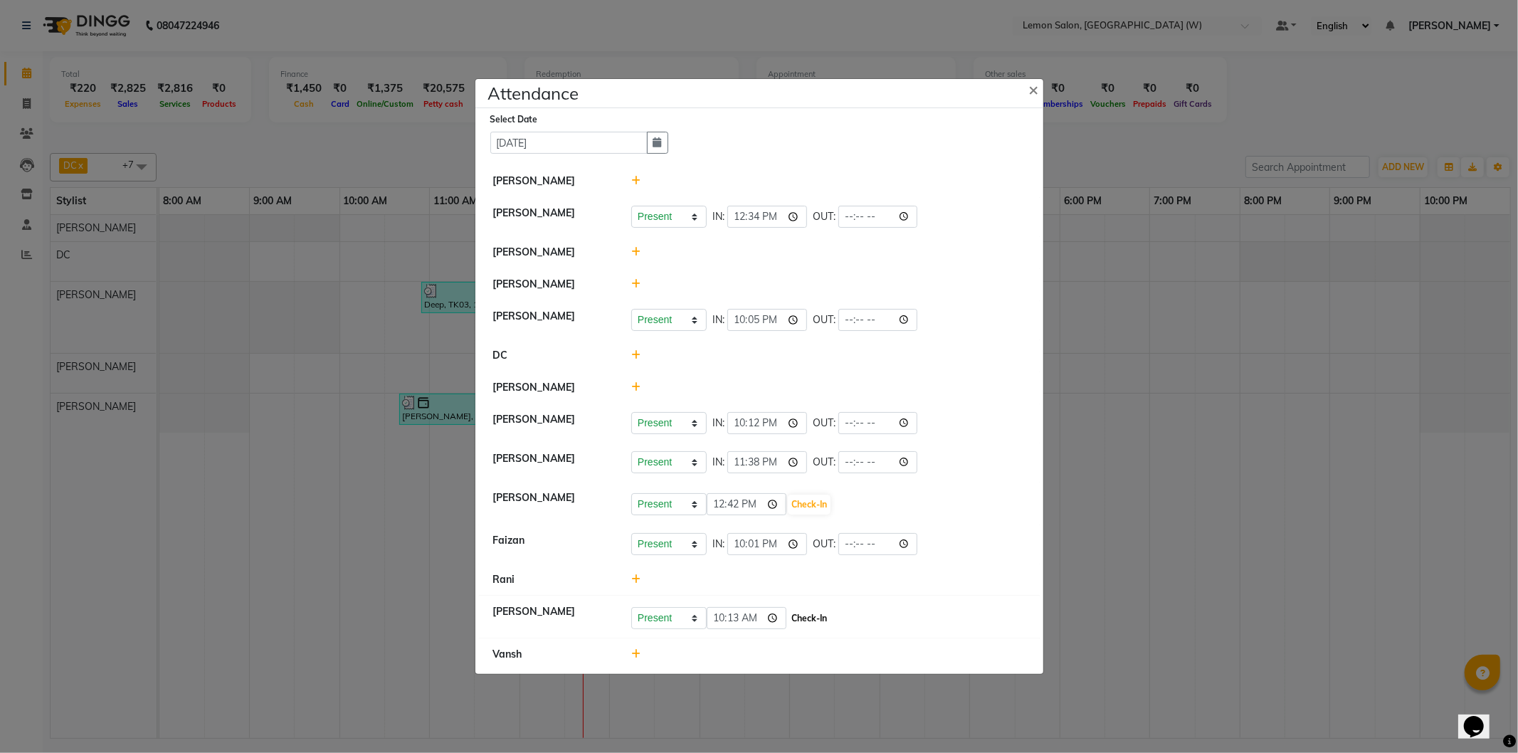
click at [816, 615] on button "Check-In" at bounding box center [809, 619] width 43 height 20
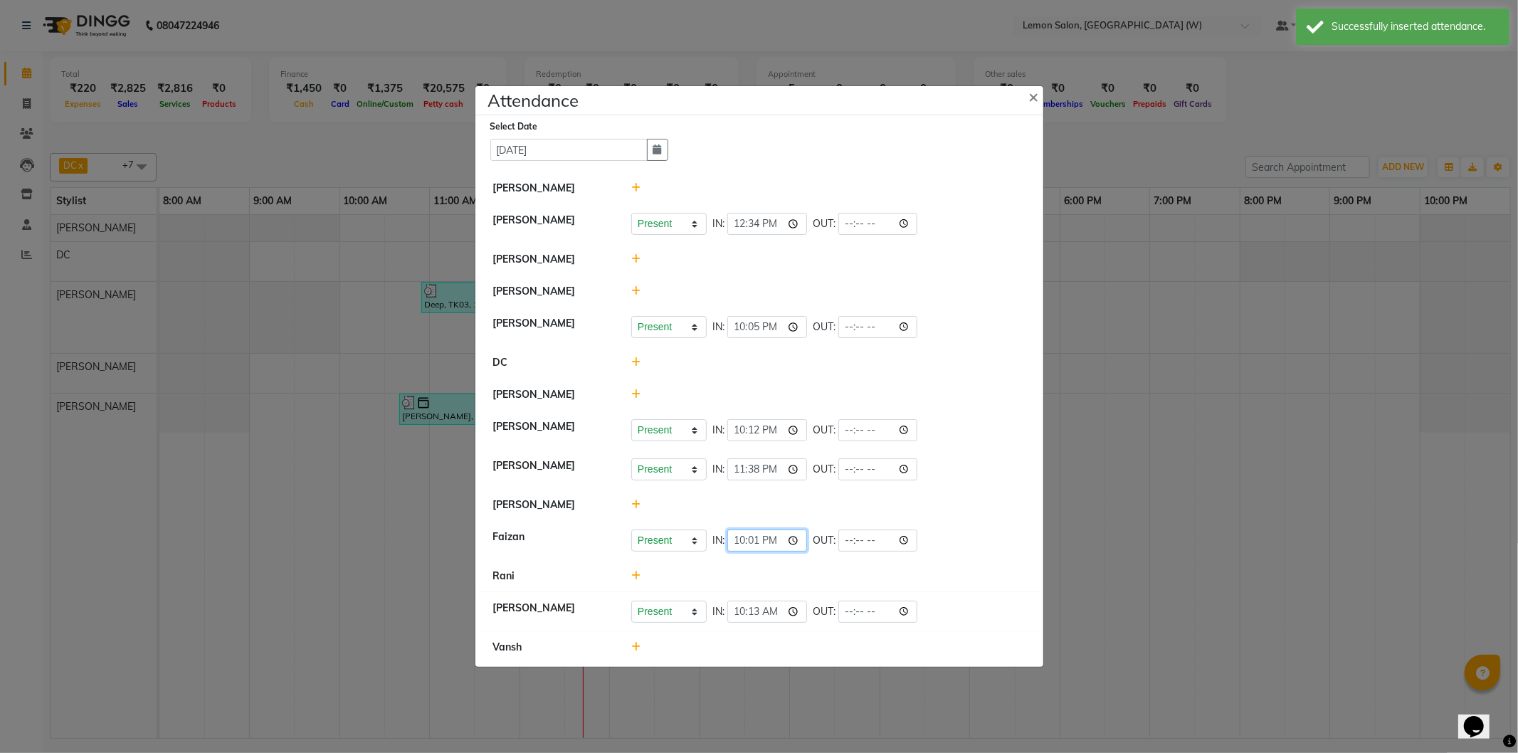
click at [774, 542] on input "22:01" at bounding box center [767, 541] width 80 height 22
click at [795, 541] on input "22:01" at bounding box center [767, 541] width 80 height 22
type input "10:01"
click at [786, 473] on input "23:38" at bounding box center [767, 469] width 80 height 22
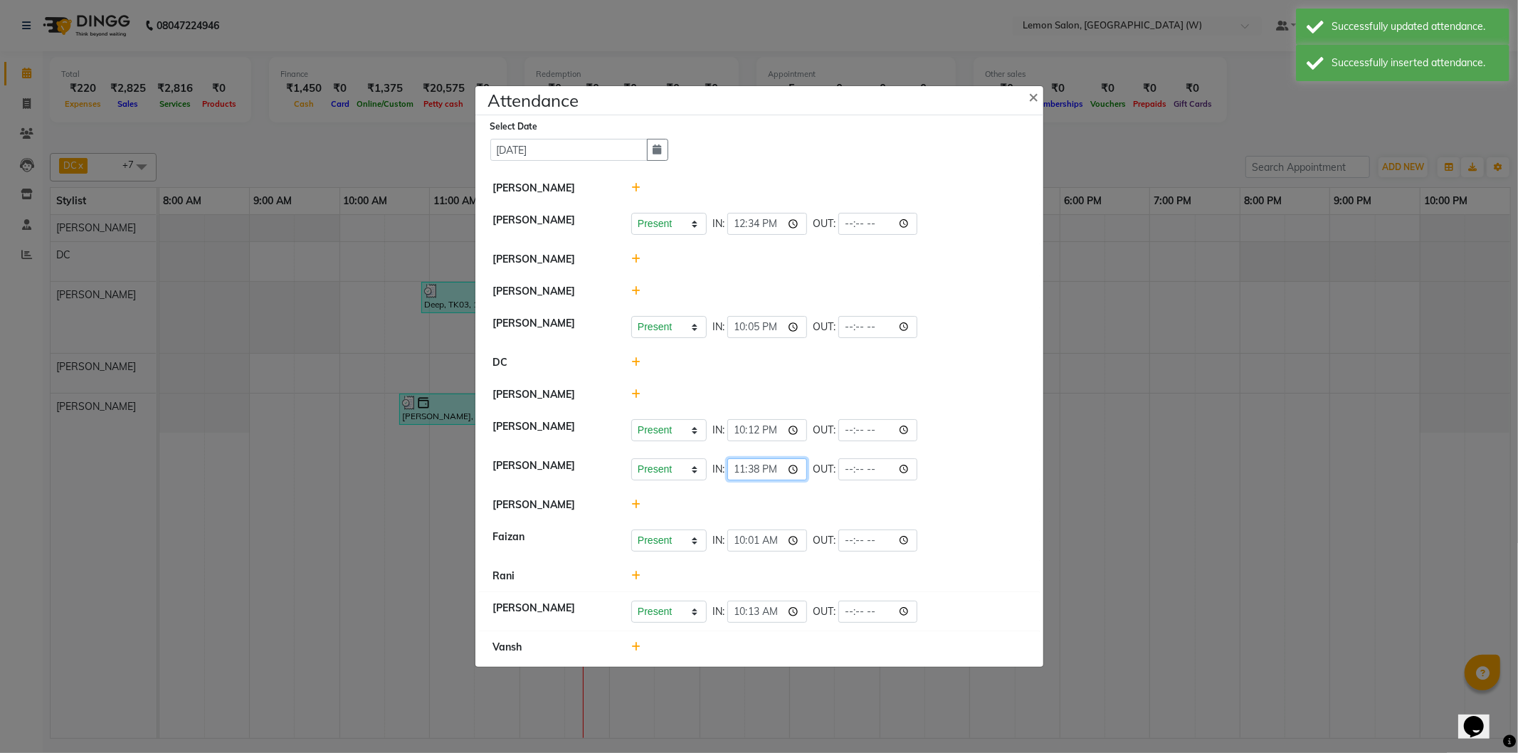
click at [794, 468] on input "23:38" at bounding box center [767, 469] width 80 height 22
type input "11:38"
click at [799, 434] on input "22:12" at bounding box center [767, 430] width 80 height 22
type input "10:12"
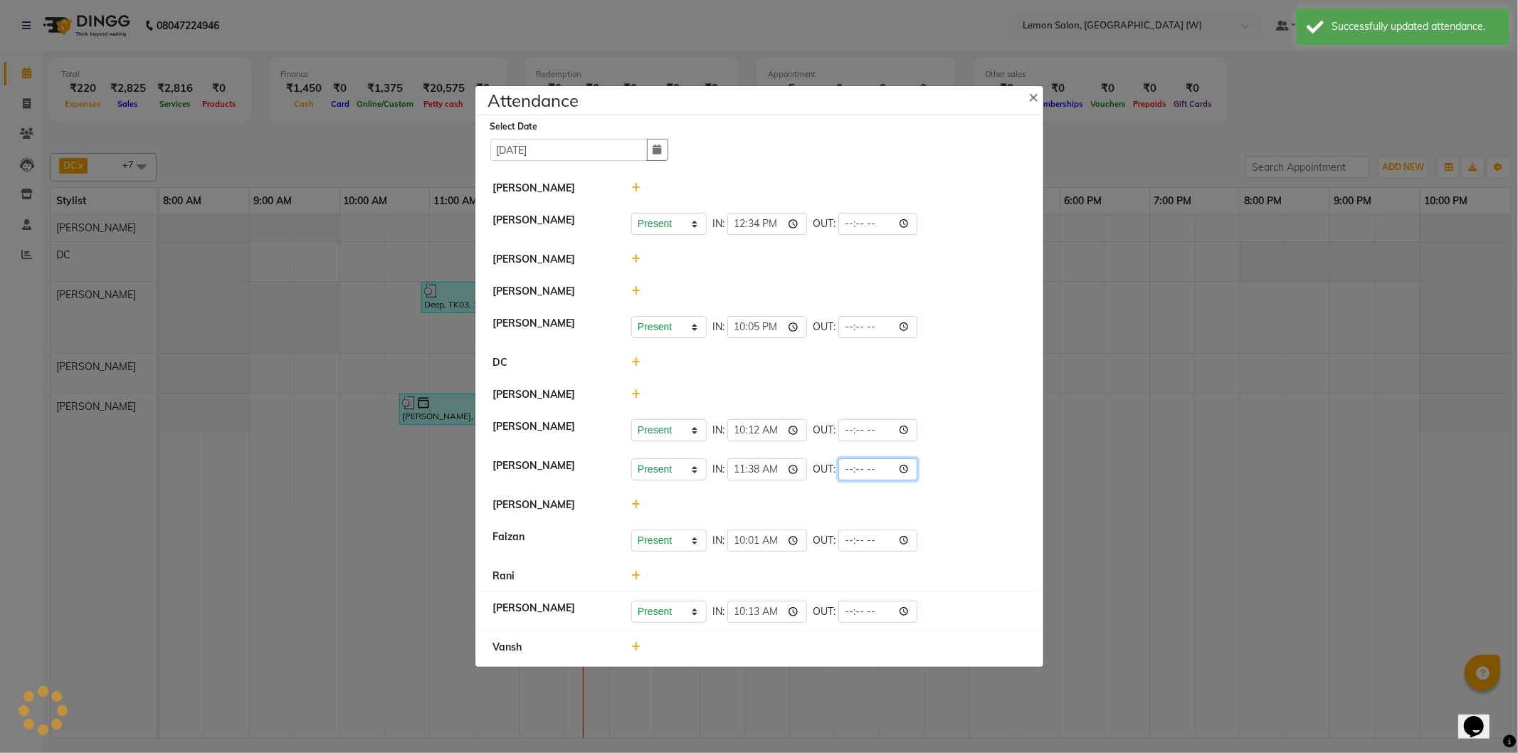
click at [908, 477] on input "time" at bounding box center [878, 469] width 80 height 22
click at [795, 323] on input "22:05" at bounding box center [767, 327] width 80 height 22
type input "10:05"
click at [794, 222] on input "12:34" at bounding box center [767, 224] width 80 height 22
type input "00:34"
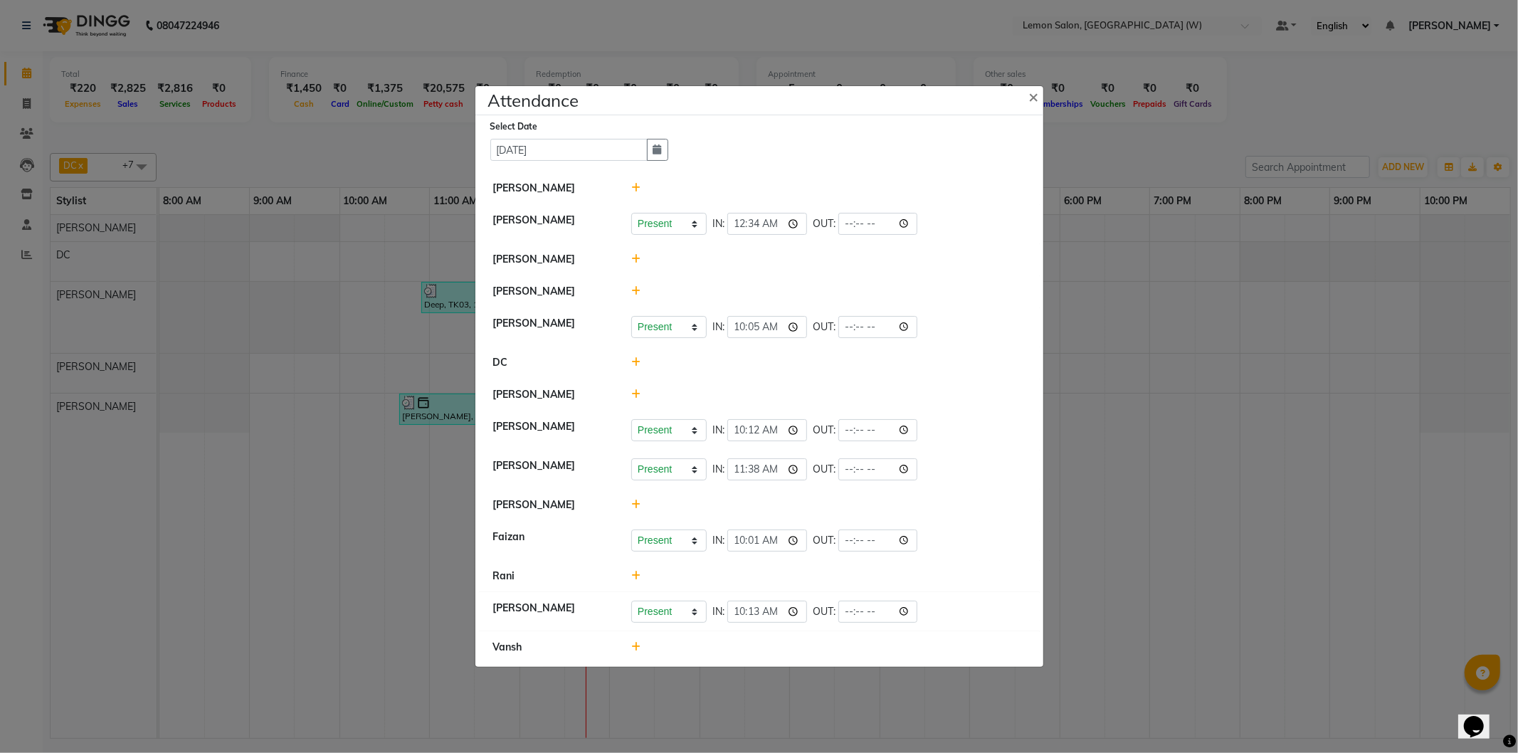
click at [633, 504] on icon at bounding box center [635, 505] width 9 height 10
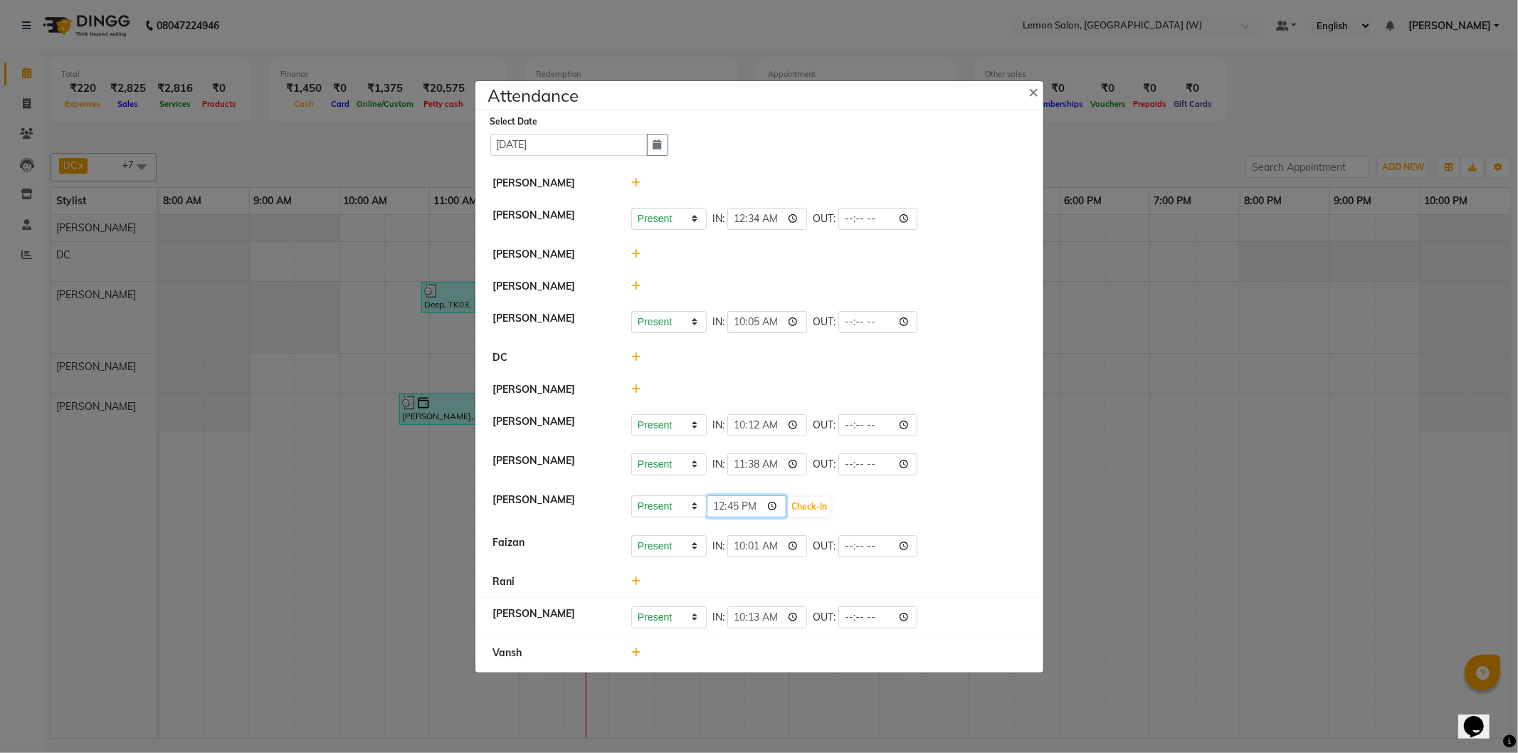
click at [720, 508] on input "12:45" at bounding box center [747, 506] width 80 height 22
click at [738, 505] on input "21:44" at bounding box center [747, 506] width 80 height 22
click at [757, 504] on input "21:45" at bounding box center [747, 506] width 80 height 22
click at [778, 507] on input "21:45" at bounding box center [747, 506] width 80 height 22
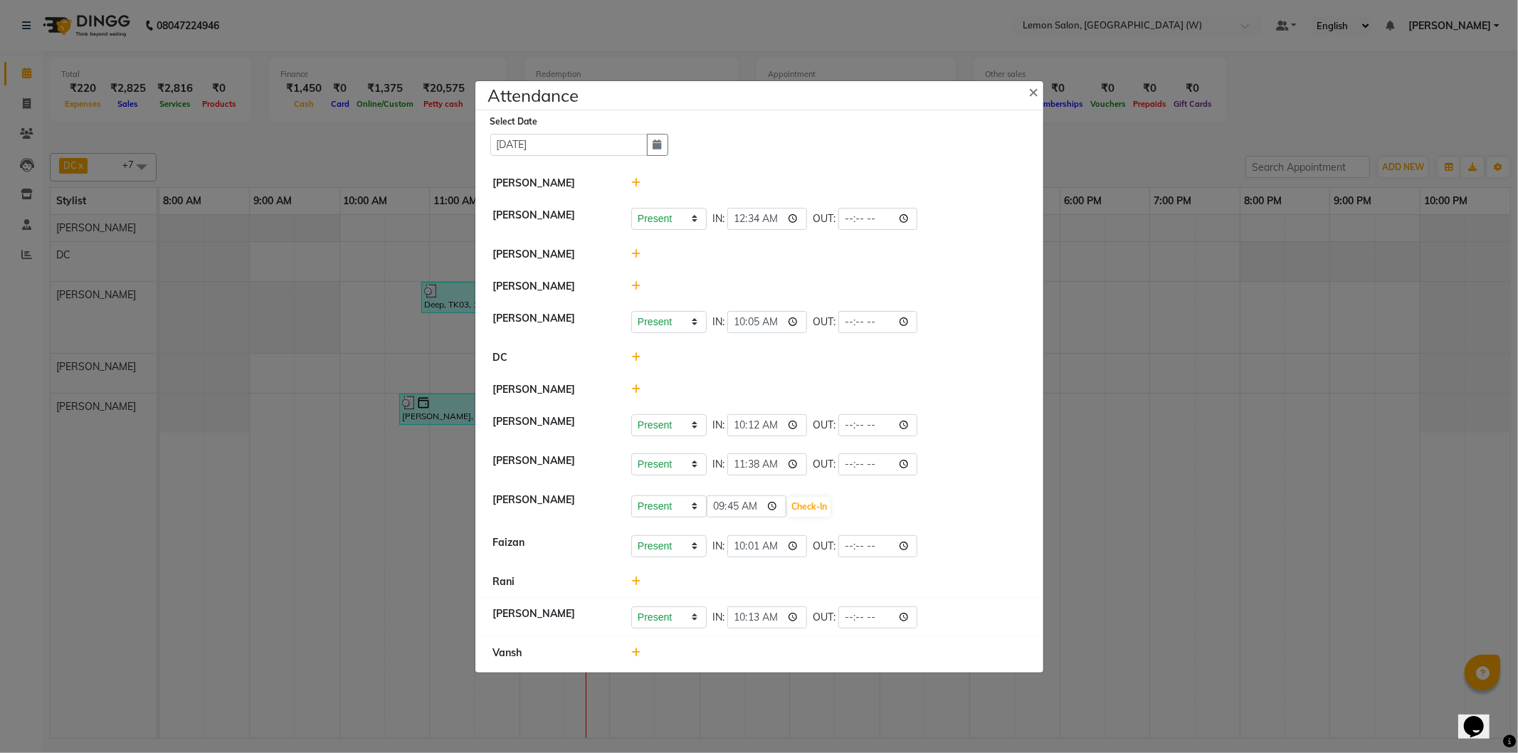
type input "09:45"
click at [820, 495] on div "Present Absent Late Half Day Weekly Off 09:45 Check-In" at bounding box center [828, 506] width 394 height 23
click at [817, 501] on button "Check-In" at bounding box center [809, 507] width 43 height 20
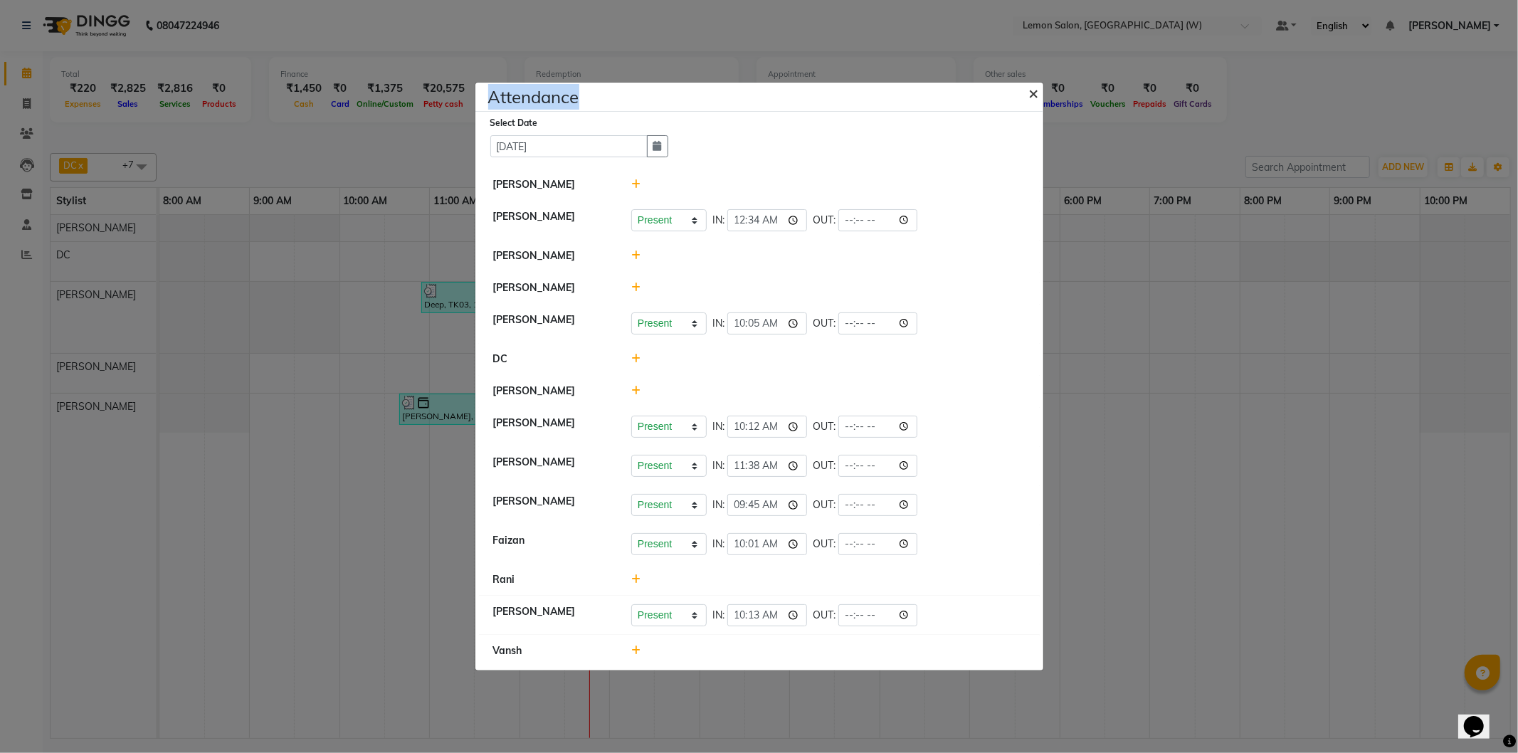
drag, startPoint x: 1020, startPoint y: 70, endPoint x: 1025, endPoint y: 88, distance: 18.5
click at [1025, 88] on ngb-modal-window "Attendance × Select Date 01-09-2025 Poonam Nagvekar Manisha Duglaj Present Abse…" at bounding box center [759, 376] width 1518 height 753
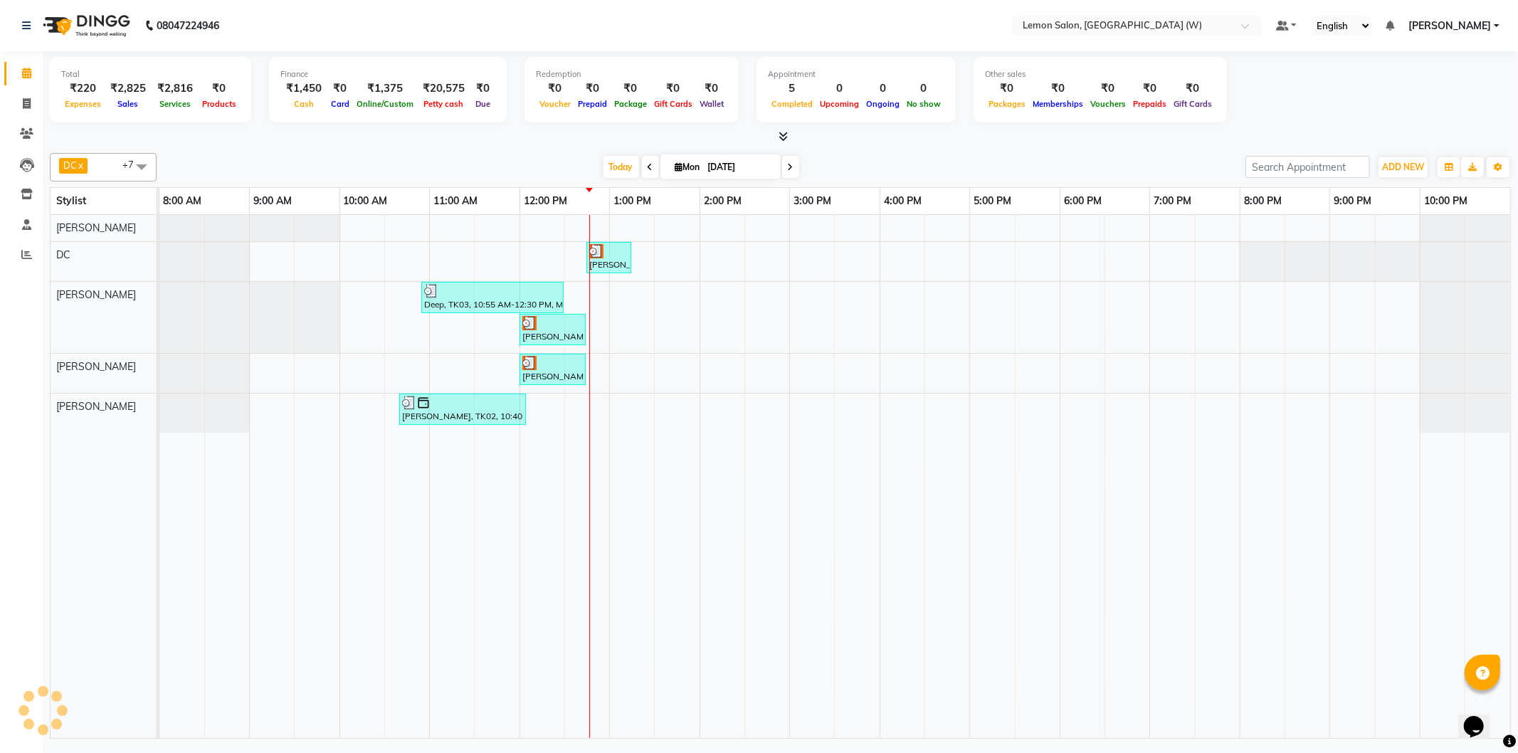
drag, startPoint x: 1025, startPoint y: 88, endPoint x: 1032, endPoint y: 80, distance: 10.6
click at [1026, 88] on div "Attendance × Select Date 01-09-2025 Poonam Nagvekar Manisha Duglaj Present Abse…" at bounding box center [759, 340] width 569 height 589
click at [26, 112] on link "Invoice" at bounding box center [21, 104] width 34 height 23
select select "service"
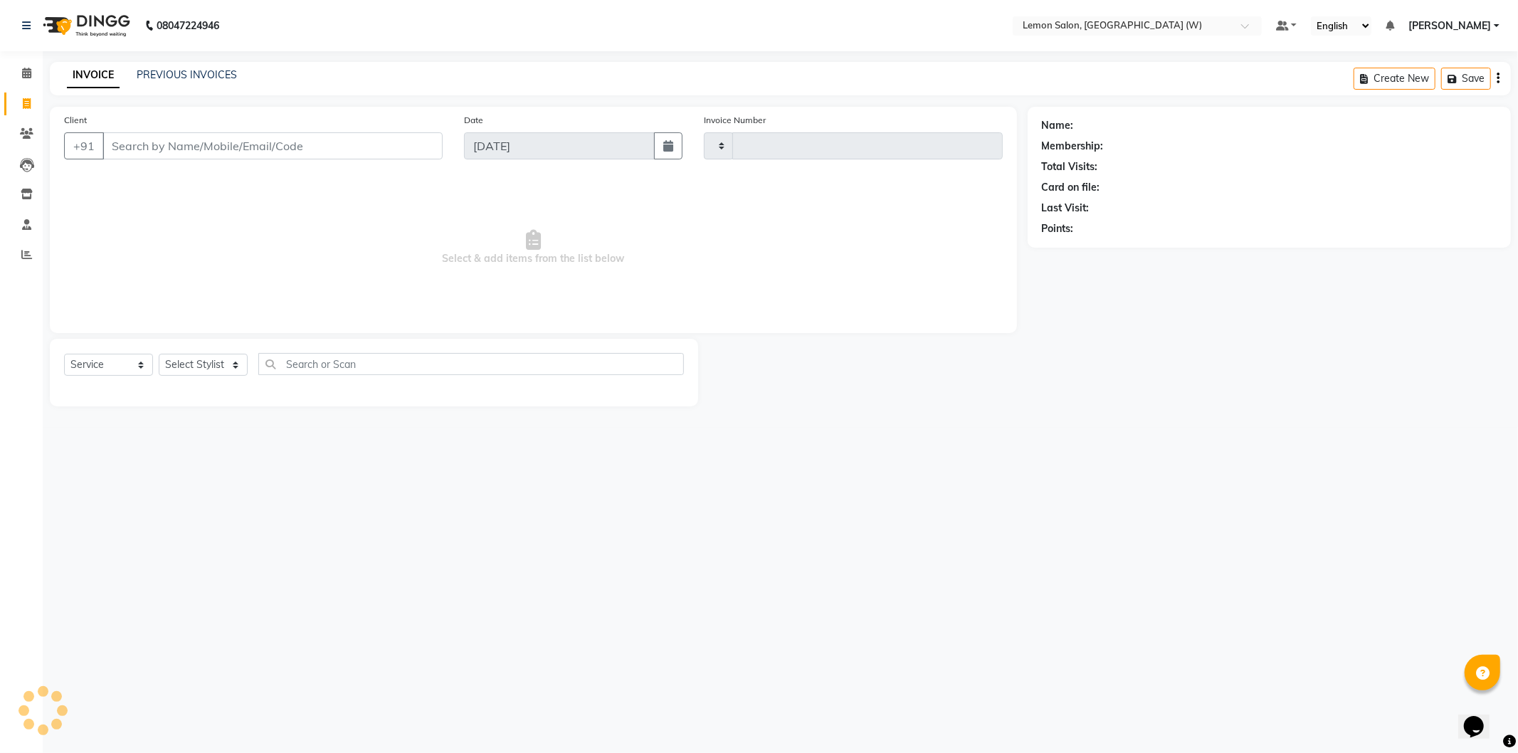
type input "1912"
select select "8053"
click at [209, 372] on select "Select Stylist" at bounding box center [203, 365] width 89 height 22
select select "membership"
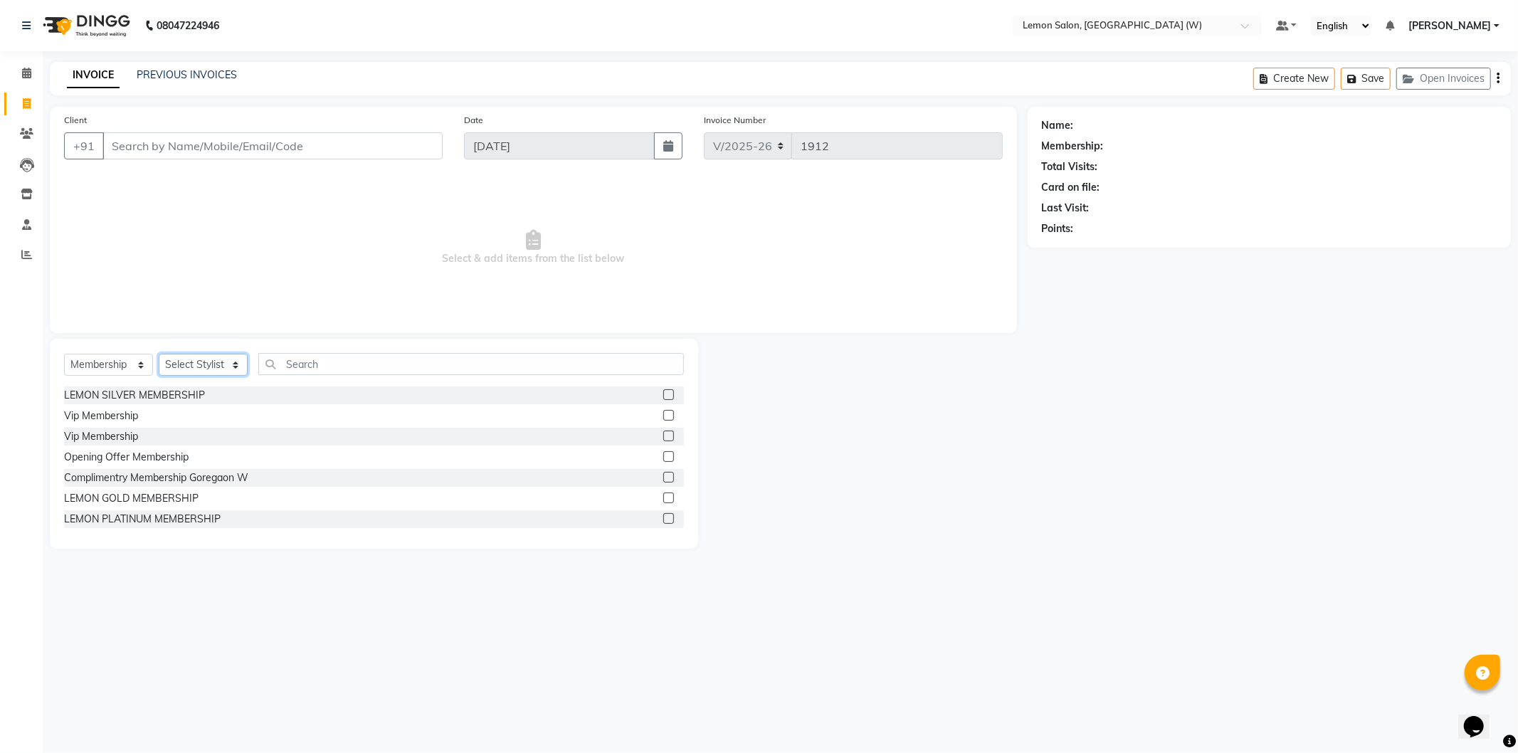
click at [218, 372] on select "Select Stylist [PERSON_NAME] DC [PERSON_NAME] [PERSON_NAME] [PERSON_NAME] [PERS…" at bounding box center [203, 365] width 89 height 22
select select "70360"
click at [159, 354] on select "Select Stylist [PERSON_NAME] DC [PERSON_NAME] [PERSON_NAME] [PERSON_NAME] [PERS…" at bounding box center [203, 365] width 89 height 22
click at [124, 367] on select "Select Service Product Membership Package Voucher Prepaid Gift Card" at bounding box center [108, 365] width 89 height 22
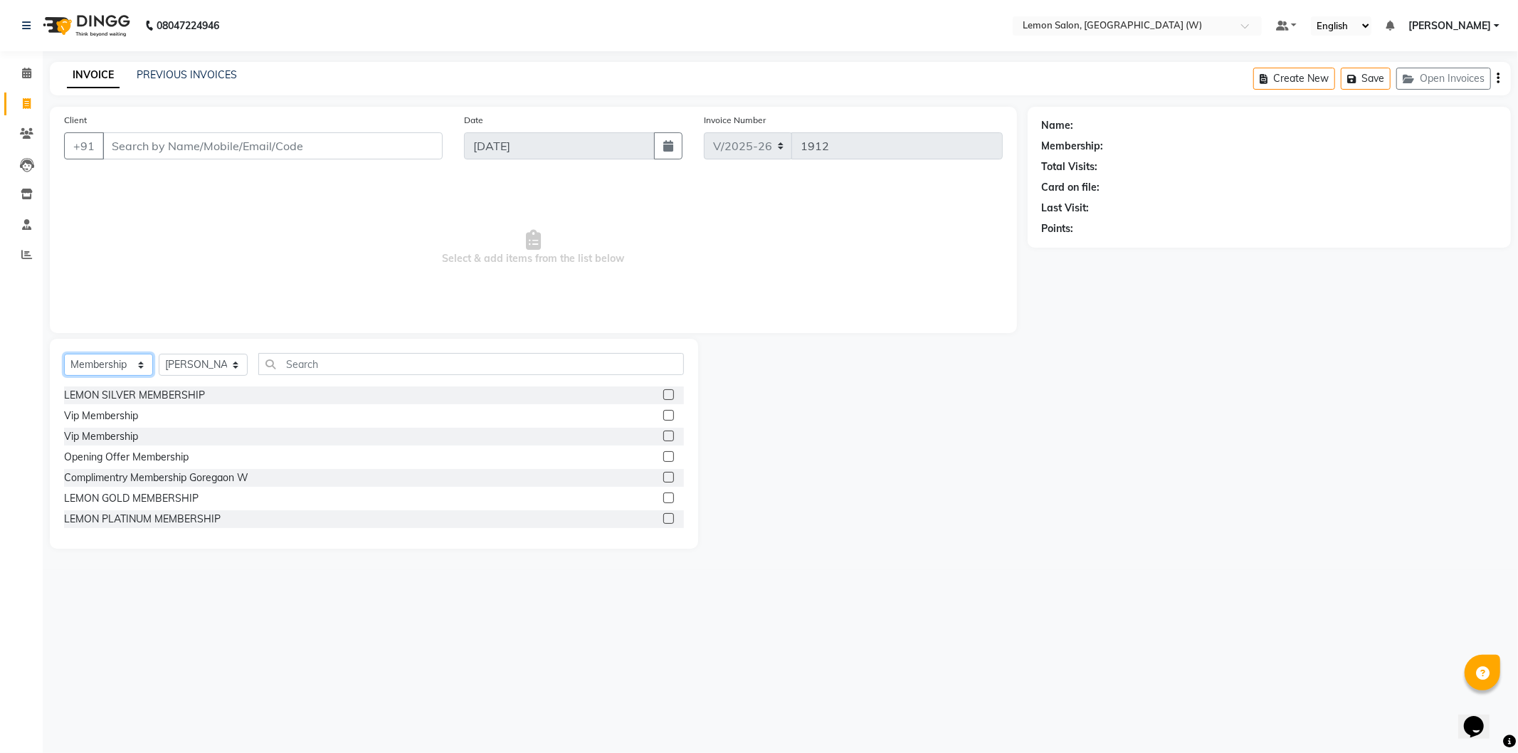
select select "service"
click at [64, 354] on select "Select Service Product Membership Package Voucher Prepaid Gift Card" at bounding box center [108, 365] width 89 height 22
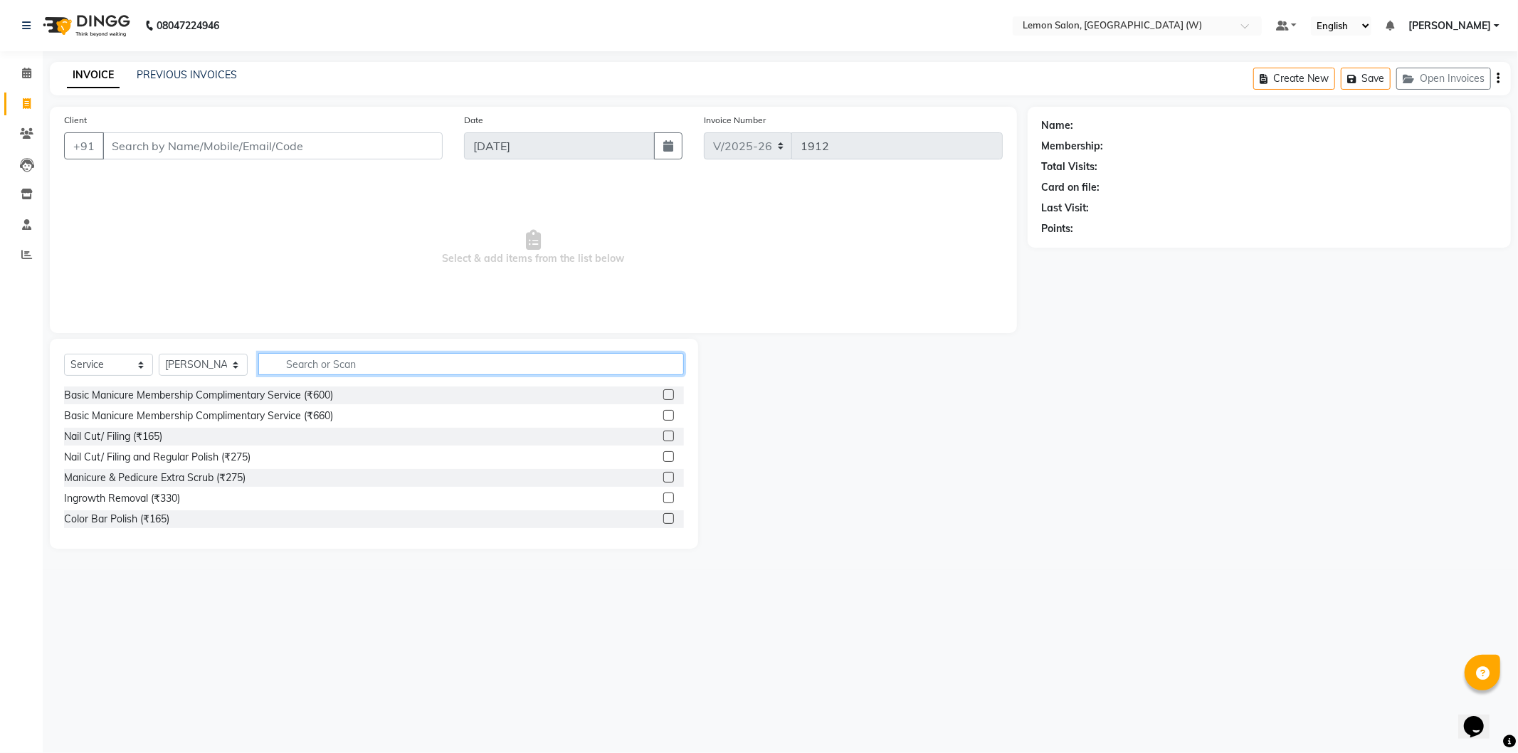
click at [335, 371] on input "text" at bounding box center [471, 364] width 426 height 22
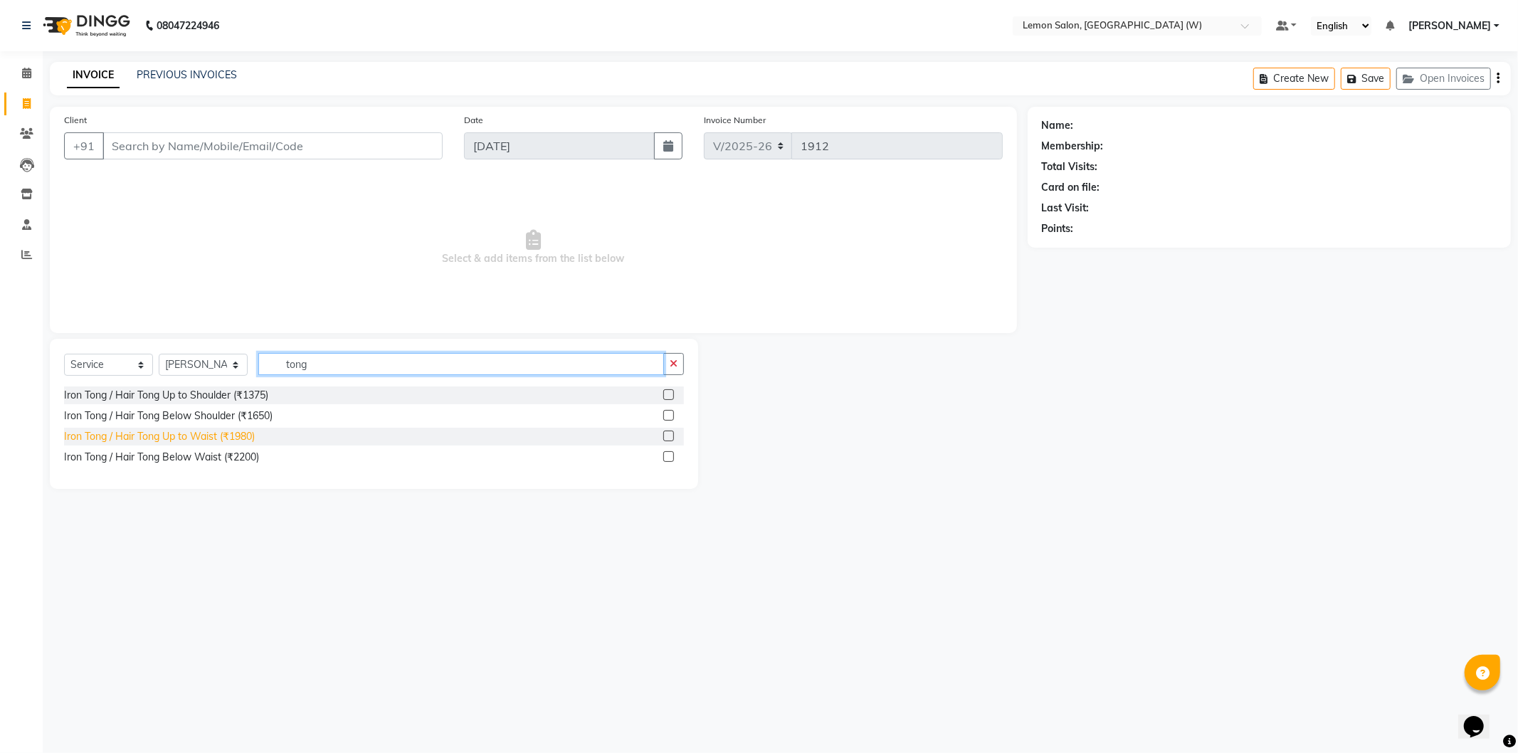
type input "tong"
click at [236, 442] on div "Iron Tong / Hair Tong Up to Waist (₹1980)" at bounding box center [159, 436] width 191 height 15
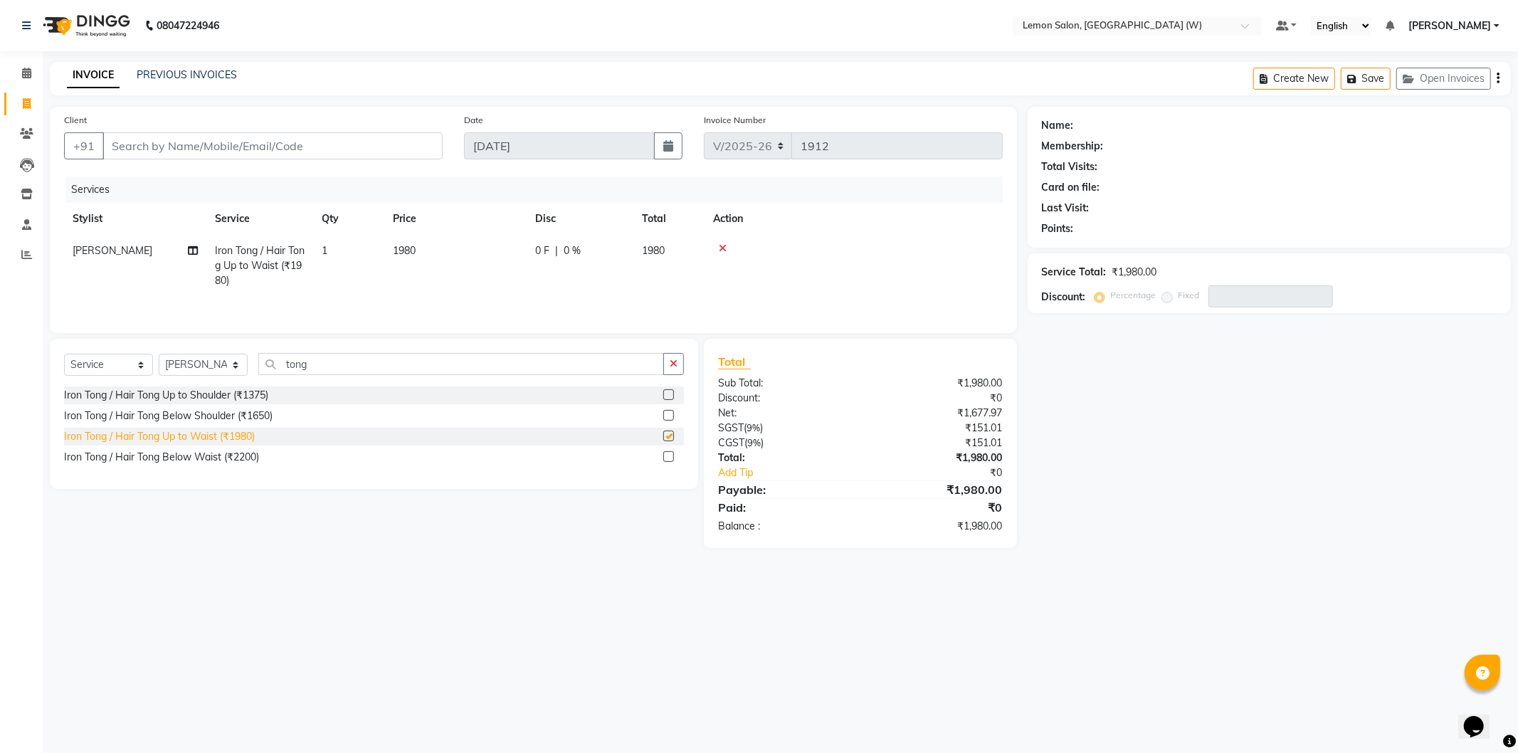
checkbox input "false"
click at [209, 453] on div "Iron Tong / Hair Tong Below Waist (₹2200)" at bounding box center [161, 457] width 195 height 15
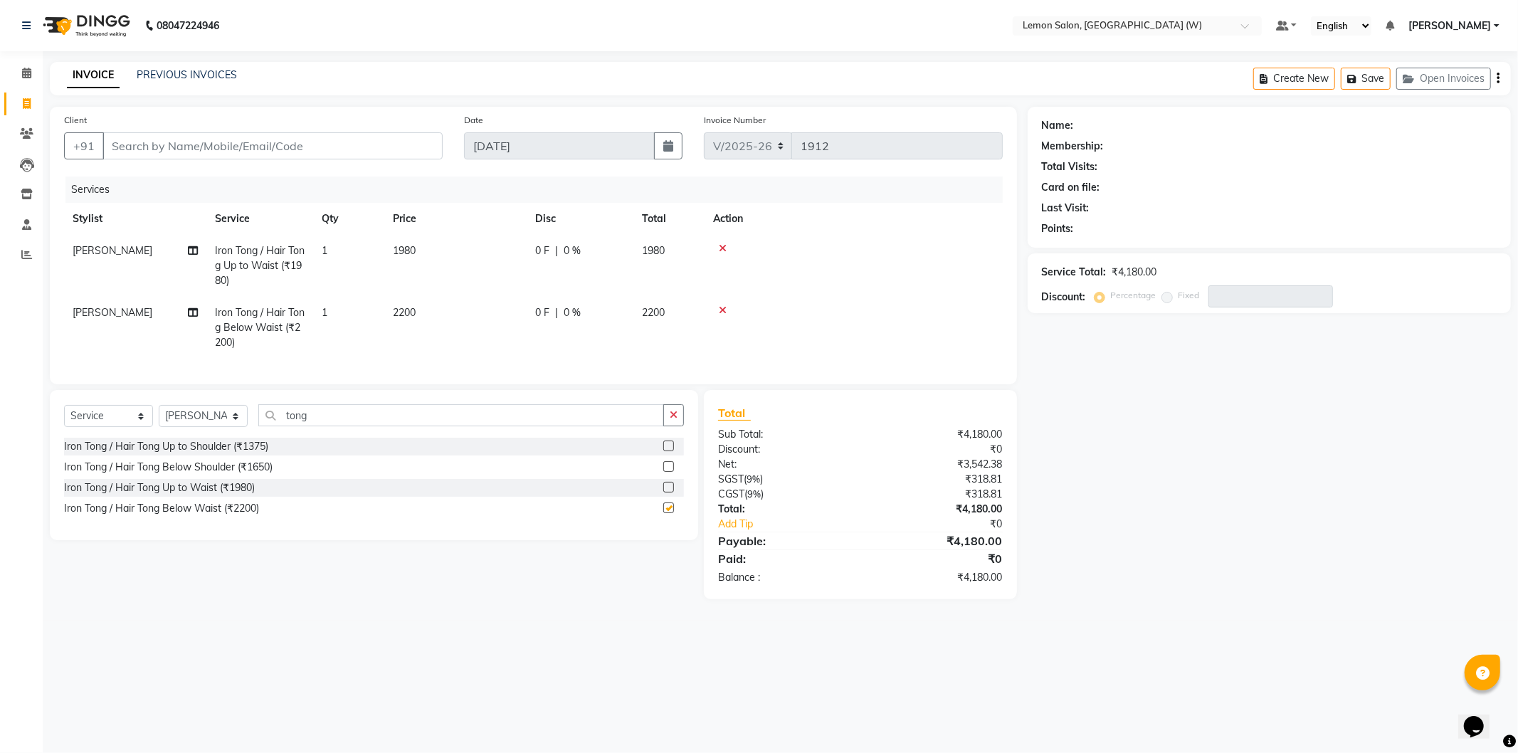
checkbox input "false"
click at [722, 308] on icon at bounding box center [723, 310] width 8 height 10
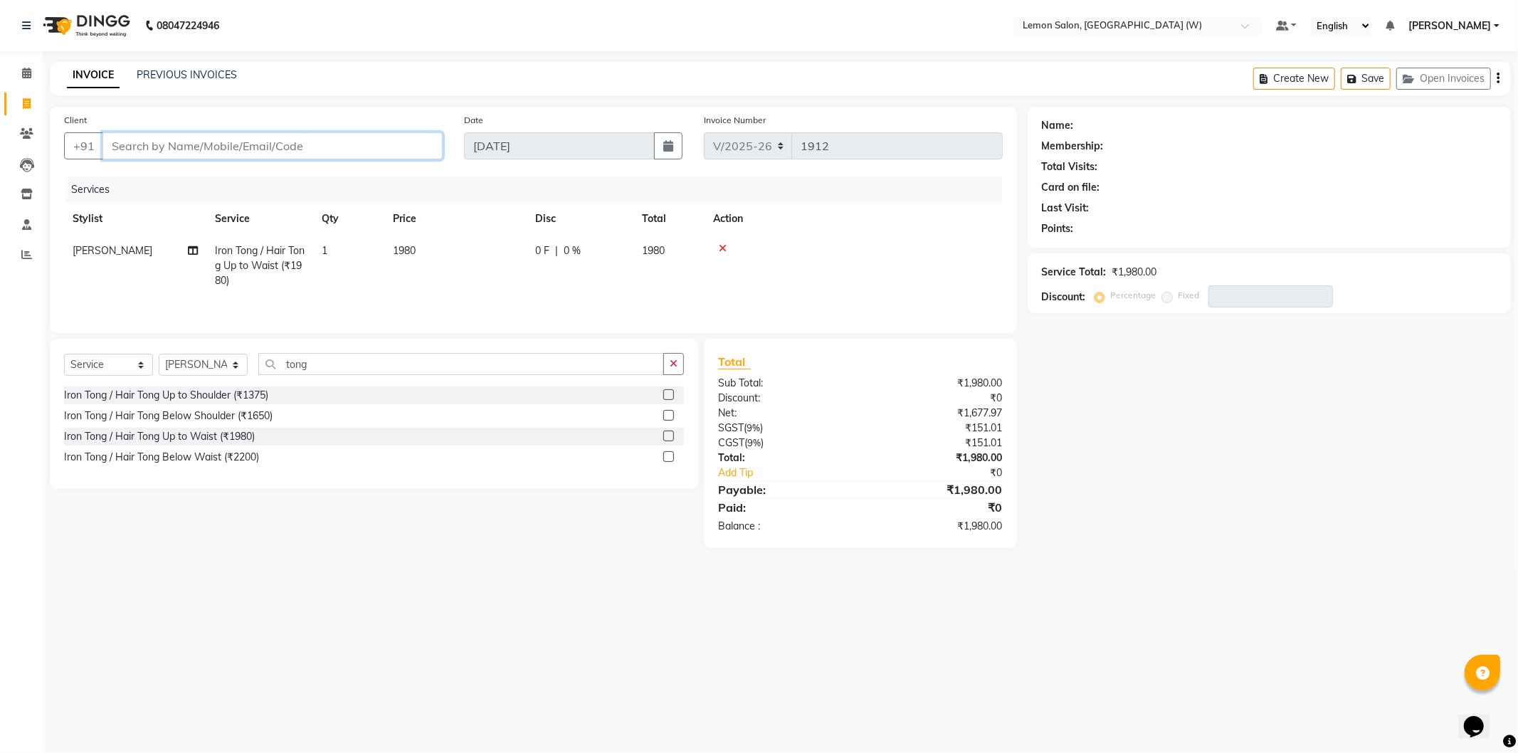
click at [321, 159] on input "Client" at bounding box center [272, 145] width 340 height 27
click at [200, 371] on select "Select Stylist [PERSON_NAME] DC [PERSON_NAME] [PERSON_NAME] [PERSON_NAME] [PERS…" at bounding box center [203, 365] width 89 height 22
click at [322, 366] on input "tong" at bounding box center [461, 364] width 406 height 22
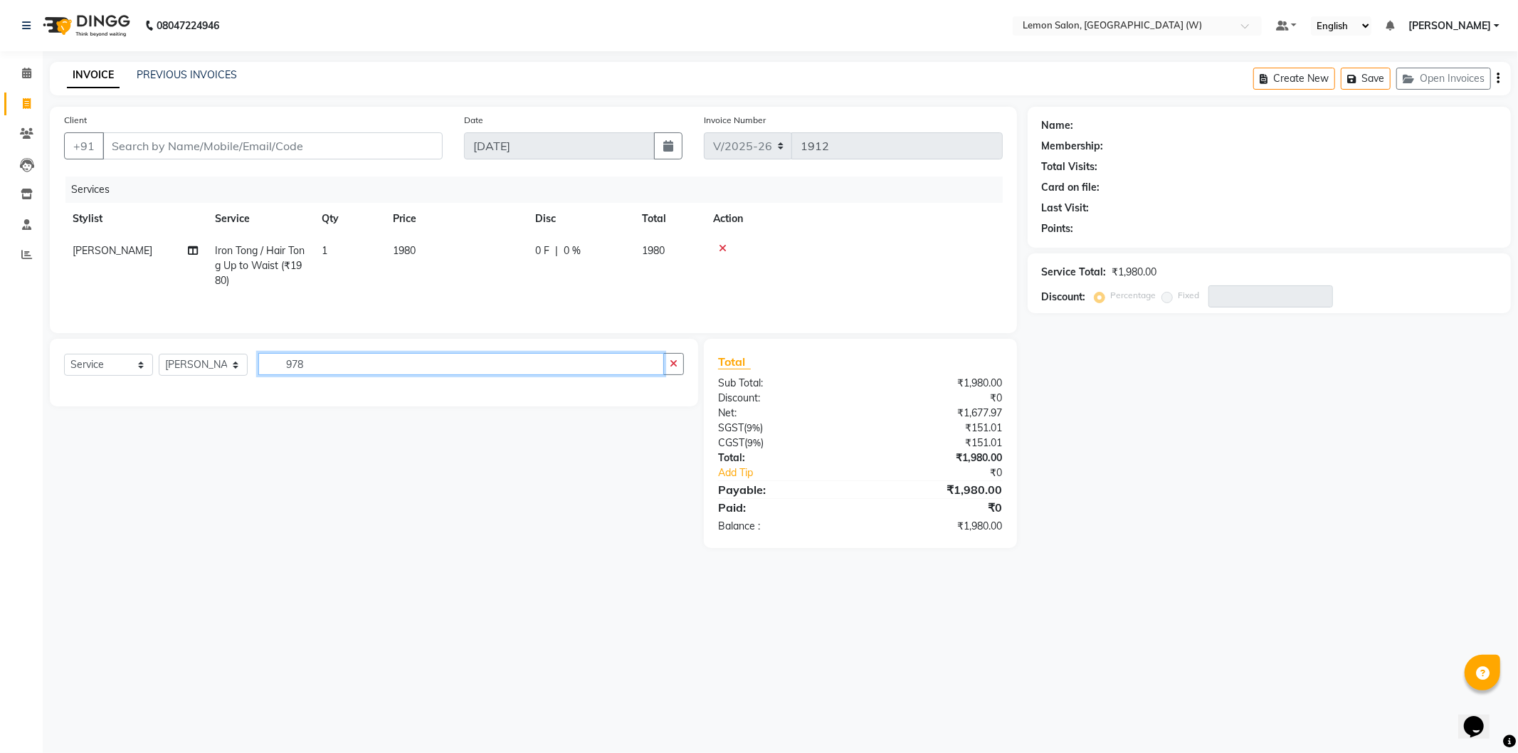
type input "9780"
click at [320, 372] on input "9780" at bounding box center [461, 364] width 406 height 22
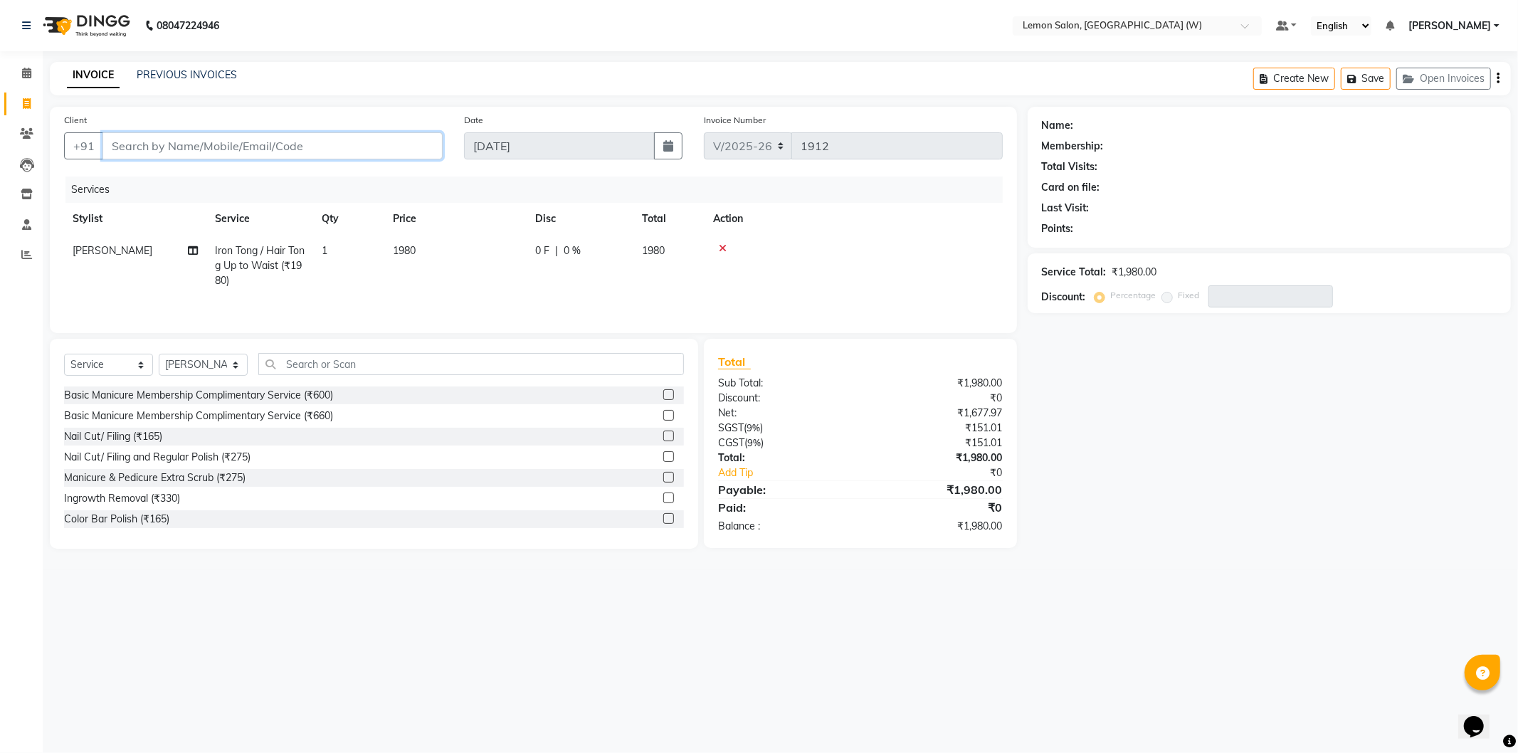
click at [218, 144] on input "Client" at bounding box center [272, 145] width 340 height 27
type input "9"
type input "0"
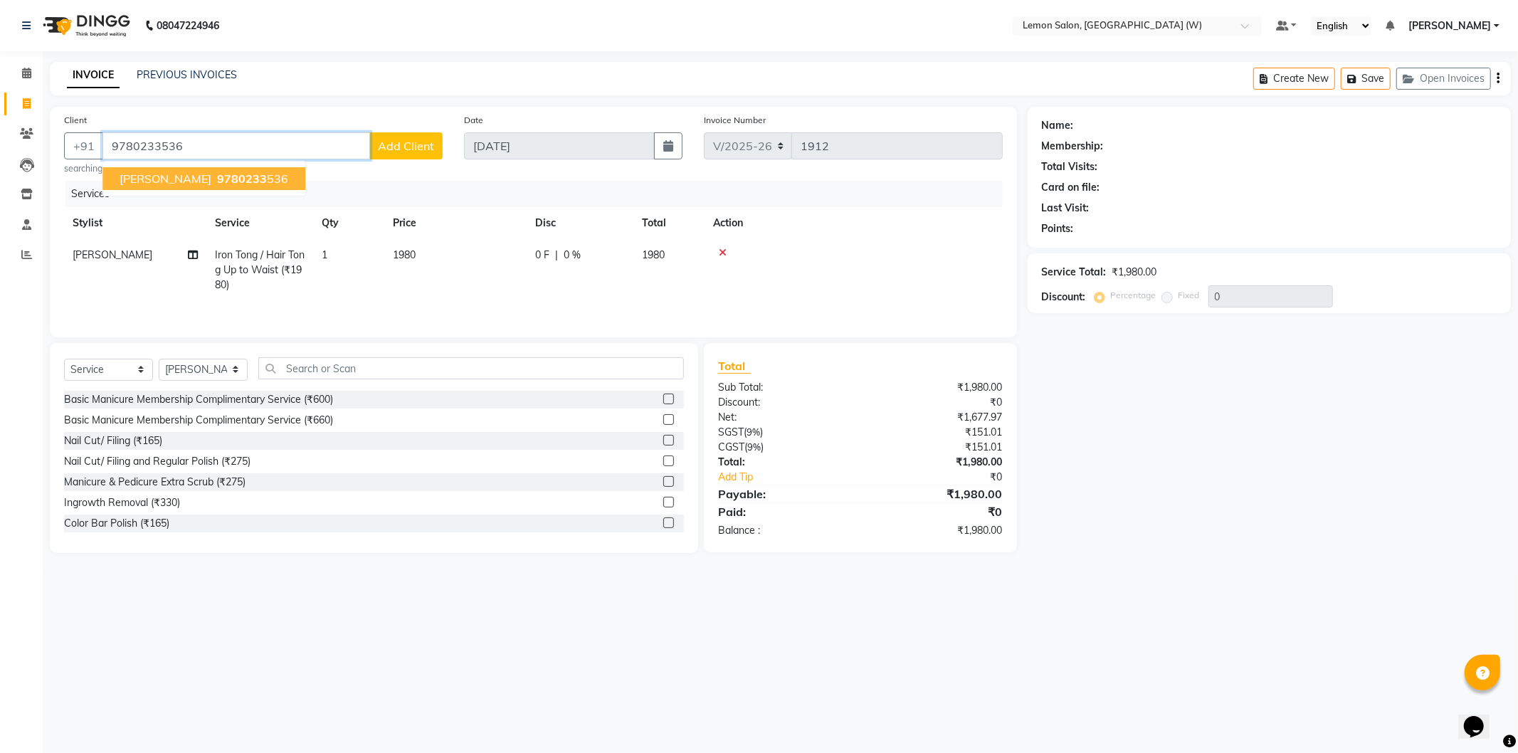
type input "9780233536"
select select "1: Object"
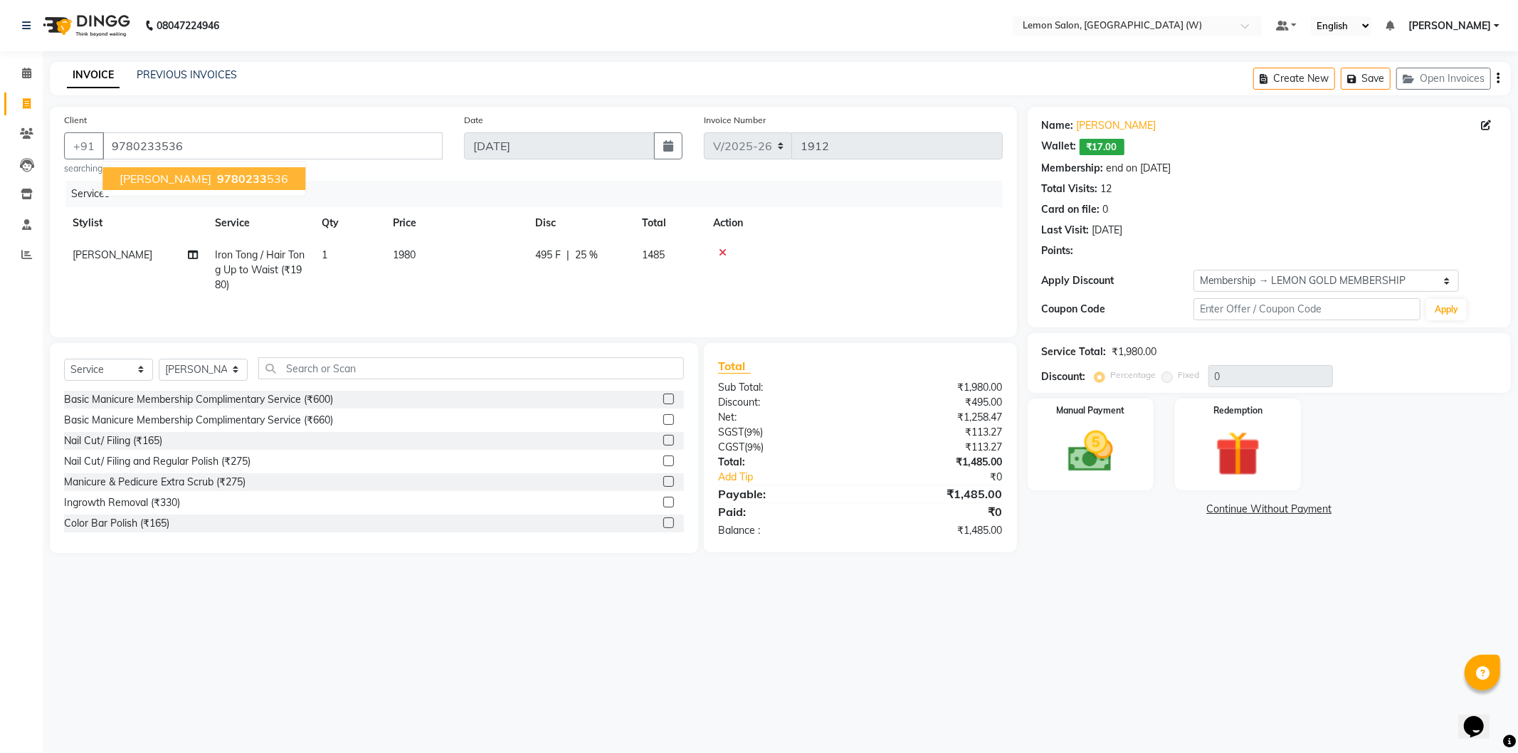
type input "25"
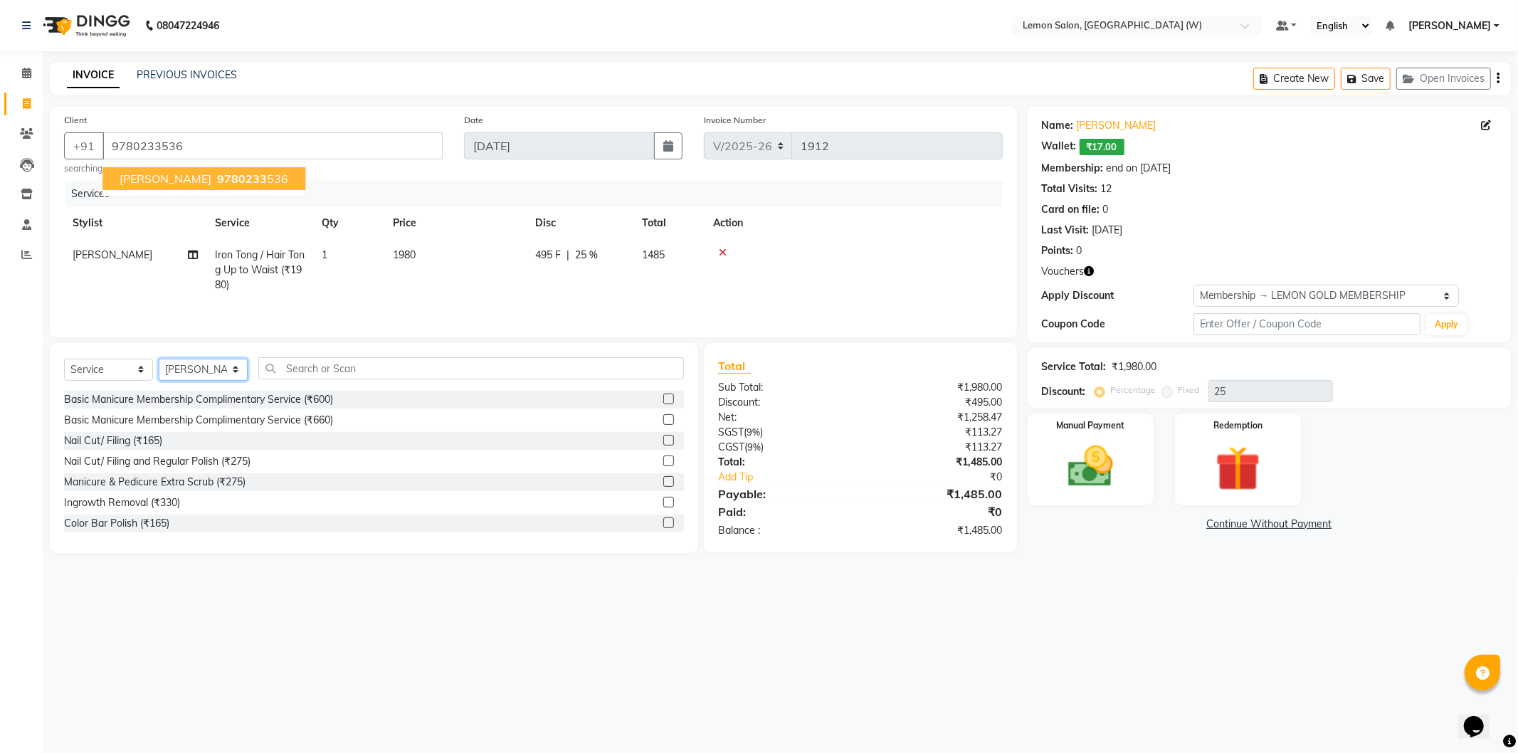
click at [174, 368] on select "Select Stylist [PERSON_NAME] DC [PERSON_NAME] [PERSON_NAME] [PERSON_NAME] [PERS…" at bounding box center [203, 370] width 89 height 22
select select "75738"
click at [159, 360] on select "Select Stylist [PERSON_NAME] DC [PERSON_NAME] [PERSON_NAME] [PERSON_NAME] [PERS…" at bounding box center [203, 370] width 89 height 22
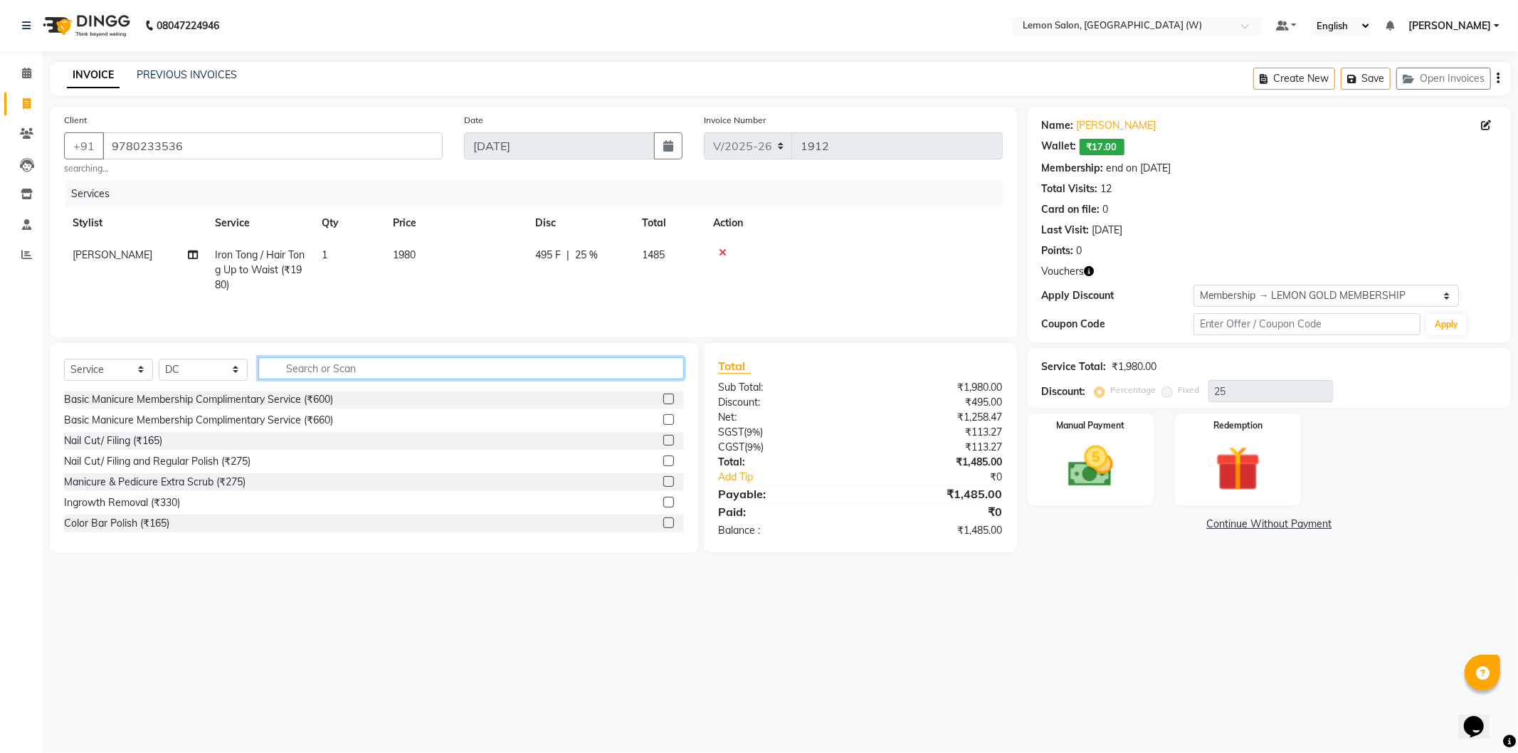
click at [338, 367] on input "text" at bounding box center [471, 368] width 426 height 22
click at [338, 368] on input "text" at bounding box center [471, 368] width 426 height 22
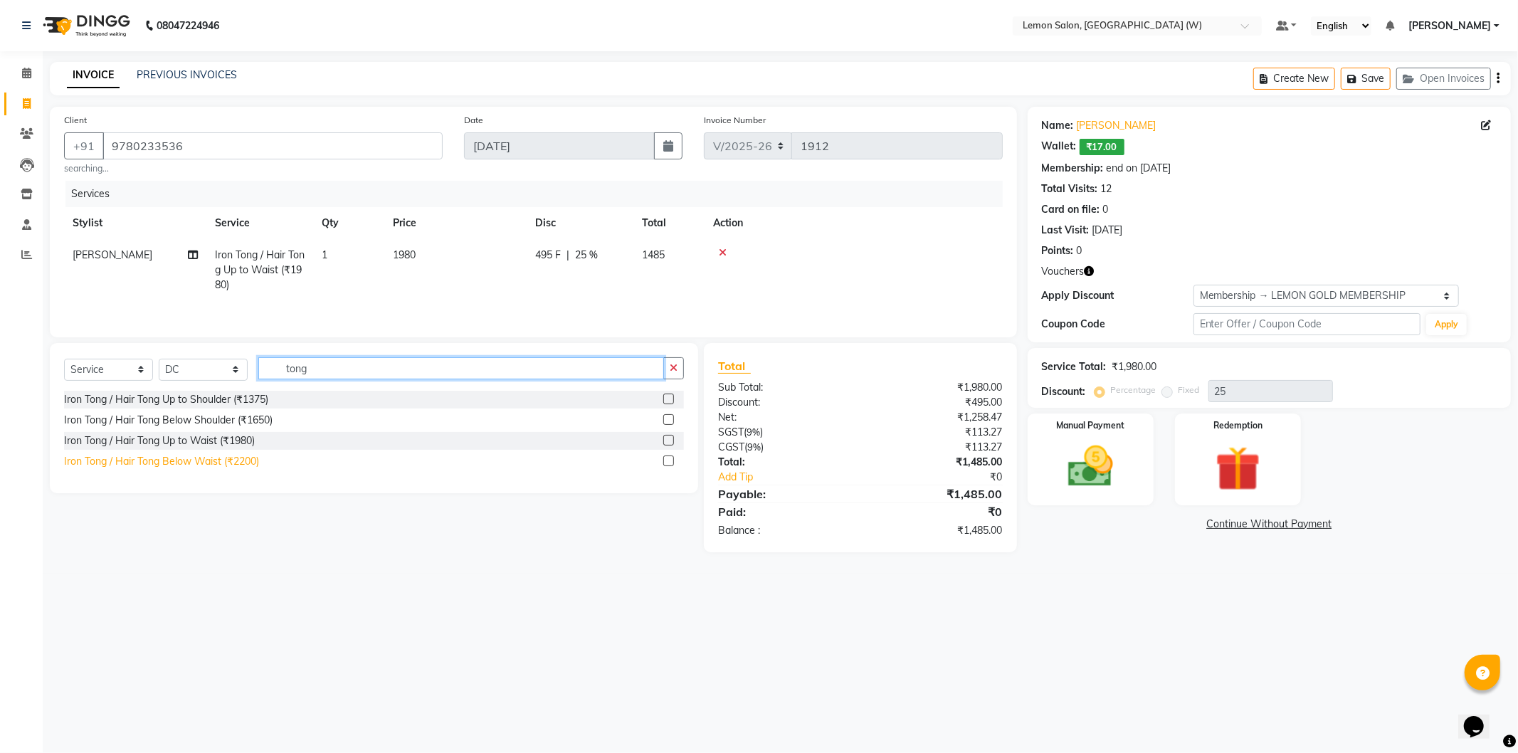
type input "tong"
click at [238, 459] on div "Iron Tong / Hair Tong Below Waist (₹2200)" at bounding box center [161, 461] width 195 height 15
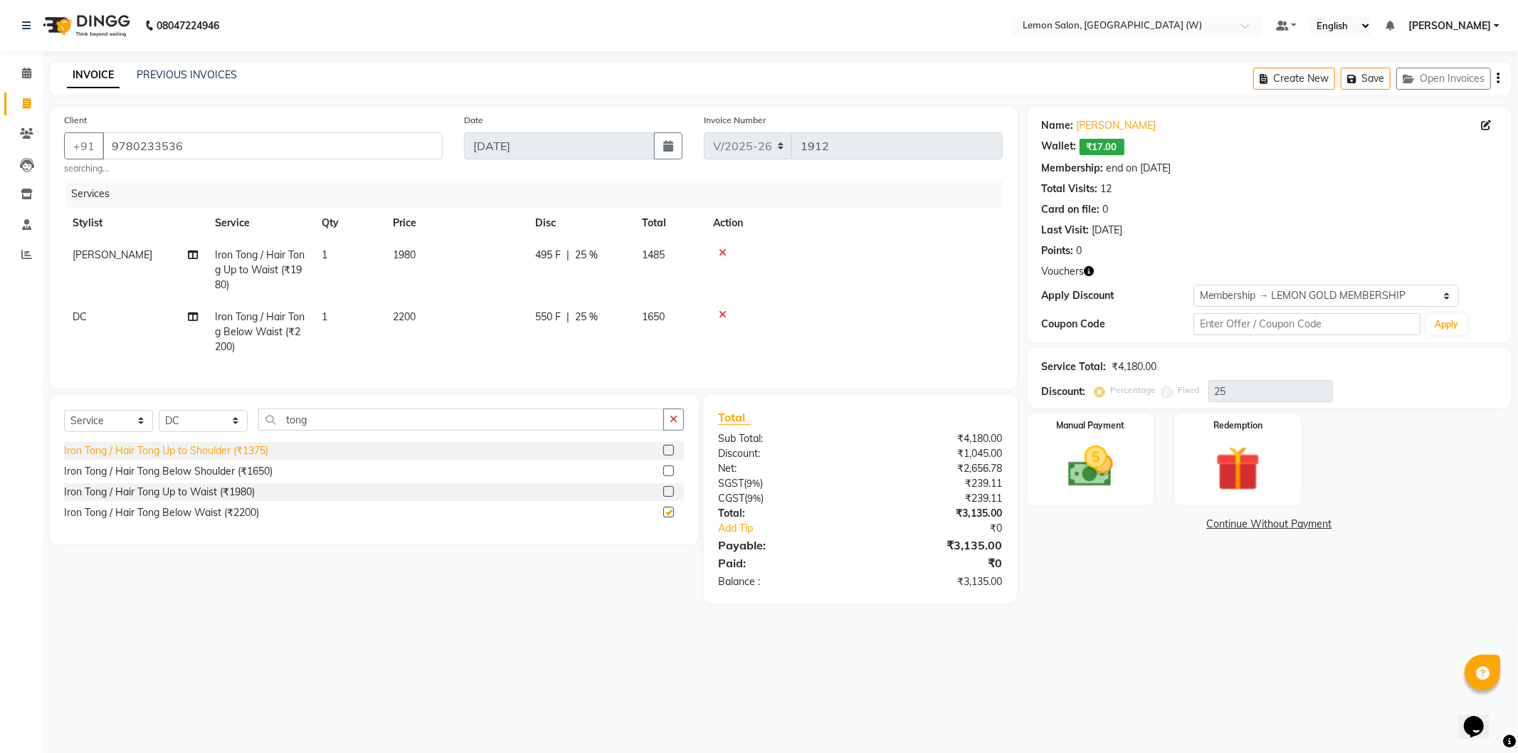
checkbox input "false"
click at [360, 431] on input "tong" at bounding box center [461, 420] width 406 height 22
drag, startPoint x: 360, startPoint y: 443, endPoint x: 365, endPoint y: 436, distance: 8.7
click at [364, 431] on input "tong" at bounding box center [461, 420] width 406 height 22
click at [367, 431] on input "tong" at bounding box center [461, 420] width 406 height 22
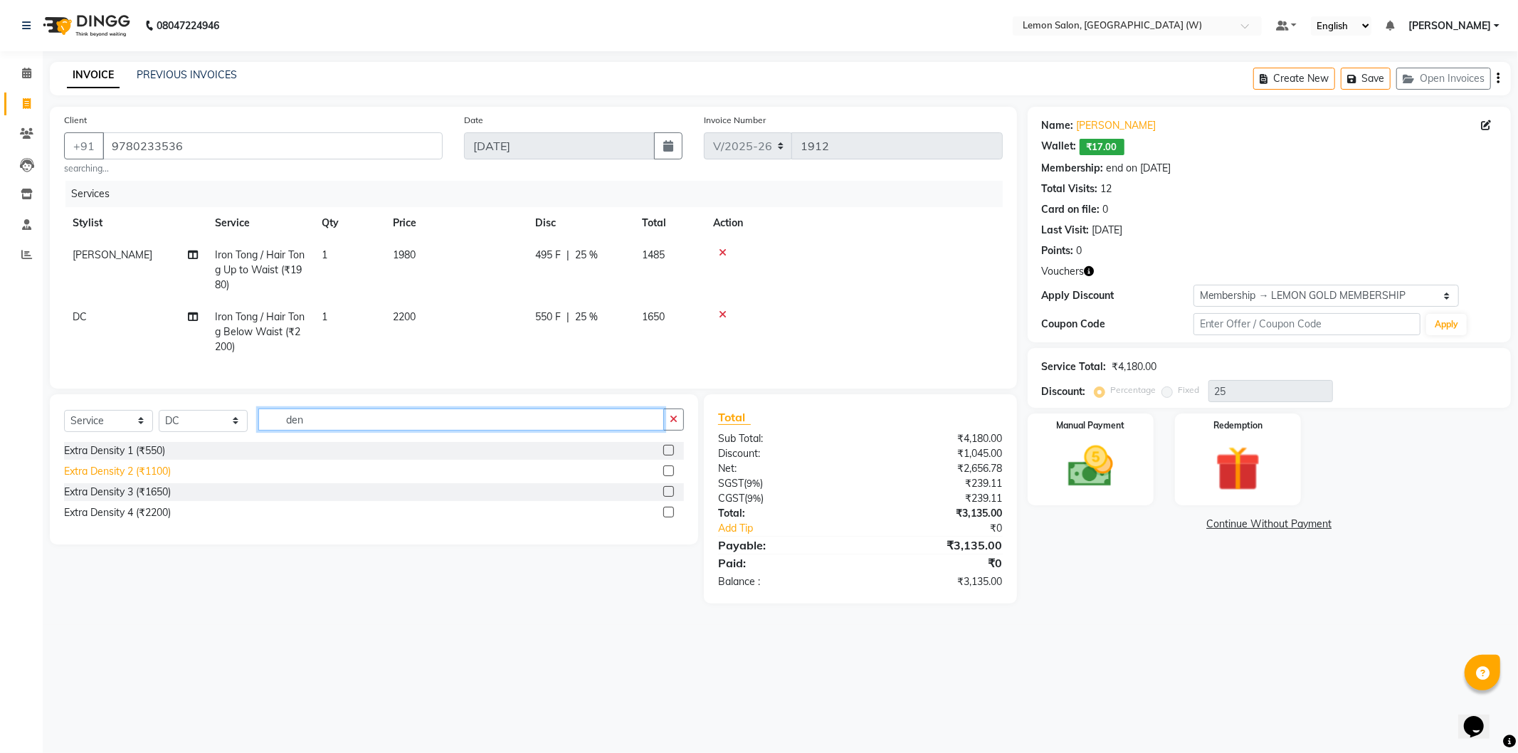
type input "den"
click at [158, 479] on div "Extra Density 2 (₹1100)" at bounding box center [117, 471] width 107 height 15
checkbox input "false"
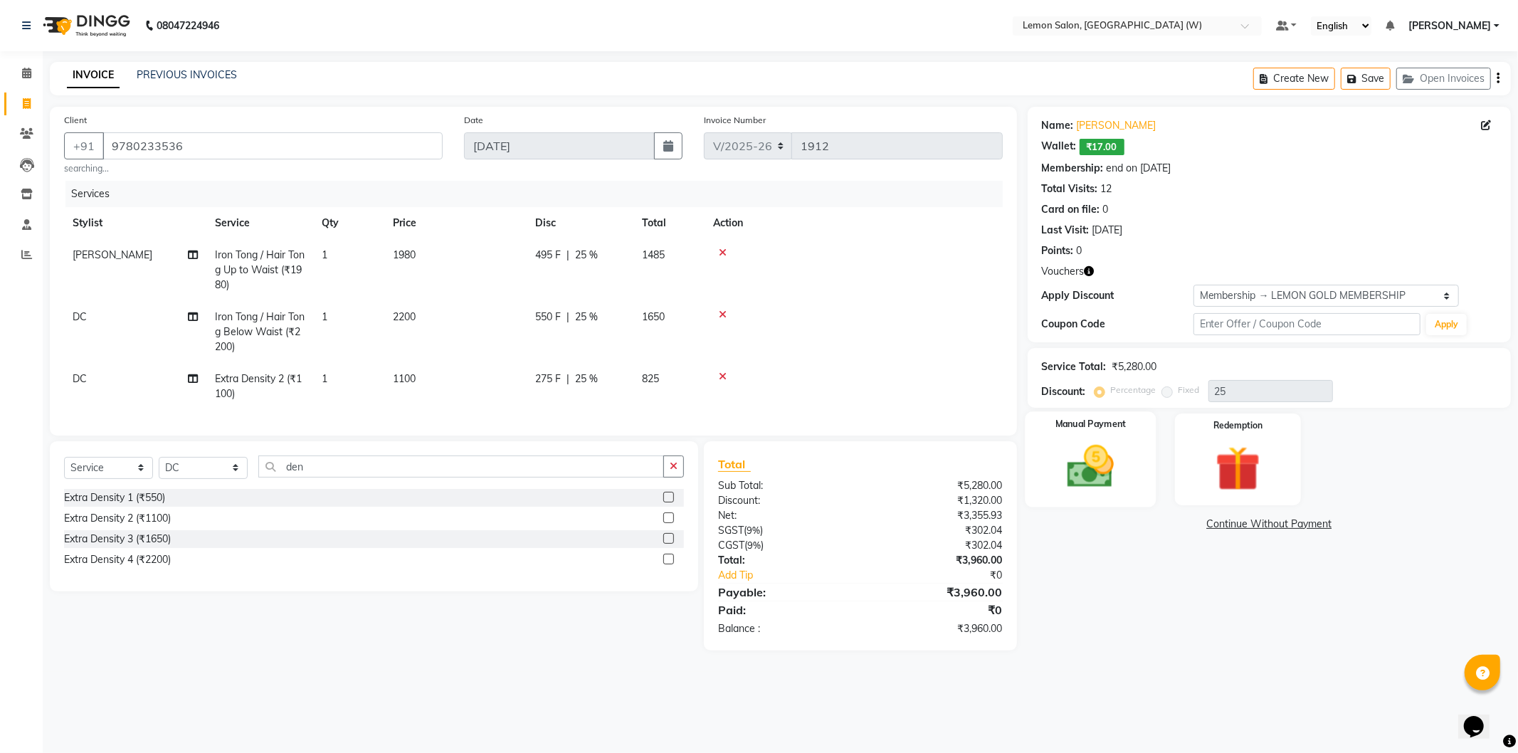
click at [1105, 446] on img at bounding box center [1091, 467] width 76 height 54
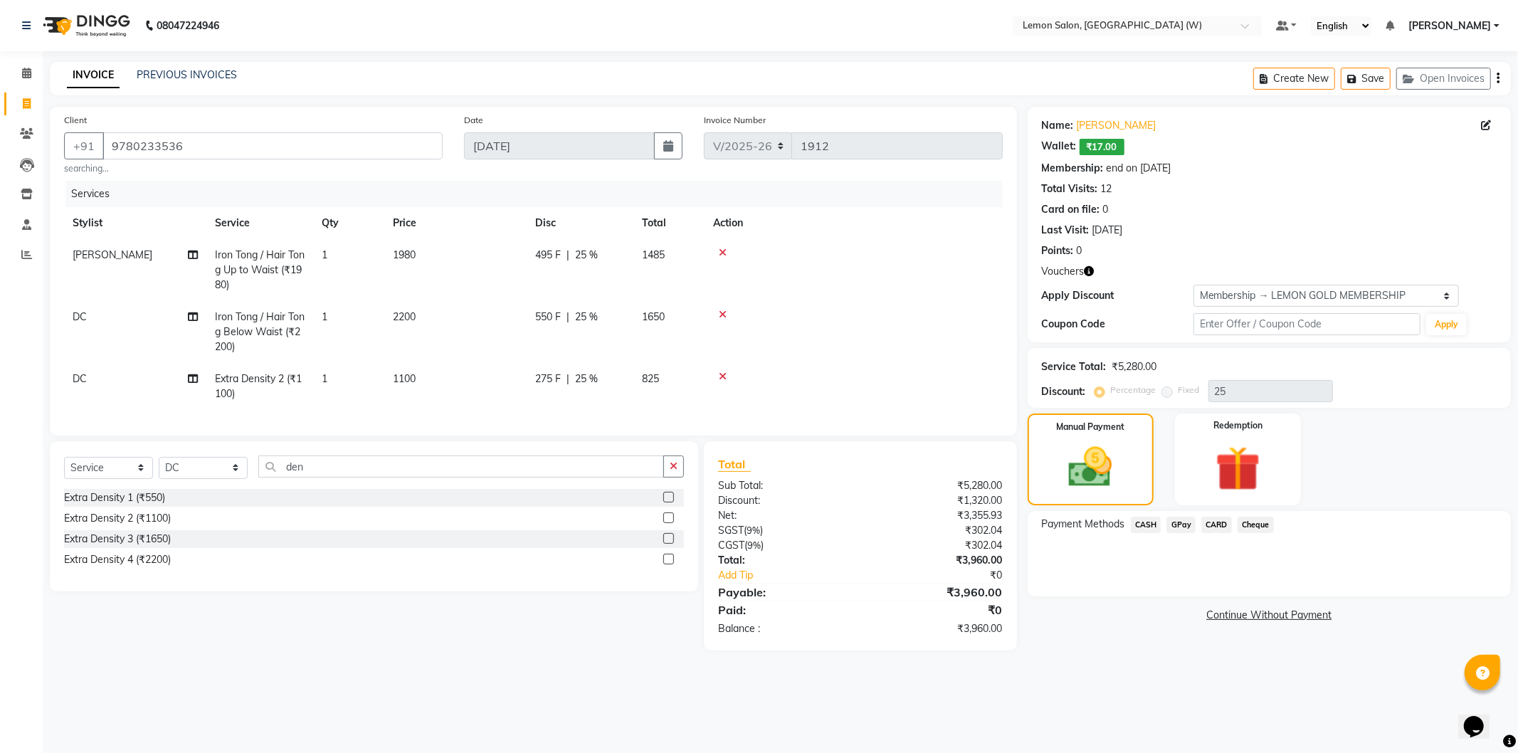
click at [1178, 520] on span "GPay" at bounding box center [1181, 525] width 29 height 16
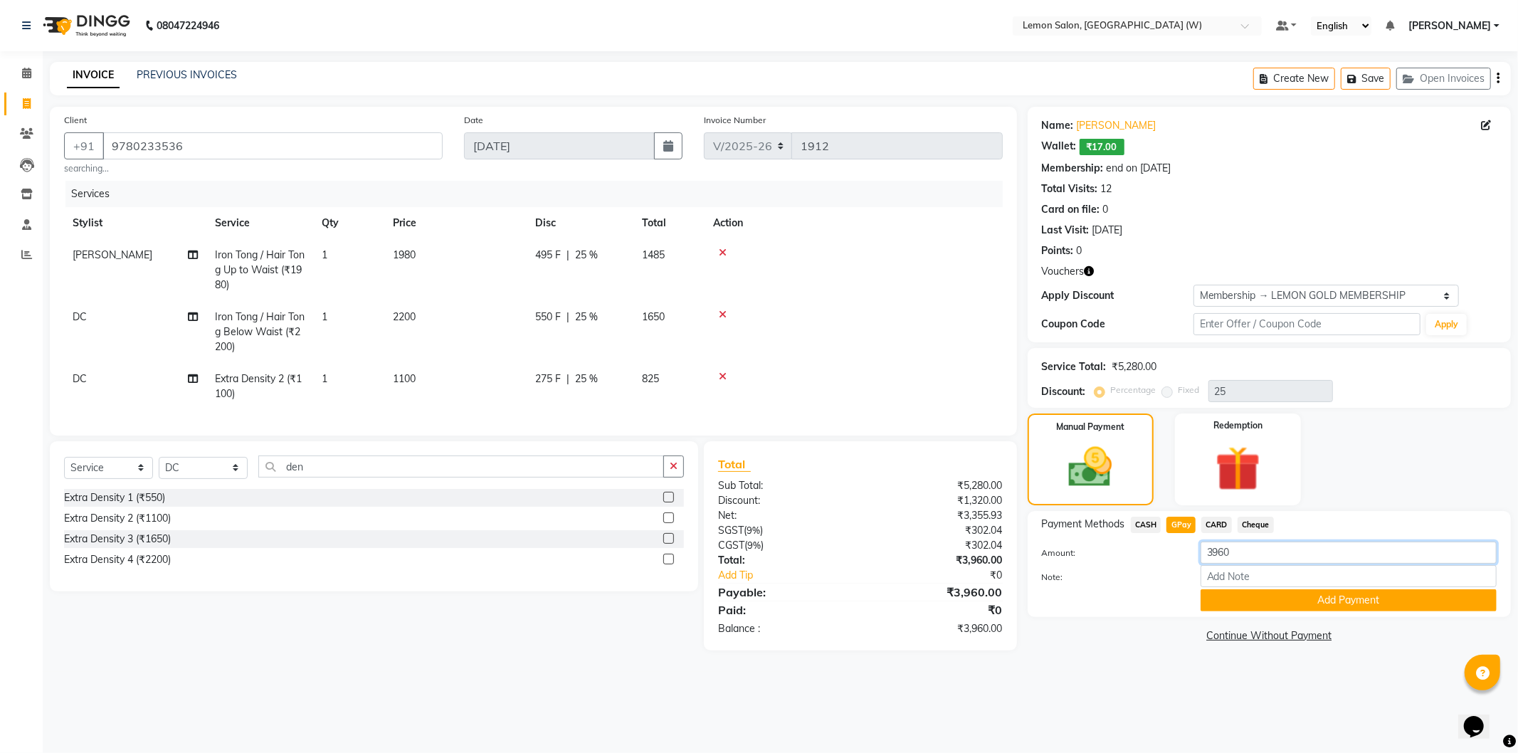
click at [1283, 555] on input "3960" at bounding box center [1349, 553] width 296 height 22
click at [1283, 557] on input "3960" at bounding box center [1349, 553] width 296 height 22
type input "1485"
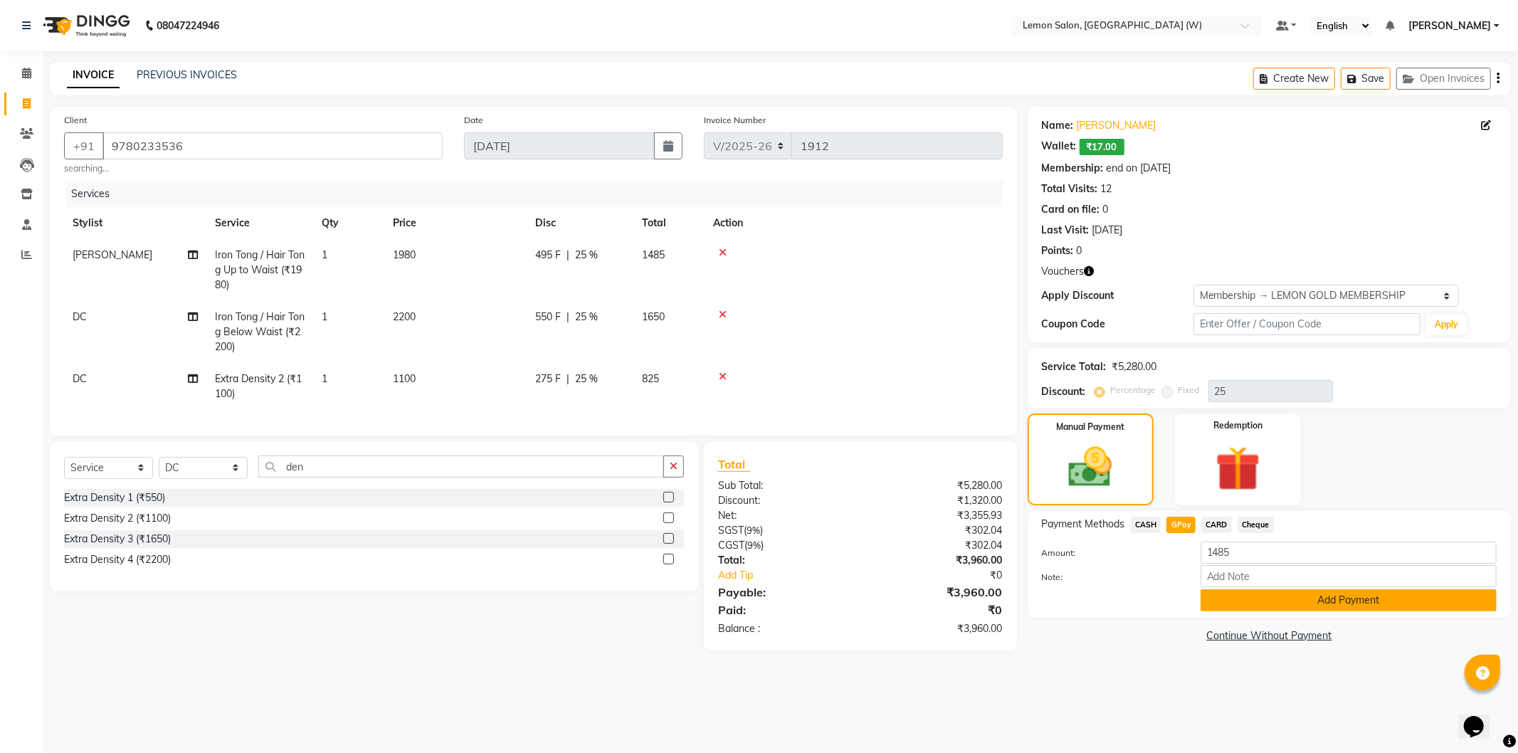
click at [1248, 605] on button "Add Payment" at bounding box center [1349, 600] width 296 height 22
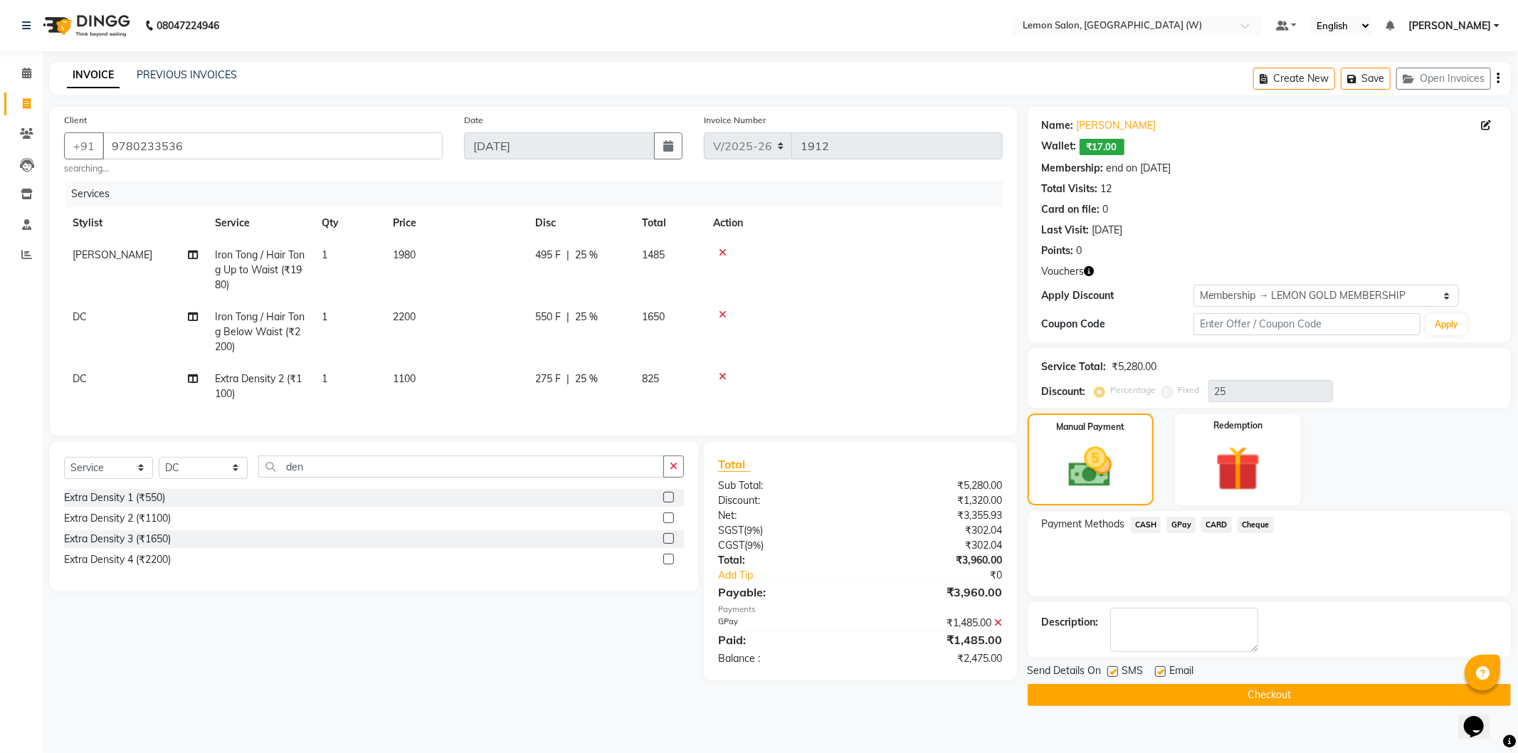
click at [1178, 523] on span "GPay" at bounding box center [1181, 525] width 29 height 16
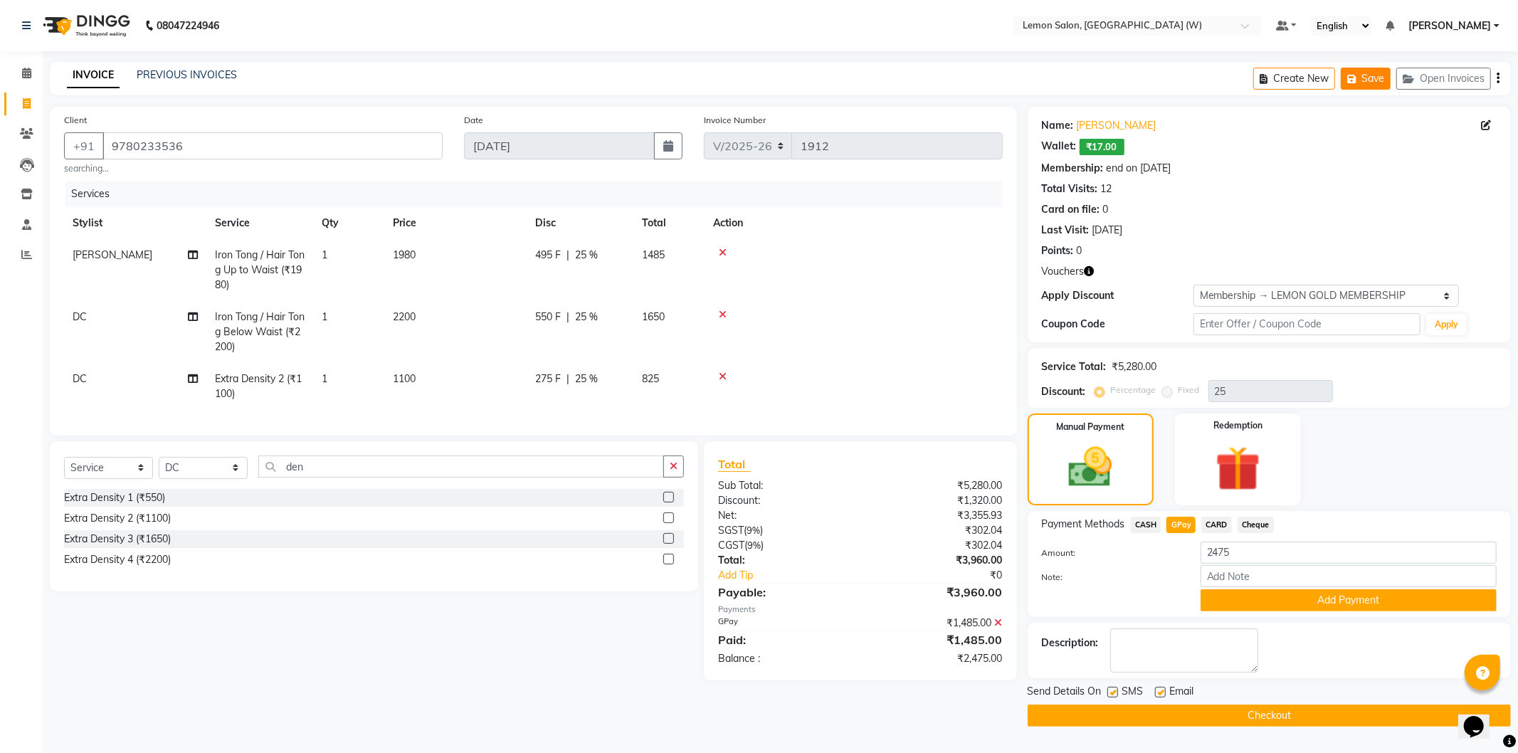
click at [1356, 77] on icon "button" at bounding box center [1354, 79] width 14 height 10
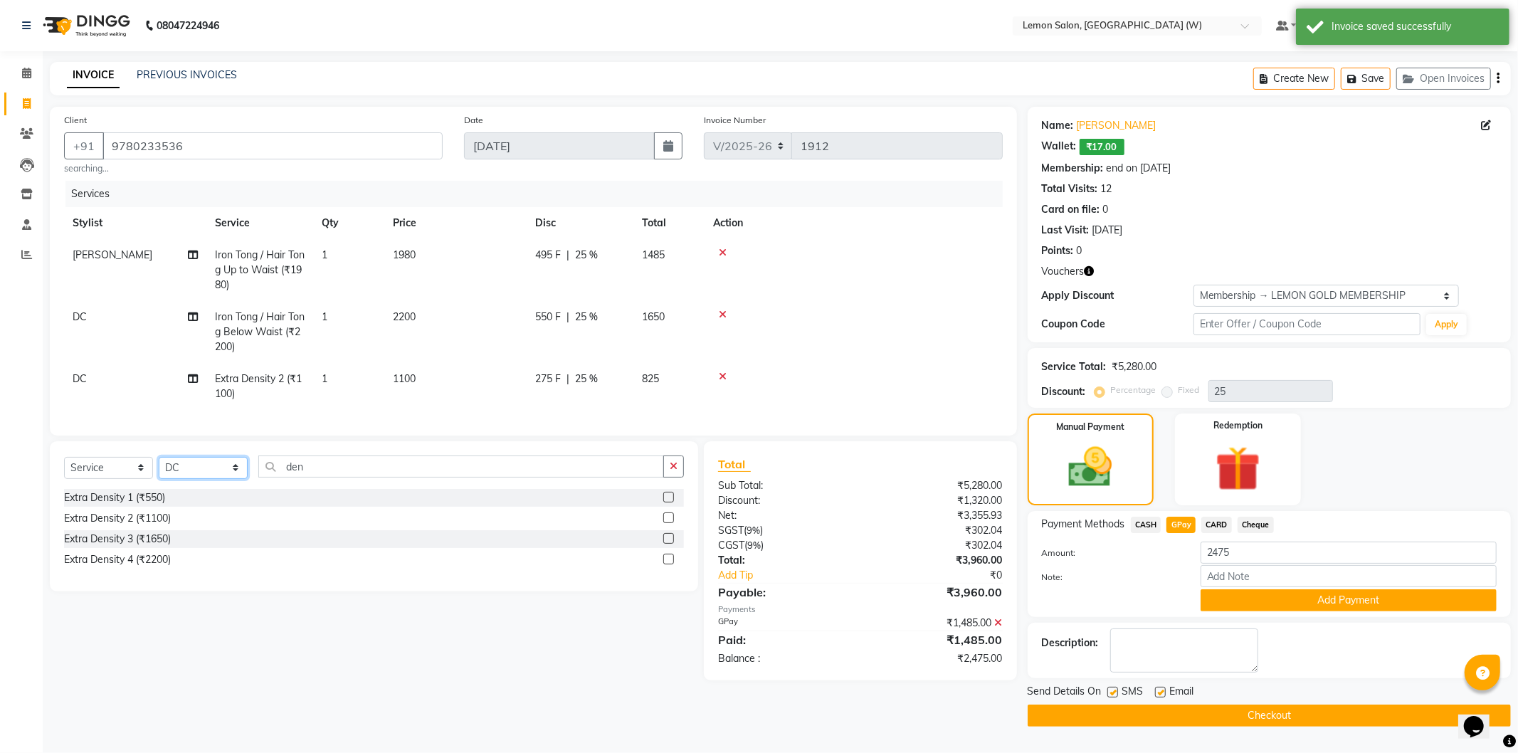
click at [202, 479] on select "Select Stylist [PERSON_NAME] DC [PERSON_NAME] [PERSON_NAME] [PERSON_NAME] [PERS…" at bounding box center [203, 468] width 89 height 22
click at [288, 465] on div "Select Service Product Membership Package Voucher Prepaid Gift Card Select Styl…" at bounding box center [374, 516] width 648 height 150
drag, startPoint x: 288, startPoint y: 465, endPoint x: 290, endPoint y: 485, distance: 19.4
click at [289, 470] on div "Select Service Product Membership Package Voucher Prepaid Gift Card Select Styl…" at bounding box center [374, 516] width 648 height 150
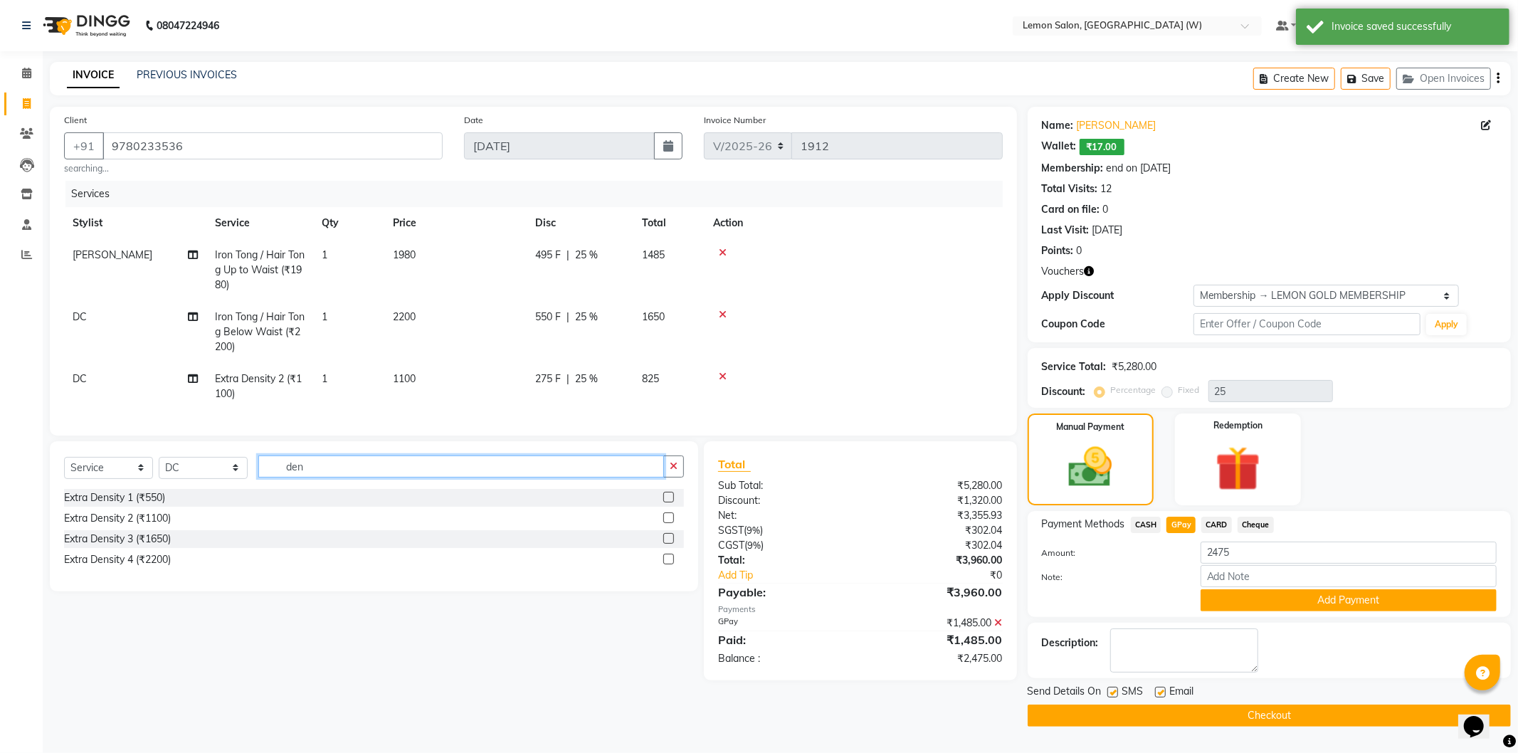
click at [290, 478] on input "den" at bounding box center [461, 467] width 406 height 22
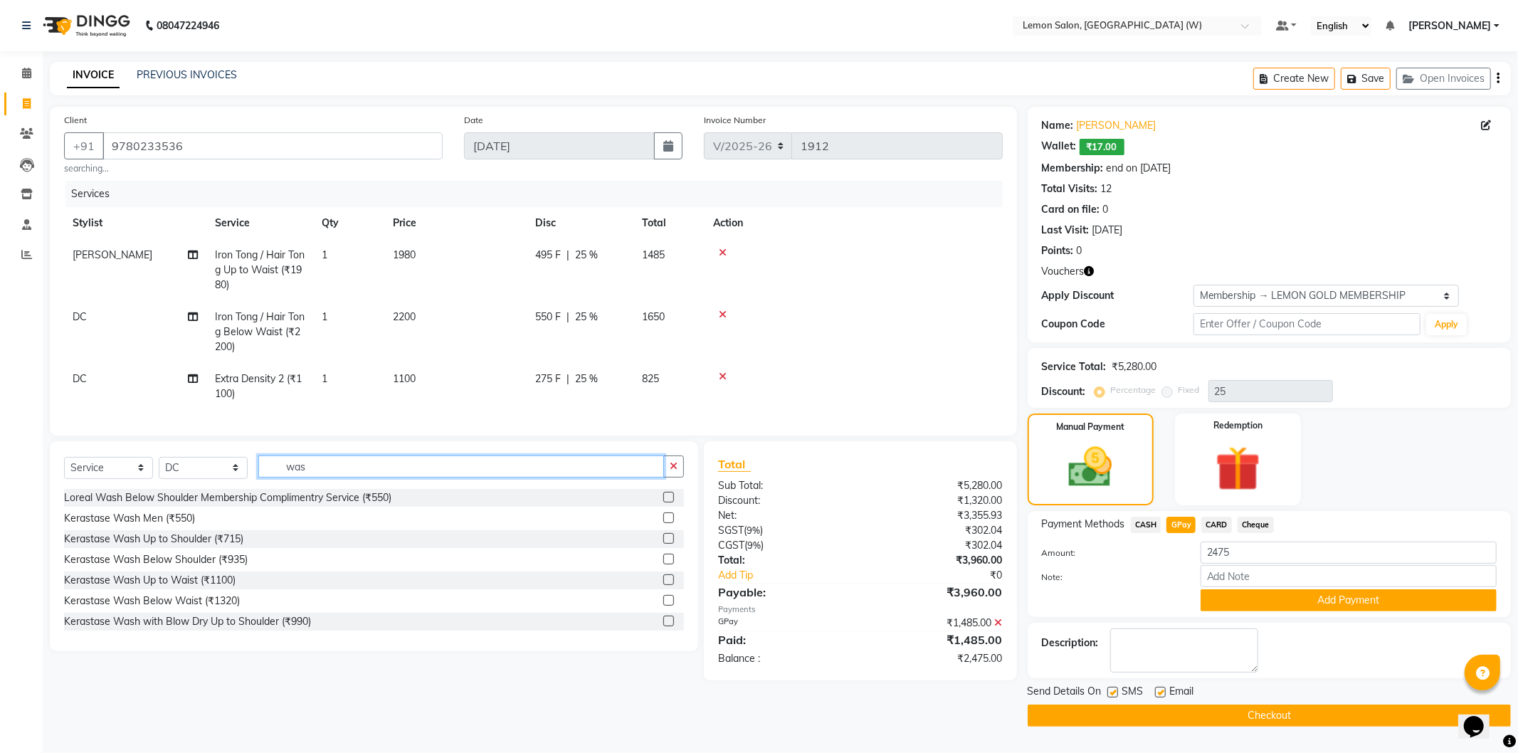
type input "was"
drag, startPoint x: 1086, startPoint y: 77, endPoint x: 993, endPoint y: 123, distance: 104.1
click at [1044, 103] on main "INVOICE PREVIOUS INVOICES Create New Save Open Invoices Client +91 9780233536 s…" at bounding box center [780, 405] width 1475 height 686
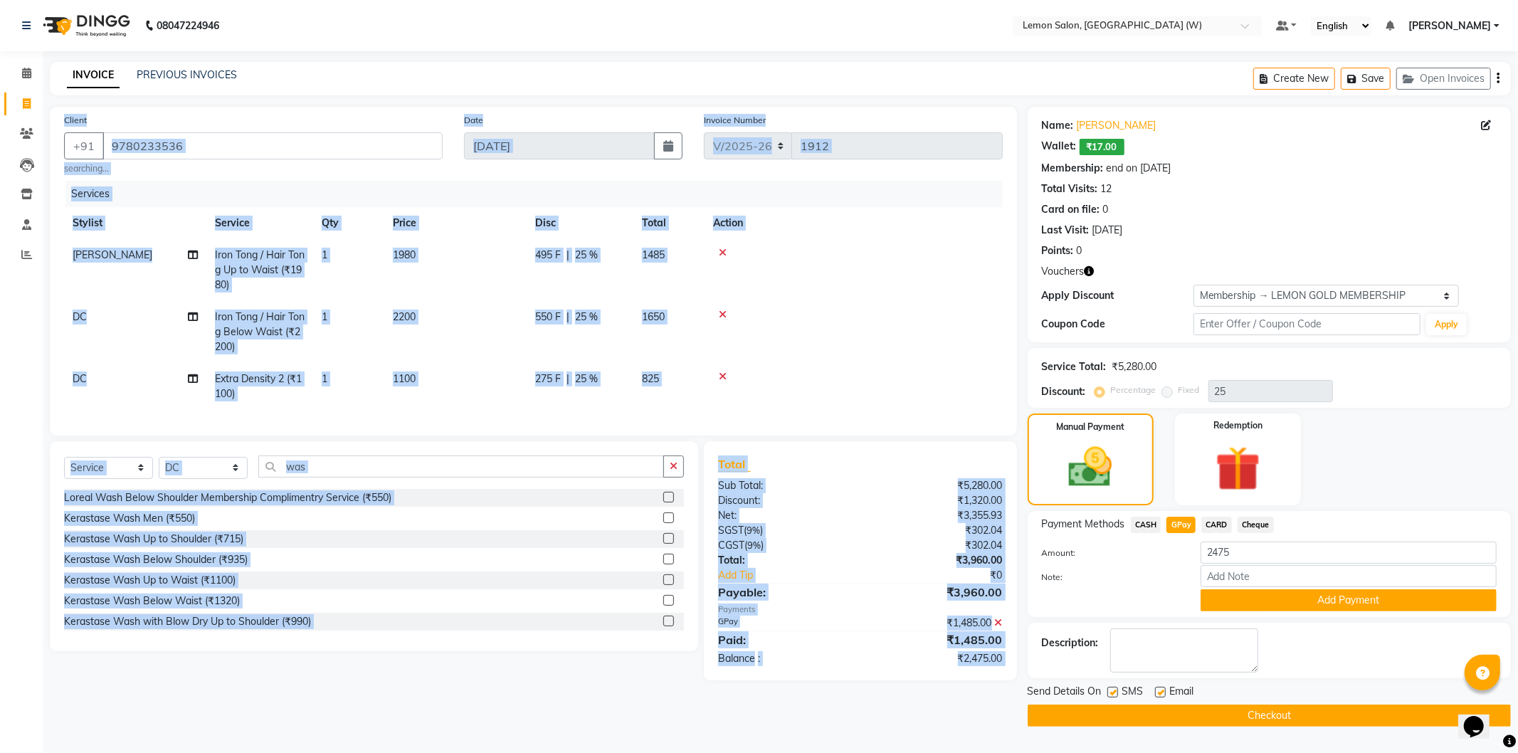
click at [921, 214] on th "Action" at bounding box center [854, 223] width 298 height 32
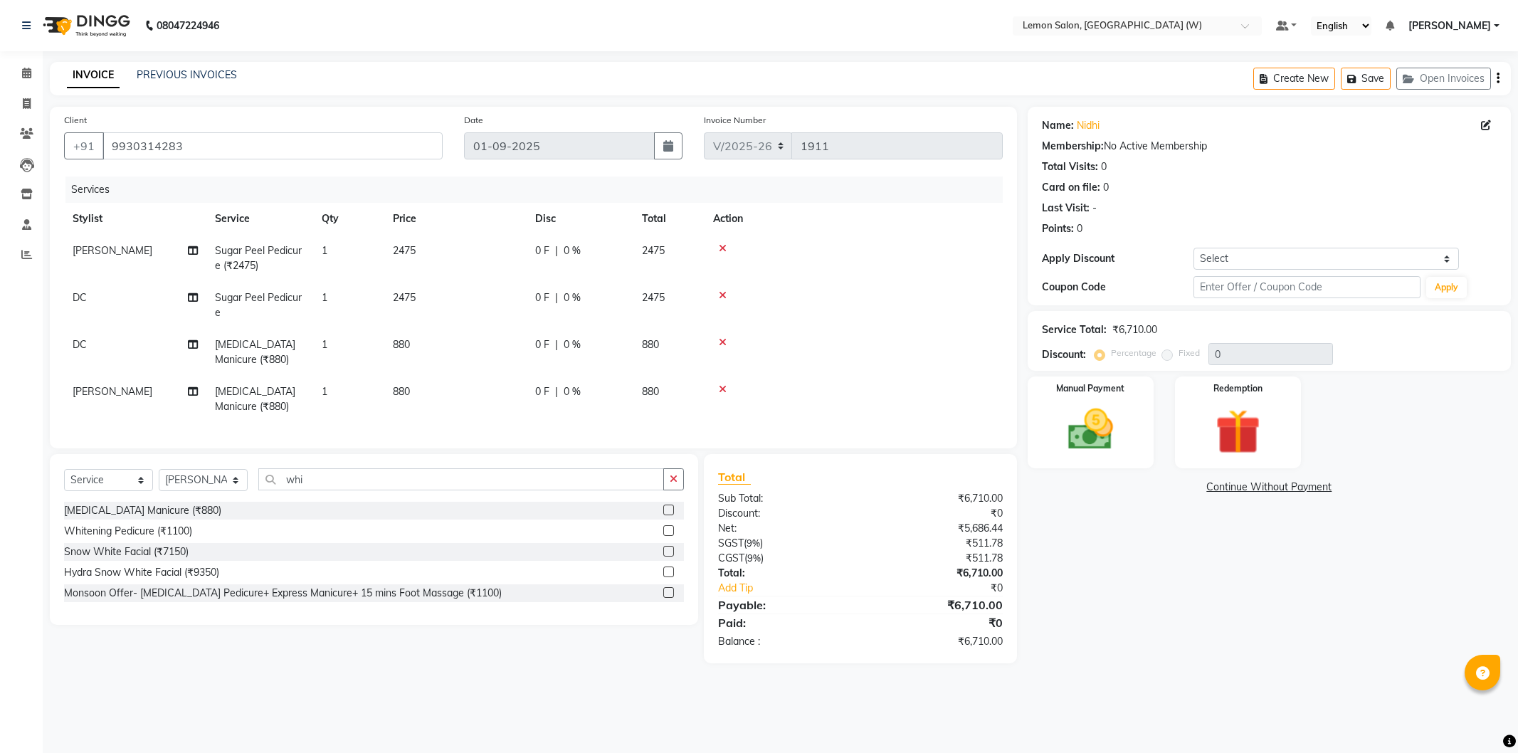
select select "8053"
select select "service"
select select "83362"
click at [1443, 82] on button "Open Invoices" at bounding box center [1443, 79] width 95 height 22
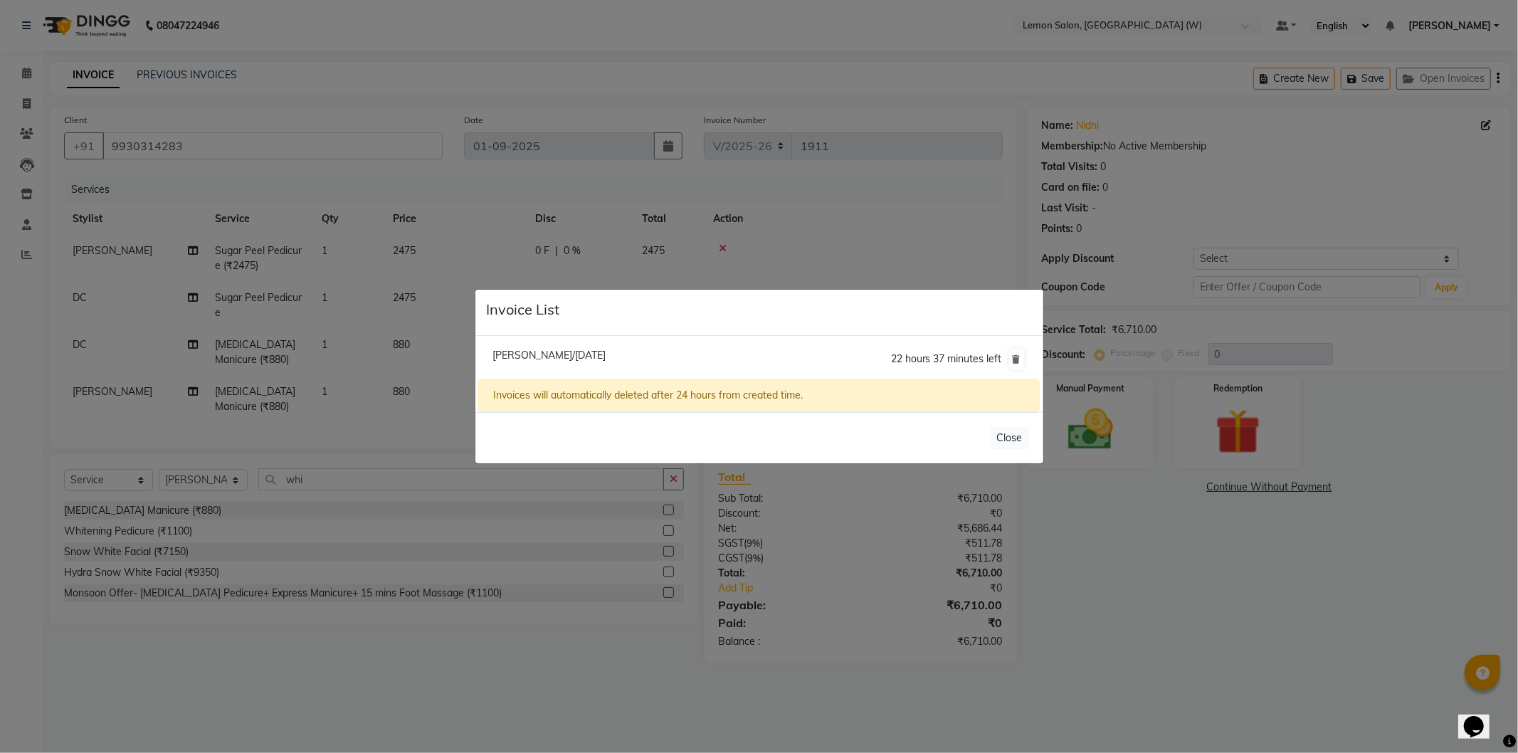
click at [585, 353] on span "[PERSON_NAME]/[DATE]" at bounding box center [549, 355] width 113 height 13
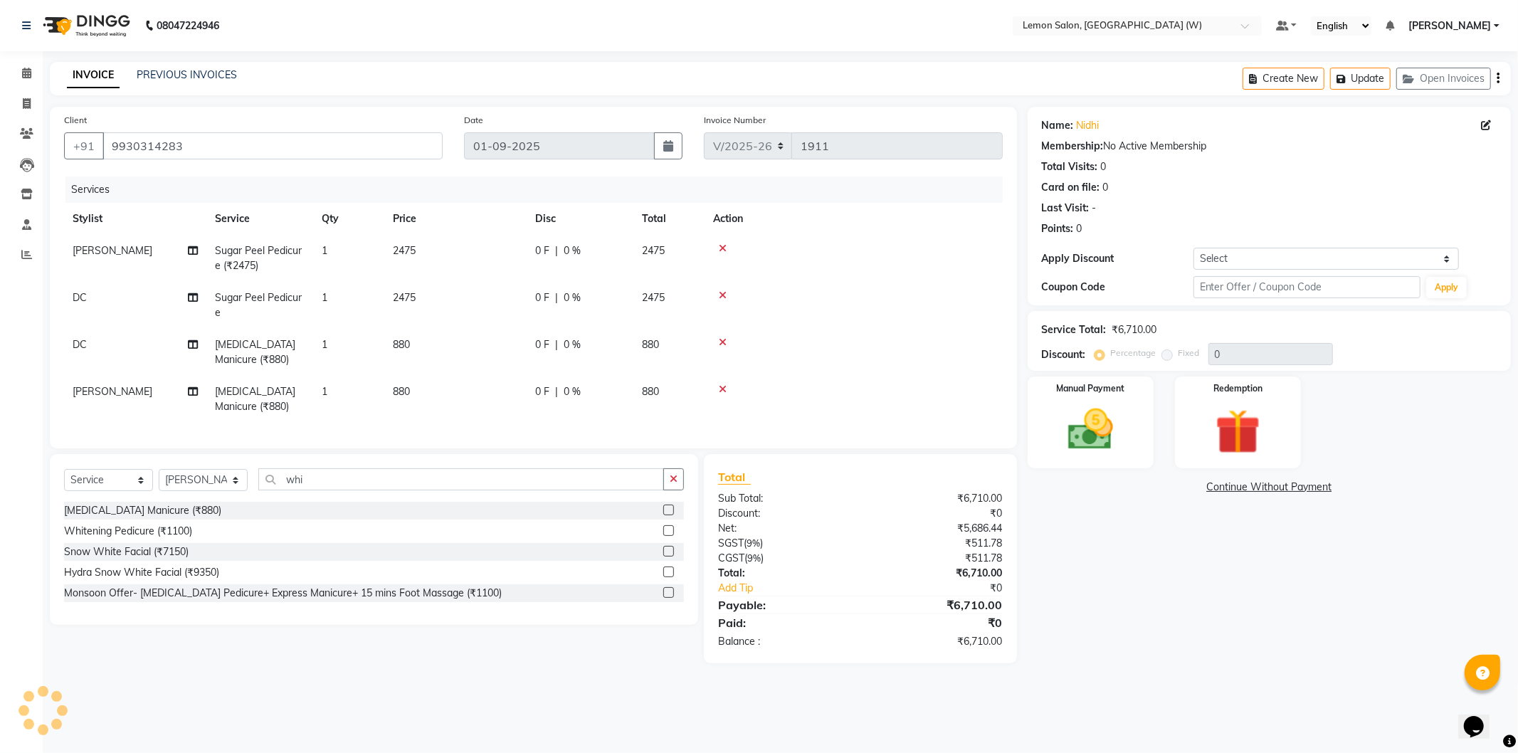
select select "membership"
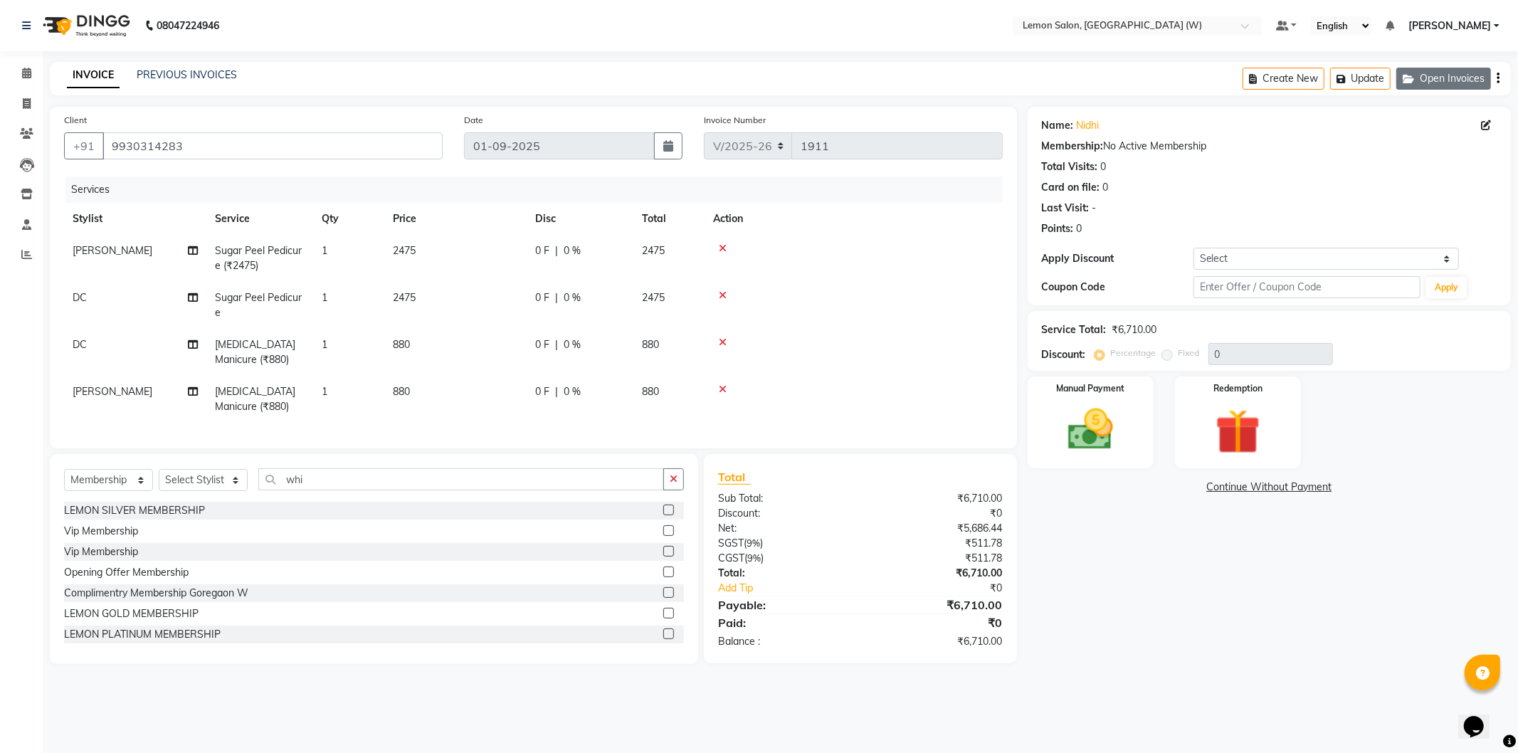
click at [1436, 75] on button "Open Invoices" at bounding box center [1443, 79] width 95 height 22
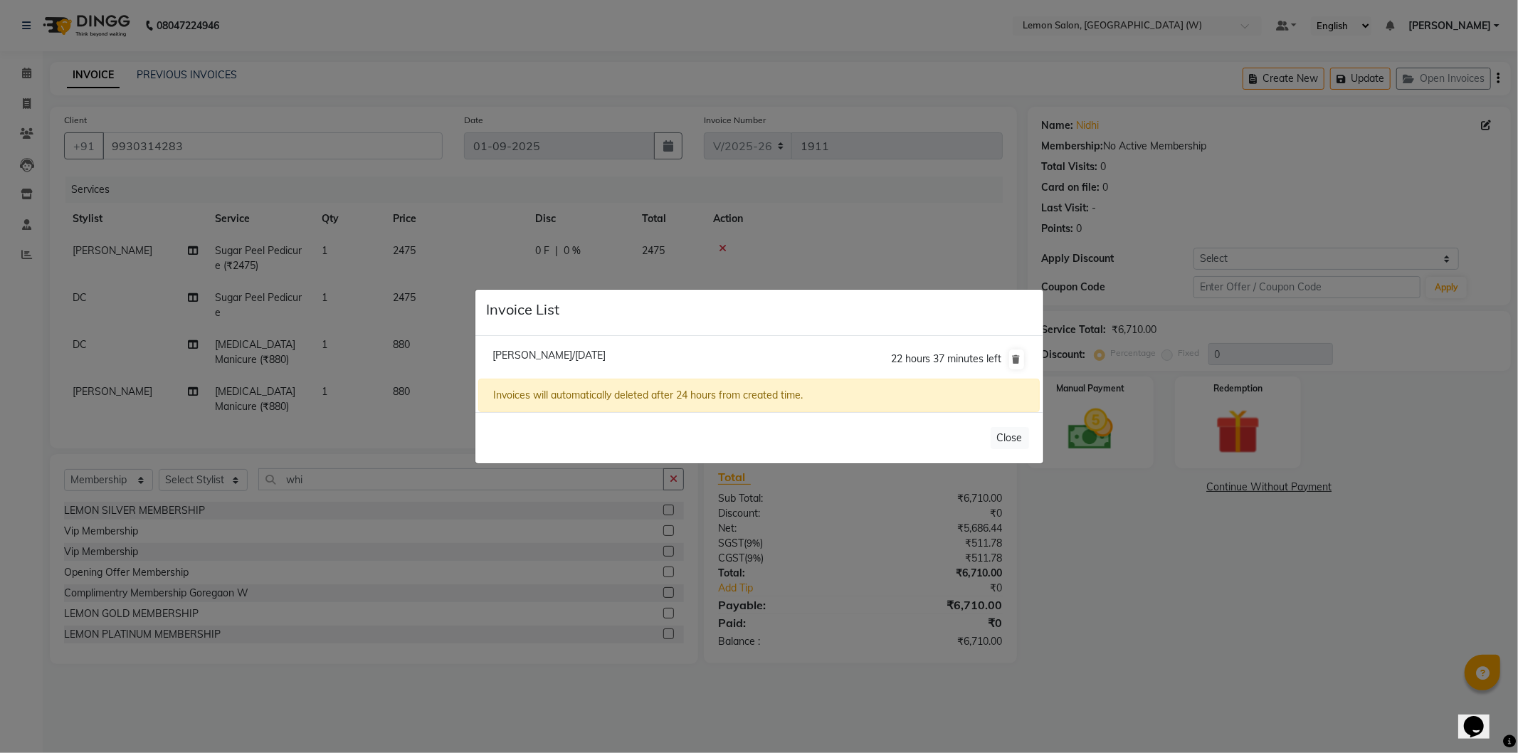
click at [949, 165] on ngb-modal-window "Invoice List [PERSON_NAME] Null/[DATE] 22 hours 37 minutes left Invoices will a…" at bounding box center [759, 376] width 1518 height 753
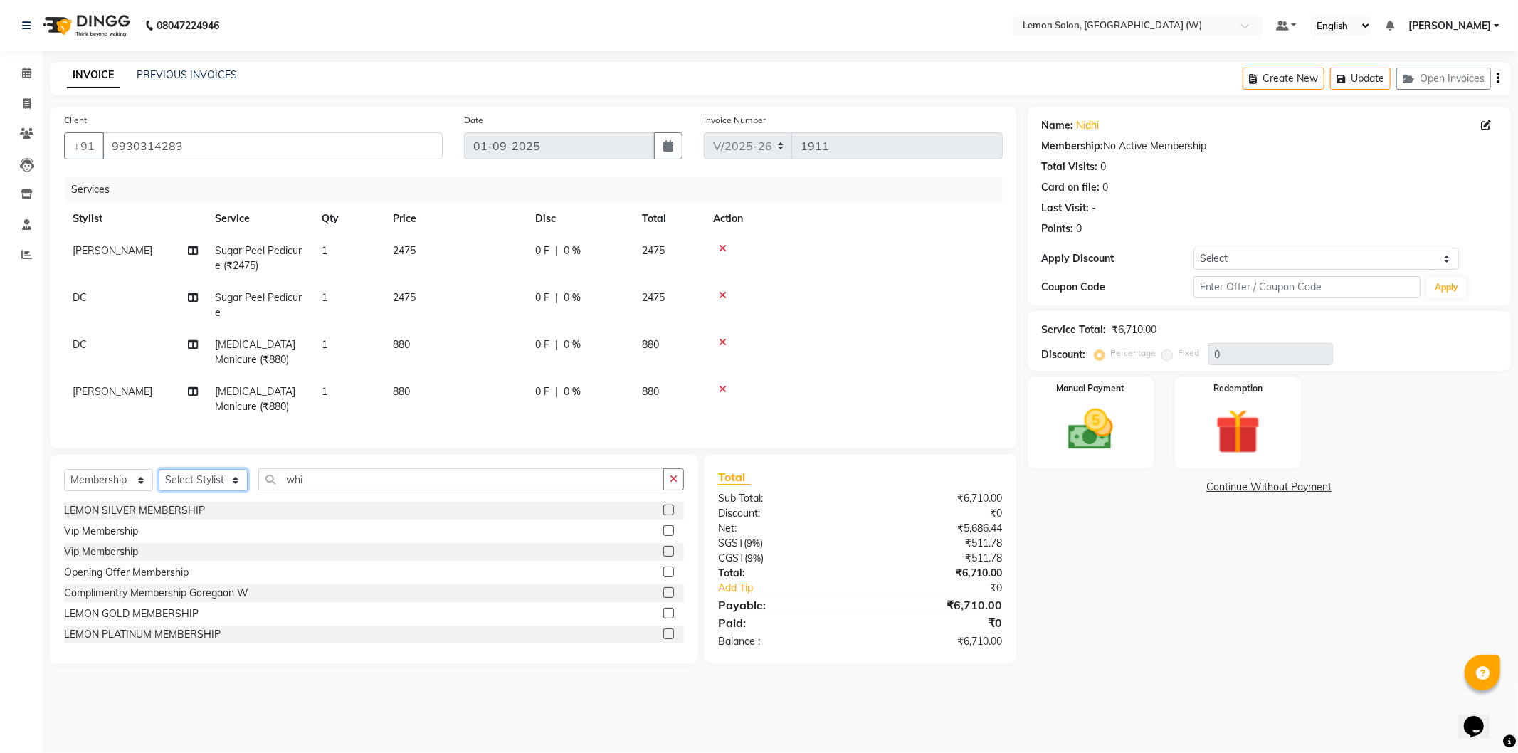
click at [194, 491] on select "Select Stylist [PERSON_NAME] DC [PERSON_NAME] [PERSON_NAME] [PERSON_NAME] [PERS…" at bounding box center [203, 480] width 89 height 22
select select "27665"
click at [159, 481] on select "Select Stylist [PERSON_NAME] DC [PERSON_NAME] [PERSON_NAME] [PERSON_NAME] [PERS…" at bounding box center [203, 480] width 89 height 22
click at [214, 351] on td "[MEDICAL_DATA] Manicure (₹880)" at bounding box center [259, 352] width 107 height 47
select select "75738"
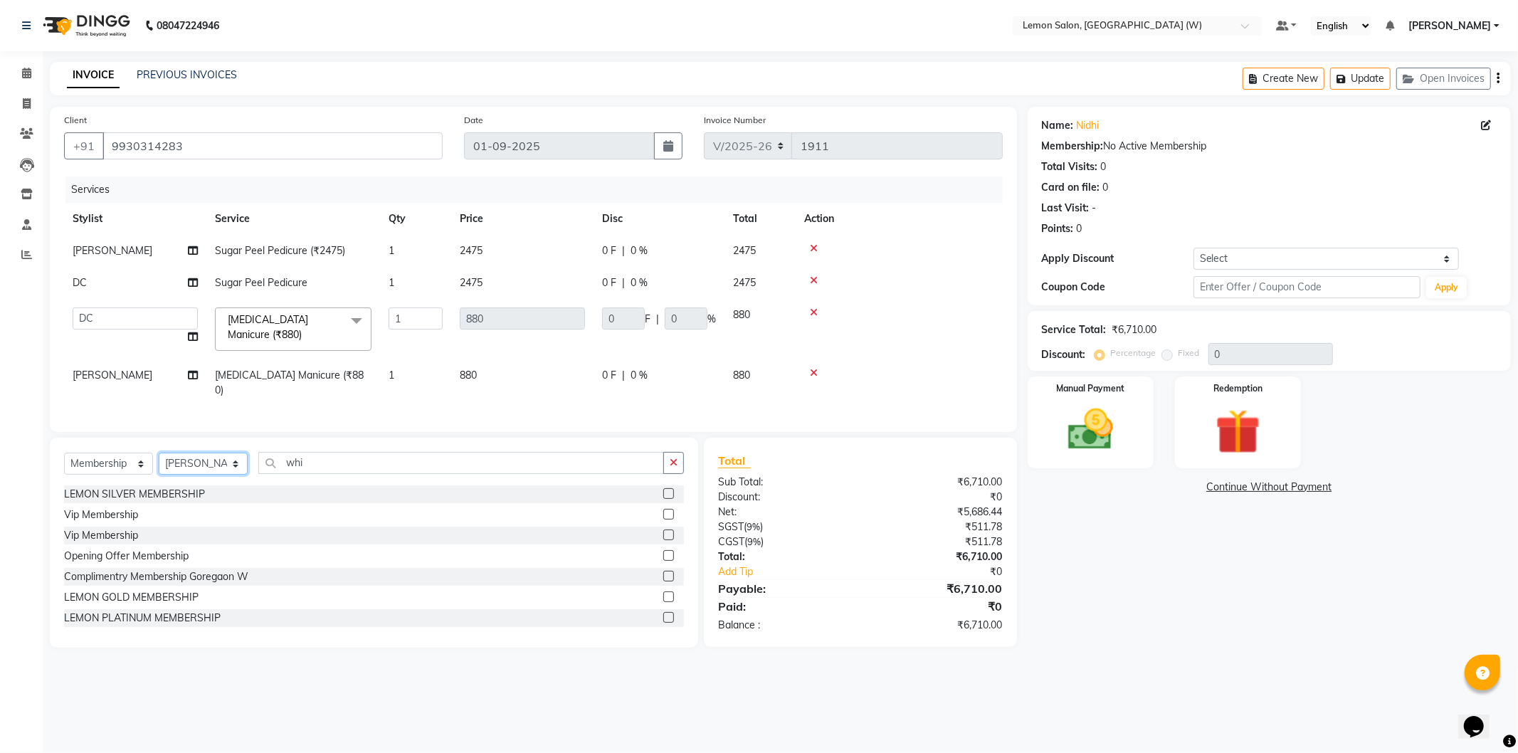
click at [201, 453] on select "Select Stylist [PERSON_NAME] DC [PERSON_NAME] [PERSON_NAME] [PERSON_NAME] [PERS…" at bounding box center [203, 464] width 89 height 22
click at [120, 464] on select "Select Service Product Membership Package Voucher Prepaid Gift Card" at bounding box center [108, 464] width 89 height 22
select select "service"
click at [64, 453] on select "Select Service Product Membership Package Voucher Prepaid Gift Card" at bounding box center [108, 464] width 89 height 22
click at [219, 466] on select "Select Stylist [PERSON_NAME] DC [PERSON_NAME] [PERSON_NAME] [PERSON_NAME] [PERS…" at bounding box center [203, 464] width 89 height 22
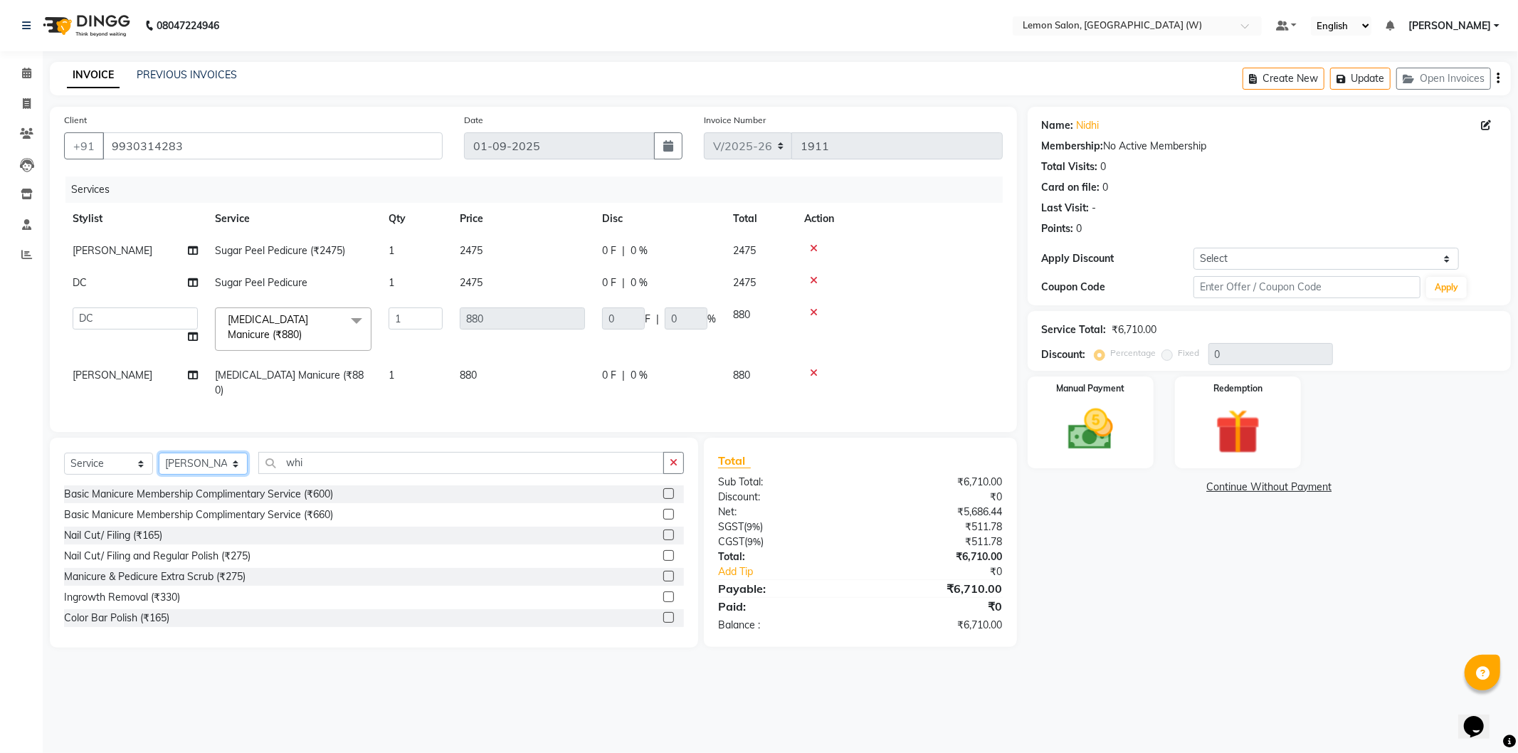
select select "83362"
click at [159, 453] on select "Select Stylist [PERSON_NAME] DC [PERSON_NAME] [PERSON_NAME] [PERSON_NAME] [PERS…" at bounding box center [203, 464] width 89 height 22
click at [337, 453] on input "whi" at bounding box center [461, 463] width 406 height 22
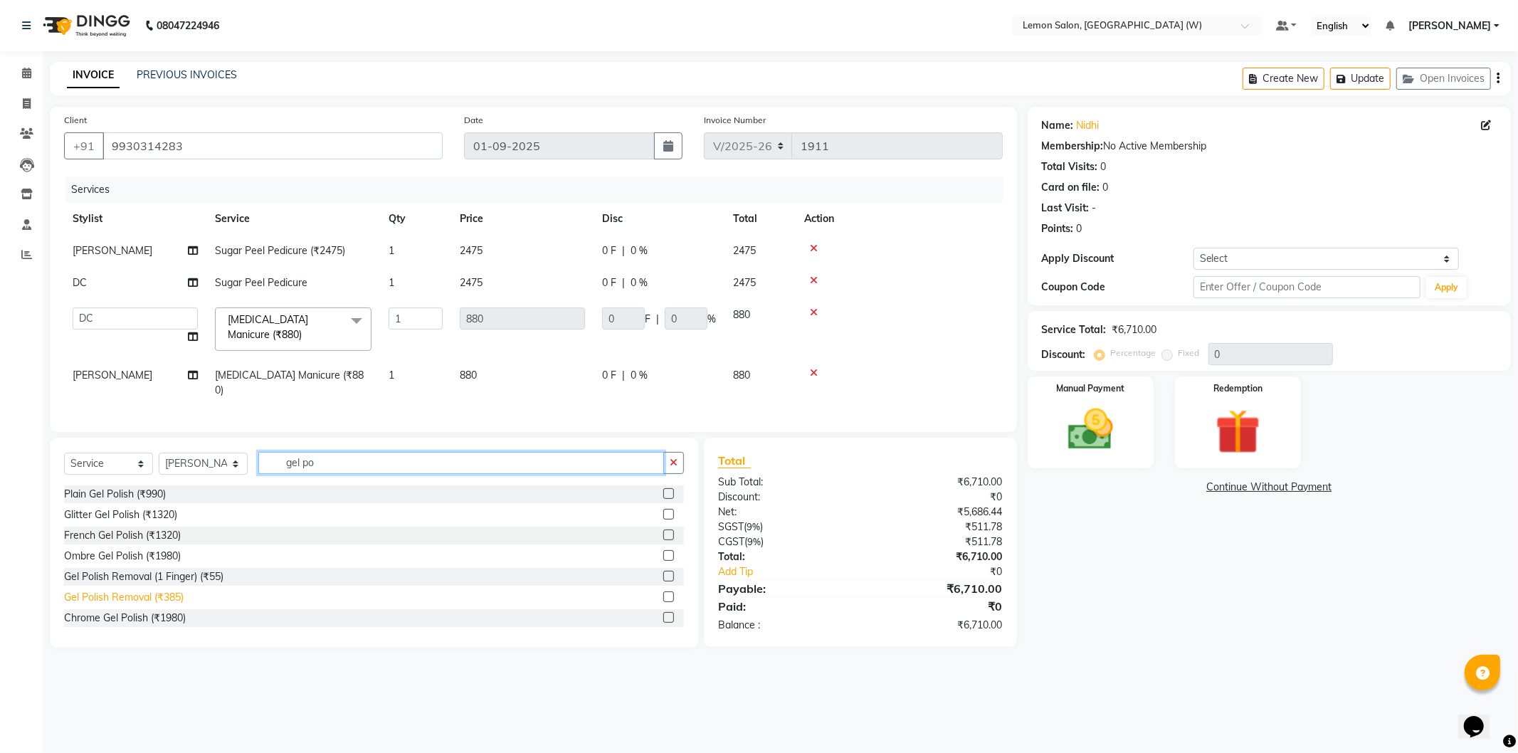
type input "gel po"
click at [167, 596] on div "Gel Polish Removal (₹385)" at bounding box center [124, 597] width 120 height 15
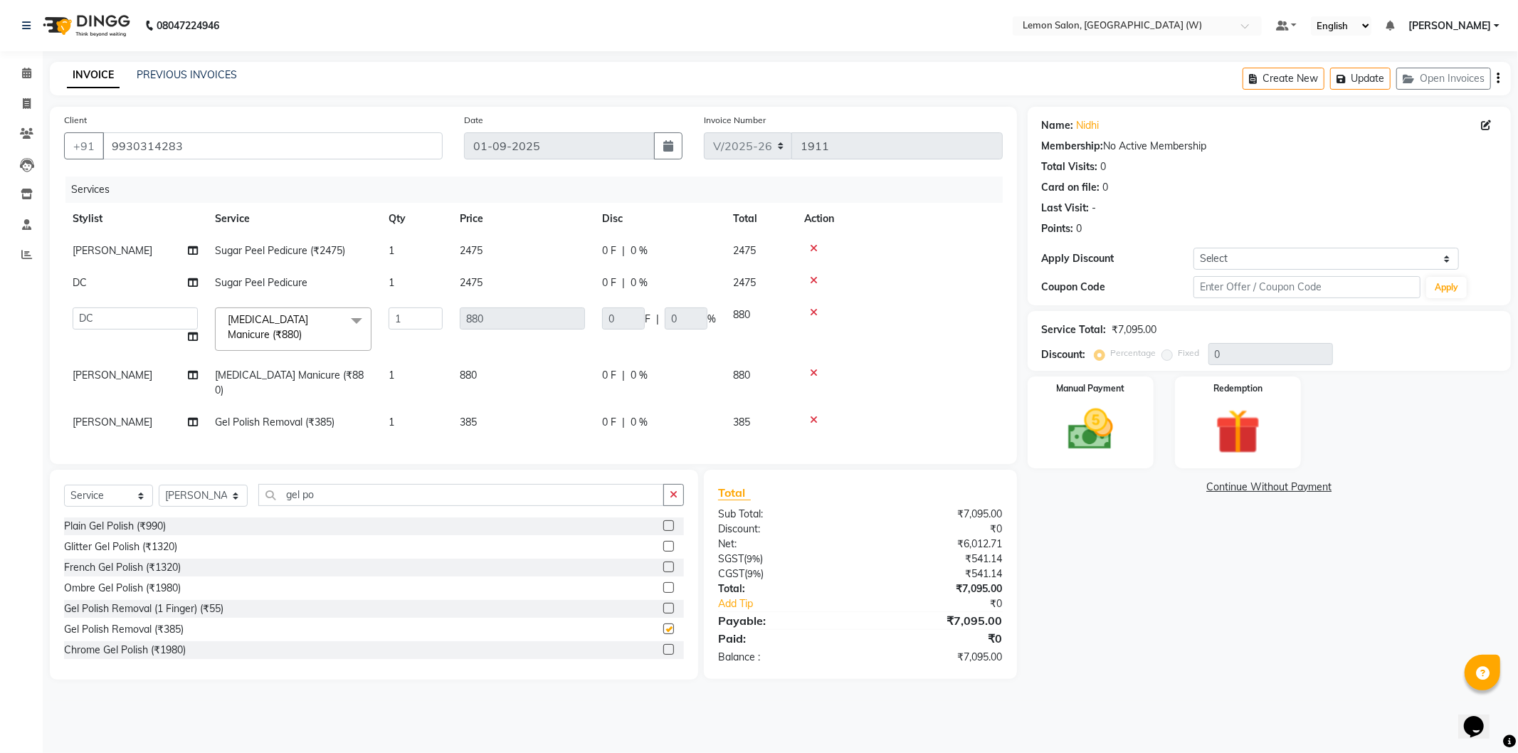
checkbox input "false"
click at [392, 414] on td "1" at bounding box center [415, 422] width 71 height 32
select select "83362"
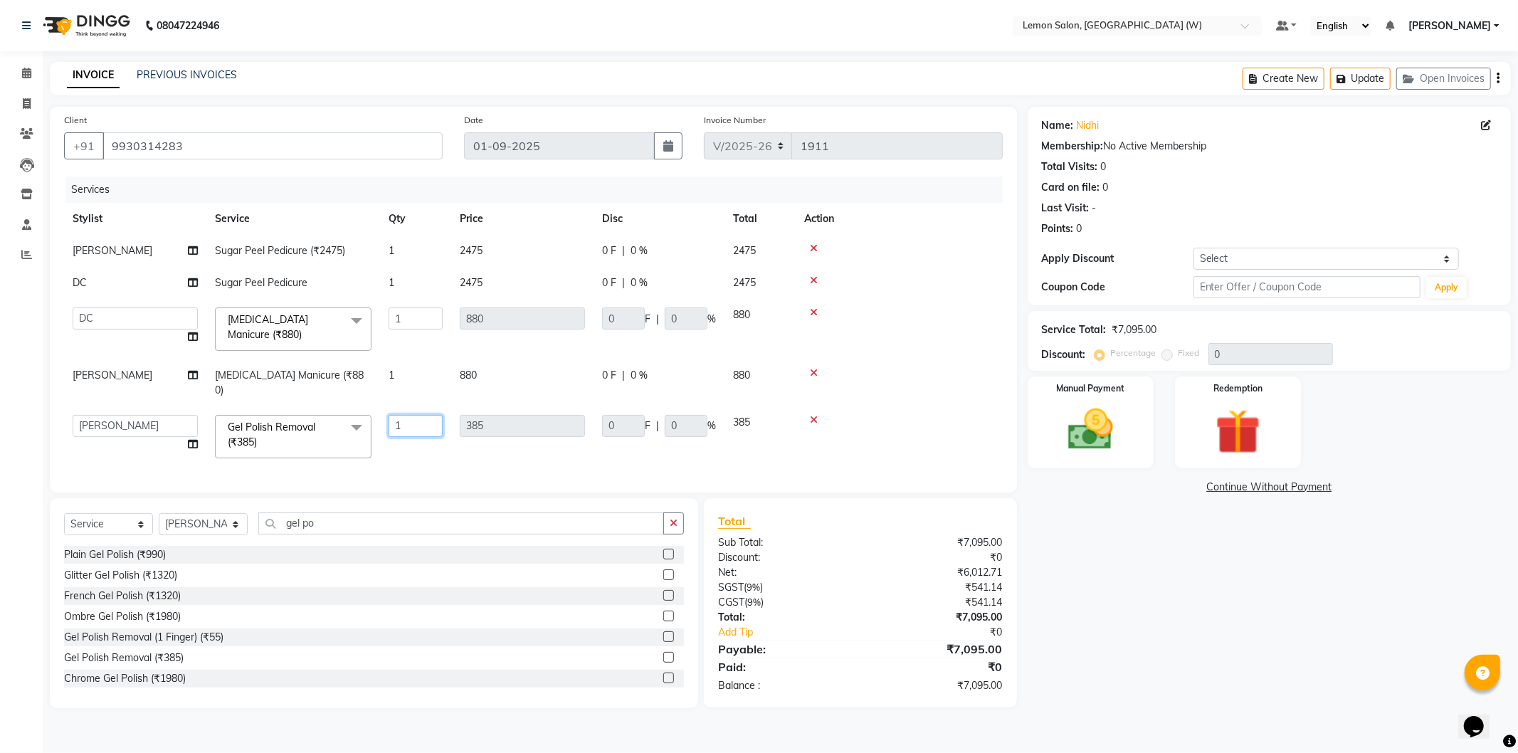
click at [401, 415] on input "1" at bounding box center [416, 426] width 54 height 22
click at [401, 418] on input "1" at bounding box center [416, 426] width 54 height 22
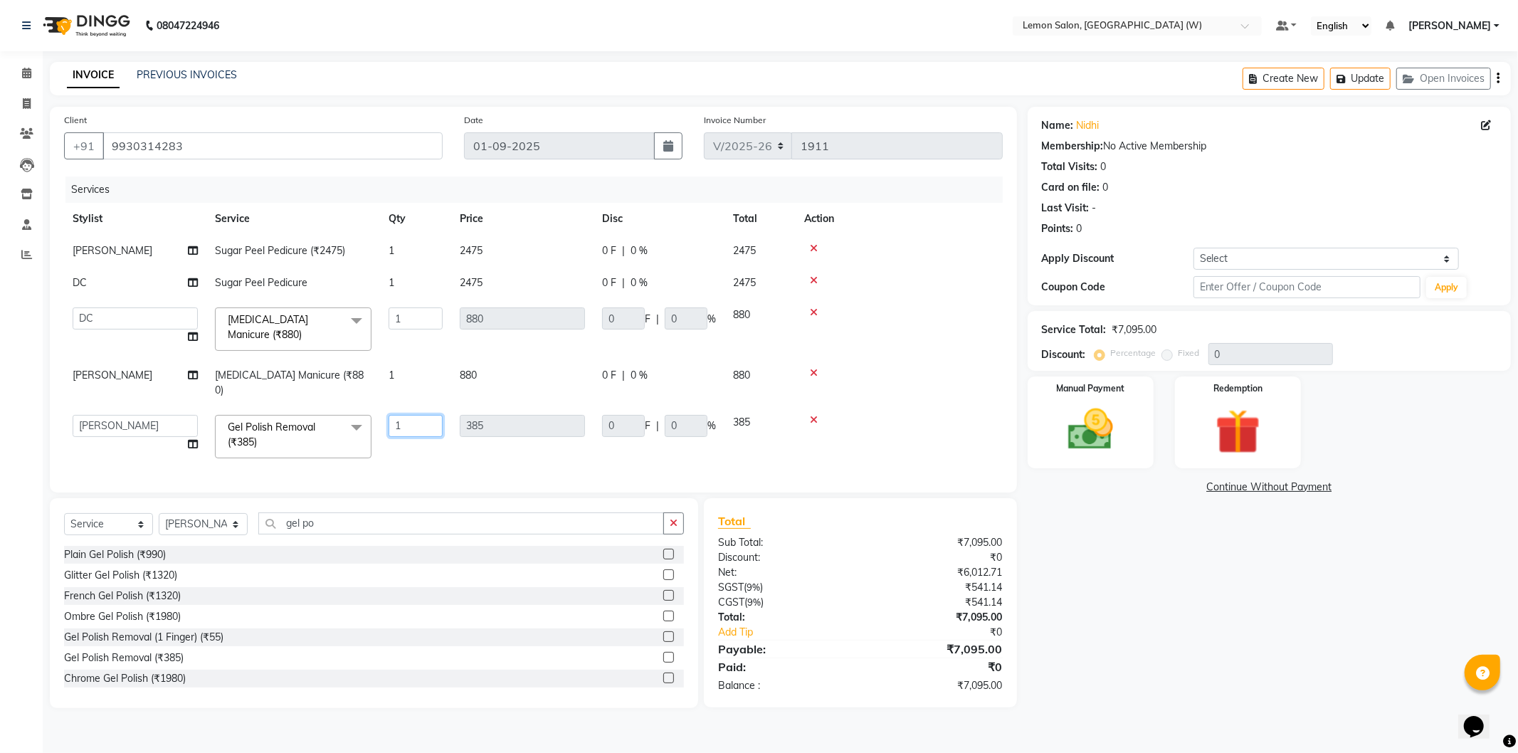
click at [401, 418] on input "1" at bounding box center [416, 426] width 54 height 22
type input "1"
type input "2"
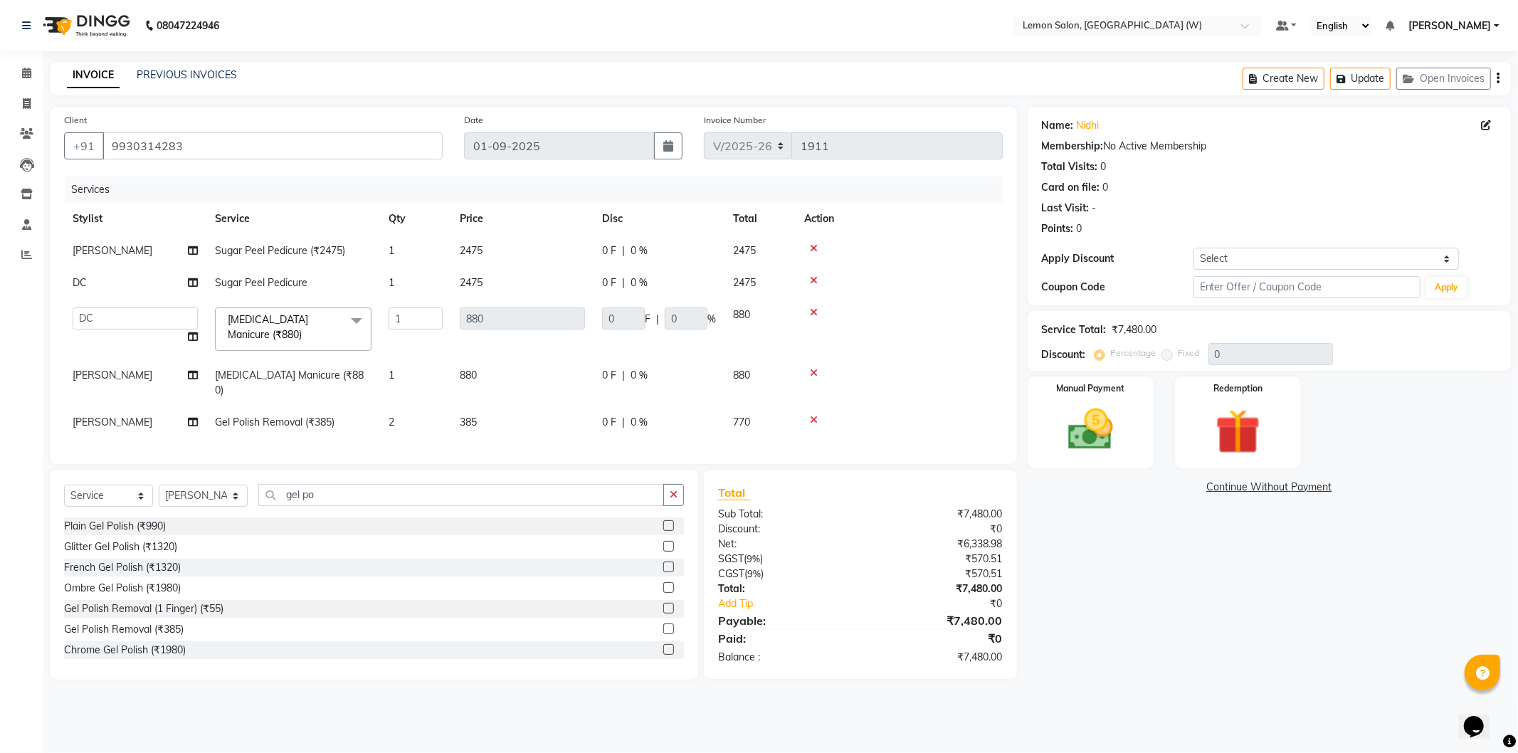
click at [906, 344] on td at bounding box center [899, 329] width 207 height 60
click at [100, 302] on td "[PERSON_NAME] DC [PERSON_NAME] [PERSON_NAME] [PERSON_NAME] [PERSON_NAME] Duglaj…" at bounding box center [135, 329] width 142 height 60
click at [100, 315] on select "[PERSON_NAME] DC [PERSON_NAME] [PERSON_NAME] [PERSON_NAME] [PERSON_NAME] Duglaj…" at bounding box center [135, 318] width 125 height 22
select select "83362"
click at [115, 317] on select "[PERSON_NAME] DC [PERSON_NAME] [PERSON_NAME] [PERSON_NAME] [PERSON_NAME] Duglaj…" at bounding box center [135, 318] width 125 height 22
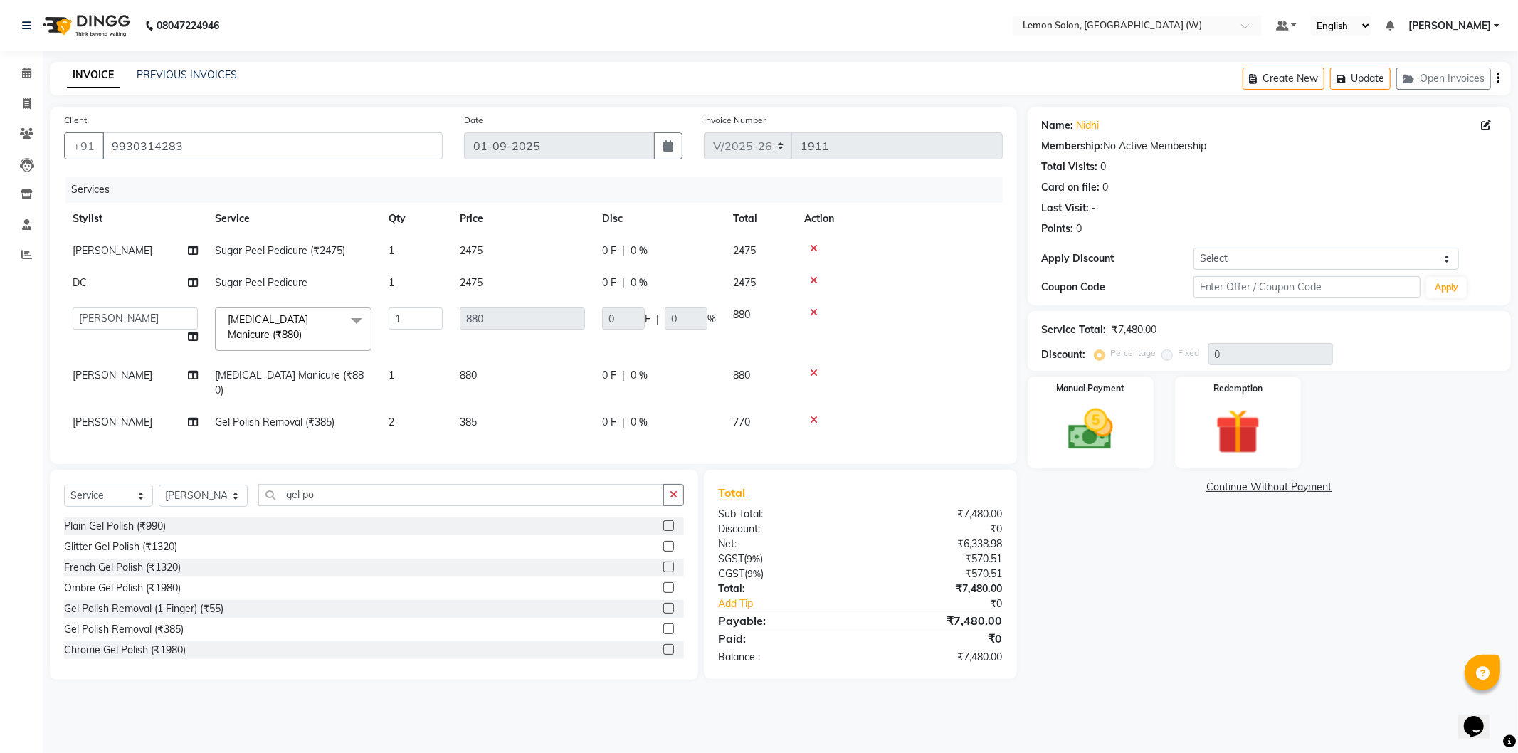
click at [145, 256] on td "[PERSON_NAME]" at bounding box center [135, 251] width 142 height 32
select select "83362"
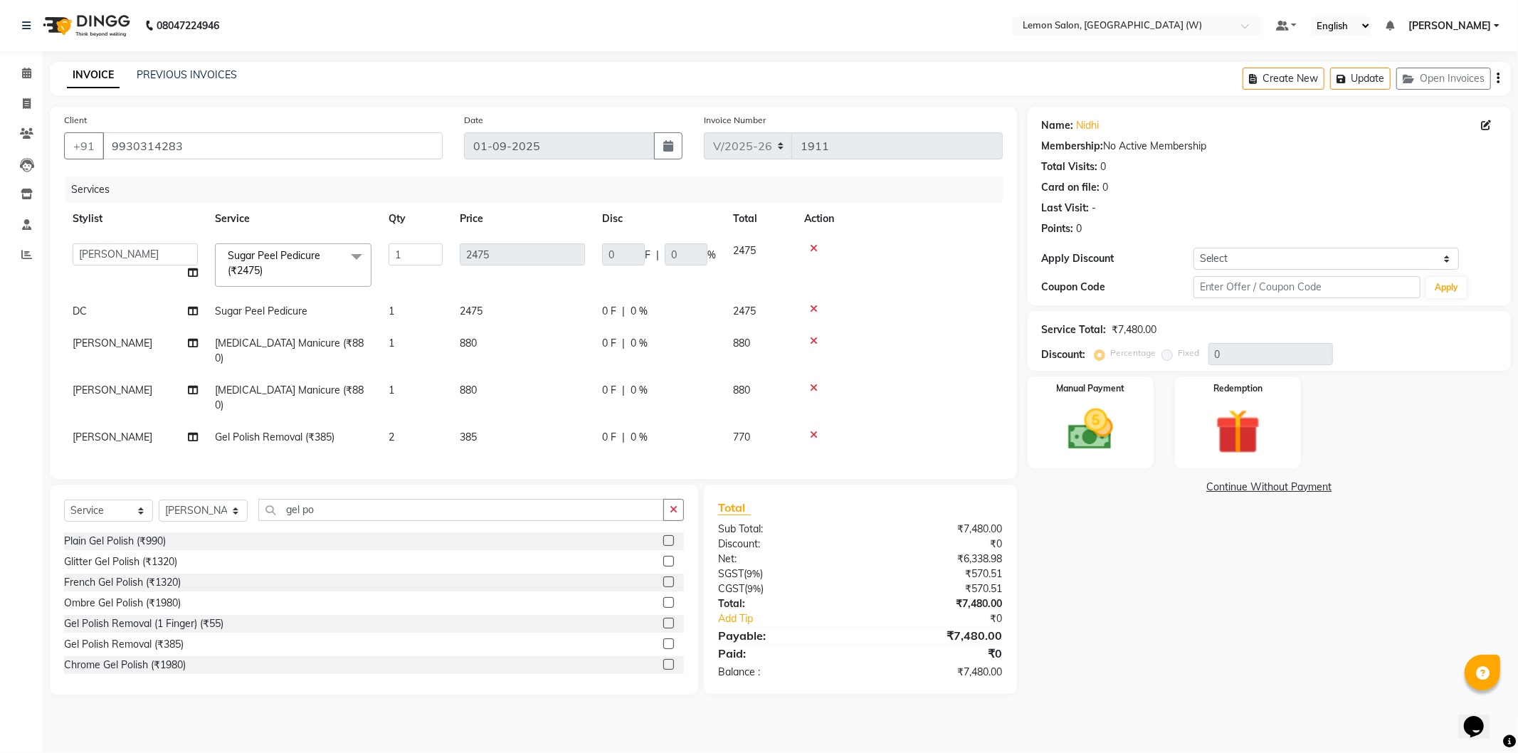
click at [90, 335] on td "[PERSON_NAME]" at bounding box center [135, 350] width 142 height 47
select select "83362"
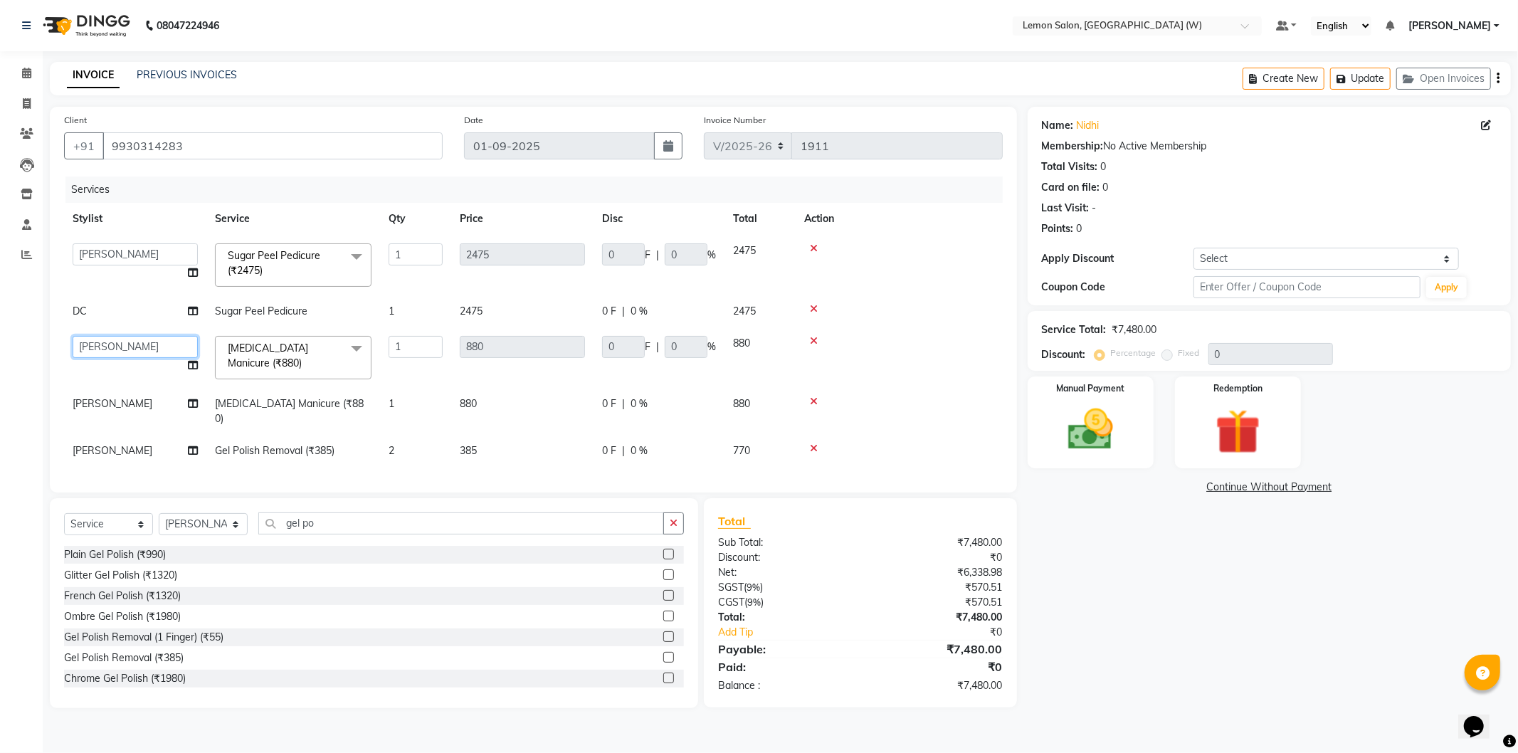
click at [102, 352] on select "[PERSON_NAME] DC [PERSON_NAME] [PERSON_NAME] [PERSON_NAME] [PERSON_NAME] Duglaj…" at bounding box center [135, 347] width 125 height 22
select select "75738"
click at [1364, 86] on button "Update" at bounding box center [1360, 79] width 60 height 22
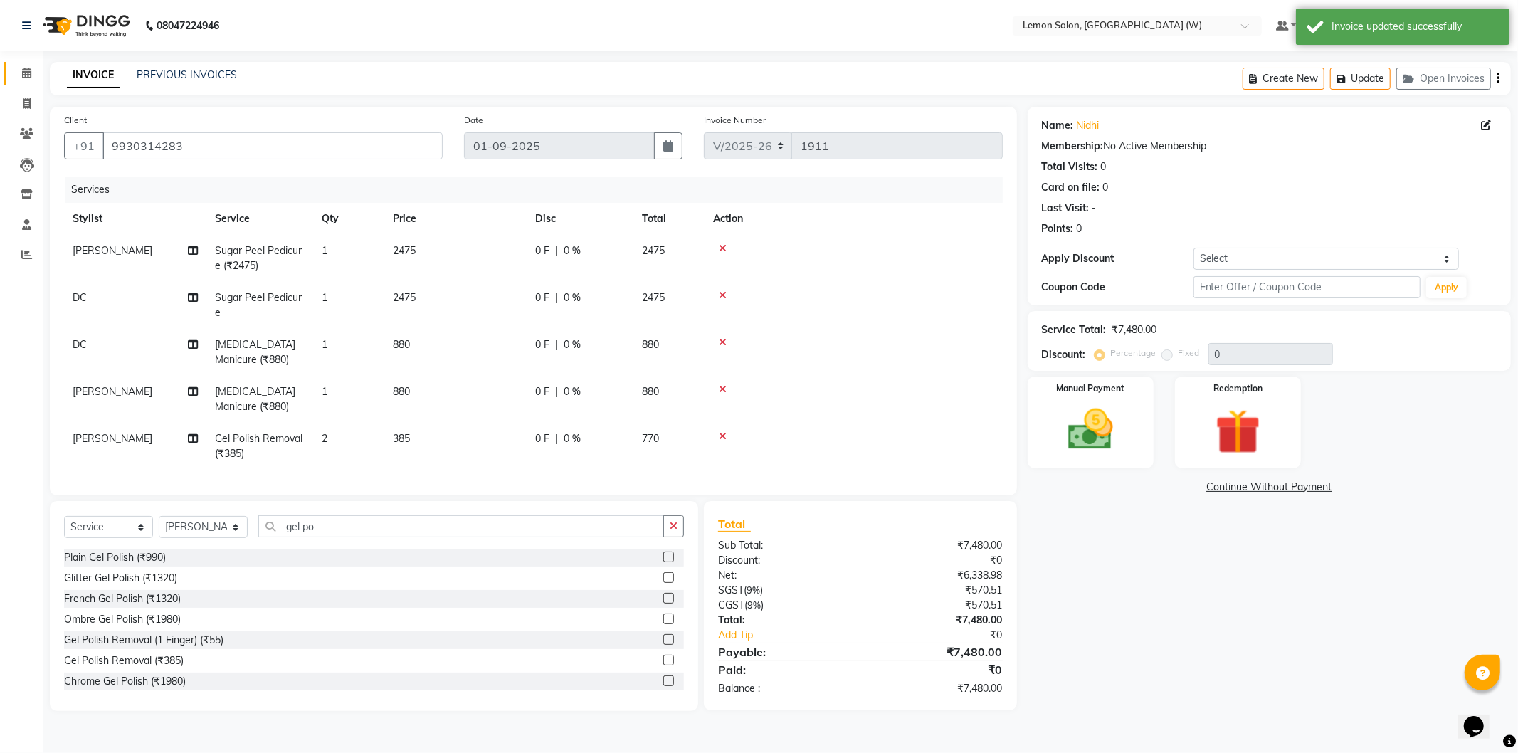
click at [30, 64] on link "Calendar" at bounding box center [21, 73] width 34 height 23
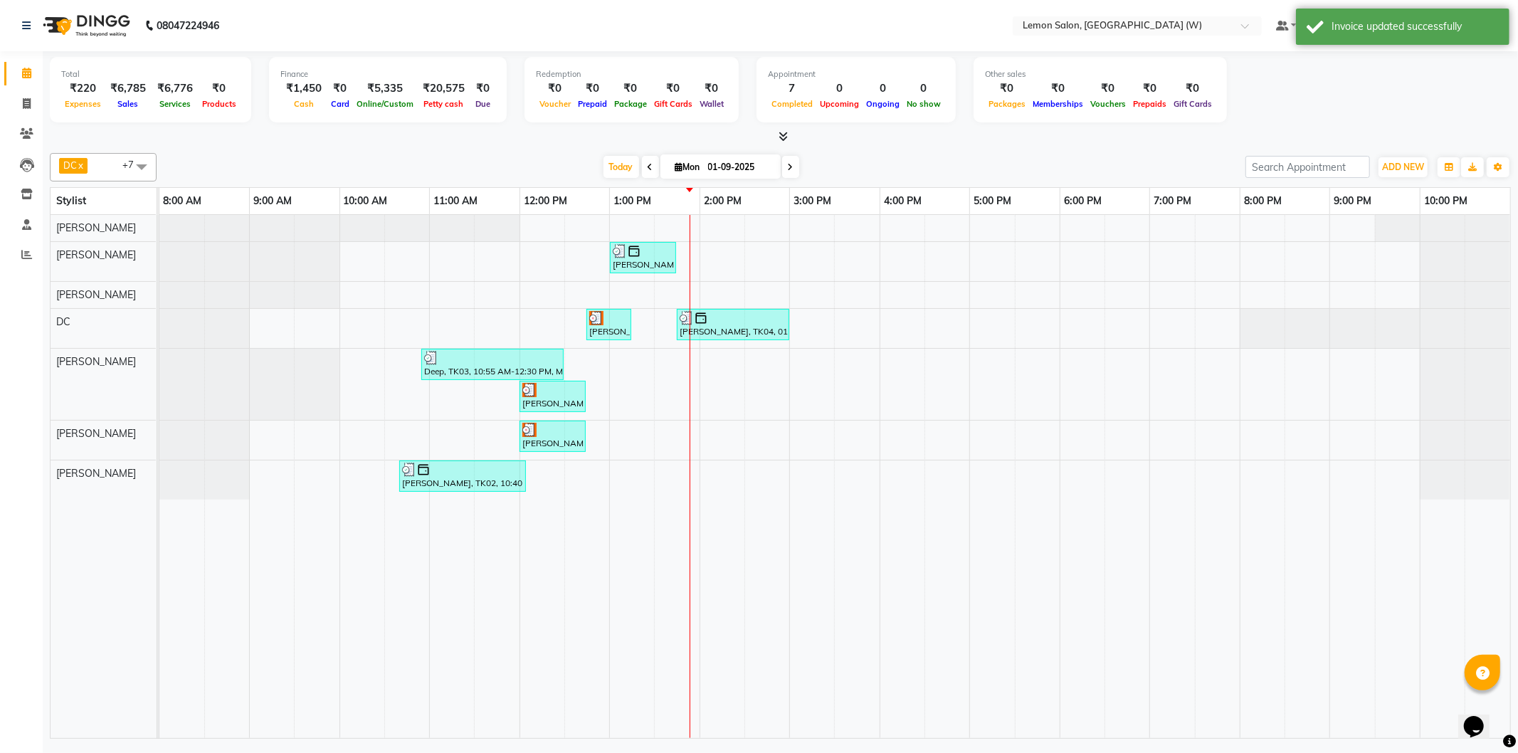
click at [141, 161] on span at bounding box center [141, 166] width 28 height 27
click at [103, 242] on div "[PERSON_NAME]" at bounding box center [103, 234] width 91 height 15
checkbox input "true"
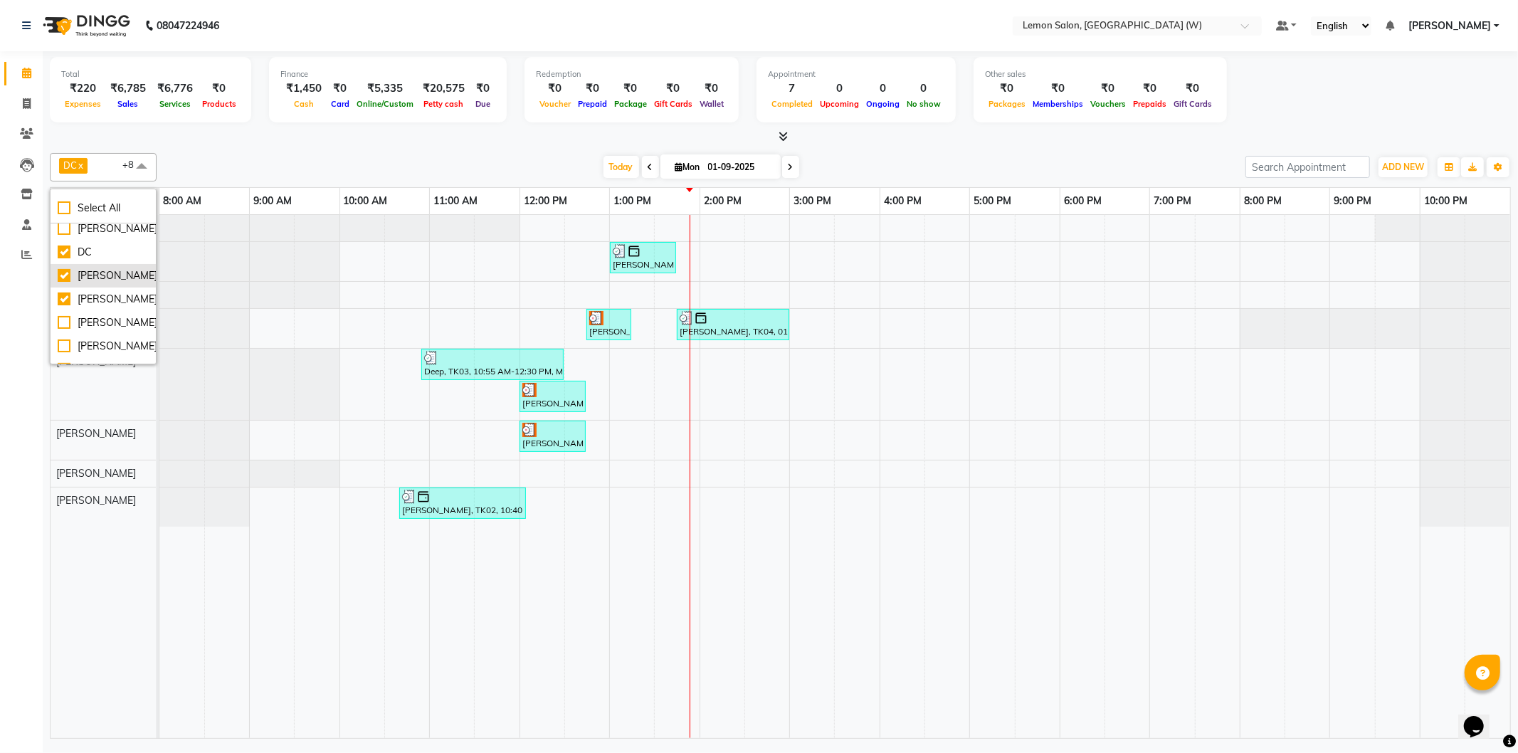
scroll to position [0, 0]
click at [80, 243] on div "[PERSON_NAME]" at bounding box center [103, 235] width 91 height 15
checkbox input "true"
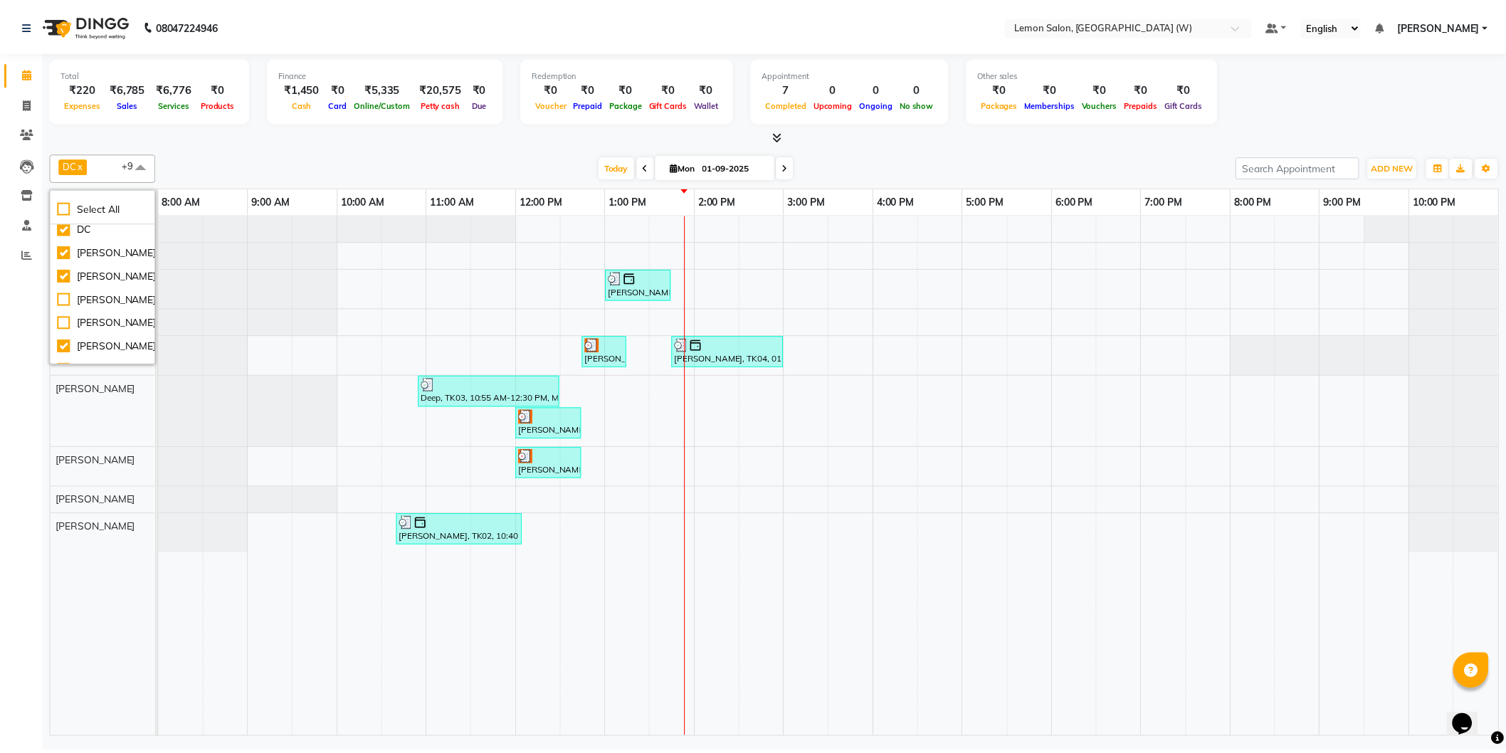
scroll to position [79, 0]
click at [264, 181] on div "DC x [PERSON_NAME] x [PERSON_NAME] x [PERSON_NAME] x [PERSON_NAME] x [PERSON_NA…" at bounding box center [780, 442] width 1461 height 591
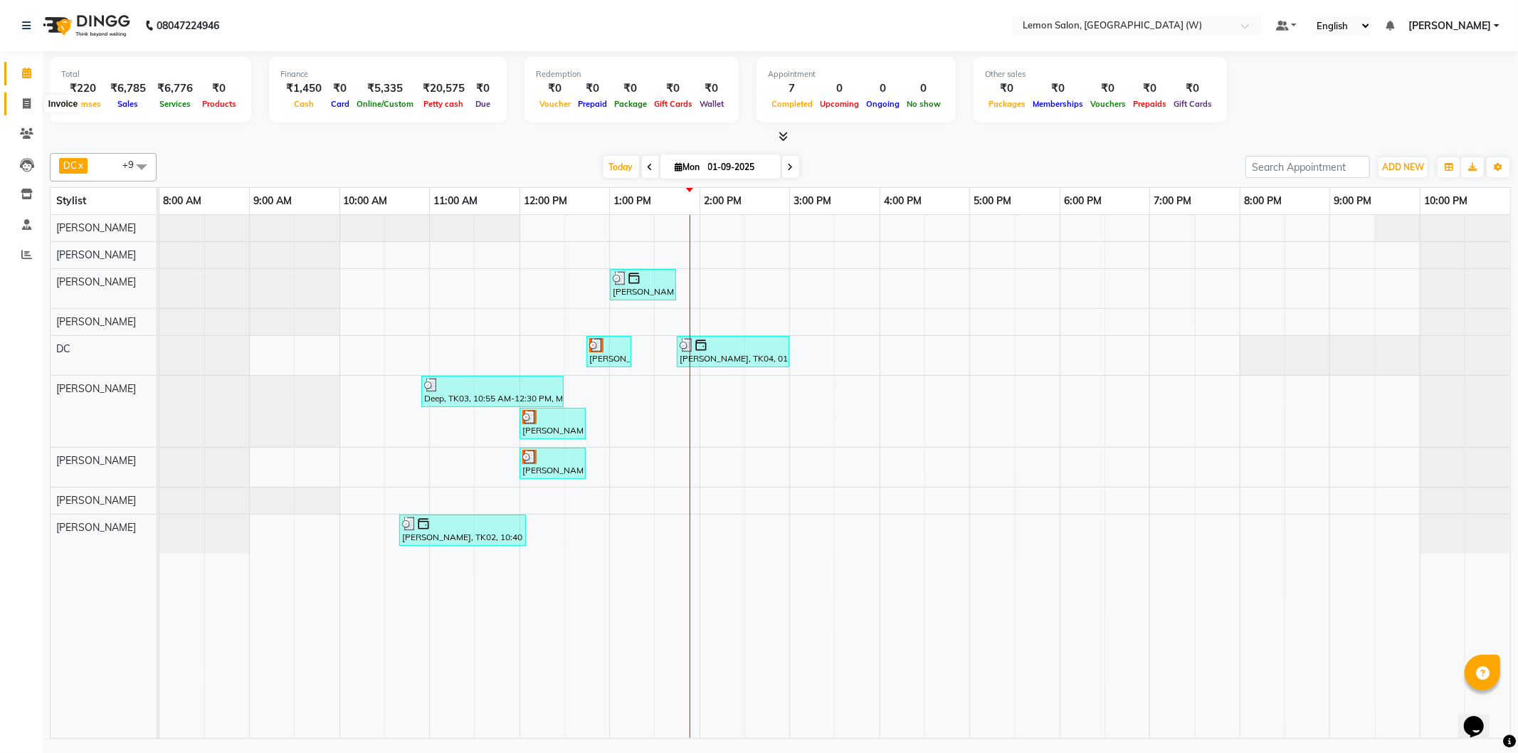
click at [30, 105] on icon at bounding box center [27, 103] width 8 height 11
select select "8053"
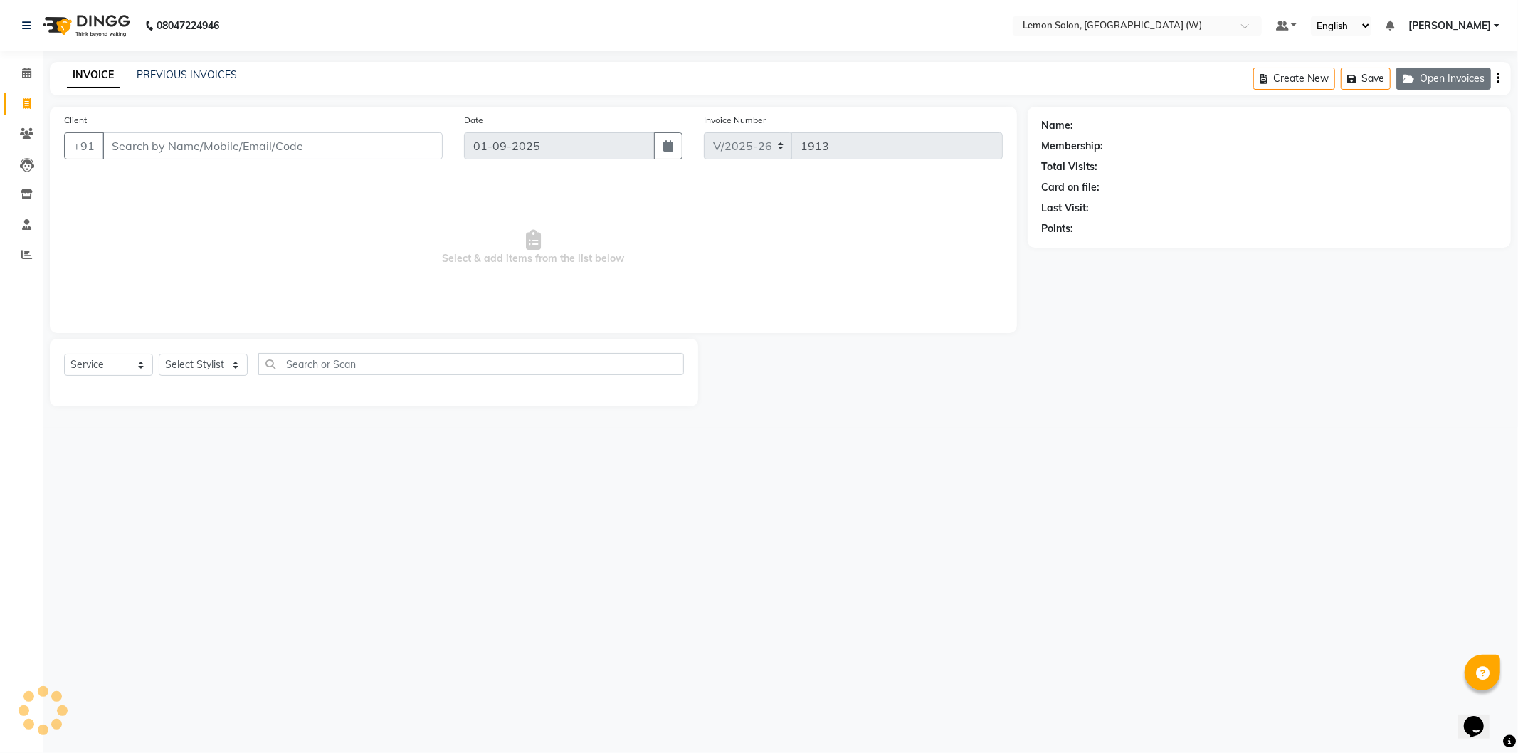
click at [1422, 84] on button "Open Invoices" at bounding box center [1443, 79] width 95 height 22
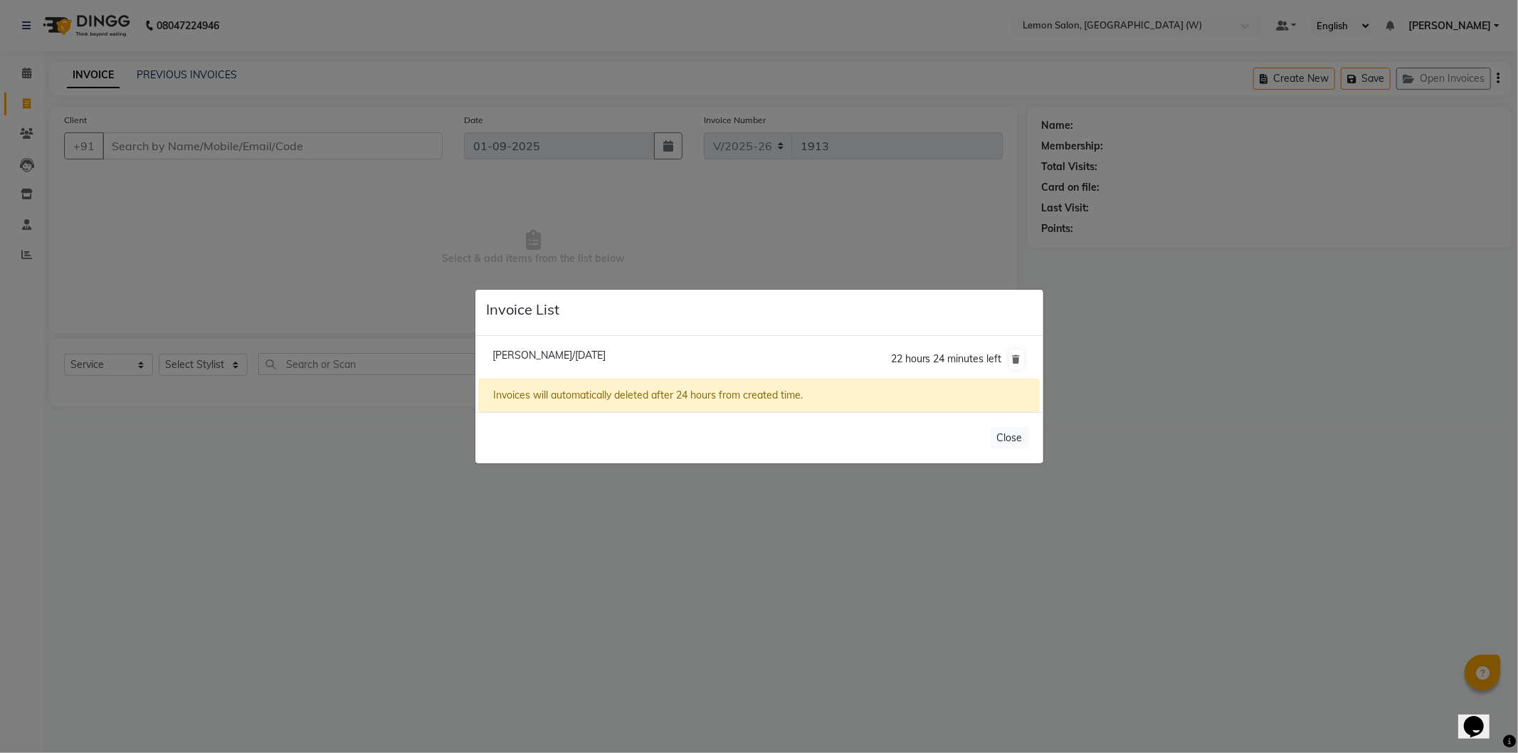
select select "membership"
click at [557, 354] on span "[PERSON_NAME]/[DATE]" at bounding box center [549, 355] width 113 height 13
type input "9930314283"
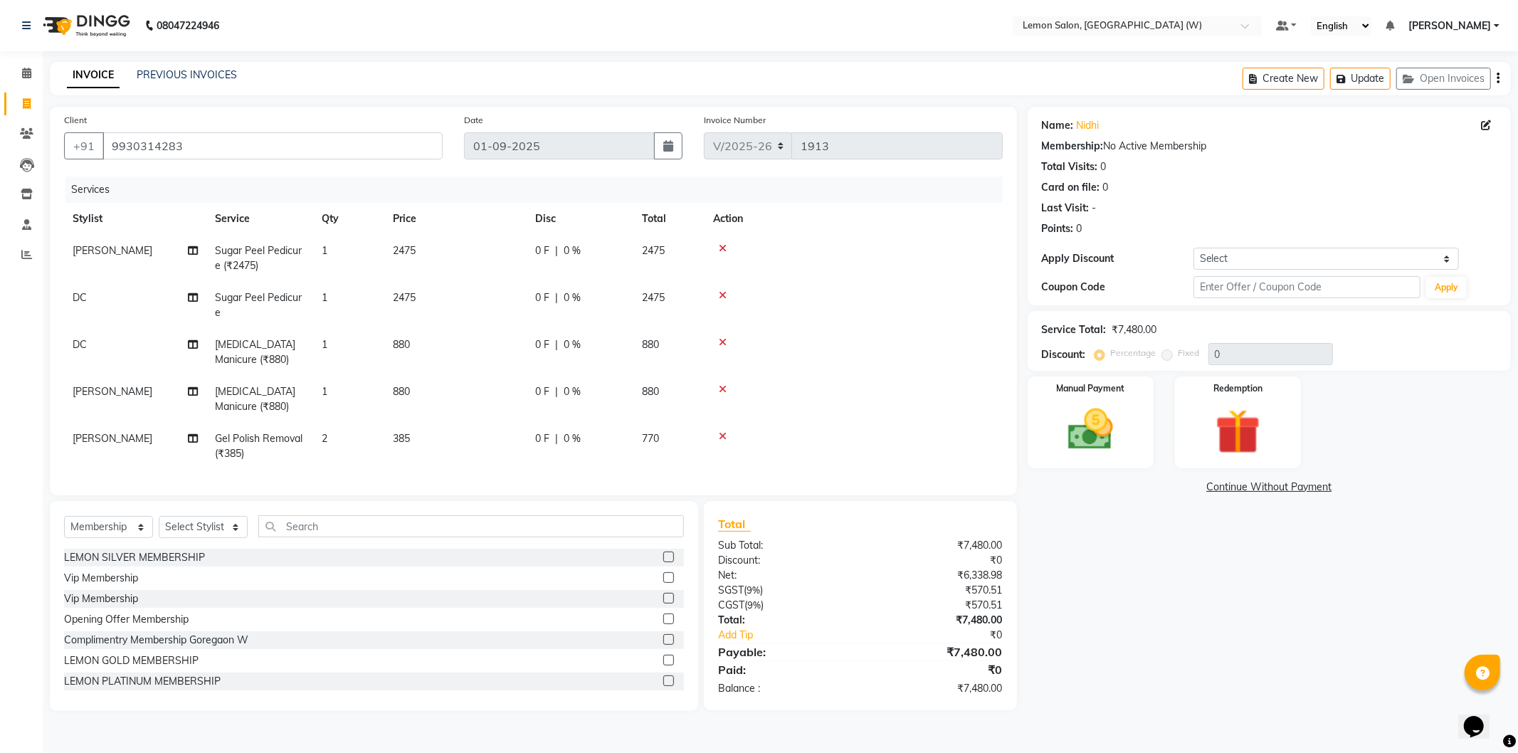
click at [80, 299] on span "DC" at bounding box center [80, 297] width 14 height 13
select select "75738"
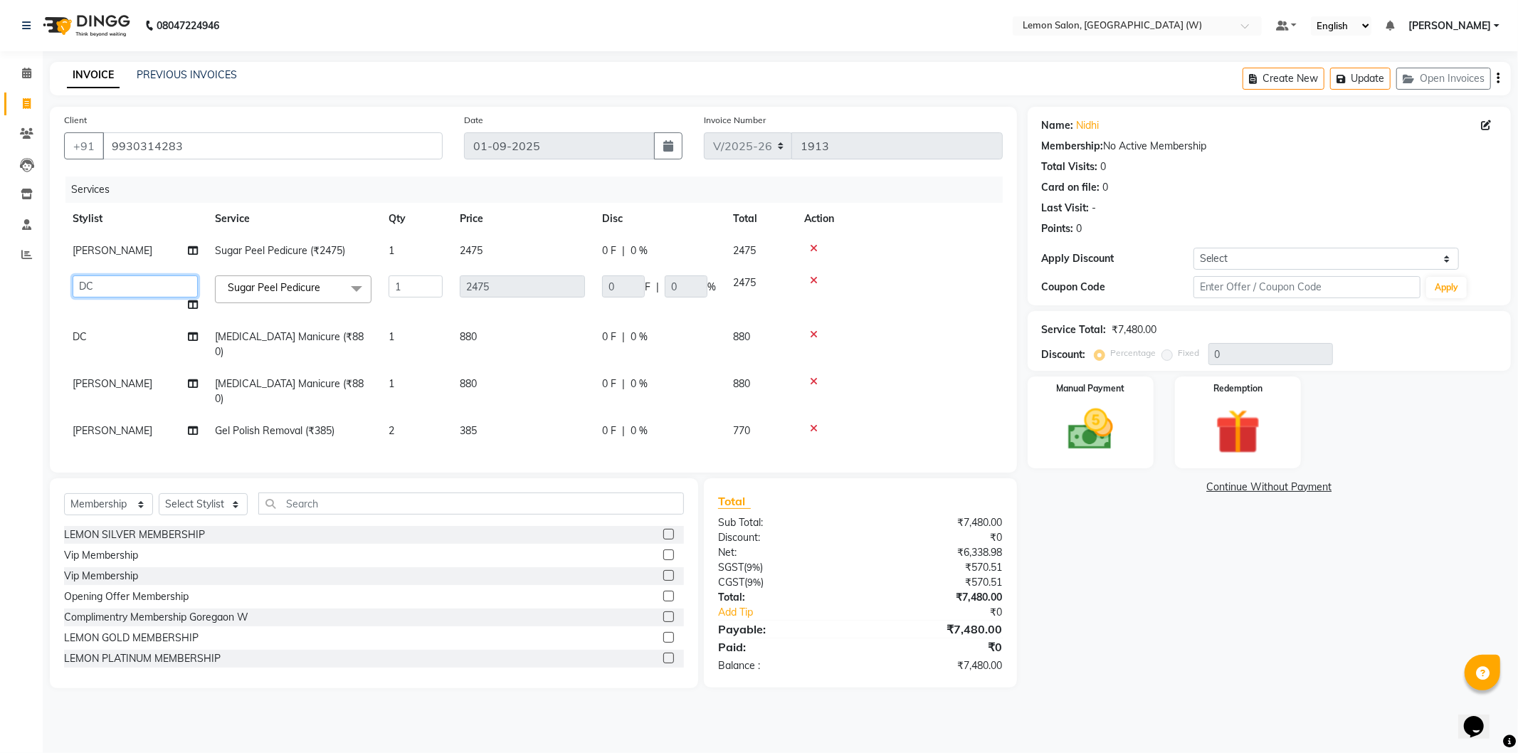
click at [95, 288] on select "[PERSON_NAME] [PERSON_NAME] DC [PERSON_NAME] [PERSON_NAME] [PERSON_NAME] [PERSO…" at bounding box center [135, 286] width 125 height 22
select select "84214"
click at [75, 338] on span "DC" at bounding box center [80, 336] width 14 height 13
select select "75738"
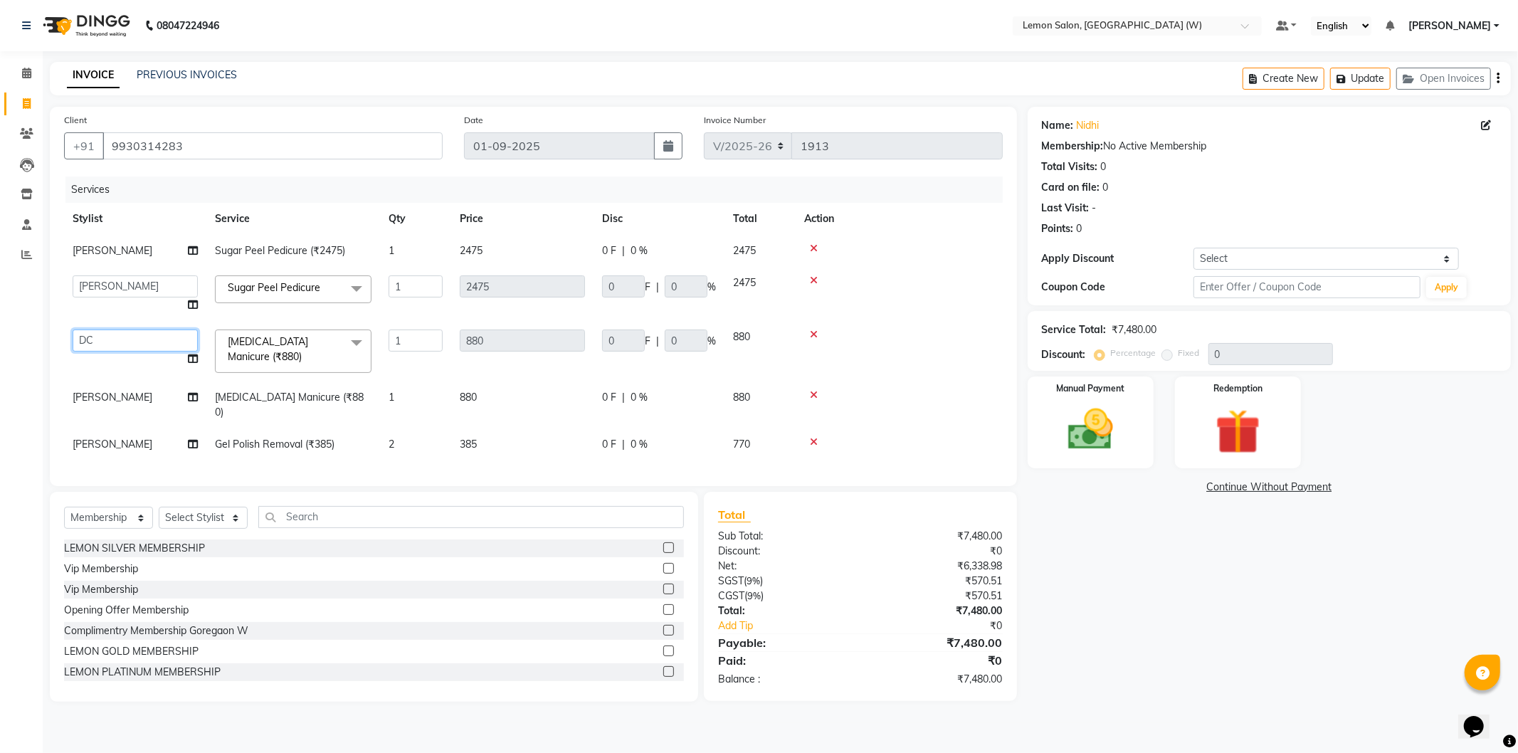
click at [84, 339] on select "[PERSON_NAME] [PERSON_NAME] DC [PERSON_NAME] [PERSON_NAME] [PERSON_NAME] [PERSO…" at bounding box center [135, 341] width 125 height 22
select select "84214"
click at [84, 508] on select "Select Service Product Membership Package Voucher Prepaid Gift Card" at bounding box center [108, 518] width 89 height 22
select select "service"
click at [64, 507] on select "Select Service Product Membership Package Voucher Prepaid Gift Card" at bounding box center [108, 518] width 89 height 22
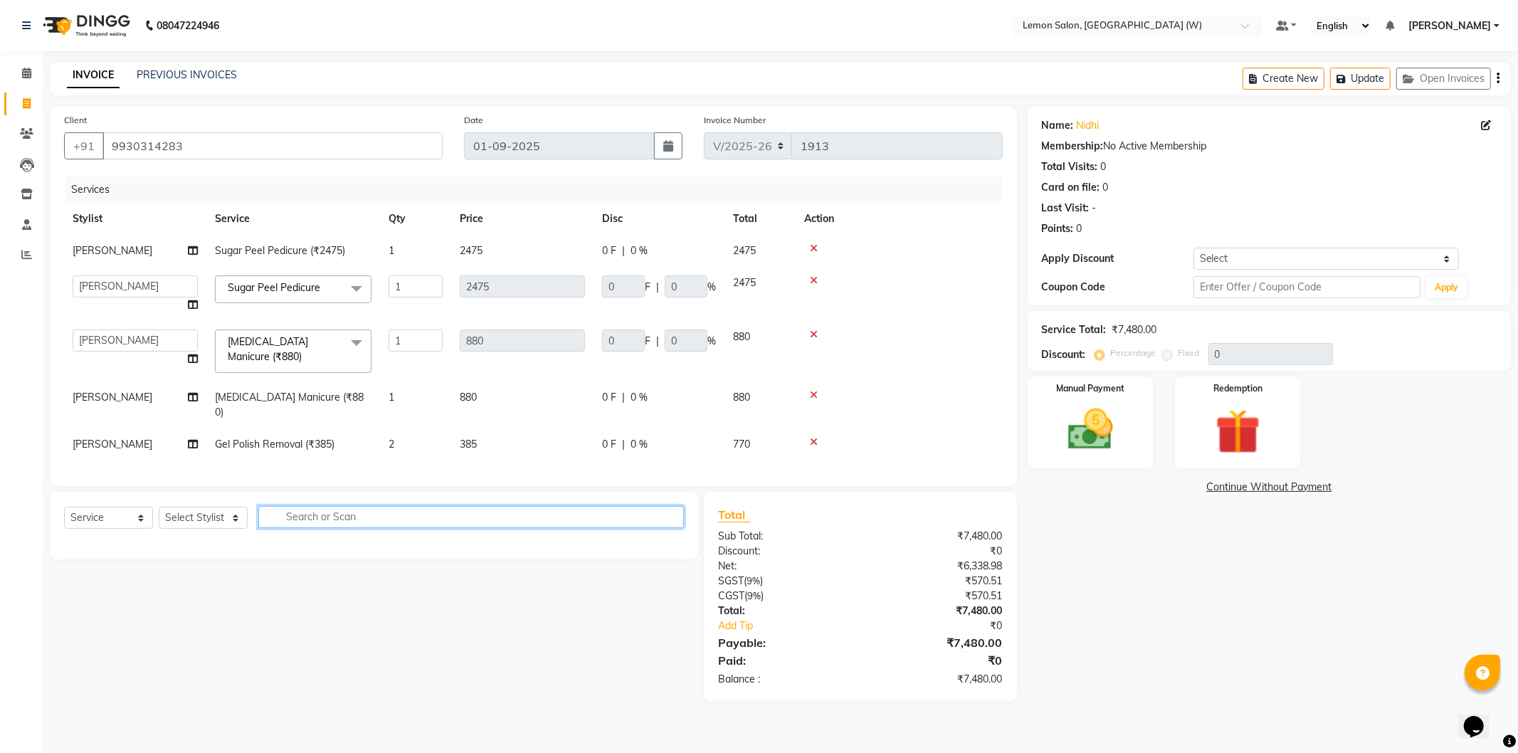
click at [354, 506] on input "text" at bounding box center [471, 517] width 426 height 22
click at [181, 528] on div "Select Service Product Membership Package Voucher Prepaid Gift Card Select Styl…" at bounding box center [374, 522] width 620 height 33
click at [190, 510] on select "Select Stylist [PERSON_NAME] [PERSON_NAME] DC [PERSON_NAME] [PERSON_NAME] [PERS…" at bounding box center [203, 518] width 89 height 22
select select "84214"
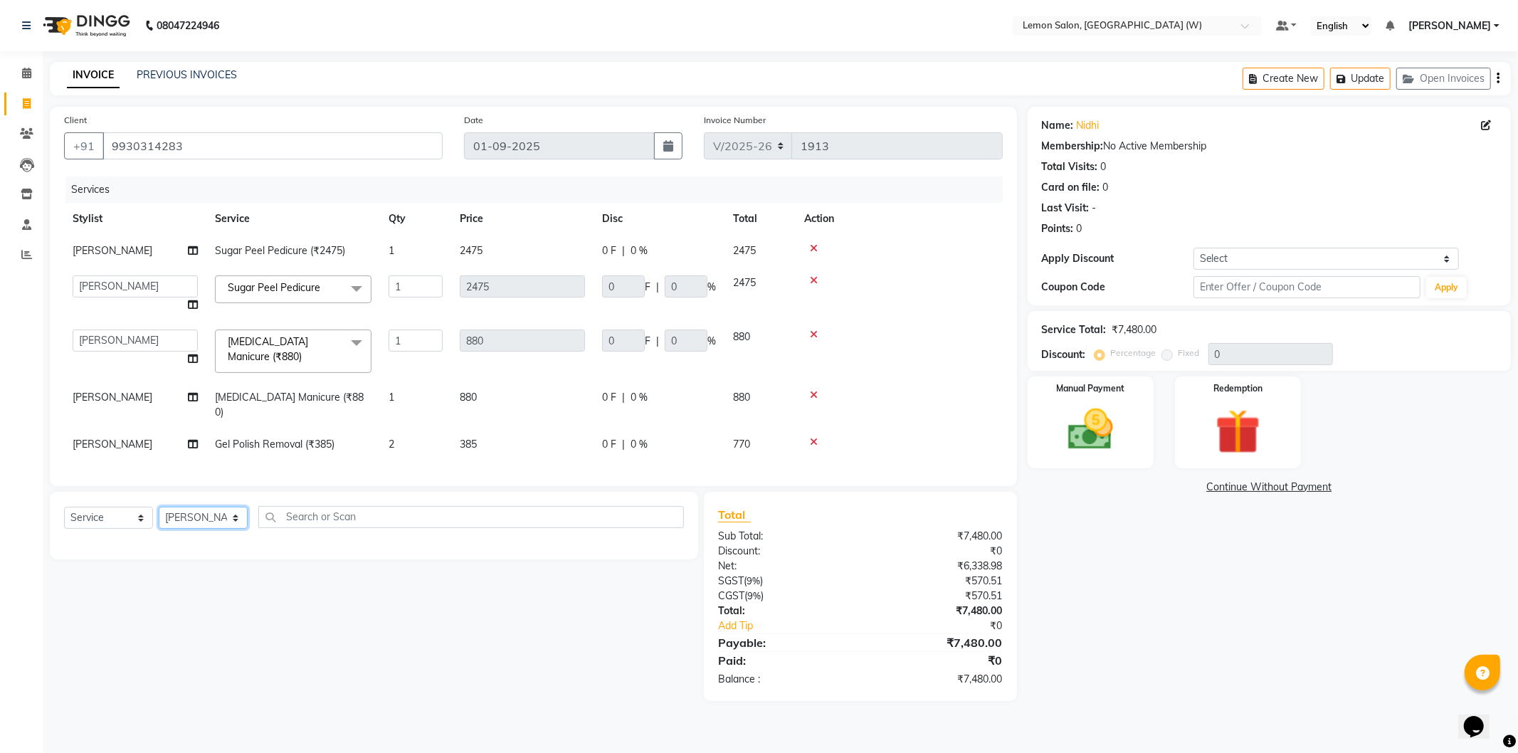
click at [159, 507] on select "Select Stylist [PERSON_NAME] [PERSON_NAME] DC [PERSON_NAME] [PERSON_NAME] [PERS…" at bounding box center [203, 518] width 89 height 22
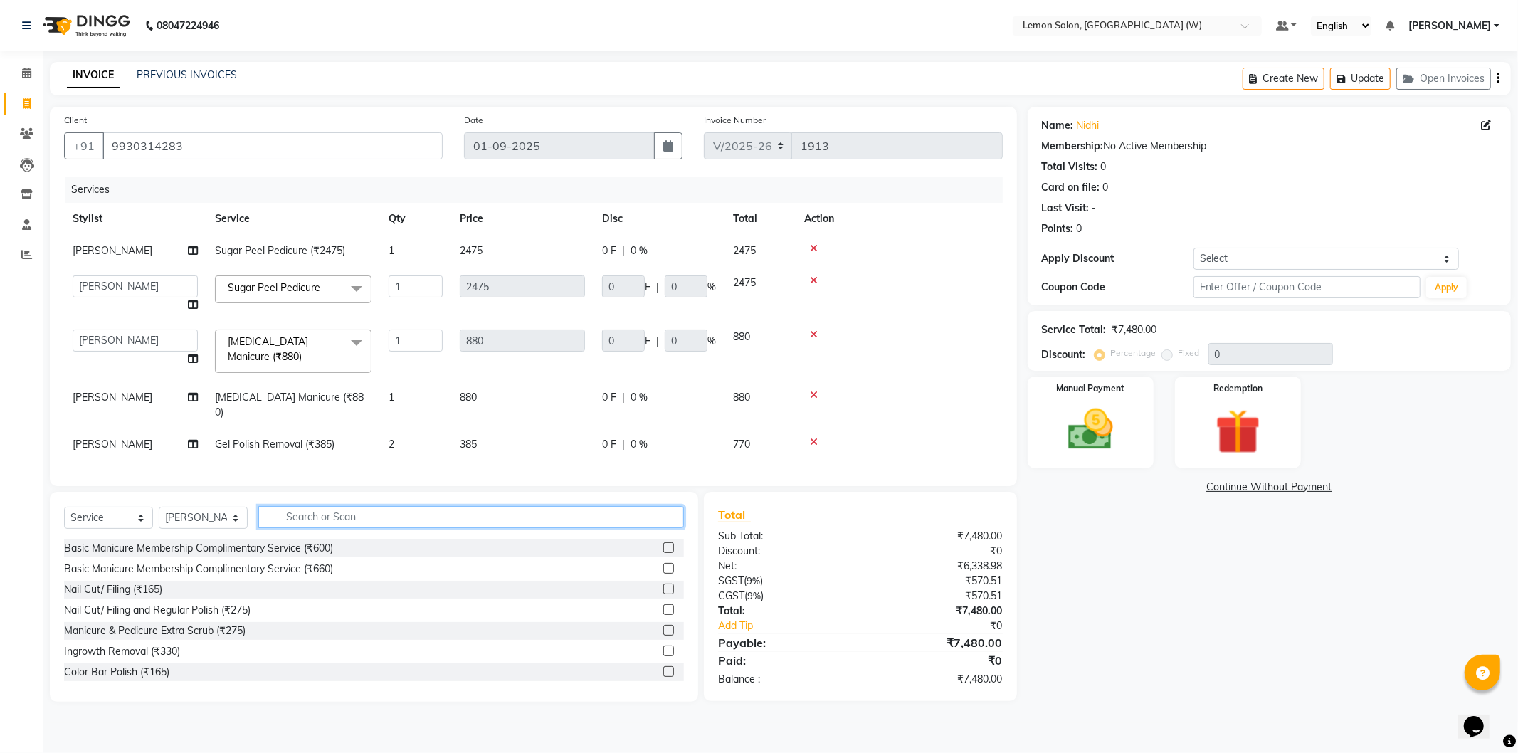
click at [358, 517] on input "text" at bounding box center [471, 517] width 426 height 22
click at [307, 525] on div "Select Service Product Membership Package Voucher Prepaid Gift Card Select Styl…" at bounding box center [374, 522] width 620 height 33
click at [310, 518] on input "text" at bounding box center [471, 517] width 426 height 22
type input "eye"
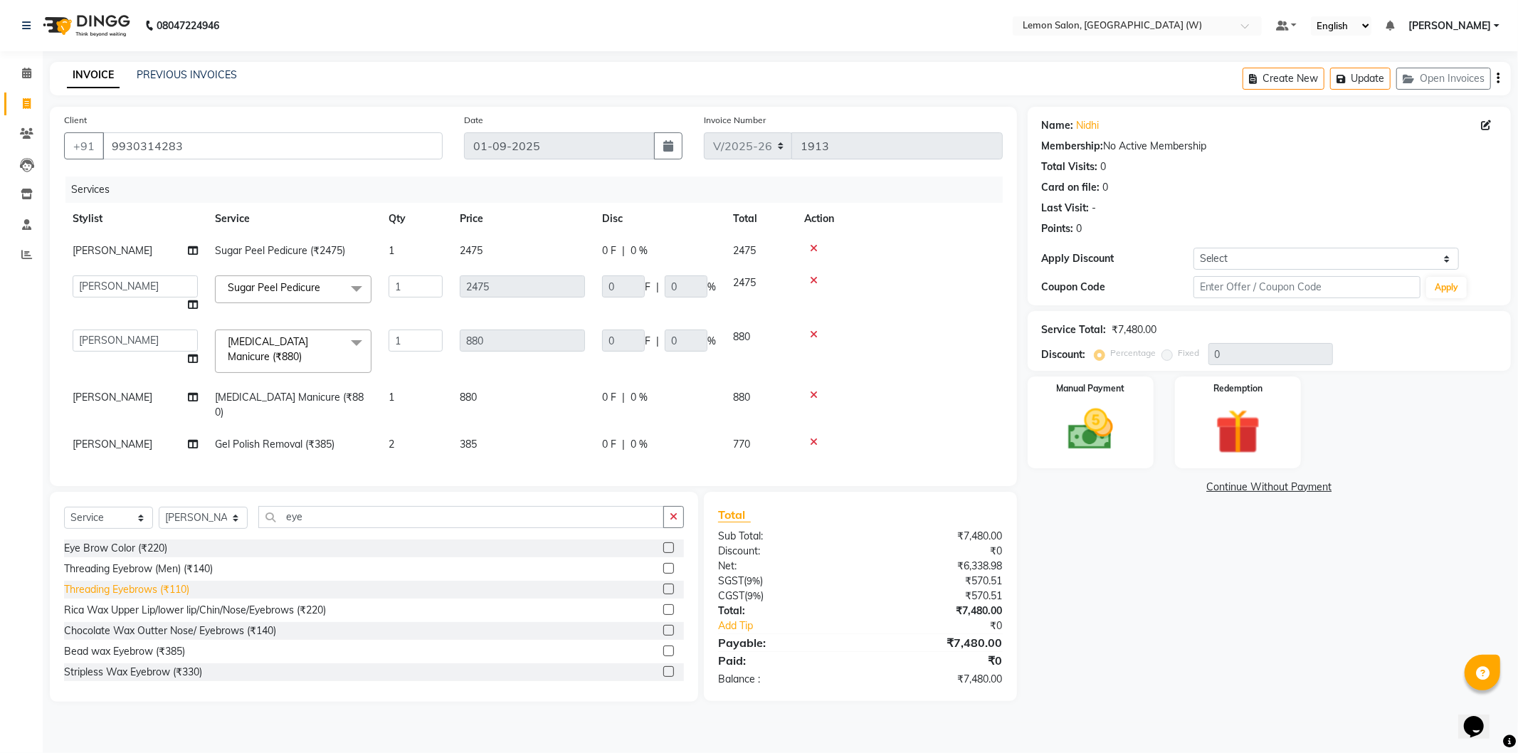
click at [162, 584] on div "Threading Eyebrows (₹110)" at bounding box center [126, 589] width 125 height 15
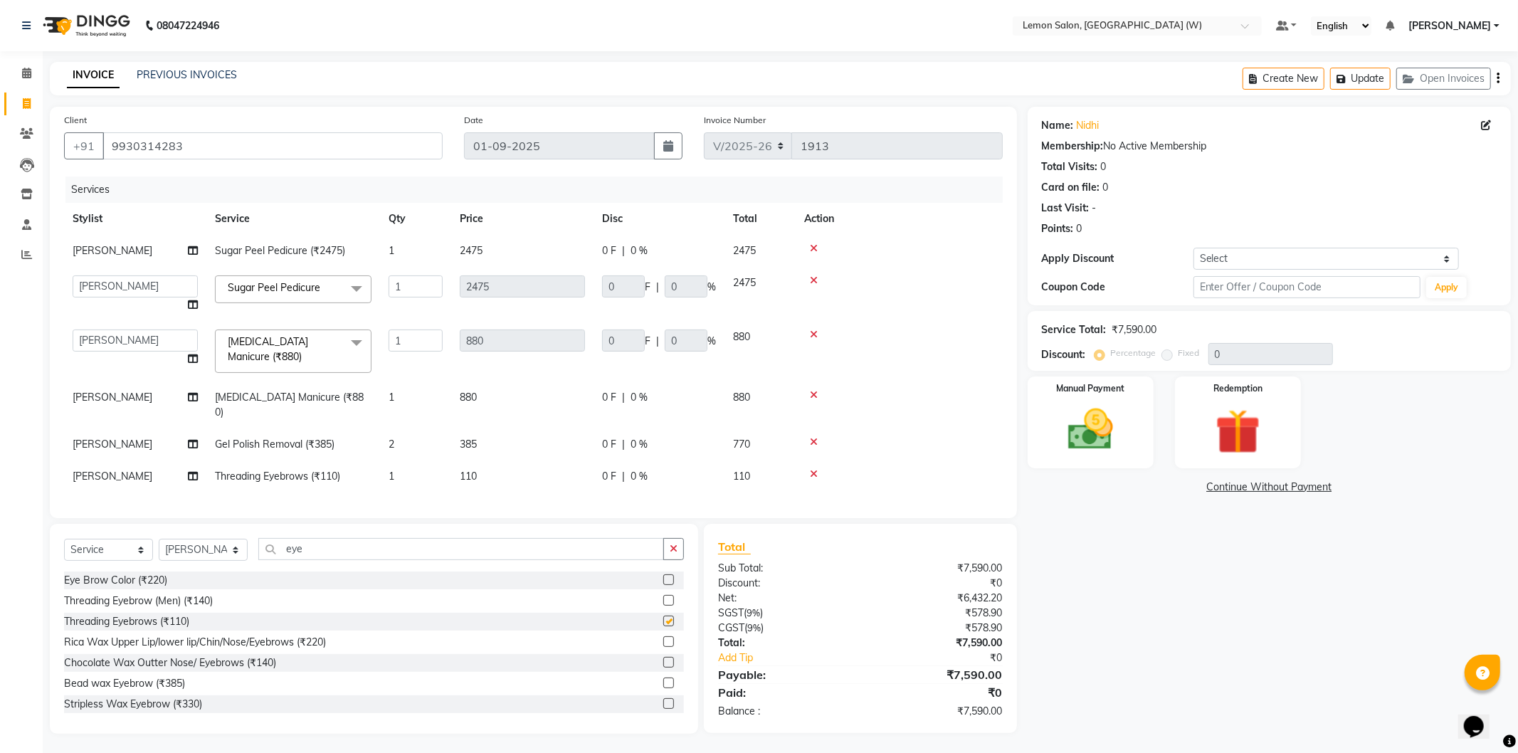
checkbox input "false"
click at [389, 470] on span "1" at bounding box center [392, 476] width 6 height 13
select select "84214"
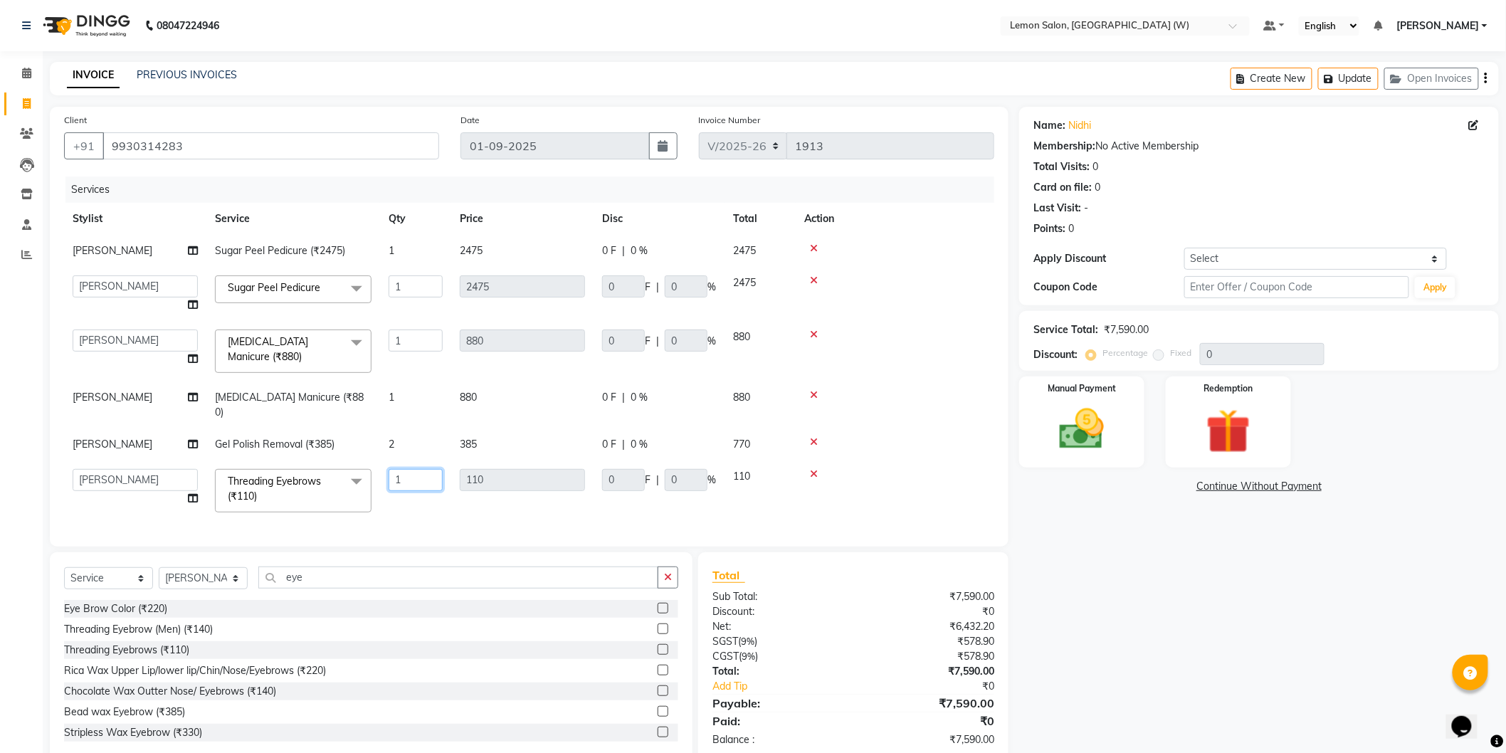
click at [389, 469] on input "1" at bounding box center [416, 480] width 54 height 22
type input "2"
click at [288, 578] on div "Select Service Product Membership Package Voucher Prepaid Gift Card Select Styl…" at bounding box center [374, 657] width 648 height 210
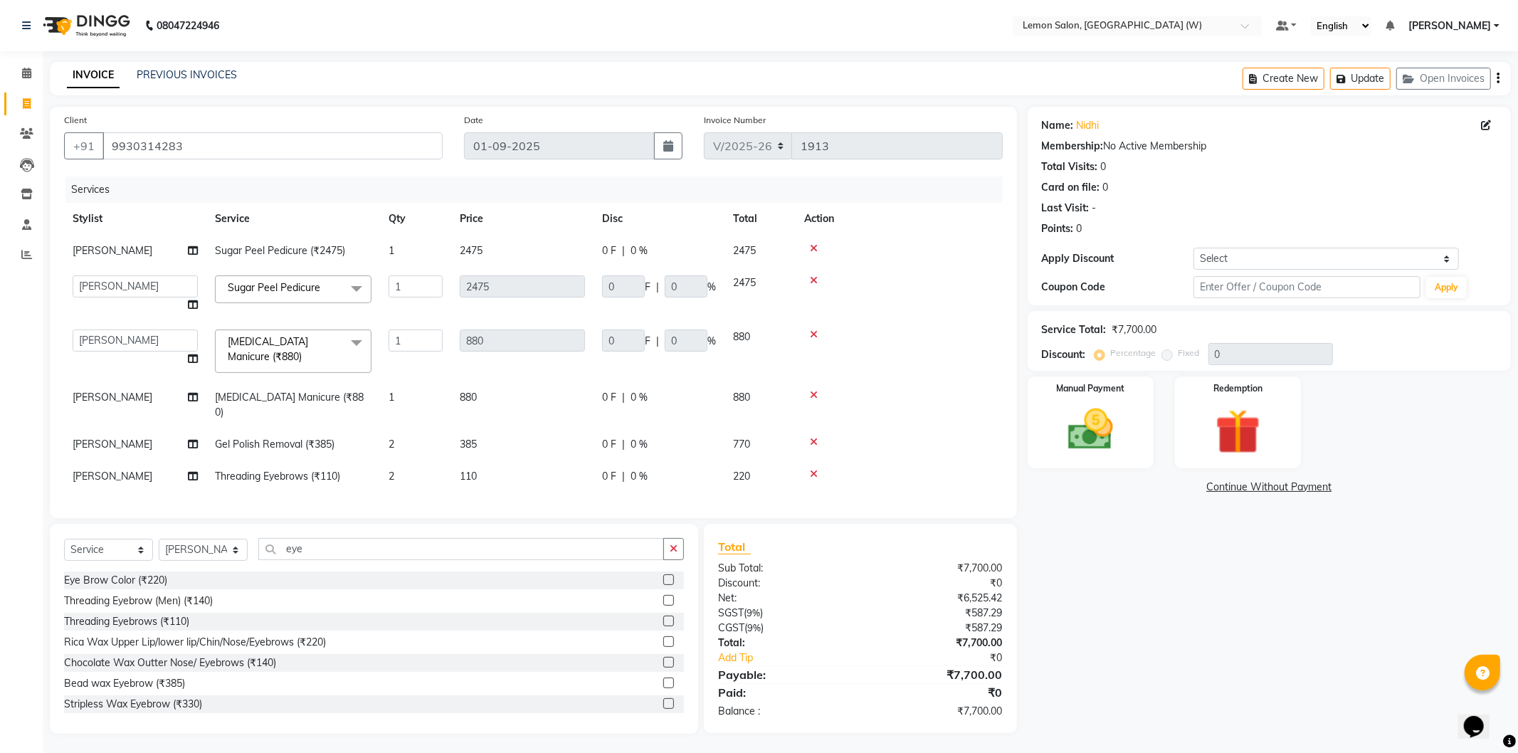
click at [288, 578] on div "Eye Brow Color (₹220)" at bounding box center [374, 581] width 620 height 18
click at [297, 553] on input "eye" at bounding box center [461, 549] width 406 height 22
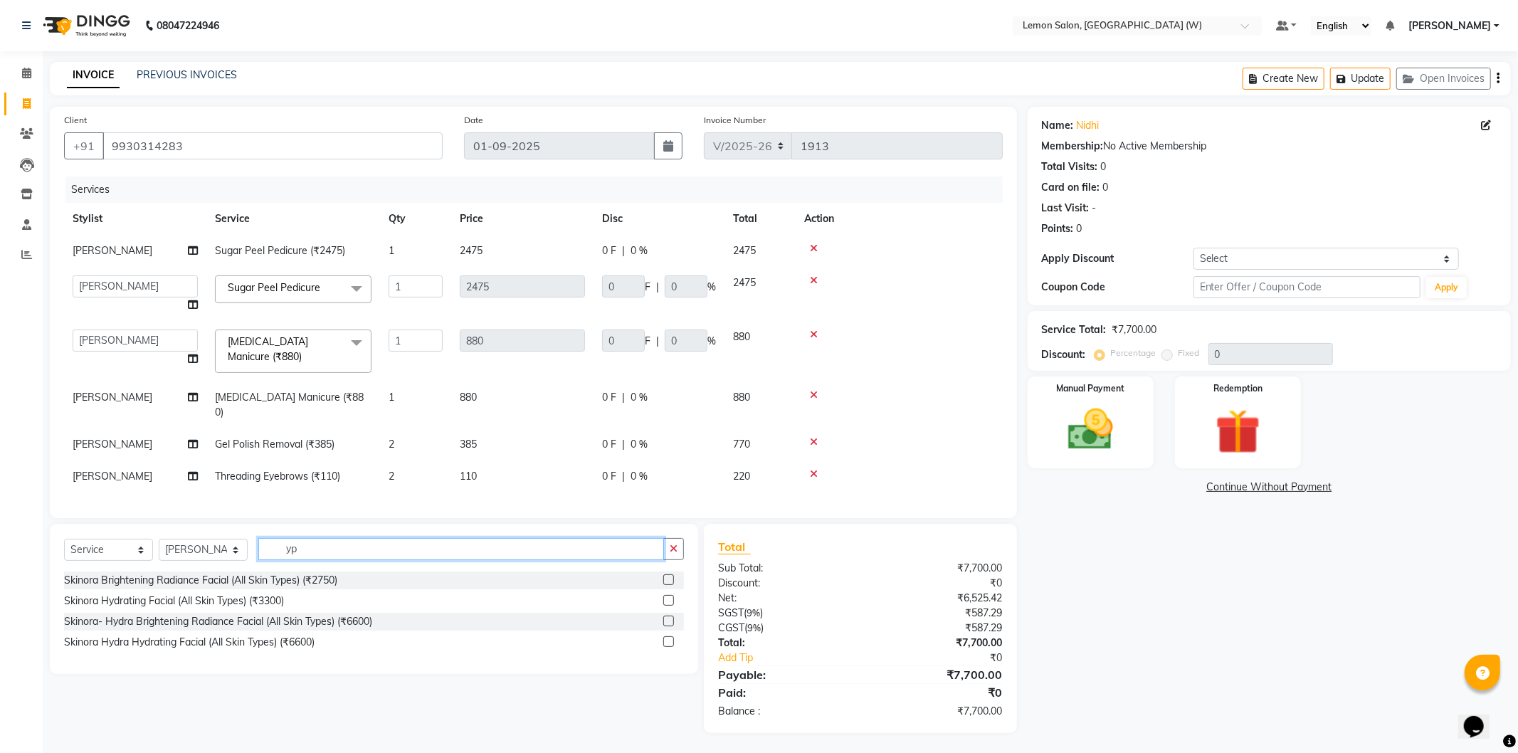
type input "y"
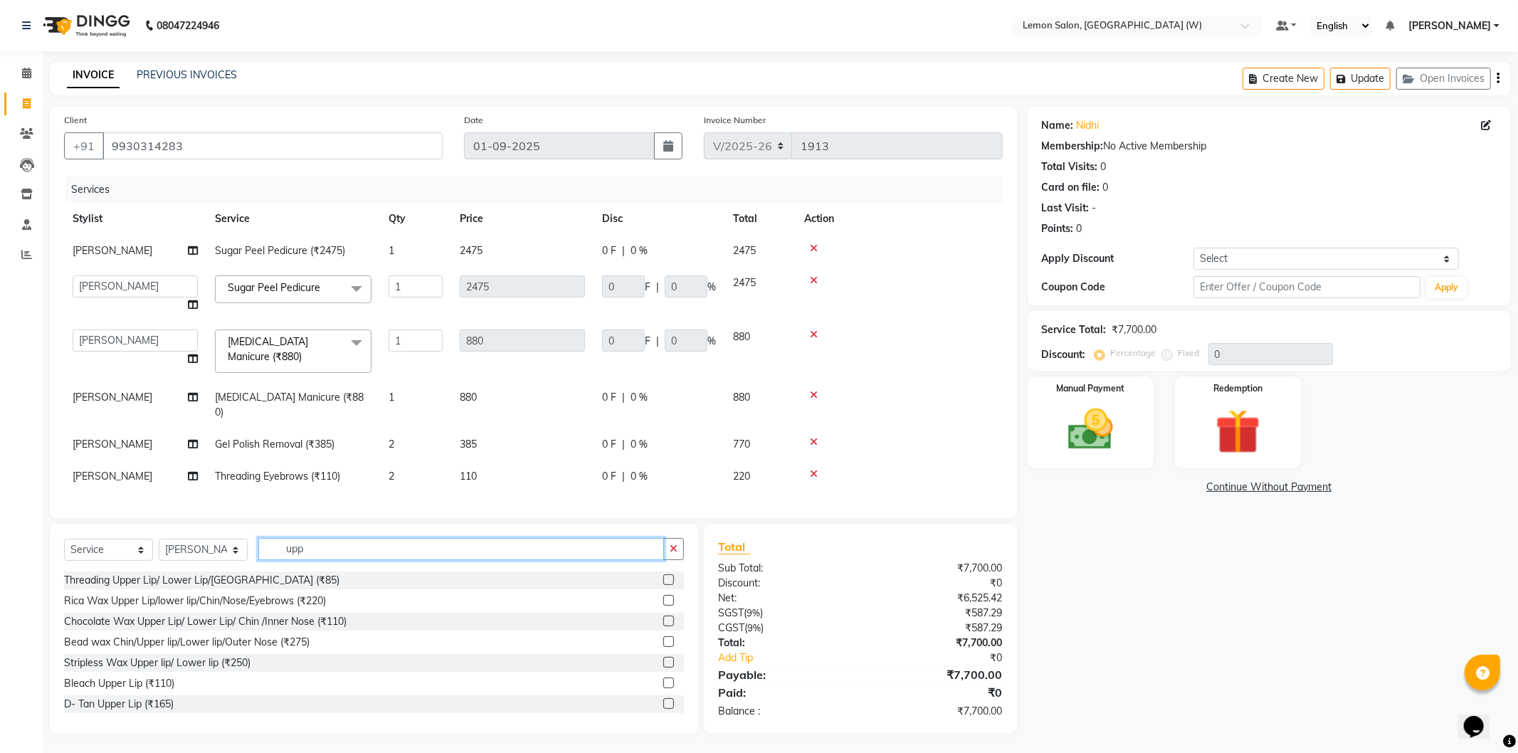
type input "upp"
click at [206, 585] on div "Threading Upper Lip/ Lower Lip/[GEOGRAPHIC_DATA] (₹85)" at bounding box center [374, 581] width 620 height 18
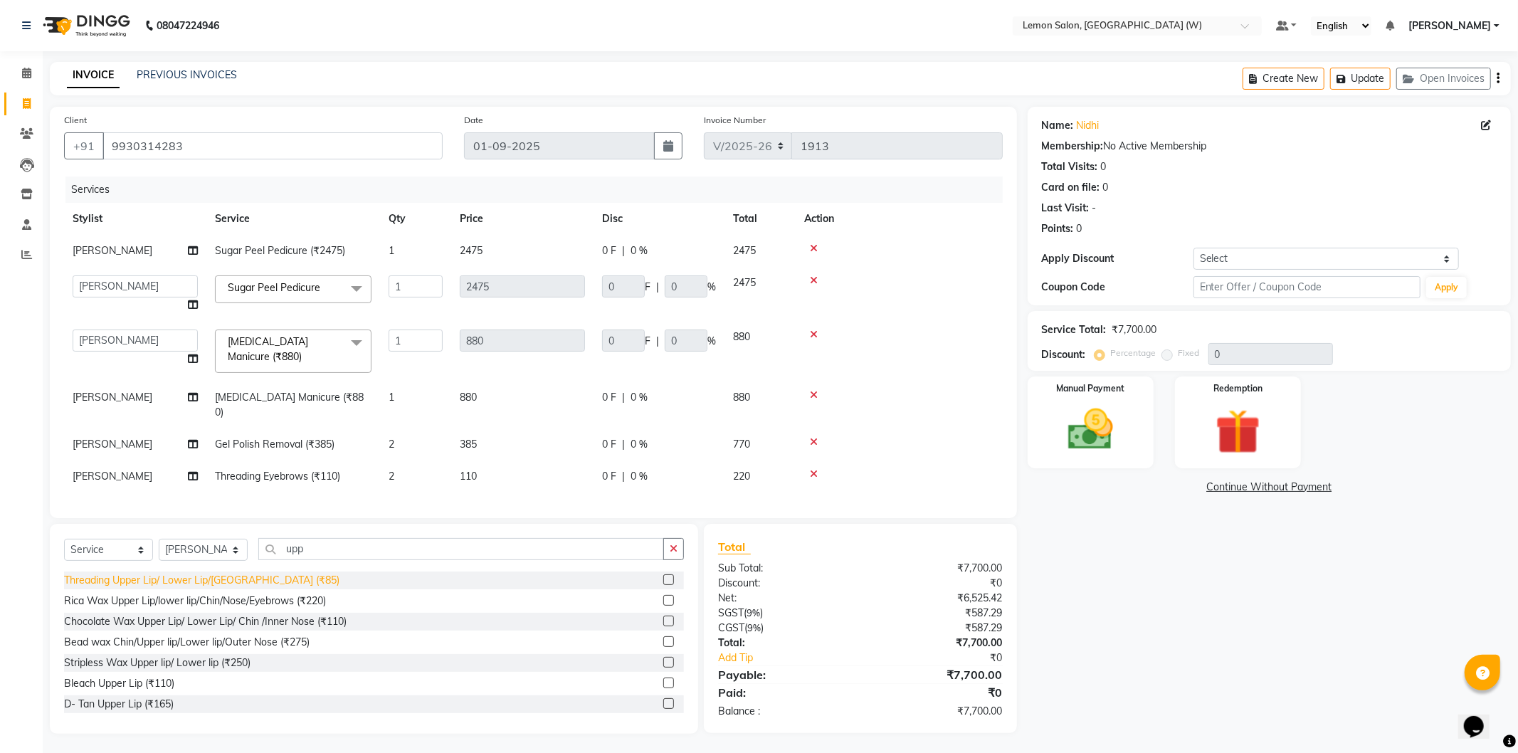
click at [236, 574] on div "Threading Upper Lip/ Lower Lip/[GEOGRAPHIC_DATA] (₹85)" at bounding box center [201, 580] width 275 height 15
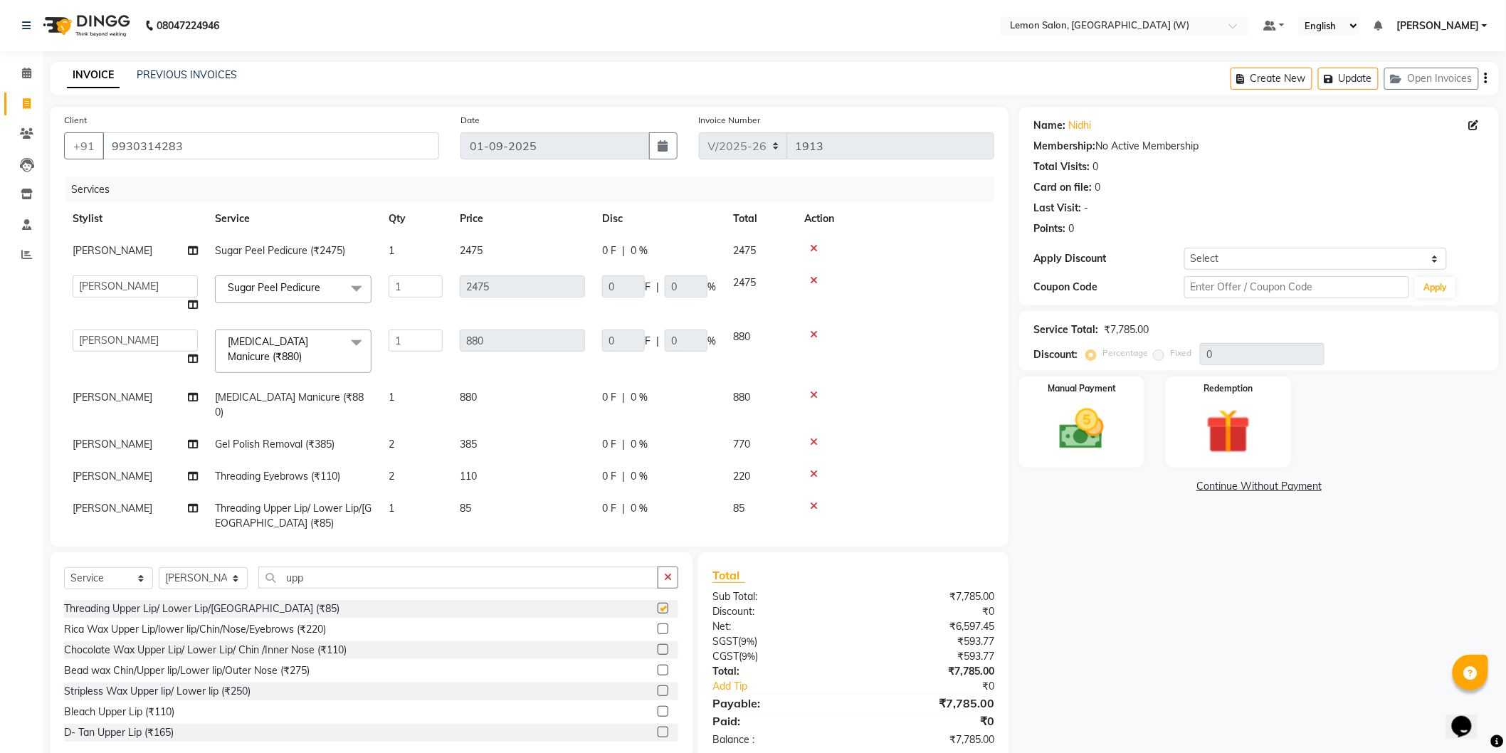
checkbox input "false"
click at [302, 573] on input "upp" at bounding box center [458, 578] width 400 height 22
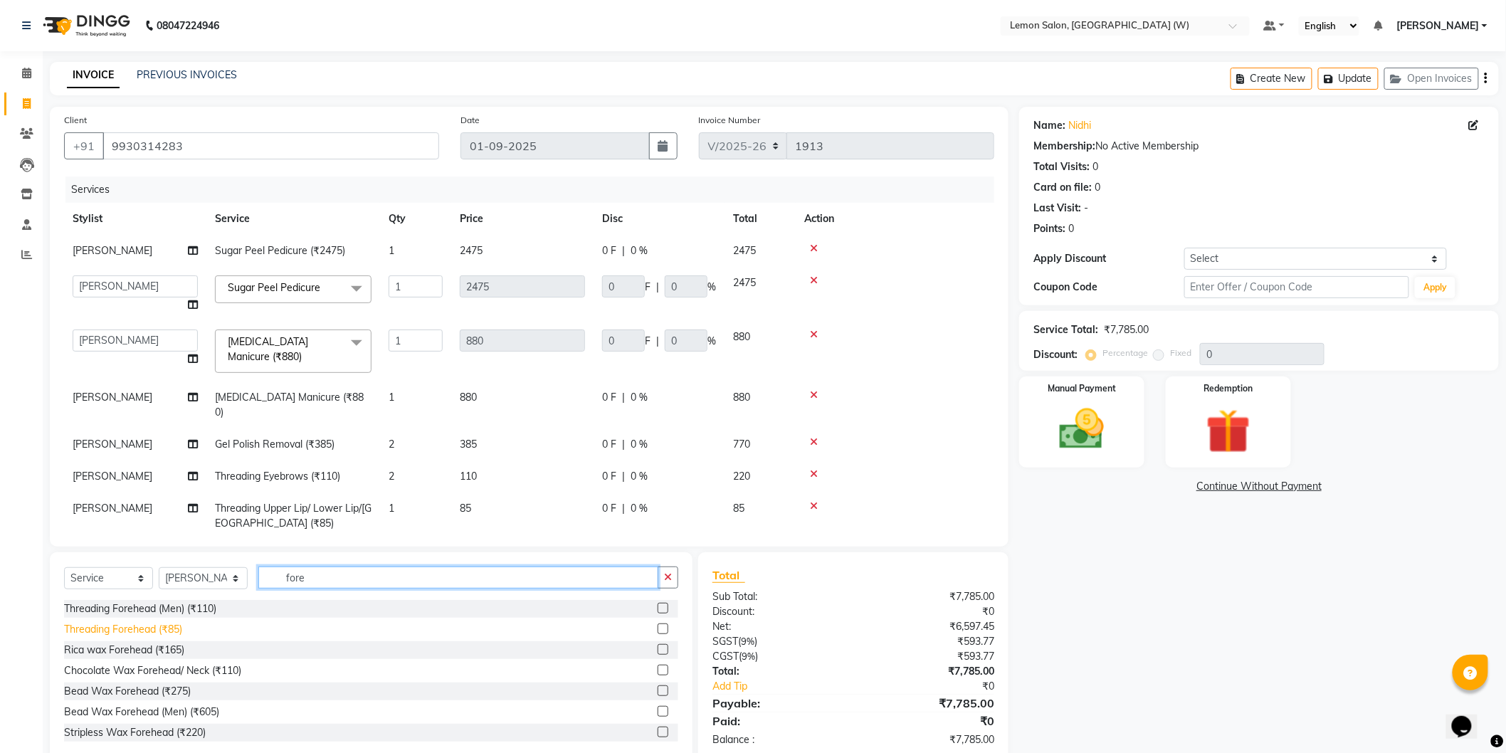
type input "fore"
click at [172, 627] on div "Threading Forehead (₹85)" at bounding box center [123, 629] width 118 height 15
checkbox input "false"
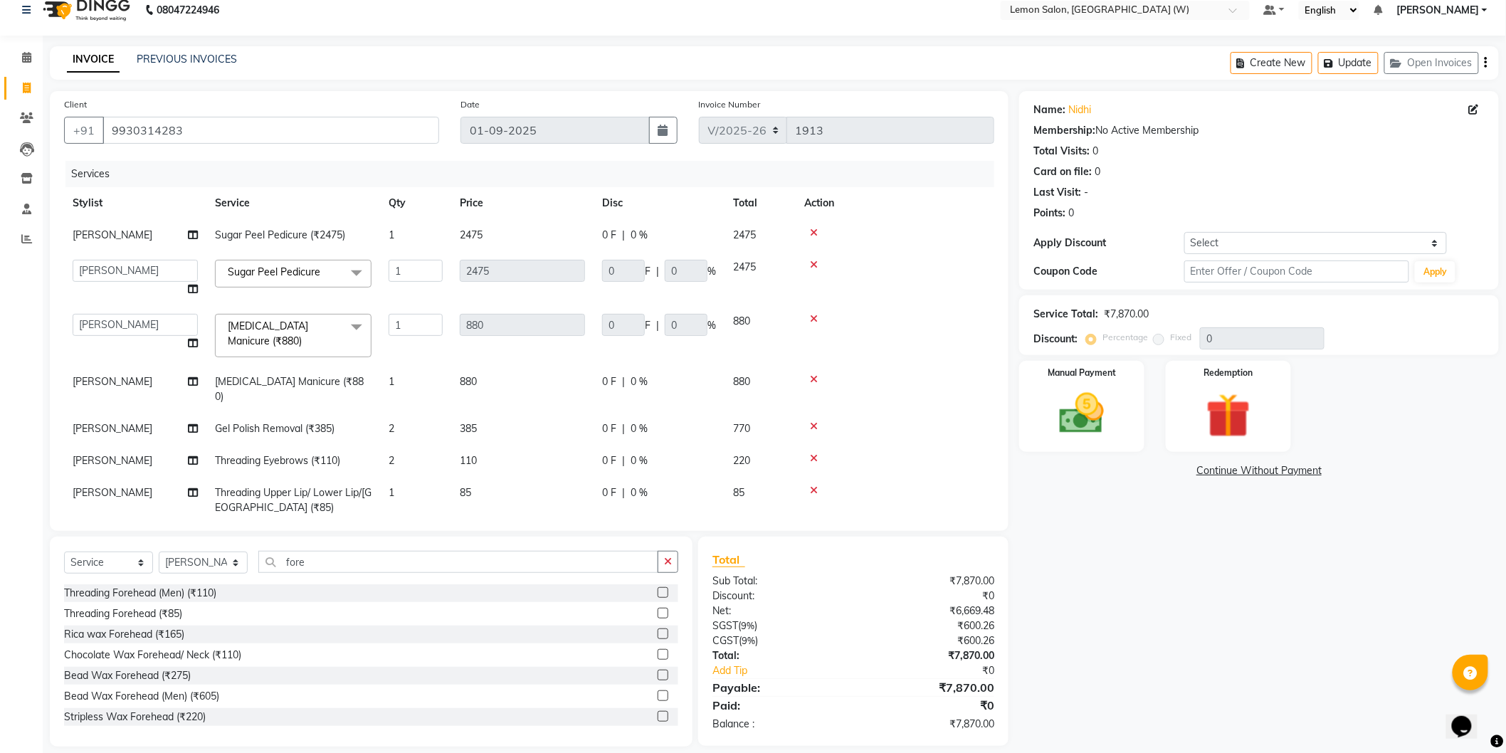
scroll to position [30, 0]
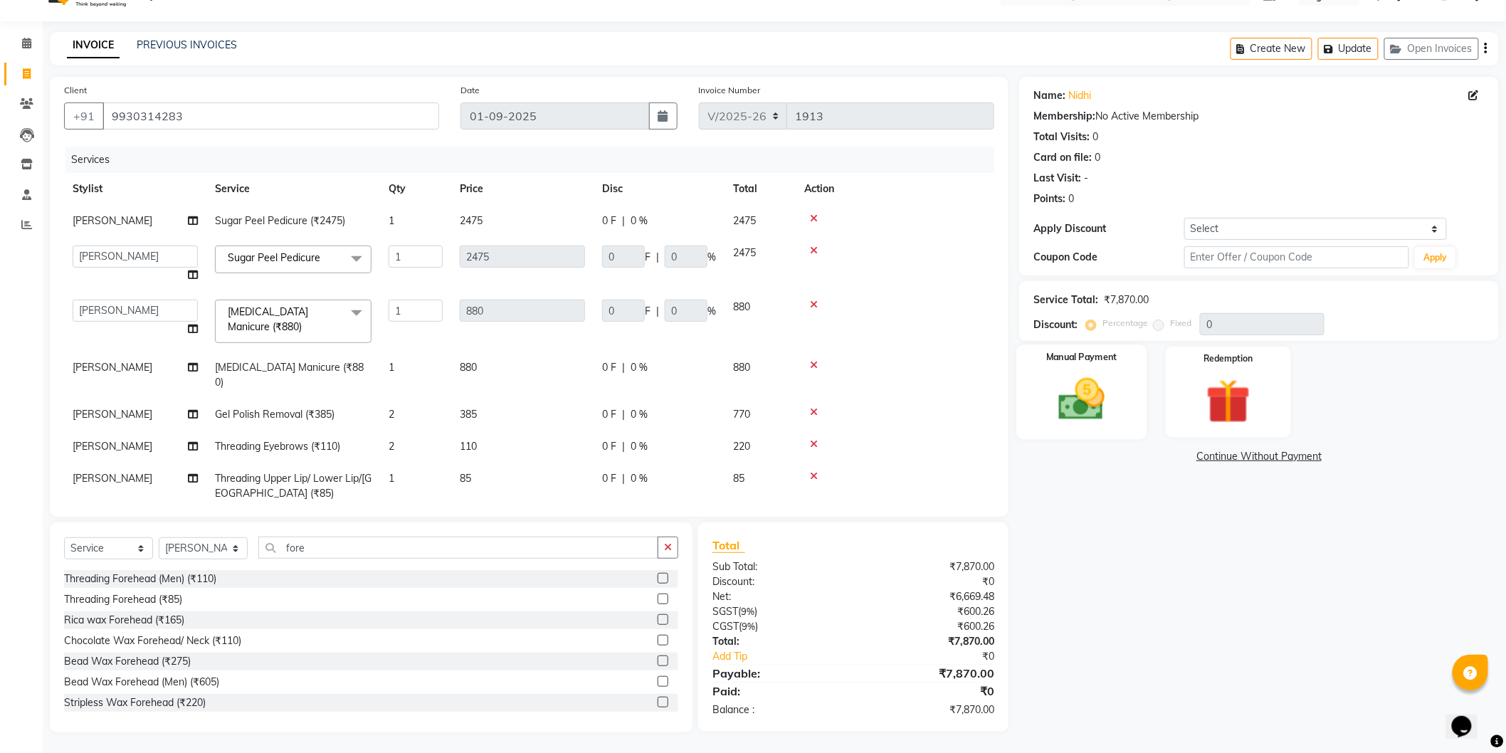
click at [1120, 421] on div "Manual Payment" at bounding box center [1082, 391] width 130 height 95
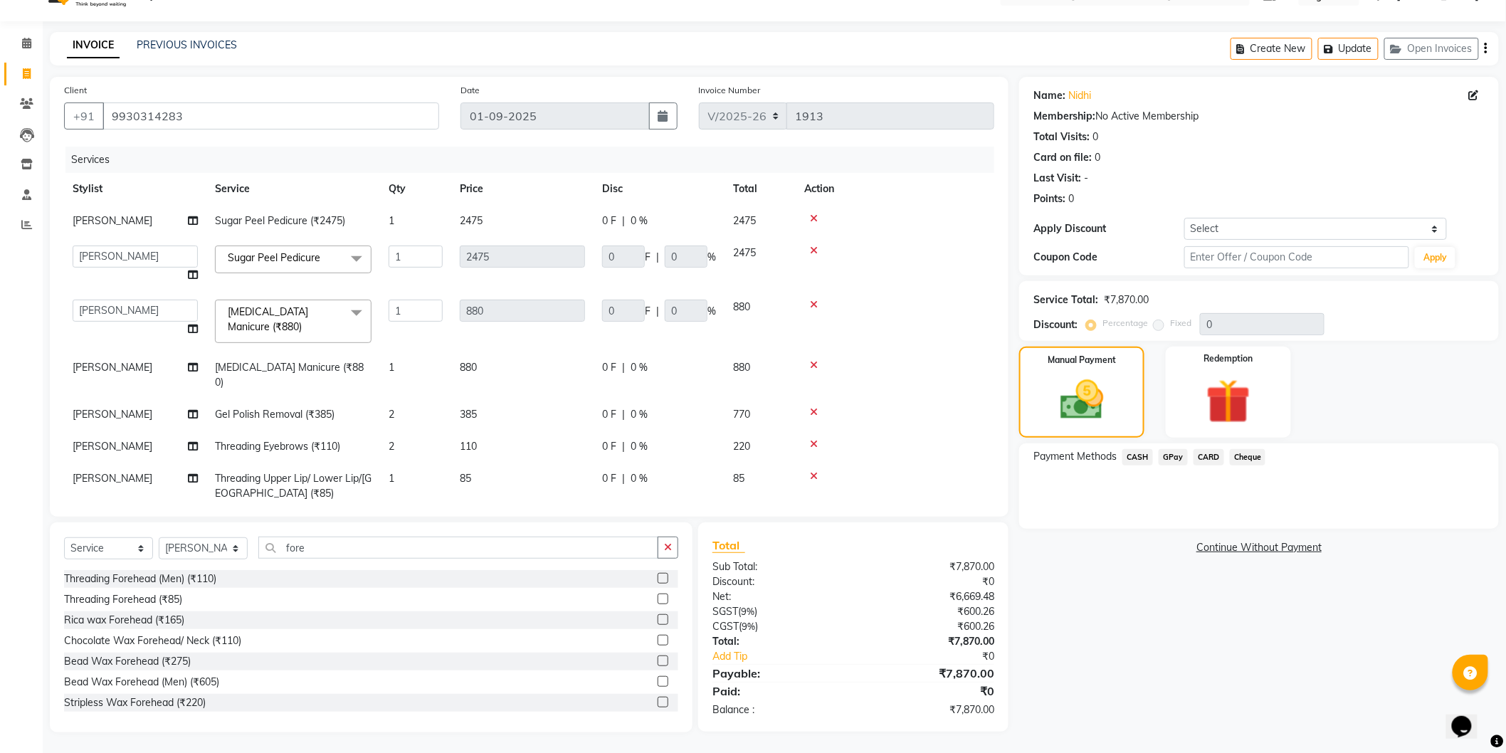
click at [1194, 456] on span "CARD" at bounding box center [1209, 457] width 31 height 16
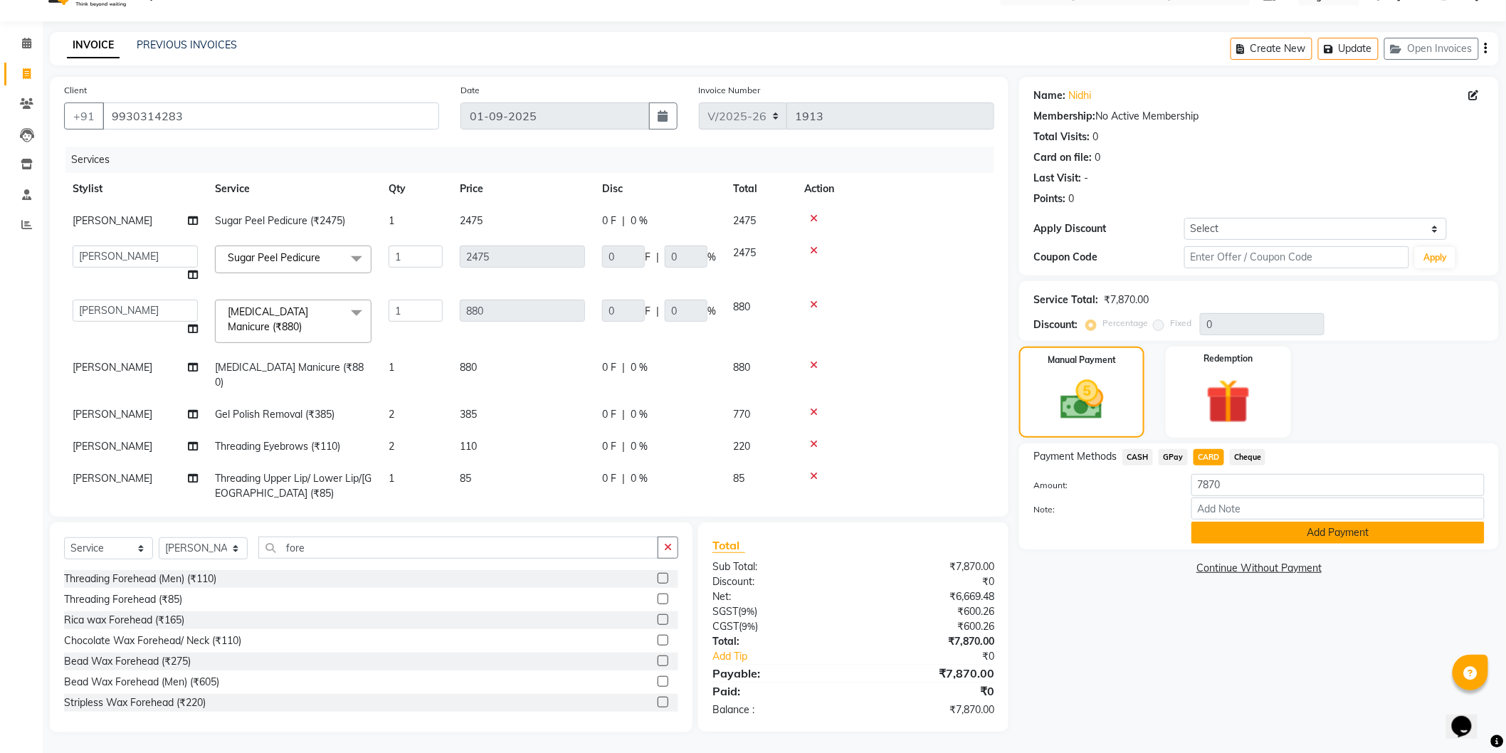
click at [1238, 537] on button "Add Payment" at bounding box center [1337, 533] width 293 height 22
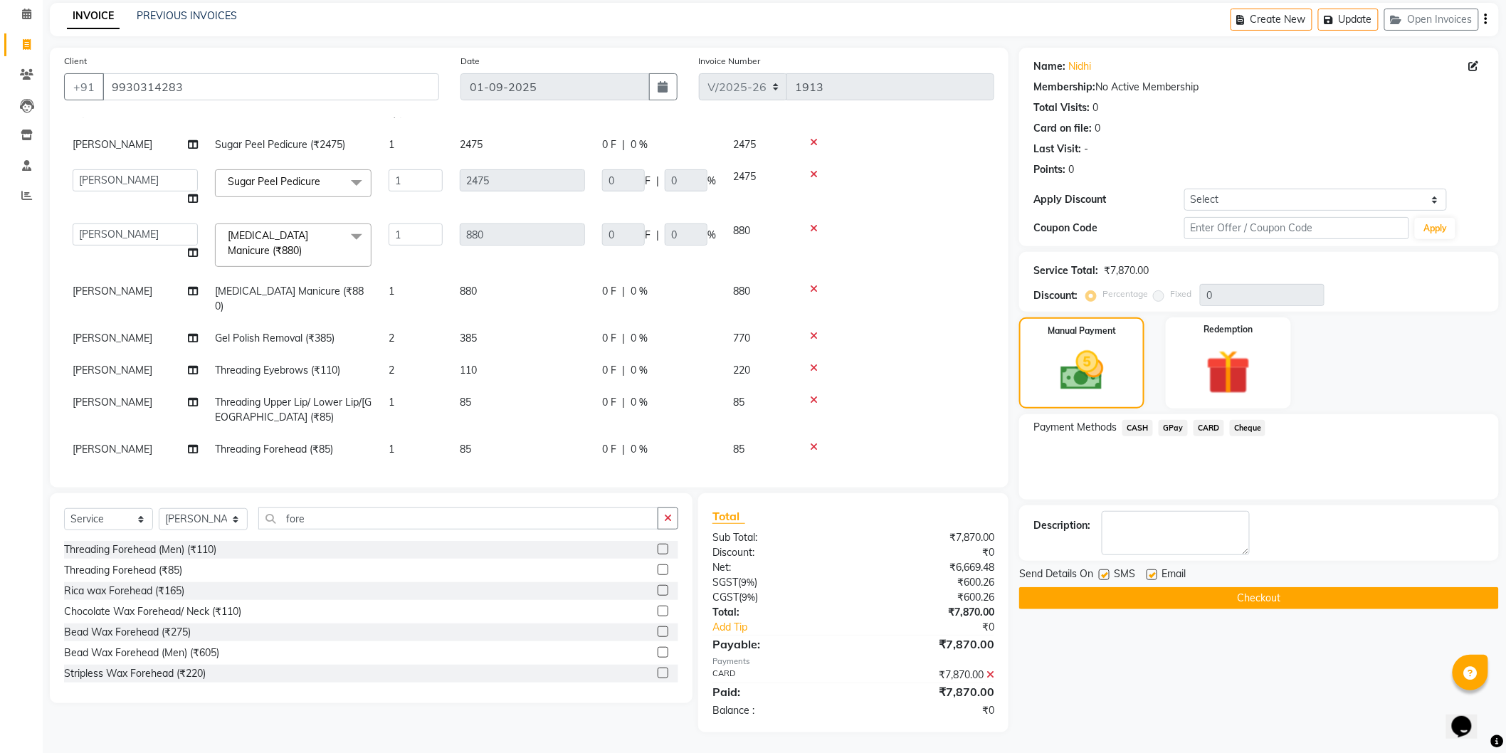
scroll to position [0, 0]
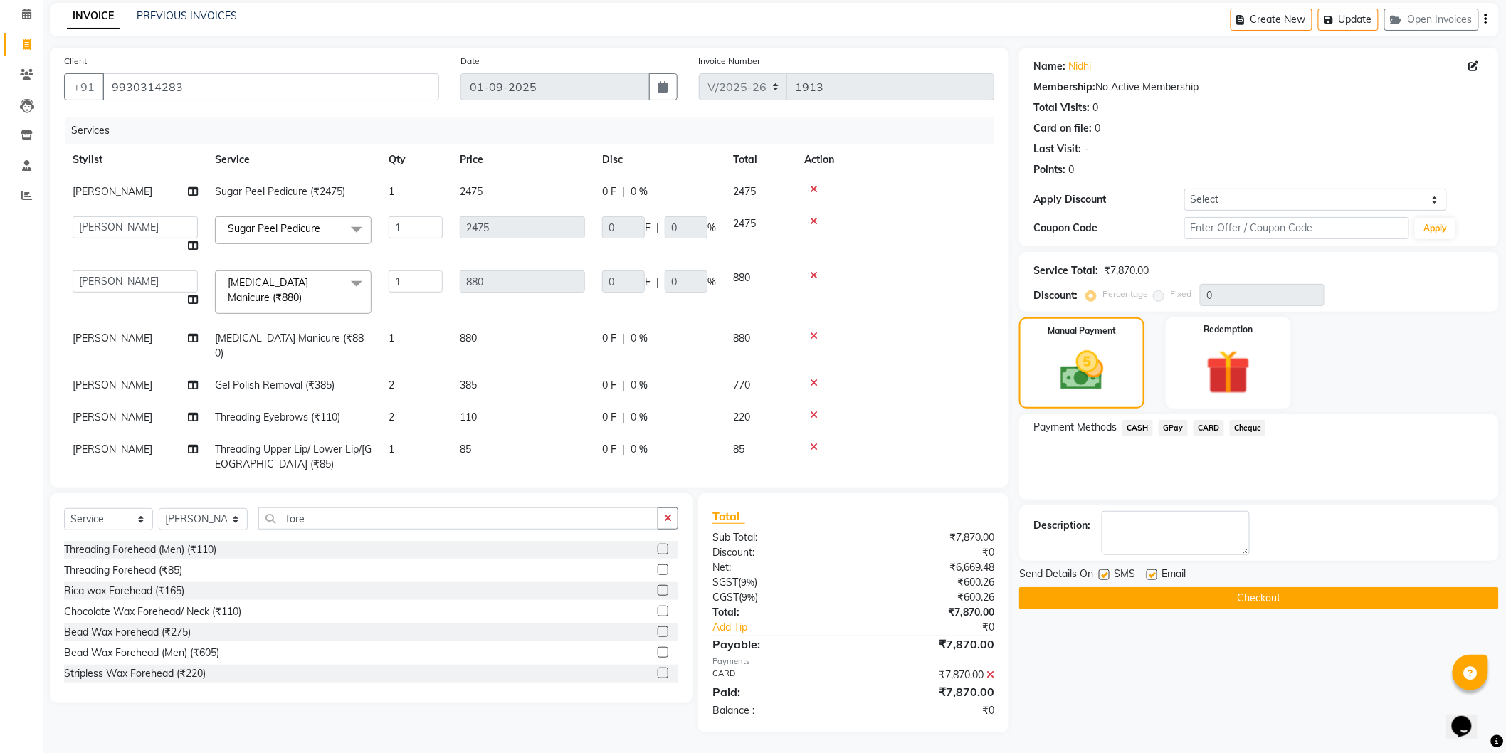
click at [1157, 598] on button "Checkout" at bounding box center [1259, 598] width 480 height 22
